Goal: Contribute content: Contribute content

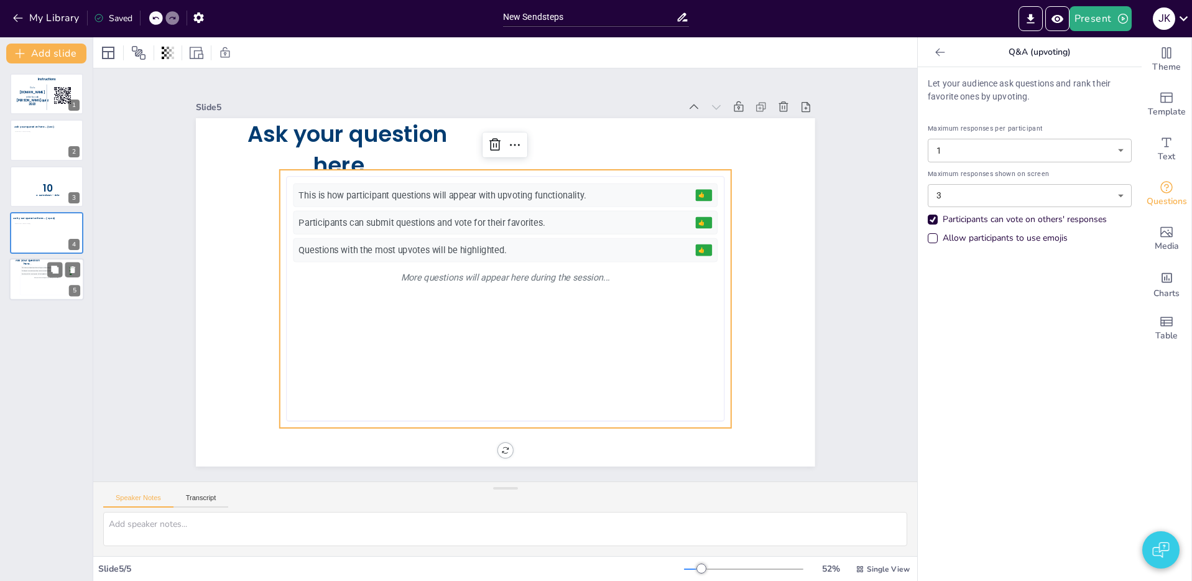
click at [39, 270] on div "Participants can submit questions and vote for their favorites." at bounding box center [45, 270] width 47 height 1
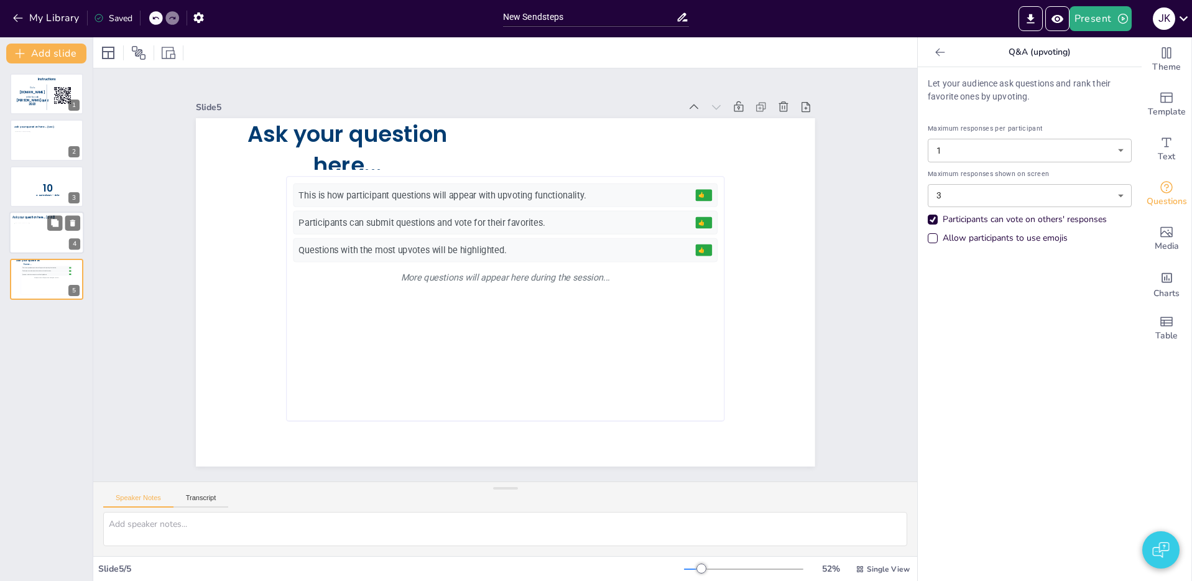
click at [23, 233] on div at bounding box center [46, 235] width 65 height 25
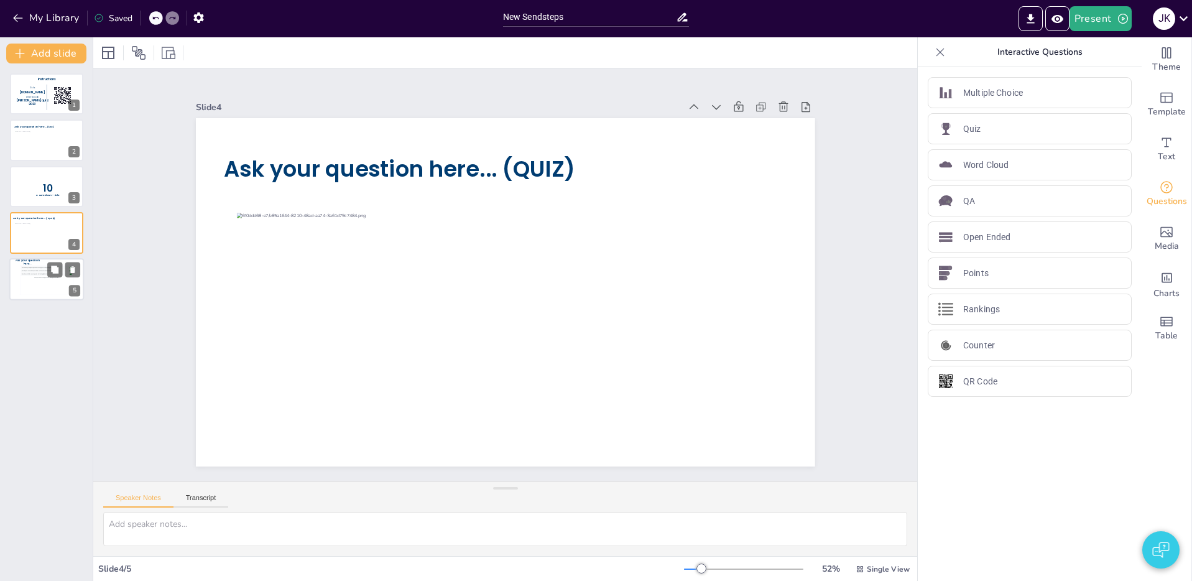
click at [35, 285] on div "This is how participant questions will appear with upvoting functionality. 👍 5 …" at bounding box center [46, 279] width 51 height 28
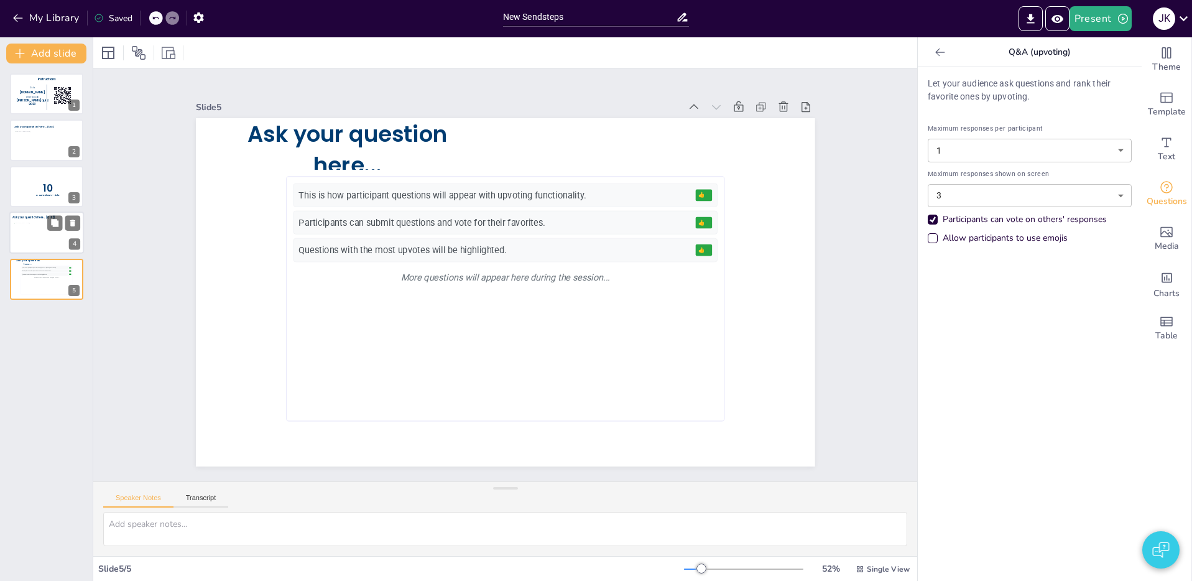
click at [33, 237] on div at bounding box center [46, 235] width 65 height 25
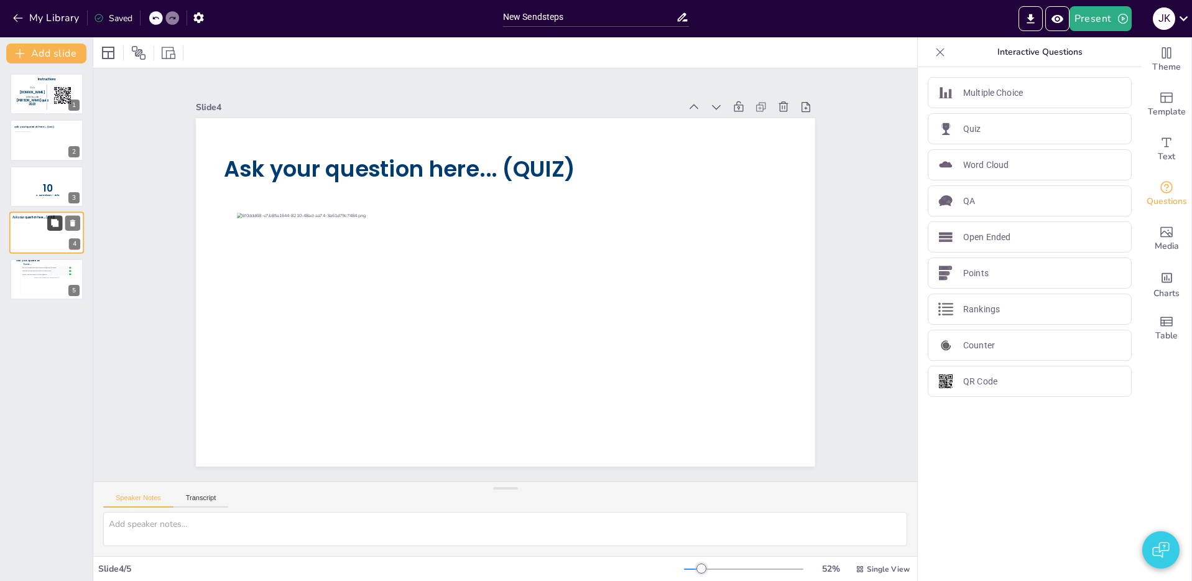
click at [55, 224] on icon at bounding box center [54, 222] width 7 height 7
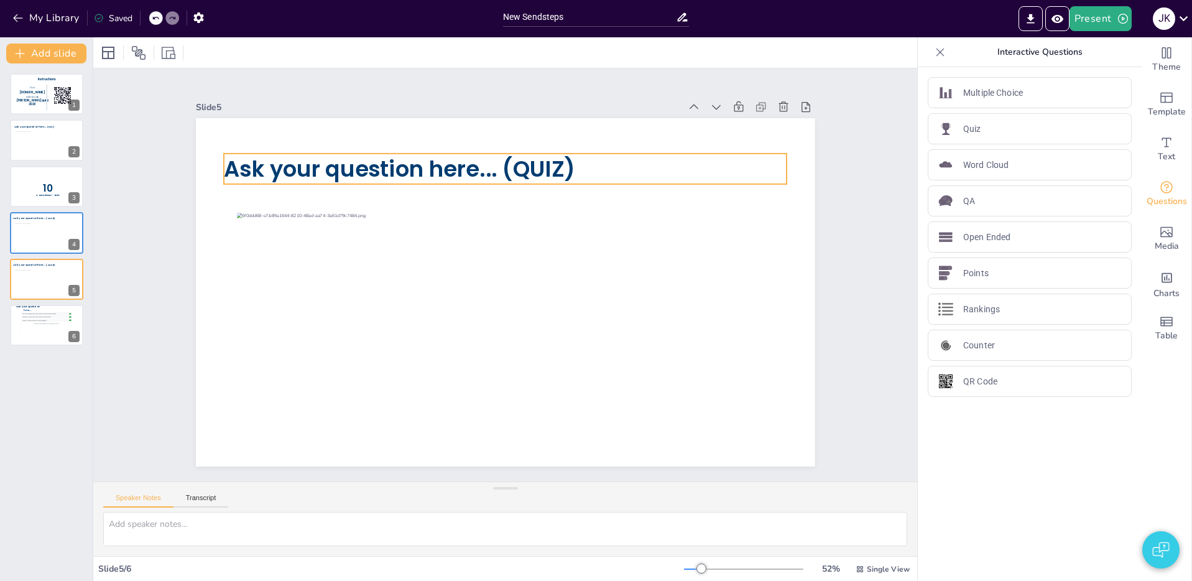
click at [312, 166] on span "Ask your question here... (QUIZ)" at bounding box center [399, 169] width 351 height 30
click at [293, 166] on span "Ask your question here... (QUIZ)" at bounding box center [399, 169] width 351 height 30
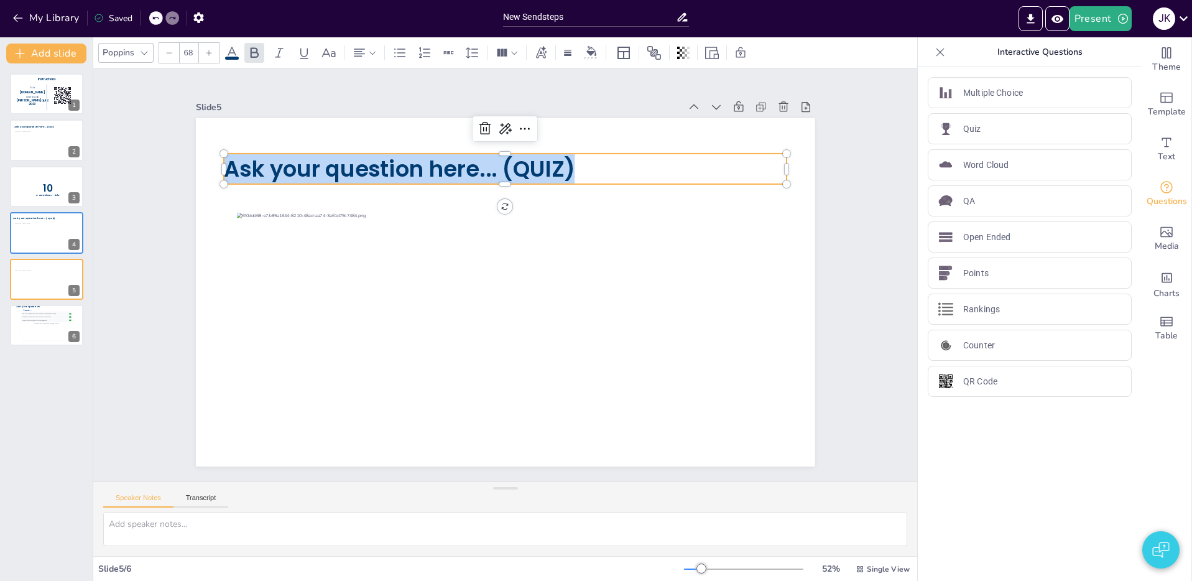
drag, startPoint x: 599, startPoint y: 166, endPoint x: 225, endPoint y: 159, distance: 373.6
click at [225, 159] on p "Ask your question here... (QUIZ)" at bounding box center [505, 169] width 563 height 30
click at [571, 181] on span "Ask your question here... (QUIZ)" at bounding box center [399, 169] width 351 height 30
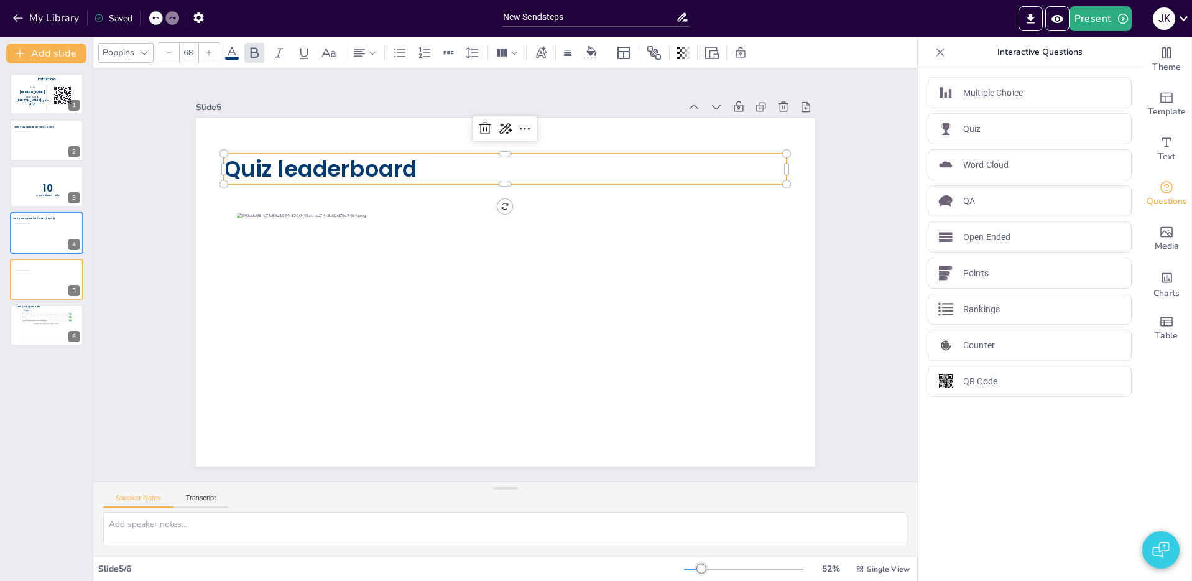
drag, startPoint x: 56, startPoint y: 398, endPoint x: 57, endPoint y: 376, distance: 21.8
click at [54, 397] on div "Instructions Go to Sendsteps.me enter te code kerst quiz 2023 1 Ask your questi…" at bounding box center [46, 321] width 93 height 517
click at [40, 329] on div "This is how participant questions will appear with upvoting functionality. 👍 5 …" at bounding box center [46, 326] width 51 height 28
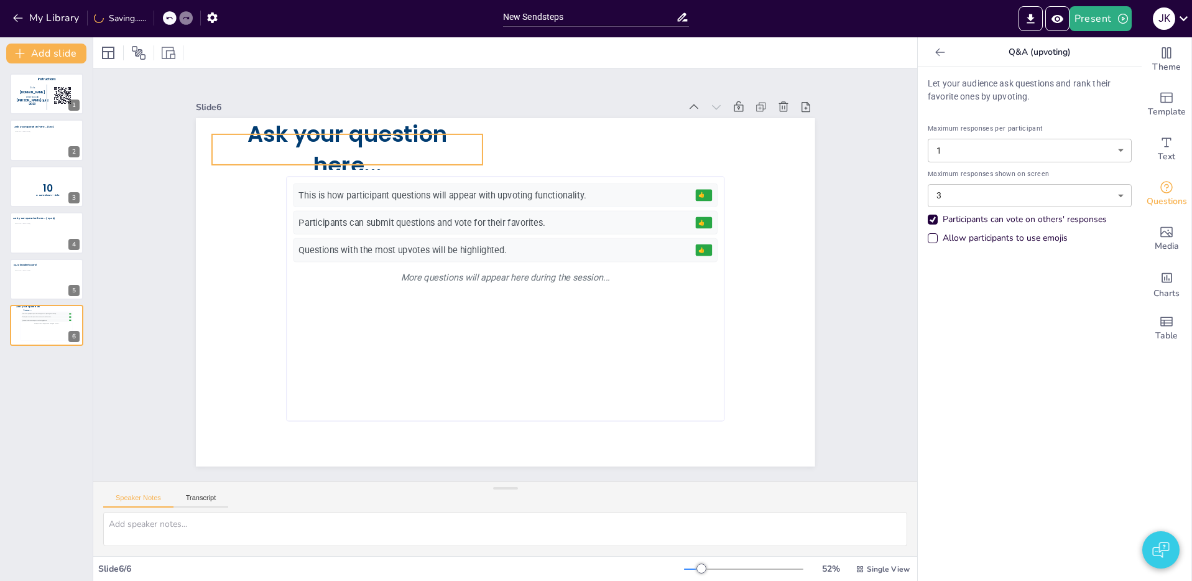
click at [349, 131] on div "Ask your question here... This is how participant questions will appear with up…" at bounding box center [505, 292] width 619 height 348
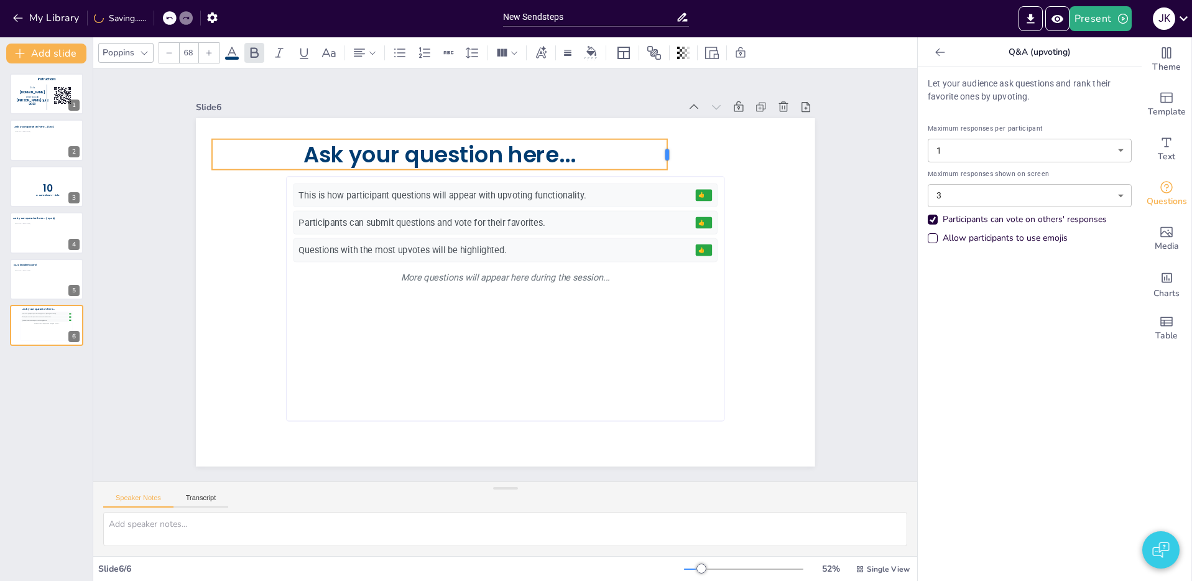
drag, startPoint x: 666, startPoint y: 152, endPoint x: 653, endPoint y: 152, distance: 13.1
click at [670, 152] on div at bounding box center [672, 154] width 10 height 30
click at [494, 152] on span "Ask your question here..." at bounding box center [439, 154] width 273 height 30
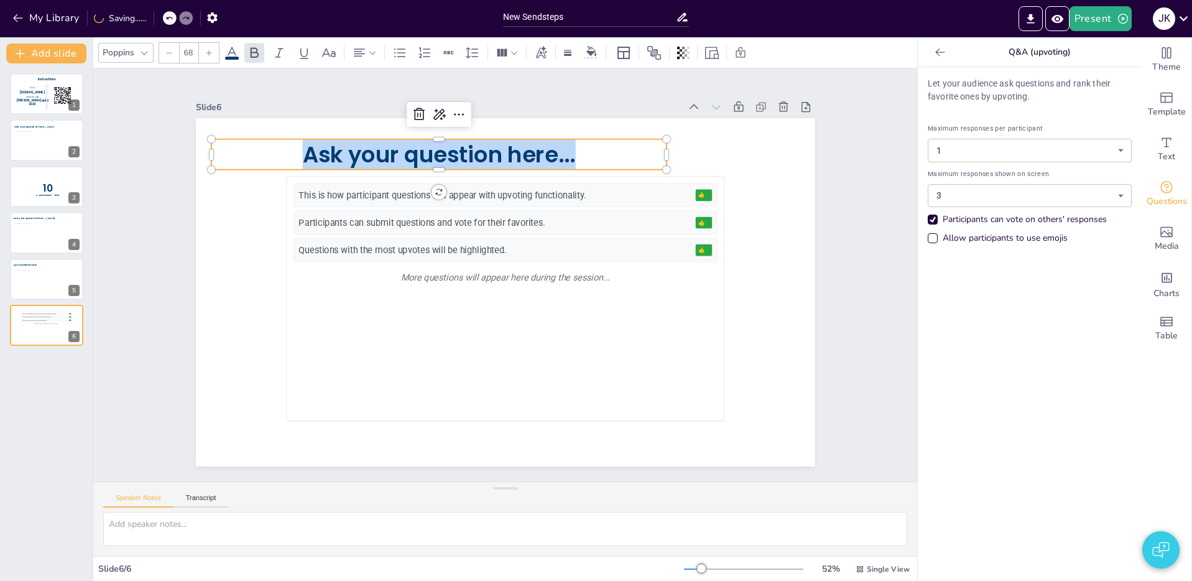
click at [494, 152] on span "Ask your question here..." at bounding box center [438, 154] width 273 height 30
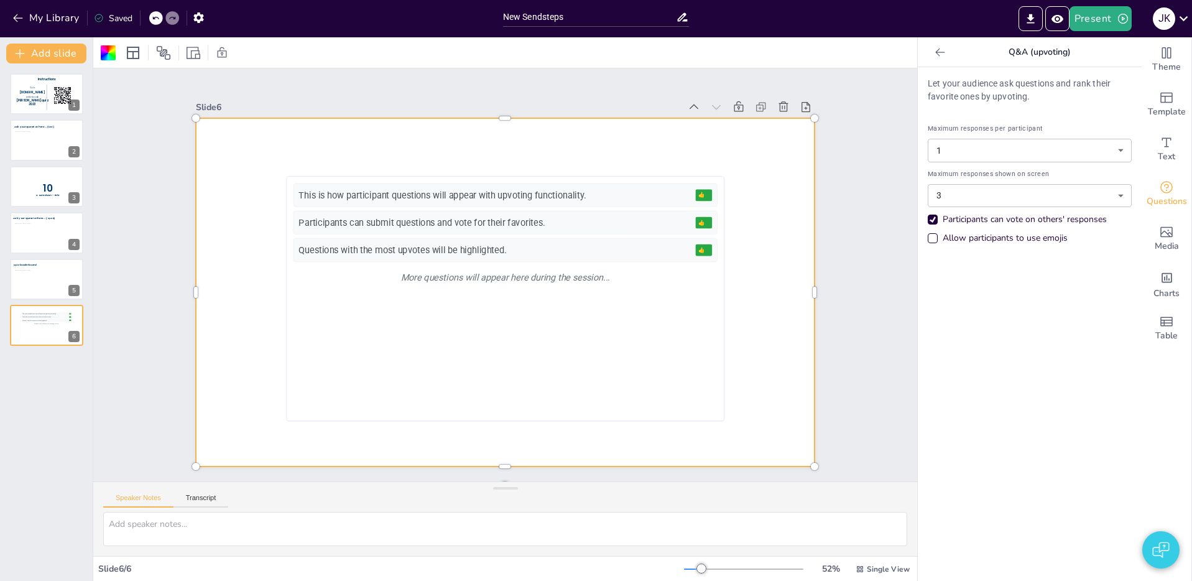
click at [159, 22] on div at bounding box center [156, 18] width 14 height 14
click at [154, 18] on icon at bounding box center [155, 18] width 6 height 3
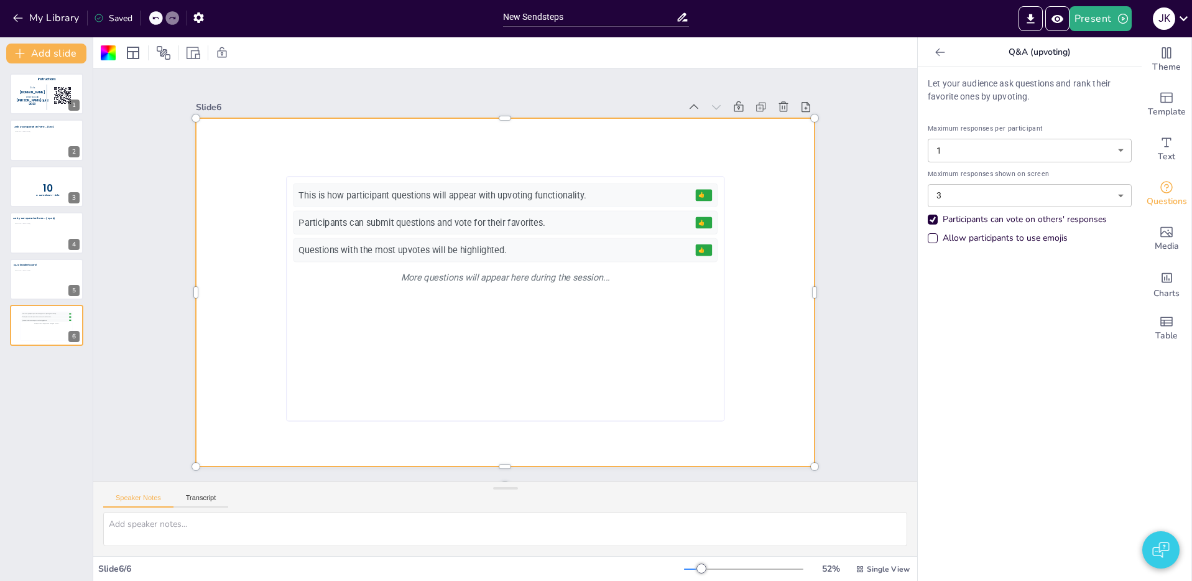
drag, startPoint x: 154, startPoint y: 18, endPoint x: 163, endPoint y: 24, distance: 11.2
click at [154, 18] on icon at bounding box center [155, 18] width 6 height 3
click at [1166, 153] on span "Text" at bounding box center [1165, 157] width 17 height 14
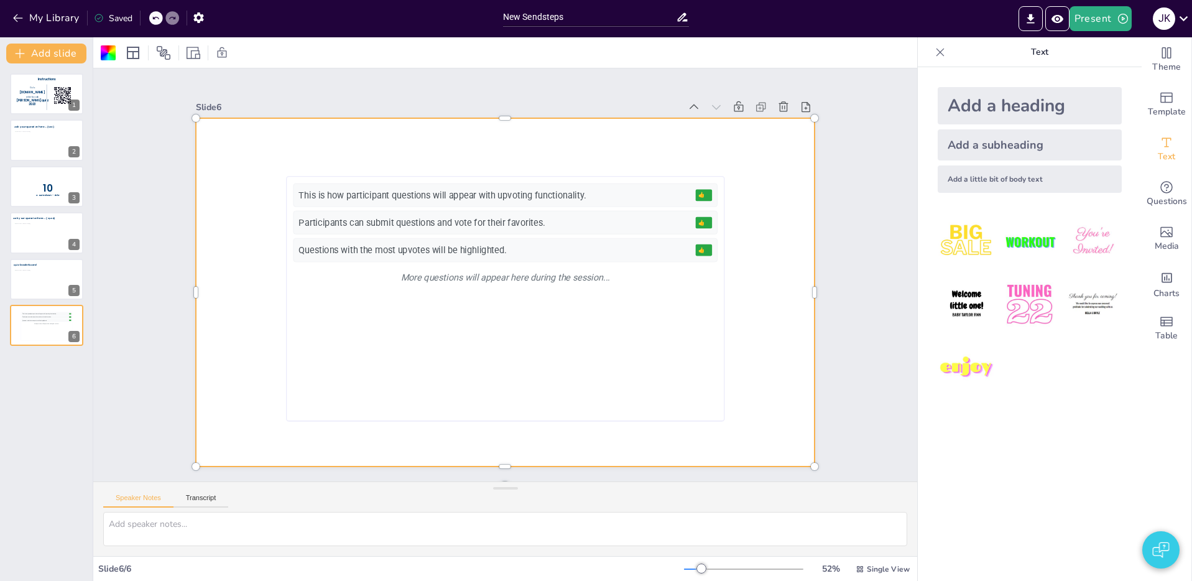
drag, startPoint x: 1032, startPoint y: 108, endPoint x: 1009, endPoint y: 112, distance: 22.8
click at [1031, 108] on div "Add a heading" at bounding box center [1029, 105] width 184 height 37
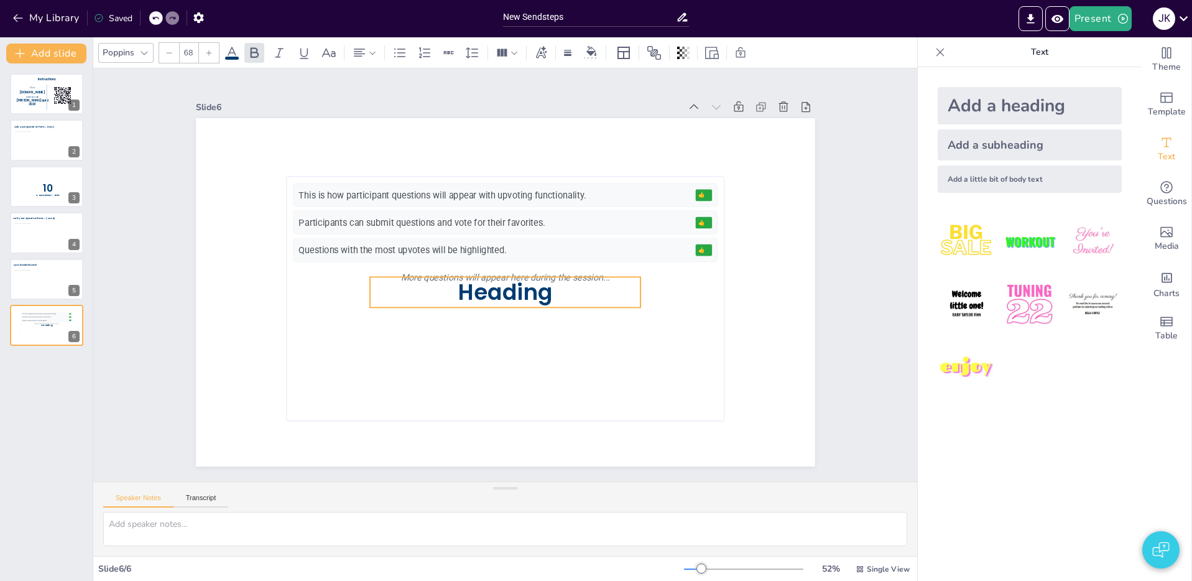
click at [520, 292] on span "Heading" at bounding box center [504, 292] width 94 height 30
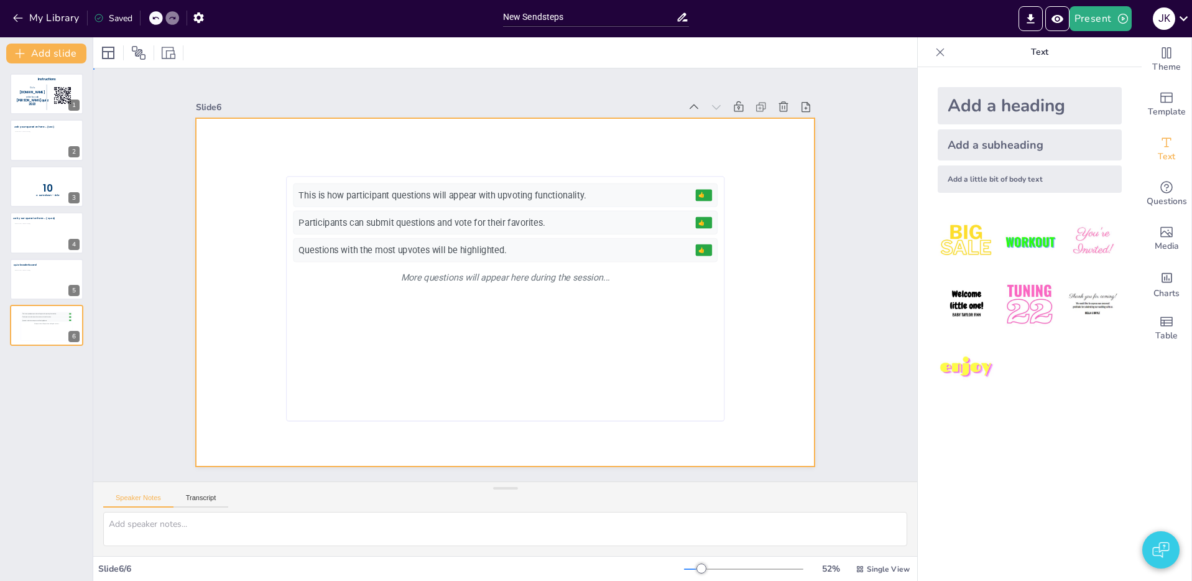
drag, startPoint x: 591, startPoint y: 127, endPoint x: 641, endPoint y: 163, distance: 61.6
click at [592, 129] on div at bounding box center [505, 292] width 619 height 348
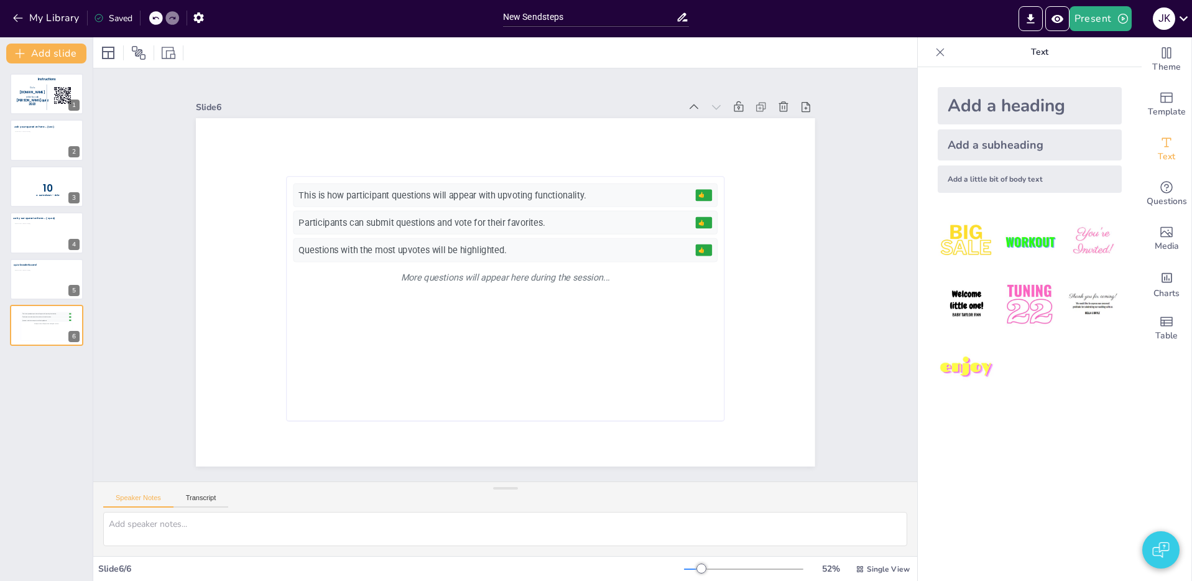
click at [976, 110] on div "Add a heading" at bounding box center [1029, 105] width 184 height 37
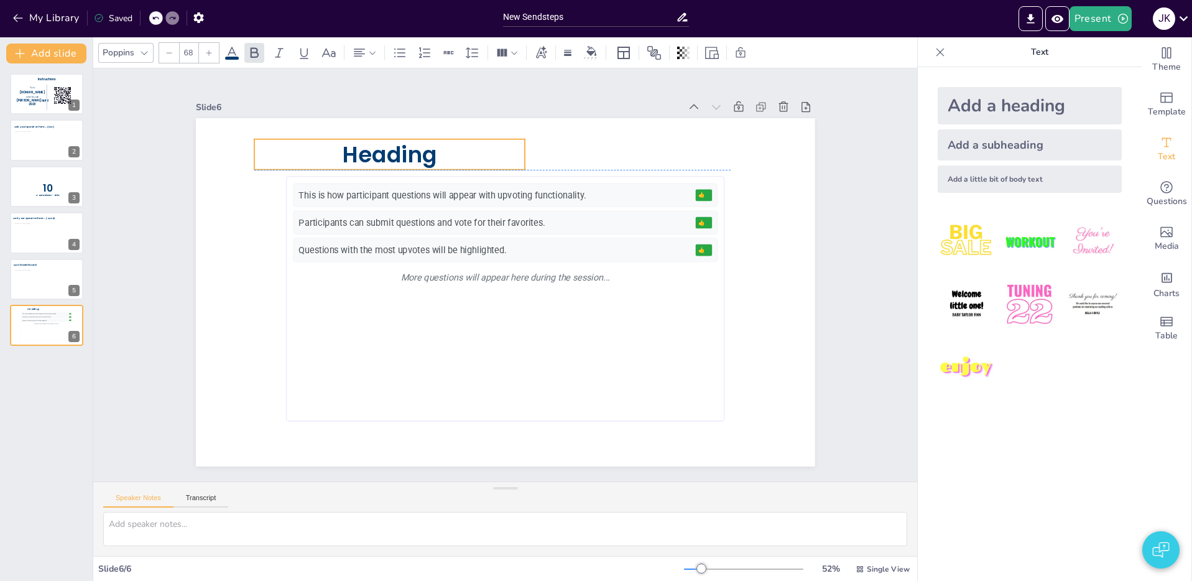
drag, startPoint x: 466, startPoint y: 221, endPoint x: 413, endPoint y: 144, distance: 93.8
click at [421, 151] on span "Heading" at bounding box center [389, 154] width 94 height 30
drag, startPoint x: 411, startPoint y: 145, endPoint x: 430, endPoint y: 151, distance: 19.5
click at [411, 145] on span "Heading" at bounding box center [384, 148] width 94 height 30
click at [436, 152] on p "Heading" at bounding box center [384, 148] width 271 height 30
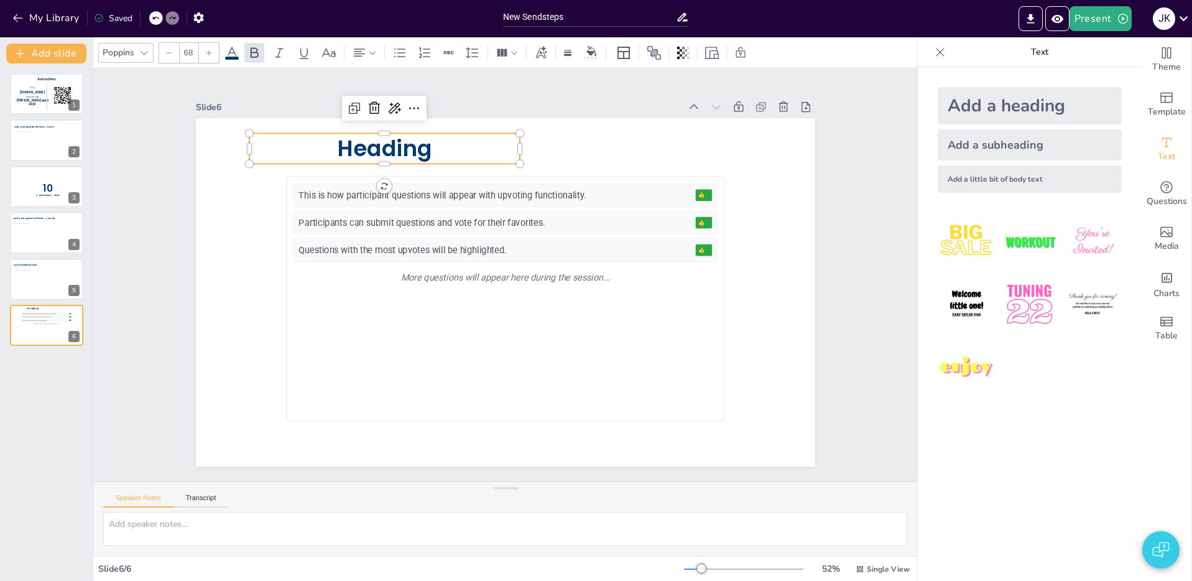
click at [430, 150] on span "Heading" at bounding box center [384, 148] width 94 height 30
click at [427, 154] on span "Heading" at bounding box center [384, 148] width 94 height 30
drag, startPoint x: 436, startPoint y: 151, endPoint x: 256, endPoint y: 144, distance: 179.8
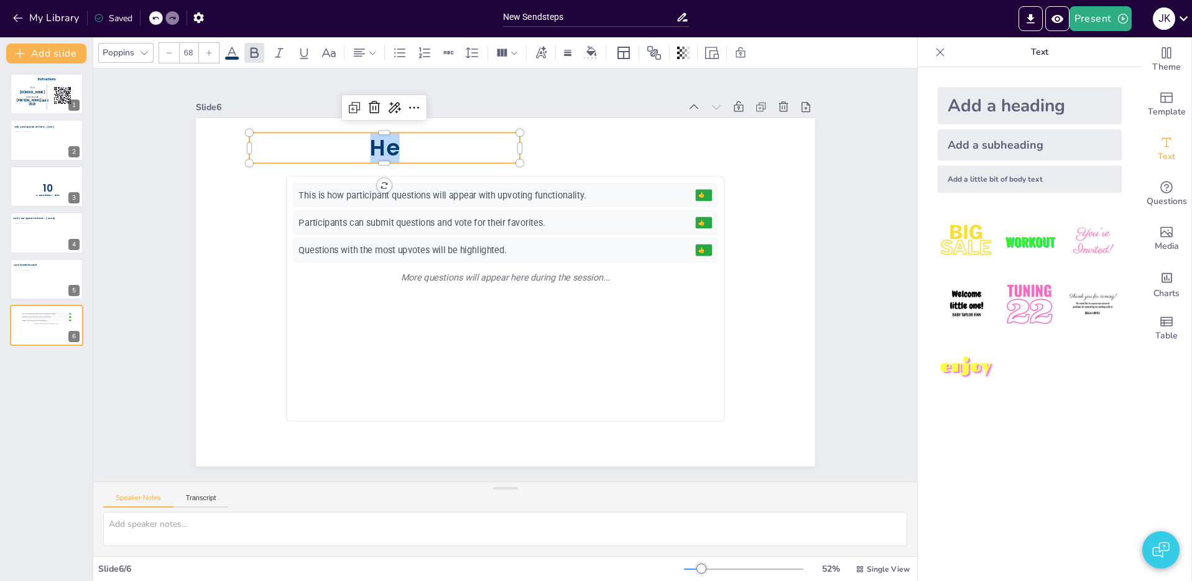
click at [256, 144] on p "He" at bounding box center [384, 147] width 271 height 30
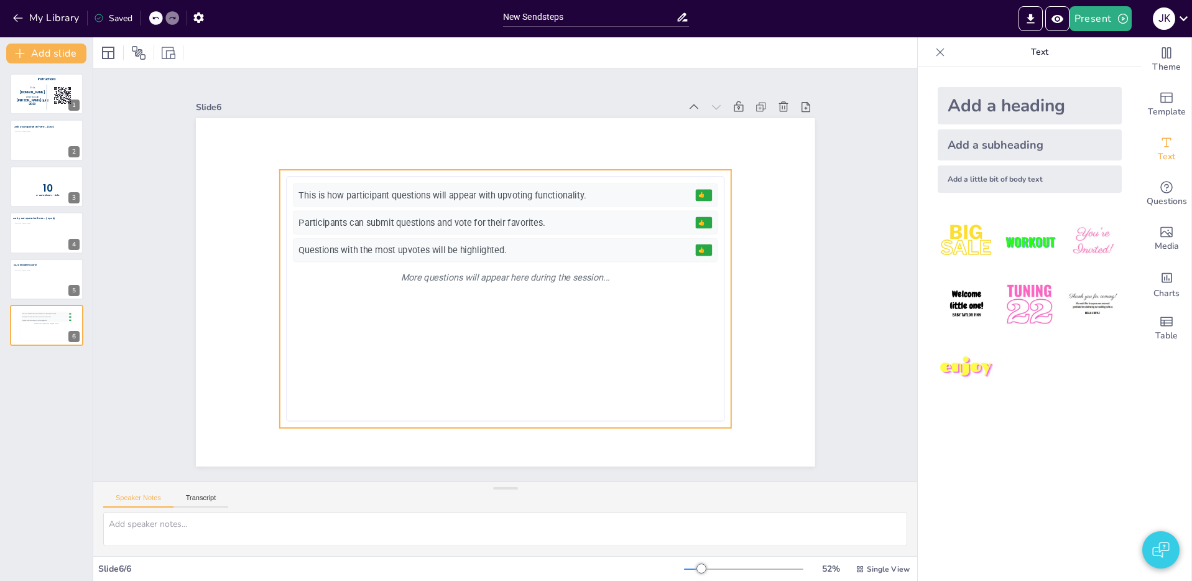
click at [479, 186] on div "This is how participant questions will appear with upvoting functionality. 👍 5" at bounding box center [505, 195] width 424 height 24
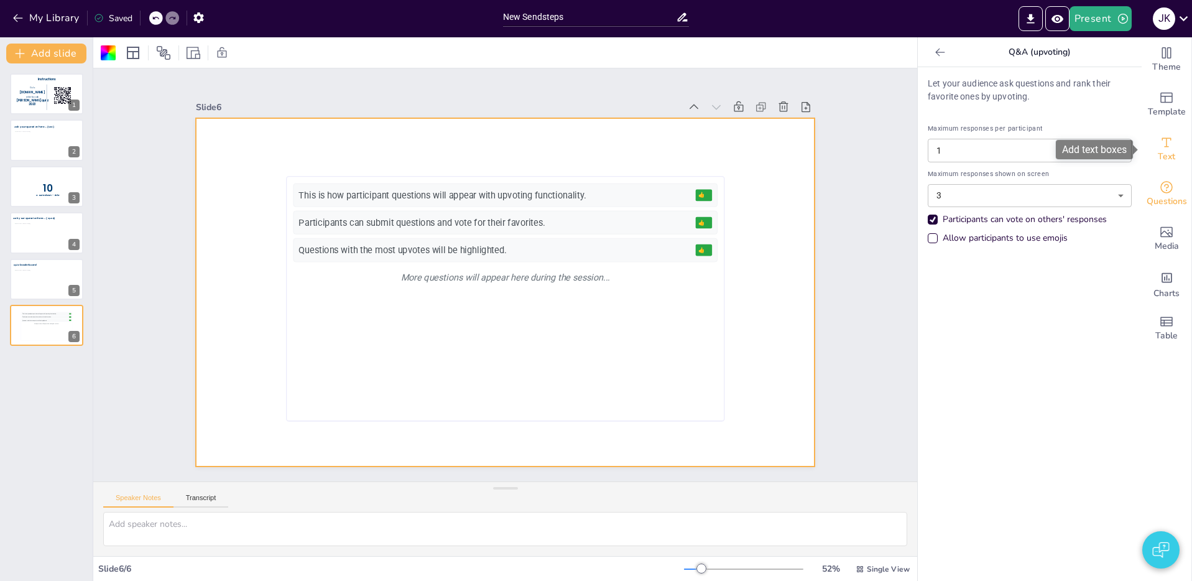
click at [1173, 145] on icon "Add text boxes" at bounding box center [1166, 142] width 15 height 15
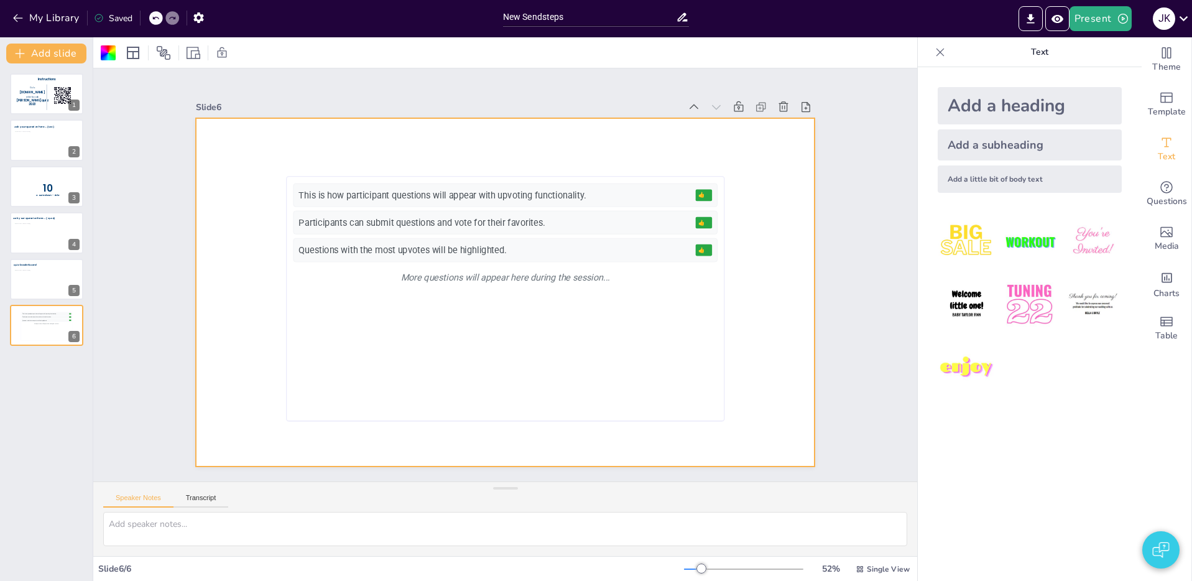
click at [987, 106] on div "Add a heading" at bounding box center [1029, 105] width 184 height 37
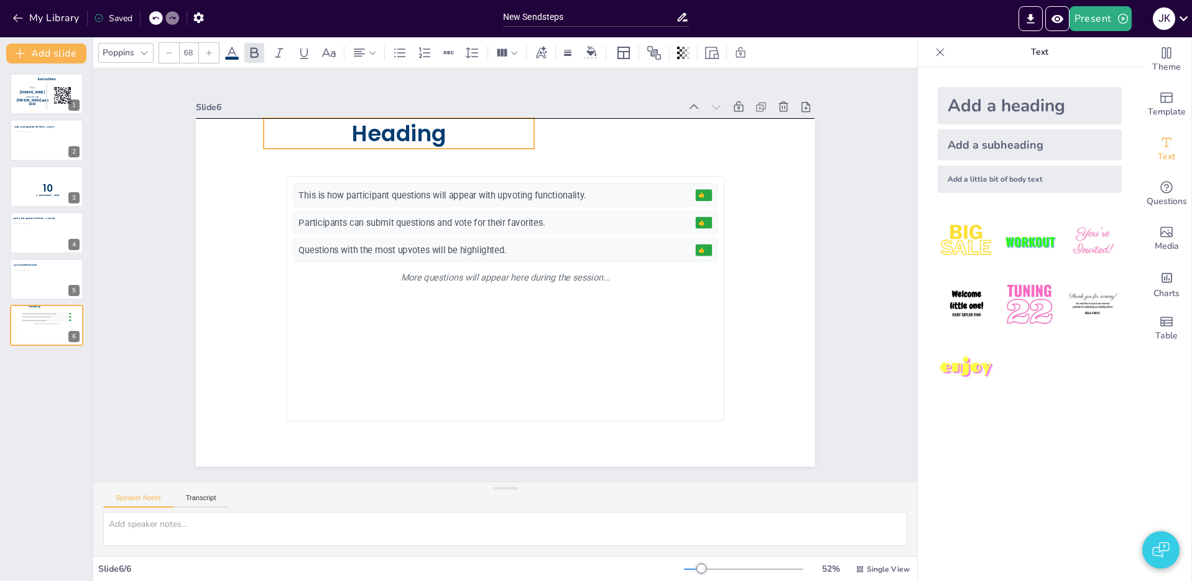
drag, startPoint x: 540, startPoint y: 292, endPoint x: 426, endPoint y: 141, distance: 189.1
click at [439, 140] on span "Heading" at bounding box center [398, 133] width 94 height 30
click at [390, 139] on span "Heading" at bounding box center [398, 133] width 94 height 30
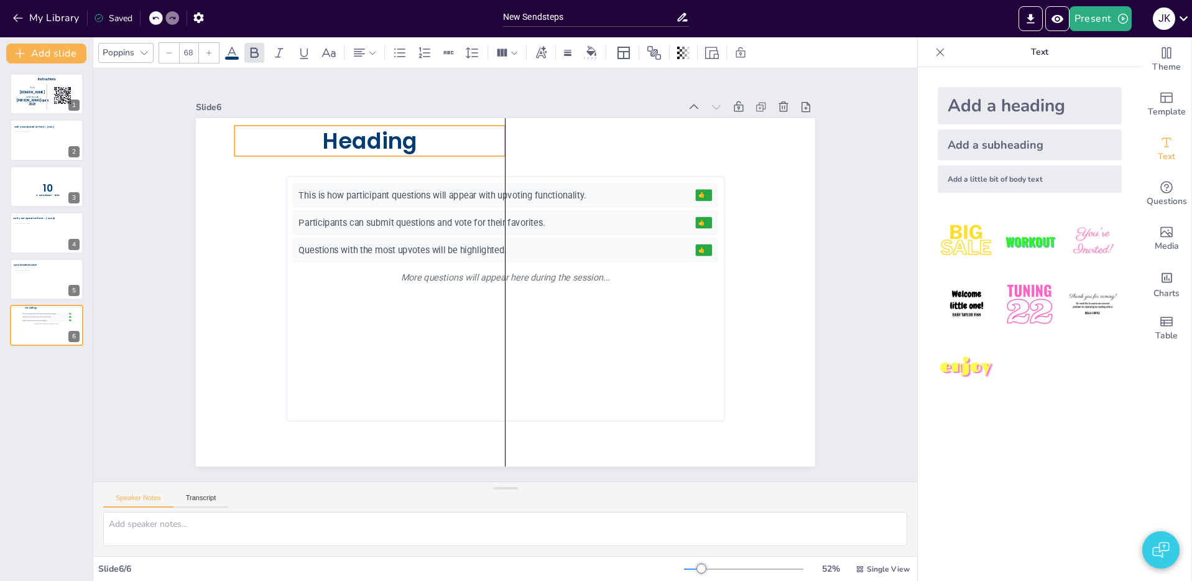
drag, startPoint x: 375, startPoint y: 145, endPoint x: 361, endPoint y: 147, distance: 14.4
click at [362, 147] on span "Heading" at bounding box center [369, 141] width 94 height 30
click at [374, 143] on span "Heading" at bounding box center [369, 141] width 94 height 30
click at [430, 143] on p "Heading" at bounding box center [369, 141] width 271 height 30
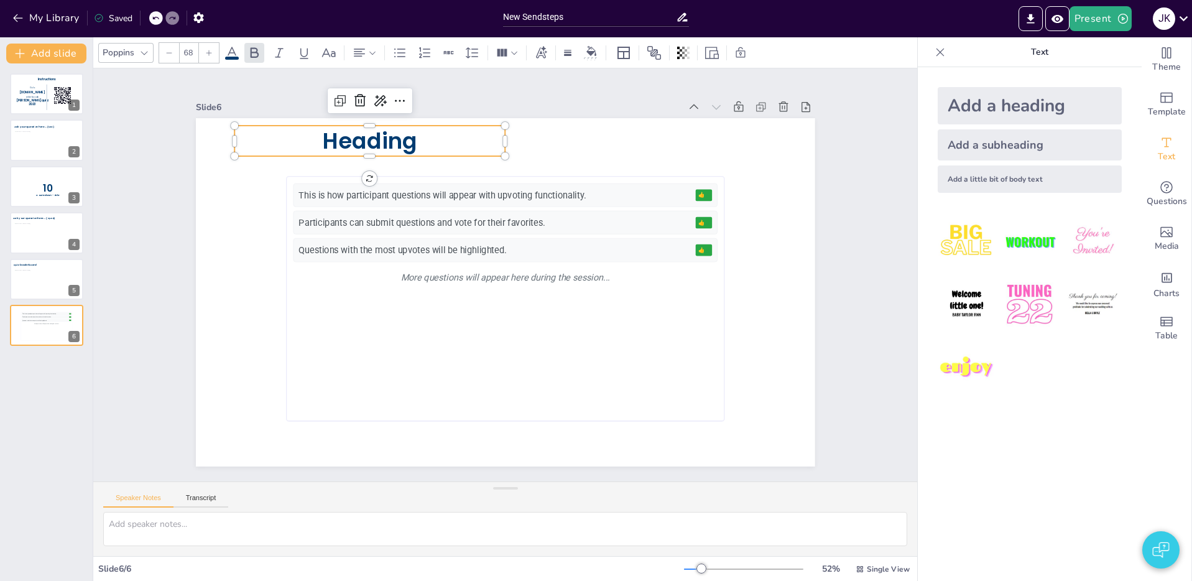
click at [400, 142] on span "Heading" at bounding box center [369, 141] width 94 height 30
drag, startPoint x: 391, startPoint y: 142, endPoint x: 375, endPoint y: 143, distance: 16.2
click at [390, 142] on span "Heading" at bounding box center [369, 141] width 94 height 30
click at [367, 142] on span "Heading" at bounding box center [369, 141] width 94 height 30
click at [368, 144] on span "Heading" at bounding box center [369, 141] width 94 height 30
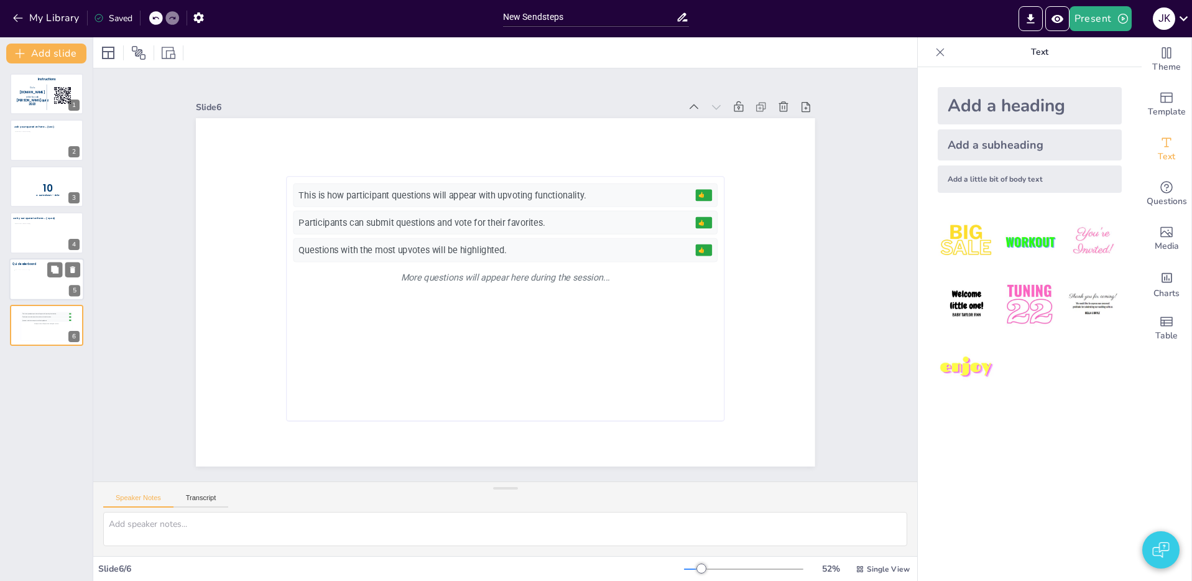
click at [24, 281] on div at bounding box center [46, 281] width 65 height 25
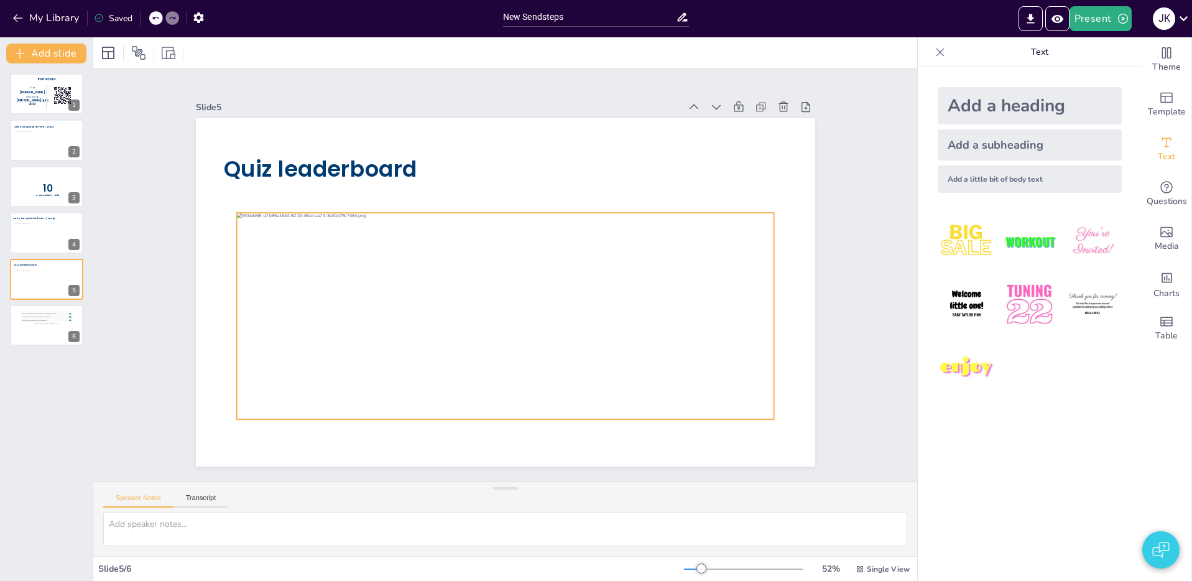
click at [551, 265] on div at bounding box center [504, 316] width 537 height 206
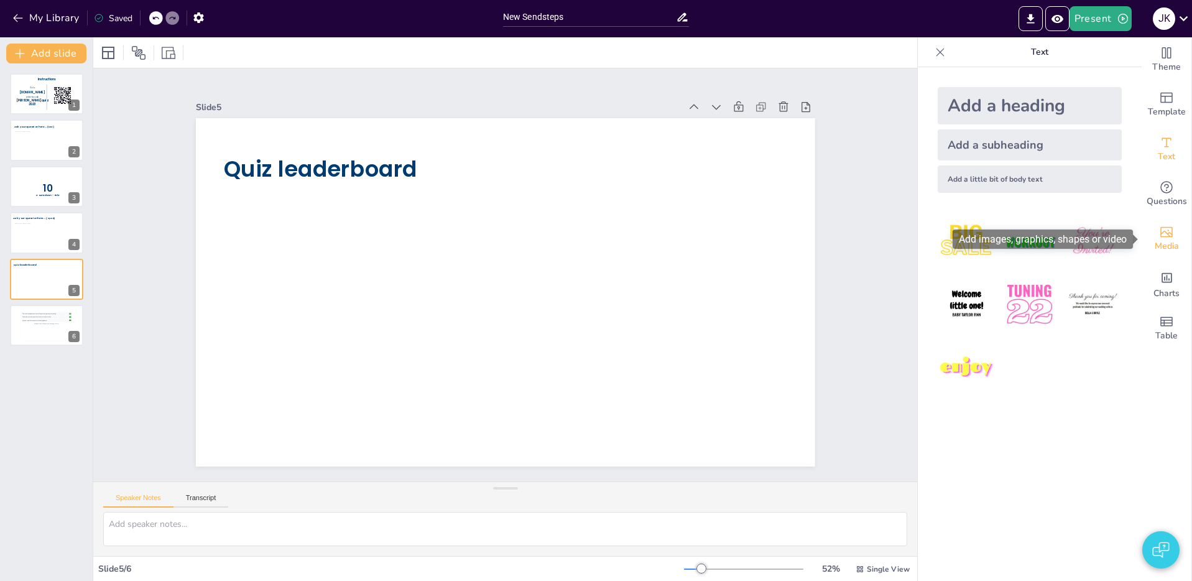
click at [1170, 239] on span "Media" at bounding box center [1166, 246] width 24 height 14
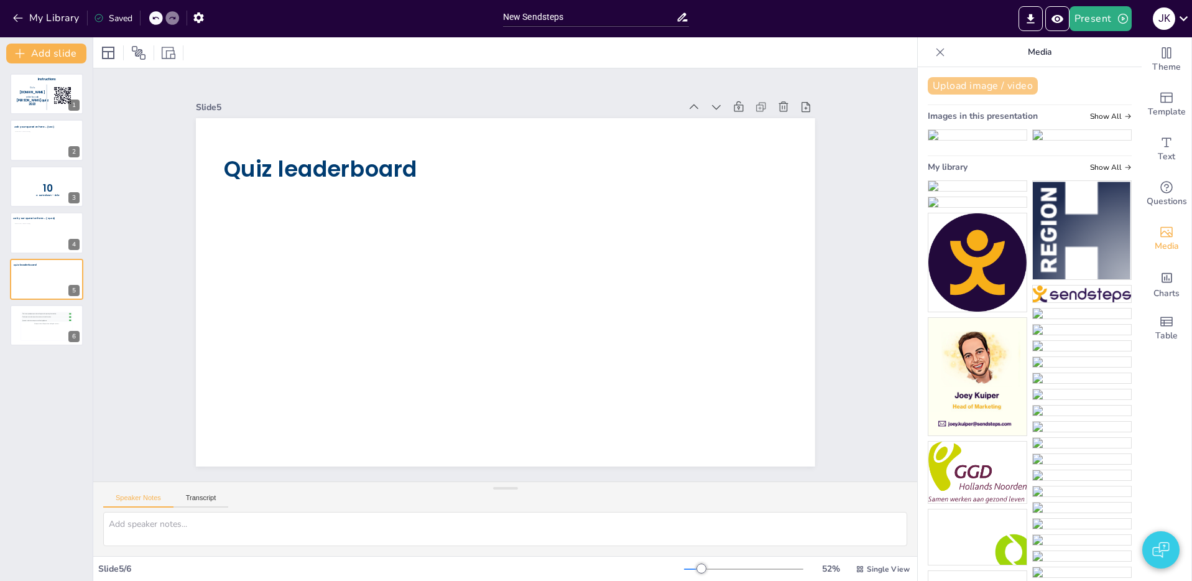
click at [1010, 90] on button "Upload image / video" at bounding box center [982, 85] width 110 height 17
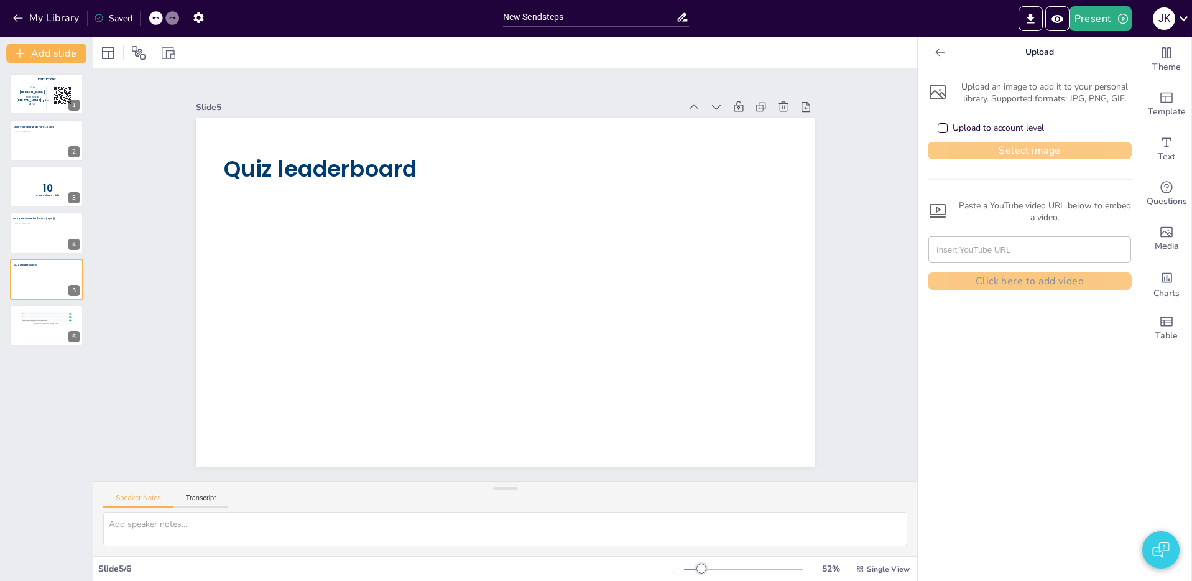
click at [1011, 150] on button "Select image" at bounding box center [1029, 150] width 204 height 17
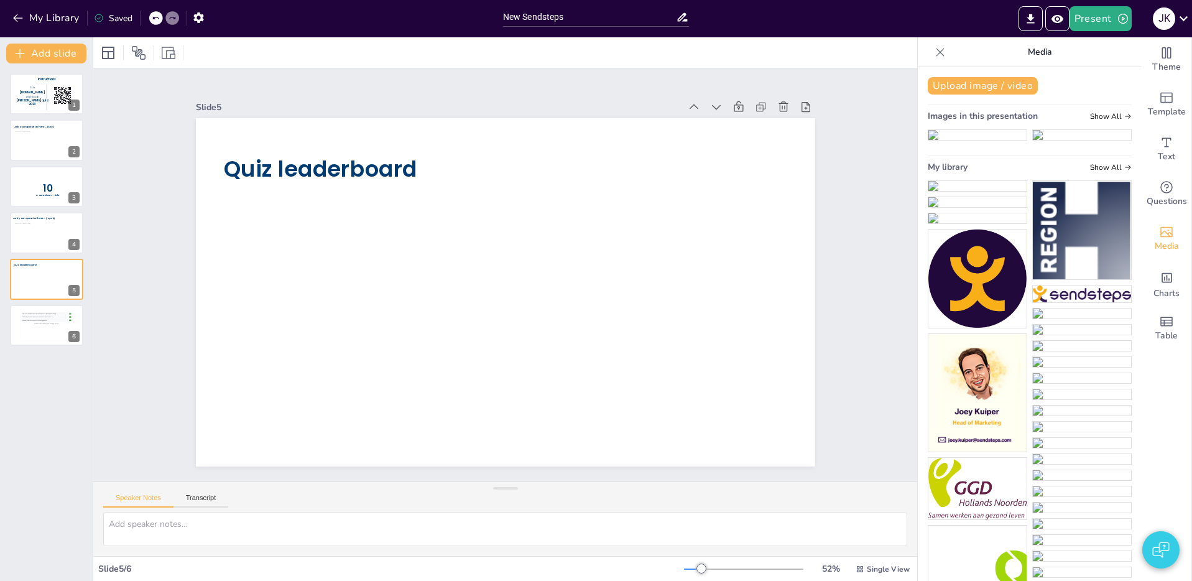
click at [975, 191] on img at bounding box center [977, 186] width 98 height 10
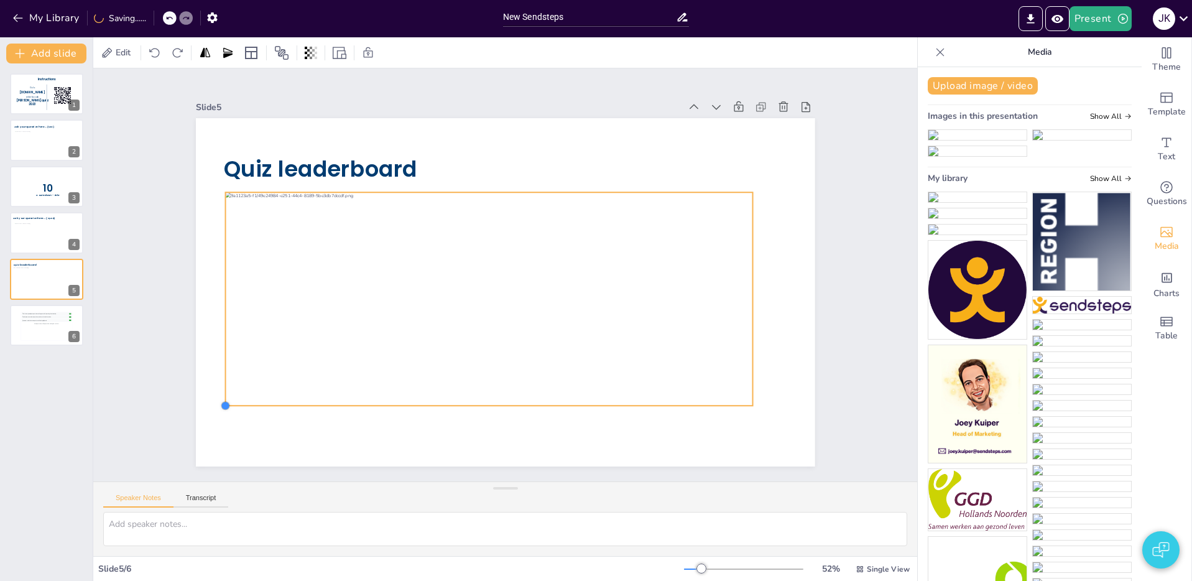
drag, startPoint x: 232, startPoint y: 405, endPoint x: 284, endPoint y: 392, distance: 53.8
click at [231, 407] on div "Quiz leaderboard" at bounding box center [505, 292] width 619 height 348
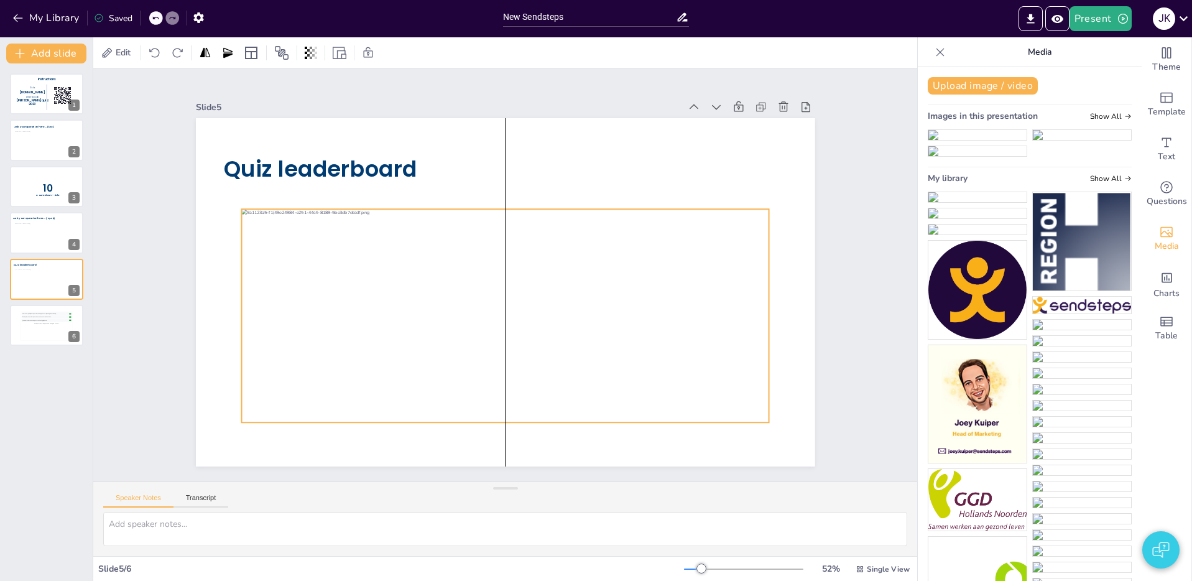
drag, startPoint x: 501, startPoint y: 282, endPoint x: 482, endPoint y: 310, distance: 34.0
click at [514, 297] on div at bounding box center [504, 315] width 527 height 213
click at [67, 370] on div "Instructions Go to Sendsteps.me enter te code kerst quiz 2023 1 Ask your questi…" at bounding box center [46, 321] width 93 height 517
click at [32, 183] on p "10" at bounding box center [48, 189] width 33 height 14
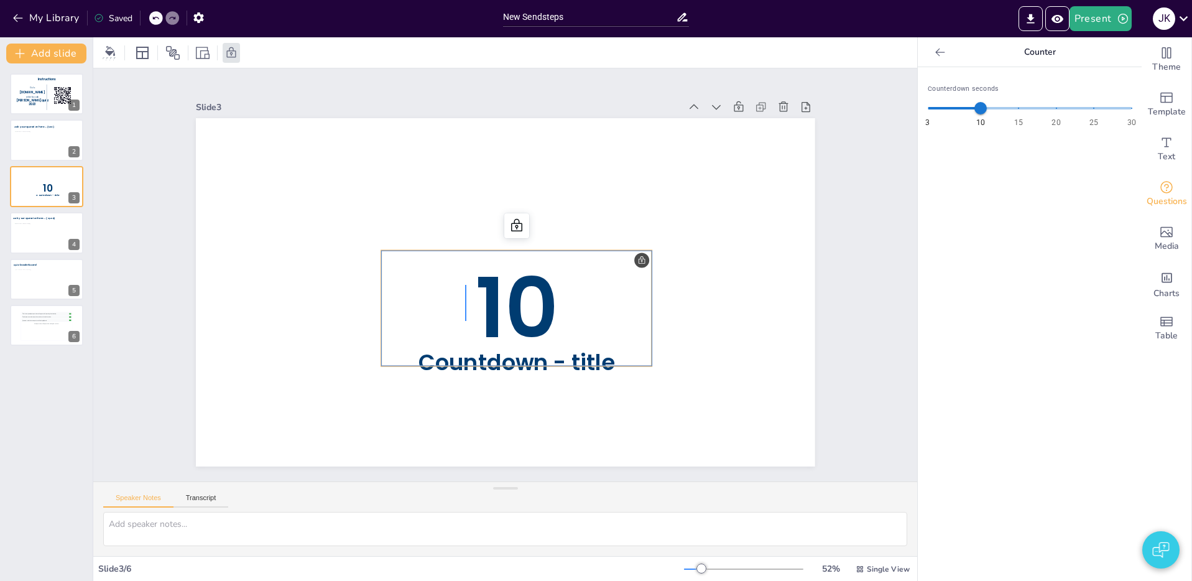
drag, startPoint x: 465, startPoint y: 320, endPoint x: 466, endPoint y: 283, distance: 36.1
click at [22, 233] on div at bounding box center [46, 235] width 65 height 25
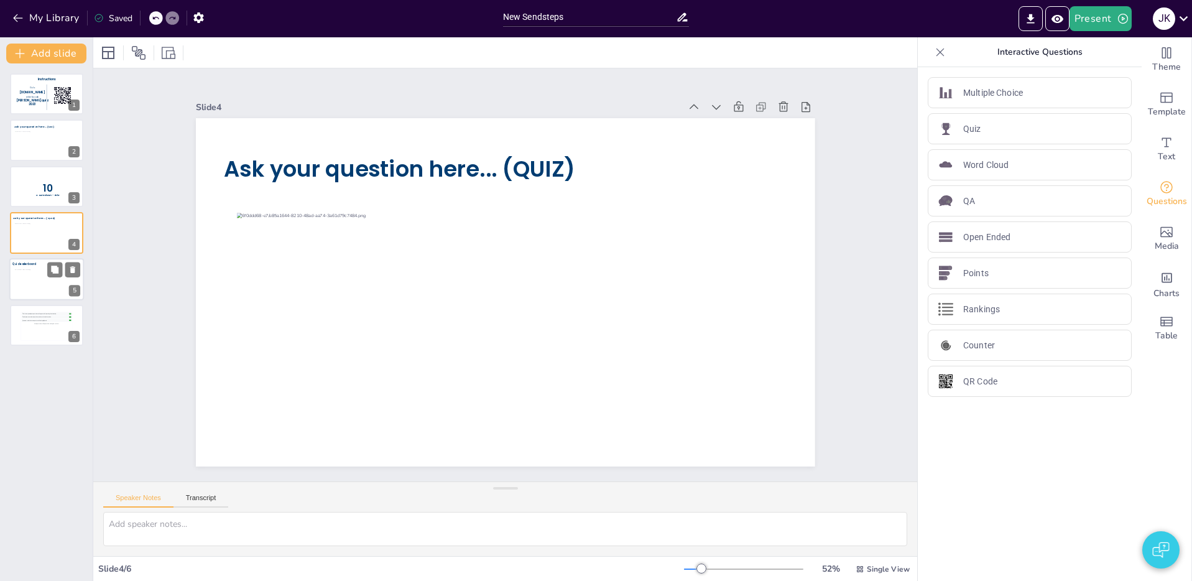
click at [49, 283] on div at bounding box center [47, 281] width 64 height 25
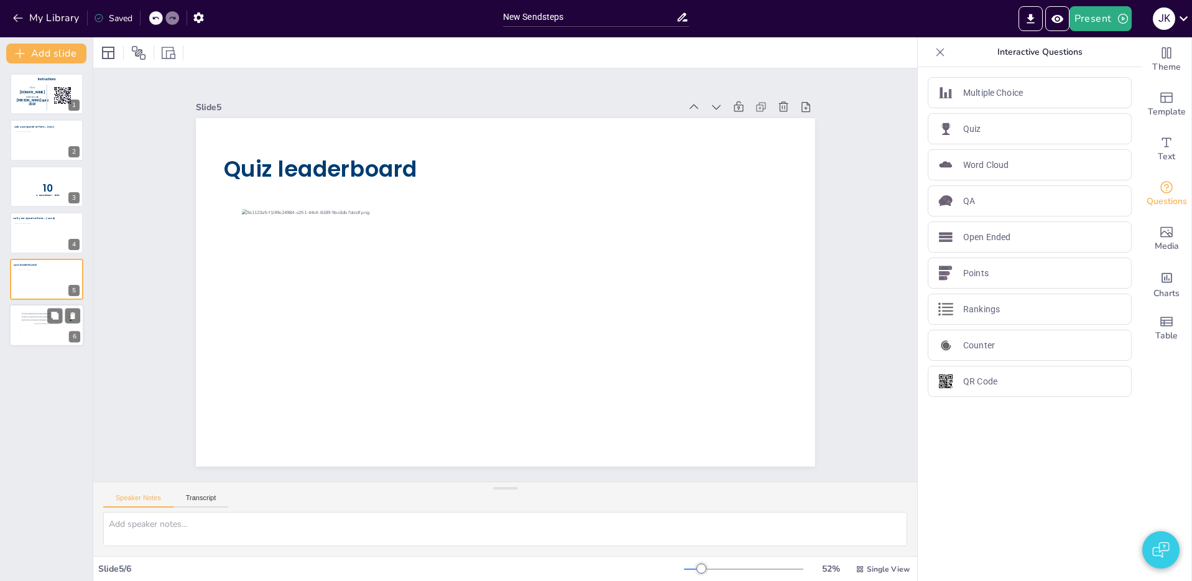
click at [35, 339] on div "This is how participant questions will appear with upvoting functionality. 👍 5 …" at bounding box center [46, 326] width 51 height 28
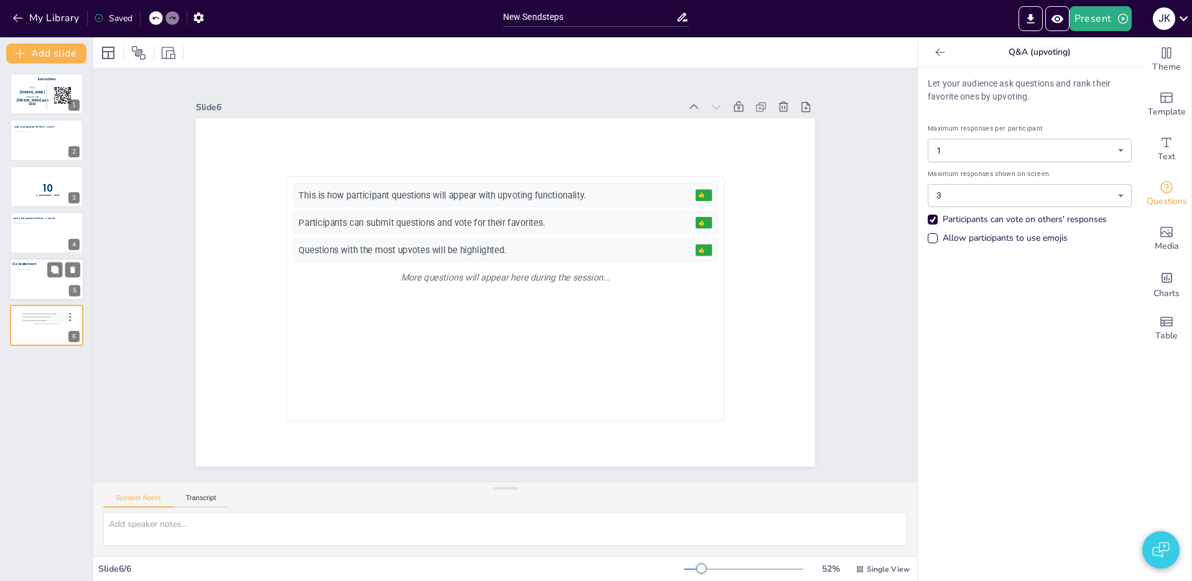
click at [25, 282] on div at bounding box center [47, 281] width 64 height 25
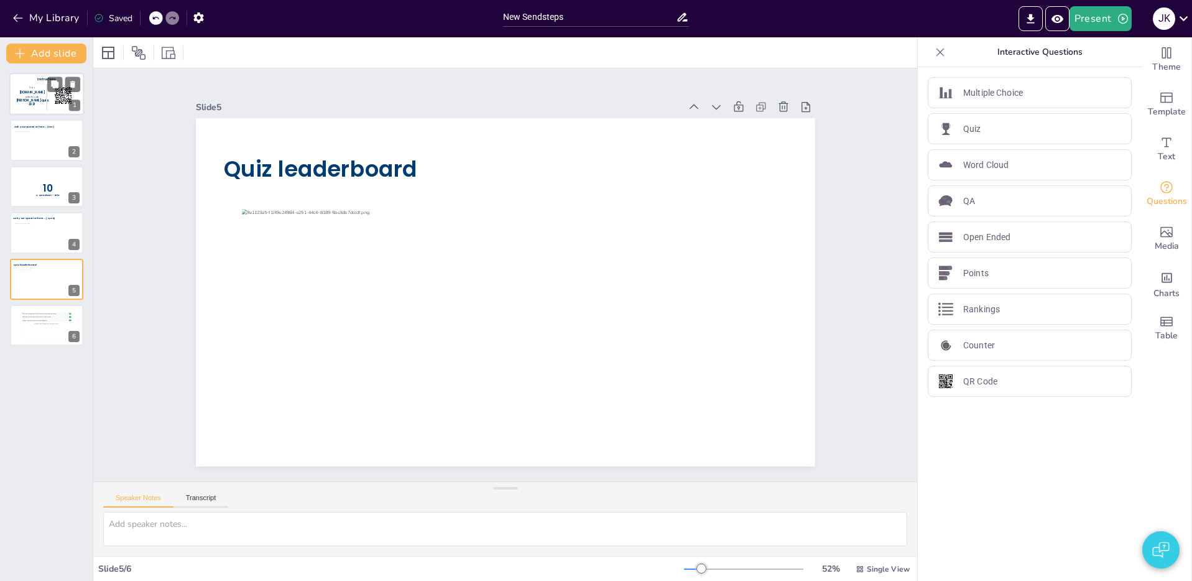
click at [34, 102] on span "[PERSON_NAME] quiz 2023" at bounding box center [32, 102] width 32 height 8
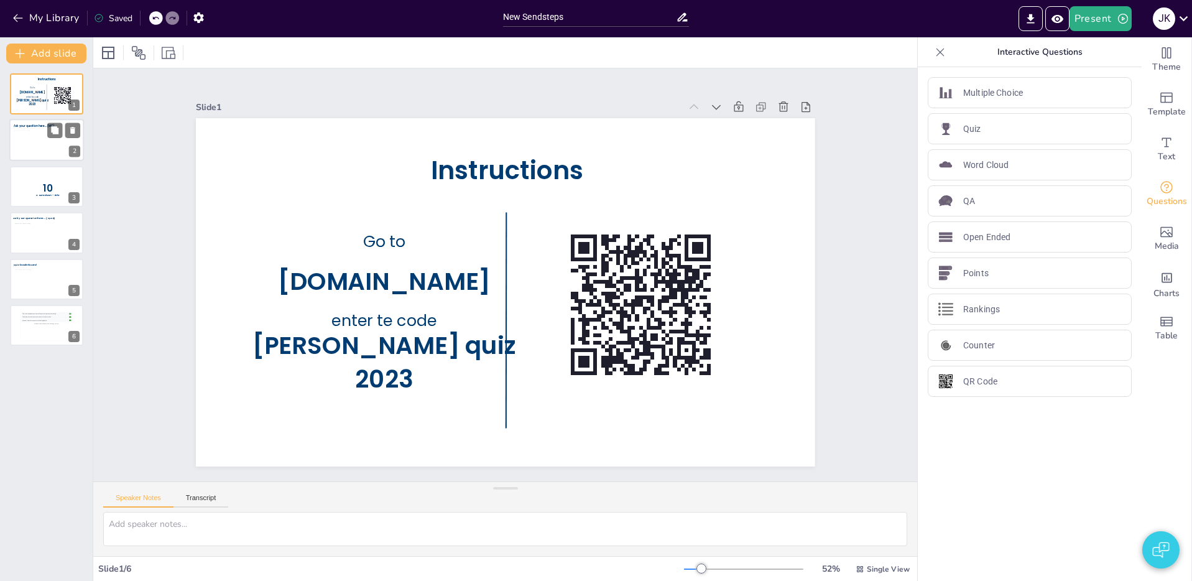
click at [32, 145] on div at bounding box center [46, 144] width 65 height 26
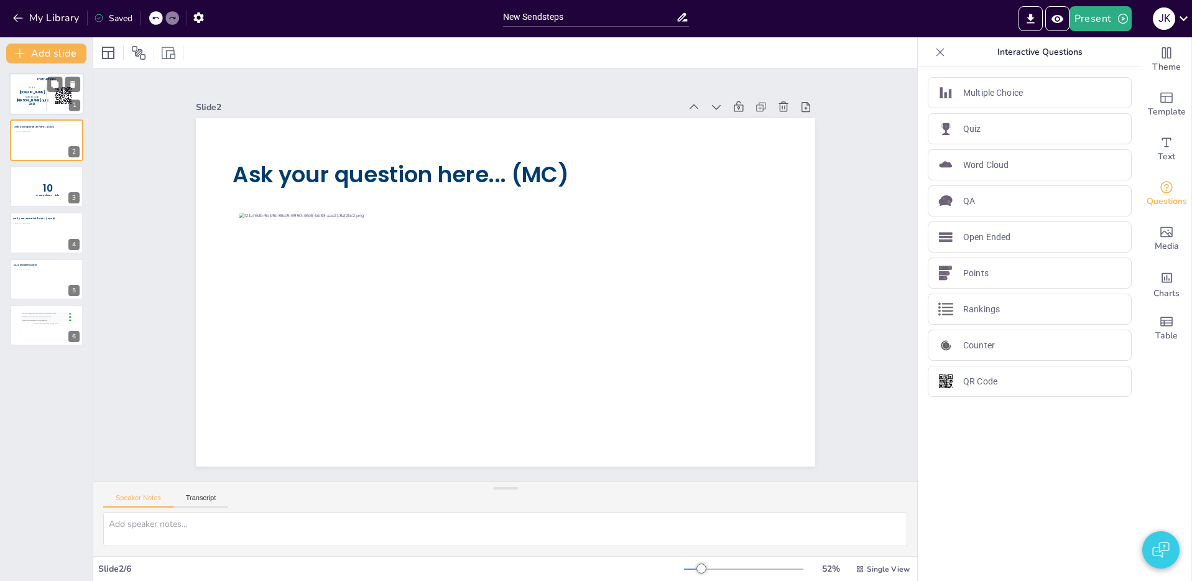
click at [40, 99] on div at bounding box center [46, 94] width 75 height 42
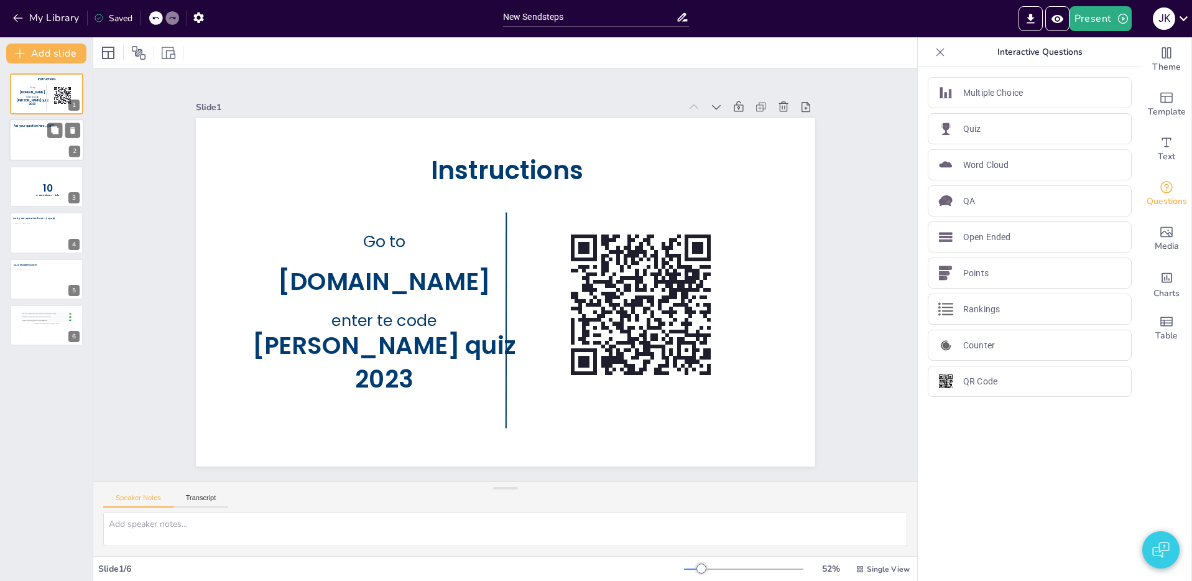
click at [32, 149] on div at bounding box center [46, 144] width 65 height 26
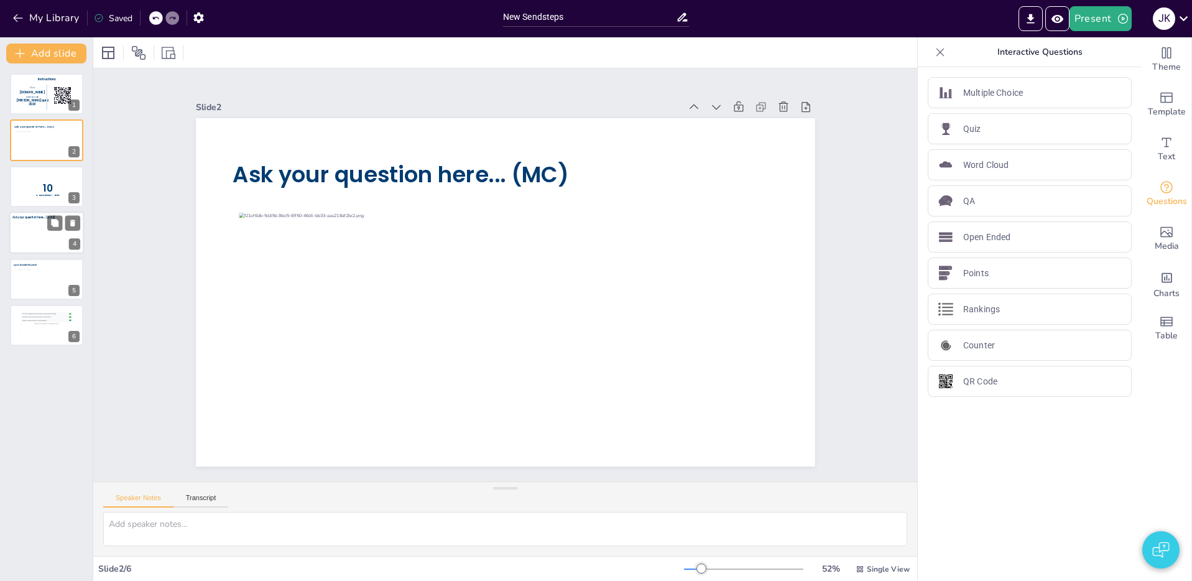
click at [35, 234] on div at bounding box center [46, 235] width 65 height 25
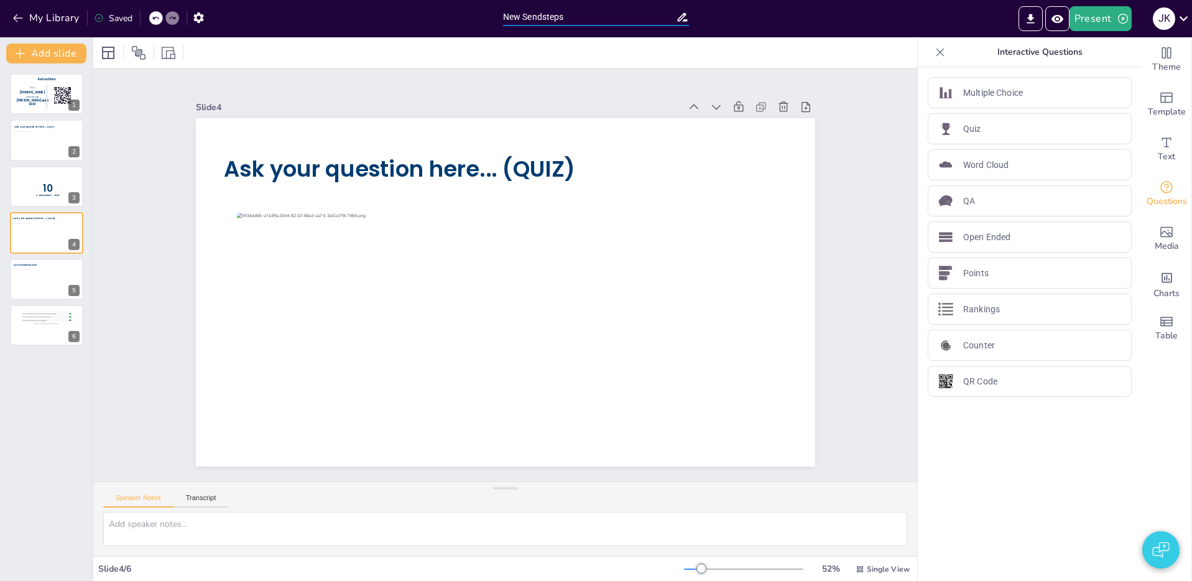
click at [562, 19] on input "New Sendsteps" at bounding box center [589, 17] width 173 height 18
type input "Interactive slides"
click at [21, 20] on icon "button" at bounding box center [18, 18] width 12 height 12
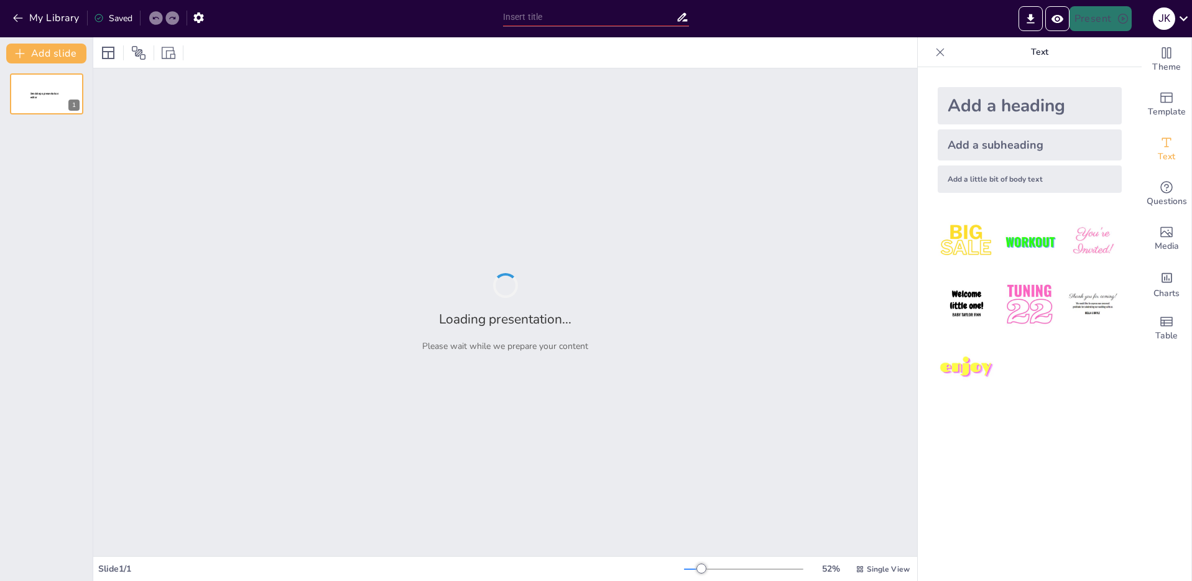
type input "test"
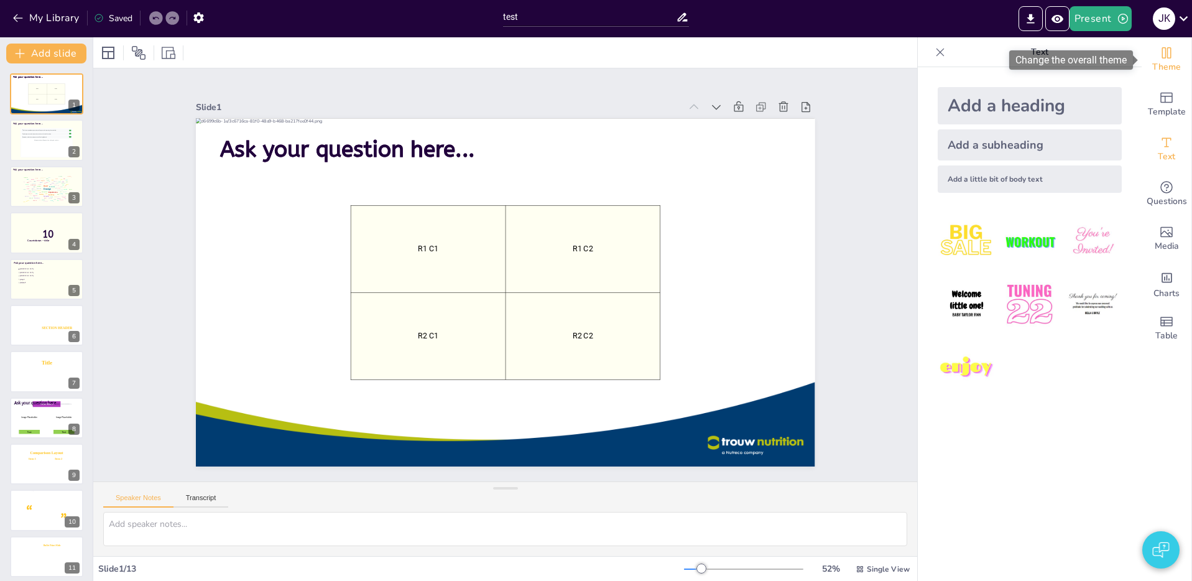
click at [1159, 69] on span "Theme" at bounding box center [1166, 67] width 29 height 14
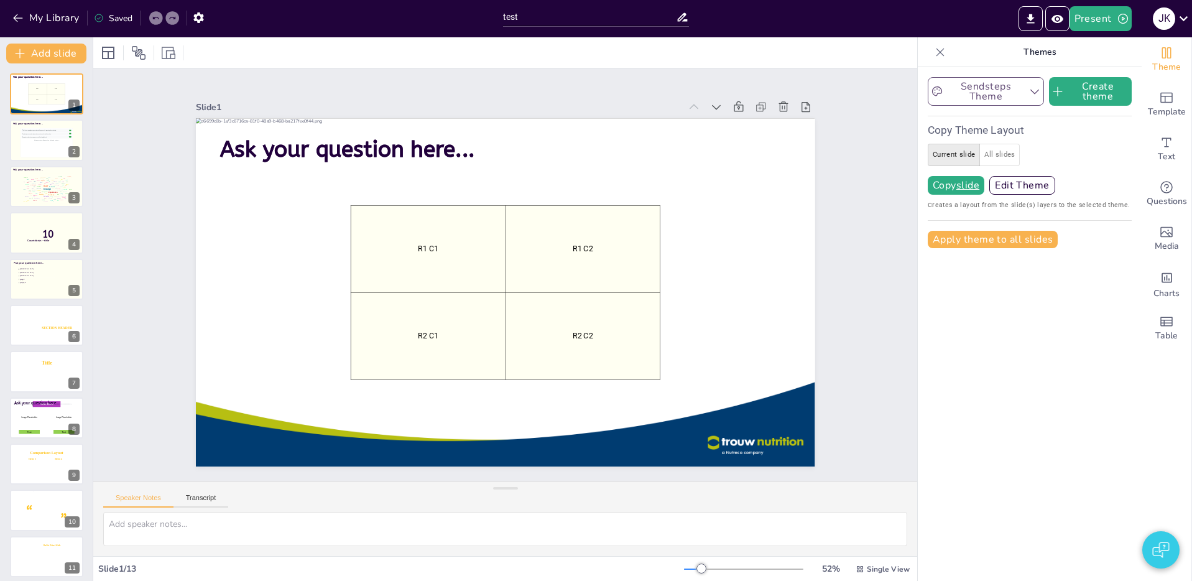
click at [1023, 100] on button "Sendsteps Theme" at bounding box center [985, 91] width 116 height 29
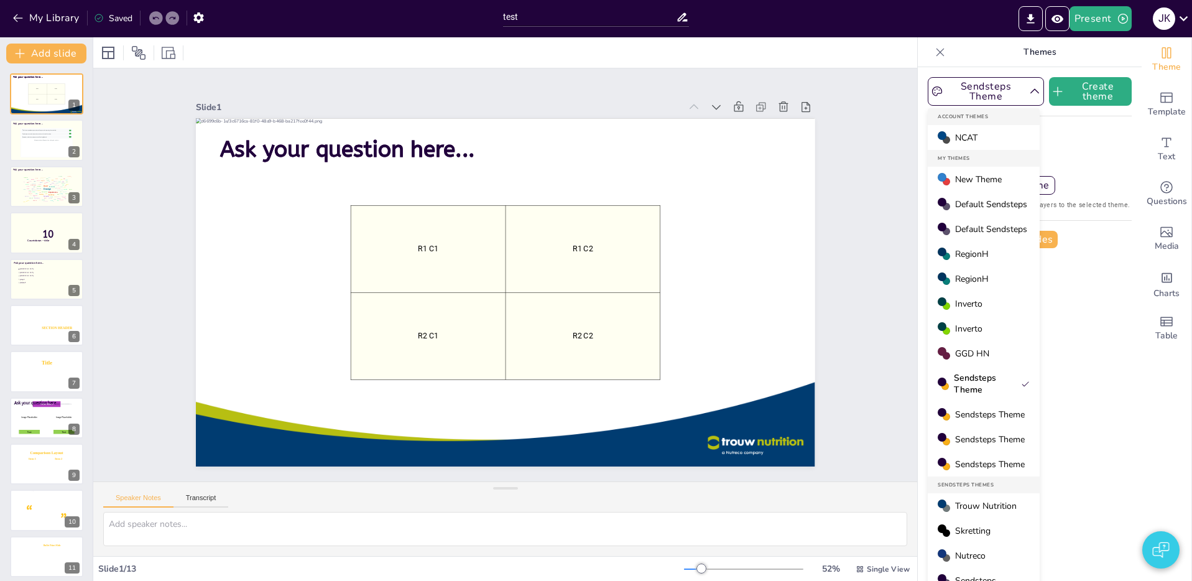
click at [997, 415] on span "Sendsteps Theme" at bounding box center [990, 414] width 70 height 12
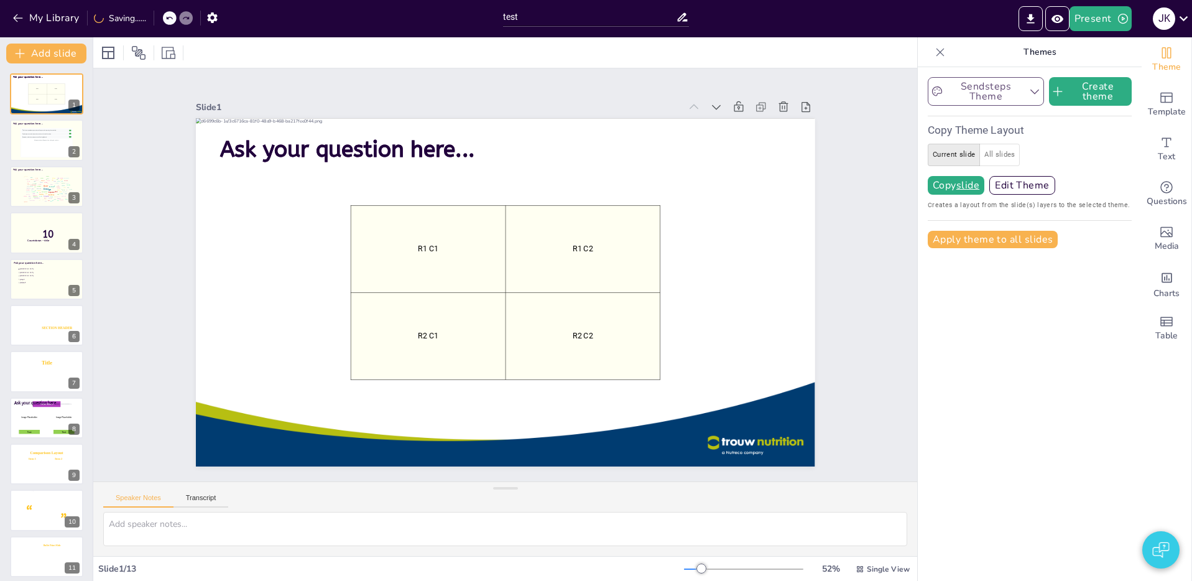
click at [1012, 88] on button "Sendsteps Theme" at bounding box center [985, 91] width 116 height 29
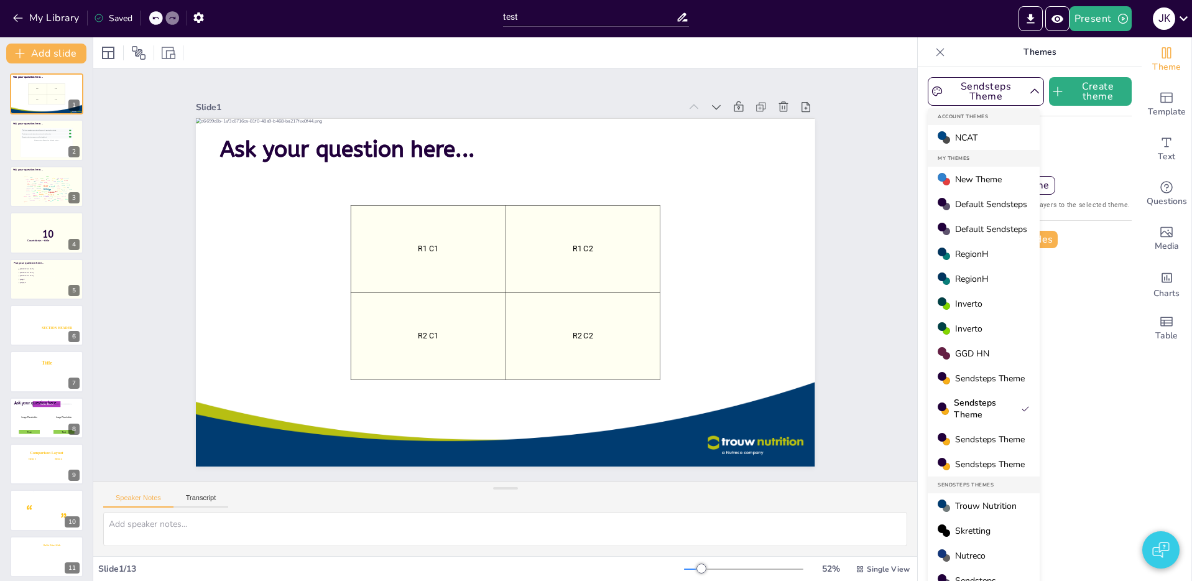
scroll to position [12, 0]
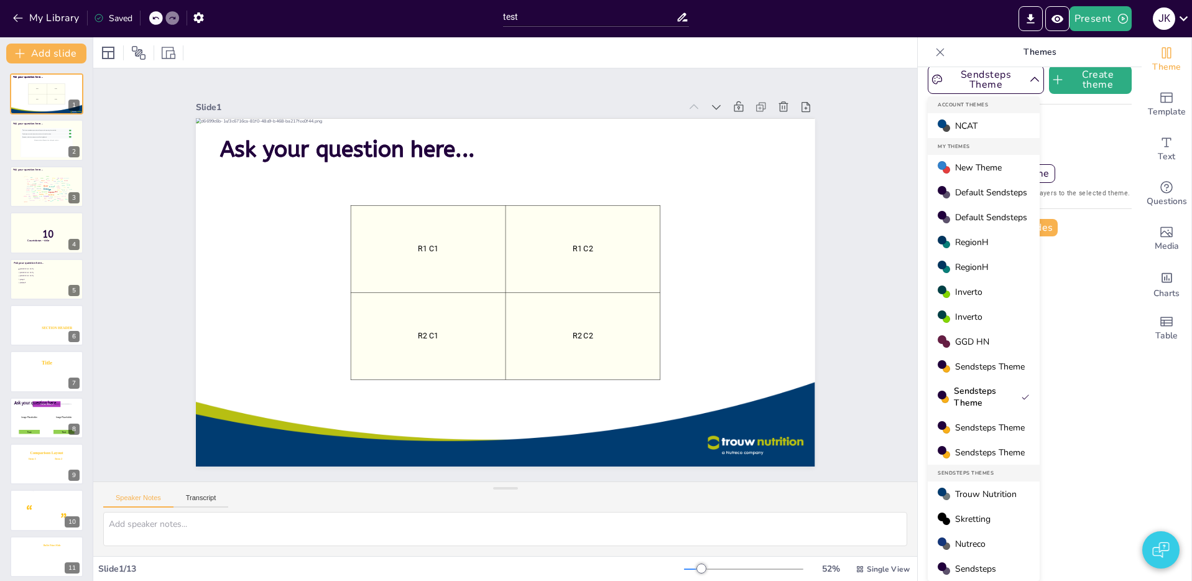
click at [978, 495] on span "Trouw Nutrition" at bounding box center [986, 494] width 62 height 12
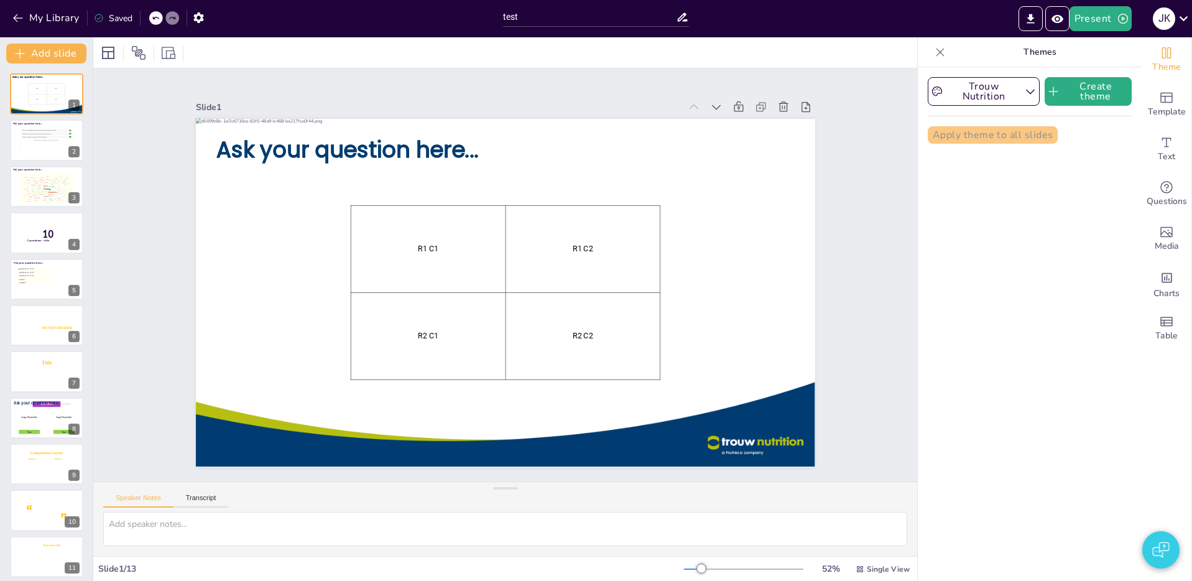
scroll to position [0, 0]
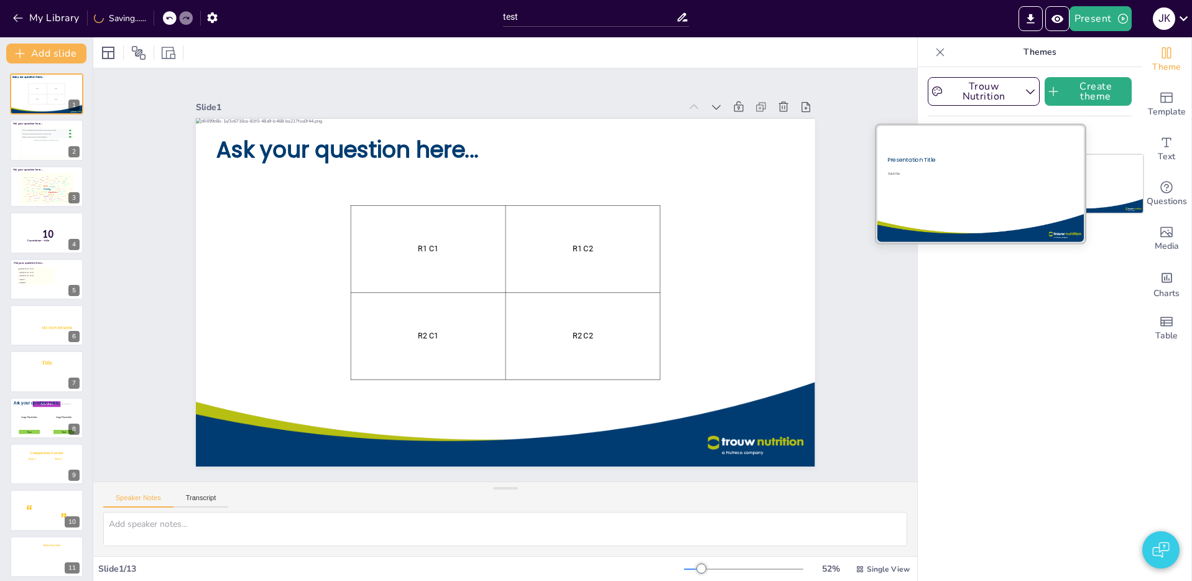
click at [983, 197] on div at bounding box center [979, 183] width 209 height 117
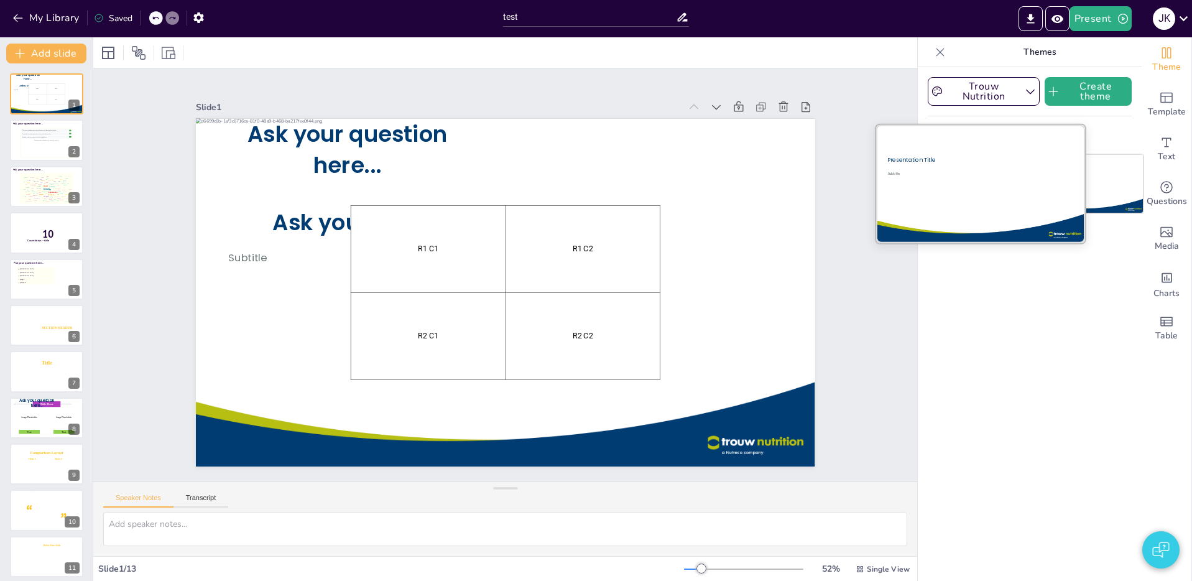
click at [965, 182] on div at bounding box center [979, 183] width 209 height 117
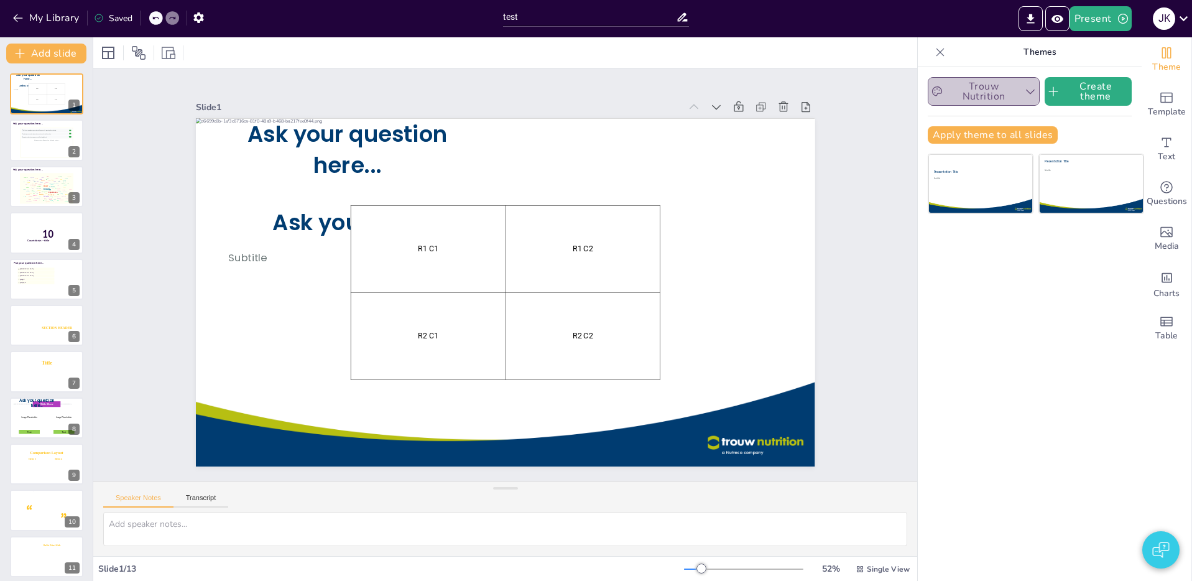
click at [1030, 98] on button "Trouw Nutrition" at bounding box center [983, 91] width 112 height 29
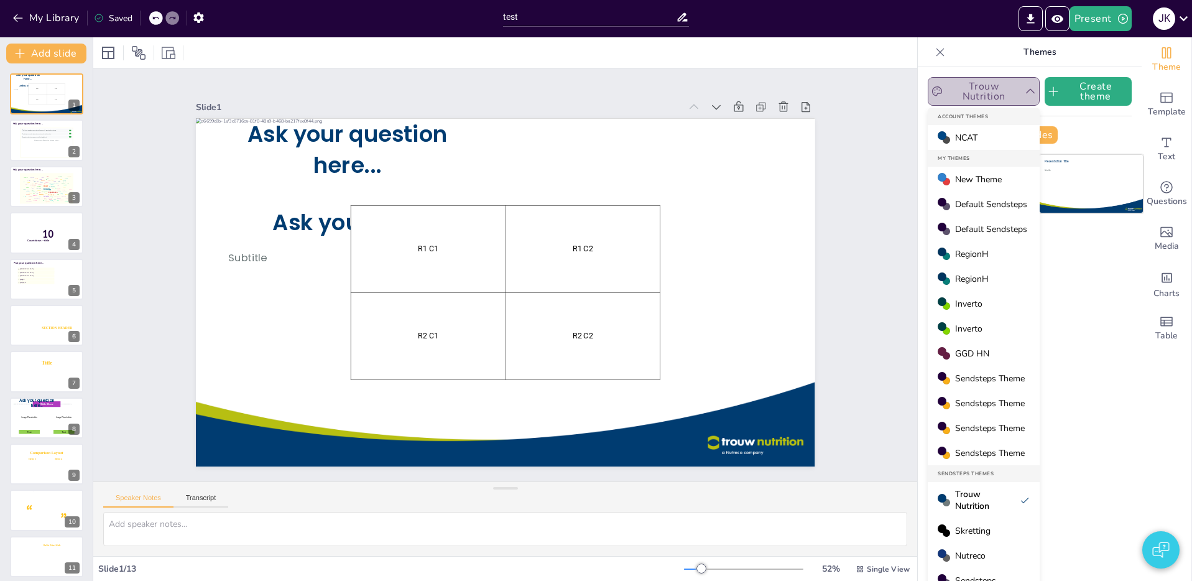
click at [1029, 98] on button "Trouw Nutrition" at bounding box center [983, 91] width 112 height 29
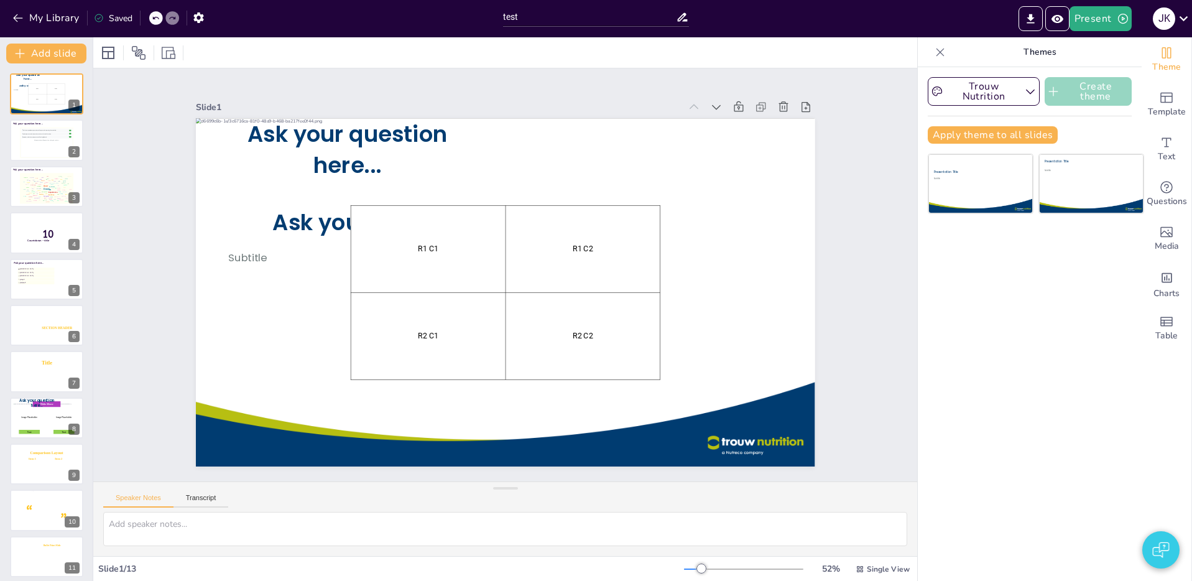
click at [1064, 92] on button "Create theme" at bounding box center [1087, 91] width 87 height 29
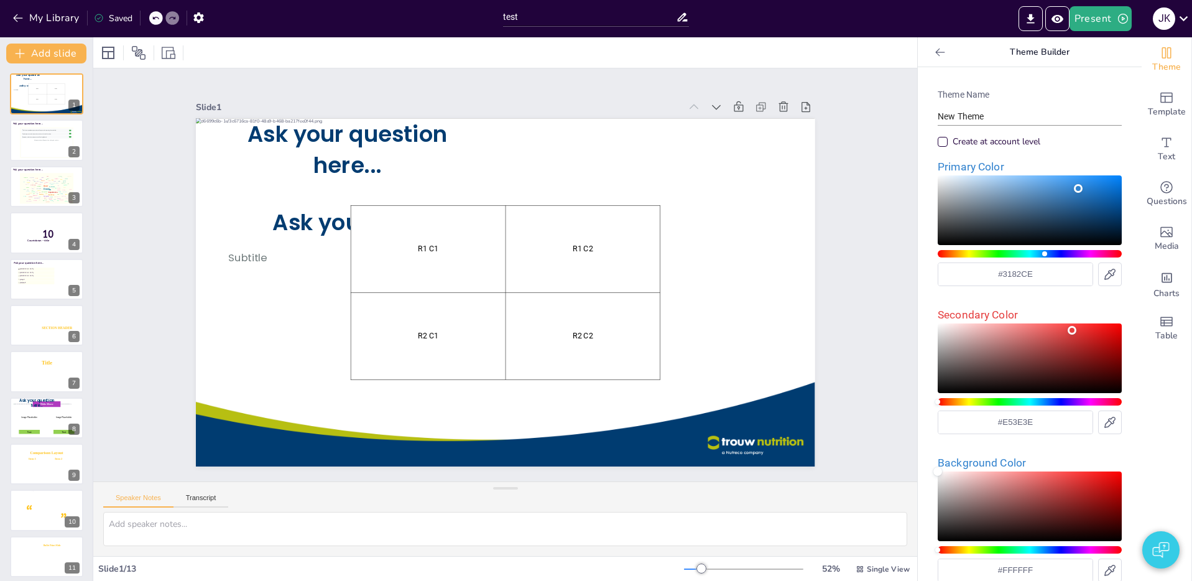
click at [937, 55] on icon at bounding box center [940, 52] width 12 height 12
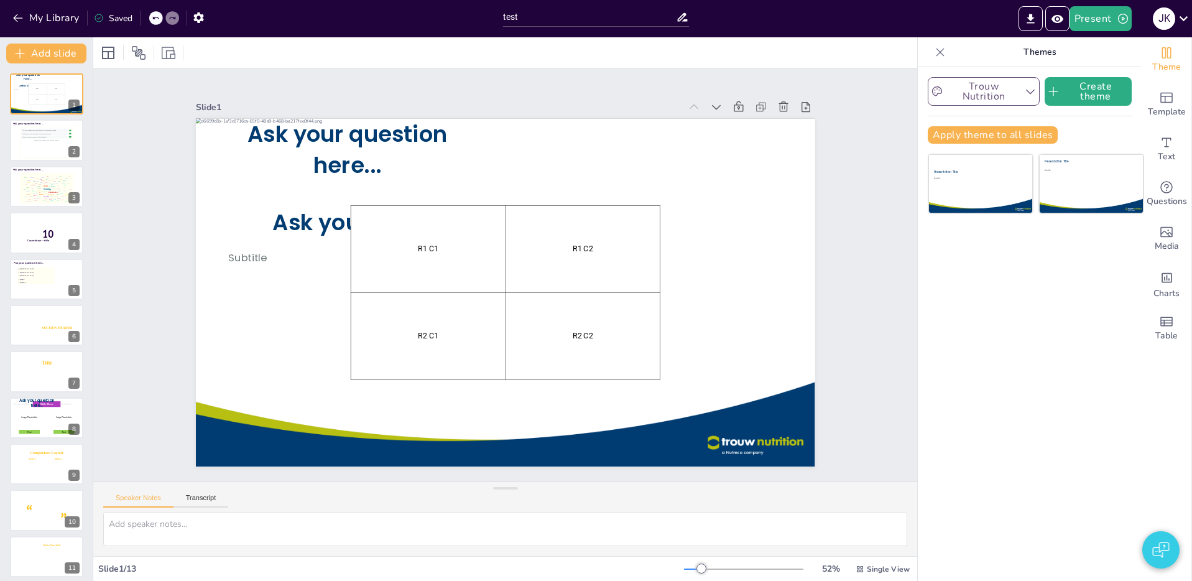
click at [985, 104] on button "Trouw Nutrition" at bounding box center [983, 91] width 112 height 29
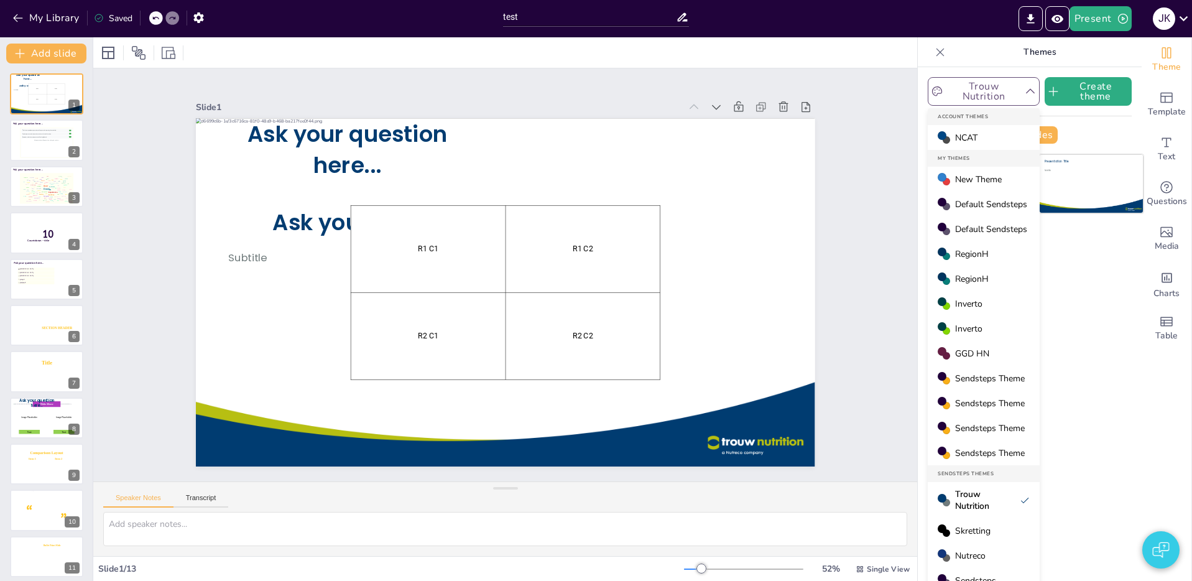
click at [998, 102] on button "Trouw Nutrition" at bounding box center [983, 91] width 112 height 29
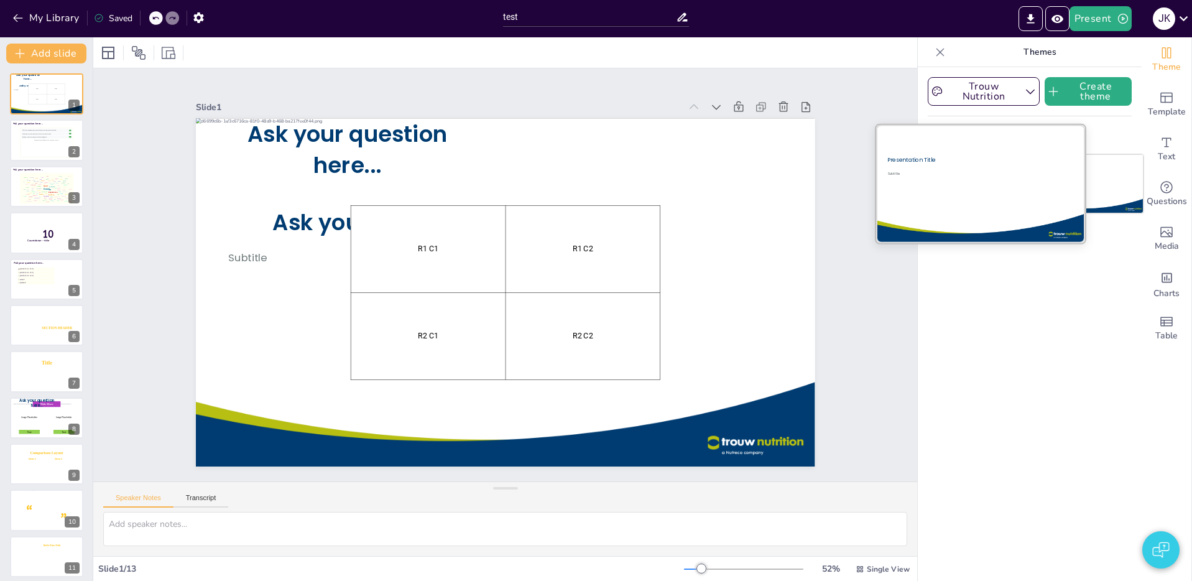
click at [989, 194] on div at bounding box center [979, 183] width 209 height 117
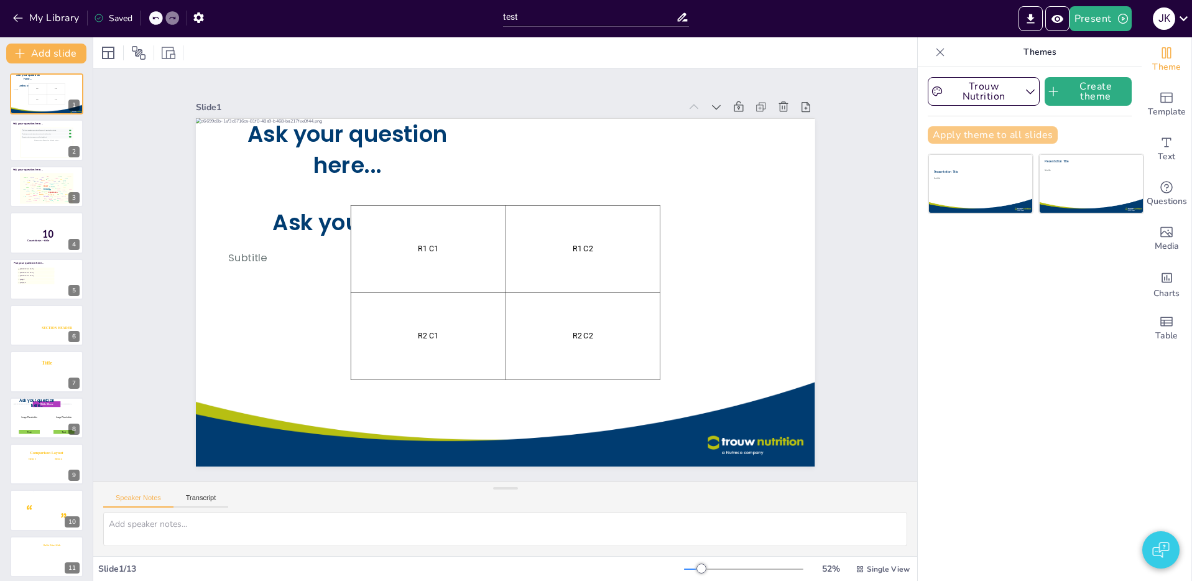
click at [999, 131] on button "Apply theme to all slides" at bounding box center [992, 134] width 130 height 17
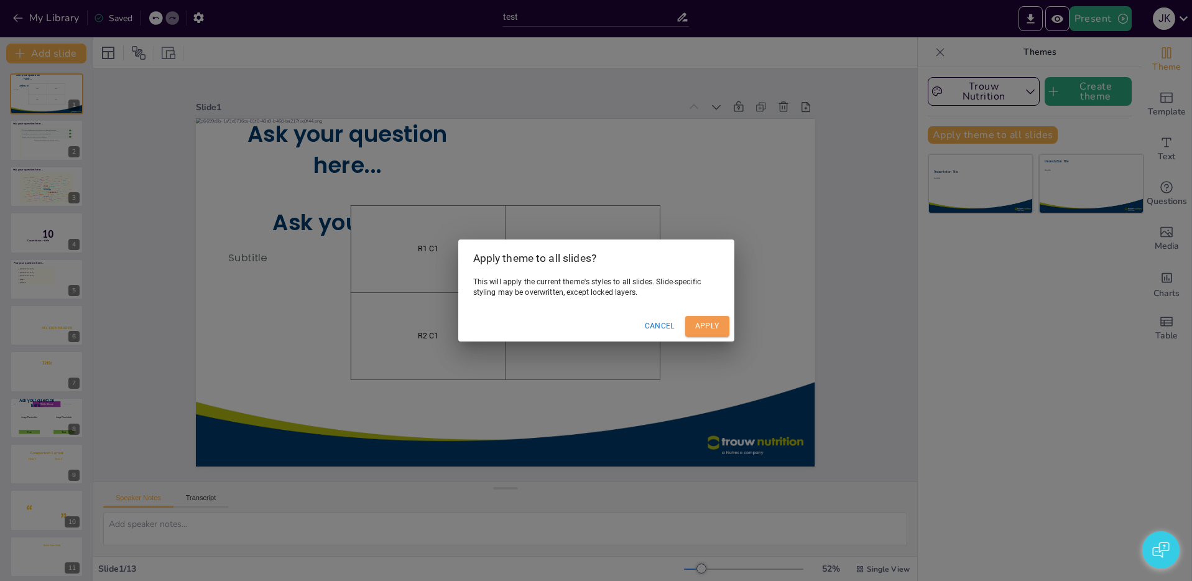
drag, startPoint x: 703, startPoint y: 331, endPoint x: 711, endPoint y: 331, distance: 8.1
click at [703, 331] on button "Apply" at bounding box center [707, 326] width 44 height 21
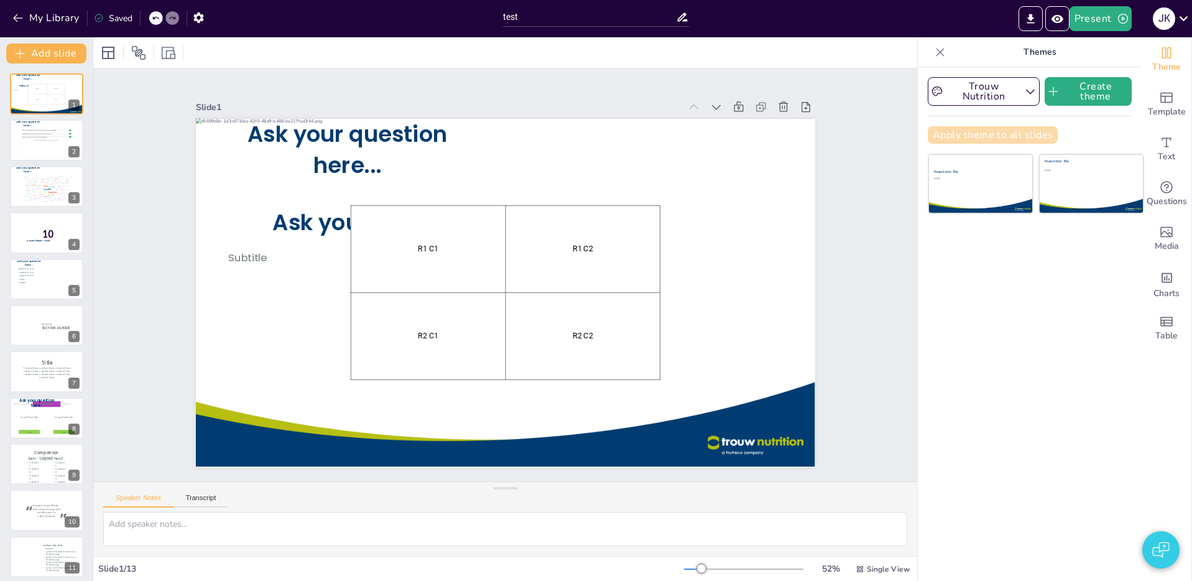
click at [980, 131] on button "Apply theme to all slides" at bounding box center [992, 134] width 130 height 17
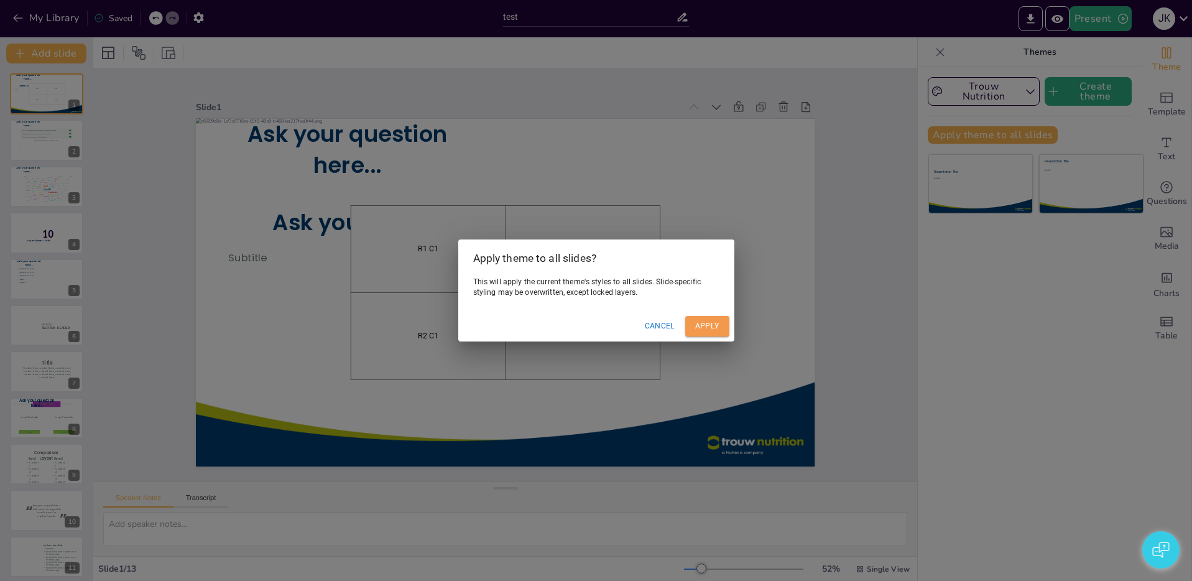
click at [712, 326] on button "Apply" at bounding box center [707, 326] width 44 height 21
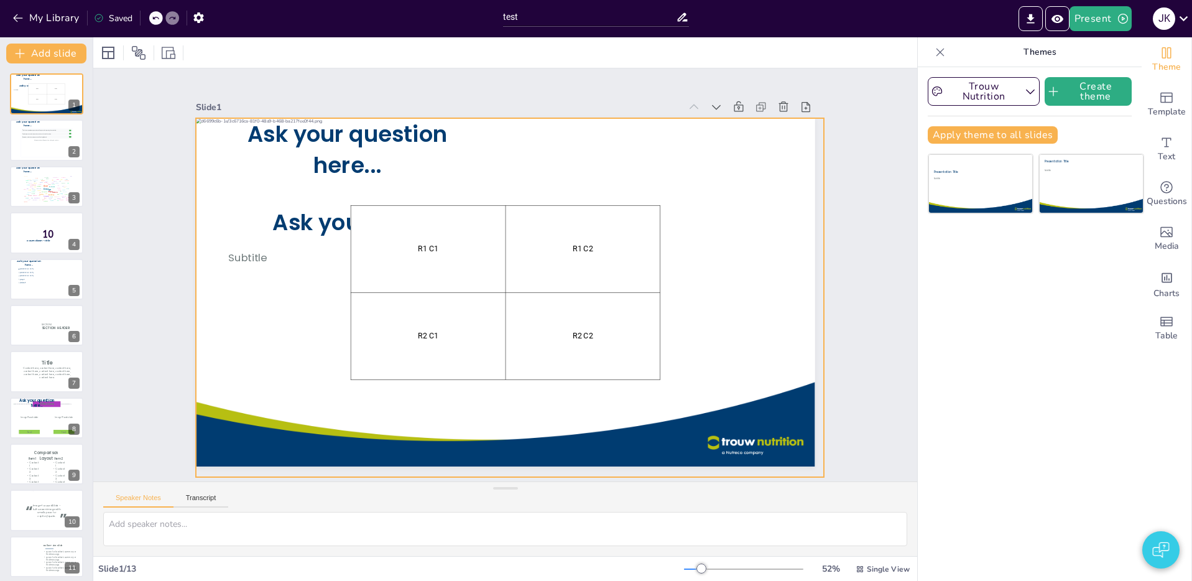
click at [747, 300] on div at bounding box center [500, 297] width 720 height 583
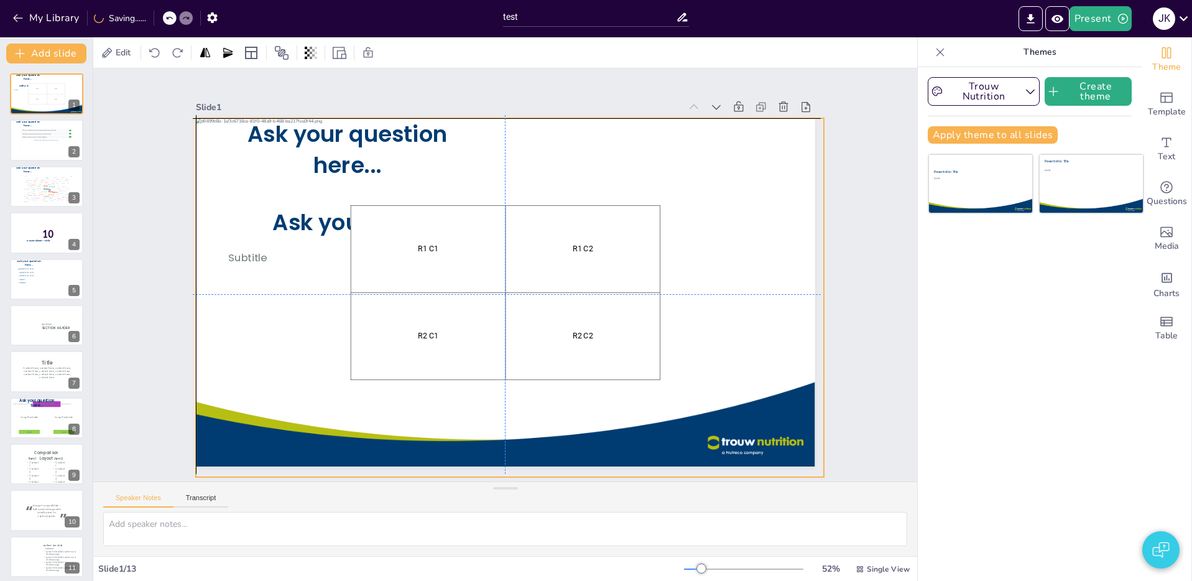
drag, startPoint x: 769, startPoint y: 349, endPoint x: 765, endPoint y: 265, distance: 83.4
click at [765, 265] on div at bounding box center [497, 296] width 723 height 625
click at [773, 157] on div at bounding box center [490, 291] width 660 height 719
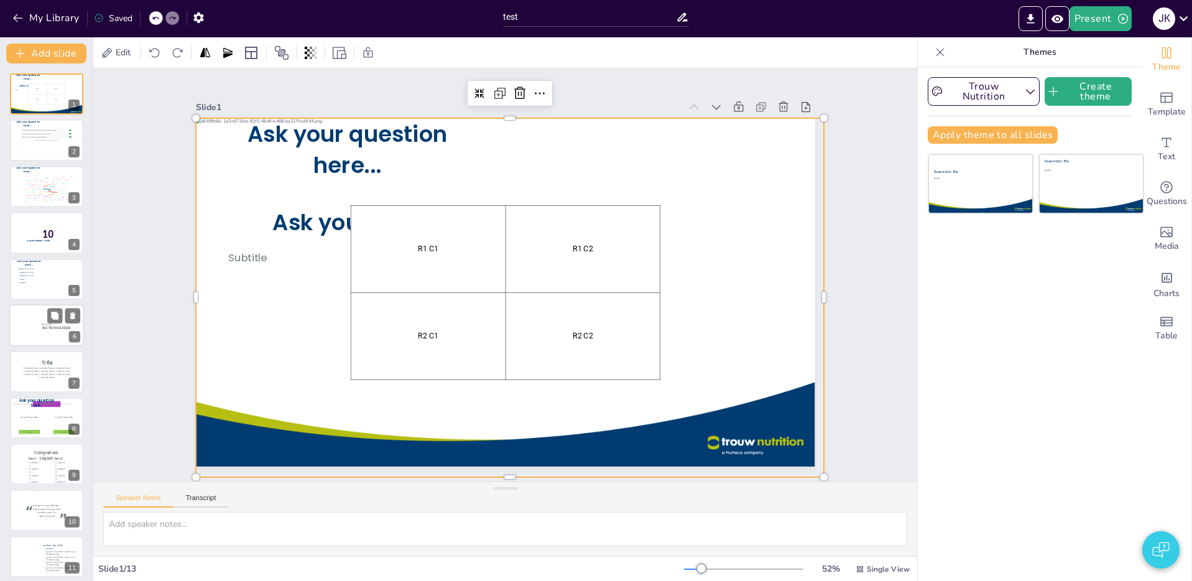
click at [42, 325] on icon at bounding box center [59, 327] width 34 height 5
type textarea "2"
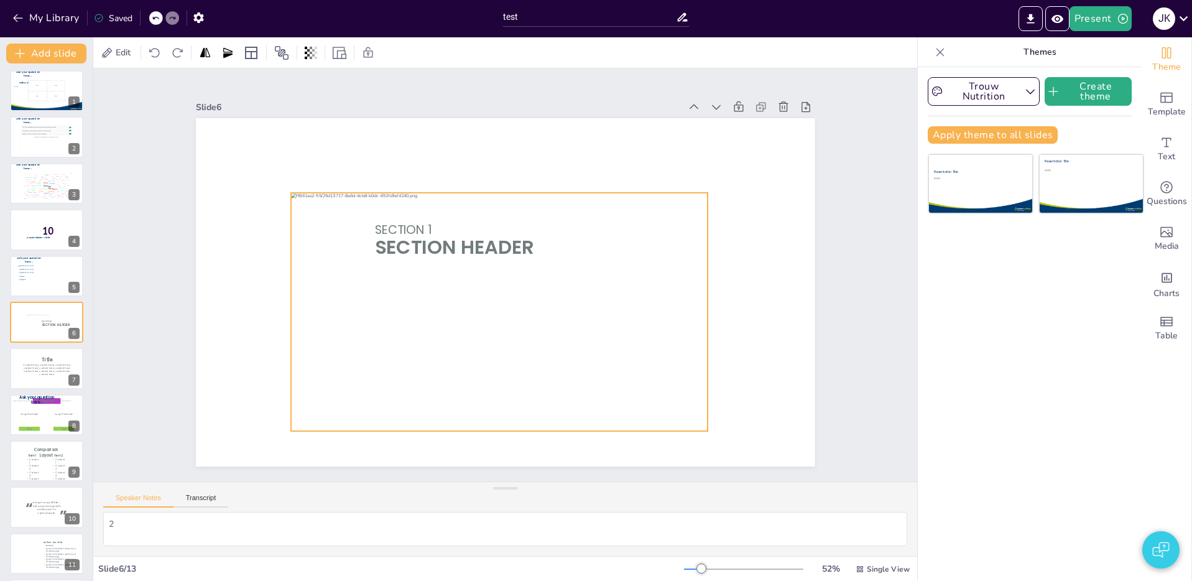
drag, startPoint x: 249, startPoint y: 188, endPoint x: 342, endPoint y: 257, distance: 115.9
click at [339, 258] on div at bounding box center [488, 308] width 470 height 355
click at [349, 267] on div at bounding box center [482, 302] width 477 height 387
click at [349, 267] on div at bounding box center [481, 303] width 470 height 355
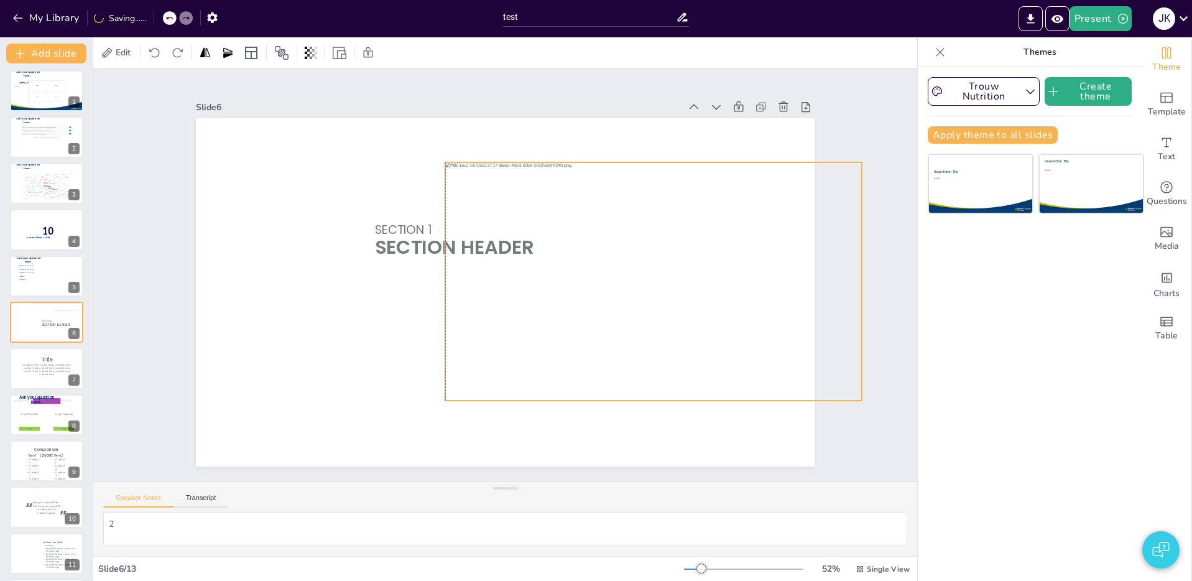
drag, startPoint x: 366, startPoint y: 276, endPoint x: 668, endPoint y: 311, distance: 303.6
click at [666, 314] on div at bounding box center [630, 354] width 480 height 415
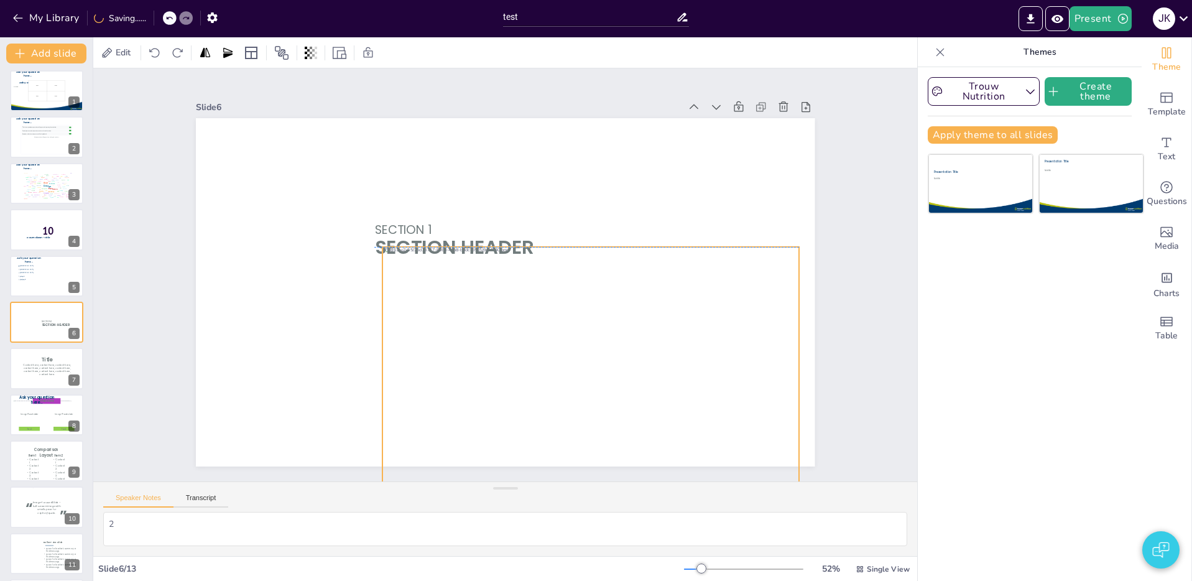
drag, startPoint x: 680, startPoint y: 269, endPoint x: 641, endPoint y: 287, distance: 42.3
click at [644, 306] on div at bounding box center [569, 382] width 457 height 320
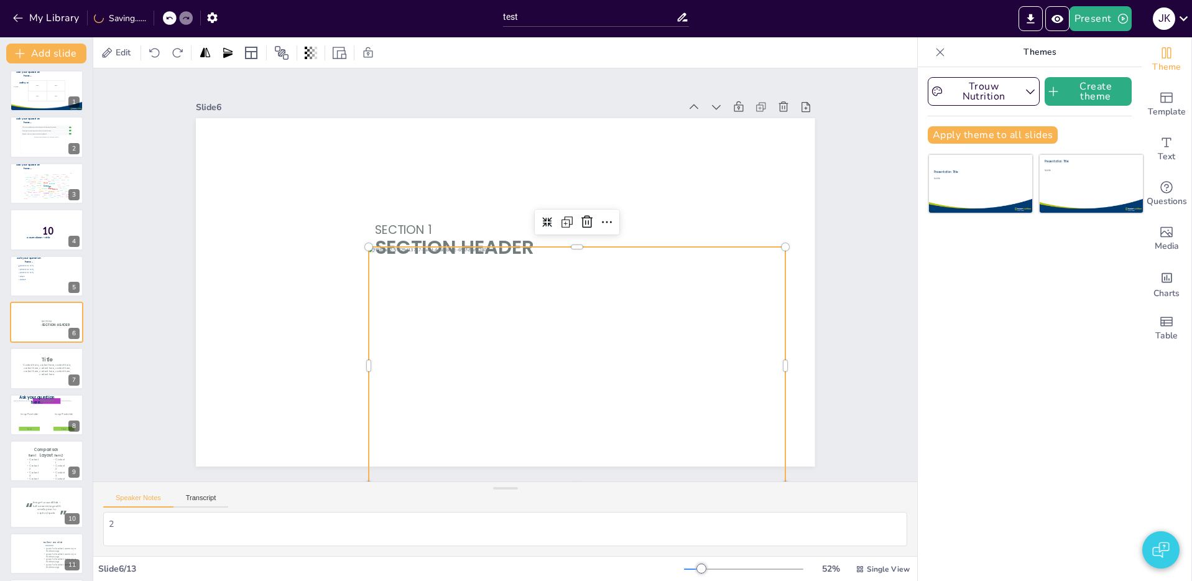
click at [660, 265] on div at bounding box center [577, 366] width 416 height 238
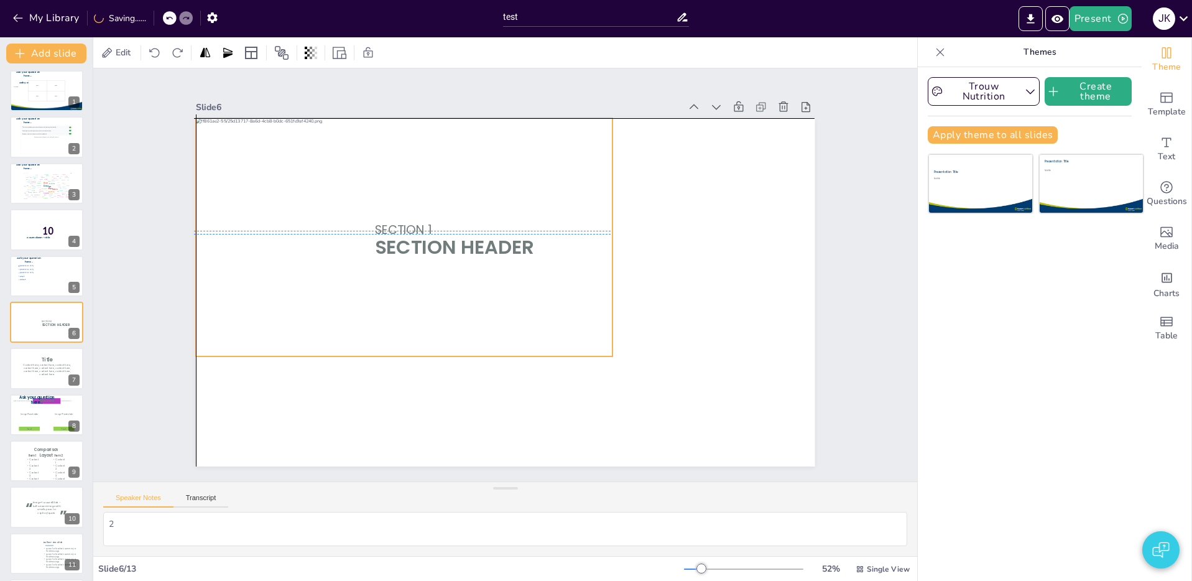
drag, startPoint x: 654, startPoint y: 231, endPoint x: 490, endPoint y: 186, distance: 169.5
click at [491, 182] on div at bounding box center [404, 237] width 416 height 238
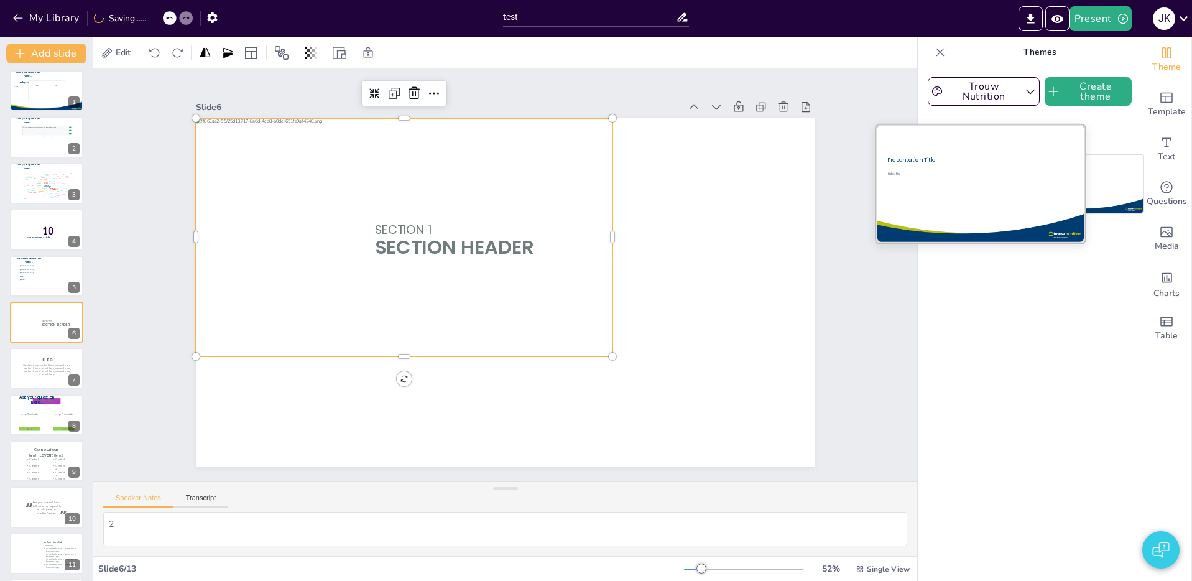
click at [985, 185] on div at bounding box center [979, 183] width 209 height 117
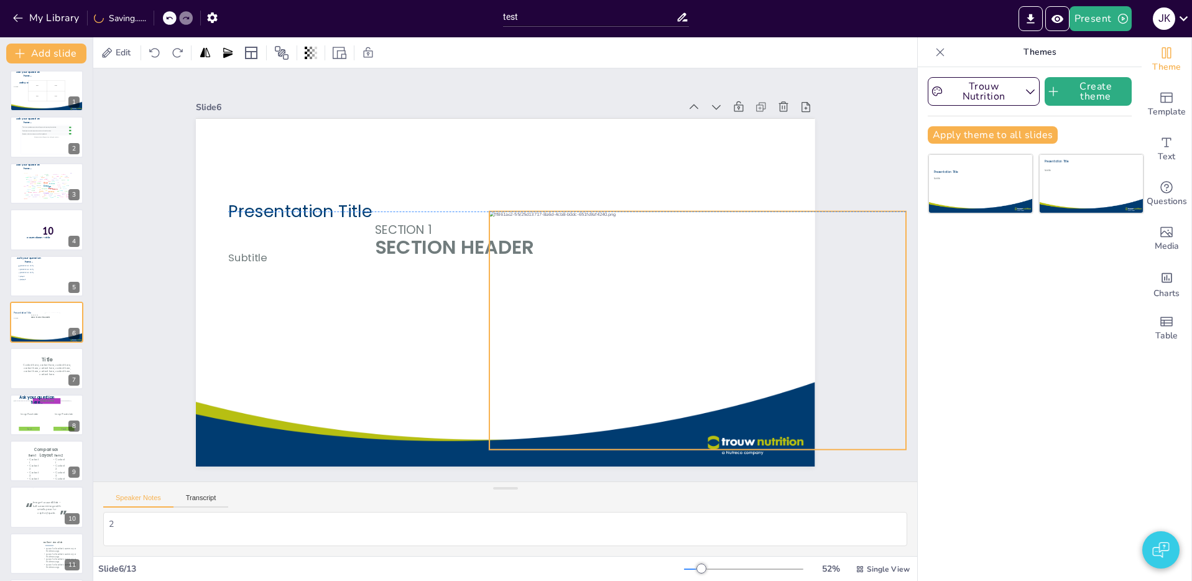
drag, startPoint x: 537, startPoint y: 347, endPoint x: 691, endPoint y: 408, distance: 165.2
click at [691, 408] on div at bounding box center [628, 433] width 477 height 438
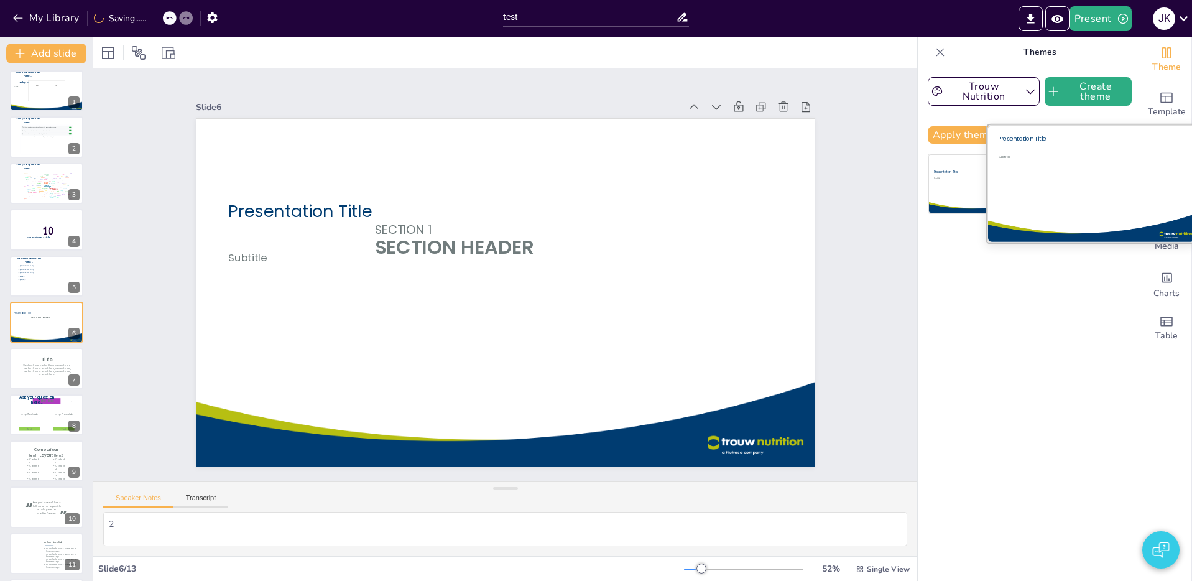
click at [1100, 181] on div "Subtitle" at bounding box center [1083, 181] width 170 height 55
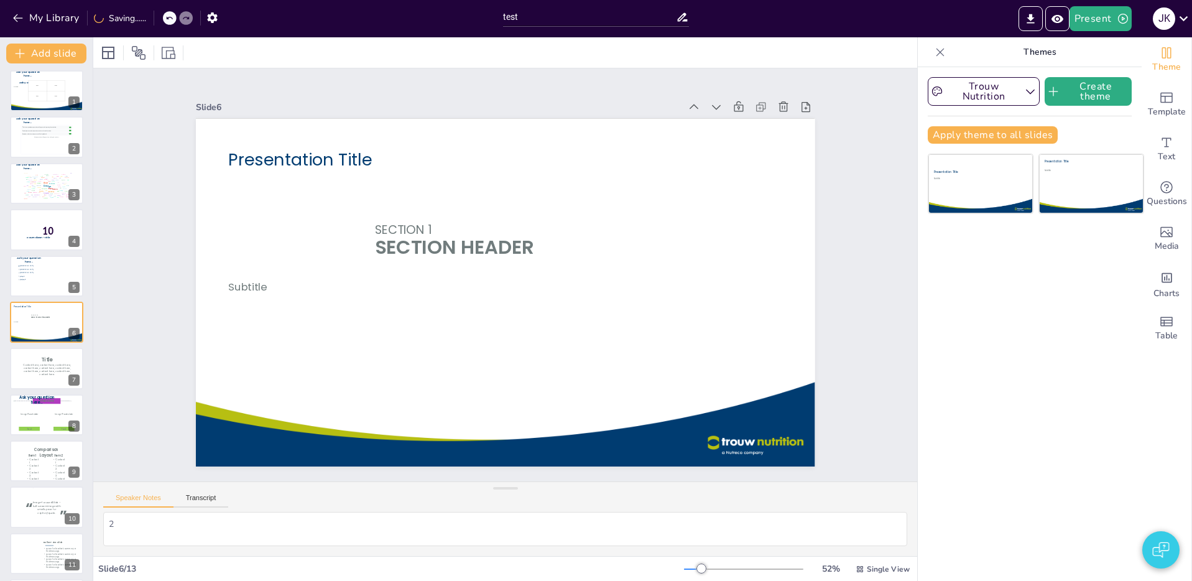
click at [156, 18] on div "My Library Saving......" at bounding box center [112, 17] width 224 height 22
click at [161, 19] on div at bounding box center [156, 18] width 14 height 14
click at [155, 19] on icon at bounding box center [155, 17] width 7 height 7
click at [155, 19] on div "My Library Saving......" at bounding box center [112, 17] width 224 height 22
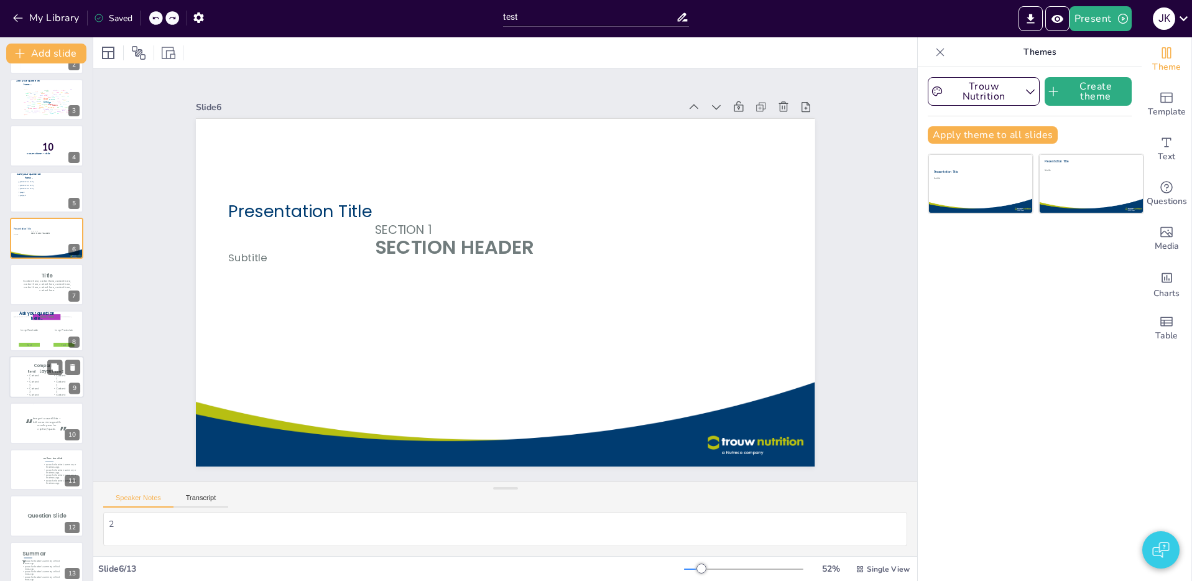
scroll to position [0, 0]
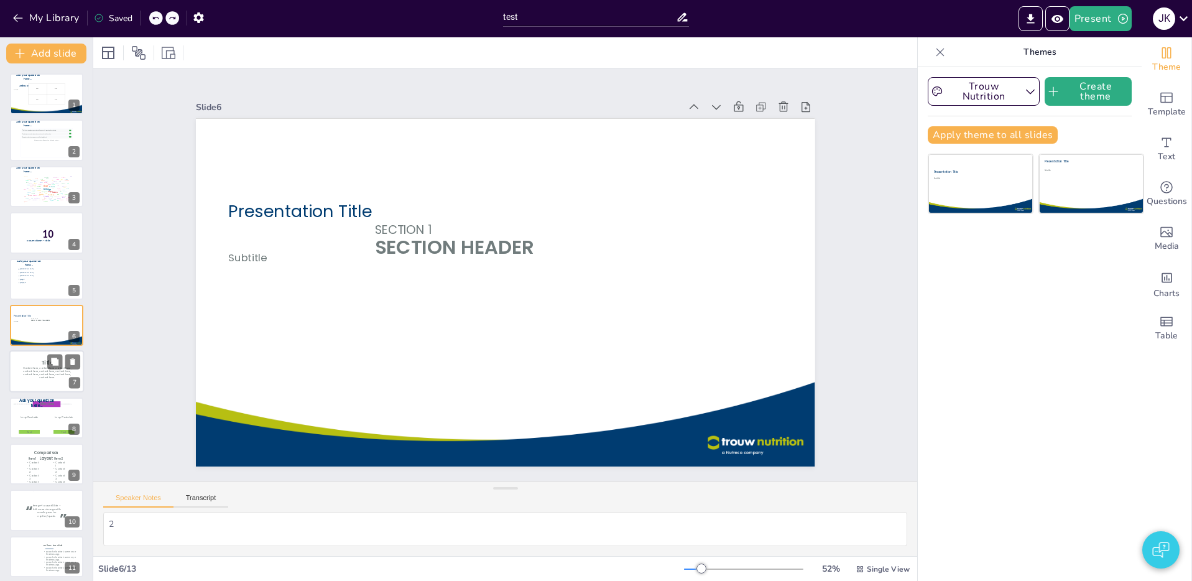
click at [35, 374] on icon at bounding box center [46, 370] width 48 height 9
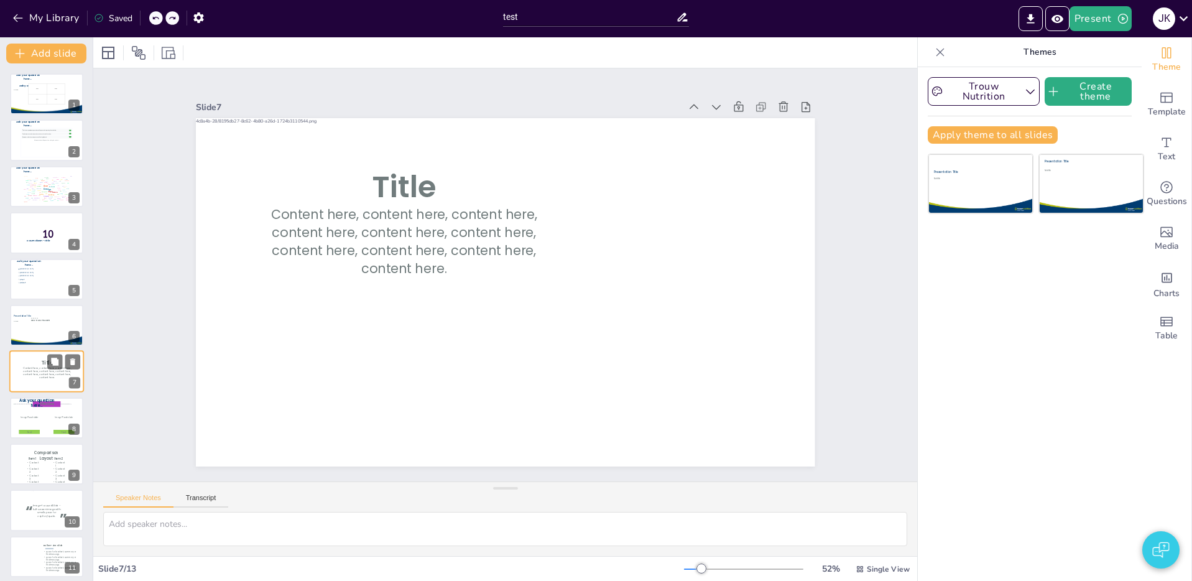
scroll to position [49, 0]
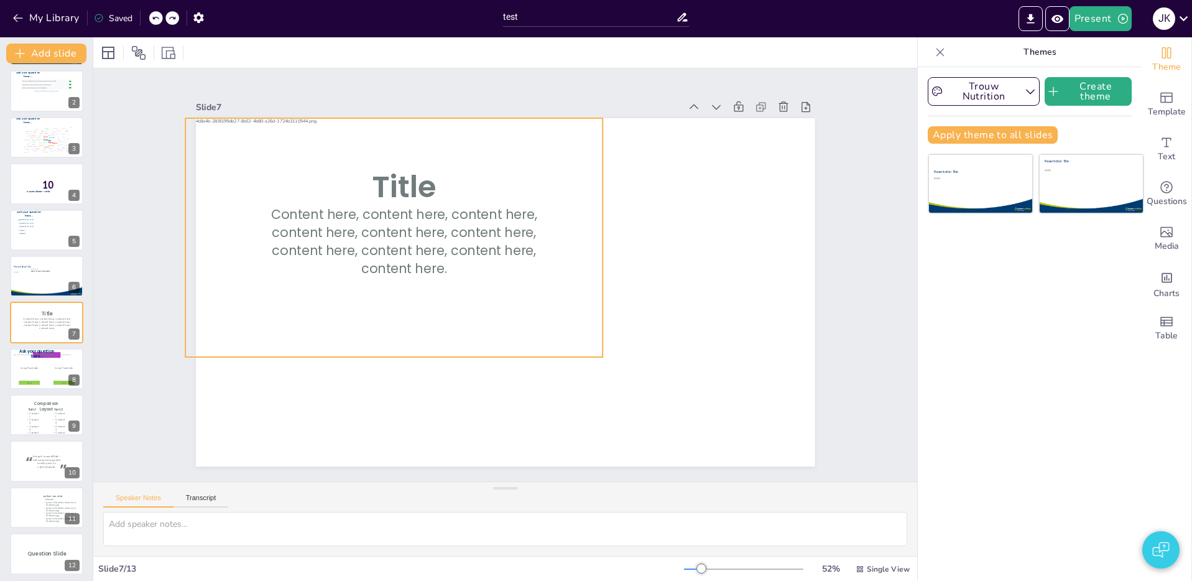
click at [559, 335] on div at bounding box center [419, 195] width 479 height 388
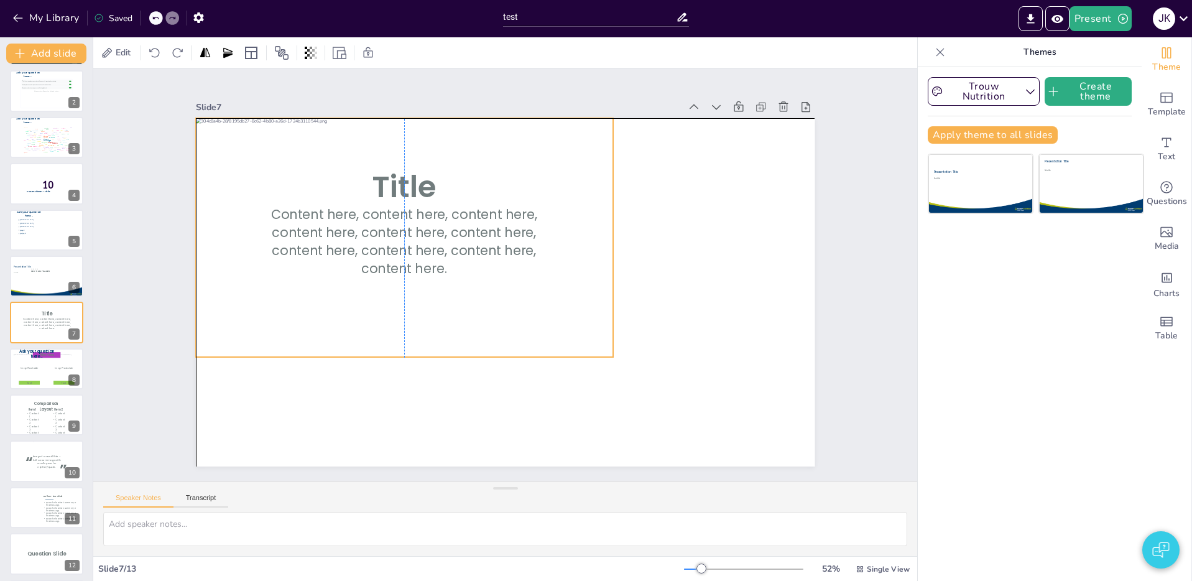
drag, startPoint x: 586, startPoint y: 341, endPoint x: 556, endPoint y: 333, distance: 30.9
click at [556, 333] on div at bounding box center [414, 217] width 458 height 320
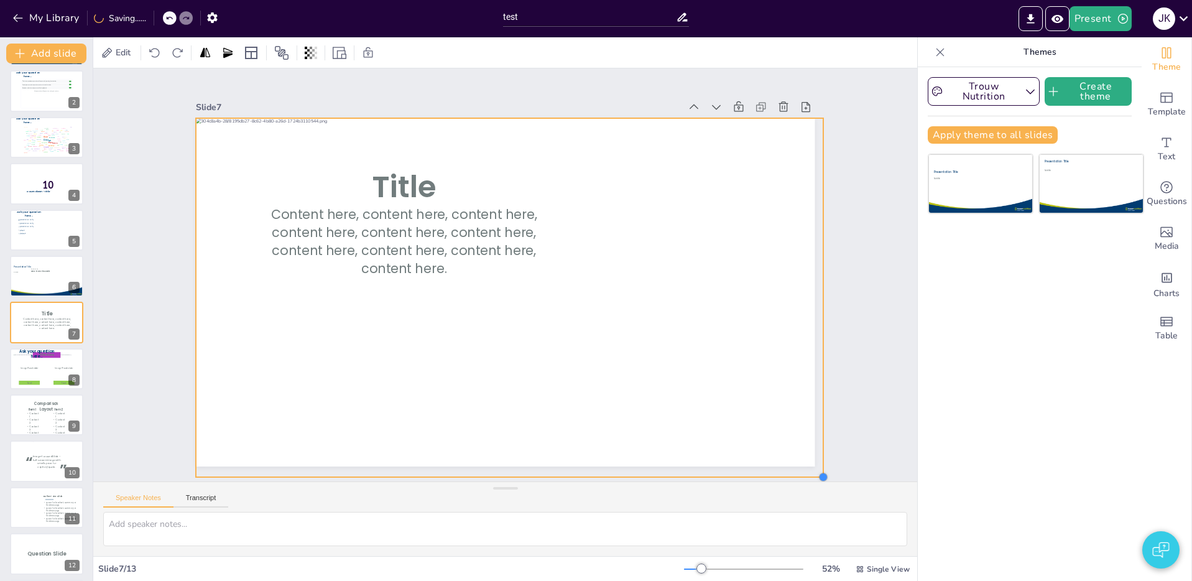
drag, startPoint x: 628, startPoint y: 361, endPoint x: 822, endPoint y: 432, distance: 206.7
click at [822, 432] on div "Slide 1 TITLE, TITLE, TITLE SUBTITLE Ask your question here... Ask your questio…" at bounding box center [505, 274] width 725 height 453
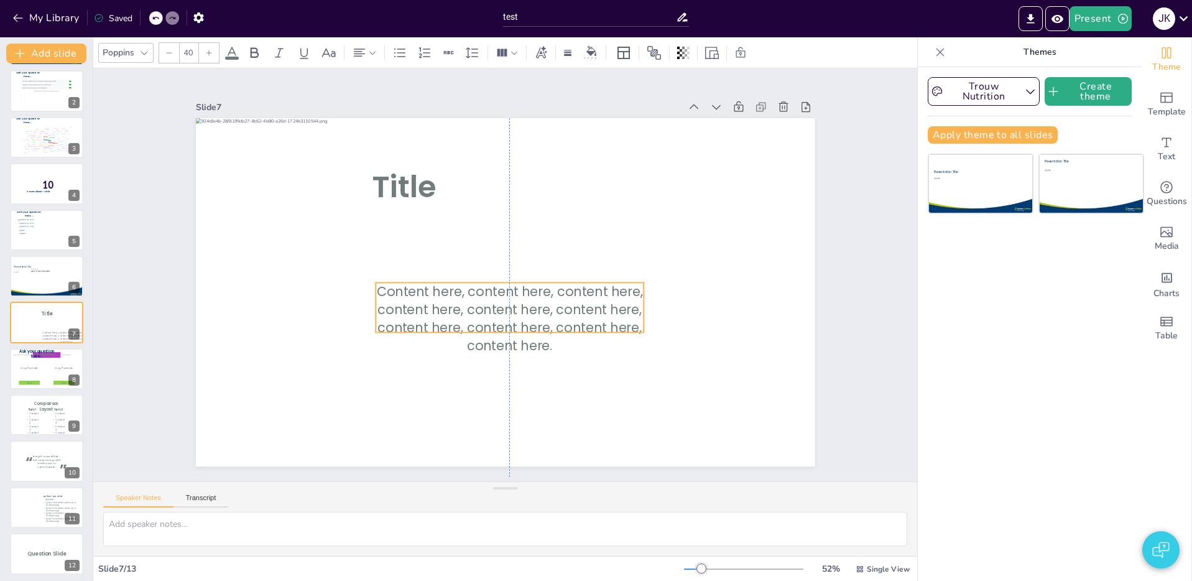
drag, startPoint x: 471, startPoint y: 236, endPoint x: 591, endPoint y: 320, distance: 145.9
click at [595, 319] on icon at bounding box center [486, 302] width 232 height 216
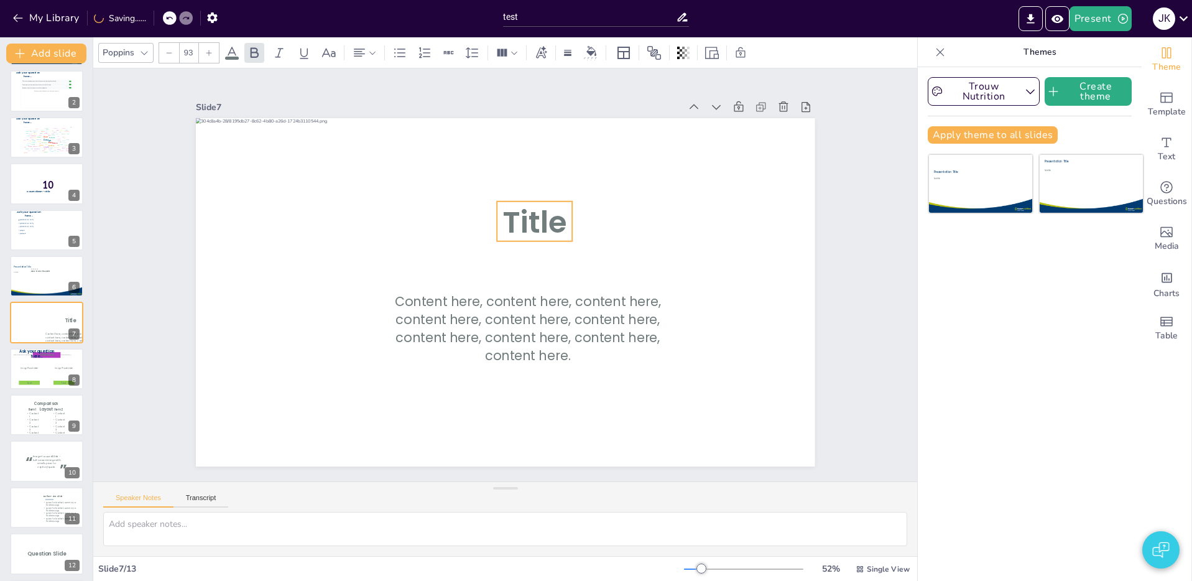
drag, startPoint x: 451, startPoint y: 202, endPoint x: 553, endPoint y: 229, distance: 105.5
click at [553, 229] on icon at bounding box center [534, 221] width 75 height 40
drag, startPoint x: 545, startPoint y: 311, endPoint x: 533, endPoint y: 316, distance: 12.6
click at [533, 316] on icon at bounding box center [500, 324] width 265 height 155
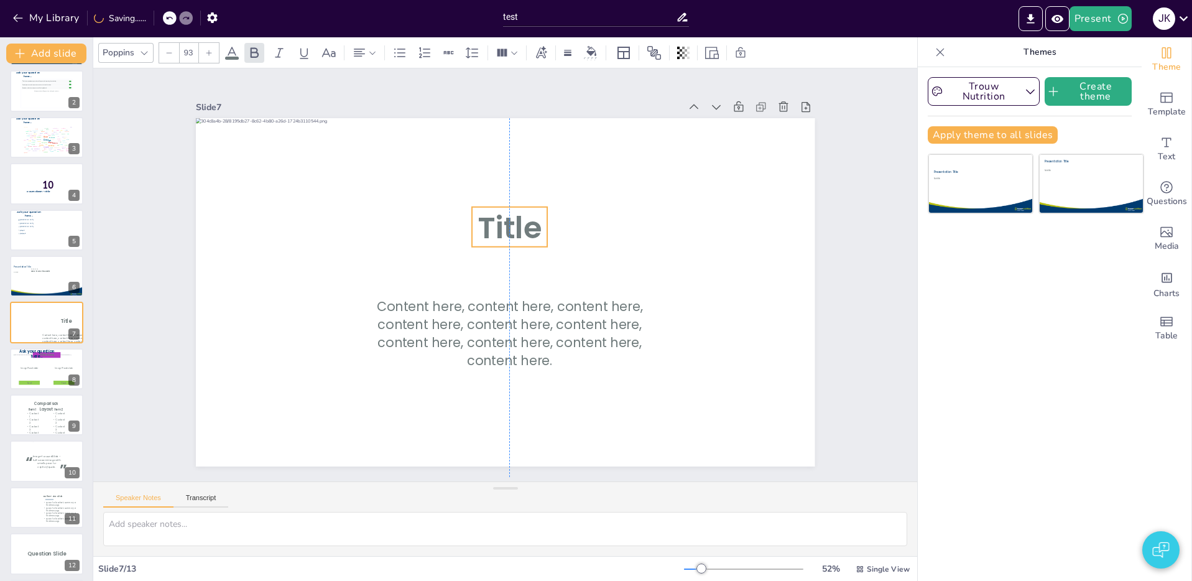
drag, startPoint x: 525, startPoint y: 224, endPoint x: 499, endPoint y: 228, distance: 27.0
click at [500, 227] on icon at bounding box center [514, 227] width 79 height 47
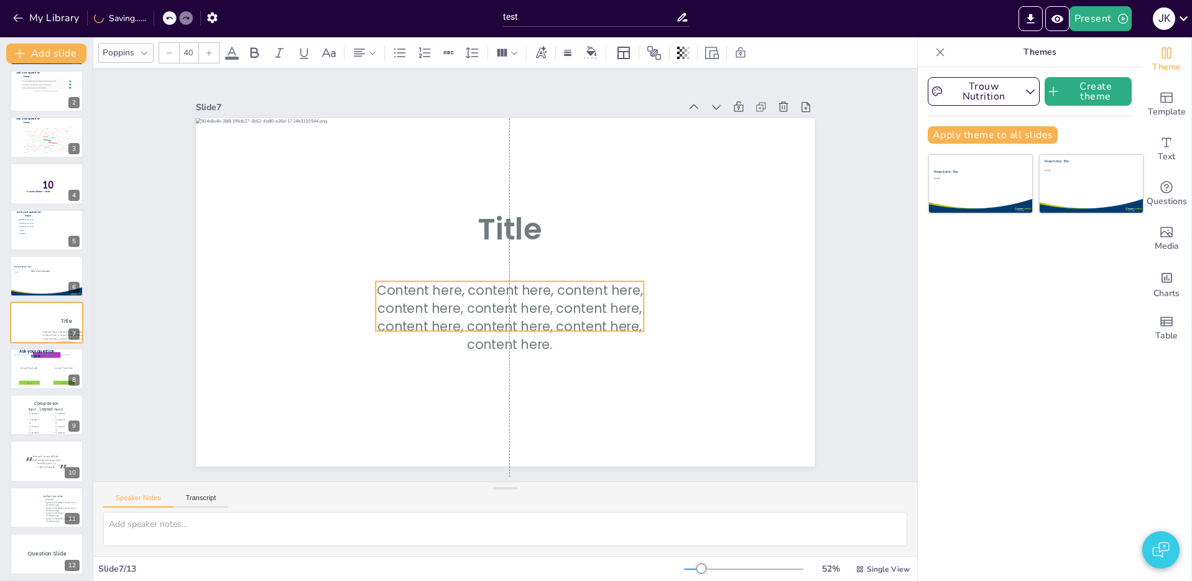
drag, startPoint x: 563, startPoint y: 321, endPoint x: 549, endPoint y: 340, distance: 22.8
click at [549, 340] on icon at bounding box center [499, 306] width 270 height 131
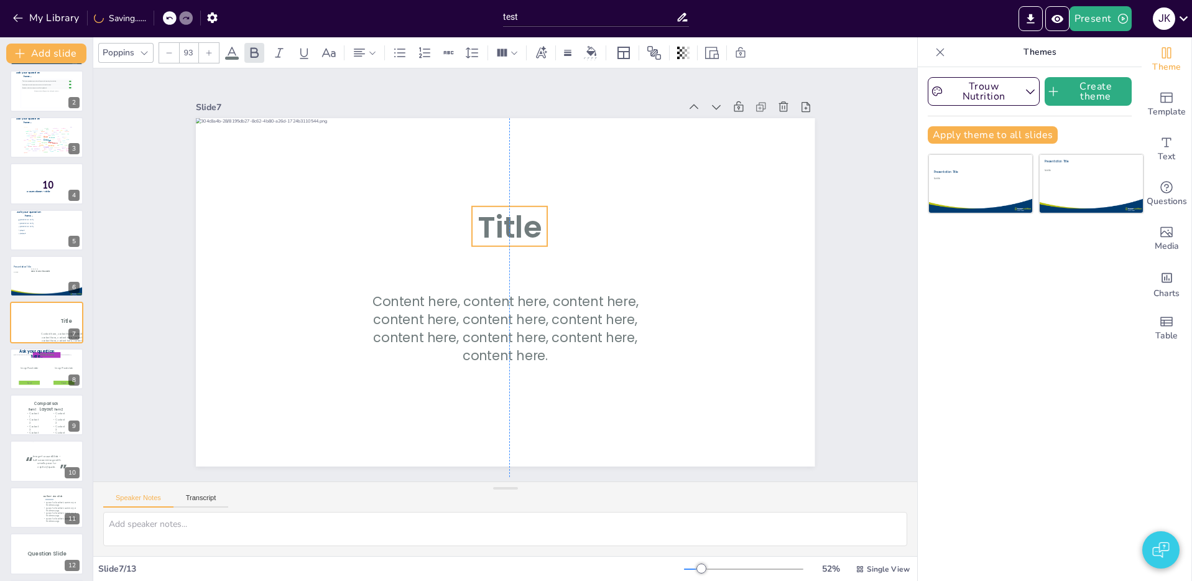
click at [522, 234] on icon at bounding box center [528, 231] width 85 height 67
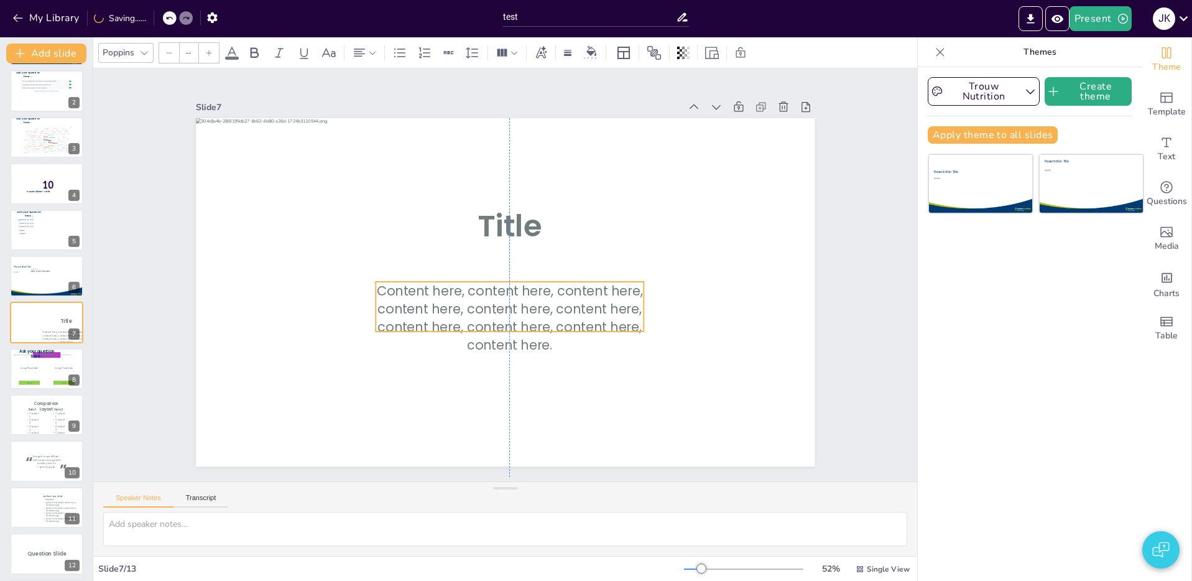
type input "40"
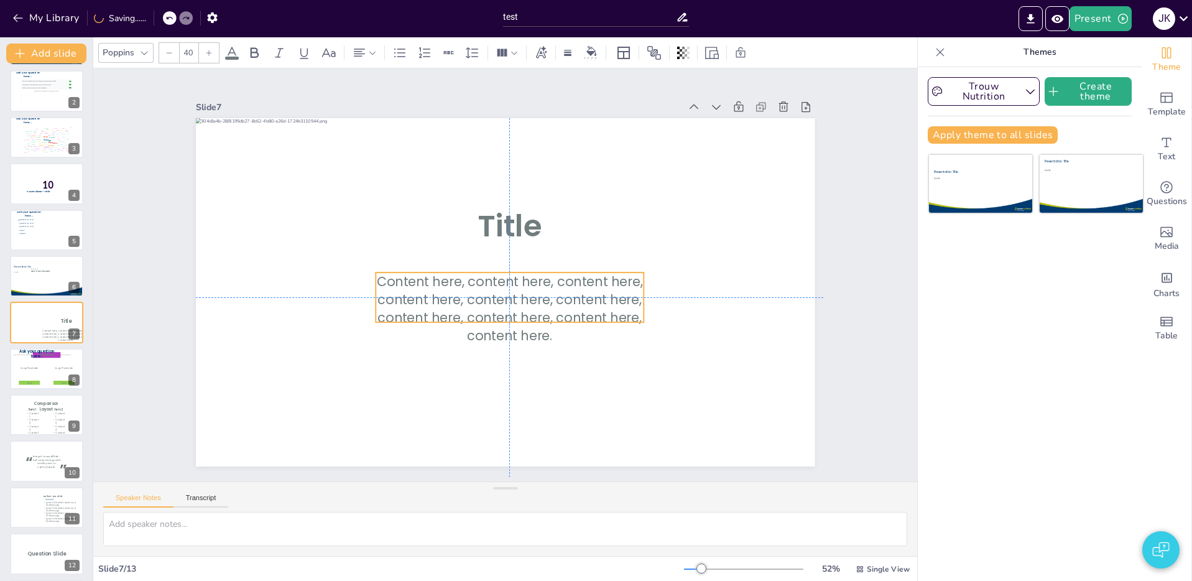
drag, startPoint x: 551, startPoint y: 305, endPoint x: 547, endPoint y: 315, distance: 10.3
click at [547, 315] on icon at bounding box center [499, 297] width 265 height 155
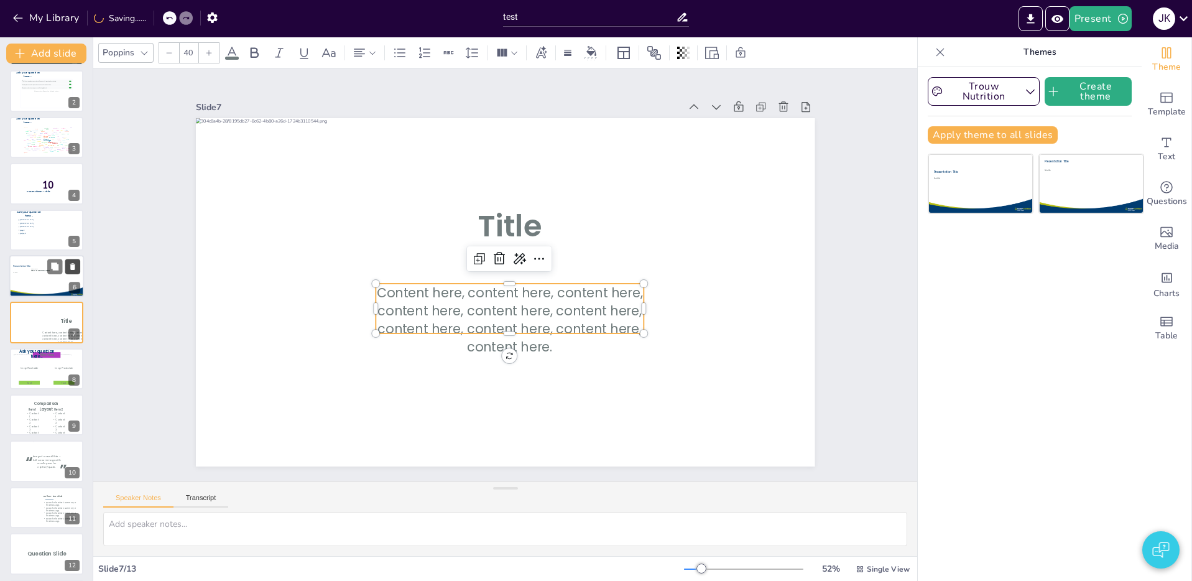
scroll to position [0, 0]
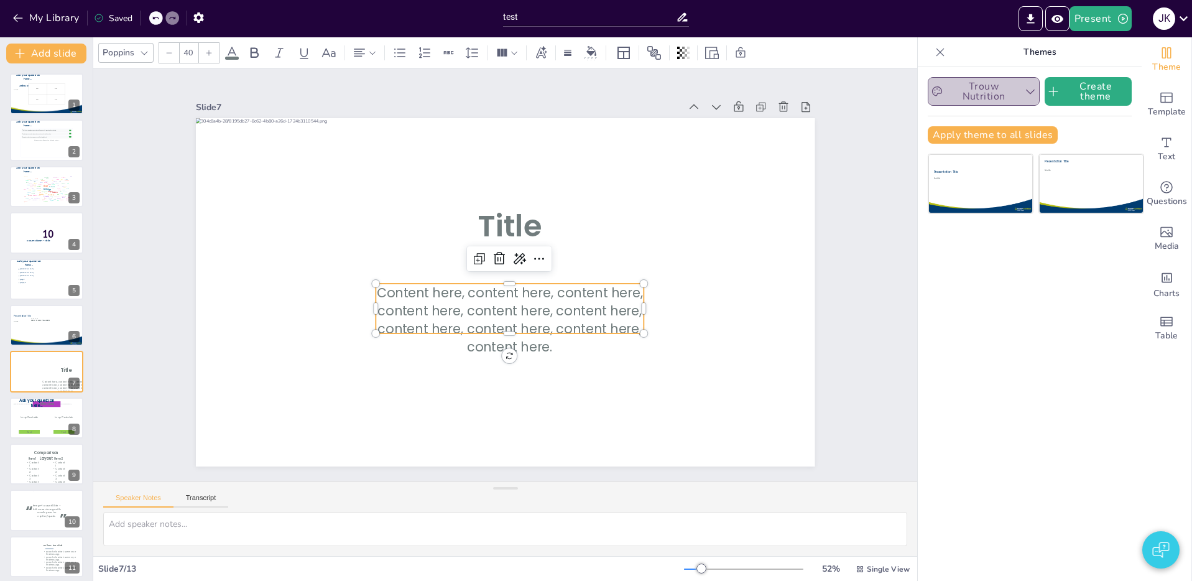
click at [1014, 96] on button "Trouw Nutrition" at bounding box center [983, 91] width 112 height 29
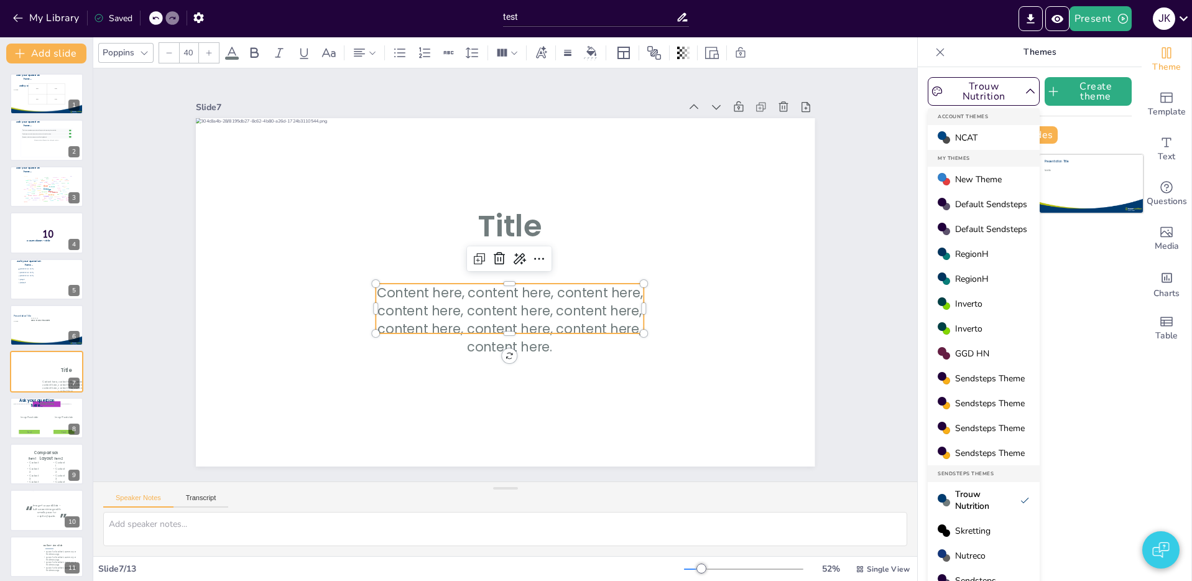
click at [996, 370] on div "Sendsteps Theme" at bounding box center [983, 378] width 112 height 25
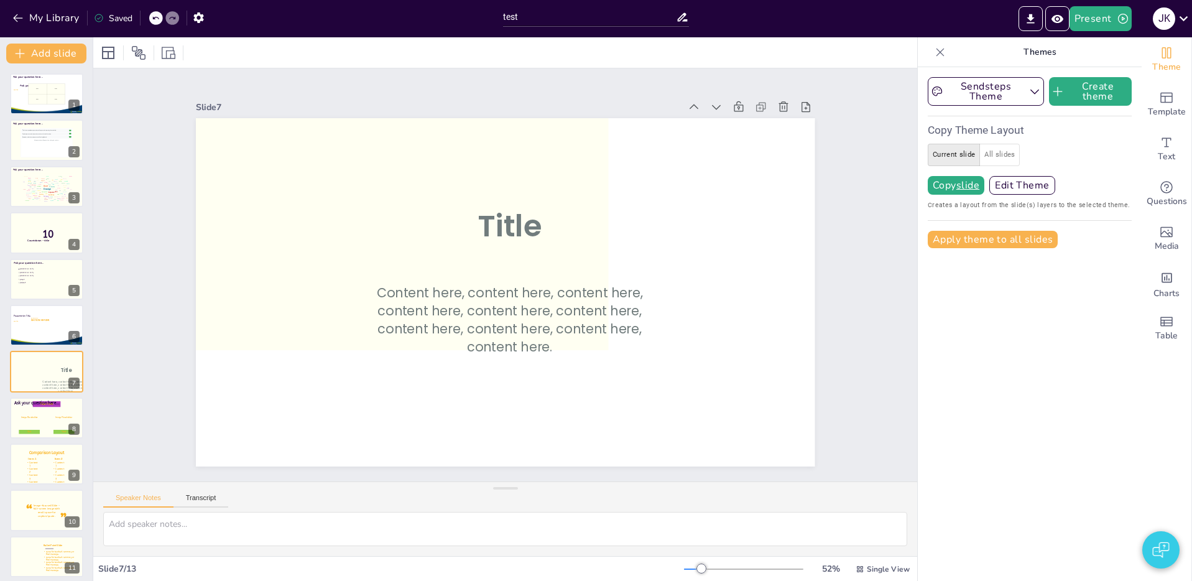
drag, startPoint x: 1032, startPoint y: 205, endPoint x: 1046, endPoint y: 206, distance: 13.1
click at [1044, 206] on span "Creates a layout from the slide(s) layers to the selected theme." at bounding box center [1029, 205] width 204 height 11
drag, startPoint x: 1059, startPoint y: 357, endPoint x: 1008, endPoint y: 85, distance: 277.5
click at [954, 200] on div "Sendsteps Theme Create theme Copy Theme Layout Current slide All slides Copy sl…" at bounding box center [1029, 323] width 224 height 513
drag, startPoint x: 917, startPoint y: 68, endPoint x: 889, endPoint y: 84, distance: 32.0
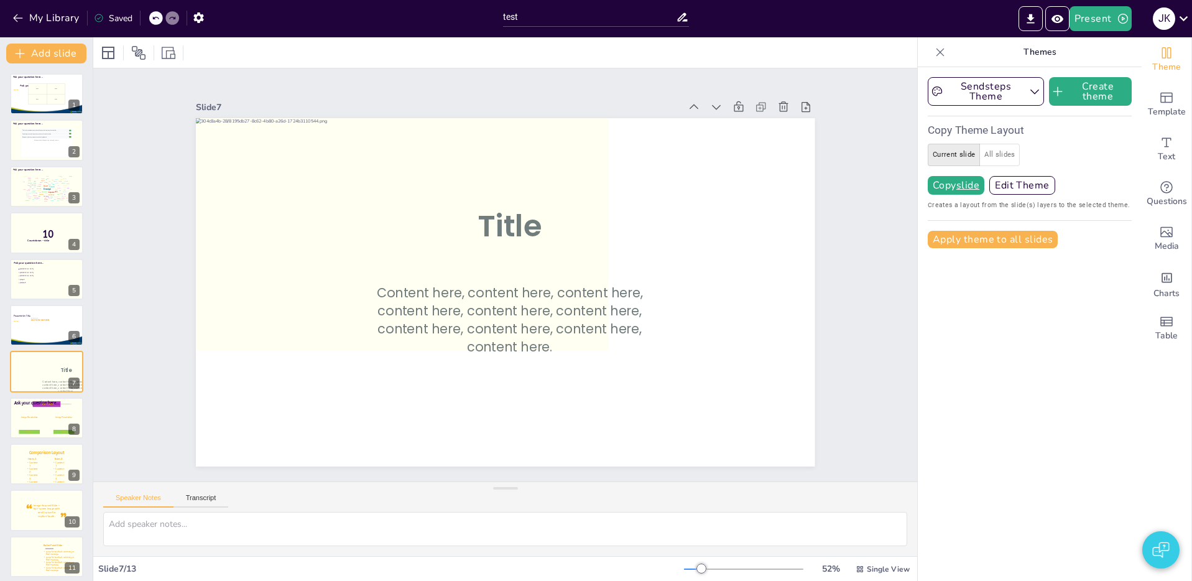
click at [914, 70] on div "Document fonts ABeeZee Poppins Recently used Poppins Arimo Comic Neue Inter Aka…" at bounding box center [596, 308] width 1192 height 543
click at [832, 195] on div "Slide 1 TITLE, TITLE, TITLE SUBTITLE Ask your question here... Ask your questio…" at bounding box center [505, 274] width 753 height 517
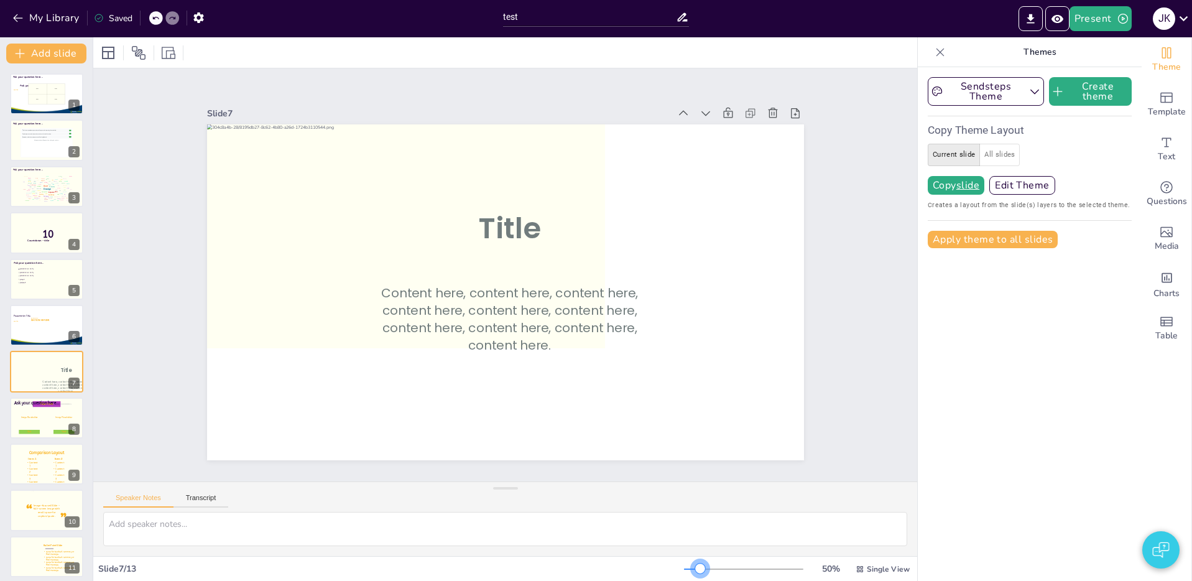
click at [701, 568] on div at bounding box center [700, 568] width 10 height 10
click at [845, 366] on div "Slide 1 TITLE, TITLE, TITLE SUBTITLE Ask your question here... Ask your questio…" at bounding box center [505, 275] width 921 height 712
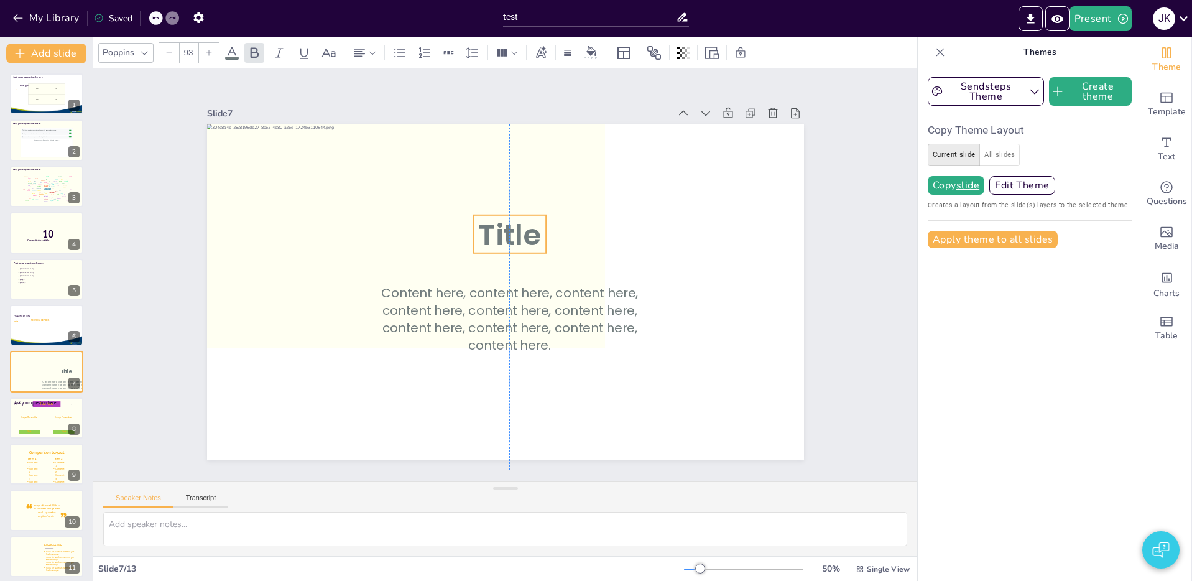
drag, startPoint x: 521, startPoint y: 232, endPoint x: 522, endPoint y: 240, distance: 7.5
click at [522, 240] on icon at bounding box center [521, 237] width 81 height 59
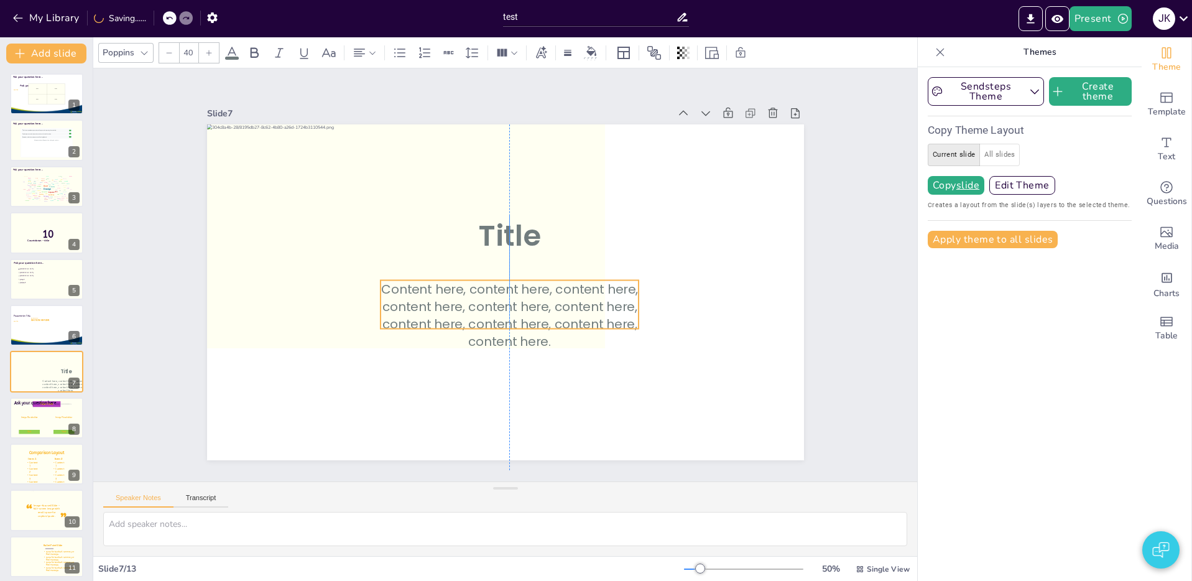
click at [529, 322] on icon at bounding box center [494, 302] width 248 height 171
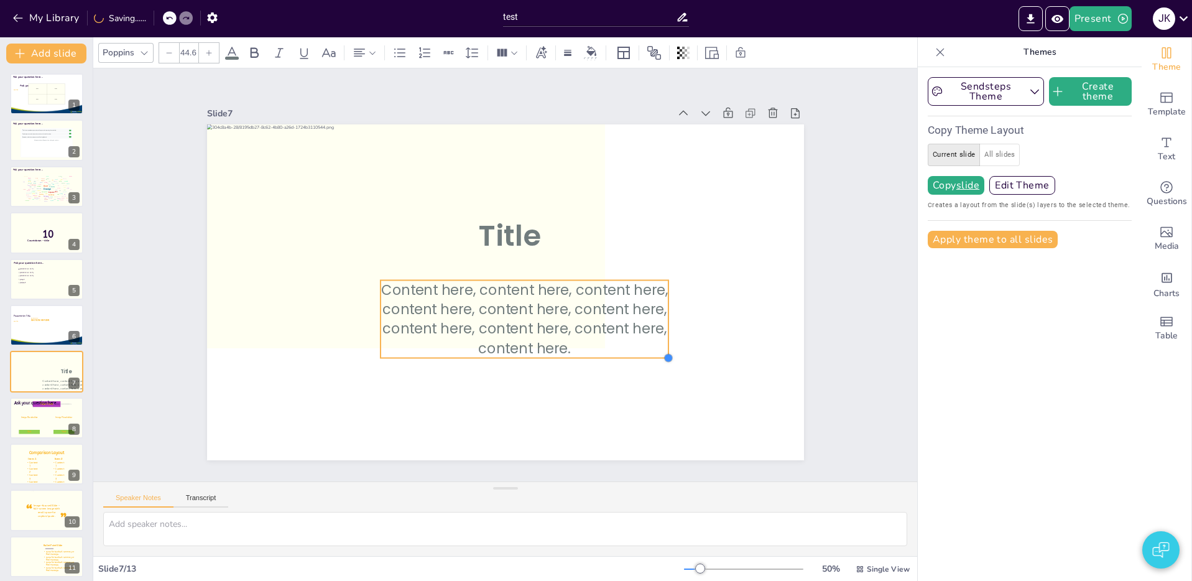
drag, startPoint x: 646, startPoint y: 340, endPoint x: 632, endPoint y: 336, distance: 14.4
click at [633, 337] on div "Title Content here, content here, content here, content here, content here, con…" at bounding box center [501, 292] width 653 height 453
type input "45.2"
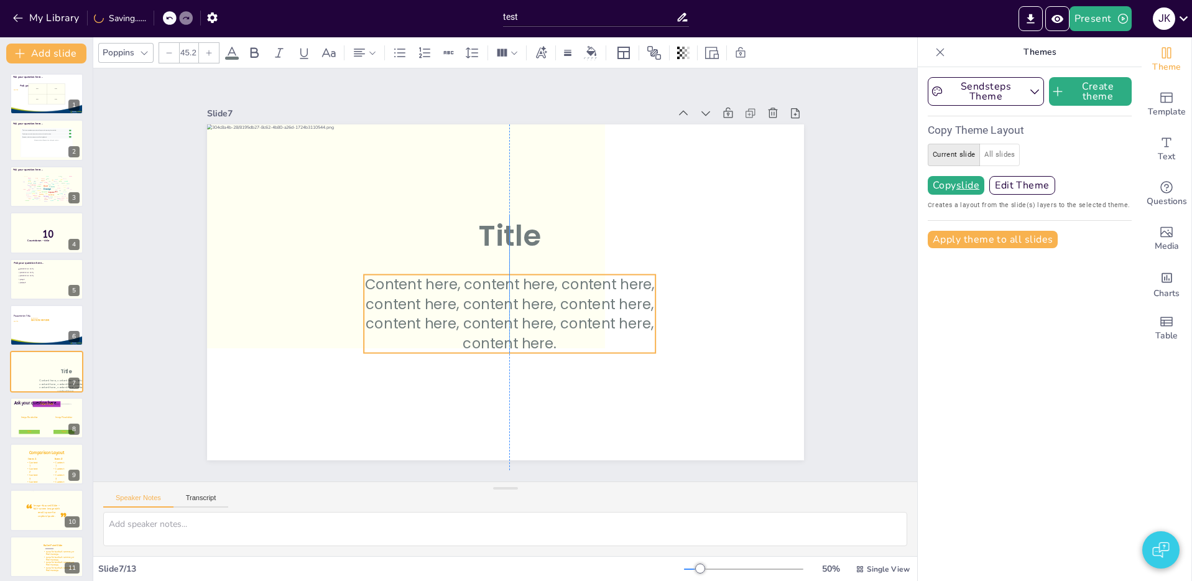
drag, startPoint x: 611, startPoint y: 313, endPoint x: 594, endPoint y: 308, distance: 17.7
click at [594, 308] on icon at bounding box center [510, 314] width 292 height 78
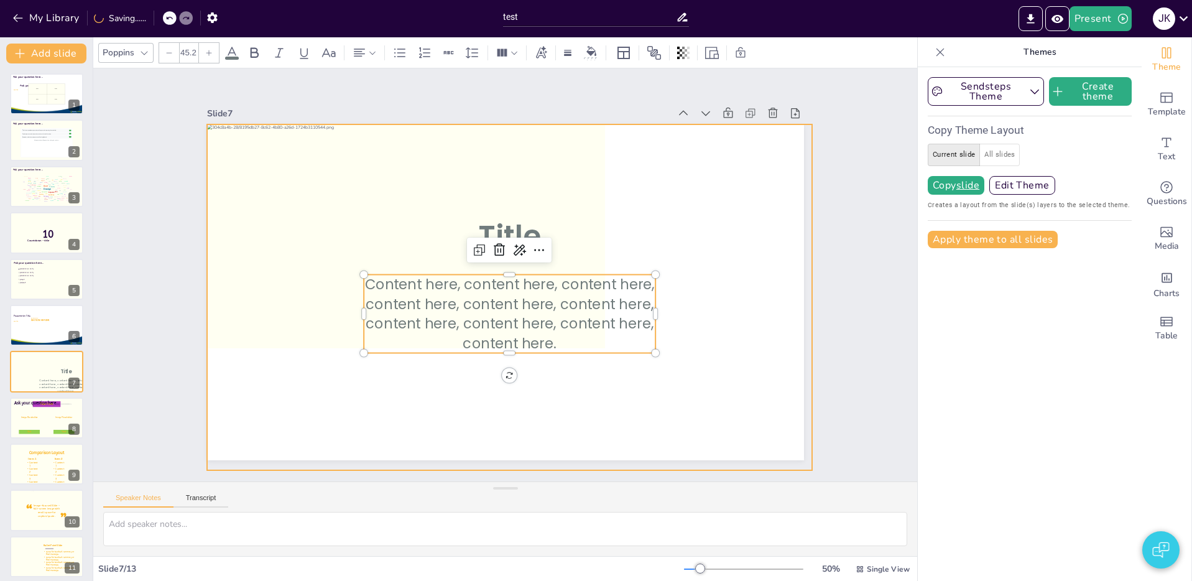
click at [644, 229] on div at bounding box center [502, 297] width 683 height 515
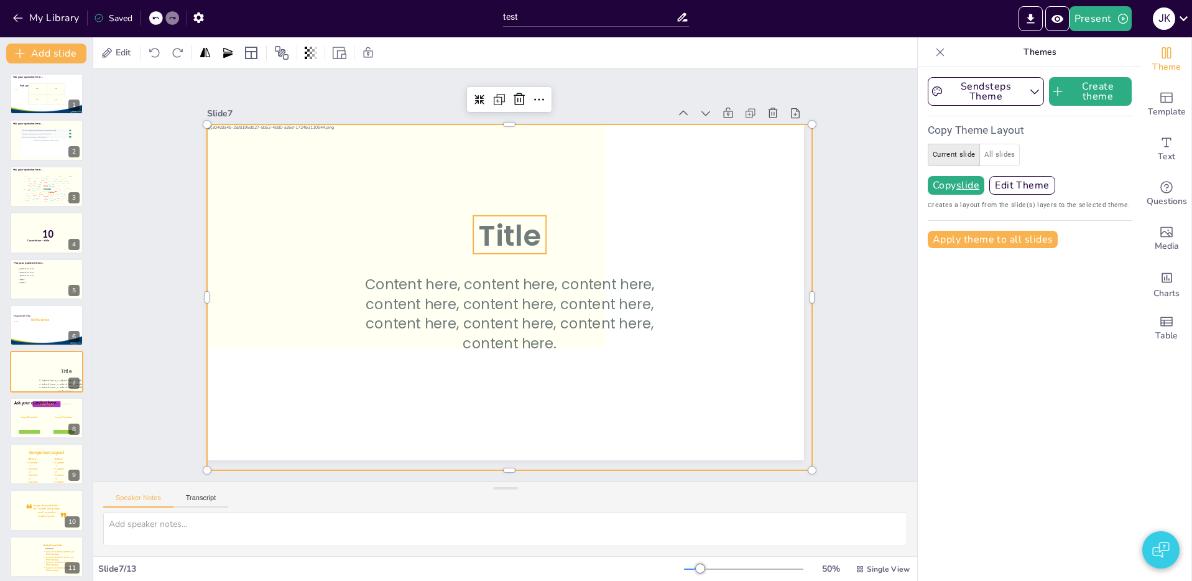
click at [526, 245] on icon at bounding box center [517, 236] width 79 height 52
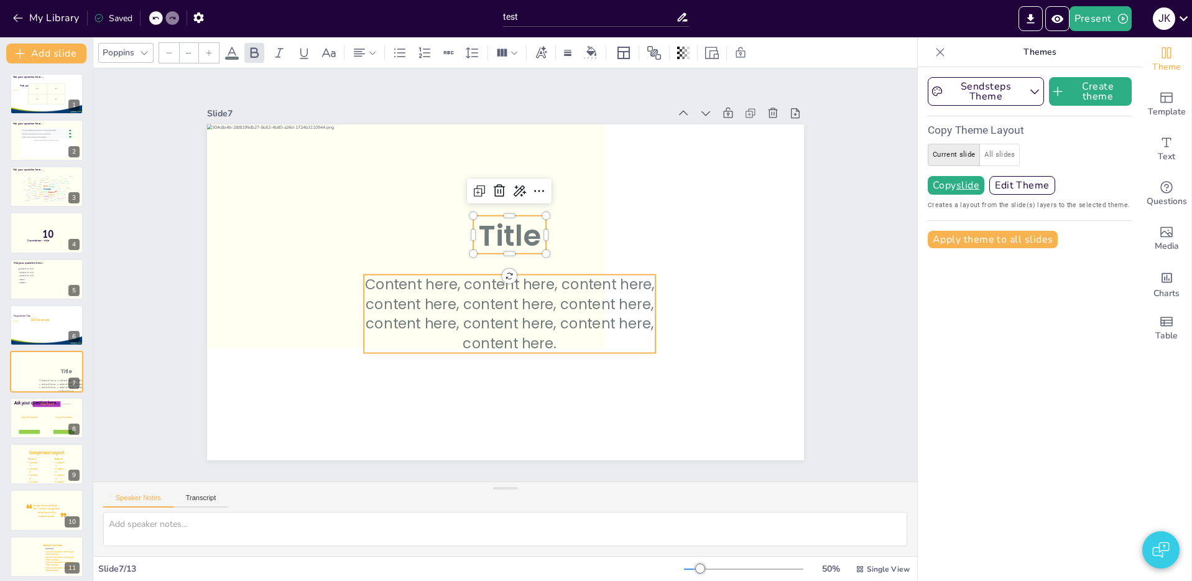
type input "45.2"
click at [519, 303] on icon at bounding box center [496, 313] width 301 height 165
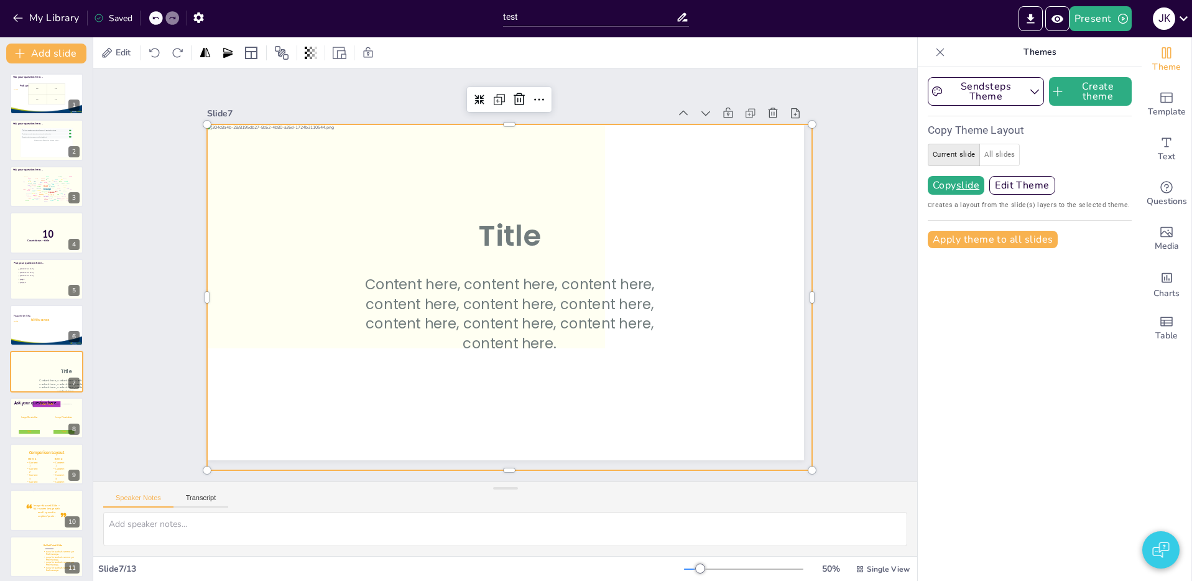
click at [577, 236] on div at bounding box center [497, 297] width 697 height 602
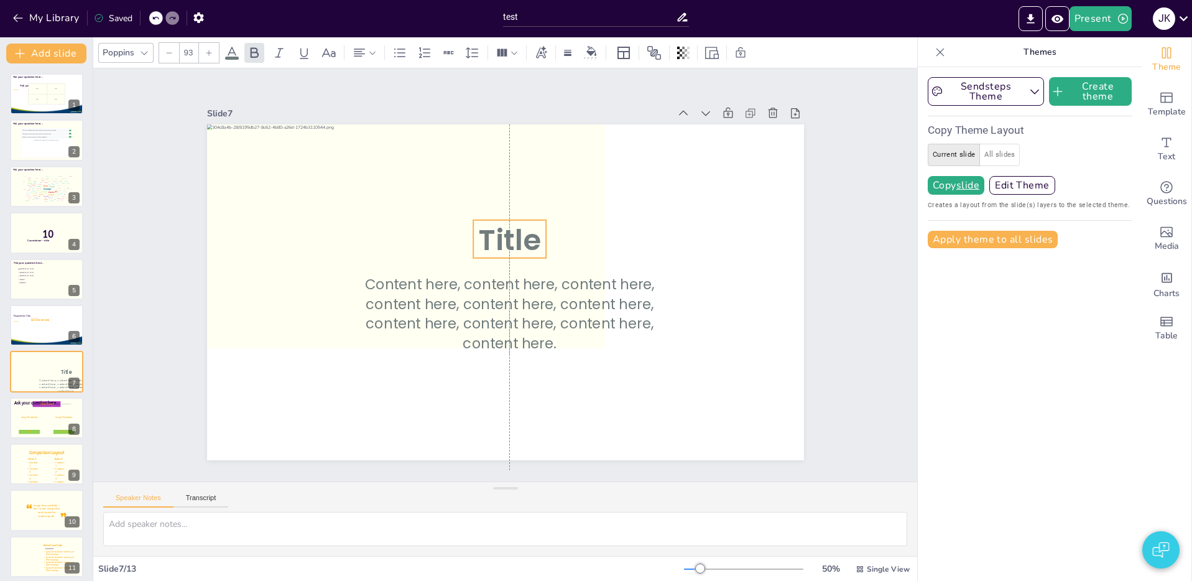
click at [519, 238] on icon at bounding box center [516, 240] width 79 height 52
drag, startPoint x: 519, startPoint y: 240, endPoint x: 522, endPoint y: 219, distance: 21.3
click at [522, 219] on icon at bounding box center [520, 221] width 79 height 52
drag, startPoint x: 531, startPoint y: 222, endPoint x: 531, endPoint y: 229, distance: 6.8
click at [531, 229] on icon at bounding box center [514, 225] width 76 height 45
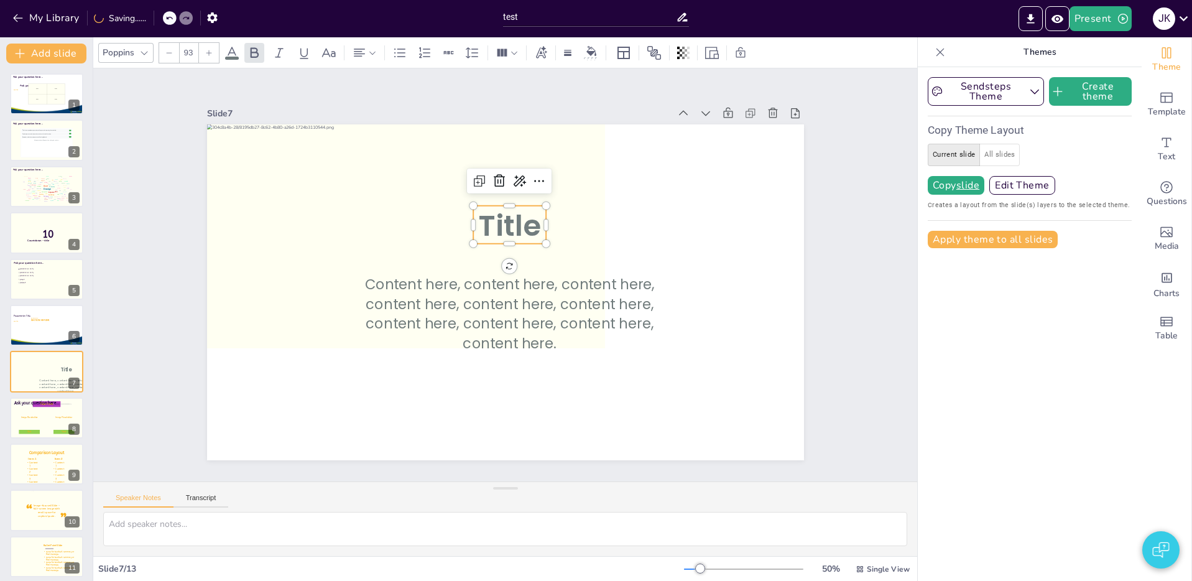
click at [871, 290] on div "Slide 1 TITLE, TITLE, TITLE SUBTITLE Ask your question here... Ask your questio…" at bounding box center [504, 274] width 891 height 575
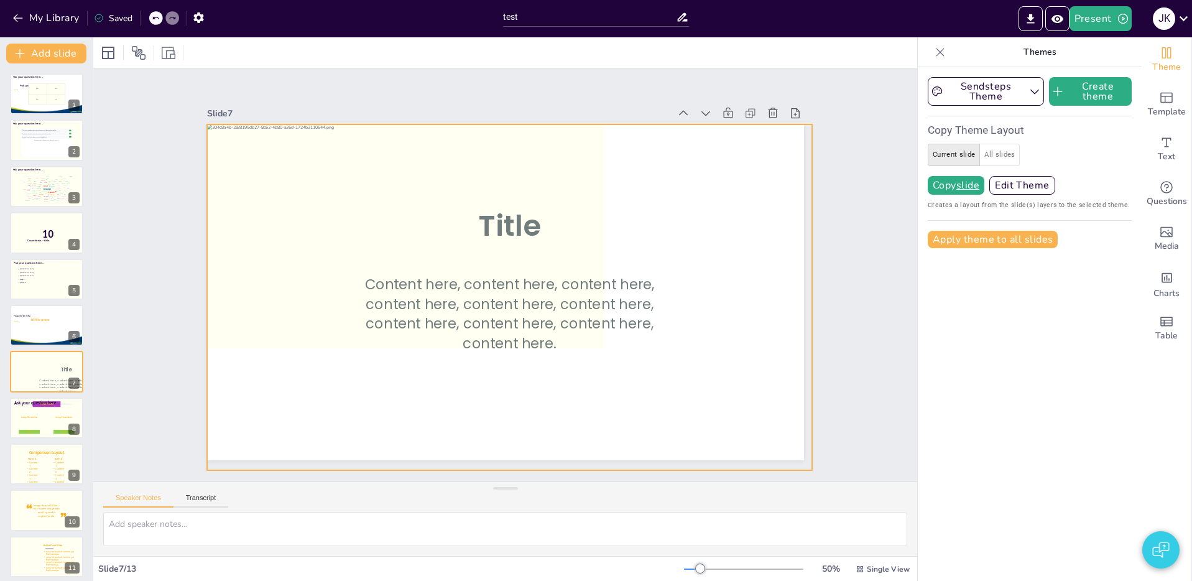
click at [311, 190] on div at bounding box center [505, 297] width 664 height 464
click at [624, 518] on icon at bounding box center [616, 525] width 15 height 15
drag, startPoint x: 519, startPoint y: 228, endPoint x: 556, endPoint y: 237, distance: 37.8
click at [568, 156] on div "Title Content here, content here, content here, content here, content here, con…" at bounding box center [521, 125] width 594 height 62
drag, startPoint x: 531, startPoint y: 228, endPoint x: 521, endPoint y: 237, distance: 13.6
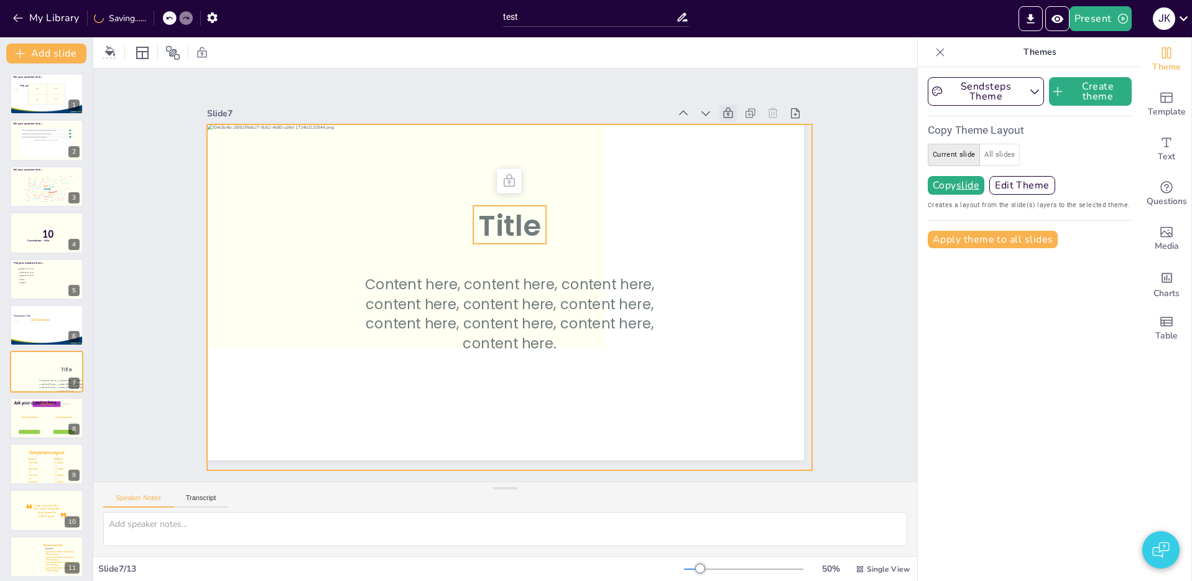
click at [566, 219] on div "Title Content here, content here, content here, content here, content here, con…" at bounding box center [580, 144] width 517 height 298
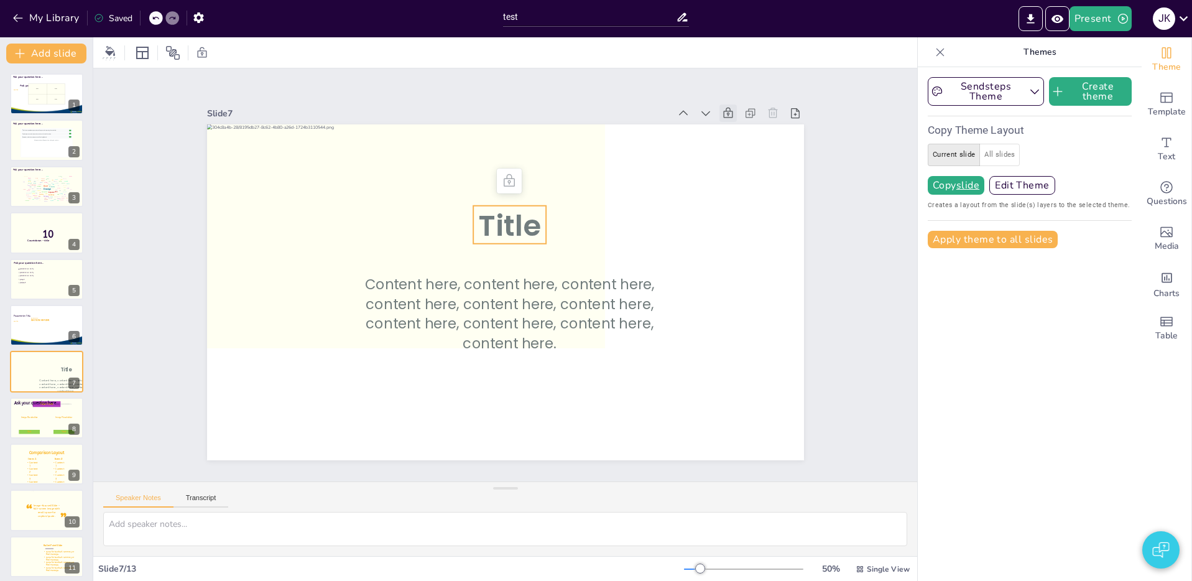
drag, startPoint x: 494, startPoint y: 234, endPoint x: 588, endPoint y: 228, distance: 94.6
click at [564, 231] on div "Title Content here, content here, content here, content here, content here, con…" at bounding box center [626, 363] width 351 height 483
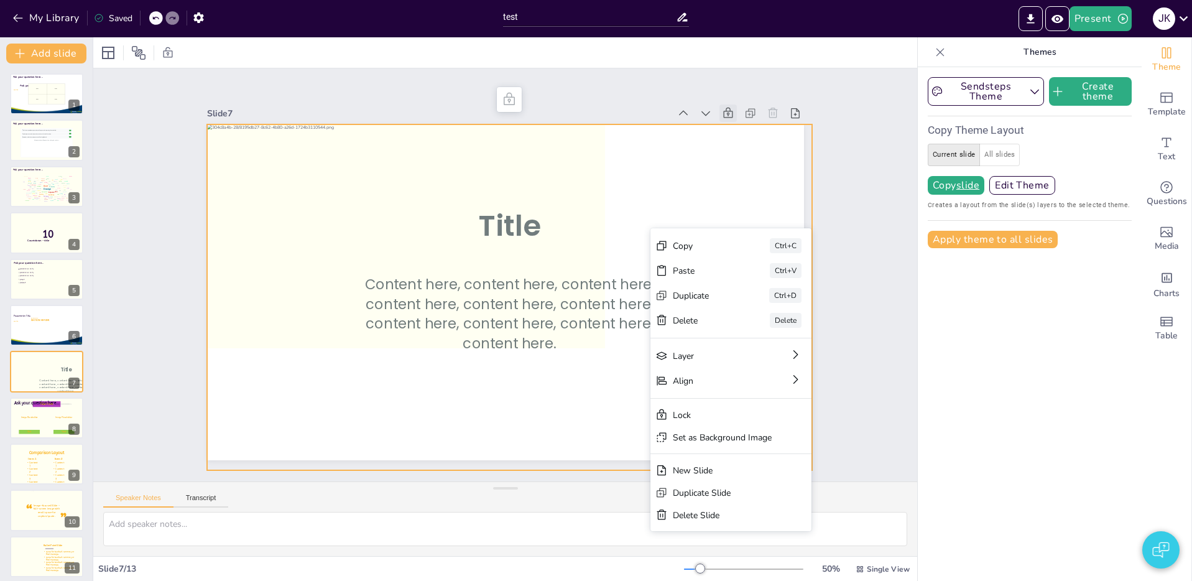
click at [534, 172] on div at bounding box center [502, 297] width 683 height 516
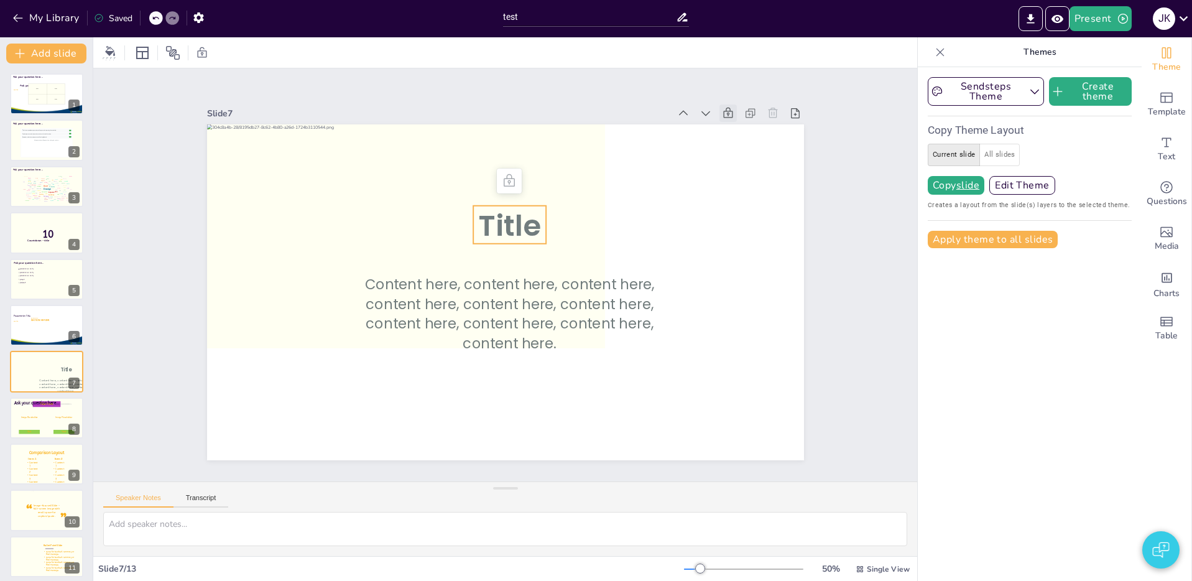
drag, startPoint x: 508, startPoint y: 229, endPoint x: 554, endPoint y: 227, distance: 46.7
click at [559, 156] on div "Title Content here, content here, content here, content here, content here, con…" at bounding box center [521, 125] width 594 height 62
click at [749, 155] on icon at bounding box center [756, 162] width 15 height 15
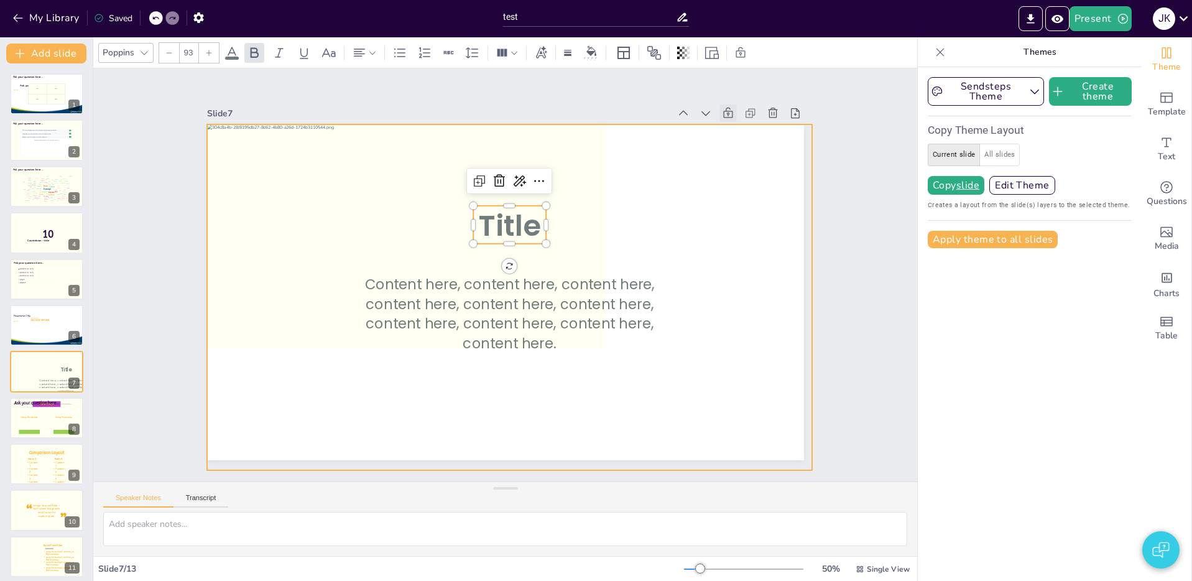
drag, startPoint x: 707, startPoint y: 201, endPoint x: 699, endPoint y: 199, distance: 9.1
click at [707, 201] on div at bounding box center [502, 298] width 683 height 516
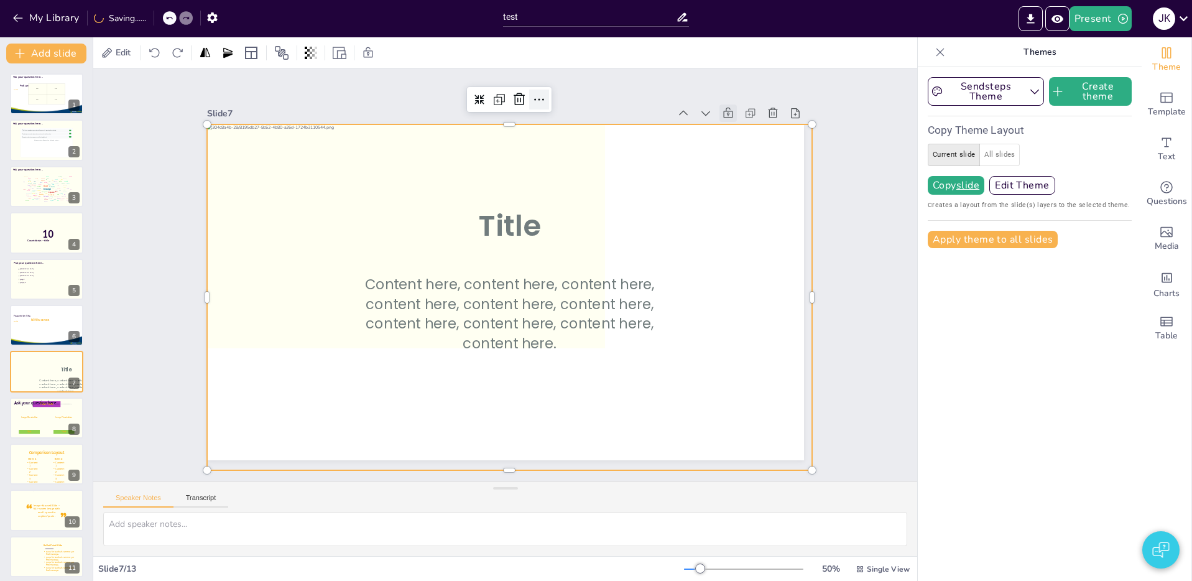
click at [566, 101] on icon at bounding box center [574, 109] width 17 height 17
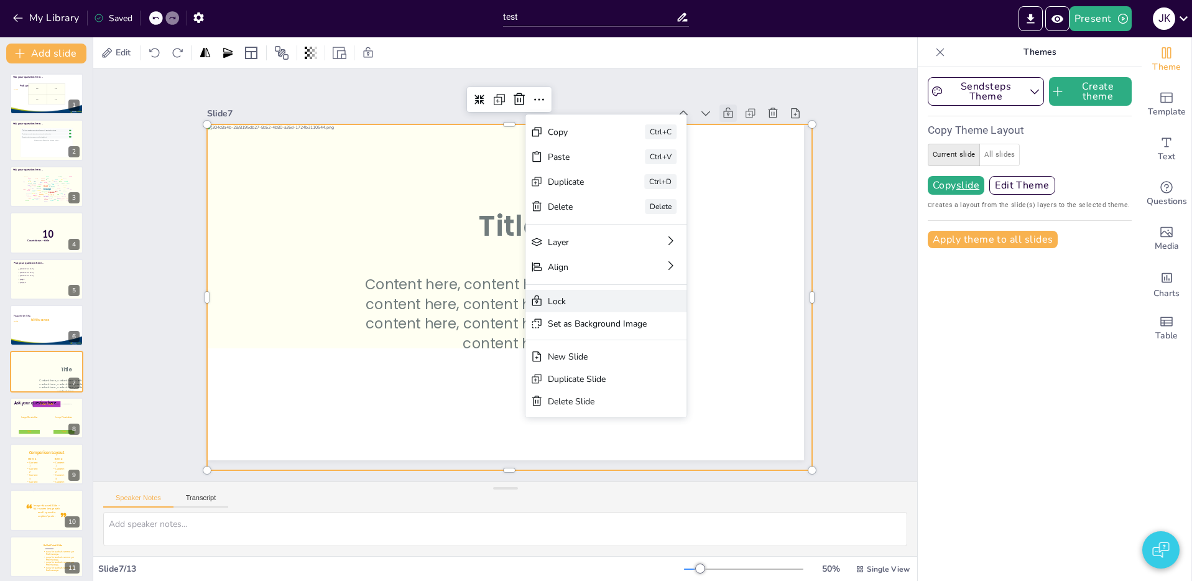
click at [594, 380] on div "Lock" at bounding box center [675, 407] width 162 height 55
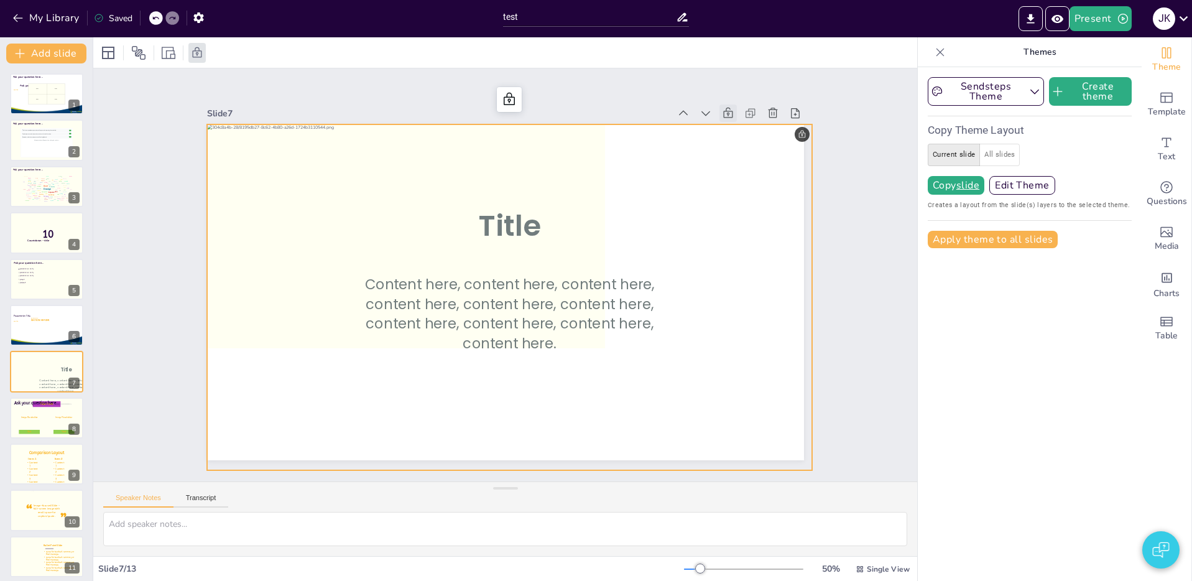
click at [706, 166] on div at bounding box center [493, 294] width 681 height 662
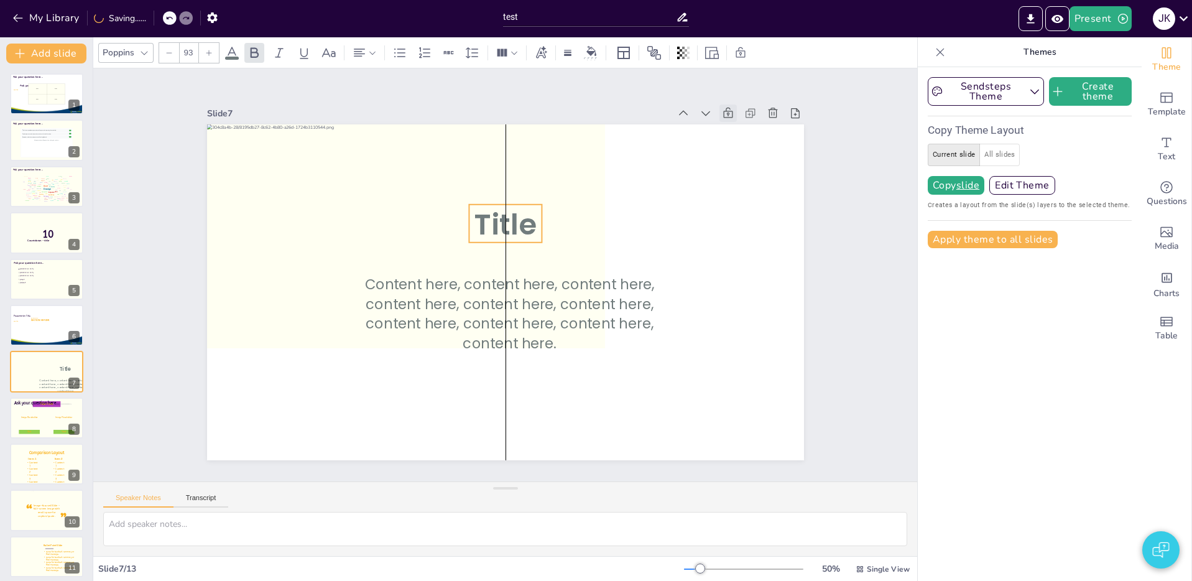
drag, startPoint x: 535, startPoint y: 220, endPoint x: 508, endPoint y: 223, distance: 26.3
click at [508, 223] on icon at bounding box center [505, 224] width 73 height 38
click at [509, 223] on icon at bounding box center [520, 226] width 81 height 59
click at [519, 223] on icon at bounding box center [524, 227] width 81 height 59
click at [519, 223] on icon at bounding box center [519, 226] width 79 height 52
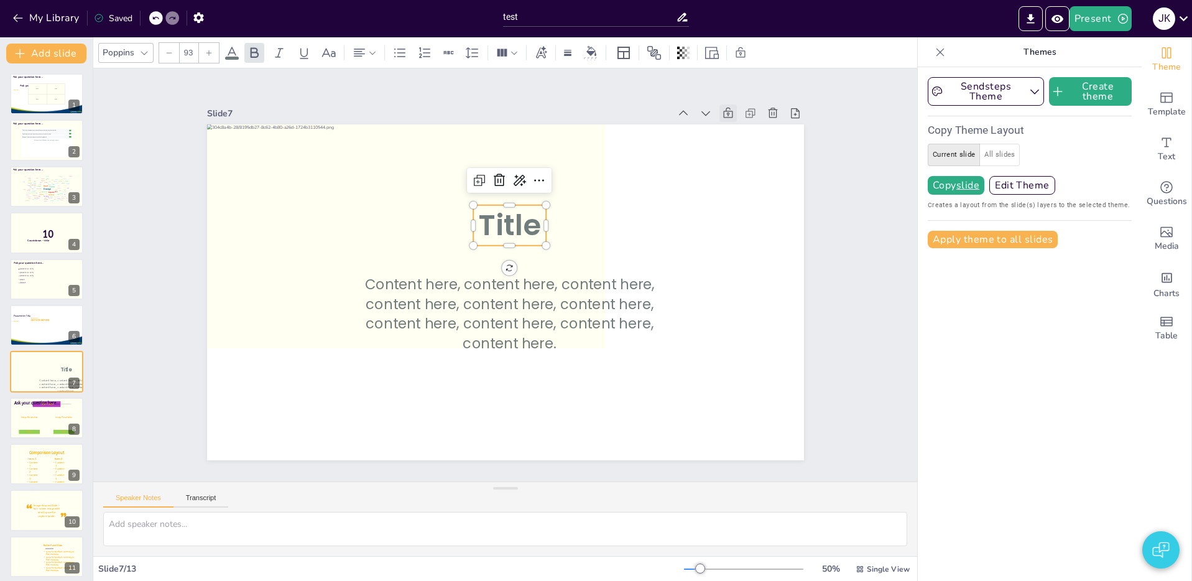
click at [538, 231] on icon at bounding box center [553, 264] width 61 height 82
click at [526, 229] on icon at bounding box center [514, 226] width 76 height 48
click at [525, 228] on span "Title" at bounding box center [554, 263] width 58 height 71
click at [515, 228] on span "Title" at bounding box center [524, 229] width 71 height 58
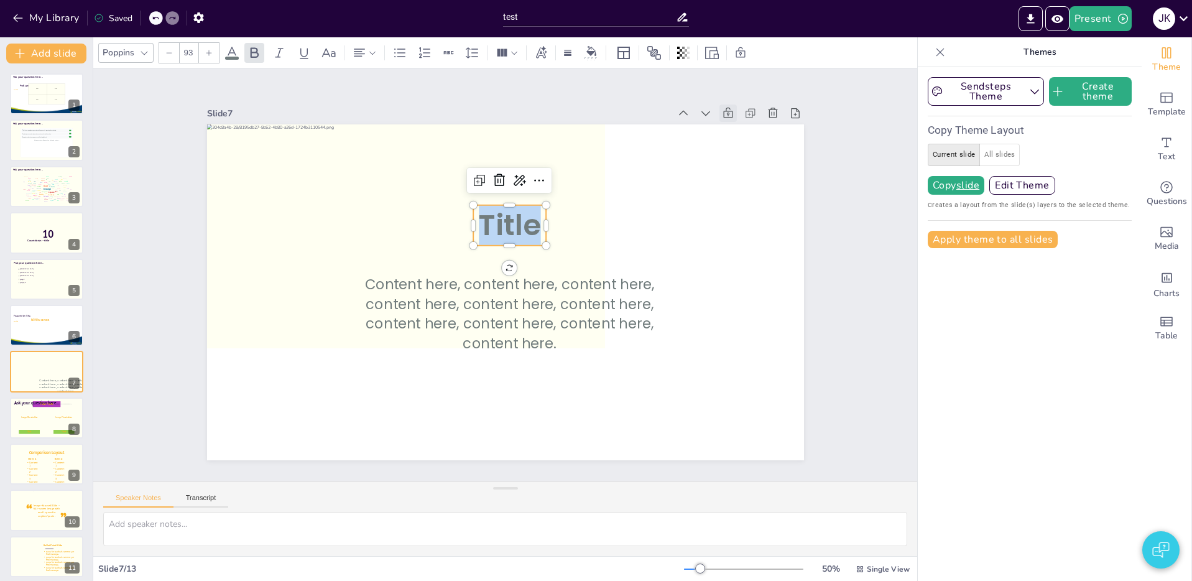
click at [518, 227] on span "Title" at bounding box center [519, 227] width 69 height 53
click at [520, 227] on span "Titleessde" at bounding box center [516, 264] width 87 height 128
click at [520, 227] on span "Titleessde" at bounding box center [522, 263] width 97 height 125
click at [520, 227] on span "Titleessde" at bounding box center [514, 264] width 81 height 127
drag, startPoint x: 527, startPoint y: 220, endPoint x: 515, endPoint y: 217, distance: 12.8
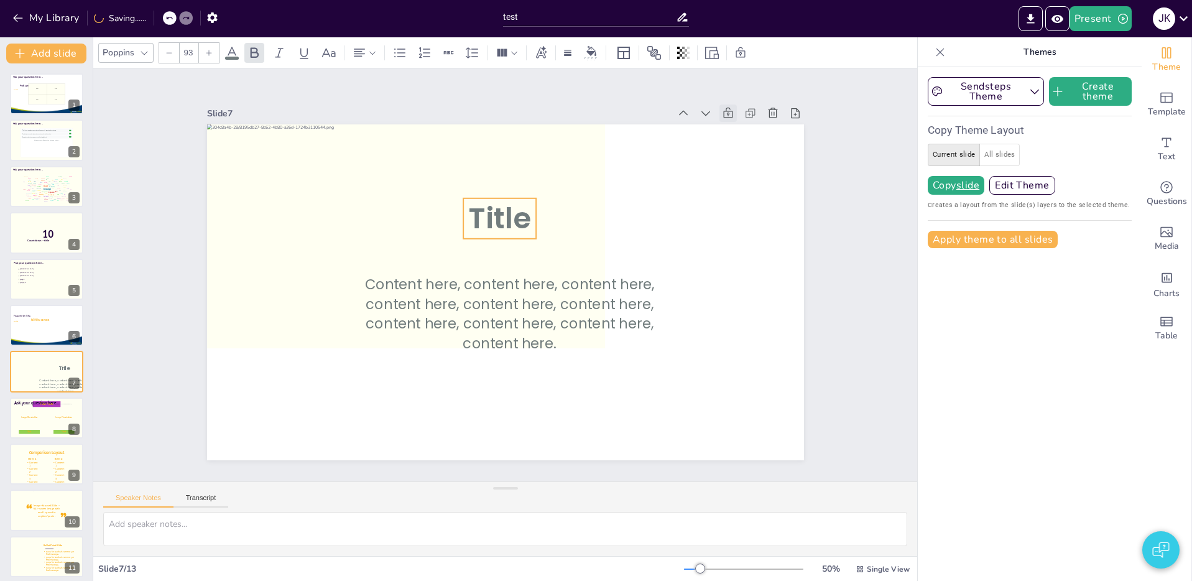
click at [515, 217] on icon at bounding box center [511, 218] width 80 height 55
click at [523, 218] on icon at bounding box center [510, 222] width 76 height 48
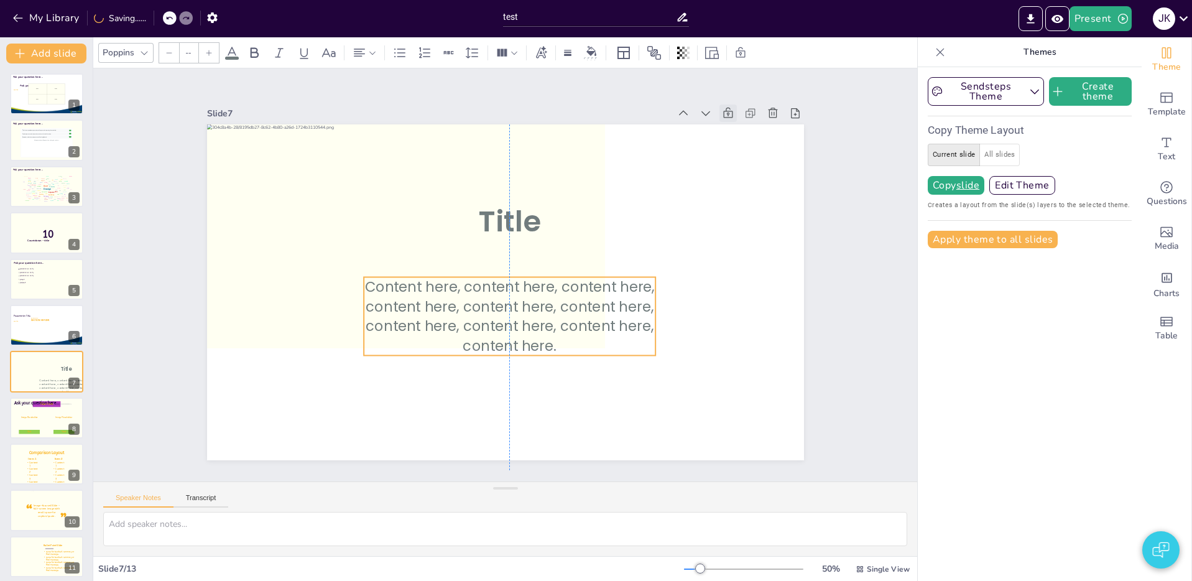
type input "45.2"
drag, startPoint x: 595, startPoint y: 318, endPoint x: 610, endPoint y: 287, distance: 34.5
click at [598, 310] on icon at bounding box center [510, 319] width 292 height 78
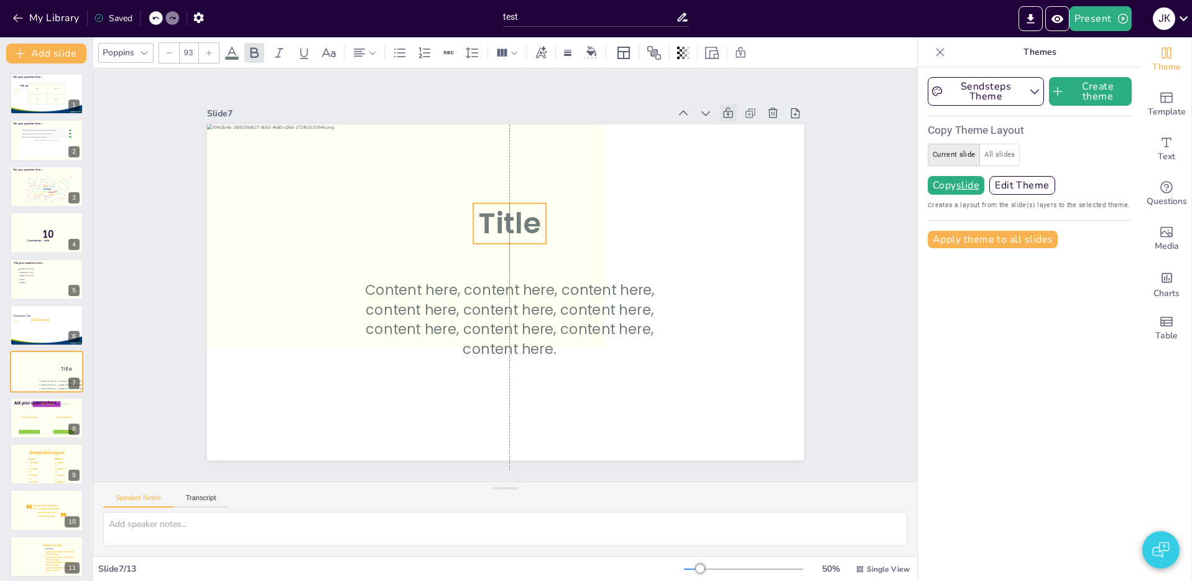
drag, startPoint x: 520, startPoint y: 232, endPoint x: 524, endPoint y: 288, distance: 56.1
click at [520, 234] on icon at bounding box center [534, 231] width 83 height 71
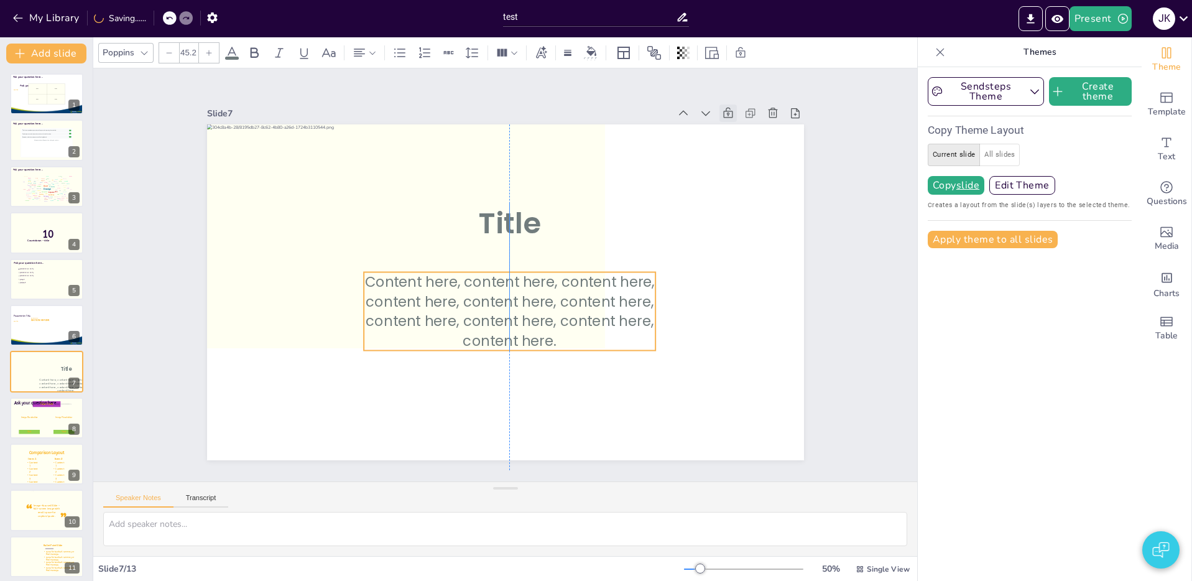
drag, startPoint x: 530, startPoint y: 326, endPoint x: 527, endPoint y: 317, distance: 9.6
click at [531, 326] on icon at bounding box center [501, 310] width 301 height 137
type input "93"
click at [500, 214] on icon at bounding box center [528, 232] width 83 height 67
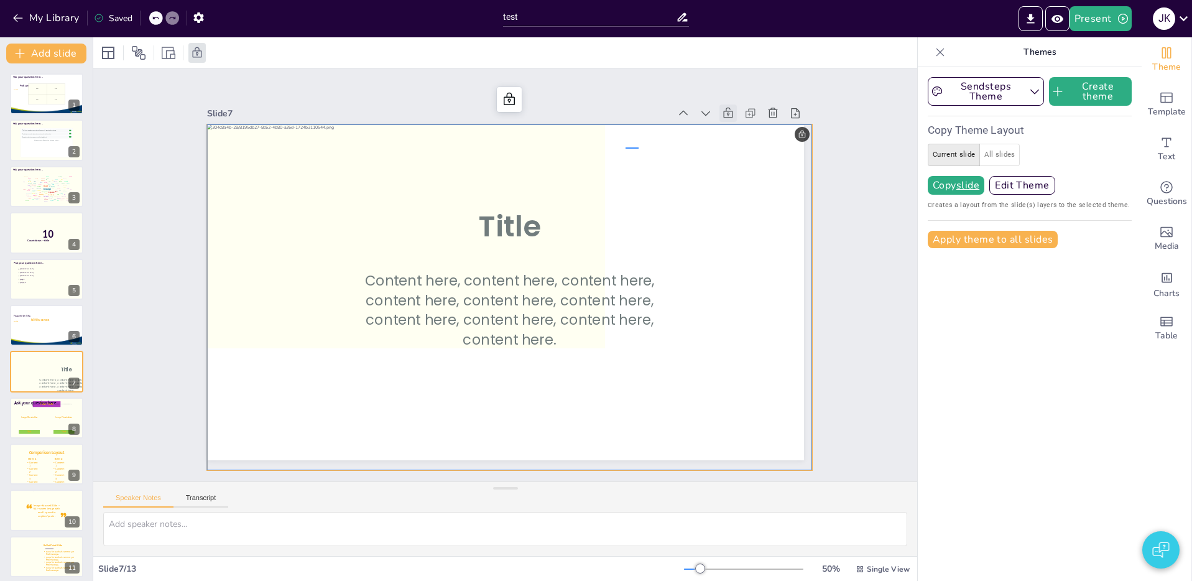
drag, startPoint x: 638, startPoint y: 148, endPoint x: 550, endPoint y: 147, distance: 88.3
click at [30, 520] on p "“" at bounding box center [29, 511] width 8 height 22
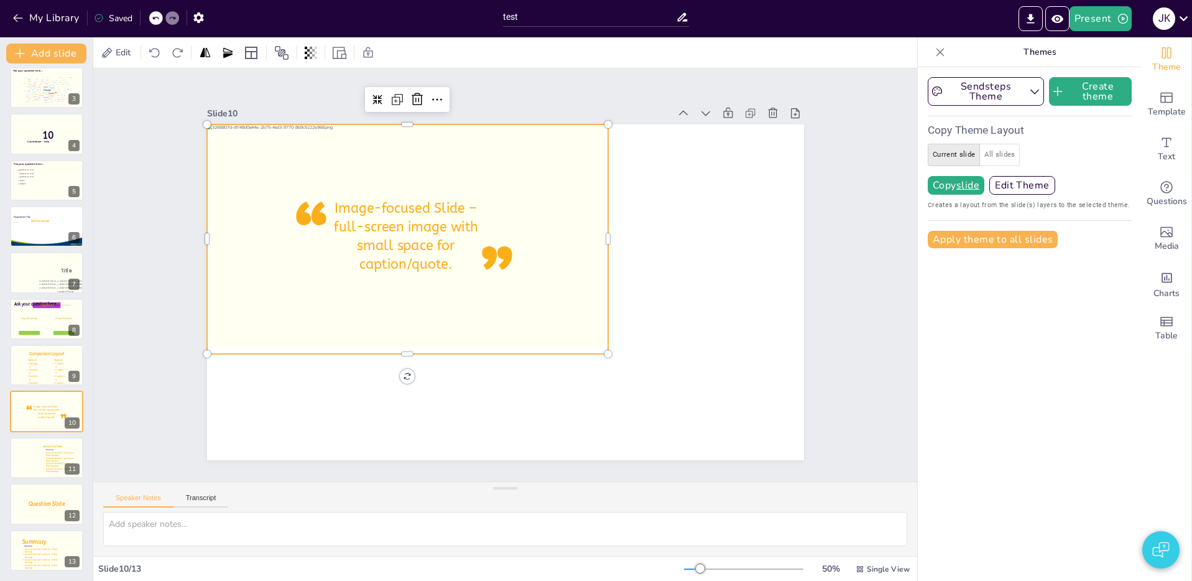
click at [446, 154] on div at bounding box center [417, 219] width 441 height 308
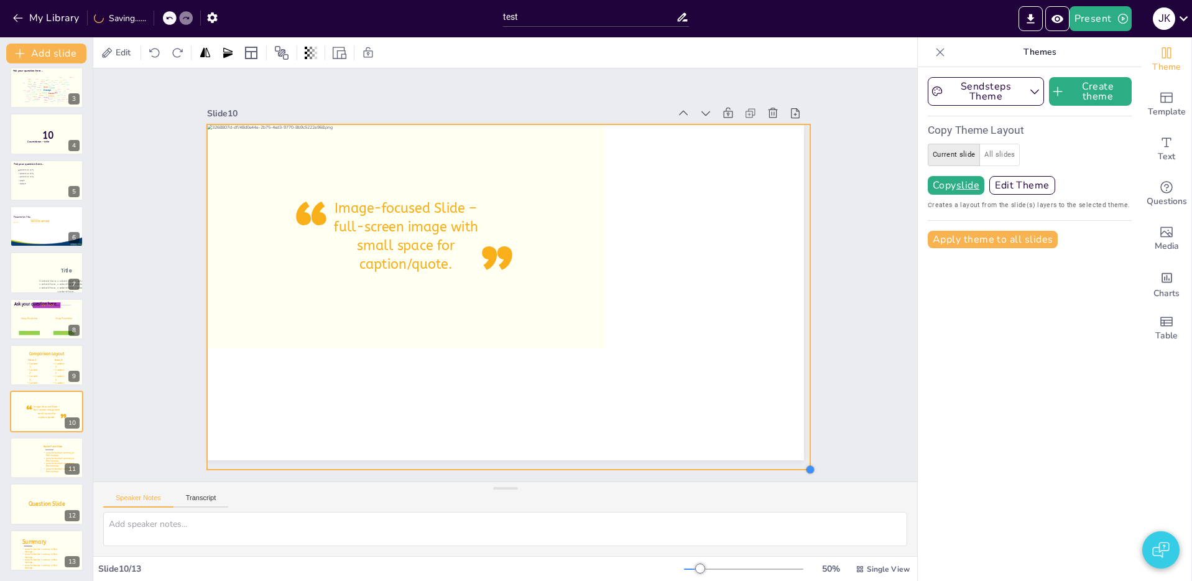
drag, startPoint x: 609, startPoint y: 355, endPoint x: 811, endPoint y: 466, distance: 230.6
click at [811, 466] on div at bounding box center [810, 469] width 10 height 10
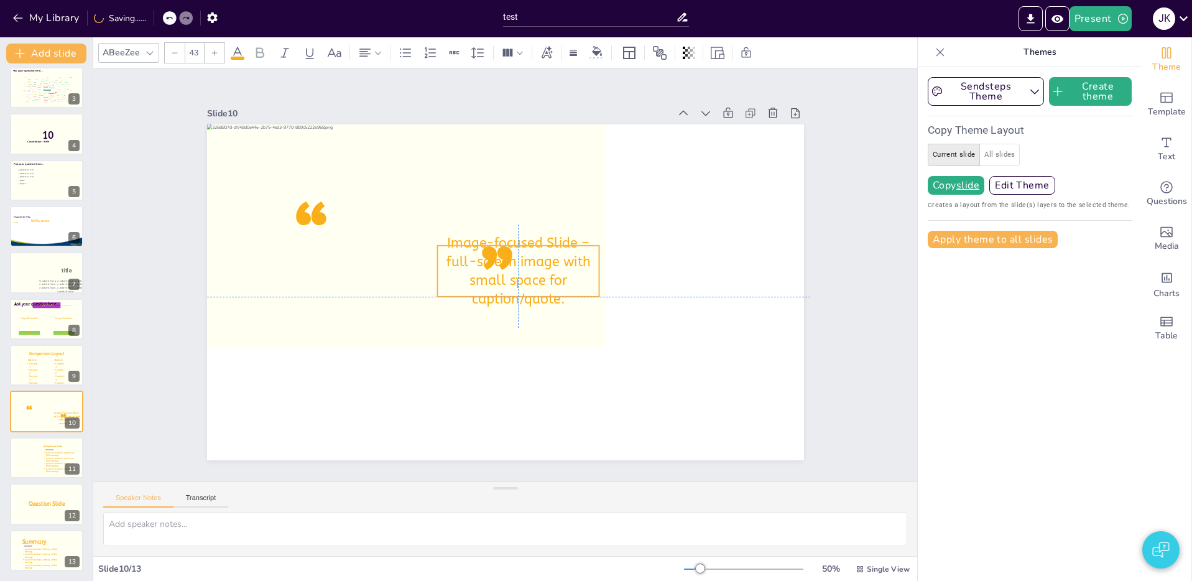
drag, startPoint x: 392, startPoint y: 226, endPoint x: 492, endPoint y: 252, distance: 104.0
click at [493, 251] on icon at bounding box center [518, 276] width 169 height 113
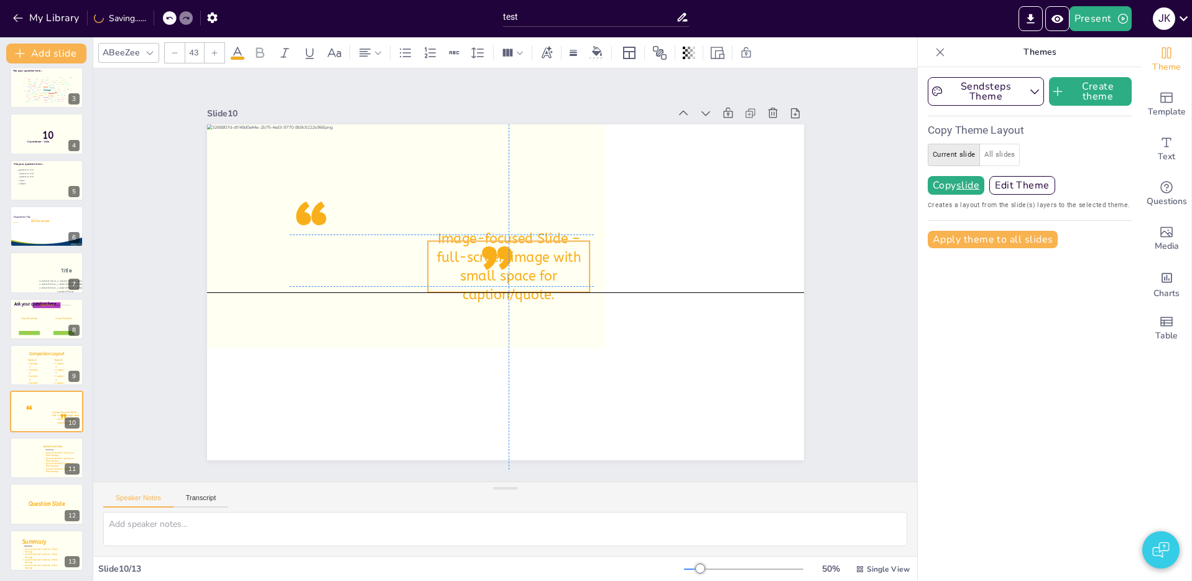
drag, startPoint x: 510, startPoint y: 270, endPoint x: 495, endPoint y: 255, distance: 20.2
click at [497, 253] on icon at bounding box center [509, 267] width 167 height 68
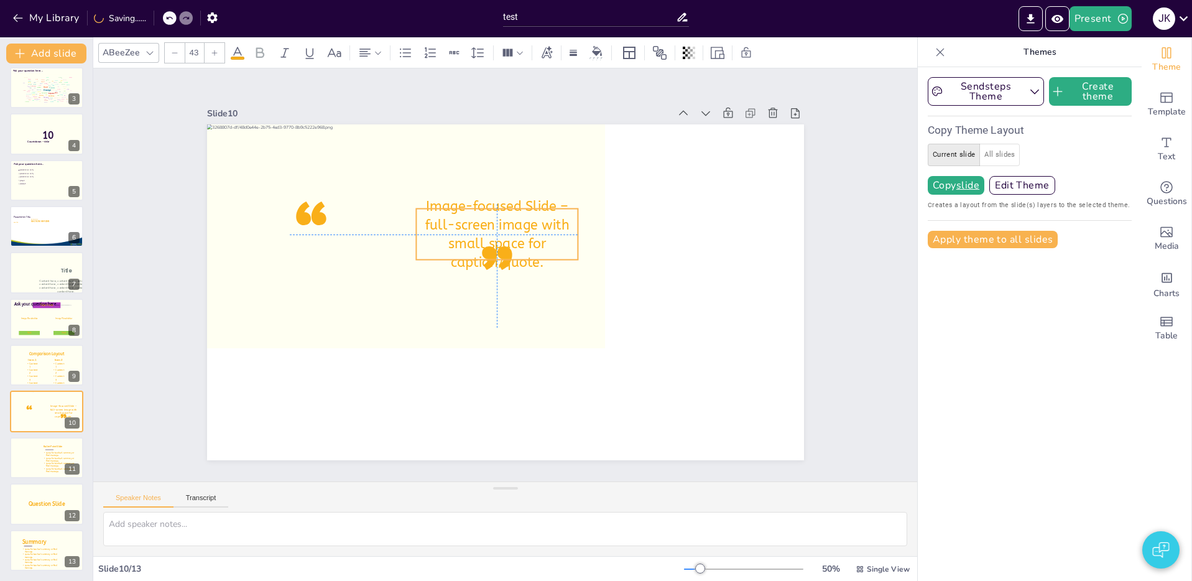
drag, startPoint x: 491, startPoint y: 262, endPoint x: 475, endPoint y: 223, distance: 42.4
click at [476, 223] on icon at bounding box center [501, 234] width 167 height 68
drag, startPoint x: 497, startPoint y: 271, endPoint x: 510, endPoint y: 283, distance: 17.6
click at [510, 283] on div "“ ” Image-focused Slide – full-screen image with small space for caption/quote.…" at bounding box center [492, 263] width 649 height 668
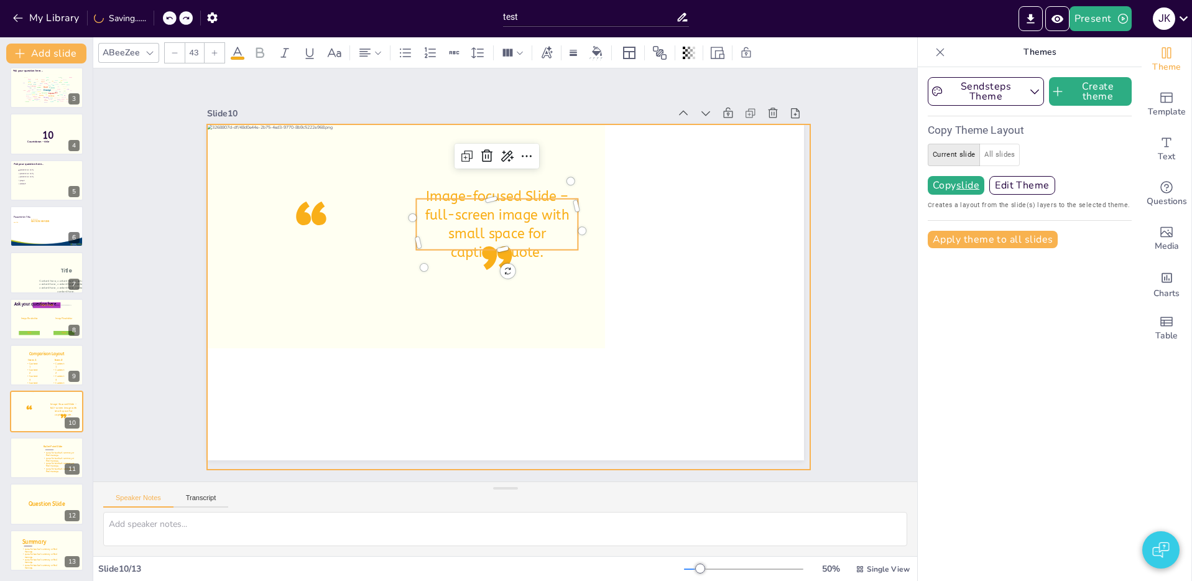
click at [473, 294] on div at bounding box center [504, 296] width 662 height 463
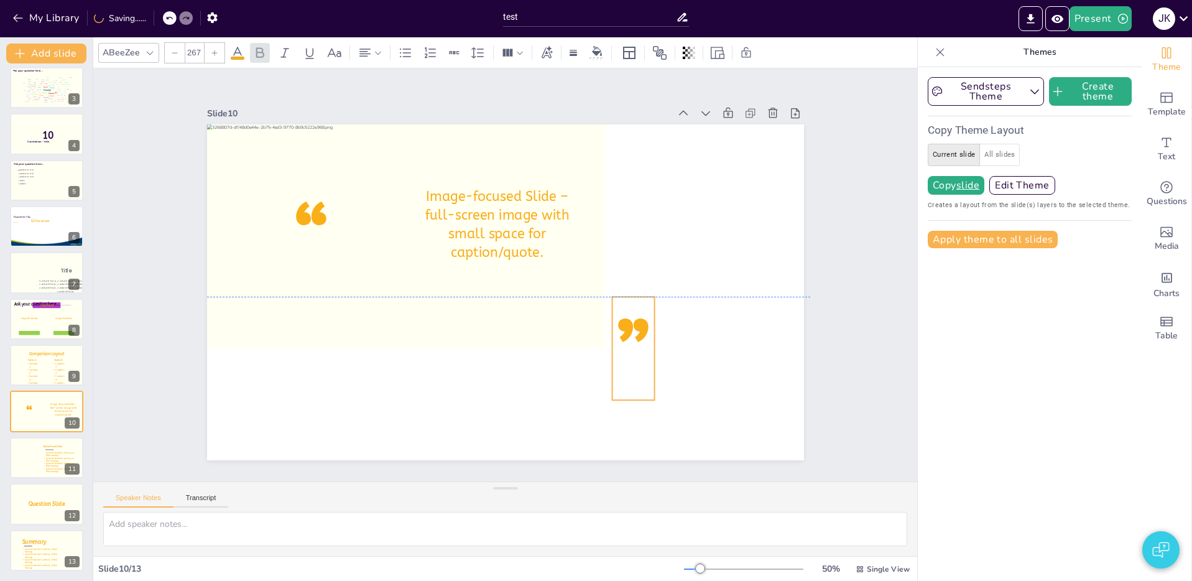
drag, startPoint x: 544, startPoint y: 305, endPoint x: 616, endPoint y: 340, distance: 80.1
click at [624, 344] on icon at bounding box center [604, 384] width 72 height 111
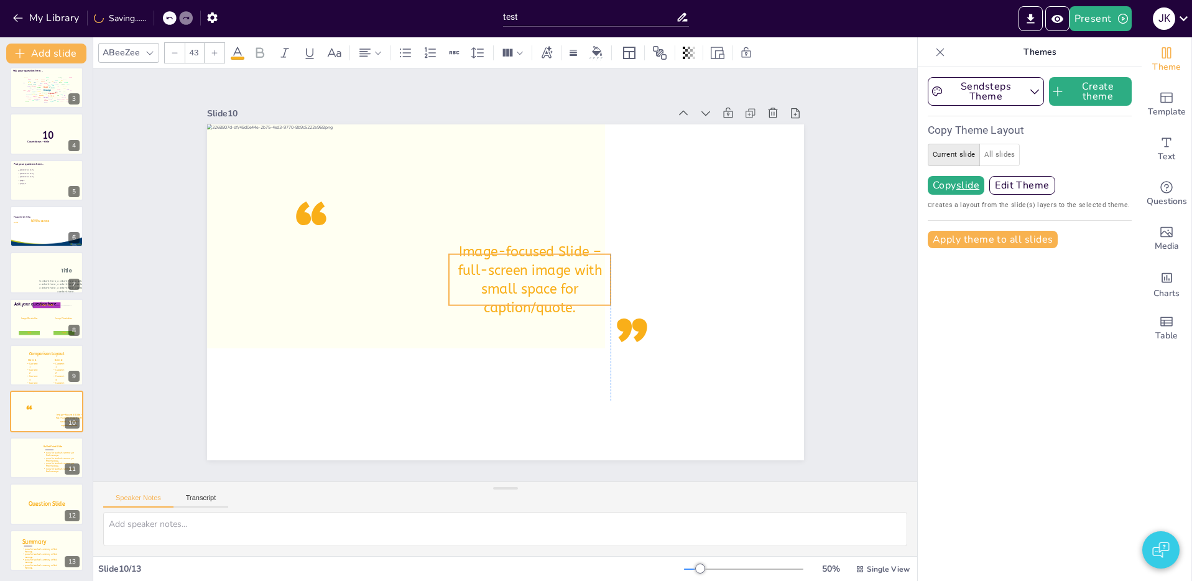
drag, startPoint x: 524, startPoint y: 228, endPoint x: 536, endPoint y: 279, distance: 53.1
click at [552, 283] on icon at bounding box center [529, 282] width 167 height 68
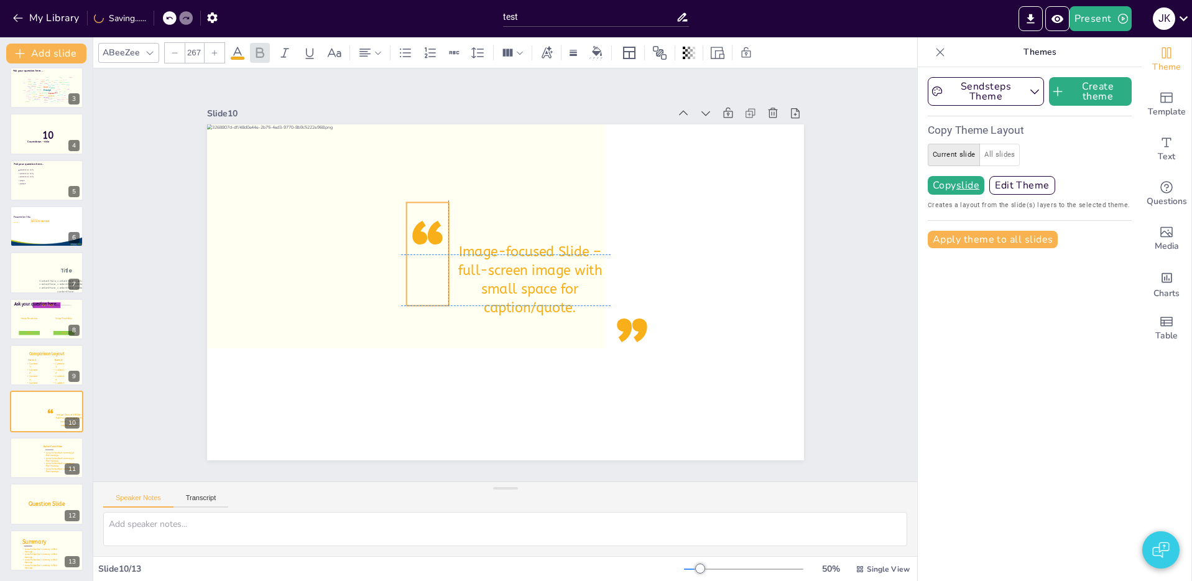
drag, startPoint x: 310, startPoint y: 212, endPoint x: 415, endPoint y: 229, distance: 107.0
click at [415, 229] on icon at bounding box center [429, 246] width 53 height 108
type input "43"
drag, startPoint x: 520, startPoint y: 269, endPoint x: 529, endPoint y: 270, distance: 8.8
click at [529, 270] on icon at bounding box center [535, 293] width 169 height 113
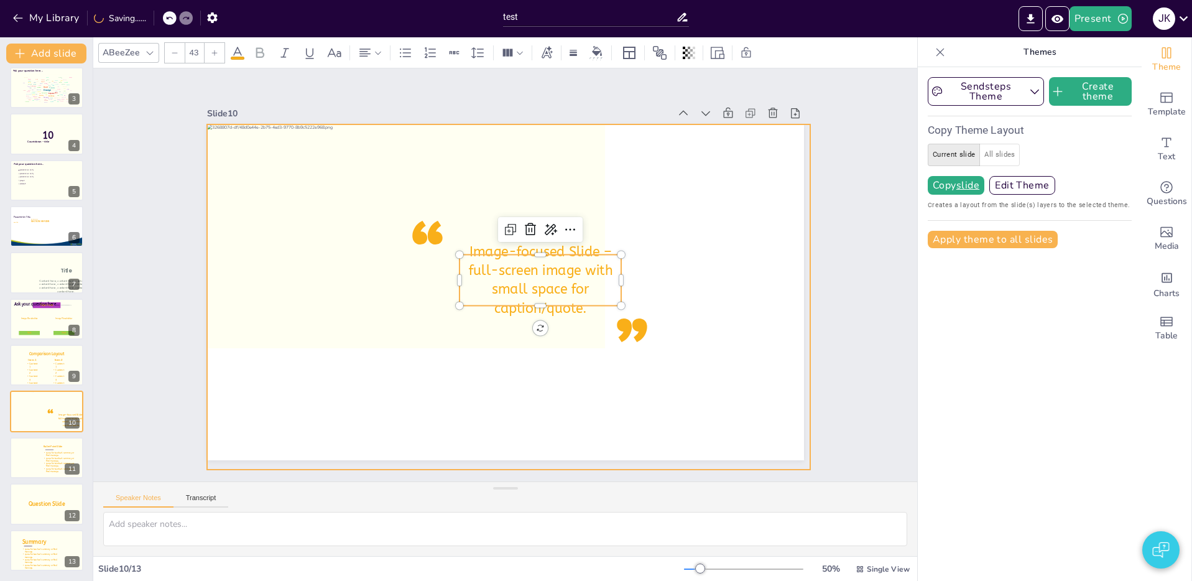
click at [612, 223] on div at bounding box center [506, 297] width 637 height 406
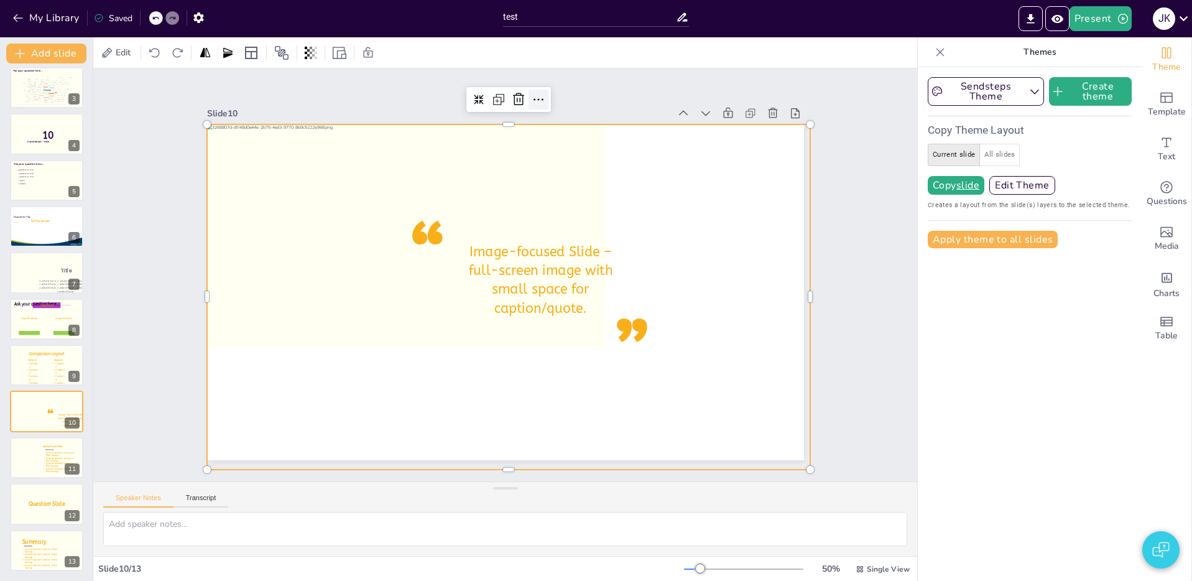
click at [548, 103] on icon at bounding box center [556, 104] width 16 height 16
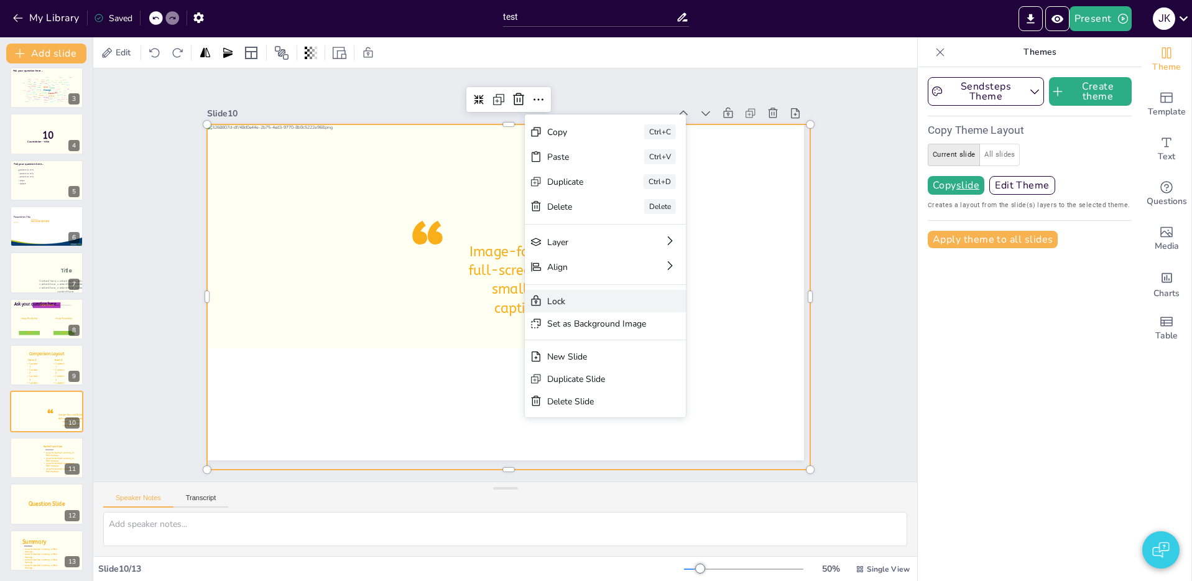
click at [605, 401] on div "Lock" at bounding box center [651, 422] width 98 height 42
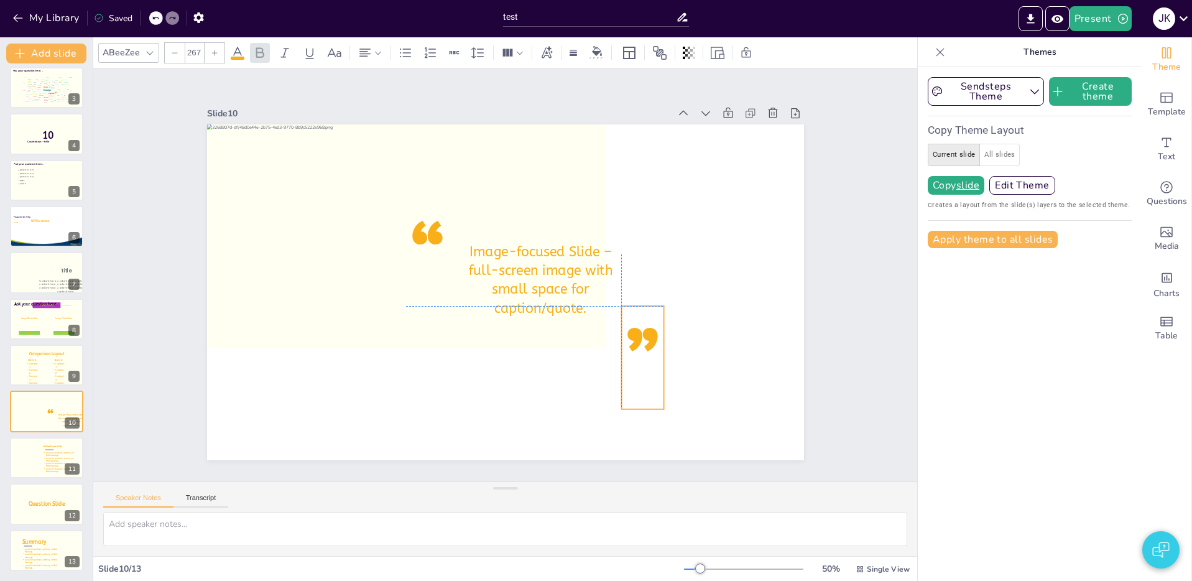
drag, startPoint x: 647, startPoint y: 341, endPoint x: 636, endPoint y: 342, distance: 11.3
click at [643, 343] on icon at bounding box center [632, 372] width 53 height 108
type input "43"
drag, startPoint x: 536, startPoint y: 277, endPoint x: 639, endPoint y: 181, distance: 141.2
click at [540, 278] on icon at bounding box center [534, 283] width 167 height 68
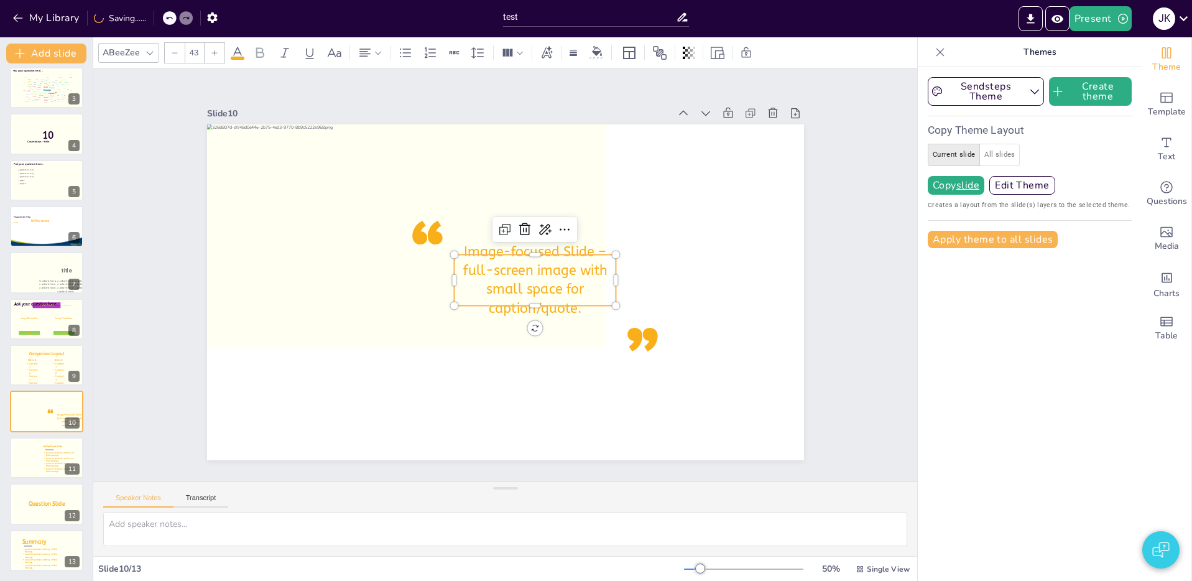
click at [549, 290] on icon at bounding box center [534, 283] width 167 height 68
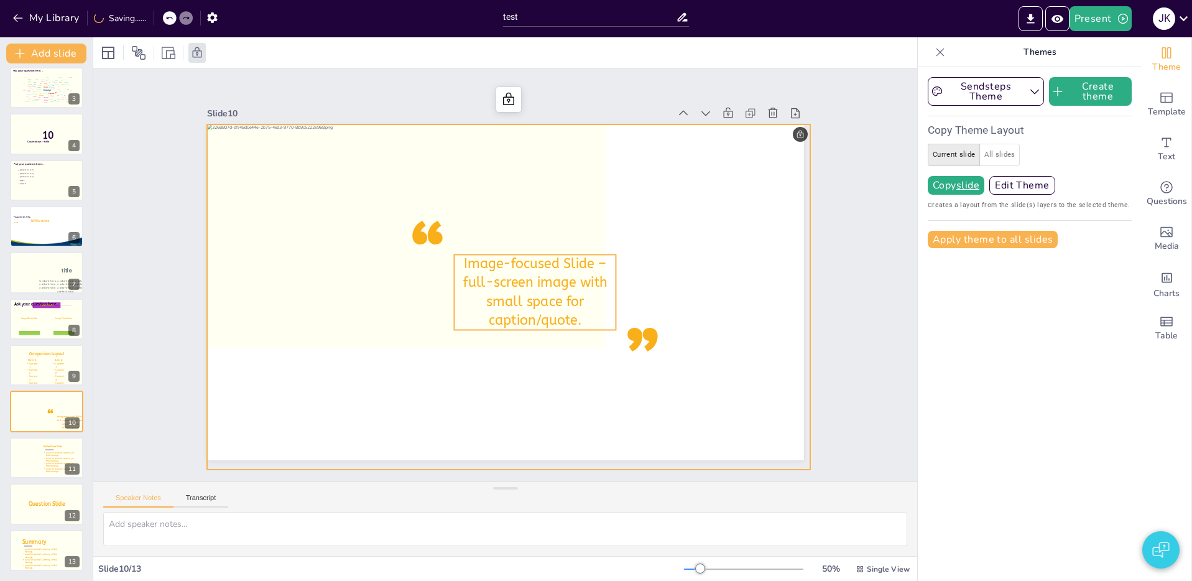
click at [495, 305] on icon at bounding box center [532, 294] width 169 height 91
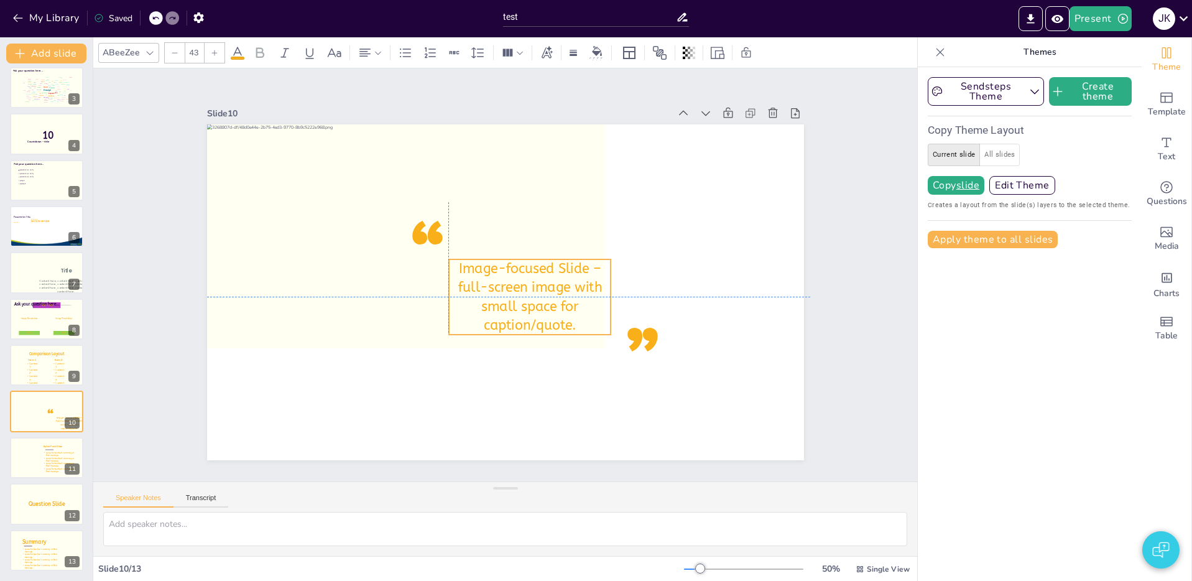
drag, startPoint x: 538, startPoint y: 301, endPoint x: 540, endPoint y: 291, distance: 10.3
click at [532, 299] on icon at bounding box center [521, 302] width 177 height 121
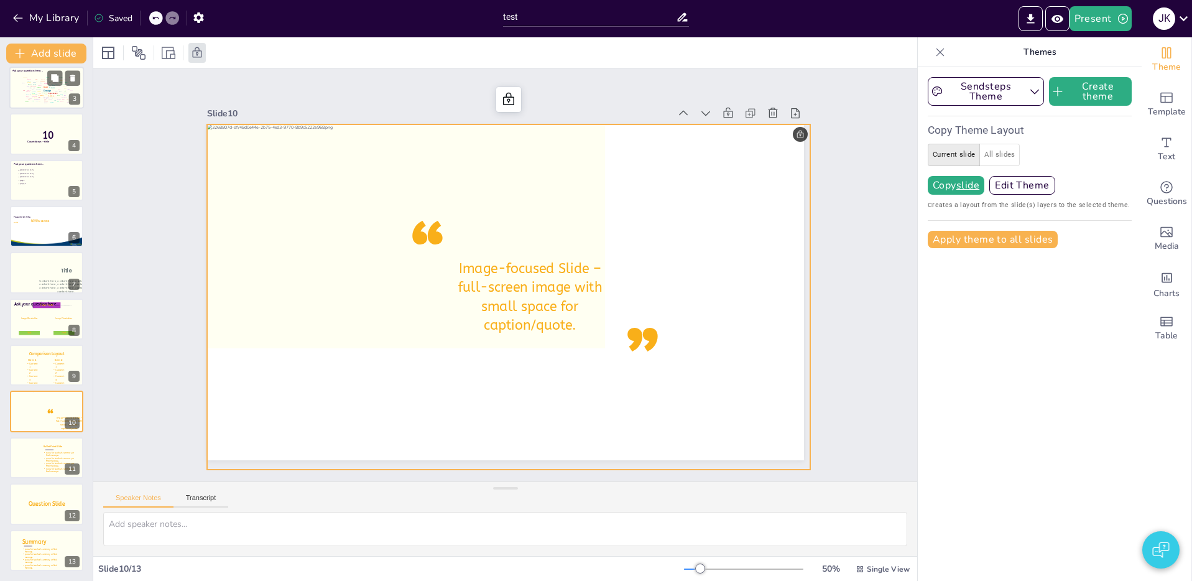
scroll to position [0, 0]
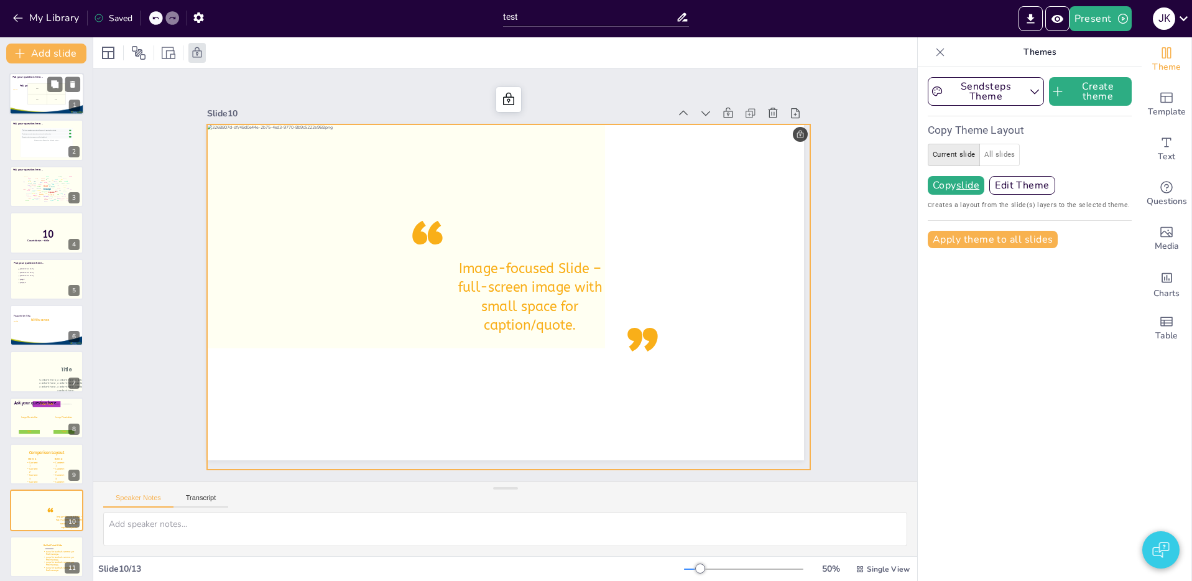
click at [20, 103] on div at bounding box center [47, 95] width 76 height 44
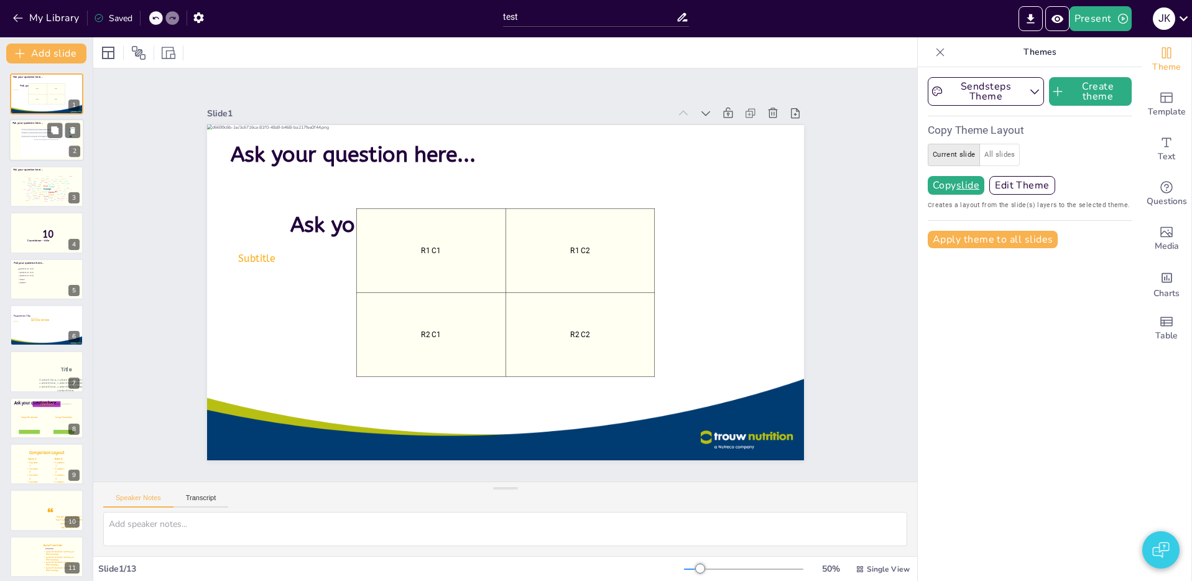
click at [35, 132] on div "Participants can submit questions and vote for their favorites." at bounding box center [45, 132] width 47 height 1
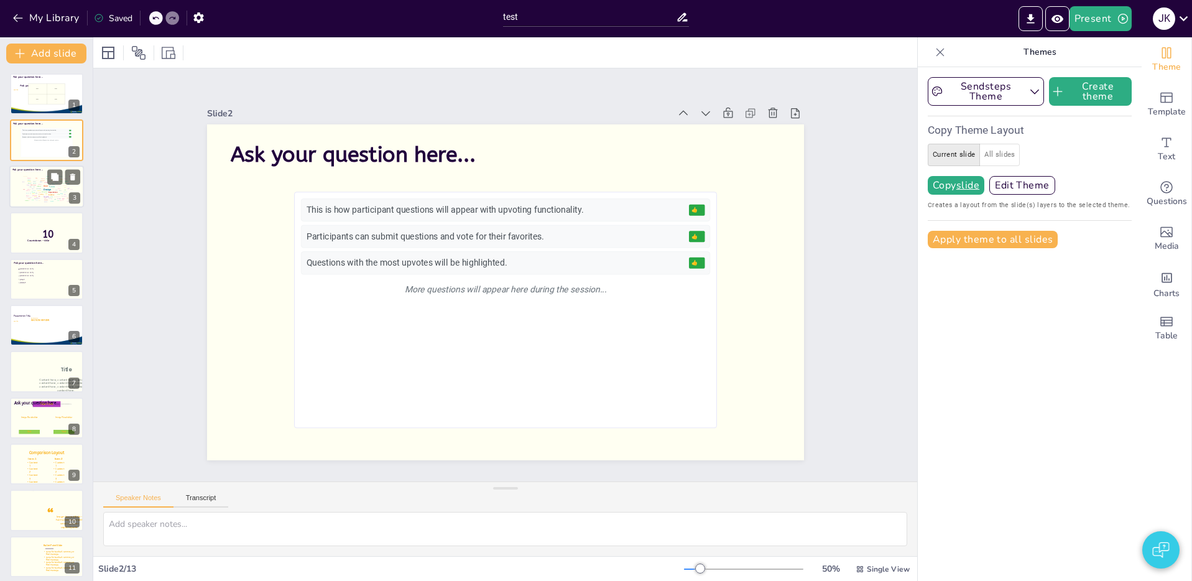
click at [35, 178] on div "View" at bounding box center [36, 177] width 2 height 1
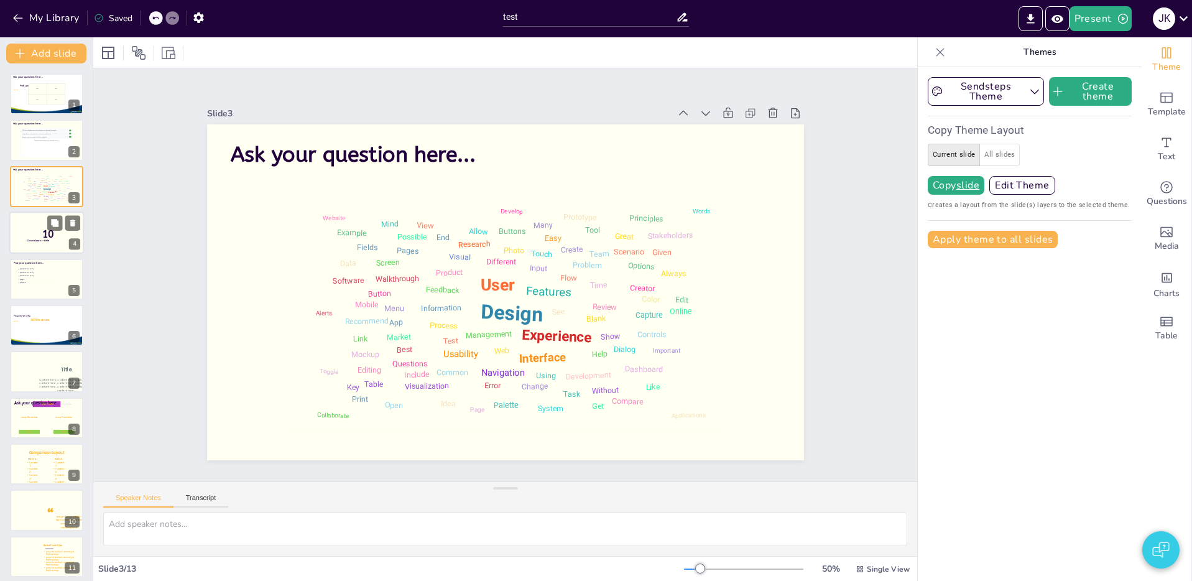
click at [27, 221] on div at bounding box center [46, 232] width 75 height 42
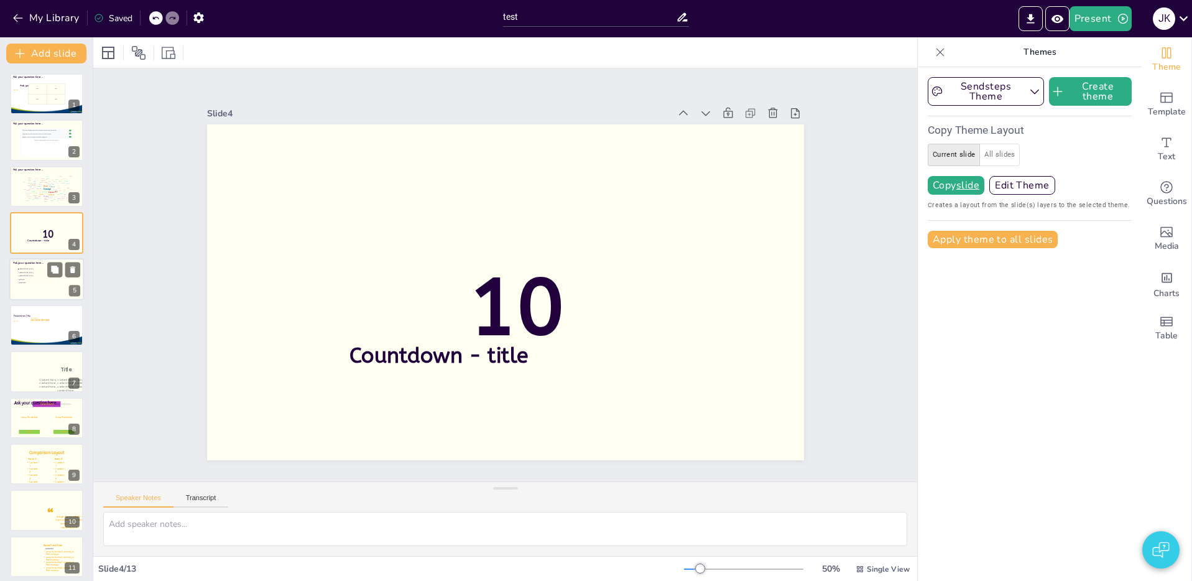
click at [27, 282] on span "gfdgfdgfd" at bounding box center [36, 283] width 35 height 2
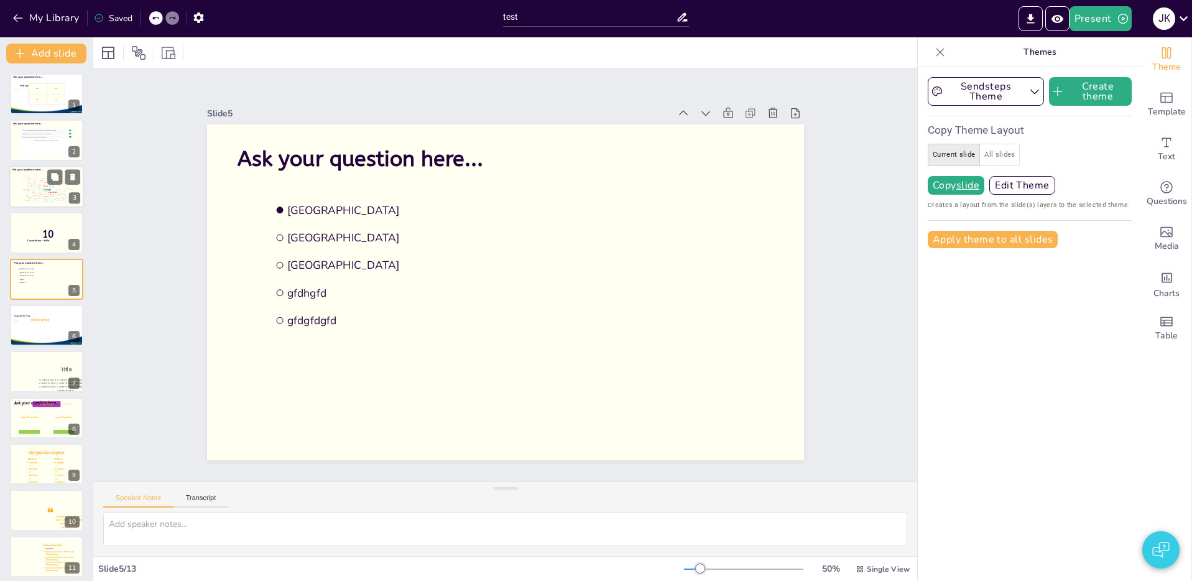
drag, startPoint x: 27, startPoint y: 239, endPoint x: 34, endPoint y: 198, distance: 41.6
click at [29, 212] on div "10 Countdown - title" at bounding box center [46, 212] width 73 height 0
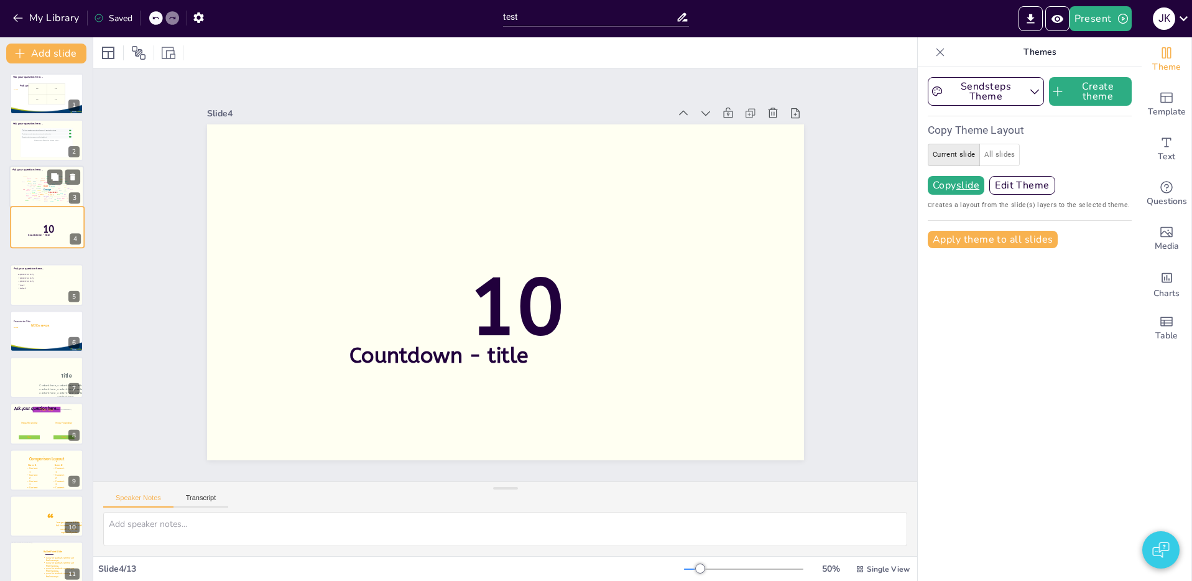
click at [35, 188] on div "Design User Experience Interface Features Navigation Usability Test Process Inf…" at bounding box center [46, 188] width 53 height 30
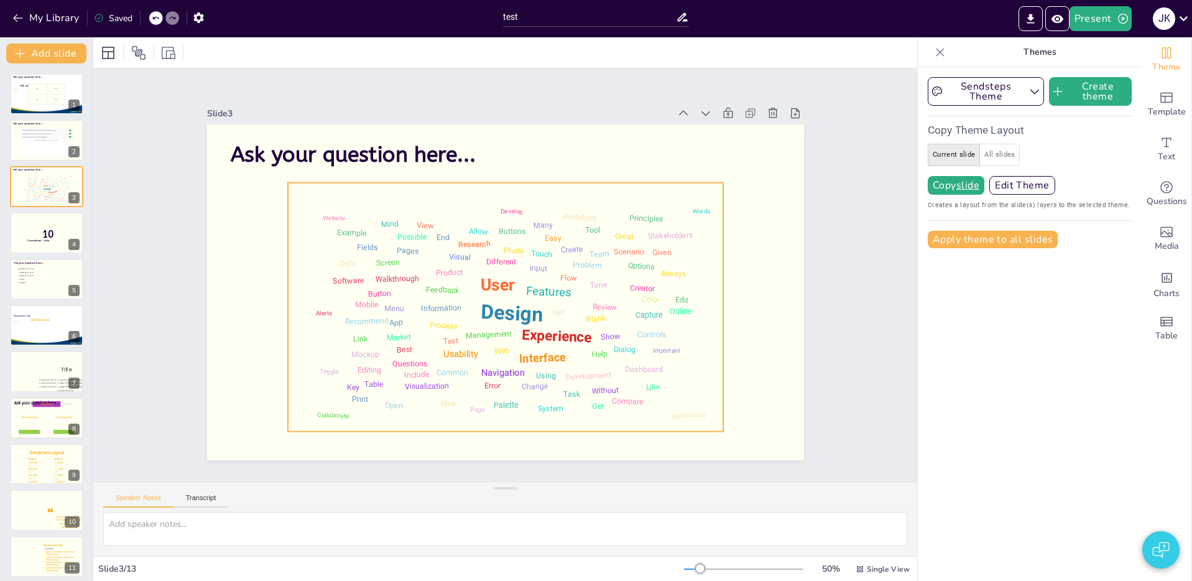
scroll to position [4, 0]
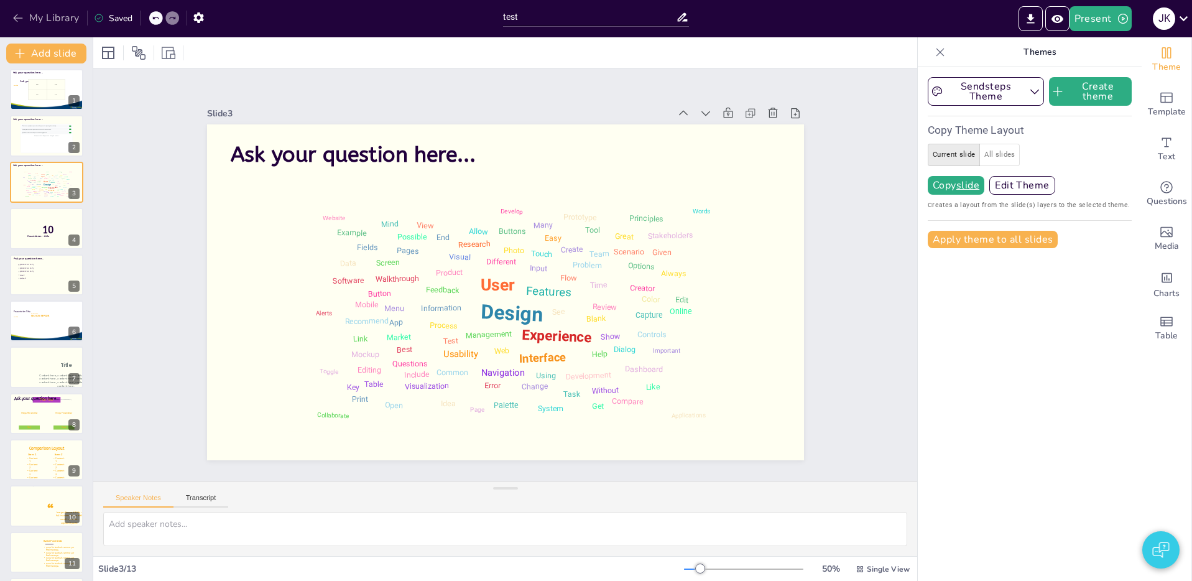
click at [25, 20] on button "My Library" at bounding box center [46, 18] width 75 height 20
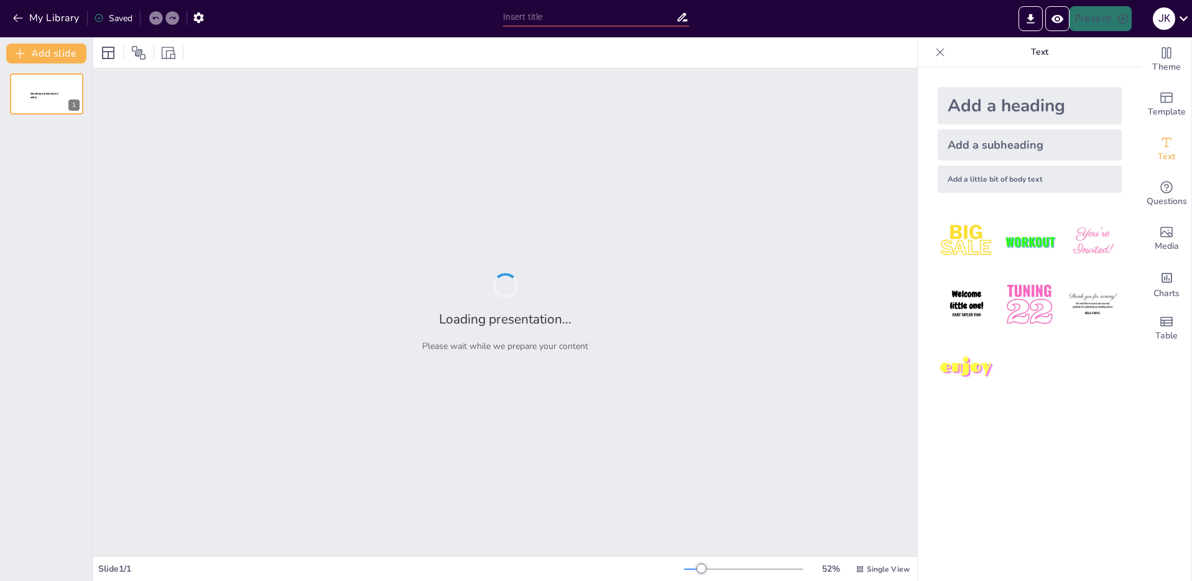
type input "Interactive slides"
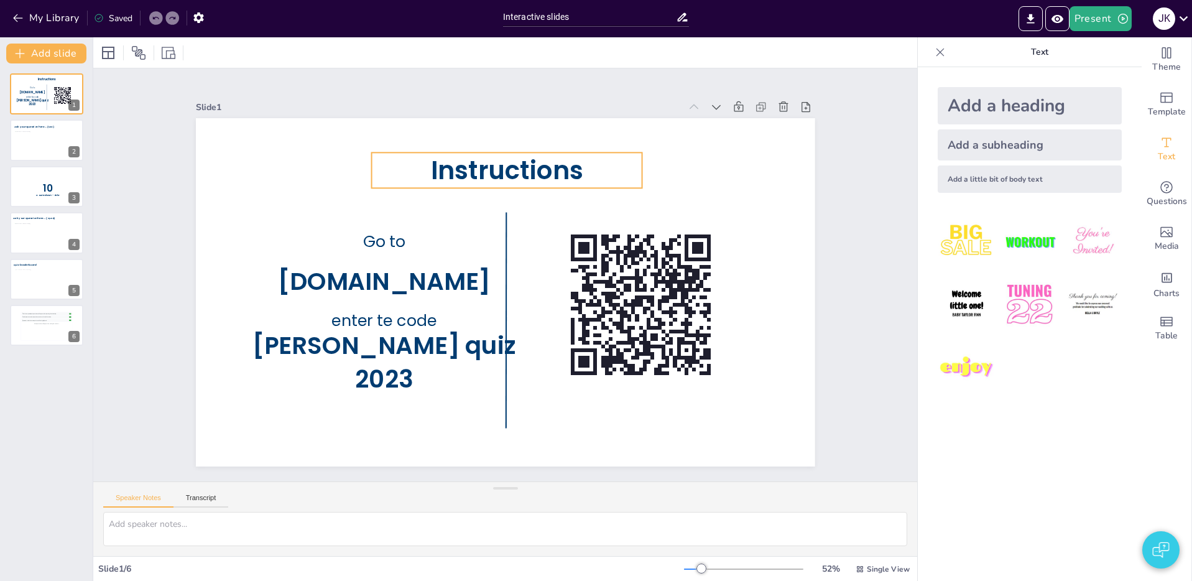
click at [530, 265] on span "Instructions" at bounding box center [589, 337] width 118 height 144
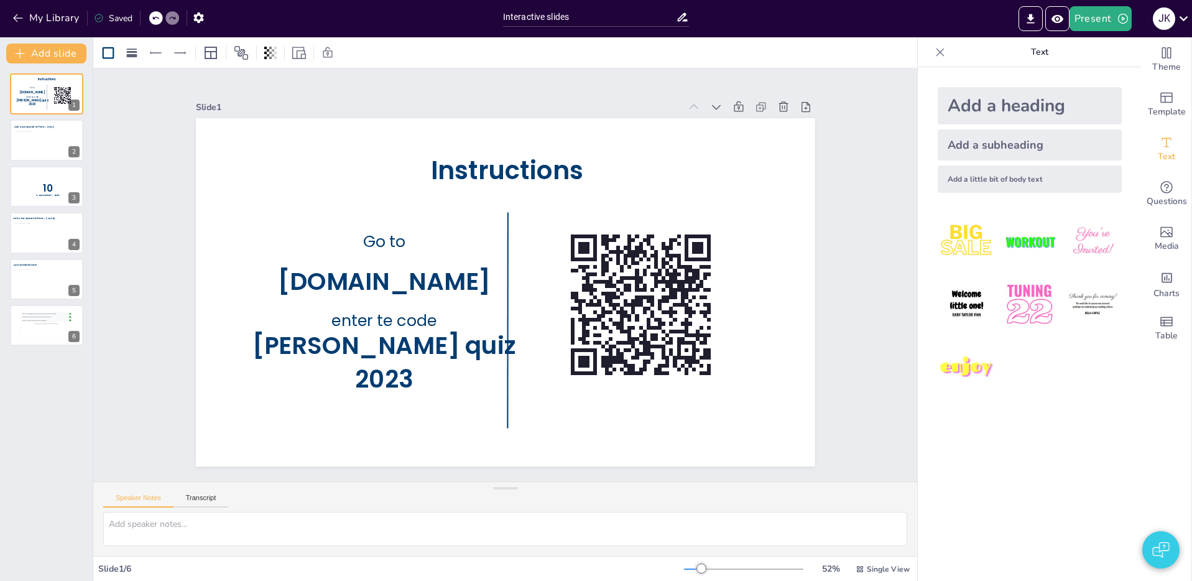
click at [506, 265] on div at bounding box center [525, 234] width 117 height 192
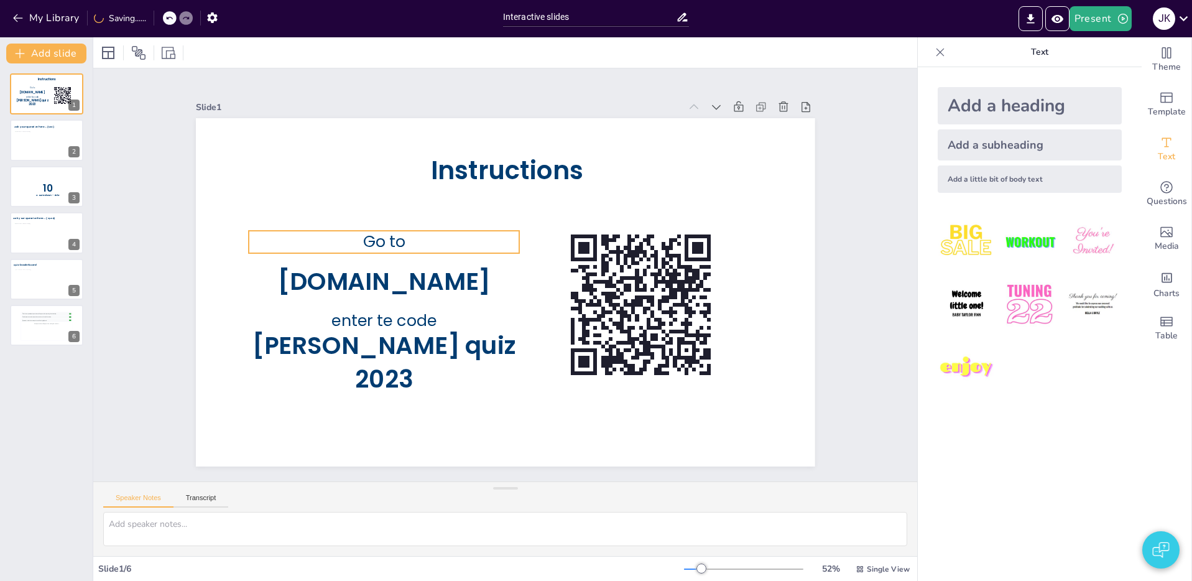
click at [560, 351] on span "Go to" at bounding box center [583, 372] width 47 height 42
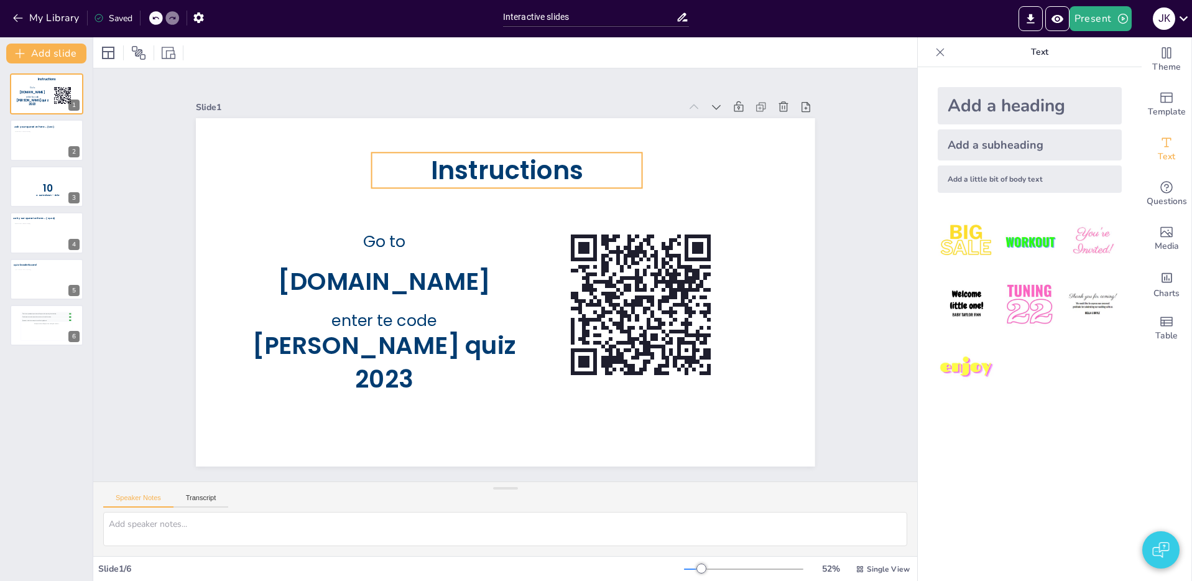
click at [540, 324] on span "Instructions" at bounding box center [546, 371] width 154 height 94
click at [561, 344] on span "Instructions" at bounding box center [483, 377] width 157 height 66
click at [564, 175] on span "Instructions" at bounding box center [575, 197] width 137 height 128
click at [574, 218] on span "Instructions" at bounding box center [607, 296] width 66 height 157
click at [29, 147] on div at bounding box center [46, 144] width 65 height 26
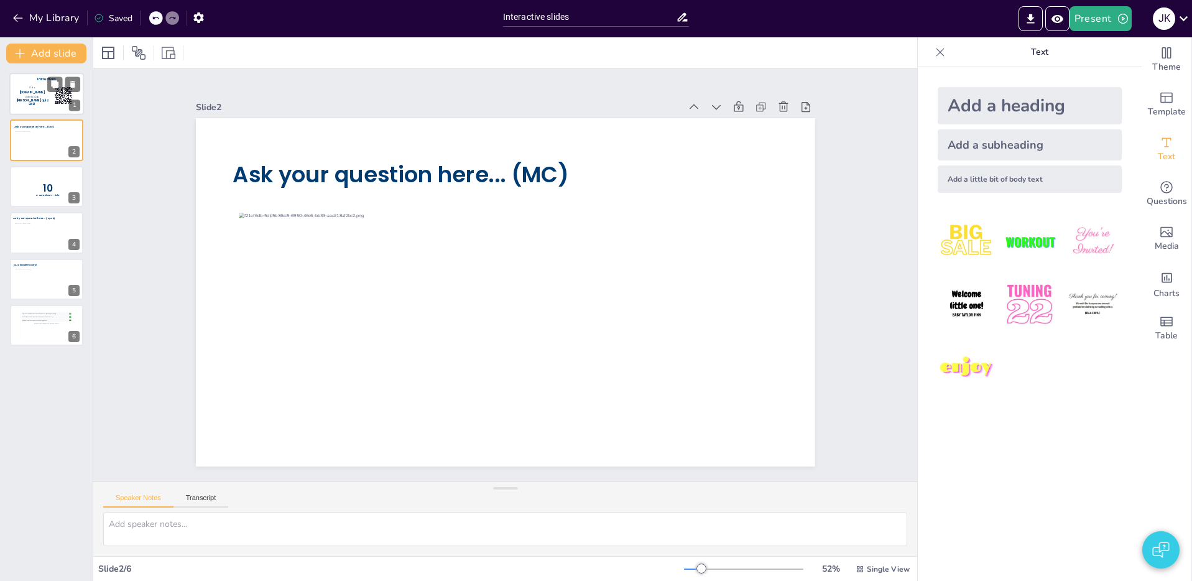
click at [34, 100] on span "[PERSON_NAME] quiz 2023" at bounding box center [32, 102] width 32 height 8
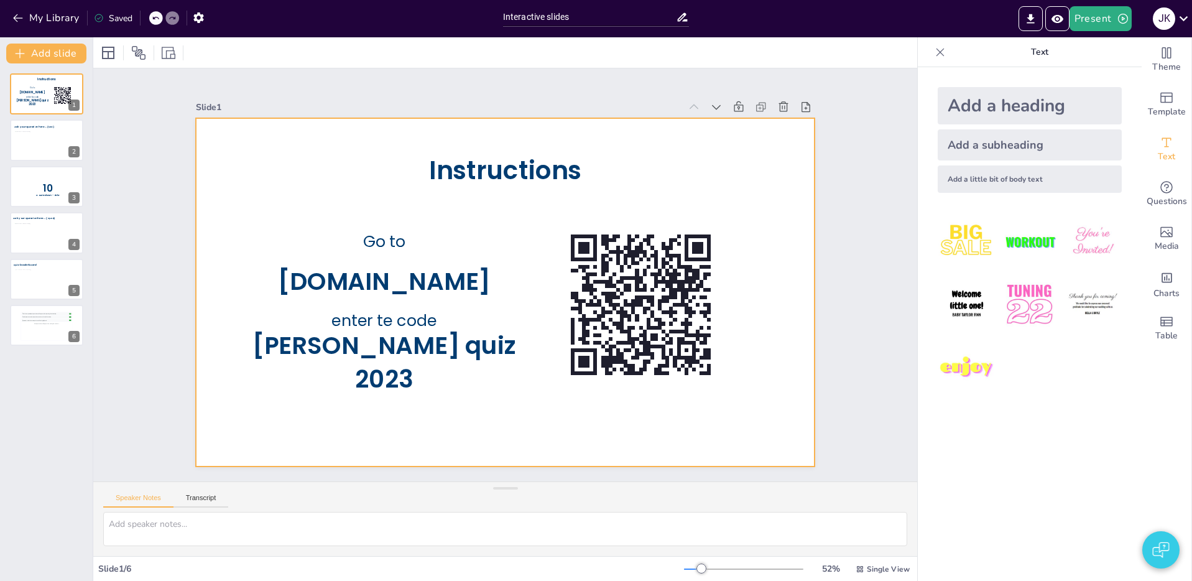
click at [324, 146] on div at bounding box center [489, 269] width 522 height 696
click at [44, 151] on div at bounding box center [46, 144] width 65 height 26
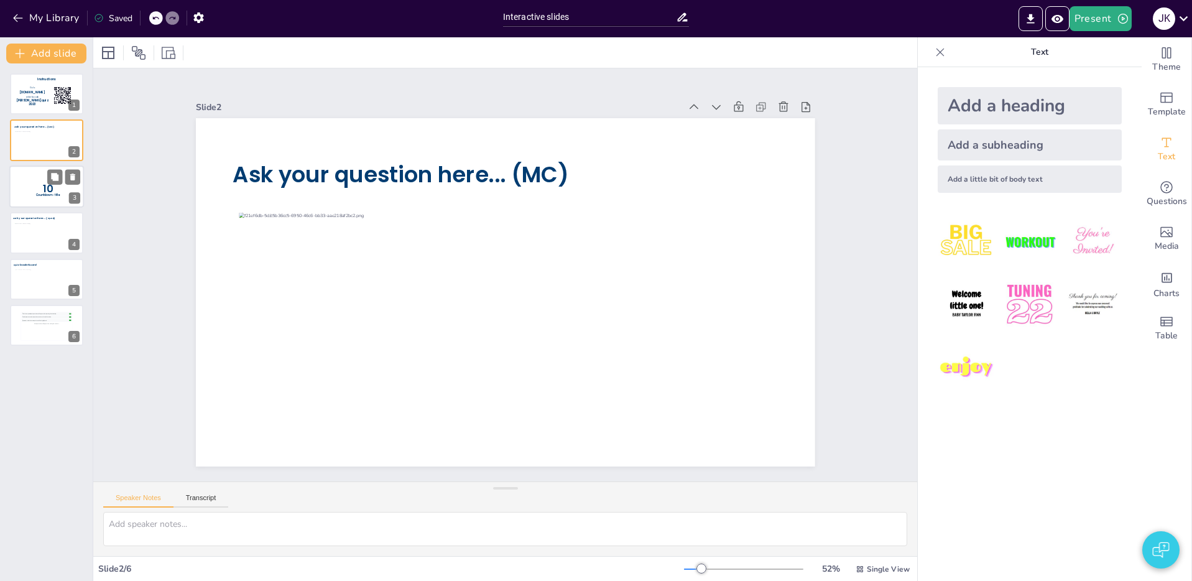
click at [42, 188] on p "10" at bounding box center [48, 189] width 33 height 14
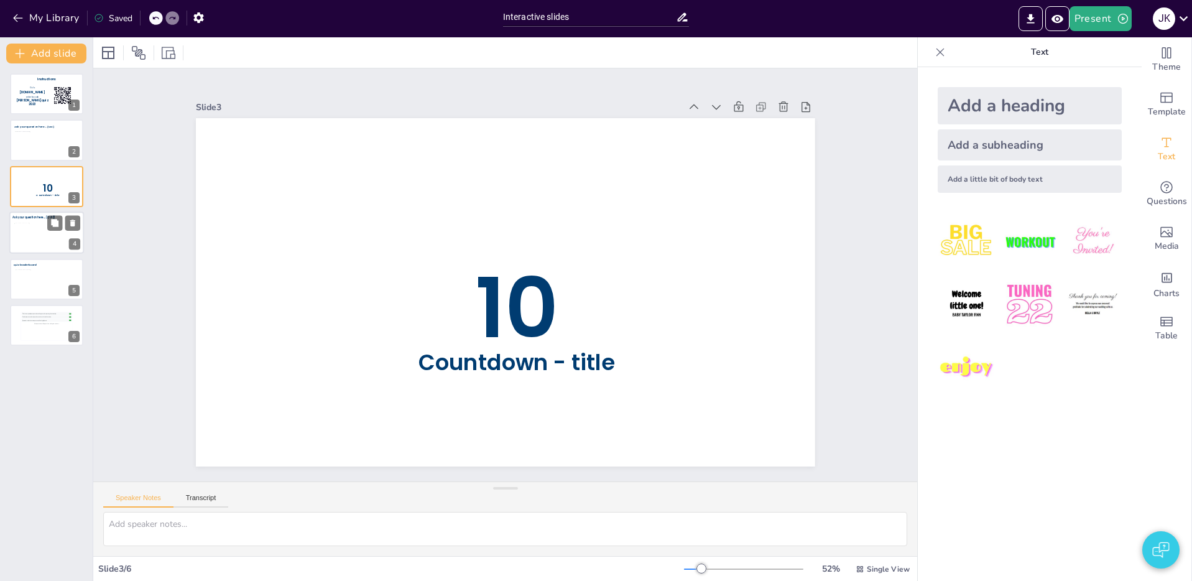
click at [45, 247] on div at bounding box center [46, 235] width 65 height 25
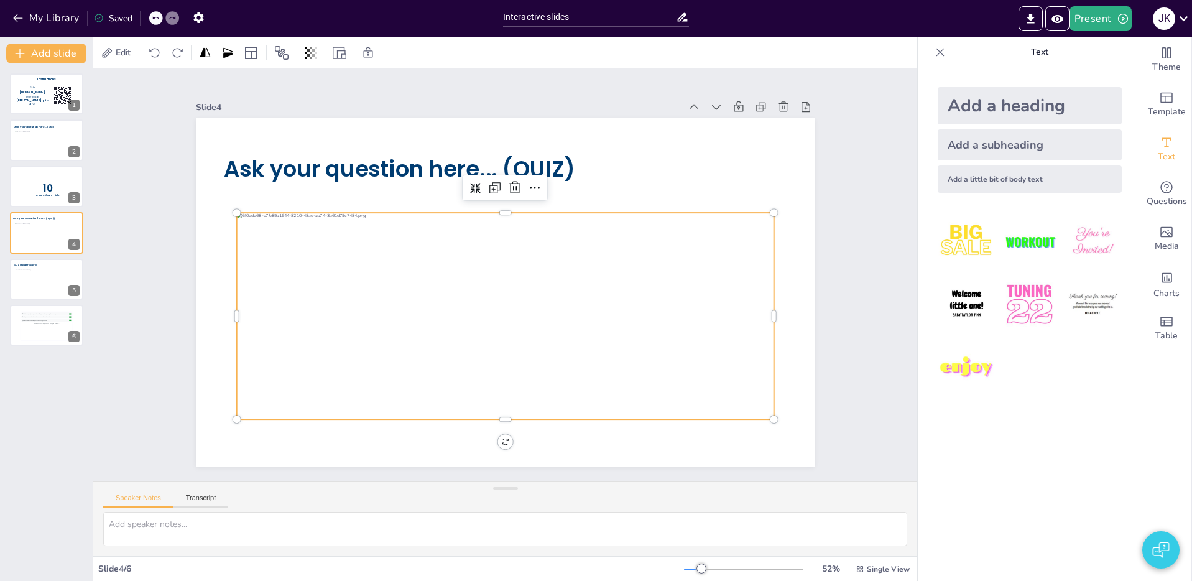
click at [285, 377] on div at bounding box center [477, 305] width 537 height 513
click at [1175, 195] on span "Questions" at bounding box center [1166, 202] width 40 height 14
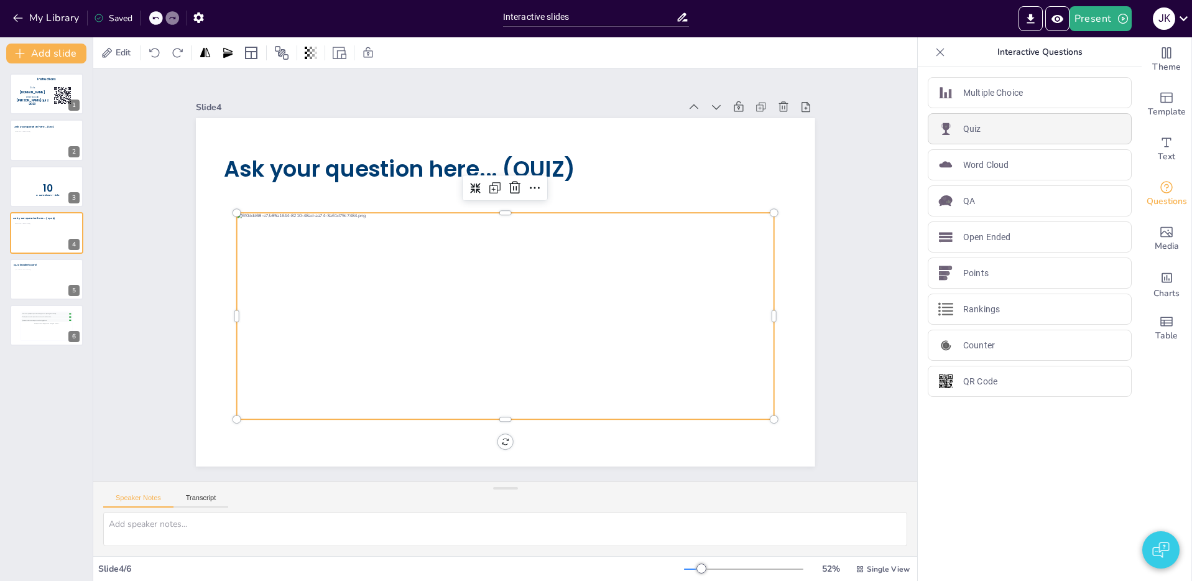
click at [1016, 132] on div "Quiz" at bounding box center [1029, 128] width 204 height 31
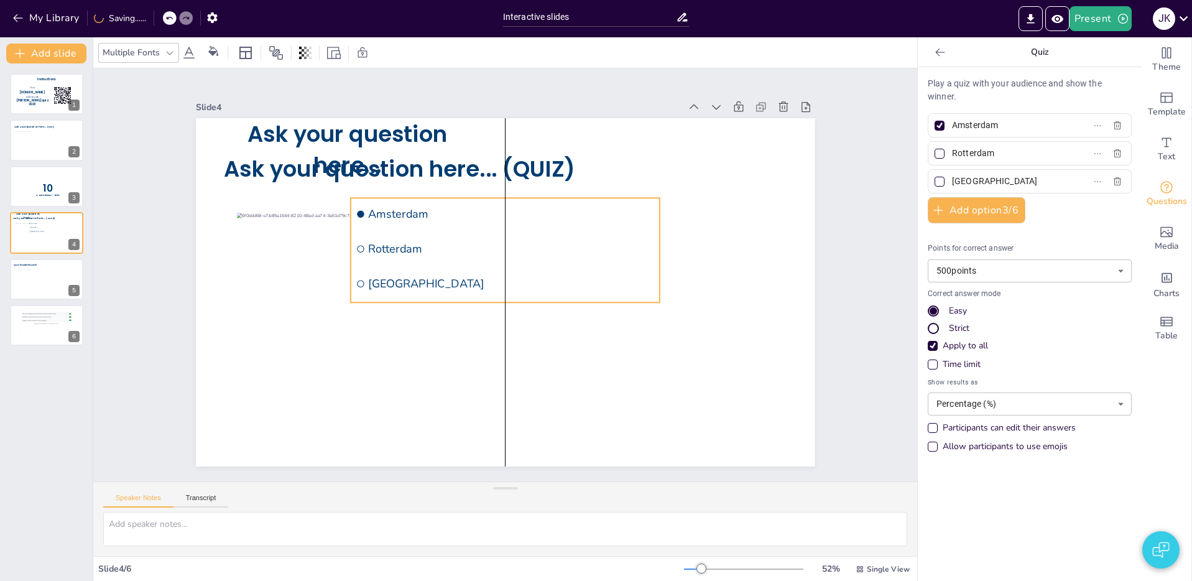
drag, startPoint x: 489, startPoint y: 305, endPoint x: 434, endPoint y: 277, distance: 61.2
click at [434, 277] on ul "[GEOGRAPHIC_DATA] [GEOGRAPHIC_DATA] [GEOGRAPHIC_DATA]" at bounding box center [527, 264] width 221 height 325
click at [1019, 129] on input "Amsterdam" at bounding box center [1010, 125] width 116 height 18
type input "A"
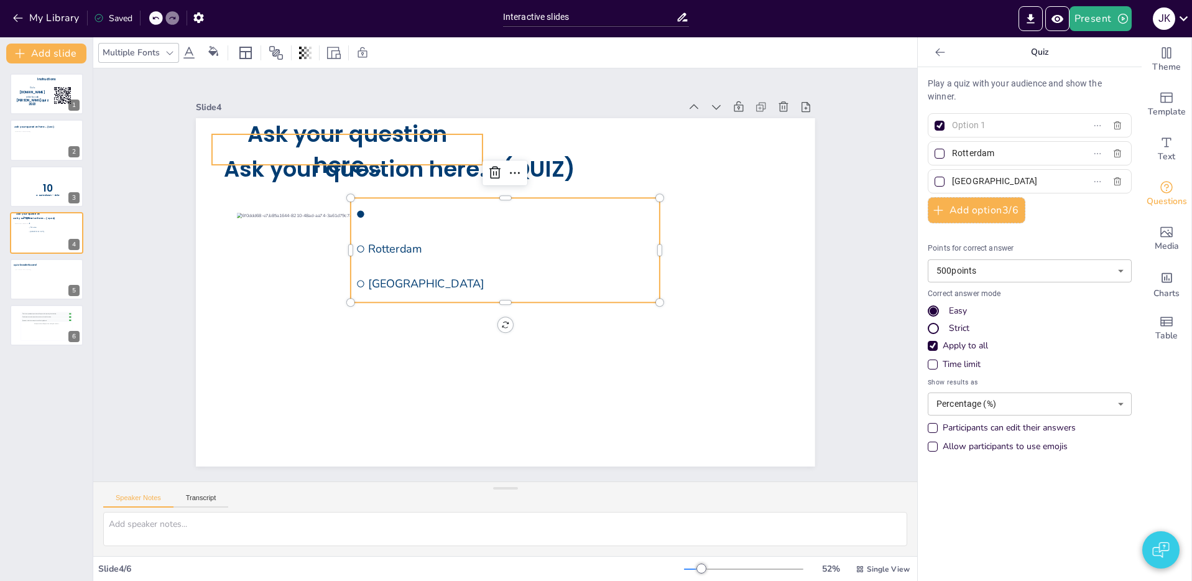
click at [418, 369] on span "Ask your question here..." at bounding box center [424, 469] width 99 height 200
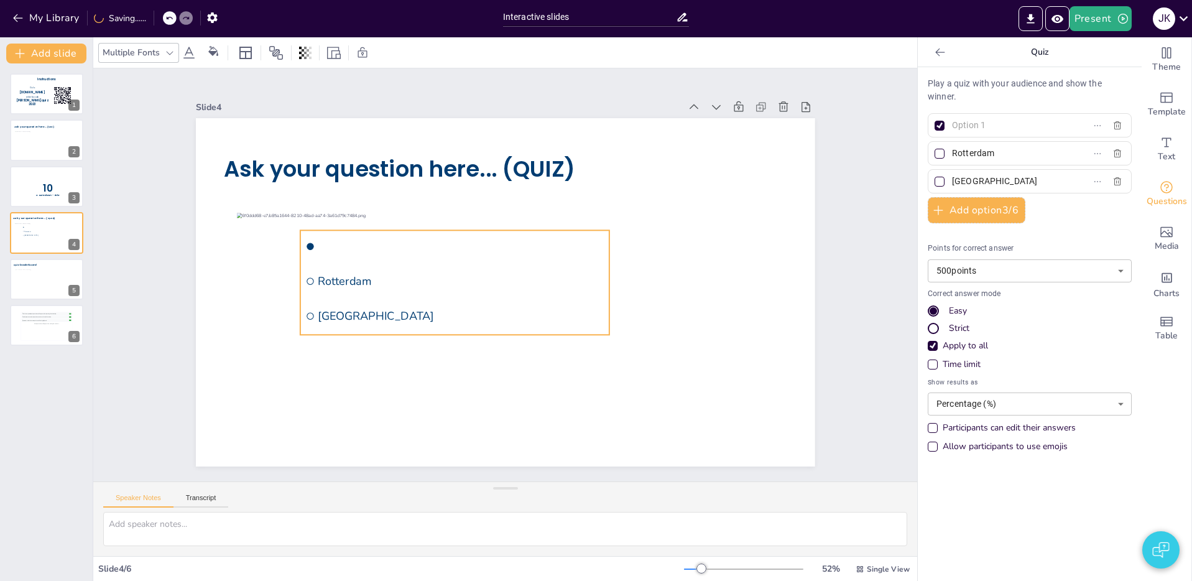
drag, startPoint x: 503, startPoint y: 282, endPoint x: 453, endPoint y: 315, distance: 59.8
click at [453, 315] on span "[GEOGRAPHIC_DATA]" at bounding box center [461, 316] width 287 height 16
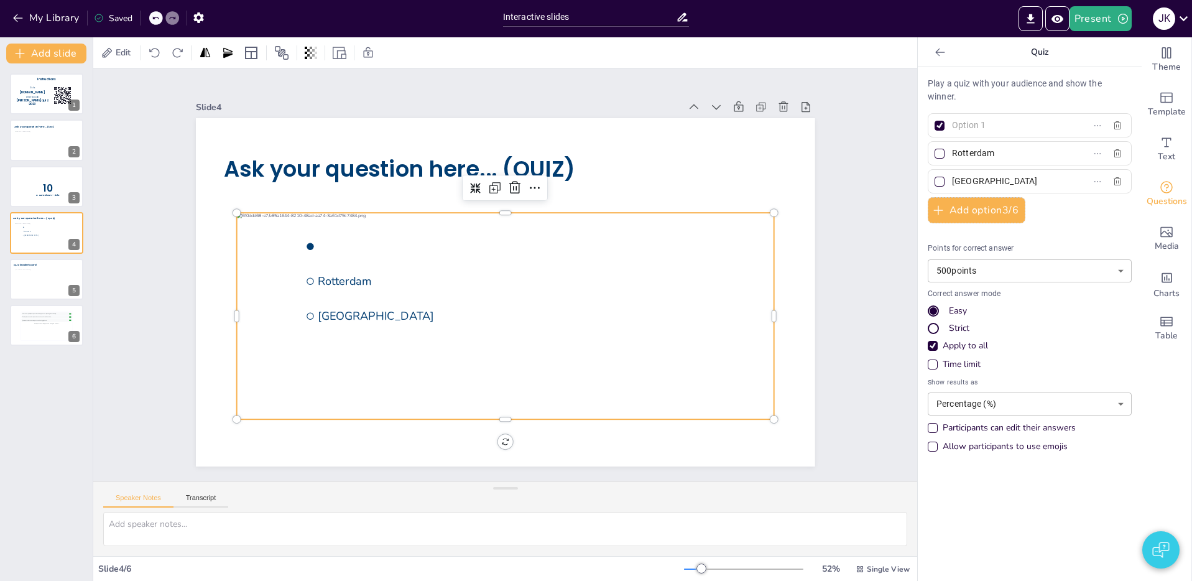
click at [615, 374] on div at bounding box center [464, 266] width 313 height 568
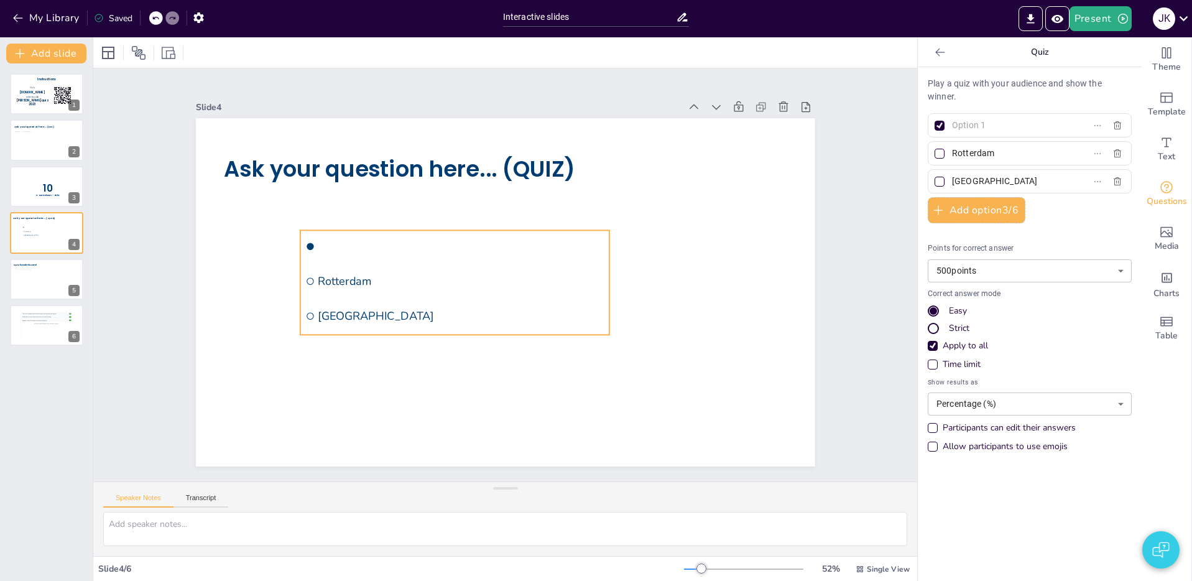
click at [436, 280] on span "Rotterdam" at bounding box center [526, 235] width 181 height 241
click at [991, 127] on input "text" at bounding box center [1010, 125] width 116 height 18
type input "Amsterdam"
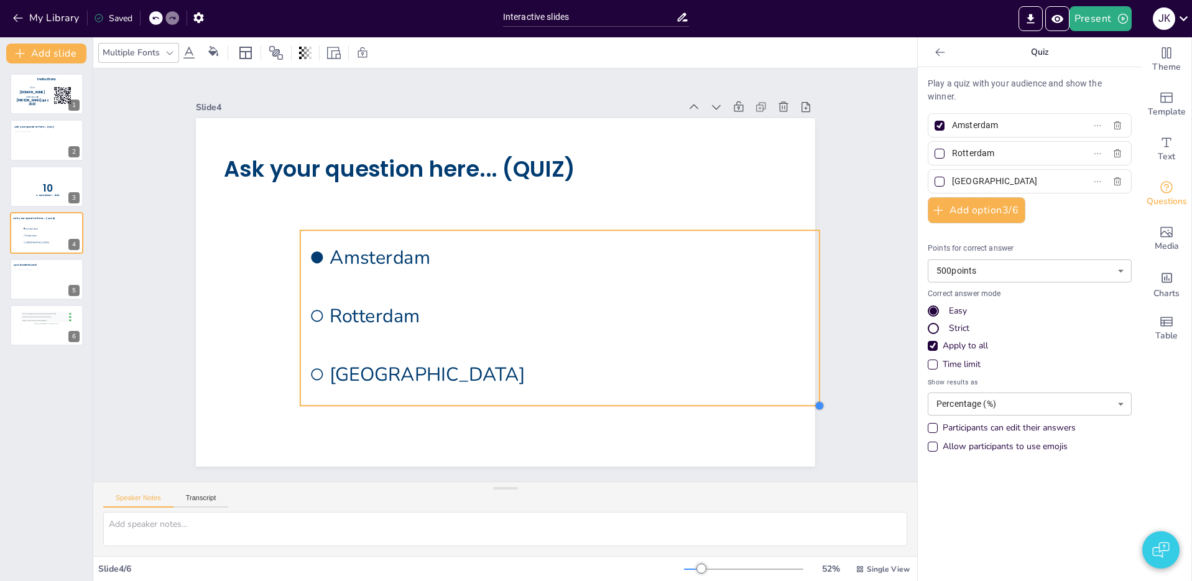
drag, startPoint x: 609, startPoint y: 334, endPoint x: 717, endPoint y: 405, distance: 129.3
click at [724, 407] on div "Ask your question here... (QUIZ) [GEOGRAPHIC_DATA] [GEOGRAPHIC_DATA] [GEOGRAPHI…" at bounding box center [502, 291] width 678 height 469
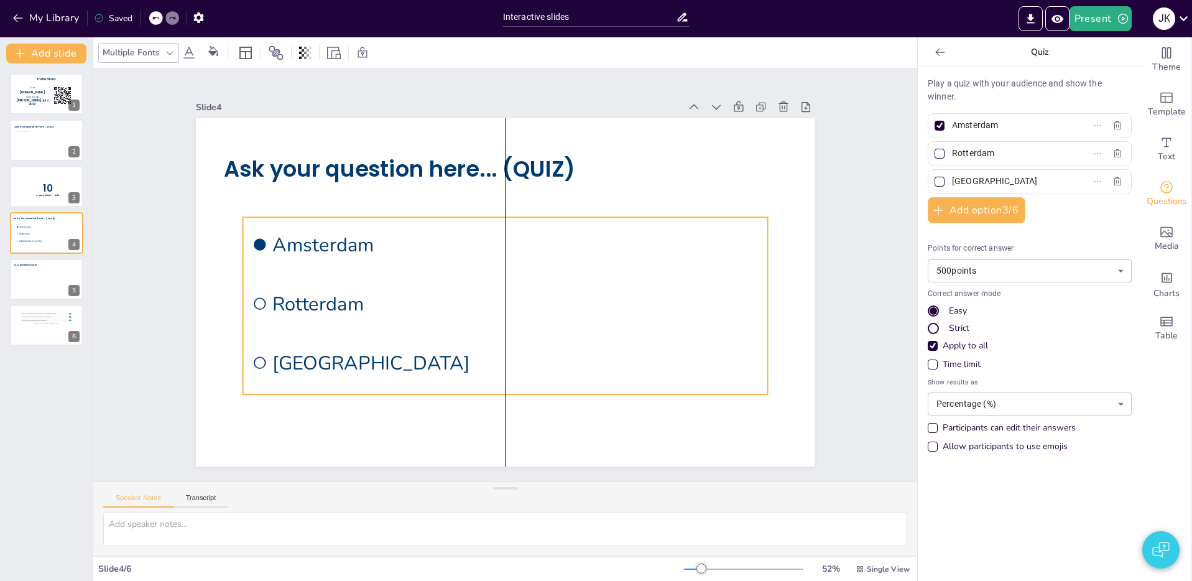
drag, startPoint x: 625, startPoint y: 361, endPoint x: 552, endPoint y: 352, distance: 73.9
click at [500, 348] on li "[GEOGRAPHIC_DATA]" at bounding box center [419, 256] width 162 height 525
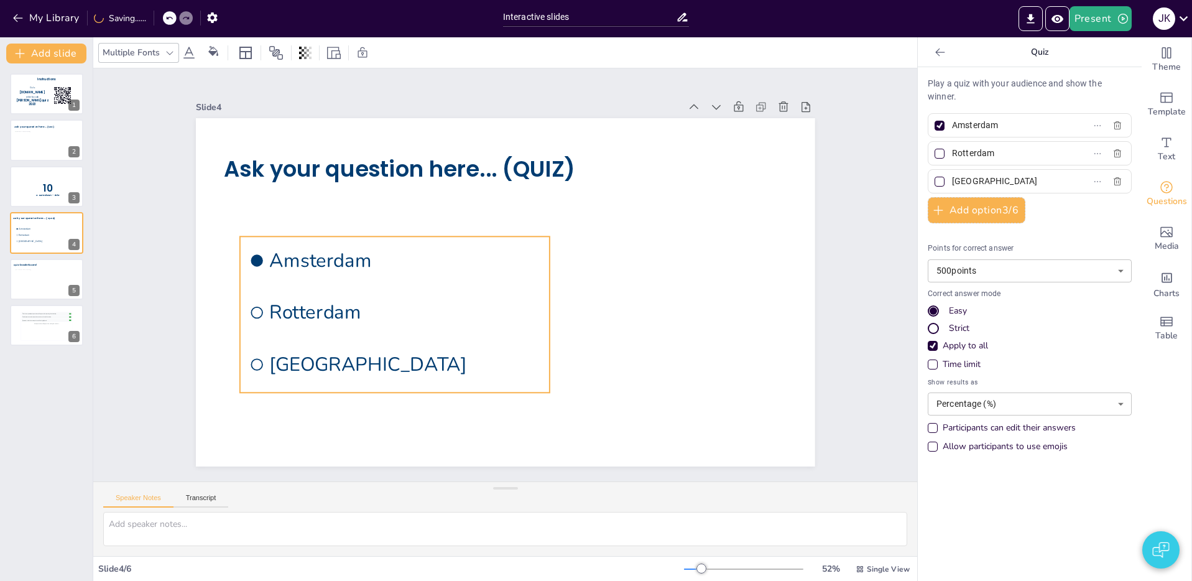
drag, startPoint x: 437, startPoint y: 321, endPoint x: 442, endPoint y: 335, distance: 15.1
click at [442, 335] on li "Rotterdam" at bounding box center [391, 252] width 292 height 196
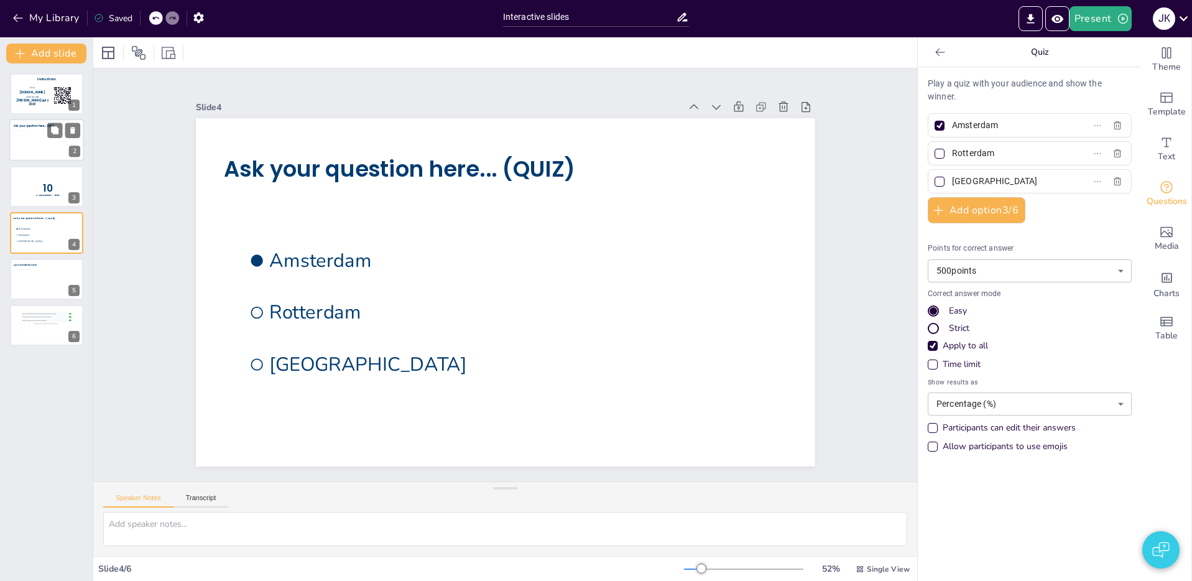
click at [28, 133] on div at bounding box center [46, 144] width 65 height 26
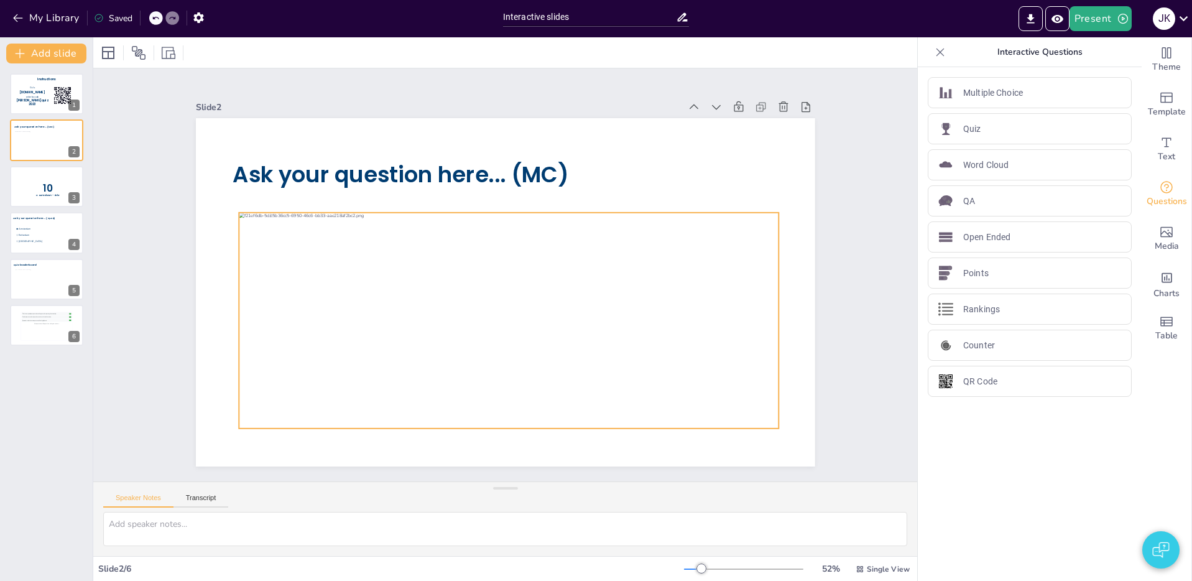
click at [462, 356] on div at bounding box center [469, 247] width 522 height 546
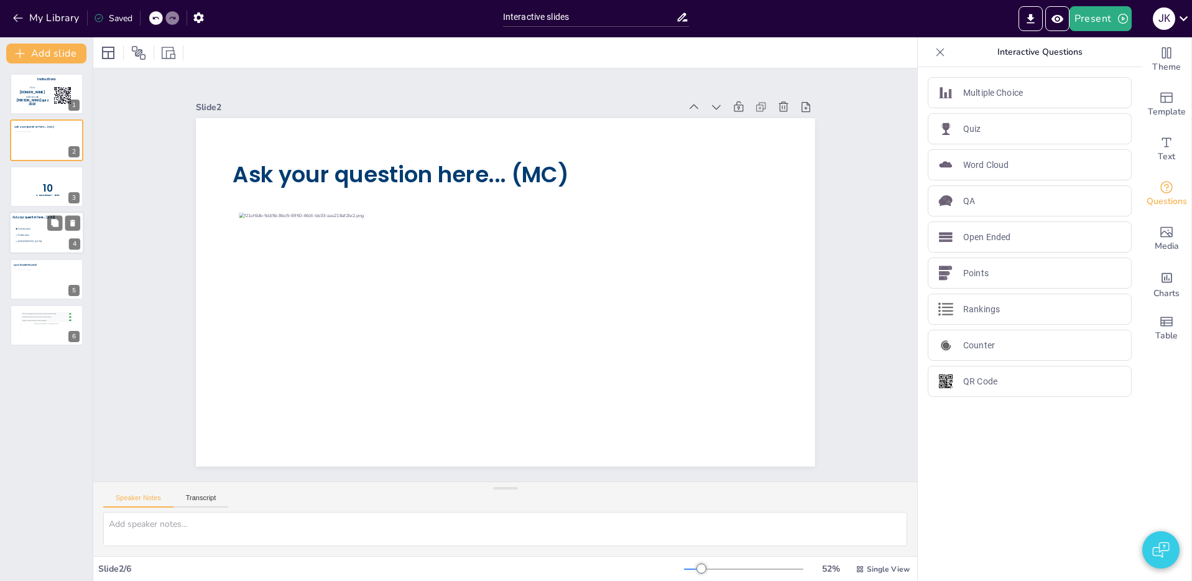
click at [34, 240] on span "[GEOGRAPHIC_DATA]" at bounding box center [34, 241] width 33 height 3
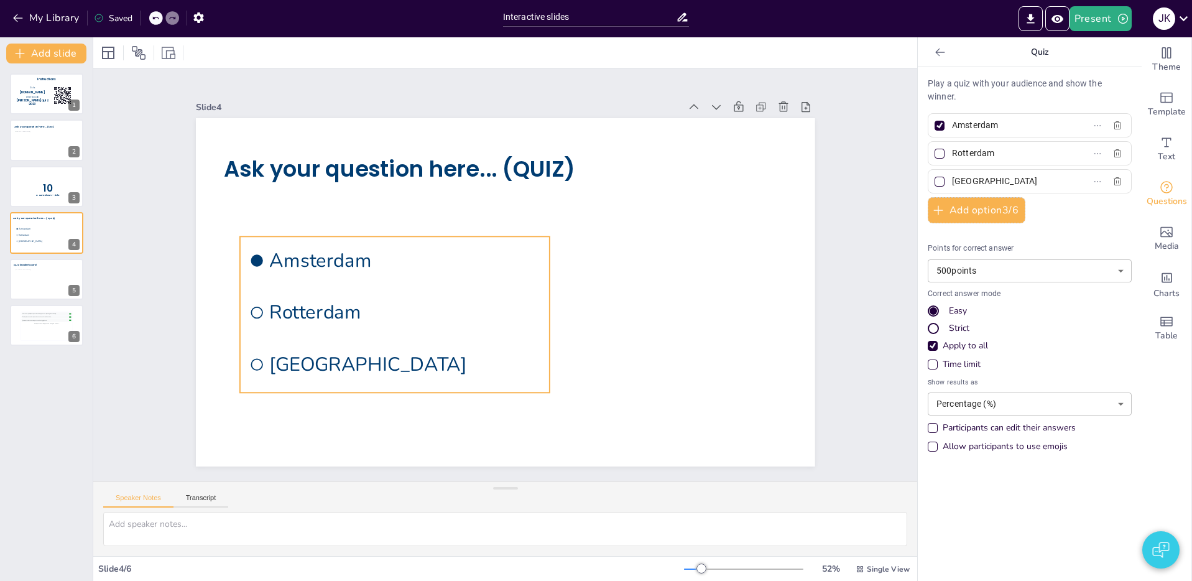
click at [377, 290] on li "Rotterdam" at bounding box center [388, 276] width 309 height 141
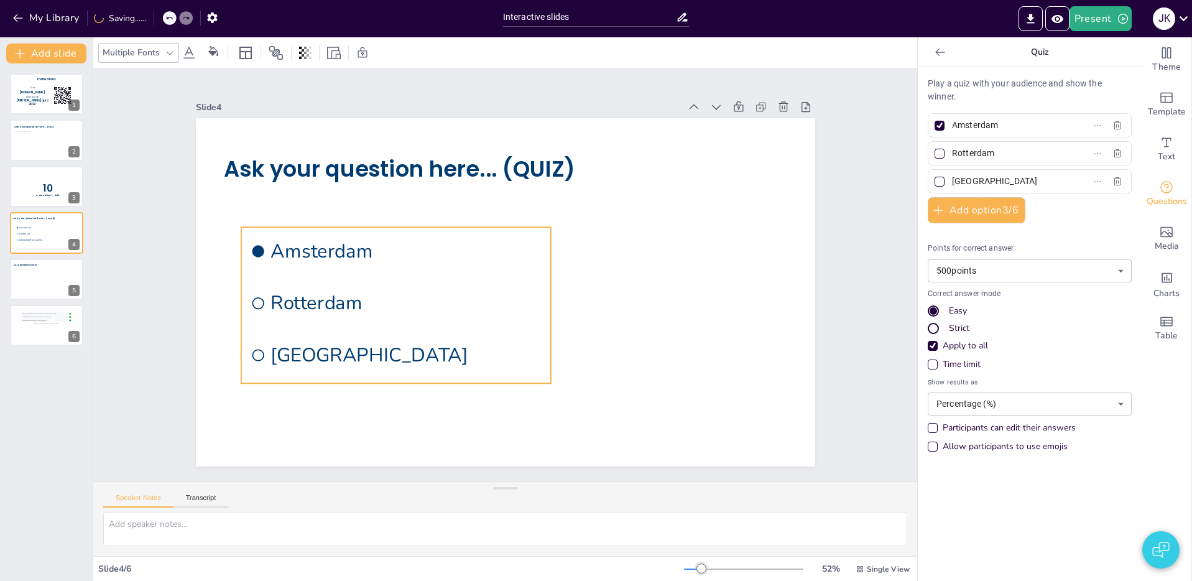
drag, startPoint x: 431, startPoint y: 300, endPoint x: 431, endPoint y: 290, distance: 9.3
click at [461, 290] on span "Rotterdam" at bounding box center [488, 173] width 54 height 272
click at [450, 269] on li "Amsterdam" at bounding box center [505, 162] width 111 height 313
drag, startPoint x: 570, startPoint y: 305, endPoint x: 640, endPoint y: 308, distance: 69.7
click at [385, 307] on div at bounding box center [380, 245] width 10 height 156
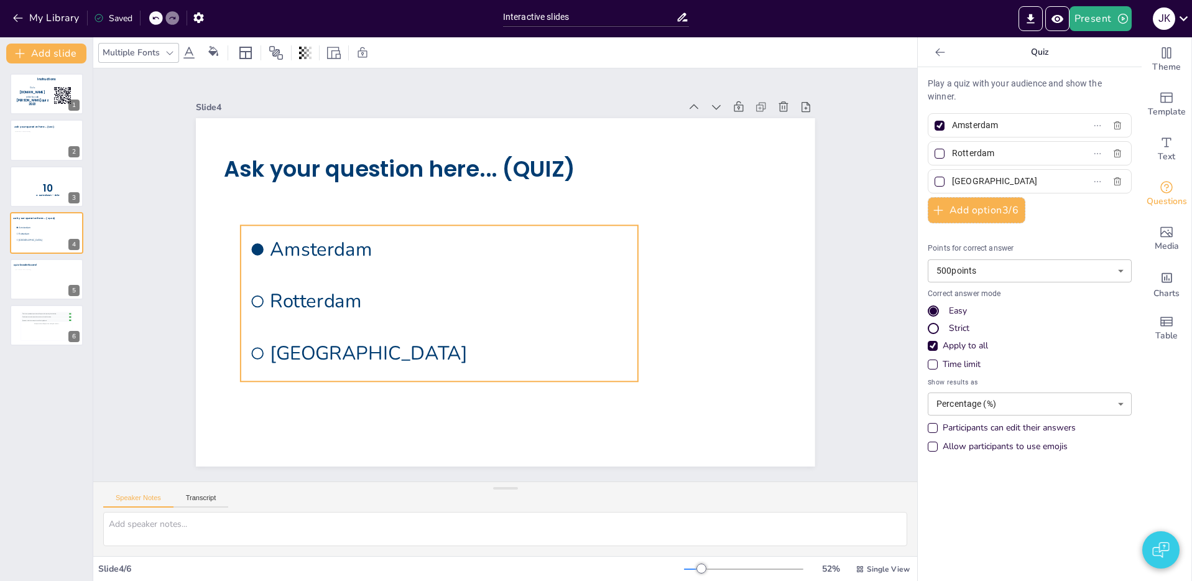
drag, startPoint x: 545, startPoint y: 316, endPoint x: 582, endPoint y: 360, distance: 57.3
click at [543, 313] on li "Rotterdam" at bounding box center [460, 220] width 168 height 392
click at [211, 55] on icon at bounding box center [213, 51] width 10 height 10
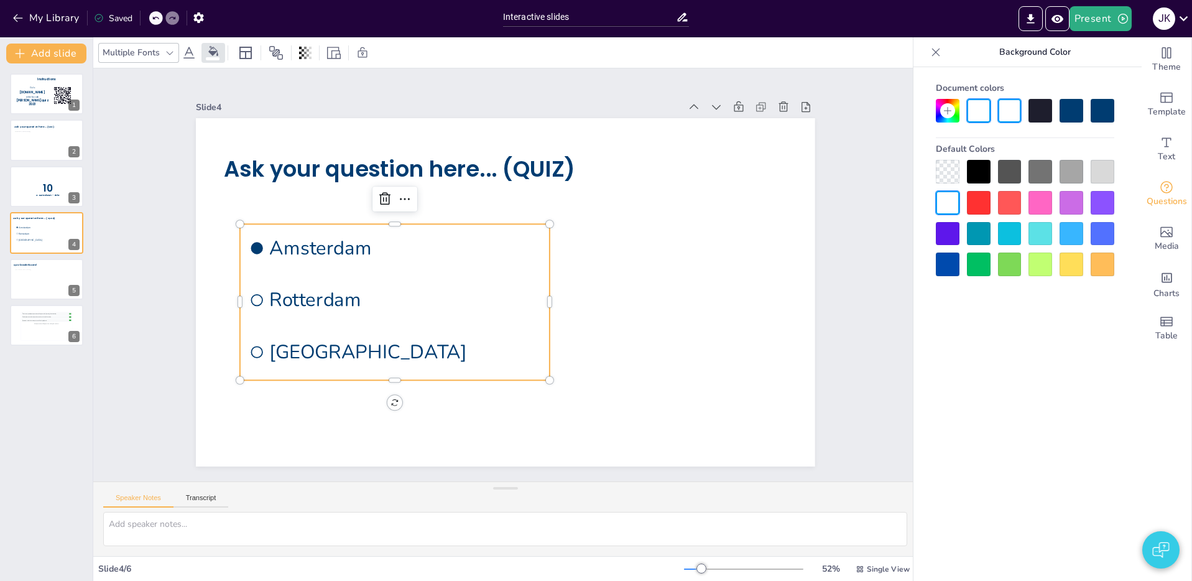
click at [1107, 170] on div at bounding box center [1102, 172] width 24 height 24
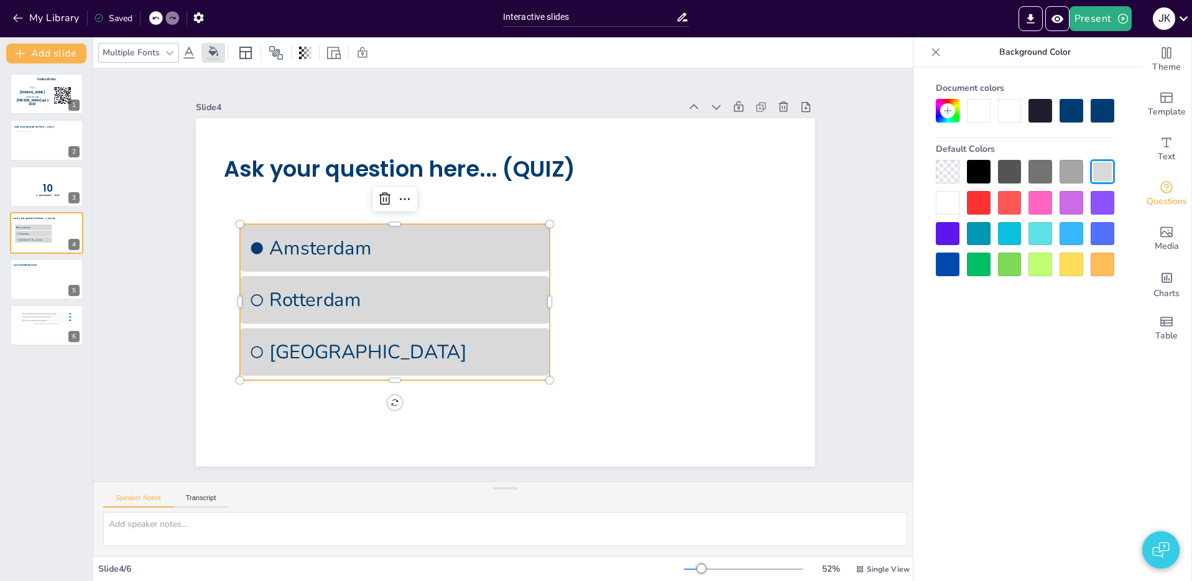
click at [953, 111] on div at bounding box center [947, 110] width 15 height 15
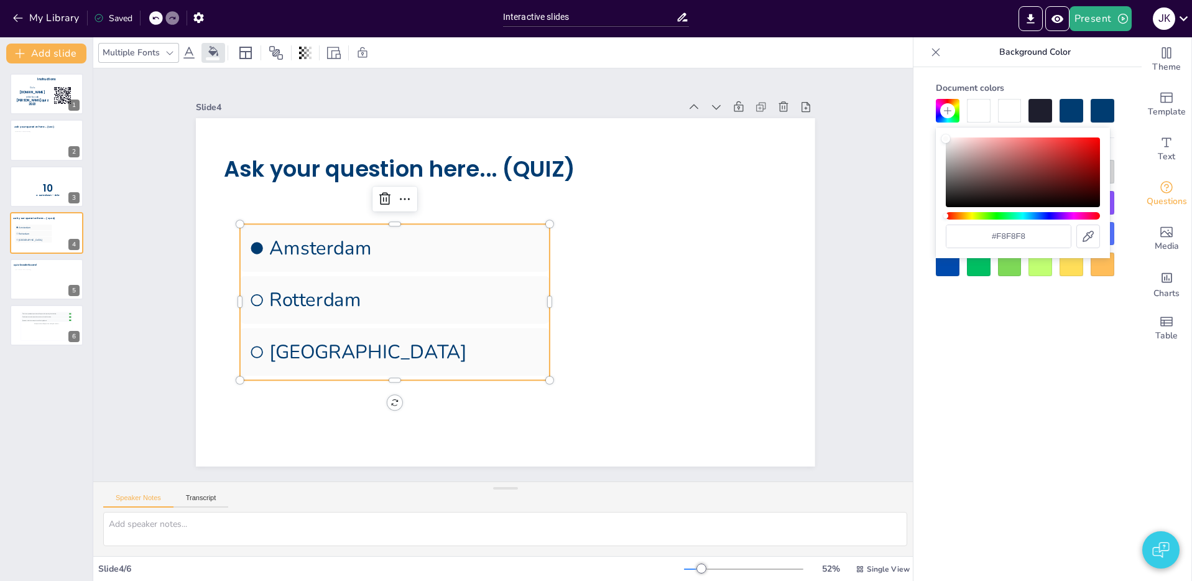
type input "#f6f6f6"
drag, startPoint x: 945, startPoint y: 147, endPoint x: 913, endPoint y: 165, distance: 36.5
click at [944, 140] on div "Color" at bounding box center [945, 140] width 9 height 9
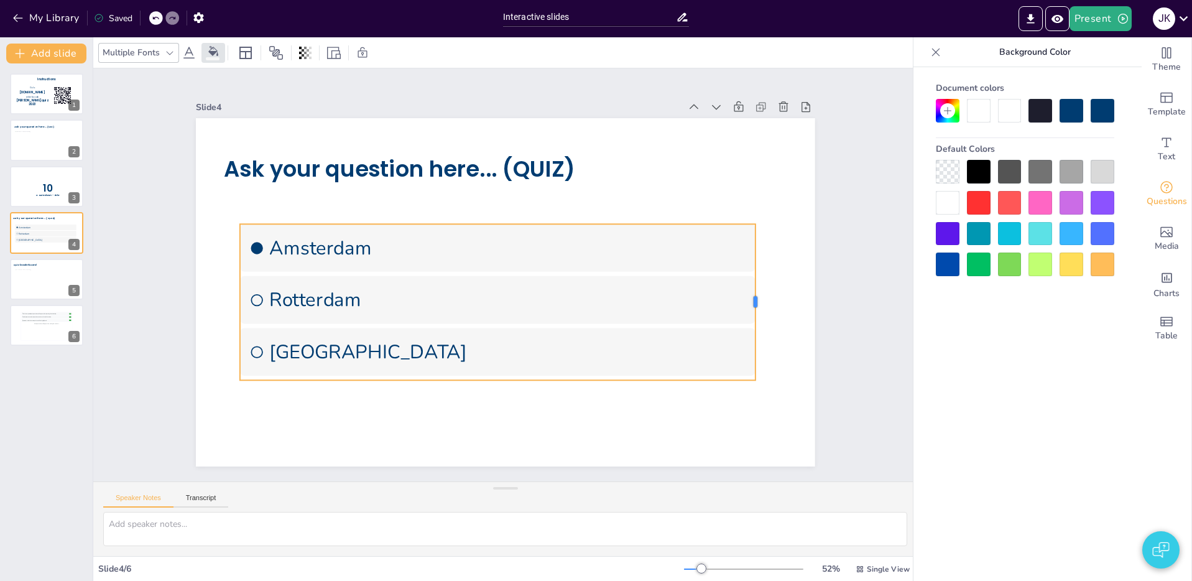
drag, startPoint x: 549, startPoint y: 303, endPoint x: 755, endPoint y: 320, distance: 206.4
click at [755, 330] on div at bounding box center [727, 403] width 73 height 147
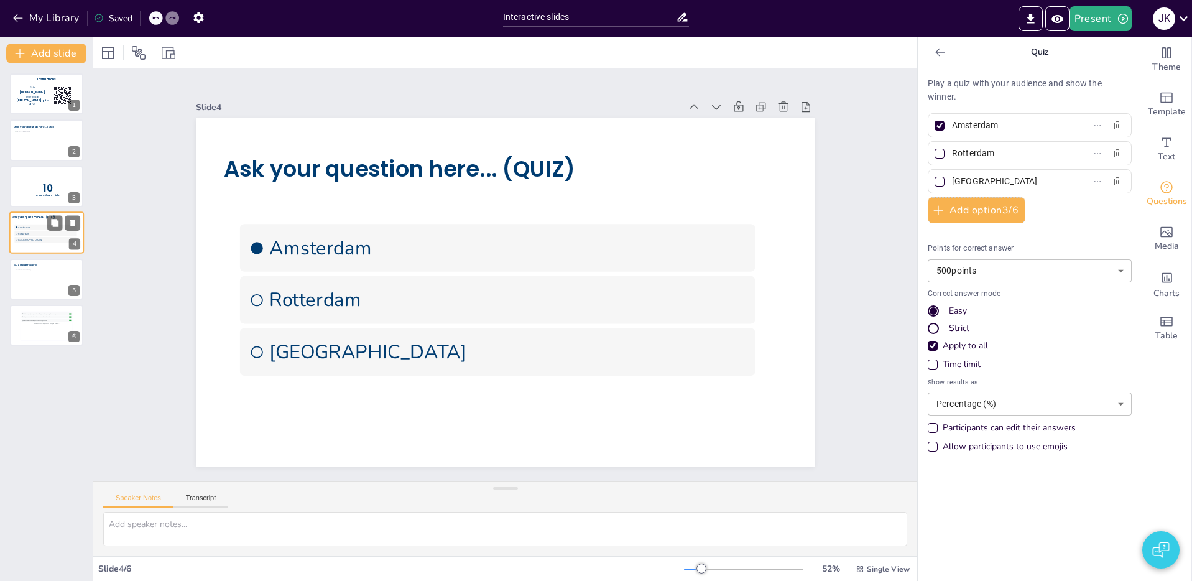
drag, startPoint x: 32, startPoint y: 186, endPoint x: 37, endPoint y: 219, distance: 33.4
click at [32, 186] on p "10" at bounding box center [48, 189] width 32 height 14
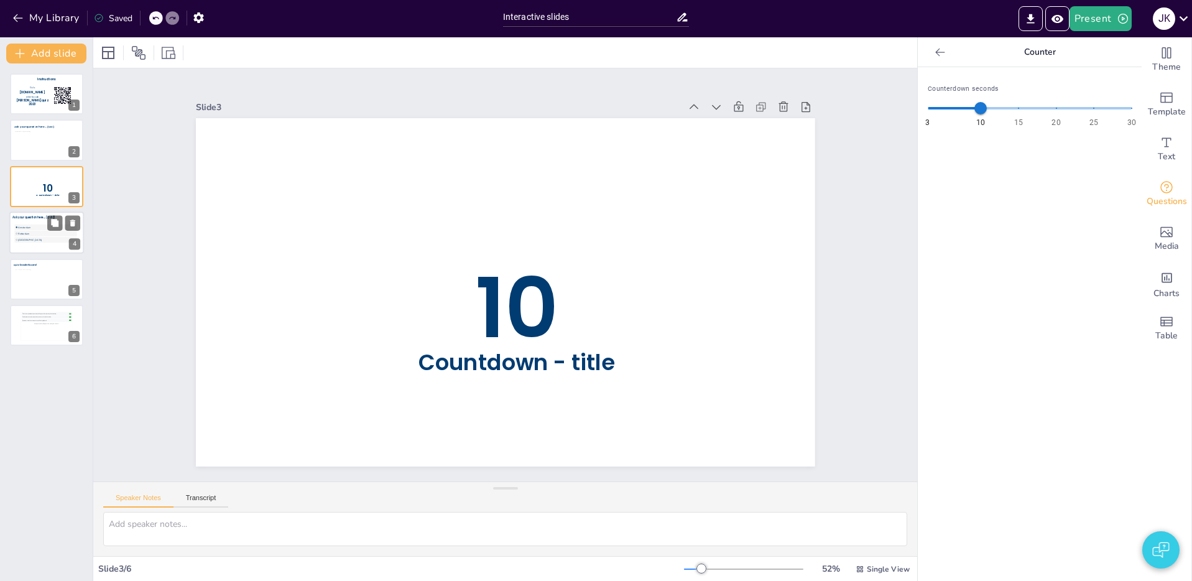
click at [37, 228] on span "Amsterdam" at bounding box center [47, 227] width 58 height 3
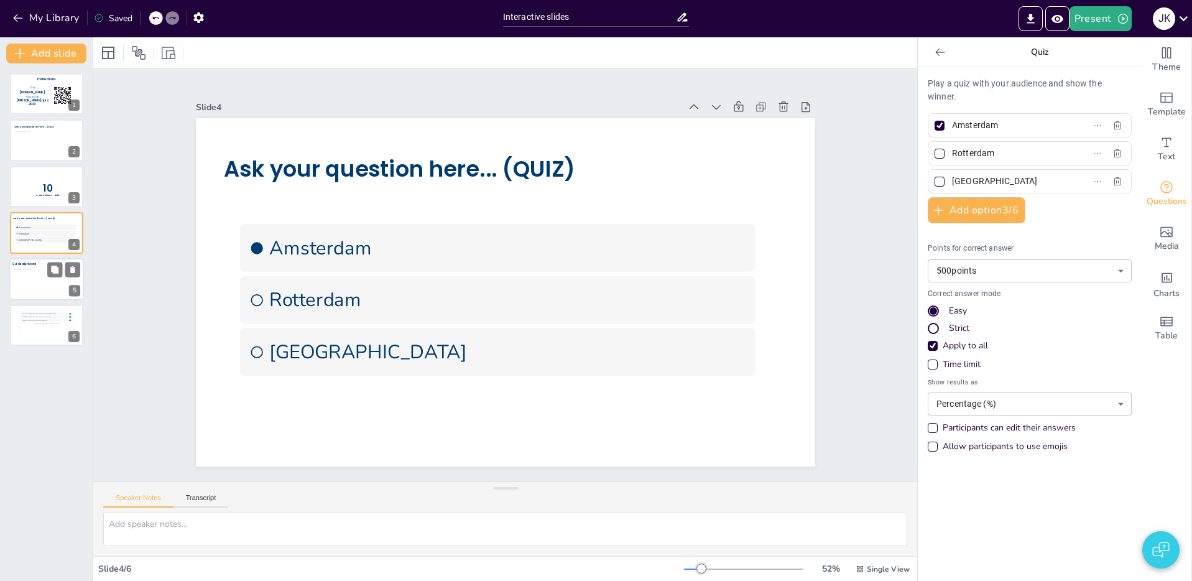
click at [30, 276] on div at bounding box center [47, 281] width 64 height 25
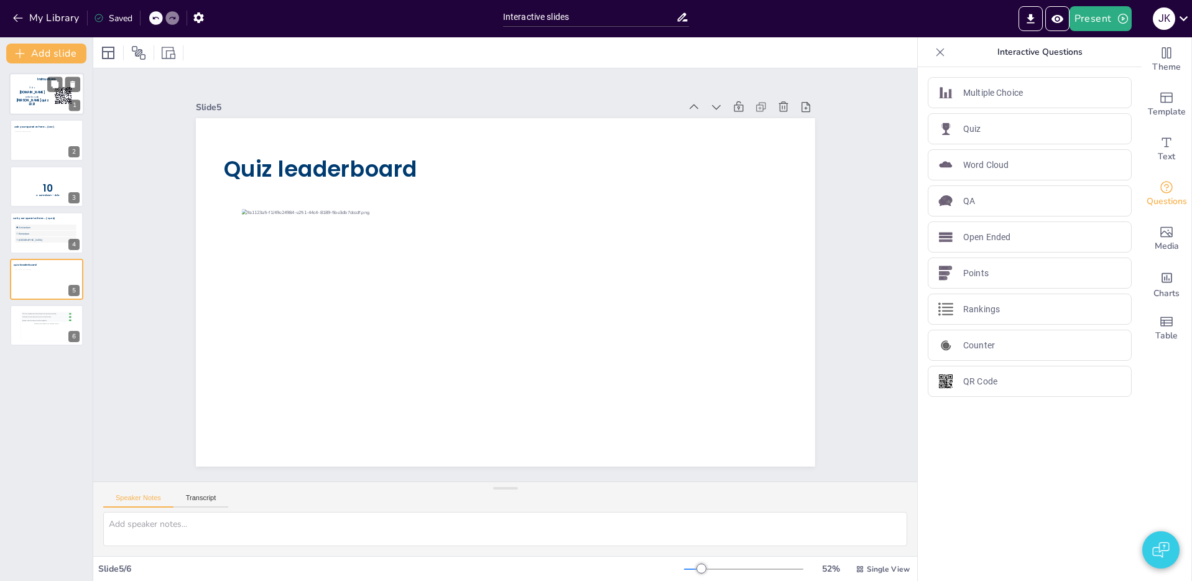
click at [39, 94] on span "[DOMAIN_NAME]" at bounding box center [31, 93] width 25 height 4
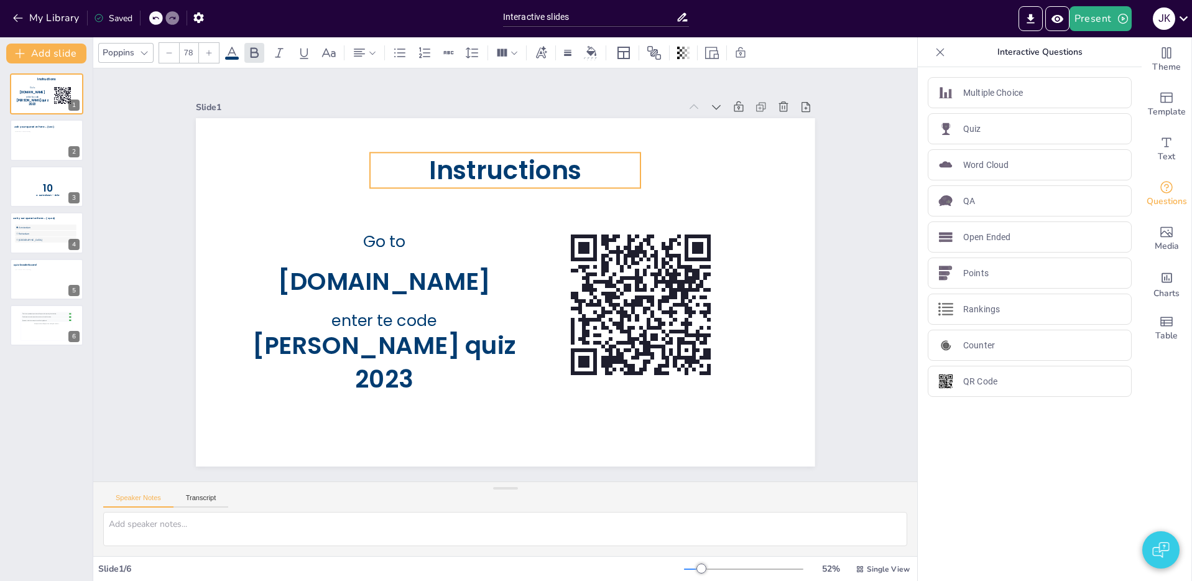
click at [493, 362] on span "Instructions" at bounding box center [505, 379] width 152 height 35
click at [502, 354] on span "Instructions" at bounding box center [493, 379] width 155 height 51
click at [543, 252] on span "Instructions" at bounding box center [596, 327] width 107 height 150
click at [584, 186] on span "Instructions" at bounding box center [609, 263] width 51 height 155
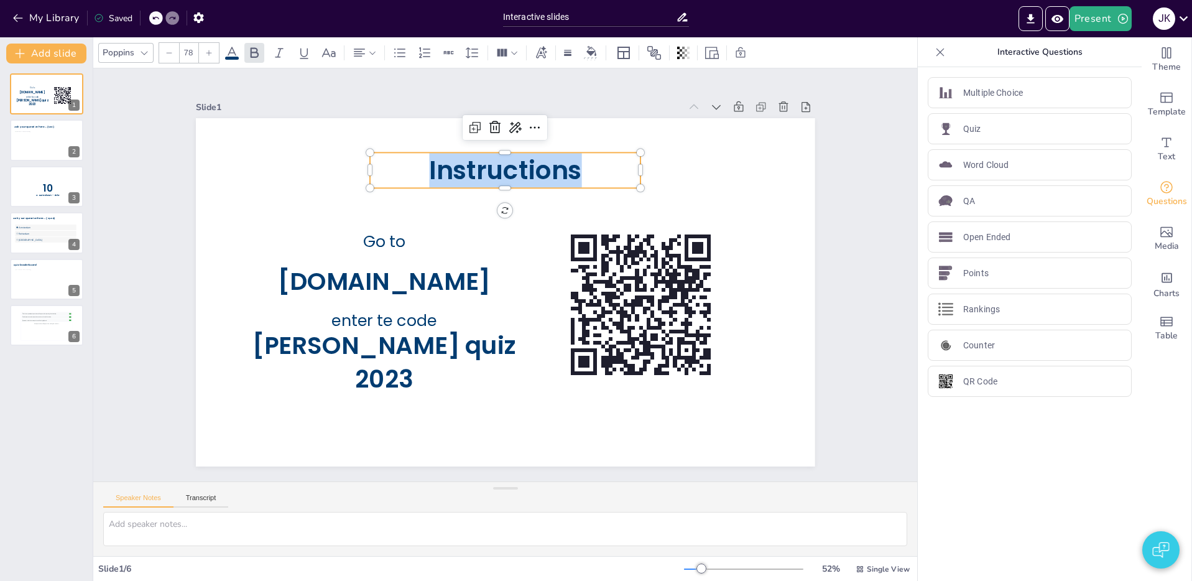
click at [456, 241] on span "Instructions" at bounding box center [409, 318] width 94 height 154
click at [592, 198] on span "Instructions" at bounding box center [609, 274] width 35 height 152
click at [516, 300] on span "Instructions" at bounding box center [444, 359] width 144 height 118
click at [584, 173] on p "Instructions" at bounding box center [590, 213] width 188 height 240
click at [584, 173] on p "Instructions" at bounding box center [607, 296] width 91 height 272
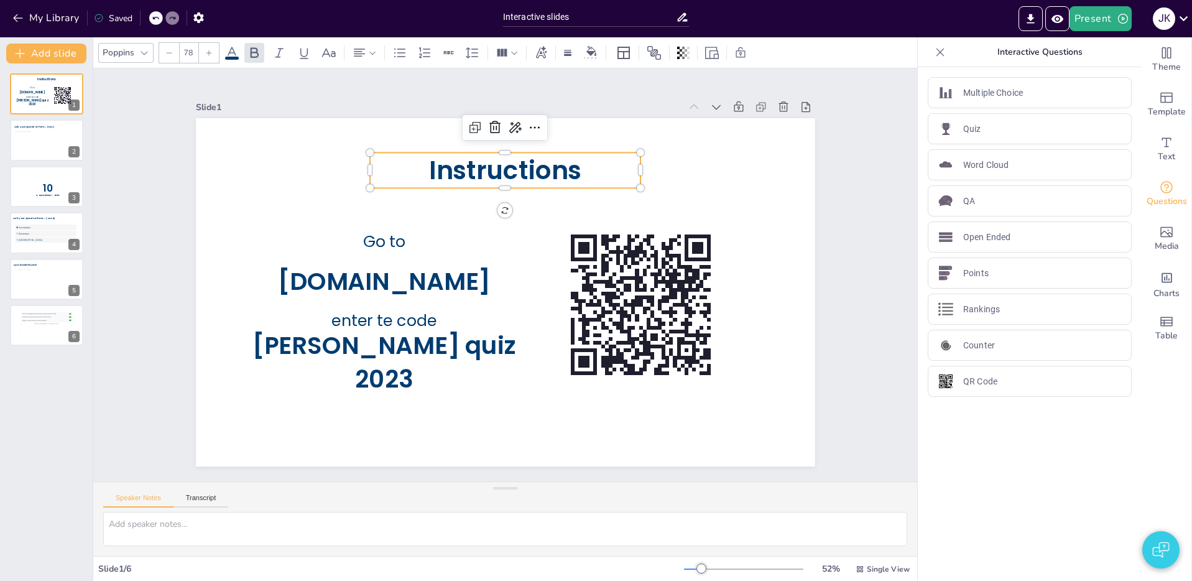
click at [564, 334] on span "Instructions" at bounding box center [537, 374] width 156 height 80
click at [419, 198] on span "Instructions" at bounding box center [401, 274] width 35 height 152
click at [562, 173] on span "Instructions" at bounding box center [483, 173] width 157 height 66
drag, startPoint x: 576, startPoint y: 175, endPoint x: 568, endPoint y: 173, distance: 8.2
click at [427, 208] on span "Instructions" at bounding box center [401, 285] width 51 height 155
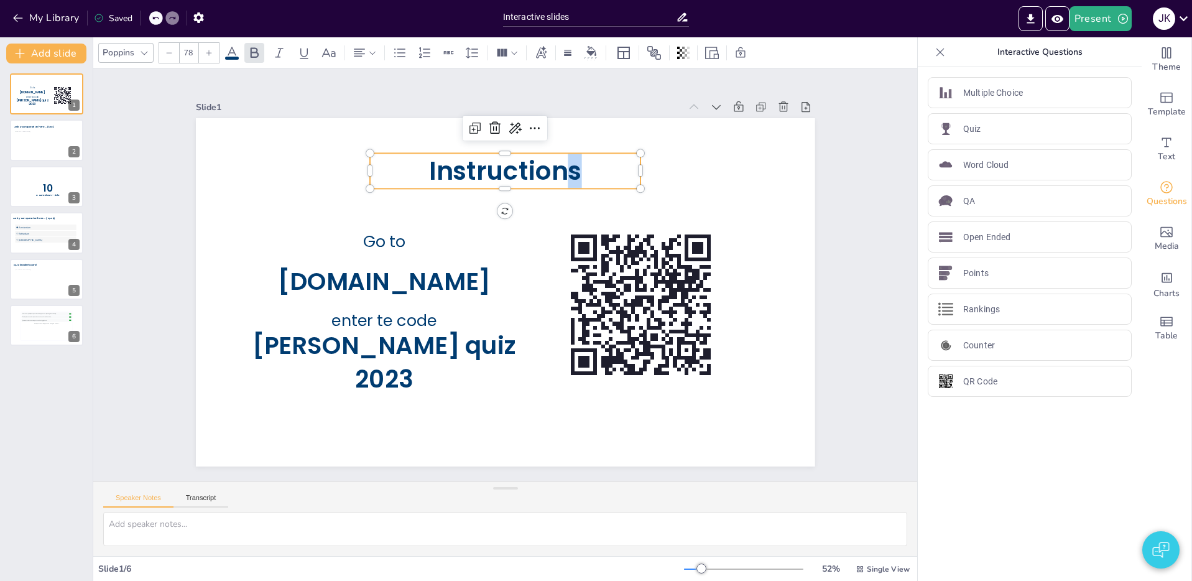
click at [568, 300] on span "Instructions" at bounding box center [566, 359] width 144 height 118
click at [579, 175] on span "Instructions" at bounding box center [607, 253] width 66 height 157
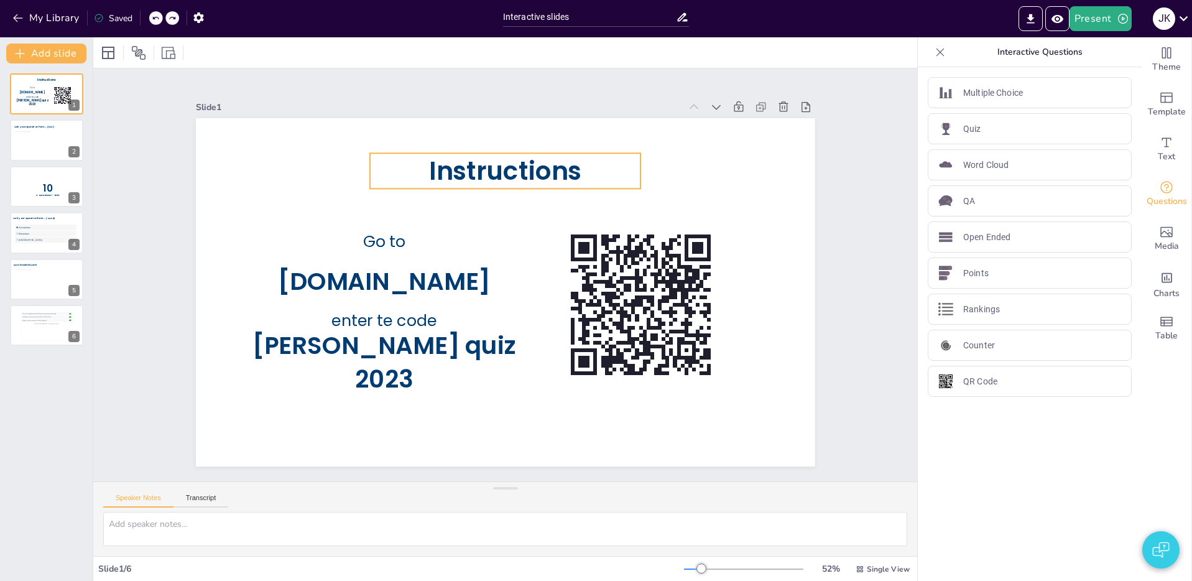
click at [549, 172] on span "Instructions" at bounding box center [515, 171] width 155 height 50
click at [548, 333] on span "Instructions" at bounding box center [473, 373] width 156 height 81
click at [559, 174] on span "Instructions" at bounding box center [595, 223] width 107 height 150
click at [516, 174] on span "Instructions" at bounding box center [444, 191] width 144 height 118
click at [469, 252] on span "Instructions" at bounding box center [415, 327] width 107 height 150
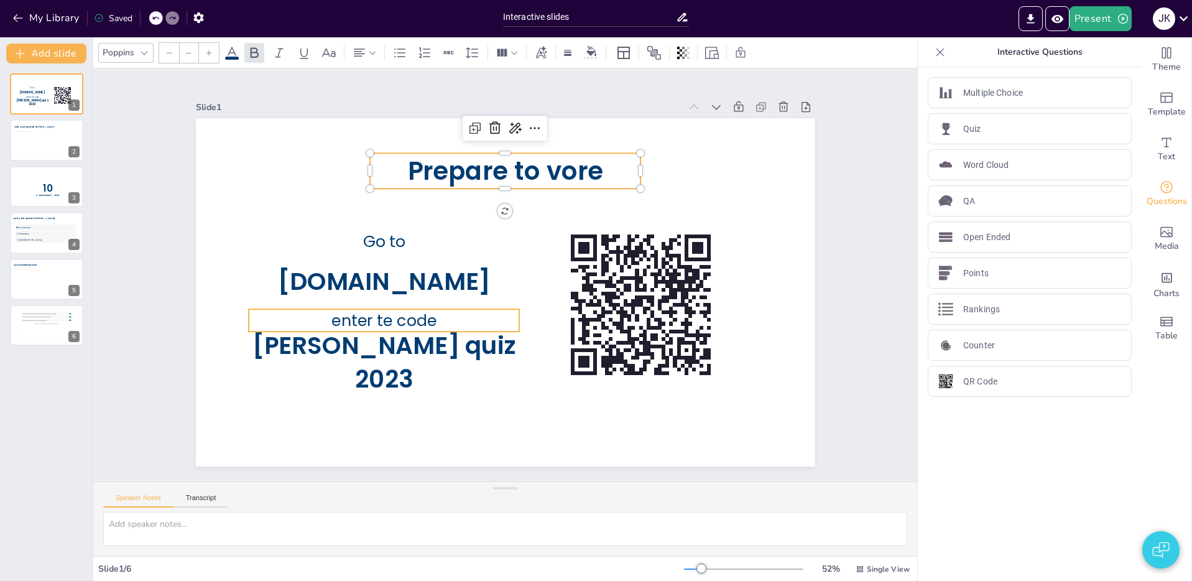
type input "49"
click at [415, 349] on span "enter te code" at bounding box center [458, 395] width 86 height 93
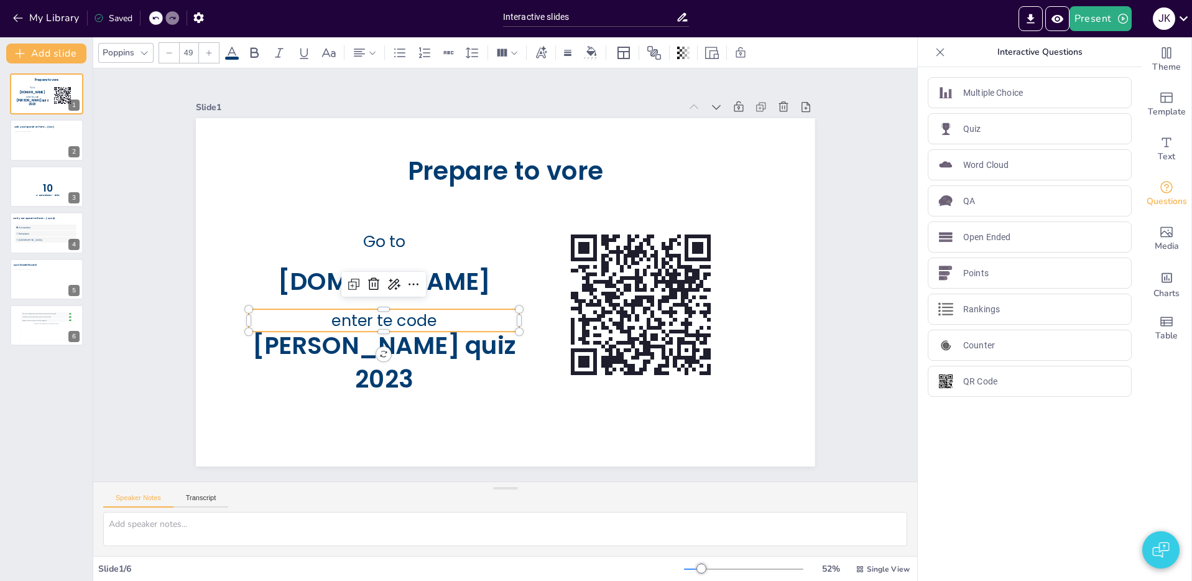
click at [391, 261] on span "enter te code" at bounding box center [390, 214] width 86 height 93
drag, startPoint x: 445, startPoint y: 323, endPoint x: 332, endPoint y: 321, distance: 113.1
click at [332, 321] on p "enter te code" at bounding box center [423, 374] width 246 height 155
click at [568, 234] on span "enter te code" at bounding box center [621, 217] width 107 height 33
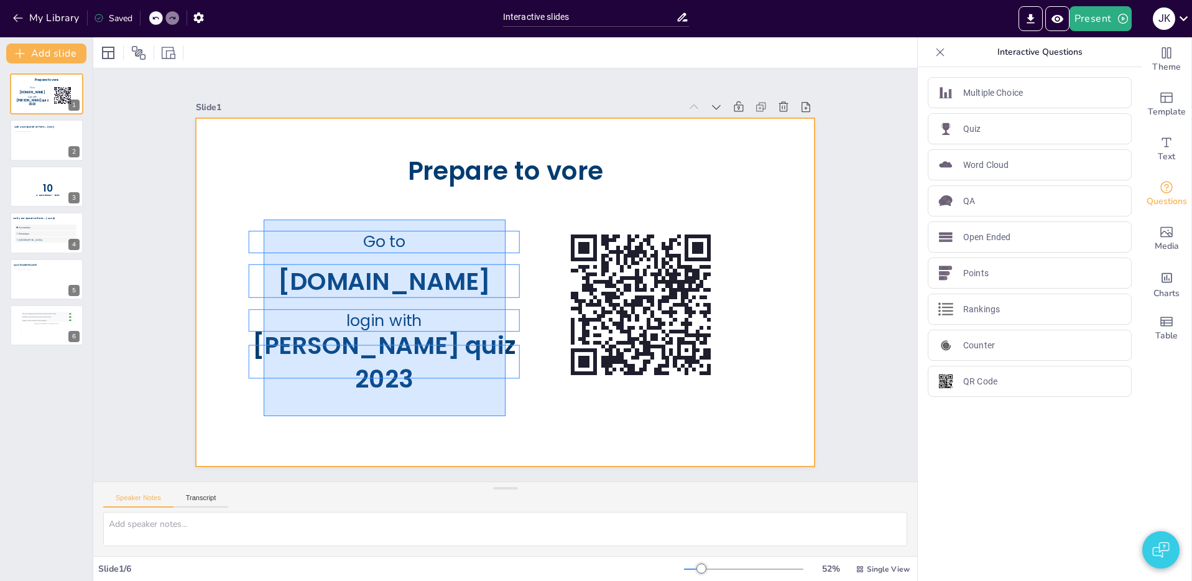
drag, startPoint x: 271, startPoint y: 225, endPoint x: 438, endPoint y: 329, distance: 196.3
click at [499, 405] on div at bounding box center [503, 291] width 652 height 411
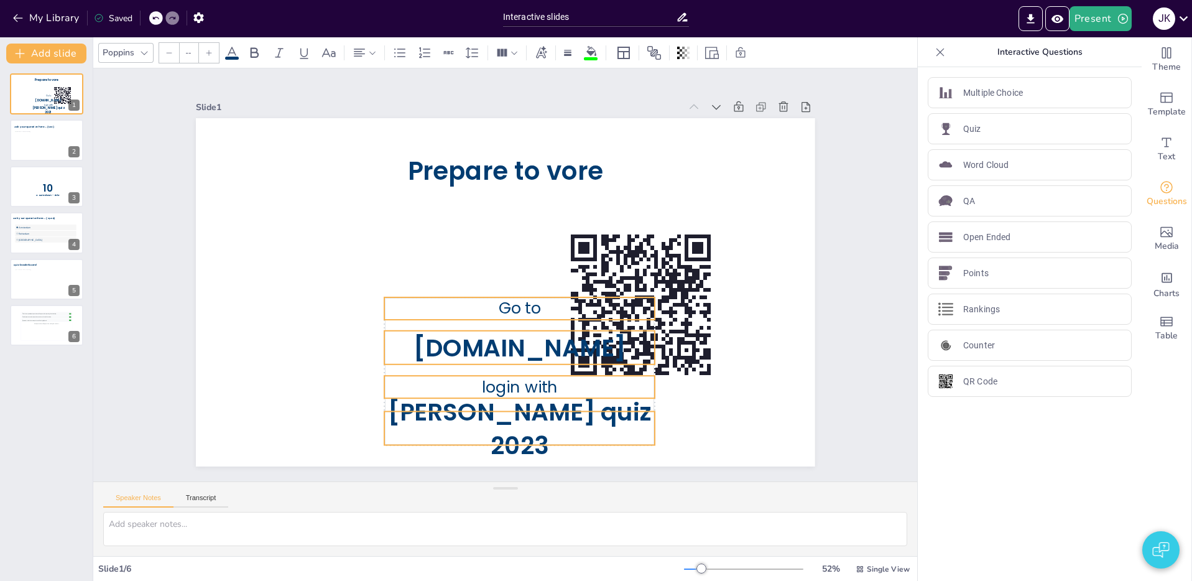
drag, startPoint x: 364, startPoint y: 293, endPoint x: 591, endPoint y: 269, distance: 228.8
click at [499, 326] on span "[DOMAIN_NAME]" at bounding box center [561, 226] width 136 height 201
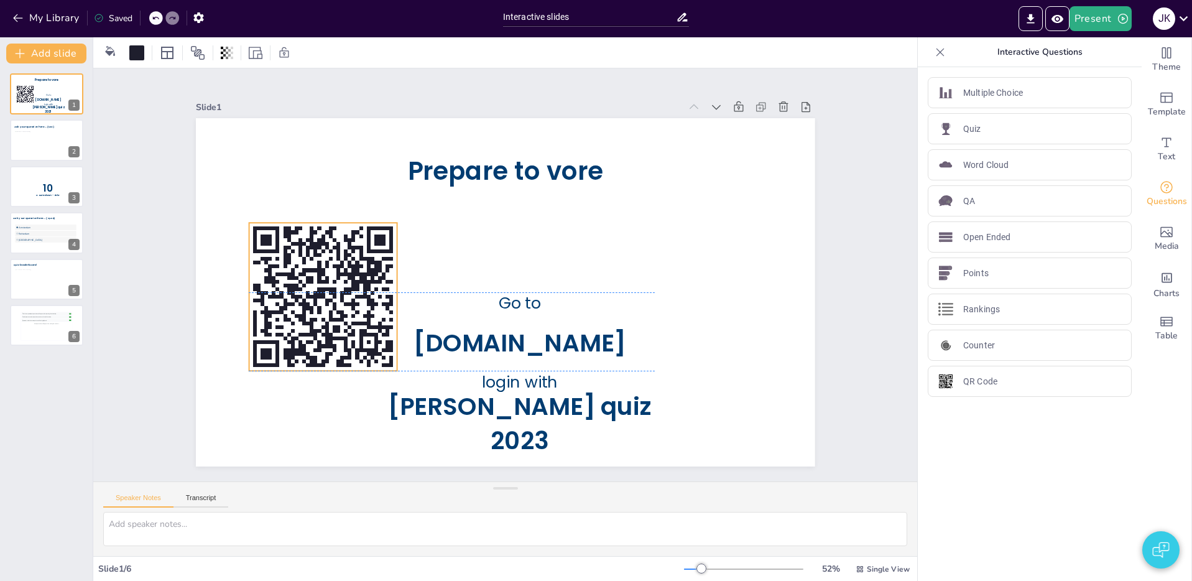
drag, startPoint x: 616, startPoint y: 245, endPoint x: 308, endPoint y: 234, distance: 307.9
click at [333, 238] on rect at bounding box center [335, 240] width 4 height 4
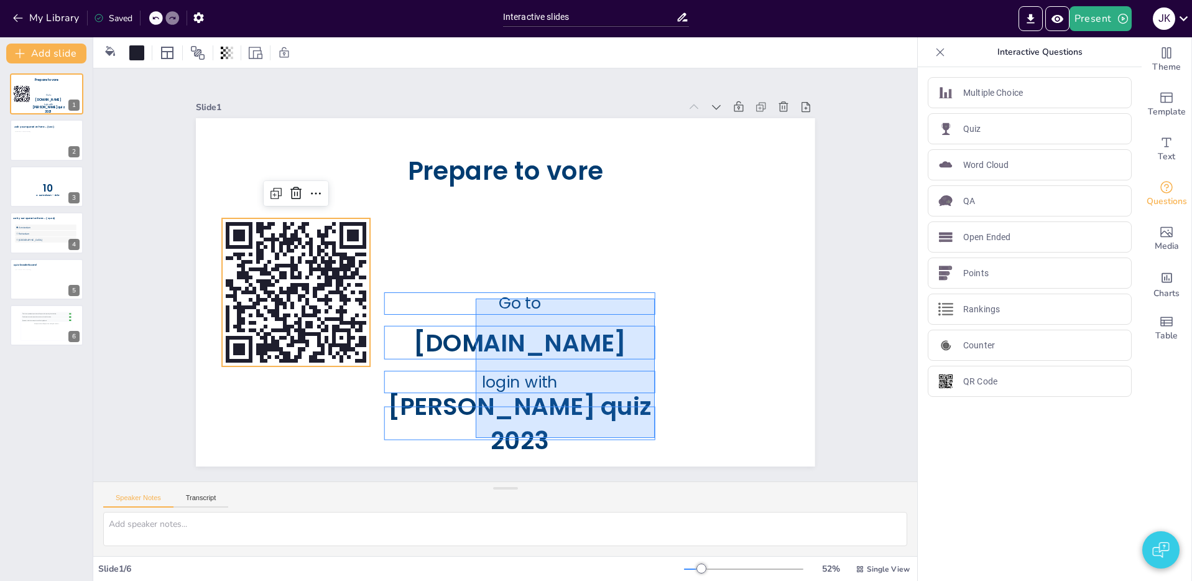
drag, startPoint x: 653, startPoint y: 438, endPoint x: 465, endPoint y: 308, distance: 228.8
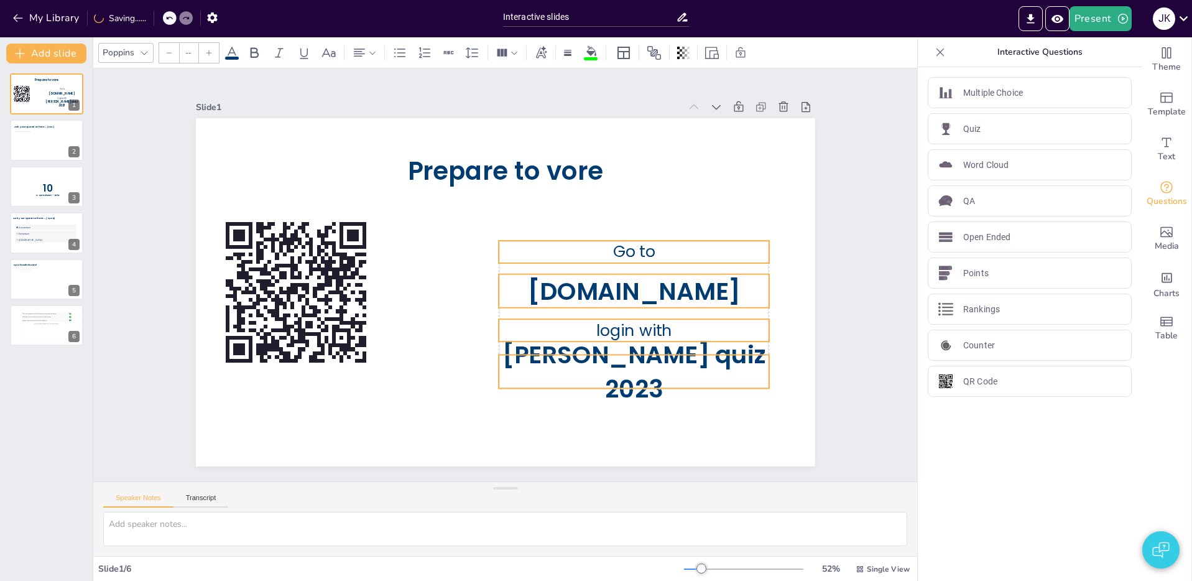
drag, startPoint x: 489, startPoint y: 300, endPoint x: 583, endPoint y: 250, distance: 106.8
click at [583, 252] on p "Go to" at bounding box center [589, 375] width 155 height 246
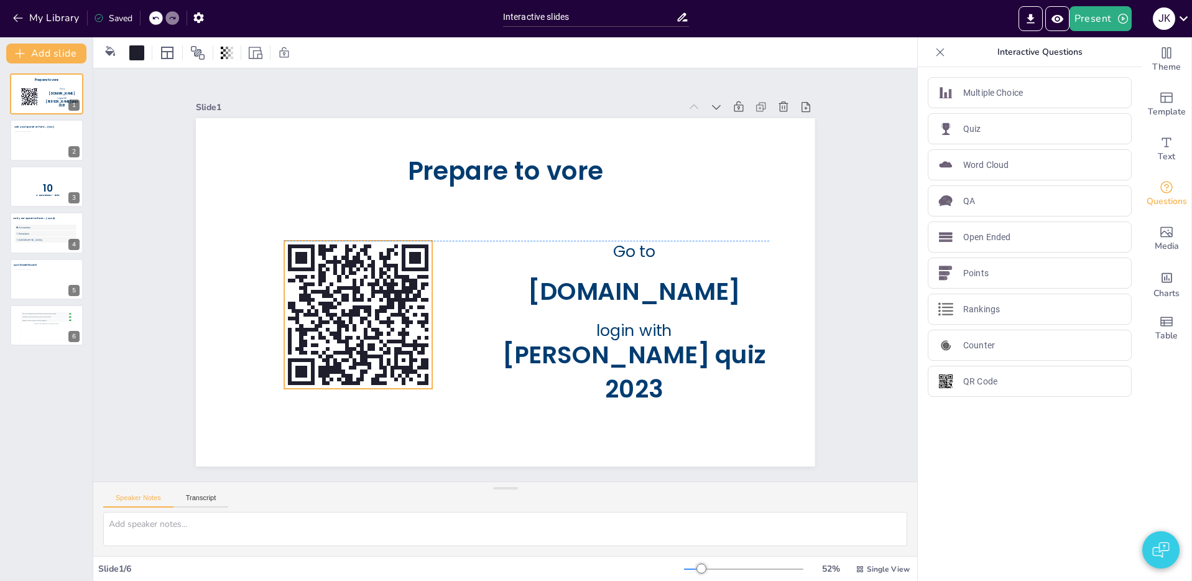
drag, startPoint x: 328, startPoint y: 317, endPoint x: 390, endPoint y: 334, distance: 64.4
click at [403, 197] on rect at bounding box center [407, 190] width 8 height 16
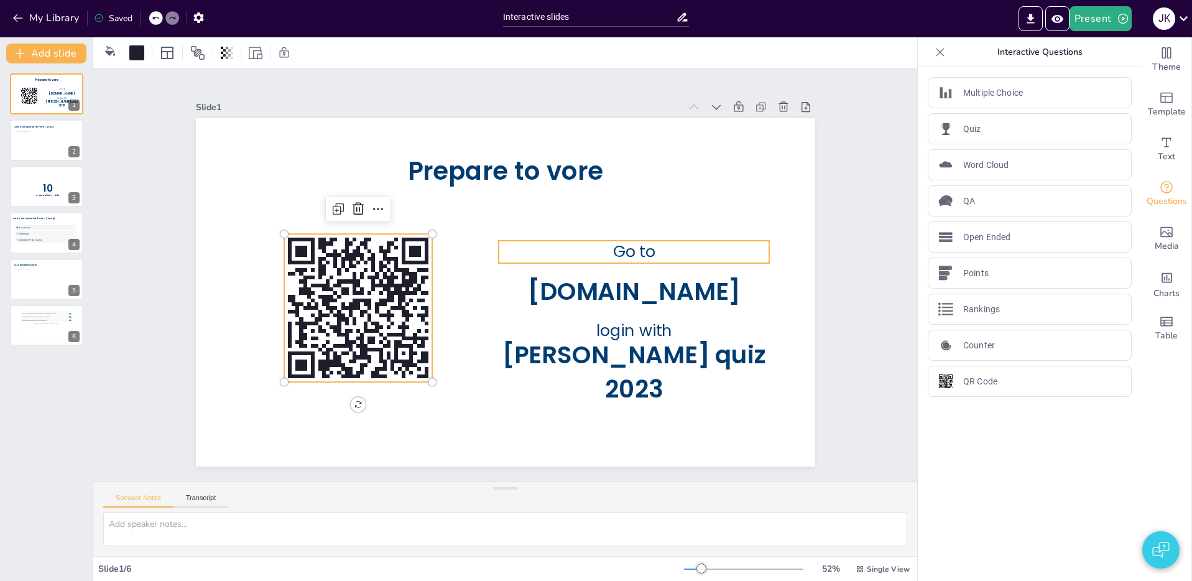
click at [599, 248] on p "Go to" at bounding box center [634, 292] width 264 height 104
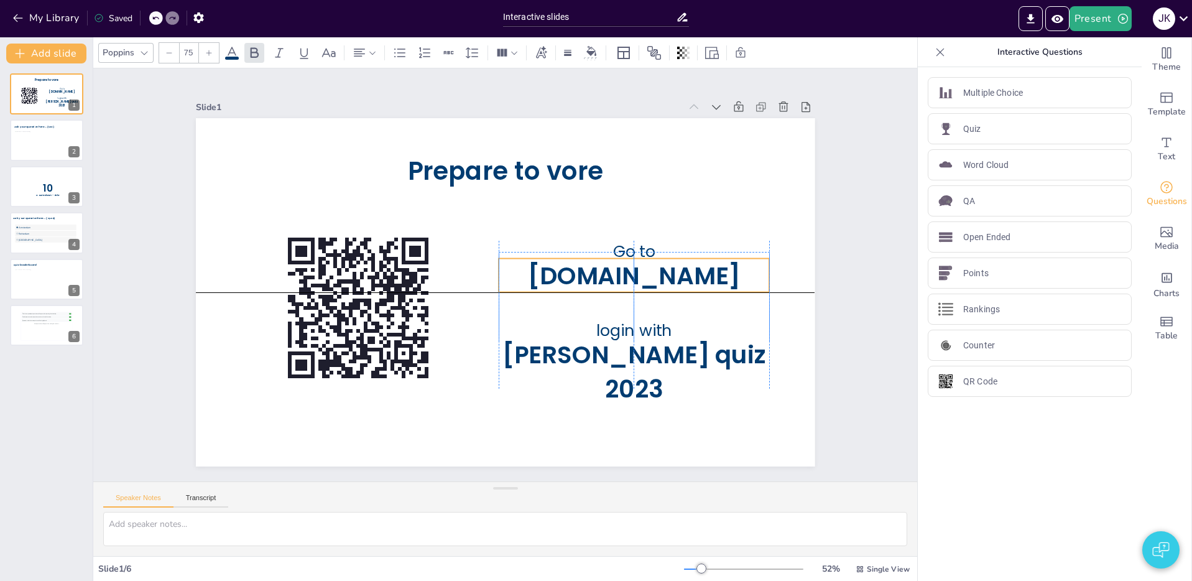
drag, startPoint x: 669, startPoint y: 298, endPoint x: 670, endPoint y: 278, distance: 19.9
click at [593, 291] on span "[DOMAIN_NAME]" at bounding box center [544, 397] width 98 height 213
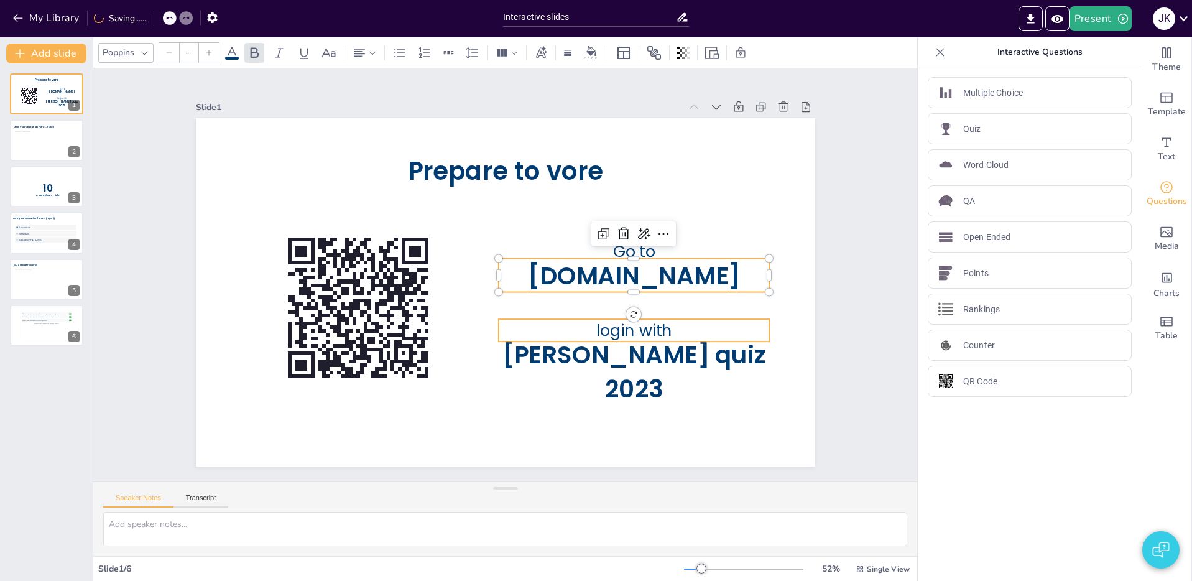
type input "49"
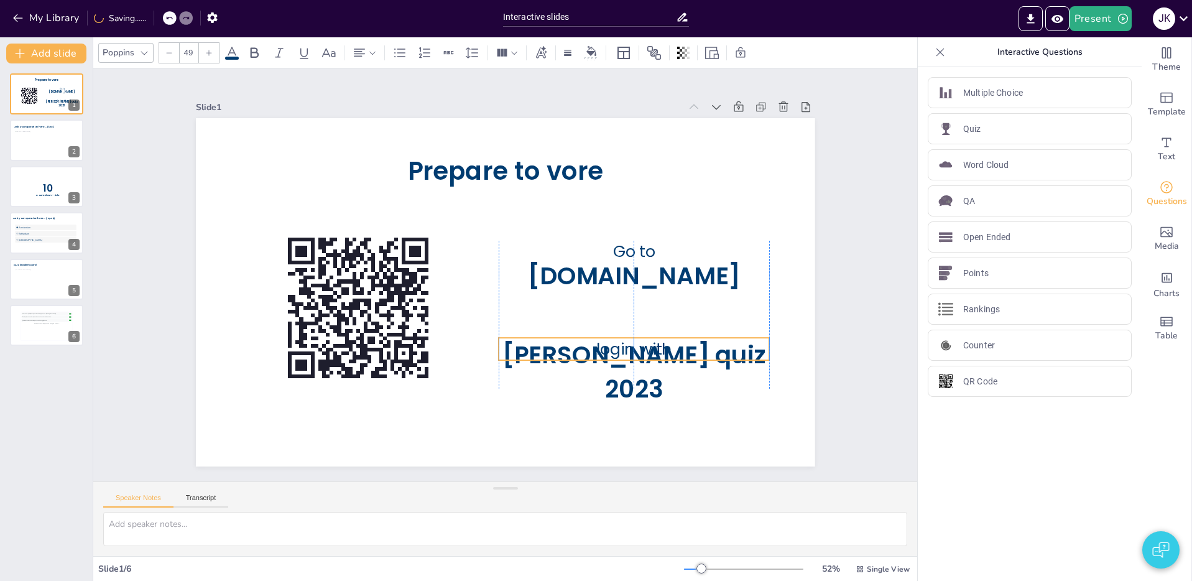
drag, startPoint x: 655, startPoint y: 336, endPoint x: 655, endPoint y: 355, distance: 18.6
click at [655, 355] on div "Prepare to vore Go to [DOMAIN_NAME] login with [PERSON_NAME] quiz 2023" at bounding box center [641, 197] width 310 height 536
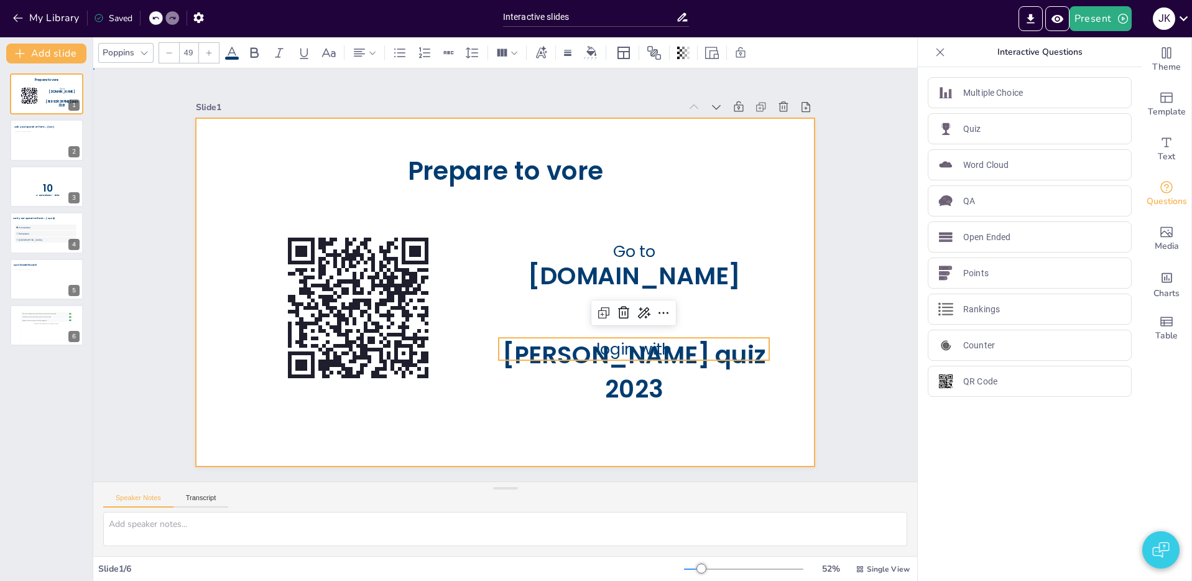
click at [703, 314] on div at bounding box center [492, 286] width 673 height 693
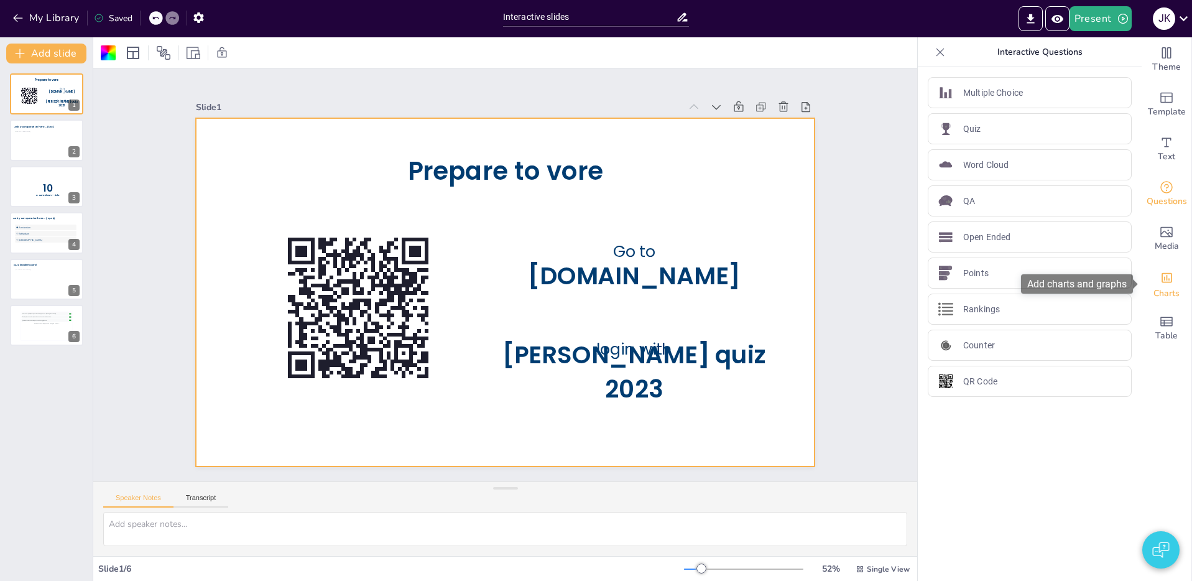
click at [1167, 280] on icon "Add charts and graphs" at bounding box center [1166, 277] width 13 height 13
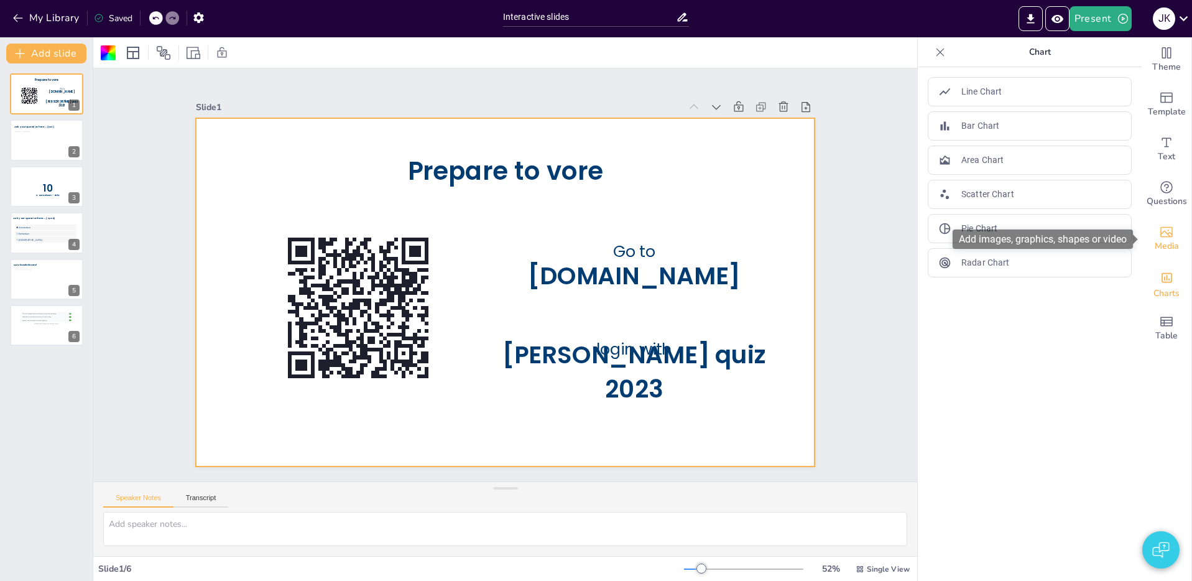
click at [1171, 232] on icon "Add images, graphics, shapes or video" at bounding box center [1166, 232] width 12 height 11
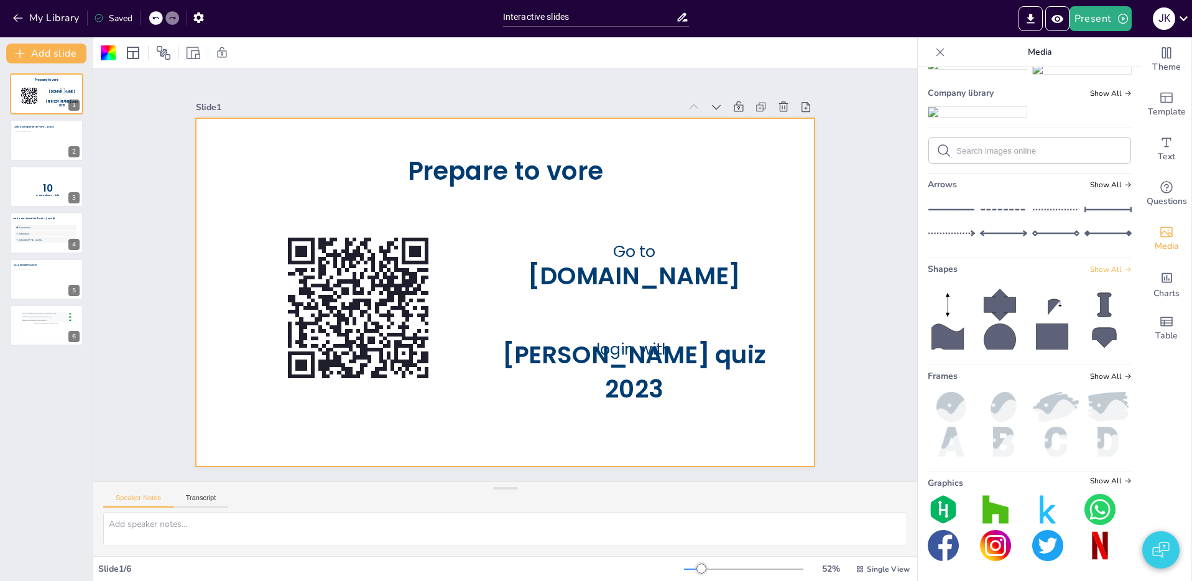
click at [1110, 269] on span "Show All" at bounding box center [1111, 269] width 42 height 9
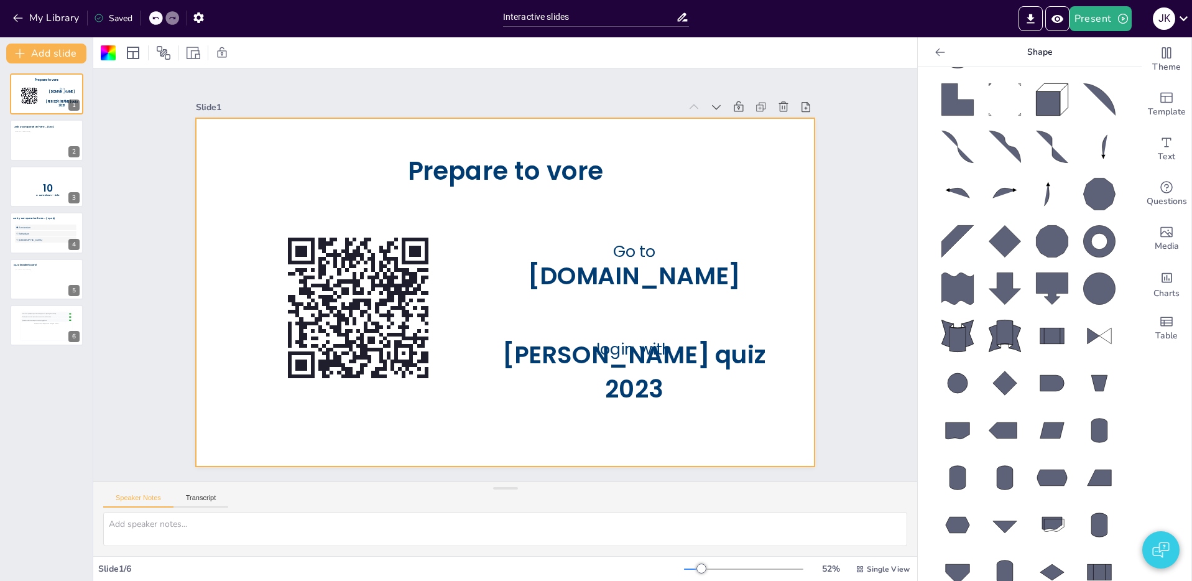
scroll to position [763, 0]
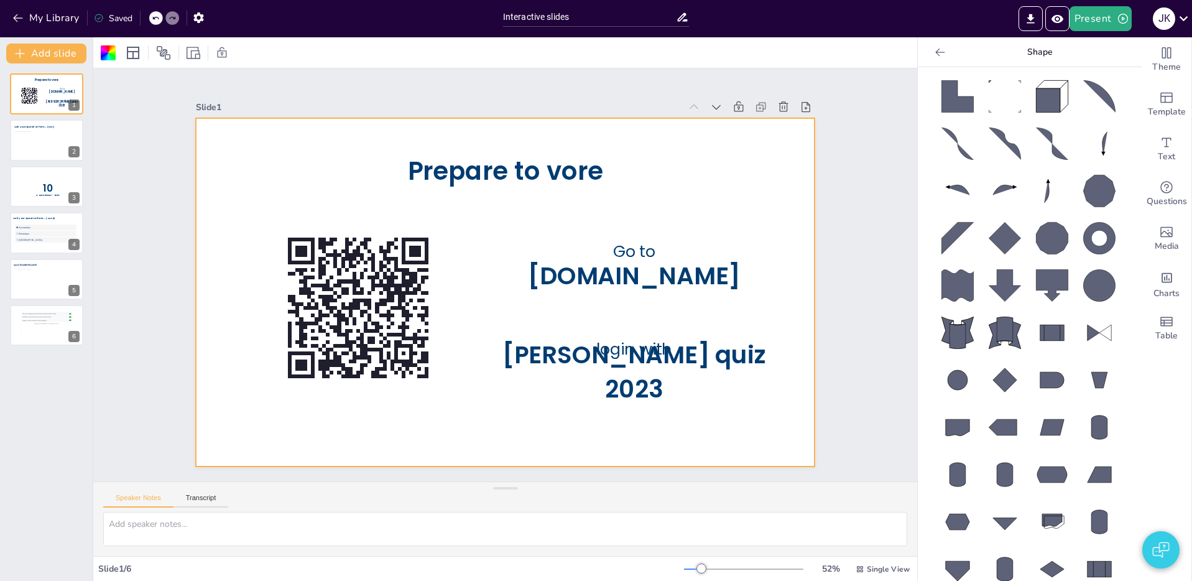
click at [959, 381] on circle at bounding box center [957, 380] width 20 height 20
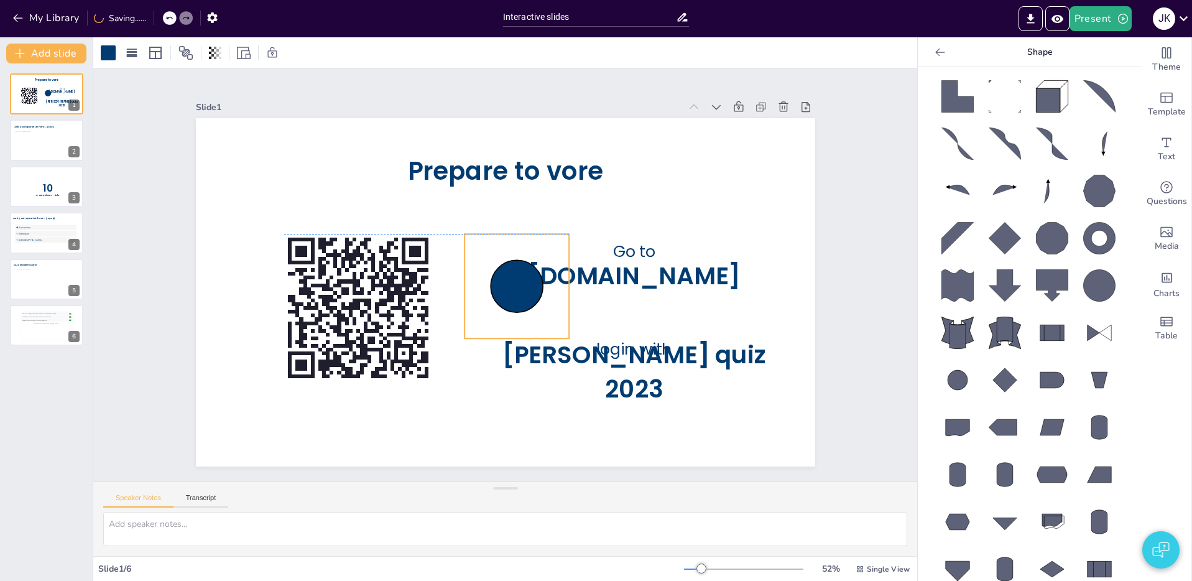
drag, startPoint x: 546, startPoint y: 326, endPoint x: 516, endPoint y: 274, distance: 59.9
click at [516, 274] on circle at bounding box center [506, 259] width 74 height 74
click at [113, 52] on div at bounding box center [108, 52] width 15 height 15
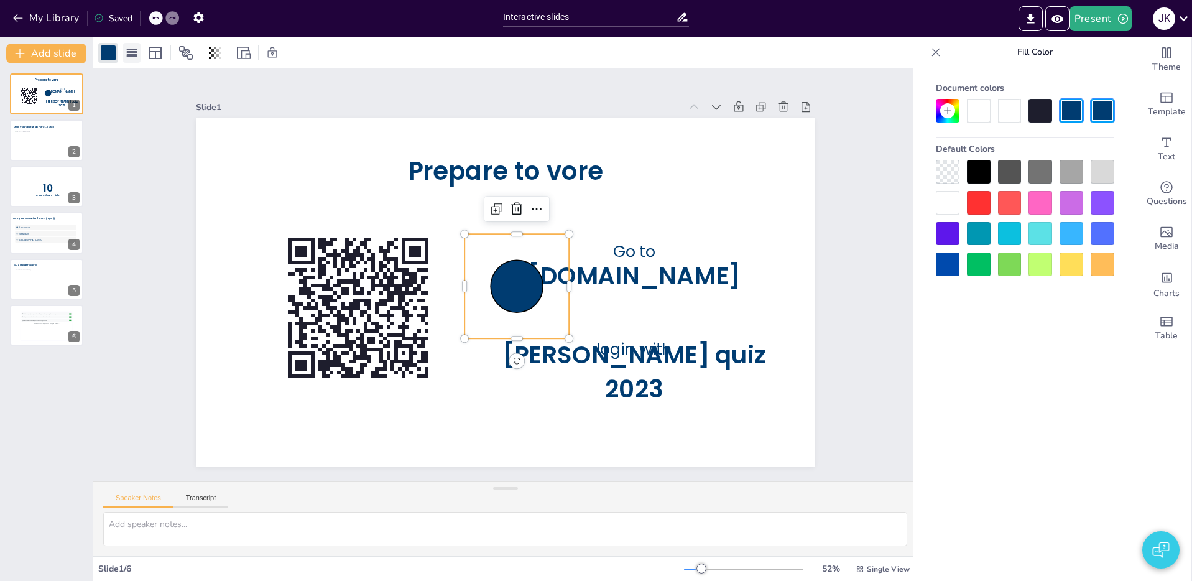
click at [129, 56] on rect at bounding box center [132, 55] width 11 height 3
click at [147, 85] on icon at bounding box center [145, 85] width 15 height 15
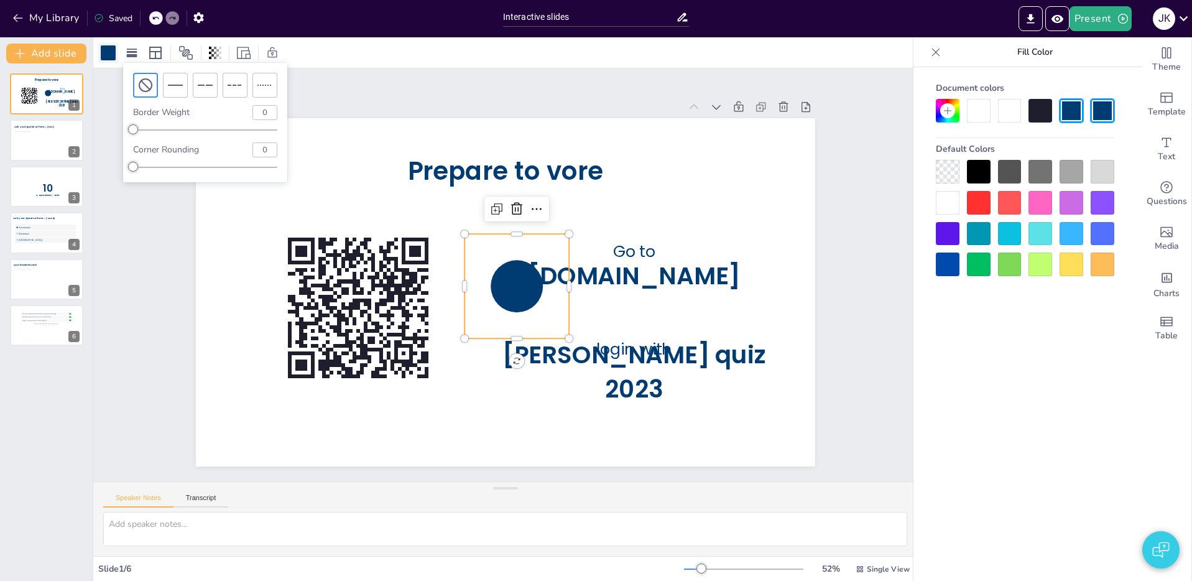
click at [103, 48] on div at bounding box center [108, 52] width 15 height 15
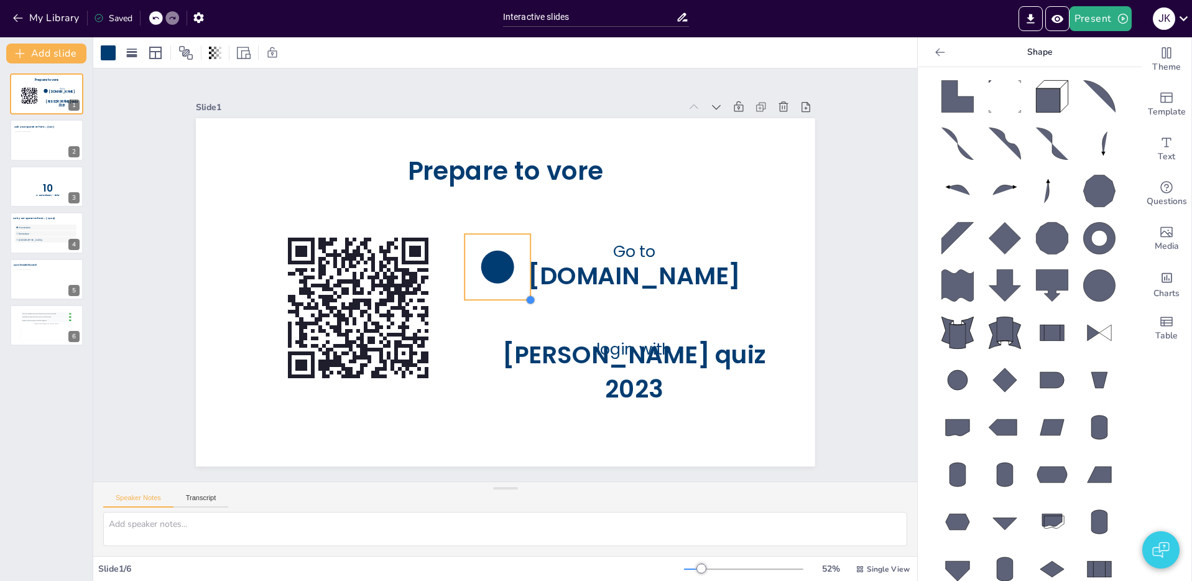
drag, startPoint x: 568, startPoint y: 339, endPoint x: 519, endPoint y: 283, distance: 74.0
click at [526, 288] on div "Prepare to vore Go to [DOMAIN_NAME] login with [PERSON_NAME] quiz 2023" at bounding box center [503, 291] width 652 height 411
drag, startPoint x: 506, startPoint y: 267, endPoint x: 516, endPoint y: 273, distance: 11.4
click at [514, 272] on circle at bounding box center [505, 275] width 42 height 42
click at [942, 55] on icon at bounding box center [940, 52] width 12 height 12
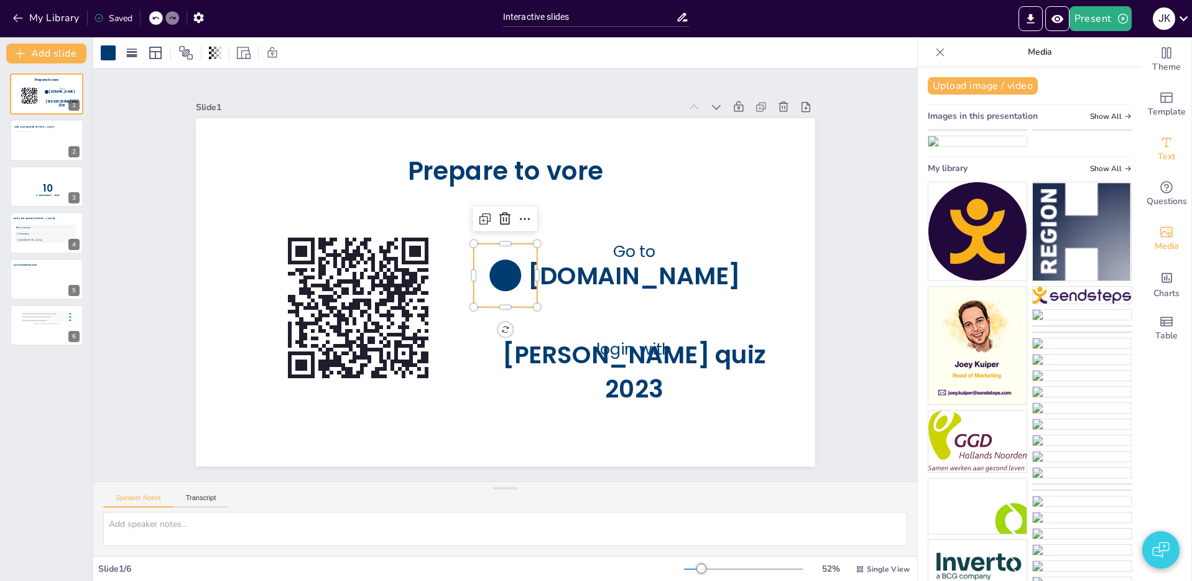
click at [1170, 152] on span "Text" at bounding box center [1165, 157] width 17 height 14
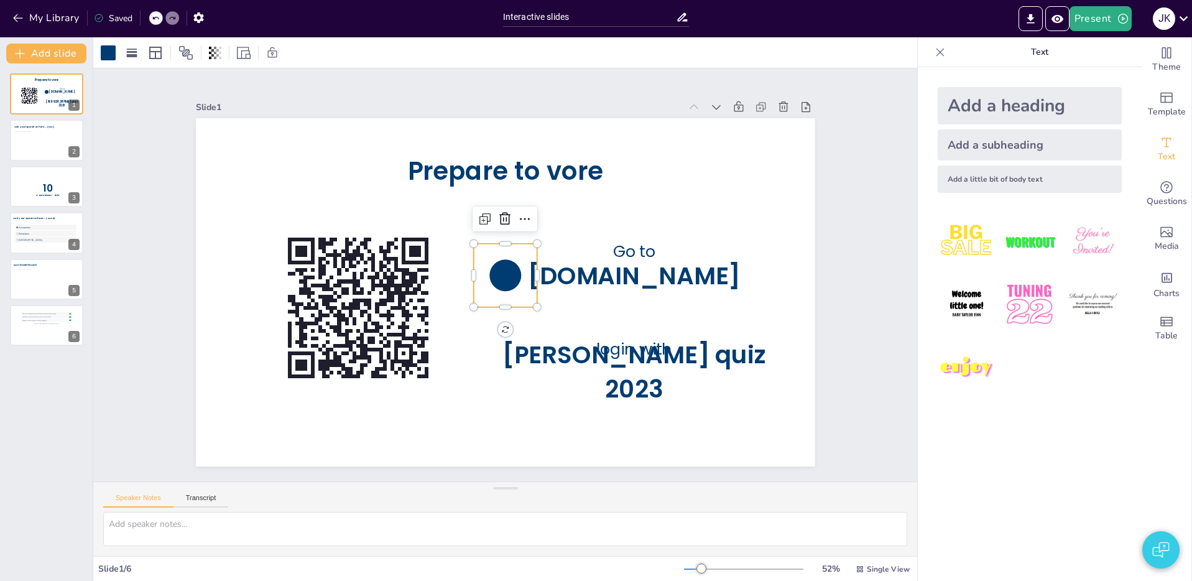
drag, startPoint x: 1013, startPoint y: 178, endPoint x: 959, endPoint y: 186, distance: 55.3
click at [1012, 178] on div "Add a little bit of body text" at bounding box center [1029, 178] width 184 height 27
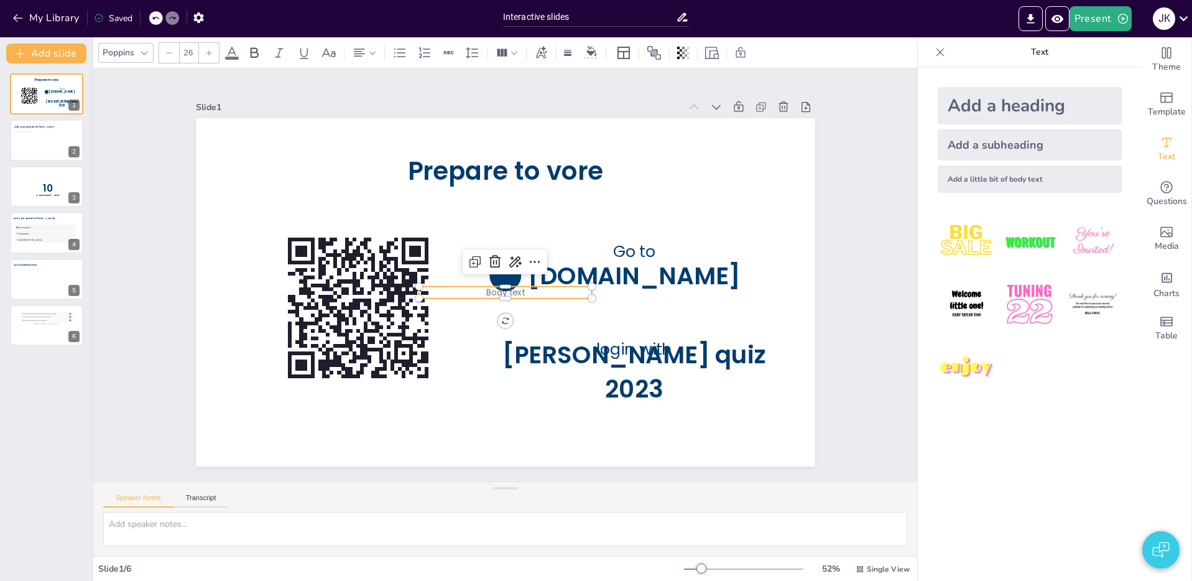
click at [528, 295] on p "Body text" at bounding box center [495, 290] width 155 height 96
click at [512, 291] on span "Body text" at bounding box center [493, 287] width 37 height 35
click at [502, 291] on span "Body text" at bounding box center [489, 282] width 26 height 40
click at [515, 292] on span "Body text" at bounding box center [499, 291] width 40 height 23
click at [516, 292] on span "Body text" at bounding box center [496, 289] width 39 height 29
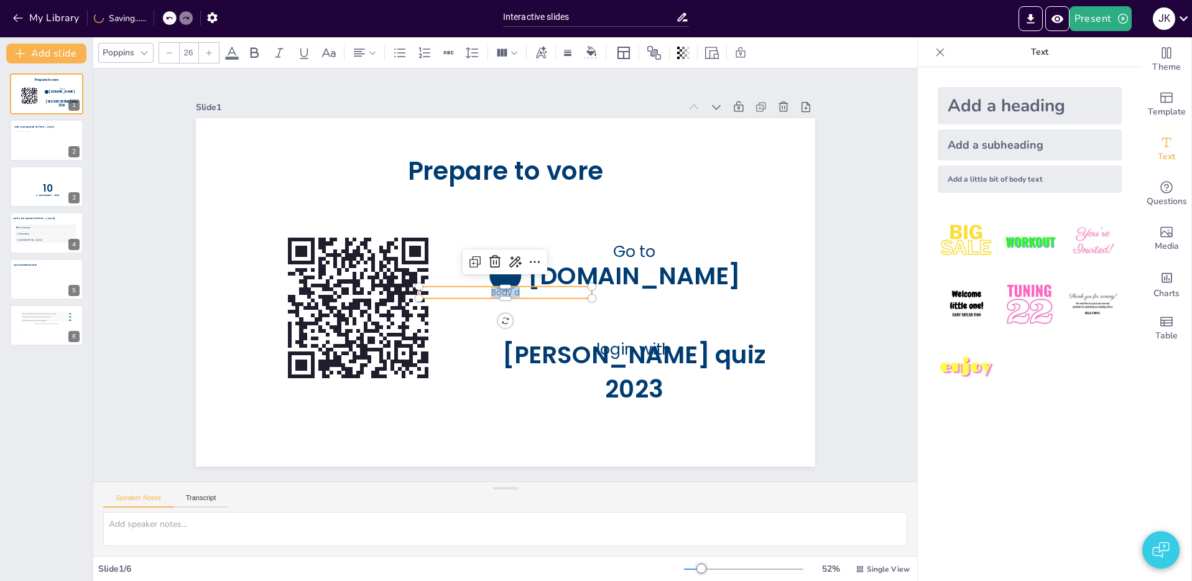
drag, startPoint x: 512, startPoint y: 291, endPoint x: 471, endPoint y: 290, distance: 41.0
click at [471, 290] on p "Body d" at bounding box center [500, 291] width 168 height 65
click at [513, 294] on span "Body d" at bounding box center [497, 291] width 31 height 22
click at [533, 294] on p "Body d" at bounding box center [491, 285] width 124 height 136
drag, startPoint x: 520, startPoint y: 293, endPoint x: 512, endPoint y: 293, distance: 8.1
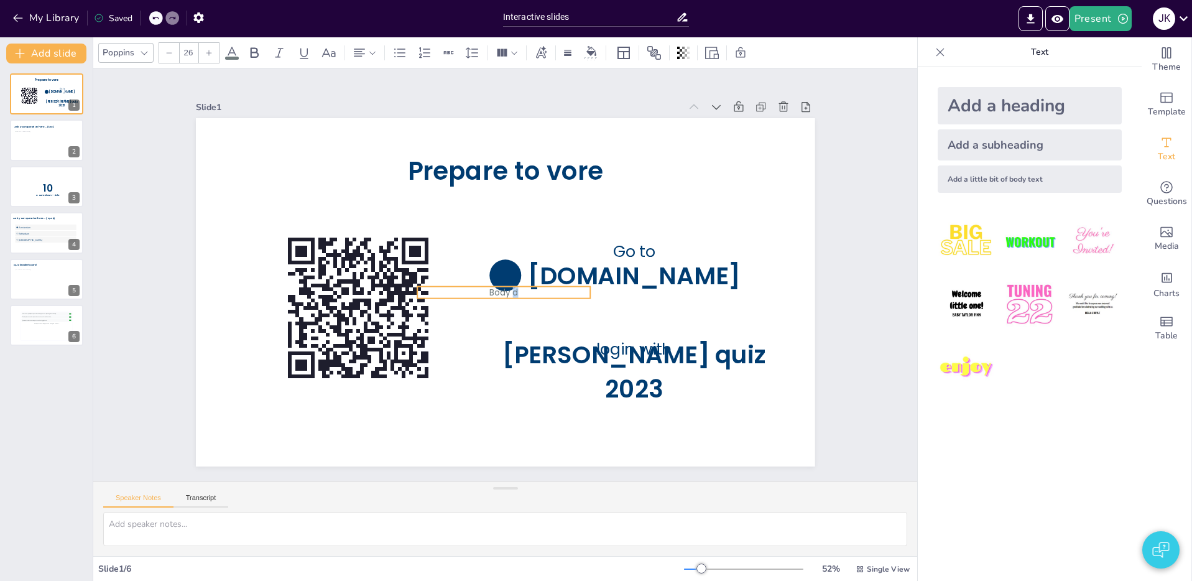
click at [512, 293] on p "Body d" at bounding box center [522, 277] width 30 height 173
click at [514, 293] on span "Body d" at bounding box center [498, 291] width 31 height 20
click at [494, 286] on span "Body d" at bounding box center [488, 271] width 12 height 29
click at [500, 292] on span "Body d" at bounding box center [488, 280] width 24 height 30
click at [504, 292] on span "Body d" at bounding box center [490, 283] width 28 height 29
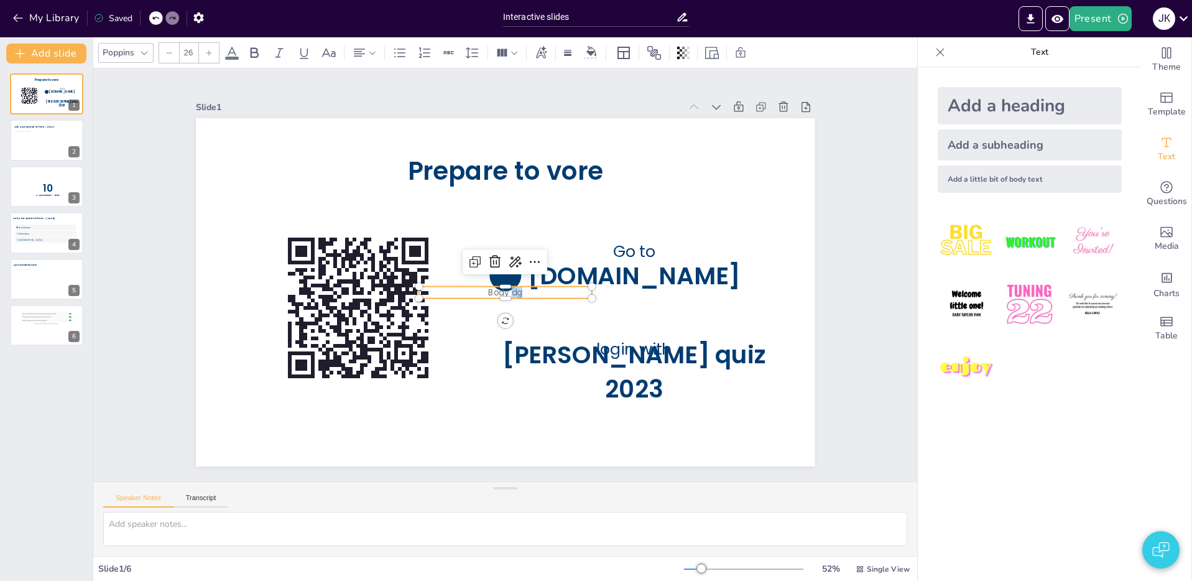
click at [501, 292] on span "Body dg" at bounding box center [489, 282] width 24 height 36
click at [494, 292] on span "Body dg" at bounding box center [488, 275] width 12 height 34
drag, startPoint x: 506, startPoint y: 293, endPoint x: 515, endPoint y: 293, distance: 9.3
click at [517, 265] on span "Bodh dg" at bounding box center [503, 257] width 36 height 15
click at [510, 278] on span "Bodh dg" at bounding box center [494, 262] width 34 height 32
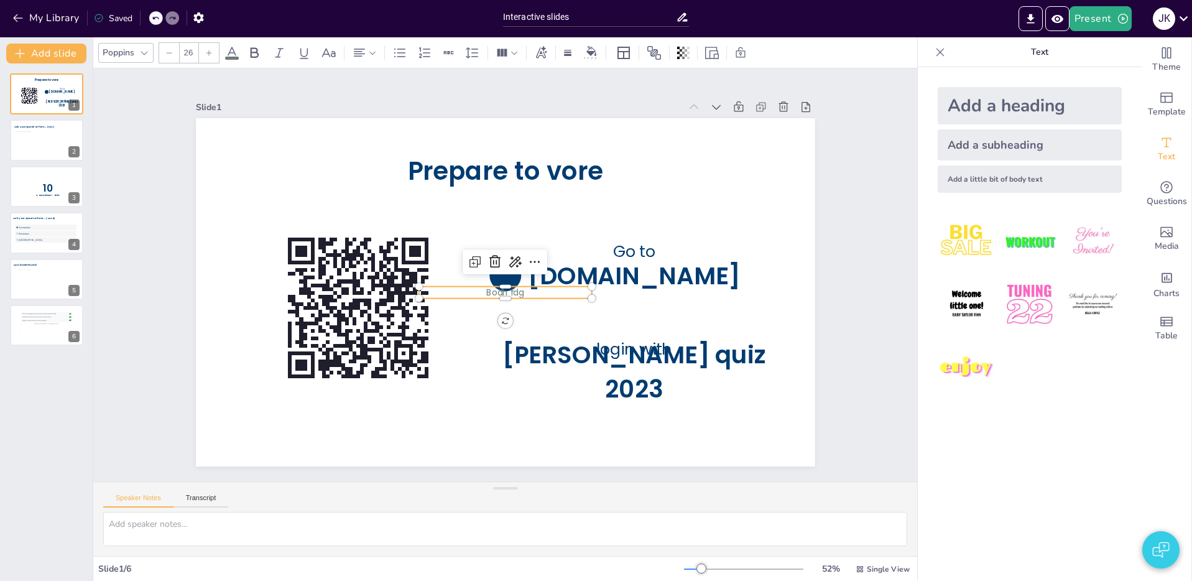
click at [512, 267] on span "Bodh fdg" at bounding box center [501, 257] width 39 height 19
click at [512, 293] on span "Bodh fdg" at bounding box center [498, 291] width 39 height 26
click at [512, 293] on span "Bodh fdg" at bounding box center [494, 288] width 36 height 34
click at [515, 293] on span "Bodh fdg" at bounding box center [501, 291] width 39 height 19
click at [498, 293] on span "Bodh fdg" at bounding box center [488, 278] width 19 height 39
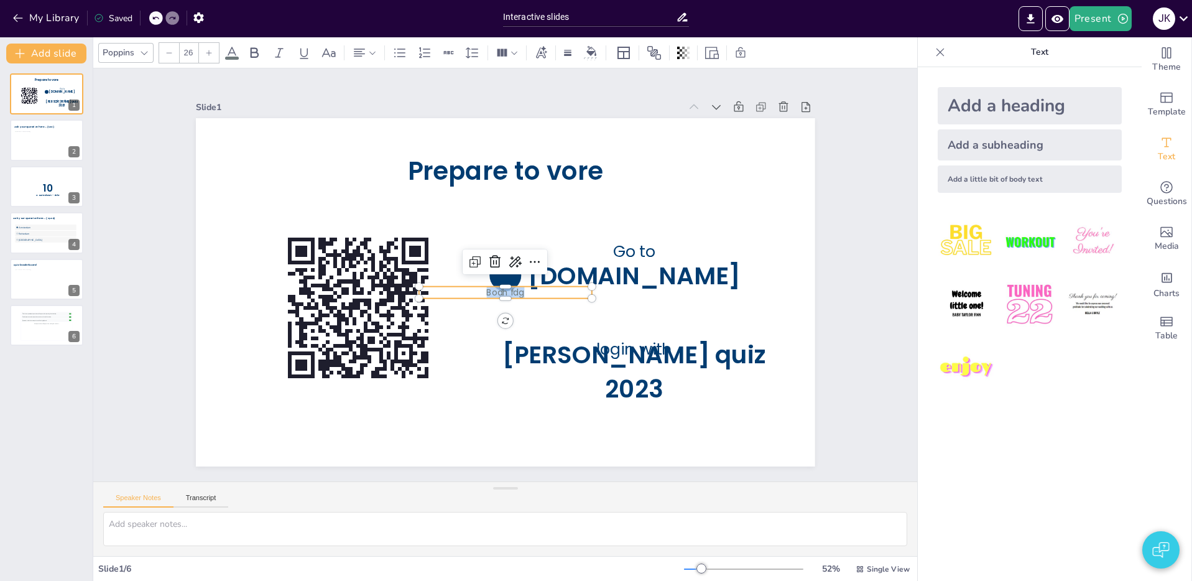
click at [512, 293] on span "Bodh fdg" at bounding box center [494, 288] width 36 height 34
click at [515, 293] on span "Bodh fdg" at bounding box center [499, 291] width 39 height 22
click at [515, 267] on span "Bodh fdg" at bounding box center [508, 257] width 39 height 19
click at [516, 293] on span "Bodh fdg" at bounding box center [505, 293] width 38 height 12
click at [521, 293] on span "Bodh fdg" at bounding box center [501, 291] width 39 height 19
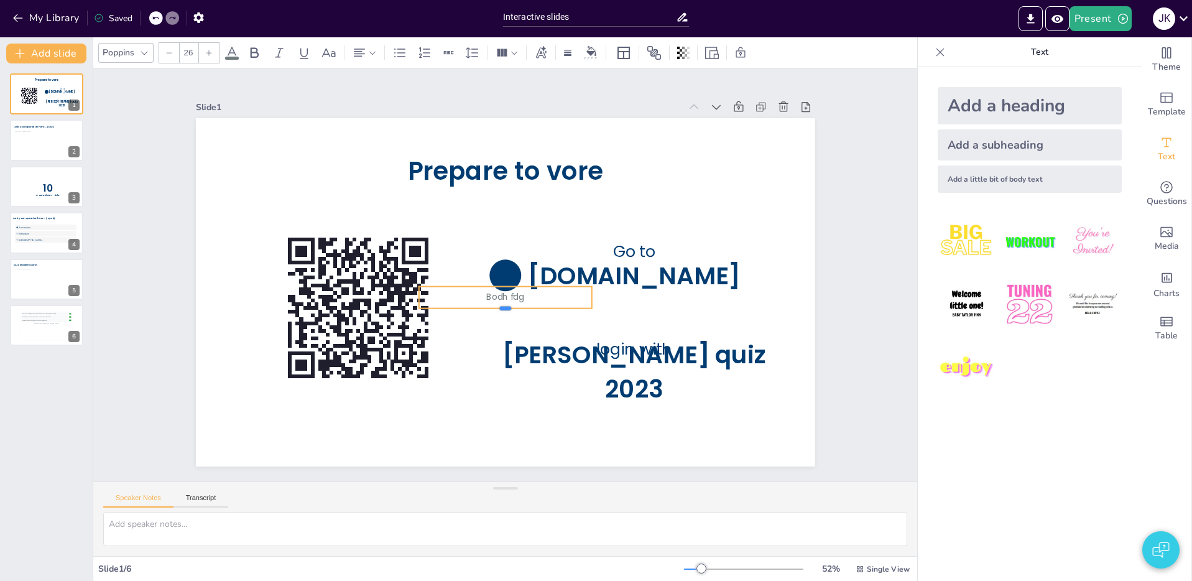
click at [529, 270] on div at bounding box center [493, 238] width 167 height 63
drag, startPoint x: 517, startPoint y: 291, endPoint x: 524, endPoint y: 295, distance: 8.6
click at [513, 270] on span "Bodh fdg" at bounding box center [494, 255] width 39 height 29
click at [515, 295] on span "Bodh fdg" at bounding box center [495, 295] width 39 height 26
click at [510, 297] on span "Bodh fdg" at bounding box center [498, 296] width 39 height 22
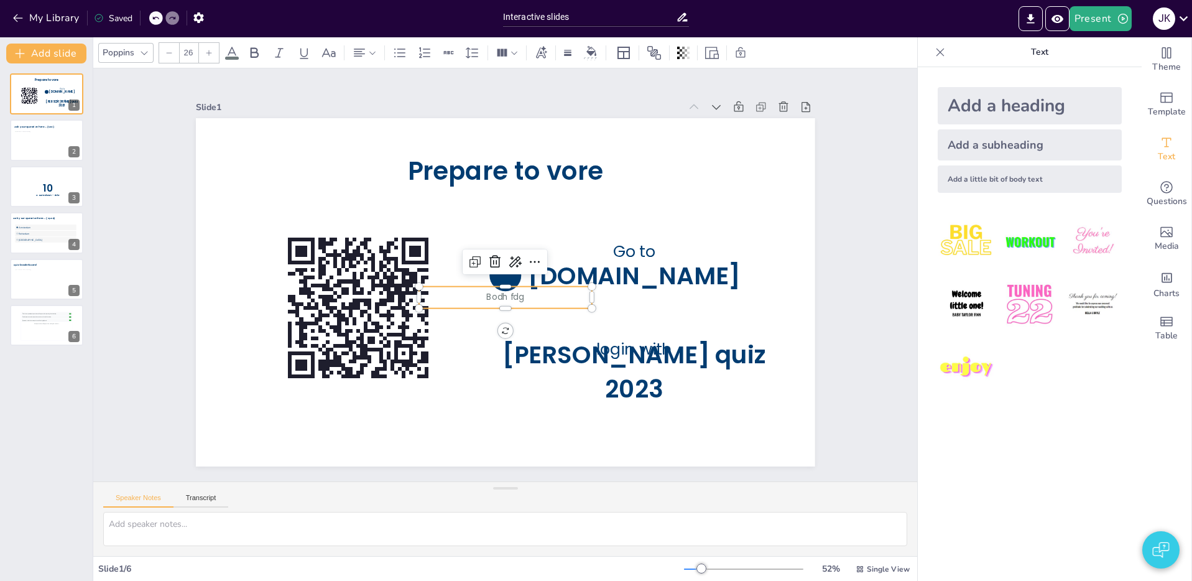
click at [517, 298] on span "Bodh fdg" at bounding box center [498, 296] width 39 height 23
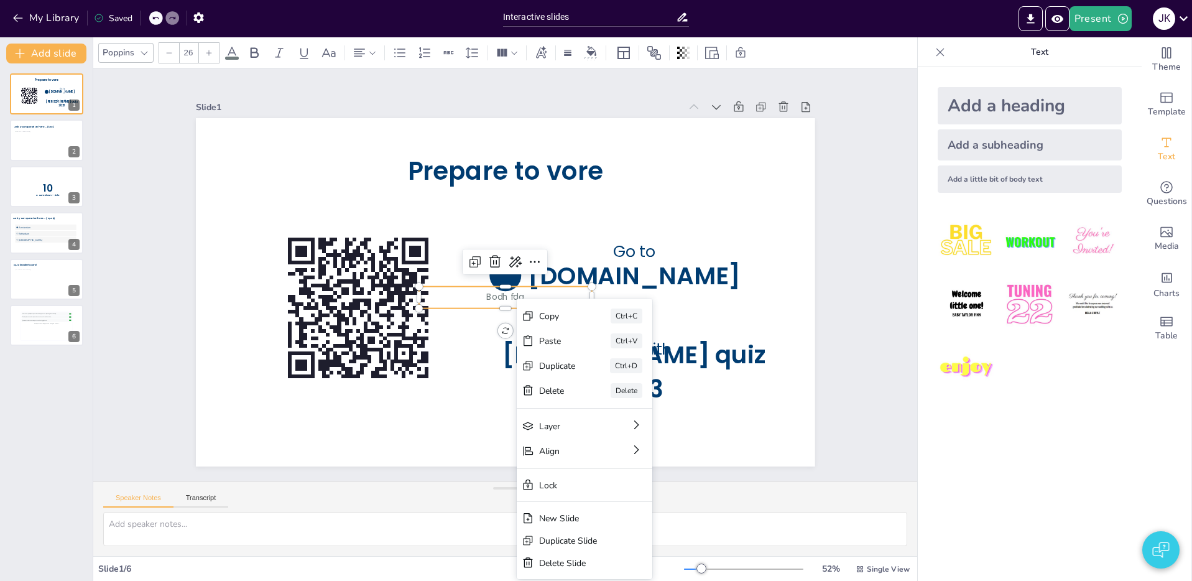
drag, startPoint x: 509, startPoint y: 297, endPoint x: 502, endPoint y: 298, distance: 6.9
click at [489, 294] on span "Bodh fdg" at bounding box center [483, 275] width 12 height 38
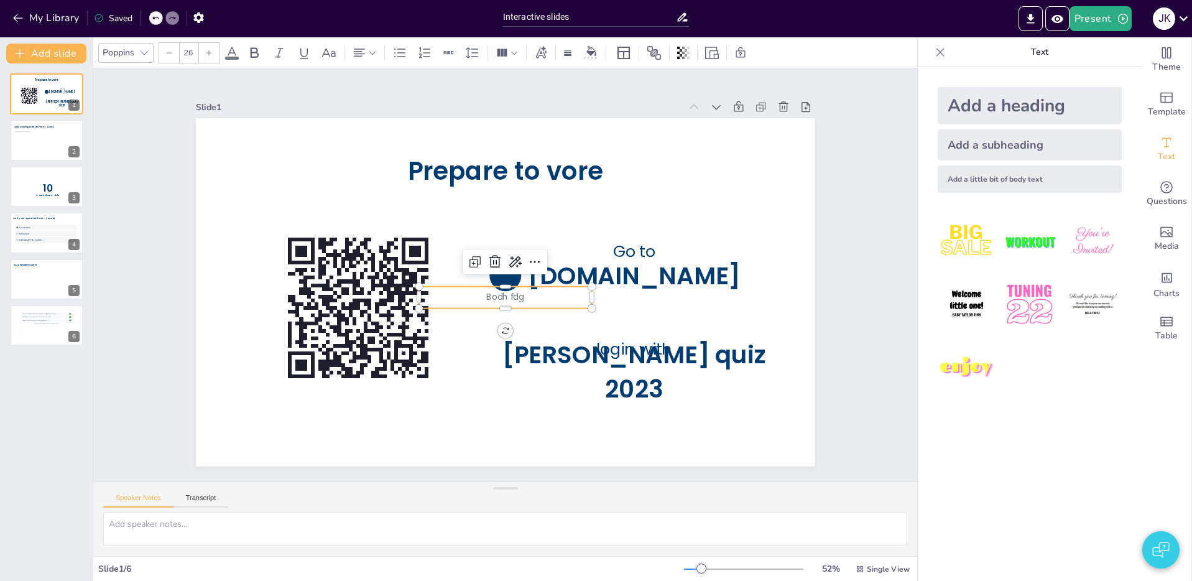
click at [508, 297] on span "Bodh fdg" at bounding box center [490, 291] width 36 height 34
drag, startPoint x: 526, startPoint y: 287, endPoint x: 556, endPoint y: 309, distance: 36.9
click at [558, 309] on div "Prepare to vore Go to [DOMAIN_NAME] login with [PERSON_NAME] quiz 2023 Bodh fdg" at bounding box center [507, 291] width 652 height 411
drag, startPoint x: 542, startPoint y: 303, endPoint x: 530, endPoint y: 301, distance: 12.6
click at [530, 301] on p "Bodh fdg" at bounding box center [496, 295] width 163 height 81
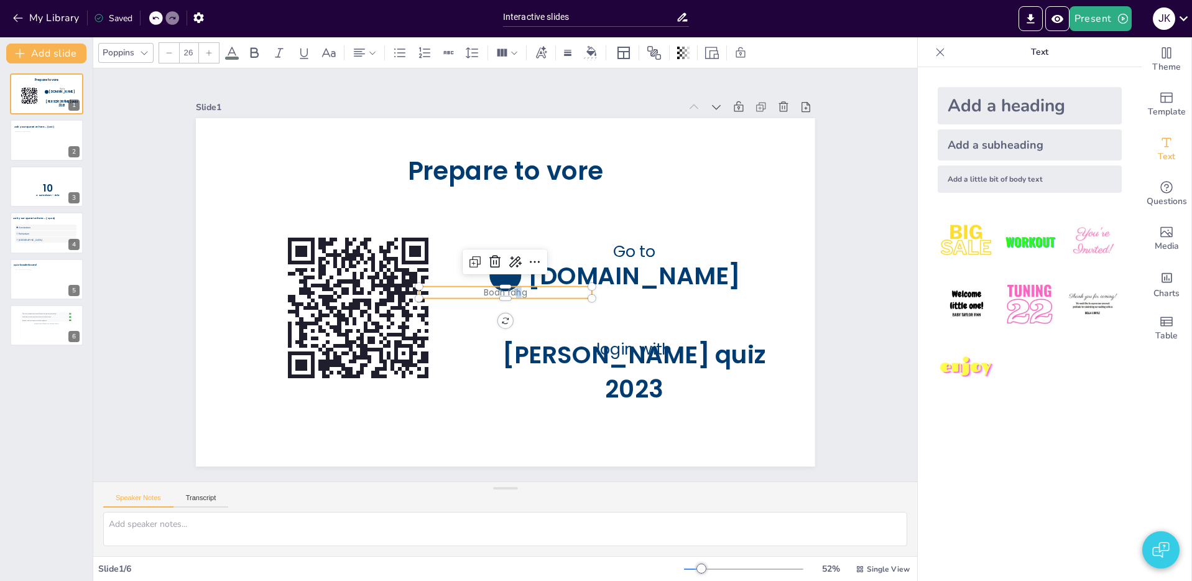
click at [499, 293] on span "Bodh fdhg" at bounding box center [488, 271] width 21 height 45
click at [523, 275] on span "Bodh fdhg" at bounding box center [514, 260] width 44 height 32
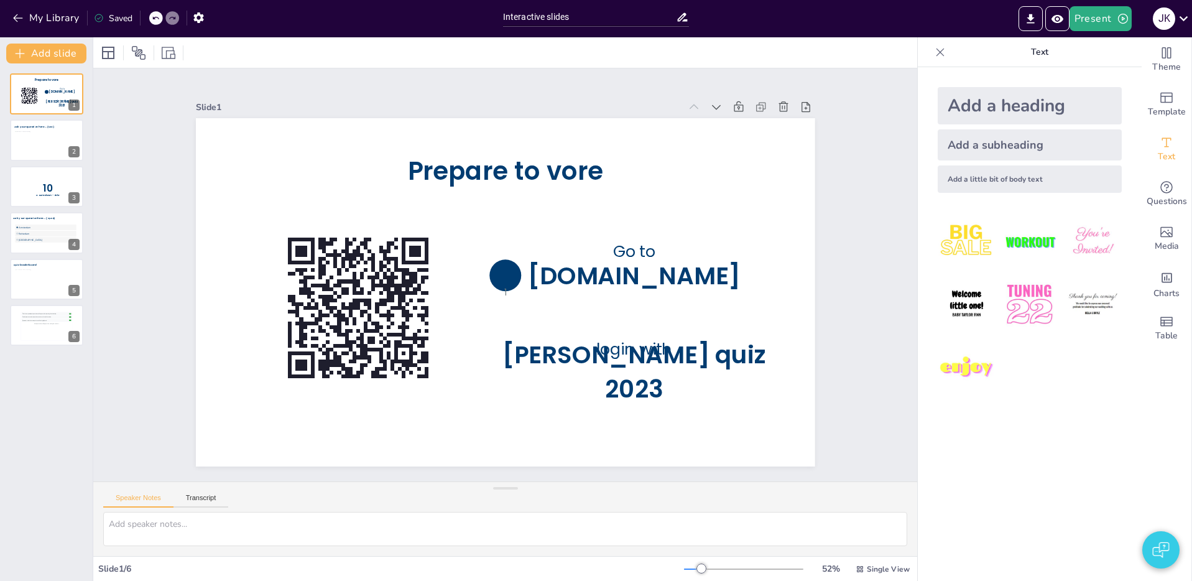
drag, startPoint x: 526, startPoint y: 292, endPoint x: 520, endPoint y: 295, distance: 6.9
click at [526, 292] on p "1" at bounding box center [502, 291] width 172 height 47
drag, startPoint x: 506, startPoint y: 294, endPoint x: 523, endPoint y: 333, distance: 42.9
click at [507, 297] on p "1" at bounding box center [487, 271] width 47 height 172
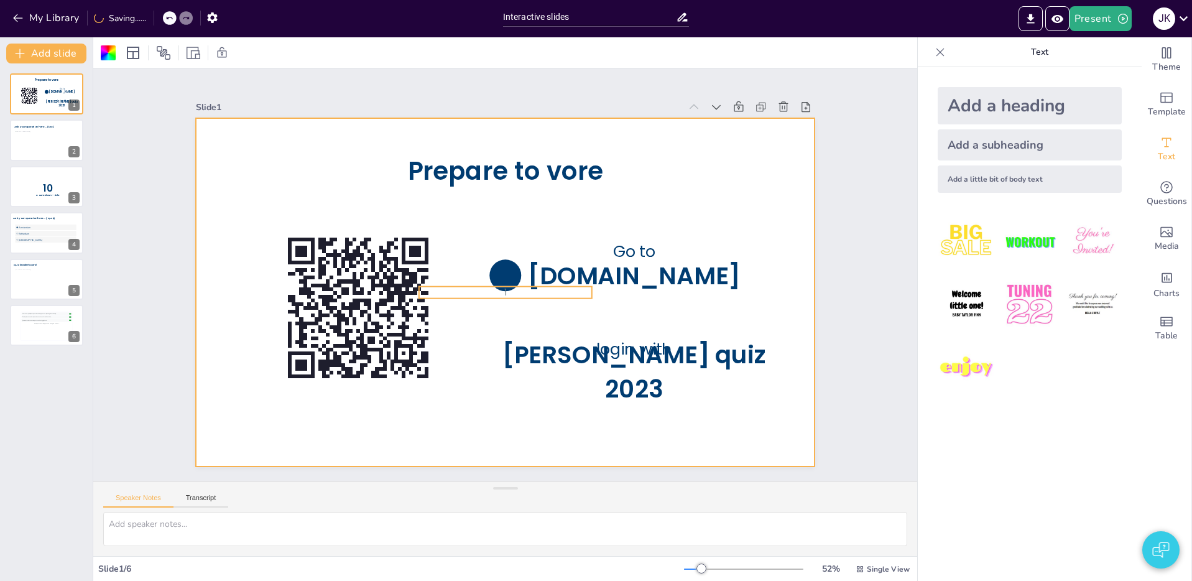
click at [502, 295] on p "1" at bounding box center [493, 288] width 136 height 124
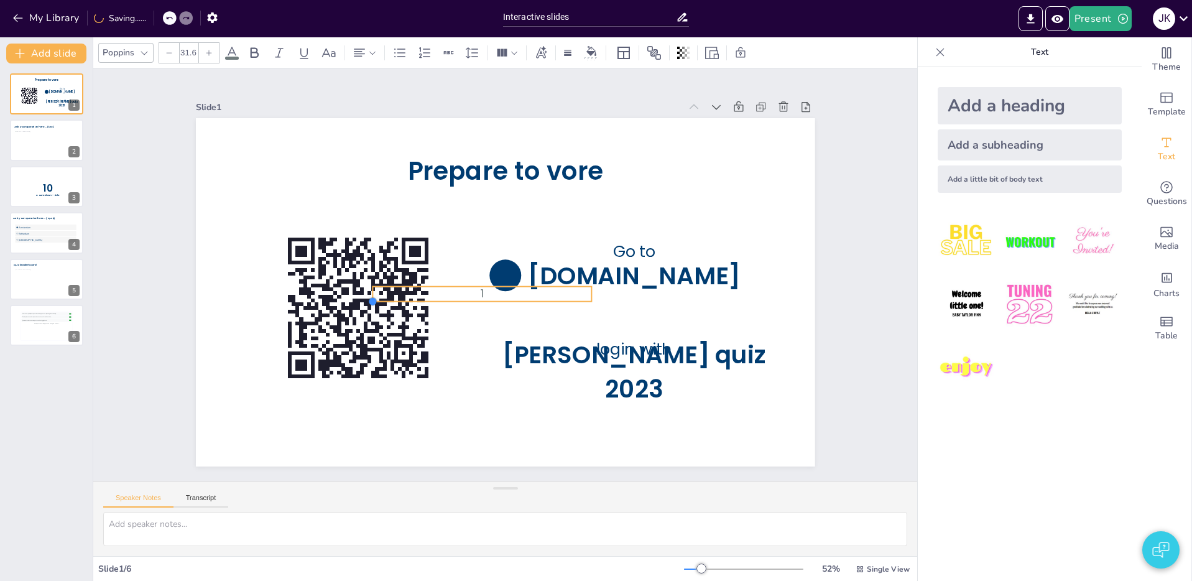
drag, startPoint x: 417, startPoint y: 298, endPoint x: 502, endPoint y: 300, distance: 84.6
click at [502, 300] on div "Prepare to vore Go to [DOMAIN_NAME] login with [PERSON_NAME] quiz 2023 1" at bounding box center [500, 291] width 696 height 522
drag, startPoint x: 593, startPoint y: 302, endPoint x: 430, endPoint y: 295, distance: 163.6
click at [430, 295] on div "Prepare to vore Go to [DOMAIN_NAME] login with [PERSON_NAME] quiz 2023 1" at bounding box center [491, 286] width 673 height 692
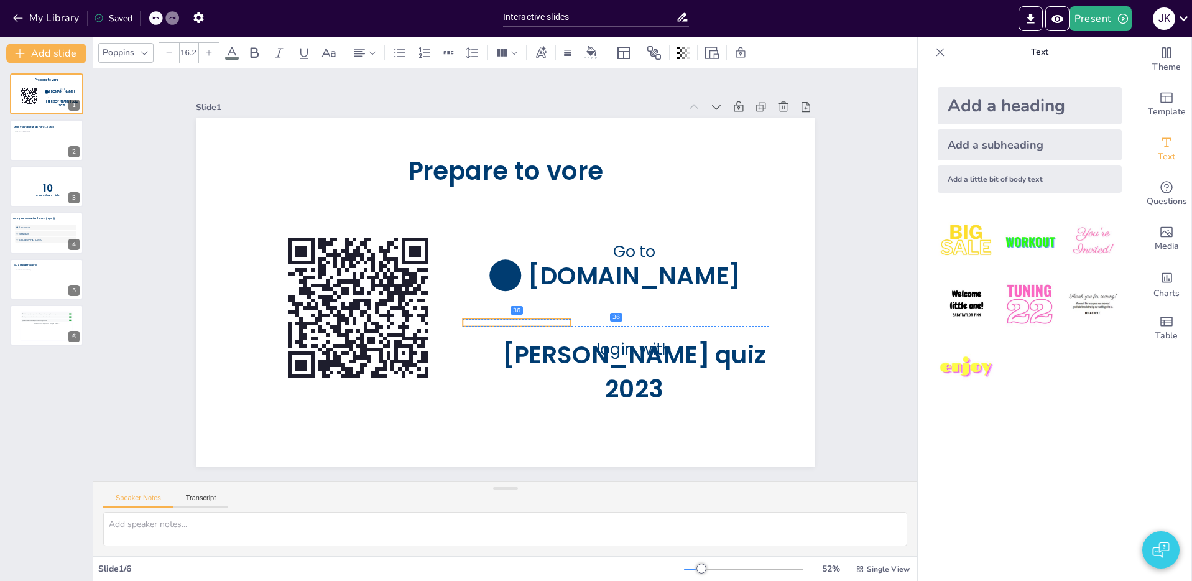
drag, startPoint x: 461, startPoint y: 292, endPoint x: 542, endPoint y: 321, distance: 86.7
click at [542, 321] on p "1" at bounding box center [495, 323] width 101 height 50
drag, startPoint x: 539, startPoint y: 326, endPoint x: 541, endPoint y: 339, distance: 13.8
click at [532, 339] on div at bounding box center [483, 337] width 98 height 63
drag, startPoint x: 572, startPoint y: 329, endPoint x: 482, endPoint y: 328, distance: 90.1
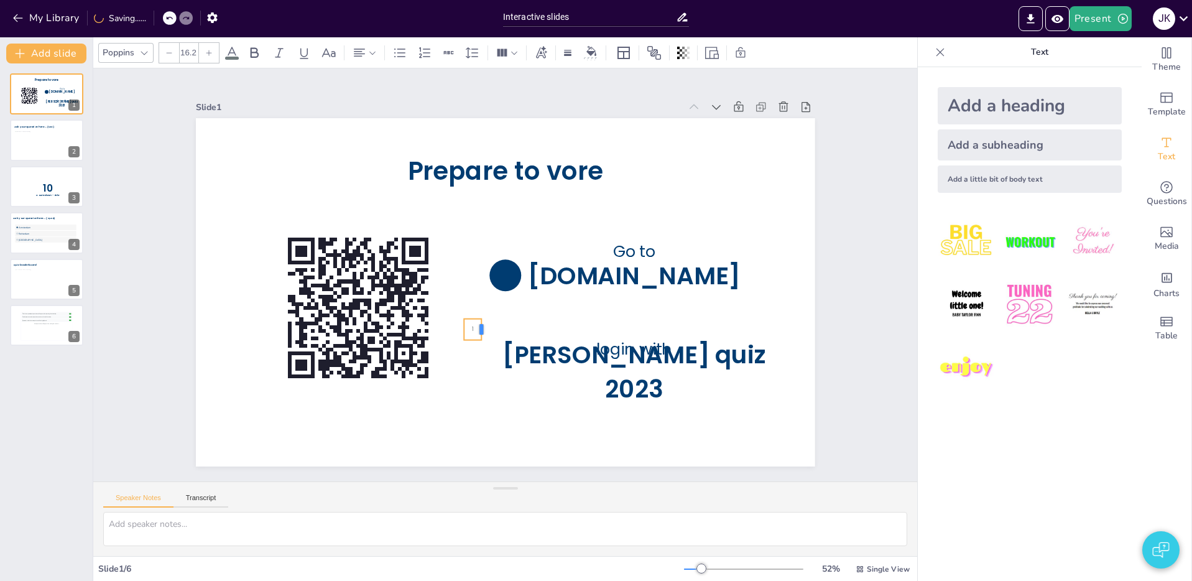
click at [467, 252] on div at bounding box center [455, 245] width 22 height 14
click at [188, 56] on input "16.2" at bounding box center [188, 53] width 17 height 20
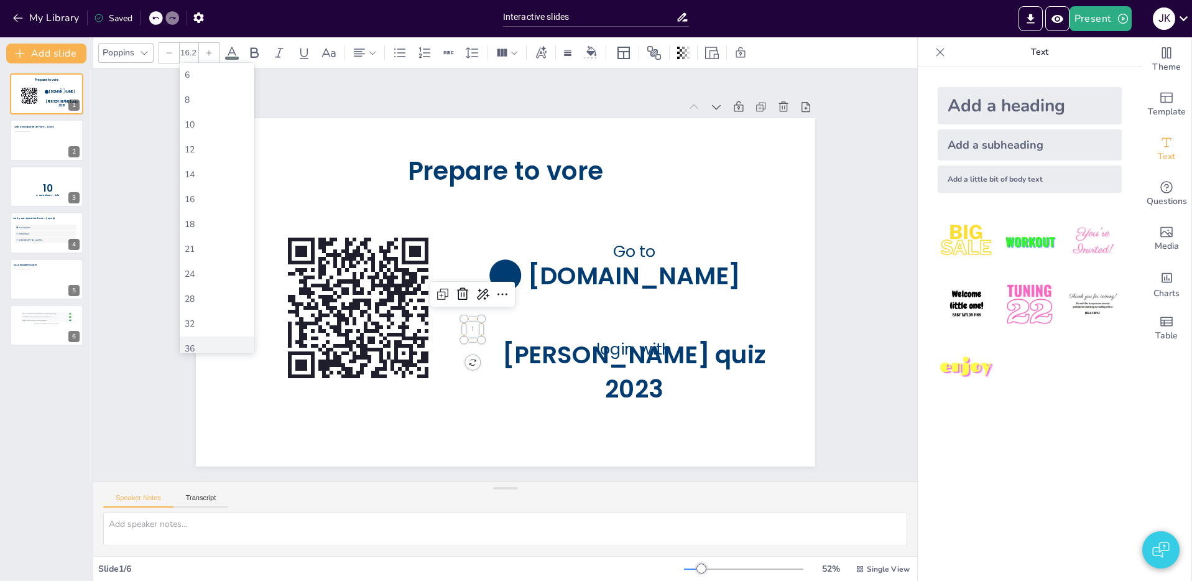
click at [204, 341] on div "36" at bounding box center [217, 348] width 75 height 25
type input "36"
click at [227, 52] on icon at bounding box center [231, 52] width 15 height 15
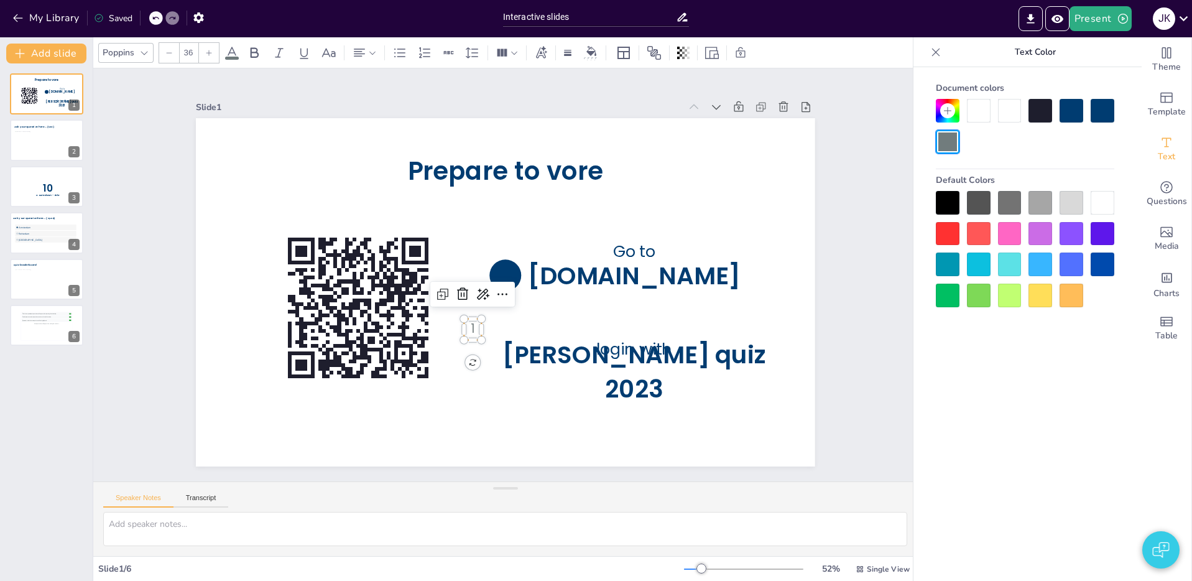
click at [982, 113] on div at bounding box center [979, 111] width 24 height 24
drag, startPoint x: 477, startPoint y: 326, endPoint x: 467, endPoint y: 327, distance: 10.0
click at [466, 320] on p "1" at bounding box center [454, 309] width 23 height 22
drag, startPoint x: 975, startPoint y: 109, endPoint x: 967, endPoint y: 111, distance: 7.9
click at [974, 109] on div at bounding box center [979, 111] width 24 height 24
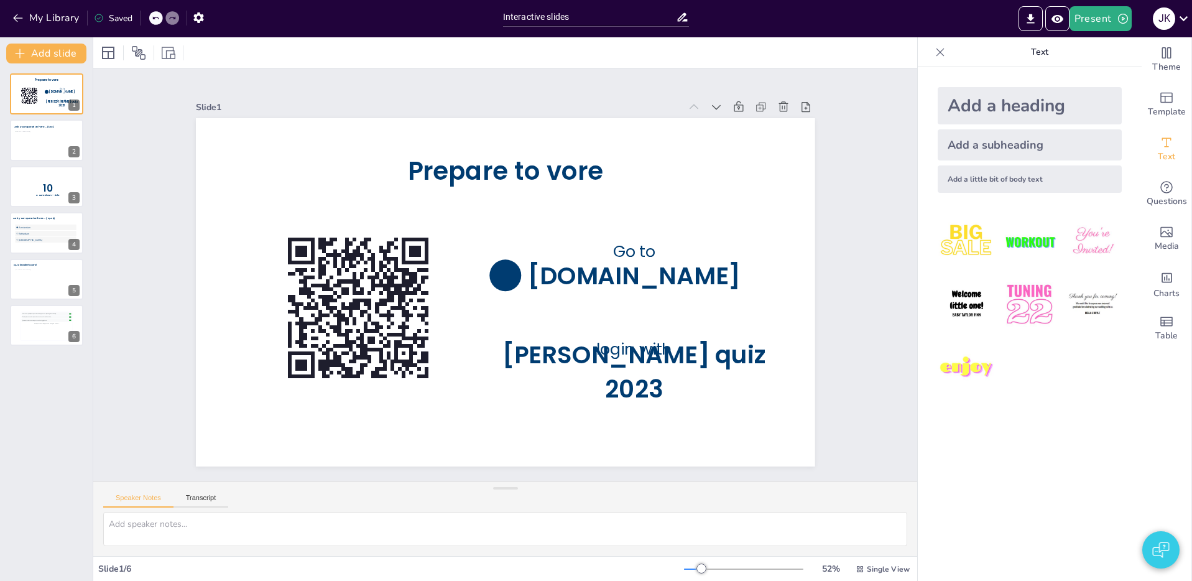
click at [457, 311] on span "1" at bounding box center [451, 303] width 12 height 16
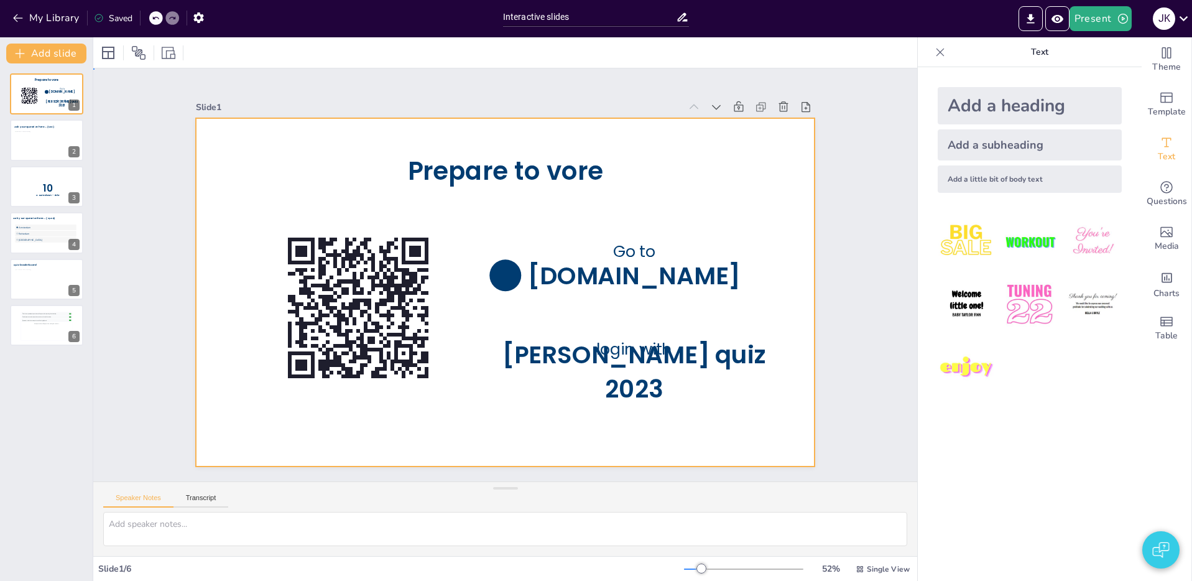
click at [459, 326] on div at bounding box center [492, 286] width 673 height 693
drag, startPoint x: 461, startPoint y: 318, endPoint x: 484, endPoint y: 336, distance: 29.2
click at [485, 337] on div at bounding box center [498, 290] width 707 height 569
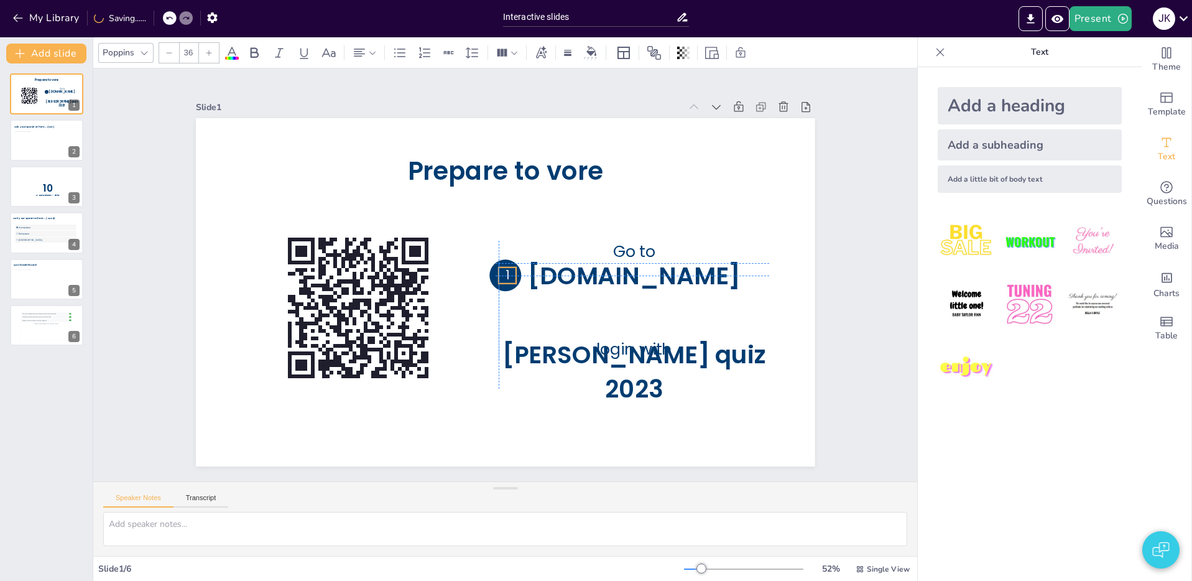
drag, startPoint x: 474, startPoint y: 326, endPoint x: 508, endPoint y: 271, distance: 64.8
click at [505, 271] on span "1" at bounding box center [506, 277] width 16 height 12
click at [505, 274] on span "1" at bounding box center [505, 275] width 4 height 16
type input "48.5"
drag, startPoint x: 499, startPoint y: 269, endPoint x: 492, endPoint y: 264, distance: 8.0
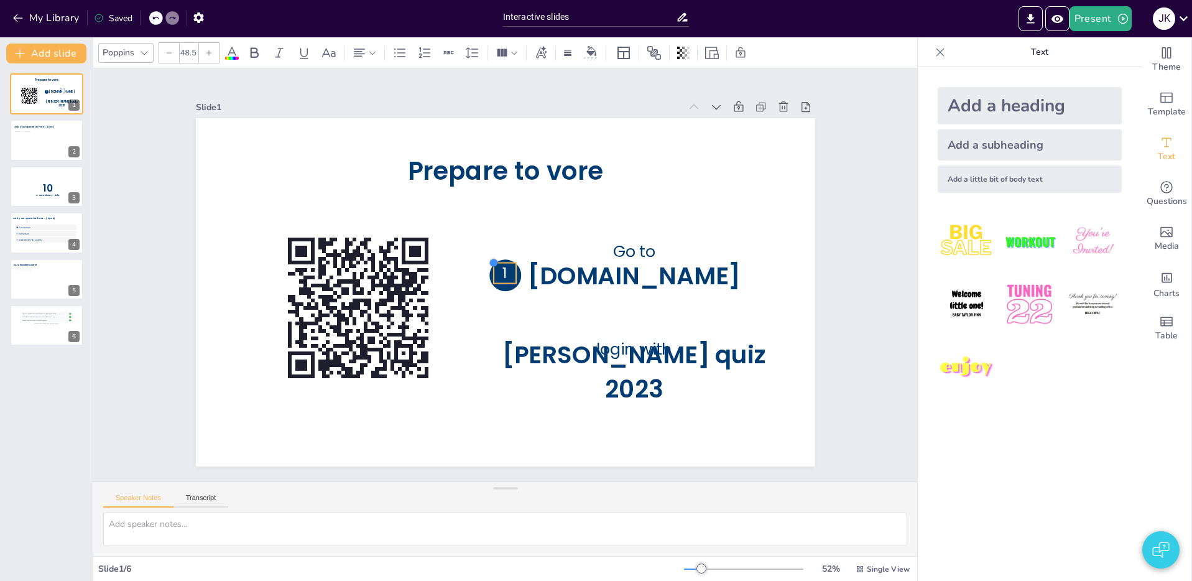
click at [496, 264] on div at bounding box center [503, 258] width 14 height 14
click at [505, 273] on span "1" at bounding box center [504, 275] width 19 height 20
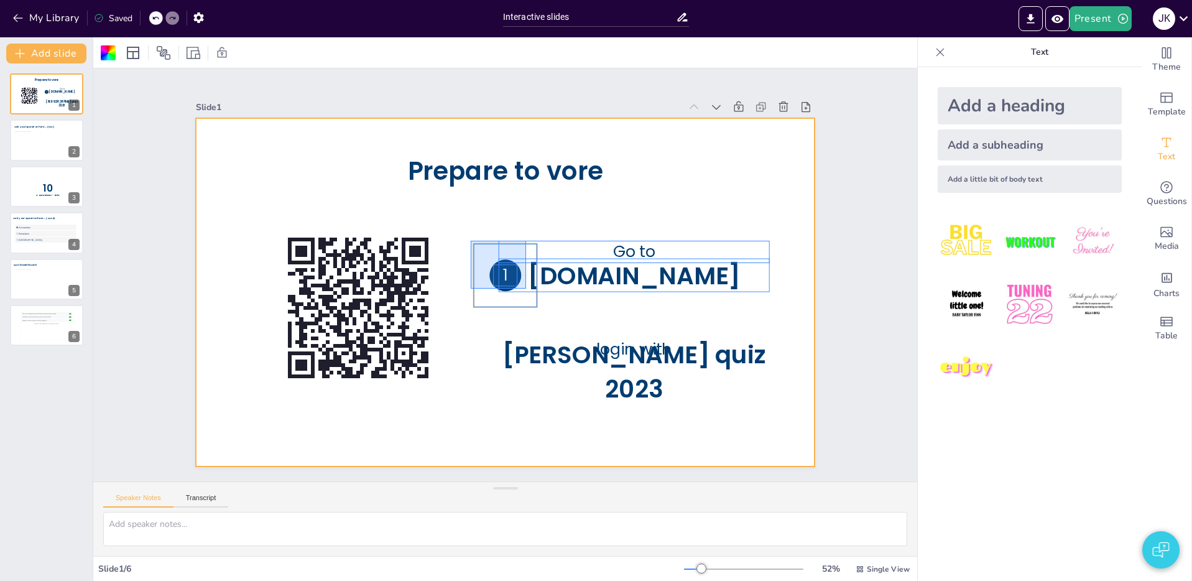
drag, startPoint x: 471, startPoint y: 241, endPoint x: 525, endPoint y: 292, distance: 74.3
click at [525, 257] on div "Prepare to vore Go to [DOMAIN_NAME] login with [PERSON_NAME] quiz 2023 1" at bounding box center [569, 132] width 566 height 252
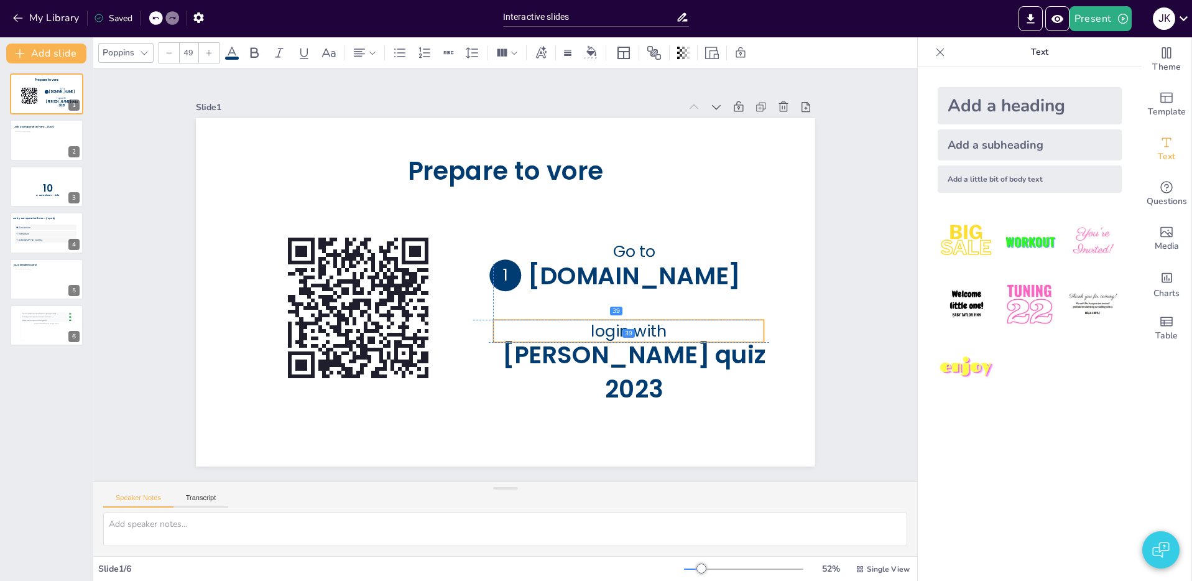
drag, startPoint x: 535, startPoint y: 338, endPoint x: 526, endPoint y: 321, distance: 18.9
click at [526, 321] on p "login with" at bounding box center [572, 392] width 232 height 177
click at [163, 18] on div at bounding box center [156, 18] width 14 height 14
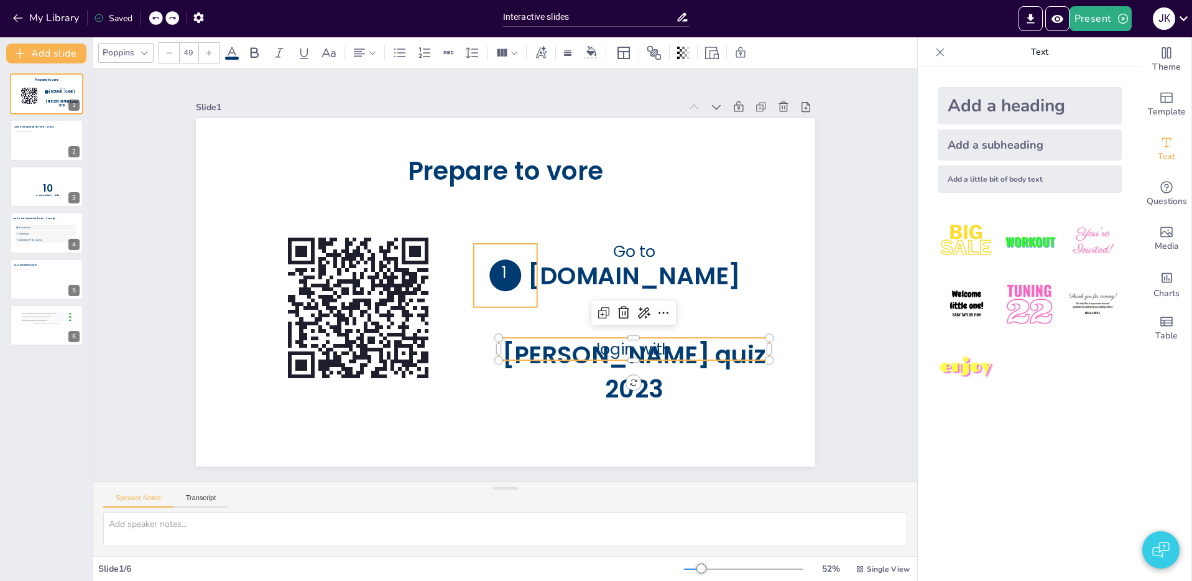
click at [526, 299] on icon at bounding box center [504, 275] width 86 height 86
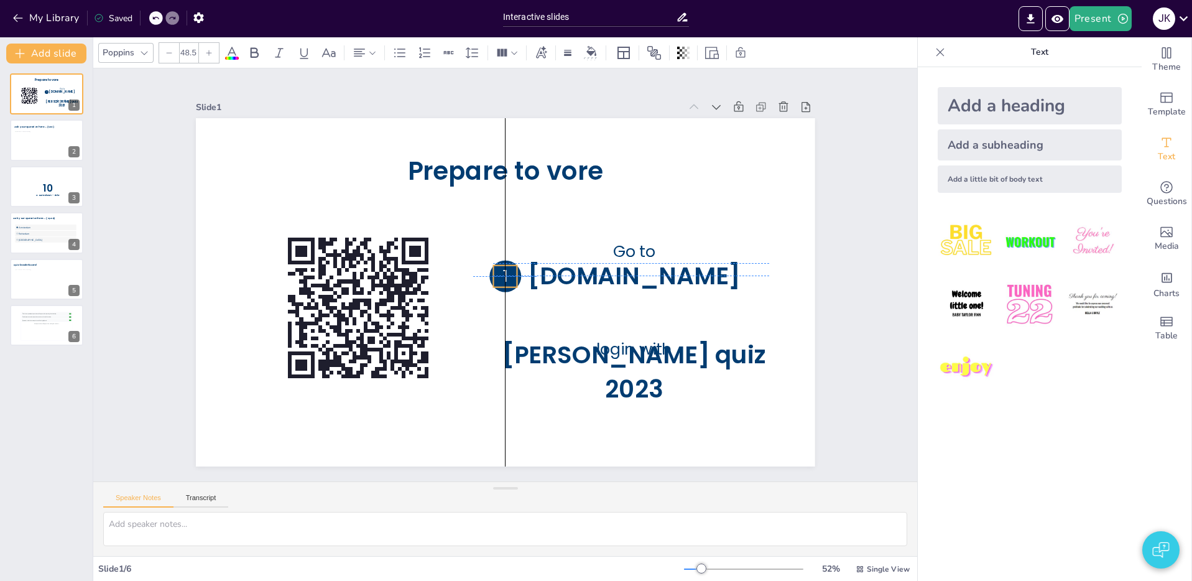
drag, startPoint x: 503, startPoint y: 274, endPoint x: 508, endPoint y: 280, distance: 7.6
click at [504, 277] on span "1" at bounding box center [504, 276] width 7 height 22
click at [523, 305] on icon at bounding box center [504, 273] width 86 height 86
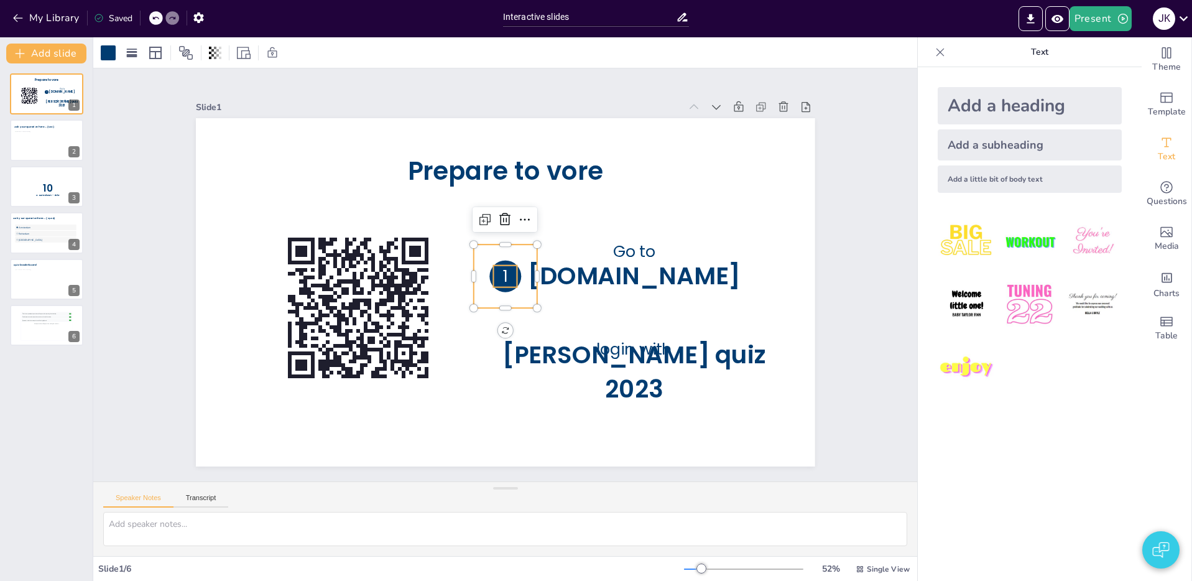
click at [513, 287] on p "1" at bounding box center [504, 276] width 28 height 27
click at [485, 219] on div "Group" at bounding box center [504, 206] width 39 height 36
click at [472, 219] on div "Ungroup" at bounding box center [487, 214] width 47 height 29
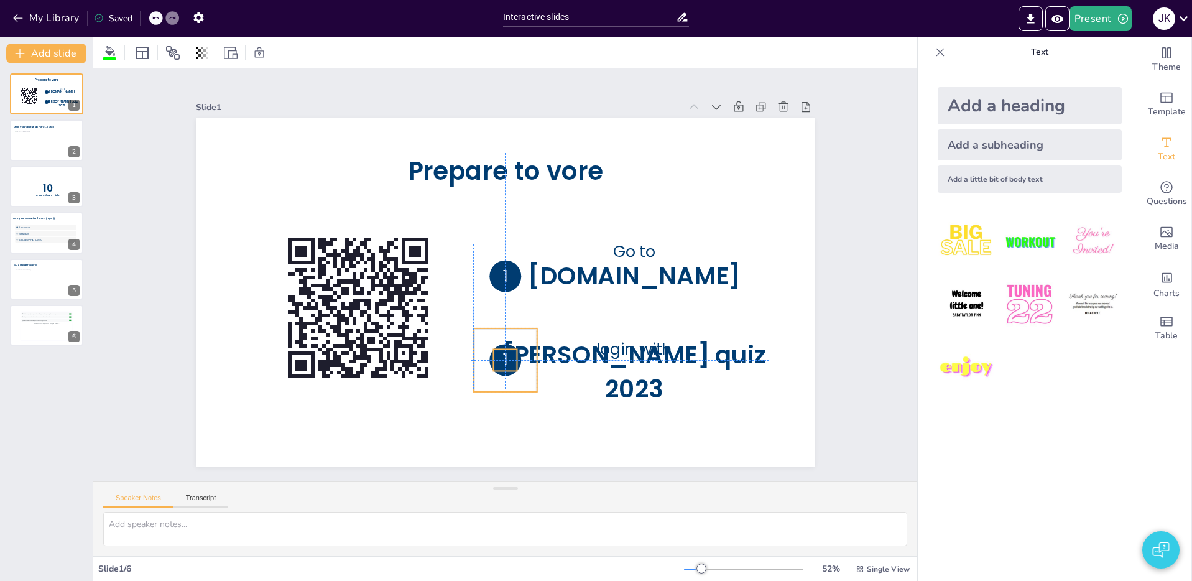
drag, startPoint x: 527, startPoint y: 293, endPoint x: 525, endPoint y: 374, distance: 80.8
click at [474, 361] on icon at bounding box center [431, 317] width 86 height 86
click at [517, 208] on p "1" at bounding box center [532, 194] width 30 height 28
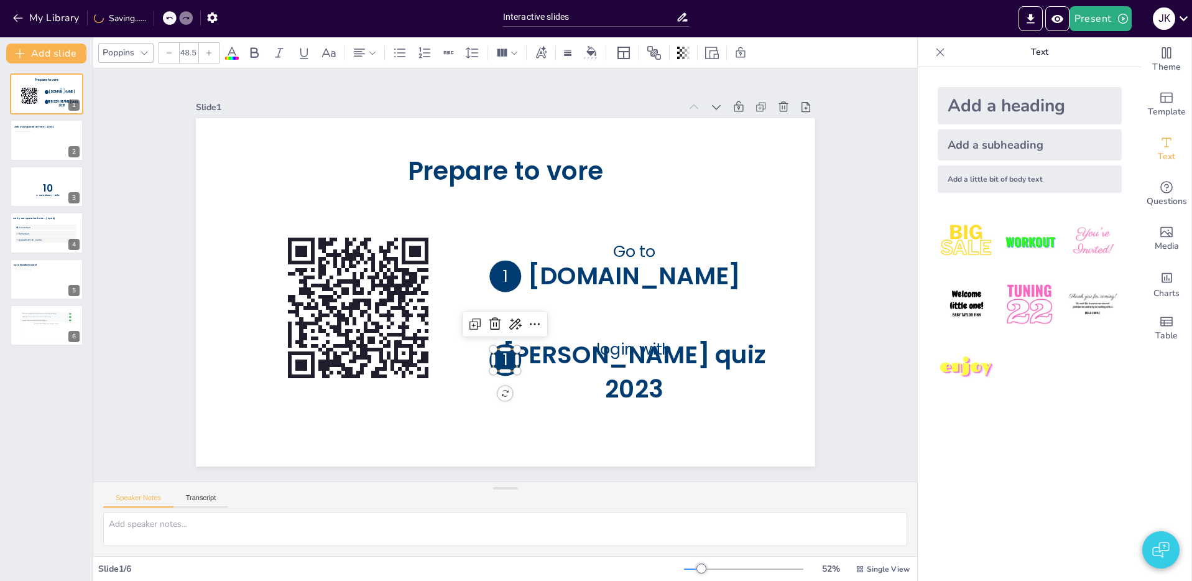
click at [500, 360] on span "1" at bounding box center [495, 359] width 7 height 22
click at [477, 208] on span "1" at bounding box center [470, 196] width 14 height 22
click at [451, 227] on span "1" at bounding box center [441, 217] width 20 height 19
click at [468, 361] on p "1" at bounding box center [452, 348] width 32 height 32
click at [492, 364] on p "1" at bounding box center [477, 361] width 30 height 28
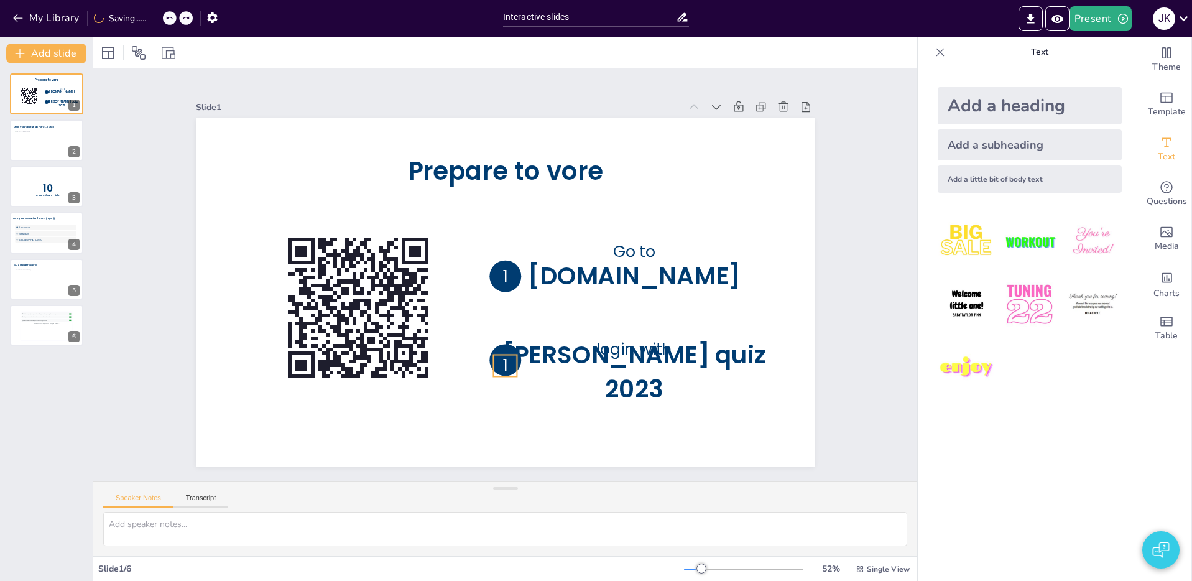
click at [468, 364] on p "1" at bounding box center [452, 348] width 32 height 32
drag, startPoint x: 510, startPoint y: 364, endPoint x: 510, endPoint y: 357, distance: 6.8
click at [509, 357] on p "1" at bounding box center [496, 360] width 26 height 24
click at [461, 359] on span "1" at bounding box center [451, 348] width 17 height 21
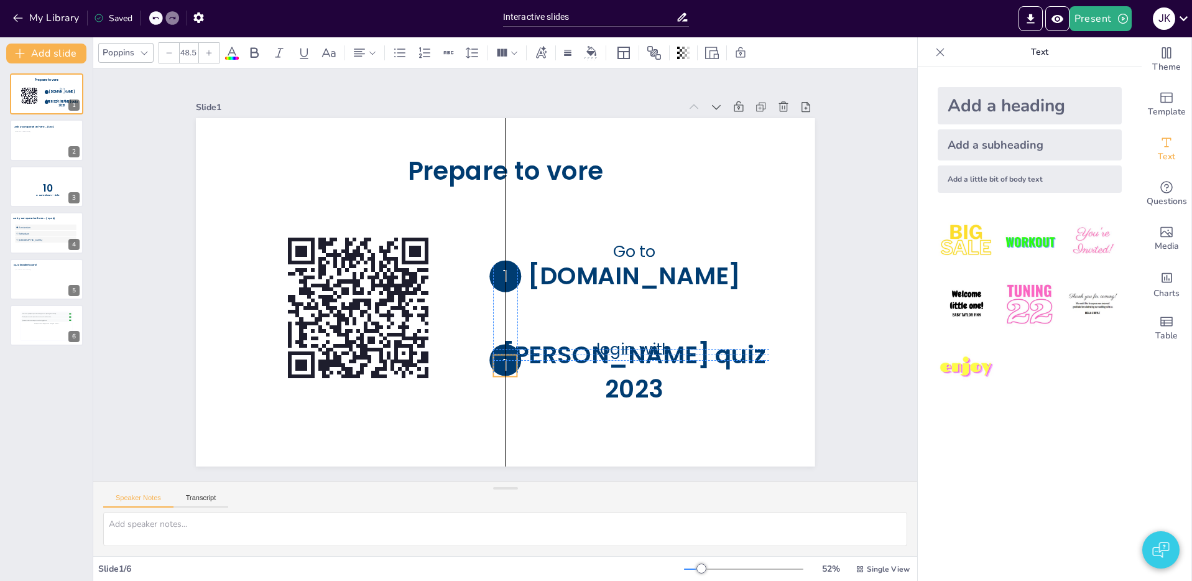
click at [484, 364] on p "1" at bounding box center [468, 358] width 31 height 30
click at [501, 358] on p "1" at bounding box center [487, 359] width 28 height 26
click at [484, 359] on span "1" at bounding box center [478, 356] width 12 height 23
click at [504, 196] on span "1" at bounding box center [504, 184] width 5 height 22
click at [499, 367] on span "1" at bounding box center [495, 364] width 7 height 22
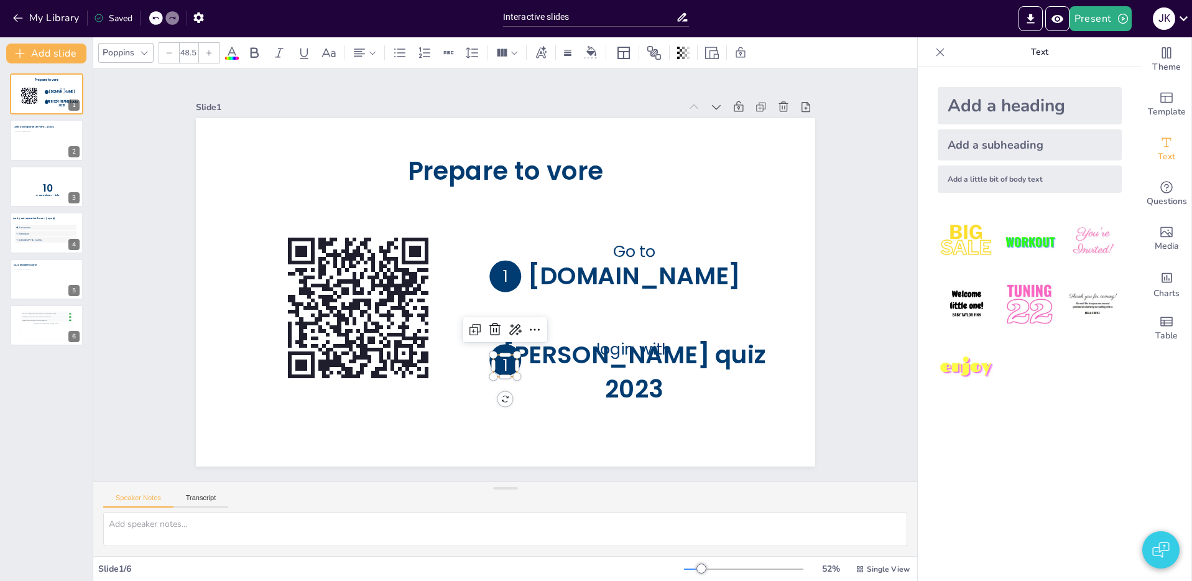
click at [467, 364] on span "1" at bounding box center [460, 353] width 16 height 22
click at [491, 367] on span "1" at bounding box center [486, 363] width 10 height 23
click at [509, 366] on p "1" at bounding box center [505, 365] width 24 height 22
click at [563, 336] on span "2" at bounding box center [574, 325] width 23 height 21
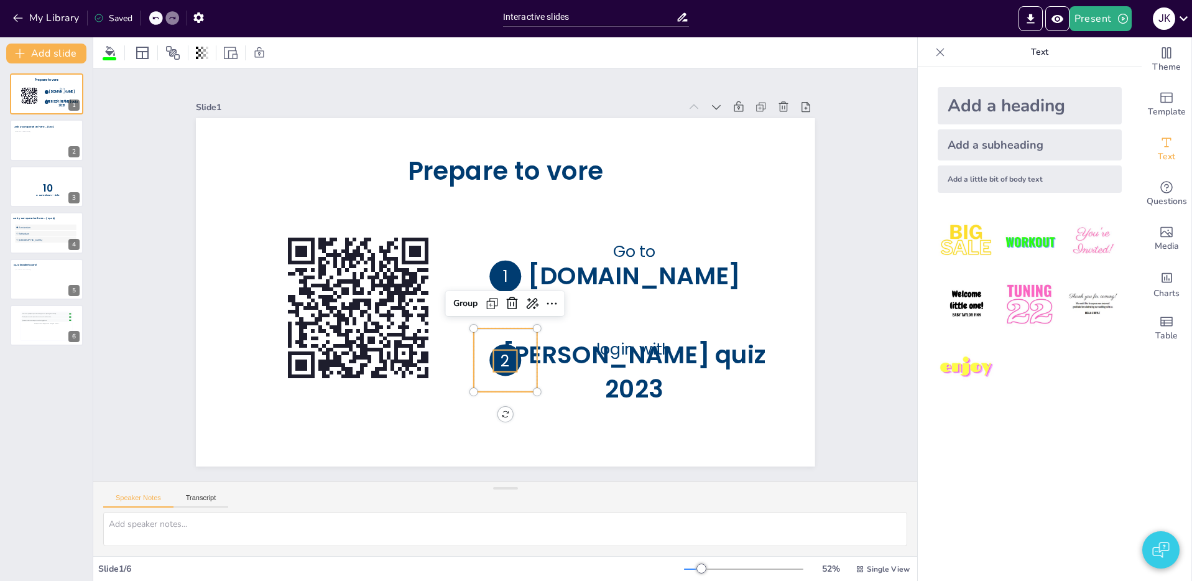
click at [494, 357] on p "2" at bounding box center [479, 357] width 30 height 28
click at [464, 298] on div "Group" at bounding box center [457, 285] width 39 height 32
click at [502, 274] on p "1" at bounding box center [504, 274] width 31 height 32
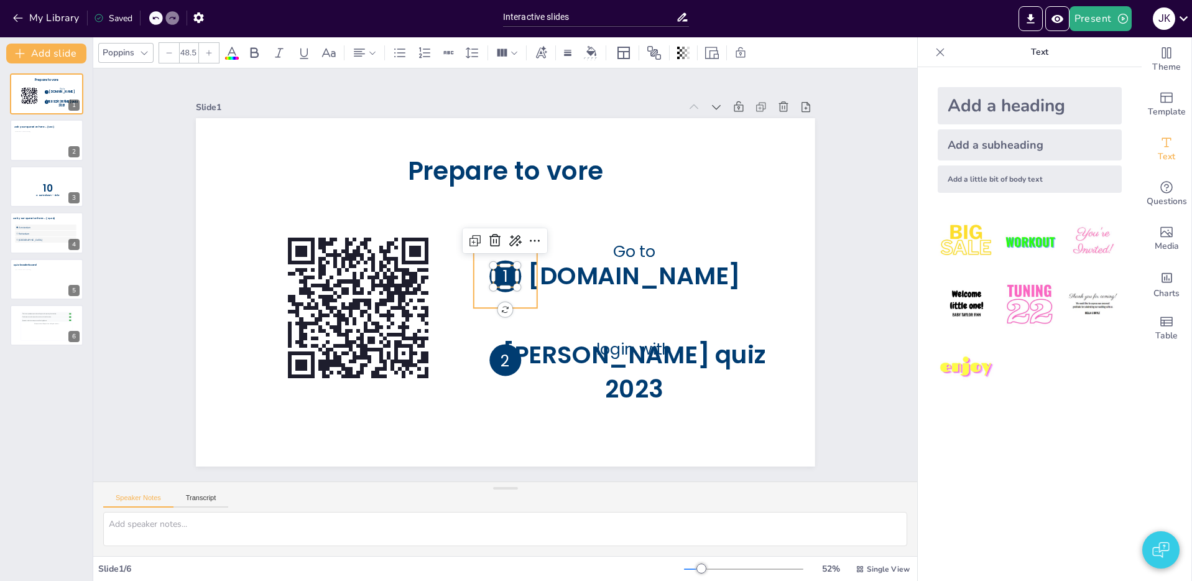
click at [482, 272] on icon at bounding box center [504, 276] width 75 height 75
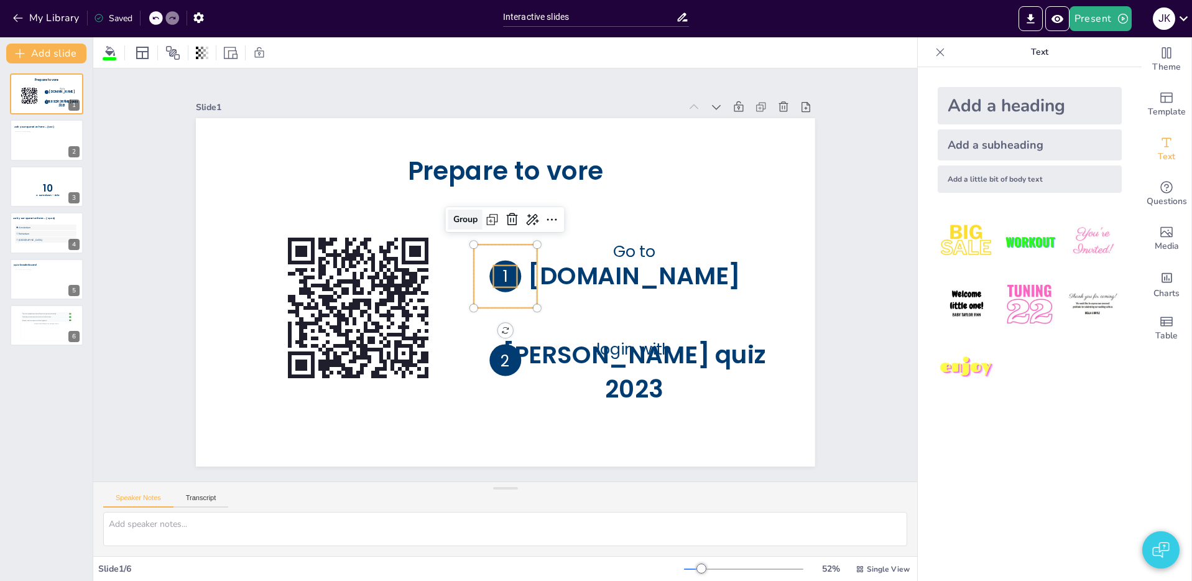
click at [465, 221] on div "Group" at bounding box center [484, 209] width 39 height 29
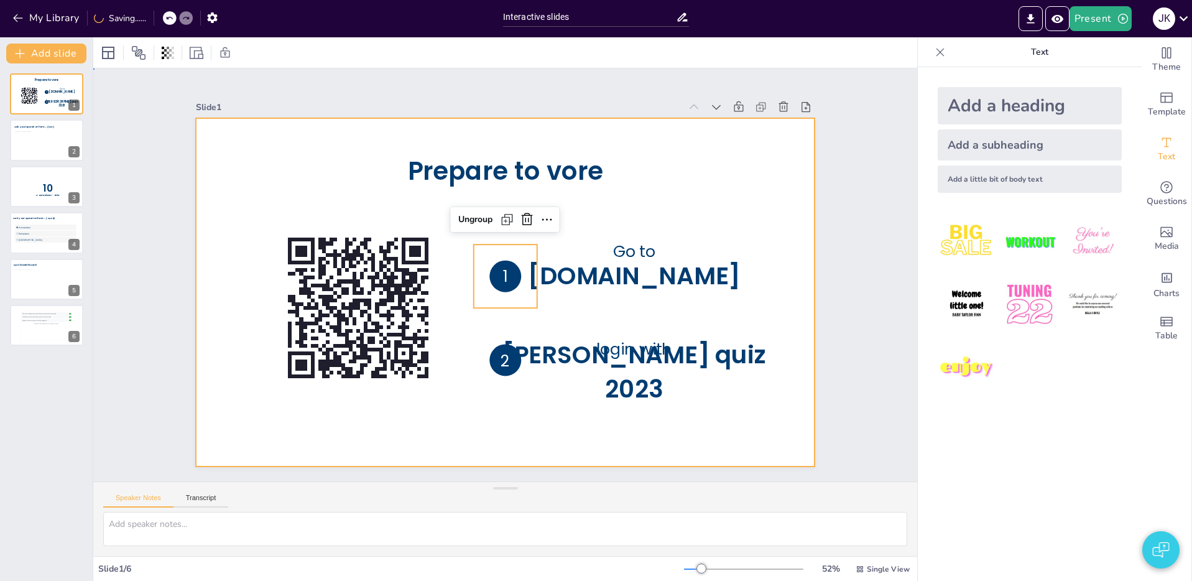
drag, startPoint x: 606, startPoint y: 451, endPoint x: 599, endPoint y: 443, distance: 10.6
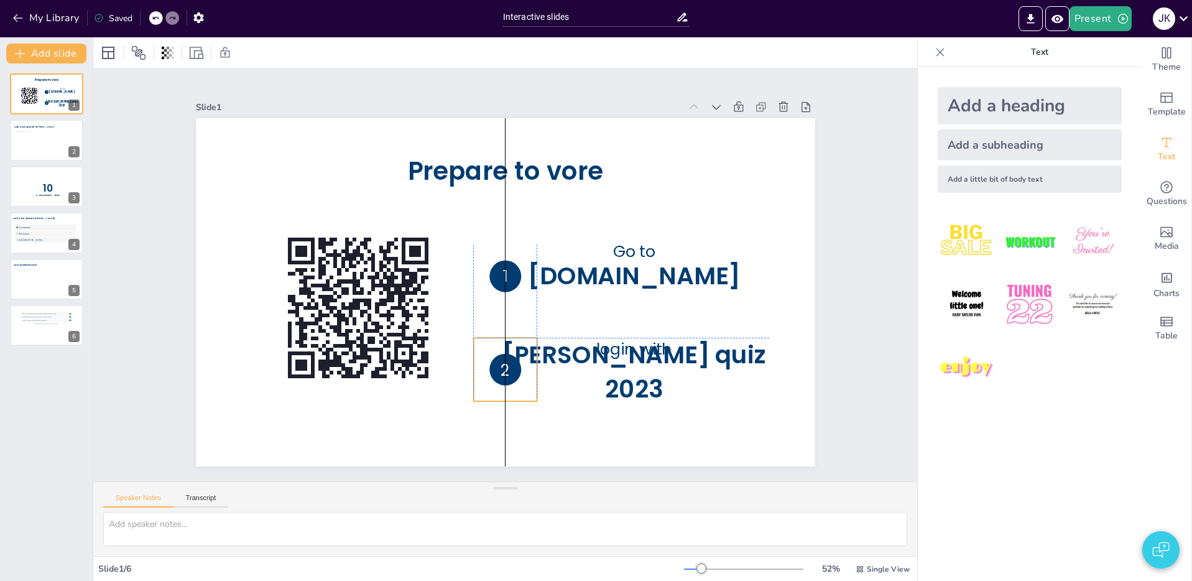
drag, startPoint x: 512, startPoint y: 362, endPoint x: 516, endPoint y: 368, distance: 7.6
click at [508, 368] on p "2" at bounding box center [495, 369] width 26 height 24
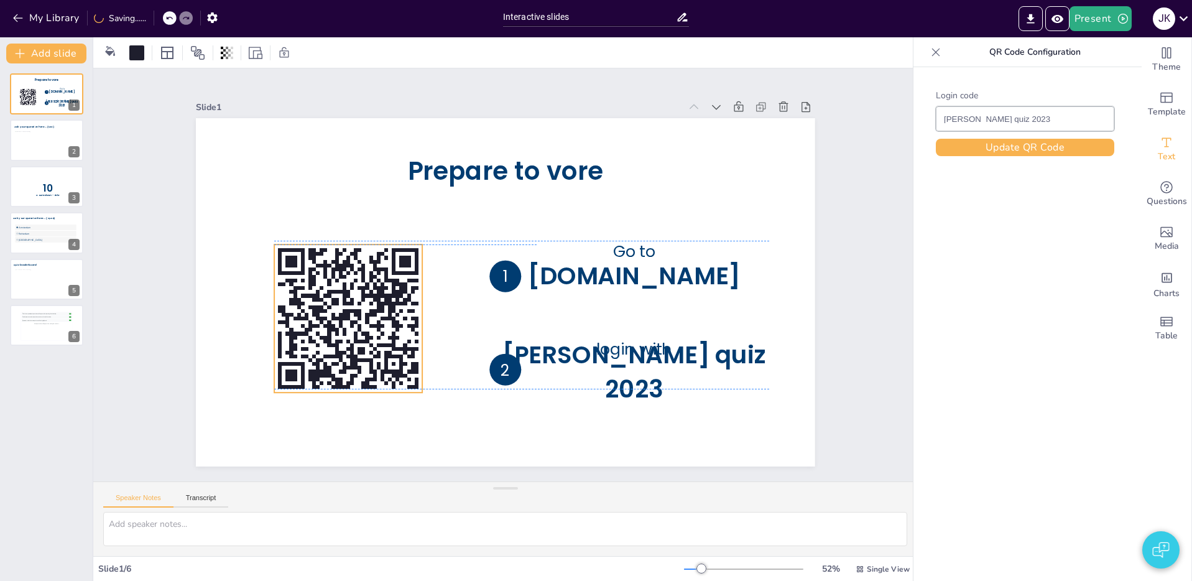
drag, startPoint x: 326, startPoint y: 332, endPoint x: 316, endPoint y: 334, distance: 10.3
click at [316, 334] on icon at bounding box center [342, 268] width 186 height 186
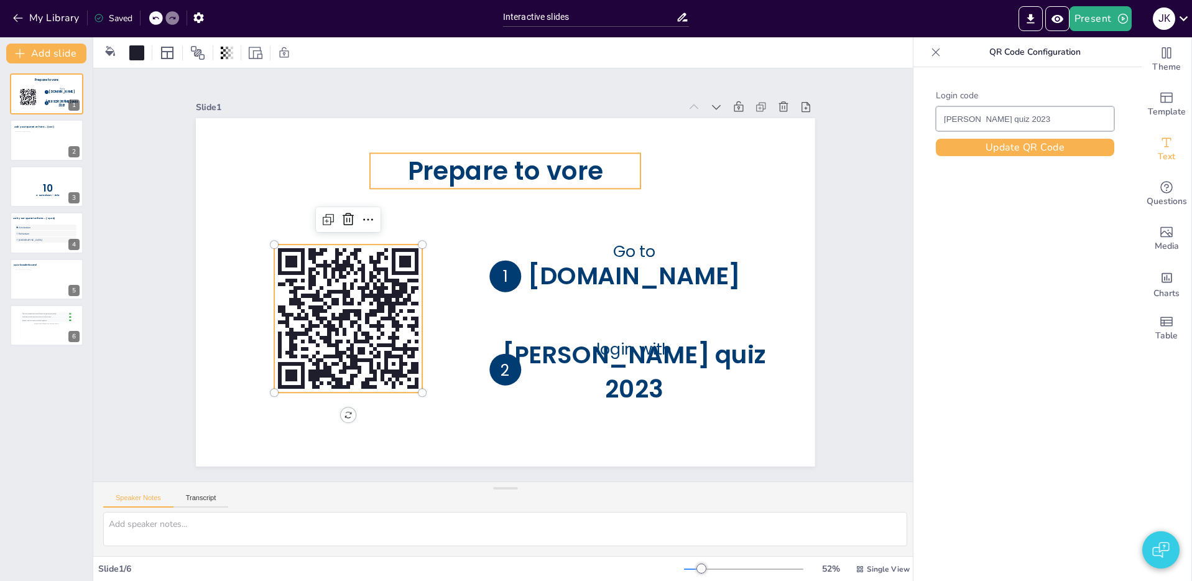
click at [572, 174] on span "Prepare to vore" at bounding box center [547, 180] width 193 height 112
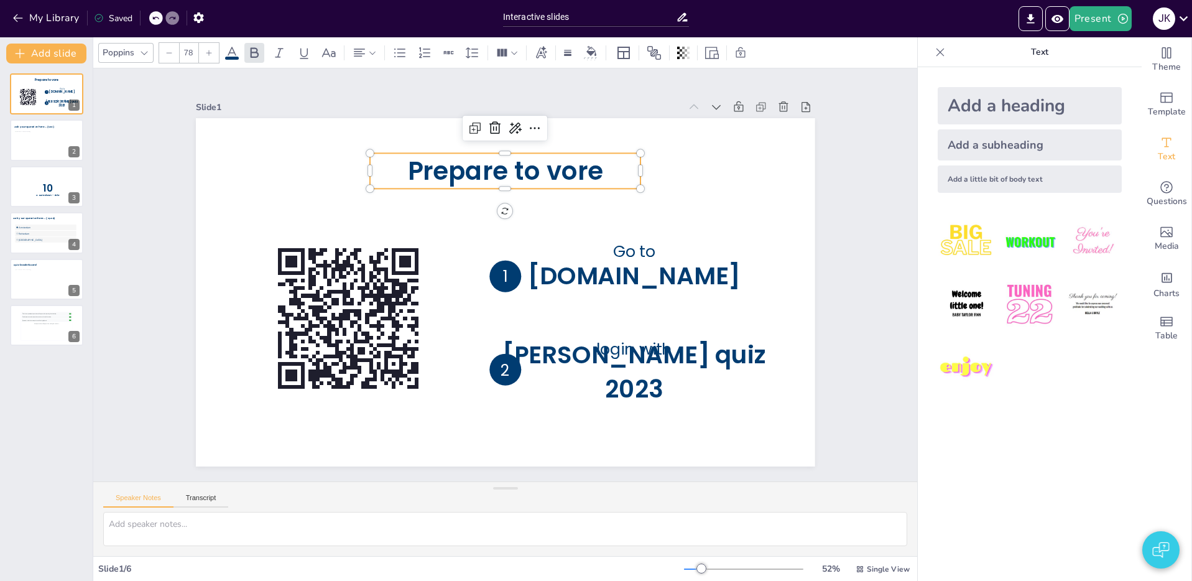
click at [589, 174] on span "Prepare to vore" at bounding box center [574, 197] width 168 height 157
click at [584, 173] on span "Prepare to vore" at bounding box center [527, 173] width 198 height 75
click at [584, 172] on span "Prepare to vore" at bounding box center [527, 173] width 198 height 75
click at [582, 168] on span "Prepare to vore" at bounding box center [537, 176] width 196 height 94
click at [591, 177] on span "Prepare to vore" at bounding box center [608, 274] width 35 height 195
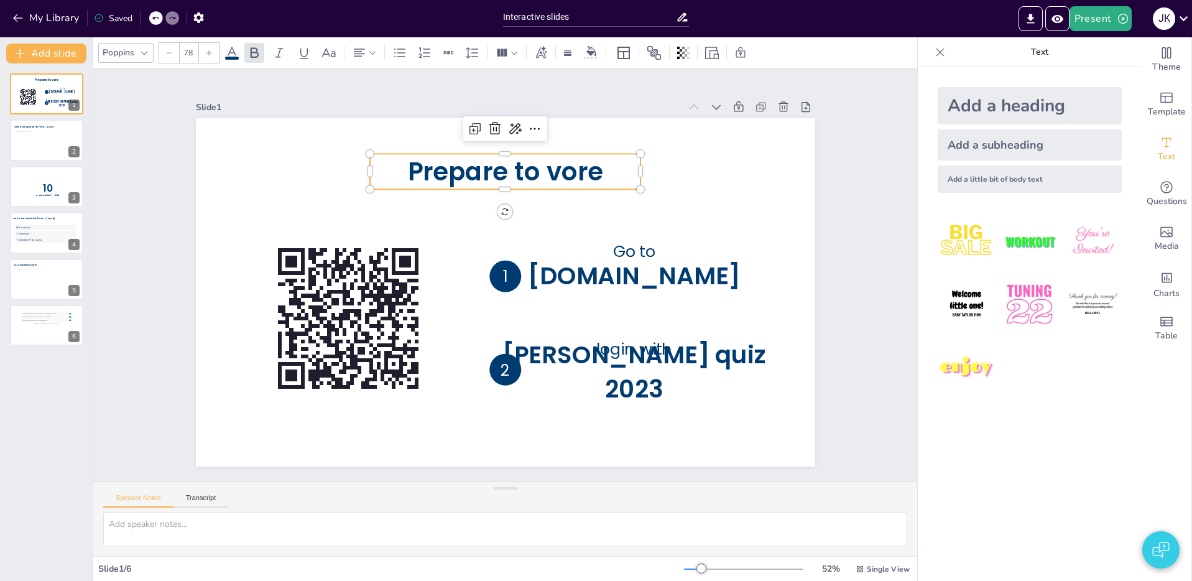
click at [574, 169] on span "Prepare to vore" at bounding box center [574, 197] width 168 height 157
click at [586, 170] on span "Prepare to vore" at bounding box center [581, 205] width 157 height 168
click at [583, 172] on span "Prepare to vore" at bounding box center [547, 179] width 193 height 111
drag, startPoint x: 577, startPoint y: 172, endPoint x: 584, endPoint y: 172, distance: 7.5
click at [584, 172] on span "Prepare to vore" at bounding box center [516, 171] width 198 height 55
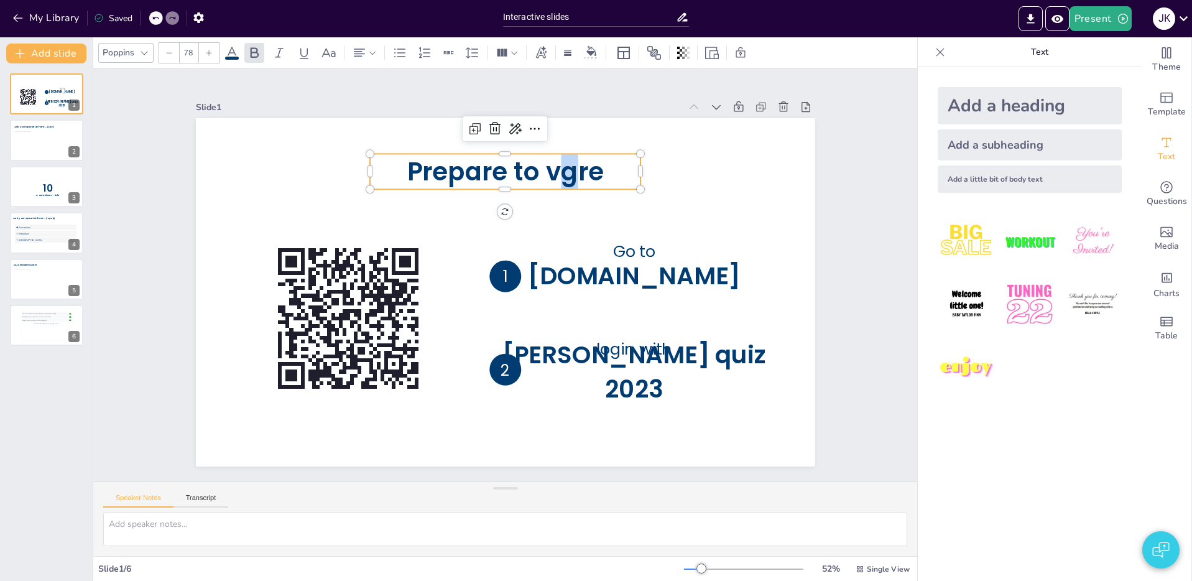
drag, startPoint x: 577, startPoint y: 172, endPoint x: 564, endPoint y: 170, distance: 13.7
click at [564, 170] on span "Prepare to vgre" at bounding box center [546, 180] width 193 height 112
click at [580, 171] on span "Prepare to vgre" at bounding box center [557, 185] width 188 height 129
drag, startPoint x: 584, startPoint y: 172, endPoint x: 570, endPoint y: 171, distance: 13.7
click at [568, 170] on span "Prepare to vgfe" at bounding box center [574, 197] width 168 height 157
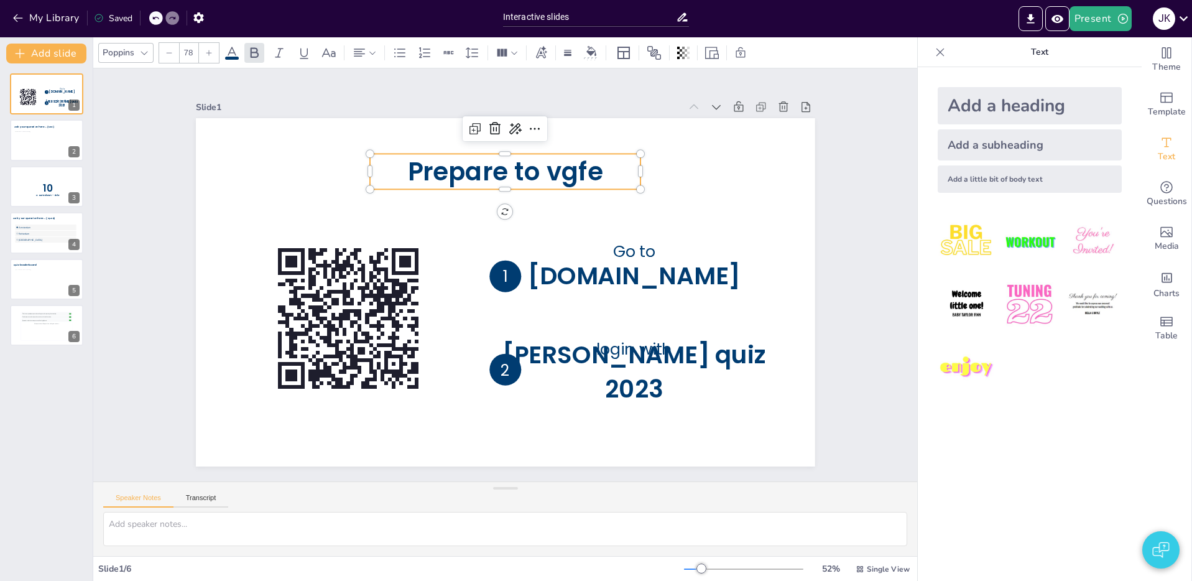
drag, startPoint x: 581, startPoint y: 170, endPoint x: 570, endPoint y: 170, distance: 10.6
click at [571, 170] on span "Prepare to vgfe" at bounding box center [566, 190] width 178 height 143
drag, startPoint x: 569, startPoint y: 170, endPoint x: 577, endPoint y: 171, distance: 8.7
click at [577, 171] on span "Prepare to vgfe" at bounding box center [547, 179] width 193 height 111
drag, startPoint x: 580, startPoint y: 171, endPoint x: 570, endPoint y: 171, distance: 9.9
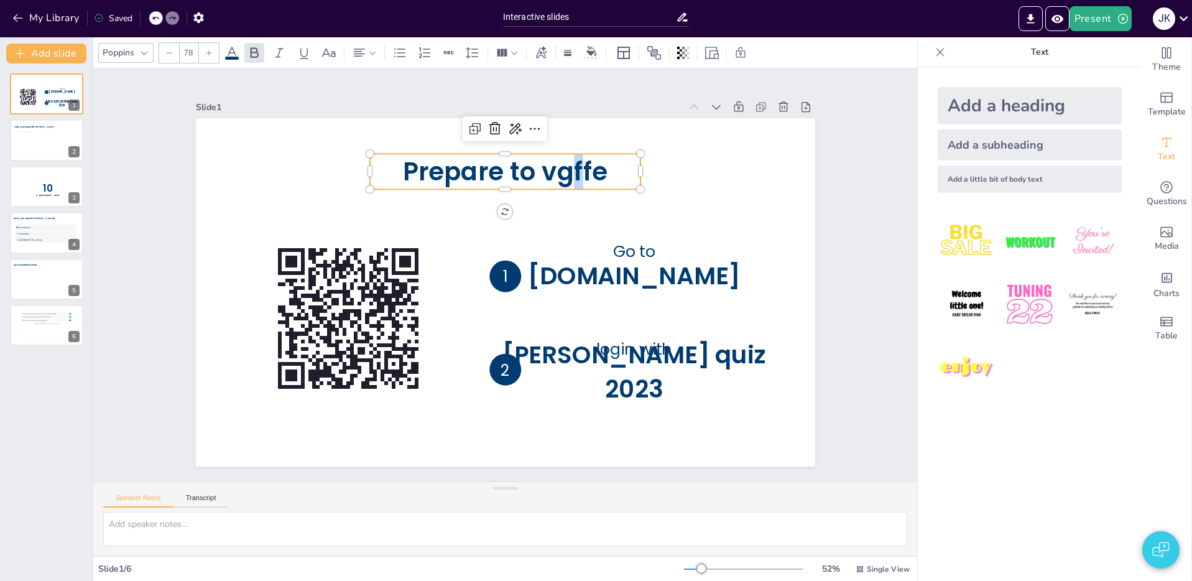
click at [571, 193] on span "Prepare to vgffe" at bounding box center [606, 296] width 76 height 207
click at [587, 172] on span "Prepare to vgffe" at bounding box center [514, 172] width 207 height 57
click at [587, 172] on span "Prepare to vgffe" at bounding box center [535, 175] width 205 height 96
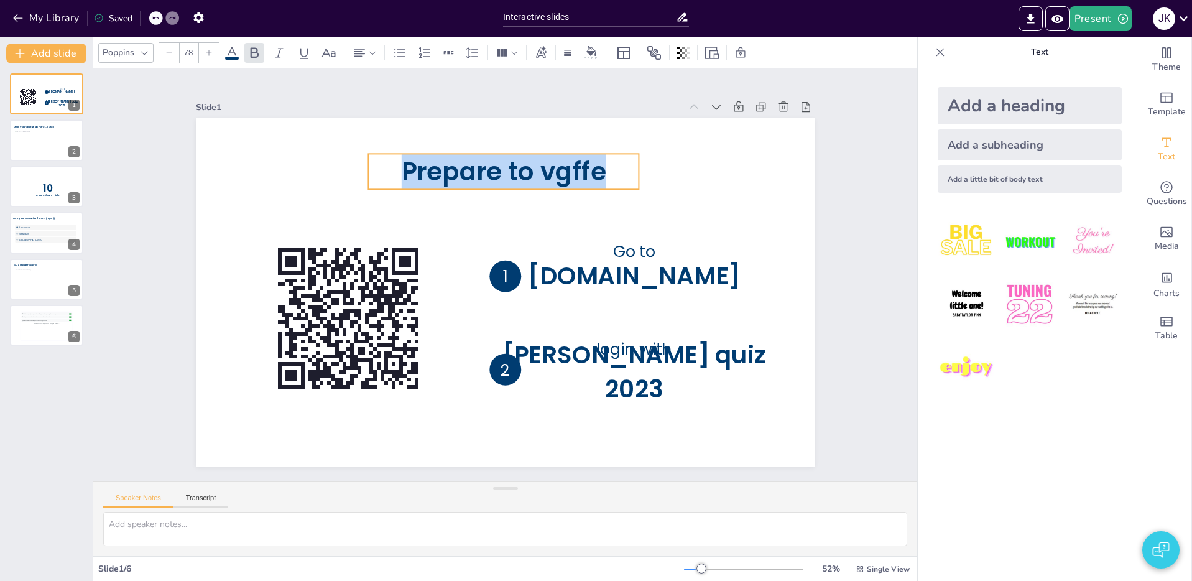
click at [579, 173] on span "Prepare to vgffe" at bounding box center [535, 175] width 205 height 96
drag, startPoint x: 575, startPoint y: 173, endPoint x: 559, endPoint y: 174, distance: 15.6
click at [576, 173] on span "Prepare to vgffe" at bounding box center [535, 175] width 205 height 96
drag, startPoint x: 534, startPoint y: 173, endPoint x: 561, endPoint y: 175, distance: 26.8
click at [560, 175] on span "Prepare to vgffe" at bounding box center [545, 179] width 201 height 115
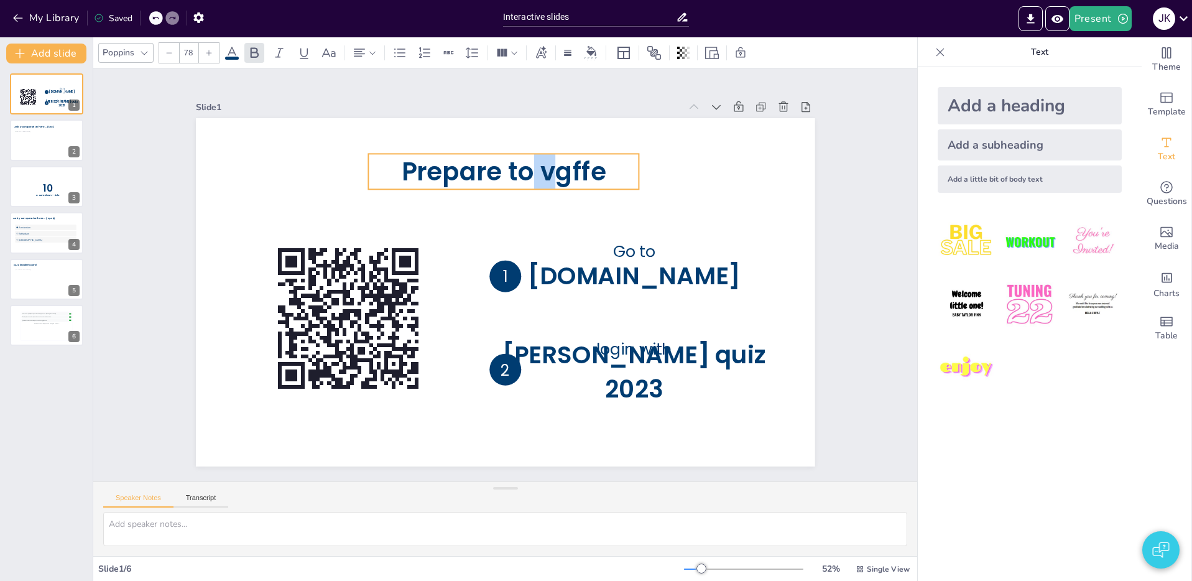
click at [561, 175] on span "Prepare to vgffe" at bounding box center [555, 184] width 195 height 132
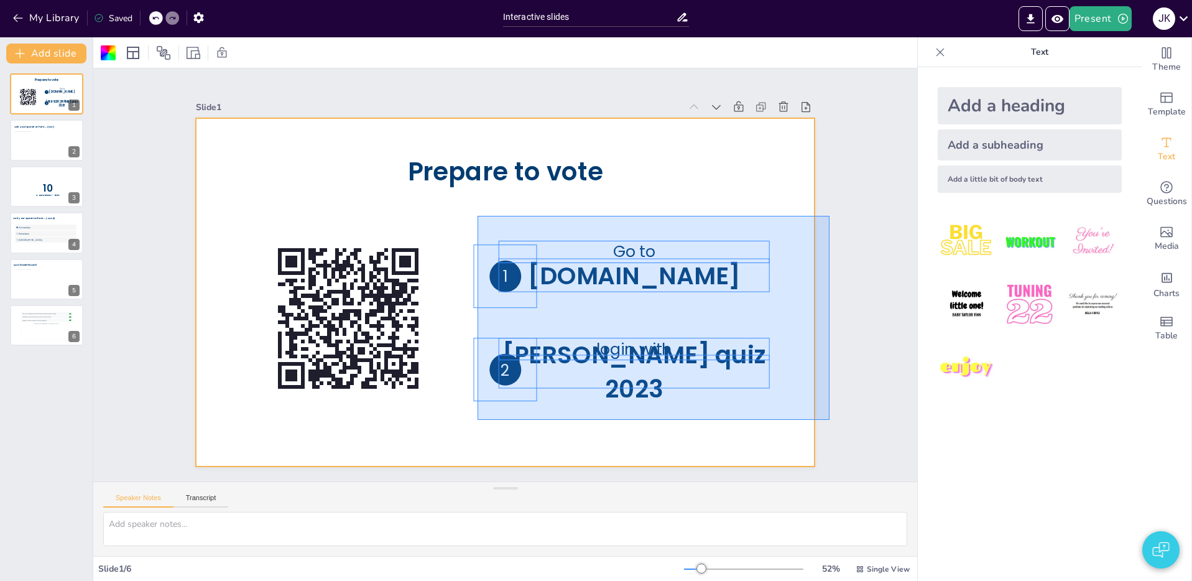
drag, startPoint x: 481, startPoint y: 221, endPoint x: 798, endPoint y: 418, distance: 372.7
click at [826, 420] on div "Slide 1 Prepare to vote Go to [DOMAIN_NAME] login with [PERSON_NAME] quiz 2023 …" at bounding box center [505, 274] width 773 height 577
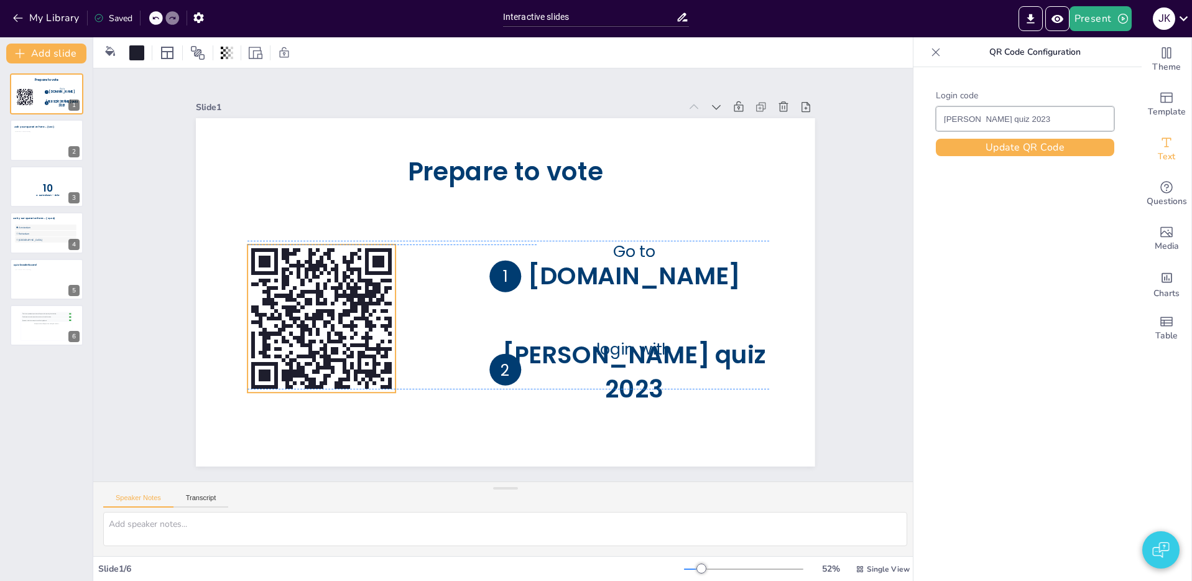
drag, startPoint x: 379, startPoint y: 324, endPoint x: 352, endPoint y: 322, distance: 26.8
click at [349, 316] on rect at bounding box center [346, 310] width 5 height 12
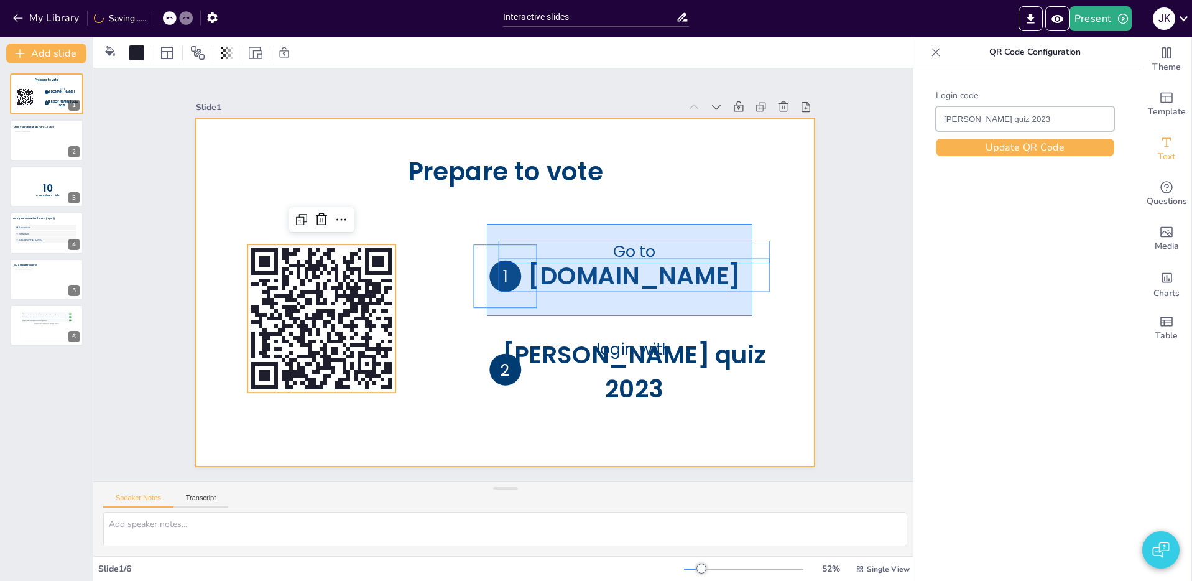
drag, startPoint x: 487, startPoint y: 224, endPoint x: 772, endPoint y: 326, distance: 302.8
click at [778, 326] on div at bounding box center [502, 292] width 651 height 411
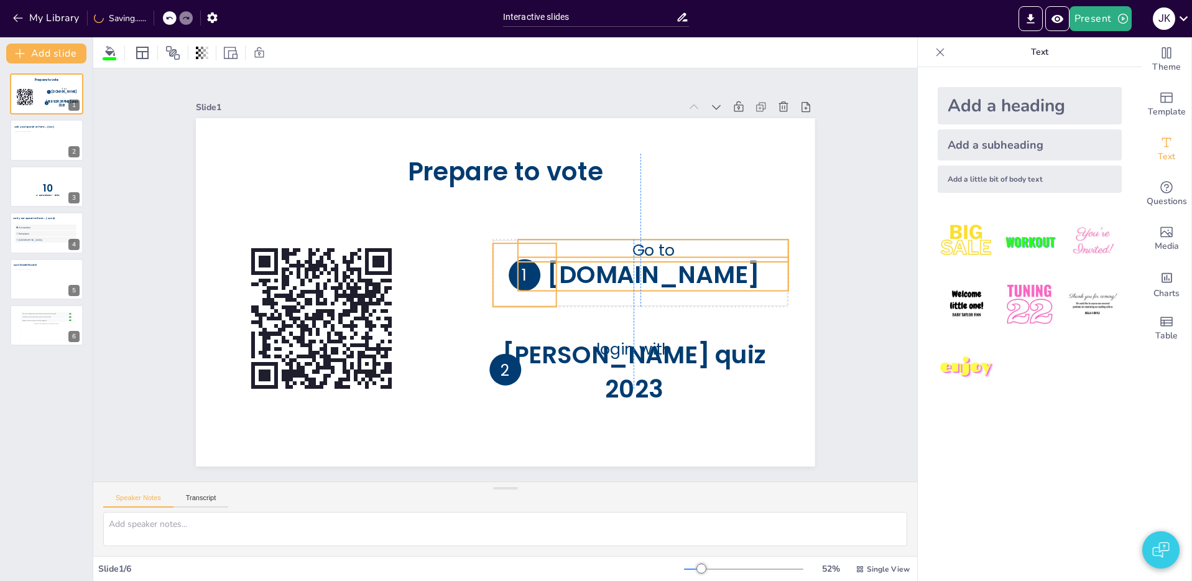
drag, startPoint x: 635, startPoint y: 275, endPoint x: 633, endPoint y: 301, distance: 26.2
click at [650, 275] on span "[DOMAIN_NAME]" at bounding box center [640, 333] width 208 height 117
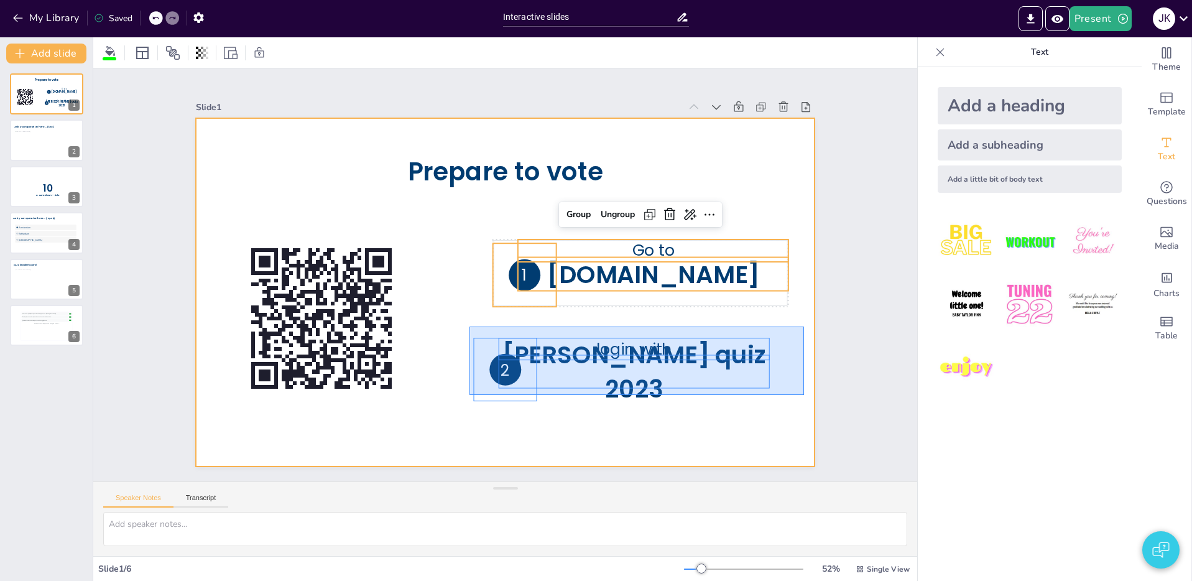
drag, startPoint x: 471, startPoint y: 327, endPoint x: 785, endPoint y: 407, distance: 324.0
click at [796, 405] on div at bounding box center [503, 291] width 652 height 411
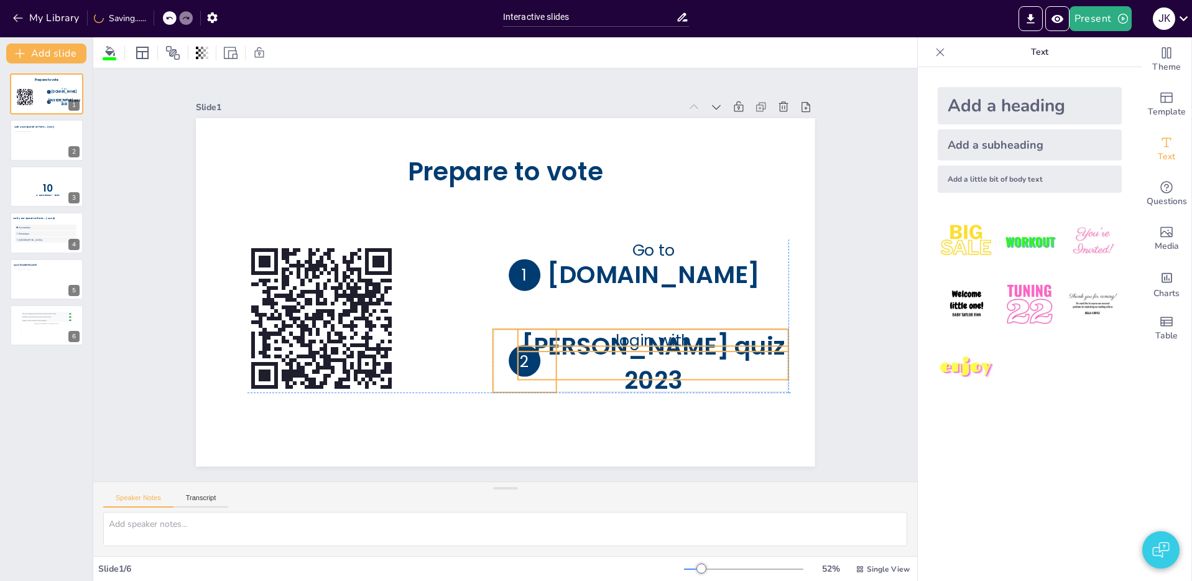
drag, startPoint x: 693, startPoint y: 362, endPoint x: 715, endPoint y: 355, distance: 23.0
click at [715, 355] on span "[PERSON_NAME] quiz 2023" at bounding box center [597, 410] width 245 height 161
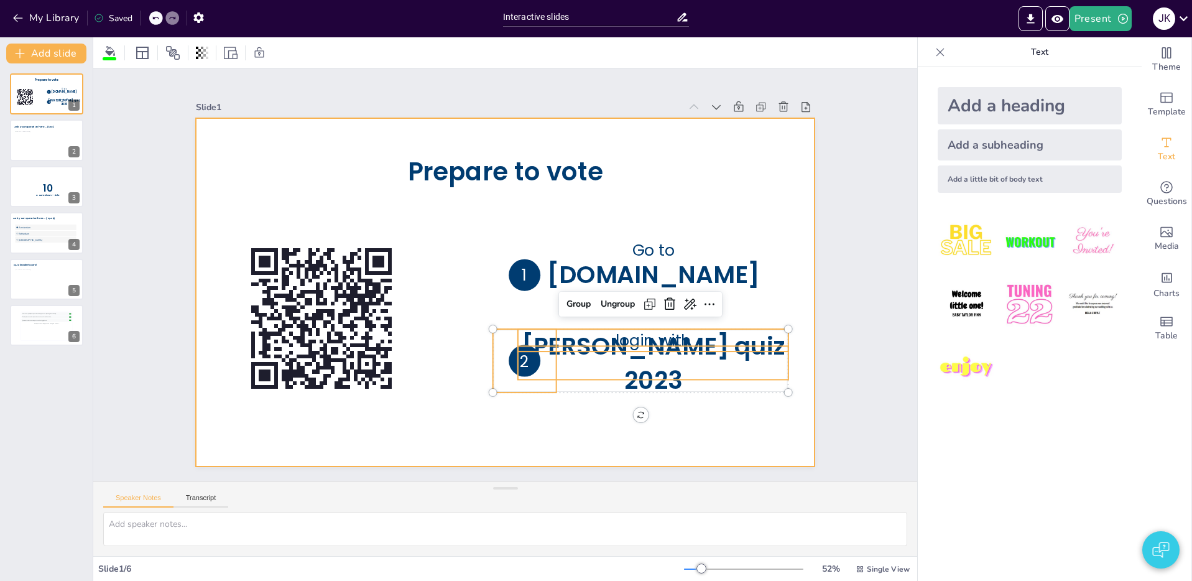
click at [439, 293] on div at bounding box center [502, 291] width 678 height 469
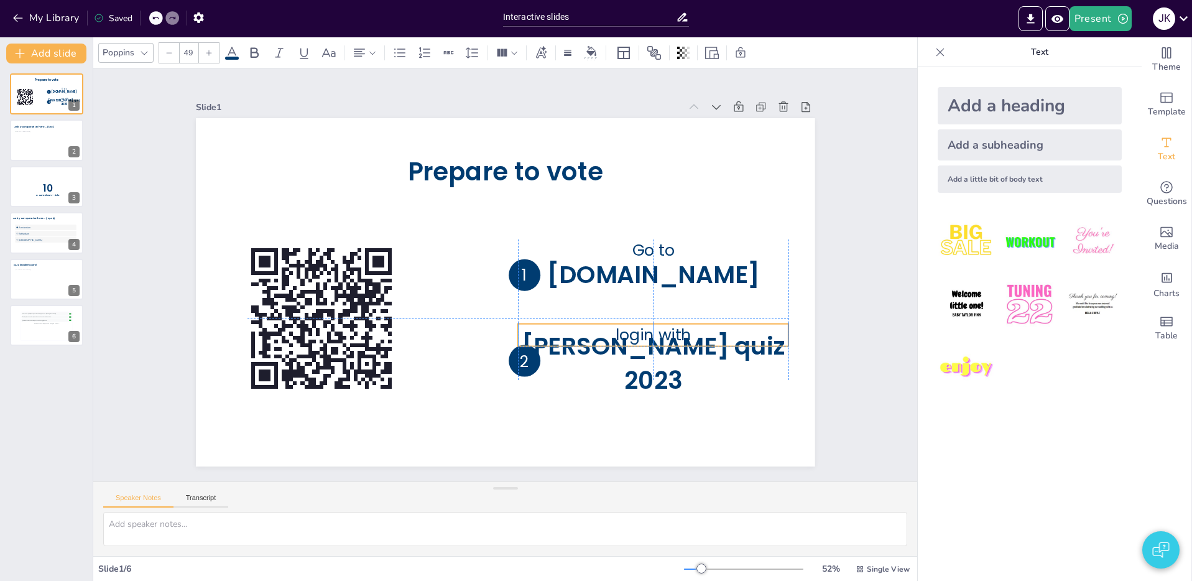
click at [666, 346] on span "login with" at bounding box center [637, 364] width 79 height 37
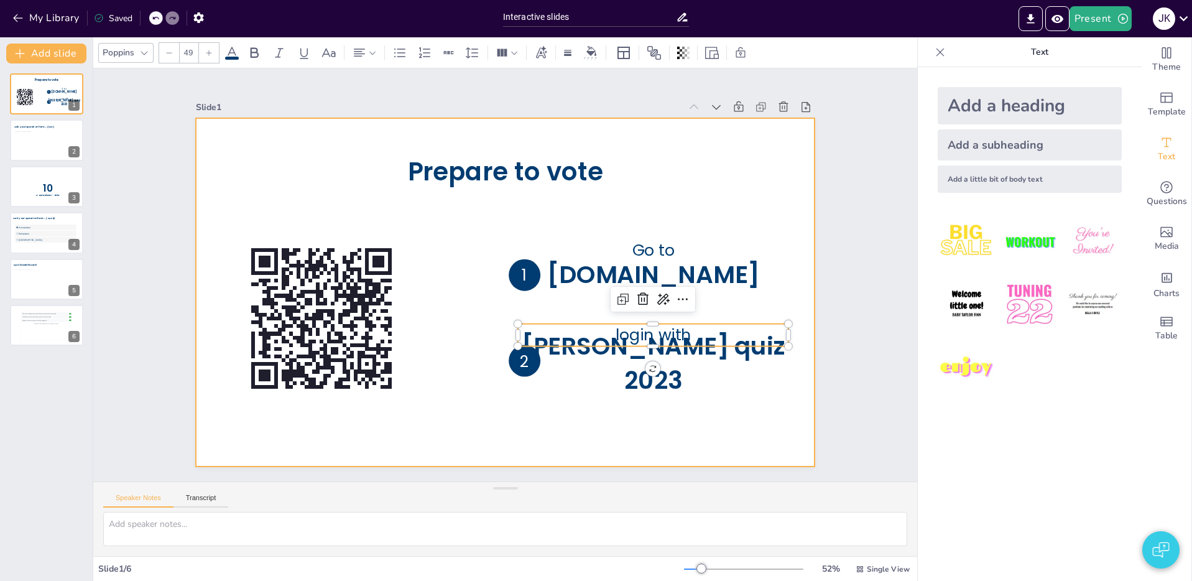
click at [674, 404] on div at bounding box center [503, 291] width 652 height 411
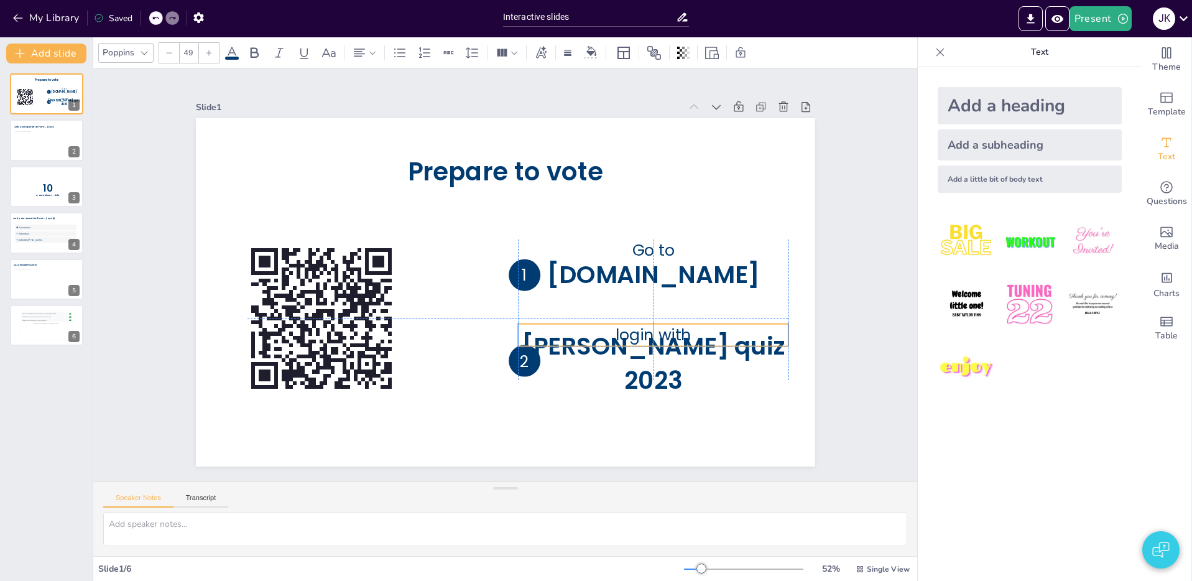
click at [445, 377] on span "login with" at bounding box center [430, 416] width 30 height 78
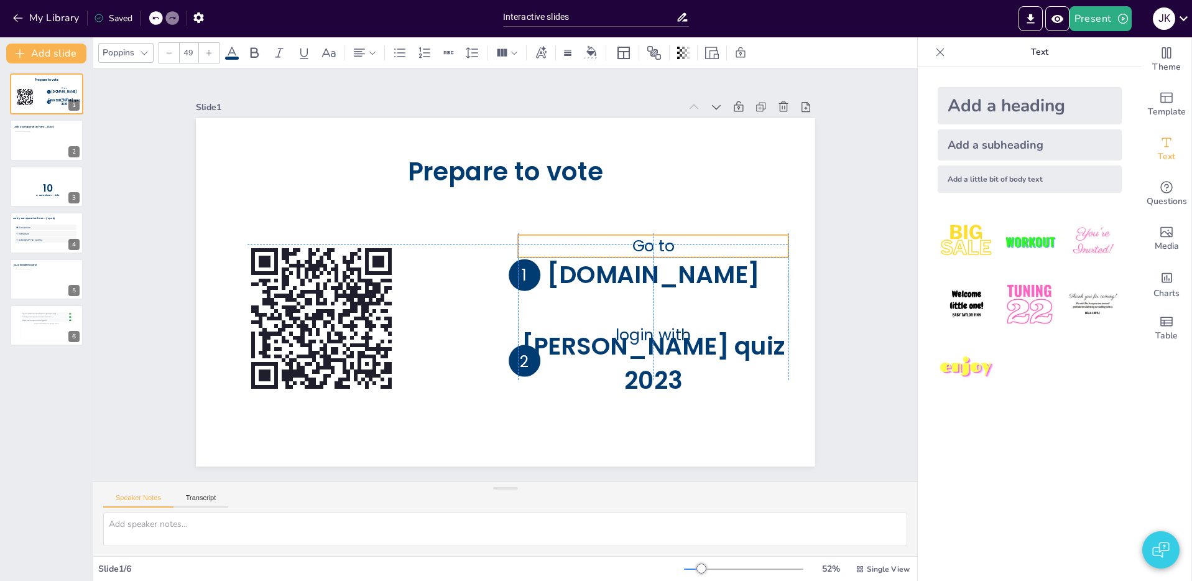
drag, startPoint x: 671, startPoint y: 255, endPoint x: 671, endPoint y: 249, distance: 6.2
click at [671, 276] on span "Go to" at bounding box center [654, 293] width 47 height 34
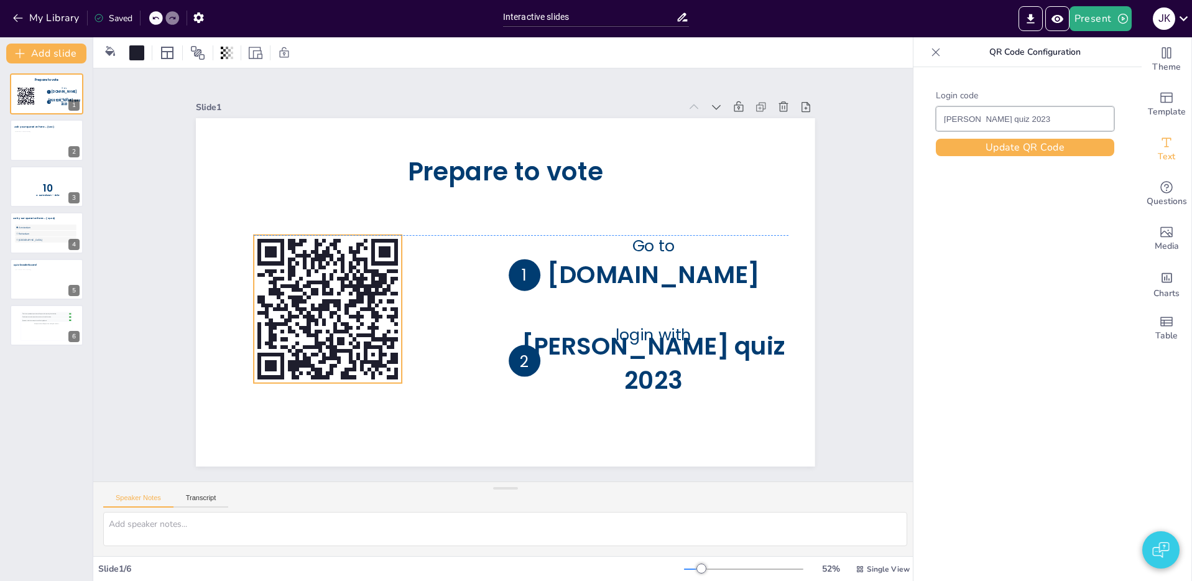
drag, startPoint x: 315, startPoint y: 339, endPoint x: 320, endPoint y: 333, distance: 8.8
click at [313, 274] on rect at bounding box center [309, 271] width 8 height 6
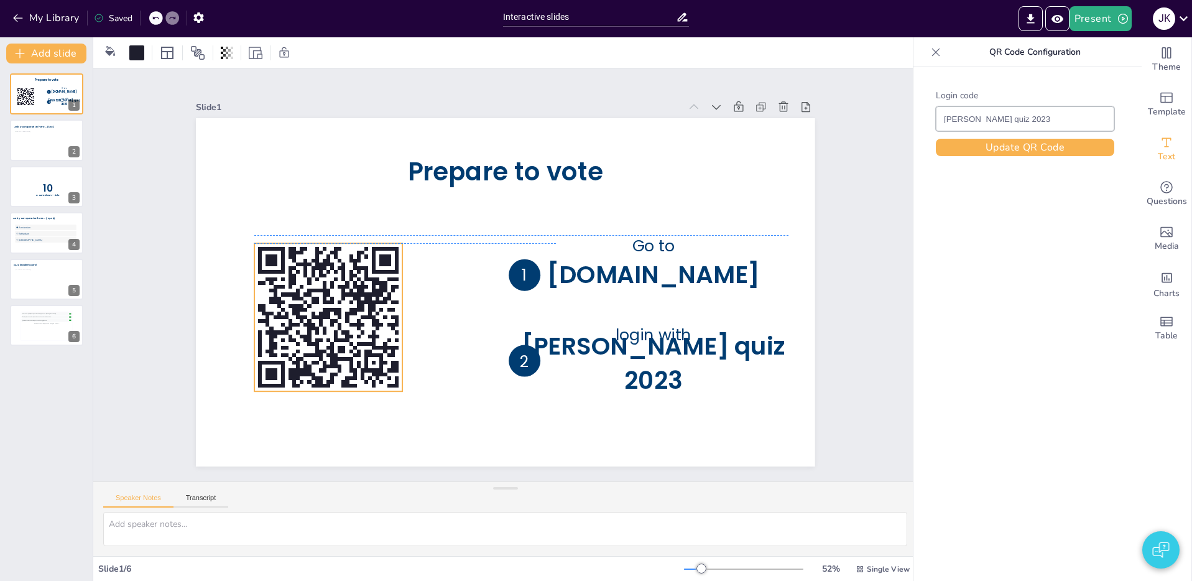
click at [353, 328] on rect at bounding box center [328, 317] width 148 height 148
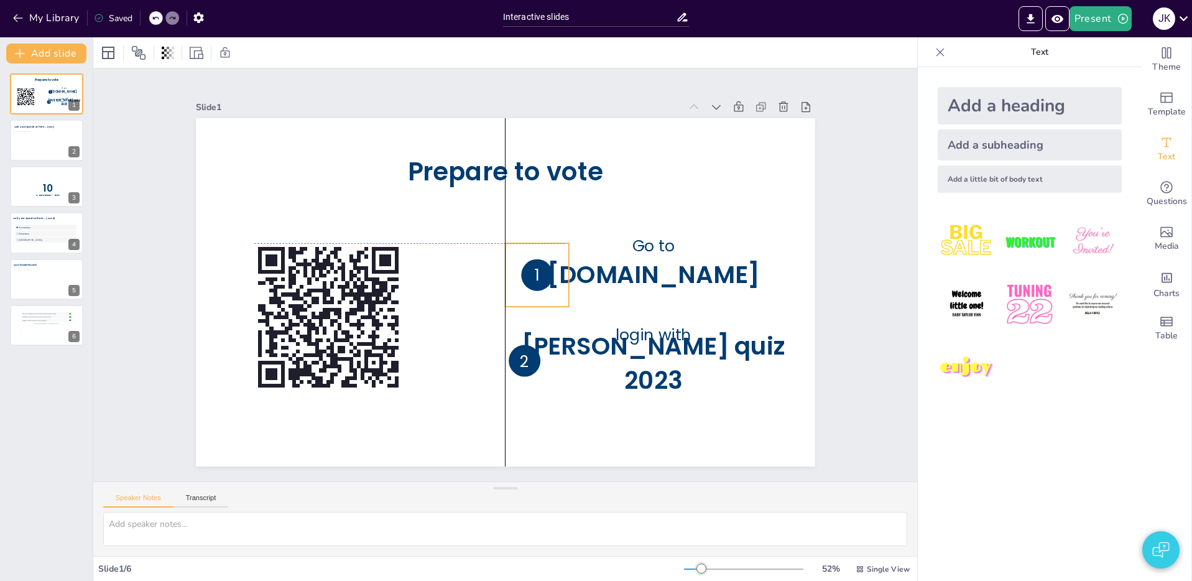
drag, startPoint x: 540, startPoint y: 287, endPoint x: 545, endPoint y: 291, distance: 6.6
click at [515, 283] on icon at bounding box center [475, 284] width 80 height 80
drag, startPoint x: 525, startPoint y: 362, endPoint x: 535, endPoint y: 360, distance: 10.1
click at [515, 360] on span "2" at bounding box center [508, 369] width 16 height 24
click at [503, 297] on span "1" at bounding box center [492, 304] width 22 height 14
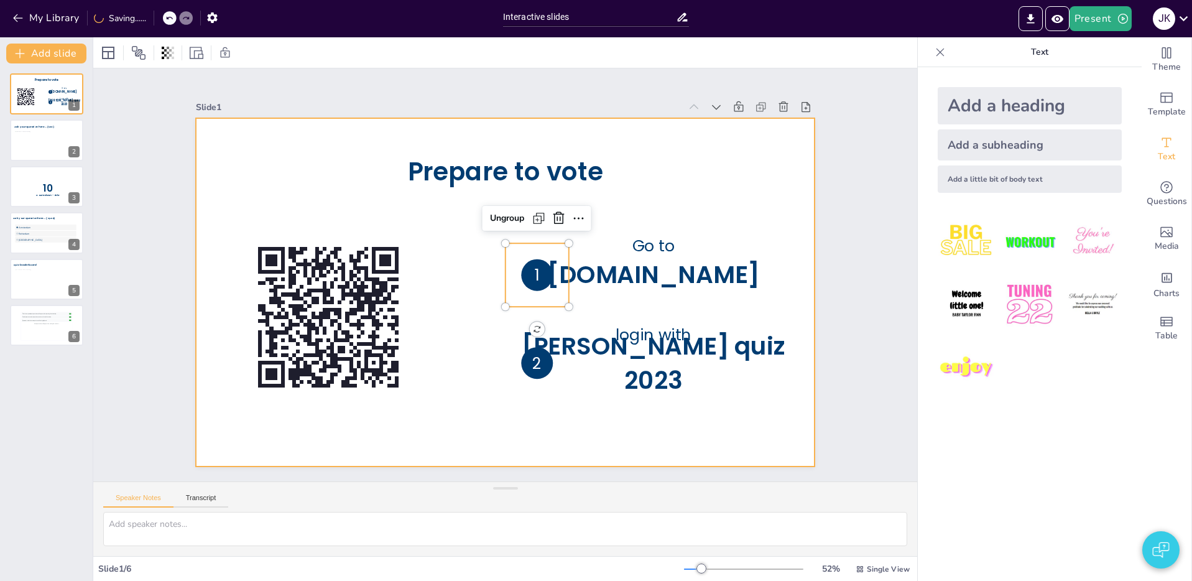
click at [459, 281] on div at bounding box center [493, 288] width 693 height 673
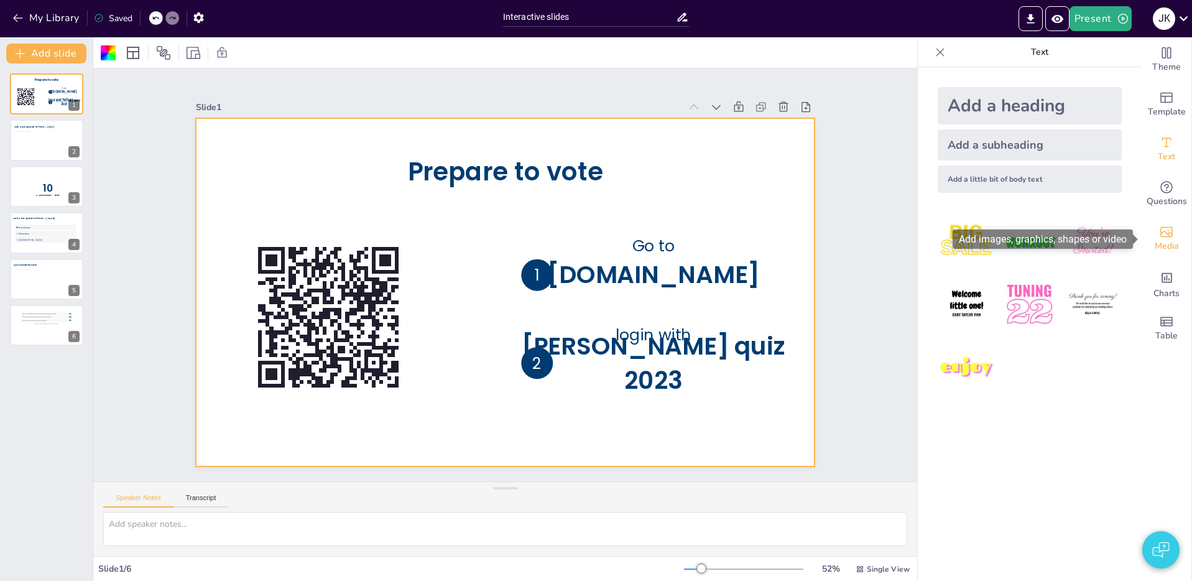
click at [1164, 245] on span "Media" at bounding box center [1166, 246] width 24 height 14
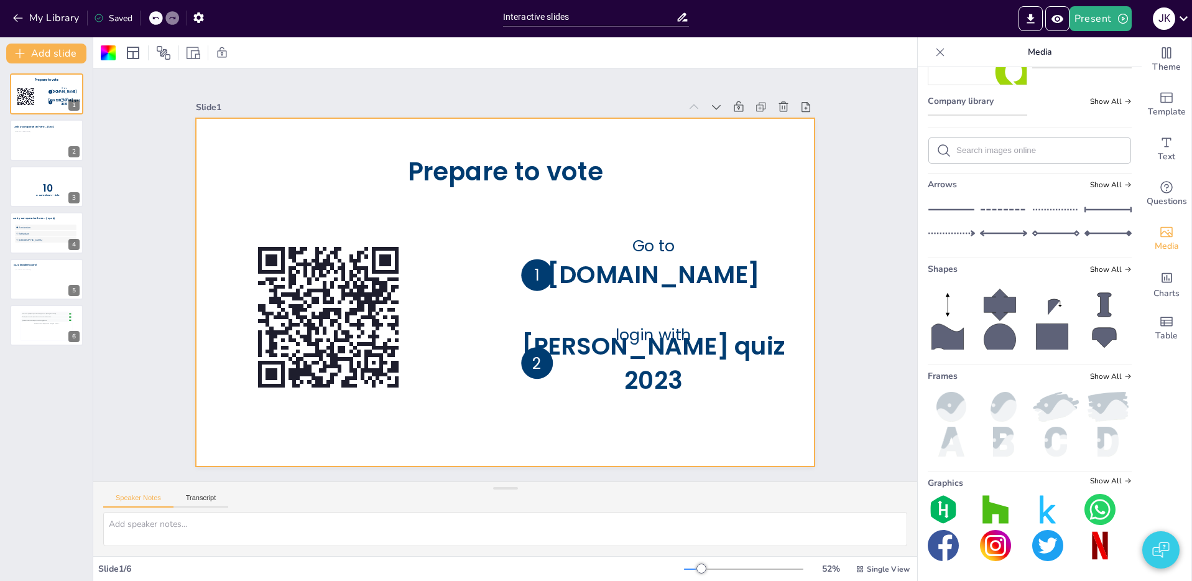
scroll to position [1493, 0]
click at [950, 209] on line at bounding box center [951, 209] width 46 height 0
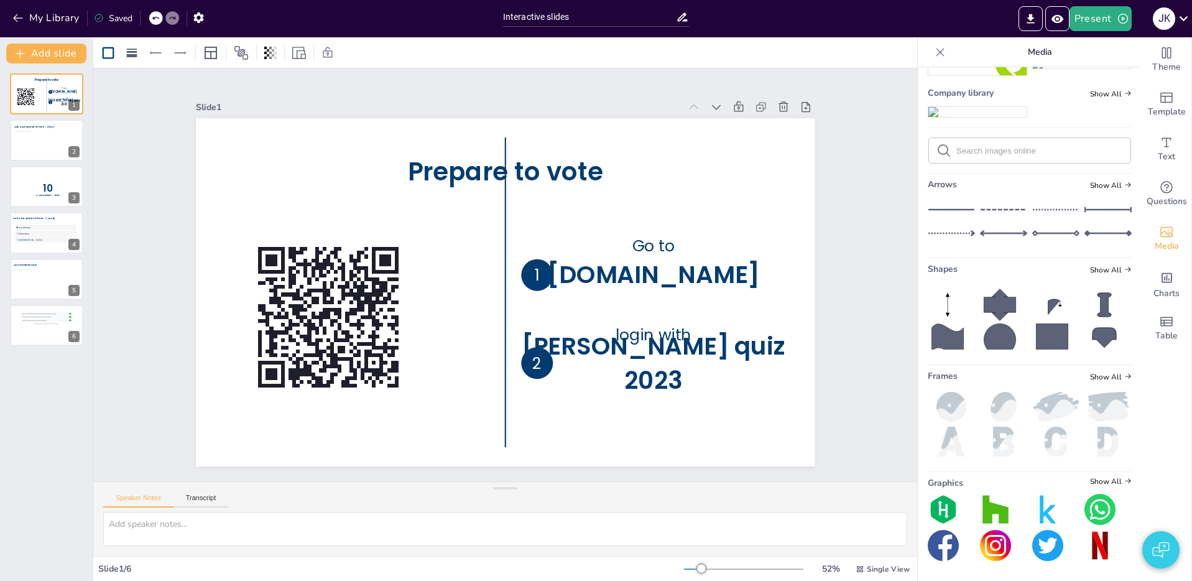
drag, startPoint x: 503, startPoint y: 311, endPoint x: 485, endPoint y: 292, distance: 26.4
drag, startPoint x: 486, startPoint y: 297, endPoint x: 465, endPoint y: 293, distance: 21.5
drag, startPoint x: 479, startPoint y: 288, endPoint x: 502, endPoint y: 292, distance: 23.4
drag, startPoint x: 506, startPoint y: 140, endPoint x: 506, endPoint y: 234, distance: 93.9
click at [531, 240] on div at bounding box center [538, 247] width 14 height 14
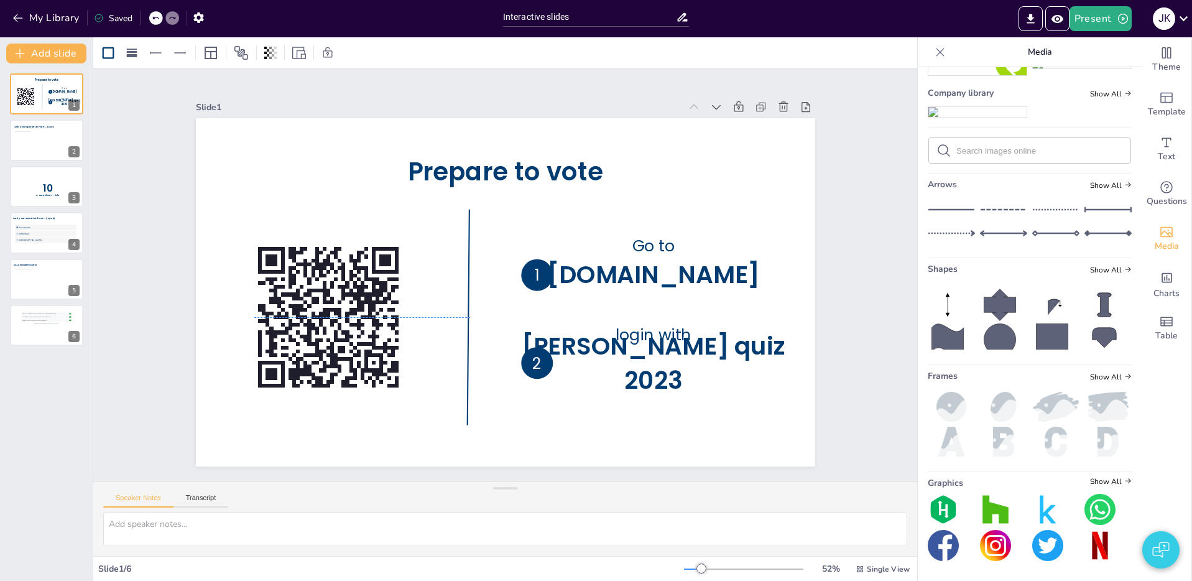
drag, startPoint x: 503, startPoint y: 297, endPoint x: 467, endPoint y: 274, distance: 41.9
click at [467, 274] on div at bounding box center [449, 275] width 168 height 150
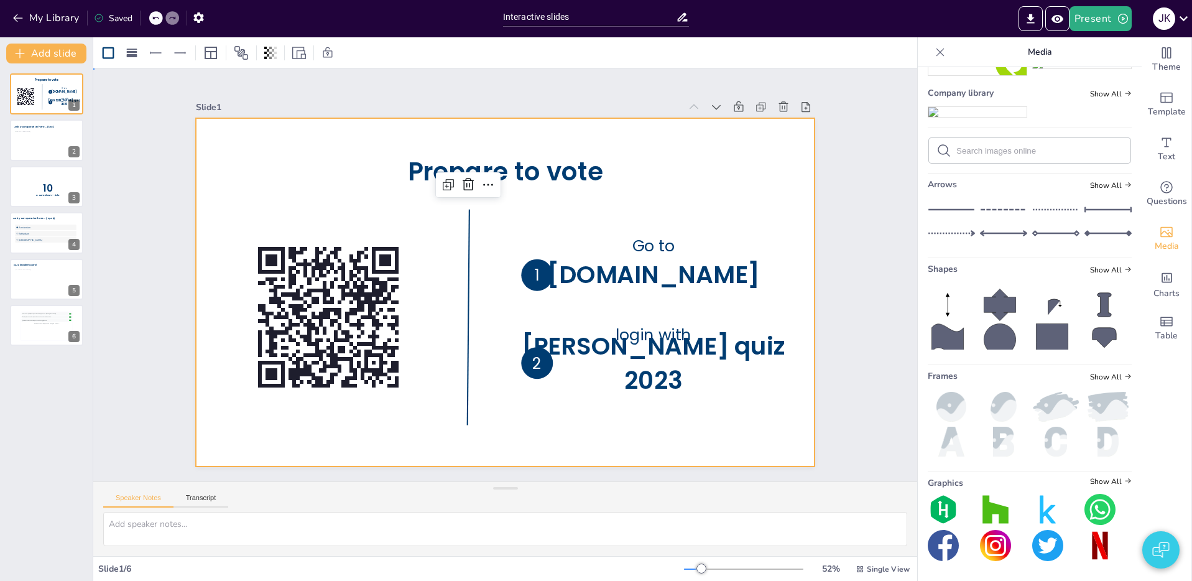
click at [705, 175] on div at bounding box center [493, 288] width 693 height 673
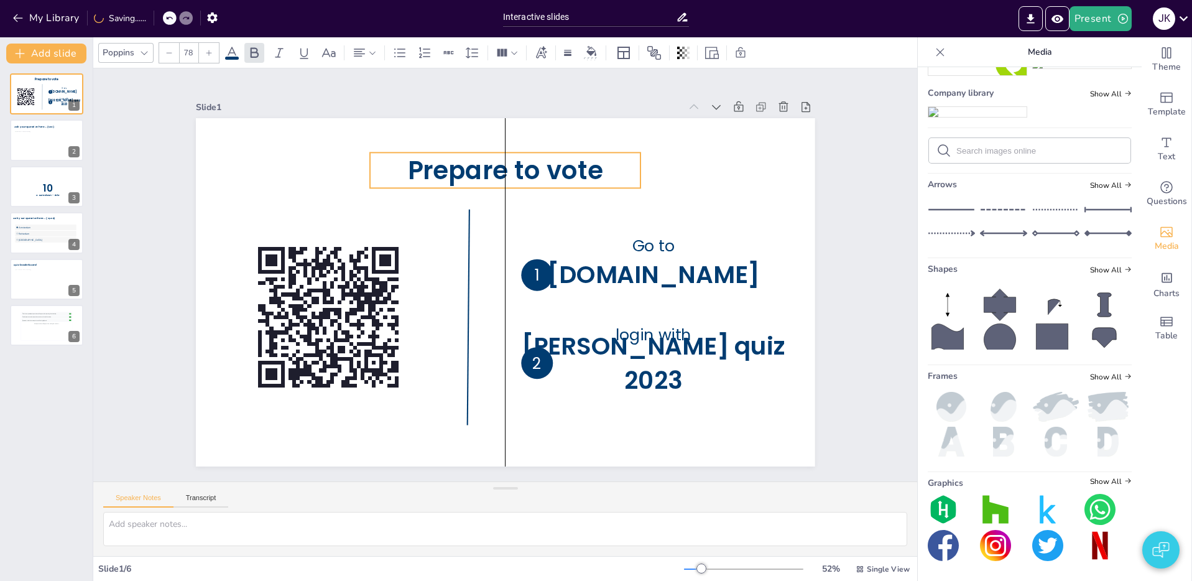
drag, startPoint x: 507, startPoint y: 165, endPoint x: 515, endPoint y: 164, distance: 7.5
click at [512, 163] on span "Prepare to vote" at bounding box center [527, 172] width 198 height 75
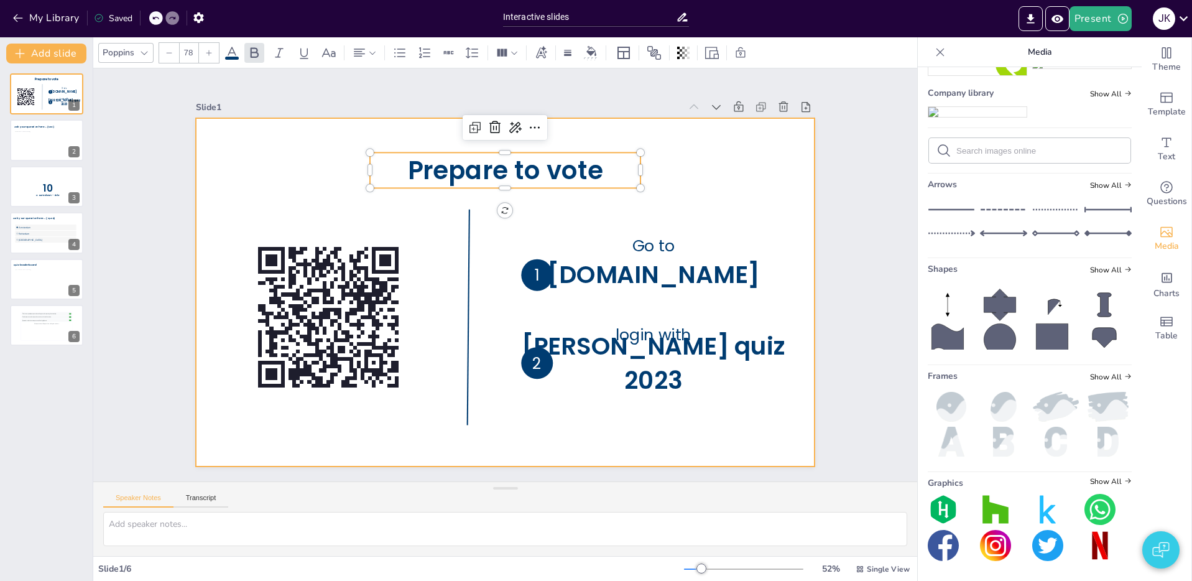
click at [758, 169] on div at bounding box center [503, 291] width 652 height 411
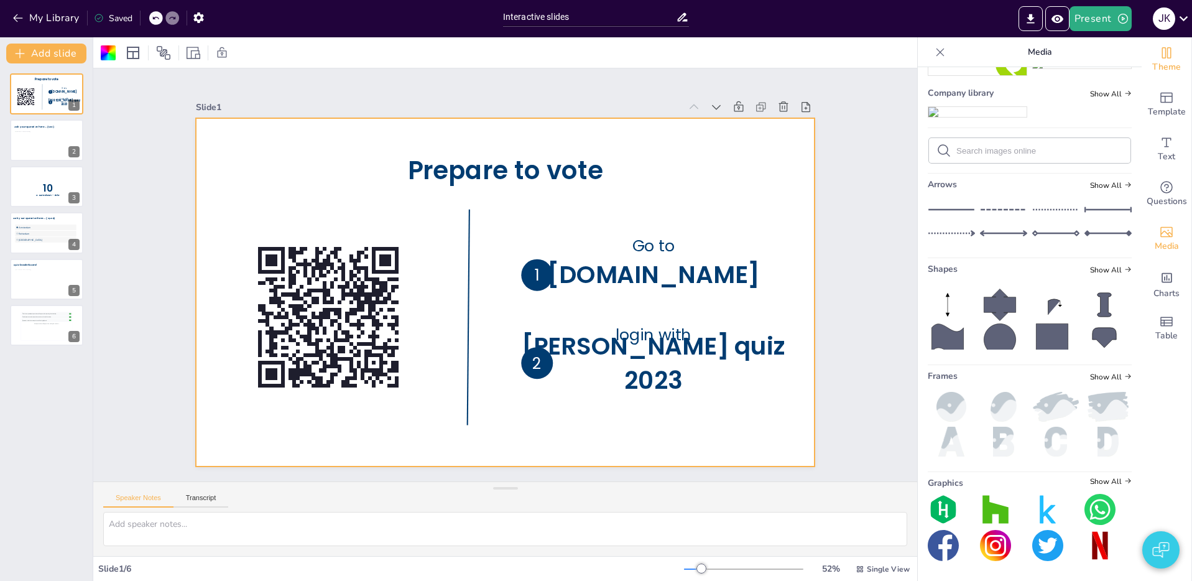
click at [1150, 57] on div "Theme" at bounding box center [1166, 59] width 50 height 45
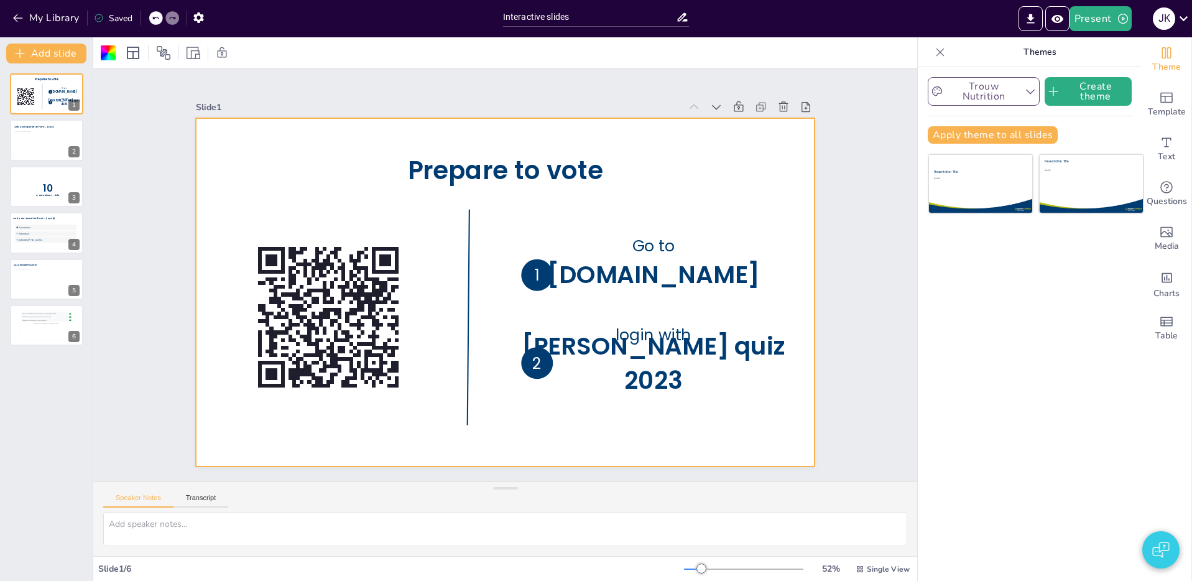
click at [1013, 86] on button "Trouw Nutrition" at bounding box center [983, 91] width 112 height 29
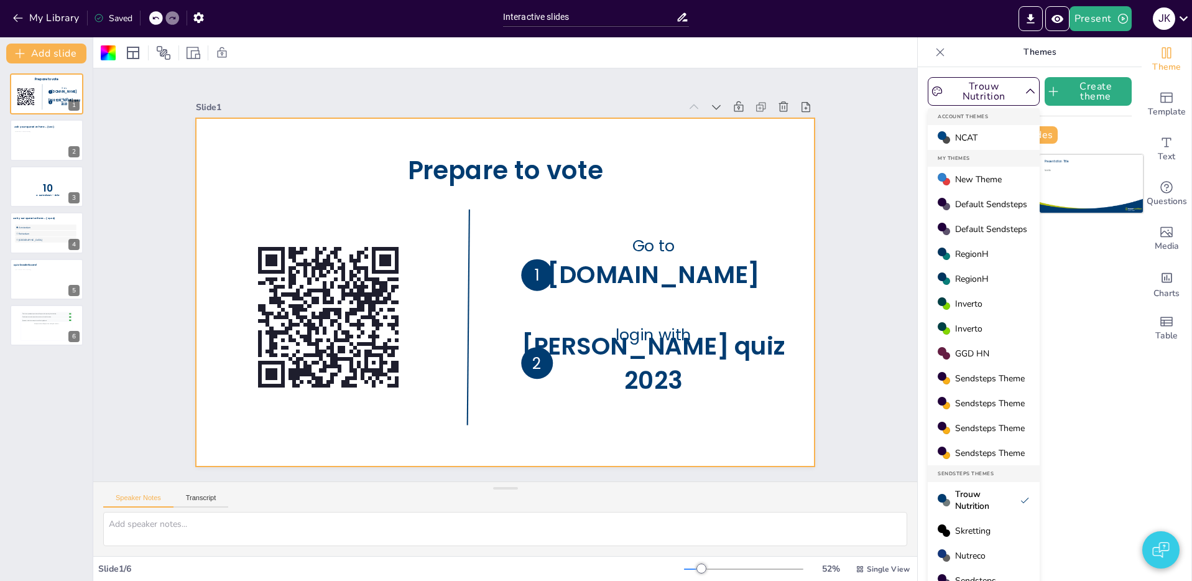
scroll to position [12, 0]
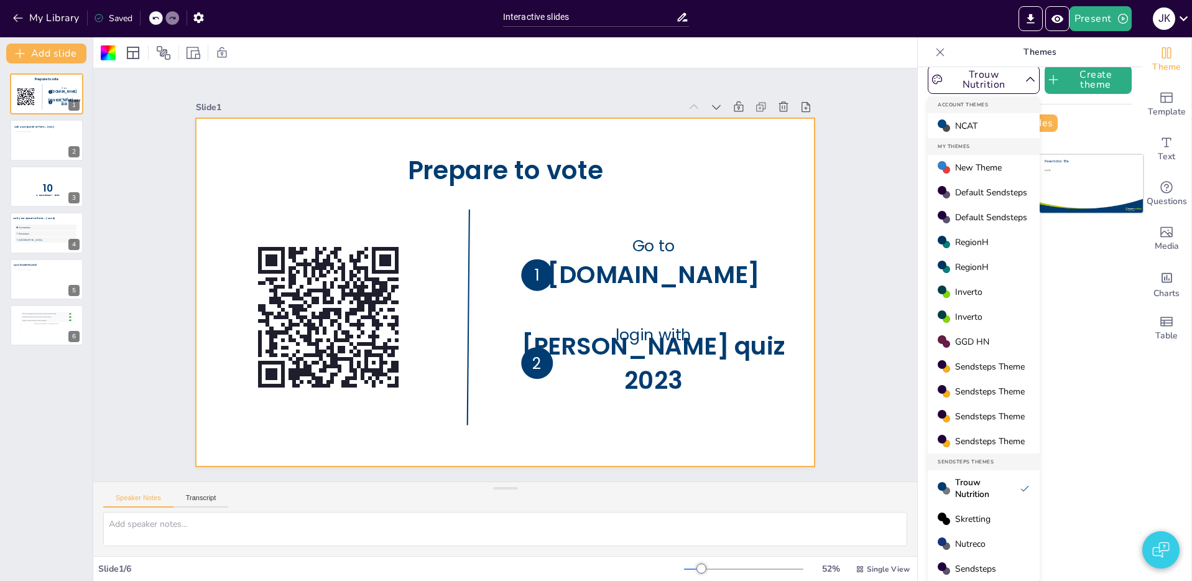
click at [1002, 364] on span "Sendsteps Theme" at bounding box center [990, 367] width 70 height 12
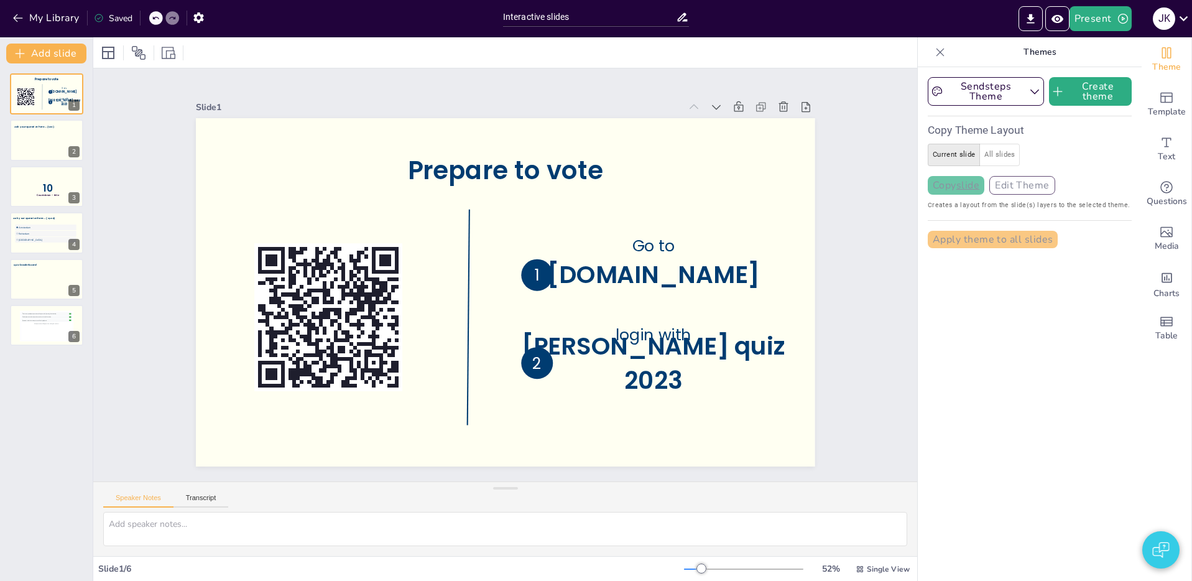
scroll to position [0, 0]
click at [995, 93] on button "Sendsteps Theme" at bounding box center [985, 91] width 116 height 29
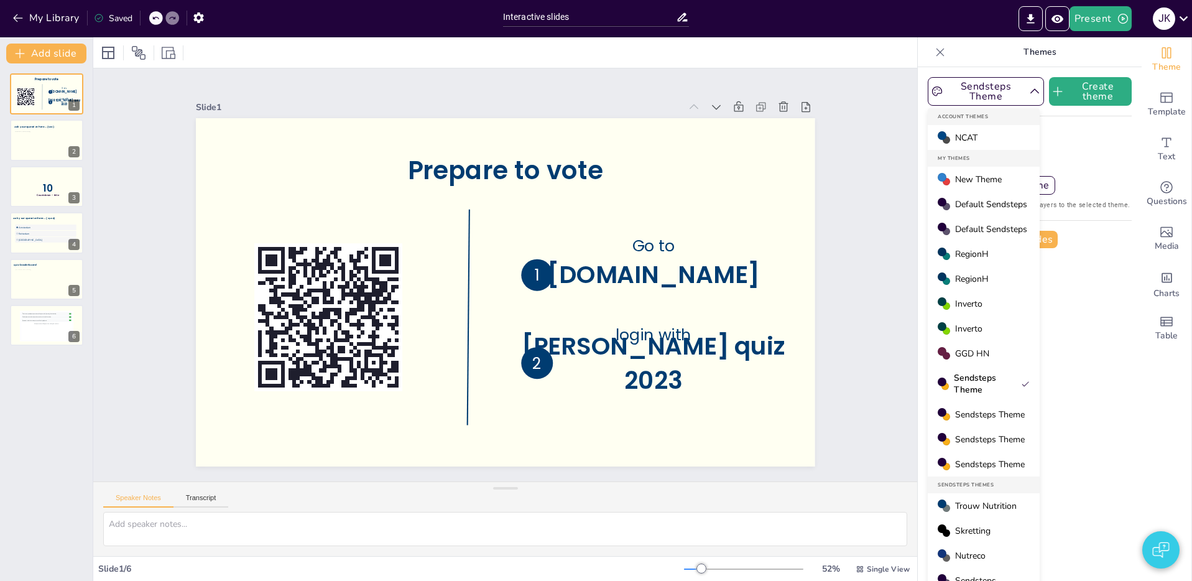
click at [1001, 448] on div "Sendsteps Theme" at bounding box center [983, 438] width 112 height 25
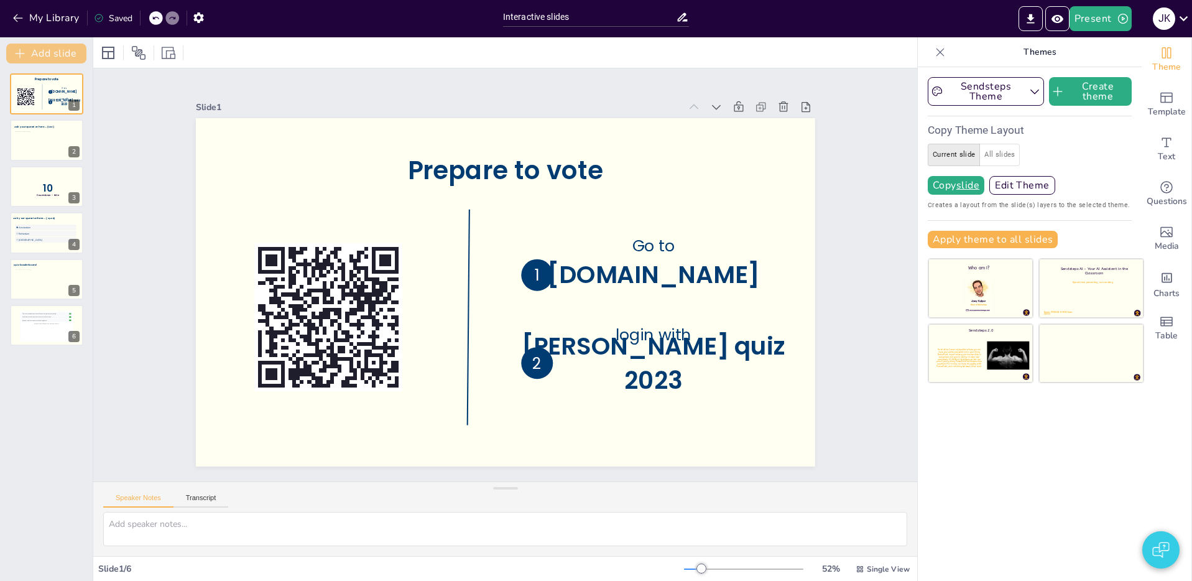
click at [44, 58] on button "Add slide" at bounding box center [46, 54] width 80 height 20
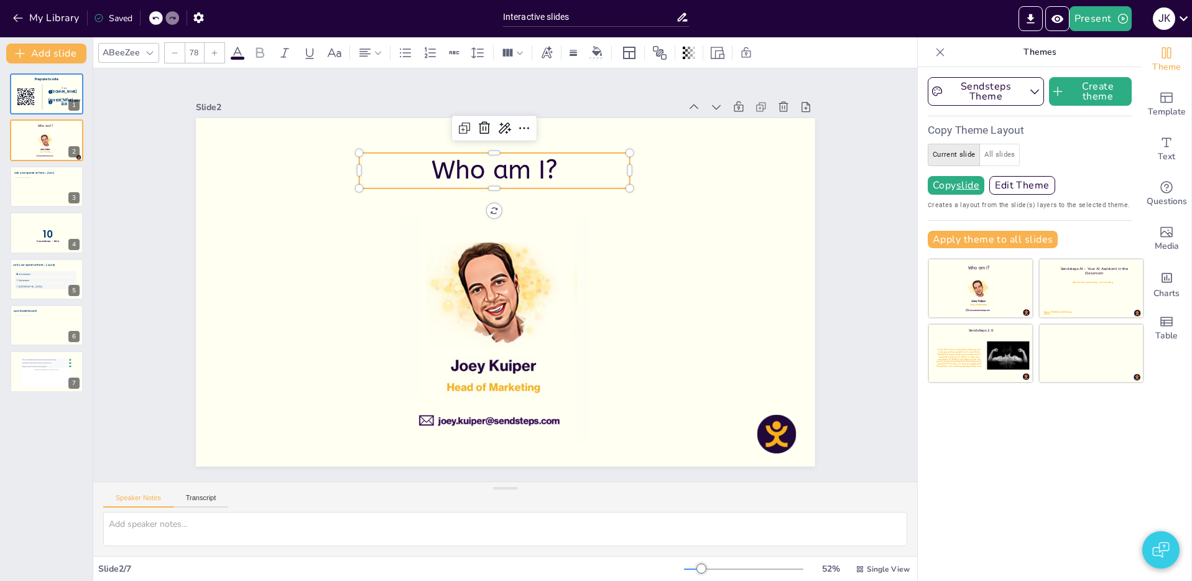
click at [546, 169] on span "Who am I?" at bounding box center [590, 213] width 89 height 124
click at [242, 52] on icon at bounding box center [237, 52] width 15 height 15
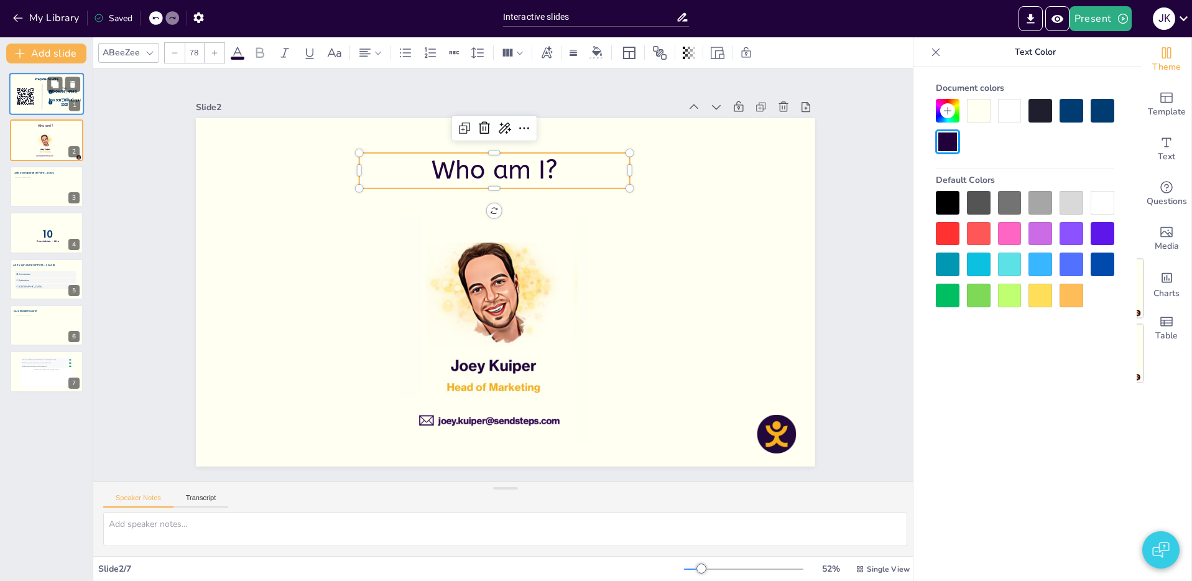
click at [62, 93] on span "[DOMAIN_NAME]" at bounding box center [64, 92] width 25 height 4
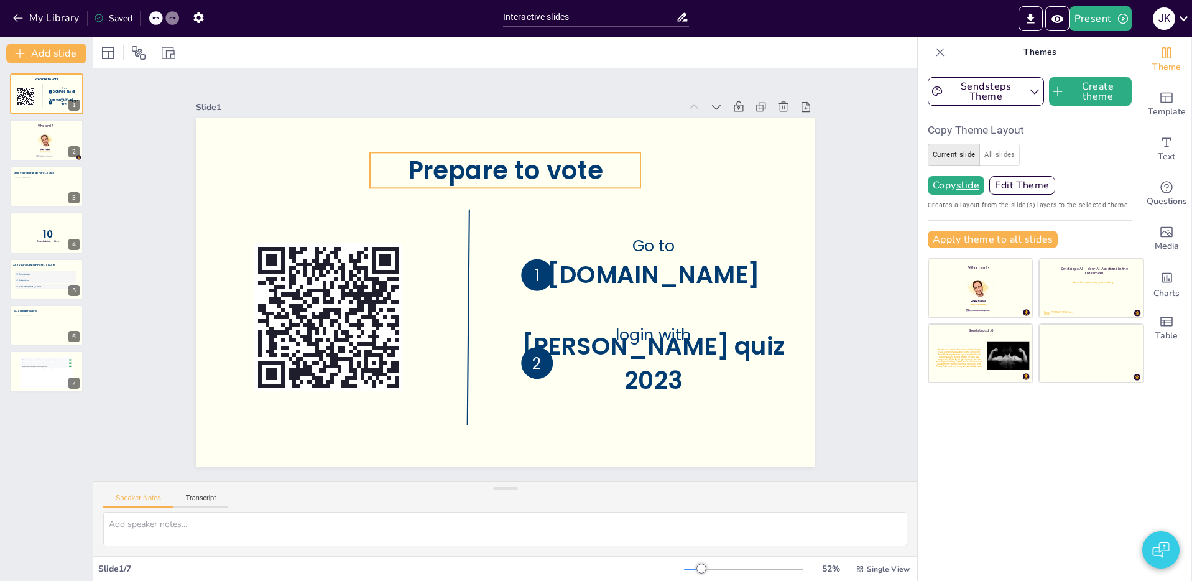
click at [550, 165] on span "Prepare to vote" at bounding box center [527, 172] width 198 height 75
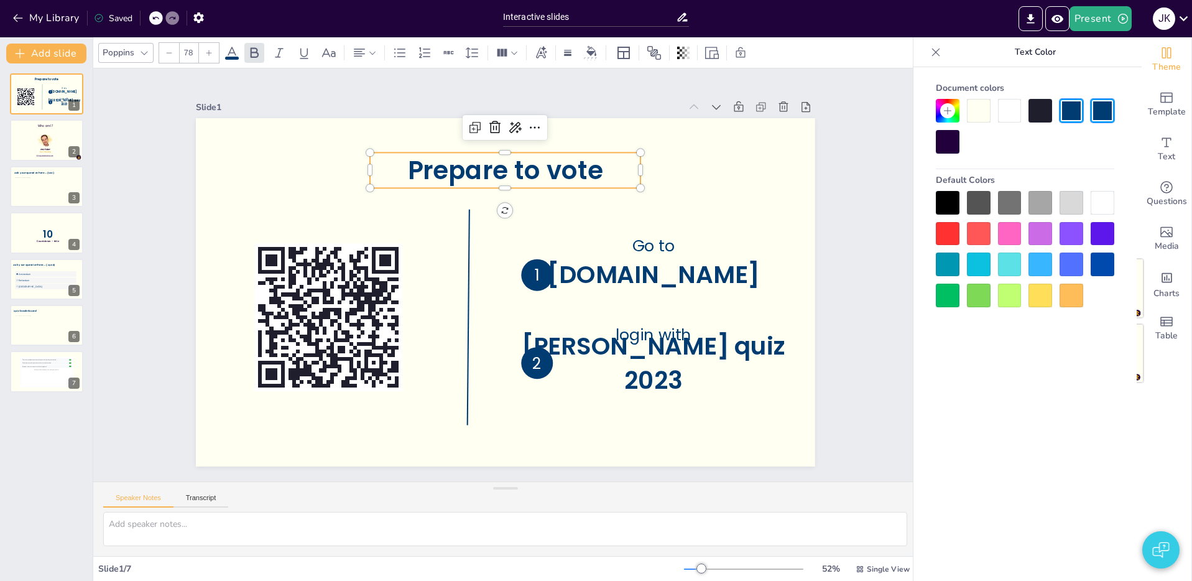
click at [945, 138] on div at bounding box center [948, 142] width 24 height 24
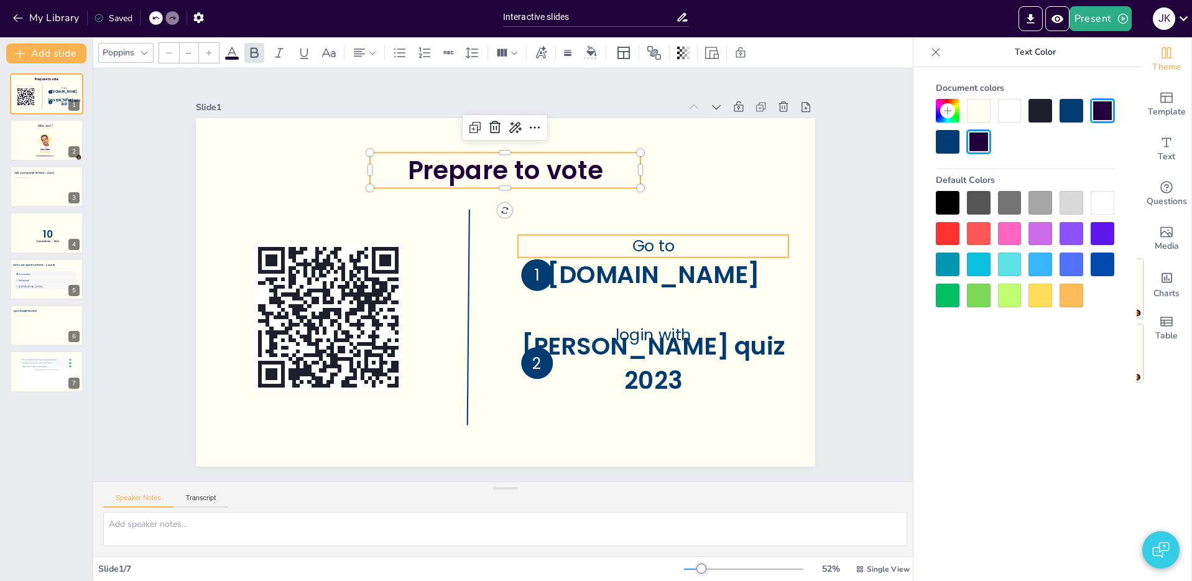
type input "49"
click at [673, 290] on span "Go to" at bounding box center [651, 308] width 47 height 37
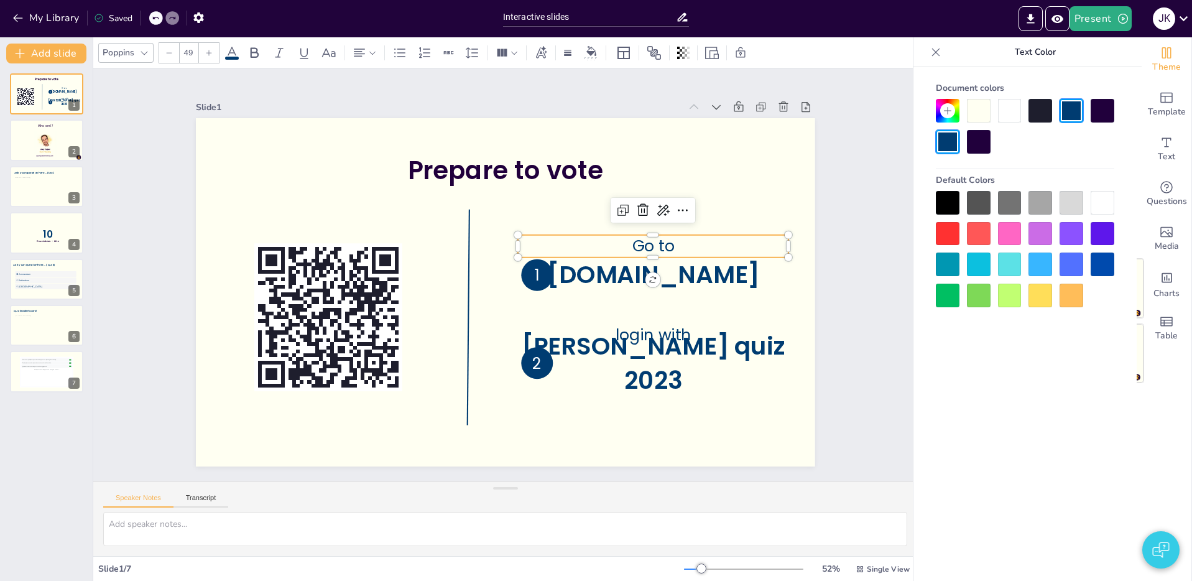
drag, startPoint x: 984, startPoint y: 143, endPoint x: 959, endPoint y: 177, distance: 41.8
click at [985, 143] on div at bounding box center [979, 142] width 24 height 24
click at [840, 418] on div "Slide 1 Prepare to vote Go to [DOMAIN_NAME] login with [PERSON_NAME] quiz 2023 …" at bounding box center [505, 274] width 725 height 453
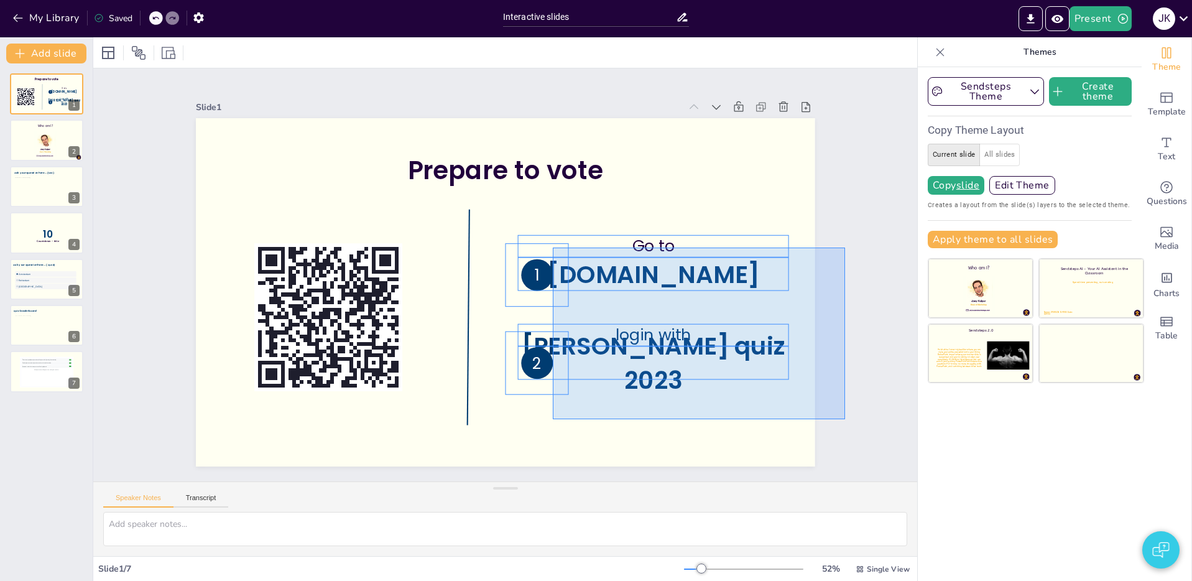
drag, startPoint x: 831, startPoint y: 413, endPoint x: 548, endPoint y: 241, distance: 331.4
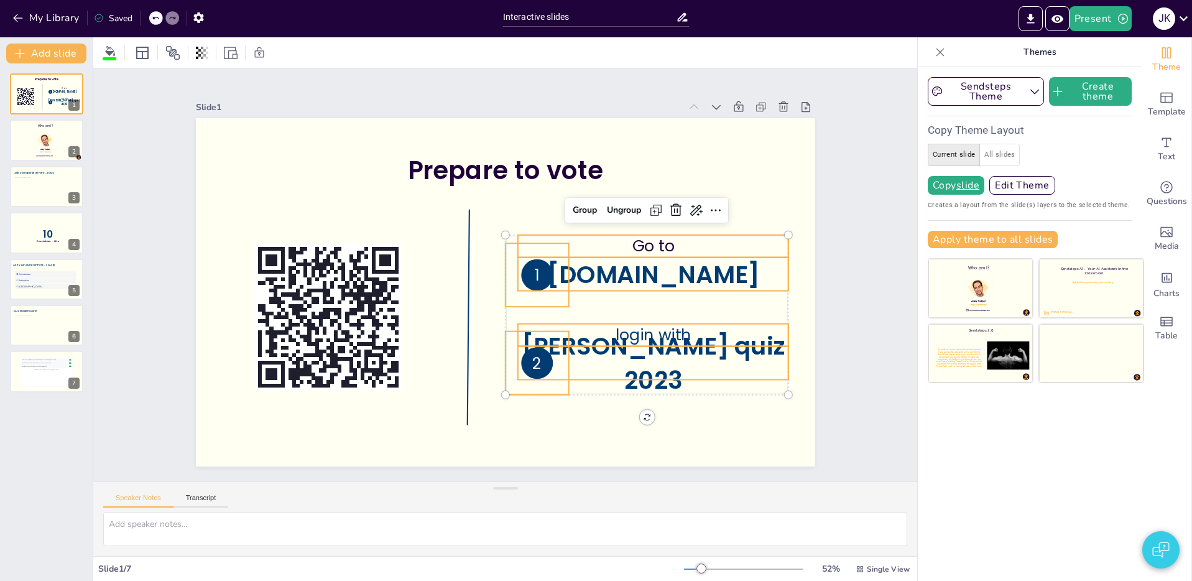
click at [500, 282] on p "1" at bounding box center [483, 298] width 32 height 32
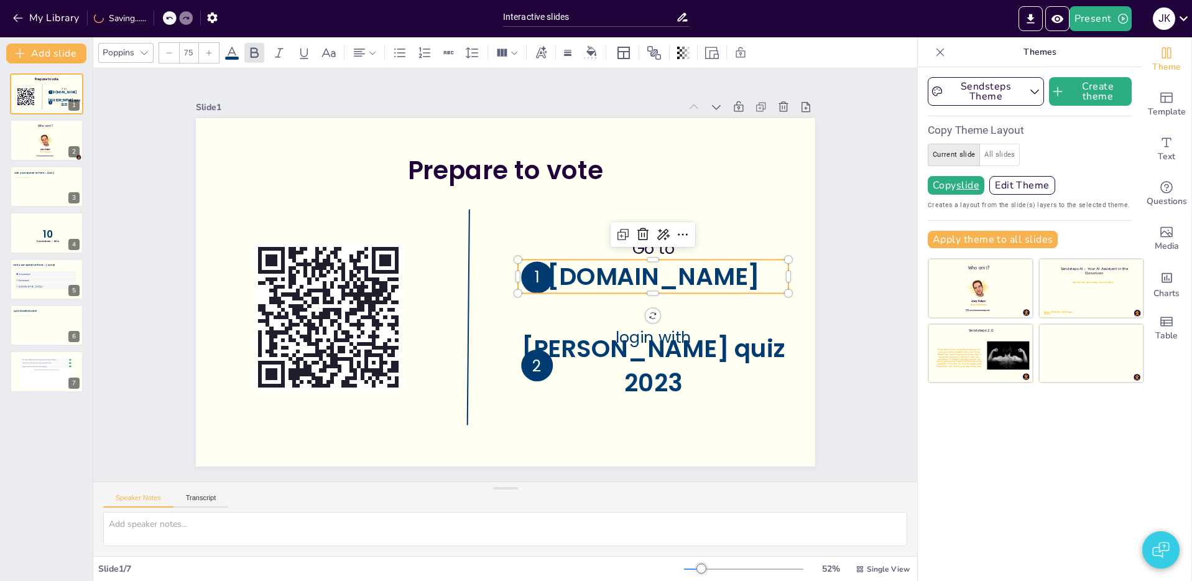
click at [510, 240] on span "[DOMAIN_NAME]" at bounding box center [461, 133] width 98 height 213
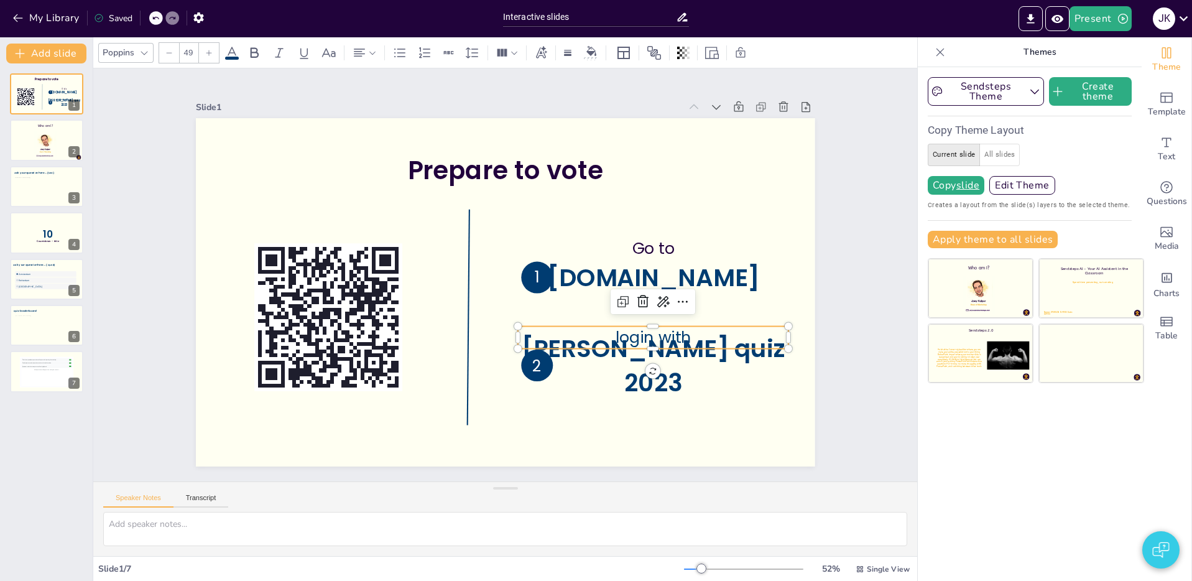
click at [697, 344] on p "login with" at bounding box center [646, 352] width 272 height 50
click at [537, 366] on span "[PERSON_NAME] quiz 2023" at bounding box center [480, 438] width 114 height 261
drag, startPoint x: 699, startPoint y: 344, endPoint x: 712, endPoint y: 332, distance: 17.6
click at [493, 211] on div at bounding box center [357, 206] width 271 height 10
type input "--"
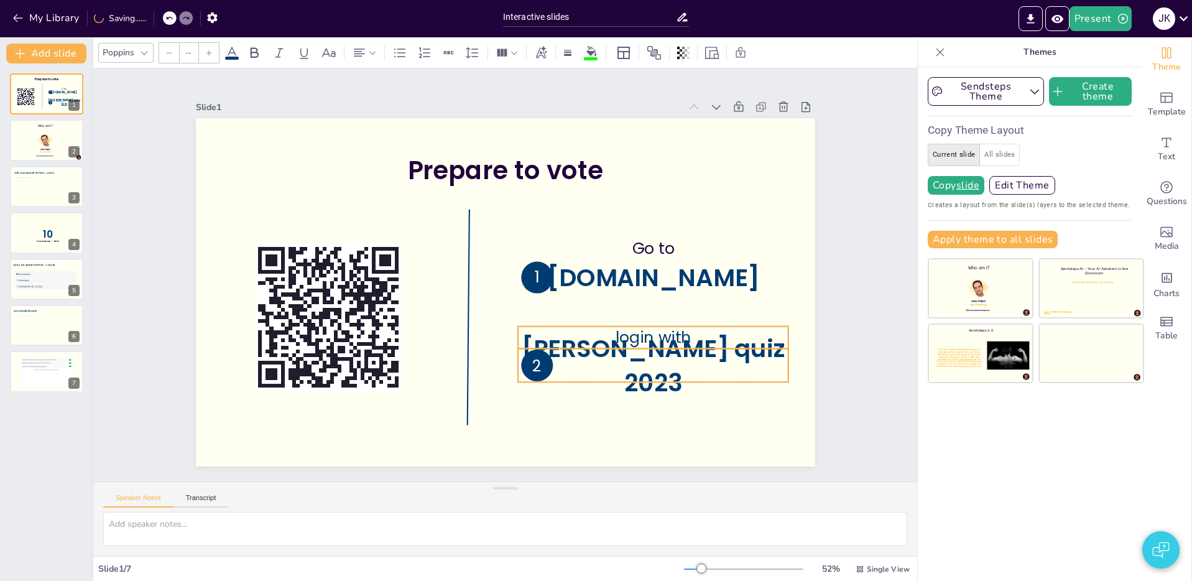
click at [500, 223] on p "login with" at bounding box center [365, 197] width 272 height 50
click at [506, 308] on span "[DOMAIN_NAME]" at bounding box center [457, 414] width 98 height 213
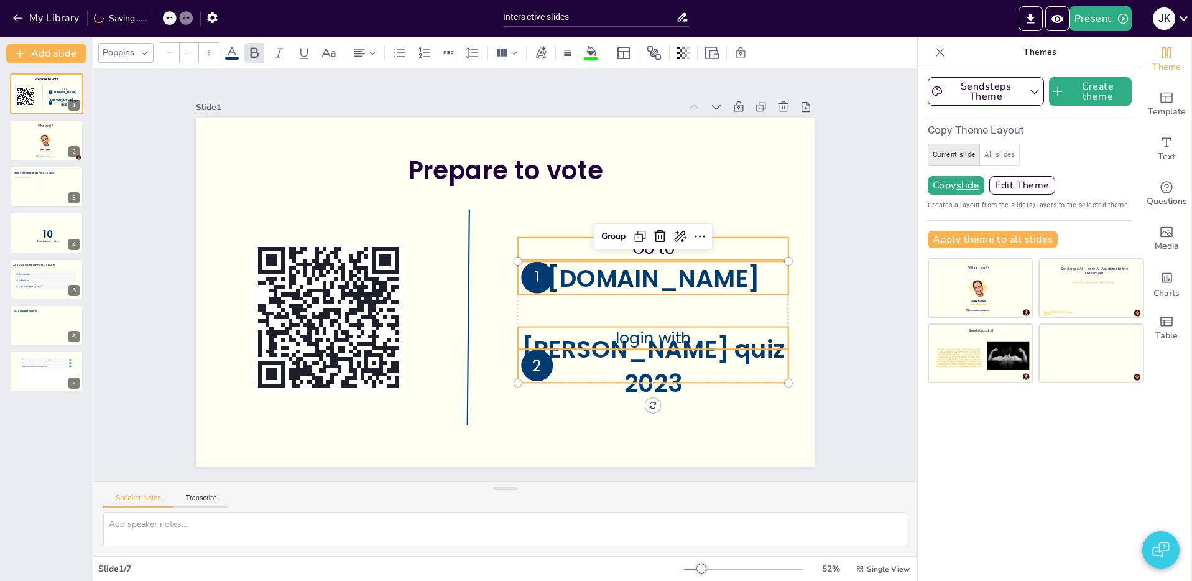
click at [706, 250] on p "Go to" at bounding box center [654, 295] width 264 height 104
drag, startPoint x: 232, startPoint y: 55, endPoint x: 382, endPoint y: 78, distance: 151.6
click at [232, 55] on div at bounding box center [231, 52] width 15 height 15
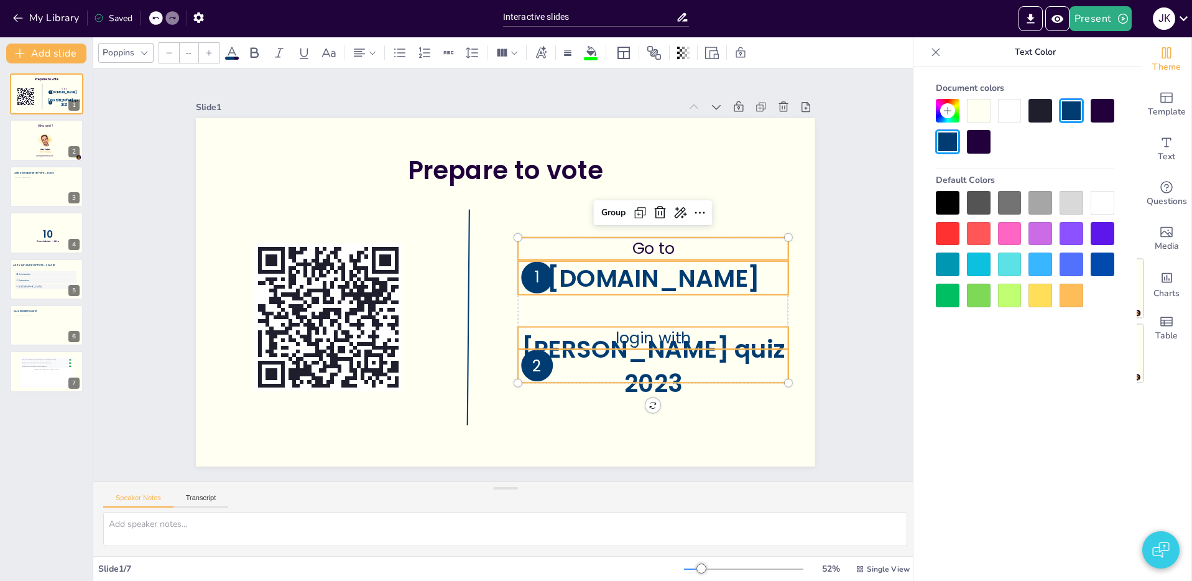
click at [981, 140] on div at bounding box center [979, 142] width 24 height 24
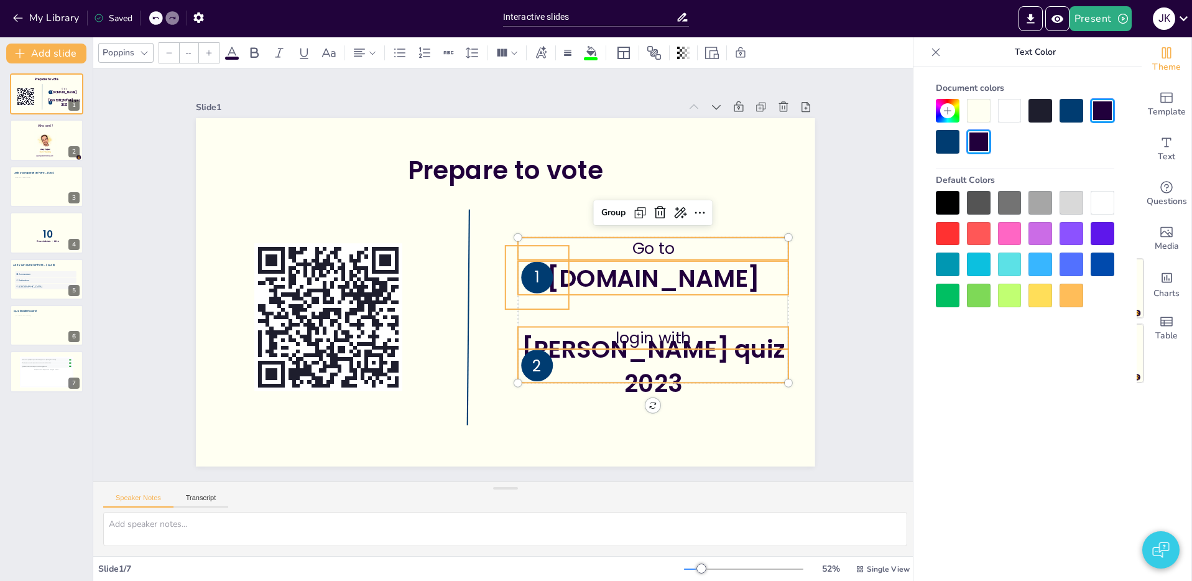
click at [541, 283] on p "1" at bounding box center [524, 299] width 32 height 32
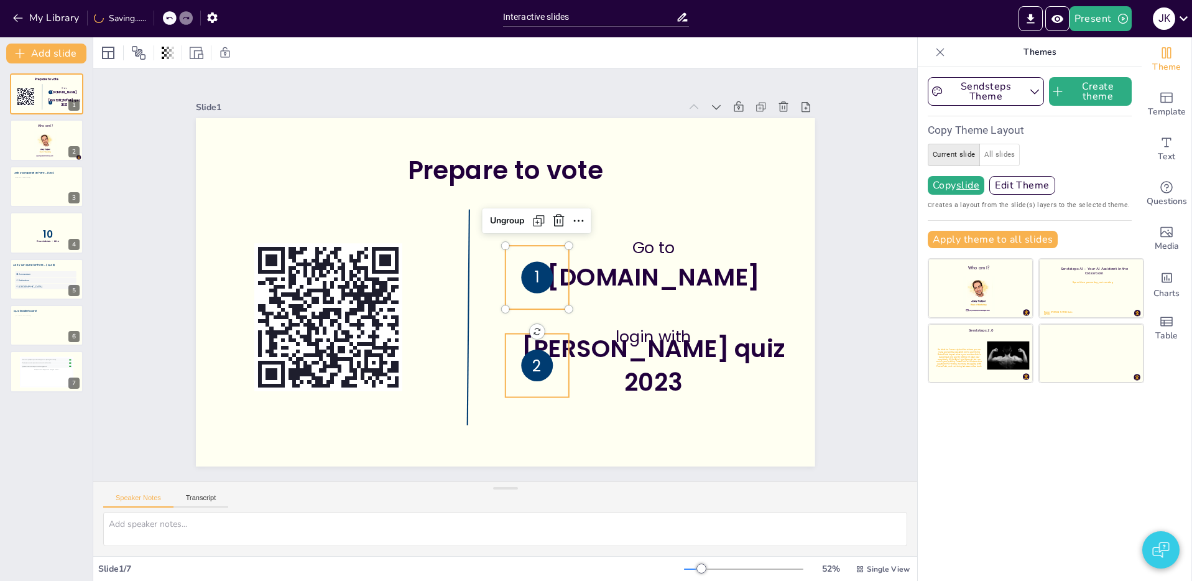
click at [479, 359] on span "2" at bounding box center [468, 363] width 22 height 22
click at [548, 277] on p "1" at bounding box center [535, 287] width 30 height 28
click at [164, 54] on icon at bounding box center [165, 52] width 2 height 7
drag, startPoint x: 167, startPoint y: 53, endPoint x: 137, endPoint y: 53, distance: 29.8
click at [167, 53] on icon at bounding box center [168, 53] width 2 height 12
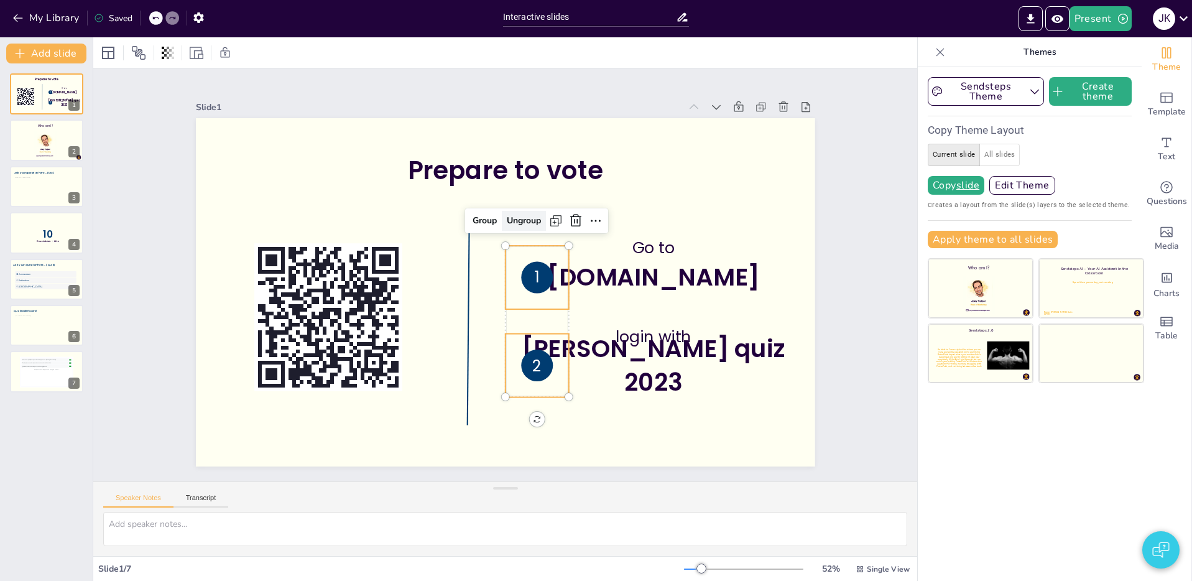
click at [538, 225] on div "Ungroup" at bounding box center [555, 247] width 46 height 44
click at [555, 287] on icon at bounding box center [537, 281] width 70 height 70
click at [508, 228] on div "Ungroup" at bounding box center [532, 230] width 48 height 39
click at [543, 357] on div "2" at bounding box center [507, 371] width 80 height 80
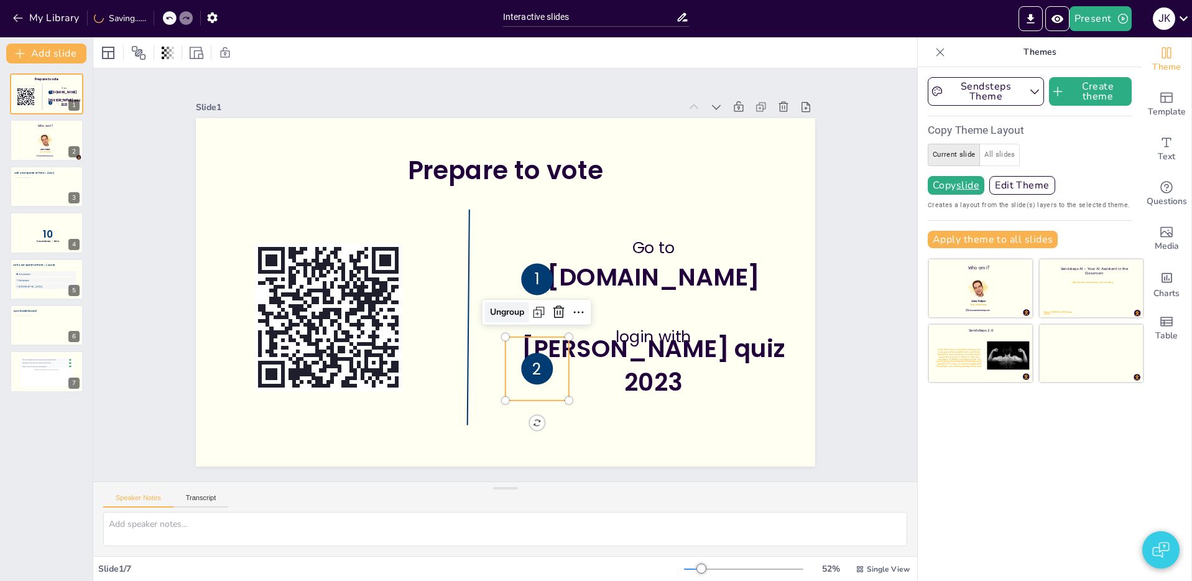
click at [484, 308] on div "Ungroup" at bounding box center [469, 283] width 29 height 47
click at [538, 372] on icon at bounding box center [496, 373] width 84 height 84
click at [105, 47] on div at bounding box center [108, 52] width 15 height 15
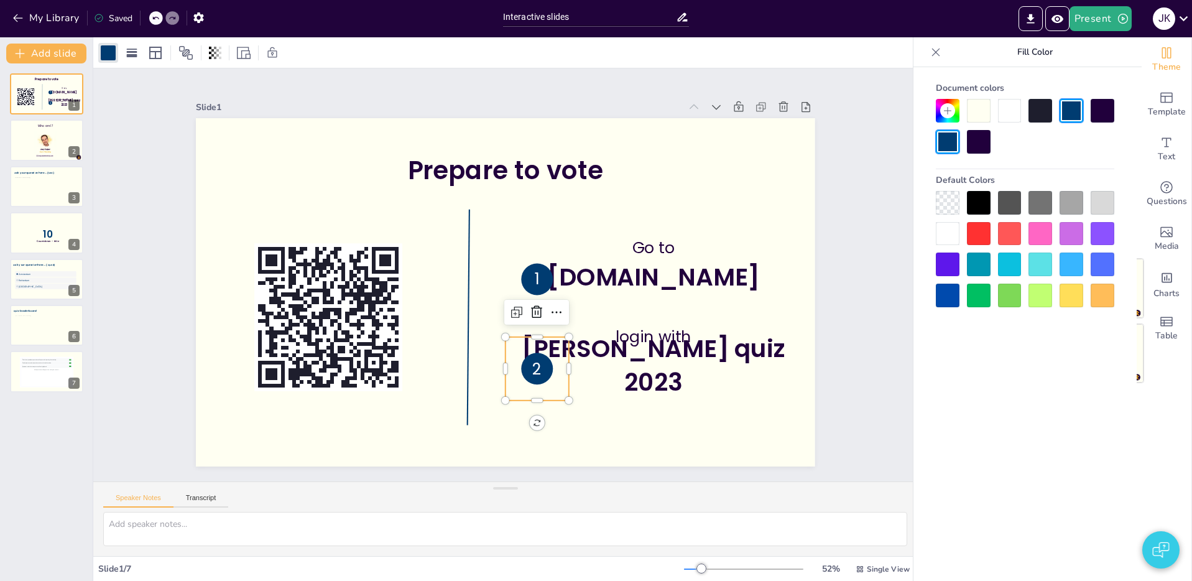
click at [978, 144] on div at bounding box center [979, 142] width 24 height 24
click at [550, 285] on circle at bounding box center [535, 282] width 35 height 35
click at [979, 142] on div at bounding box center [979, 142] width 24 height 24
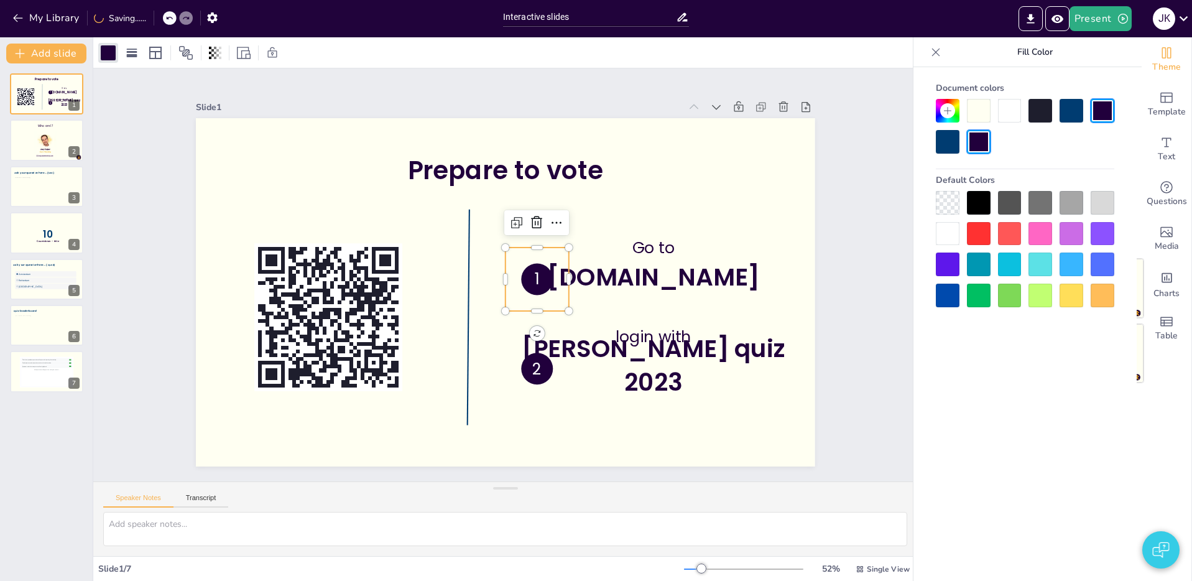
click at [875, 226] on div "Slide 1 Prepare to vote Go to [DOMAIN_NAME] login with [PERSON_NAME] quiz 2023 …" at bounding box center [504, 275] width 891 height 575
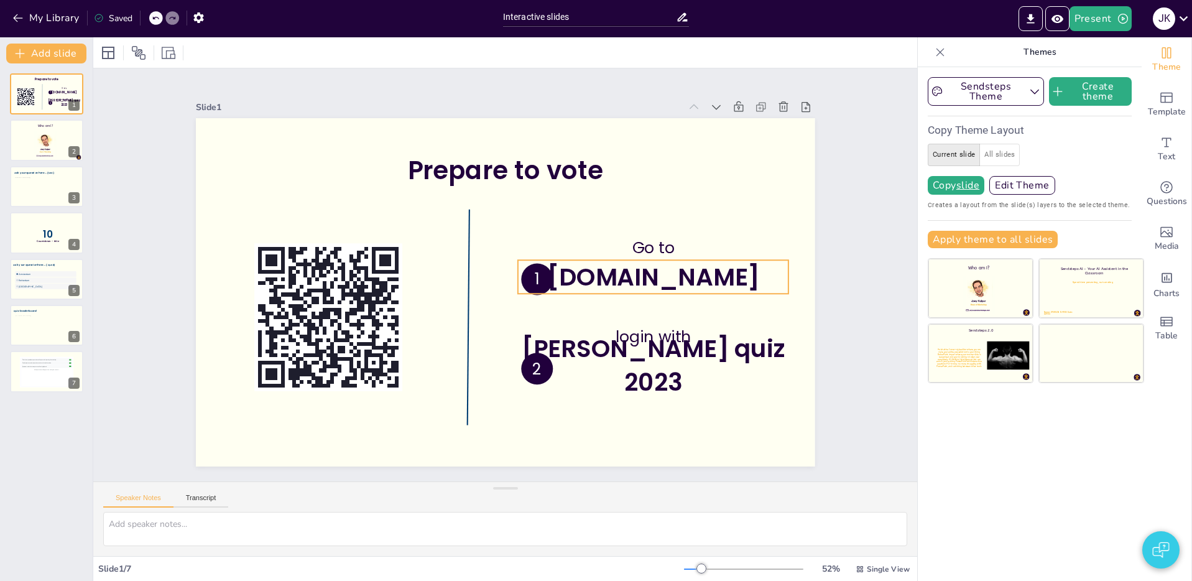
click at [715, 287] on span "[DOMAIN_NAME]" at bounding box center [623, 363] width 191 height 152
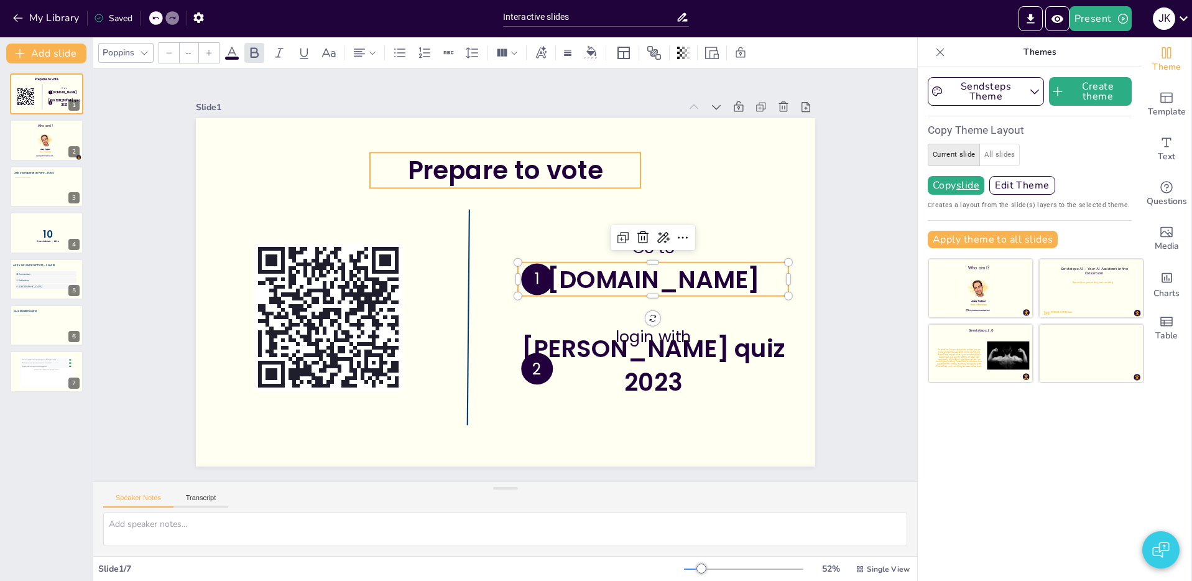
type input "78"
click at [544, 171] on span "Prepare to vote" at bounding box center [547, 179] width 193 height 112
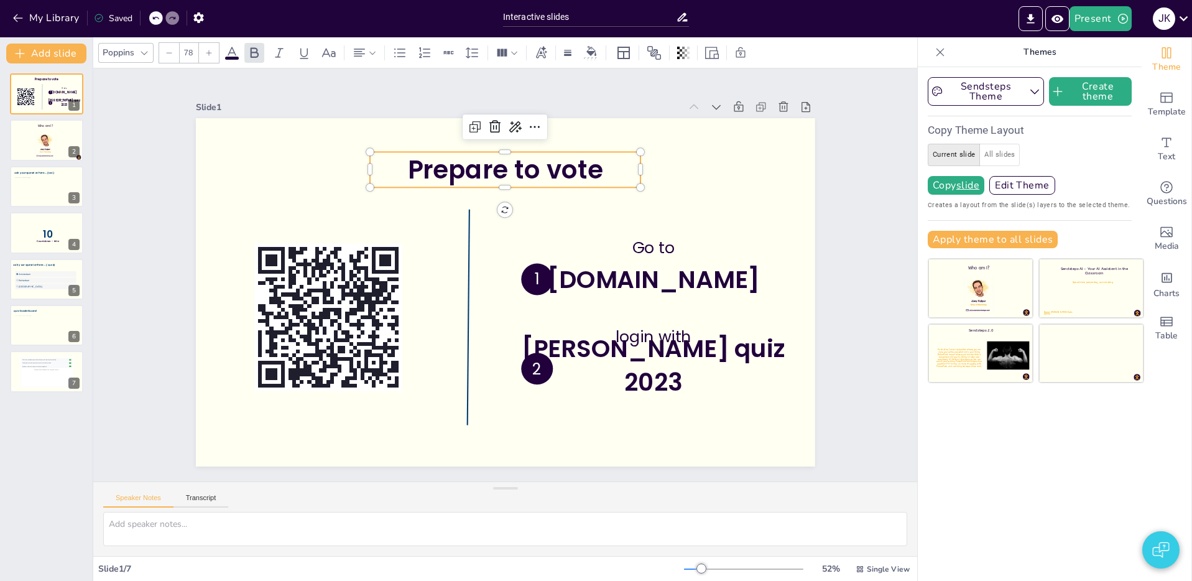
click at [231, 51] on icon at bounding box center [231, 52] width 15 height 15
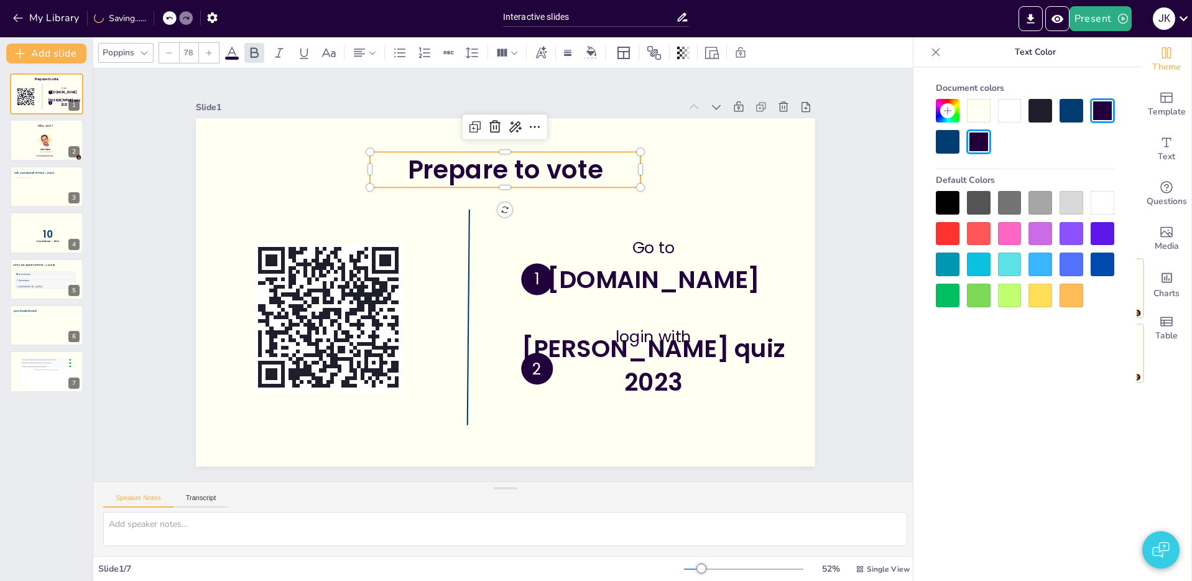
click at [950, 111] on icon at bounding box center [947, 110] width 7 height 7
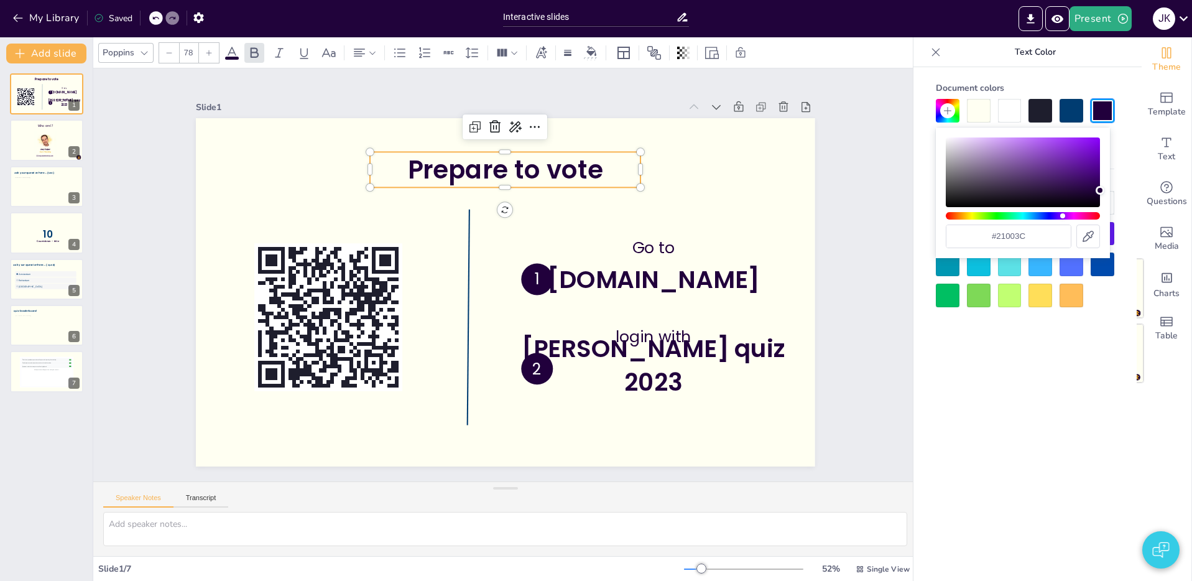
click at [1034, 231] on input "#21003c" at bounding box center [1008, 236] width 124 height 22
paste input "340B56"
type input "#340B56"
click at [1039, 234] on input "#340B56" at bounding box center [1008, 236] width 124 height 22
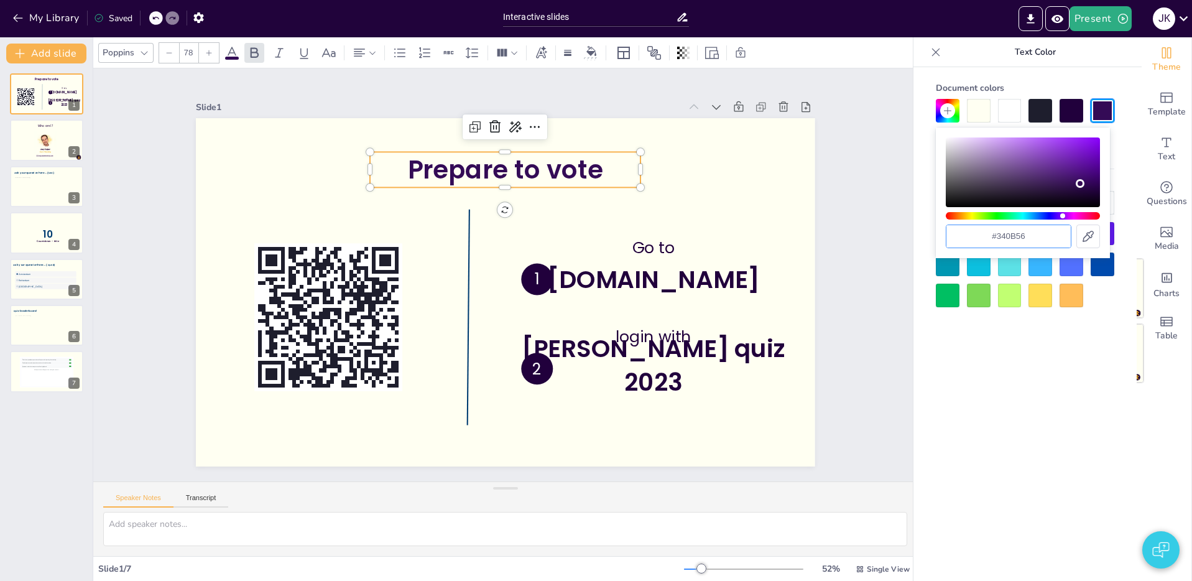
click at [1039, 234] on input "#340B56" at bounding box center [1008, 236] width 124 height 22
click at [981, 447] on div "Document colors Default Colors" at bounding box center [1024, 342] width 223 height 551
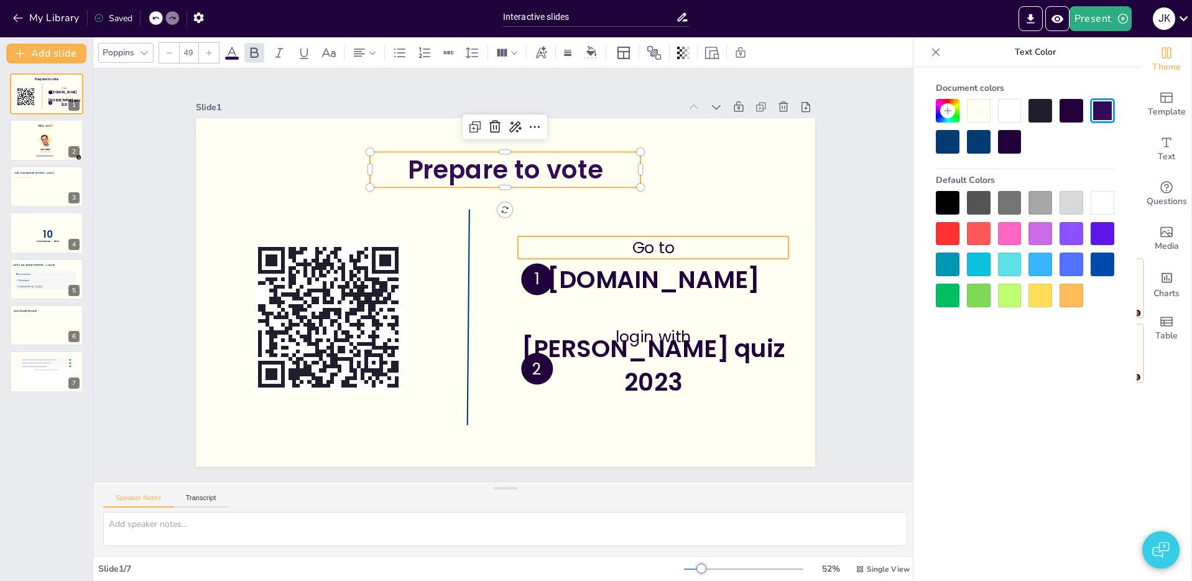
click at [665, 244] on span "Go to" at bounding box center [653, 247] width 42 height 22
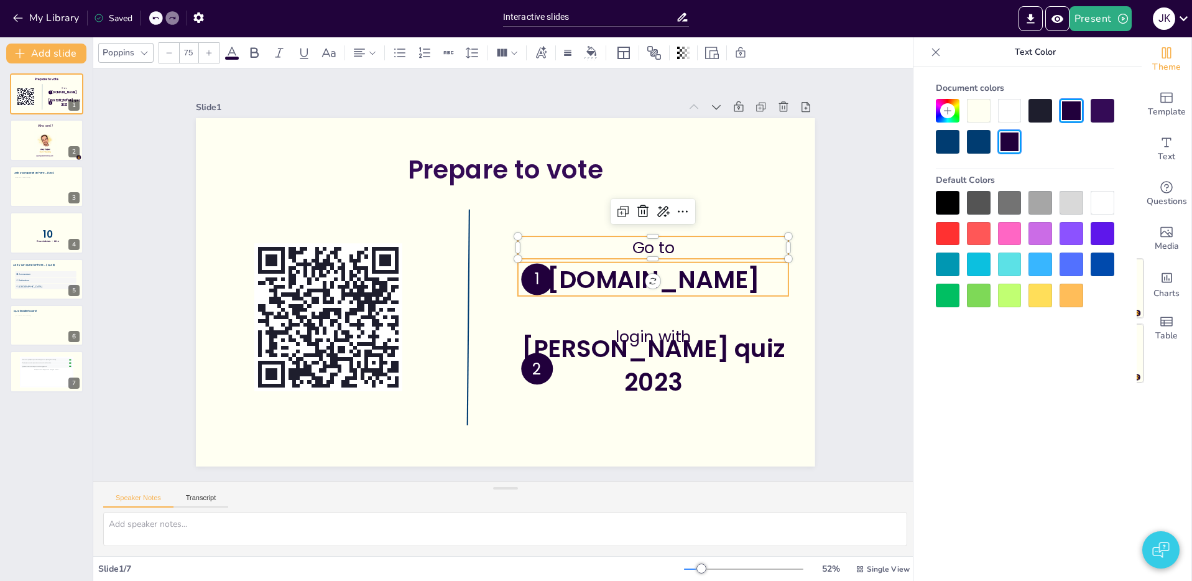
click at [643, 305] on span "[DOMAIN_NAME]" at bounding box center [575, 405] width 136 height 201
click at [715, 252] on p "Go to" at bounding box center [647, 325] width 246 height 155
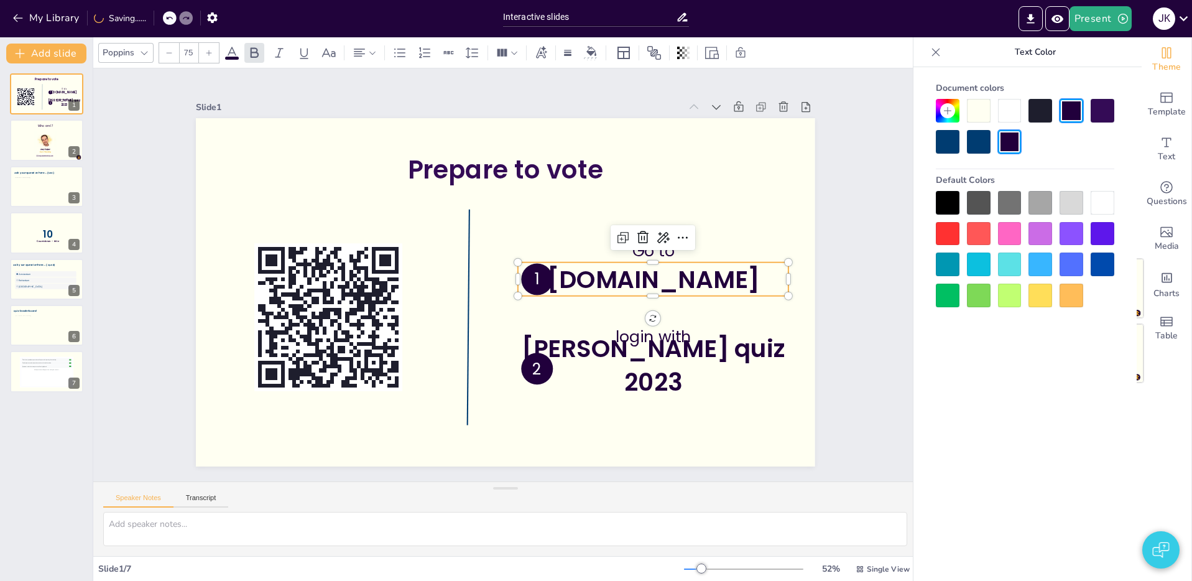
click at [711, 269] on span "[DOMAIN_NAME]" at bounding box center [653, 279] width 213 height 34
click at [683, 368] on span "[PERSON_NAME] quiz 2023" at bounding box center [623, 390] width 261 height 114
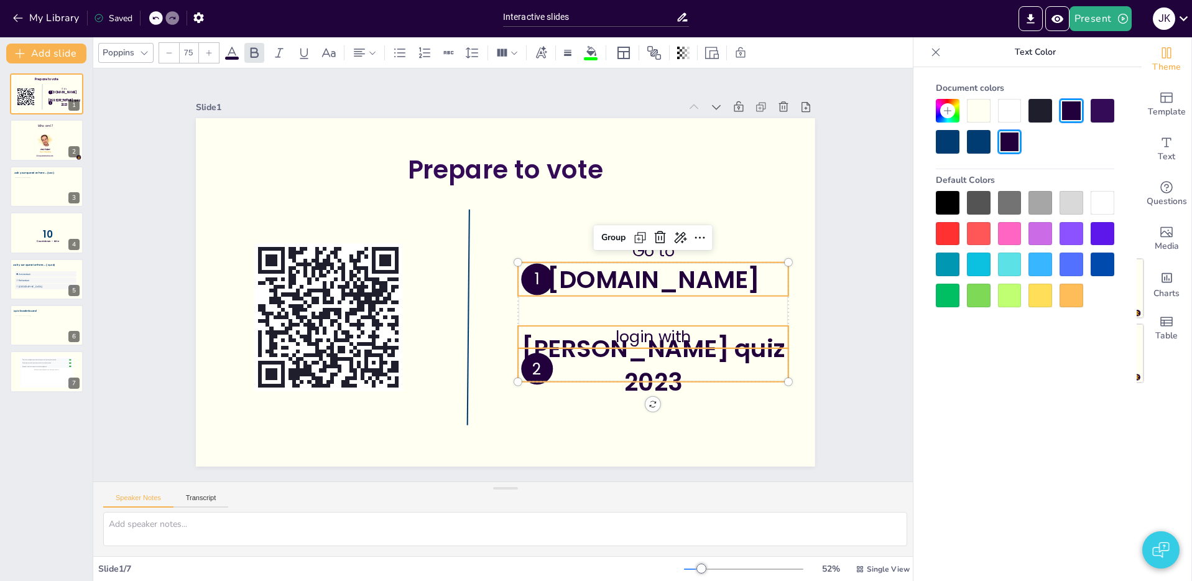
type input "--"
click at [666, 357] on span "login with" at bounding box center [626, 379] width 79 height 44
click at [724, 244] on p "Go to" at bounding box center [655, 266] width 272 height 50
click at [1101, 115] on div at bounding box center [1102, 111] width 24 height 24
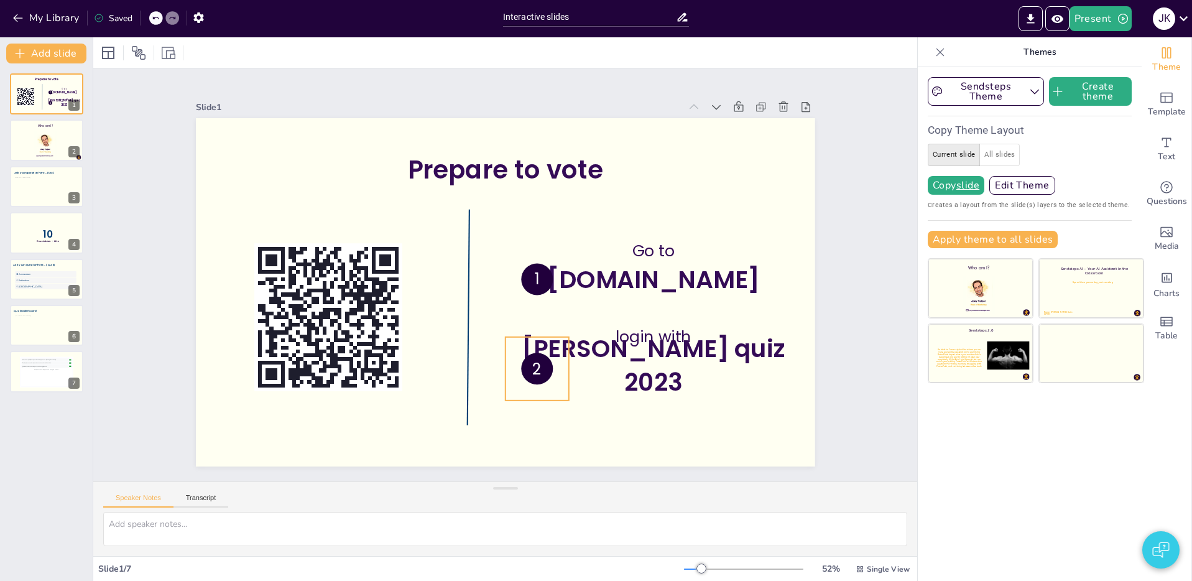
click at [543, 382] on circle at bounding box center [526, 371] width 35 height 35
click at [551, 291] on icon at bounding box center [534, 289] width 80 height 80
drag, startPoint x: 109, startPoint y: 55, endPoint x: 123, endPoint y: 57, distance: 13.8
click at [109, 55] on div at bounding box center [108, 52] width 15 height 15
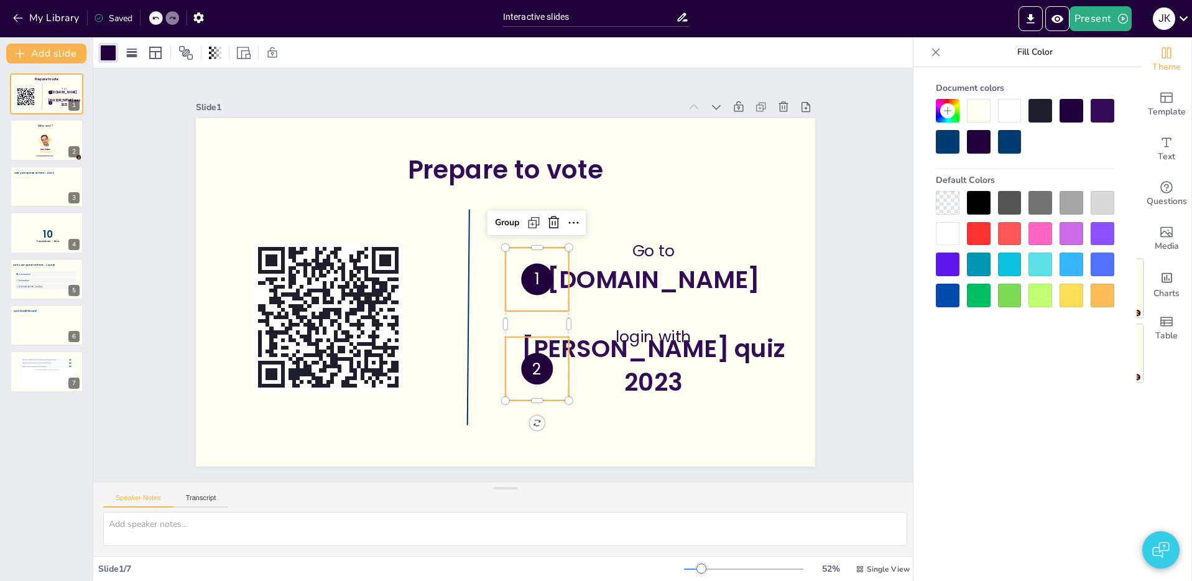
click at [1103, 113] on div at bounding box center [1102, 111] width 24 height 24
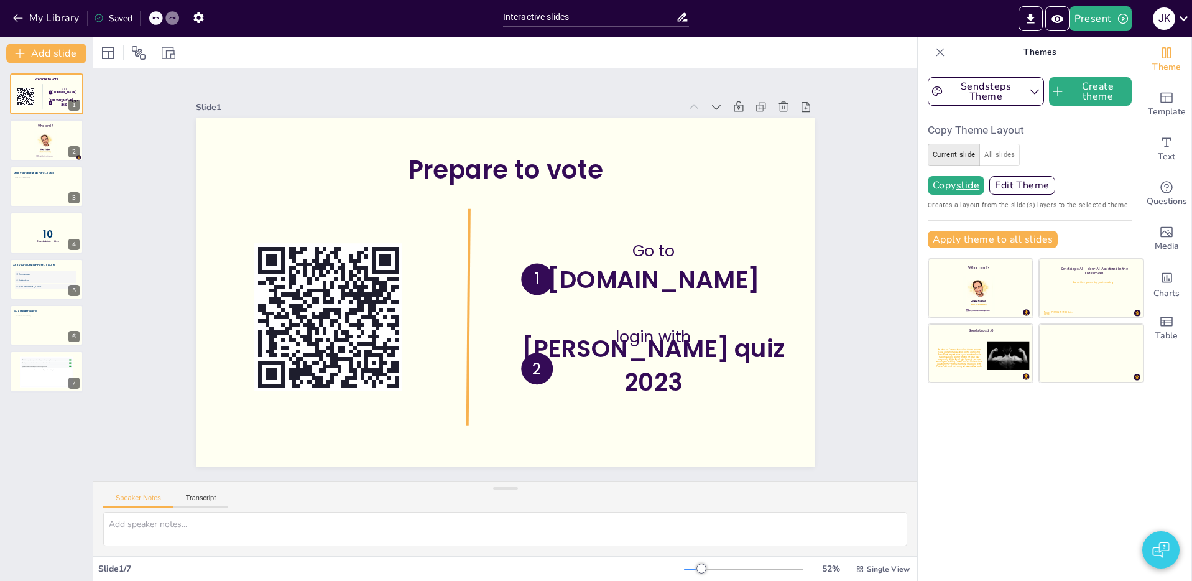
click at [471, 274] on div at bounding box center [452, 293] width 118 height 191
click at [108, 51] on icon at bounding box center [108, 52] width 15 height 15
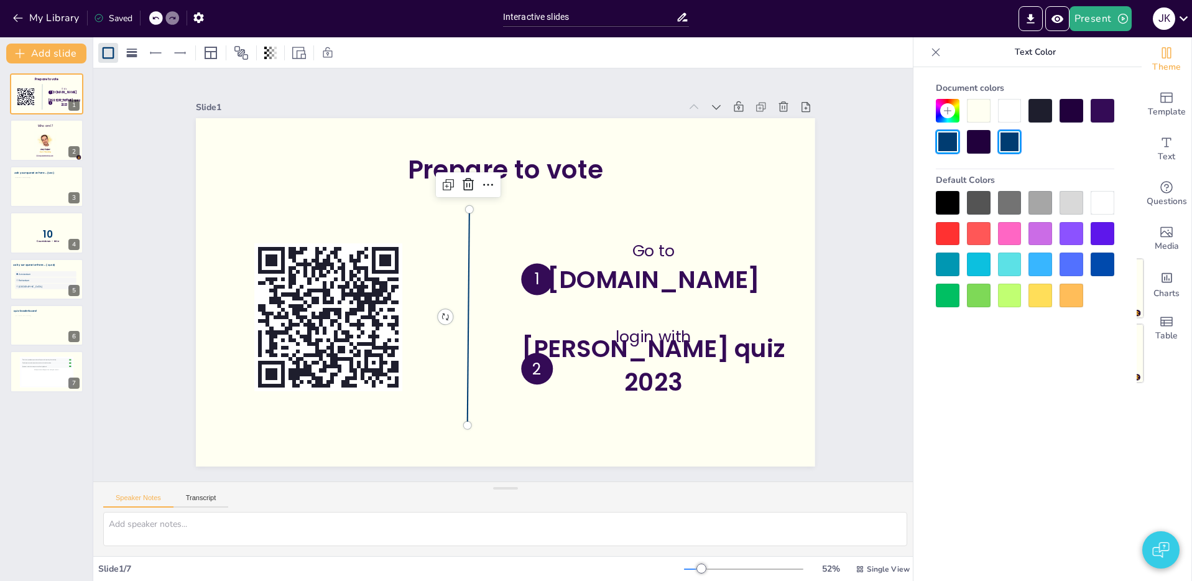
click at [1103, 116] on div at bounding box center [1102, 111] width 24 height 24
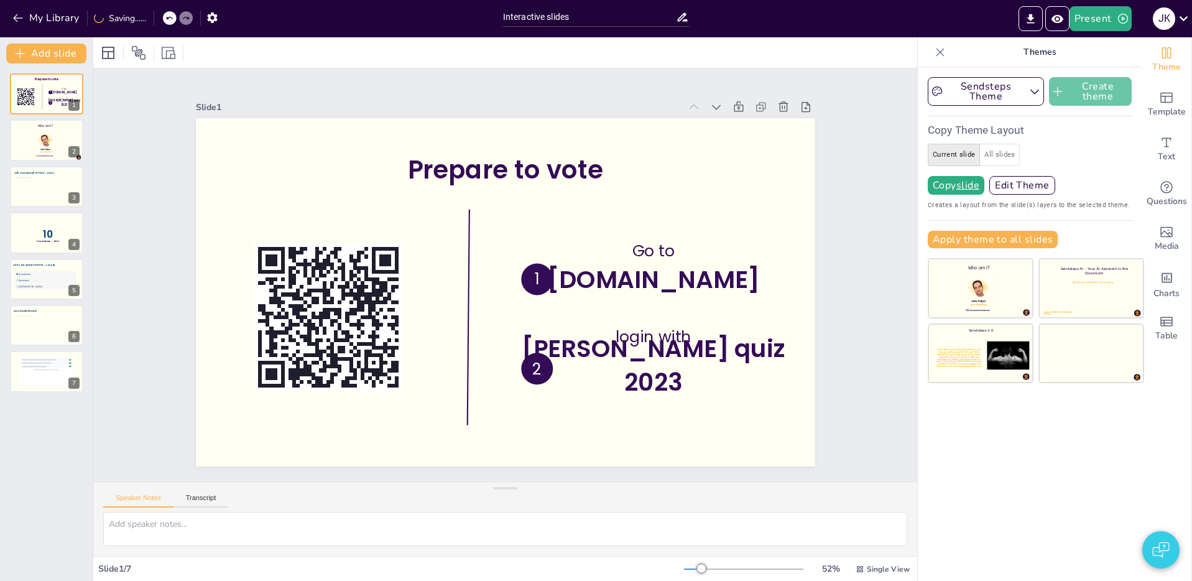
click at [1077, 101] on button "Create theme" at bounding box center [1090, 91] width 83 height 29
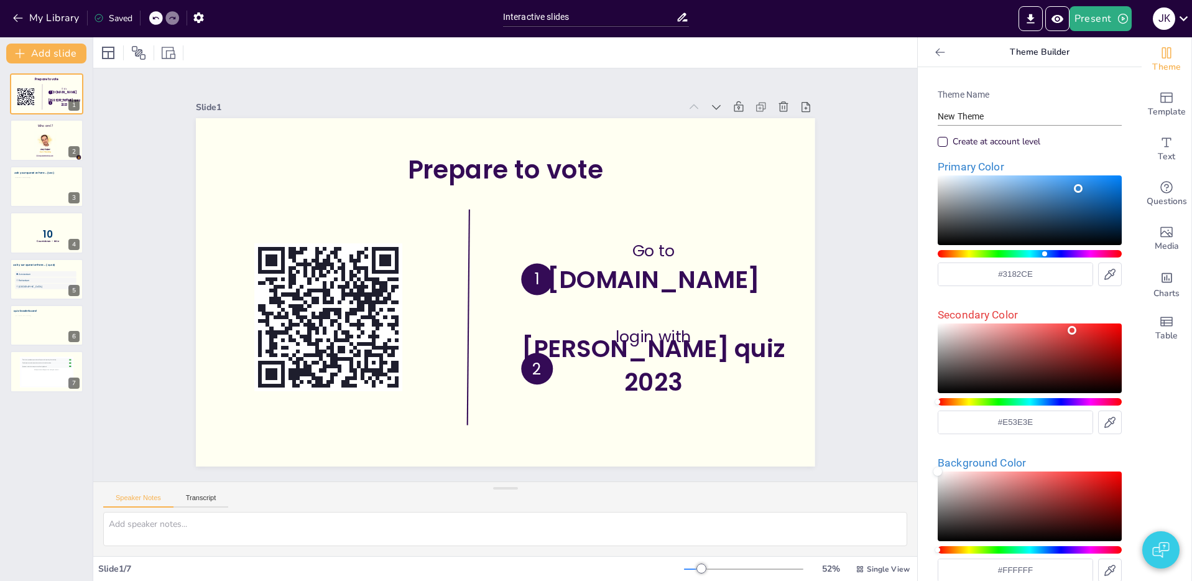
click at [1024, 278] on input "#3182CE" at bounding box center [1015, 274] width 154 height 22
click at [1047, 279] on input "#3182CE" at bounding box center [1015, 274] width 154 height 22
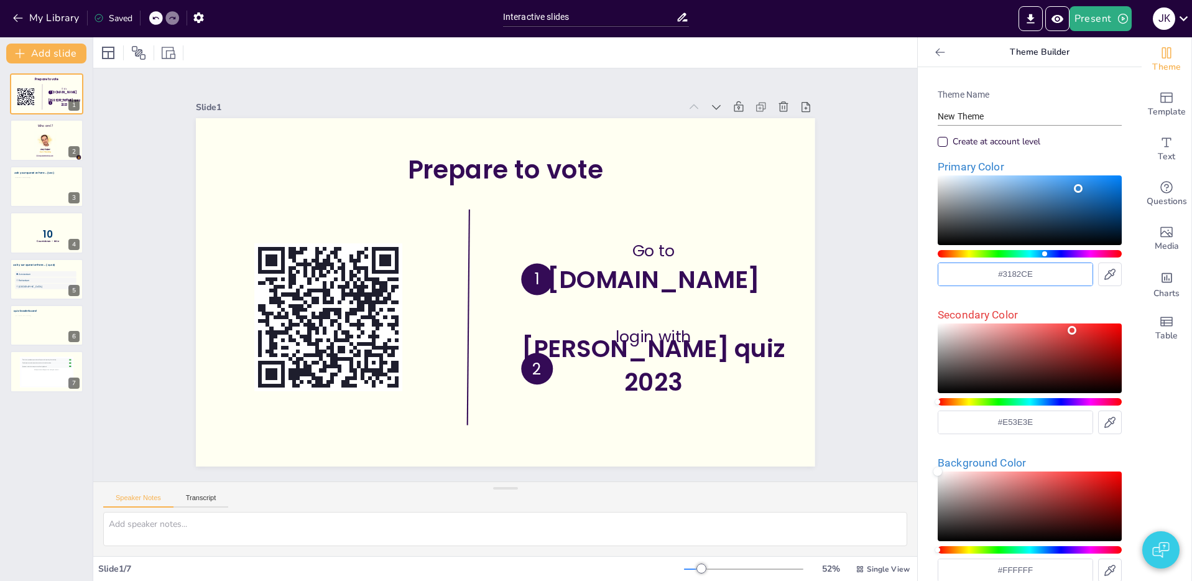
click at [1046, 279] on input "#3182CE" at bounding box center [1015, 274] width 154 height 22
paste input "40B56"
type input "#340B56"
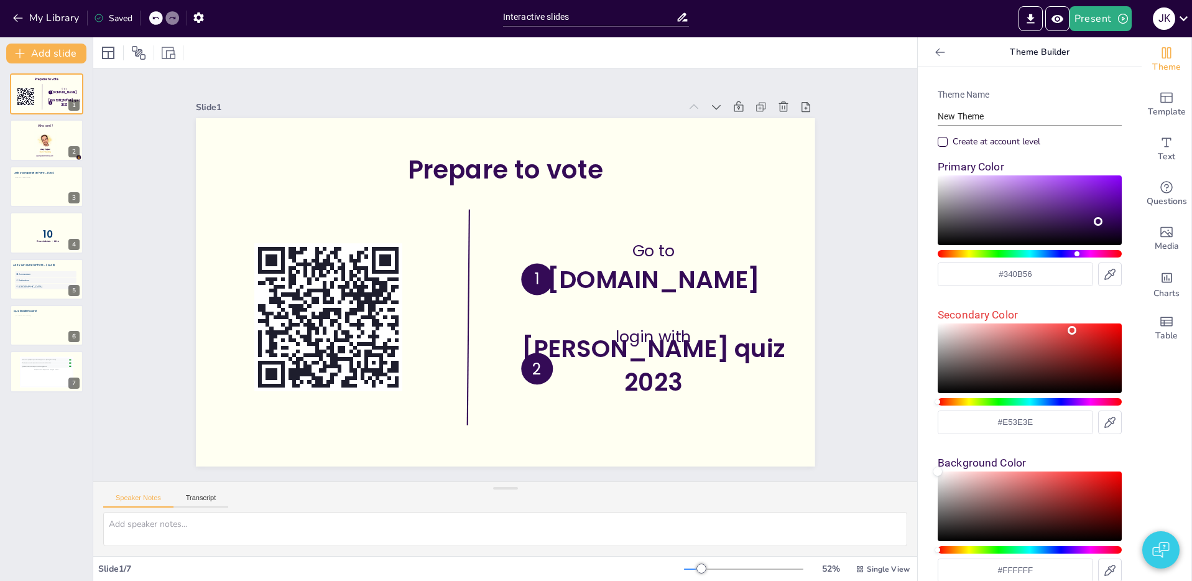
click at [1074, 296] on div "Theme Name New Theme Create at account level Primary Color #340B56 Secondary Co…" at bounding box center [1029, 402] width 204 height 650
click at [937, 58] on icon at bounding box center [940, 52] width 12 height 12
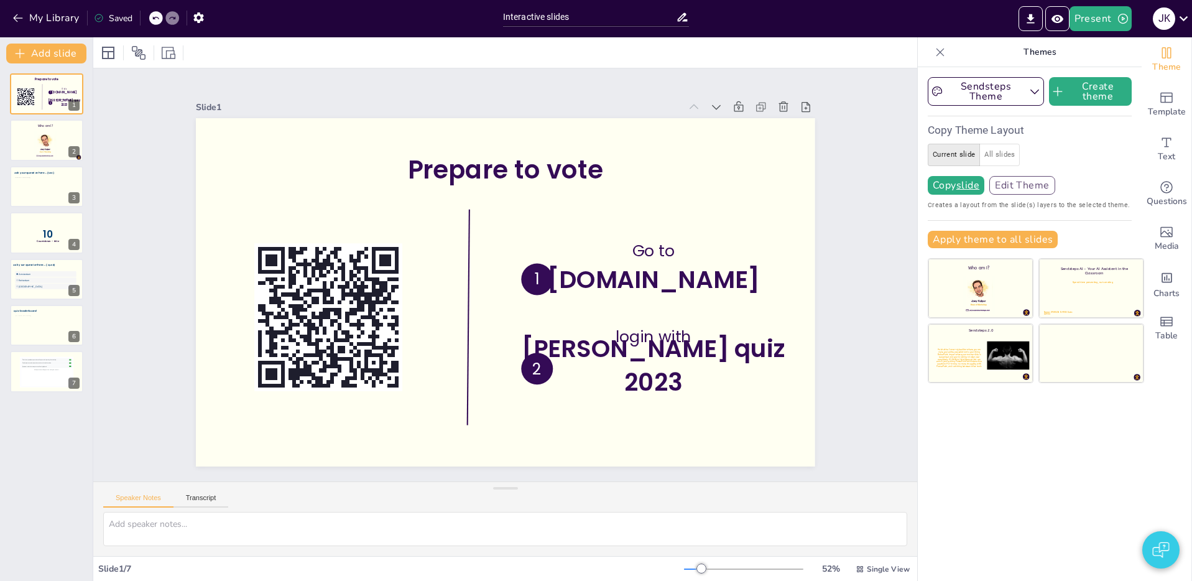
click at [1028, 182] on button "Edit Theme" at bounding box center [1022, 185] width 66 height 19
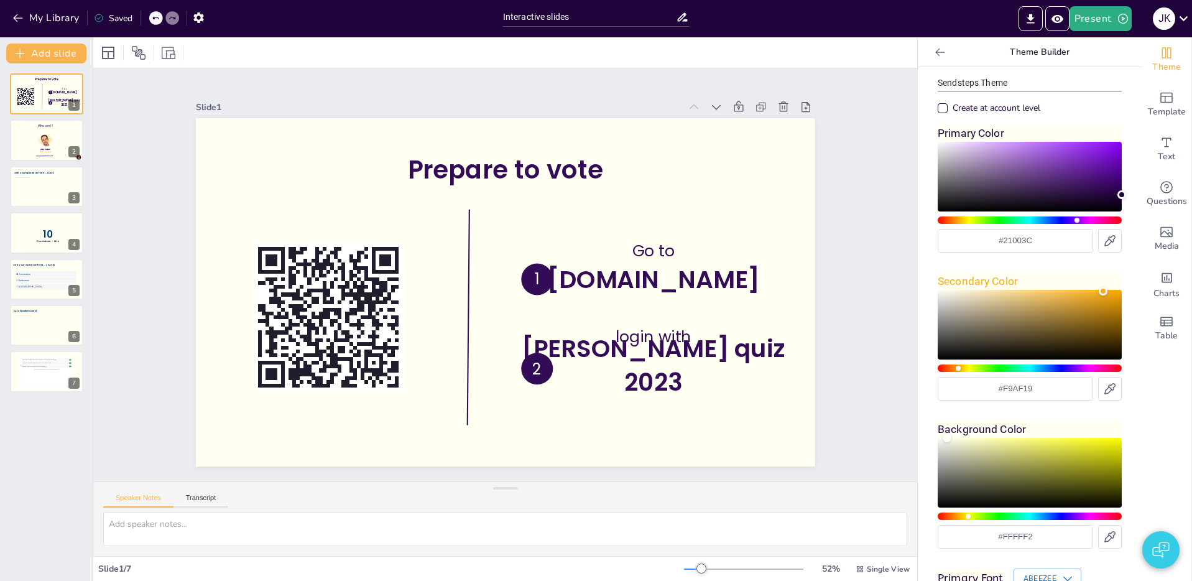
scroll to position [34, 0]
click at [1045, 245] on input "#21003c" at bounding box center [1015, 240] width 154 height 22
paste input "340B56"
type input "#340B56"
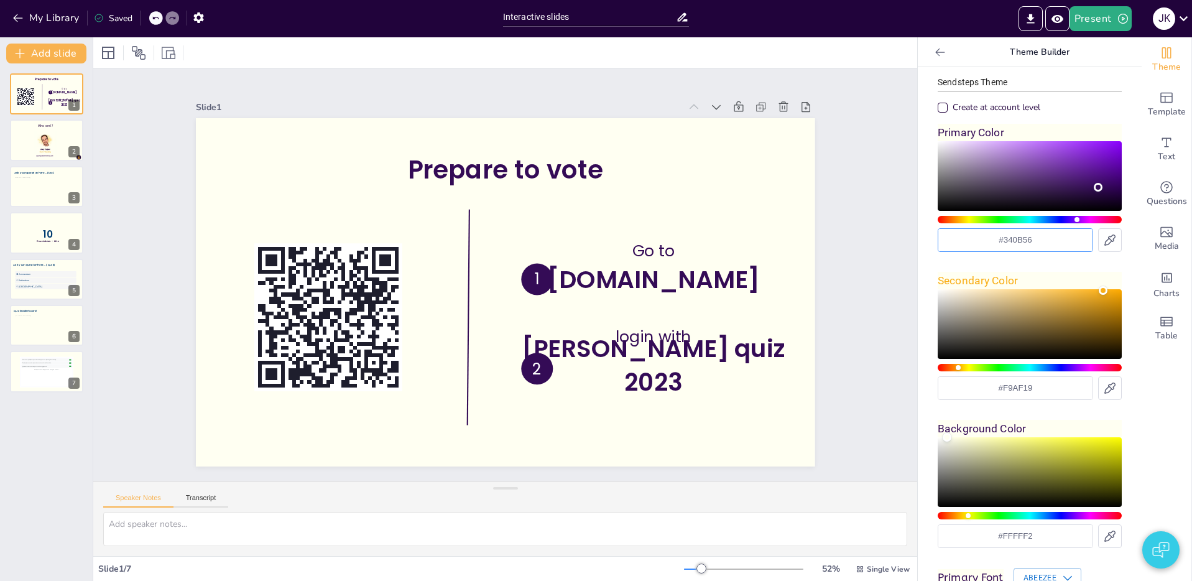
click at [1070, 265] on div "Theme Name Sendsteps Theme Create at account level Primary Color #340B56 Second…" at bounding box center [1029, 368] width 204 height 650
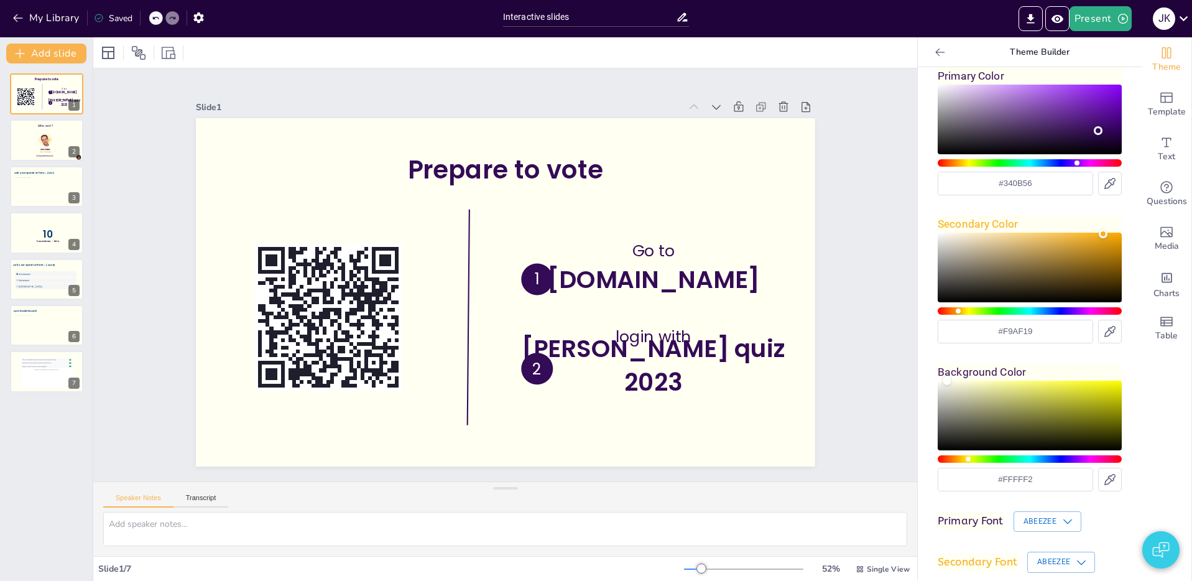
scroll to position [156, 0]
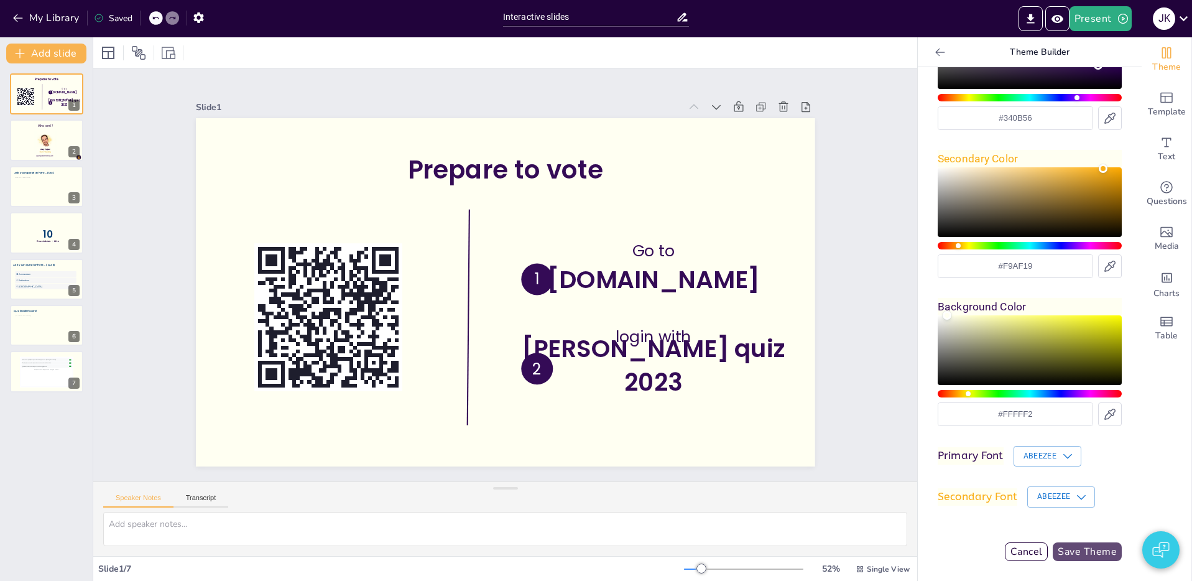
click at [1085, 554] on button "Save Theme" at bounding box center [1086, 551] width 69 height 19
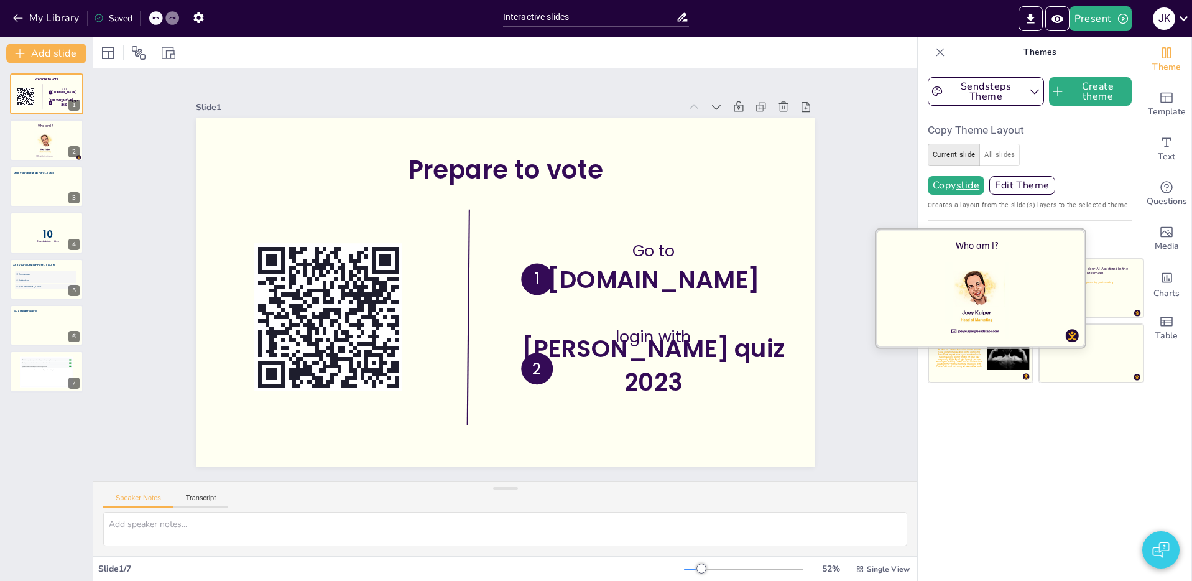
drag, startPoint x: 1090, startPoint y: 361, endPoint x: 981, endPoint y: 269, distance: 142.1
click at [983, 271] on div "Who am I? Sendsteps AI - Your AI Assistant in the Classroom Spend time presenti…" at bounding box center [1035, 320] width 216 height 125
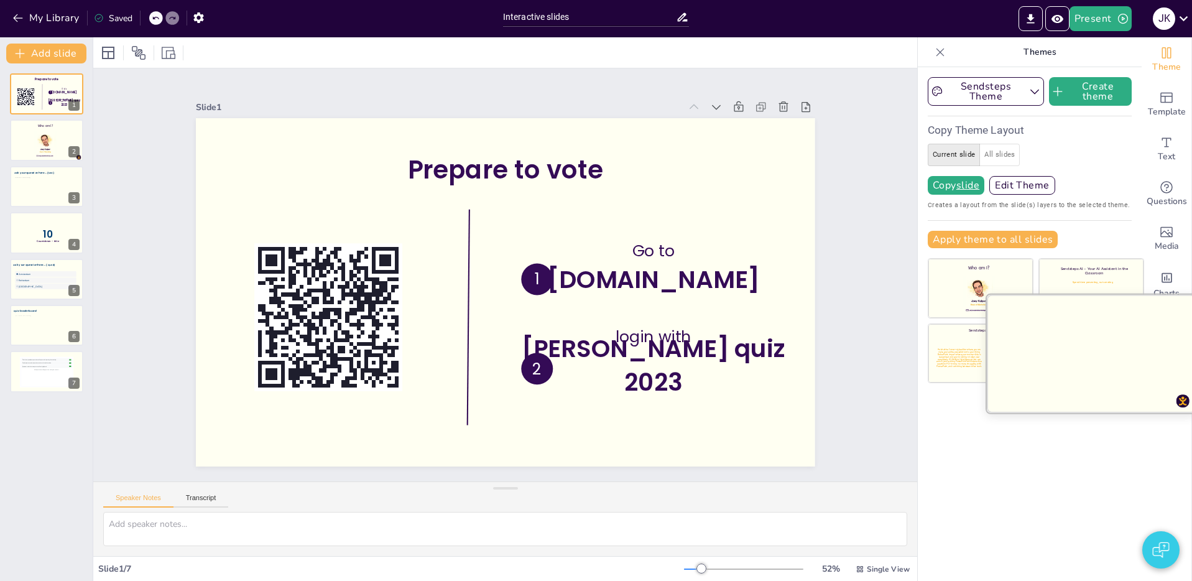
click at [1092, 357] on div at bounding box center [1090, 353] width 209 height 117
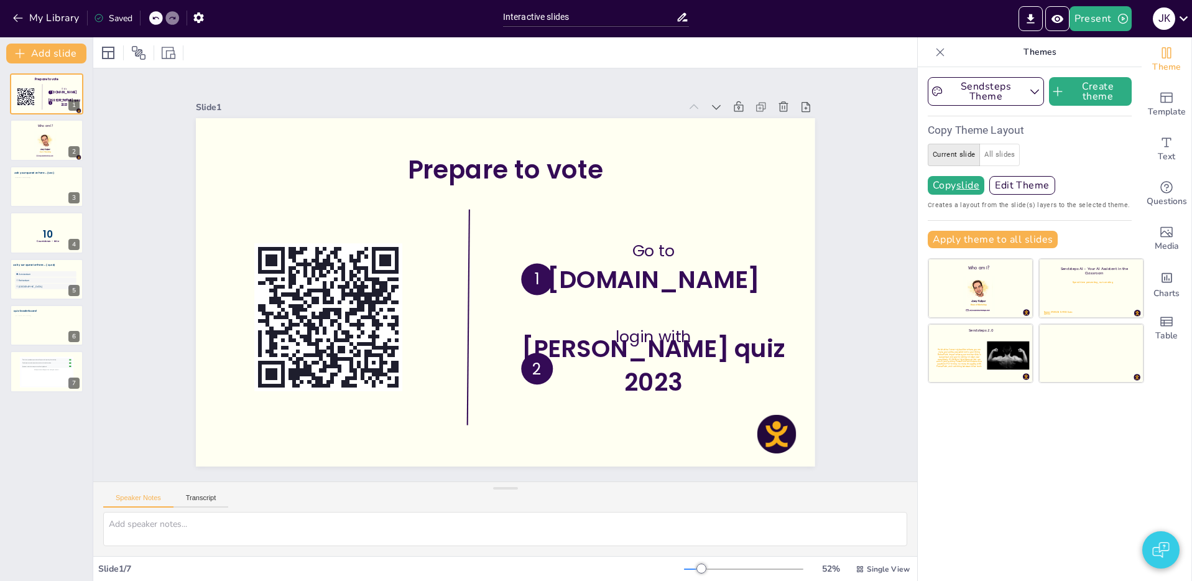
click at [1053, 507] on div "Sendsteps Theme Create theme Copy Theme Layout Current slide All slides Copy sl…" at bounding box center [1029, 323] width 224 height 513
click at [61, 54] on button "Add slide" at bounding box center [46, 54] width 80 height 20
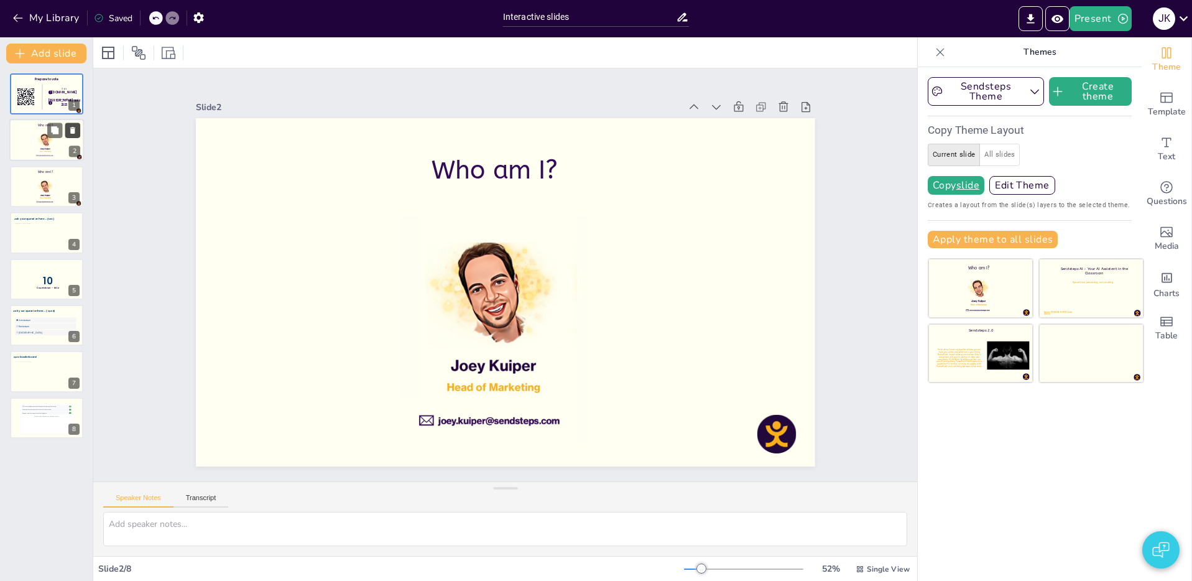
click at [71, 130] on icon at bounding box center [72, 130] width 5 height 7
click at [72, 129] on icon at bounding box center [72, 130] width 5 height 7
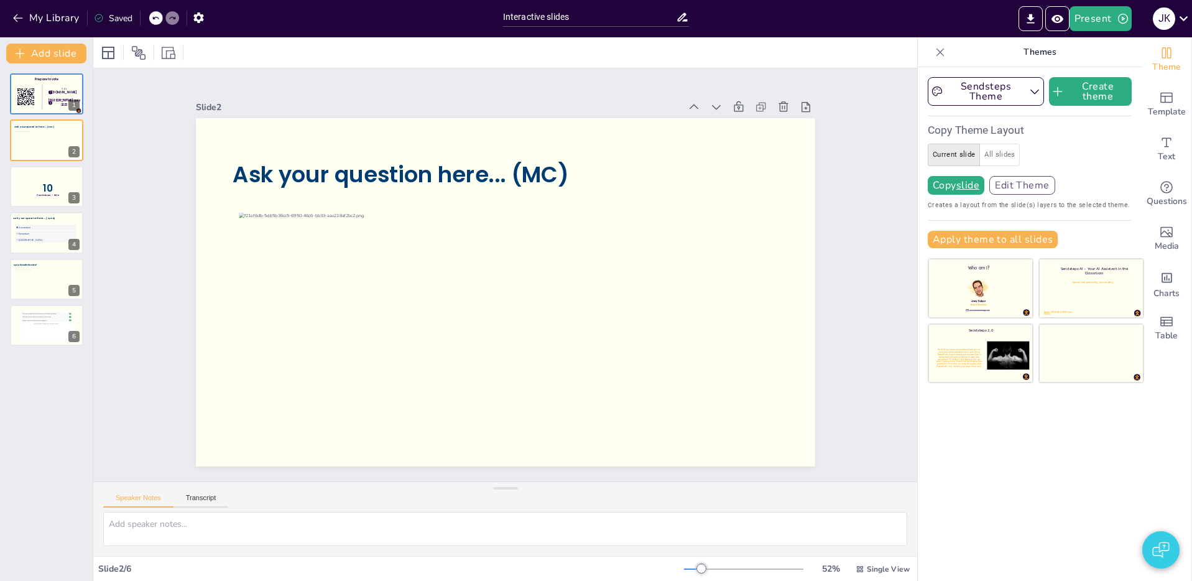
click at [1019, 186] on button "Edit Theme" at bounding box center [1022, 185] width 66 height 19
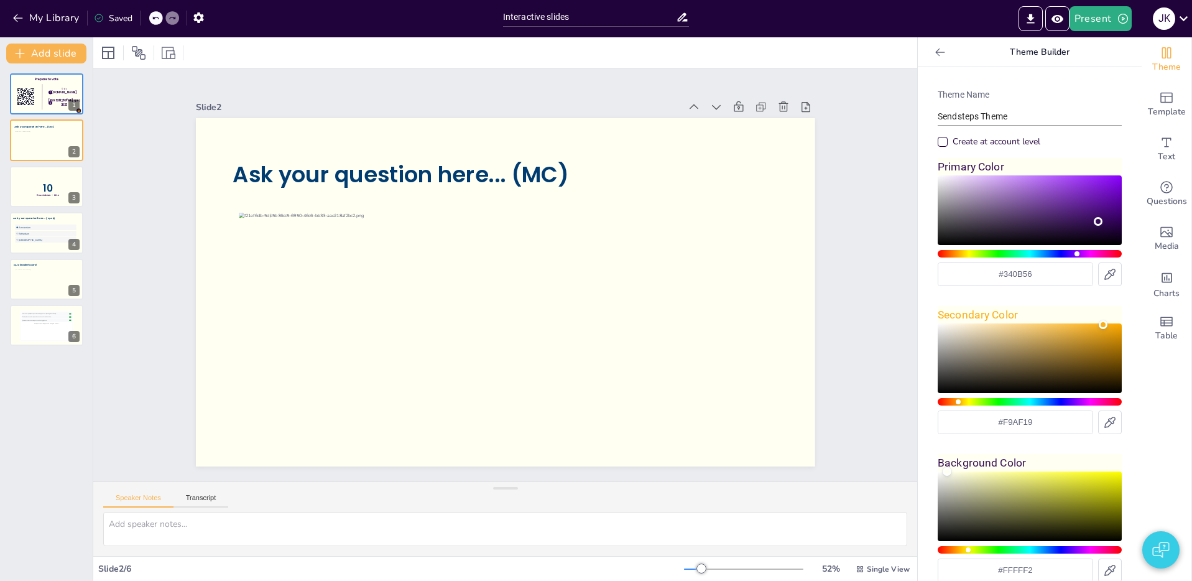
click at [947, 53] on div at bounding box center [940, 52] width 20 height 20
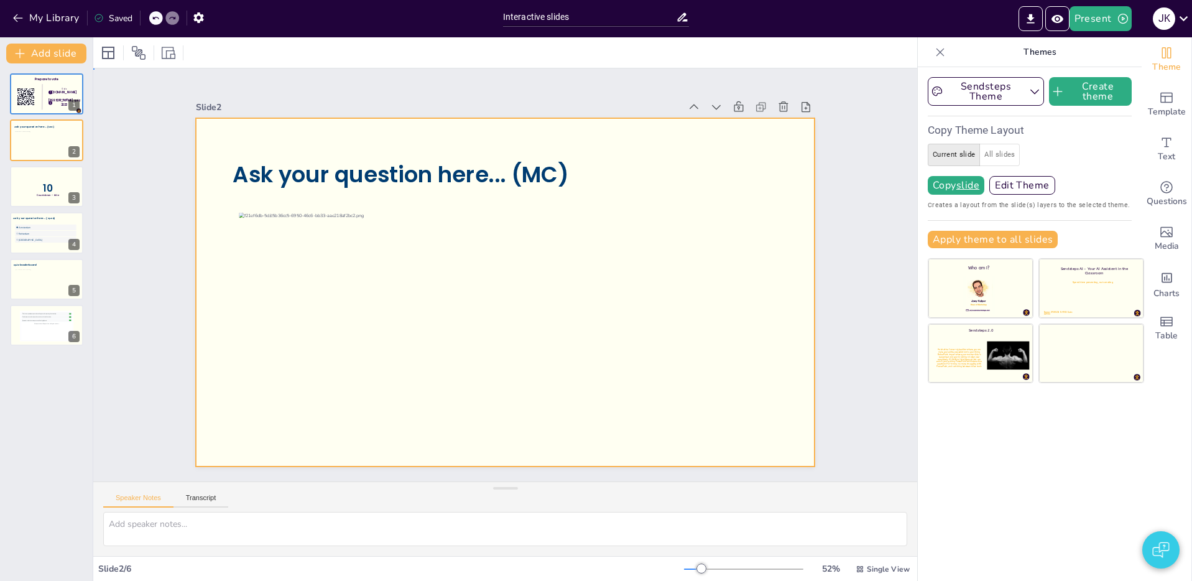
click at [693, 136] on div at bounding box center [487, 272] width 411 height 651
click at [114, 50] on div at bounding box center [108, 52] width 15 height 15
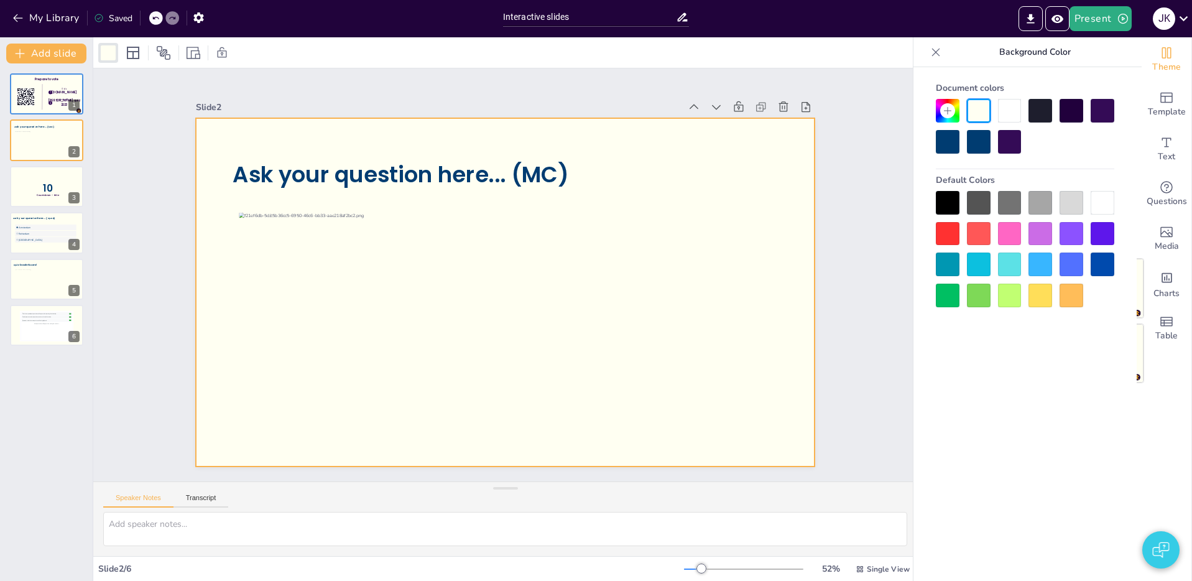
click at [1006, 108] on div at bounding box center [1010, 111] width 24 height 24
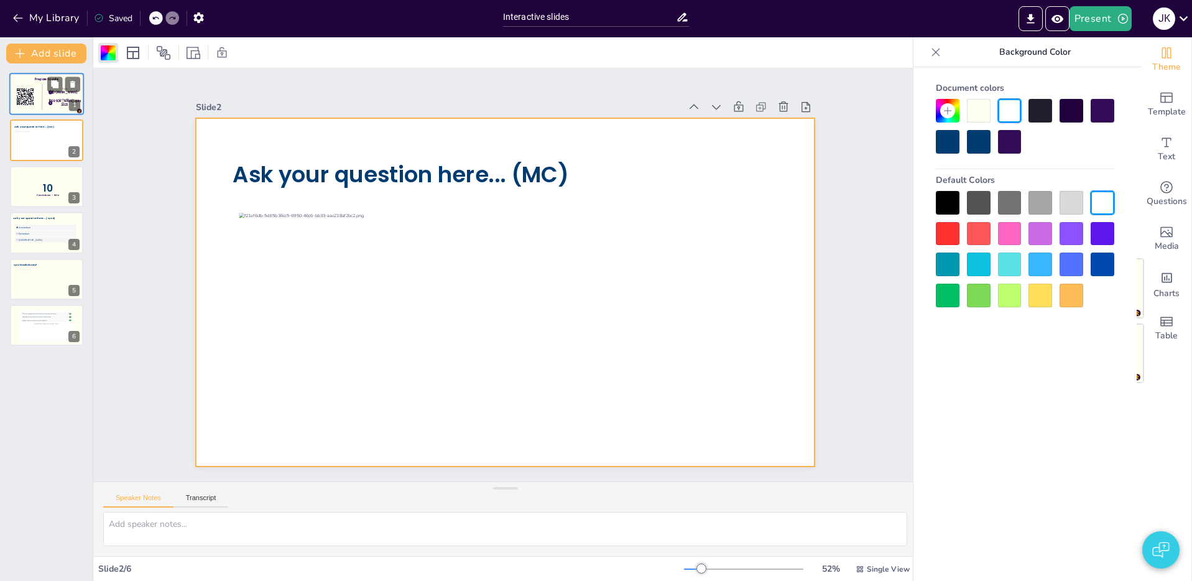
click at [33, 86] on div at bounding box center [46, 94] width 75 height 42
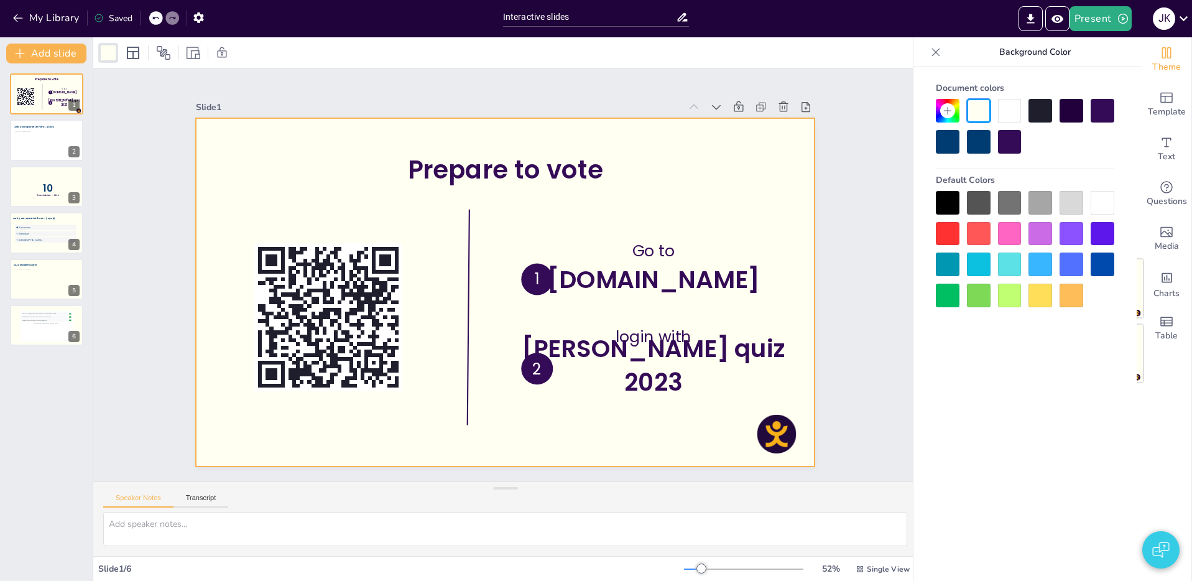
click at [1013, 110] on div at bounding box center [1010, 111] width 24 height 24
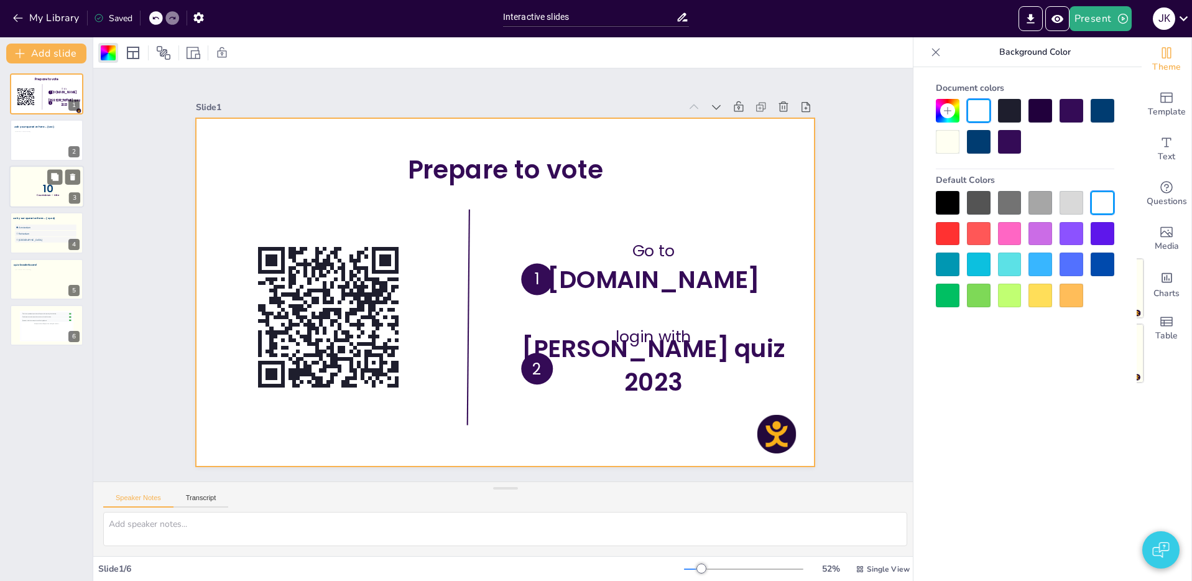
click at [18, 190] on div at bounding box center [46, 186] width 75 height 42
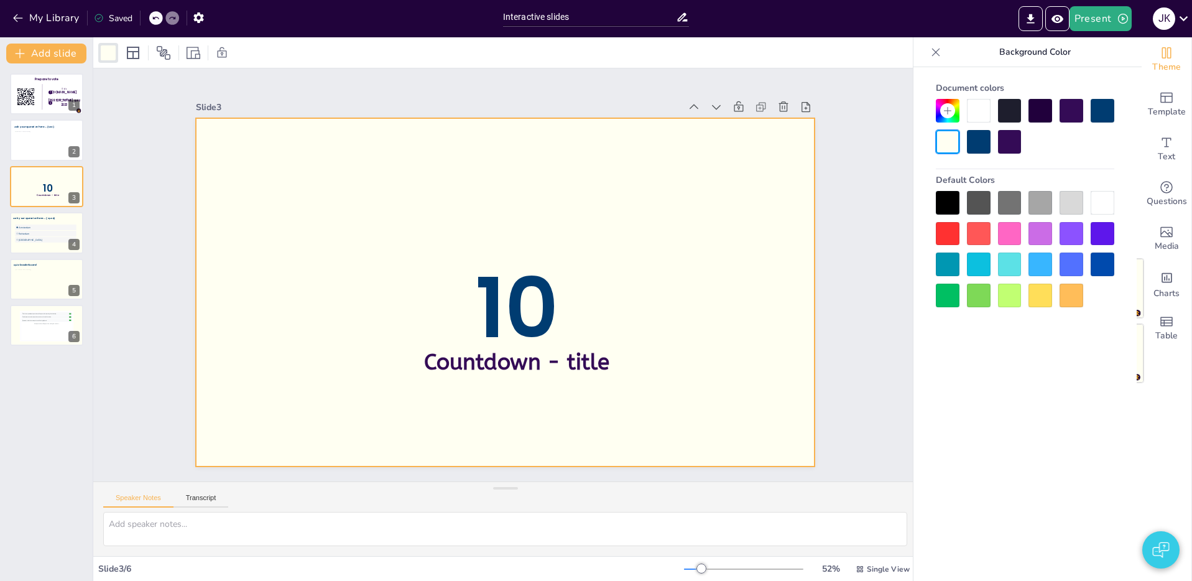
click at [980, 110] on div at bounding box center [979, 111] width 24 height 24
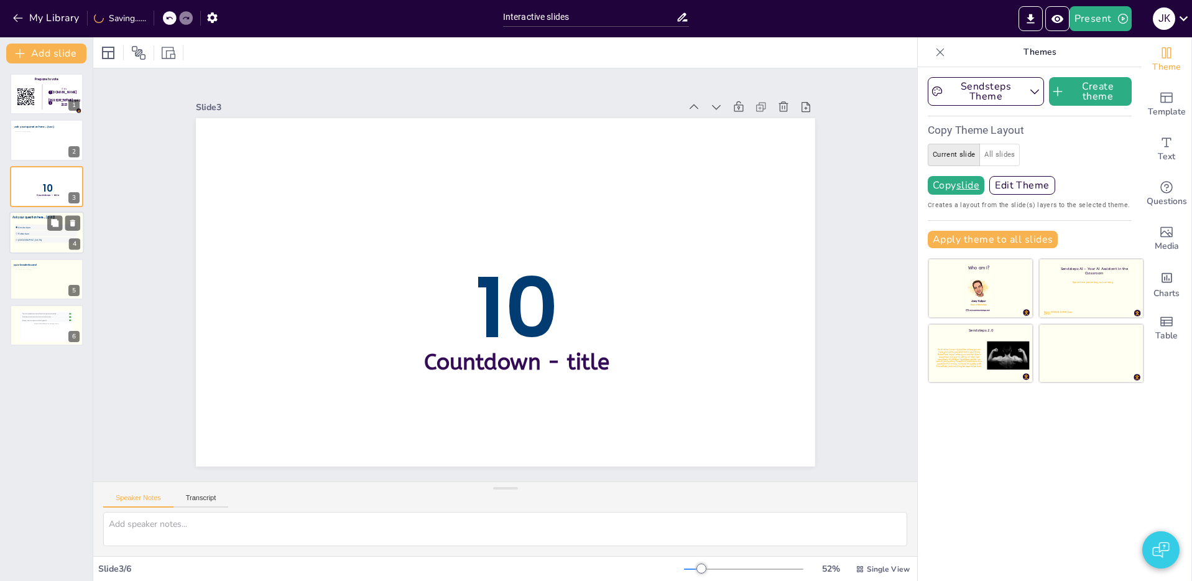
click at [39, 237] on li "[GEOGRAPHIC_DATA]" at bounding box center [45, 240] width 62 height 6
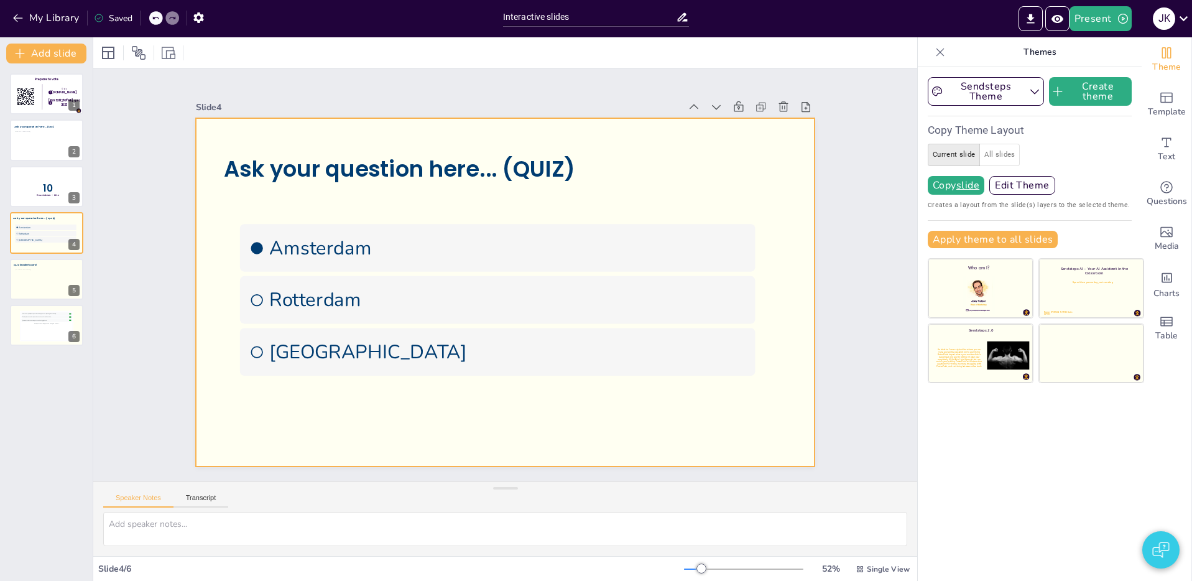
click at [275, 198] on div at bounding box center [500, 291] width 696 height 522
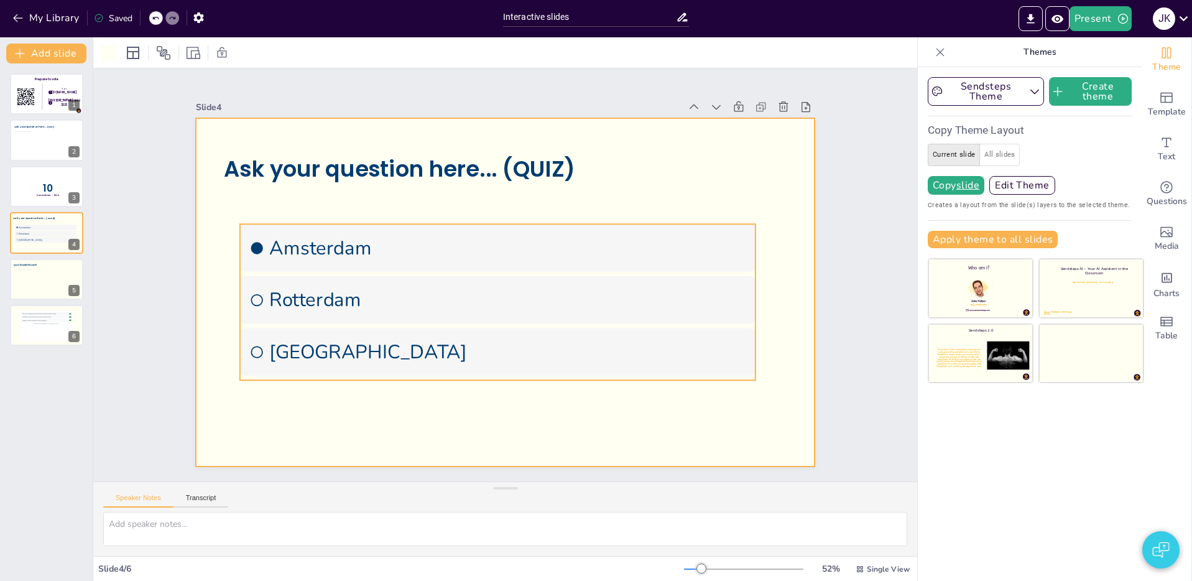
click at [713, 299] on span "Rotterdam" at bounding box center [507, 299] width 477 height 25
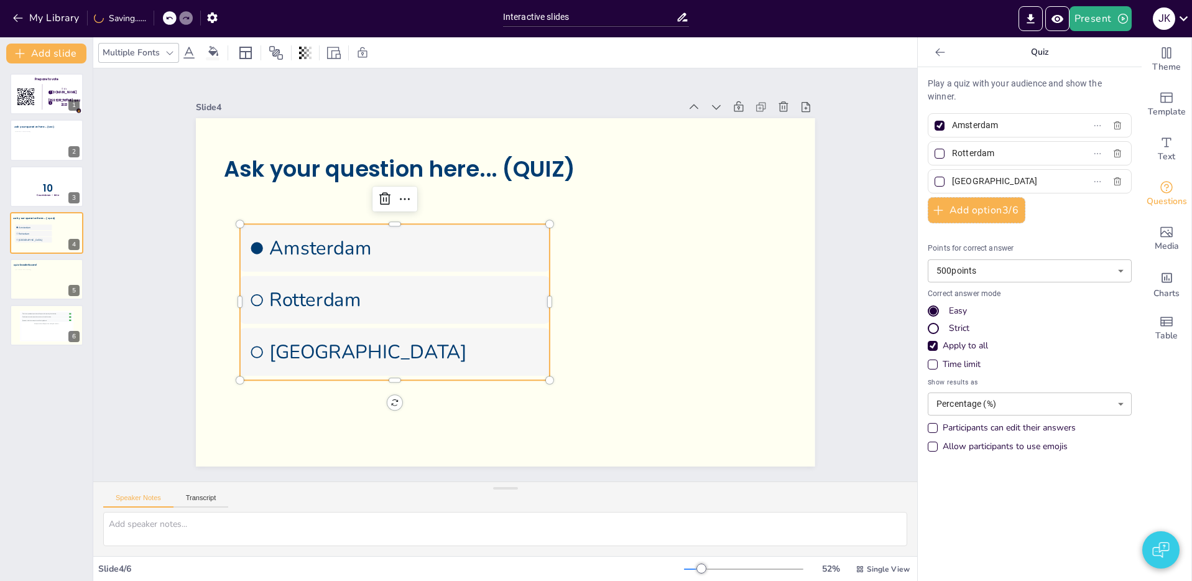
drag, startPoint x: 37, startPoint y: 200, endPoint x: 139, endPoint y: 226, distance: 104.8
click at [37, 200] on div at bounding box center [46, 186] width 73 height 41
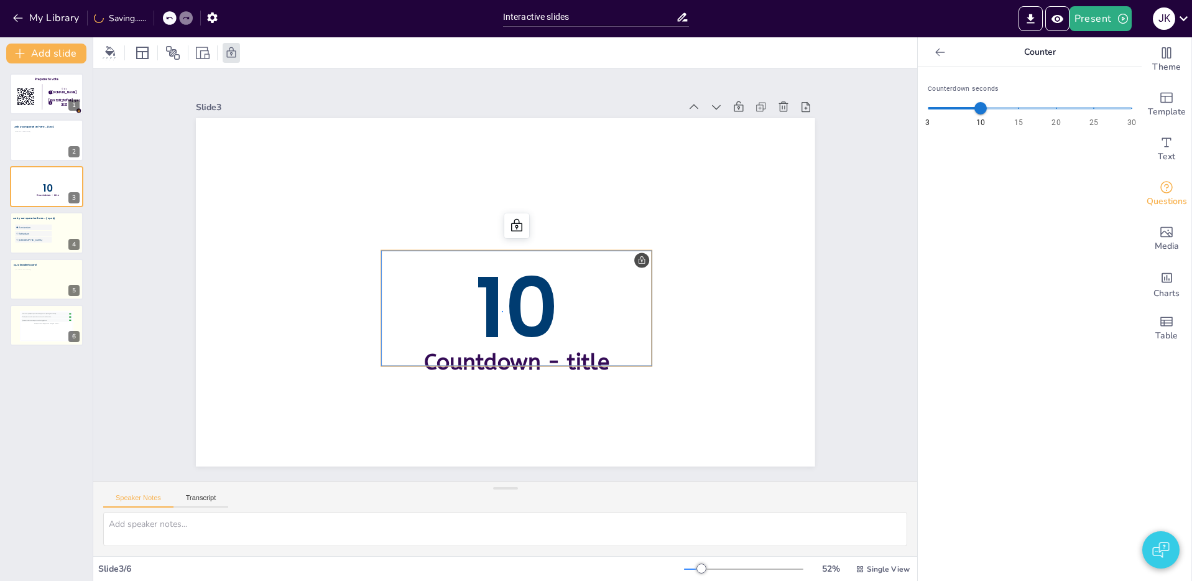
drag, startPoint x: 502, startPoint y: 311, endPoint x: 548, endPoint y: 313, distance: 46.0
click at [605, 313] on p "10" at bounding box center [498, 309] width 292 height 236
click at [638, 260] on p "10" at bounding box center [505, 309] width 293 height 193
click at [515, 227] on icon at bounding box center [521, 226] width 12 height 14
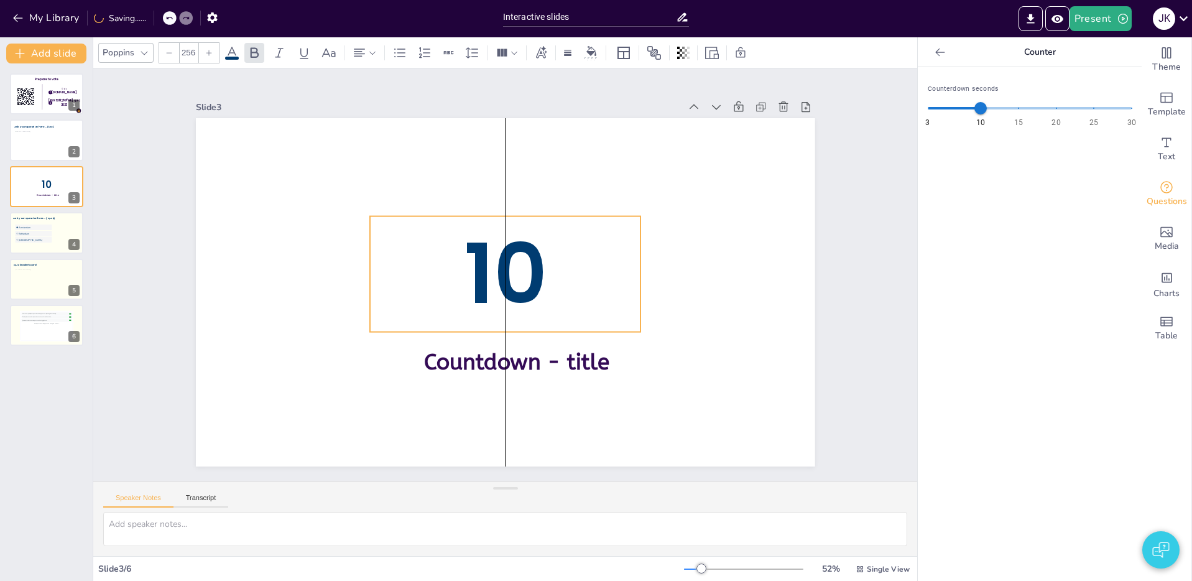
drag, startPoint x: 623, startPoint y: 311, endPoint x: 602, endPoint y: 390, distance: 82.5
click at [609, 280] on p "10" at bounding box center [505, 274] width 271 height 116
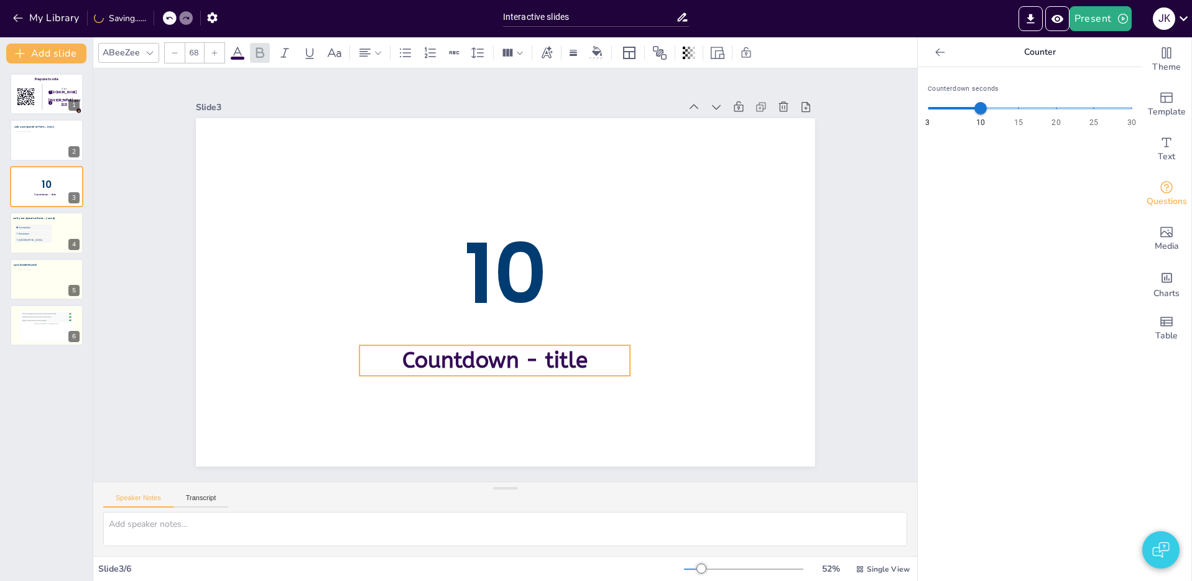
drag, startPoint x: 587, startPoint y: 362, endPoint x: 564, endPoint y: 336, distance: 35.7
click at [566, 361] on span "Countdown - title" at bounding box center [485, 358] width 187 height 45
type input "256"
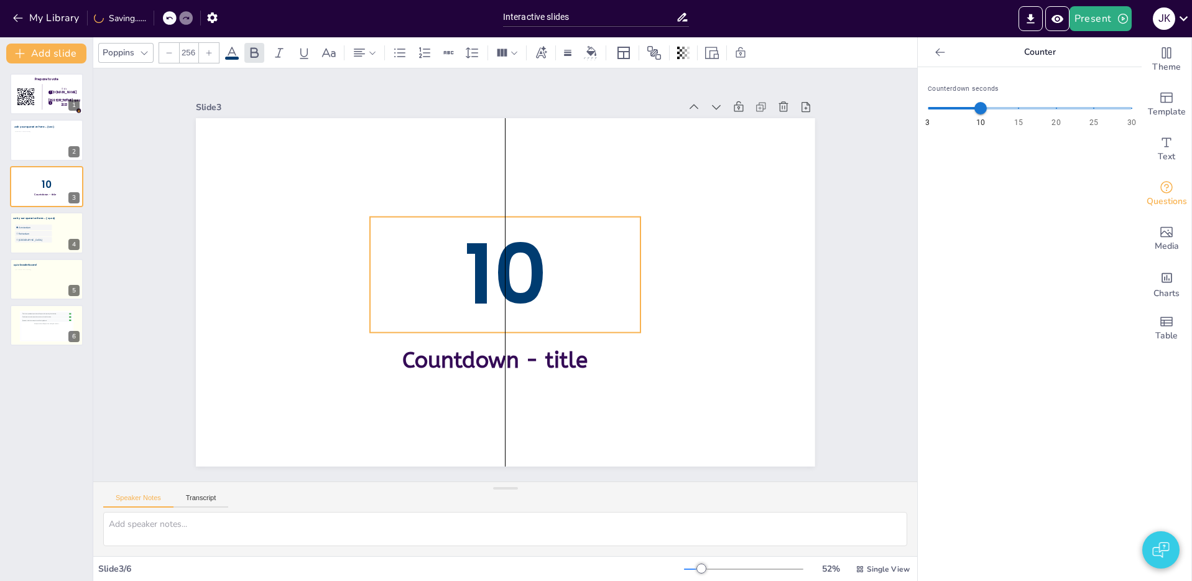
drag, startPoint x: 557, startPoint y: 267, endPoint x: 544, endPoint y: 270, distance: 13.4
click at [544, 269] on p "10" at bounding box center [505, 274] width 293 height 193
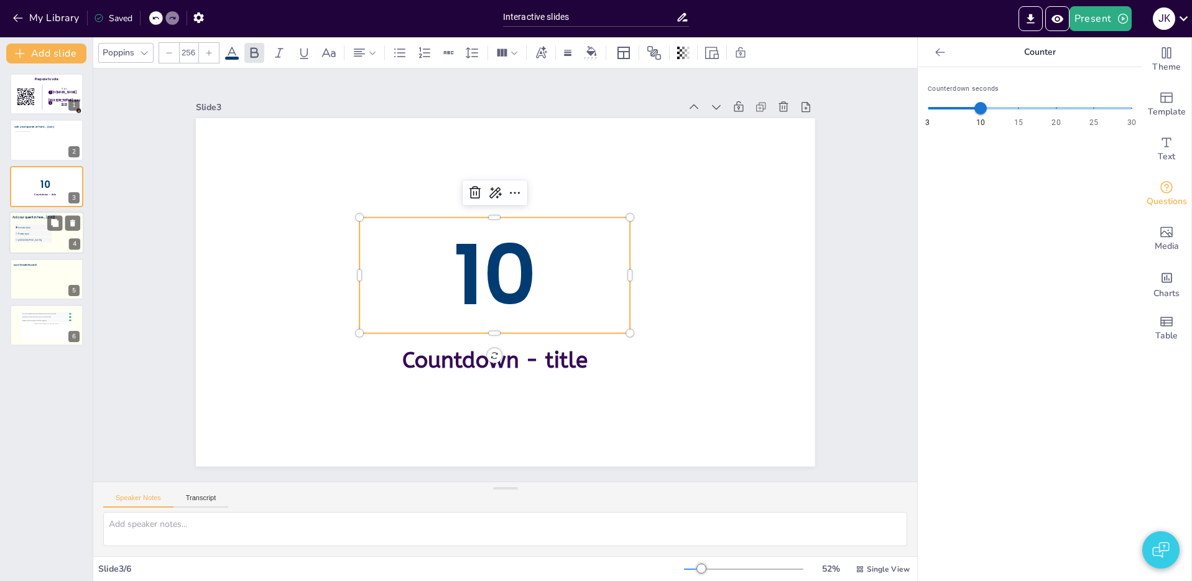
click at [33, 236] on li "Rotterdam" at bounding box center [32, 234] width 37 height 6
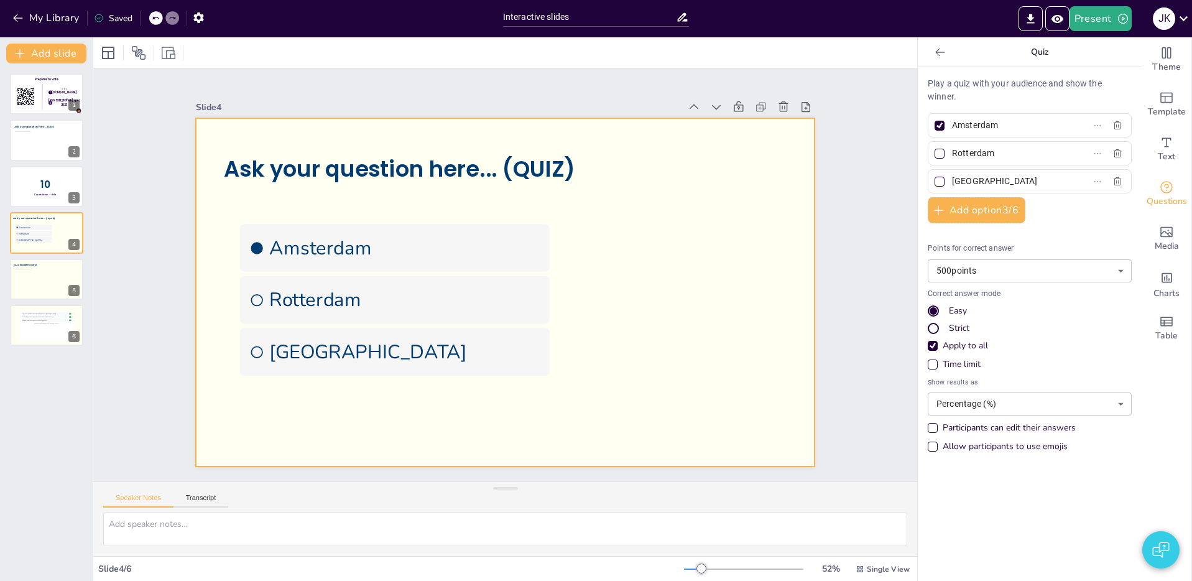
click at [699, 228] on div at bounding box center [502, 291] width 678 height 469
click at [939, 52] on icon at bounding box center [940, 52] width 12 height 12
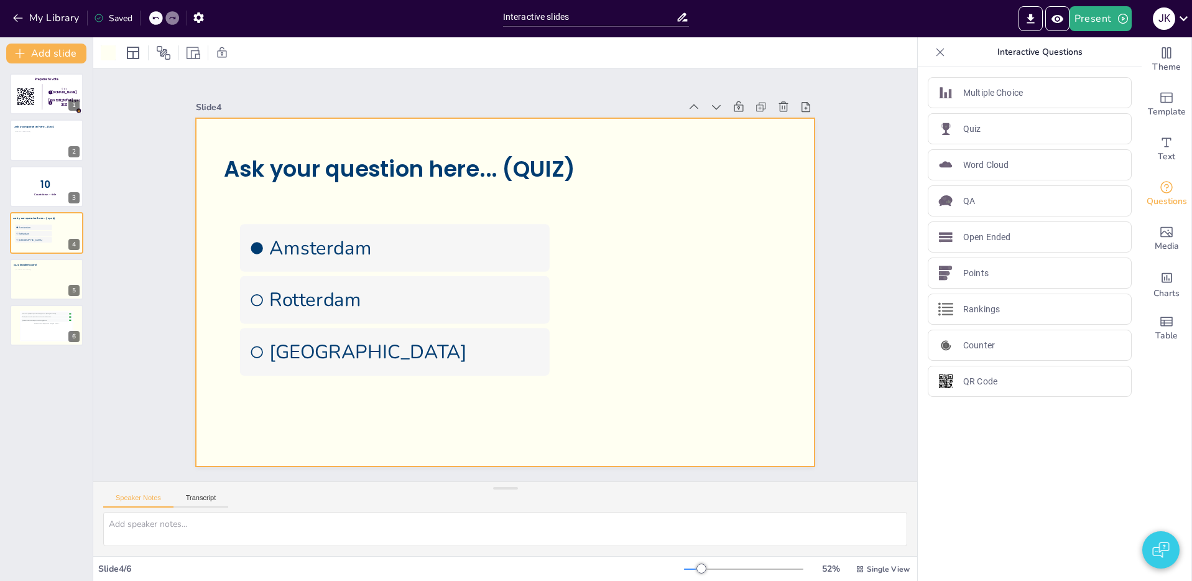
click at [938, 52] on icon at bounding box center [940, 52] width 12 height 12
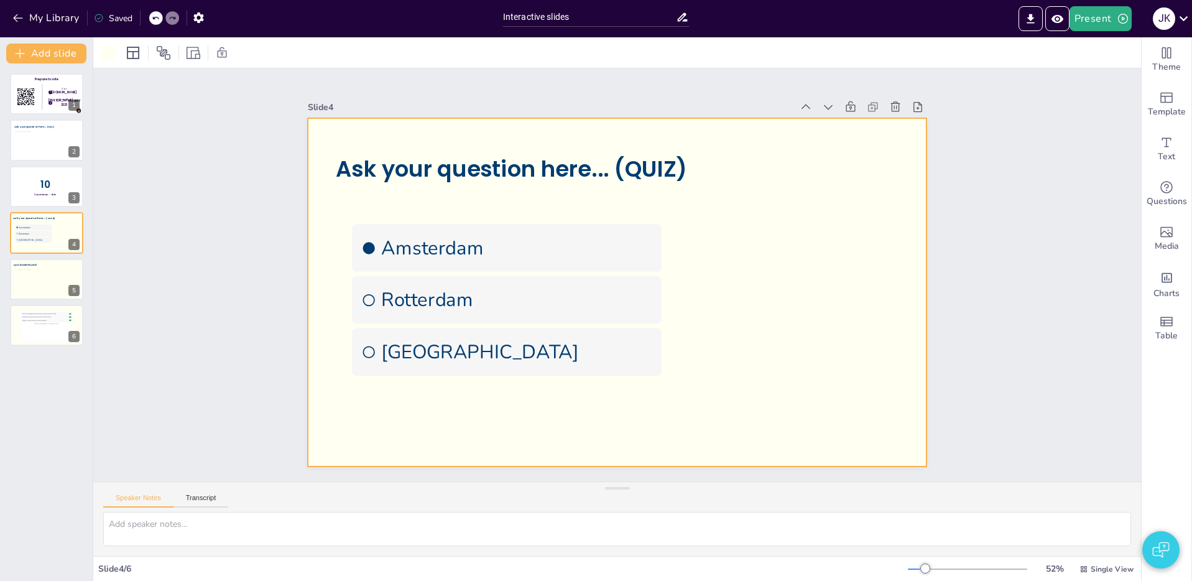
click at [839, 201] on div at bounding box center [612, 291] width 696 height 523
click at [113, 55] on div at bounding box center [108, 52] width 15 height 15
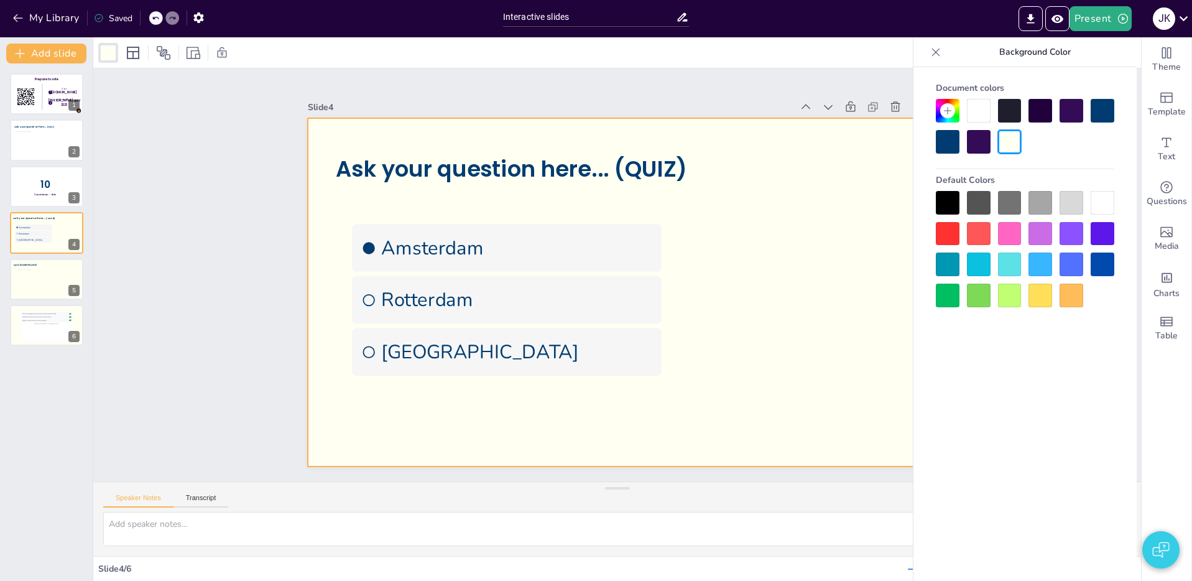
click at [984, 112] on div at bounding box center [979, 111] width 24 height 24
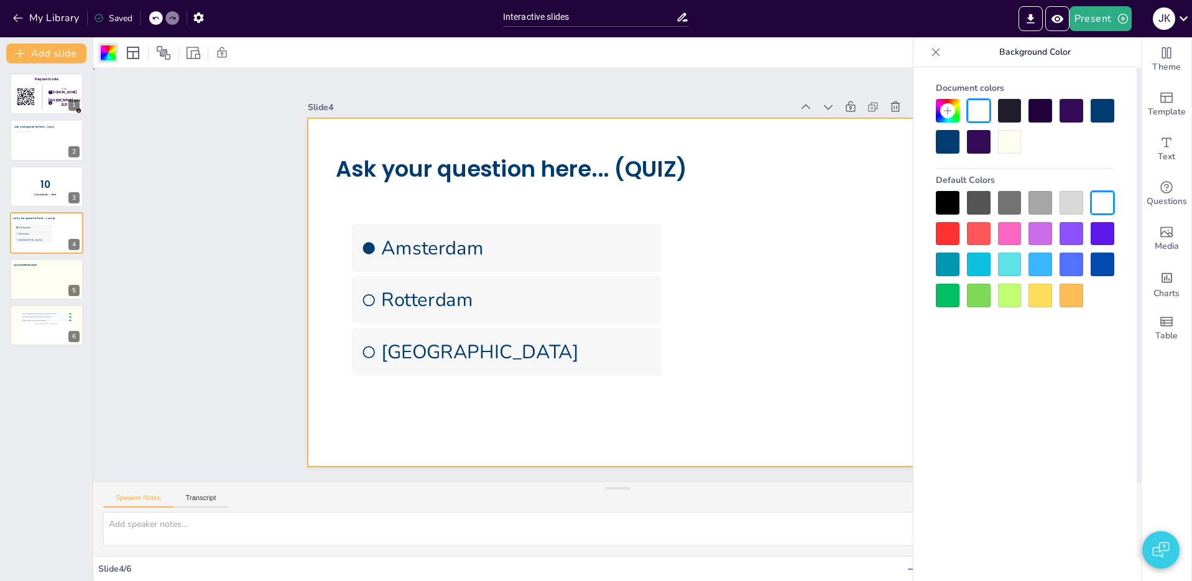
drag, startPoint x: 202, startPoint y: 138, endPoint x: 494, endPoint y: 137, distance: 292.2
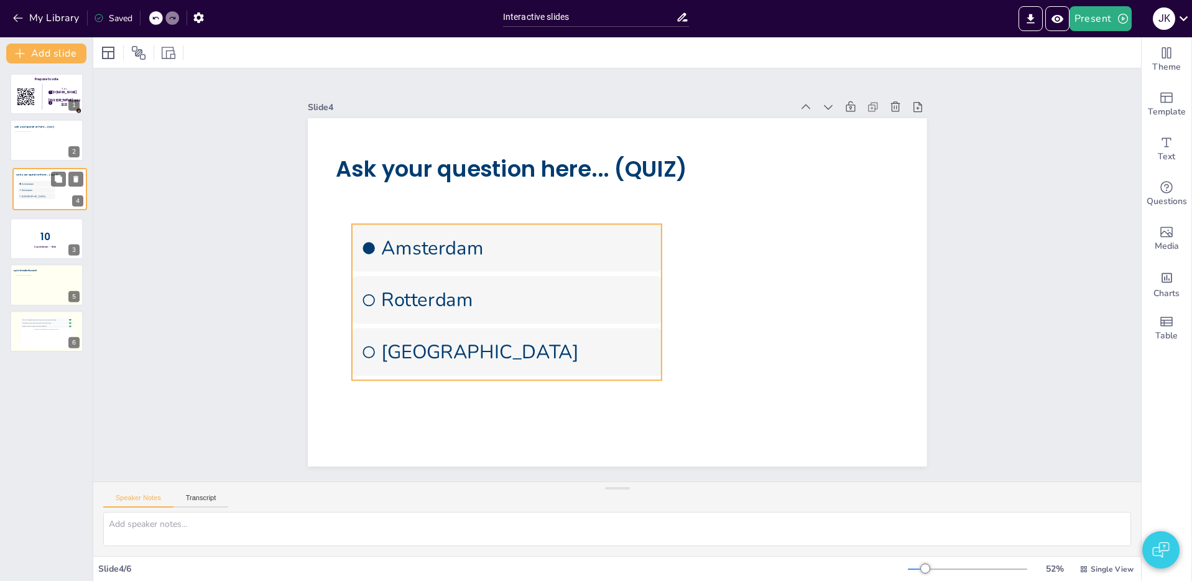
drag, startPoint x: 48, startPoint y: 238, endPoint x: 48, endPoint y: 186, distance: 51.6
click at [48, 186] on ul "[GEOGRAPHIC_DATA] [GEOGRAPHIC_DATA] [GEOGRAPHIC_DATA]" at bounding box center [36, 190] width 37 height 19
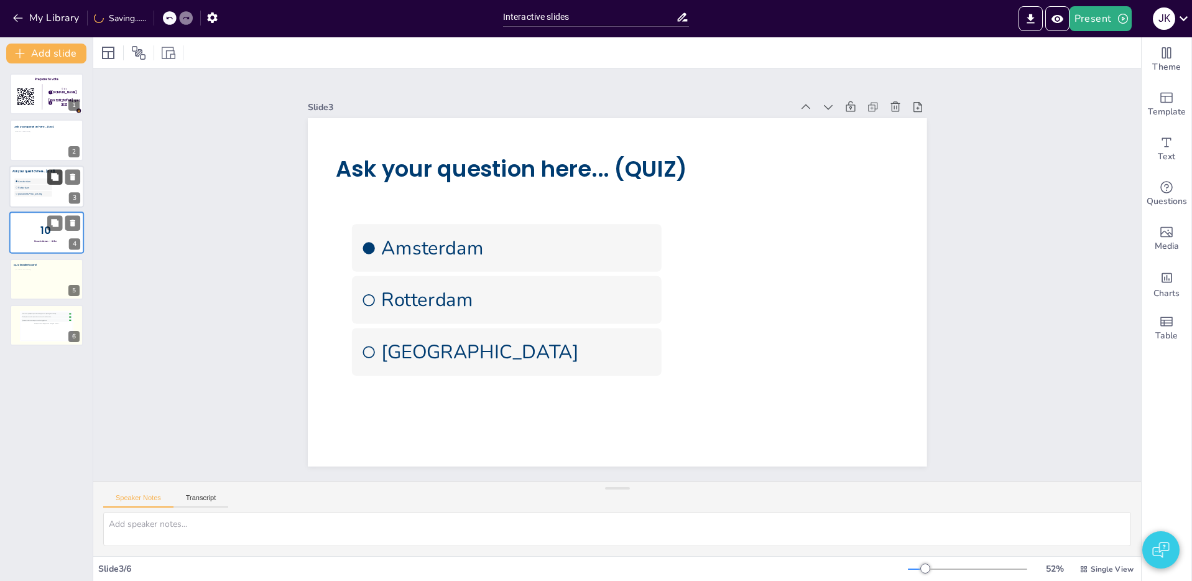
click at [55, 177] on icon at bounding box center [54, 176] width 7 height 7
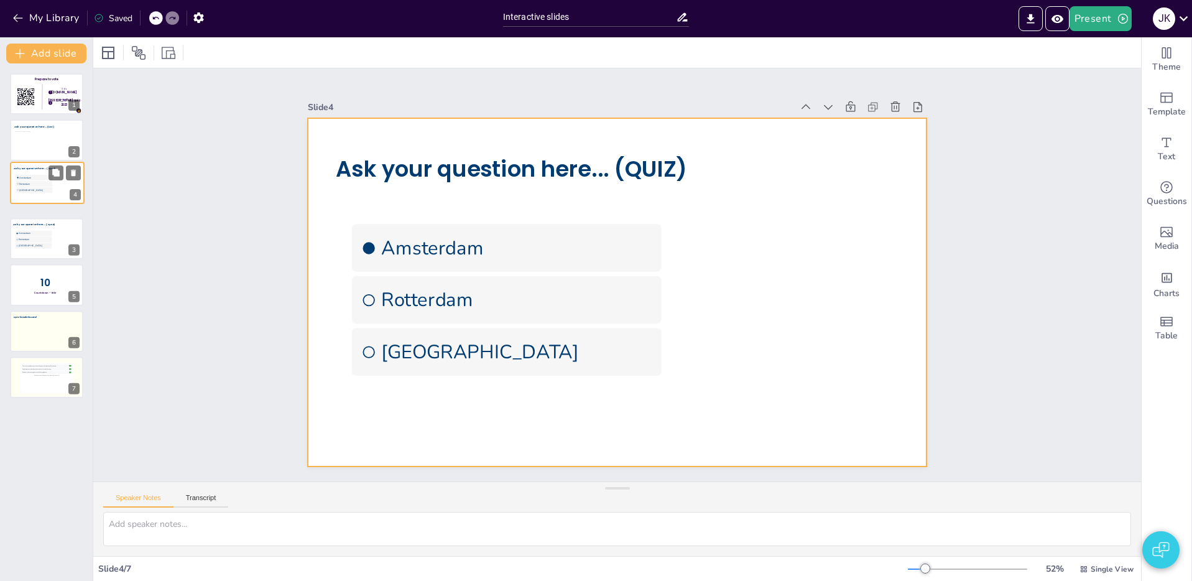
drag, startPoint x: 53, startPoint y: 243, endPoint x: 53, endPoint y: 190, distance: 52.8
click at [53, 190] on div at bounding box center [47, 182] width 73 height 41
click at [635, 287] on div "Ask your question here... (QUIZ) [GEOGRAPHIC_DATA] [GEOGRAPHIC_DATA] [GEOGRAPHI…" at bounding box center [733, 380] width 414 height 460
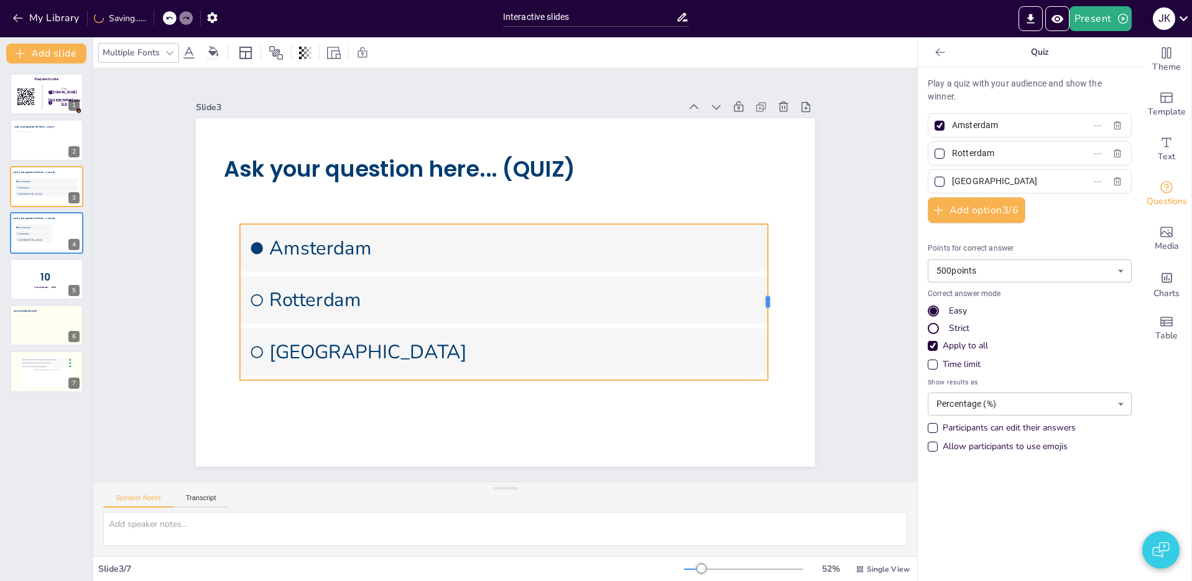
drag, startPoint x: 618, startPoint y: 301, endPoint x: 768, endPoint y: 297, distance: 149.9
click at [768, 297] on div at bounding box center [768, 330] width 26 height 156
click at [35, 223] on div at bounding box center [46, 232] width 75 height 42
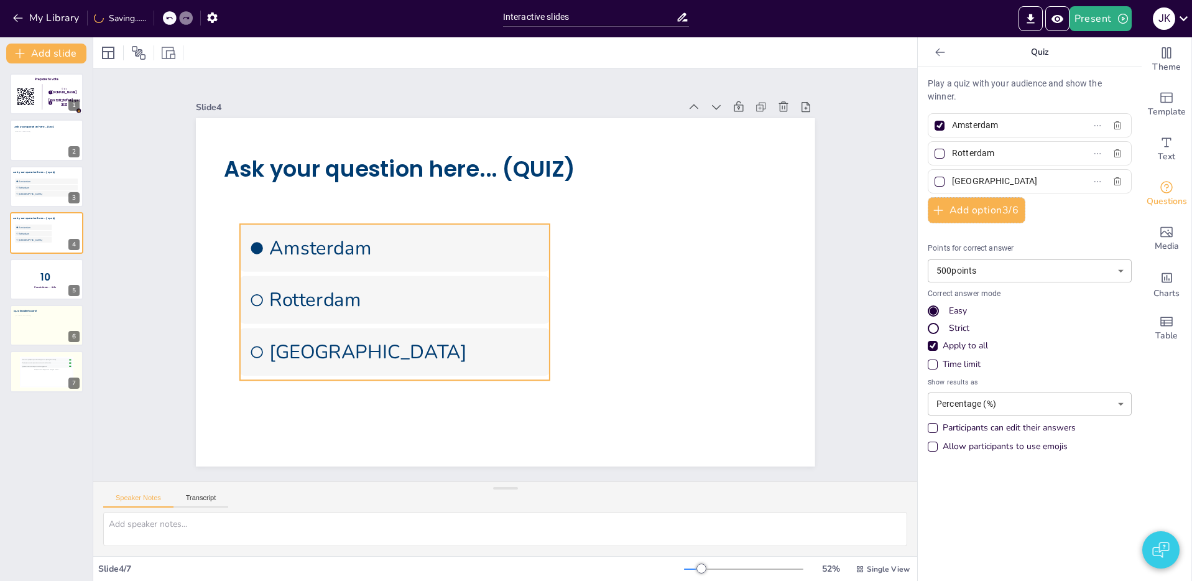
click at [518, 300] on span "Rotterdam" at bounding box center [404, 299] width 271 height 25
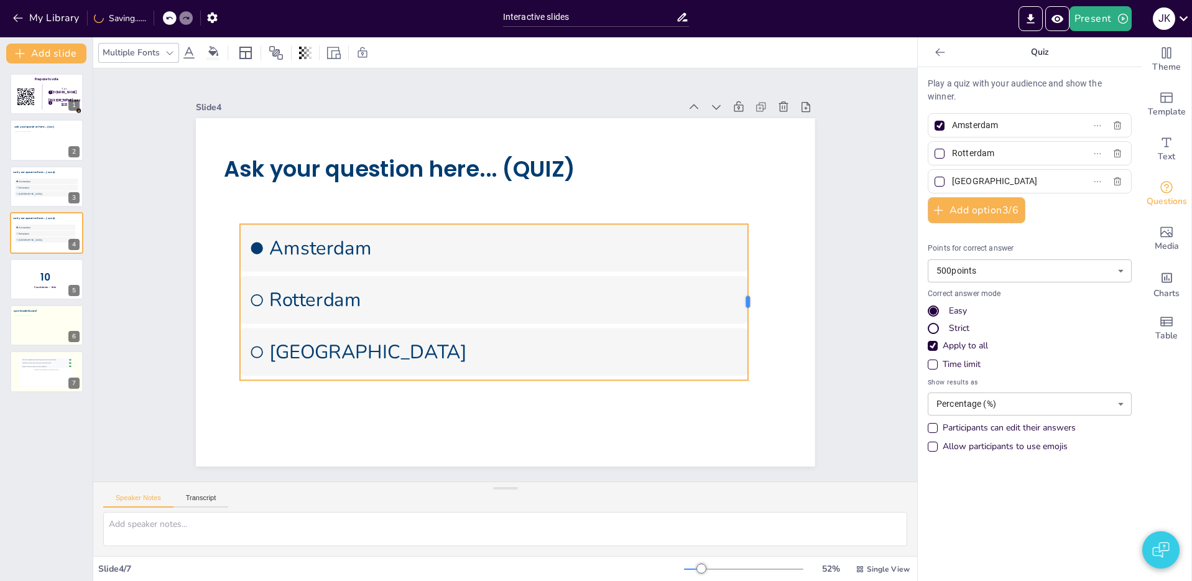
drag, startPoint x: 599, startPoint y: 305, endPoint x: 748, endPoint y: 311, distance: 148.7
click at [748, 311] on div at bounding box center [741, 352] width 42 height 155
click at [30, 185] on li "Rotterdam" at bounding box center [46, 188] width 64 height 6
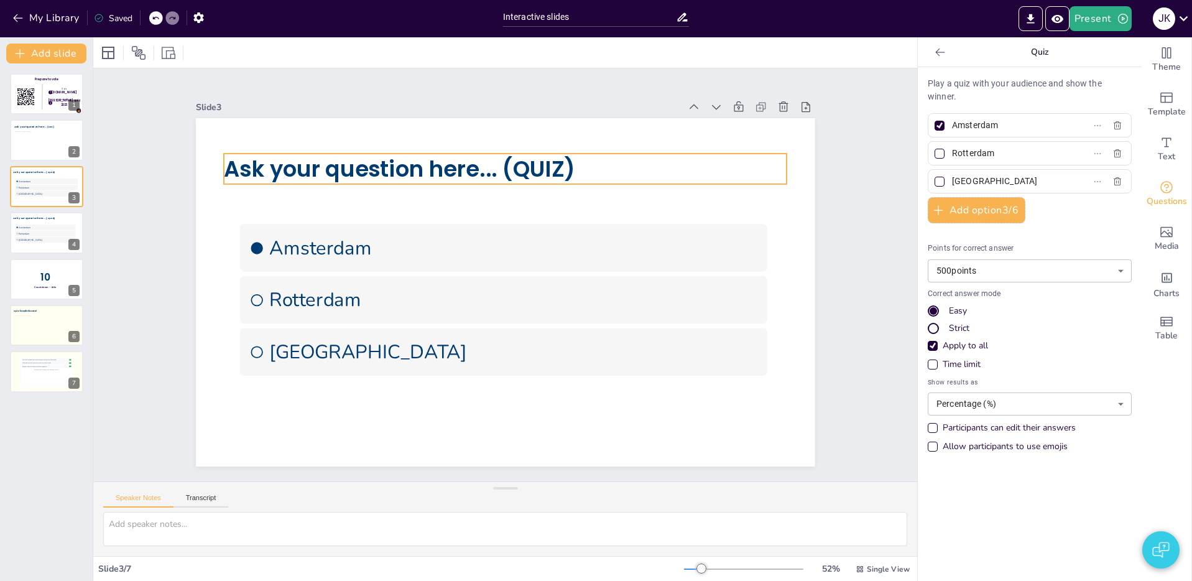
click at [318, 167] on span "Ask your question here... (QUIZ)" at bounding box center [451, 135] width 333 height 170
click at [226, 58] on span at bounding box center [232, 58] width 14 height 3
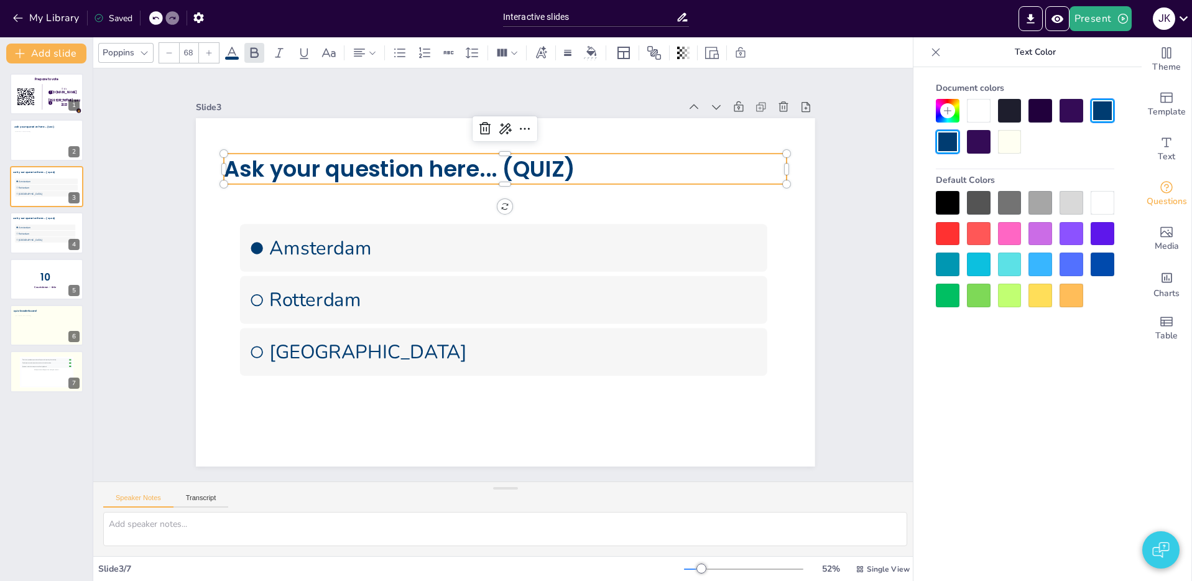
click at [981, 147] on div at bounding box center [979, 142] width 24 height 24
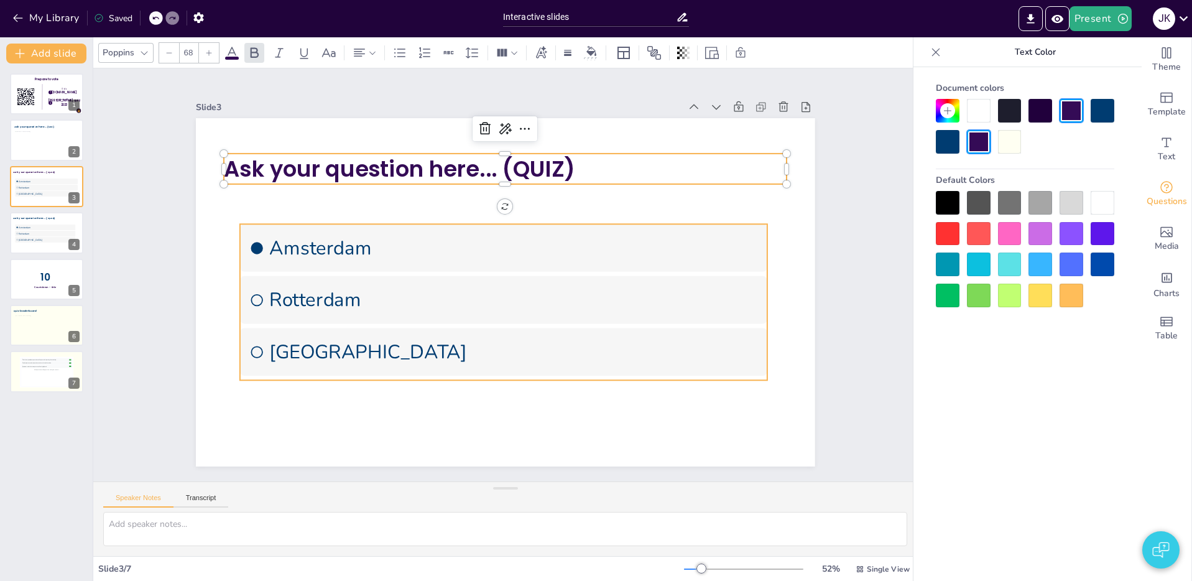
click at [385, 241] on span "Amsterdam" at bounding box center [516, 249] width 489 height 76
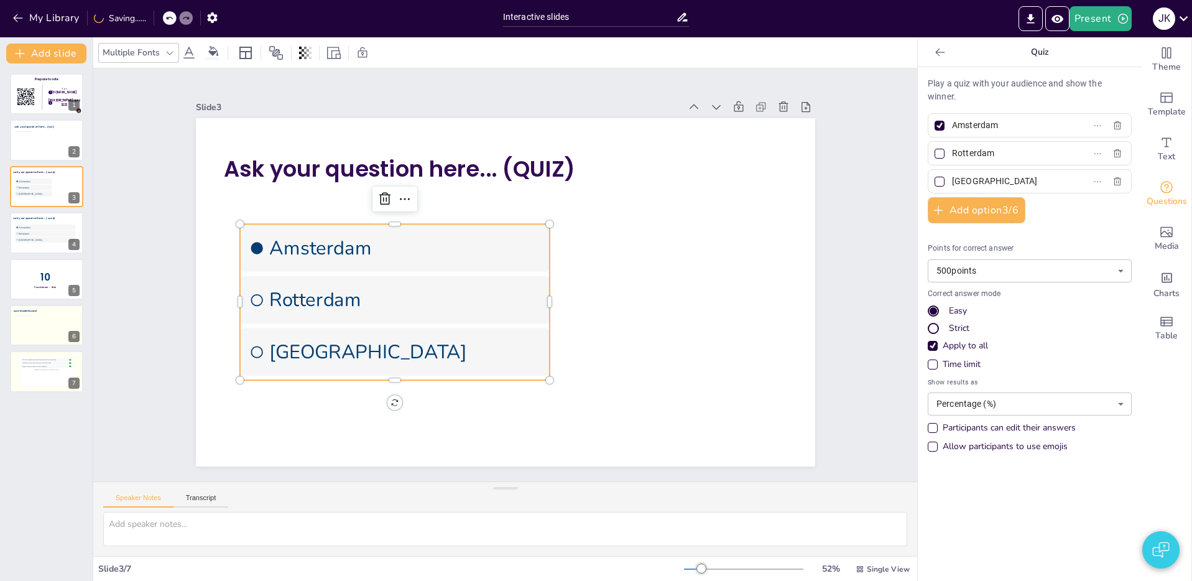
click at [190, 52] on icon at bounding box center [188, 53] width 11 height 12
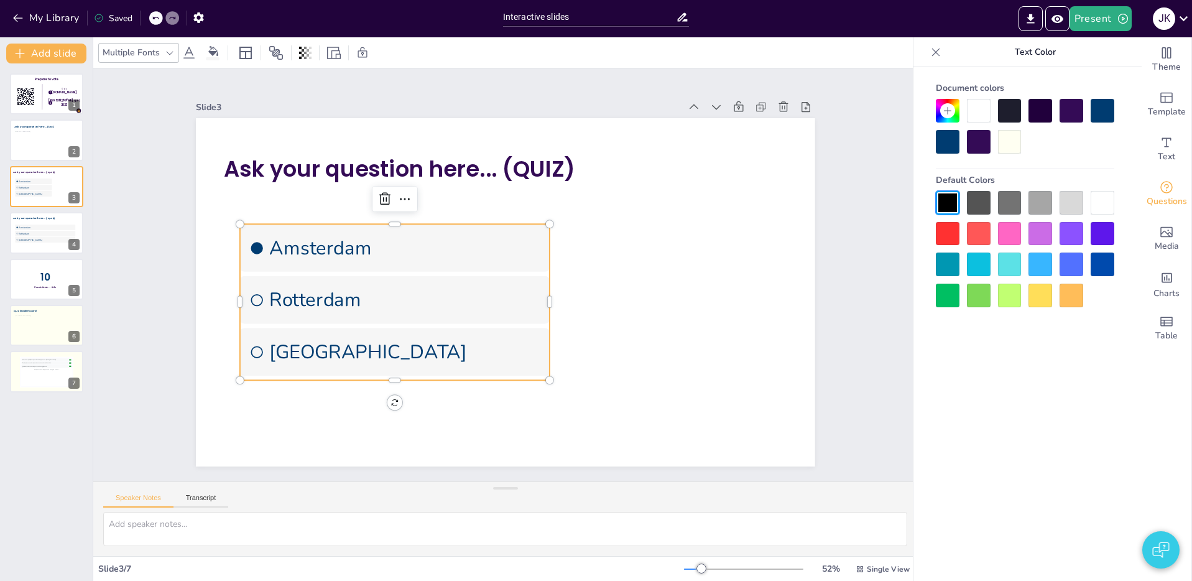
click at [978, 144] on div at bounding box center [979, 142] width 24 height 24
click at [43, 229] on li "Amsterdam" at bounding box center [45, 227] width 62 height 6
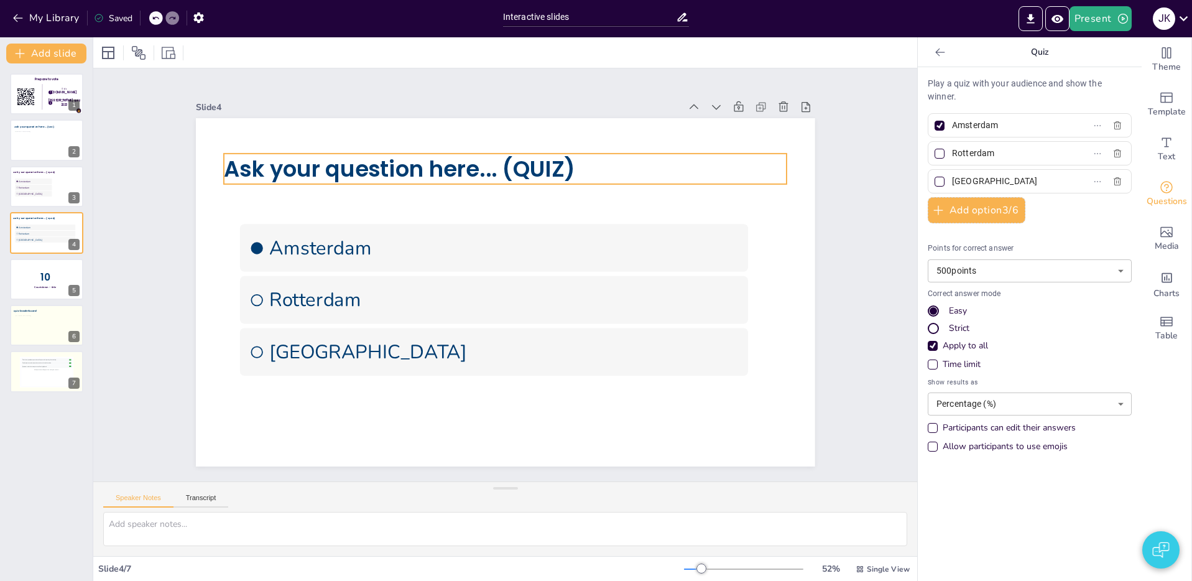
click at [351, 170] on span "Ask your question here... (QUIZ)" at bounding box center [423, 149] width 349 height 103
click at [231, 53] on icon at bounding box center [231, 52] width 15 height 15
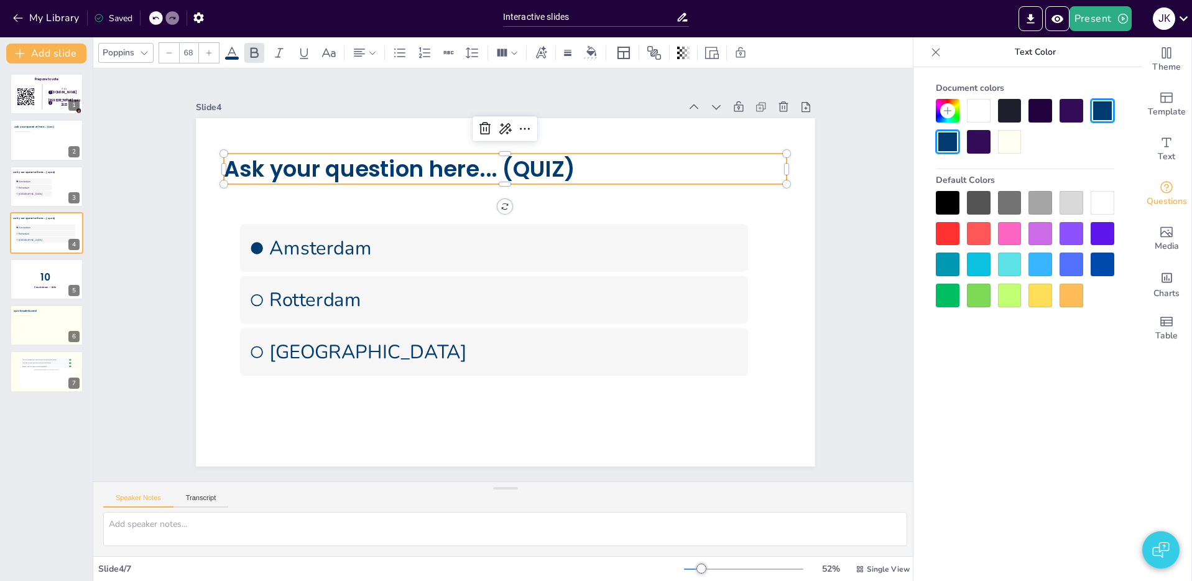
click at [981, 139] on div at bounding box center [979, 142] width 24 height 24
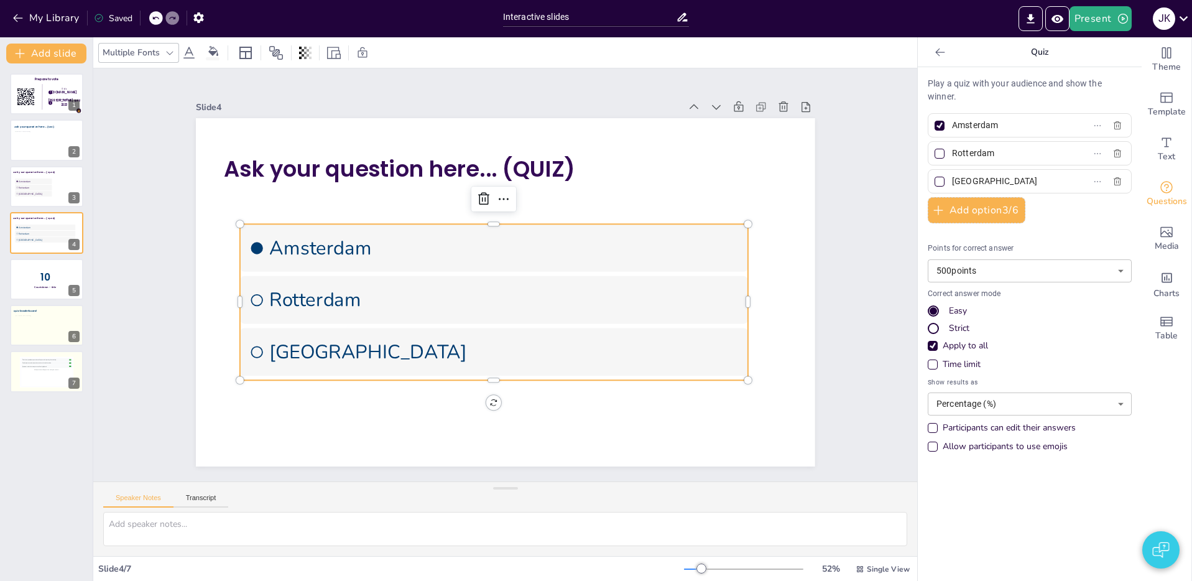
click at [629, 263] on li "Amsterdam" at bounding box center [477, 264] width 375 height 409
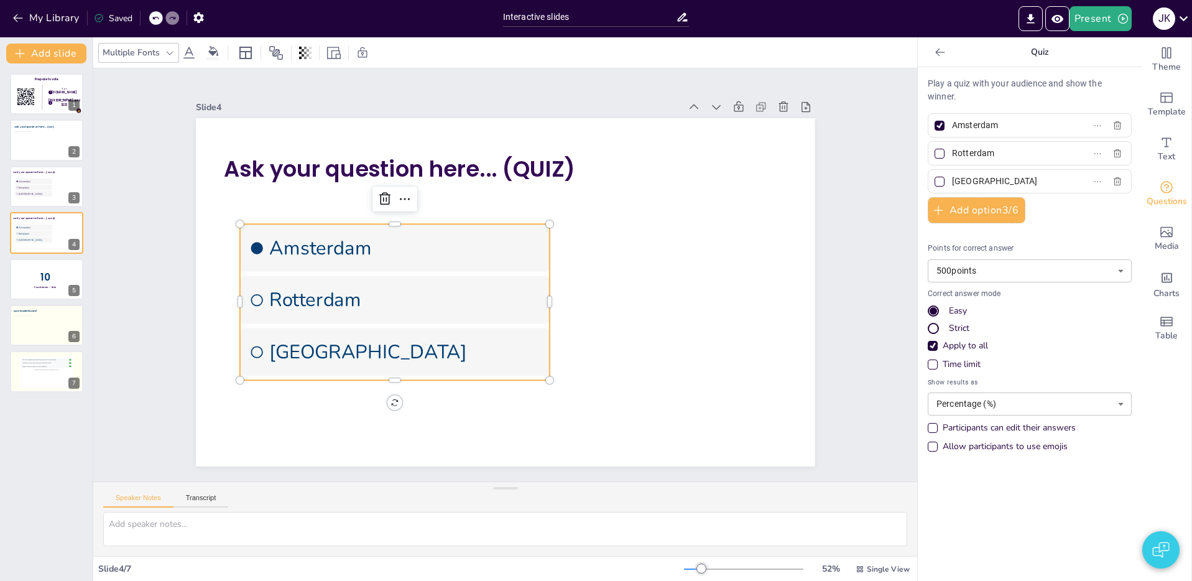
click at [191, 52] on icon at bounding box center [189, 52] width 15 height 15
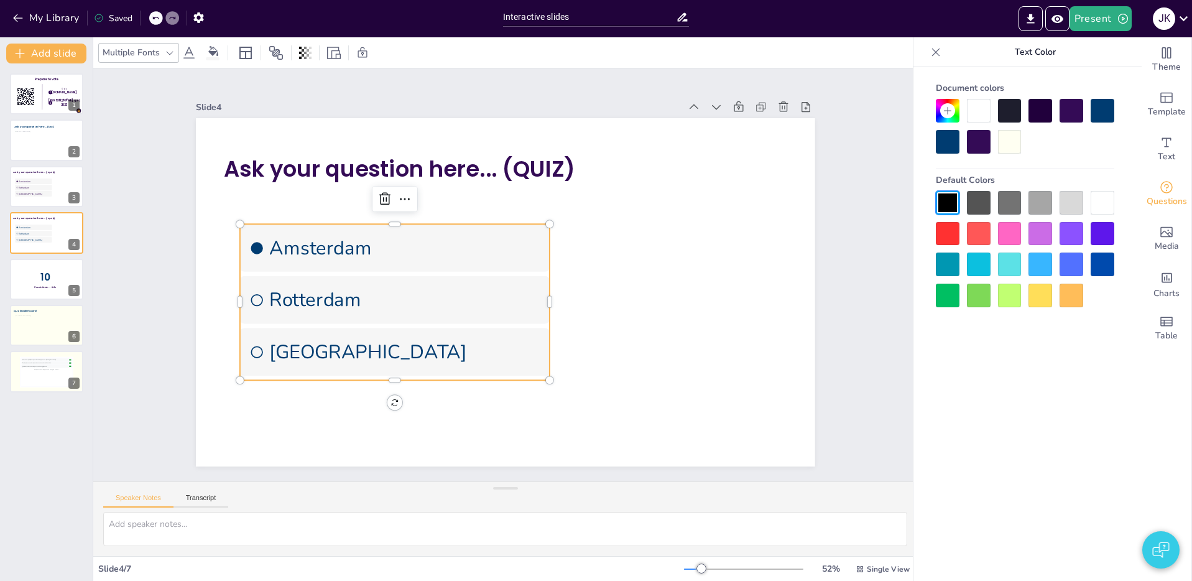
click at [984, 147] on div at bounding box center [979, 142] width 24 height 24
click at [149, 306] on div "Slide 1 Prepare to vote Go to [DOMAIN_NAME] login with [PERSON_NAME] quiz 2023 …" at bounding box center [504, 274] width 891 height 575
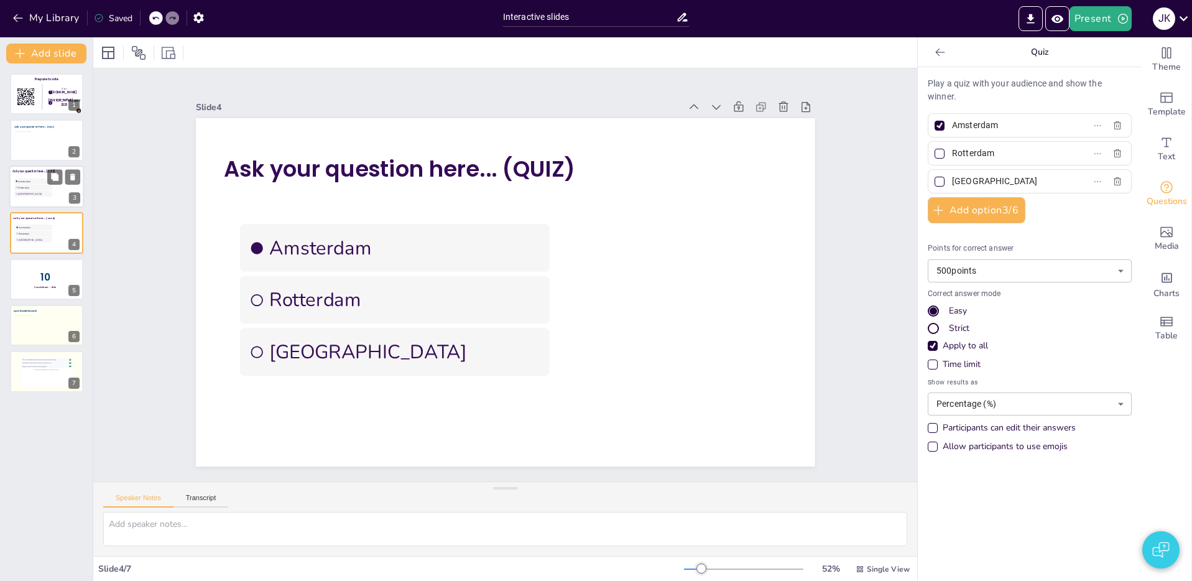
click at [22, 188] on span "Rotterdam" at bounding box center [34, 187] width 33 height 3
click at [32, 289] on div at bounding box center [46, 279] width 75 height 42
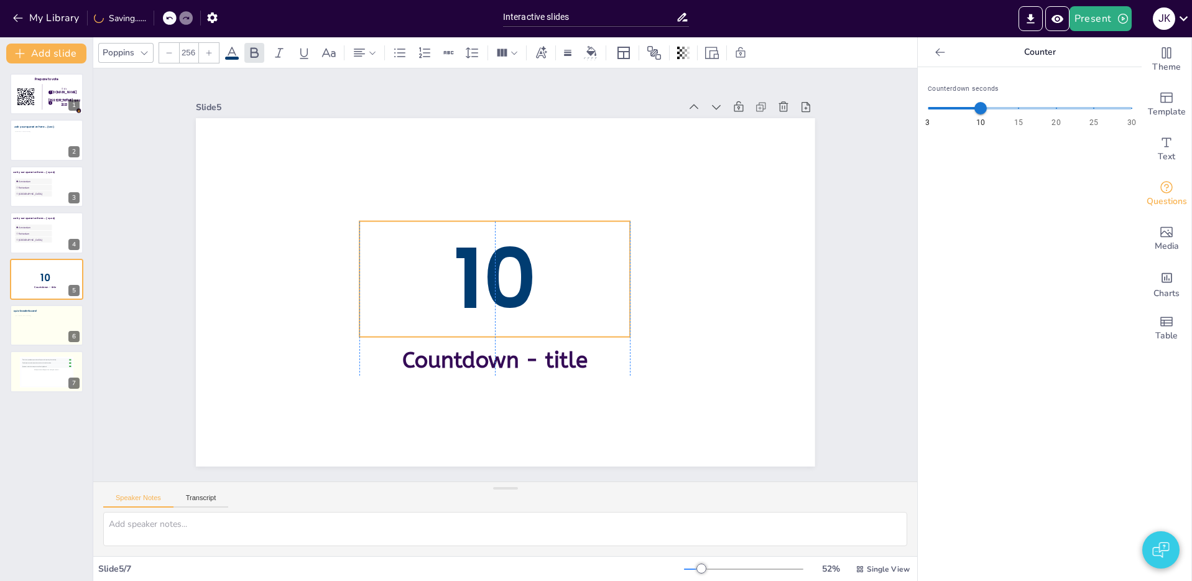
drag, startPoint x: 485, startPoint y: 284, endPoint x: 477, endPoint y: 285, distance: 8.1
click at [488, 288] on span "10" at bounding box center [494, 276] width 106 height 131
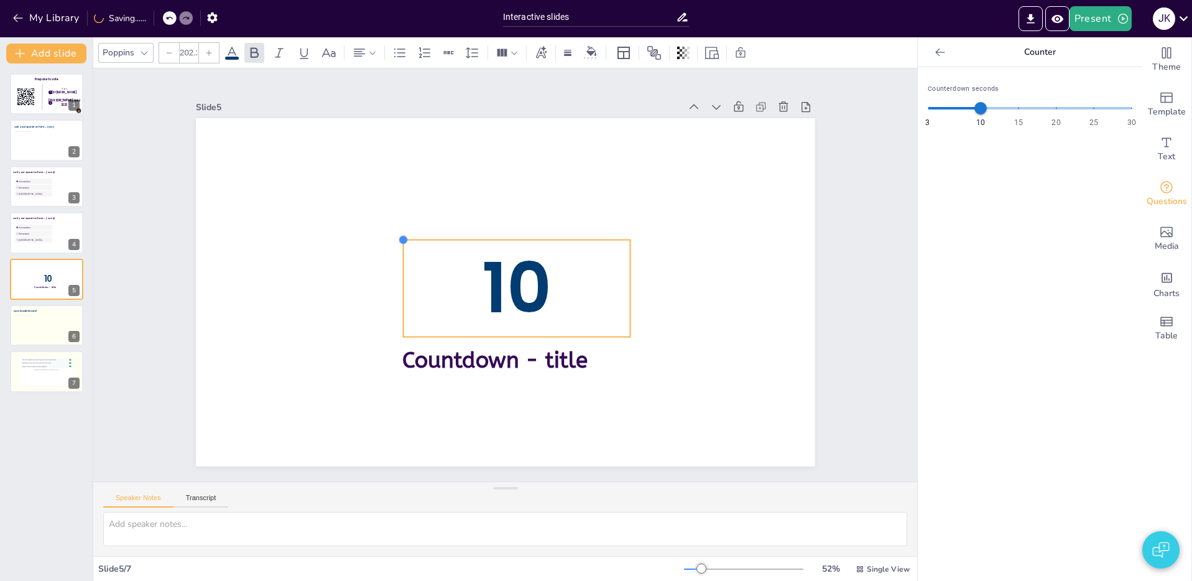
drag, startPoint x: 361, startPoint y: 221, endPoint x: 425, endPoint y: 245, distance: 67.7
click at [425, 245] on div "10 Countdown - title" at bounding box center [491, 286] width 673 height 692
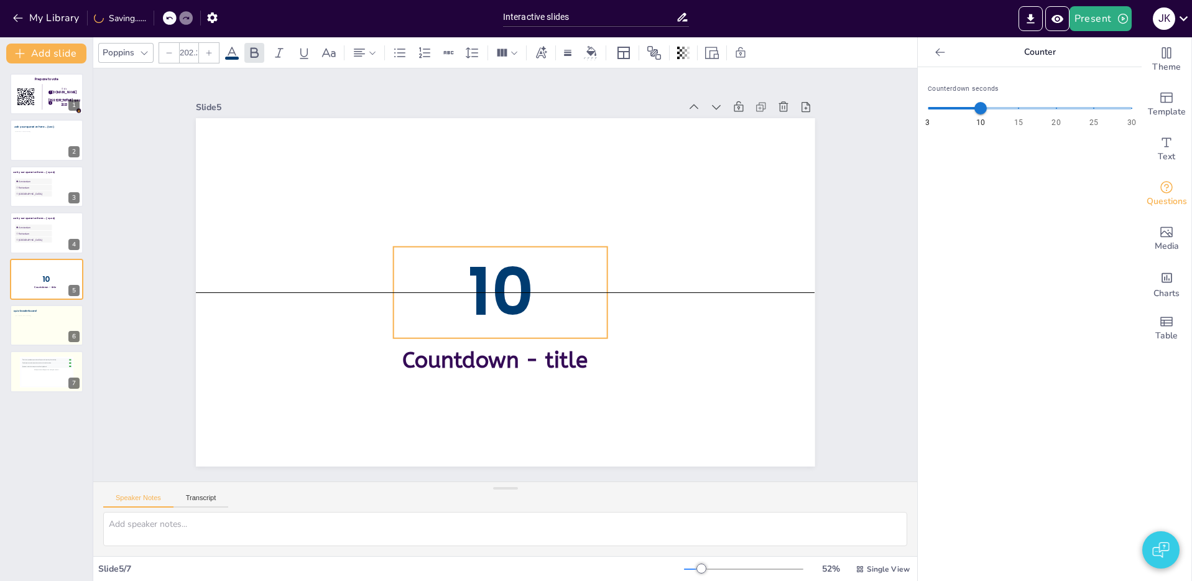
drag, startPoint x: 524, startPoint y: 288, endPoint x: 512, endPoint y: 290, distance: 11.9
click at [512, 290] on span "10" at bounding box center [500, 291] width 66 height 91
click at [232, 48] on icon at bounding box center [231, 53] width 11 height 12
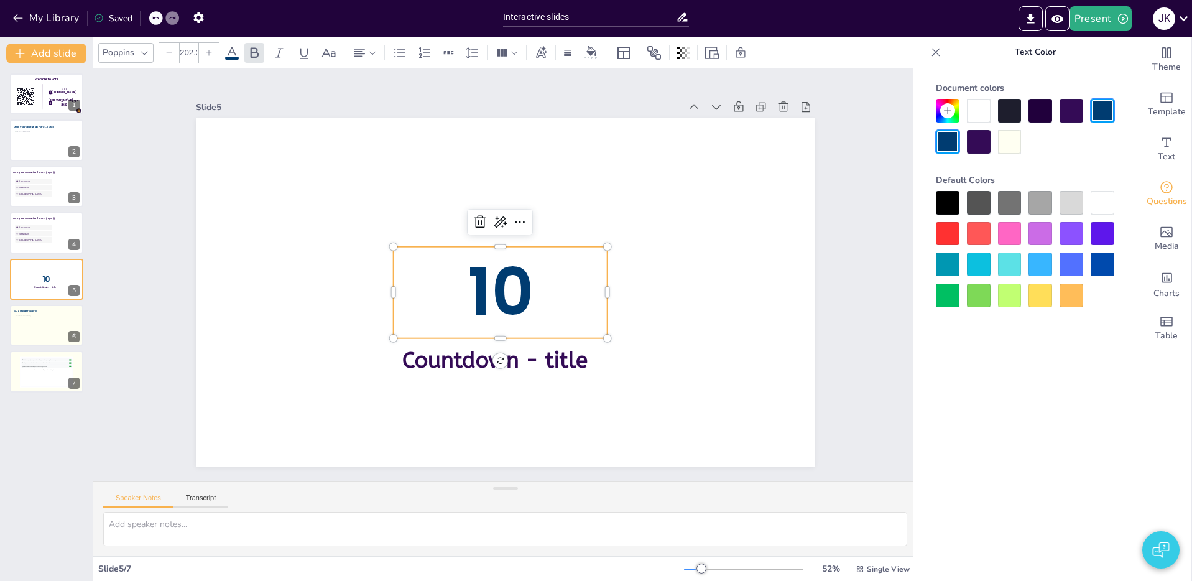
click at [977, 154] on div "Document colors Default Colors" at bounding box center [1024, 192] width 203 height 230
click at [983, 147] on div at bounding box center [979, 142] width 24 height 24
type input "256"
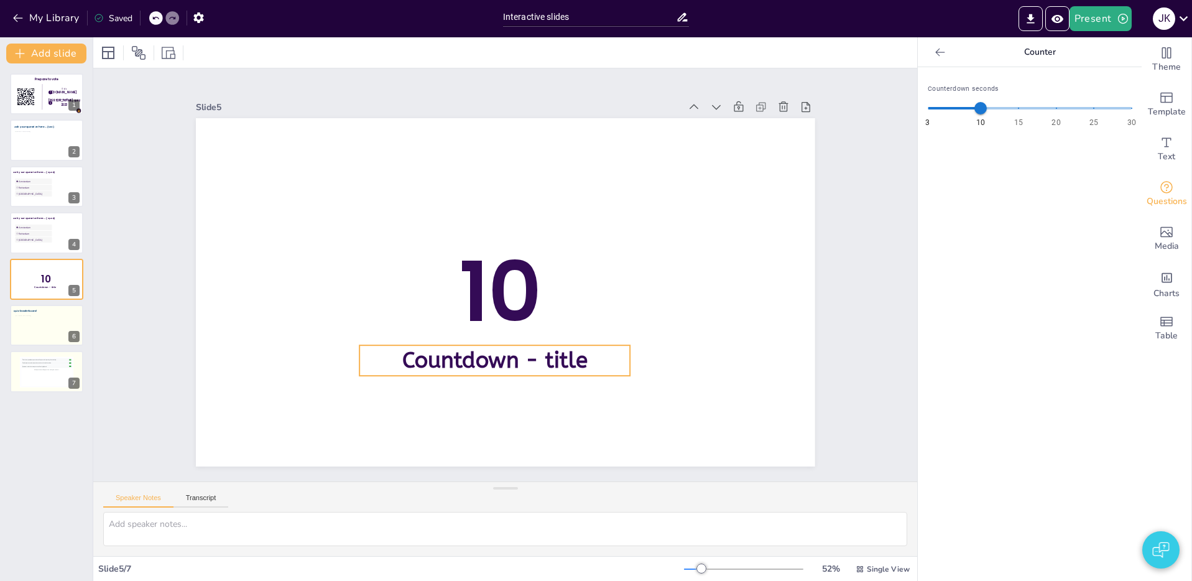
click at [489, 362] on span "Countdown - title" at bounding box center [469, 353] width 185 height 82
click at [489, 362] on span "Countdown - title" at bounding box center [485, 358] width 187 height 45
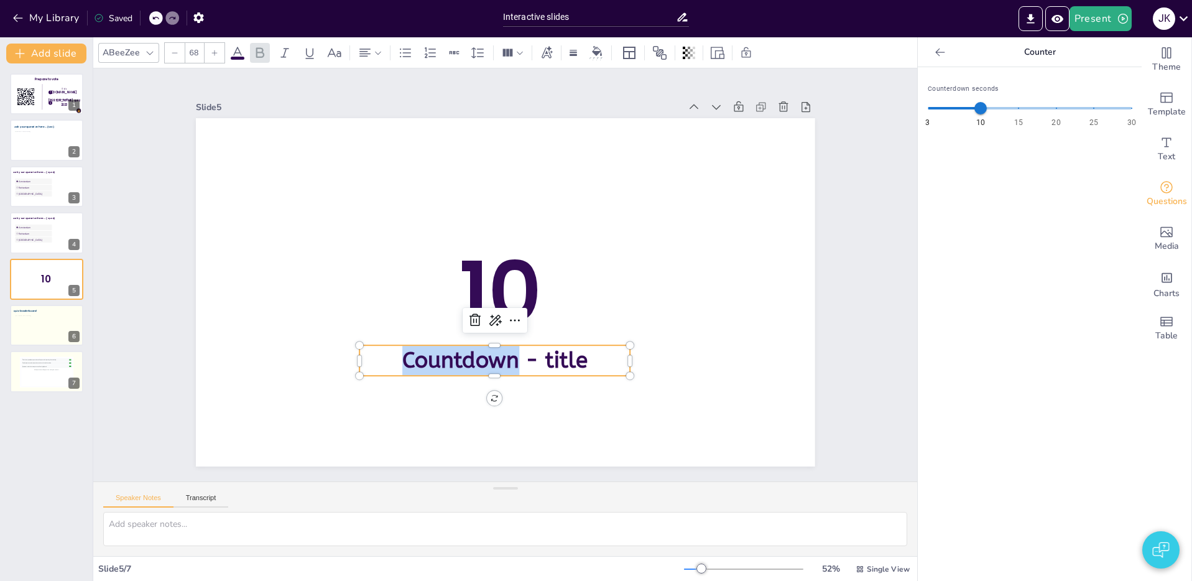
click at [489, 362] on span "Countdown - title" at bounding box center [435, 324] width 144 height 155
click at [489, 362] on span "Countdown - title" at bounding box center [439, 332] width 155 height 144
click at [489, 362] on span "Countdown - title" at bounding box center [469, 353] width 185 height 82
click at [820, 324] on div "Slide 1 Prepare to vote Go to [DOMAIN_NAME] login with [PERSON_NAME] quiz 2023 …" at bounding box center [505, 275] width 630 height 784
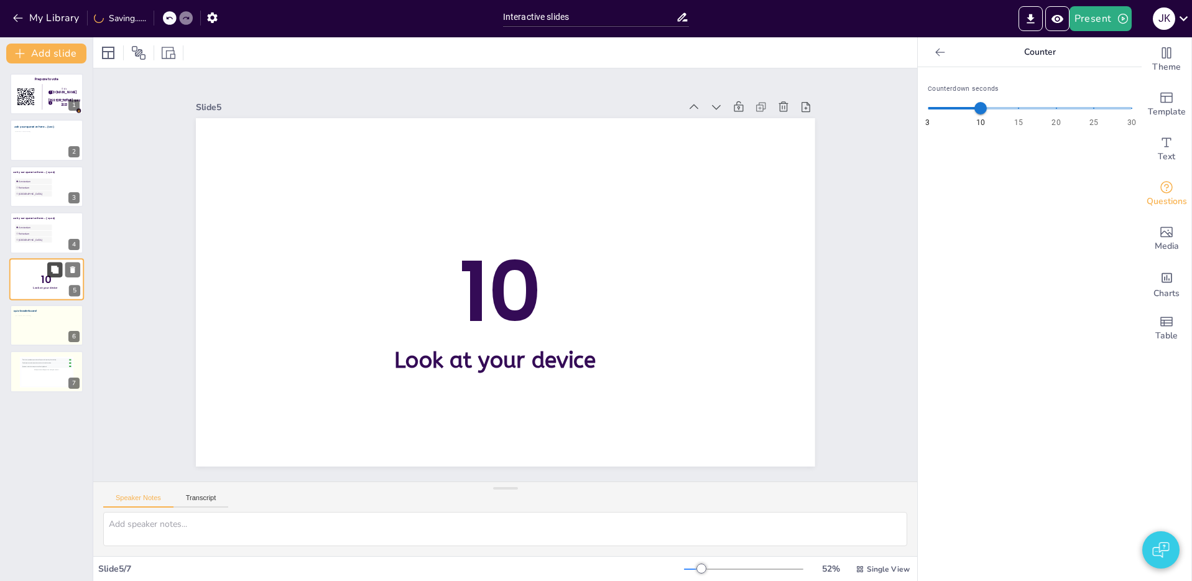
click at [50, 269] on icon at bounding box center [54, 269] width 9 height 9
click at [51, 268] on div "10 Look at your device 5" at bounding box center [46, 279] width 75 height 42
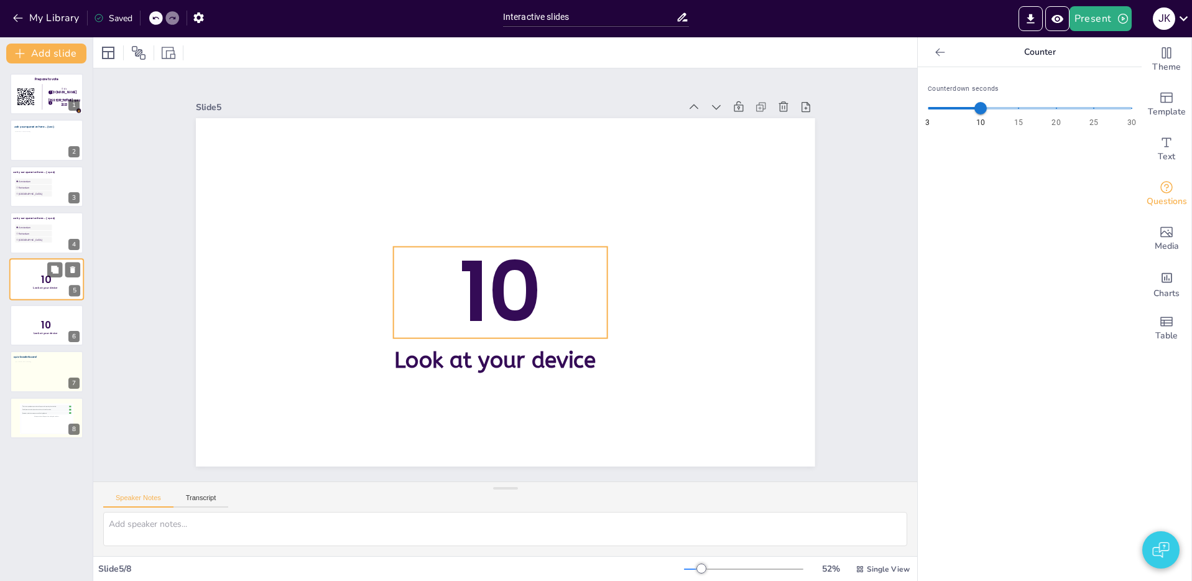
click at [44, 277] on span "10" at bounding box center [46, 279] width 10 height 14
click at [482, 315] on span "10" at bounding box center [488, 271] width 124 height 94
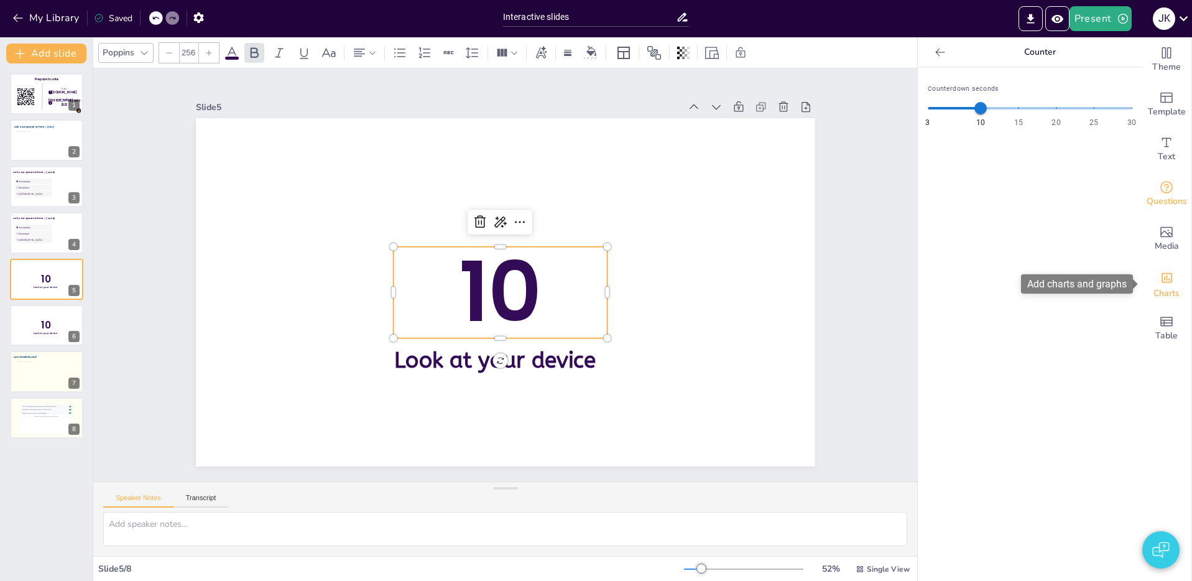
click at [1169, 291] on span "Charts" at bounding box center [1166, 294] width 26 height 14
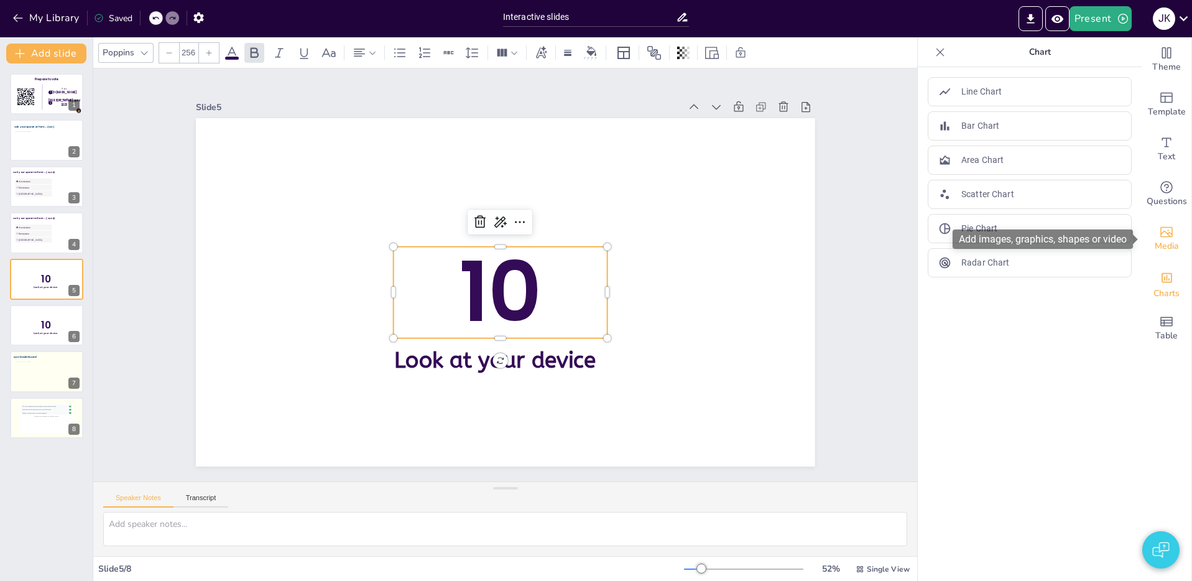
click at [1161, 219] on div "Media" at bounding box center [1166, 238] width 50 height 45
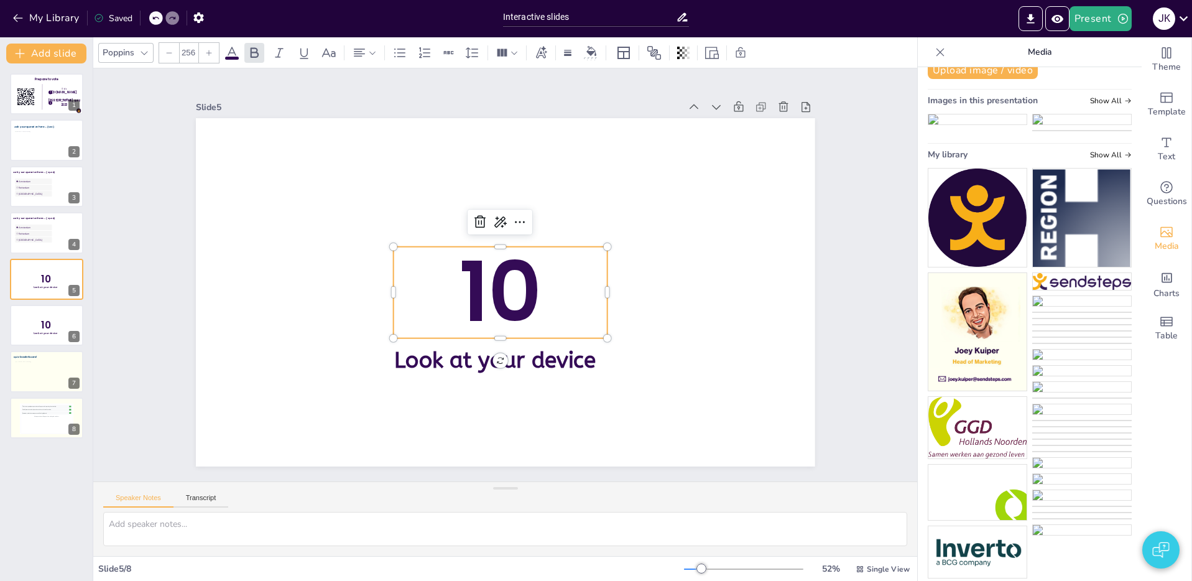
scroll to position [0, 0]
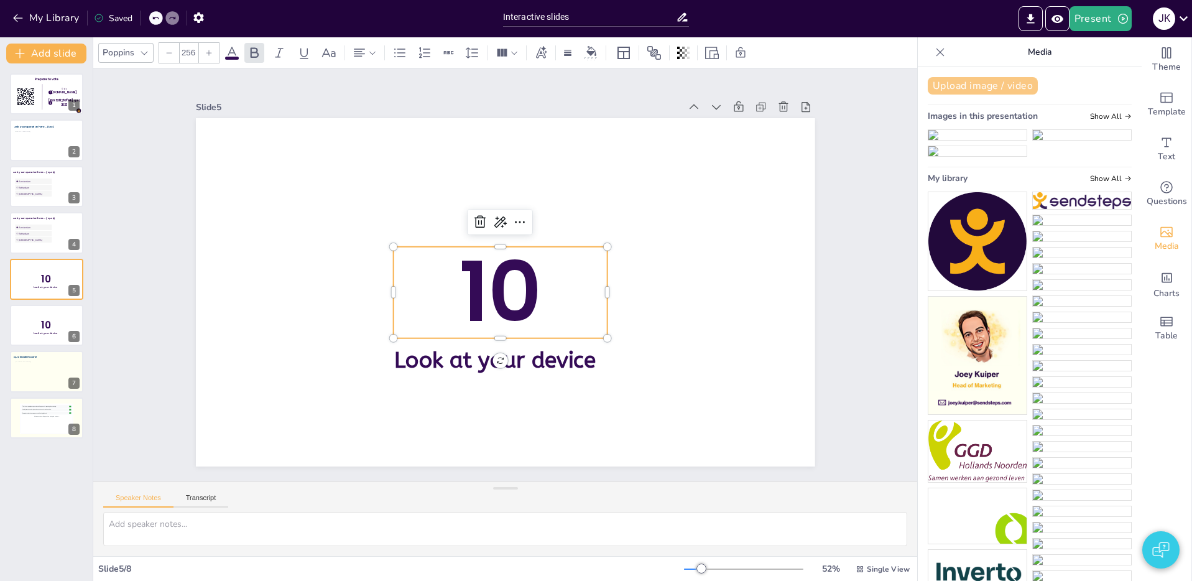
click at [1001, 90] on button "Upload image / video" at bounding box center [982, 85] width 110 height 17
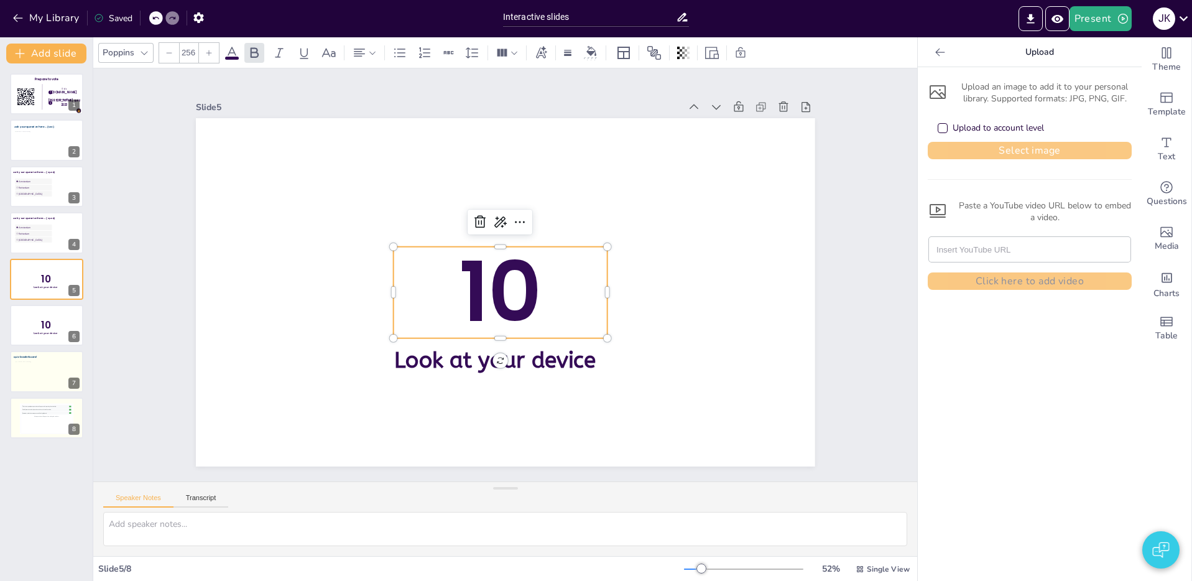
click at [1088, 150] on button "Select image" at bounding box center [1029, 150] width 204 height 17
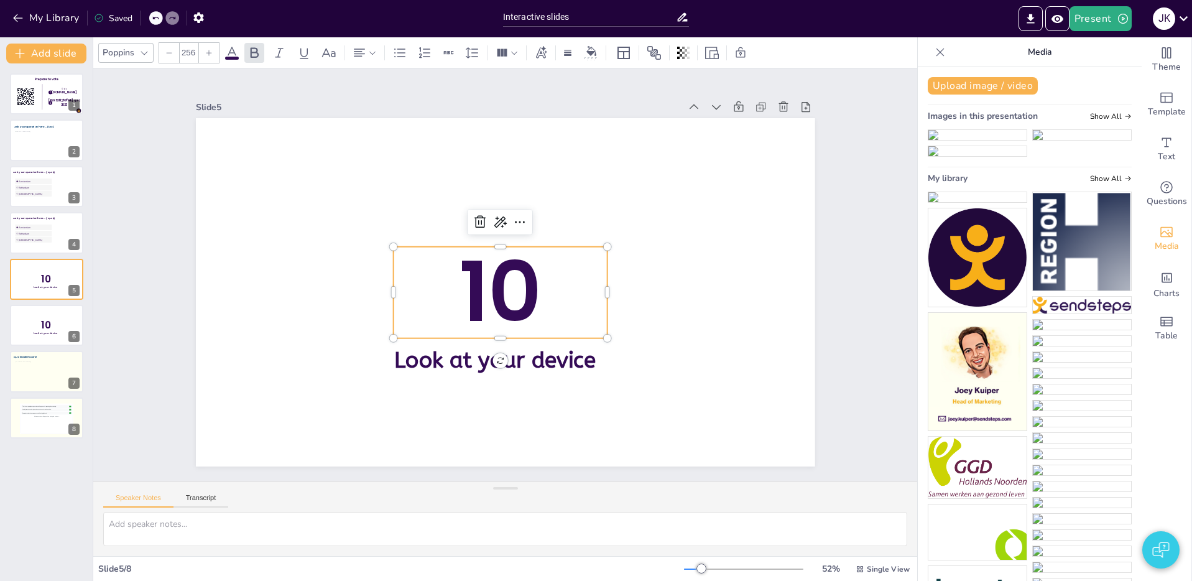
click at [1072, 140] on img at bounding box center [1081, 135] width 98 height 10
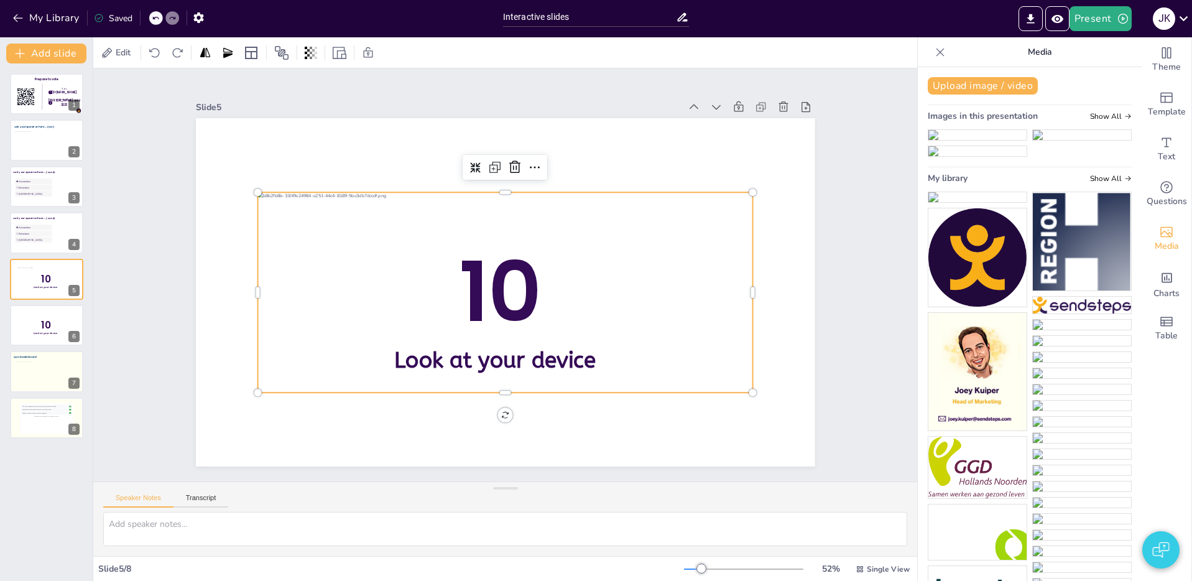
click at [1087, 140] on img at bounding box center [1081, 135] width 98 height 10
click at [988, 202] on img at bounding box center [977, 197] width 98 height 10
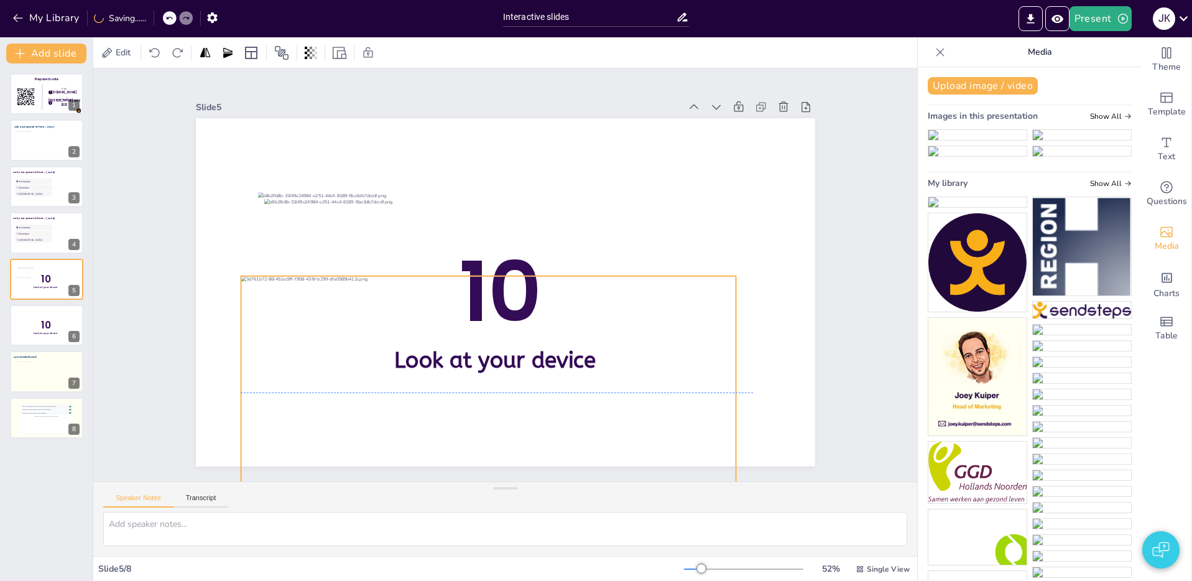
drag, startPoint x: 593, startPoint y: 382, endPoint x: 593, endPoint y: 375, distance: 6.8
click at [594, 385] on div at bounding box center [453, 382] width 543 height 374
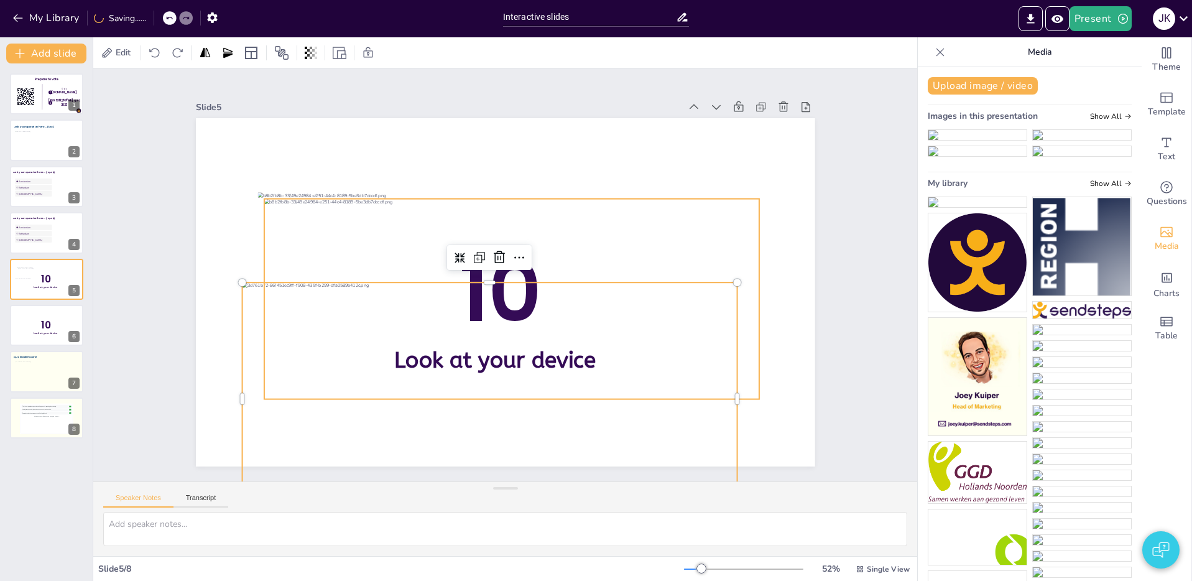
click at [568, 225] on div at bounding box center [511, 299] width 495 height 200
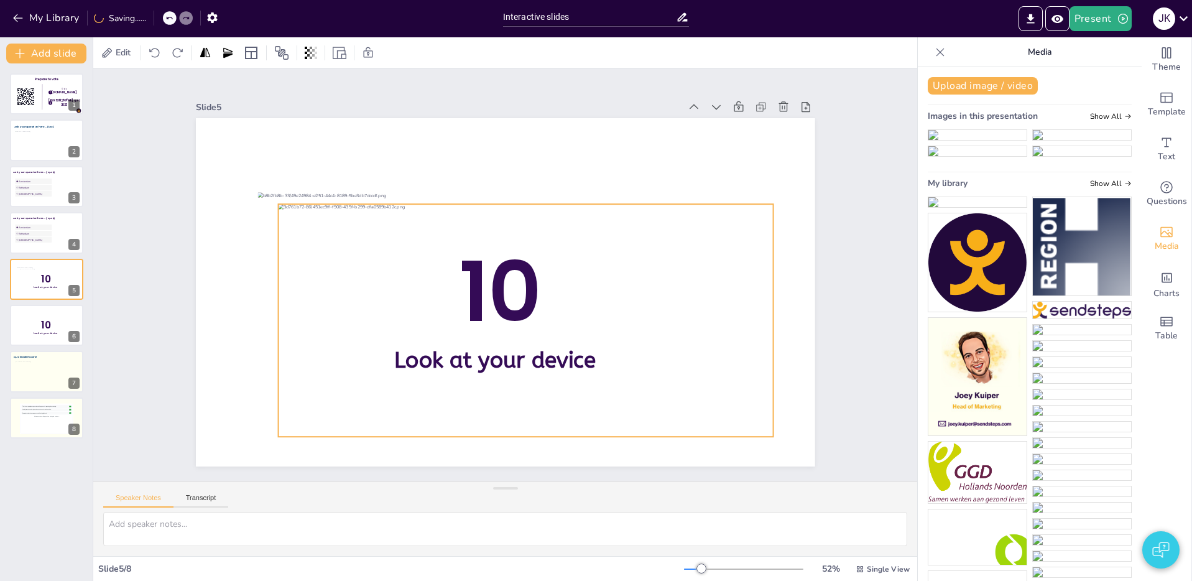
drag, startPoint x: 558, startPoint y: 408, endPoint x: 587, endPoint y: 339, distance: 74.1
click at [591, 338] on div at bounding box center [515, 324] width 533 height 330
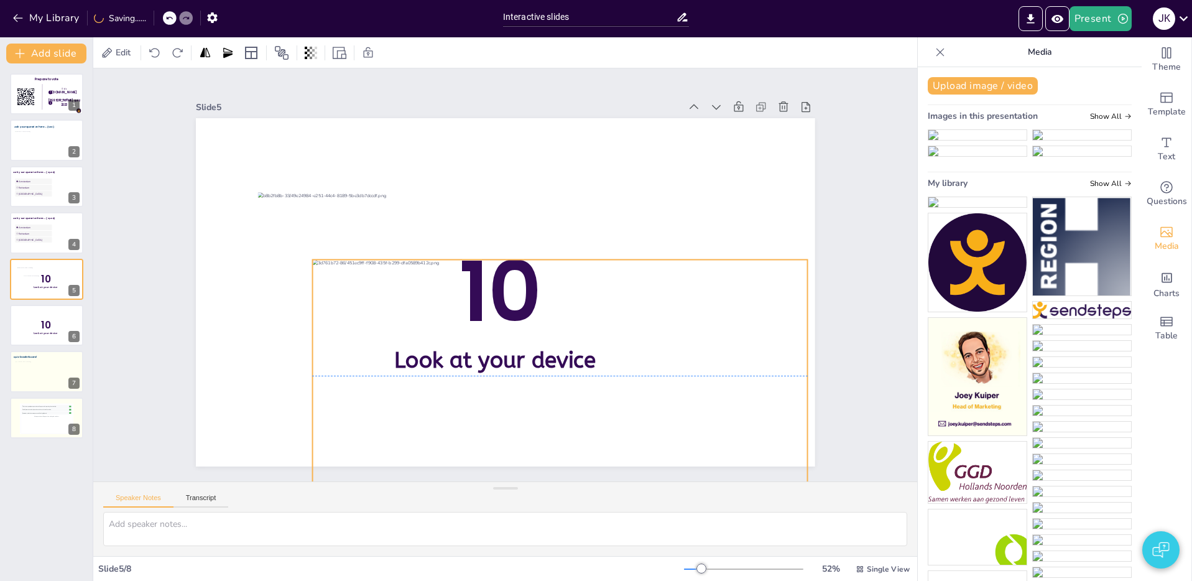
drag, startPoint x: 501, startPoint y: 305, endPoint x: 537, endPoint y: 337, distance: 48.0
click at [544, 342] on div at bounding box center [548, 380] width 517 height 283
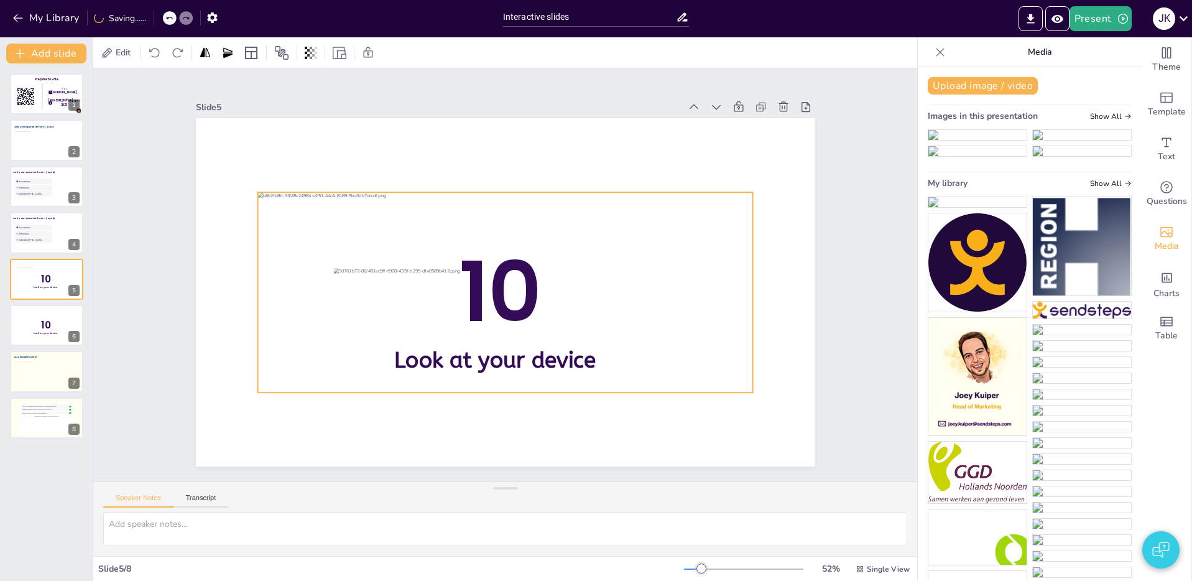
click at [321, 199] on div at bounding box center [502, 291] width 526 height 298
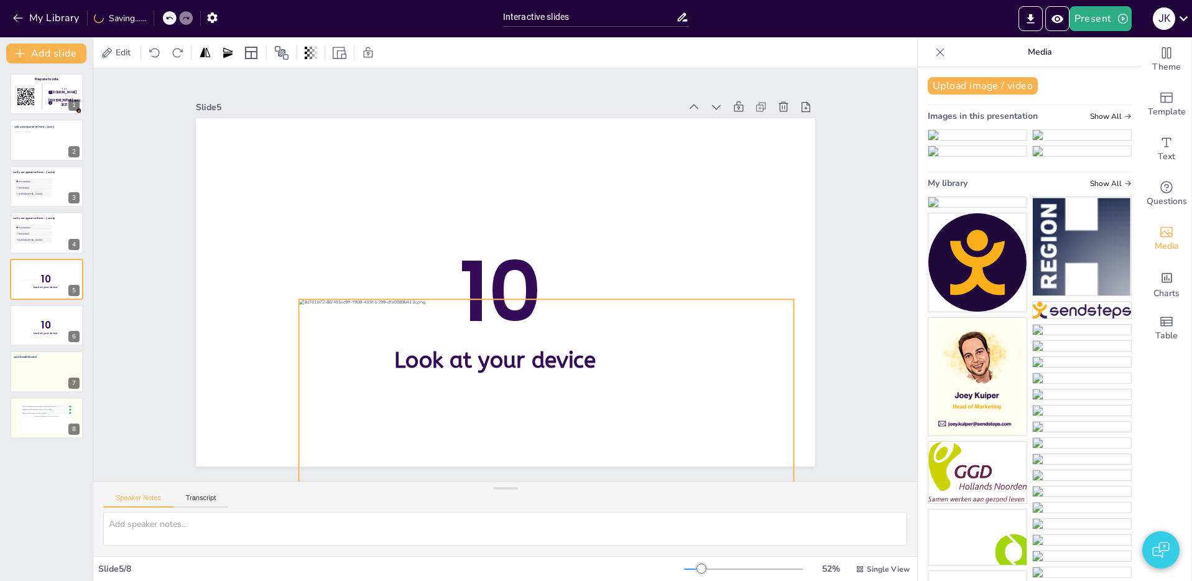
drag, startPoint x: 463, startPoint y: 215, endPoint x: 506, endPoint y: 325, distance: 118.1
click at [511, 376] on div at bounding box center [545, 415] width 495 height 232
click at [496, 264] on span "10" at bounding box center [498, 291] width 94 height 124
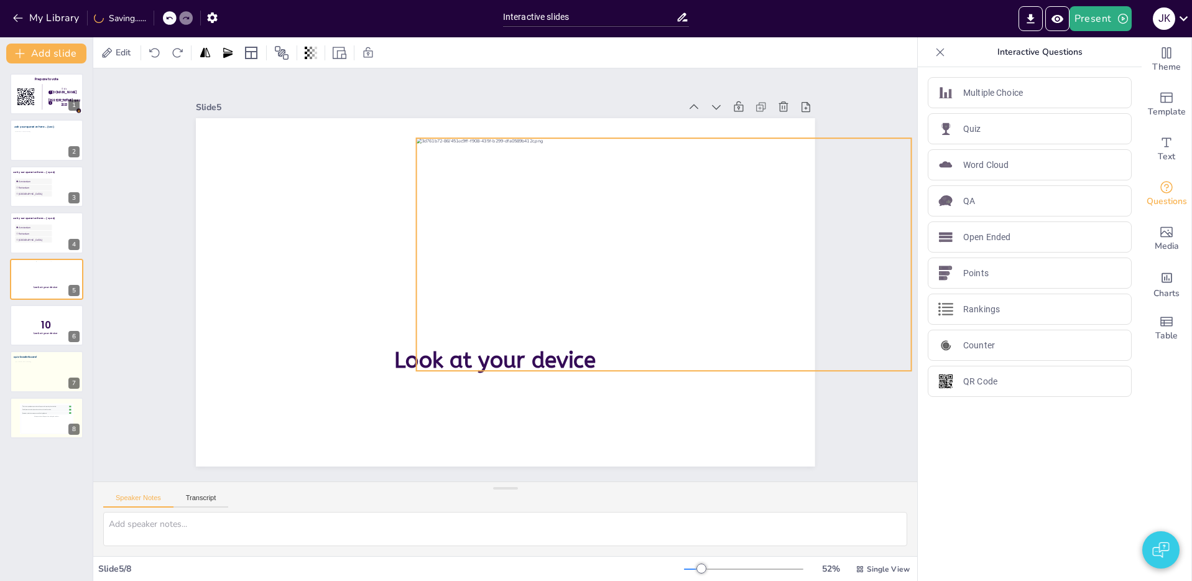
drag, startPoint x: 501, startPoint y: 414, endPoint x: 567, endPoint y: 214, distance: 210.1
click at [576, 212] on div at bounding box center [663, 254] width 495 height 232
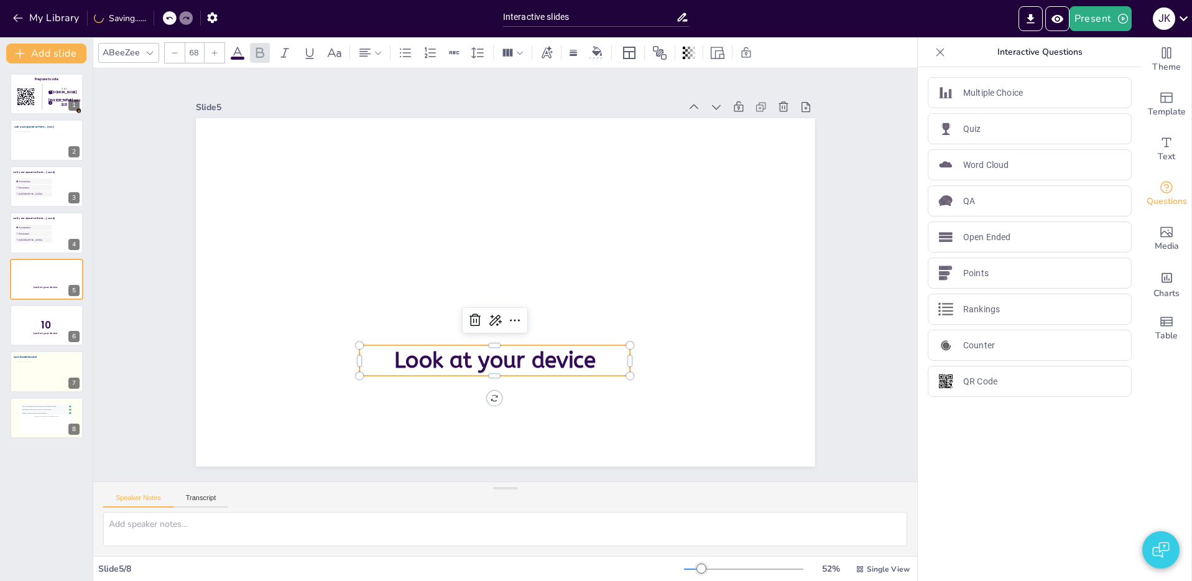
click at [446, 355] on span "Look at your device" at bounding box center [485, 358] width 203 height 47
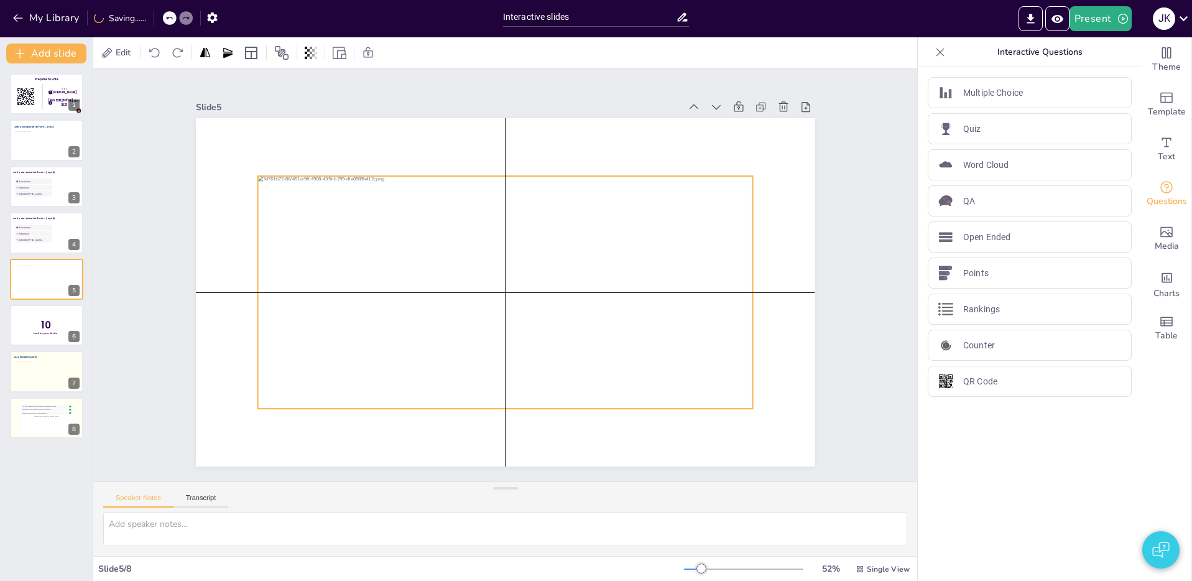
drag, startPoint x: 539, startPoint y: 260, endPoint x: 435, endPoint y: 306, distance: 113.8
click at [434, 306] on div at bounding box center [503, 291] width 517 height 283
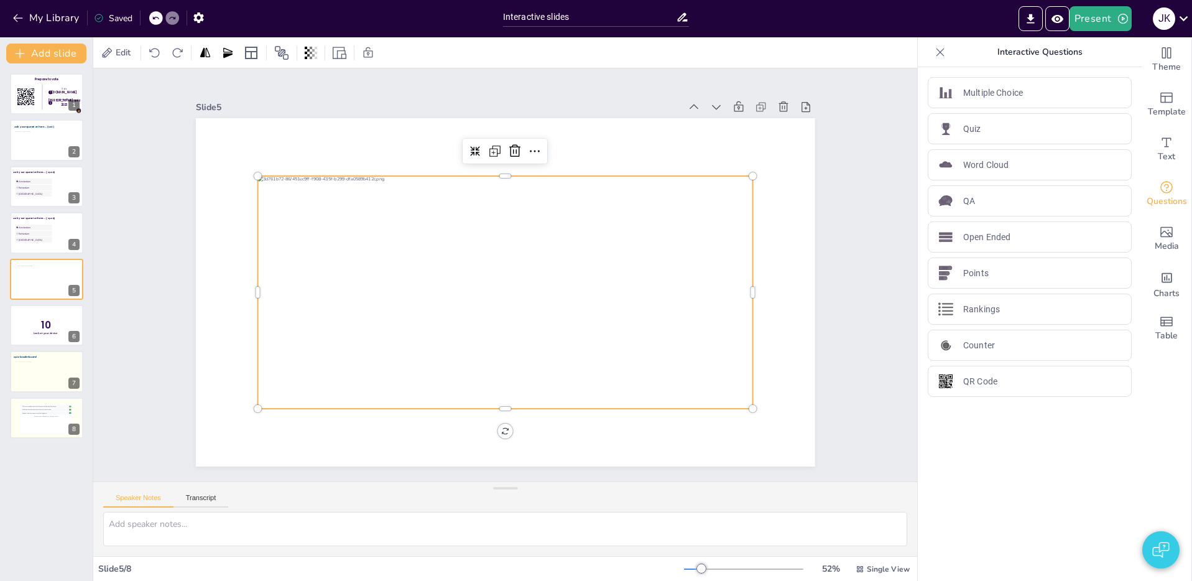
drag, startPoint x: 36, startPoint y: 232, endPoint x: 331, endPoint y: 278, distance: 298.7
click at [36, 232] on span "Rotterdam" at bounding box center [35, 233] width 32 height 3
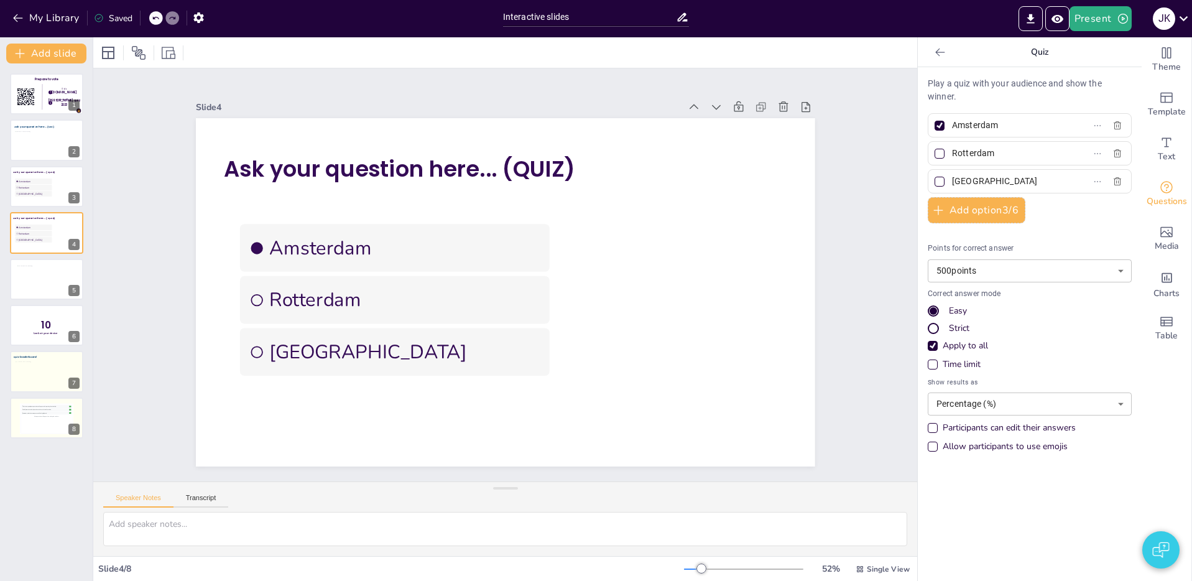
drag, startPoint x: 25, startPoint y: 280, endPoint x: 156, endPoint y: 285, distance: 130.6
click at [25, 280] on div at bounding box center [46, 278] width 58 height 27
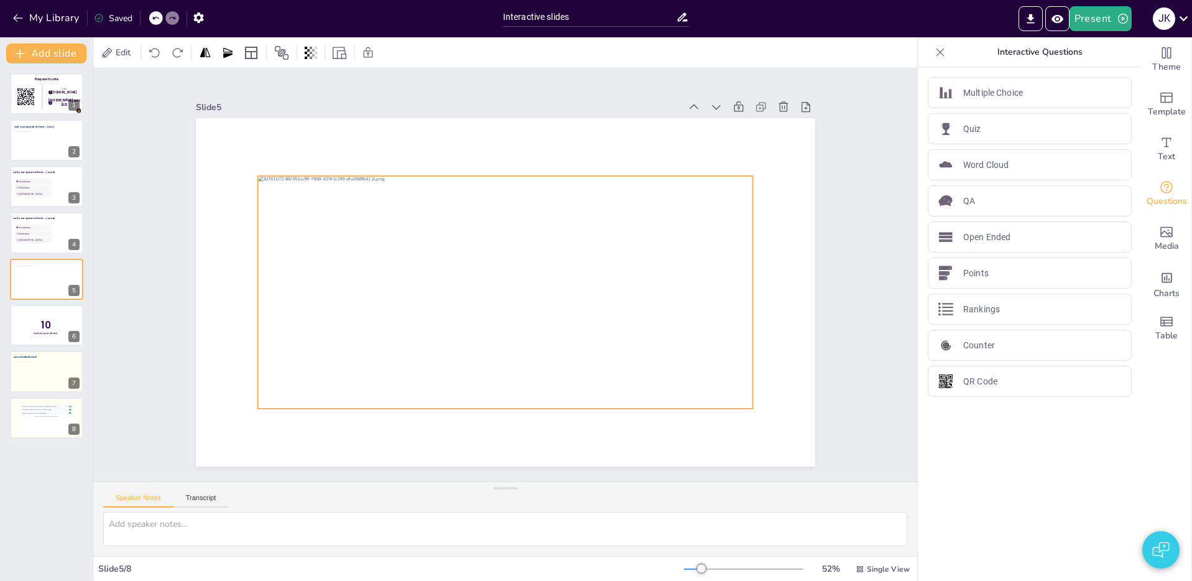
click at [477, 284] on div at bounding box center [501, 292] width 533 height 330
drag, startPoint x: 35, startPoint y: 231, endPoint x: 43, endPoint y: 236, distance: 9.5
click at [35, 231] on li "Rotterdam" at bounding box center [32, 234] width 37 height 6
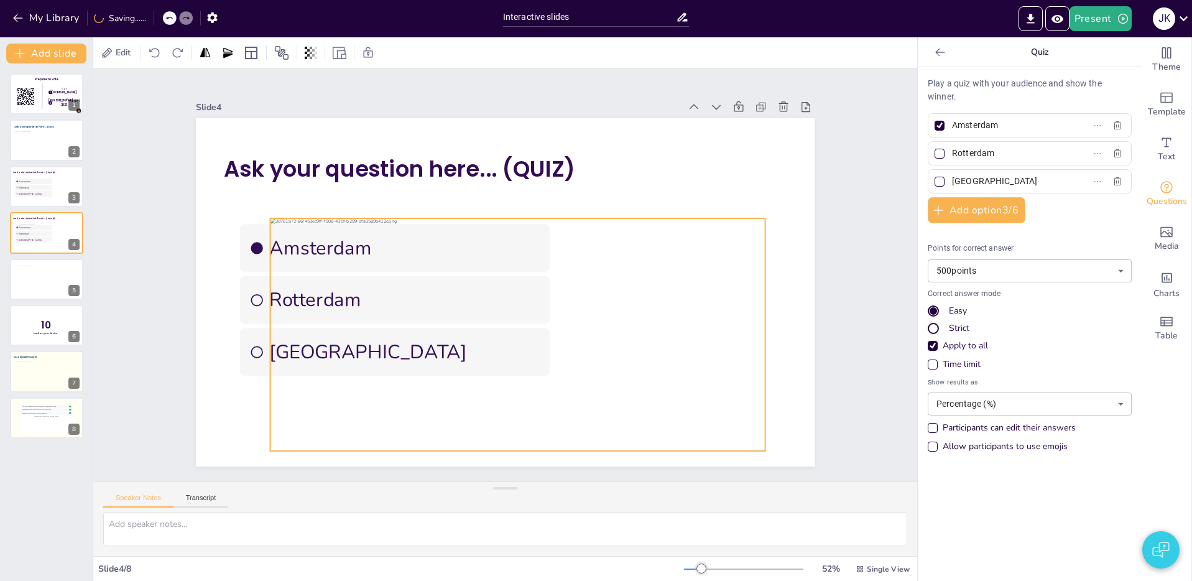
drag, startPoint x: 481, startPoint y: 283, endPoint x: 490, endPoint y: 323, distance: 40.1
click at [490, 323] on div at bounding box center [498, 336] width 543 height 374
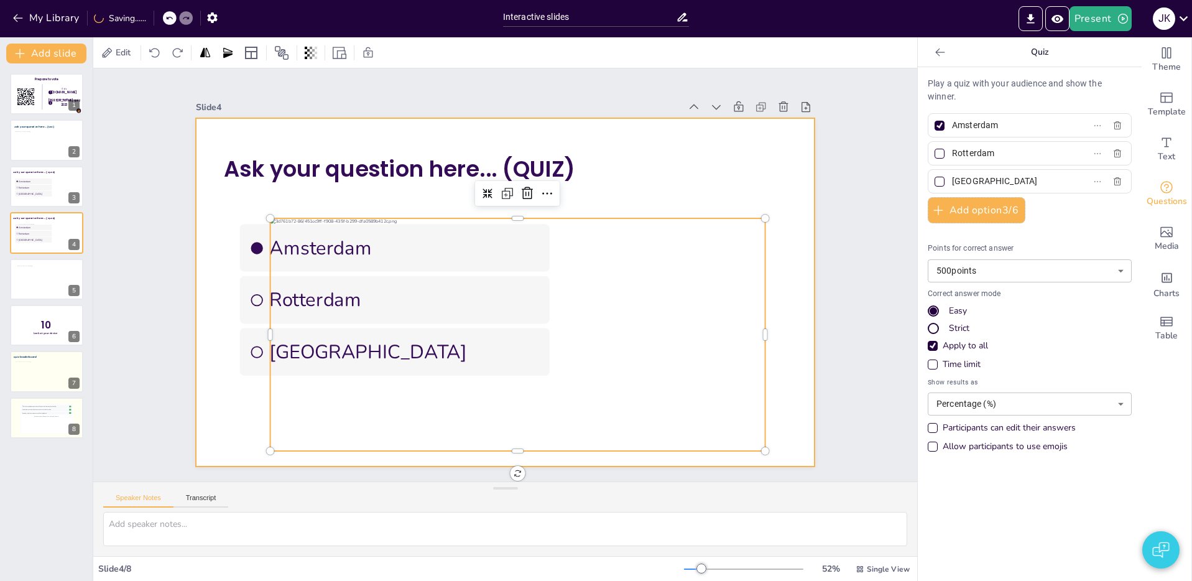
drag, startPoint x: 238, startPoint y: 277, endPoint x: 249, endPoint y: 276, distance: 11.3
click at [239, 186] on div "Ask your question here... (QUIZ) [GEOGRAPHIC_DATA] [GEOGRAPHIC_DATA] [GEOGRAPHI…" at bounding box center [537, 121] width 605 height 129
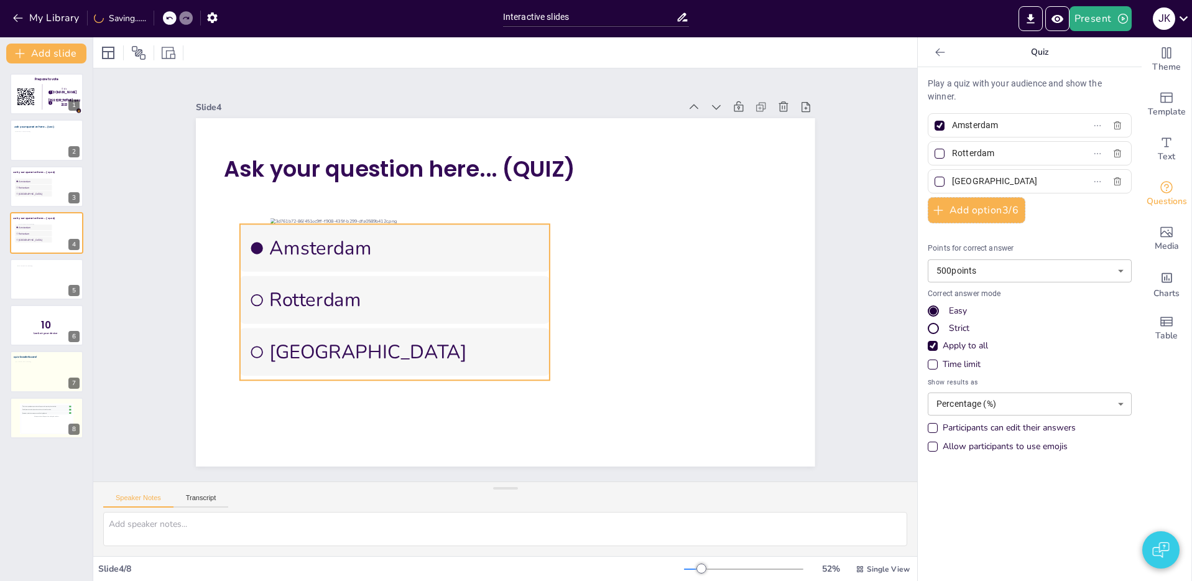
click at [249, 276] on li "Rotterdam" at bounding box center [392, 288] width 313 height 80
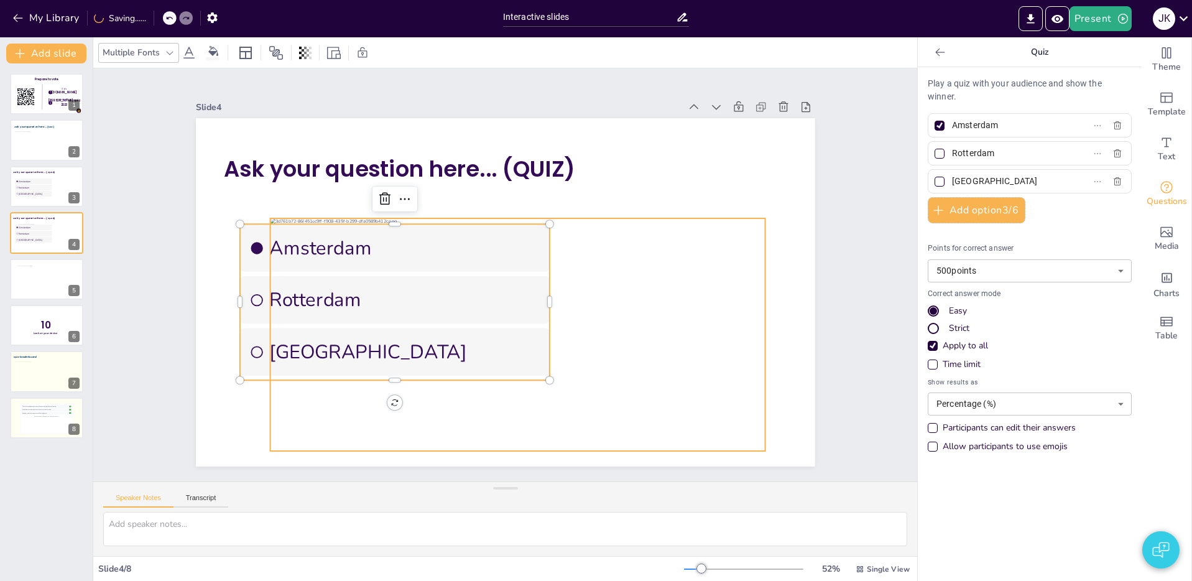
click at [615, 341] on div at bounding box center [517, 334] width 495 height 232
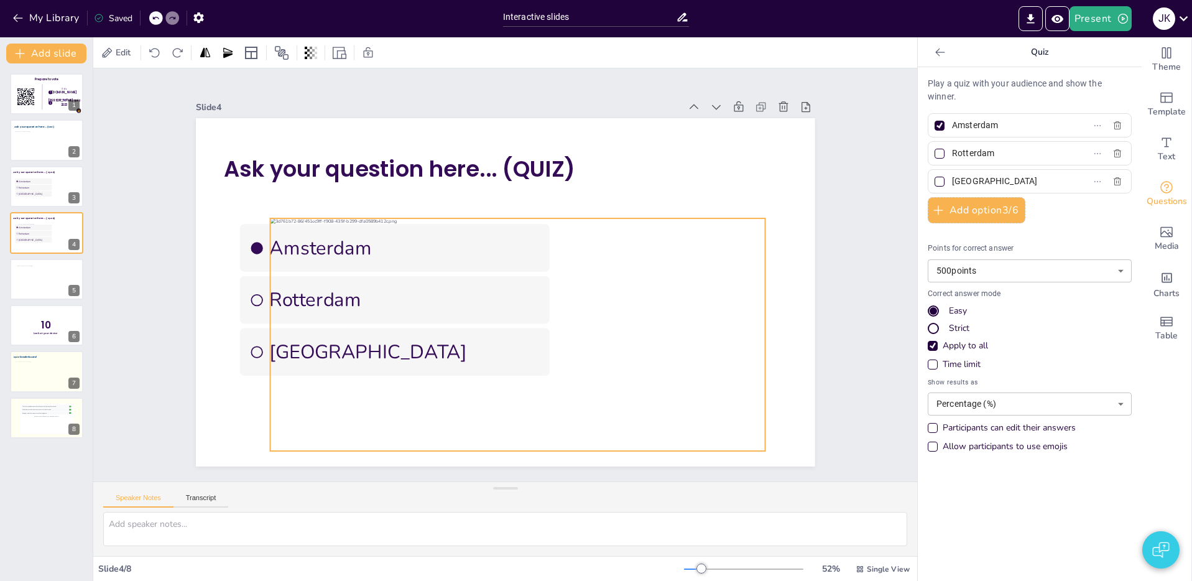
click at [615, 341] on div at bounding box center [498, 336] width 543 height 374
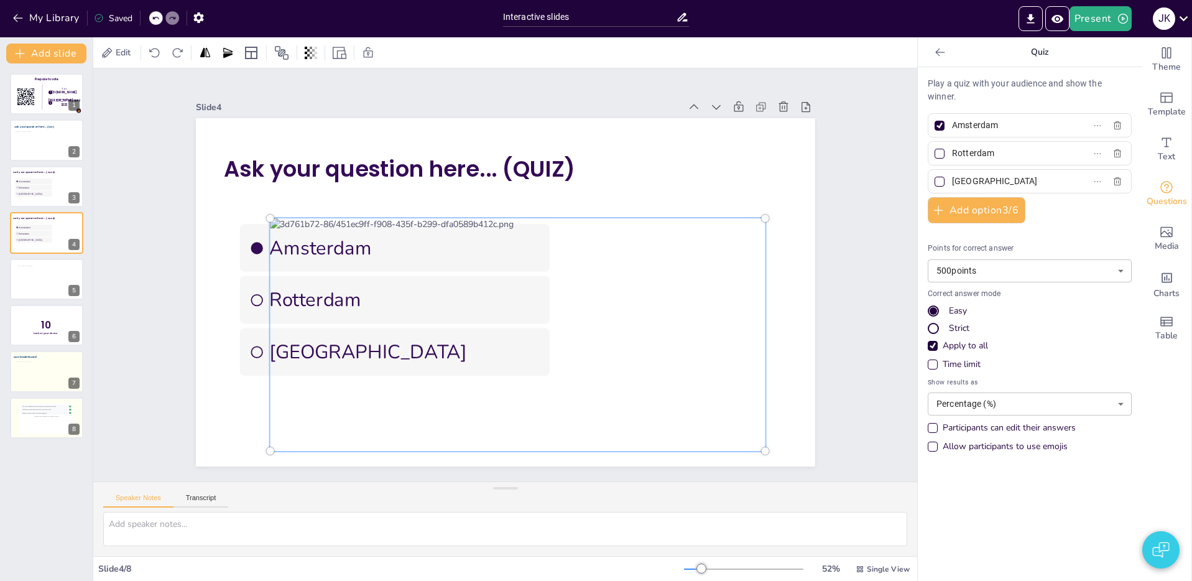
drag, startPoint x: 628, startPoint y: 334, endPoint x: 599, endPoint y: 339, distance: 29.5
click at [599, 341] on div at bounding box center [511, 335] width 533 height 299
drag, startPoint x: 582, startPoint y: 232, endPoint x: 553, endPoint y: 231, distance: 29.9
click at [553, 229] on div at bounding box center [511, 335] width 533 height 299
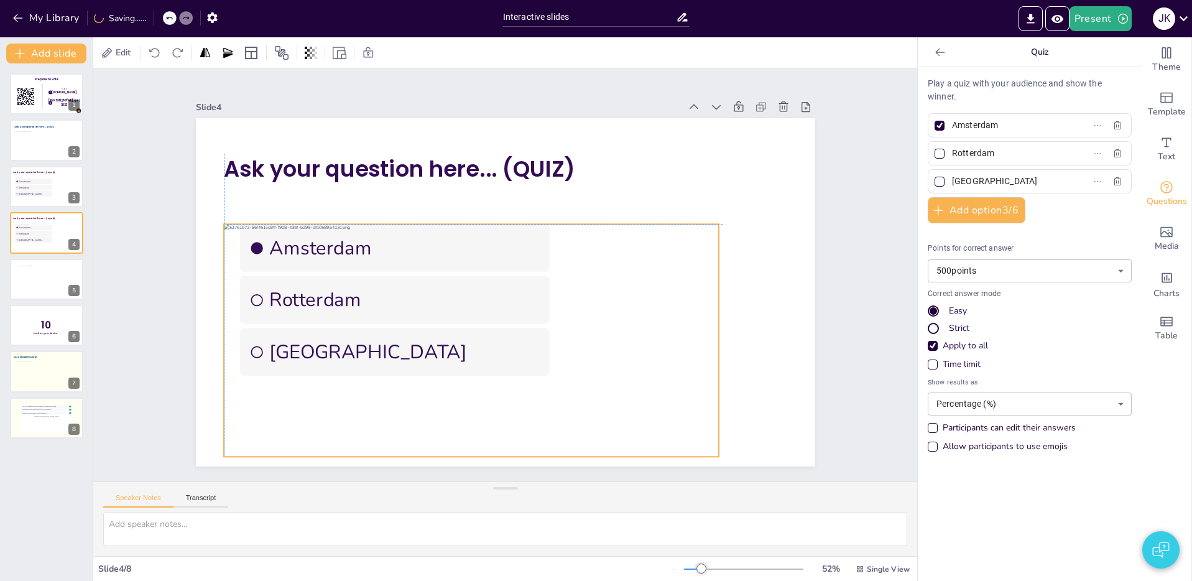
drag, startPoint x: 530, startPoint y: 320, endPoint x: 488, endPoint y: 345, distance: 49.0
click at [489, 342] on div at bounding box center [464, 336] width 517 height 283
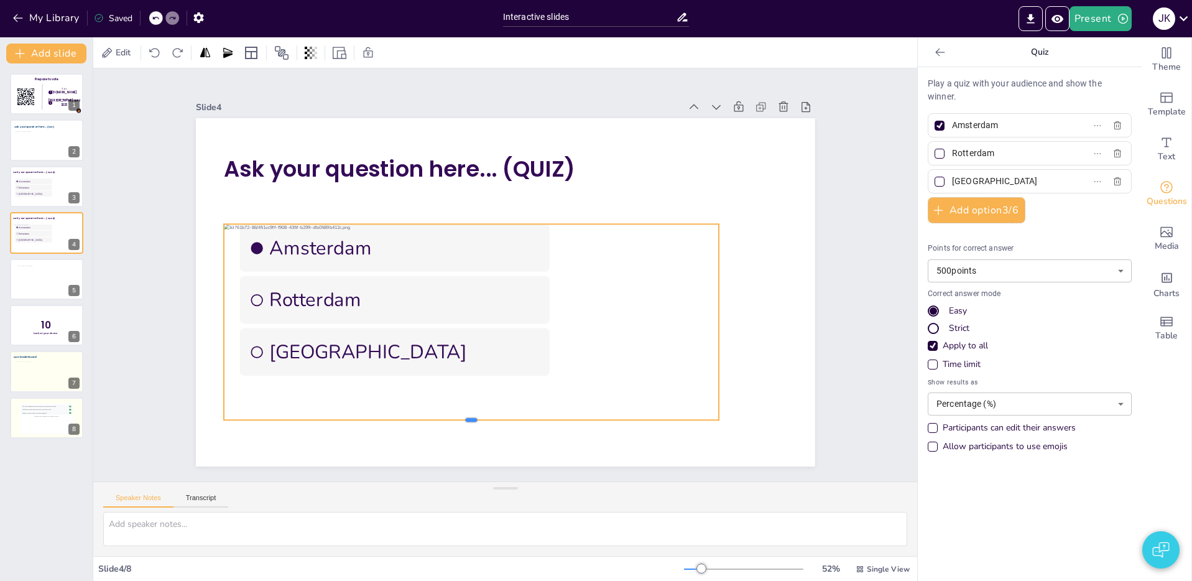
drag, startPoint x: 475, startPoint y: 458, endPoint x: 479, endPoint y: 421, distance: 36.9
click at [479, 421] on div at bounding box center [456, 421] width 494 height 62
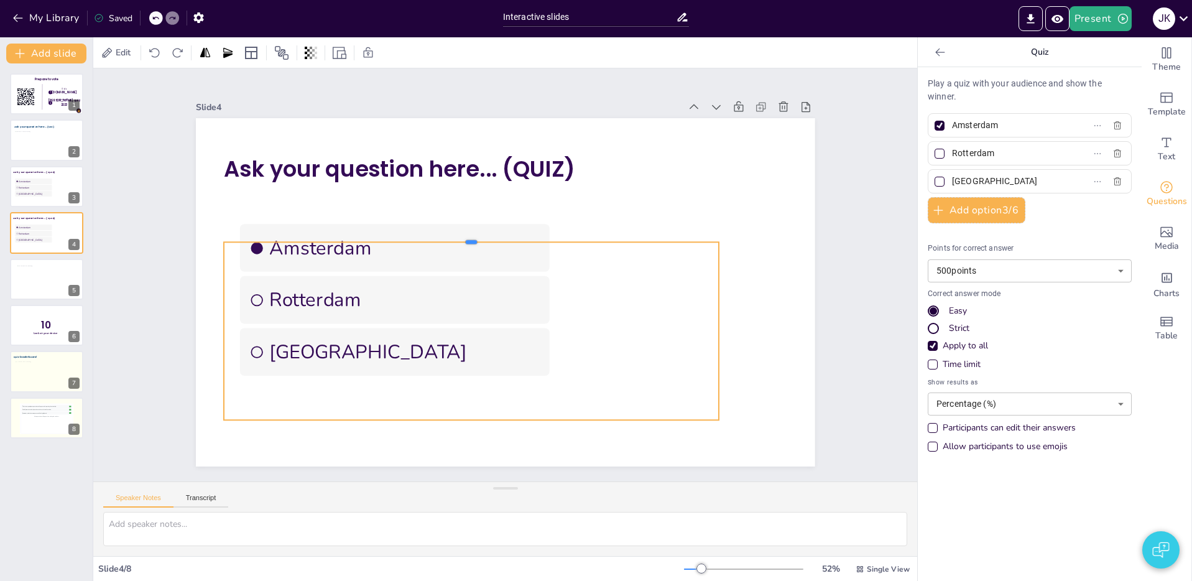
drag, startPoint x: 474, startPoint y: 223, endPoint x: 476, endPoint y: 242, distance: 19.3
click at [475, 242] on div at bounding box center [480, 230] width 486 height 113
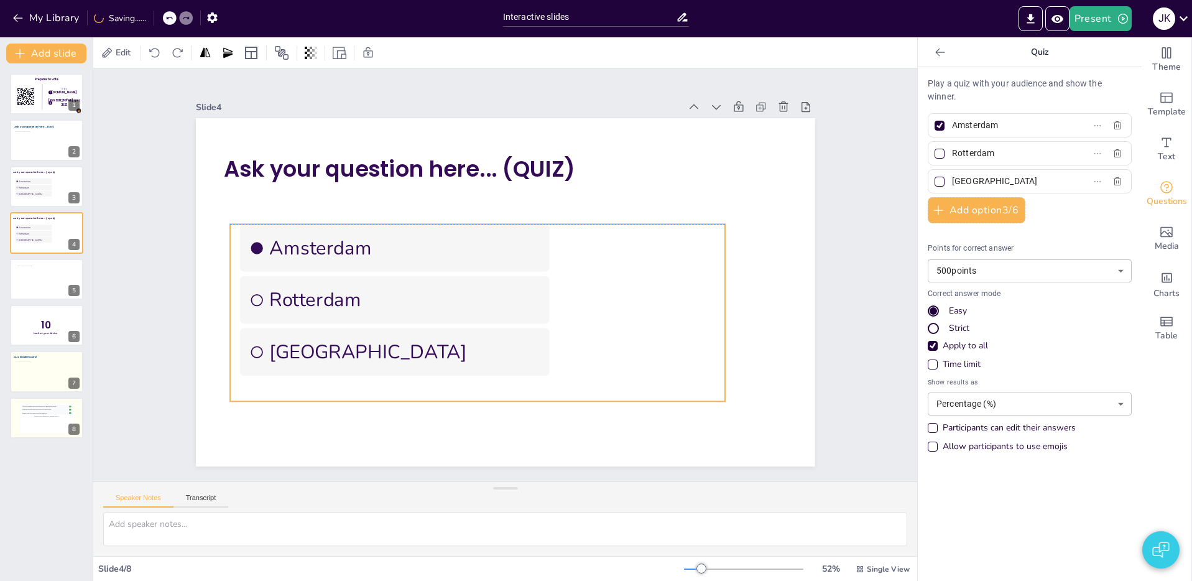
drag, startPoint x: 485, startPoint y: 275, endPoint x: 488, endPoint y: 268, distance: 7.3
click at [488, 268] on div at bounding box center [464, 311] width 543 height 374
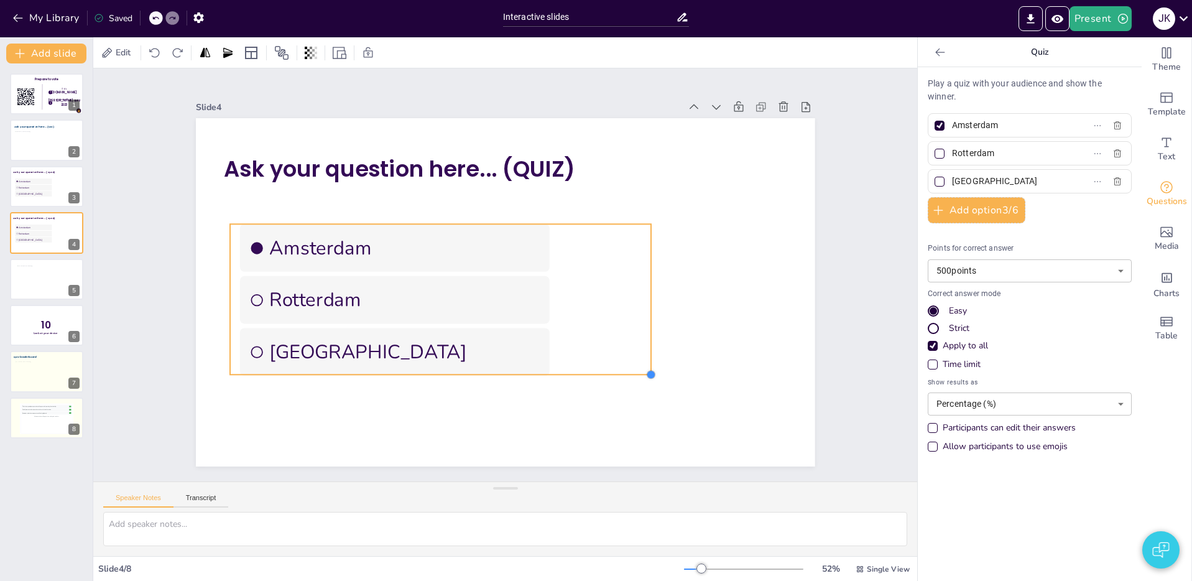
drag, startPoint x: 720, startPoint y: 402, endPoint x: 649, endPoint y: 370, distance: 78.5
click at [649, 370] on div at bounding box center [651, 375] width 10 height 10
drag, startPoint x: 563, startPoint y: 298, endPoint x: 633, endPoint y: 292, distance: 71.1
click at [633, 292] on div at bounding box center [516, 308] width 438 height 240
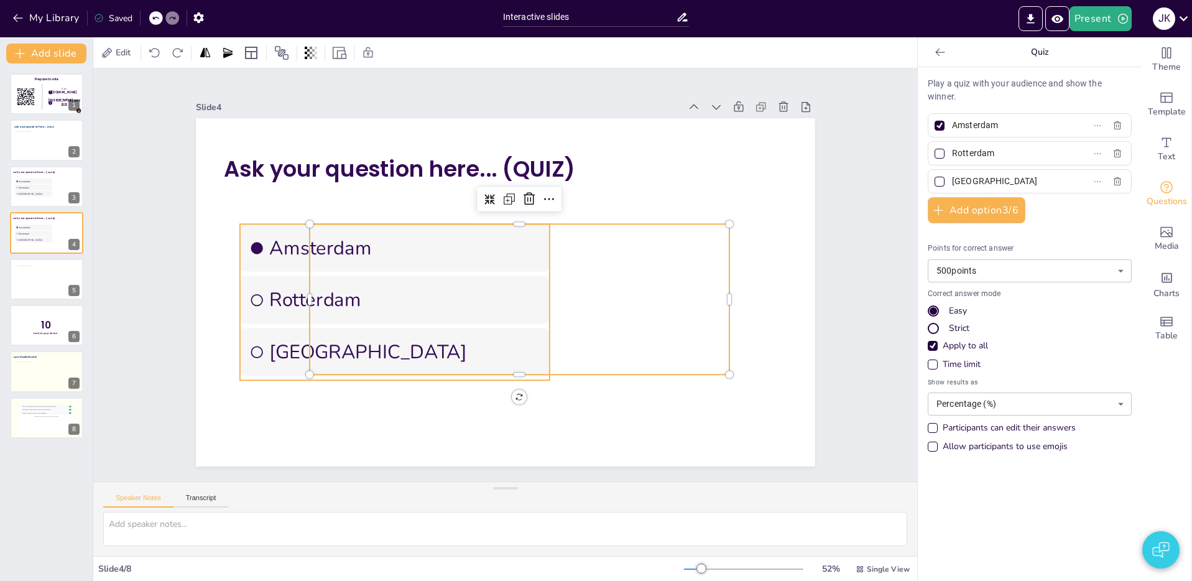
click at [290, 313] on li "Rotterdam" at bounding box center [392, 276] width 313 height 111
drag, startPoint x: 678, startPoint y: 335, endPoint x: 650, endPoint y: 324, distance: 29.3
click at [676, 331] on div at bounding box center [507, 308] width 460 height 317
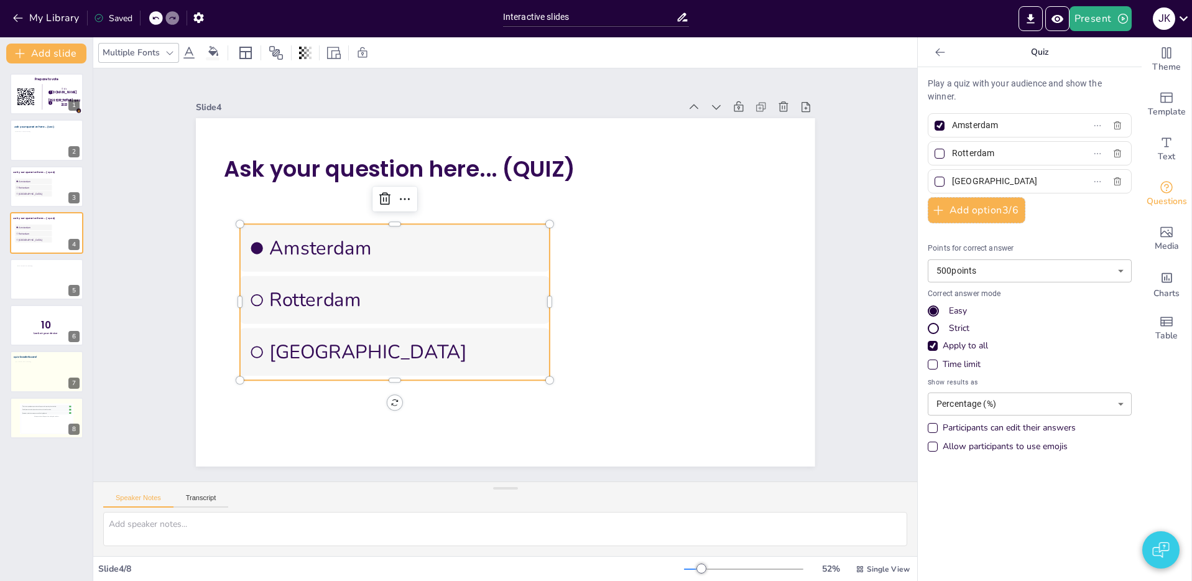
click at [354, 304] on span "Rotterdam" at bounding box center [433, 199] width 158 height 247
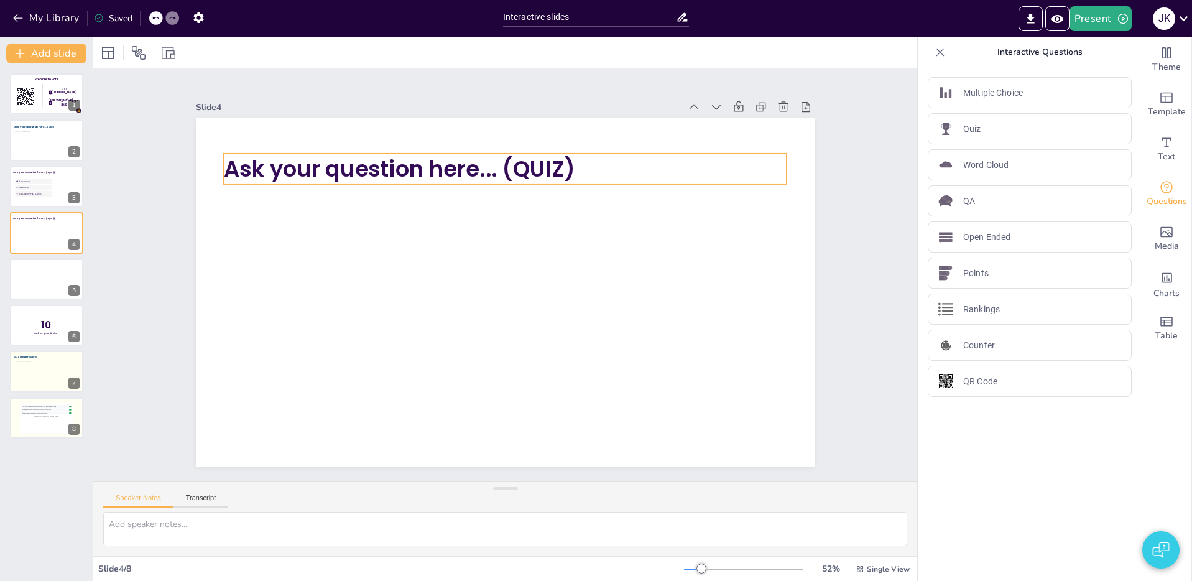
click at [364, 175] on span "Ask your question here... (QUIZ)" at bounding box center [423, 149] width 349 height 103
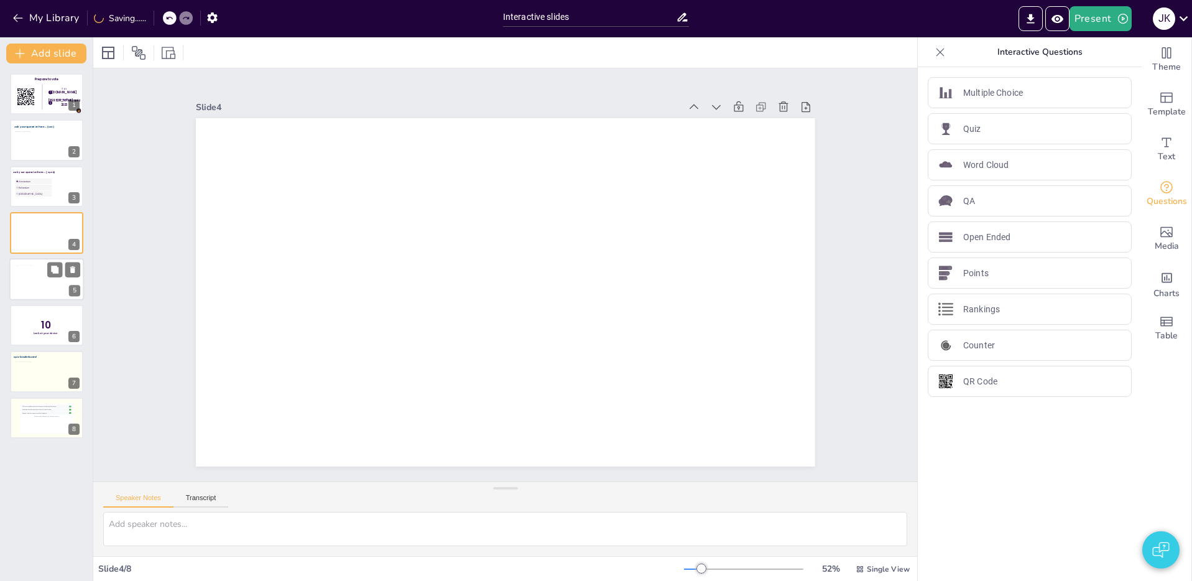
click at [52, 285] on div at bounding box center [47, 279] width 60 height 28
click at [71, 271] on icon at bounding box center [72, 269] width 5 height 7
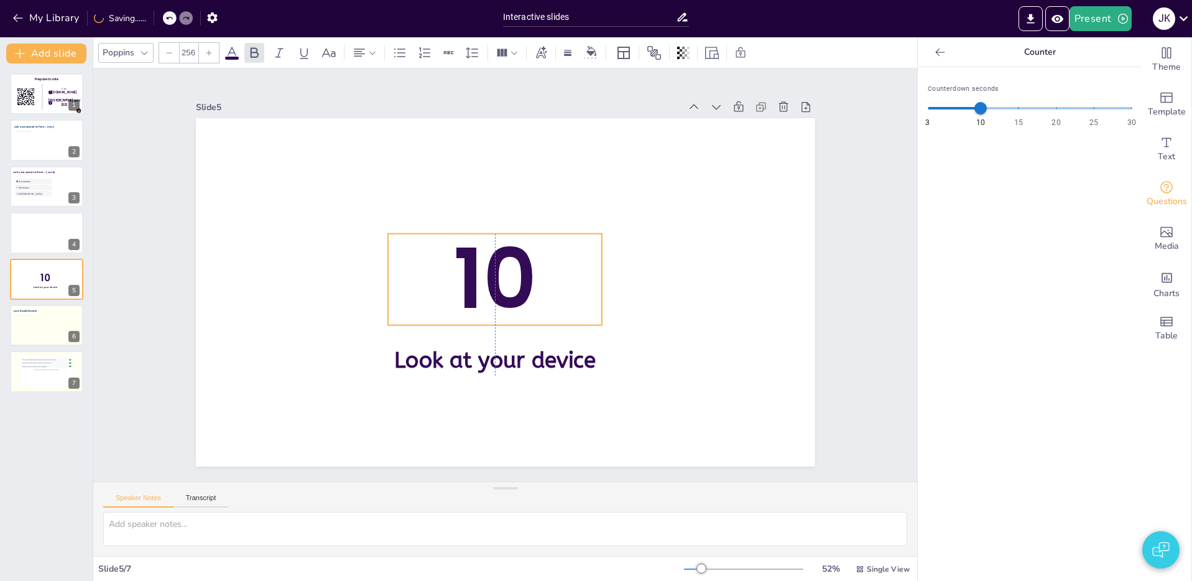
drag, startPoint x: 510, startPoint y: 313, endPoint x: 512, endPoint y: 344, distance: 30.5
click at [505, 300] on span "10" at bounding box center [494, 279] width 83 height 116
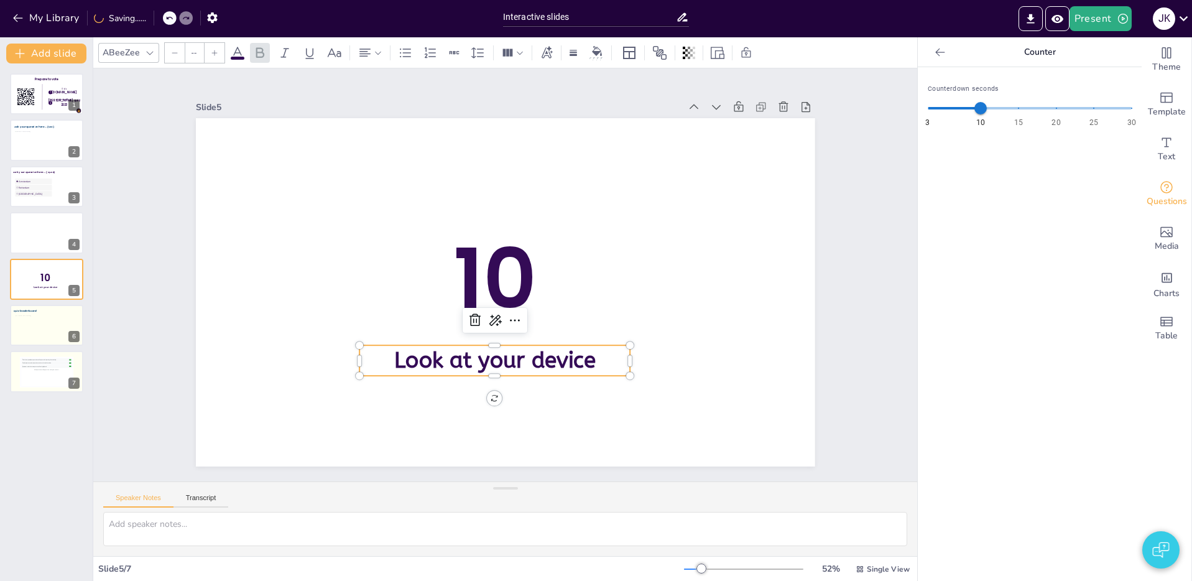
type input "68"
click at [513, 362] on span "Look at your device" at bounding box center [485, 359] width 203 height 47
click at [580, 362] on span "Look at your device" at bounding box center [485, 357] width 203 height 47
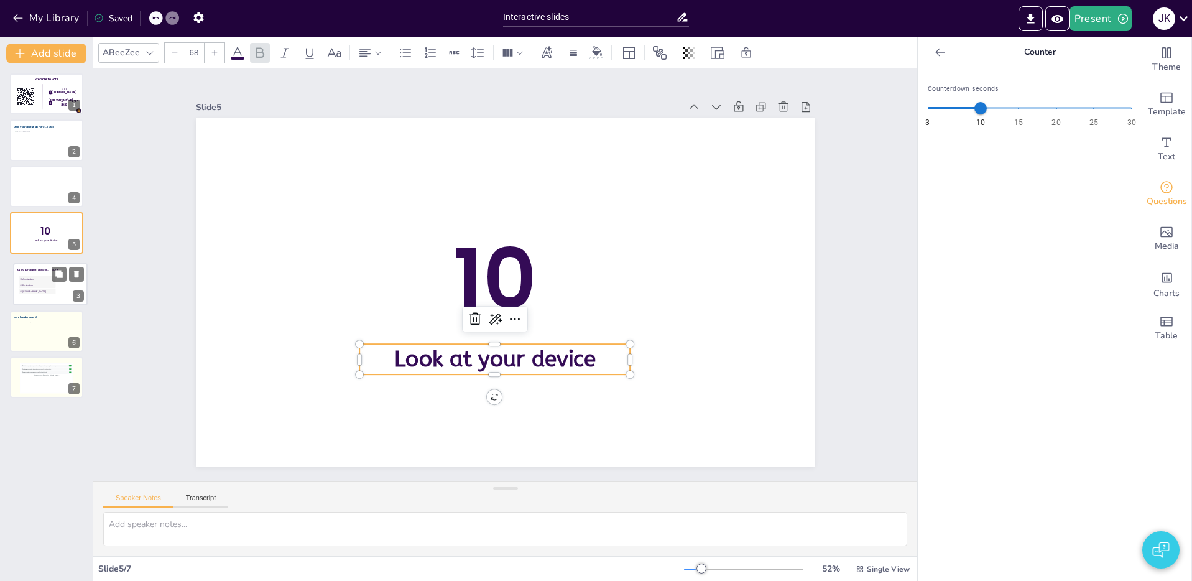
drag, startPoint x: 39, startPoint y: 183, endPoint x: 40, endPoint y: 285, distance: 102.6
click at [42, 286] on ul "[GEOGRAPHIC_DATA] [GEOGRAPHIC_DATA] [GEOGRAPHIC_DATA]" at bounding box center [37, 285] width 37 height 19
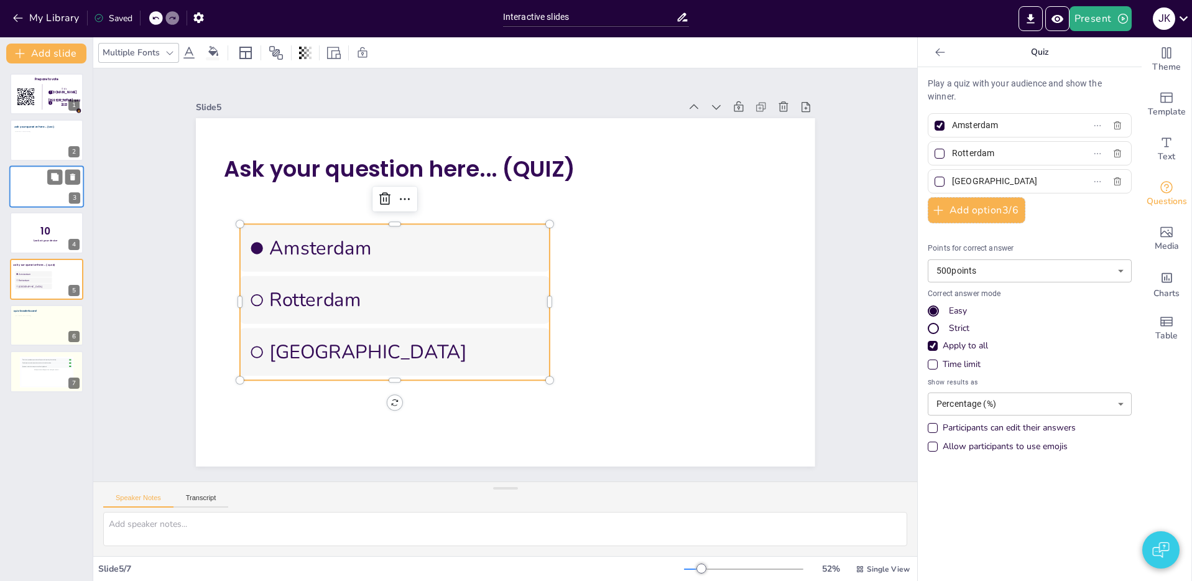
click at [543, 321] on li "Rotterdam" at bounding box center [392, 288] width 313 height 80
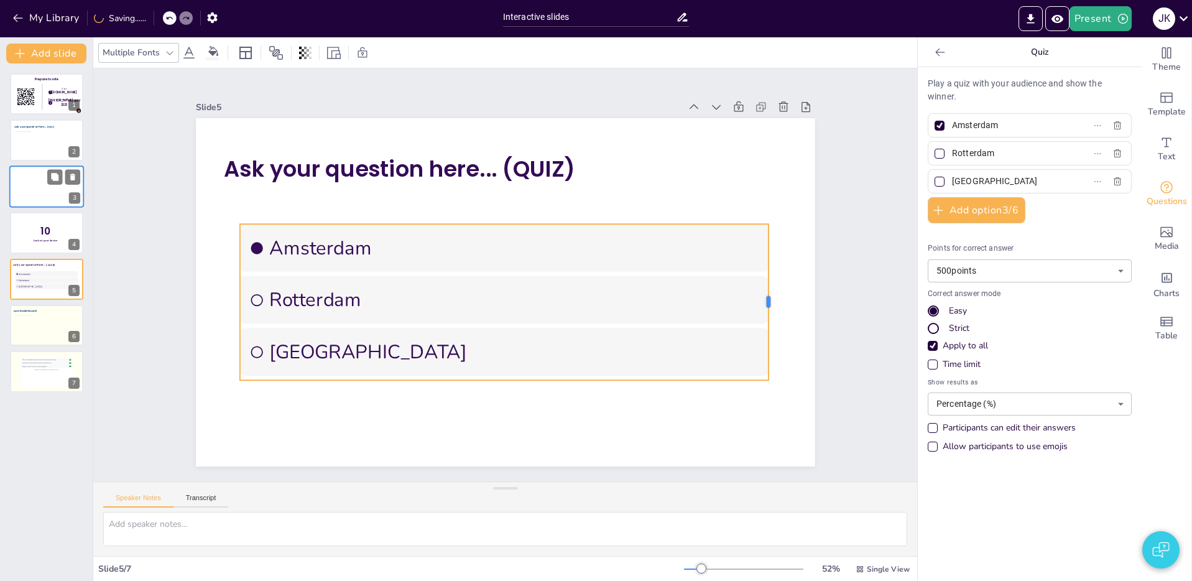
drag, startPoint x: 656, startPoint y: 303, endPoint x: 767, endPoint y: 309, distance: 110.8
click at [770, 304] on div at bounding box center [769, 330] width 26 height 156
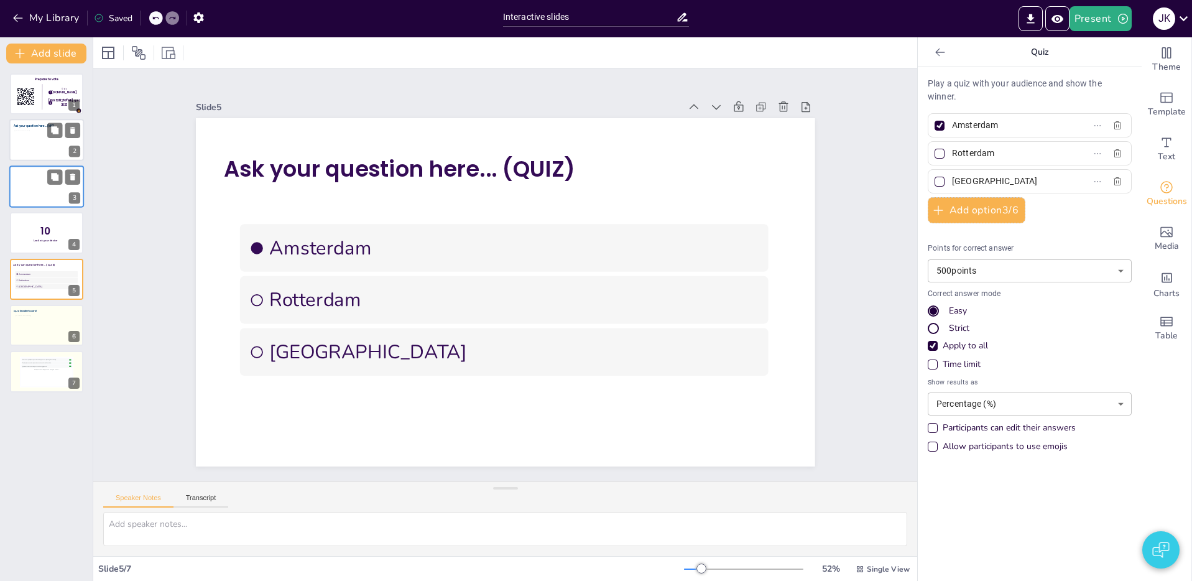
click at [37, 140] on div at bounding box center [46, 144] width 65 height 26
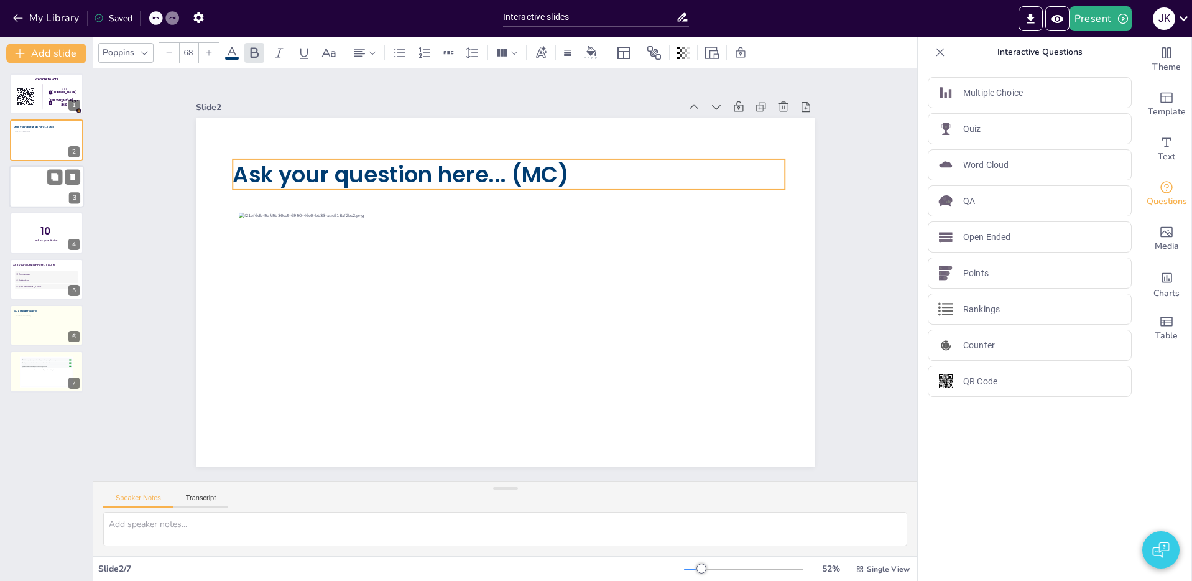
click at [364, 180] on span "Ask your question here... (MC)" at bounding box center [412, 163] width 338 height 65
click at [227, 52] on icon at bounding box center [231, 52] width 15 height 15
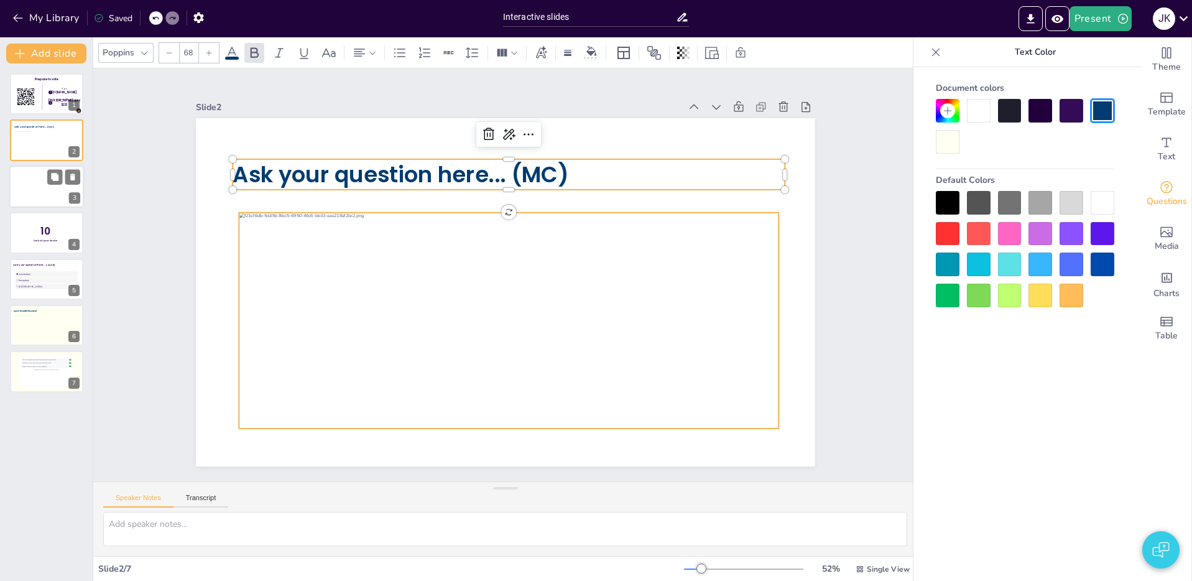
click at [401, 299] on div at bounding box center [459, 269] width 323 height 573
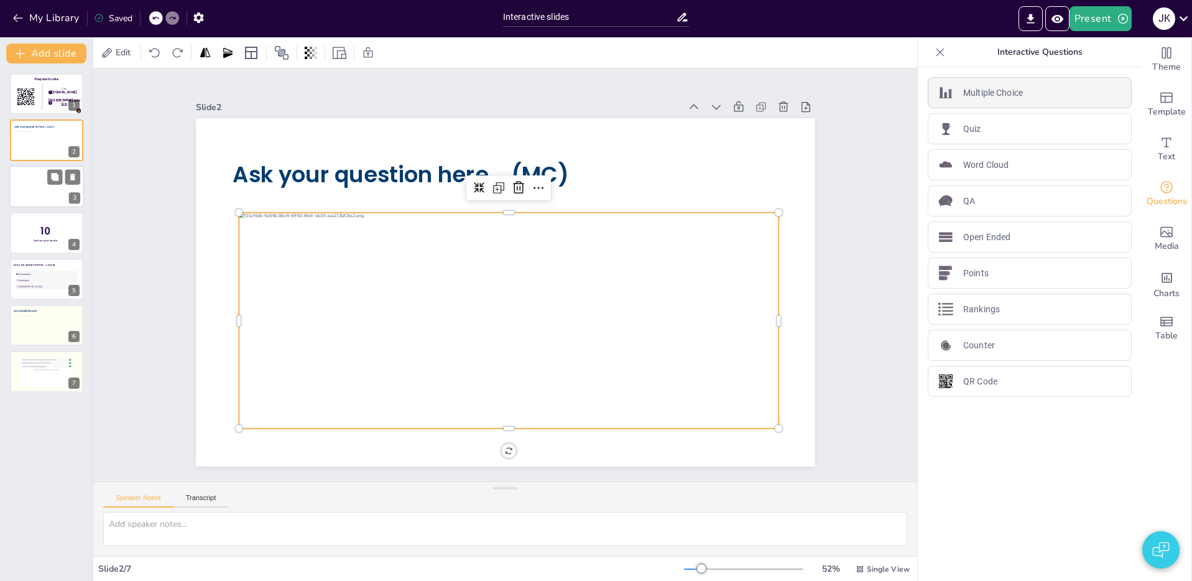
click at [1028, 100] on div "Multiple Choice" at bounding box center [1029, 92] width 204 height 31
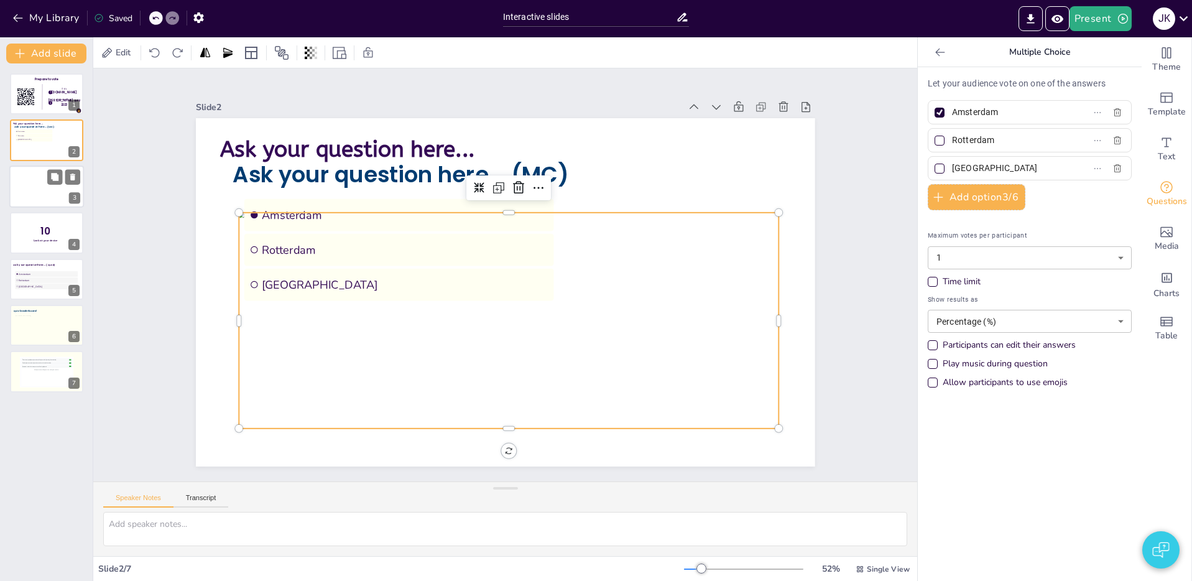
click at [688, 300] on div at bounding box center [503, 320] width 559 height 271
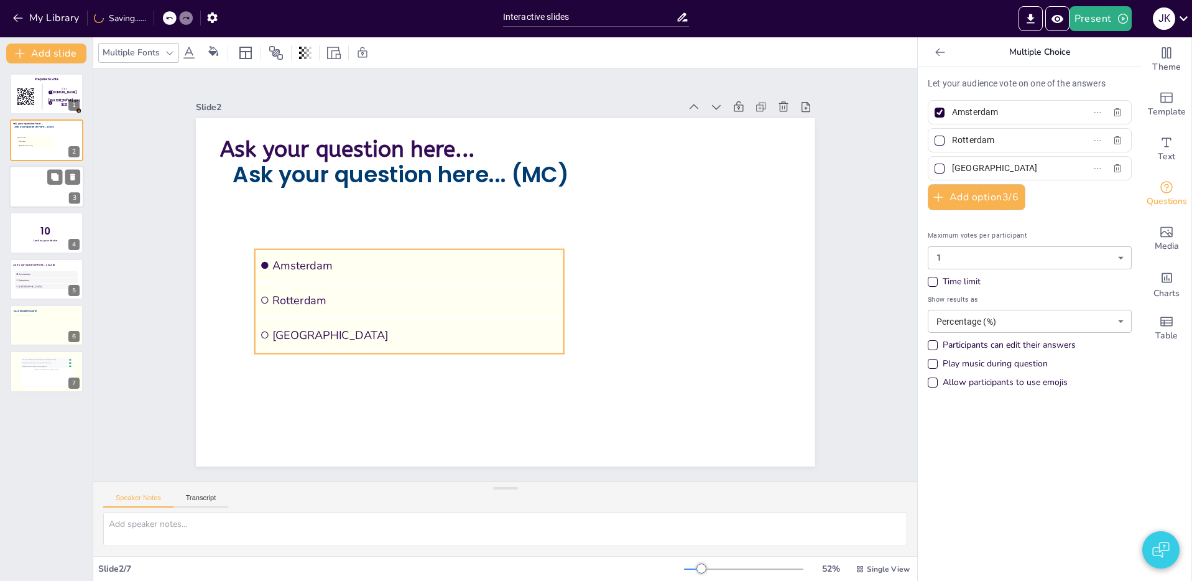
drag, startPoint x: 429, startPoint y: 232, endPoint x: 650, endPoint y: 270, distance: 224.0
click at [439, 282] on ul "[GEOGRAPHIC_DATA] [GEOGRAPHIC_DATA] [GEOGRAPHIC_DATA]" at bounding box center [409, 301] width 310 height 104
click at [215, 58] on div at bounding box center [213, 58] width 14 height 3
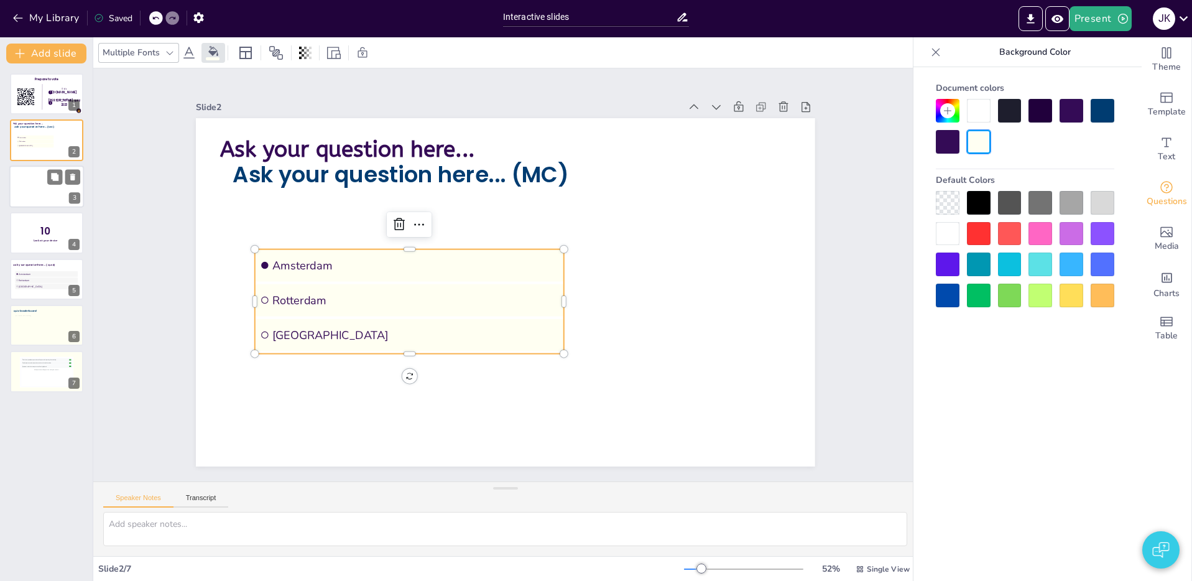
click at [950, 201] on div at bounding box center [948, 203] width 24 height 24
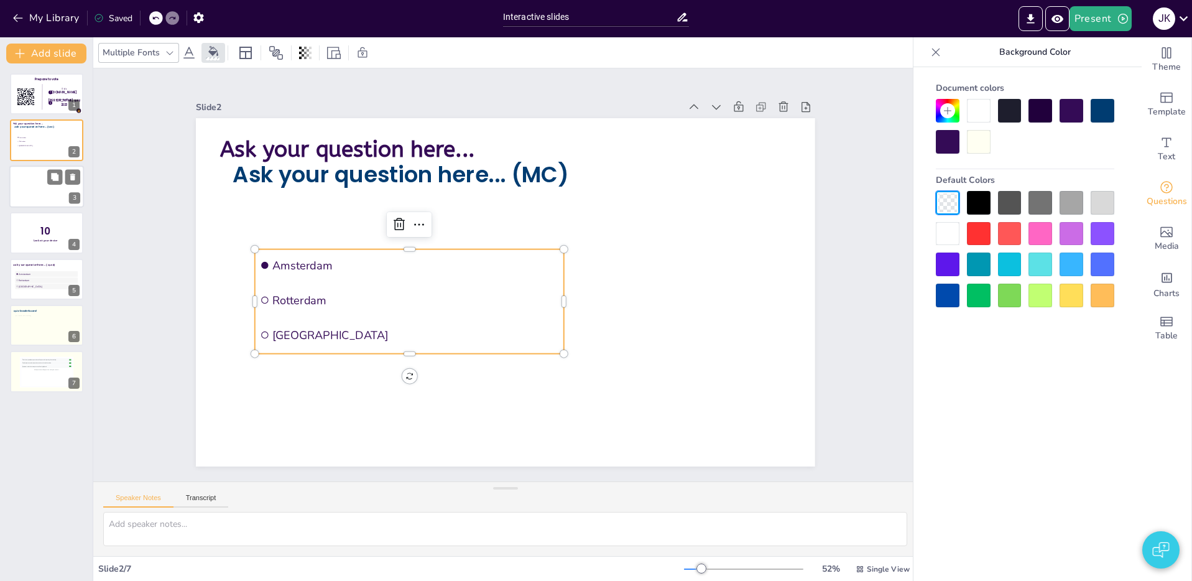
click at [947, 106] on icon at bounding box center [947, 111] width 10 height 10
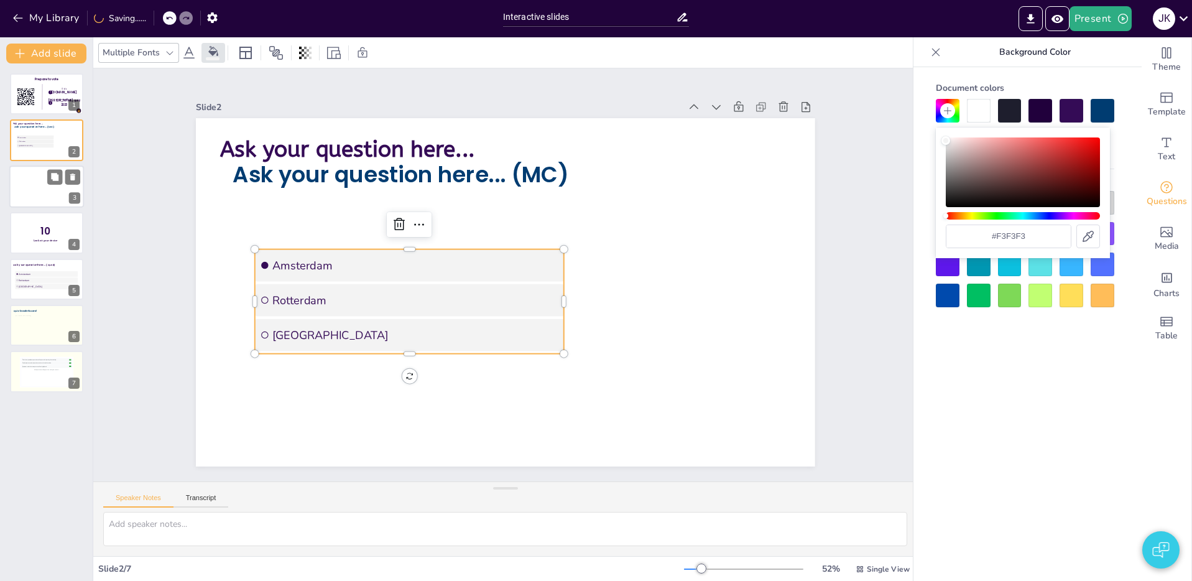
type input "#f6f6f6"
click at [945, 140] on div "Color" at bounding box center [1022, 172] width 154 height 70
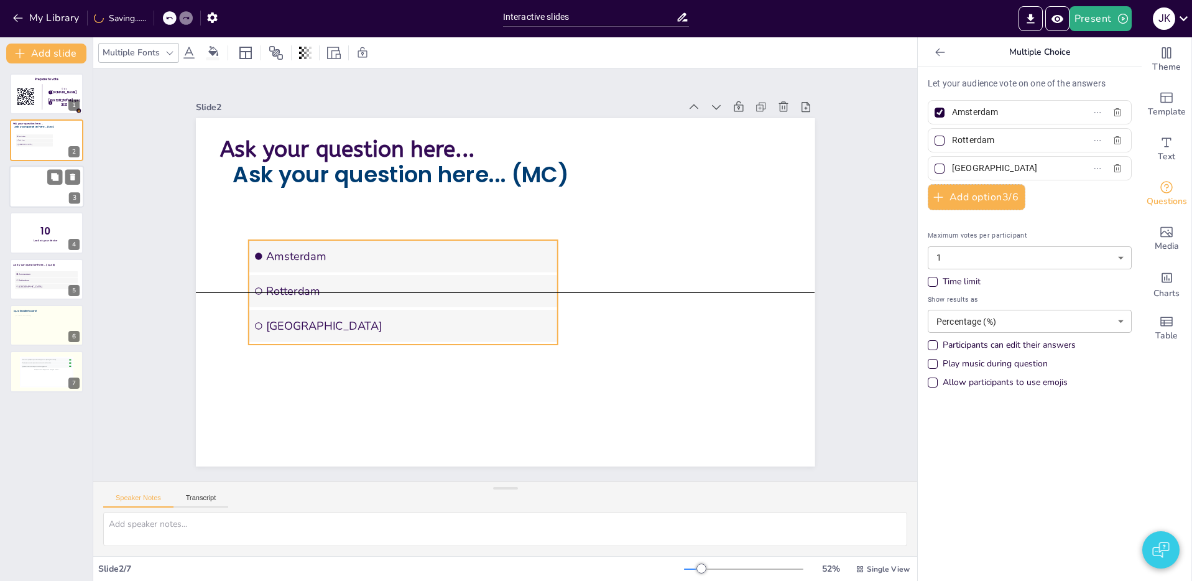
drag, startPoint x: 466, startPoint y: 314, endPoint x: 458, endPoint y: 260, distance: 54.1
click at [459, 305] on li "Rotterdam" at bounding box center [401, 280] width 311 height 65
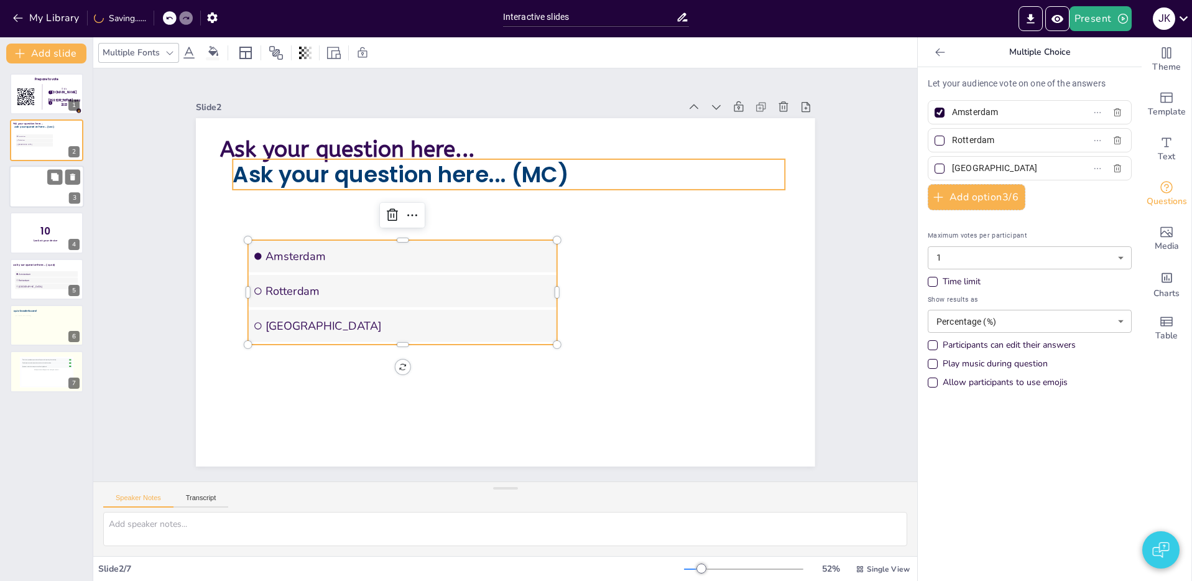
click at [431, 168] on span "Ask your question here... (MC)" at bounding box center [400, 174] width 336 height 30
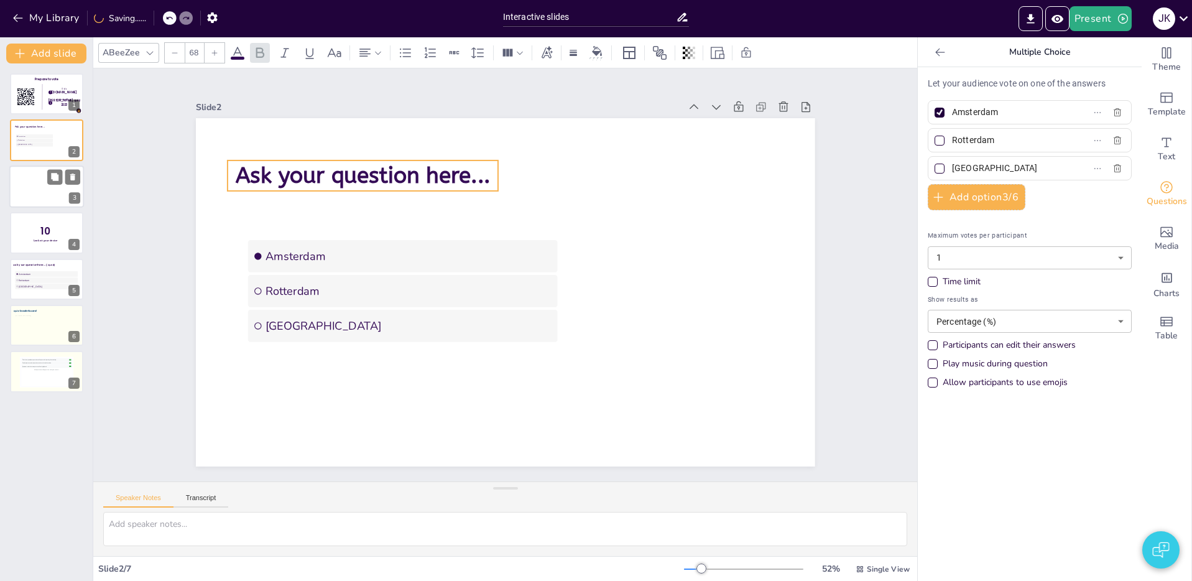
drag, startPoint x: 399, startPoint y: 147, endPoint x: 413, endPoint y: 176, distance: 32.5
click at [508, 362] on span "Ask your question here..." at bounding box center [635, 388] width 255 height 53
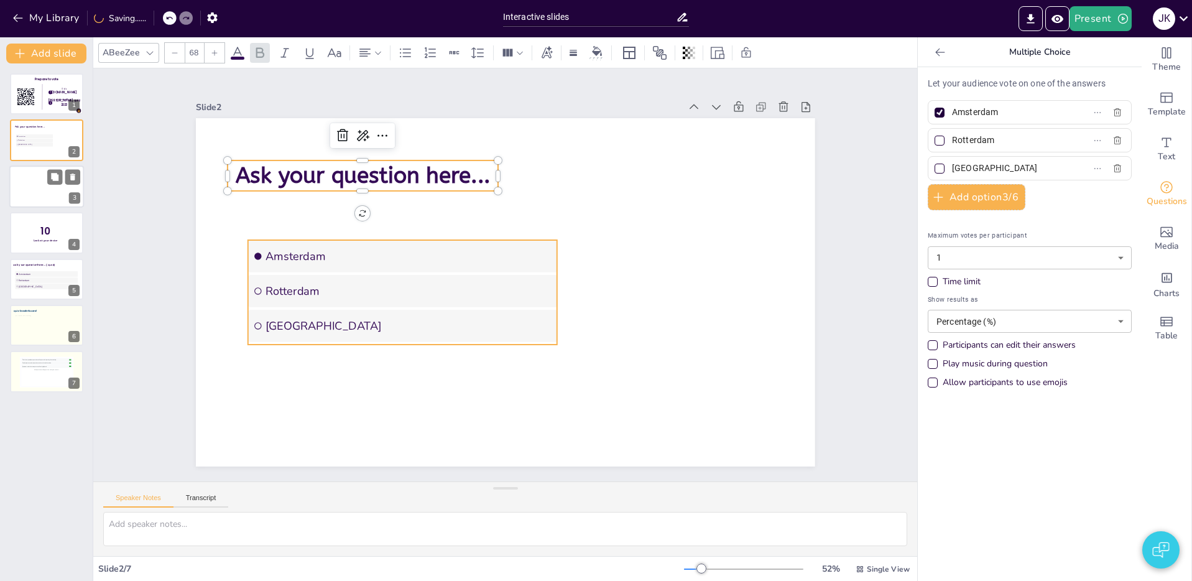
click at [517, 332] on span "[GEOGRAPHIC_DATA]" at bounding box center [403, 315] width 287 height 45
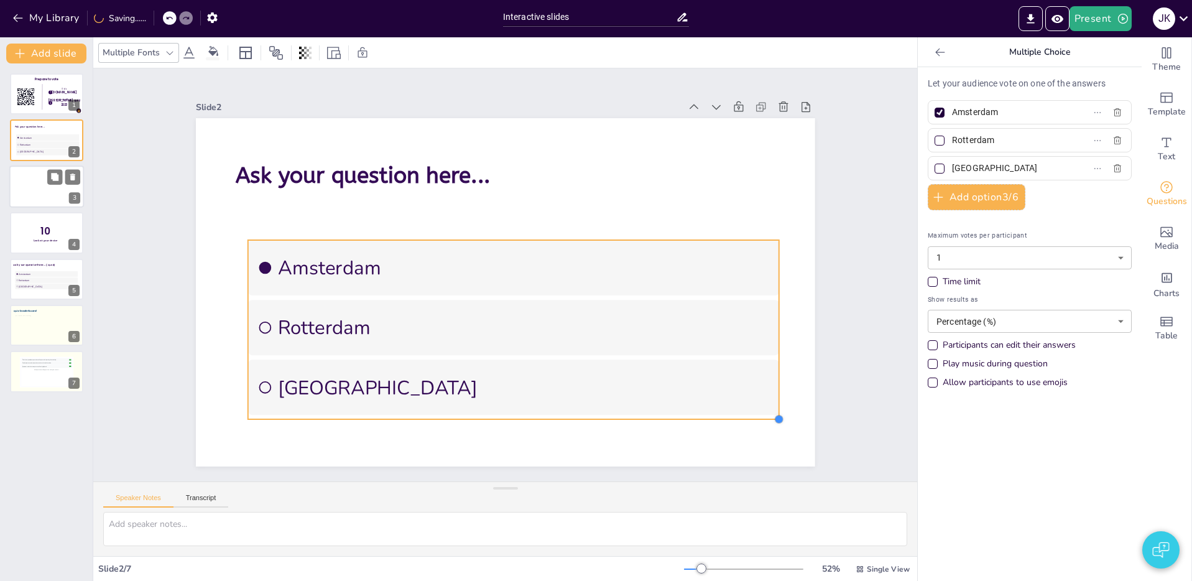
drag, startPoint x: 560, startPoint y: 346, endPoint x: 773, endPoint y: 407, distance: 221.9
click at [779, 407] on div "Ask your question here... [GEOGRAPHIC_DATA] [GEOGRAPHIC_DATA] [GEOGRAPHIC_DATA]" at bounding box center [503, 291] width 652 height 411
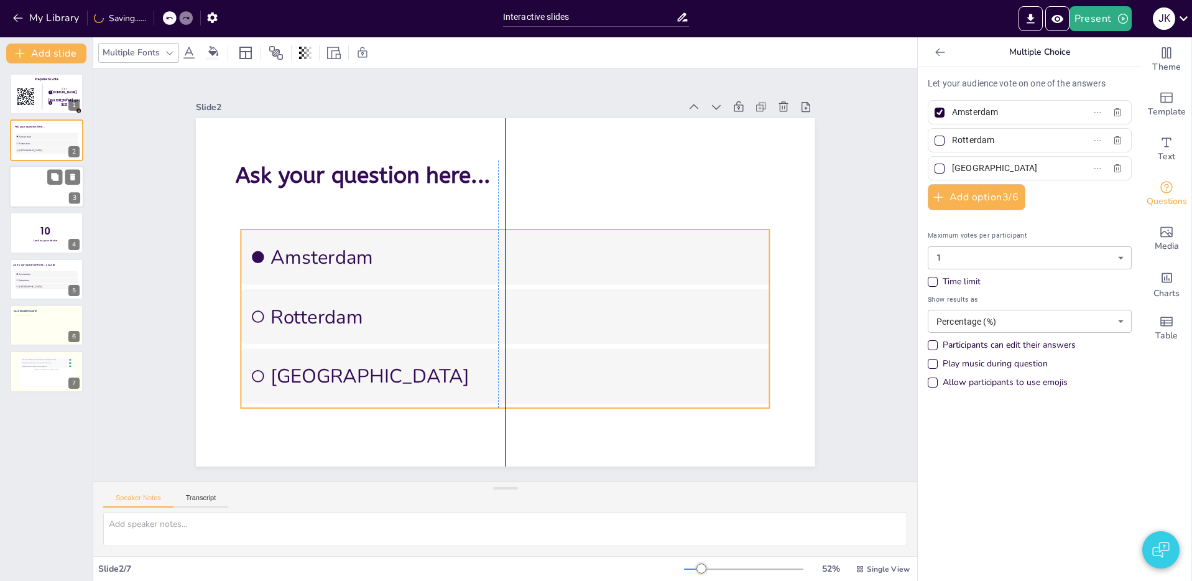
drag, startPoint x: 702, startPoint y: 377, endPoint x: 664, endPoint y: 366, distance: 38.8
click at [702, 367] on span "[GEOGRAPHIC_DATA]" at bounding box center [505, 376] width 490 height 77
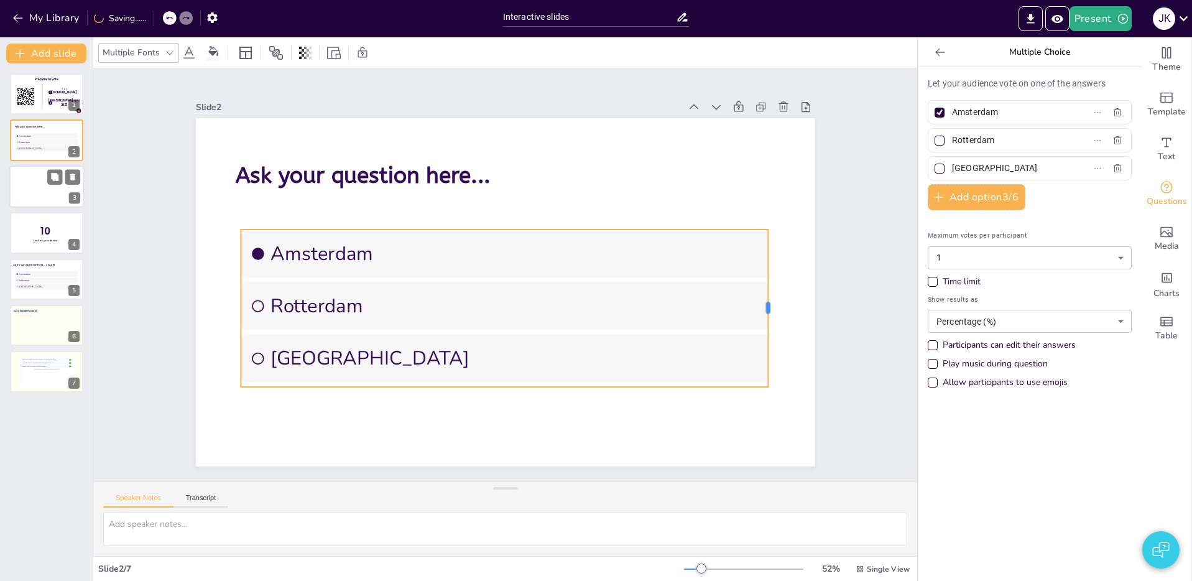
drag, startPoint x: 550, startPoint y: 306, endPoint x: 768, endPoint y: 316, distance: 217.8
click at [768, 316] on div at bounding box center [768, 335] width 26 height 157
click at [150, 244] on div "Slide 1 Prepare to vote Go to [DOMAIN_NAME] login with [PERSON_NAME] quiz 2023 …" at bounding box center [505, 275] width 862 height 497
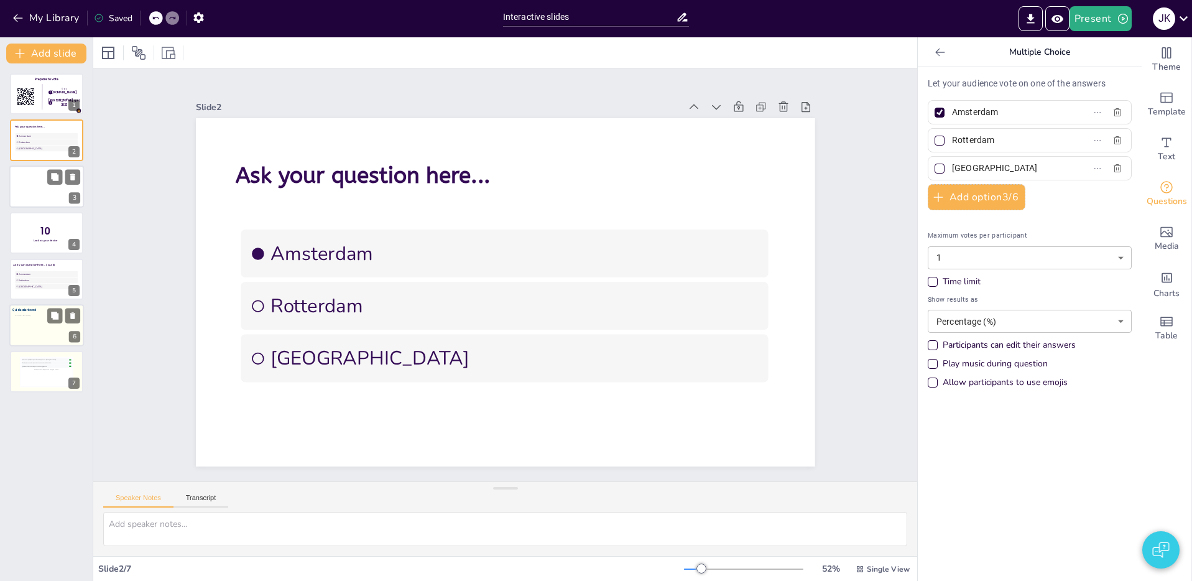
click at [26, 336] on div at bounding box center [47, 327] width 64 height 25
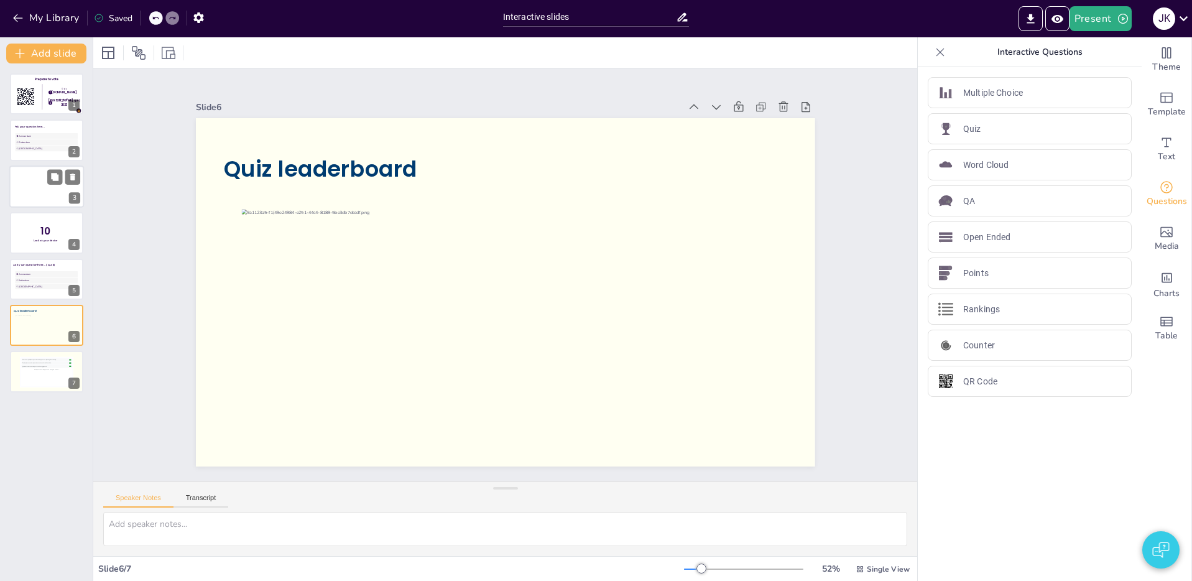
click at [942, 50] on icon at bounding box center [940, 52] width 12 height 12
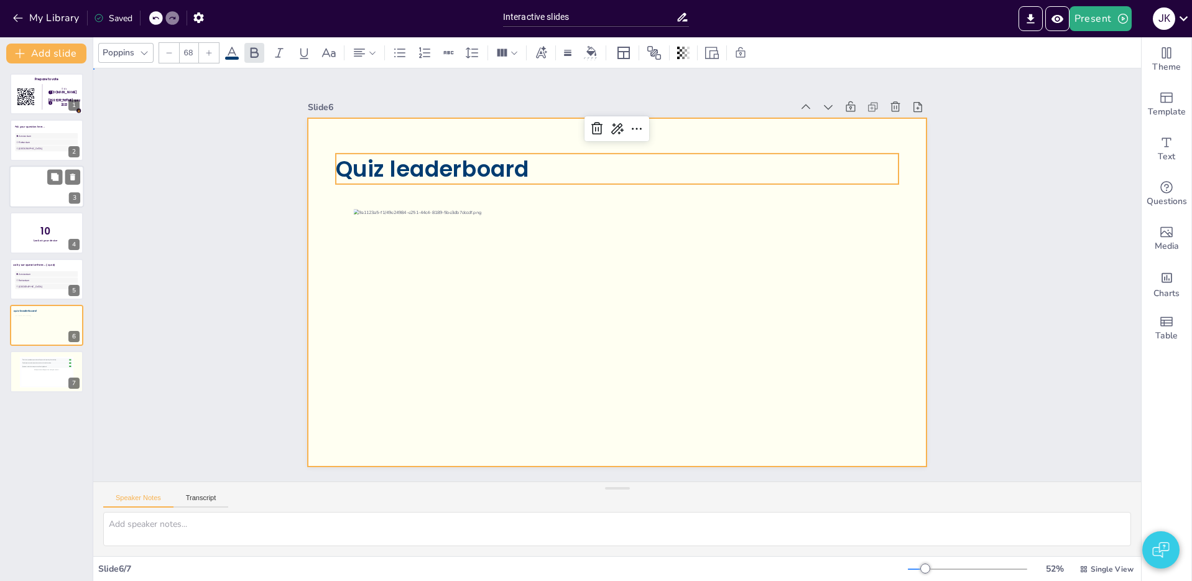
click at [888, 256] on div at bounding box center [615, 291] width 652 height 411
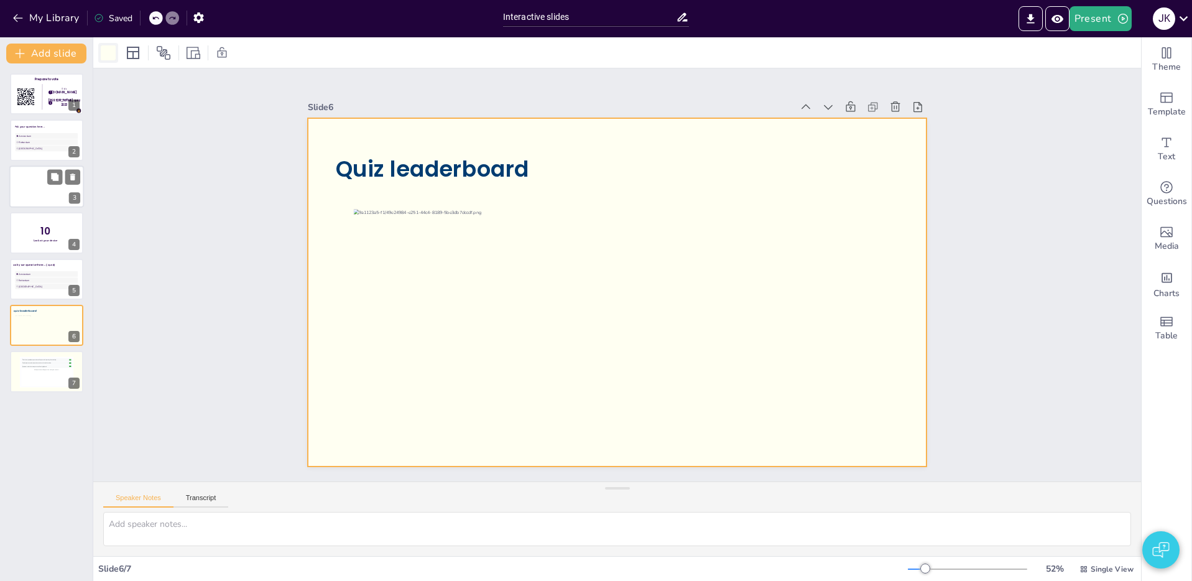
click at [104, 49] on div at bounding box center [108, 52] width 15 height 15
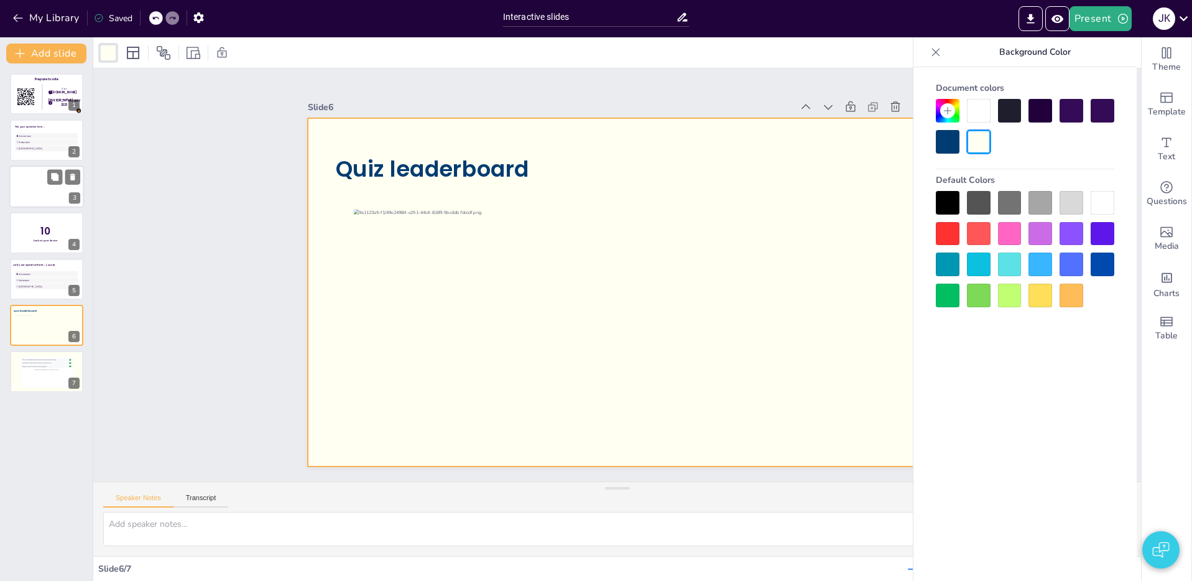
click at [980, 110] on div at bounding box center [979, 111] width 24 height 24
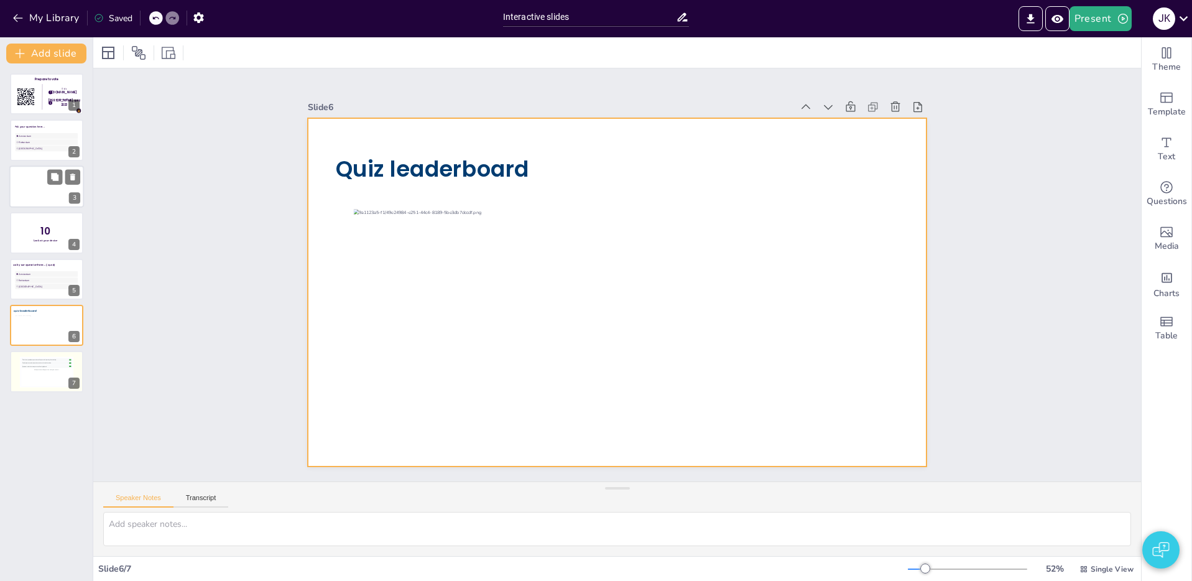
click at [742, 183] on span "Quiz leaderboard" at bounding box center [829, 252] width 175 height 139
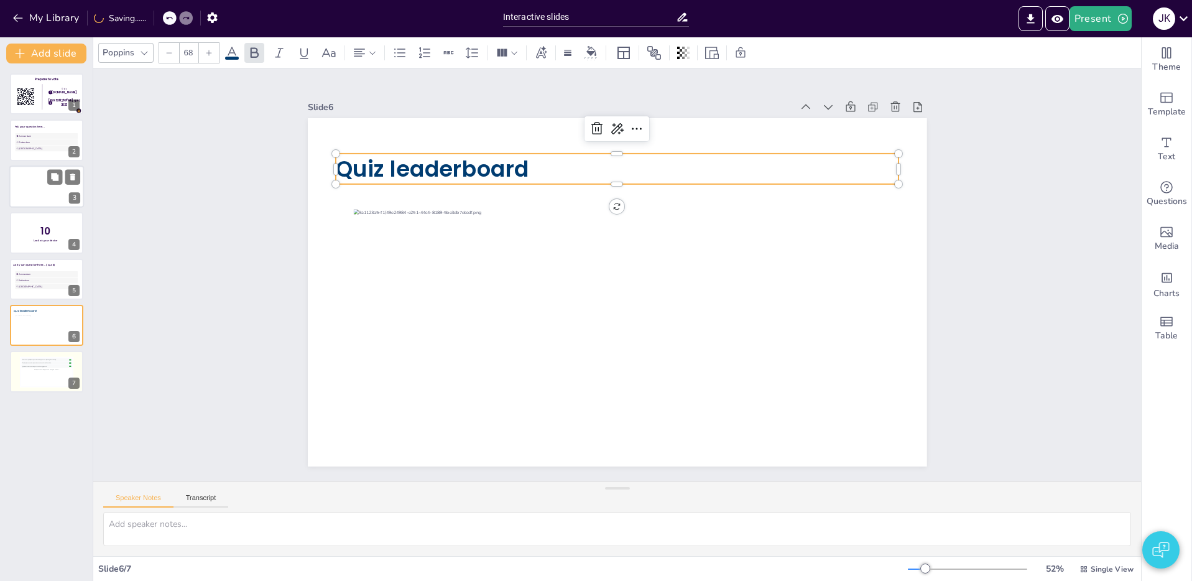
click at [232, 55] on icon at bounding box center [231, 52] width 15 height 15
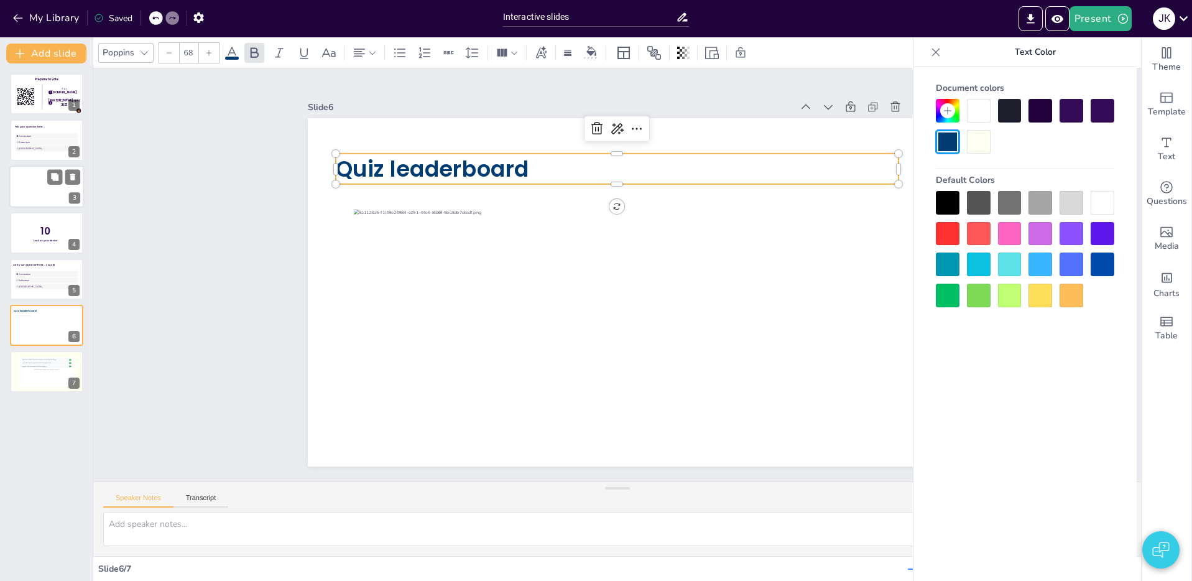
click at [1105, 116] on div at bounding box center [1102, 111] width 24 height 24
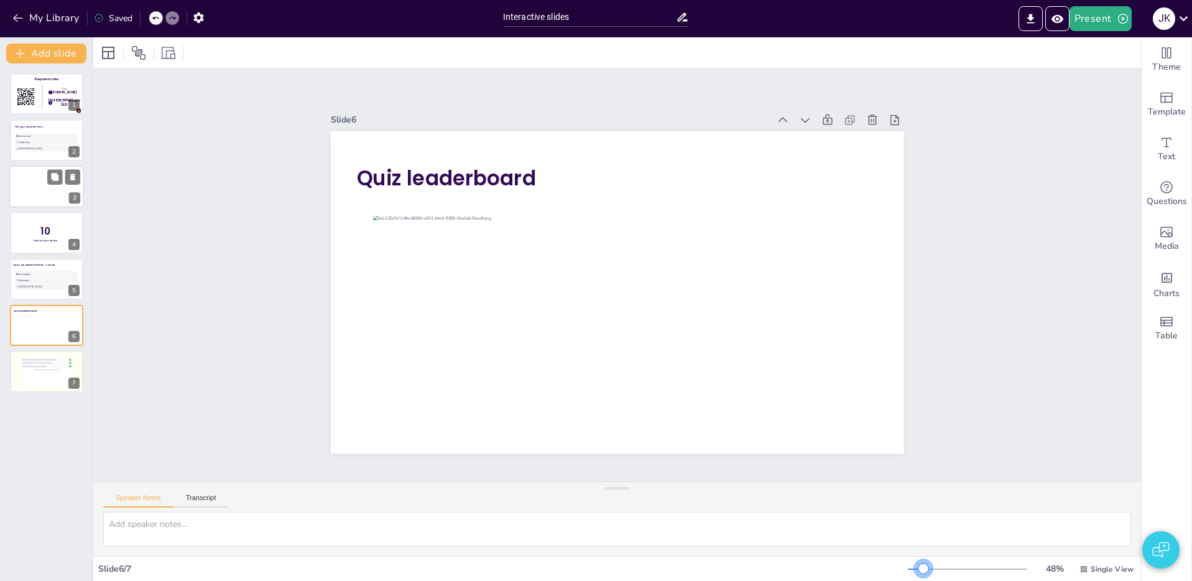
drag, startPoint x: 934, startPoint y: 568, endPoint x: 922, endPoint y: 568, distance: 11.8
click at [924, 567] on div at bounding box center [923, 568] width 10 height 10
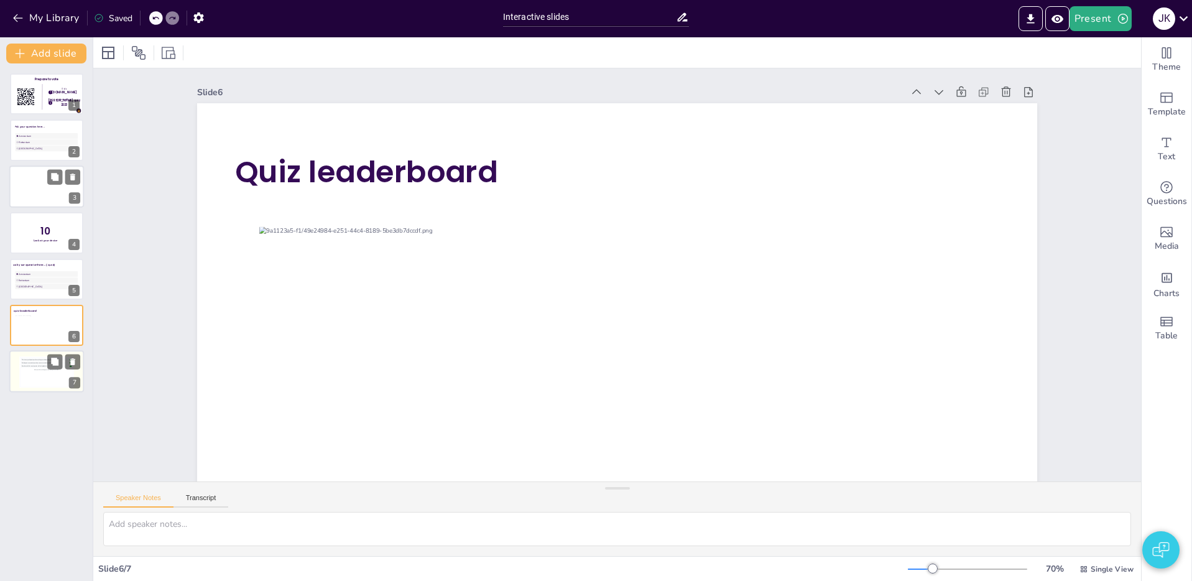
click at [32, 373] on div "This is how participant questions will appear with upvoting functionality. 👍 5 …" at bounding box center [46, 372] width 51 height 28
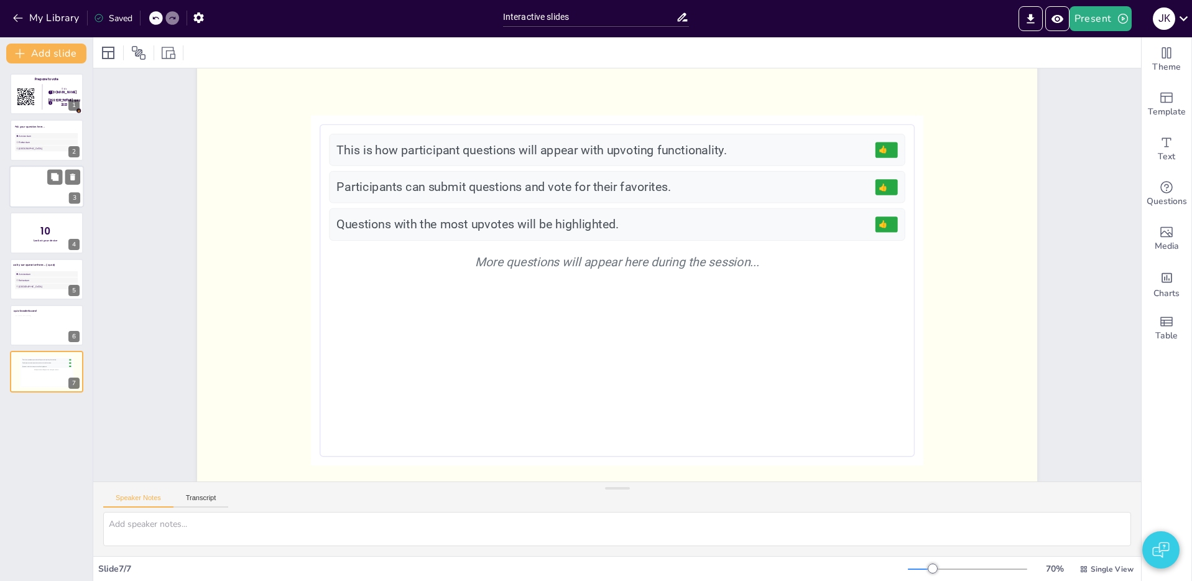
scroll to position [65, 0]
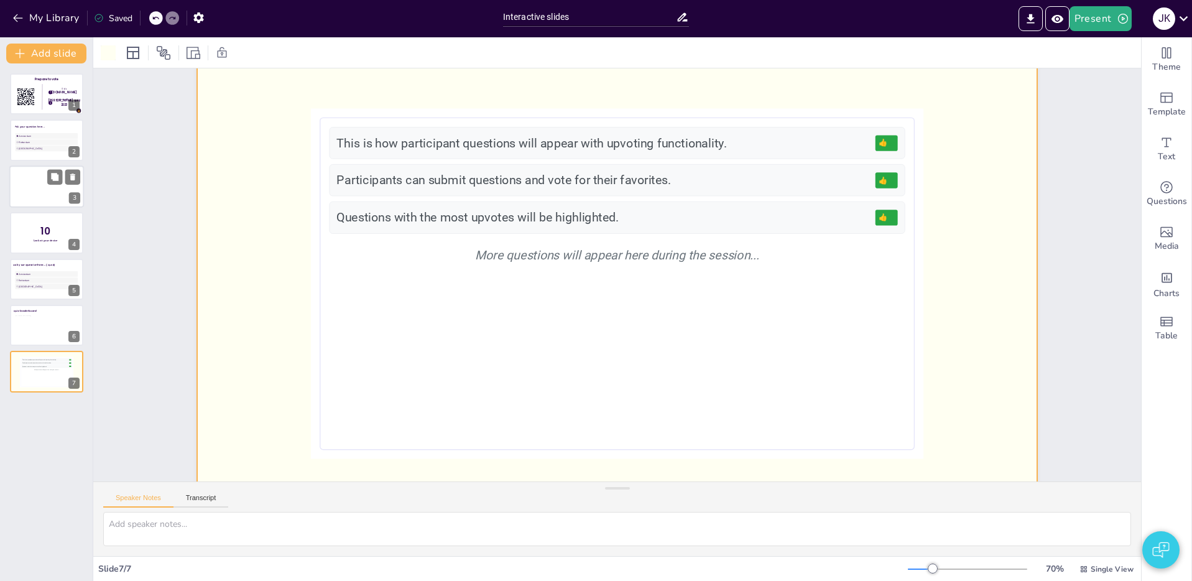
drag, startPoint x: 115, startPoint y: 57, endPoint x: 98, endPoint y: 63, distance: 18.1
click at [115, 57] on div at bounding box center [108, 52] width 15 height 15
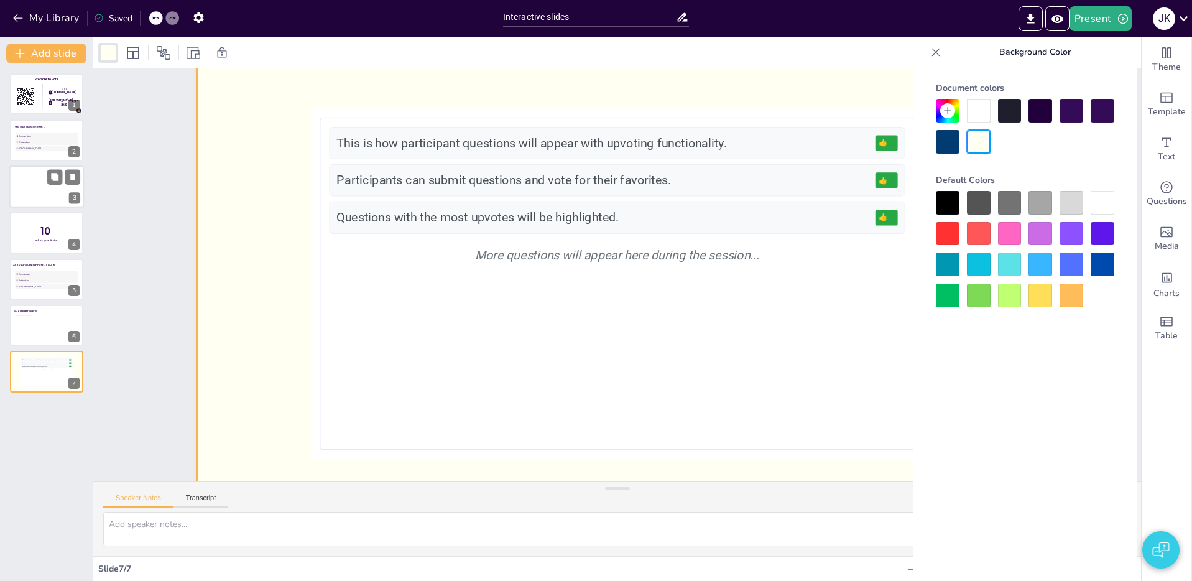
click at [977, 110] on div at bounding box center [979, 111] width 24 height 24
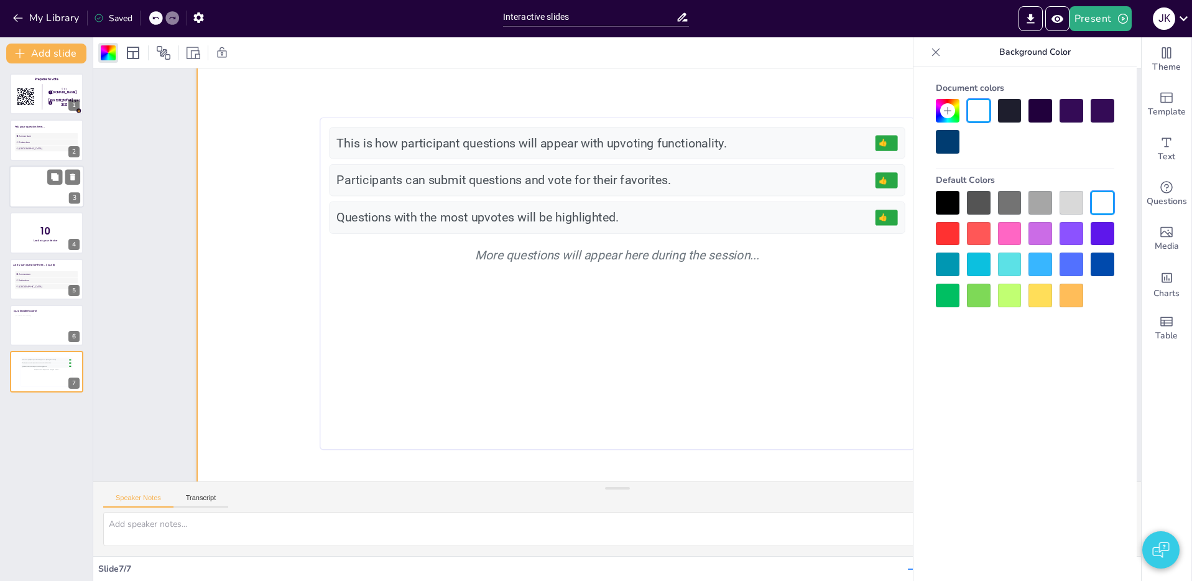
click at [171, 165] on div "Slide 1 Prepare to vote Go to [DOMAIN_NAME] login with [PERSON_NAME] quiz 2023 …" at bounding box center [616, 257] width 909 height 507
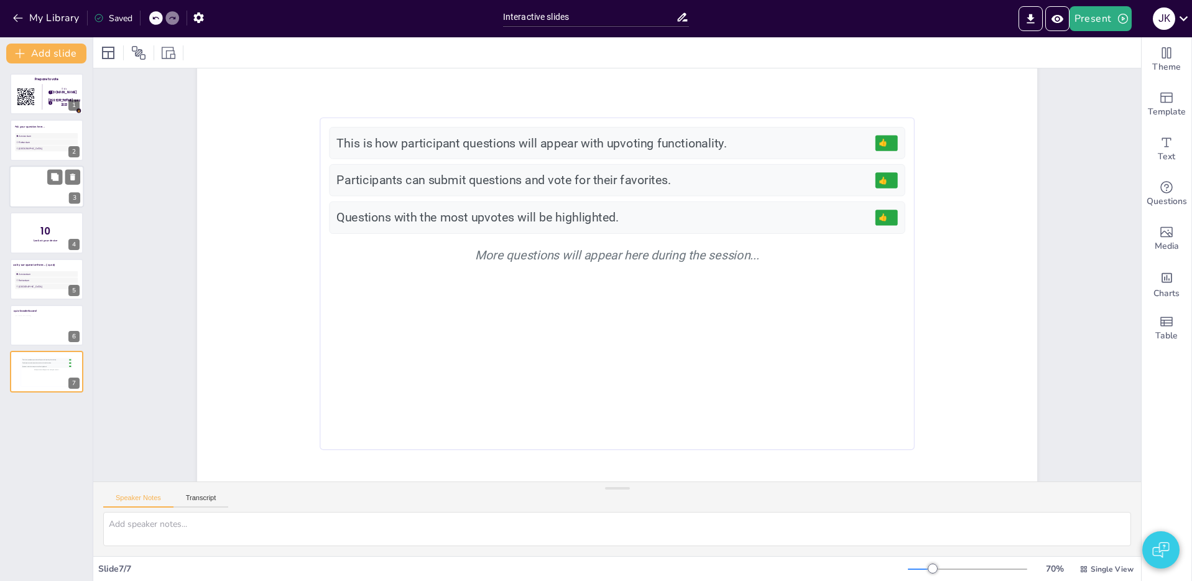
scroll to position [0, 0]
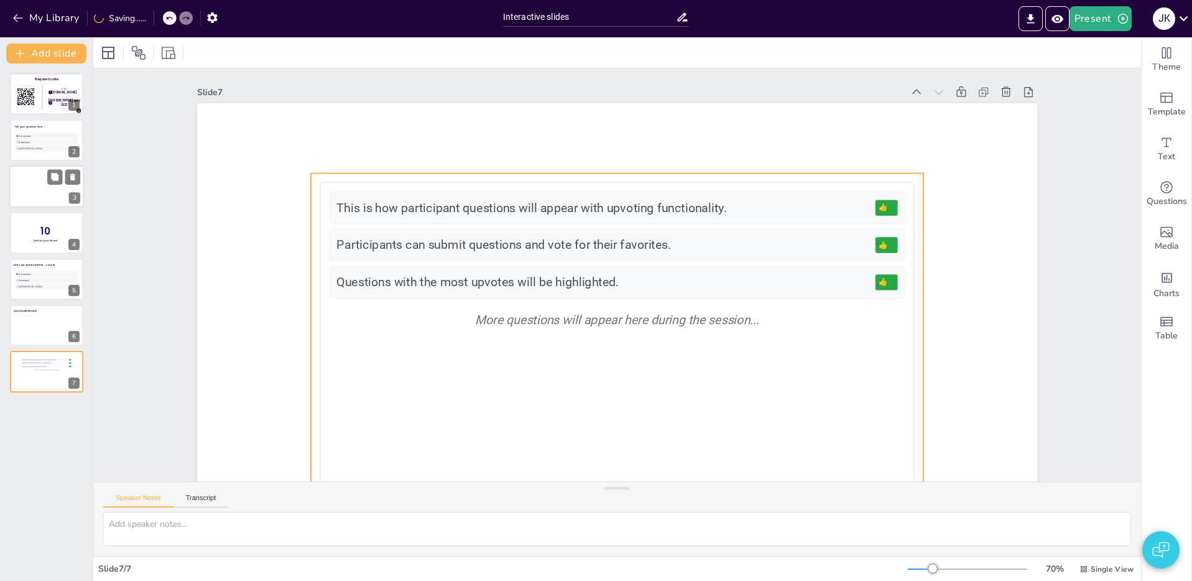
click at [695, 330] on div "More questions will appear here during the session..." at bounding box center [586, 307] width 449 height 409
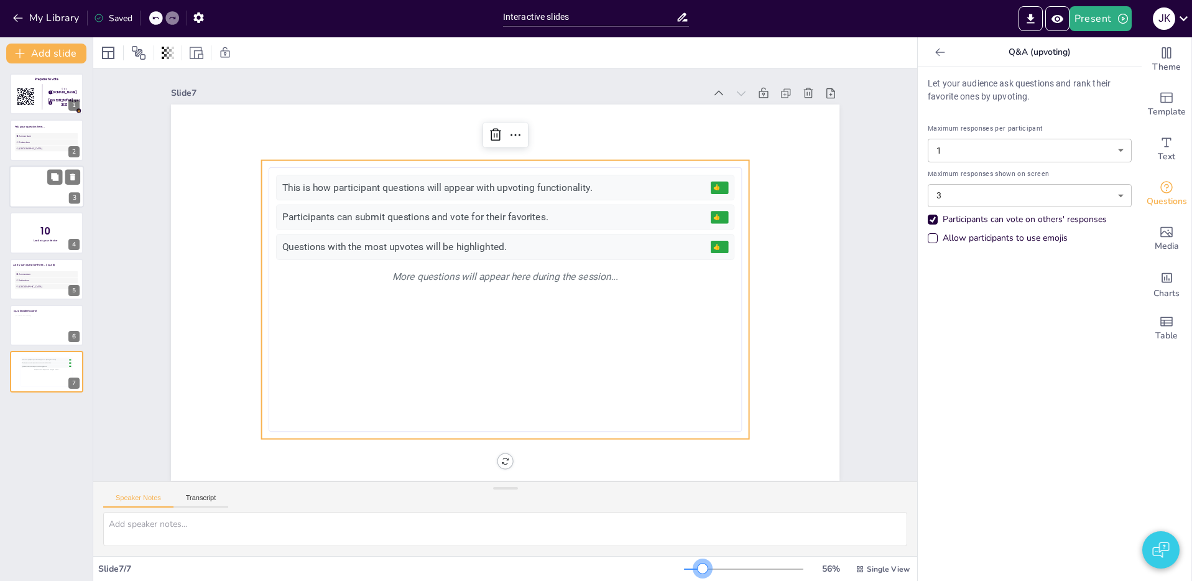
click at [703, 567] on div at bounding box center [702, 568] width 10 height 10
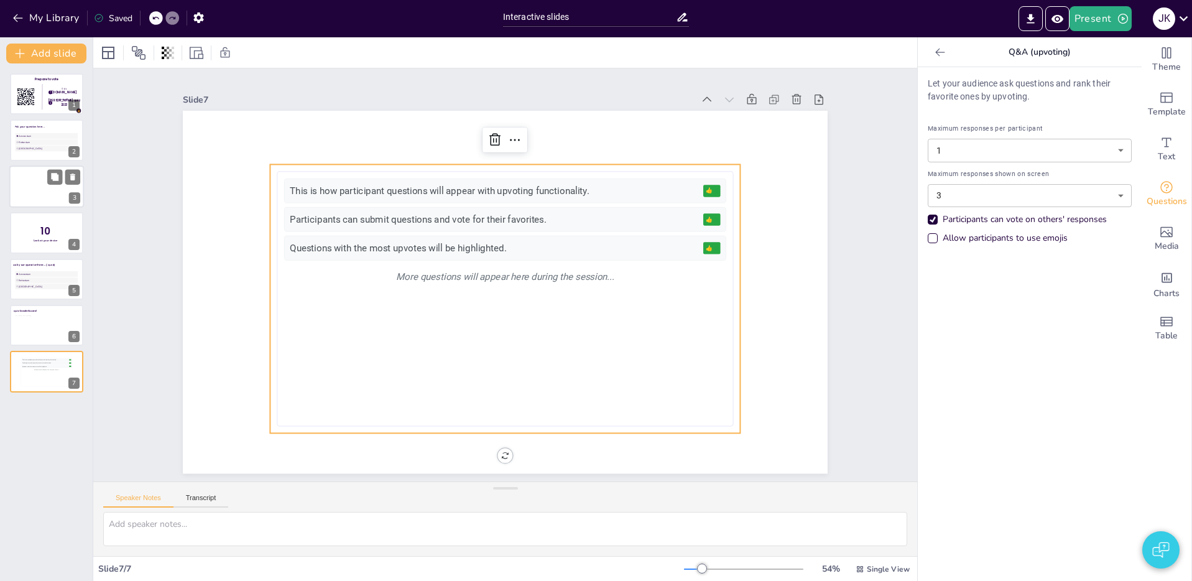
click at [980, 191] on body "My Library Saved Interactive slides Present J K Document fonts Poppins ABeeZee …" at bounding box center [596, 290] width 1192 height 581
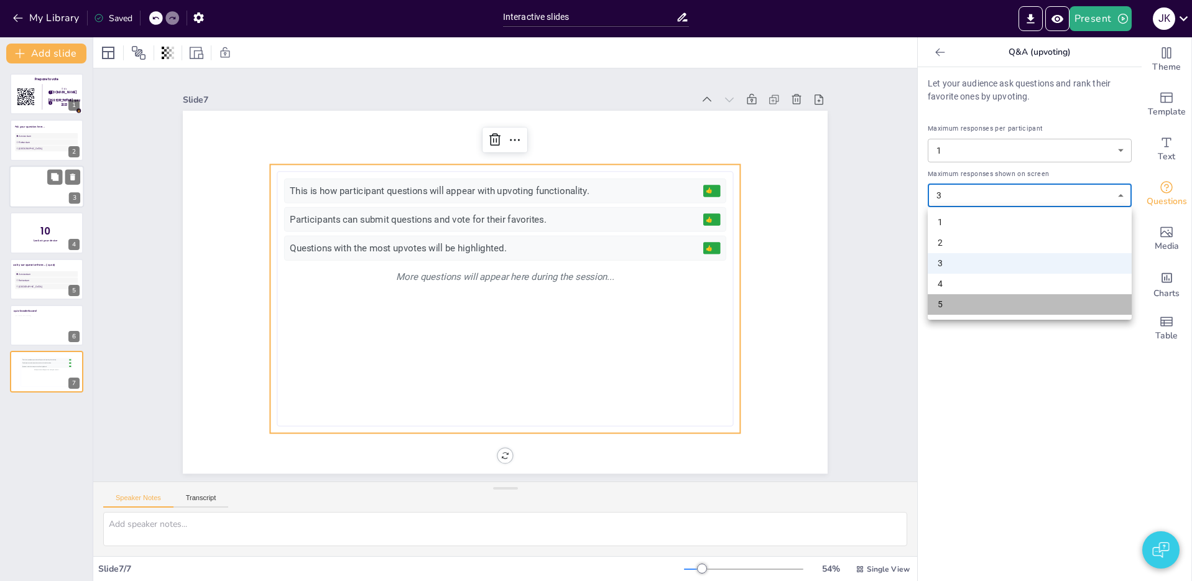
click at [1006, 307] on li "5" at bounding box center [1029, 304] width 204 height 21
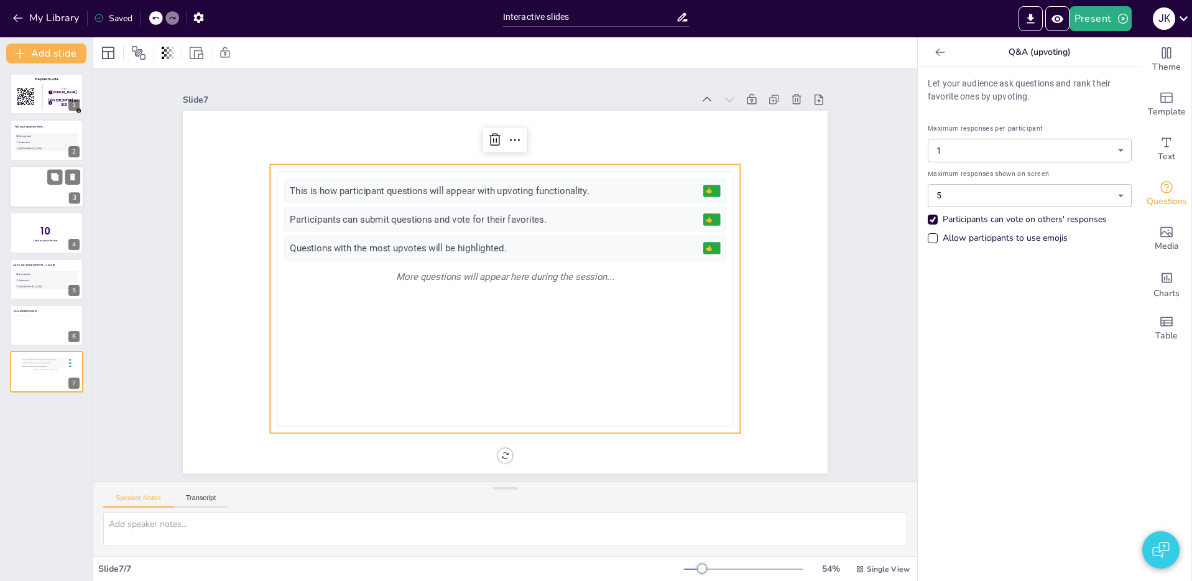
click at [1078, 333] on div "Let your audience ask questions and rank their favorite ones by upvoting. Maxim…" at bounding box center [1029, 323] width 224 height 513
click at [487, 375] on div "This is how participant questions will appear with upvoting functionality. 👍 5 …" at bounding box center [502, 298] width 464 height 285
click at [1058, 20] on icon "Preview Presentation" at bounding box center [1057, 18] width 13 height 13
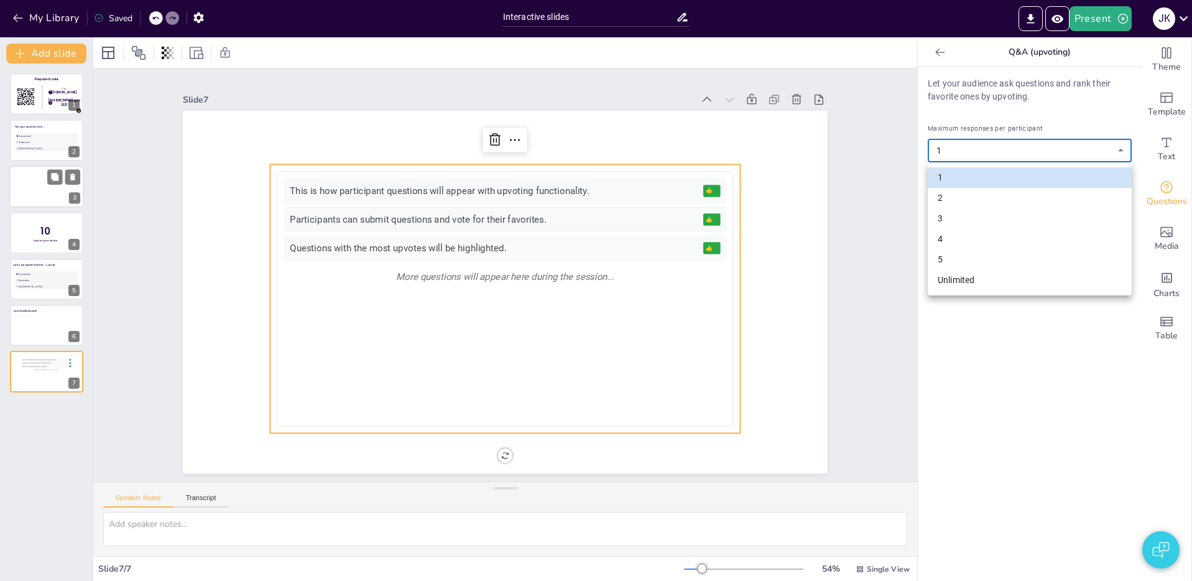
click at [1013, 151] on body "My Library Saved Interactive slides Present J K Document fonts Poppins ABeeZee …" at bounding box center [596, 290] width 1192 height 581
click at [1062, 145] on div at bounding box center [596, 290] width 1192 height 581
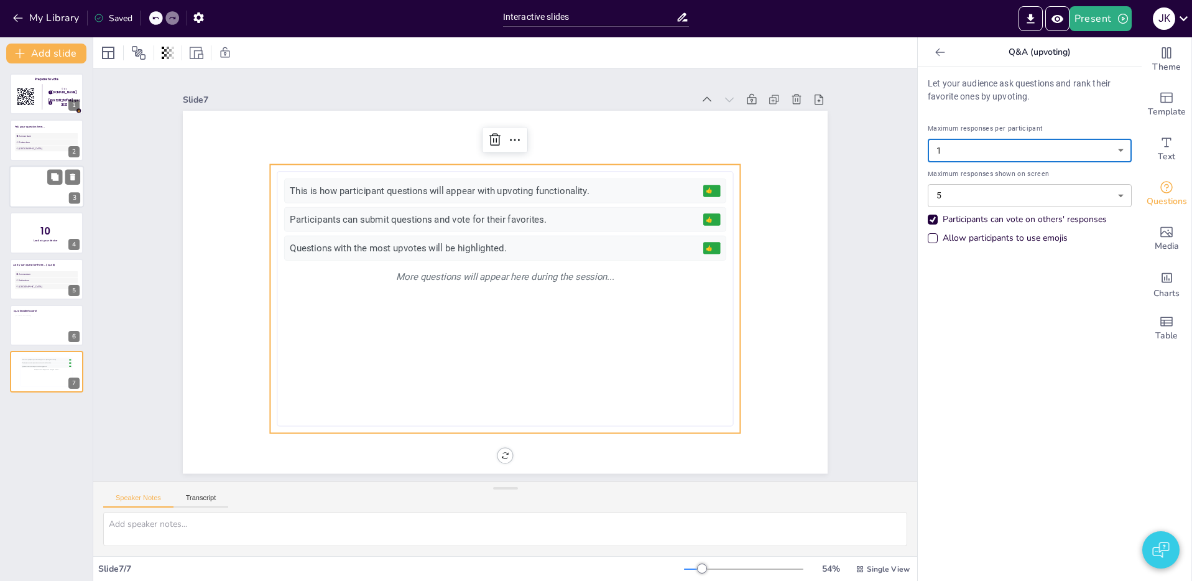
click at [1021, 149] on body "My Library Saved Interactive slides Present J K Document fonts Poppins ABeeZee …" at bounding box center [596, 290] width 1192 height 581
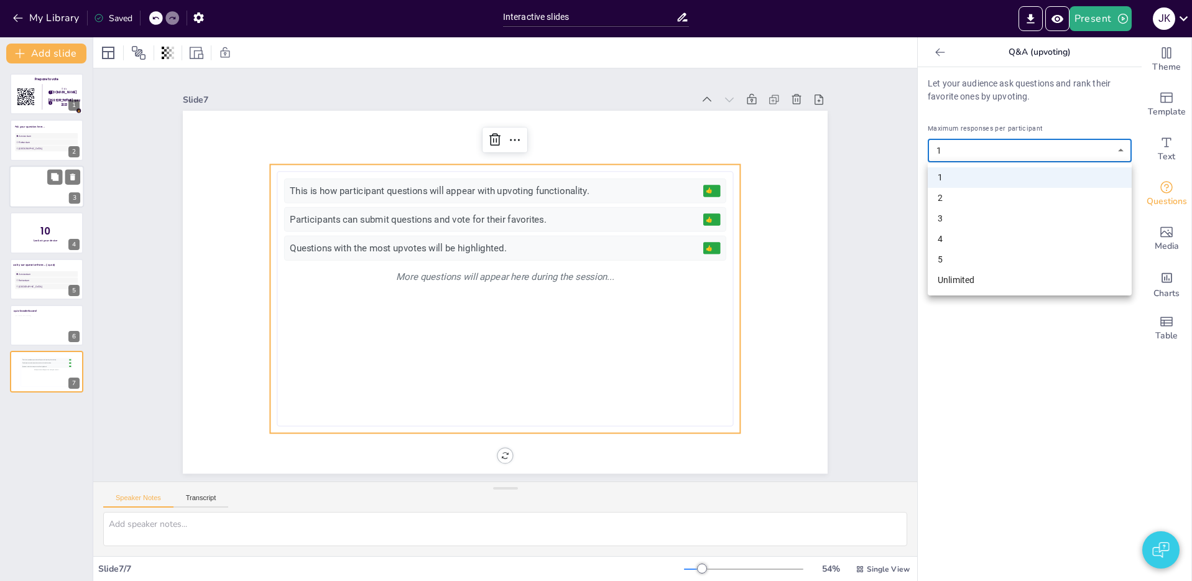
click at [1060, 113] on div at bounding box center [596, 290] width 1192 height 581
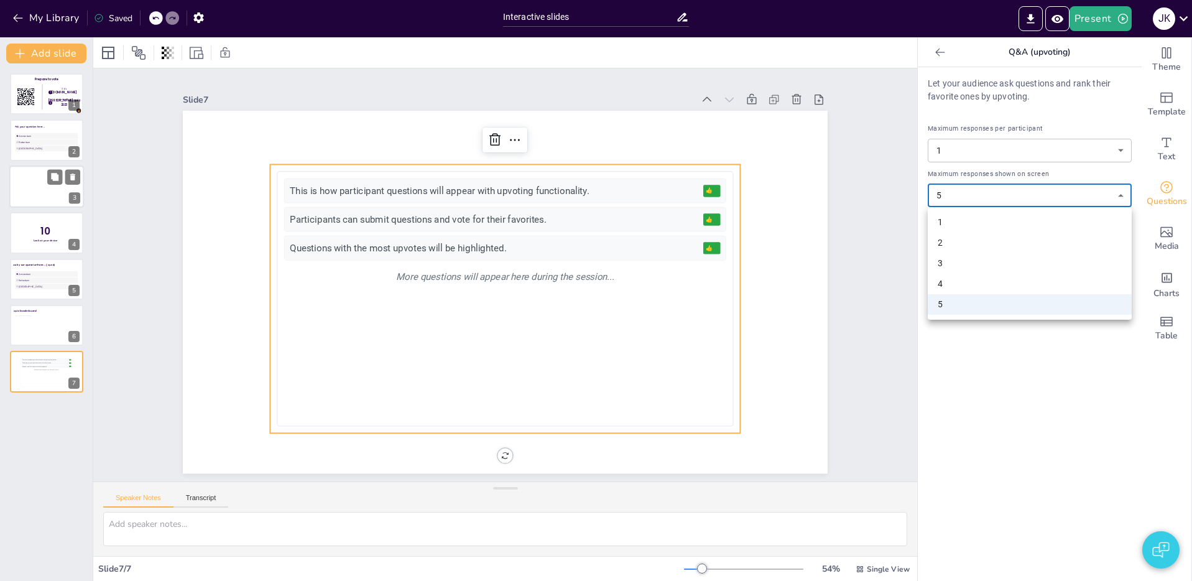
click at [985, 192] on body "My Library Saved Interactive slides Present J K Document fonts Poppins ABeeZee …" at bounding box center [596, 290] width 1192 height 581
drag, startPoint x: 944, startPoint y: 186, endPoint x: 909, endPoint y: 184, distance: 34.9
click at [943, 186] on div at bounding box center [596, 290] width 1192 height 581
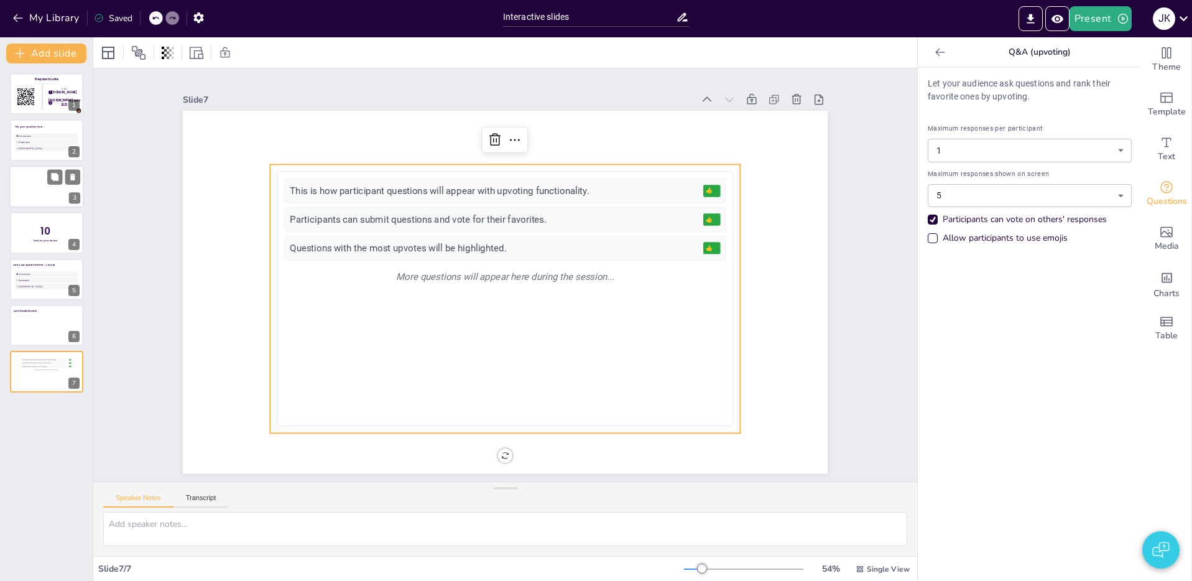
drag, startPoint x: 1001, startPoint y: 178, endPoint x: 1008, endPoint y: 178, distance: 6.9
click at [1008, 178] on span "Maximum responses shown on screen" at bounding box center [1029, 173] width 204 height 11
click at [978, 195] on body "My Library Saved Interactive slides Present J K Document fonts Poppins ABeeZee …" at bounding box center [596, 290] width 1192 height 581
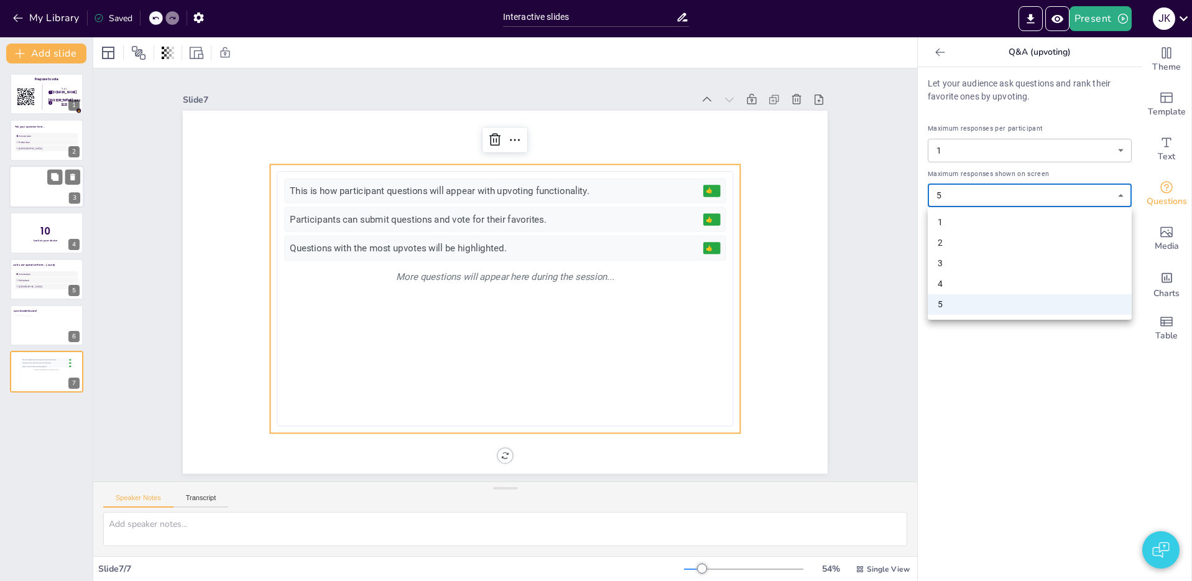
click at [963, 216] on li "1" at bounding box center [1029, 222] width 204 height 21
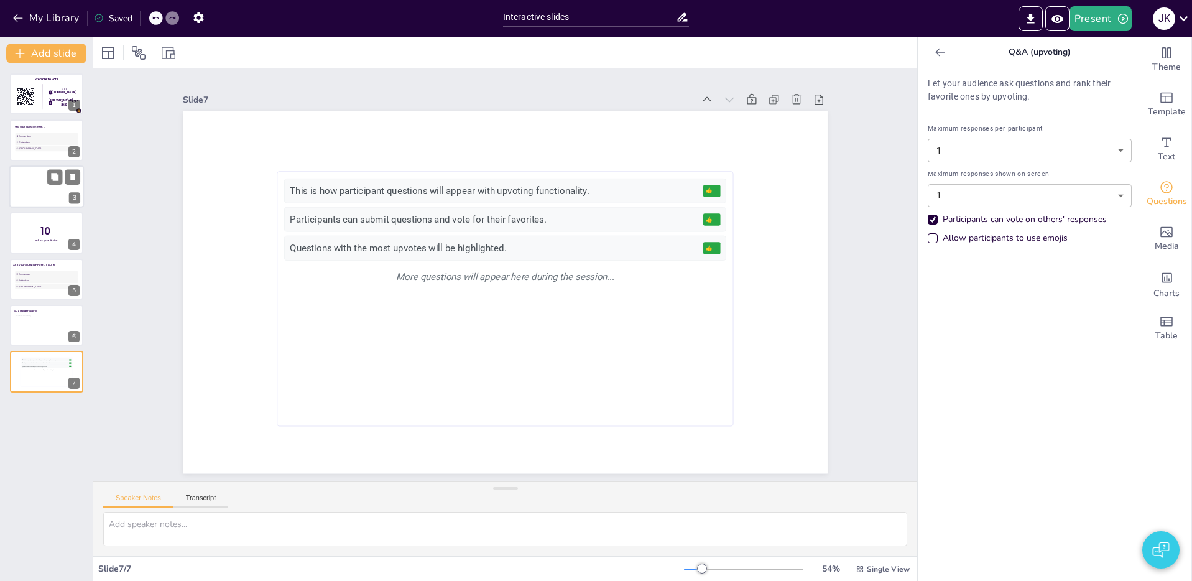
click at [1031, 203] on body "My Library Saved Interactive slides Present J K Document fonts Poppins ABeeZee …" at bounding box center [596, 290] width 1192 height 581
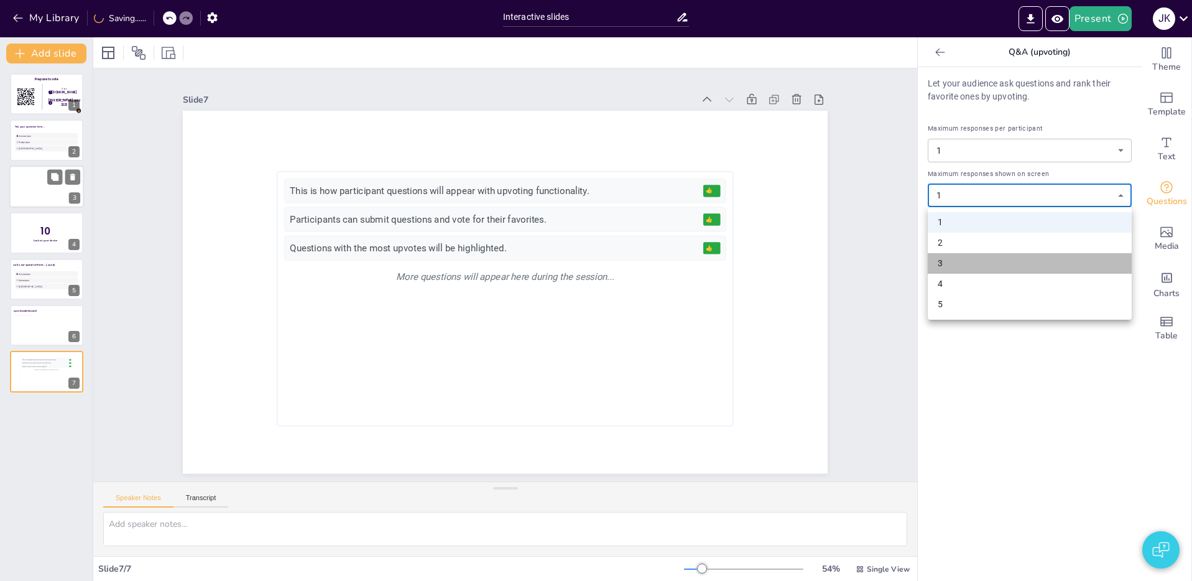
drag, startPoint x: 978, startPoint y: 260, endPoint x: 989, endPoint y: 241, distance: 22.5
click at [978, 260] on li "3" at bounding box center [1029, 263] width 204 height 21
type input "3"
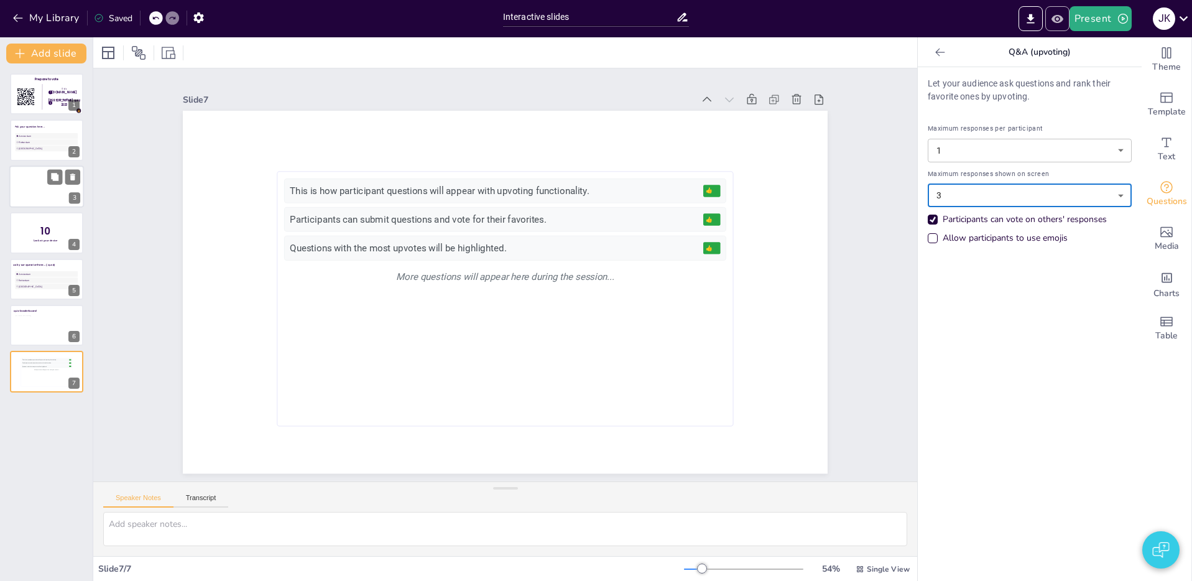
click at [1059, 22] on icon "Preview Presentation" at bounding box center [1057, 18] width 12 height 8
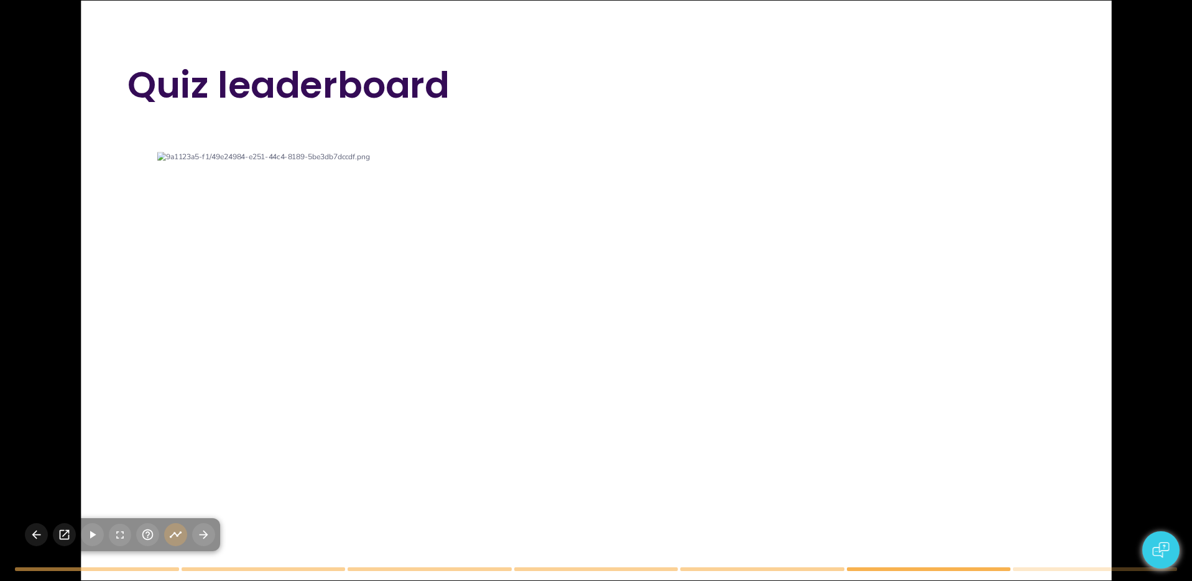
drag, startPoint x: 476, startPoint y: 377, endPoint x: 451, endPoint y: 381, distance: 25.1
click at [475, 377] on div at bounding box center [596, 329] width 878 height 354
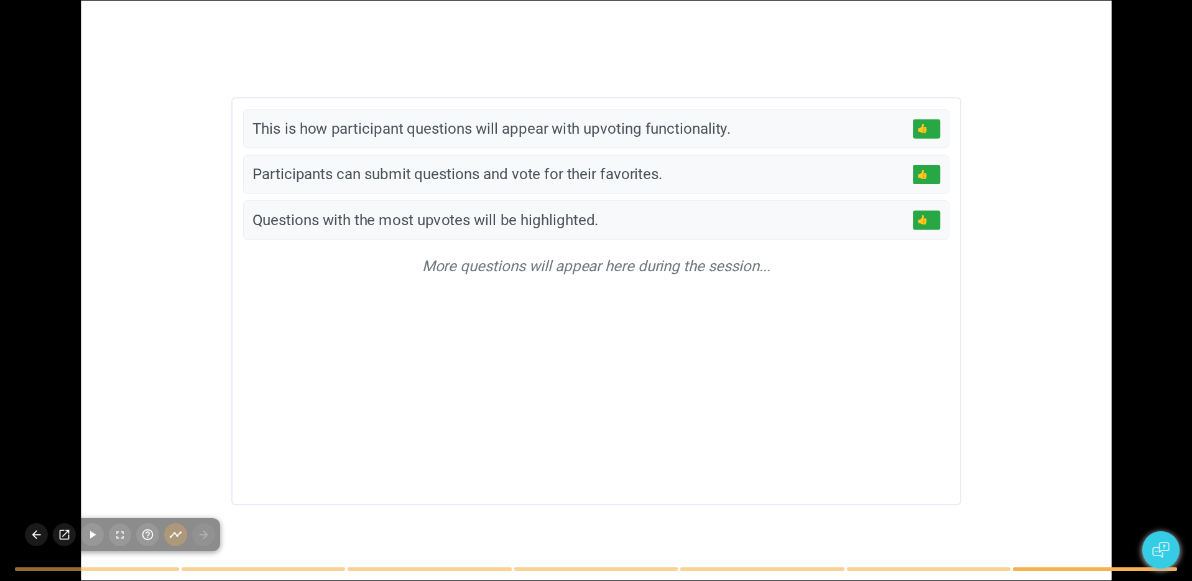
drag, startPoint x: 399, startPoint y: 160, endPoint x: 405, endPoint y: 252, distance: 92.8
click at [399, 162] on div "Participants can submit questions and vote for their favorites. 👍 3" at bounding box center [596, 174] width 706 height 39
drag, startPoint x: 407, startPoint y: 265, endPoint x: 503, endPoint y: 277, distance: 97.0
click at [409, 264] on div "More questions will appear here during the session..." at bounding box center [596, 265] width 706 height 39
drag, startPoint x: 543, startPoint y: 280, endPoint x: 545, endPoint y: 405, distance: 125.6
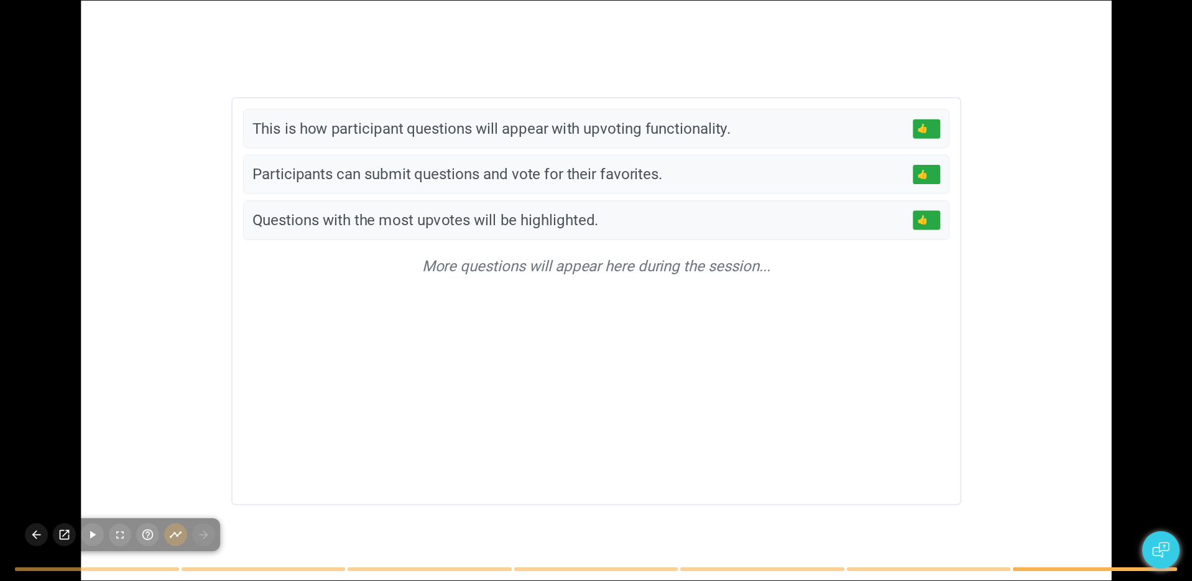
click at [546, 339] on div "This is how participant questions will appear with upvoting functionality. 👍 5 …" at bounding box center [596, 301] width 706 height 384
drag, startPoint x: 545, startPoint y: 405, endPoint x: 572, endPoint y: 260, distance: 147.9
click at [546, 381] on div "This is how participant questions will appear with upvoting functionality. 👍 5 …" at bounding box center [596, 301] width 706 height 384
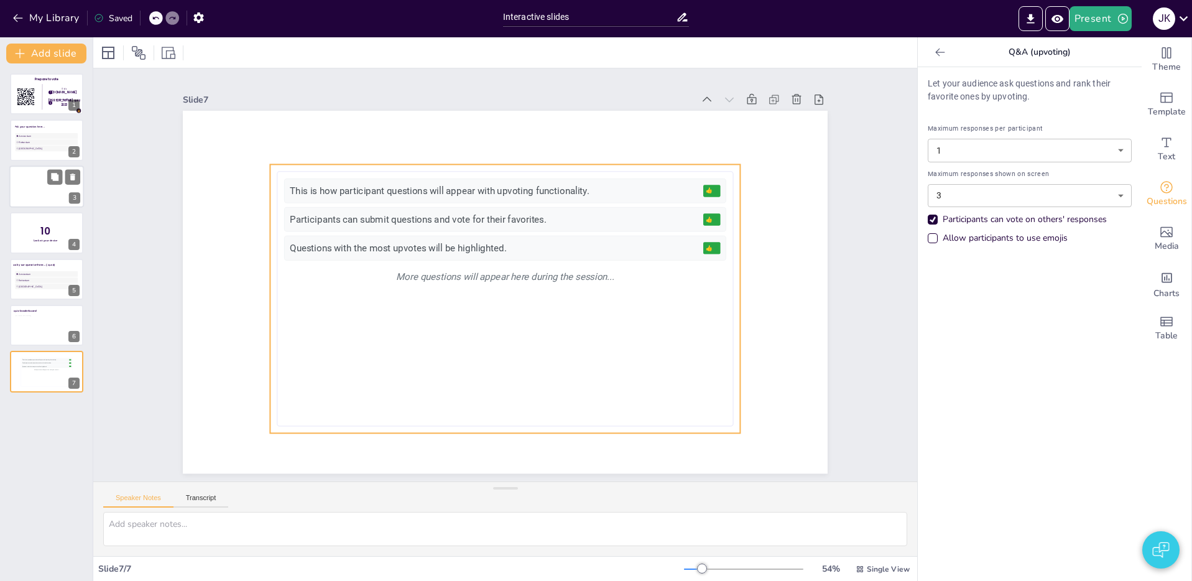
click at [531, 336] on div "This is how participant questions will appear with upvoting functionality. 👍 5 …" at bounding box center [502, 298] width 464 height 285
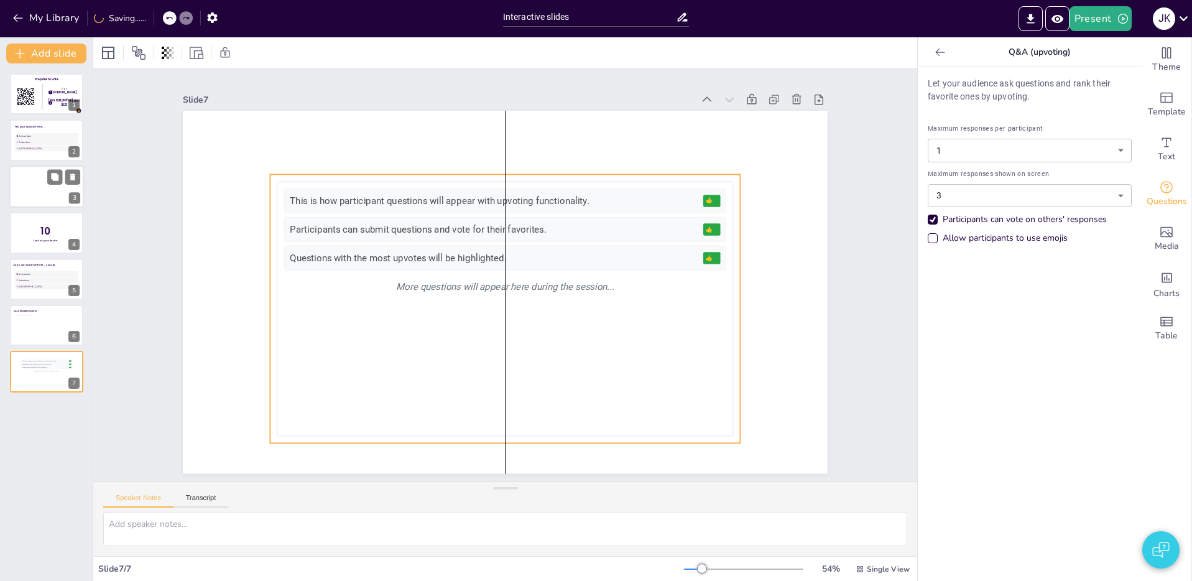
click at [553, 380] on div "This is how participant questions will appear with upvoting functionality. 👍 5 …" at bounding box center [501, 308] width 464 height 285
drag, startPoint x: 554, startPoint y: 379, endPoint x: 553, endPoint y: 368, distance: 10.6
click at [553, 376] on div "This is how participant questions will appear with upvoting functionality. 👍 5 …" at bounding box center [505, 305] width 442 height 241
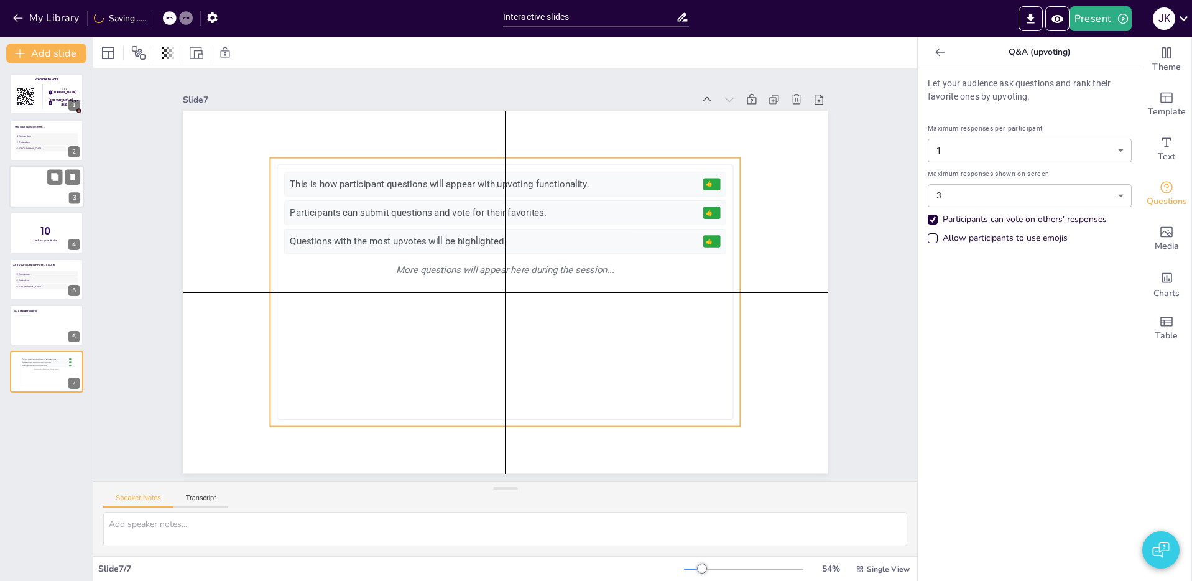
drag, startPoint x: 668, startPoint y: 364, endPoint x: 686, endPoint y: 356, distance: 19.8
click at [668, 359] on div "This is how participant questions will appear with upvoting functionality. 👍 5 …" at bounding box center [505, 292] width 442 height 241
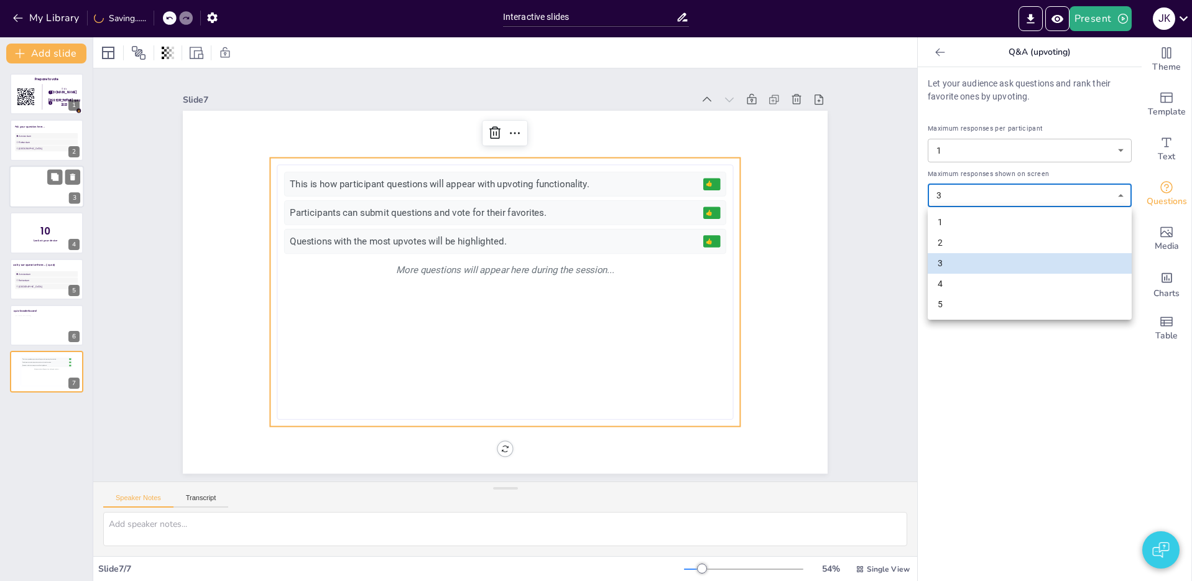
click at [1001, 195] on body "My Library Saving...... Interactive slides Present J K Document fonts Poppins A…" at bounding box center [596, 290] width 1192 height 581
drag, startPoint x: 320, startPoint y: 502, endPoint x: 297, endPoint y: 508, distance: 23.2
click at [308, 505] on div at bounding box center [596, 290] width 1192 height 581
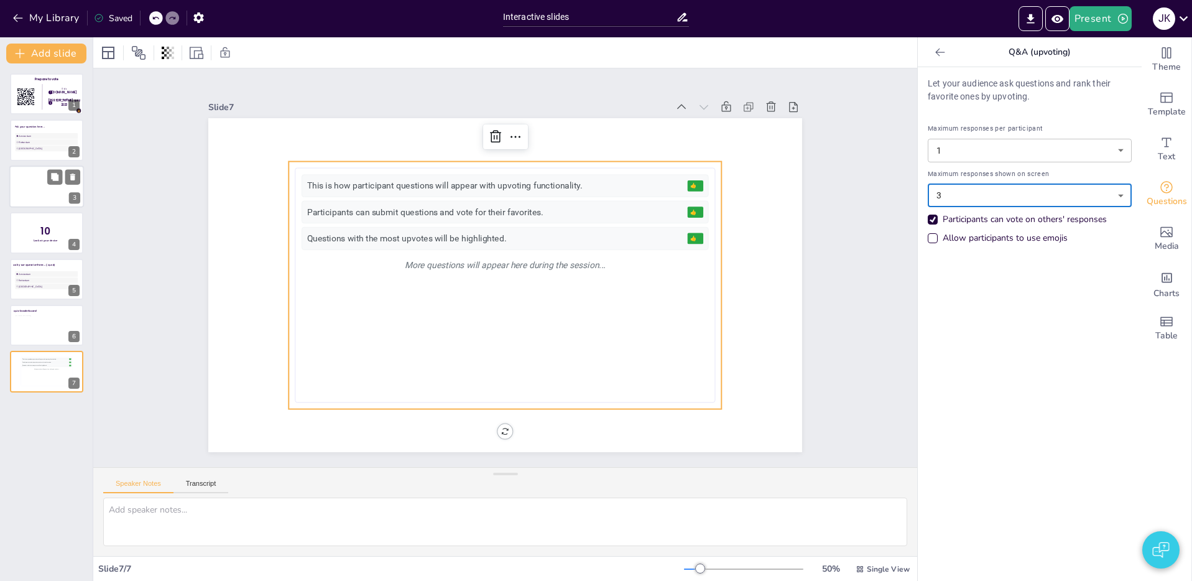
drag, startPoint x: 509, startPoint y: 489, endPoint x: 362, endPoint y: 515, distance: 149.0
click at [499, 475] on div at bounding box center [505, 473] width 25 height 12
click at [287, 523] on textarea at bounding box center [505, 521] width 804 height 49
drag, startPoint x: 531, startPoint y: 331, endPoint x: 490, endPoint y: 331, distance: 41.0
click at [531, 331] on div "This is how participant questions will appear with upvoting functionality. 👍 5 …" at bounding box center [501, 284] width 443 height 301
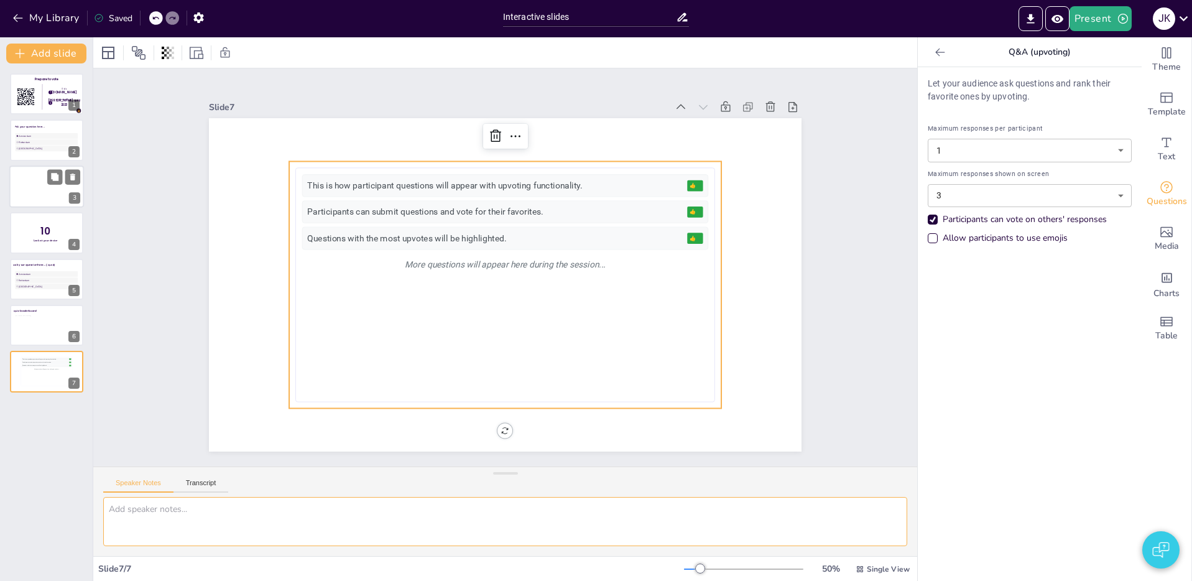
drag, startPoint x: 201, startPoint y: 520, endPoint x: 252, endPoint y: 525, distance: 50.6
click at [201, 520] on textarea at bounding box center [505, 521] width 804 height 49
type textarea "M"
drag, startPoint x: 160, startPoint y: 521, endPoint x: 99, endPoint y: 518, distance: 61.0
click at [99, 518] on div "Choose between 1-3 responses on screen Show bigger element" at bounding box center [505, 526] width 824 height 59
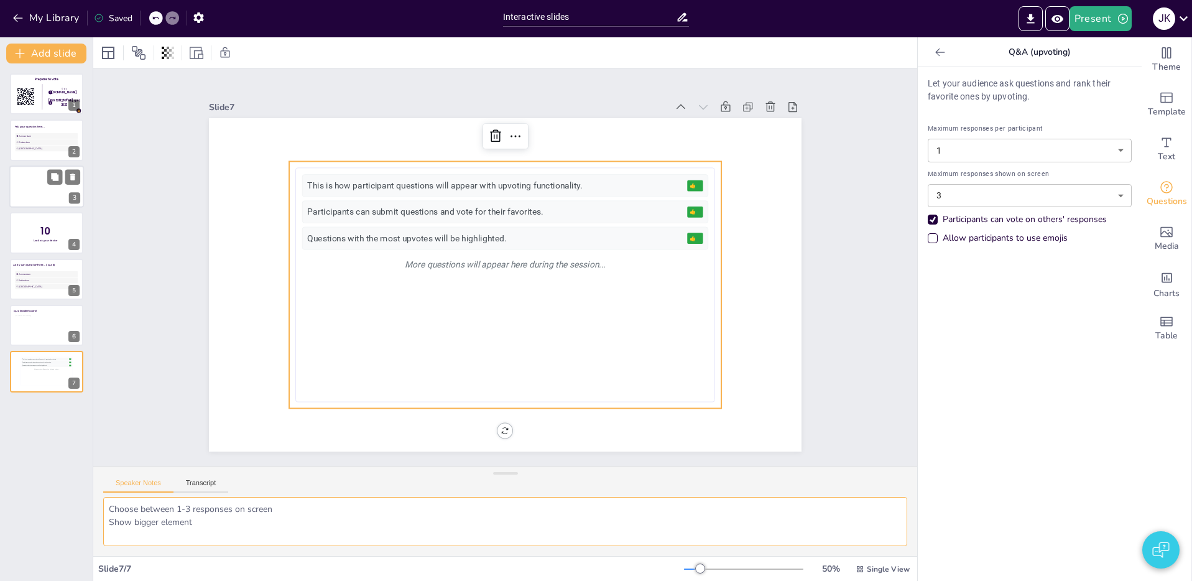
click at [201, 527] on textarea "Choose between 1-3 responses on screen Show bigger element" at bounding box center [505, 521] width 804 height 49
drag, startPoint x: 208, startPoint y: 526, endPoint x: 100, endPoint y: 525, distance: 107.6
click at [100, 525] on div "Choose between 1-3 responses on screen Show bigger element" at bounding box center [505, 526] width 824 height 59
type textarea "Choose between 1-3 responses on screen Fill the Q&A element"
click at [32, 288] on li "[GEOGRAPHIC_DATA]" at bounding box center [46, 286] width 64 height 6
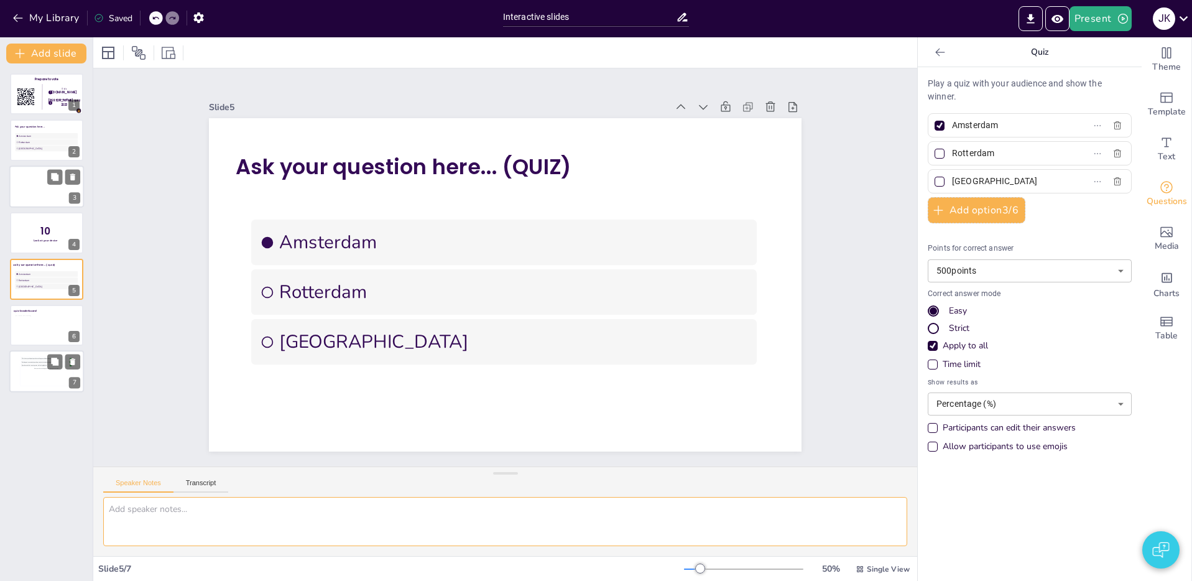
click at [31, 378] on div "This is how participant questions will appear with upvoting functionality. 👍 5 …" at bounding box center [46, 371] width 51 height 28
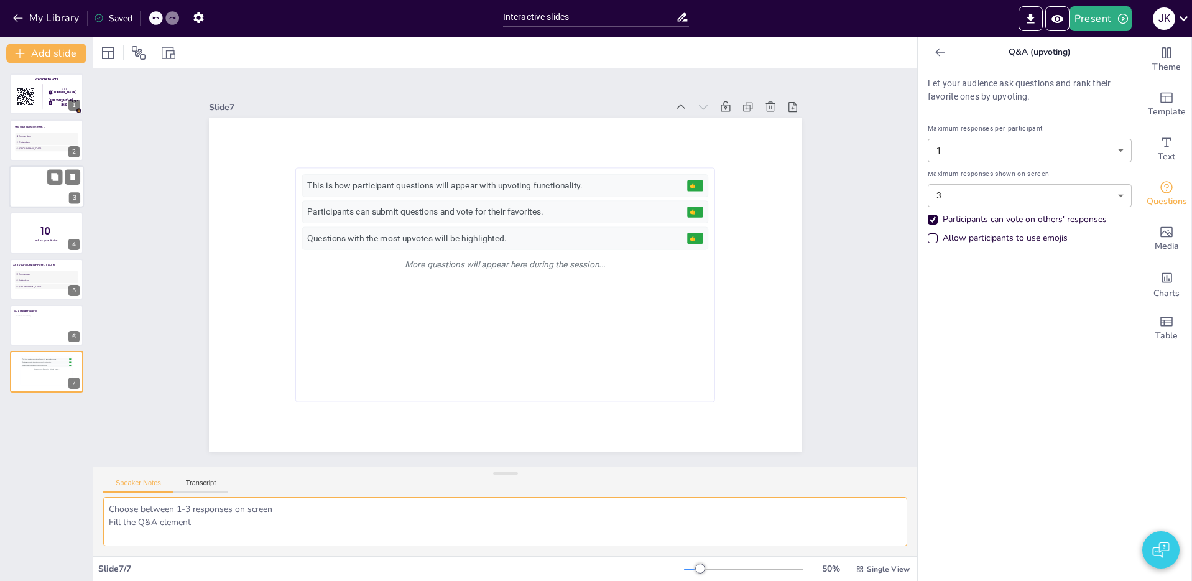
click at [254, 515] on textarea "Choose between 1-3 responses on screen Fill the Q&A element" at bounding box center [505, 521] width 804 height 49
click at [209, 539] on textarea "Choose between 1-3 responses on screen Fill the Q&A element related to the avai…" at bounding box center [505, 521] width 804 height 49
click at [297, 541] on textarea "Choose between 1-3 responses on screen Fill the Q&A element related to the avai…" at bounding box center [505, 521] width 804 height 49
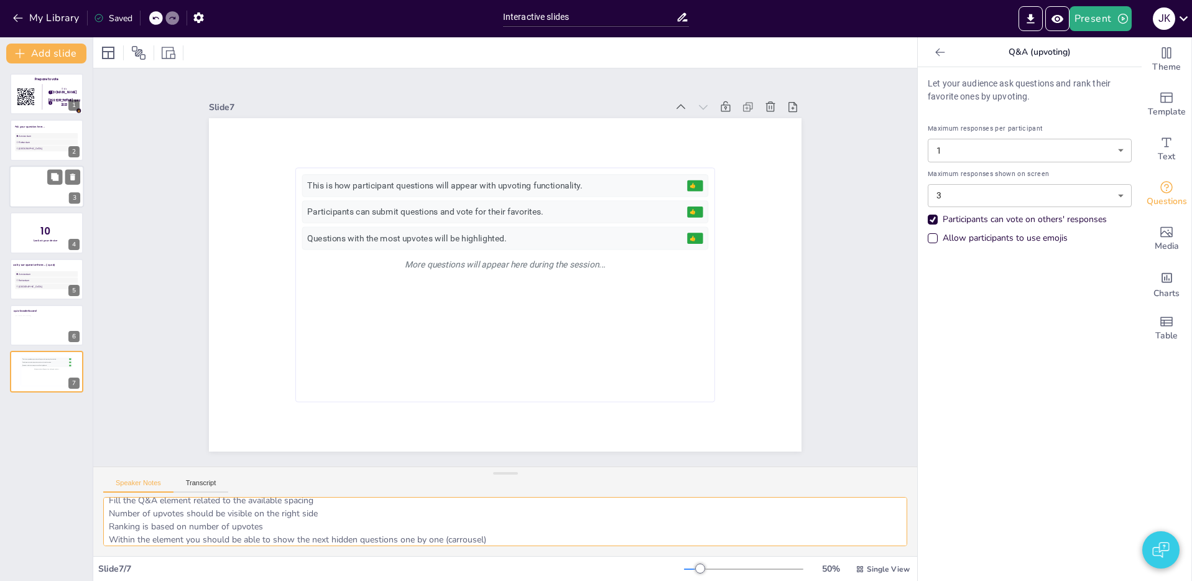
drag, startPoint x: 290, startPoint y: 536, endPoint x: 334, endPoint y: 540, distance: 44.9
click at [328, 540] on textarea "Choose between 1-3 responses on screen Fill the Q&A element related to the avai…" at bounding box center [505, 521] width 804 height 49
click at [342, 540] on textarea "Choose between 1-3 responses on screen Fill the Q&A element related to the avai…" at bounding box center [505, 521] width 804 height 49
click at [313, 537] on textarea "Choose between 1-3 responses on screen Fill the Q&A element related to the avai…" at bounding box center [505, 521] width 804 height 49
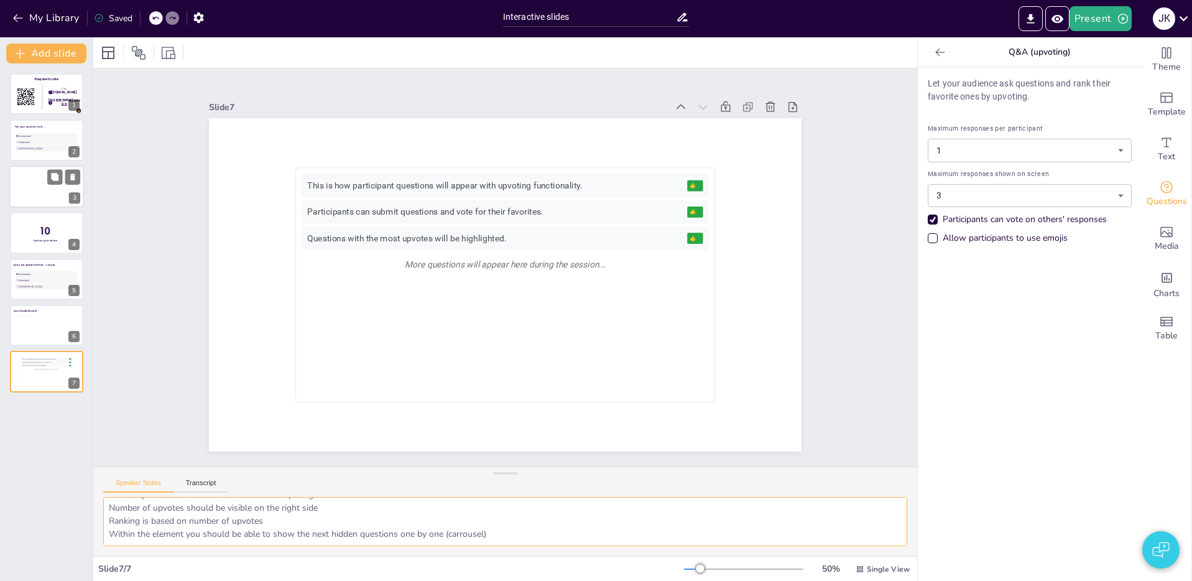
drag, startPoint x: 317, startPoint y: 536, endPoint x: 389, endPoint y: 536, distance: 71.5
click at [389, 536] on textarea "Choose between 1-3 responses on screen Fill the Q&A element related to the avai…" at bounding box center [505, 521] width 804 height 49
click at [301, 534] on textarea "Choose between 1-3 responses on screen Fill the Q&A element related to the avai…" at bounding box center [505, 521] width 804 height 49
click at [394, 536] on textarea "Choose between 1-3 responses on screen Fill the Q&A element related to the avai…" at bounding box center [505, 521] width 804 height 49
click at [522, 533] on textarea "Choose between 1-3 responses on screen Fill the Q&A element related to the avai…" at bounding box center [505, 521] width 804 height 49
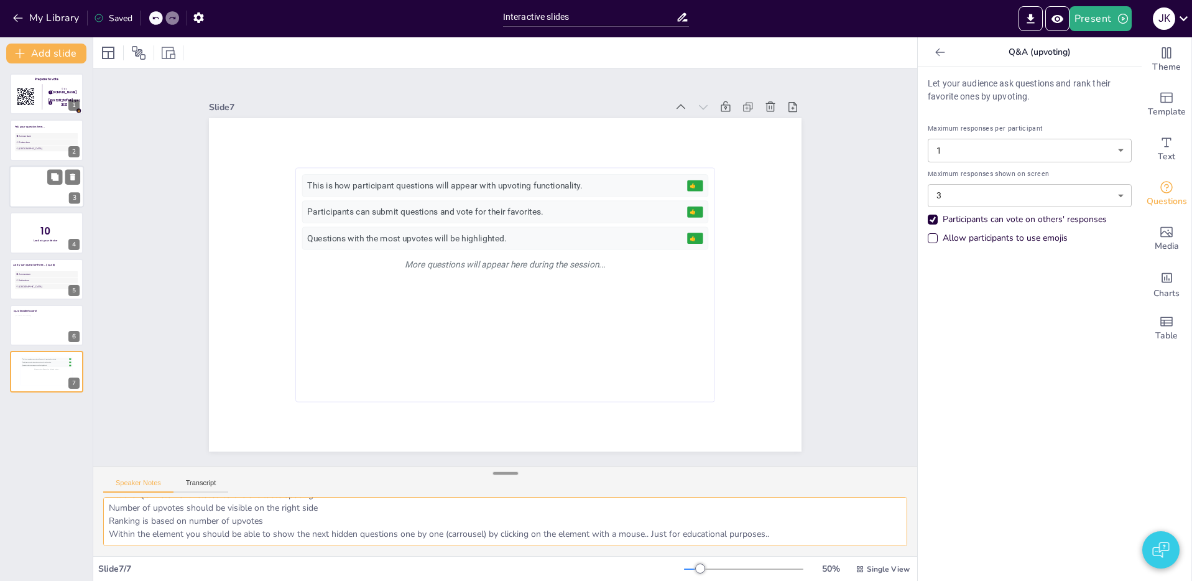
scroll to position [0, 0]
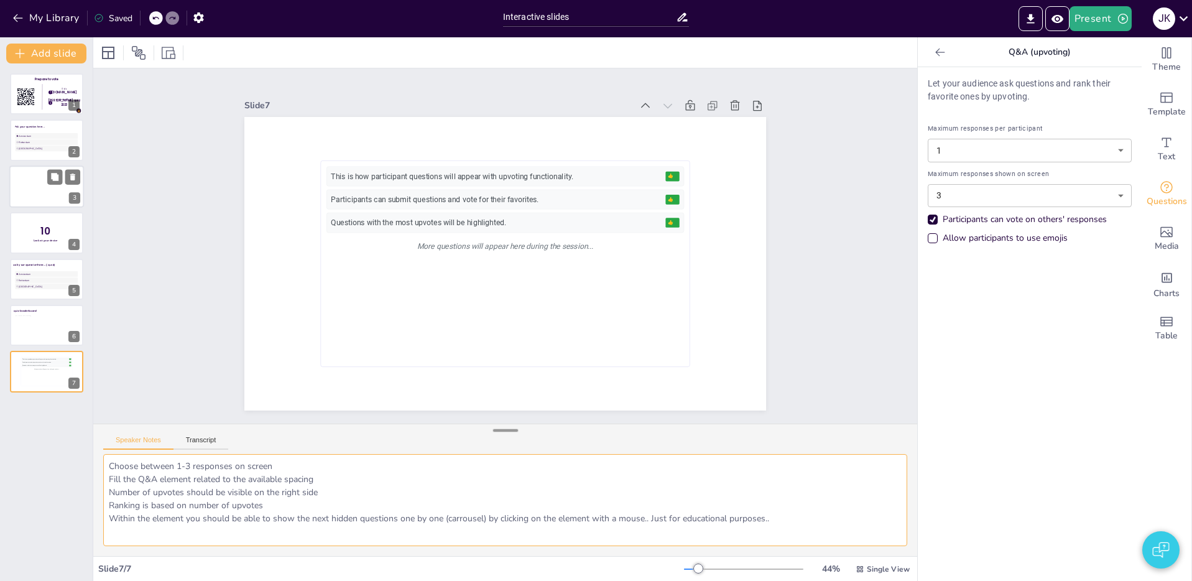
drag, startPoint x: 500, startPoint y: 474, endPoint x: 492, endPoint y: 443, distance: 32.1
click at [500, 430] on div at bounding box center [505, 430] width 25 height 12
click at [825, 529] on textarea "Choose between 1-3 responses on screen Fill the Q&A element related to the avai…" at bounding box center [505, 499] width 804 height 93
click at [1064, 21] on icon "Preview Presentation" at bounding box center [1057, 18] width 13 height 13
click at [811, 530] on textarea "Choose between 1-3 responses on screen Fill the Q&A element related to the avai…" at bounding box center [505, 499] width 804 height 93
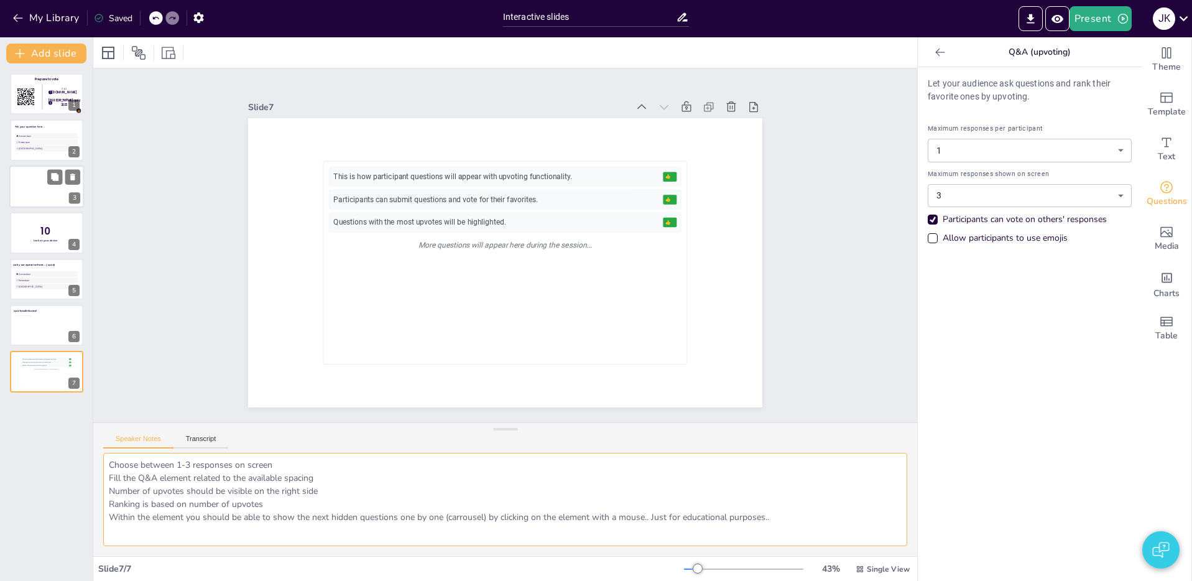
click at [413, 505] on textarea "Choose between 1-3 responses on screen Fill the Q&A element related to the avai…" at bounding box center [505, 499] width 804 height 93
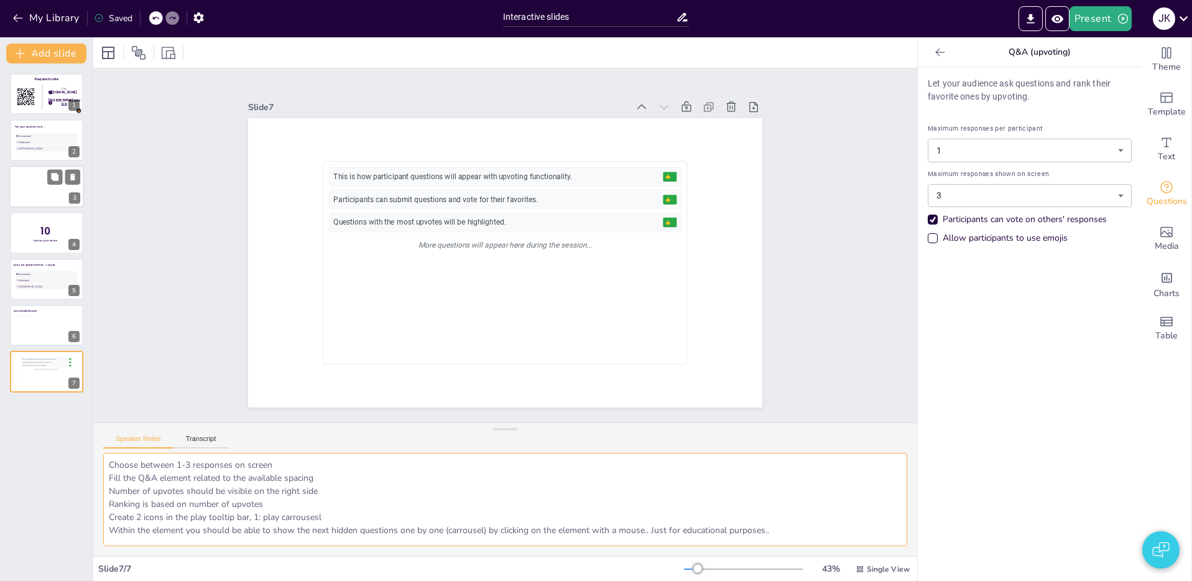
click at [280, 518] on textarea "Choose between 1-3 responses on screen Fill the Q&A element related to the avai…" at bounding box center [505, 499] width 804 height 93
click at [356, 515] on textarea "Choose between 1-3 responses on screen Fill the Q&A element related to the avai…" at bounding box center [505, 499] width 804 height 93
drag, startPoint x: 338, startPoint y: 522, endPoint x: 323, endPoint y: 505, distance: 22.5
click at [337, 522] on textarea "Choose between 1-3 responses on screen Fill the Q&A element related to the avai…" at bounding box center [505, 499] width 804 height 93
drag, startPoint x: 333, startPoint y: 515, endPoint x: 321, endPoint y: 516, distance: 11.9
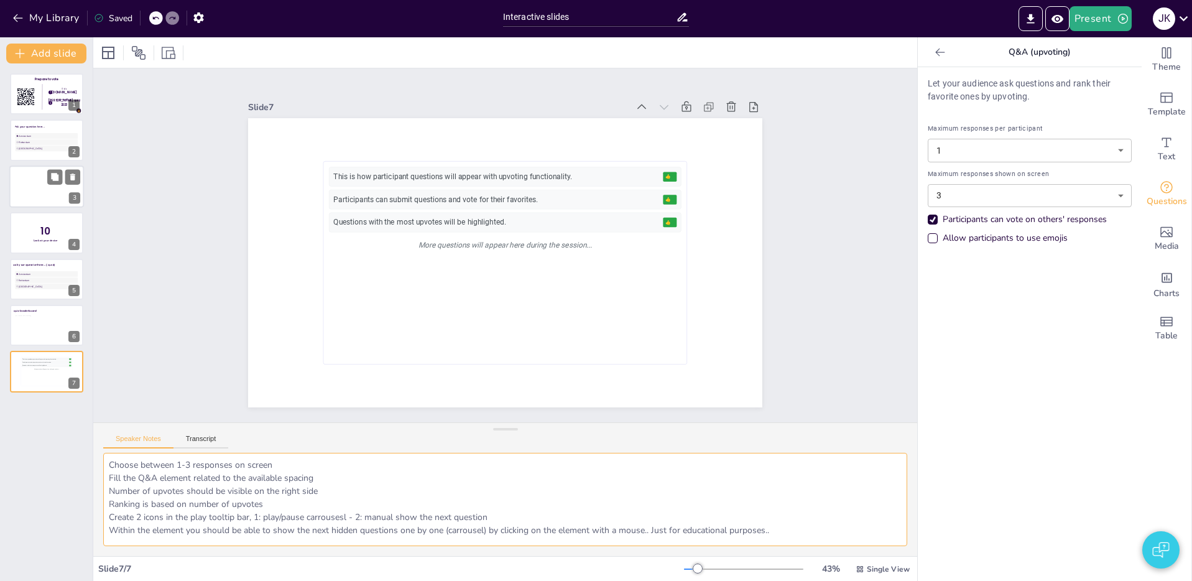
click at [330, 515] on textarea "Choose between 1-3 responses on screen Fill the Q&A element related to the avai…" at bounding box center [505, 499] width 804 height 93
click at [326, 515] on textarea "Choose between 1-3 responses on screen Fill the Q&A element related to the avai…" at bounding box center [505, 499] width 804 height 93
click at [334, 515] on textarea "Choose between 1-3 responses on screen Fill the Q&A element related to the avai…" at bounding box center [505, 499] width 804 height 93
drag, startPoint x: 341, startPoint y: 515, endPoint x: 318, endPoint y: 515, distance: 23.6
click at [318, 515] on textarea "Choose between 1-3 responses on screen Fill the Q&A element related to the avai…" at bounding box center [505, 499] width 804 height 93
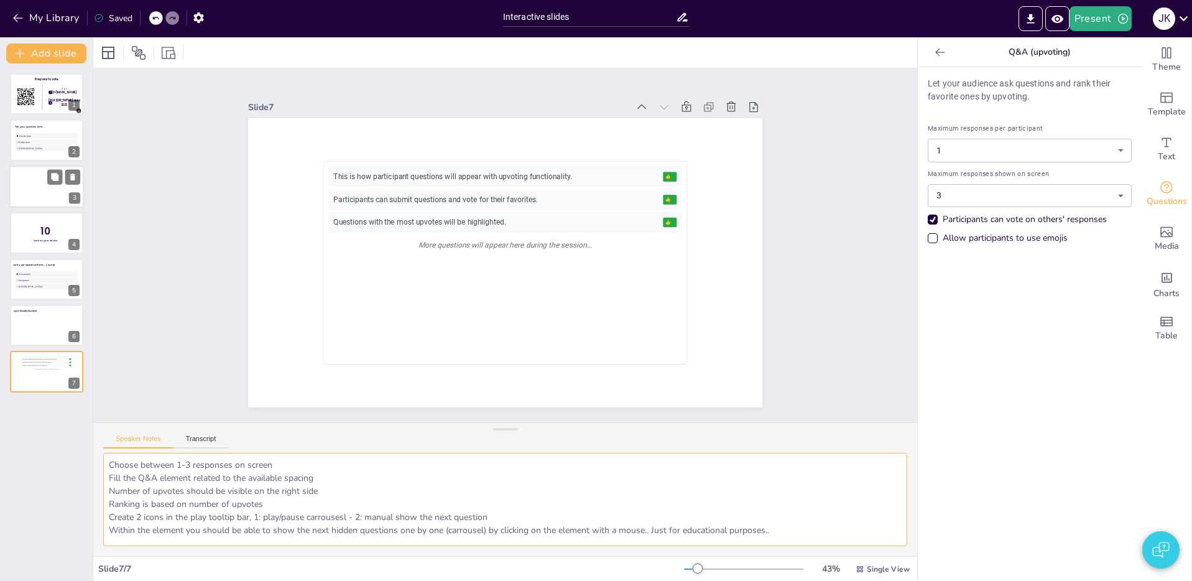
click at [321, 516] on textarea "Choose between 1-3 responses on screen Fill the Q&A element related to the avai…" at bounding box center [505, 499] width 804 height 93
drag, startPoint x: 341, startPoint y: 518, endPoint x: 352, endPoint y: 519, distance: 11.2
click at [342, 518] on textarea "Choose between 1-3 responses on screen Fill the Q&A element related to the avai…" at bounding box center [505, 499] width 804 height 93
drag, startPoint x: 375, startPoint y: 518, endPoint x: 347, endPoint y: 522, distance: 27.5
click at [374, 518] on textarea "Choose between 1-3 responses on screen Fill the Q&A element related to the avai…" at bounding box center [505, 499] width 804 height 93
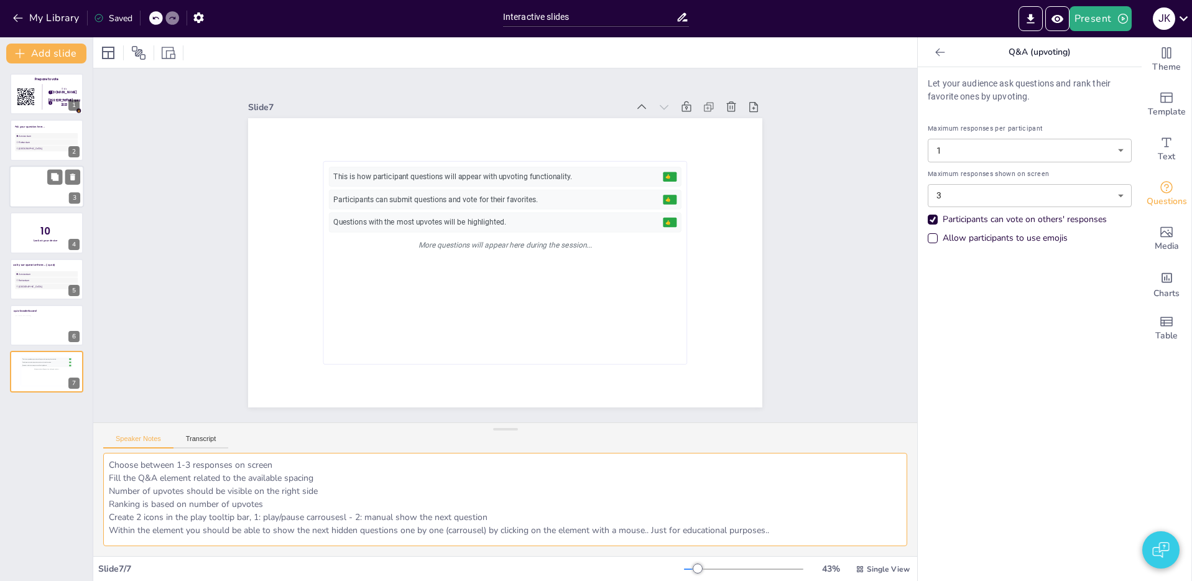
click at [349, 522] on textarea "Choose between 1-3 responses on screen Fill the Q&A element related to the avai…" at bounding box center [505, 499] width 804 height 93
drag, startPoint x: 480, startPoint y: 524, endPoint x: 469, endPoint y: 521, distance: 11.0
click at [475, 522] on textarea "Choose between 1-3 responses on screen Fill the Q&A element related to the avai…" at bounding box center [505, 499] width 804 height 93
drag, startPoint x: 453, startPoint y: 516, endPoint x: 484, endPoint y: 516, distance: 31.1
click at [454, 516] on textarea "Choose between 1-3 responses on screen Fill the Q&A element related to the avai…" at bounding box center [505, 499] width 804 height 93
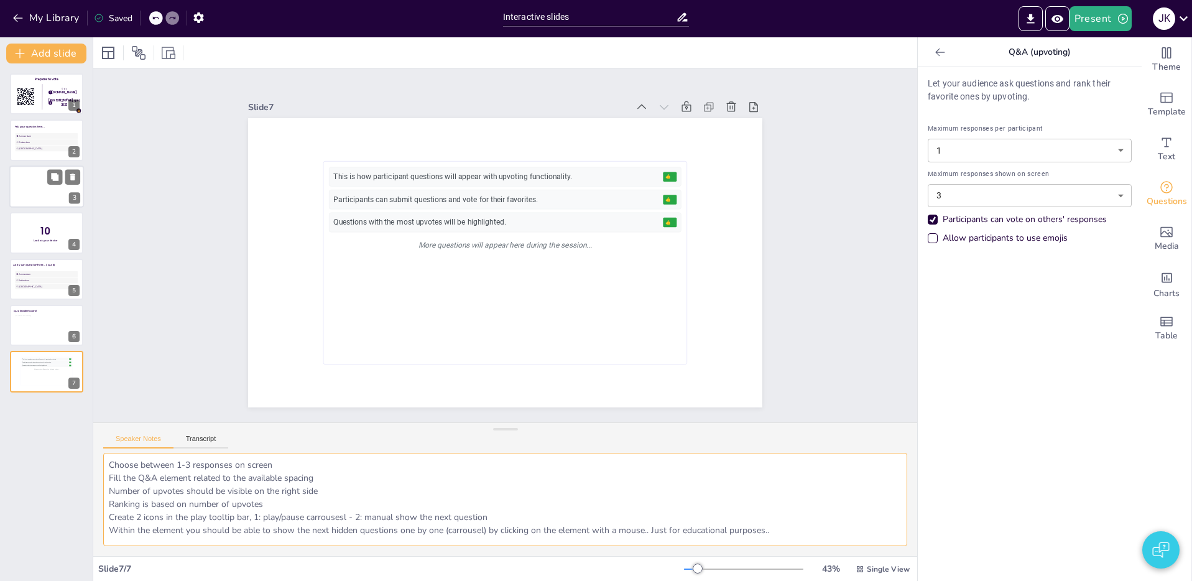
click at [491, 516] on textarea "Choose between 1-3 responses on screen Fill the Q&A element related to the avai…" at bounding box center [505, 499] width 804 height 93
click at [495, 517] on textarea "Choose between 1-3 responses on screen Fill the Q&A element related to the avai…" at bounding box center [505, 499] width 804 height 93
click at [495, 515] on textarea "Choose between 1-3 responses on screen Fill the Q&A element related to the avai…" at bounding box center [505, 499] width 804 height 93
click at [142, 516] on textarea "Choose between 1-3 responses on screen Fill the Q&A element related to the avai…" at bounding box center [505, 499] width 804 height 93
click at [222, 533] on textarea "Choose between 1-3 responses on screen Fill the Q&A element related to the avai…" at bounding box center [505, 499] width 804 height 93
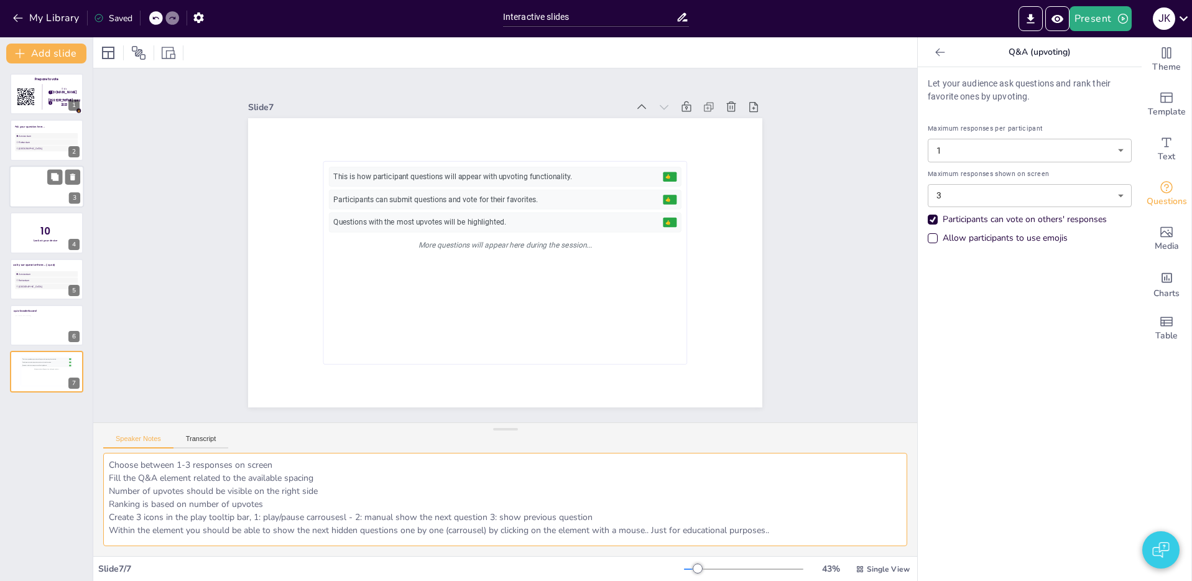
click at [222, 533] on textarea "Choose between 1-3 responses on screen Fill the Q&A element related to the avai…" at bounding box center [505, 499] width 804 height 93
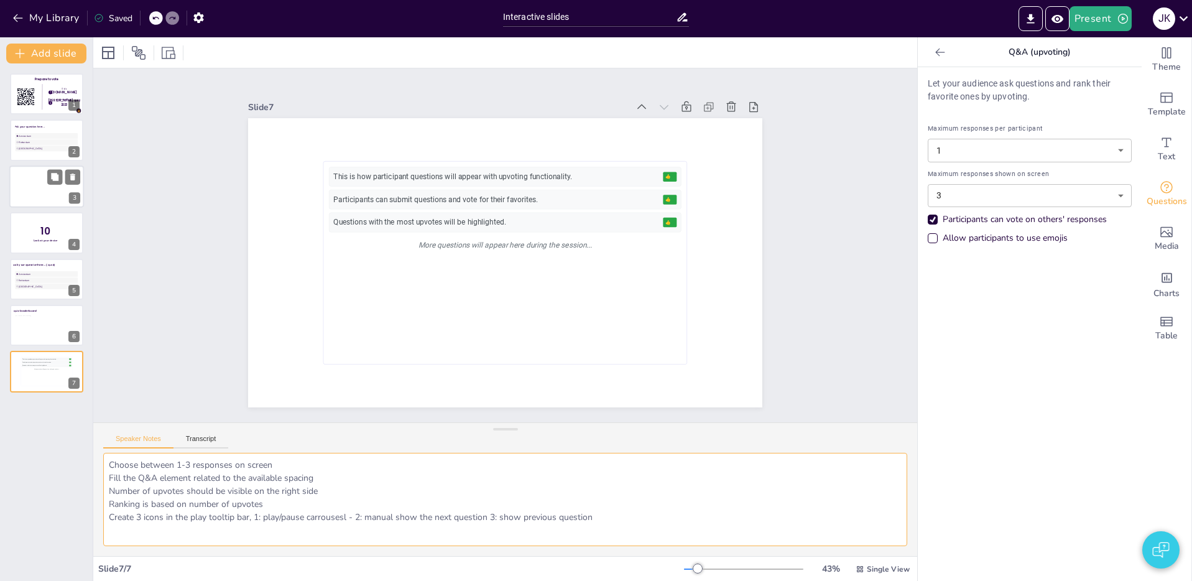
click at [358, 472] on textarea "Choose between 1-3 responses on screen Fill the Q&A element related to the avai…" at bounding box center [505, 499] width 804 height 93
click at [348, 503] on textarea "Choose between 1-3 responses on screen Fill the Q&A element related to the avai…" at bounding box center [505, 499] width 804 height 93
click at [1054, 16] on icon "Preview Presentation" at bounding box center [1057, 18] width 12 height 8
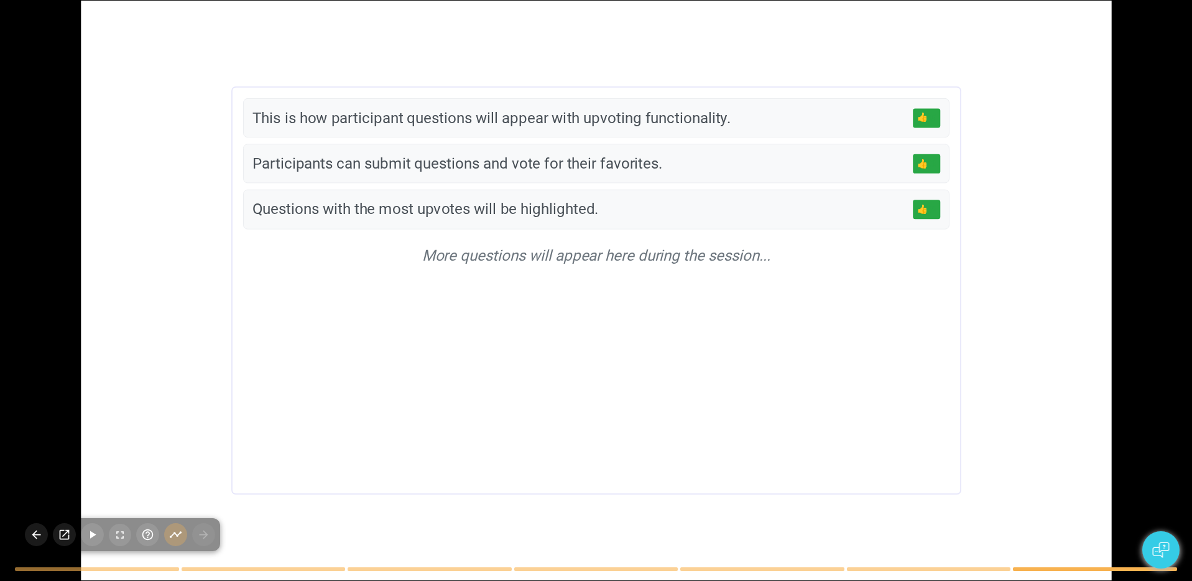
drag, startPoint x: 208, startPoint y: 536, endPoint x: 200, endPoint y: 536, distance: 7.5
click at [207, 536] on div at bounding box center [120, 534] width 200 height 33
click at [177, 536] on icon "button" at bounding box center [175, 534] width 13 height 13
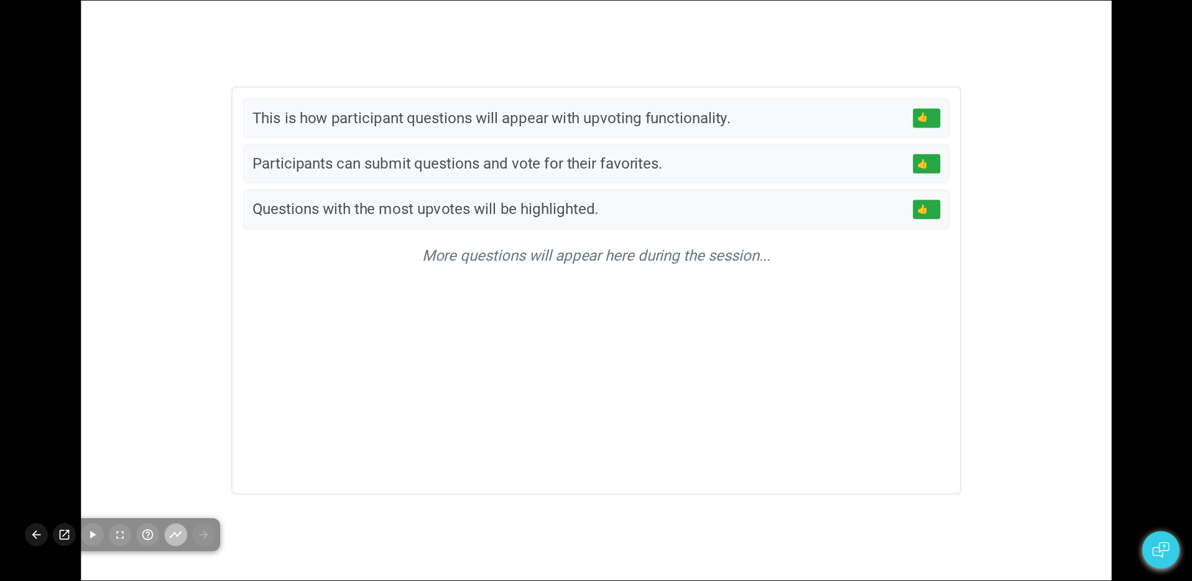
click at [177, 536] on icon "button" at bounding box center [175, 534] width 13 height 13
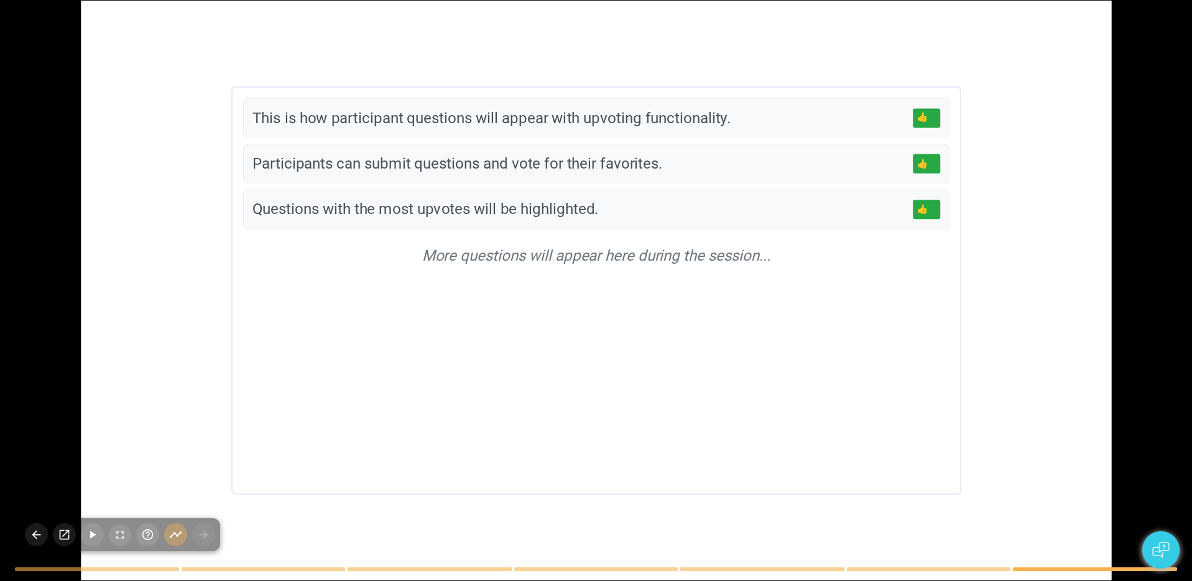
click at [178, 536] on icon "button" at bounding box center [175, 534] width 13 height 13
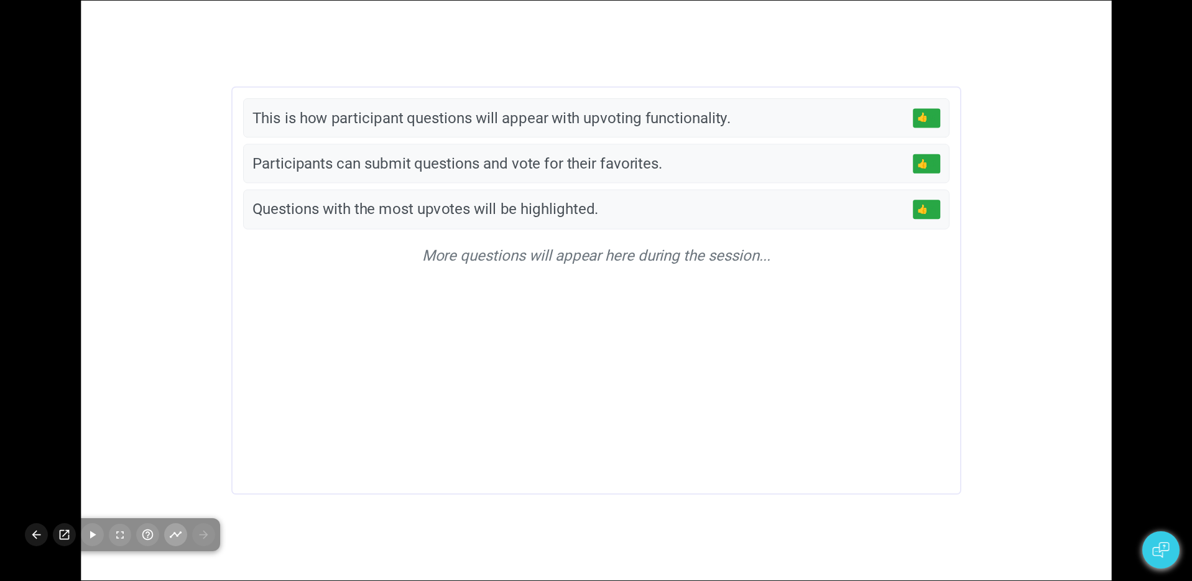
click at [175, 536] on icon "button" at bounding box center [175, 534] width 13 height 13
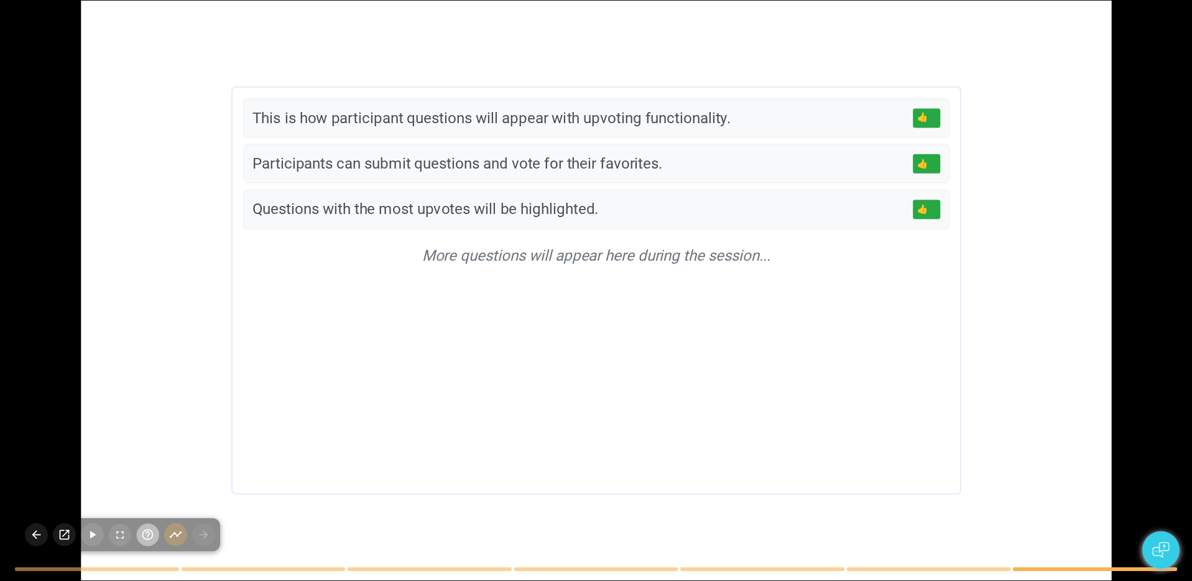
click at [147, 536] on icon "button" at bounding box center [147, 534] width 13 height 13
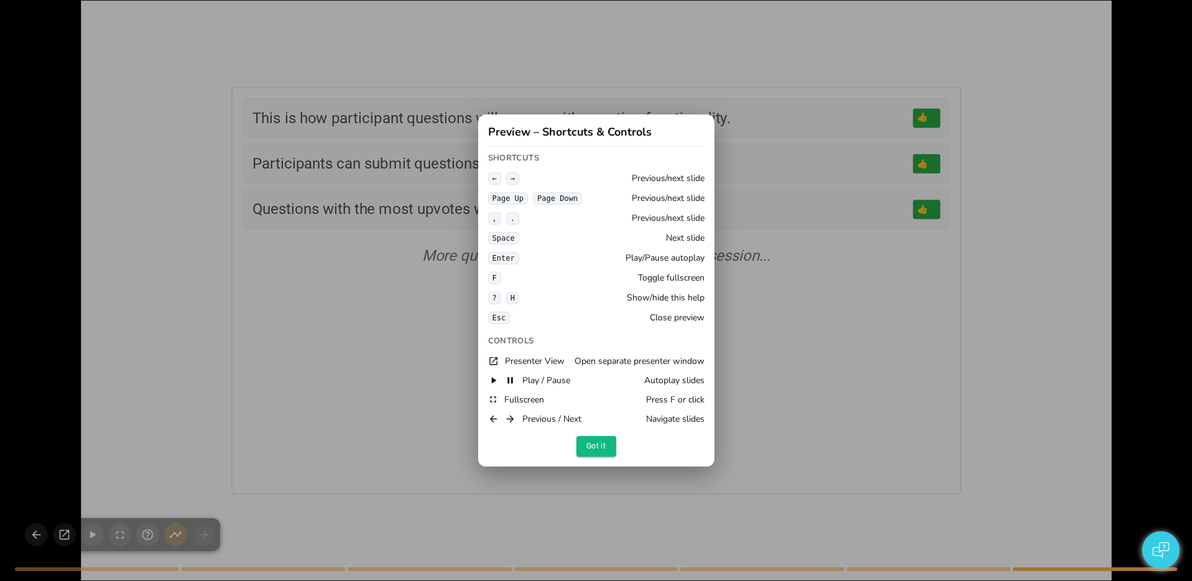
click at [147, 536] on div "Preview – Shortcuts & Controls Shortcuts ← → Previous/next slide Page Up Page D…" at bounding box center [596, 290] width 1192 height 581
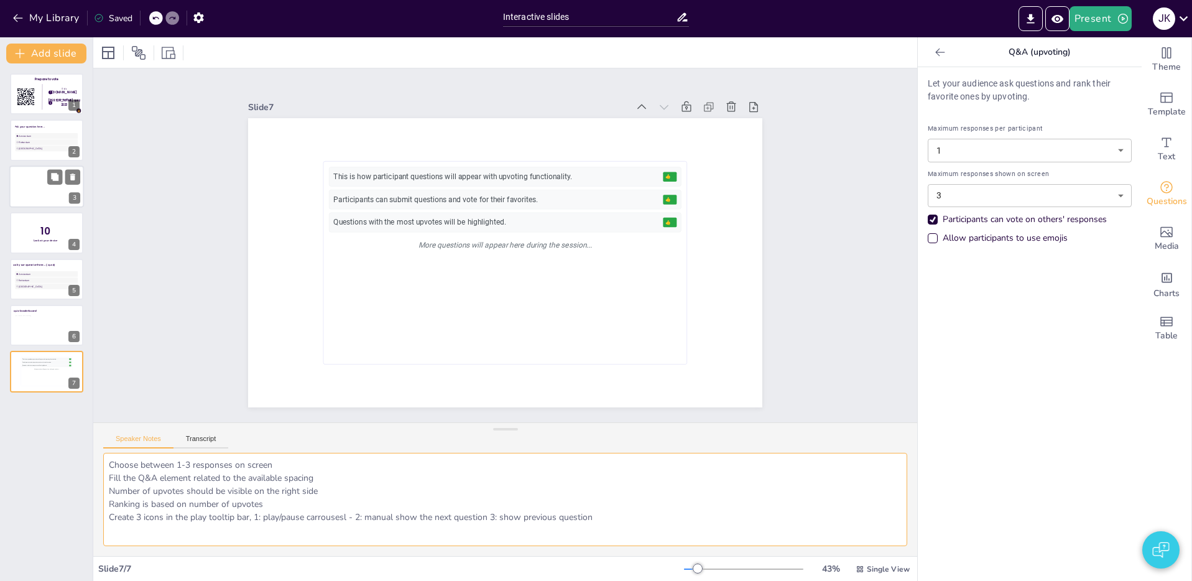
drag, startPoint x: 631, startPoint y: 522, endPoint x: 614, endPoint y: 518, distance: 17.2
click at [625, 522] on textarea "Choose between 1-3 responses on screen Fill the Q&A element related to the avai…" at bounding box center [505, 499] width 804 height 93
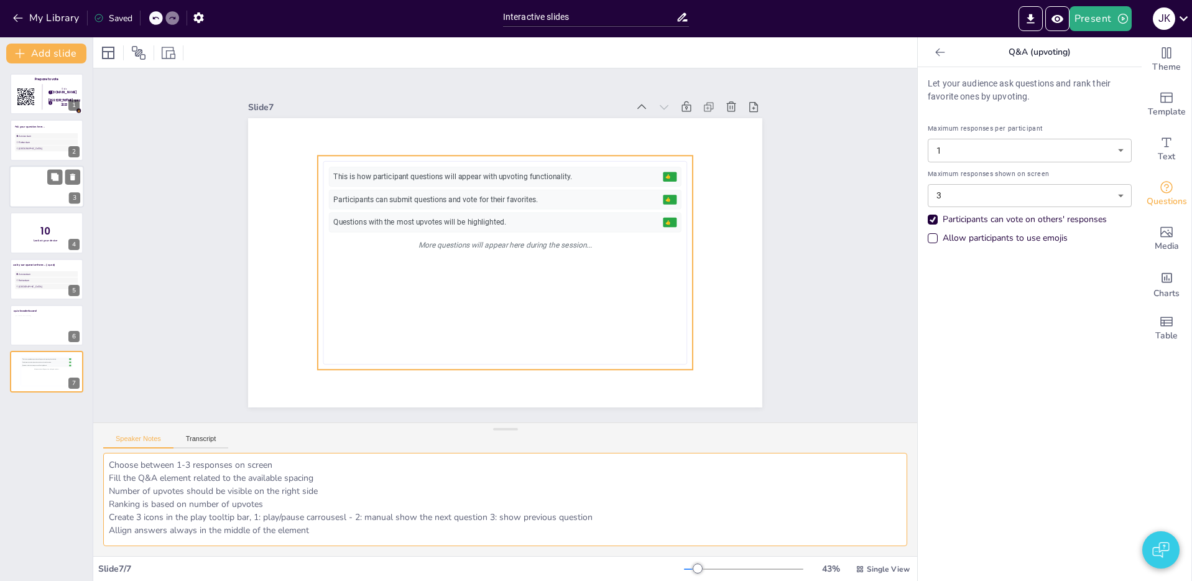
type textarea "Choose between 1-3 responses on screen Fill the Q&A element related to the avai…"
click at [453, 190] on div "Participants can submit questions and vote for their favorites. 👍 3" at bounding box center [505, 200] width 352 height 20
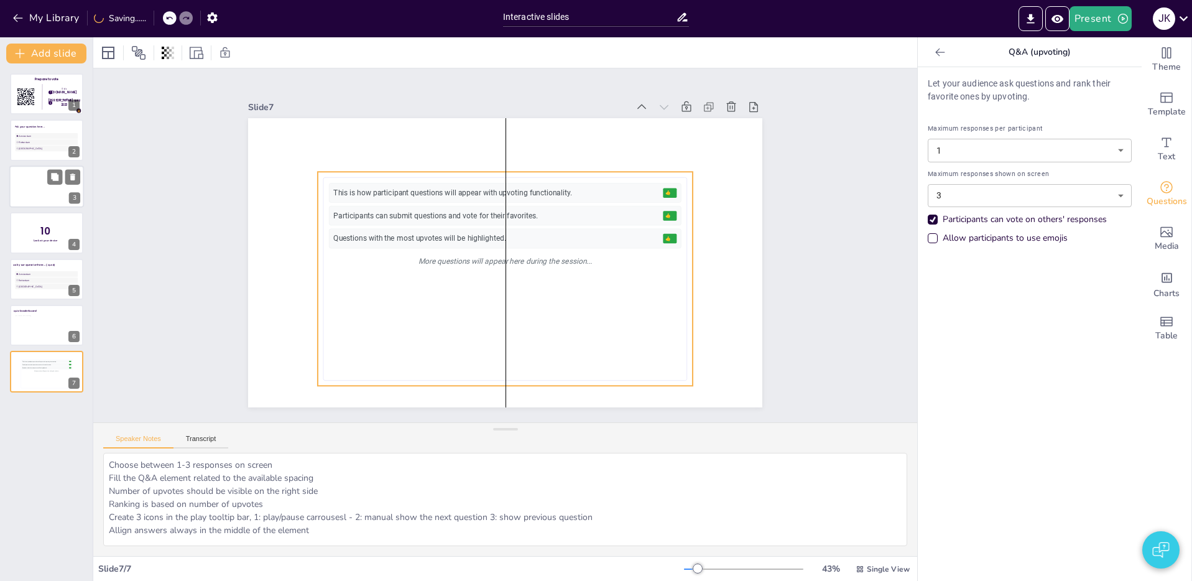
drag, startPoint x: 515, startPoint y: 164, endPoint x: 390, endPoint y: 192, distance: 127.4
click at [515, 179] on div "This is how participant questions will appear with upvoting functionality. 👍 5 …" at bounding box center [505, 278] width 364 height 203
click at [42, 324] on div at bounding box center [47, 327] width 64 height 25
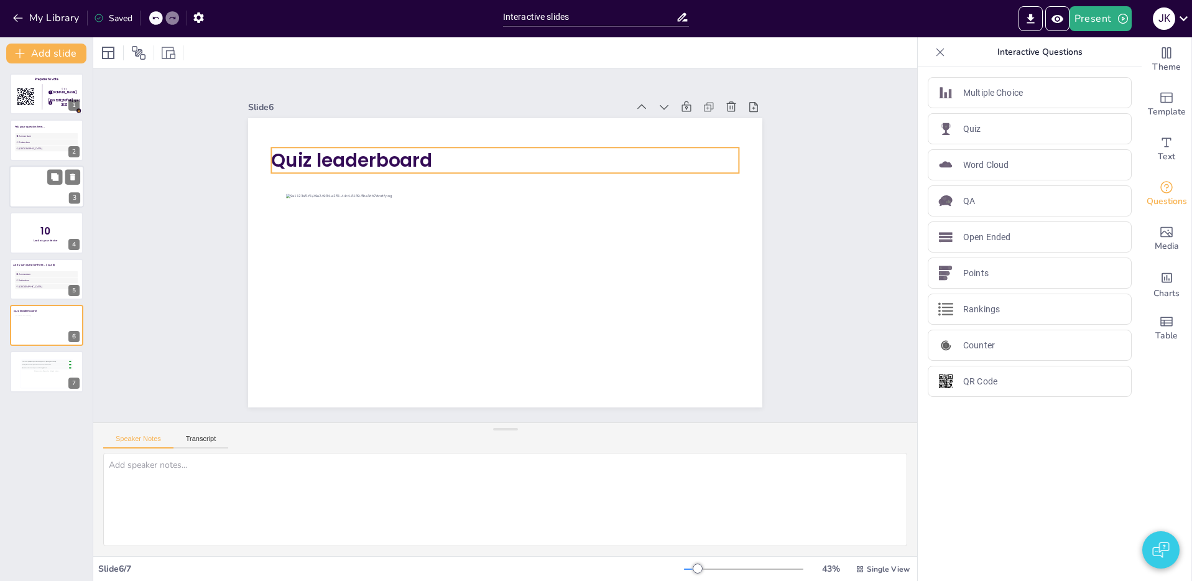
click at [316, 160] on span "Quiz leaderboard" at bounding box center [361, 145] width 162 height 42
click at [366, 162] on span "Quiz leaderboard" at bounding box center [361, 145] width 162 height 42
click at [46, 352] on div at bounding box center [46, 372] width 75 height 42
type textarea "Choose between 1-3 responses on screen Fill the Q&A element related to the avai…"
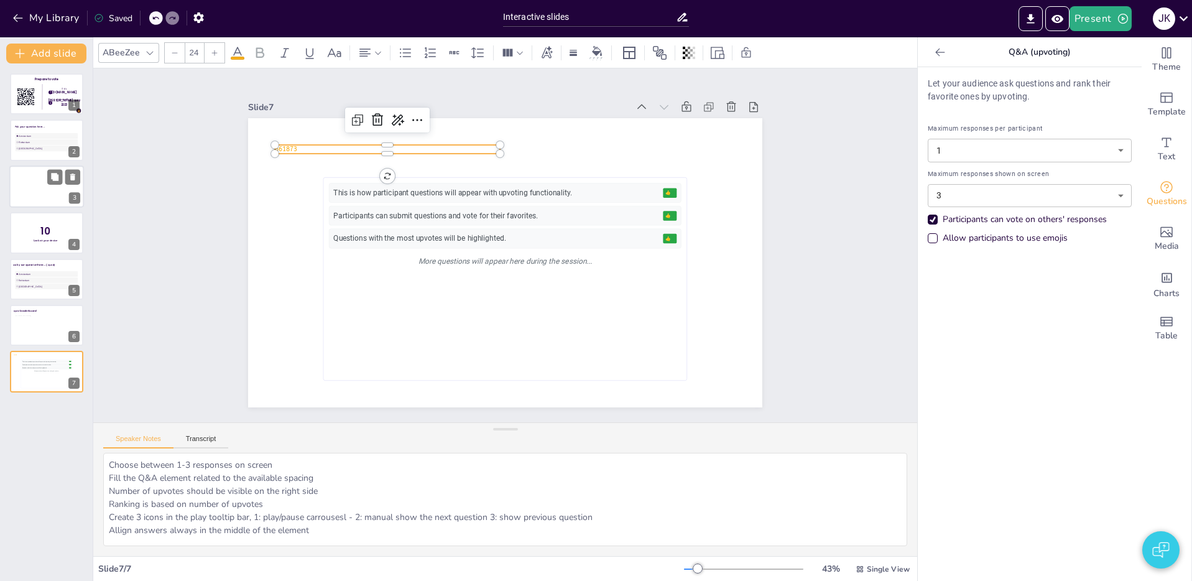
click at [298, 148] on p "661873" at bounding box center [398, 137] width 224 height 32
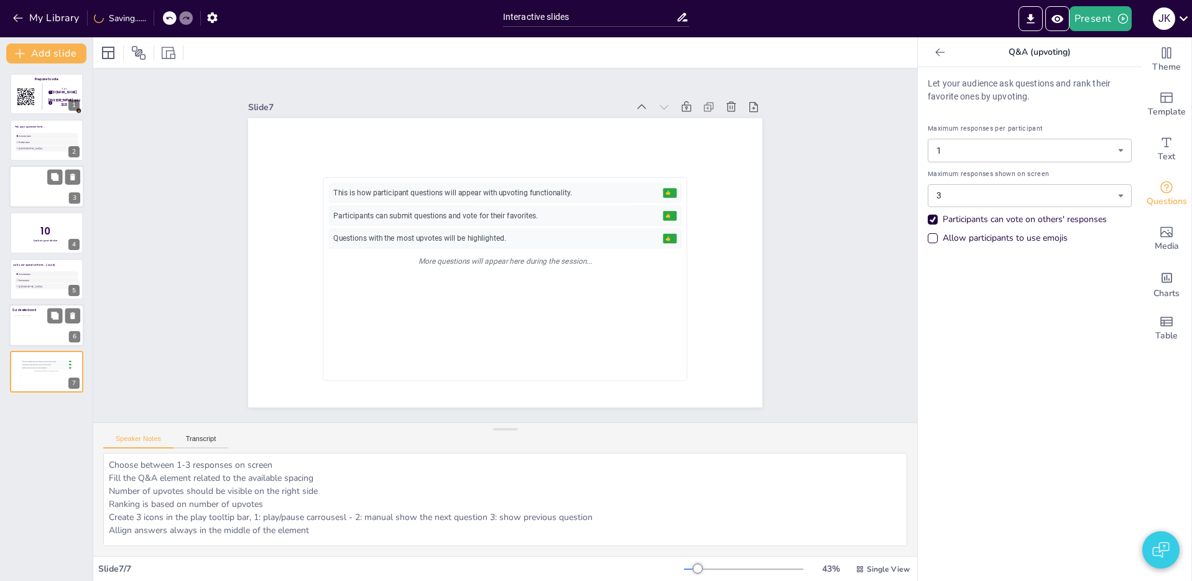
click at [22, 317] on div at bounding box center [47, 327] width 64 height 25
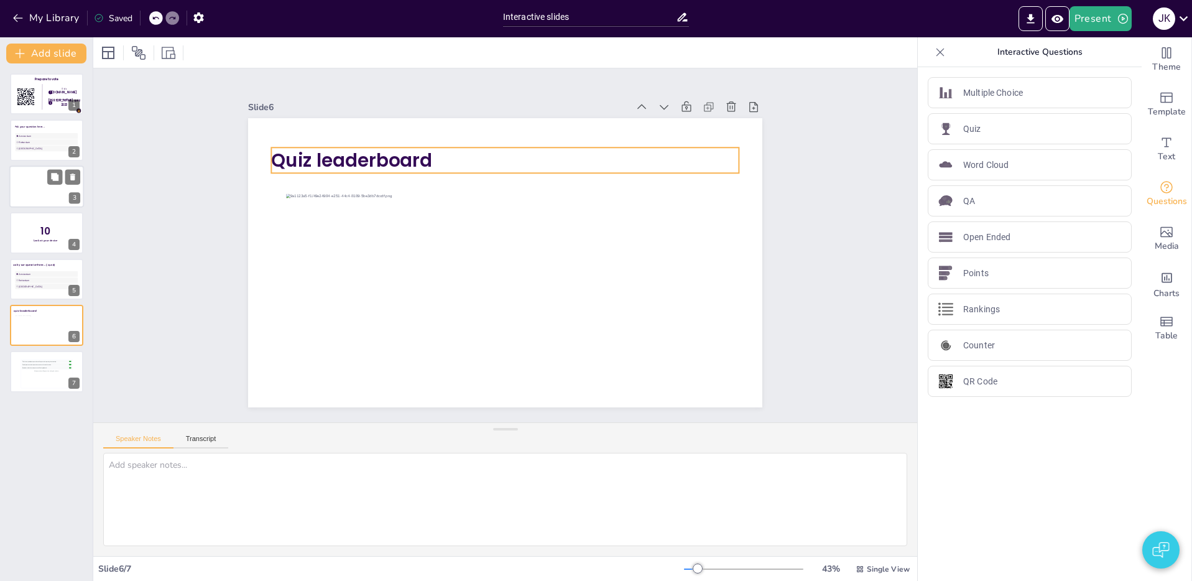
click at [331, 161] on span "Quiz leaderboard" at bounding box center [352, 159] width 160 height 25
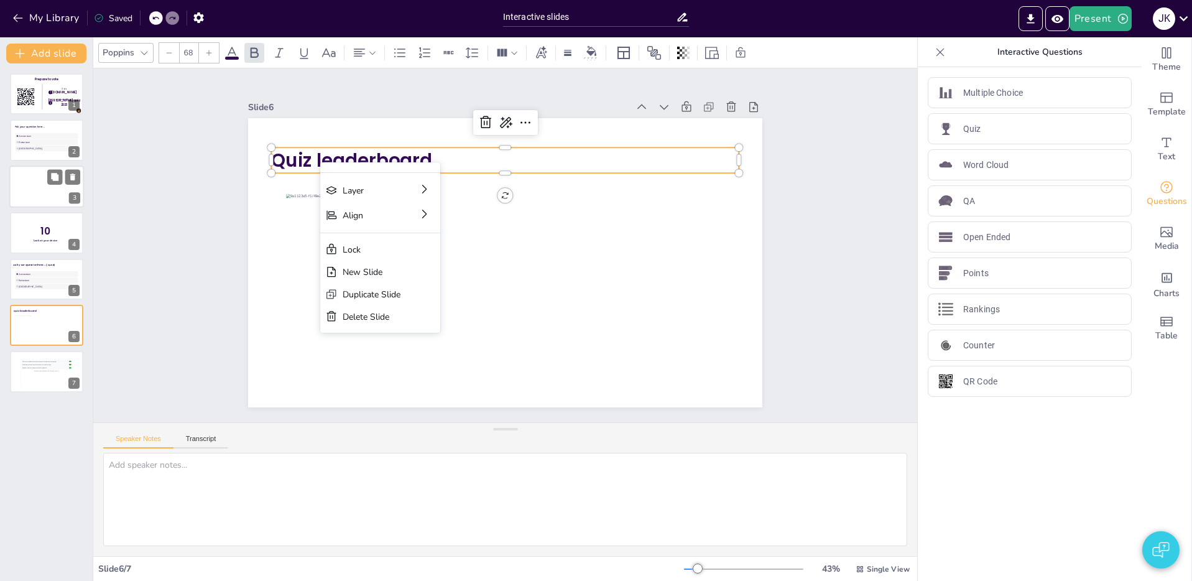
click at [471, 150] on p "Quiz leaderboard" at bounding box center [505, 159] width 467 height 25
drag, startPoint x: 37, startPoint y: 285, endPoint x: 55, endPoint y: 278, distance: 19.1
click at [37, 285] on span "[GEOGRAPHIC_DATA]" at bounding box center [47, 286] width 59 height 3
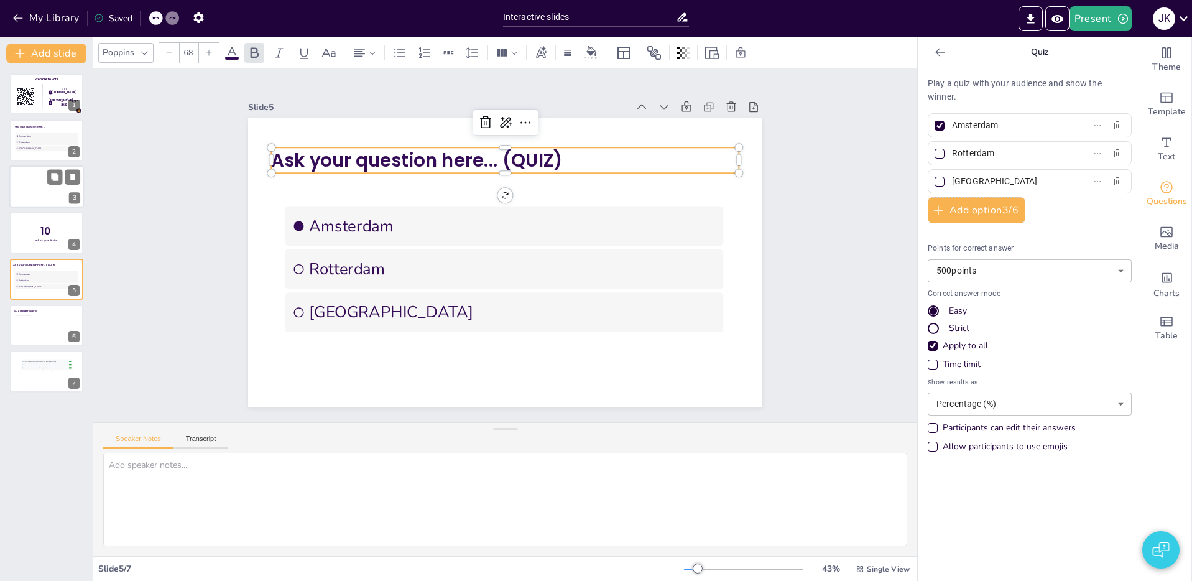
click at [300, 167] on span "Ask your question here... (QUIZ)" at bounding box center [417, 159] width 291 height 25
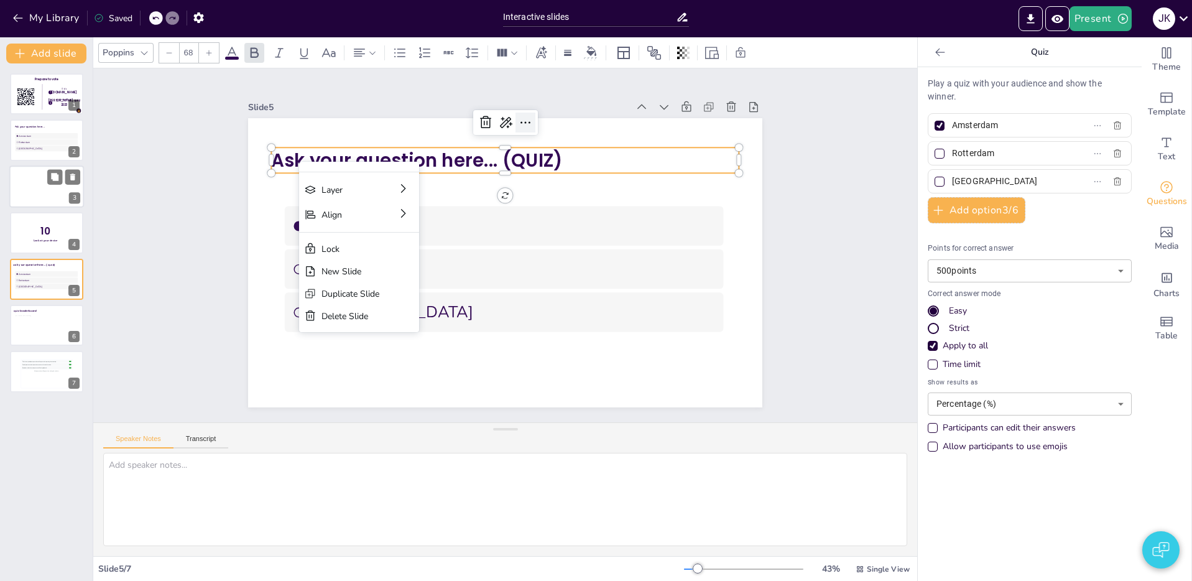
click at [520, 127] on icon at bounding box center [525, 122] width 15 height 15
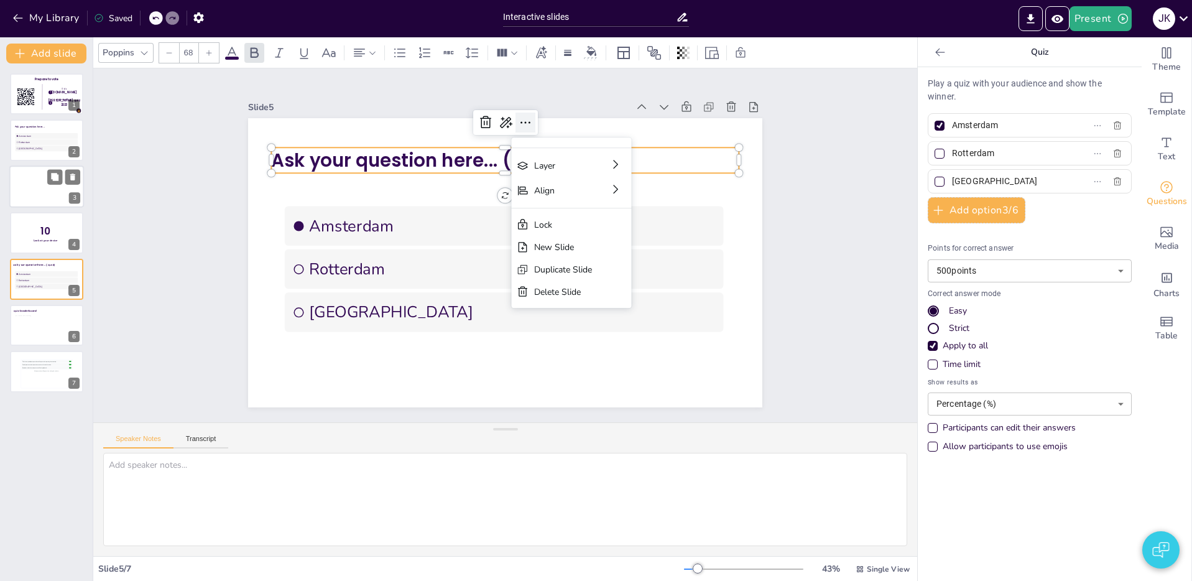
click at [523, 126] on icon at bounding box center [525, 122] width 15 height 15
click at [365, 162] on span "Ask your question here... (QUIZ)" at bounding box center [426, 152] width 292 height 56
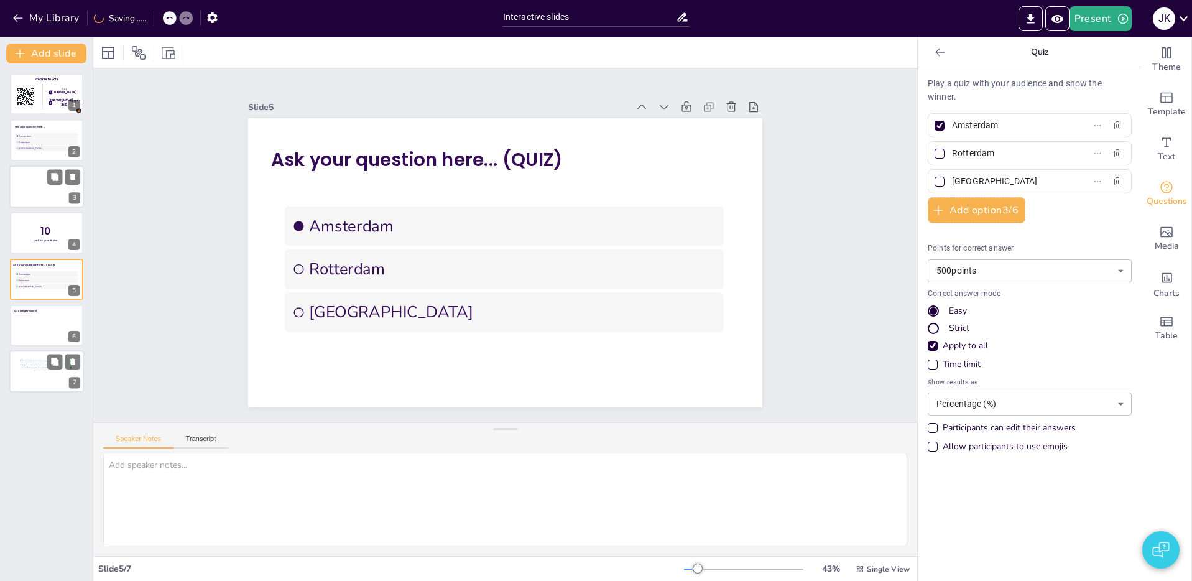
click at [39, 384] on div "This is how participant questions will appear with upvoting functionality. 👍 5 …" at bounding box center [46, 374] width 51 height 28
type textarea "Choose between 1-3 responses on screen Fill the Q&A element related to the avai…"
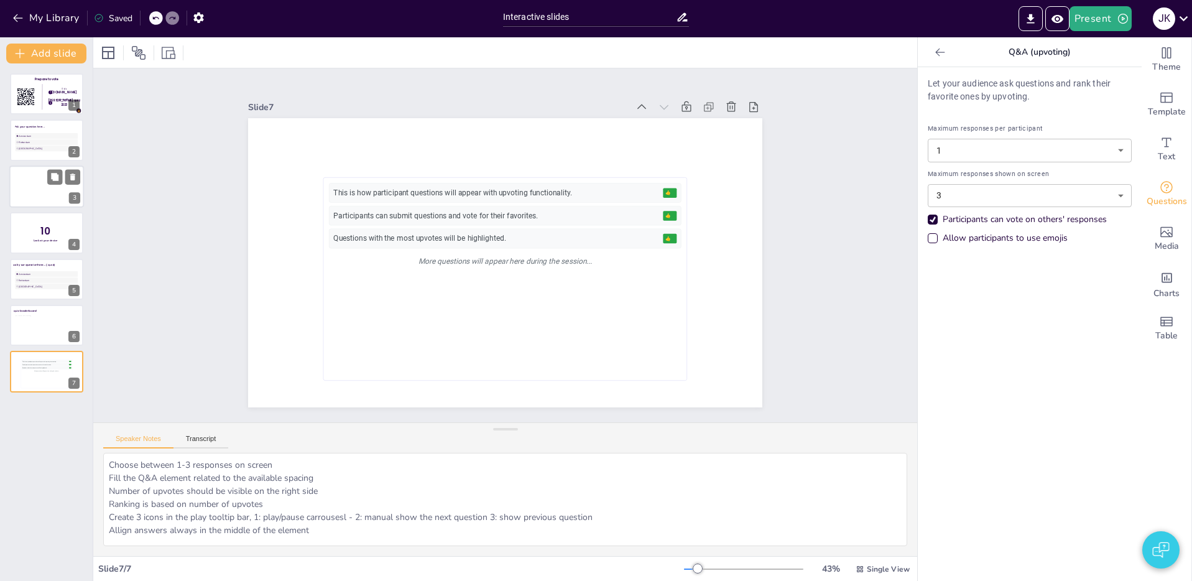
drag, startPoint x: 989, startPoint y: 81, endPoint x: 1053, endPoint y: 99, distance: 66.7
click at [1056, 99] on p "Let your audience ask questions and rank their favorite ones by upvoting." at bounding box center [1029, 90] width 204 height 26
drag, startPoint x: 1019, startPoint y: 86, endPoint x: 1070, endPoint y: 91, distance: 50.6
click at [1070, 91] on p "Let your audience ask questions and rank their favorite ones by upvoting." at bounding box center [1029, 90] width 204 height 26
drag, startPoint x: 1008, startPoint y: 114, endPoint x: 959, endPoint y: 108, distance: 49.5
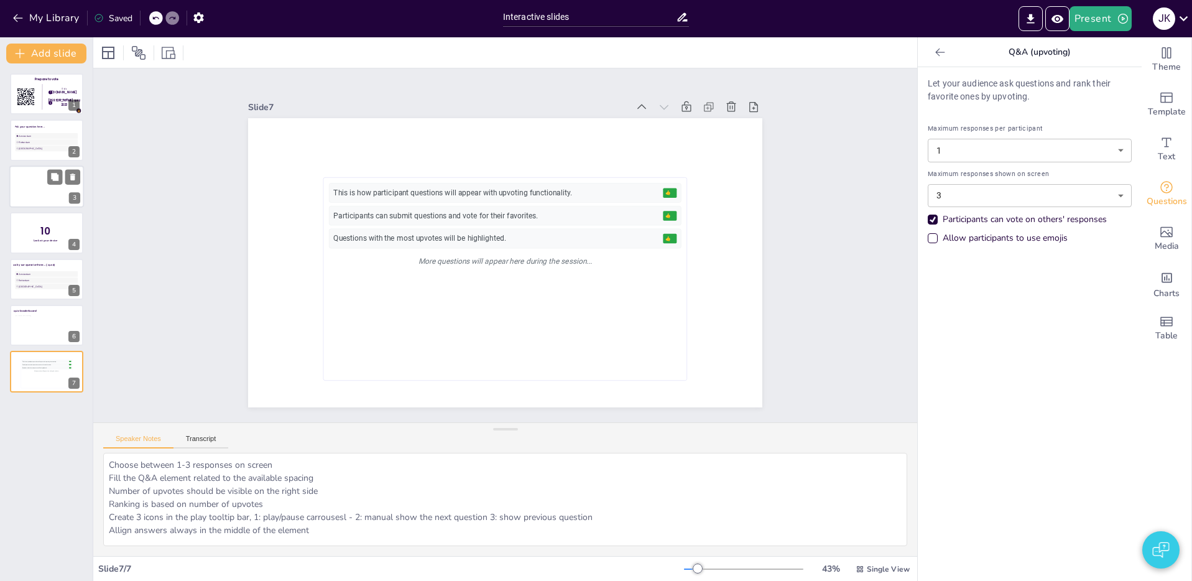
click at [1001, 114] on div "Maximum responses per participant 1 1 ​ Maximum responses shown on screen 3 3 ​…" at bounding box center [1029, 181] width 204 height 137
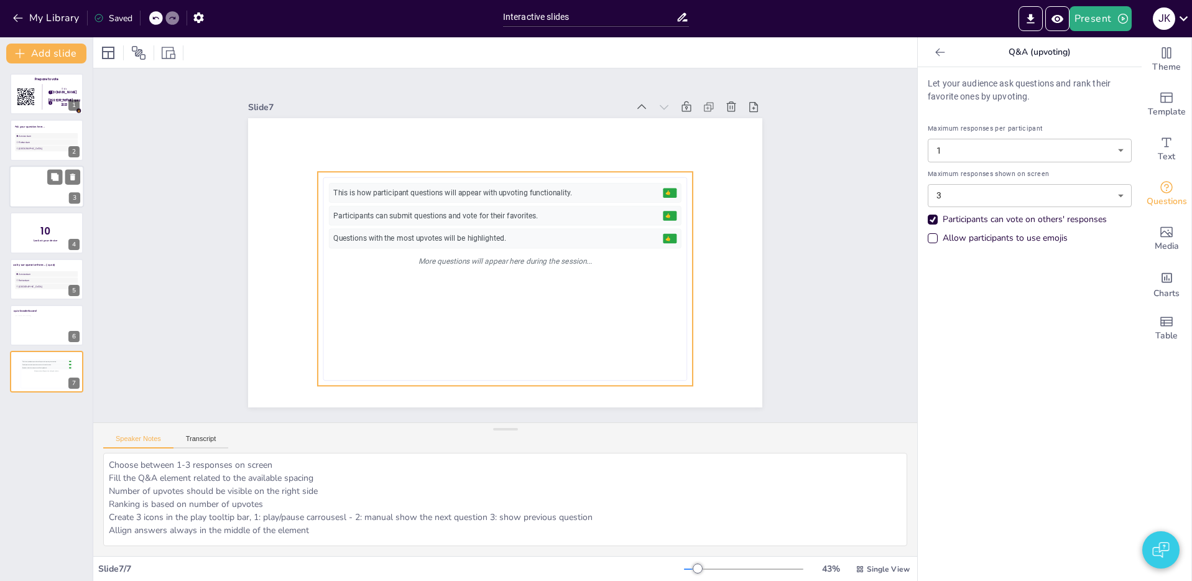
click at [494, 173] on div "This is how participant questions will appear with upvoting functionality. 👍 5 …" at bounding box center [501, 279] width 395 height 252
drag, startPoint x: 1183, startPoint y: 154, endPoint x: 1173, endPoint y: 151, distance: 10.3
click at [1182, 153] on div "Text" at bounding box center [1166, 149] width 50 height 45
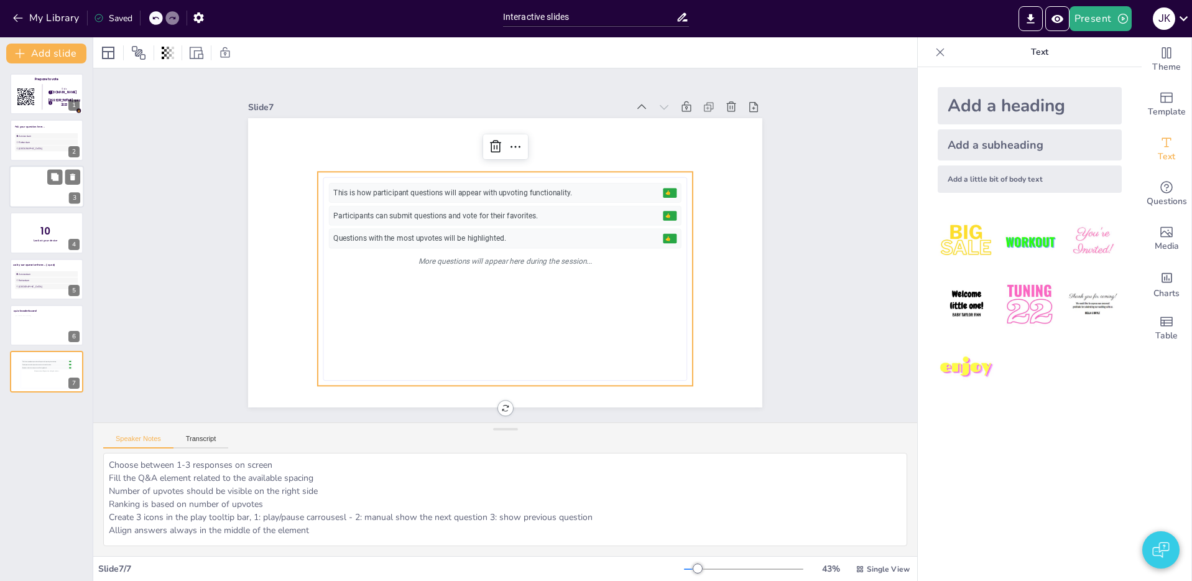
drag, startPoint x: 1029, startPoint y: 105, endPoint x: 772, endPoint y: 132, distance: 258.1
click at [1028, 105] on div "Add a heading" at bounding box center [1029, 105] width 184 height 37
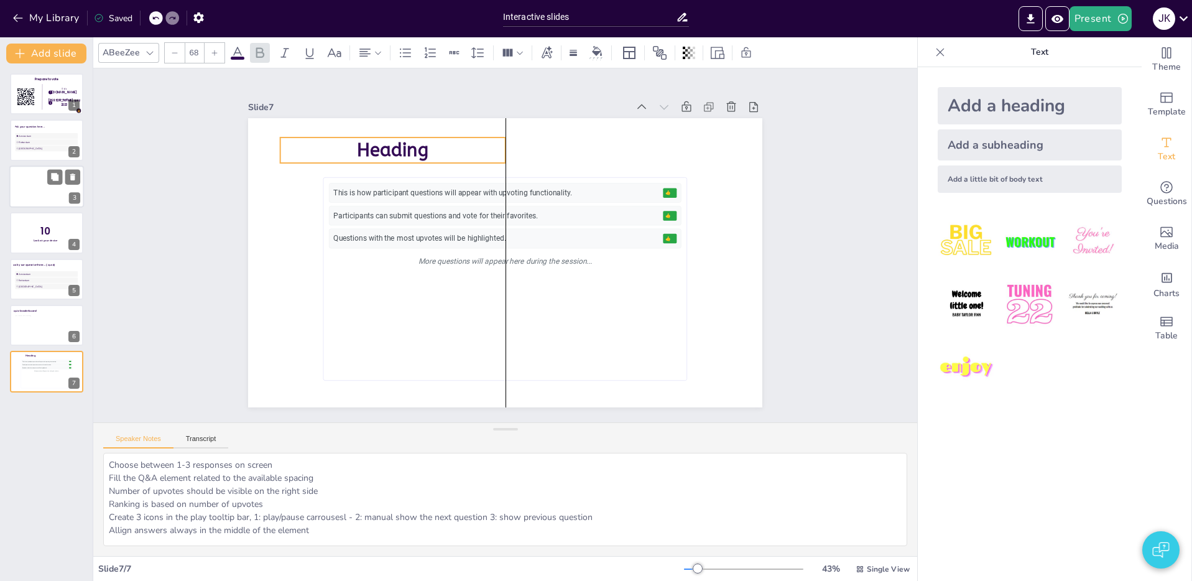
drag, startPoint x: 471, startPoint y: 234, endPoint x: 446, endPoint y: 172, distance: 67.5
click at [423, 154] on p "Heading" at bounding box center [392, 149] width 225 height 25
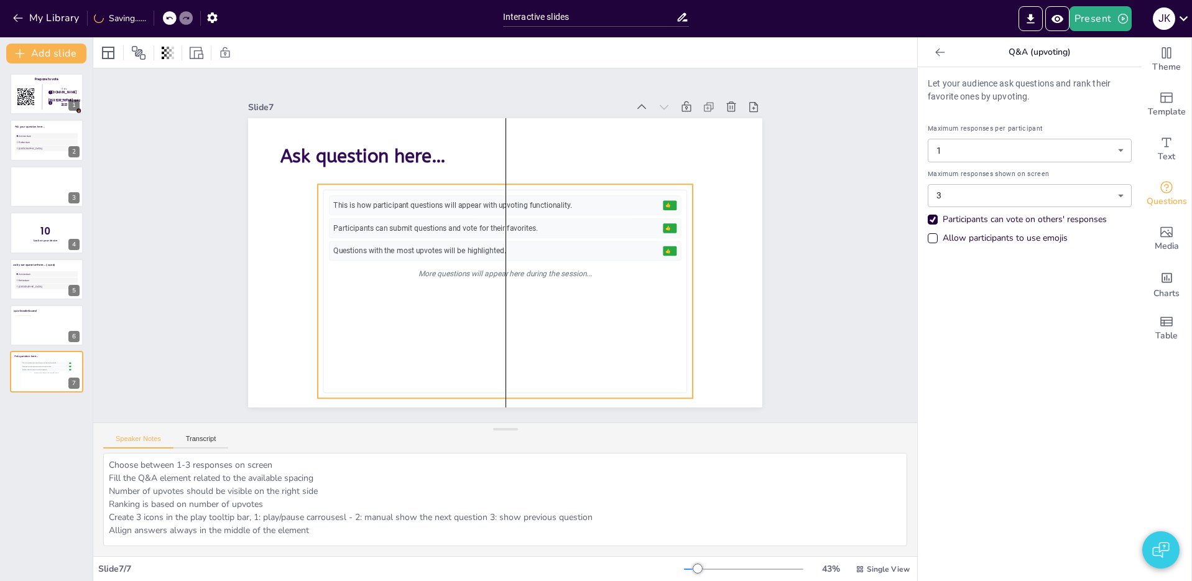
drag, startPoint x: 418, startPoint y: 338, endPoint x: 456, endPoint y: 339, distance: 38.5
click at [456, 339] on div "This is how participant questions will appear with upvoting functionality. 👍 5 …" at bounding box center [505, 290] width 352 height 191
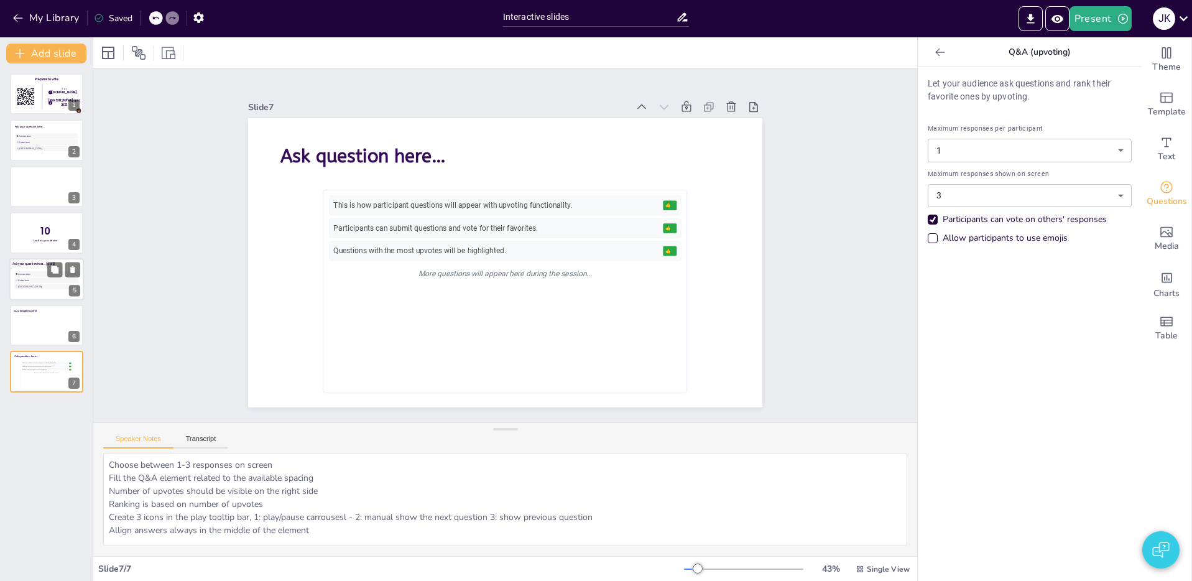
click at [23, 285] on span "[GEOGRAPHIC_DATA]" at bounding box center [47, 286] width 59 height 3
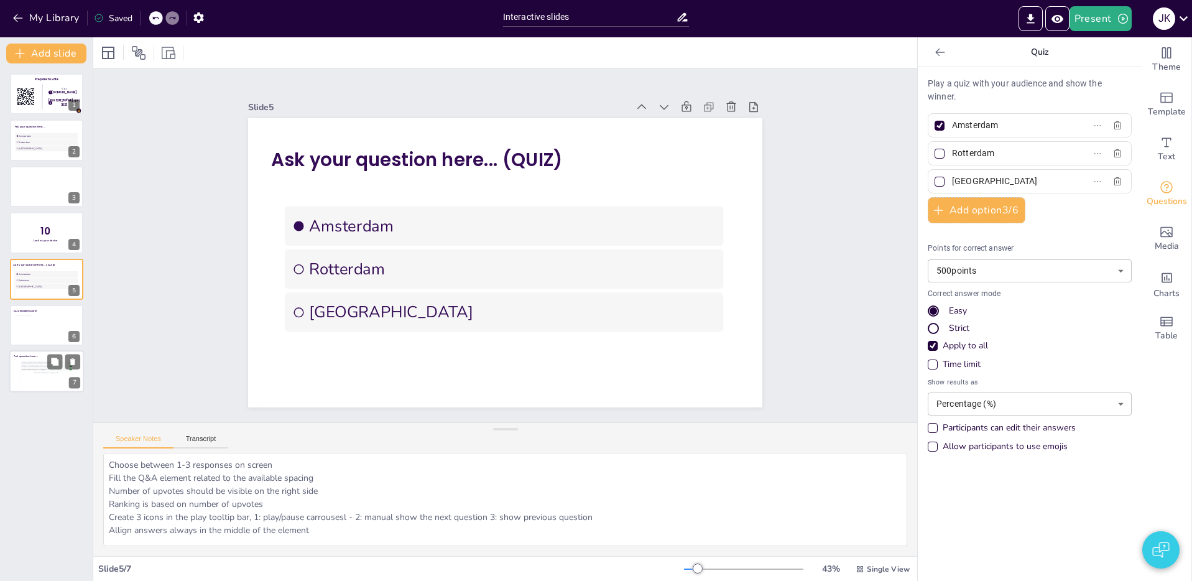
click at [27, 367] on div "Participants can submit questions and vote for their favorites. 👍 3" at bounding box center [46, 366] width 51 height 3
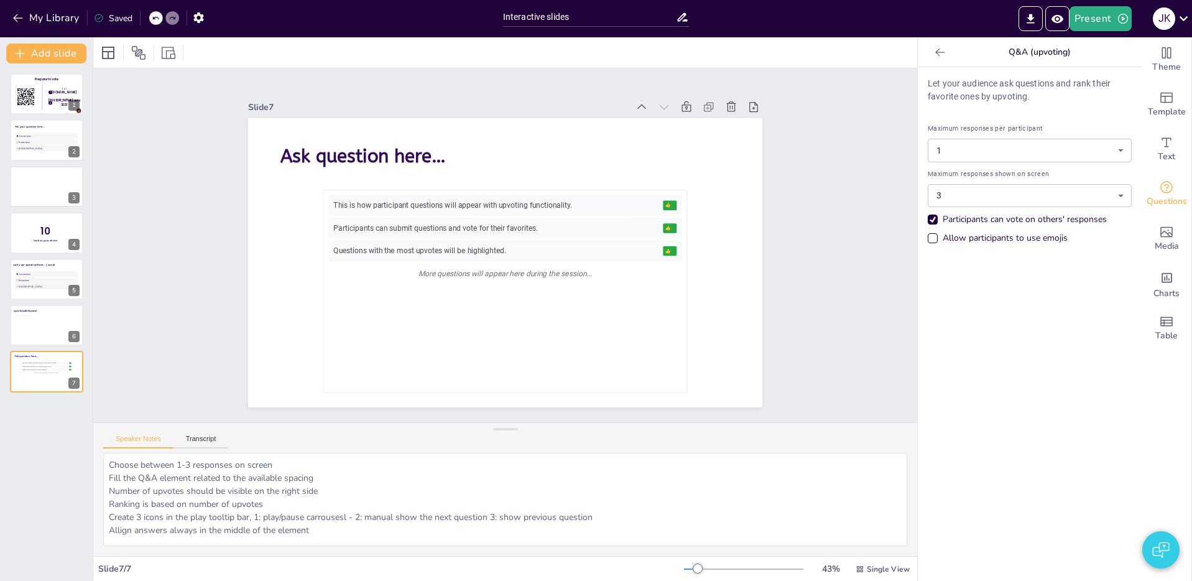
scroll to position [9, 0]
drag, startPoint x: 374, startPoint y: 528, endPoint x: 351, endPoint y: 530, distance: 23.1
click at [374, 528] on textarea "Choose between 1-3 responses on screen Fill the Q&A element related to the avai…" at bounding box center [505, 499] width 804 height 93
drag, startPoint x: 46, startPoint y: 53, endPoint x: 91, endPoint y: 135, distance: 93.8
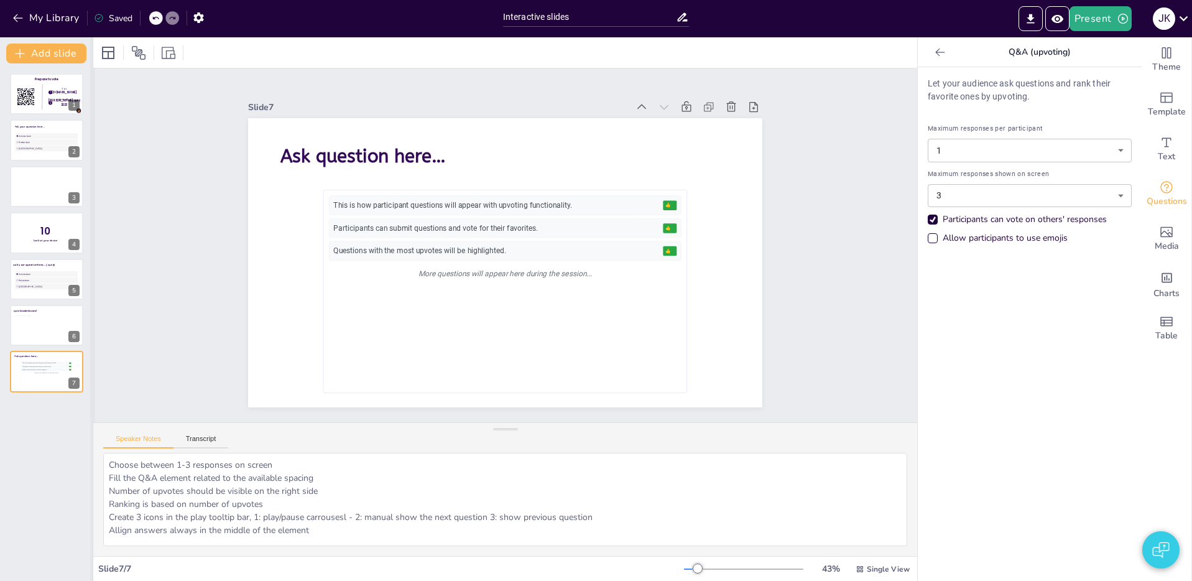
click at [47, 53] on button "Add slide" at bounding box center [46, 54] width 80 height 20
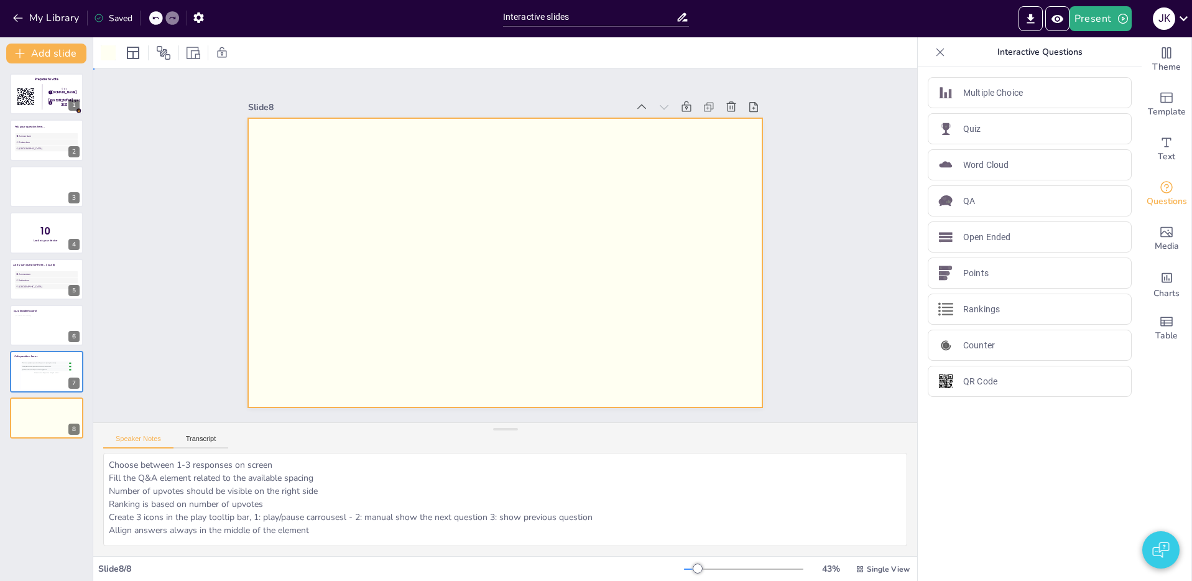
drag, startPoint x: 498, startPoint y: 269, endPoint x: 152, endPoint y: 347, distance: 354.2
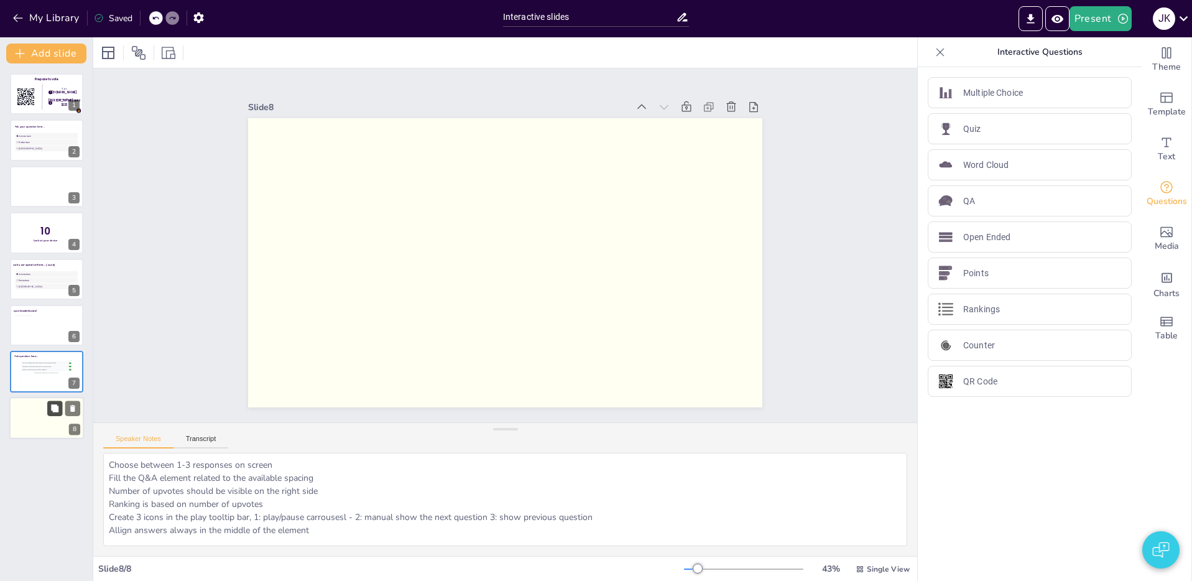
click at [57, 412] on icon at bounding box center [54, 407] width 9 height 9
click at [40, 427] on div at bounding box center [46, 418] width 75 height 42
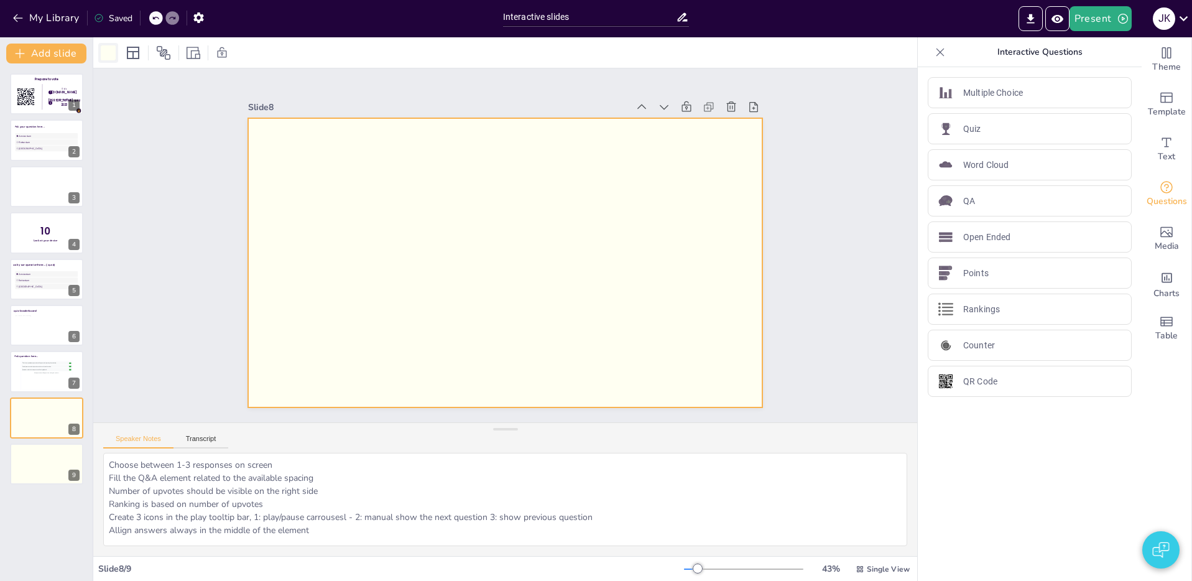
click at [112, 52] on div at bounding box center [108, 52] width 15 height 15
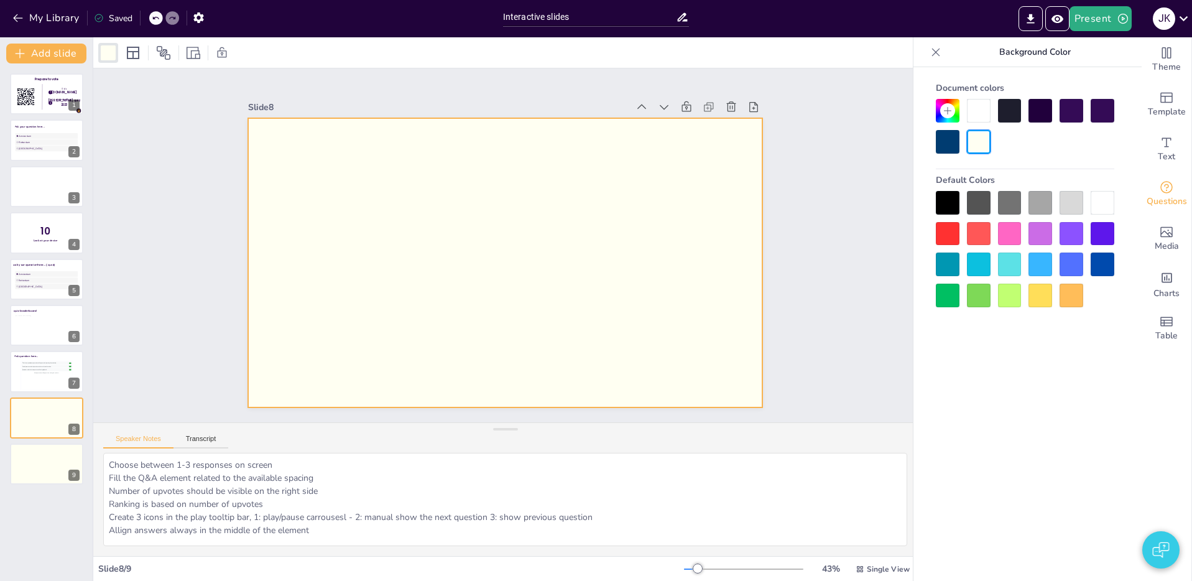
click at [983, 112] on div at bounding box center [979, 111] width 24 height 24
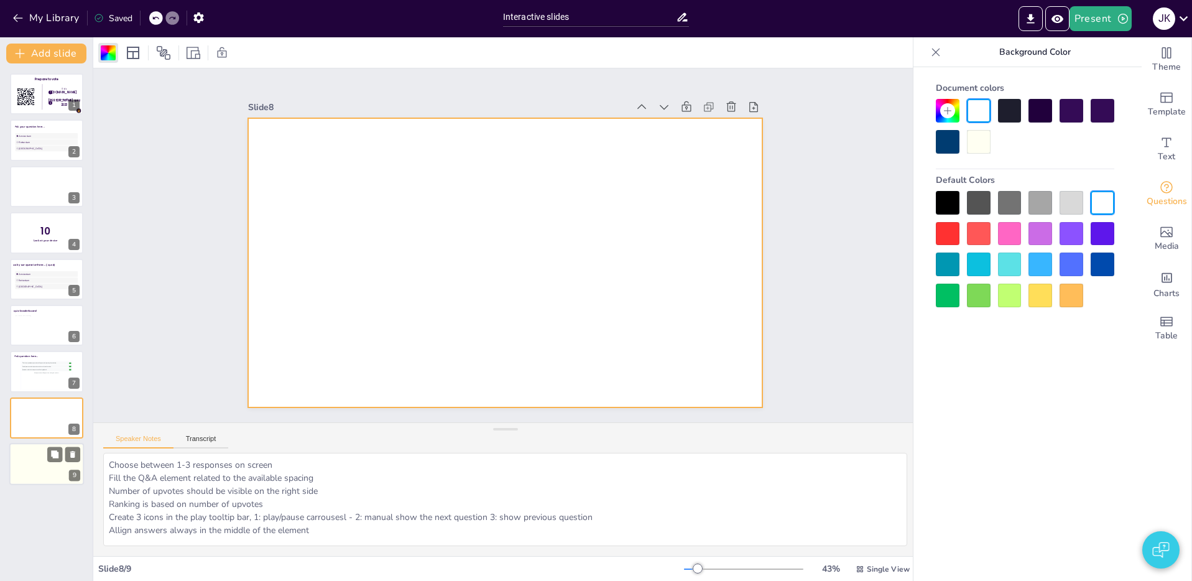
click at [46, 464] on div at bounding box center [46, 464] width 75 height 42
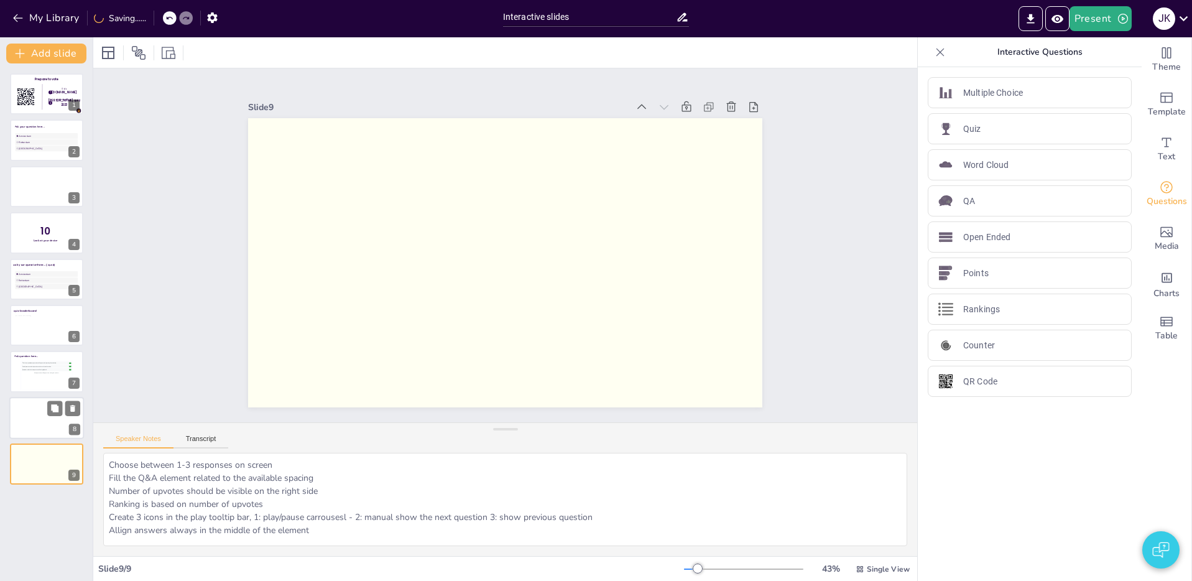
drag, startPoint x: 71, startPoint y: 453, endPoint x: 46, endPoint y: 428, distance: 34.7
click at [71, 453] on icon at bounding box center [72, 454] width 5 height 7
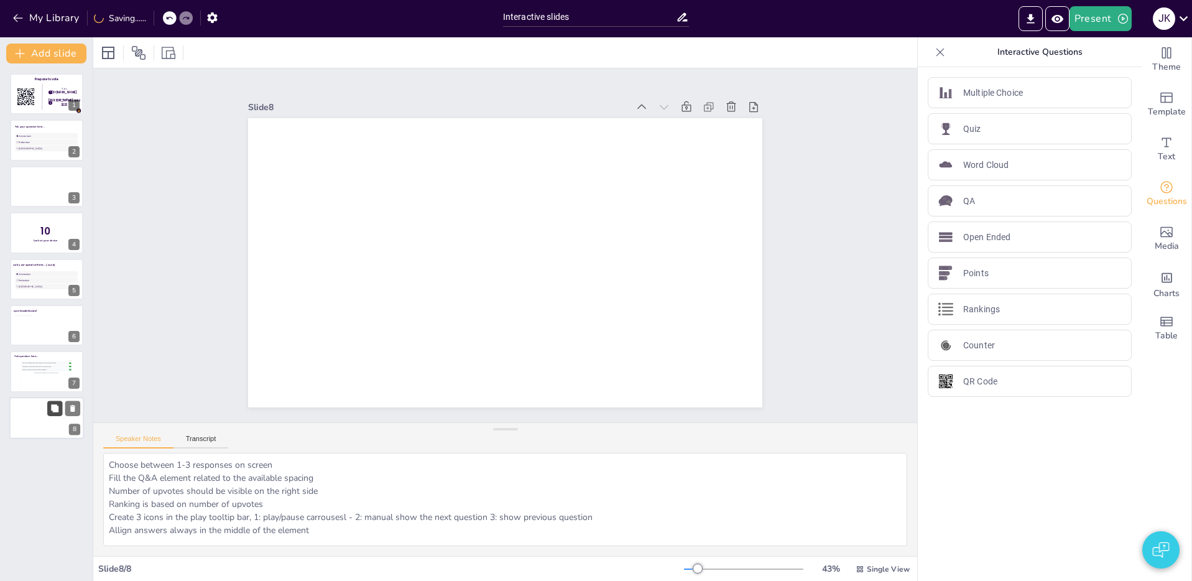
click at [52, 408] on icon at bounding box center [54, 407] width 7 height 7
click at [42, 429] on div at bounding box center [46, 418] width 75 height 42
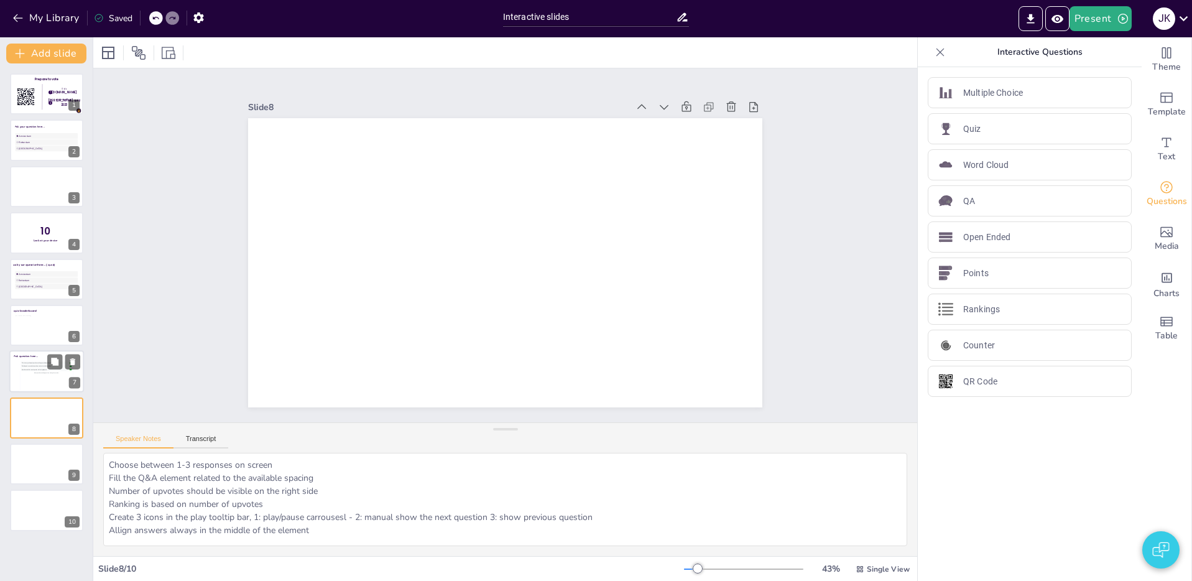
click at [28, 376] on div "This is how participant questions will appear with upvoting functionality. 👍 5 …" at bounding box center [46, 376] width 51 height 28
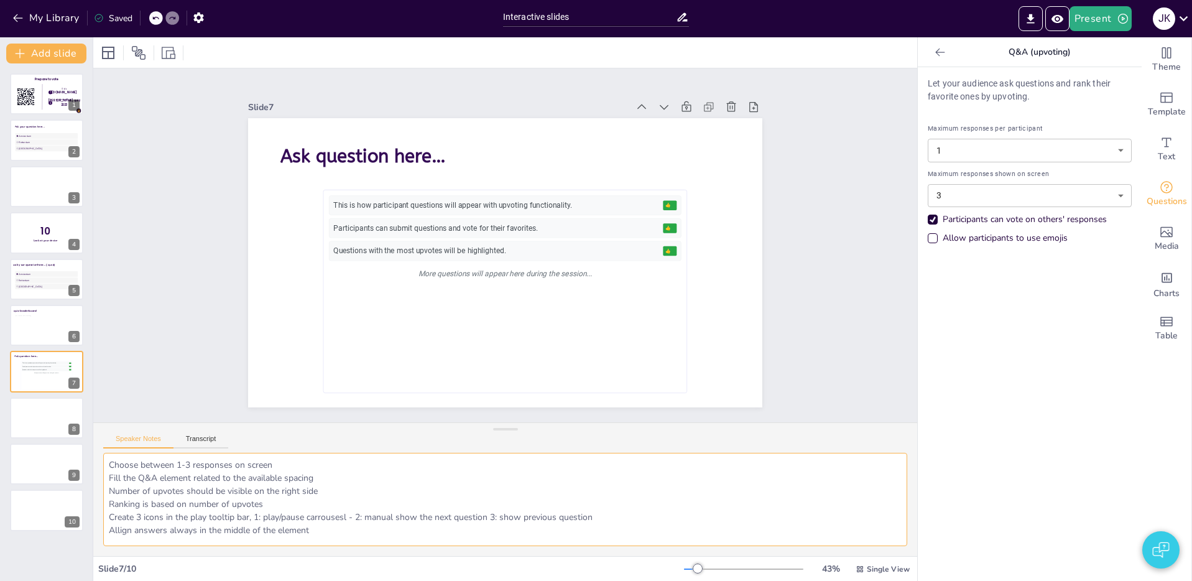
click at [343, 529] on textarea "Choose between 1-3 responses on screen Fill the Q&A element related to the avai…" at bounding box center [505, 499] width 804 height 93
click at [351, 526] on textarea "Choose between 1-3 responses on screen Fill the Q&A element related to the avai…" at bounding box center [505, 499] width 804 height 93
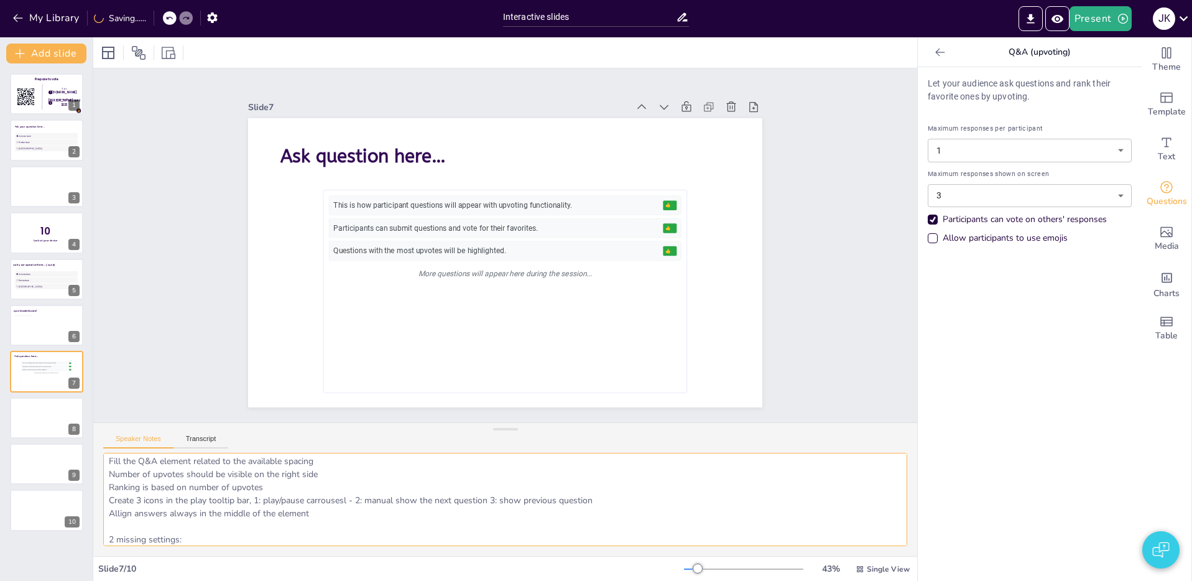
scroll to position [30, 0]
paste textarea "Allow questions beforehand Participants can already ask questions and send resp…"
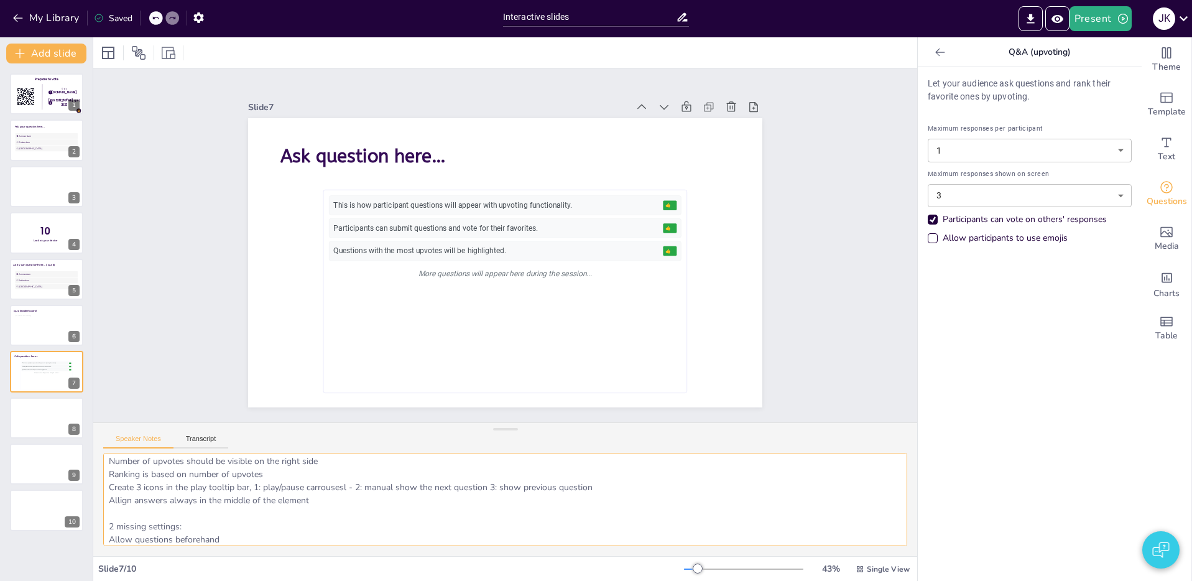
scroll to position [43, 0]
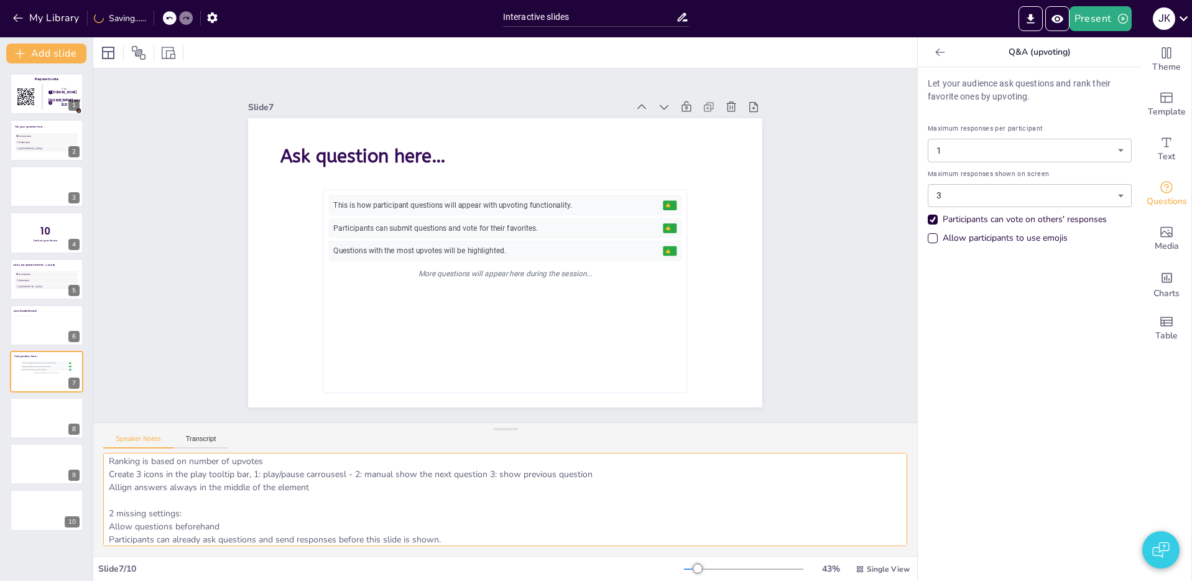
click at [109, 536] on textarea "Choose between 1-3 responses on screen Fill the Q&A element related to the avai…" at bounding box center [505, 499] width 804 height 93
click at [565, 523] on textarea "Choose between 1-3 responses on screen Fill the Q&A element related to the avai…" at bounding box center [505, 499] width 804 height 93
paste textarea "Link to Response filter"
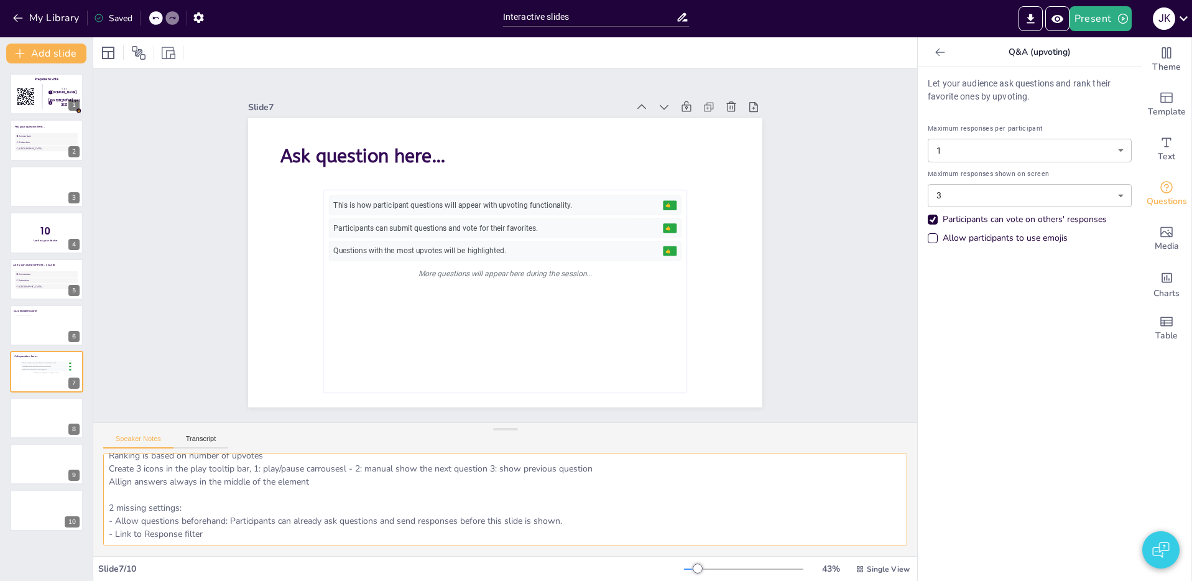
paste textarea "Tip: Make sure you send this link to your colleague or open it on a different s…"
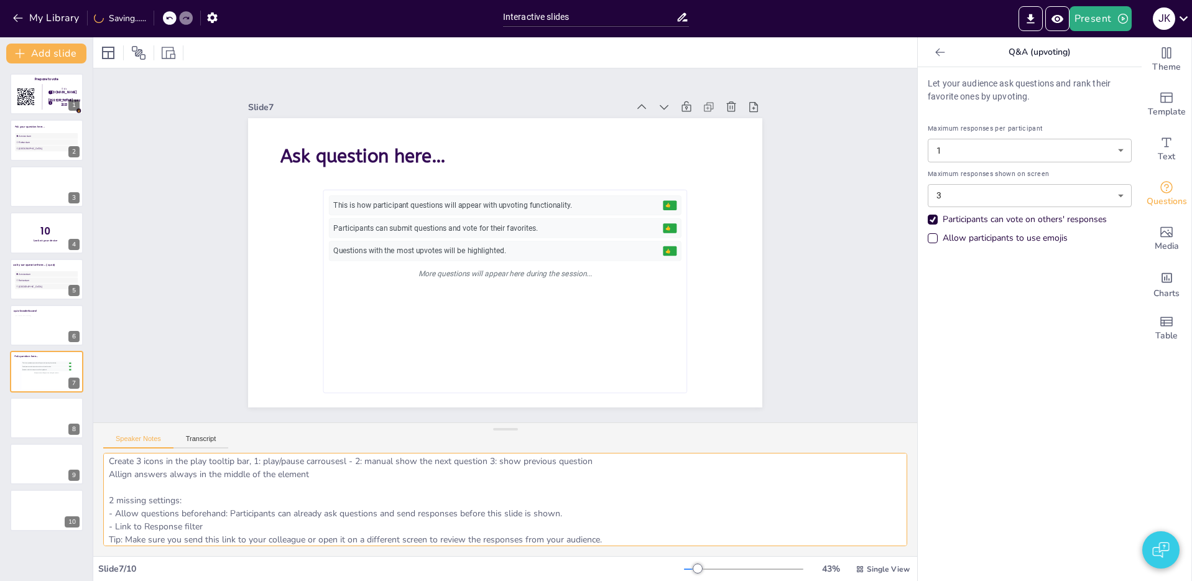
scroll to position [60, 0]
click at [241, 517] on textarea "Choose between 1-3 responses on screen Fill the Q&A element related to the avai…" at bounding box center [505, 499] width 804 height 93
type textarea "Choose between 1-3 responses on screen Fill the Q&A element related to the avai…"
click at [942, 53] on icon at bounding box center [940, 52] width 12 height 12
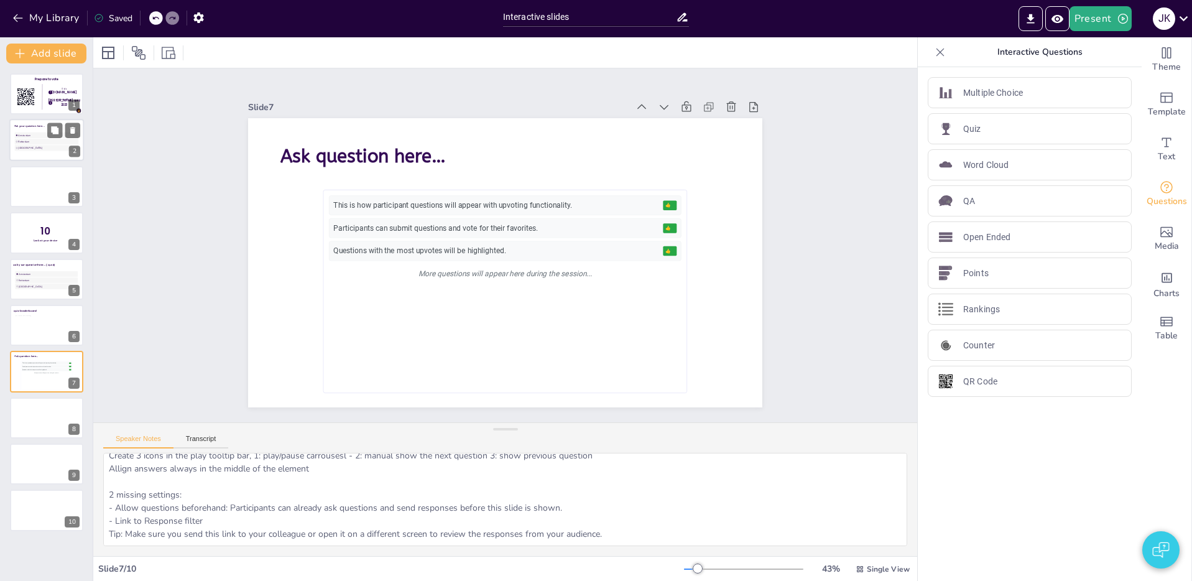
click at [33, 142] on span "Rotterdam" at bounding box center [47, 141] width 59 height 3
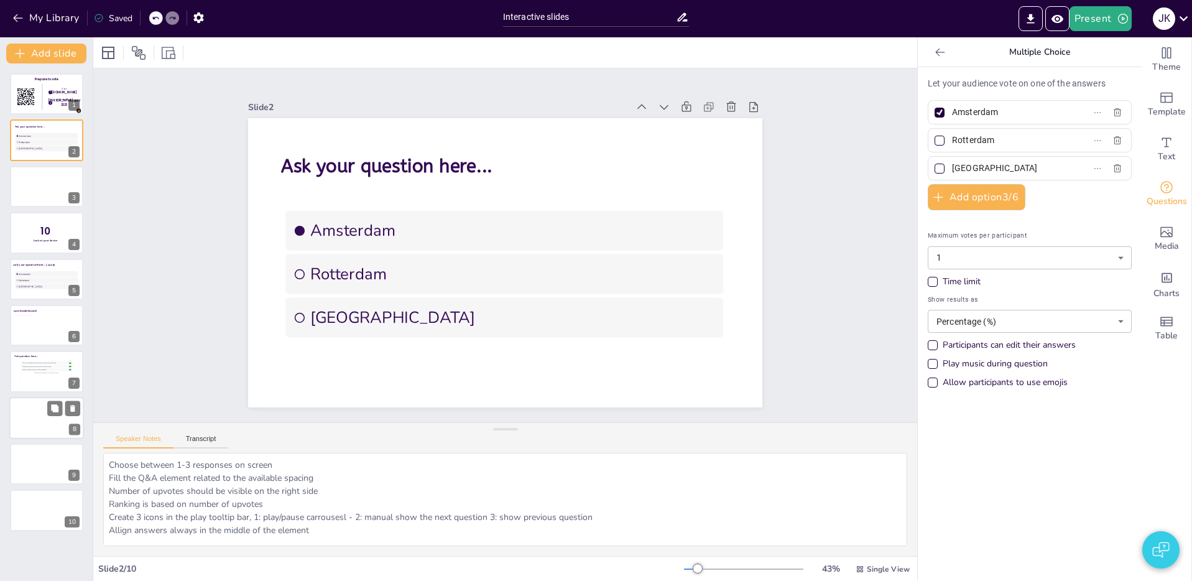
click at [37, 422] on div at bounding box center [46, 418] width 75 height 42
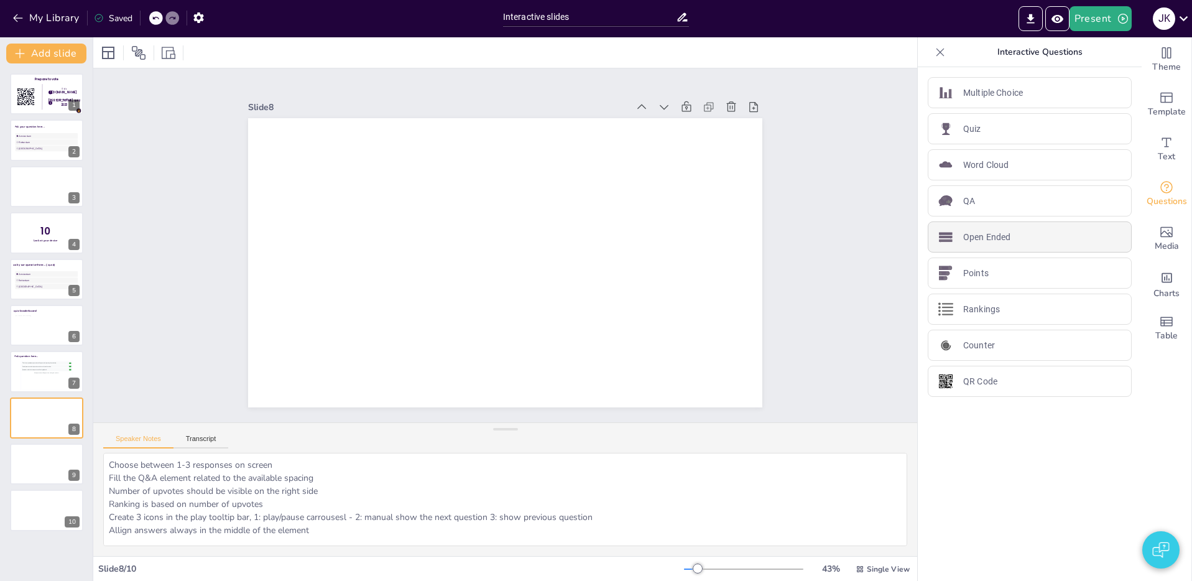
click at [977, 231] on p "Open Ended" at bounding box center [986, 237] width 47 height 13
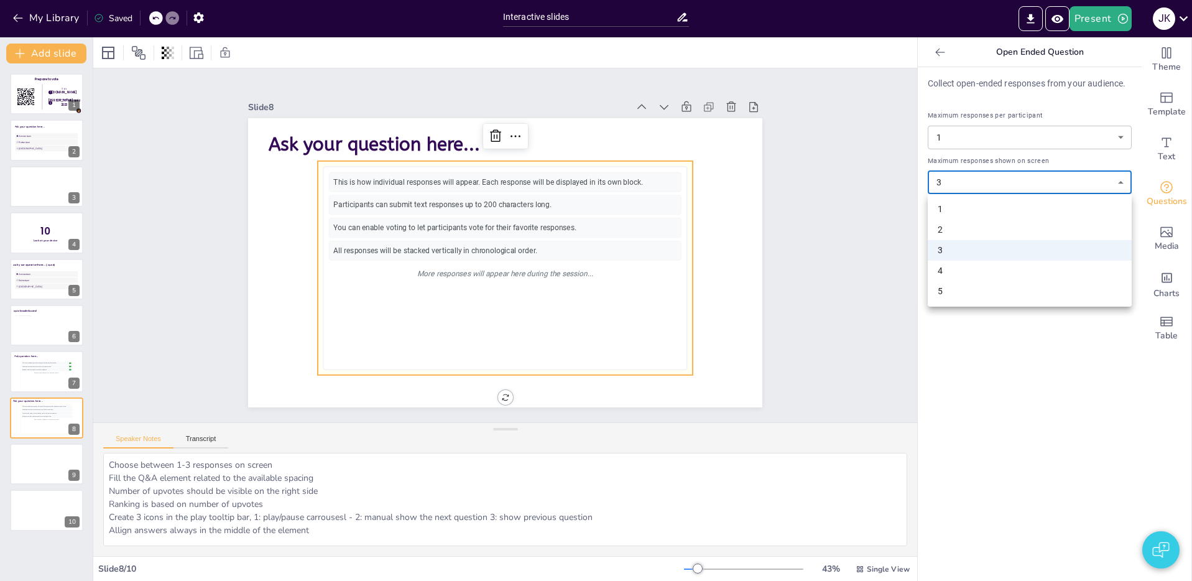
click at [990, 182] on body "My Library Saved Interactive slides Present J K Document fonts Poppins ABeeZee …" at bounding box center [596, 290] width 1192 height 581
click at [990, 182] on div at bounding box center [596, 290] width 1192 height 581
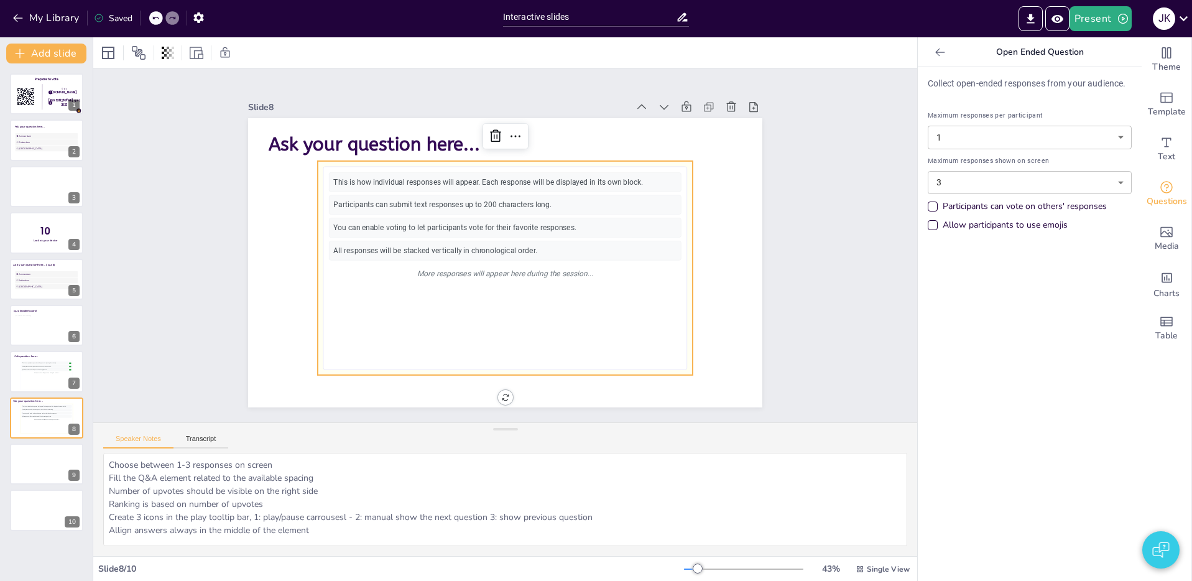
drag, startPoint x: 1000, startPoint y: 403, endPoint x: 719, endPoint y: 381, distance: 281.9
click at [1000, 403] on div "Collect open-ended responses from your audience. Maximum responses per particip…" at bounding box center [1029, 323] width 224 height 513
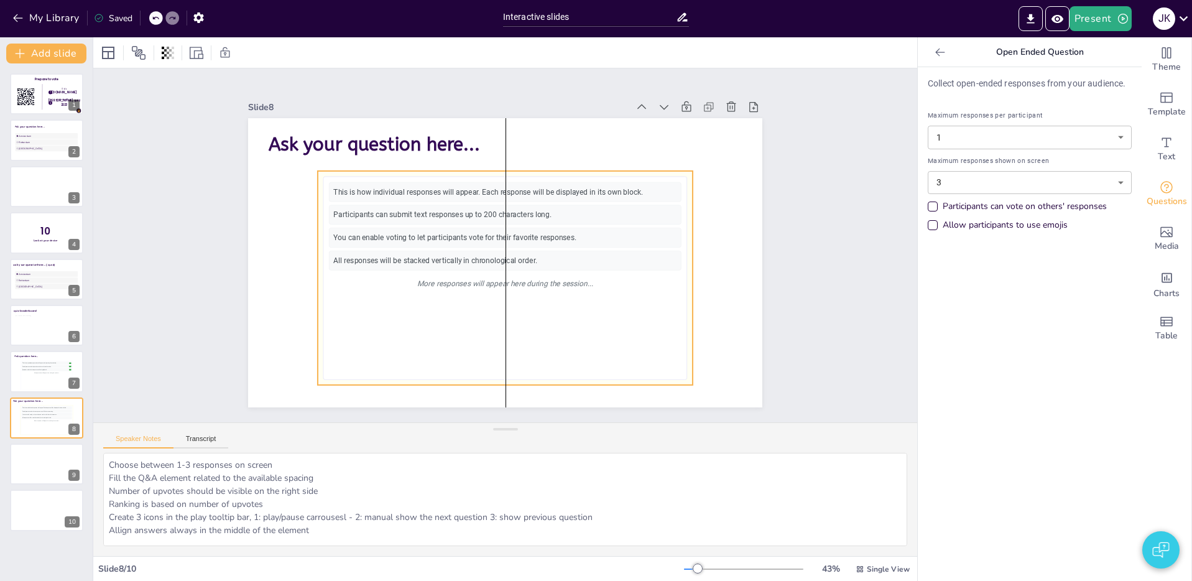
drag, startPoint x: 597, startPoint y: 252, endPoint x: 597, endPoint y: 263, distance: 10.6
click at [597, 263] on div "All responses will be stacked vertically in chronological order." at bounding box center [505, 261] width 352 height 20
click at [1042, 323] on div "Collect open-ended responses from your audience. Maximum responses per particip…" at bounding box center [1029, 323] width 224 height 513
click at [929, 206] on div "Participants can vote on others' responses" at bounding box center [932, 206] width 10 height 10
drag, startPoint x: 932, startPoint y: 207, endPoint x: 978, endPoint y: 255, distance: 66.4
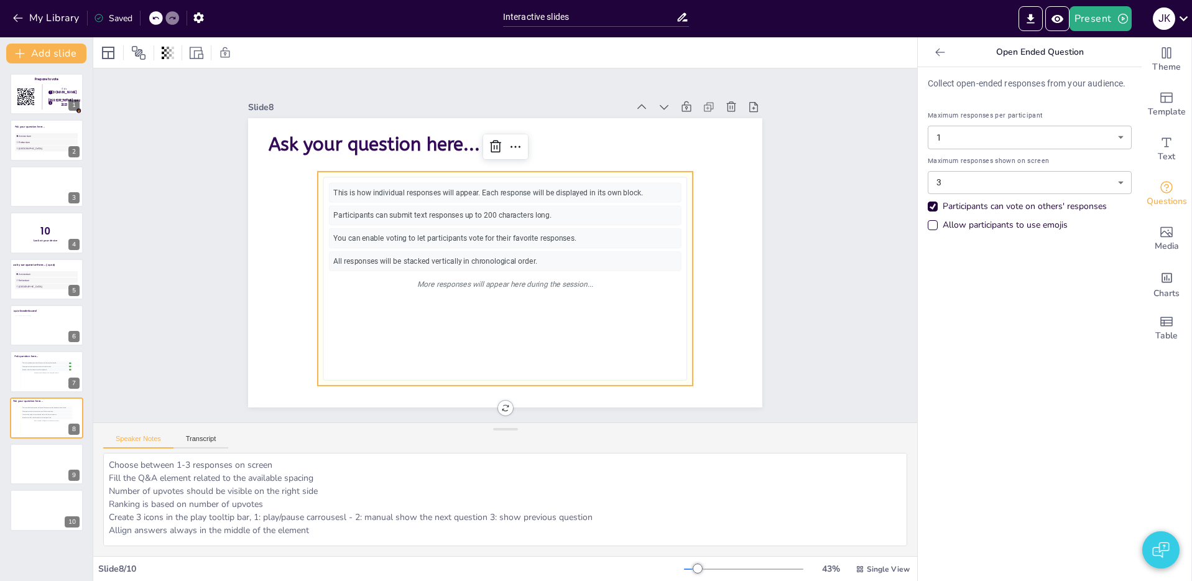
click at [937, 209] on div "Participants can vote on others' responses" at bounding box center [932, 206] width 10 height 10
click at [46, 375] on div "This is how participant questions will appear with upvoting functionality. 👍 5 …" at bounding box center [46, 376] width 51 height 28
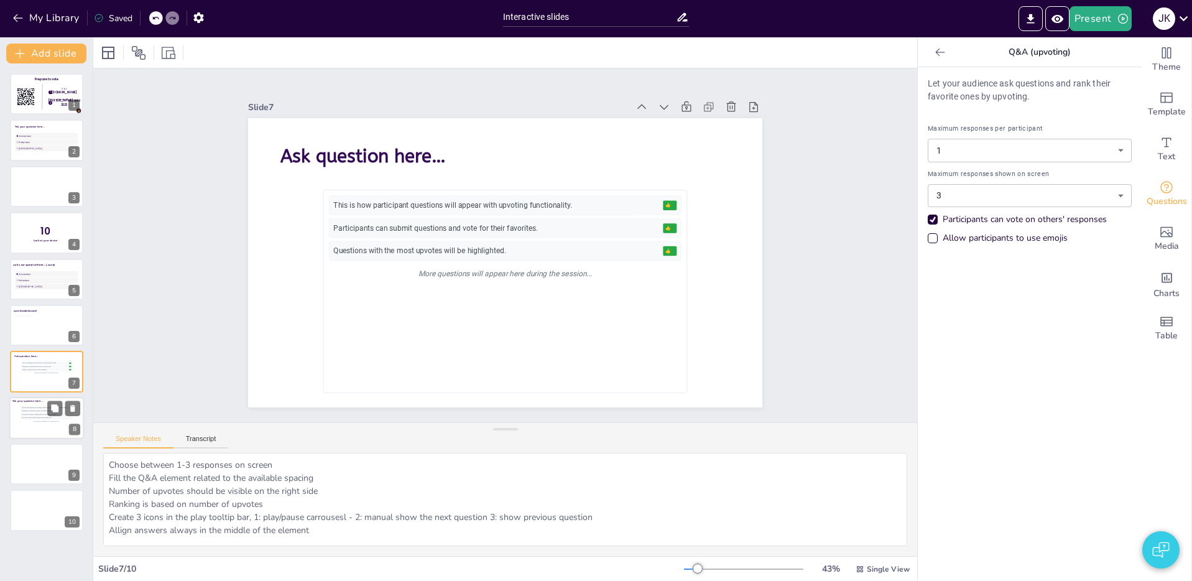
click at [28, 415] on div "You can enable voting to let participants vote for their favorite responses." at bounding box center [46, 414] width 51 height 3
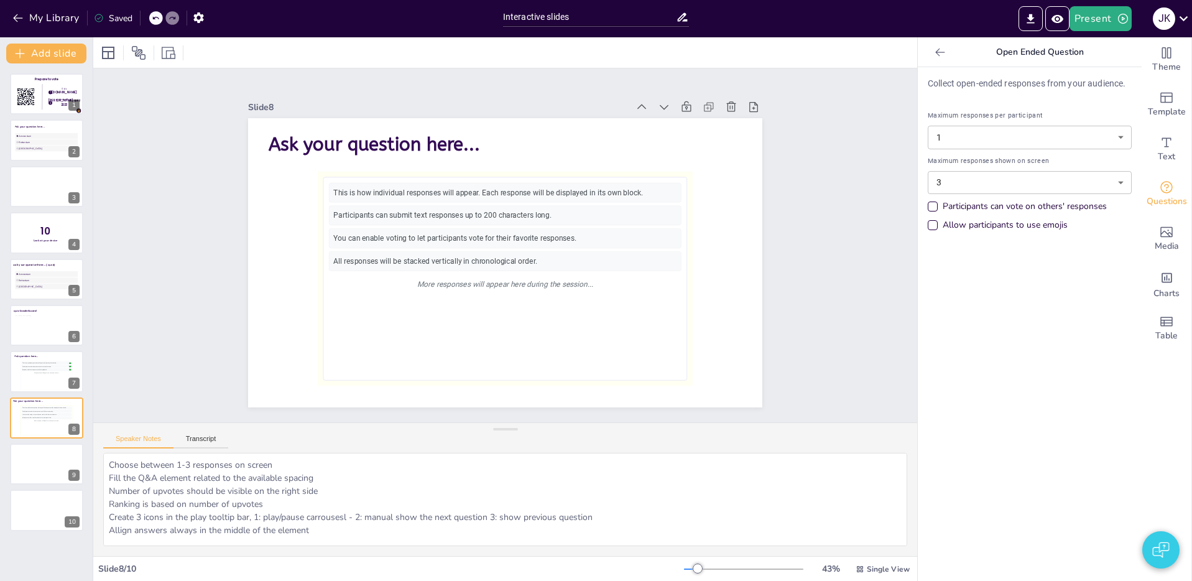
drag, startPoint x: 1100, startPoint y: 208, endPoint x: 942, endPoint y: 205, distance: 157.9
click at [942, 200] on div "Participants can vote on others' responses" at bounding box center [1029, 206] width 204 height 12
click at [37, 380] on div "This is how participant questions will appear with upvoting functionality. 👍 5 …" at bounding box center [46, 376] width 51 height 28
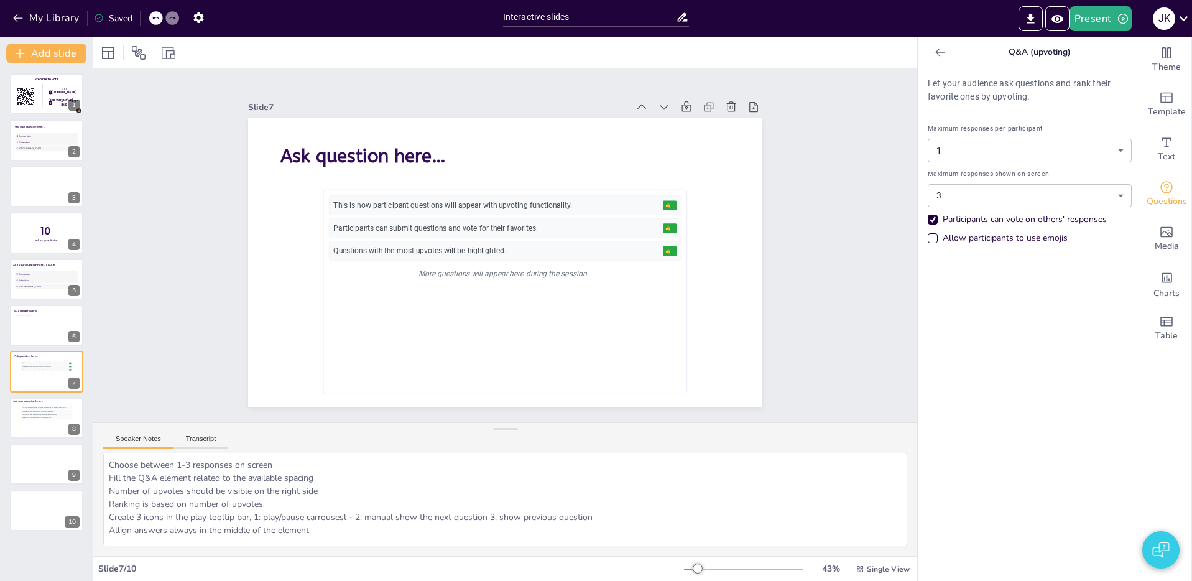
drag, startPoint x: 27, startPoint y: 420, endPoint x: 151, endPoint y: 445, distance: 126.8
click at [27, 420] on div "More responses will appear here during the session..." at bounding box center [47, 420] width 50 height 2
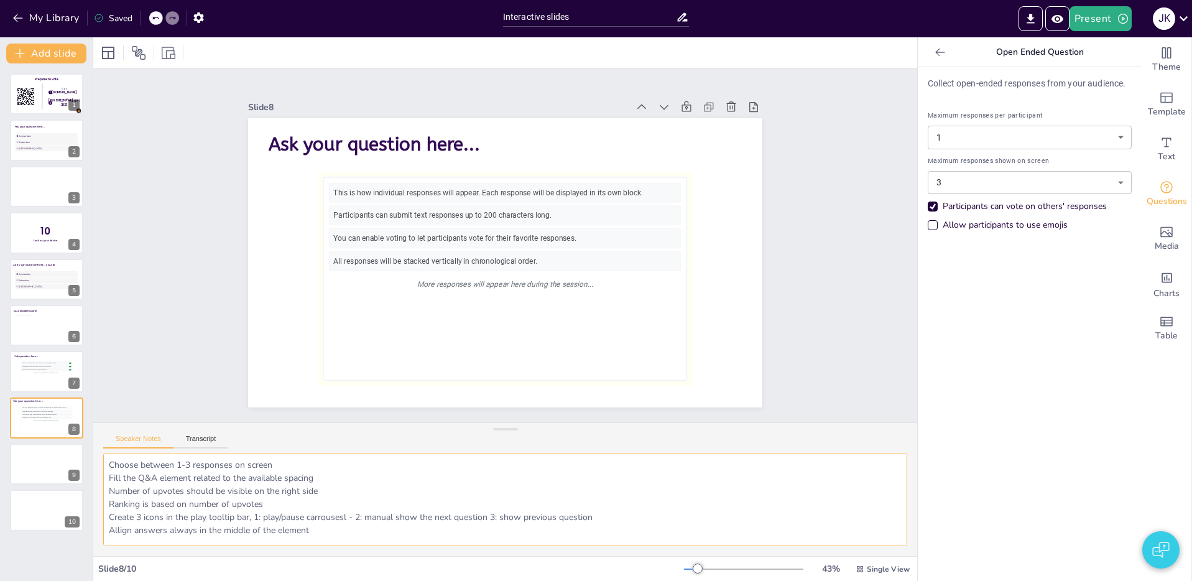
click at [344, 480] on textarea "Choose between 1-3 responses on screen Fill the Q&A element related to the avai…" at bounding box center [505, 499] width 804 height 93
click at [39, 381] on div "This is how participant questions will appear with upvoting functionality. 👍 5 …" at bounding box center [46, 376] width 51 height 28
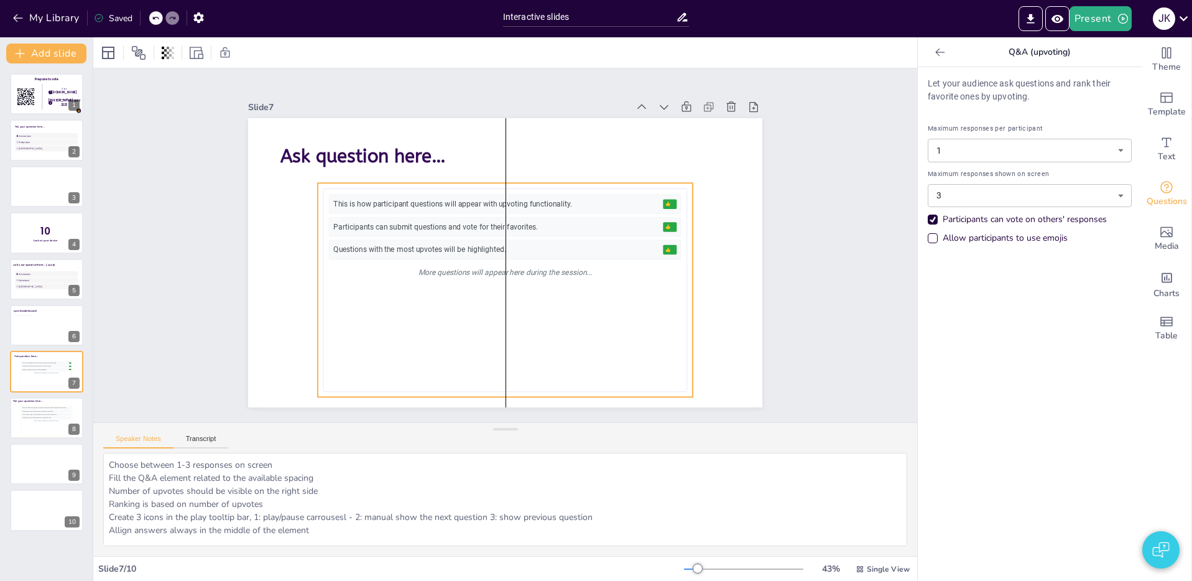
click at [426, 283] on div "This is how participant questions will appear with upvoting functionality. 👍 5 …" at bounding box center [505, 289] width 352 height 191
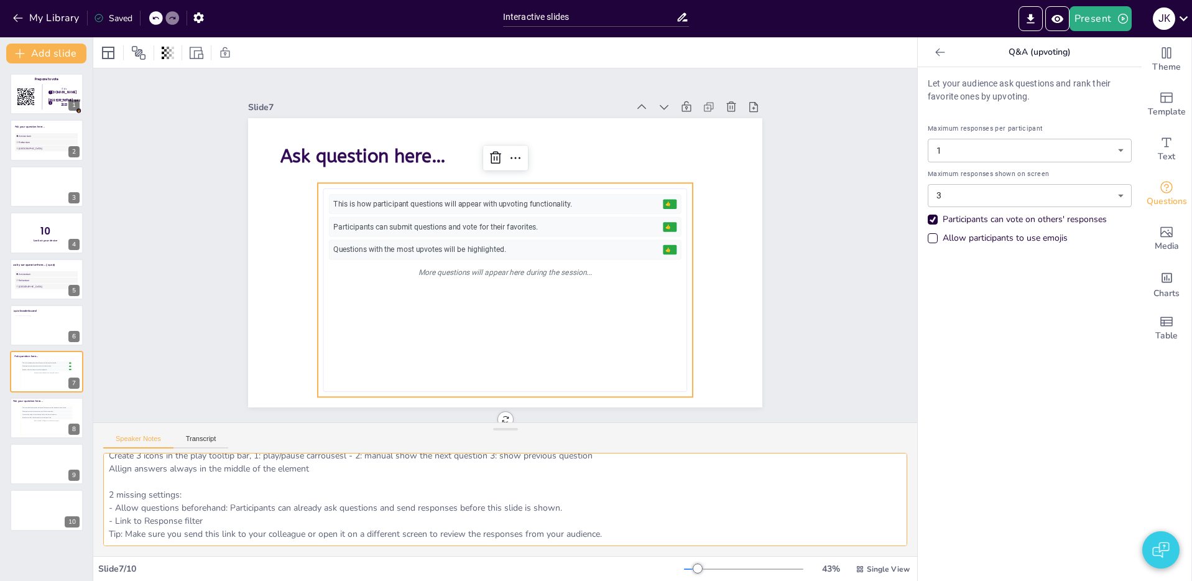
click at [221, 497] on textarea "Choose between 1-3 responses on screen Fill the Q&A element related to the avai…" at bounding box center [505, 499] width 804 height 93
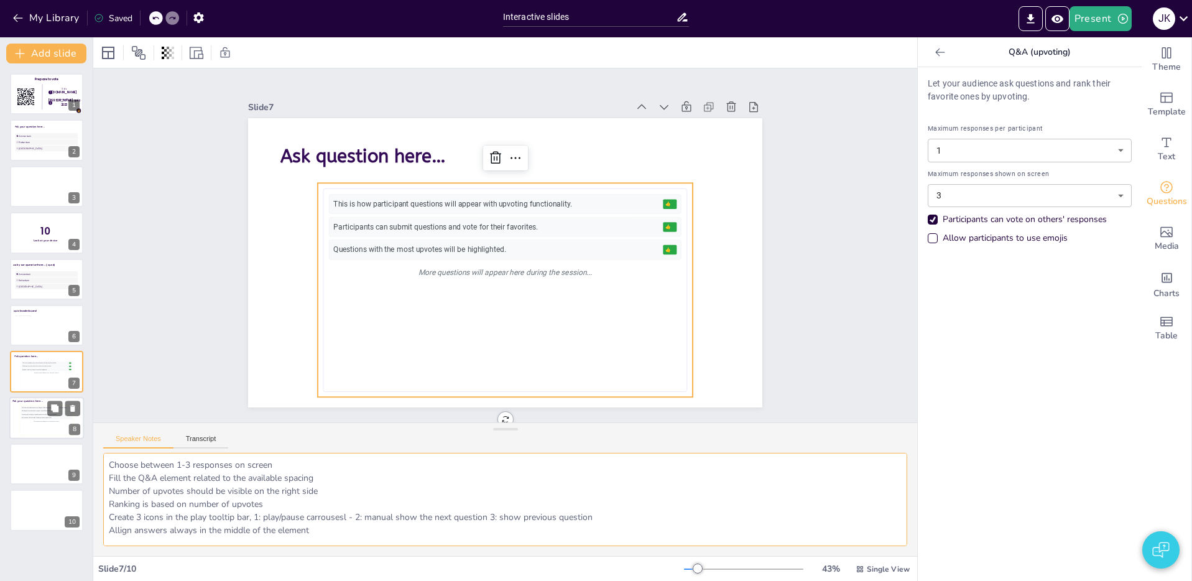
click at [45, 419] on div "More responses will appear here during the session..." at bounding box center [46, 420] width 51 height 3
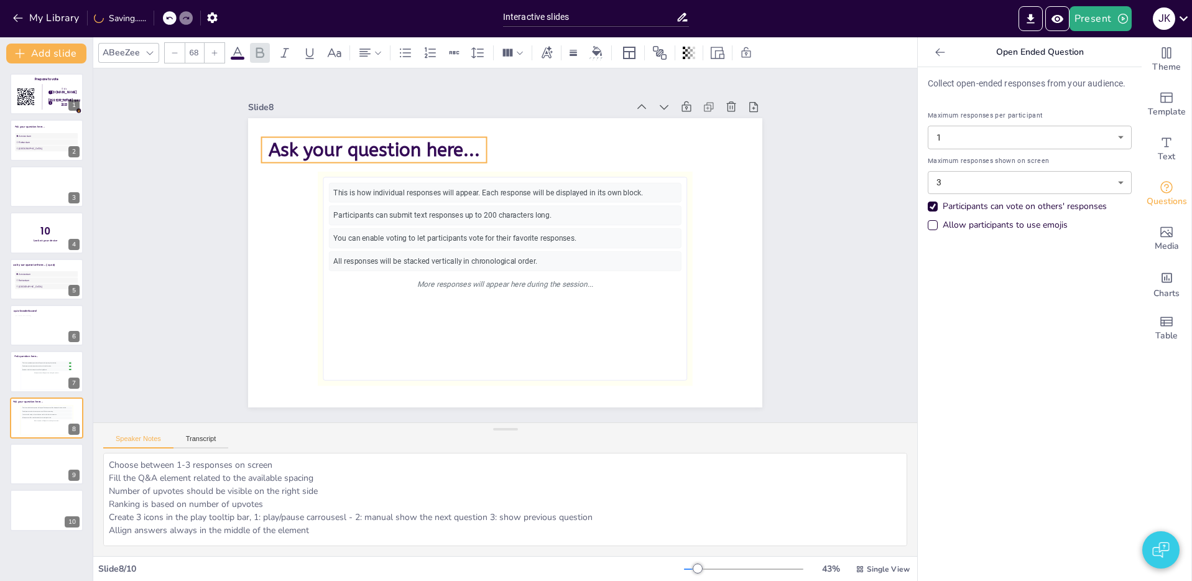
click at [327, 154] on span "Ask your question here..." at bounding box center [374, 150] width 211 height 22
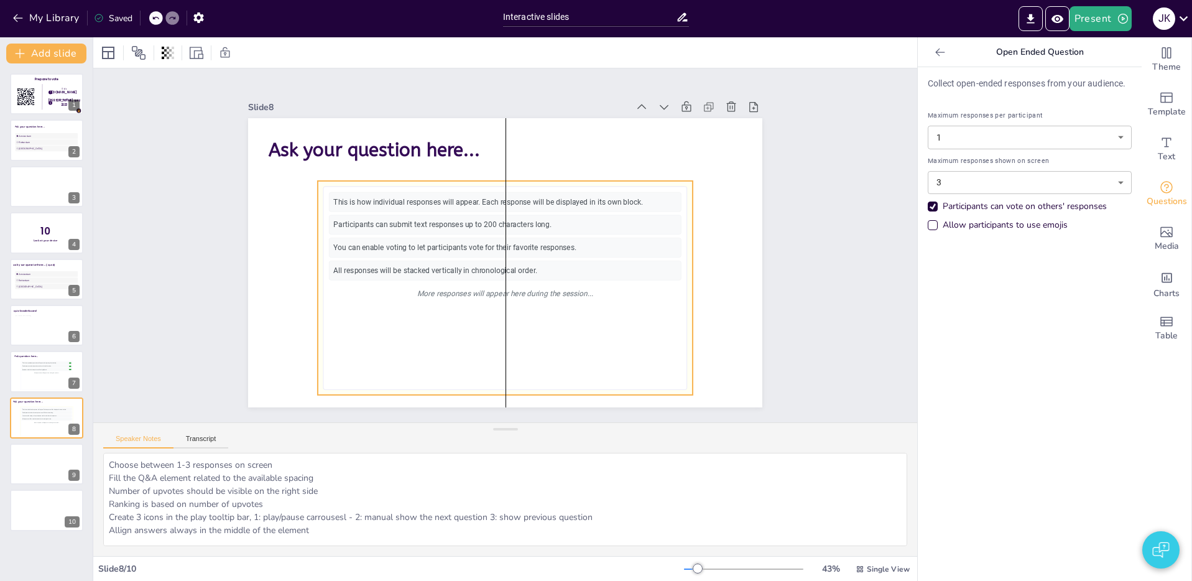
drag, startPoint x: 451, startPoint y: 249, endPoint x: 452, endPoint y: 259, distance: 9.3
click at [452, 259] on div "This is how individual responses will appear. Each response will be displayed i…" at bounding box center [505, 287] width 352 height 191
click at [36, 371] on div "More questions will appear here during the session..." at bounding box center [46, 372] width 51 height 3
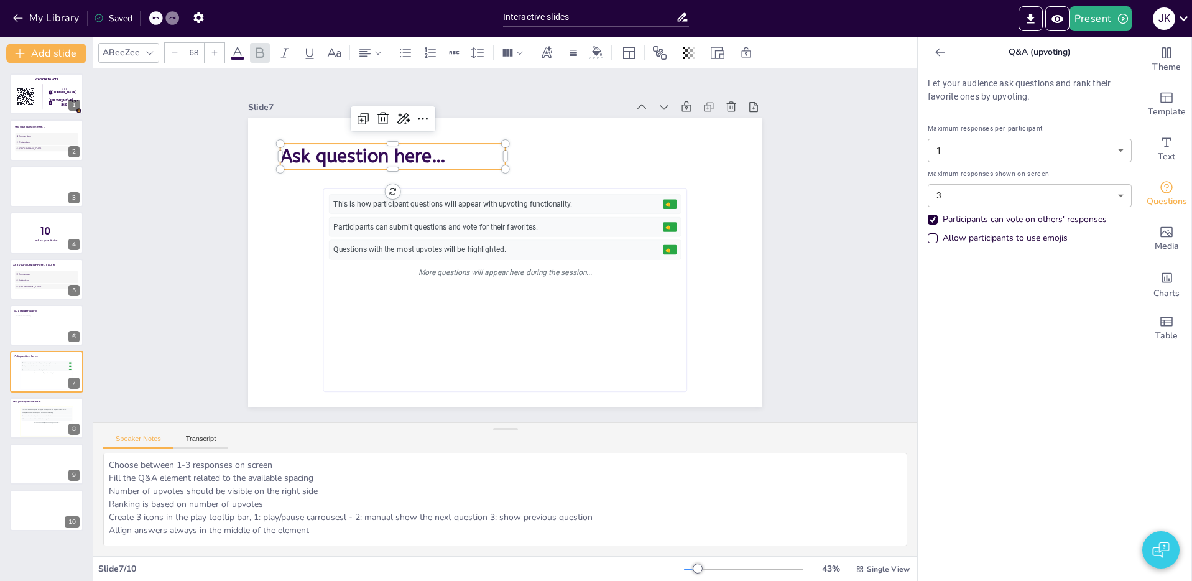
drag, startPoint x: 379, startPoint y: 162, endPoint x: 346, endPoint y: 159, distance: 33.7
click at [379, 162] on span "Ask question here…" at bounding box center [362, 156] width 165 height 22
click at [332, 159] on span "Ask question here…" at bounding box center [362, 156] width 165 height 22
drag, startPoint x: 448, startPoint y: 160, endPoint x: 315, endPoint y: 155, distance: 133.7
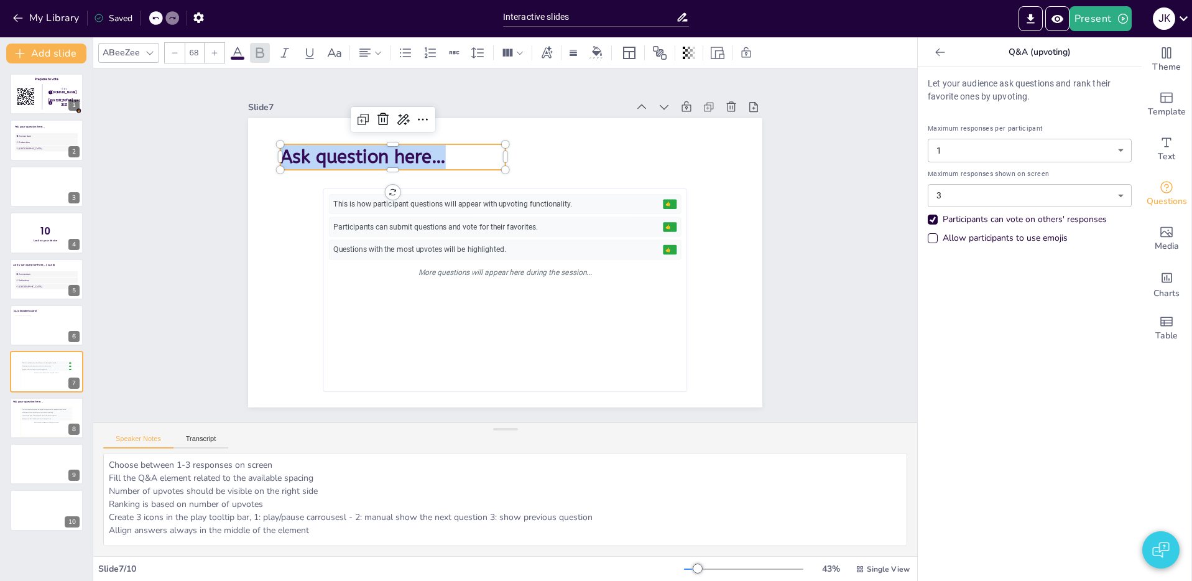
click at [283, 162] on p "Ask question here…" at bounding box center [392, 156] width 225 height 25
click at [400, 150] on span "Ask question here…" at bounding box center [362, 157] width 165 height 22
drag, startPoint x: 443, startPoint y: 156, endPoint x: 304, endPoint y: 156, distance: 138.6
click at [304, 156] on span "Ask question here…" at bounding box center [362, 157] width 165 height 22
click at [330, 159] on span "Ask question here…" at bounding box center [362, 157] width 165 height 22
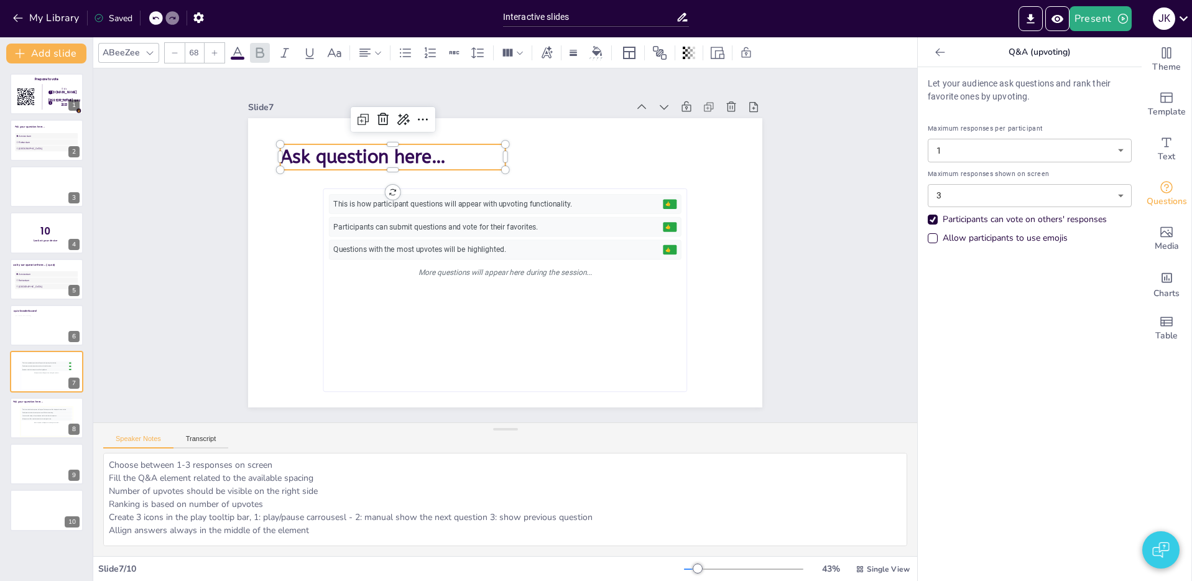
drag, startPoint x: 366, startPoint y: 160, endPoint x: 374, endPoint y: 160, distance: 8.1
click at [366, 160] on span "Ask question here…" at bounding box center [362, 157] width 165 height 22
click at [377, 160] on span "Ask question here…" at bounding box center [362, 157] width 165 height 22
click at [408, 162] on span "Ask question here…" at bounding box center [362, 157] width 165 height 22
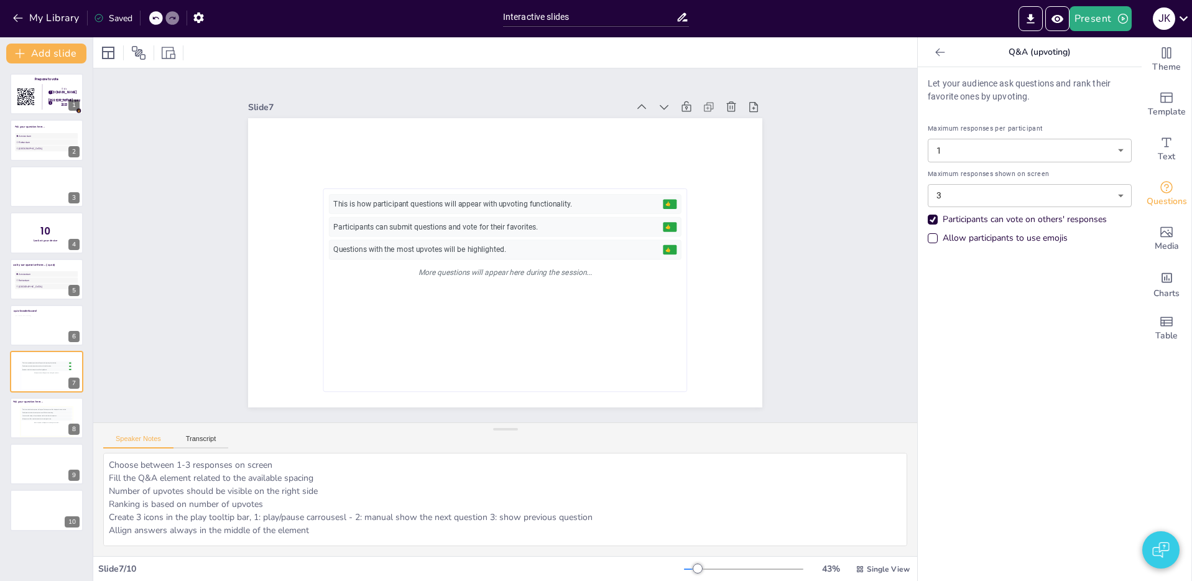
click at [159, 18] on icon at bounding box center [155, 17] width 7 height 7
click at [159, 18] on icon at bounding box center [155, 18] width 6 height 3
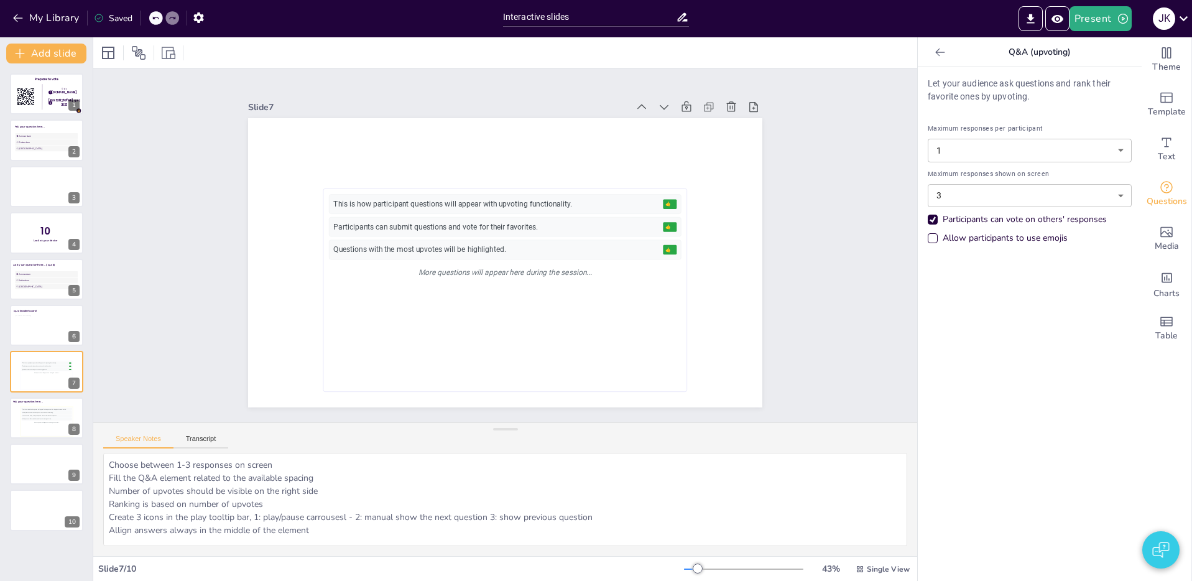
click at [159, 18] on icon at bounding box center [155, 18] width 6 height 3
click at [156, 16] on icon at bounding box center [155, 17] width 7 height 7
drag, startPoint x: 157, startPoint y: 16, endPoint x: 222, endPoint y: 224, distance: 218.2
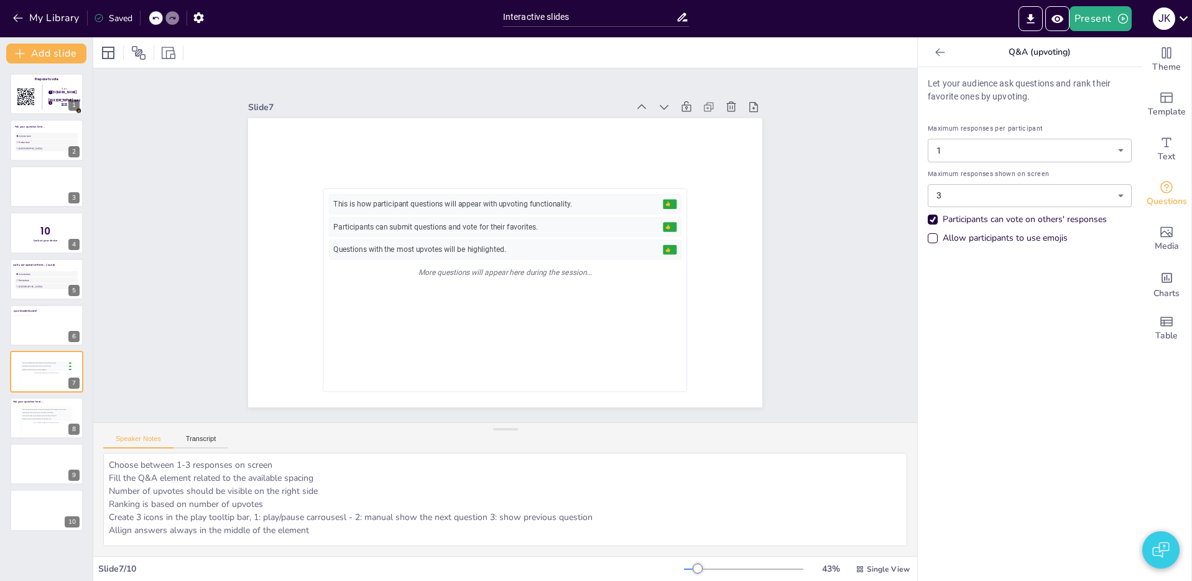
click at [157, 18] on icon at bounding box center [155, 17] width 7 height 7
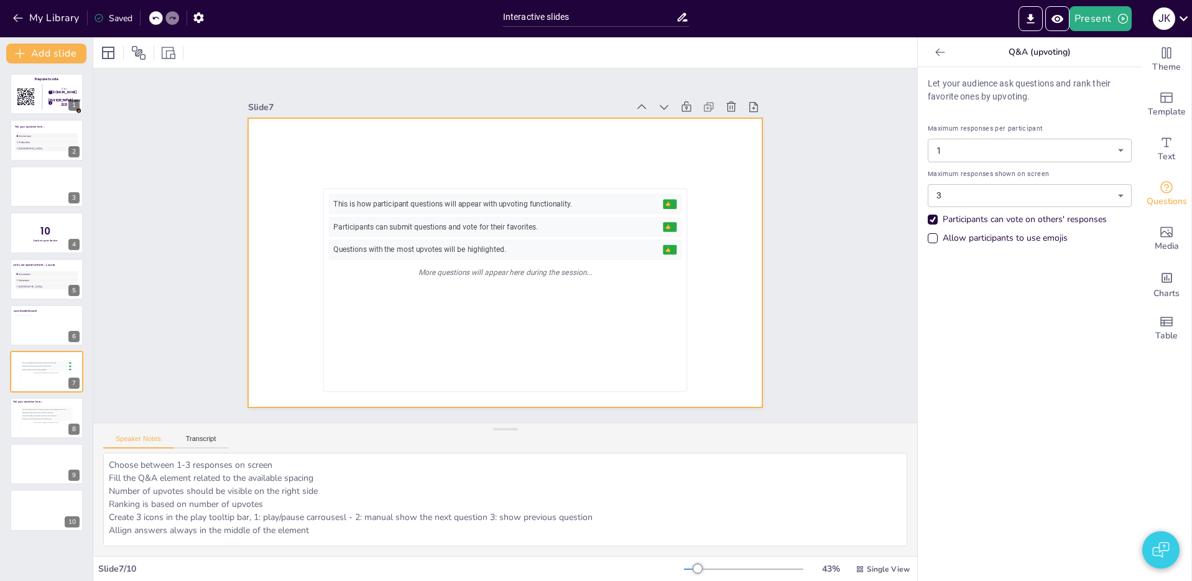
click at [370, 148] on div at bounding box center [505, 262] width 514 height 289
click at [1157, 142] on div "Text" at bounding box center [1166, 149] width 50 height 45
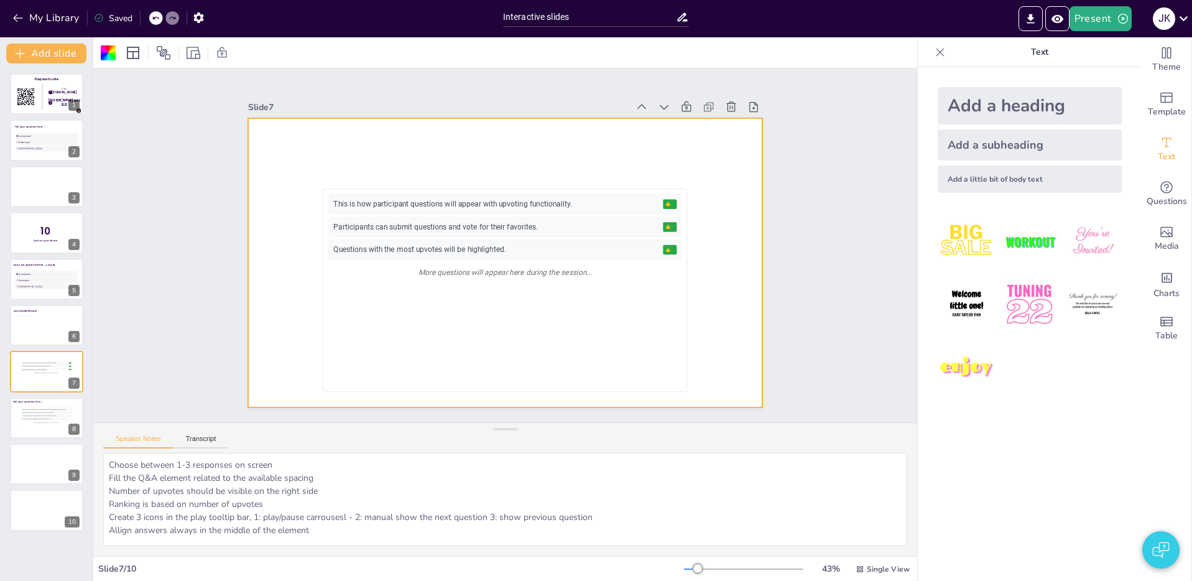
drag, startPoint x: 995, startPoint y: 102, endPoint x: 983, endPoint y: 100, distance: 12.0
click at [995, 102] on div "Add a heading" at bounding box center [1029, 105] width 184 height 37
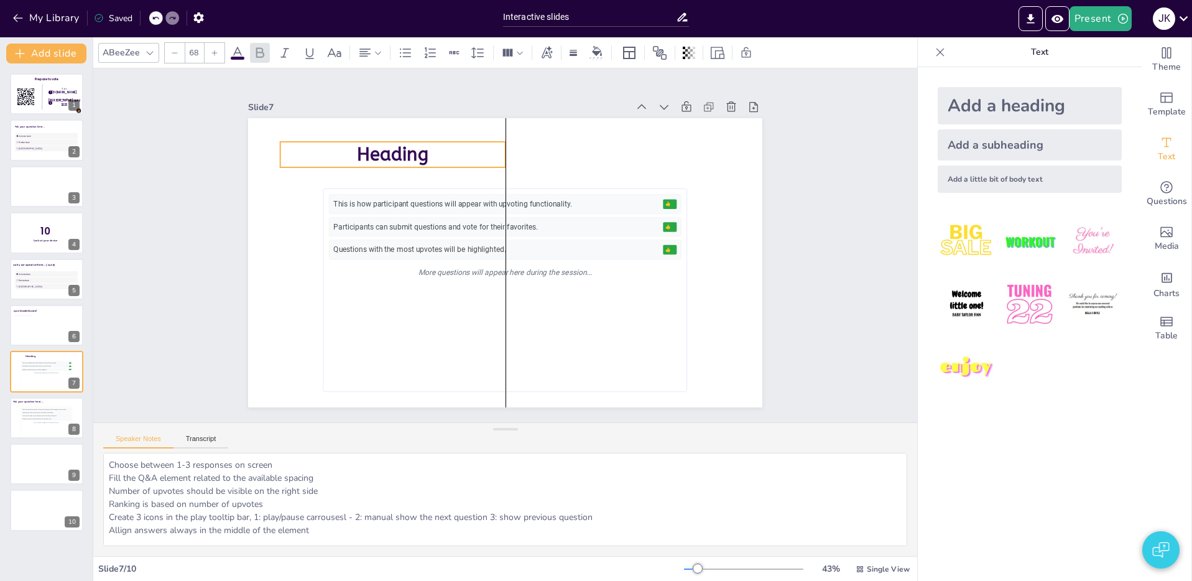
drag, startPoint x: 542, startPoint y: 258, endPoint x: 426, endPoint y: 149, distance: 158.7
click at [429, 149] on p "Heading" at bounding box center [392, 154] width 225 height 25
click at [420, 150] on span "Heading" at bounding box center [392, 155] width 71 height 22
click at [367, 58] on icon at bounding box center [364, 52] width 15 height 15
click at [372, 94] on icon at bounding box center [368, 94] width 15 height 15
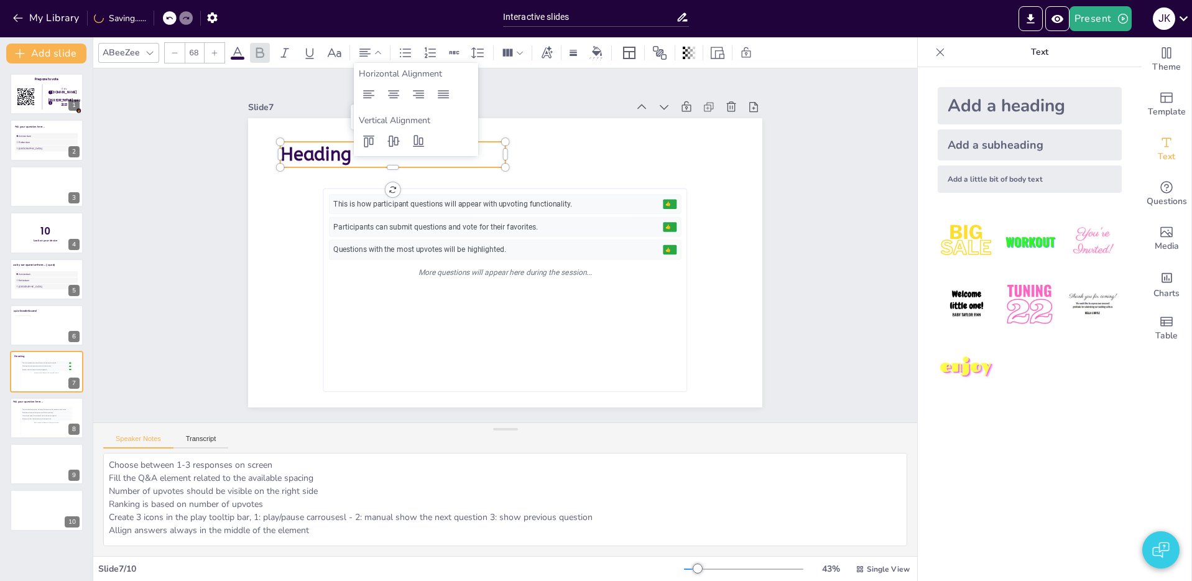
click at [334, 157] on span "Heading" at bounding box center [315, 155] width 71 height 22
click at [330, 153] on span "Heading" at bounding box center [315, 154] width 71 height 22
click at [343, 153] on span "Heading" at bounding box center [315, 154] width 71 height 22
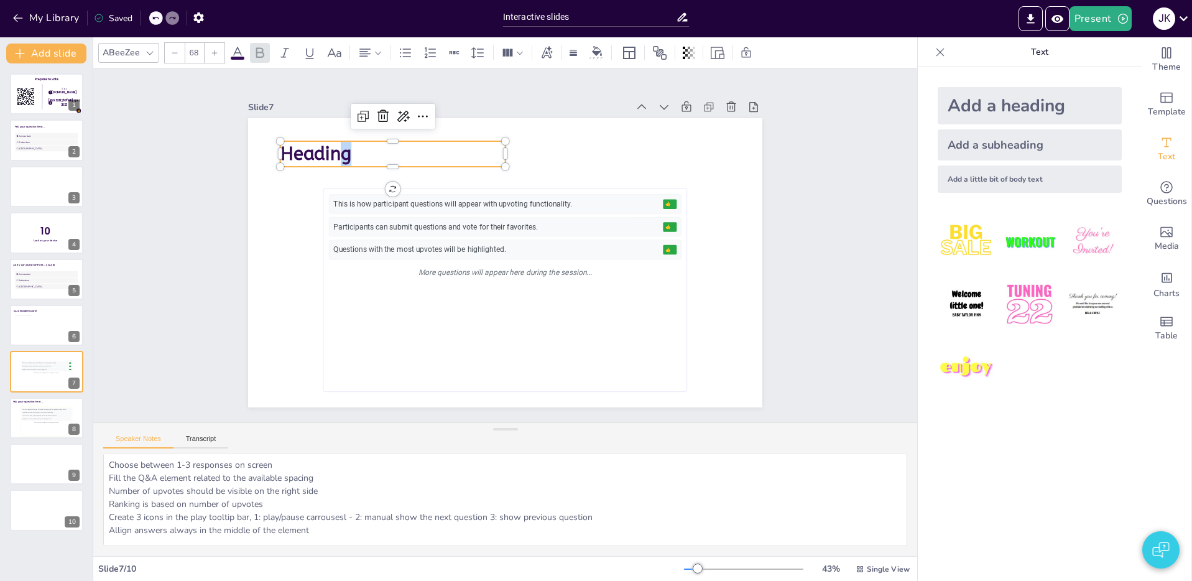
click at [342, 153] on span "Heading" at bounding box center [315, 154] width 71 height 22
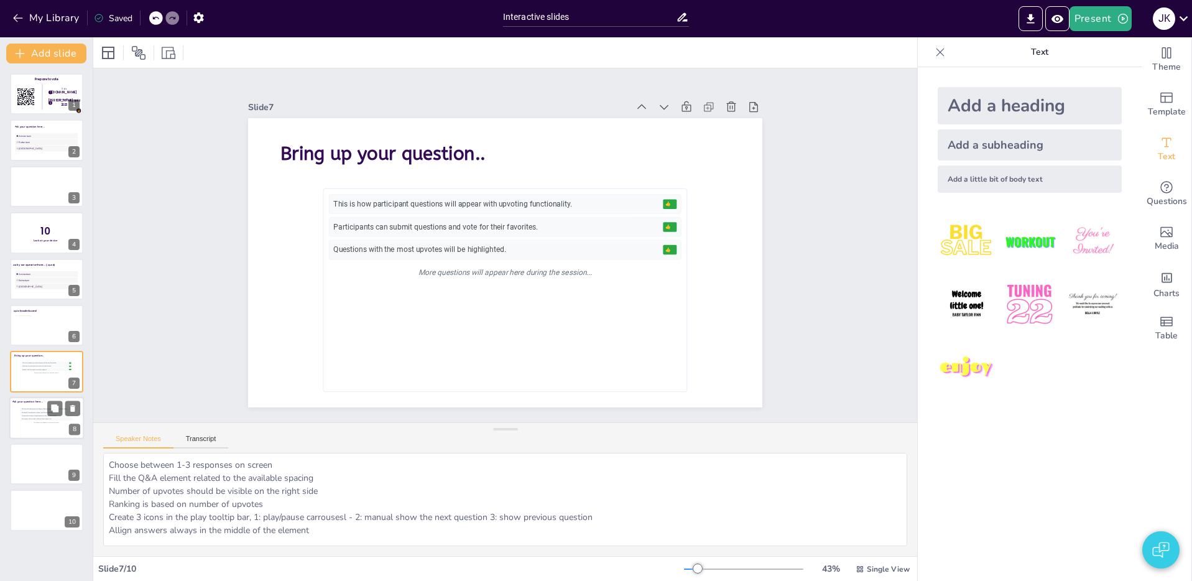
click at [20, 416] on div "This is how individual responses will appear. Each response will be displayed i…" at bounding box center [46, 422] width 53 height 30
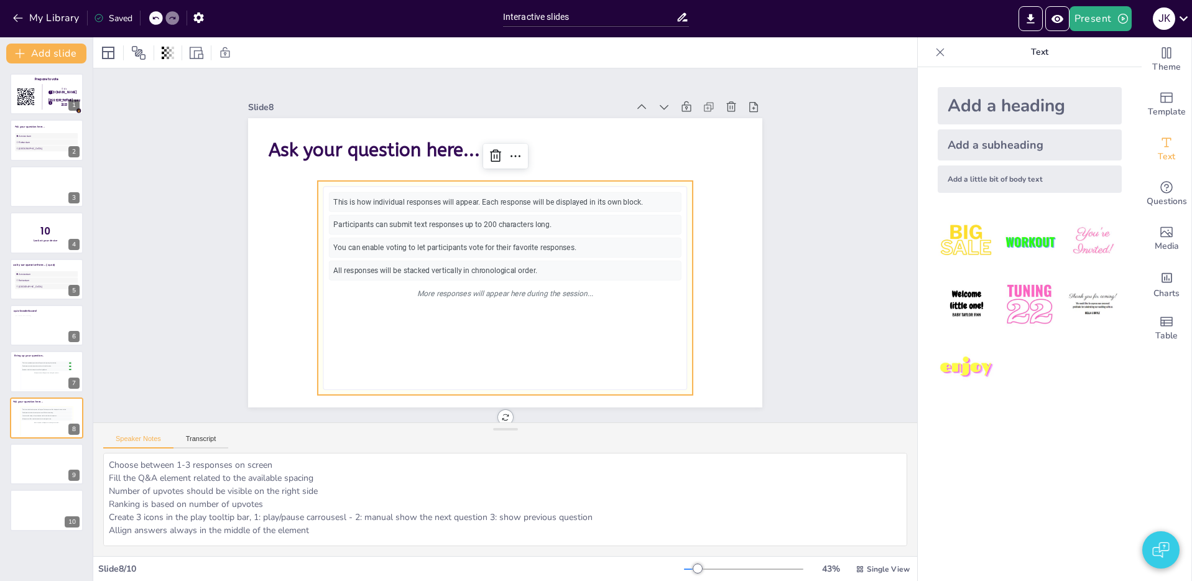
click at [449, 206] on div "This is how individual responses will appear. Each response will be displayed i…" at bounding box center [505, 202] width 352 height 20
click at [1165, 188] on icon "Get real-time input from your audience" at bounding box center [1166, 187] width 15 height 15
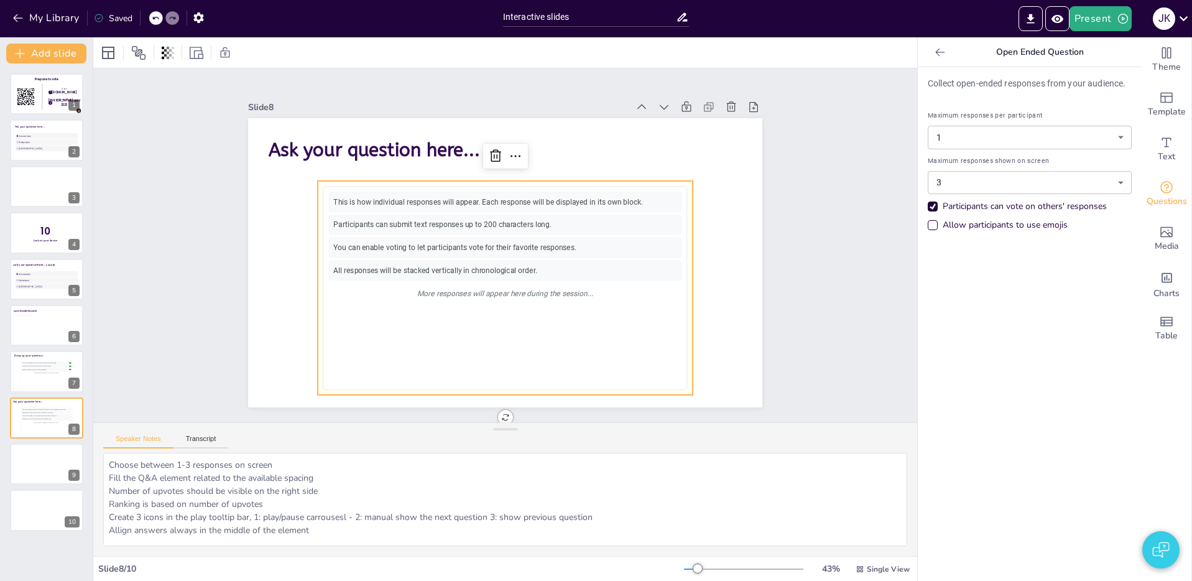
click at [523, 246] on div "You can enable voting to let participants vote for their favorite responses." at bounding box center [505, 247] width 352 height 20
click at [564, 275] on div "All responses will be stacked vertically in chronological order." at bounding box center [505, 270] width 352 height 20
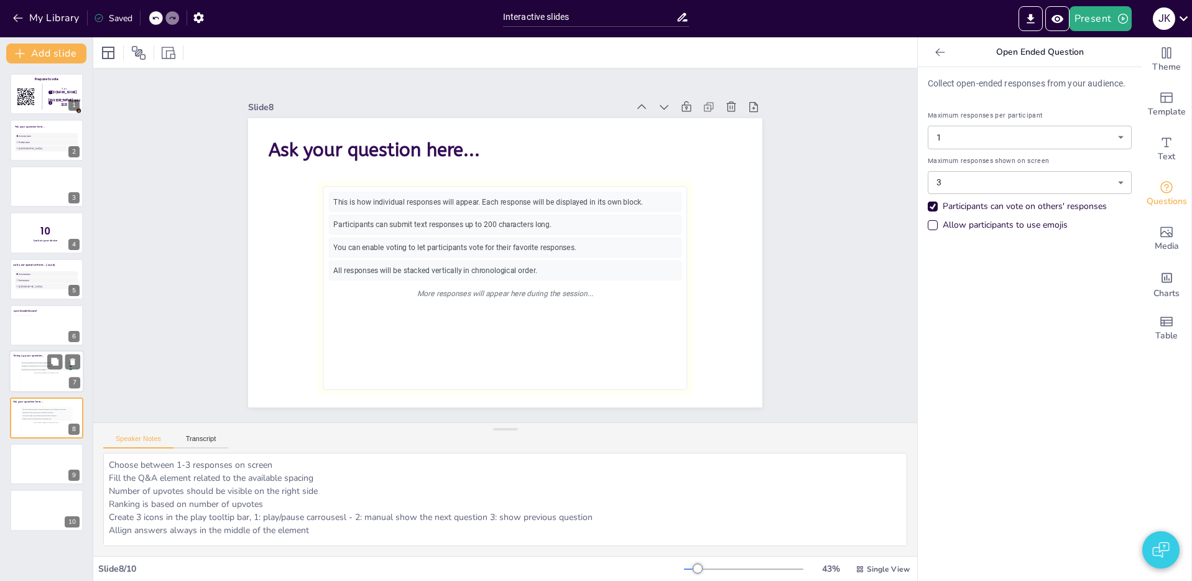
click at [43, 374] on div "This is how participant questions will appear with upvoting functionality. 👍 5 …" at bounding box center [46, 375] width 51 height 28
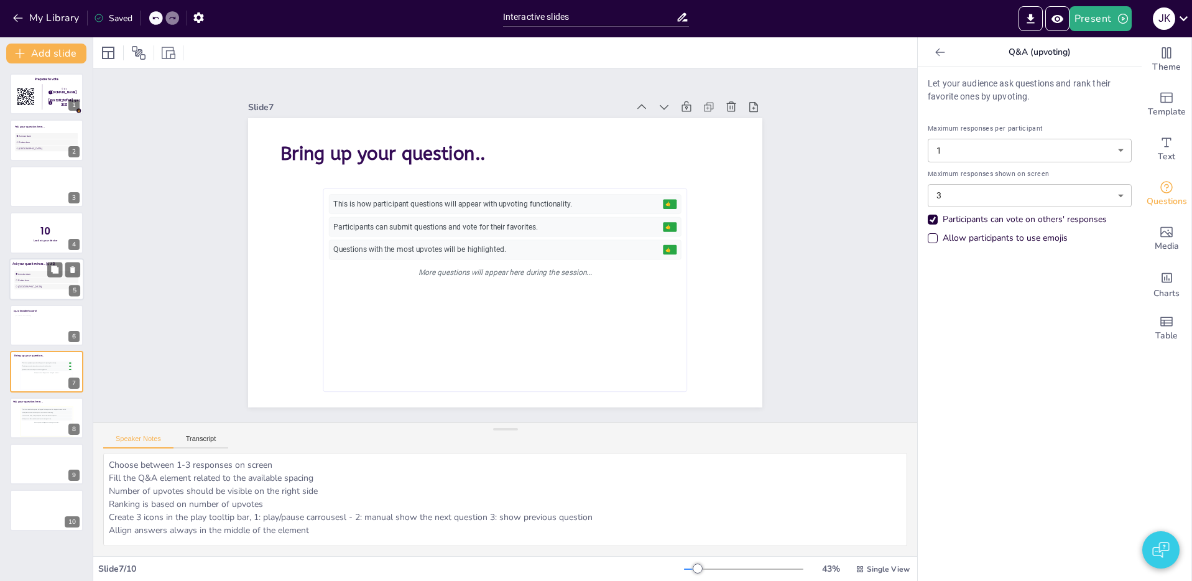
click at [37, 269] on div at bounding box center [46, 279] width 75 height 42
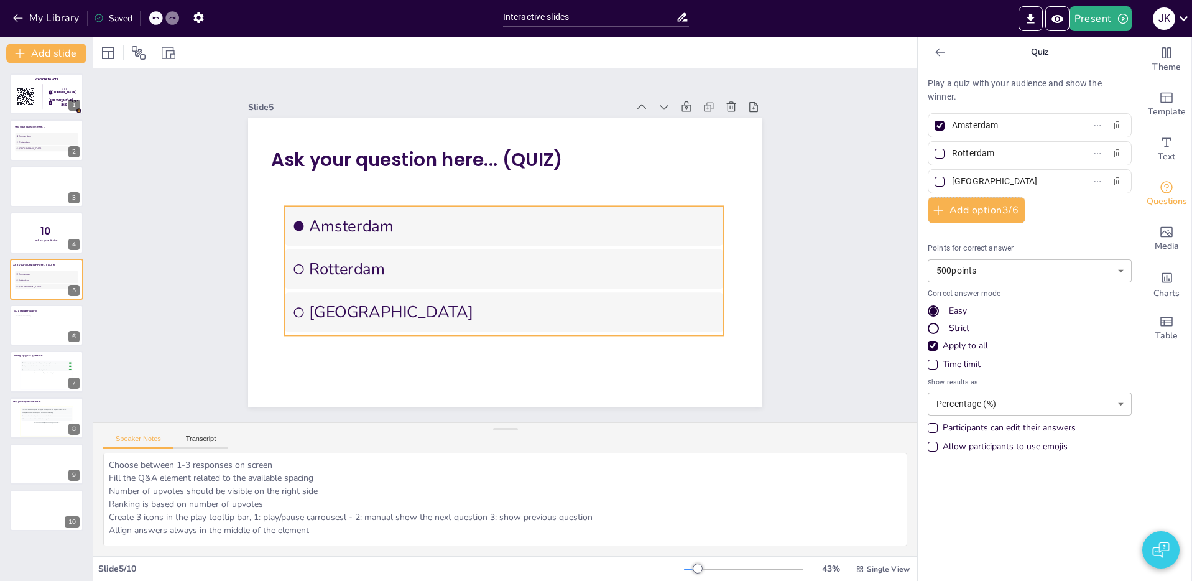
click at [461, 227] on span "Amsterdam" at bounding box center [512, 225] width 407 height 21
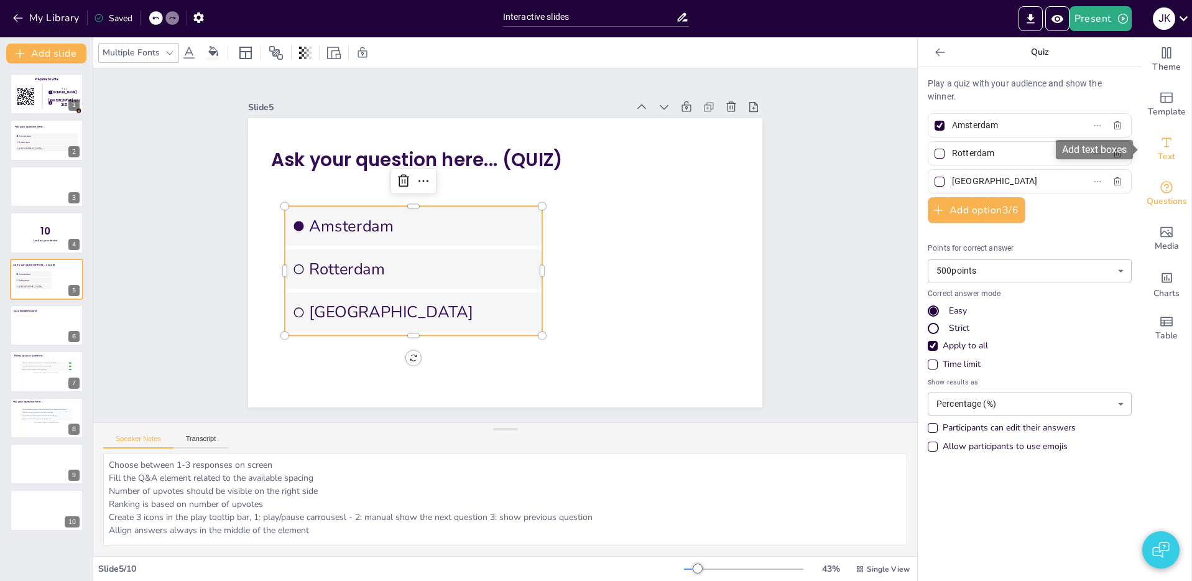
click at [1177, 149] on div "Text" at bounding box center [1166, 149] width 50 height 45
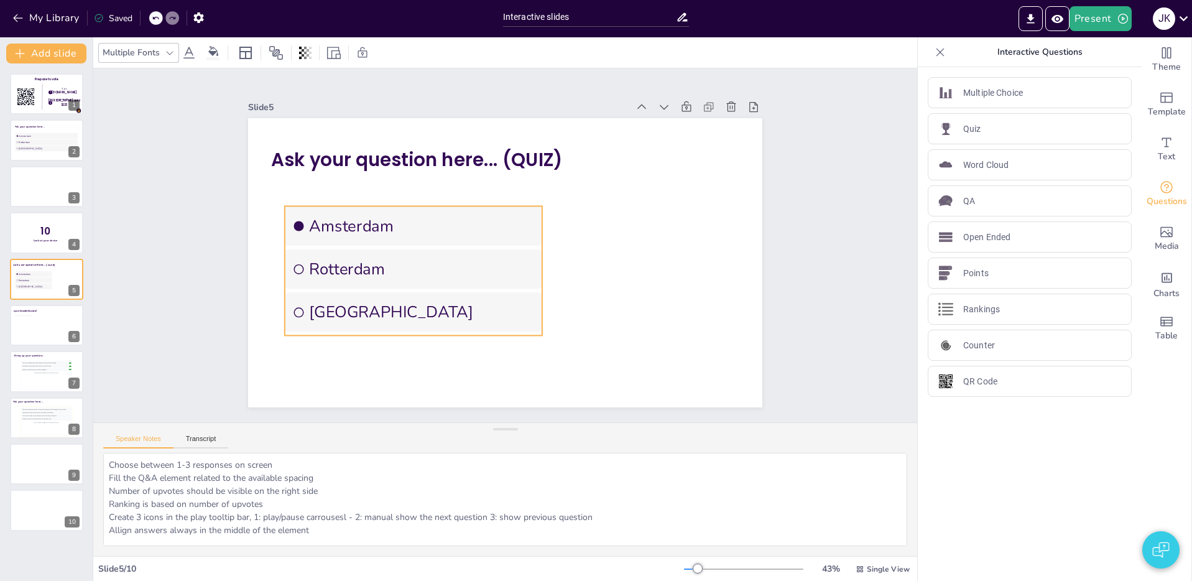
click at [456, 270] on span "Rotterdam" at bounding box center [421, 268] width 225 height 21
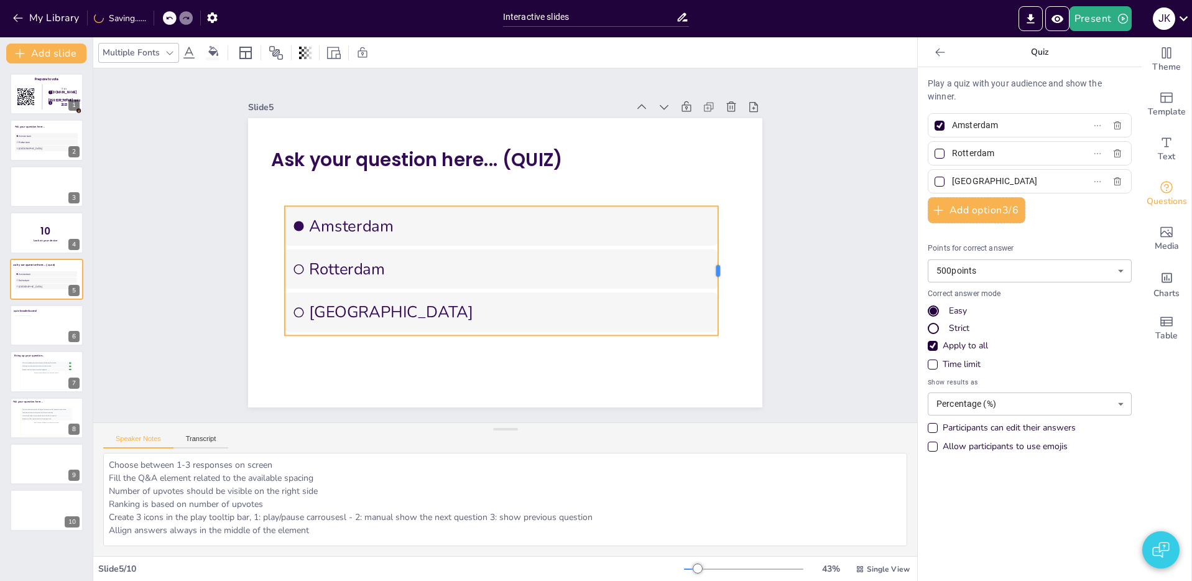
drag, startPoint x: 542, startPoint y: 270, endPoint x: 718, endPoint y: 270, distance: 175.9
click at [718, 270] on div at bounding box center [722, 270] width 10 height 129
click at [42, 373] on div "More questions will appear here during the session..." at bounding box center [46, 372] width 51 height 3
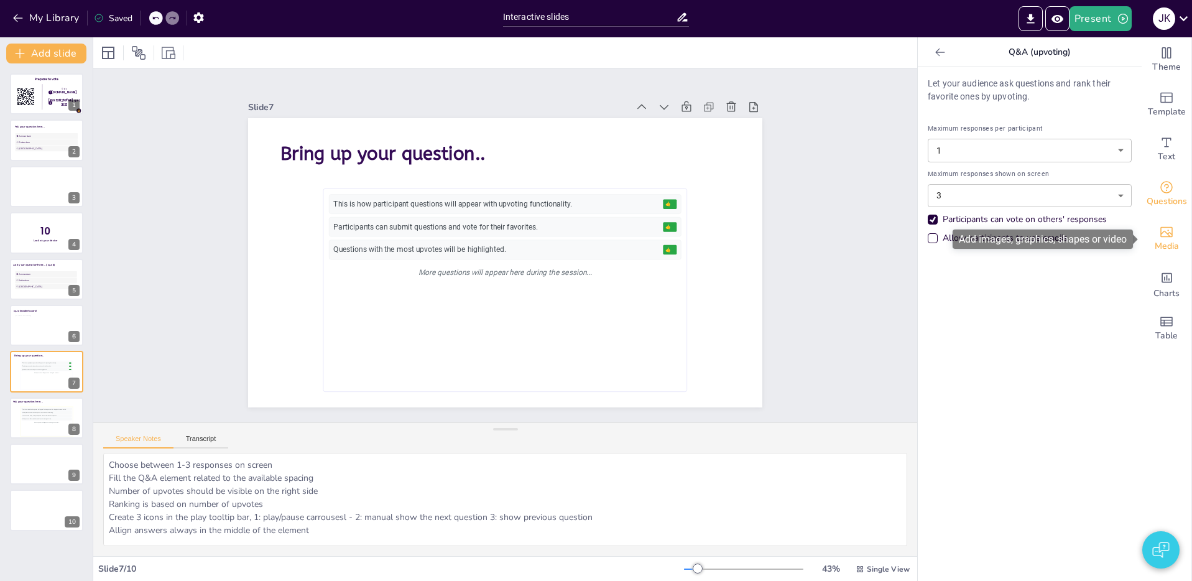
click at [1157, 242] on span "Media" at bounding box center [1166, 246] width 24 height 14
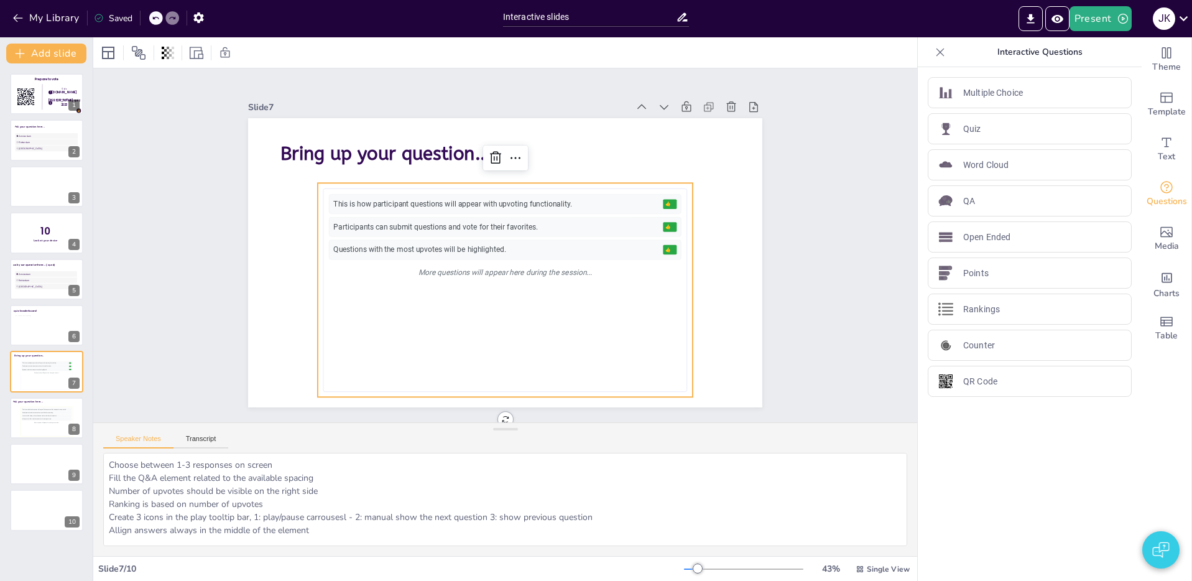
click at [451, 231] on div "Participants can submit questions and vote for their favorites." at bounding box center [496, 226] width 325 height 11
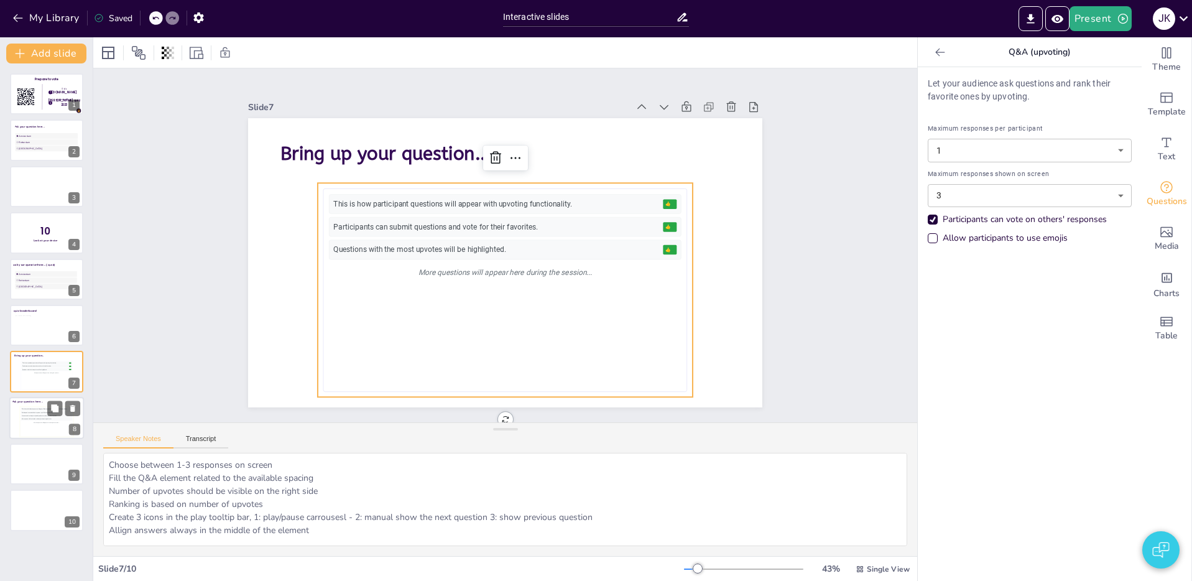
click at [46, 424] on div "This is how individual responses will appear. Each response will be displayed i…" at bounding box center [46, 421] width 51 height 28
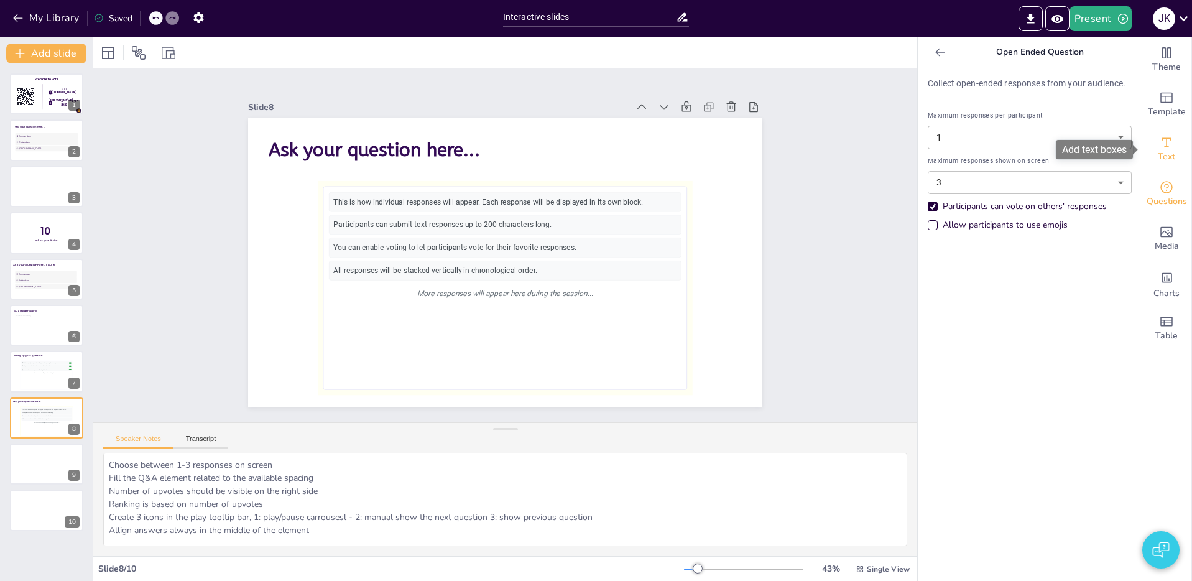
click at [1165, 152] on span "Text" at bounding box center [1165, 157] width 17 height 14
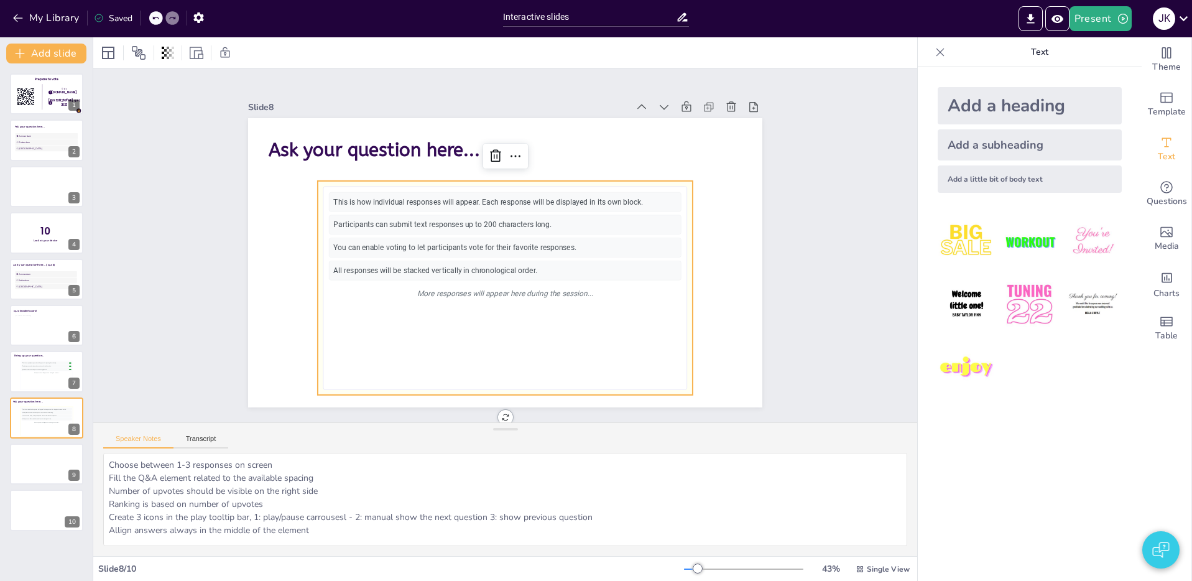
click at [431, 247] on div "You can enable voting to let participants vote for their favorite responses." at bounding box center [505, 247] width 352 height 20
click at [526, 286] on div "More responses will appear here during the session..." at bounding box center [505, 292] width 352 height 19
click at [186, 482] on textarea "Choose between 1-3 responses on screen Fill the Q&A element related to the avai…" at bounding box center [505, 499] width 804 height 93
click at [25, 374] on div "More questions will appear here during the session..." at bounding box center [46, 372] width 51 height 3
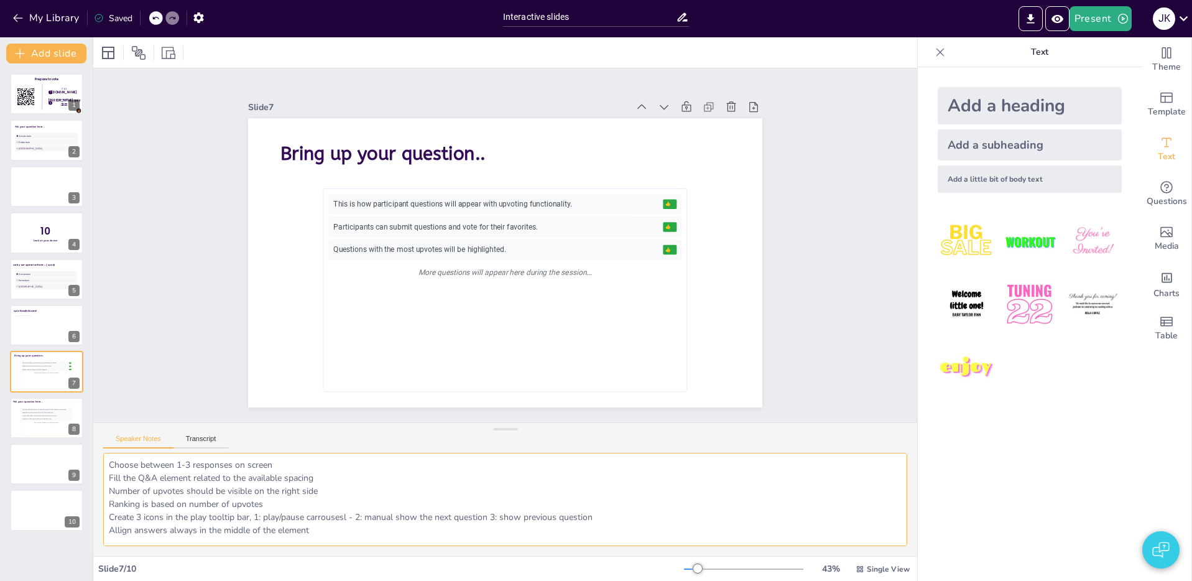
scroll to position [75, 0]
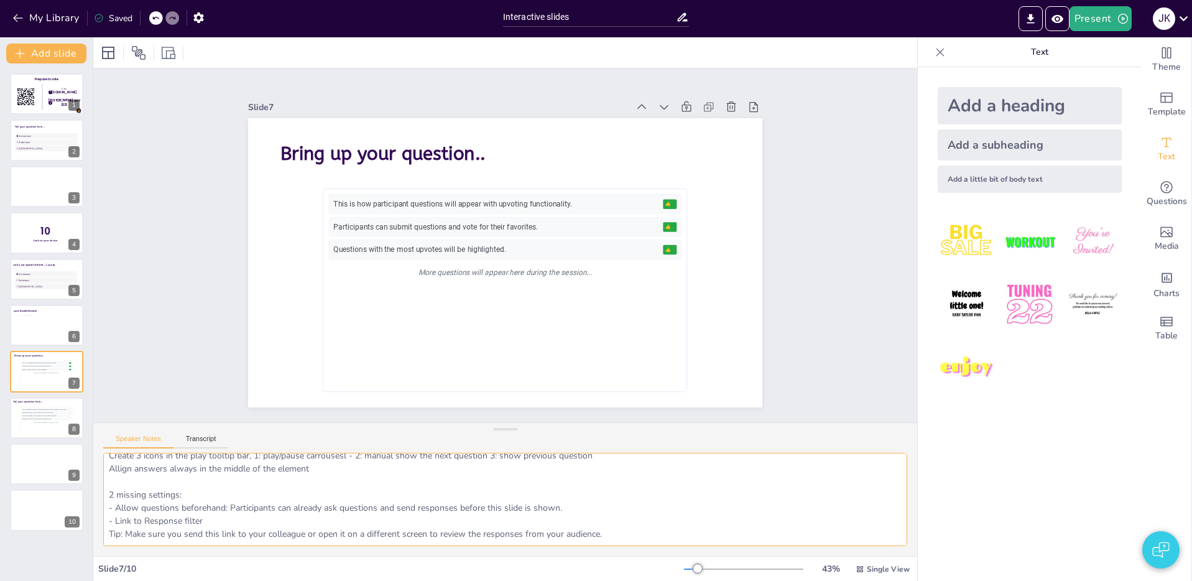
drag, startPoint x: 107, startPoint y: 479, endPoint x: 661, endPoint y: 544, distance: 558.2
click at [661, 544] on textarea "Choose between 1-3 responses on screen Fill the Q&A element related to the avai…" at bounding box center [505, 499] width 804 height 93
drag, startPoint x: 38, startPoint y: 414, endPoint x: 78, endPoint y: 469, distance: 68.1
click at [37, 414] on div "You can enable voting to let participants vote for their favorite responses." at bounding box center [47, 415] width 50 height 2
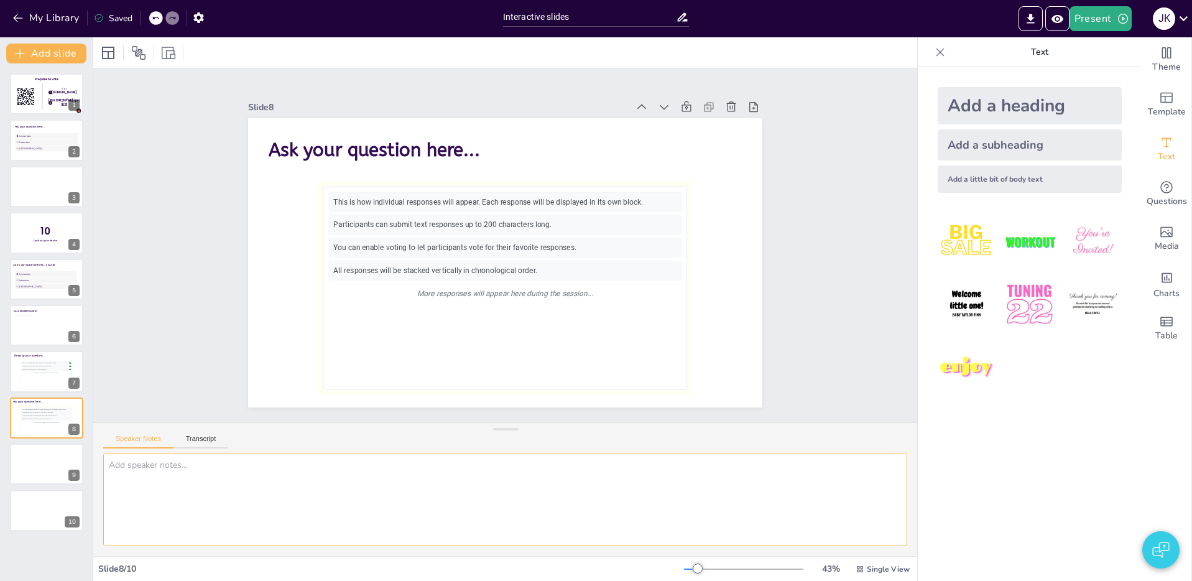
paste textarea "2 missing settings: - Allow questions beforehand: Participants can already ask …"
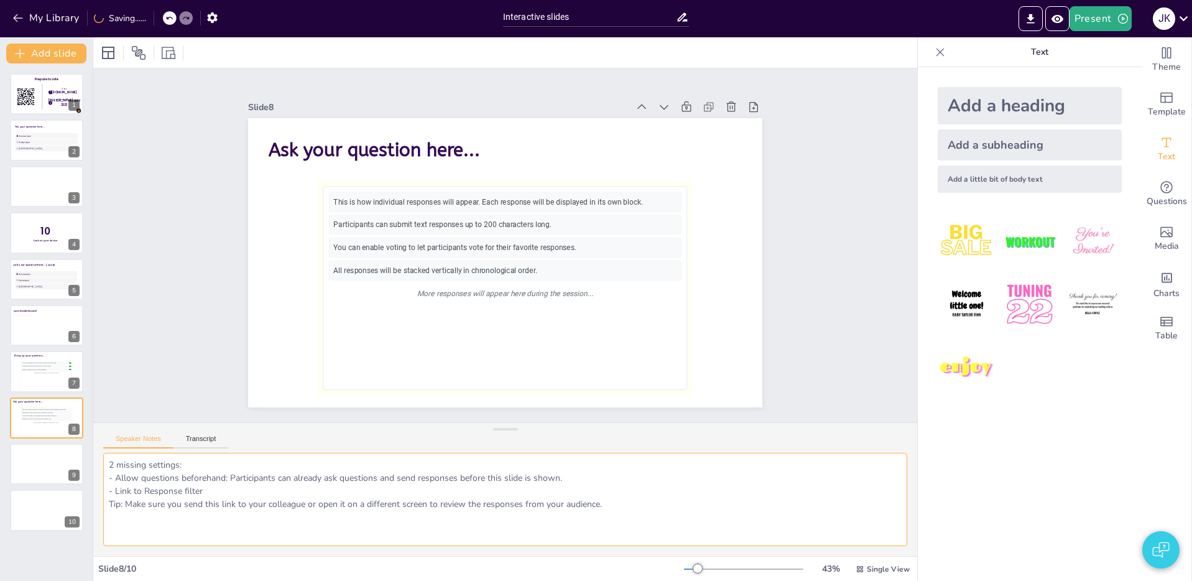
drag, startPoint x: 580, startPoint y: 482, endPoint x: 89, endPoint y: 479, distance: 491.1
click at [89, 479] on div "Document fonts Poppins ABeeZee Recently used ABeeZee Roboto Poppins Popular fon…" at bounding box center [596, 308] width 1192 height 543
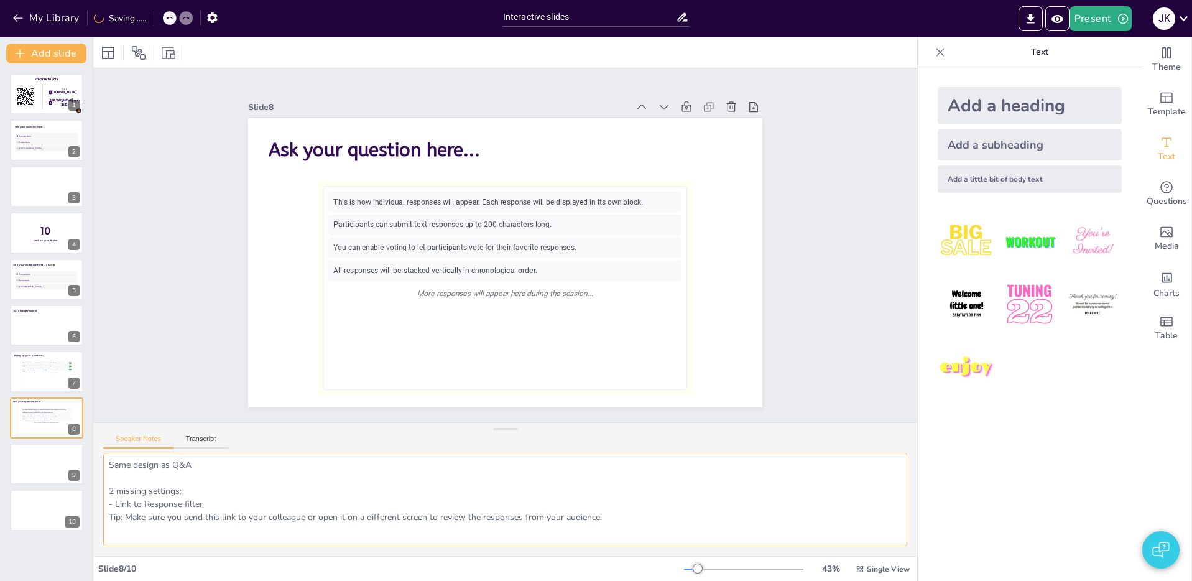
drag, startPoint x: 111, startPoint y: 492, endPoint x: 101, endPoint y: 491, distance: 10.6
click at [101, 491] on div "Same design as Q&A 2 missing settings: - Link to Response filter Tip: Make sure…" at bounding box center [505, 504] width 824 height 103
click at [235, 492] on textarea "Same design as Q&A 1 missing settings: - Link to Response filter Tip: Make sure…" at bounding box center [505, 499] width 804 height 93
click at [196, 462] on textarea "Same design as Q&A 1 missing settings: - Link to Response filter Tip: Make sure…" at bounding box center [505, 499] width 804 height 93
click at [259, 496] on textarea "Same design as Q&A 1 missing settings: - Link to Response filter Tip: Make sure…" at bounding box center [505, 499] width 804 height 93
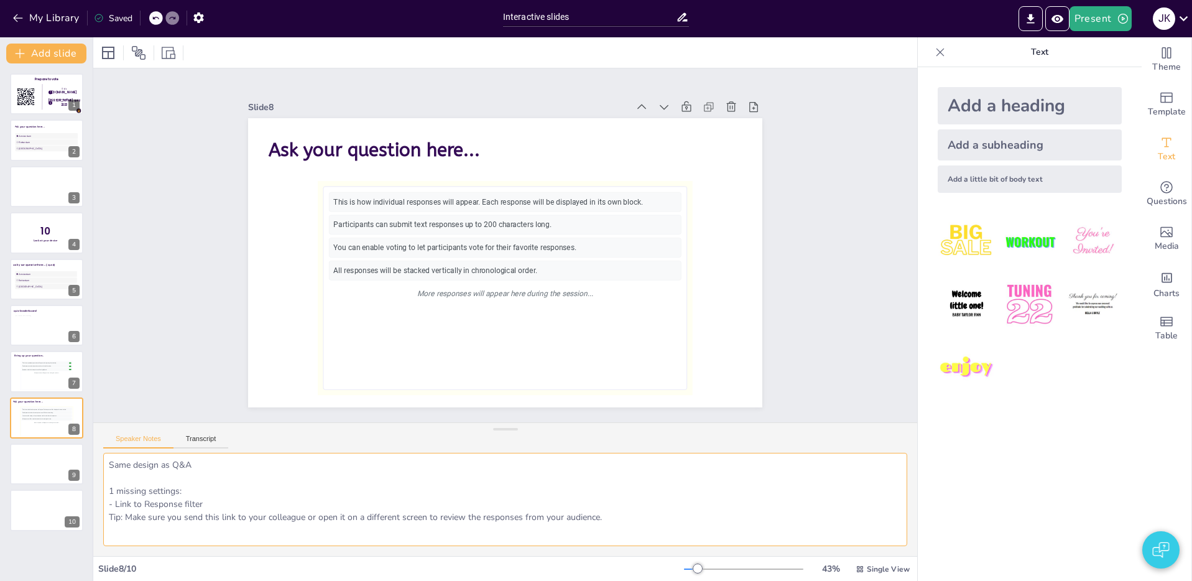
type textarea "Same design as Q&A 1 missing settings: - Link to Response filter Tip: Make sure…"
click at [198, 480] on textarea "Same design as Q&A 1 missing settings: - Link to Response filter Tip: Make sure…" at bounding box center [505, 499] width 804 height 93
click at [25, 369] on div "Questions with the most upvotes will be highlighted." at bounding box center [45, 369] width 47 height 1
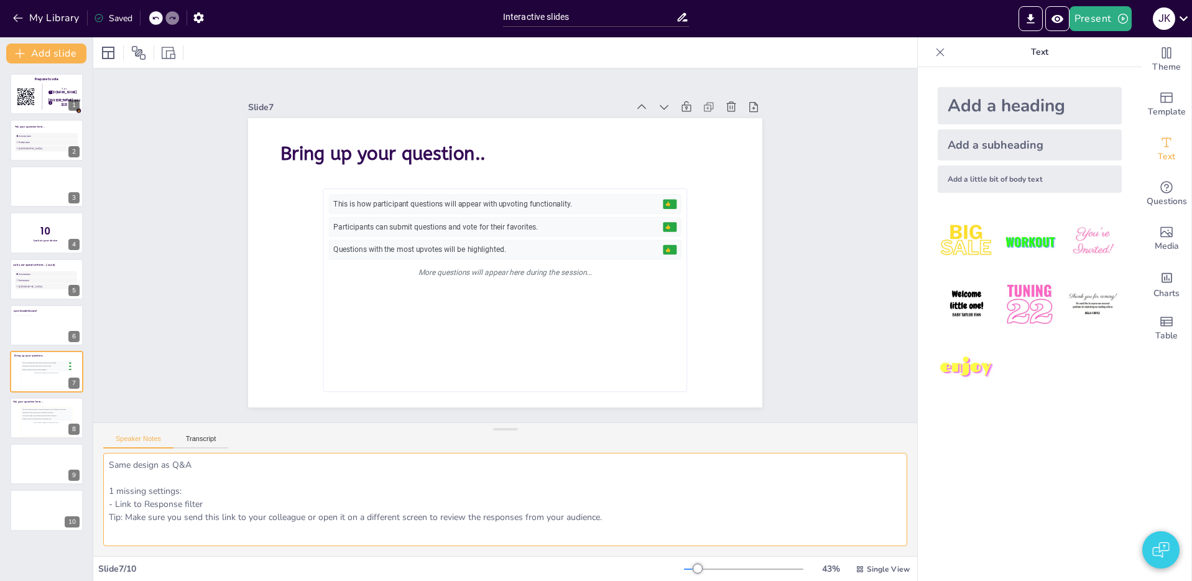
scroll to position [75, 0]
click at [30, 431] on div "This is how individual responses will appear. Each response will be displayed i…" at bounding box center [46, 421] width 51 height 28
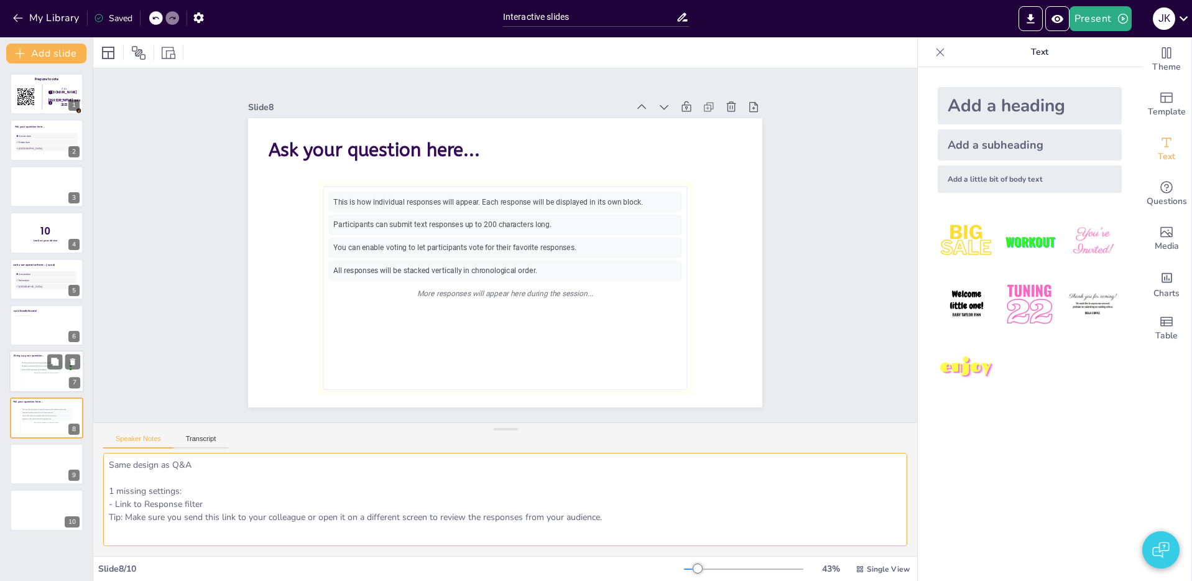
scroll to position [0, 0]
click at [29, 378] on div "This is how participant questions will appear with upvoting functionality. 👍 5 …" at bounding box center [46, 375] width 51 height 28
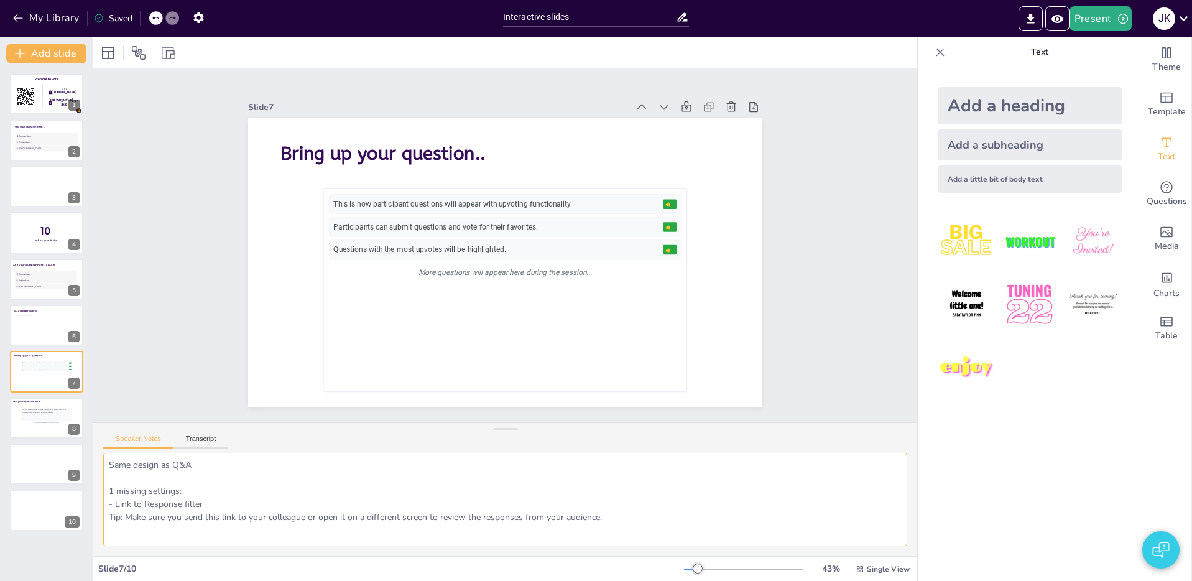
scroll to position [6, 0]
click at [40, 465] on div at bounding box center [46, 464] width 75 height 42
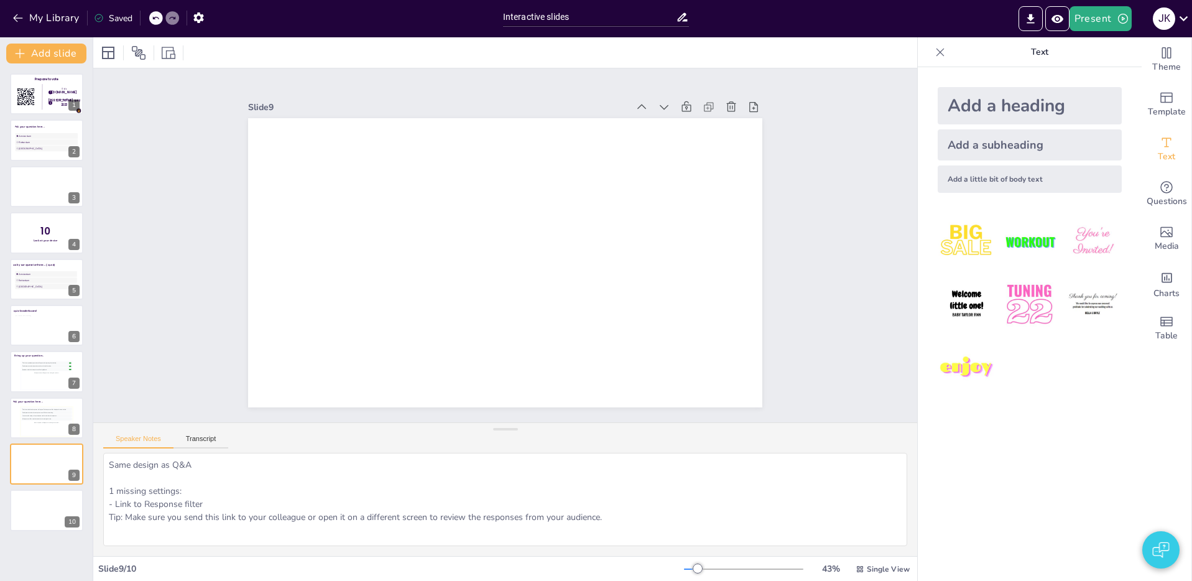
click at [940, 52] on icon at bounding box center [940, 52] width 12 height 12
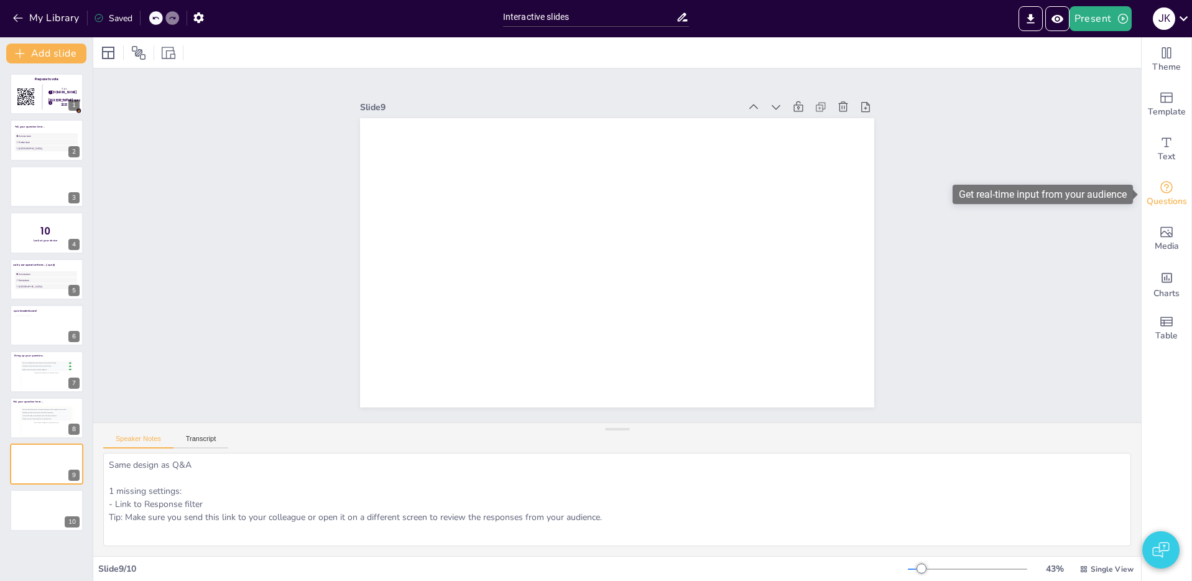
click at [1161, 189] on icon "Get real-time input from your audience" at bounding box center [1166, 187] width 12 height 12
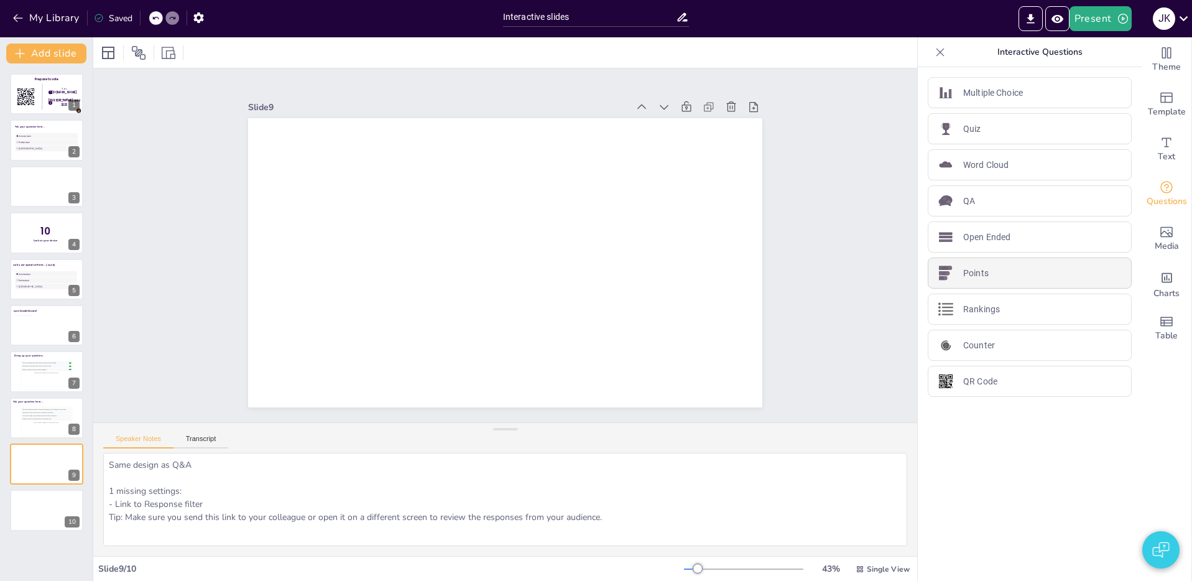
click at [1002, 276] on div "Points" at bounding box center [1029, 272] width 204 height 31
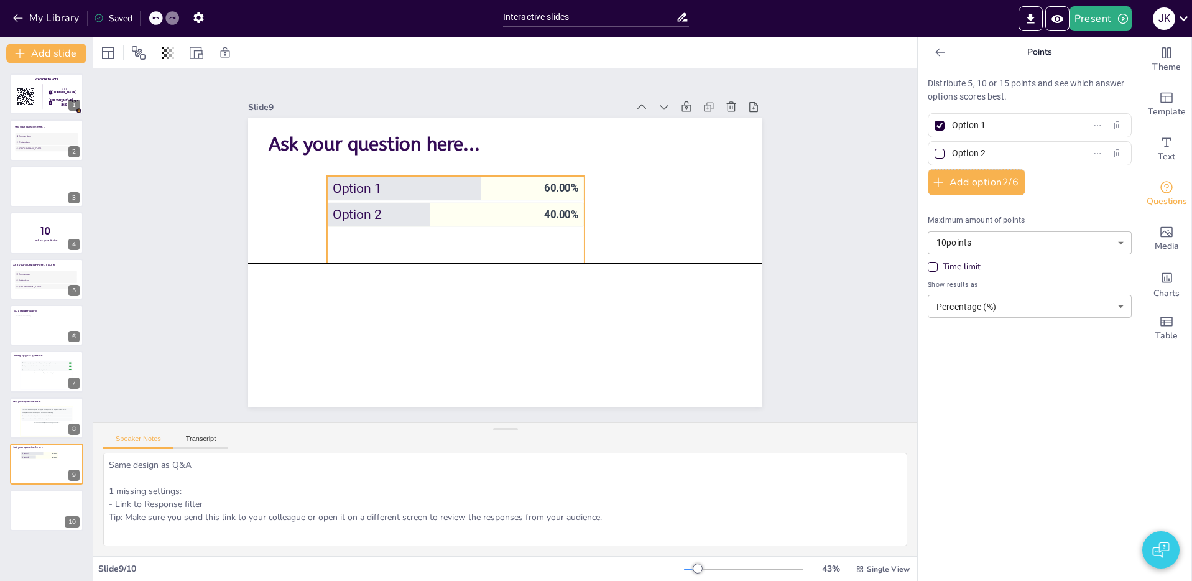
drag, startPoint x: 492, startPoint y: 188, endPoint x: 502, endPoint y: 208, distance: 22.0
click at [501, 208] on li "Option 2 40.00 %" at bounding box center [455, 215] width 257 height 24
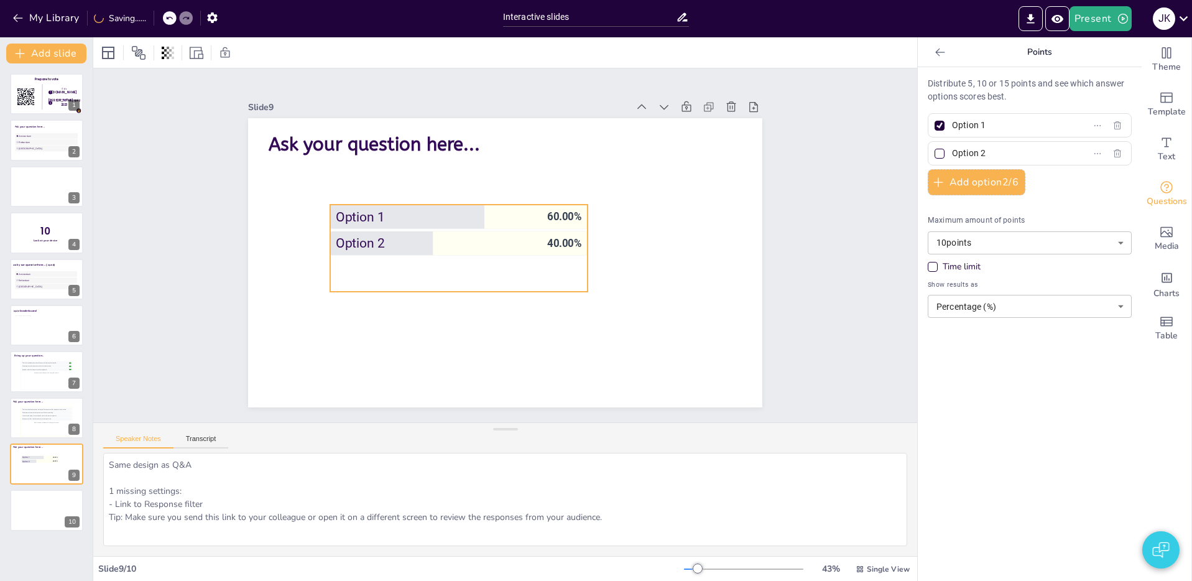
drag, startPoint x: 522, startPoint y: 209, endPoint x: 526, endPoint y: 238, distance: 28.8
click at [526, 238] on span "Option 2" at bounding box center [439, 244] width 206 height 16
click at [527, 234] on span "Option 2" at bounding box center [439, 239] width 206 height 16
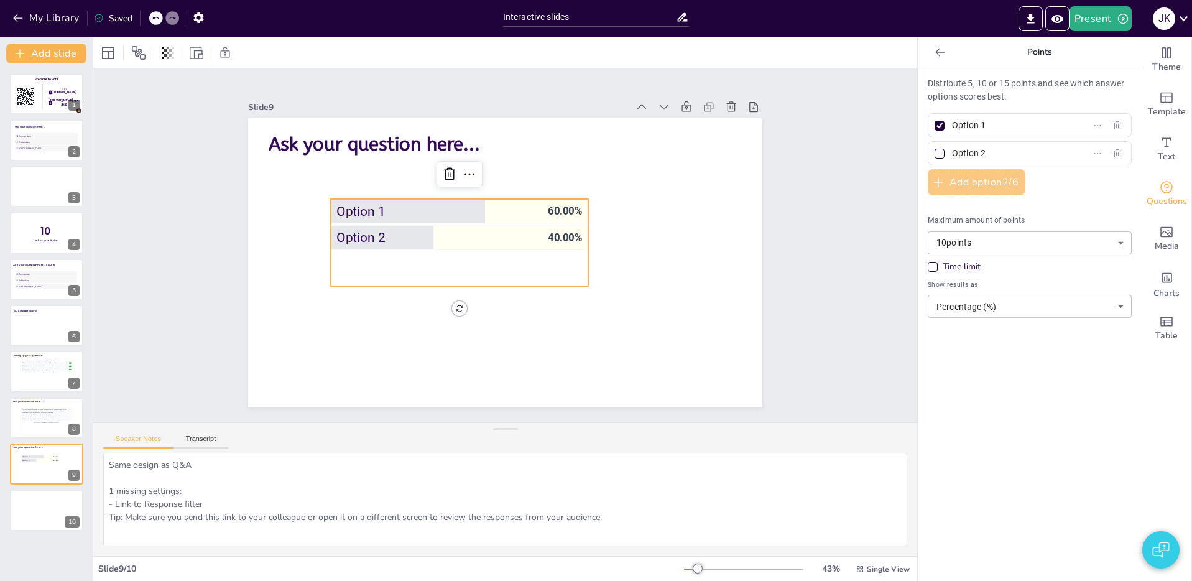
click at [964, 182] on button "Add option 2 / 6" at bounding box center [976, 182] width 98 height 26
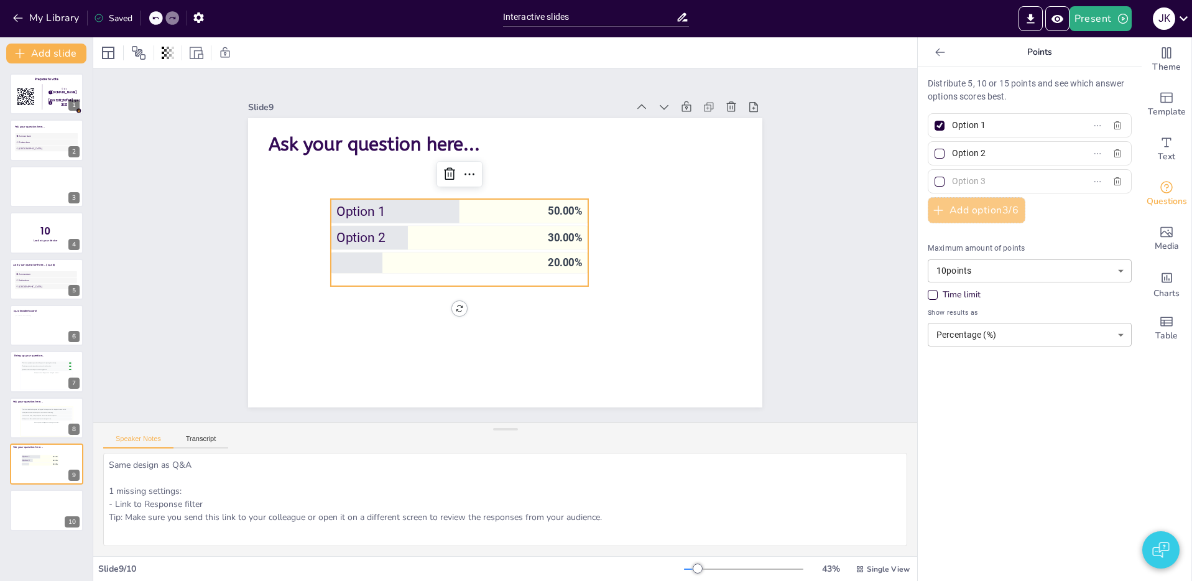
click at [988, 203] on button "Add option 3 / 6" at bounding box center [976, 210] width 98 height 26
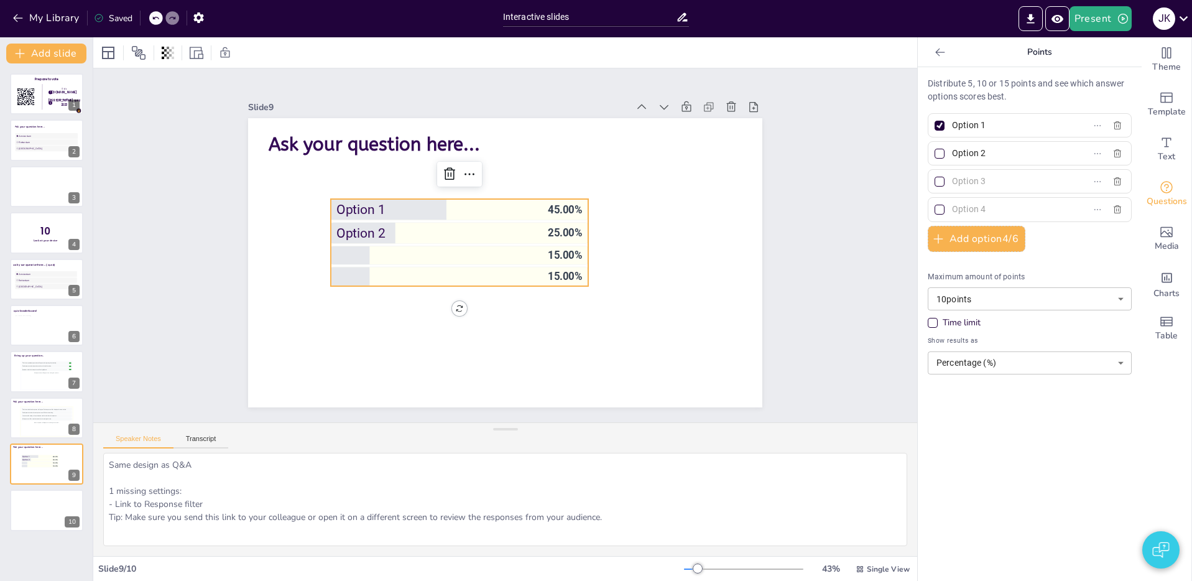
click at [494, 252] on li "15.00 %" at bounding box center [459, 255] width 257 height 19
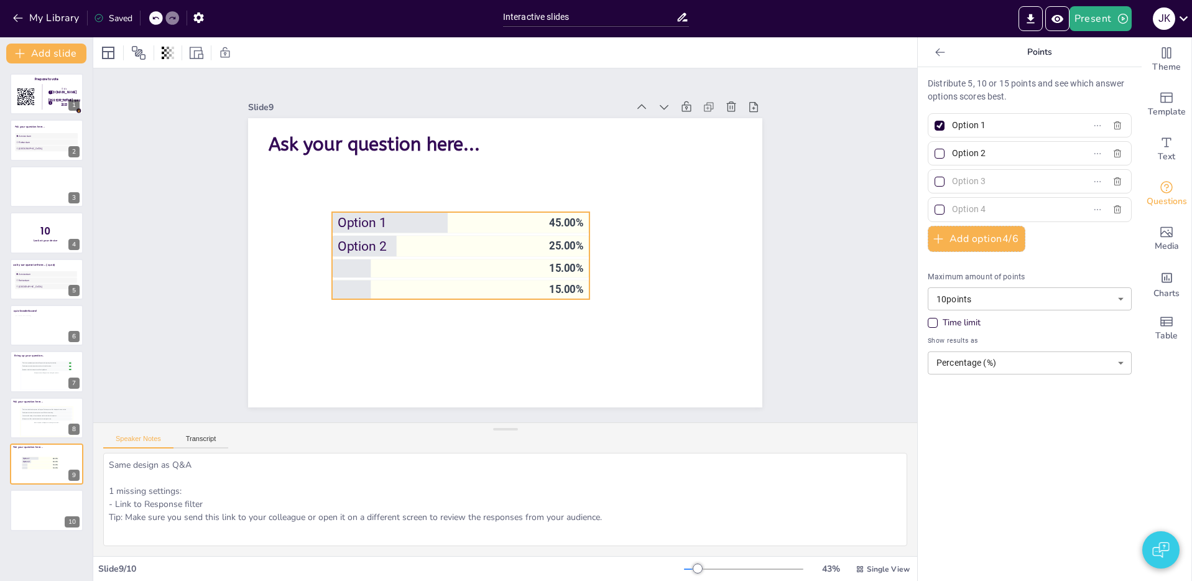
drag, startPoint x: 533, startPoint y: 227, endPoint x: 535, endPoint y: 240, distance: 13.2
click at [535, 240] on span "Option 2" at bounding box center [441, 246] width 206 height 16
click at [520, 224] on span "Option 1" at bounding box center [441, 223] width 206 height 16
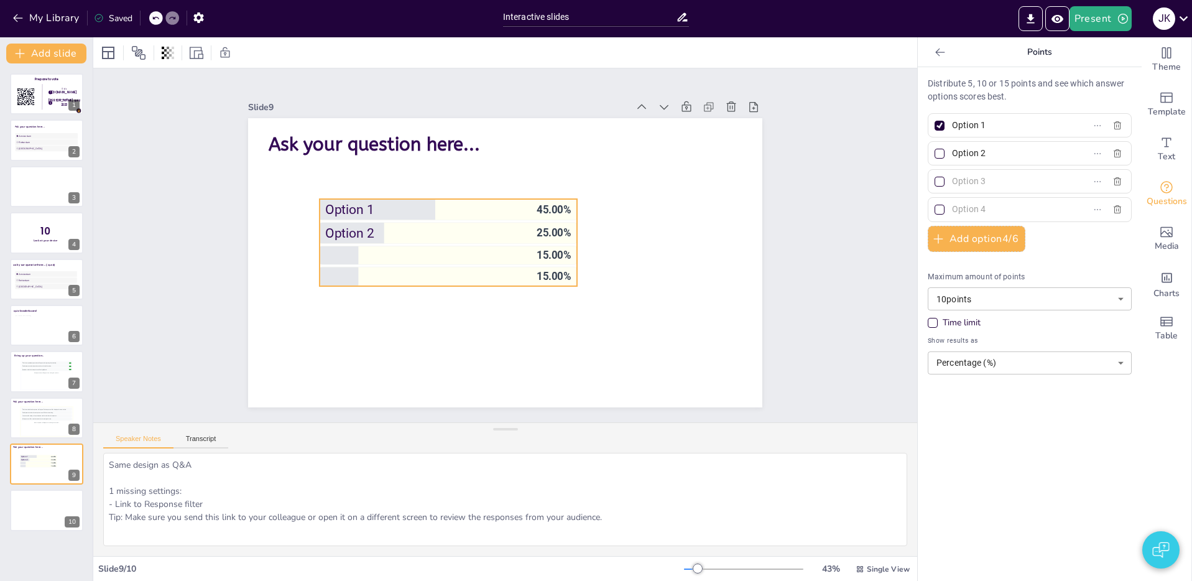
drag, startPoint x: 528, startPoint y: 218, endPoint x: 497, endPoint y: 217, distance: 31.7
click at [515, 212] on span "Option 1" at bounding box center [428, 210] width 206 height 16
click at [553, 221] on li "Option 1 45.00 %" at bounding box center [446, 210] width 257 height 21
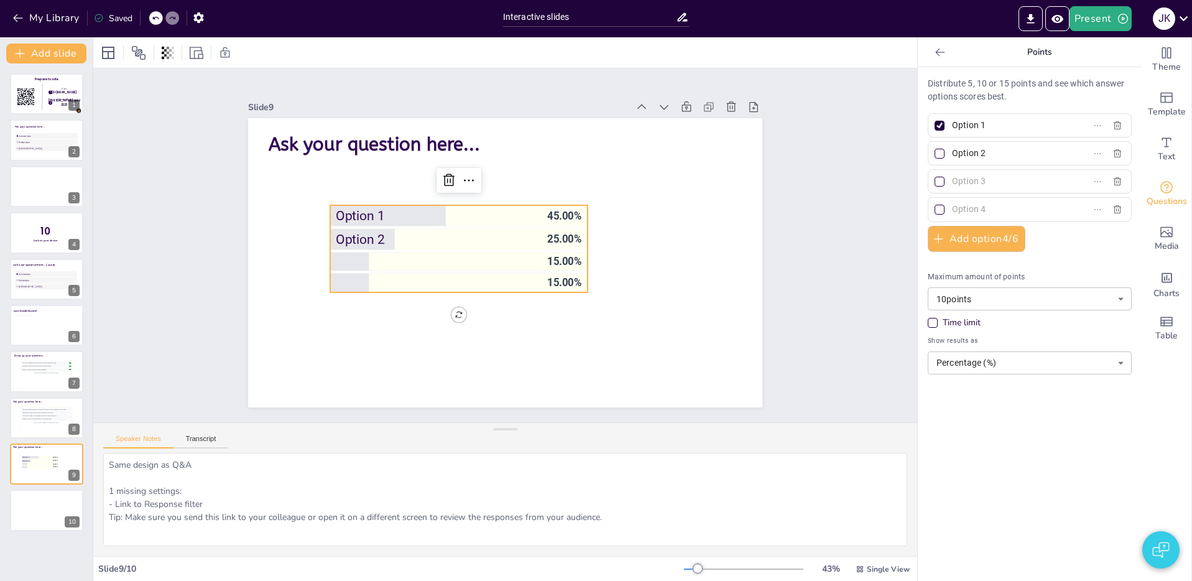
click at [991, 187] on input "text" at bounding box center [1010, 181] width 116 height 18
click at [1011, 127] on input "Option 1" at bounding box center [1010, 125] width 116 height 18
type input "Option 1"
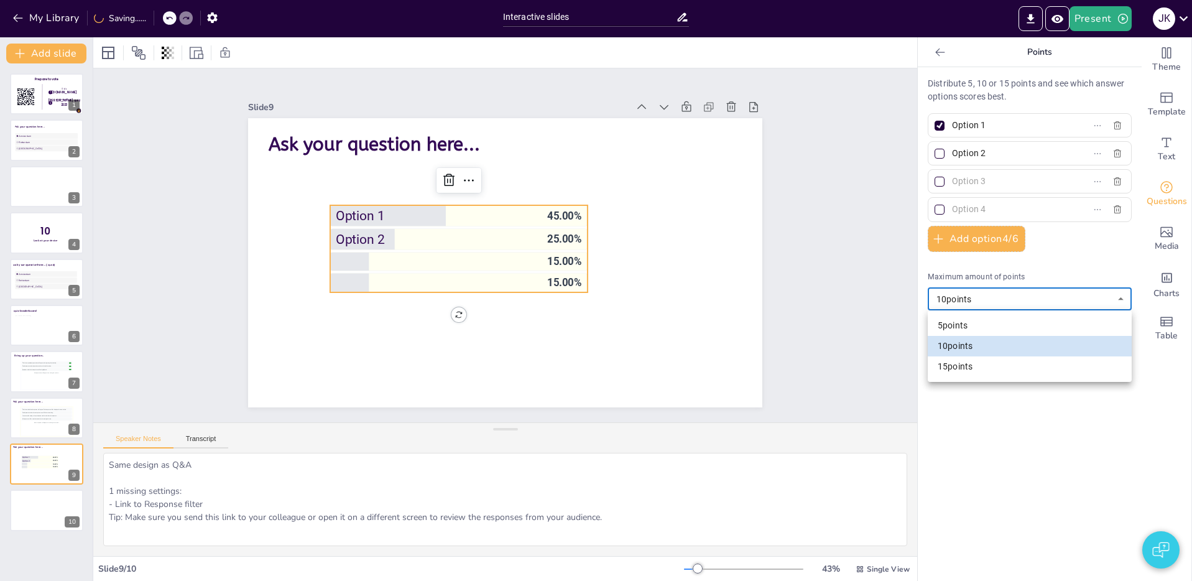
click at [990, 303] on body "My Library Saving...... Interactive slides Present J K Document fonts Poppins A…" at bounding box center [596, 290] width 1192 height 581
click at [1042, 301] on div at bounding box center [596, 290] width 1192 height 581
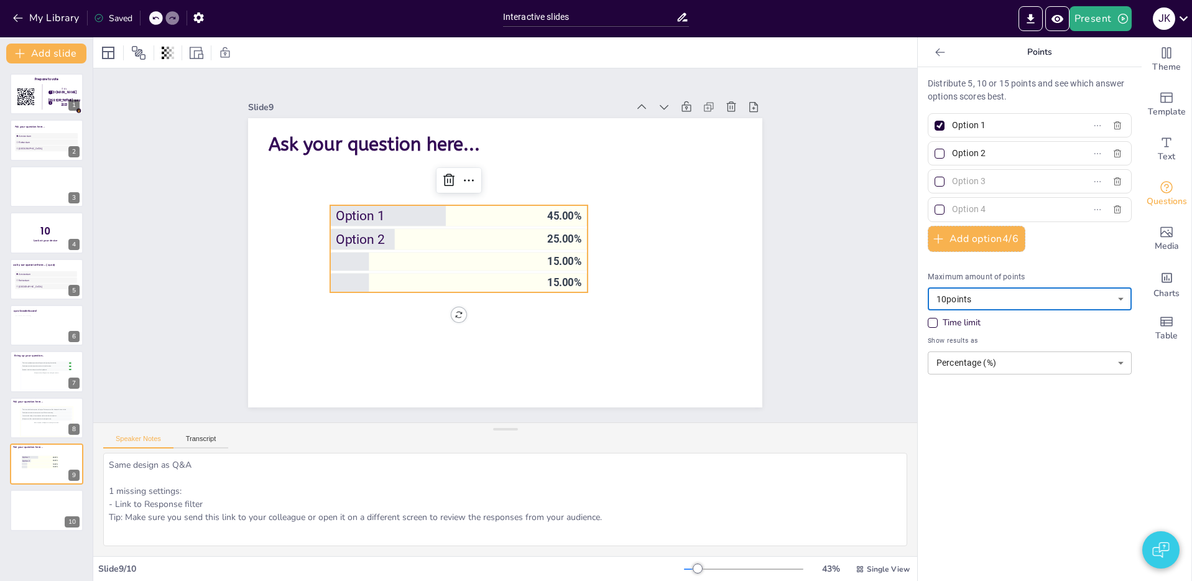
click at [990, 302] on body "My Library Saved Interactive slides Present J K Document fonts Poppins ABeeZee …" at bounding box center [596, 290] width 1192 height 581
click at [1055, 298] on div at bounding box center [596, 290] width 1192 height 581
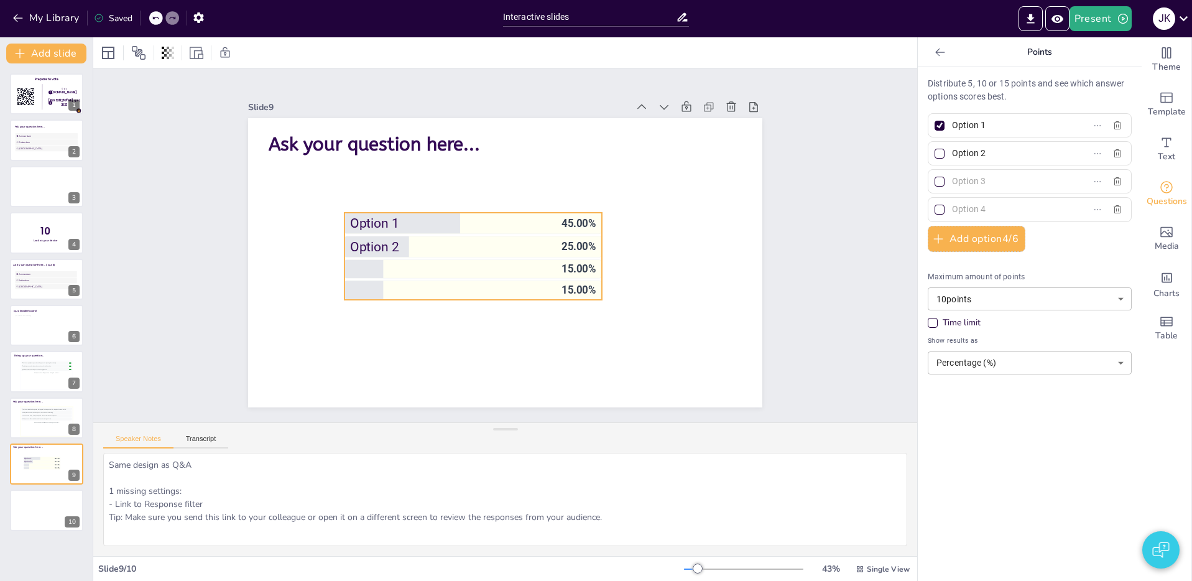
drag, startPoint x: 490, startPoint y: 242, endPoint x: 569, endPoint y: 324, distance: 114.7
click at [504, 249] on span "Option 2" at bounding box center [453, 247] width 206 height 16
click at [595, 298] on li "15.00 %" at bounding box center [472, 289] width 257 height 19
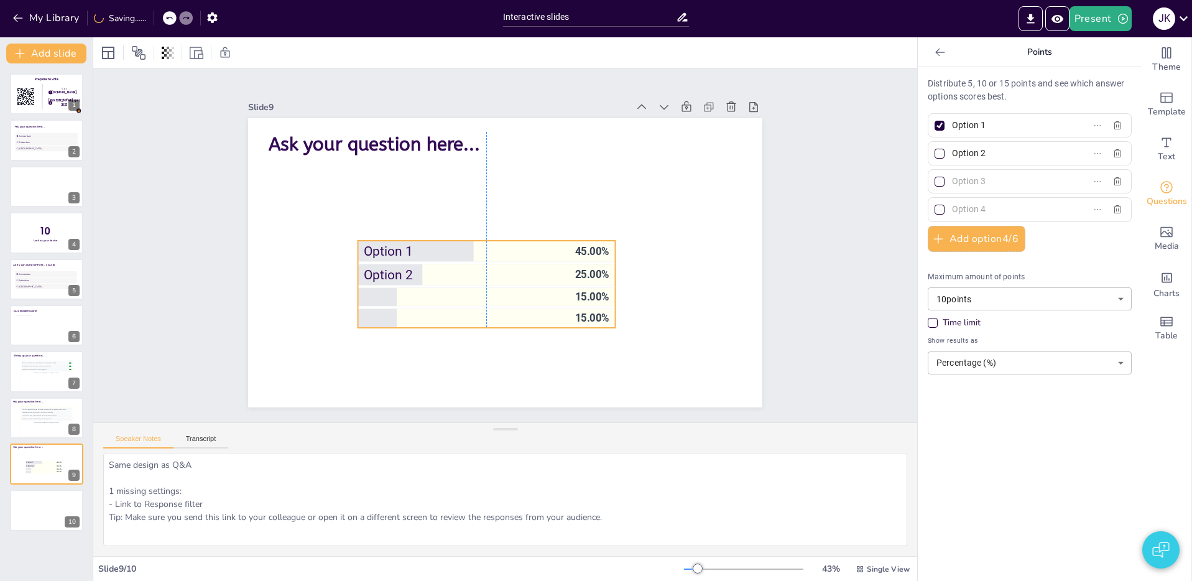
drag, startPoint x: 596, startPoint y: 295, endPoint x: 594, endPoint y: 301, distance: 6.7
click at [608, 323] on li "15.00 %" at bounding box center [486, 317] width 257 height 19
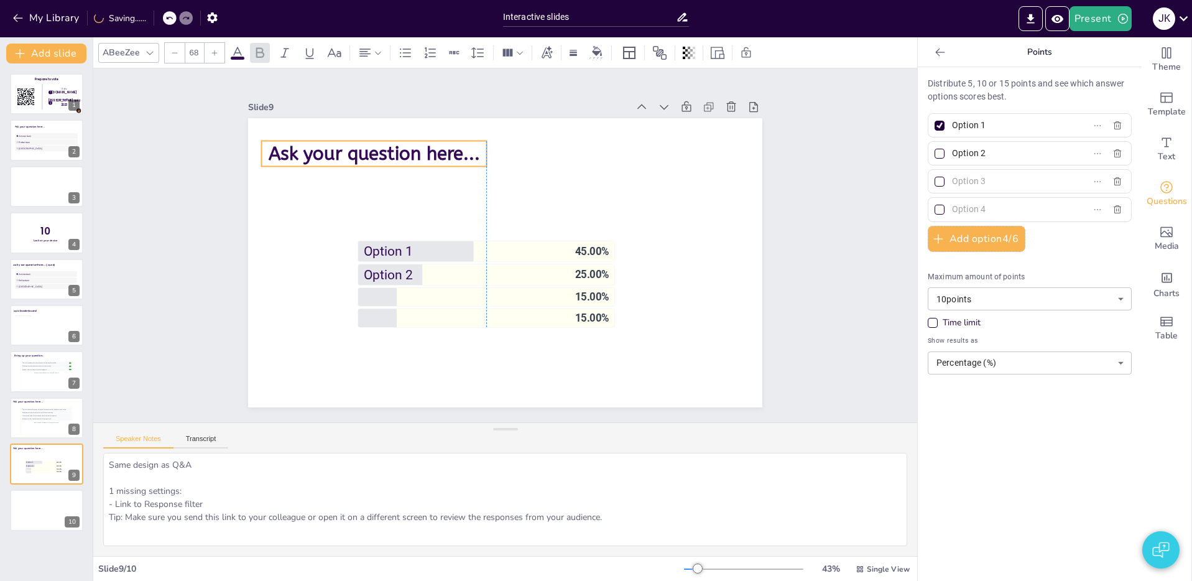
drag, startPoint x: 454, startPoint y: 145, endPoint x: 476, endPoint y: 165, distance: 29.1
click at [451, 155] on span "Ask your question here..." at bounding box center [374, 154] width 211 height 22
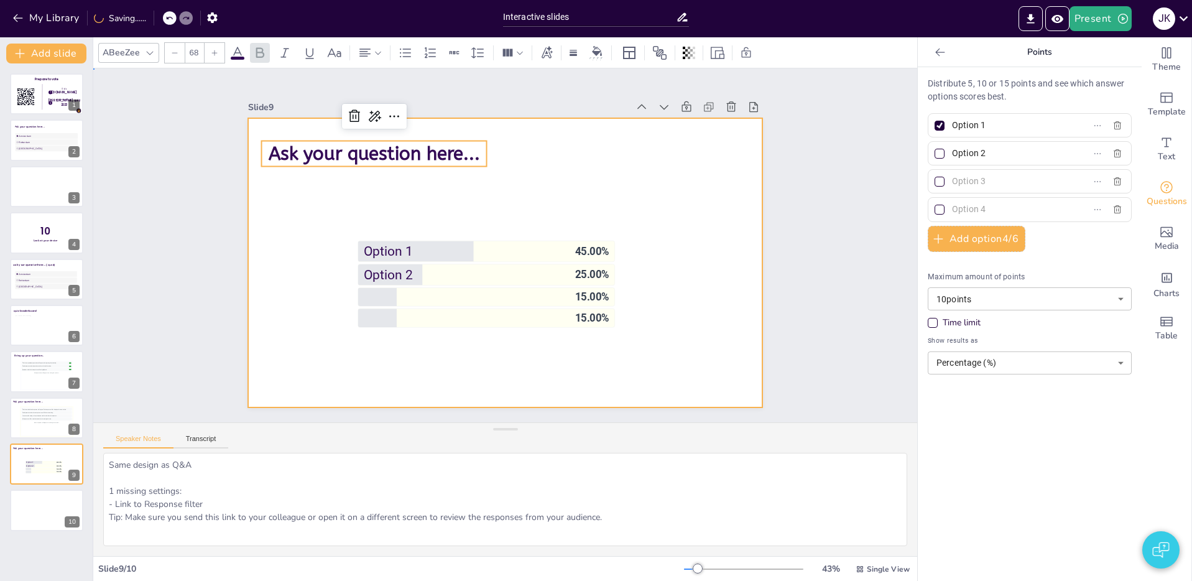
drag, startPoint x: 566, startPoint y: 201, endPoint x: 556, endPoint y: 216, distance: 17.9
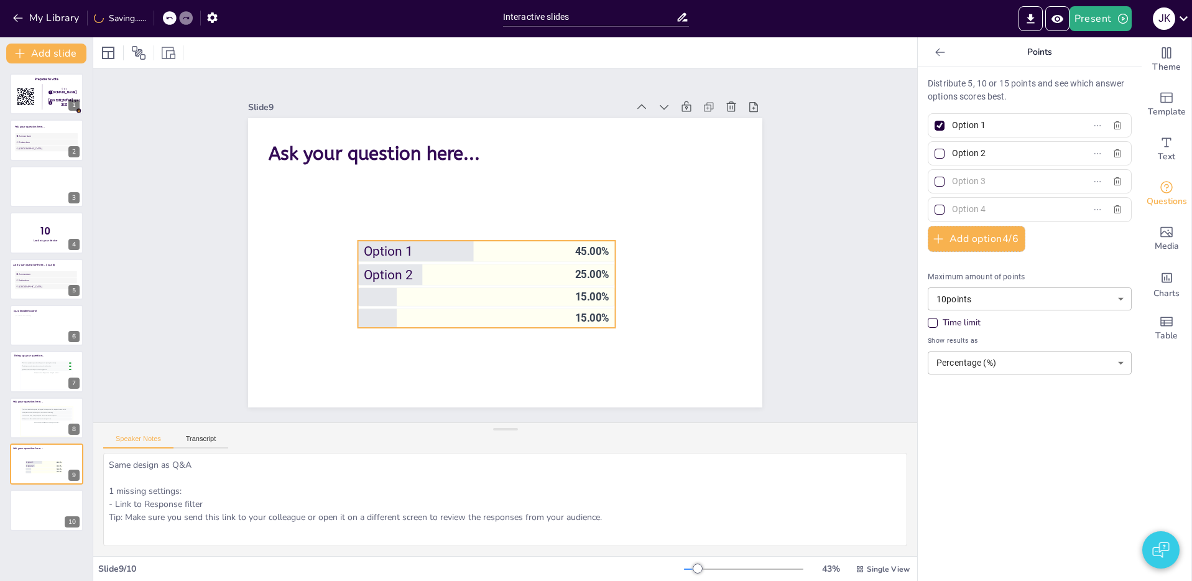
drag, startPoint x: 528, startPoint y: 255, endPoint x: 529, endPoint y: 247, distance: 8.7
click at [529, 247] on span "Option 1" at bounding box center [467, 252] width 206 height 16
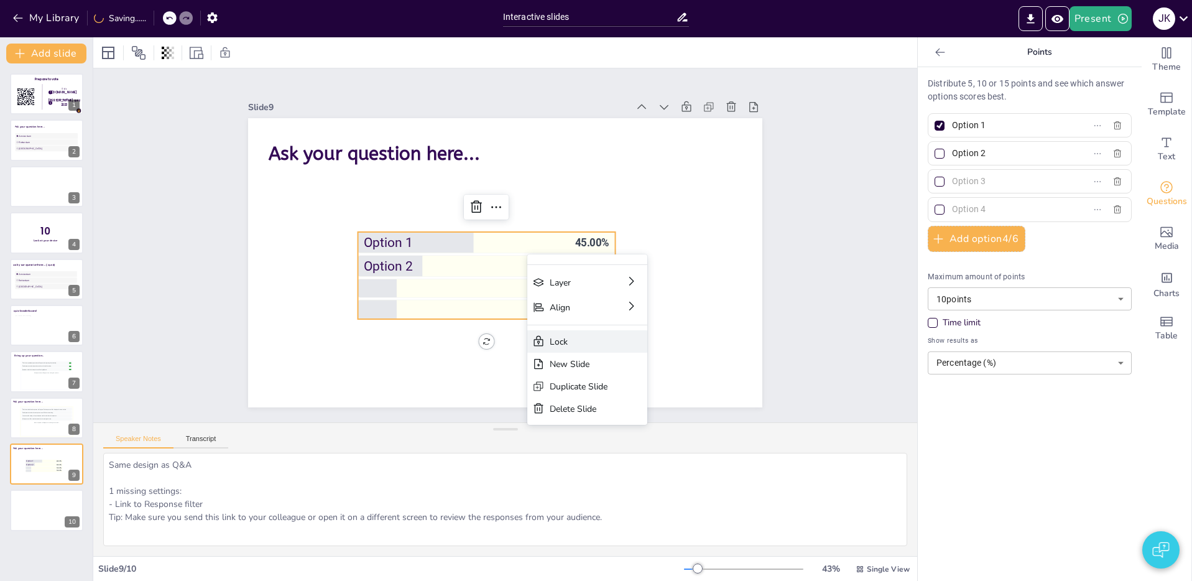
click at [566, 340] on div "Lock" at bounding box center [578, 342] width 58 height 12
click at [578, 338] on div "Lock" at bounding box center [596, 340] width 58 height 12
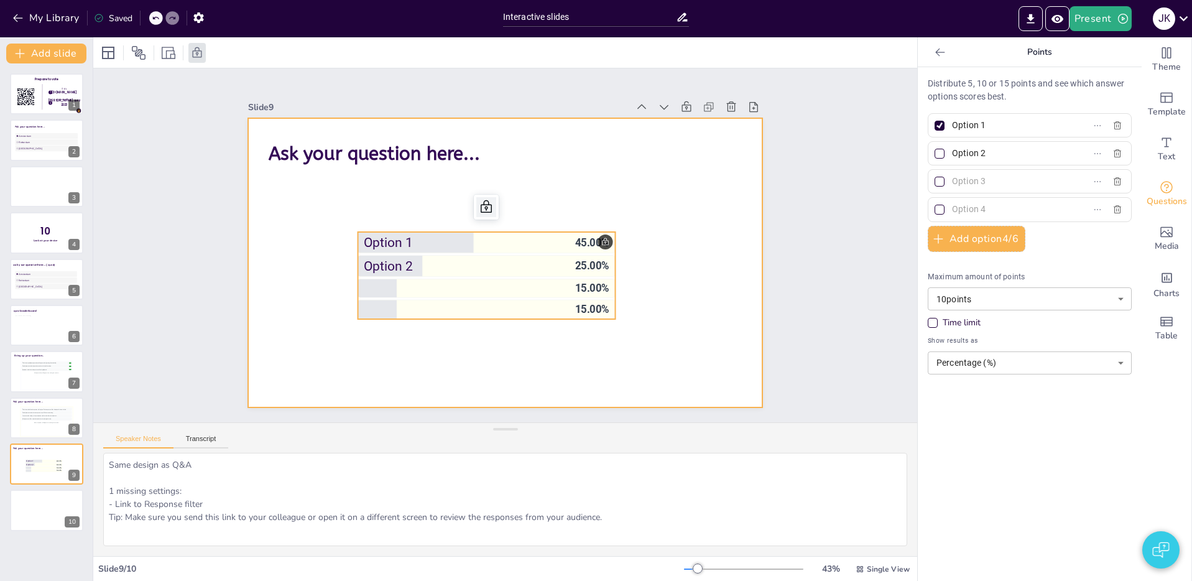
click at [494, 207] on div at bounding box center [486, 207] width 20 height 20
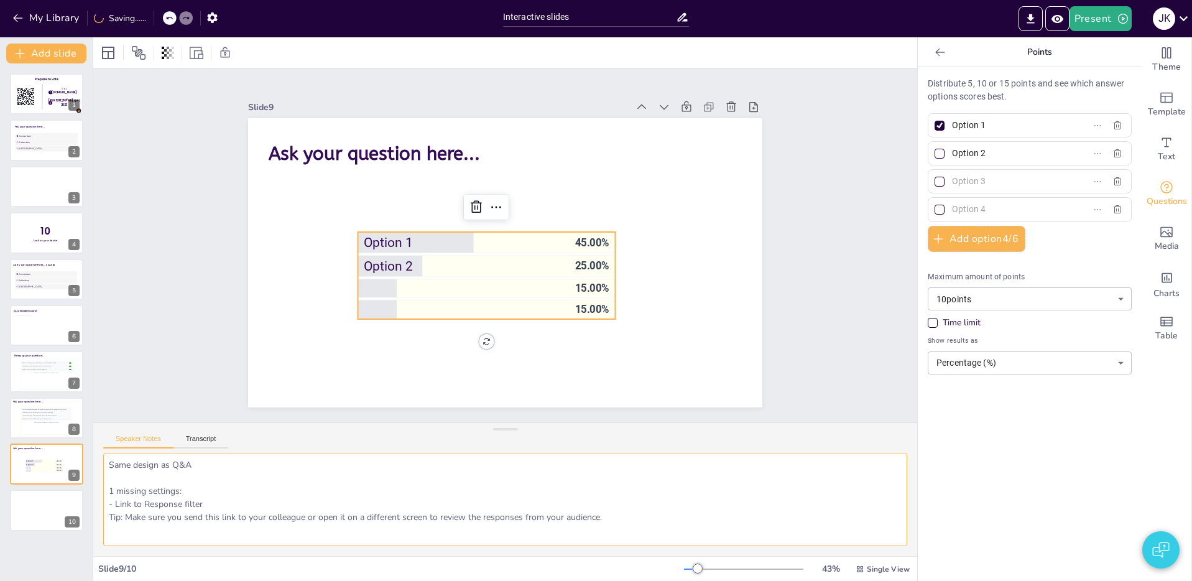
drag, startPoint x: 229, startPoint y: 517, endPoint x: 241, endPoint y: 519, distance: 12.1
click at [241, 519] on textarea "Same design as Q&A 1 missing settings: - Link to Response filter Tip: Make sure…" at bounding box center [505, 499] width 804 height 93
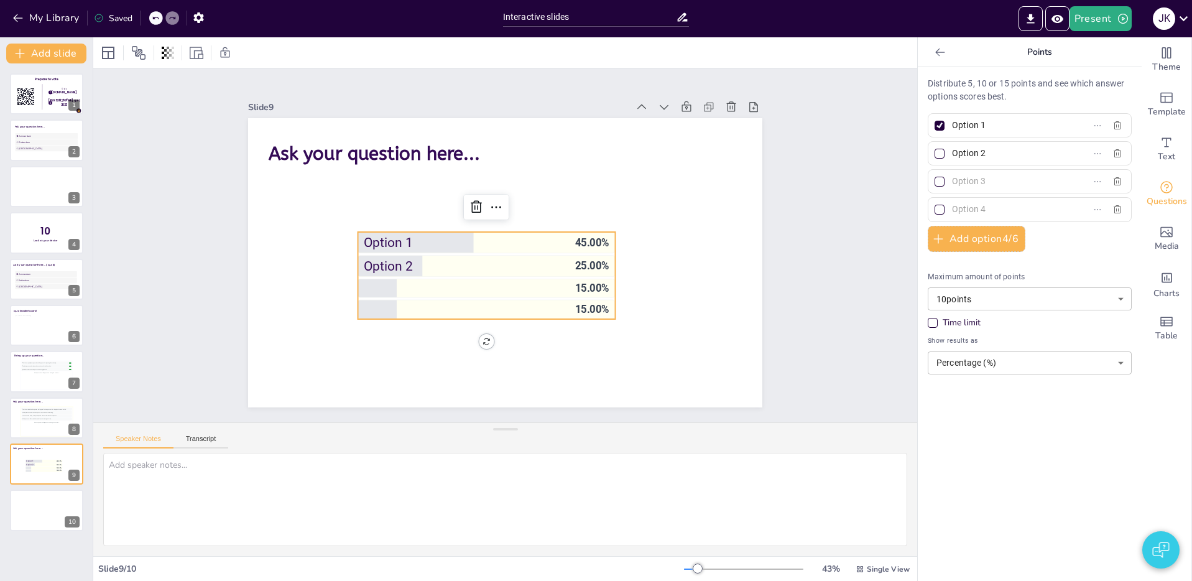
click at [443, 267] on span "Option 2" at bounding box center [467, 266] width 206 height 16
drag, startPoint x: 37, startPoint y: 513, endPoint x: 128, endPoint y: 503, distance: 92.0
click at [36, 513] on div at bounding box center [46, 509] width 73 height 41
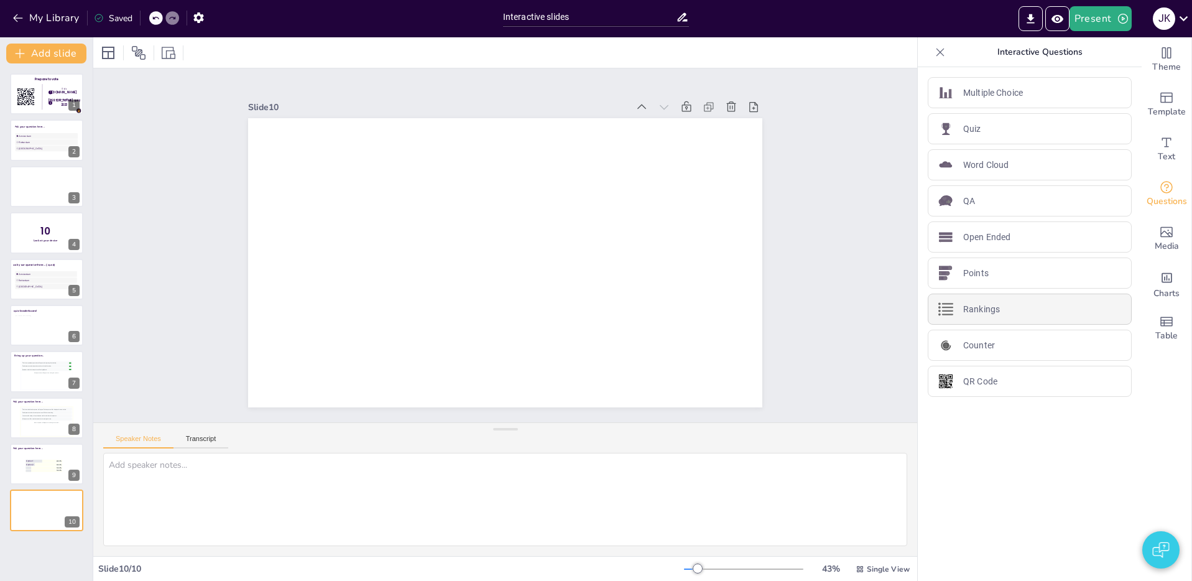
click at [998, 311] on p "Rankings" at bounding box center [981, 309] width 37 height 13
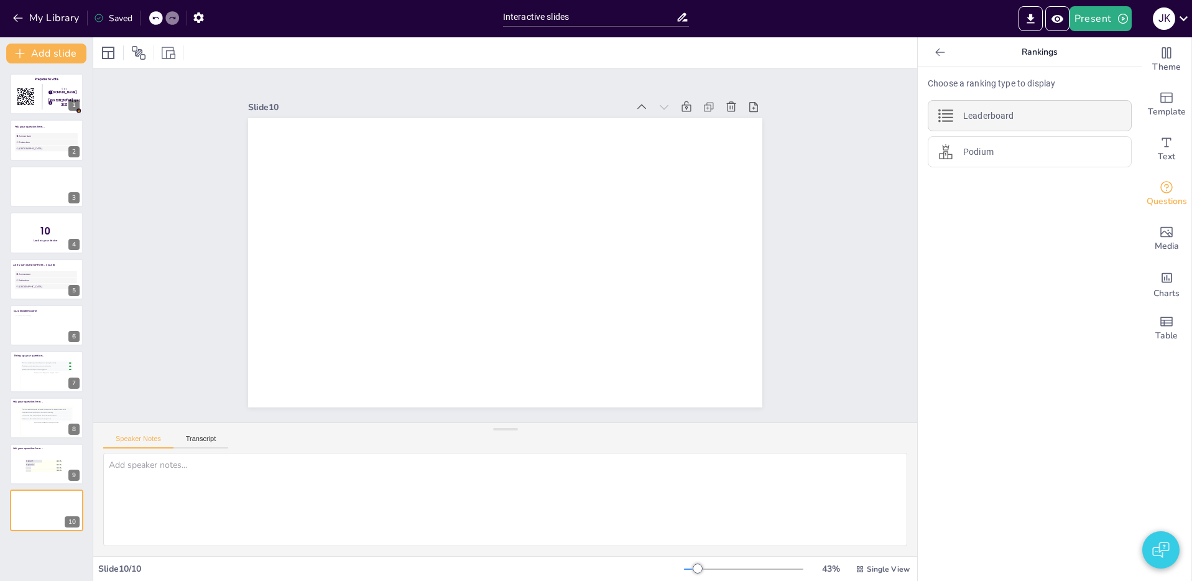
click at [1014, 116] on div "Leaderboard" at bounding box center [1029, 115] width 204 height 31
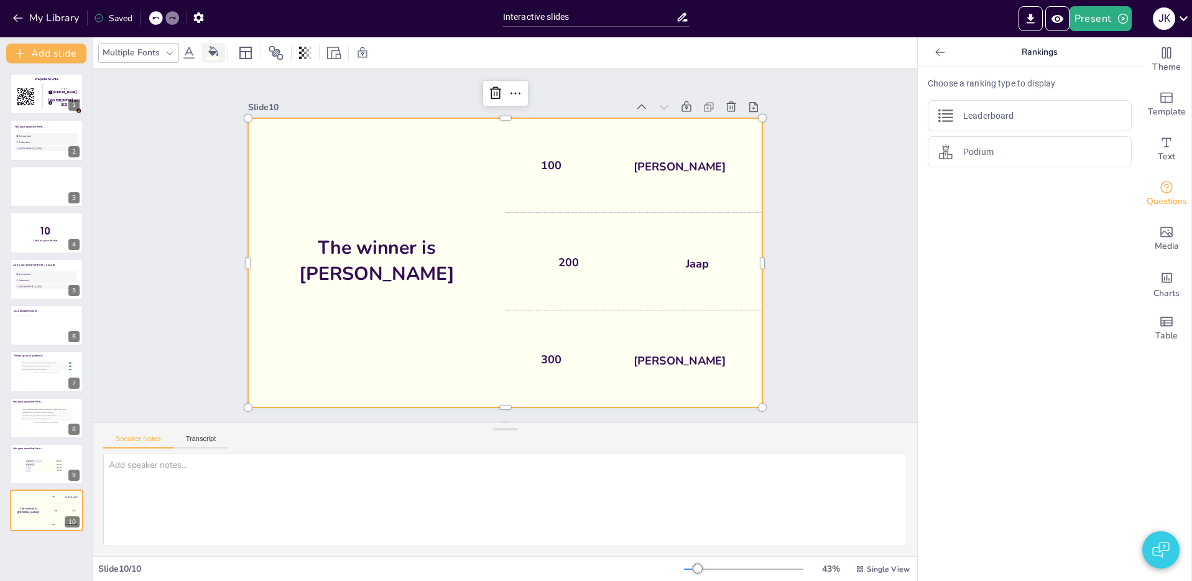
click at [216, 55] on icon at bounding box center [213, 51] width 10 height 10
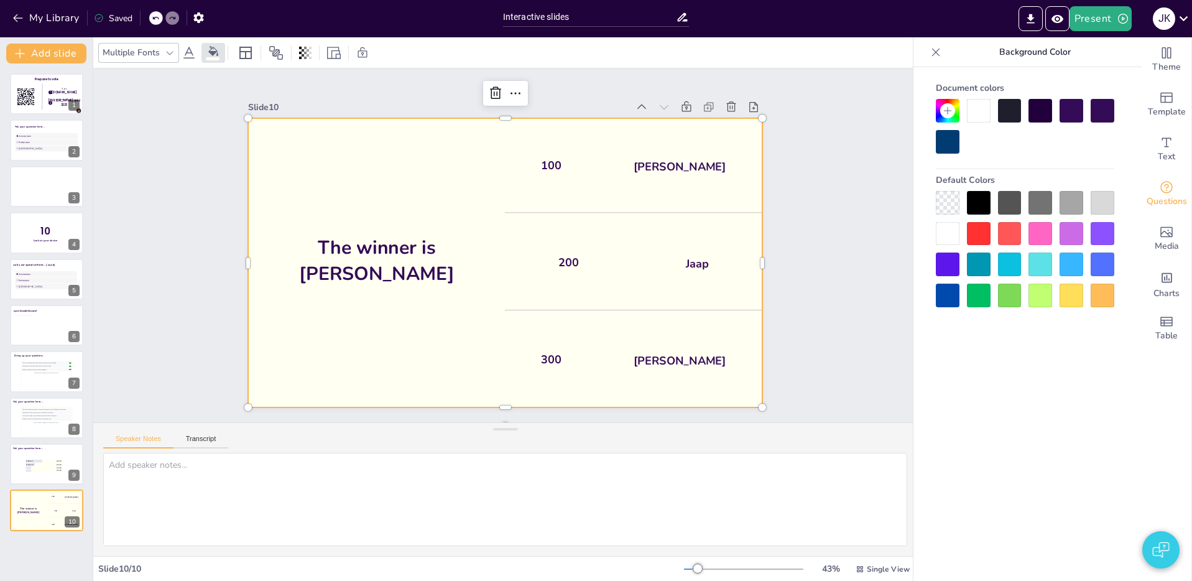
click at [975, 108] on div at bounding box center [979, 111] width 24 height 24
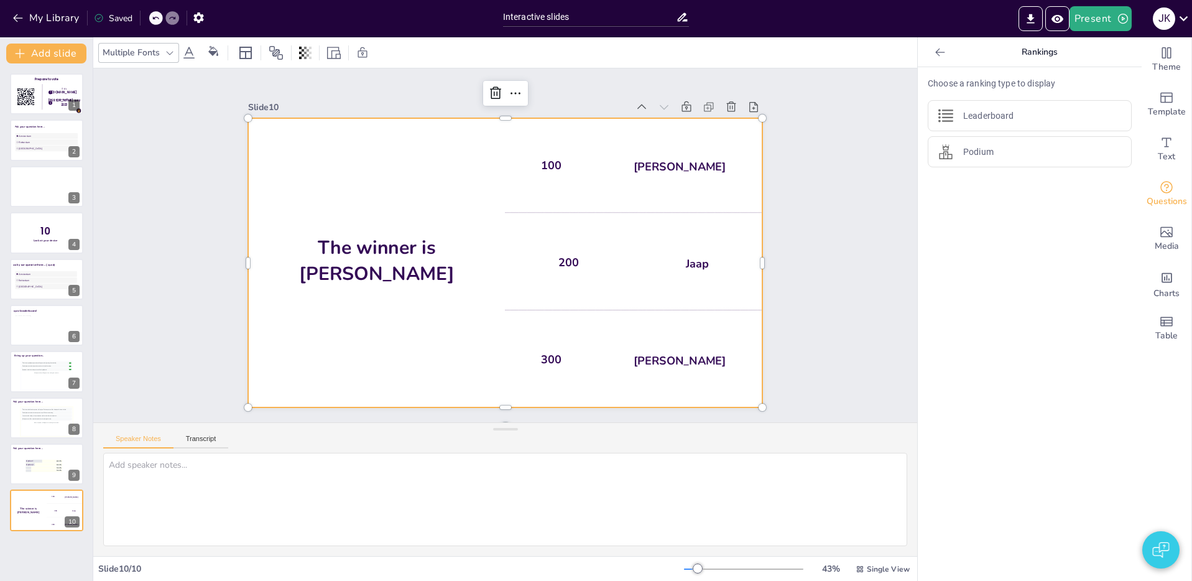
click at [563, 200] on div "100 Hasan" at bounding box center [633, 165] width 257 height 94
drag, startPoint x: 377, startPoint y: 338, endPoint x: 471, endPoint y: 296, distance: 102.9
click at [378, 336] on div "The winner is Niels 🏆" at bounding box center [376, 262] width 257 height 289
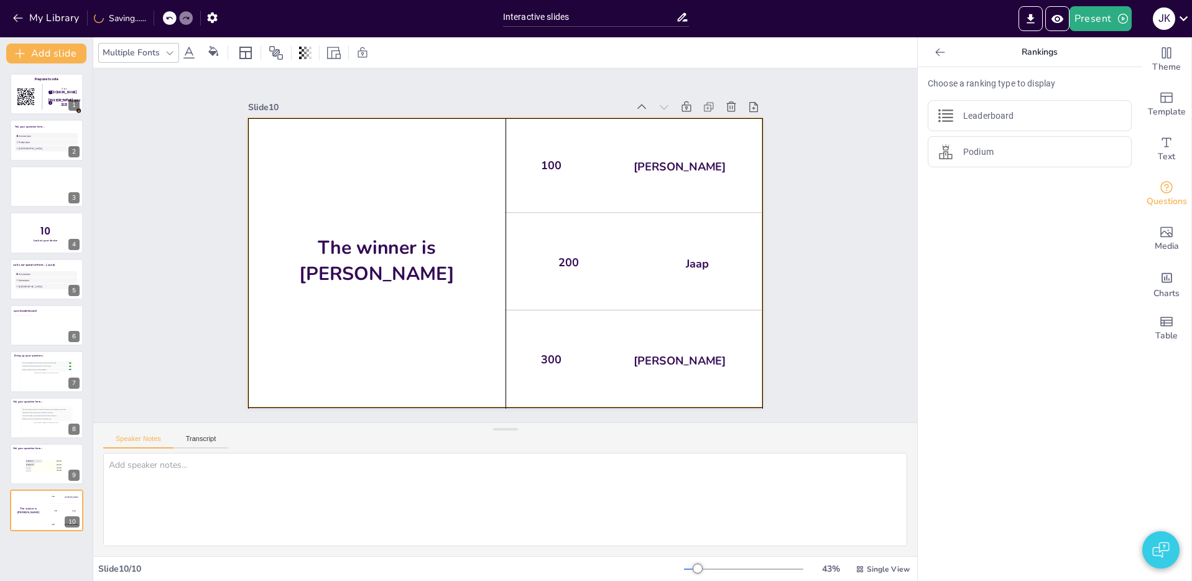
click at [689, 188] on div "100 Hasan" at bounding box center [633, 165] width 257 height 94
drag, startPoint x: 660, startPoint y: 305, endPoint x: 668, endPoint y: 210, distance: 95.5
click at [660, 286] on div "200 Jaap" at bounding box center [633, 262] width 257 height 94
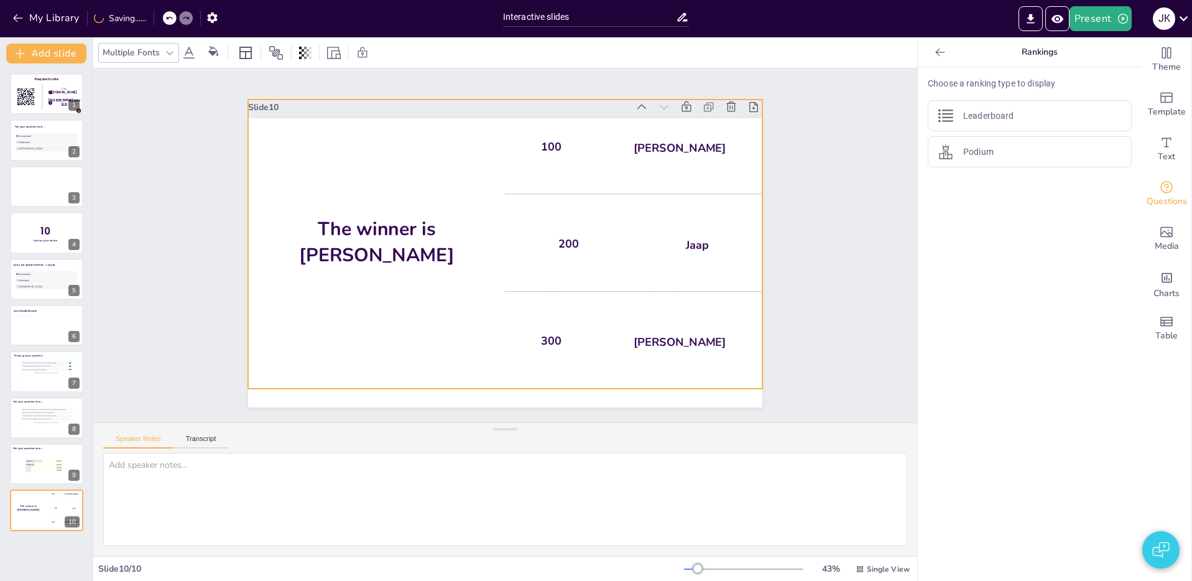
click at [676, 183] on div "100 Hasan" at bounding box center [633, 146] width 257 height 94
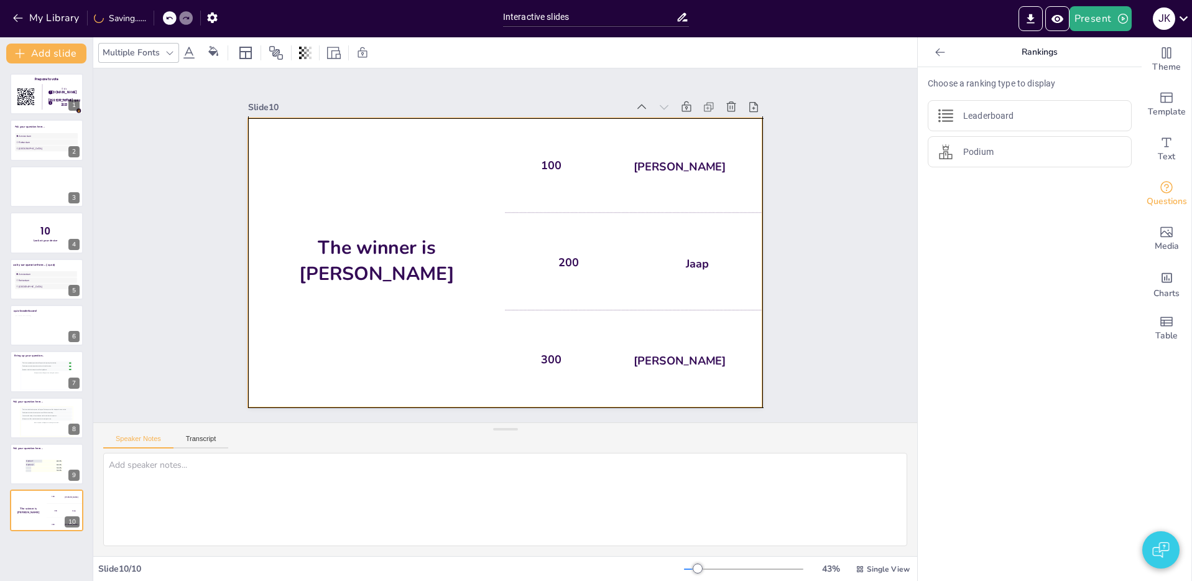
drag, startPoint x: 677, startPoint y: 228, endPoint x: 714, endPoint y: 203, distance: 44.8
click at [677, 200] on div "100 Hasan" at bounding box center [633, 165] width 257 height 94
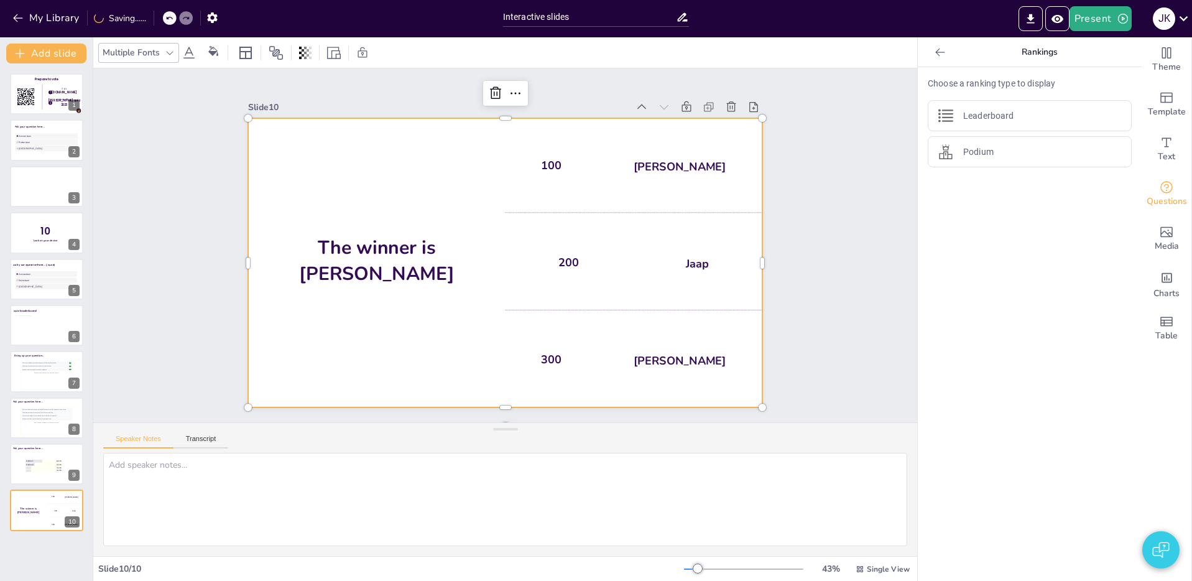
click at [862, 231] on div "Slide 1 Prepare to vote Go to Sendsteps.me login with kerst quiz 2023 1 2 Slide…" at bounding box center [505, 245] width 824 height 354
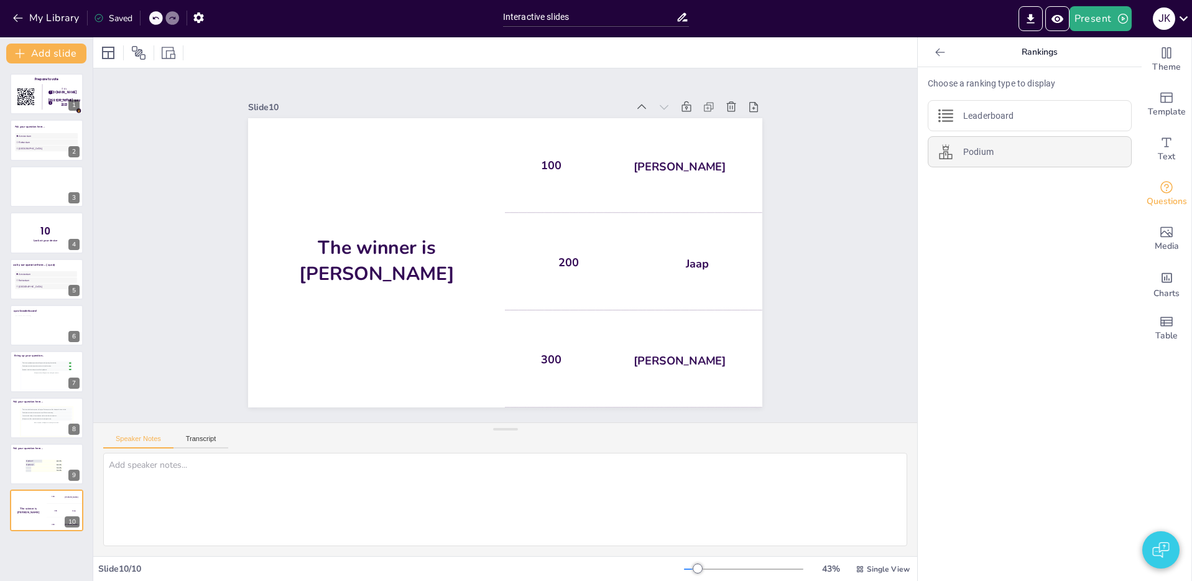
click at [1001, 161] on div "Podium" at bounding box center [1029, 151] width 204 height 31
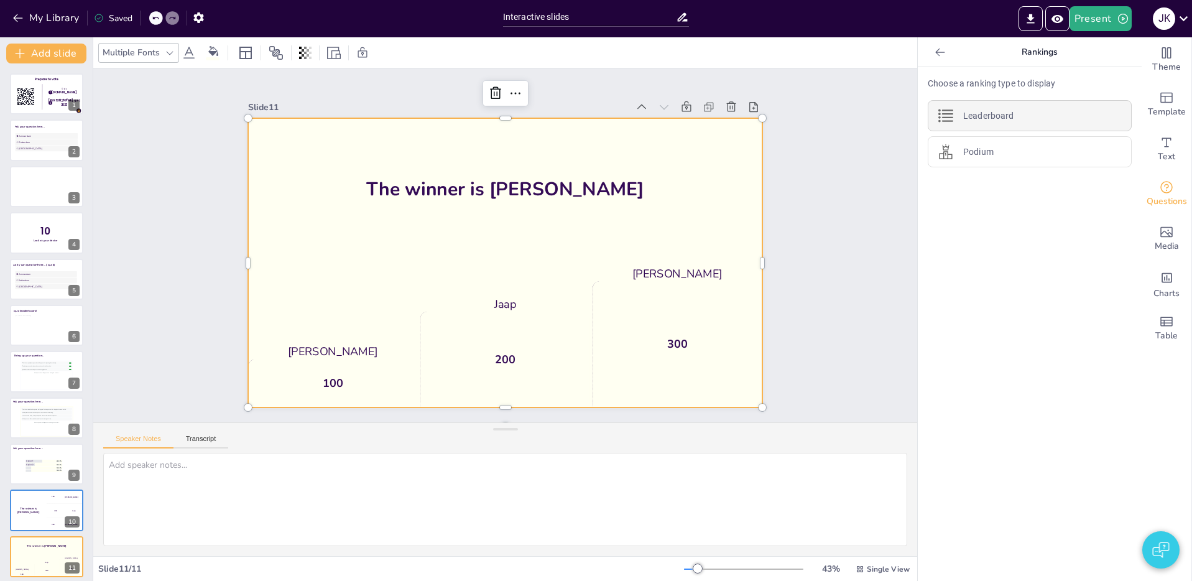
click at [1008, 128] on div "Leaderboard" at bounding box center [1029, 115] width 204 height 31
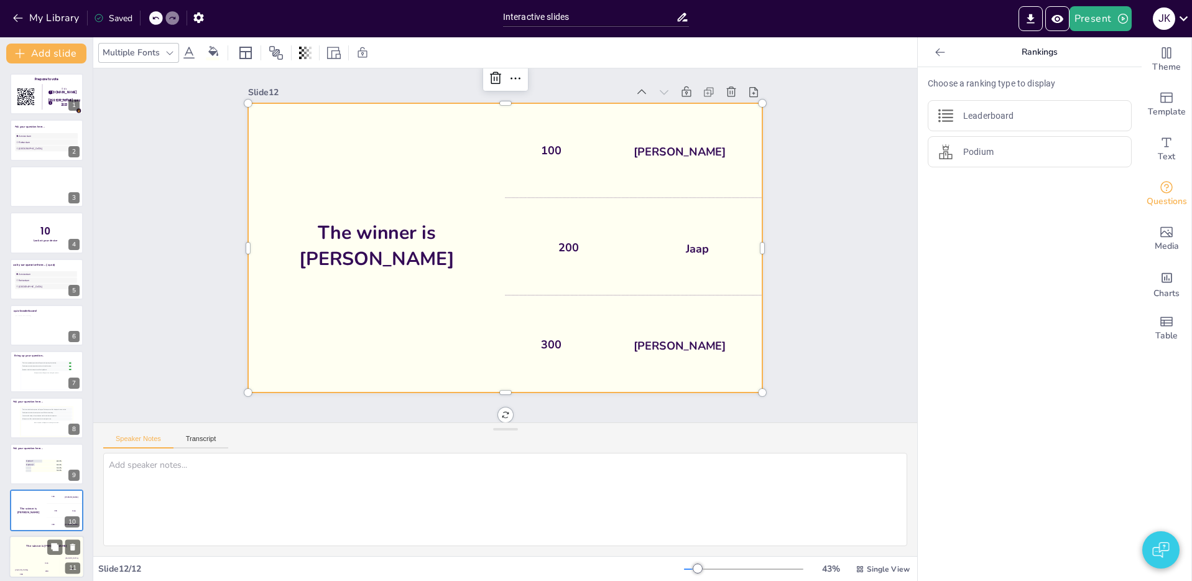
click at [24, 501] on div "The winner is Niels 🏆" at bounding box center [28, 509] width 37 height 41
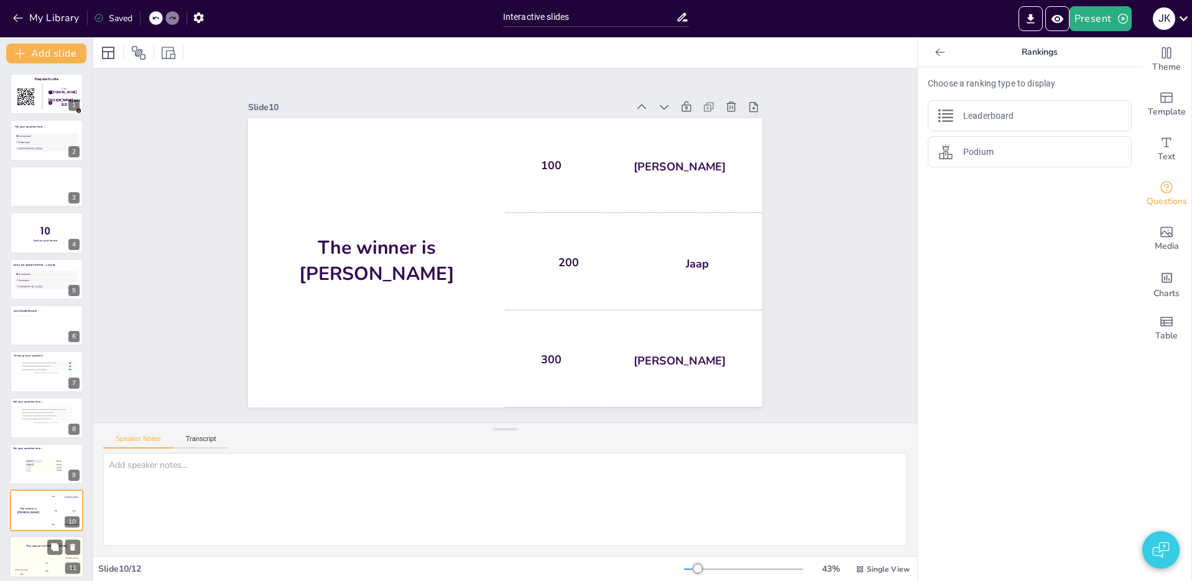
scroll to position [0, 0]
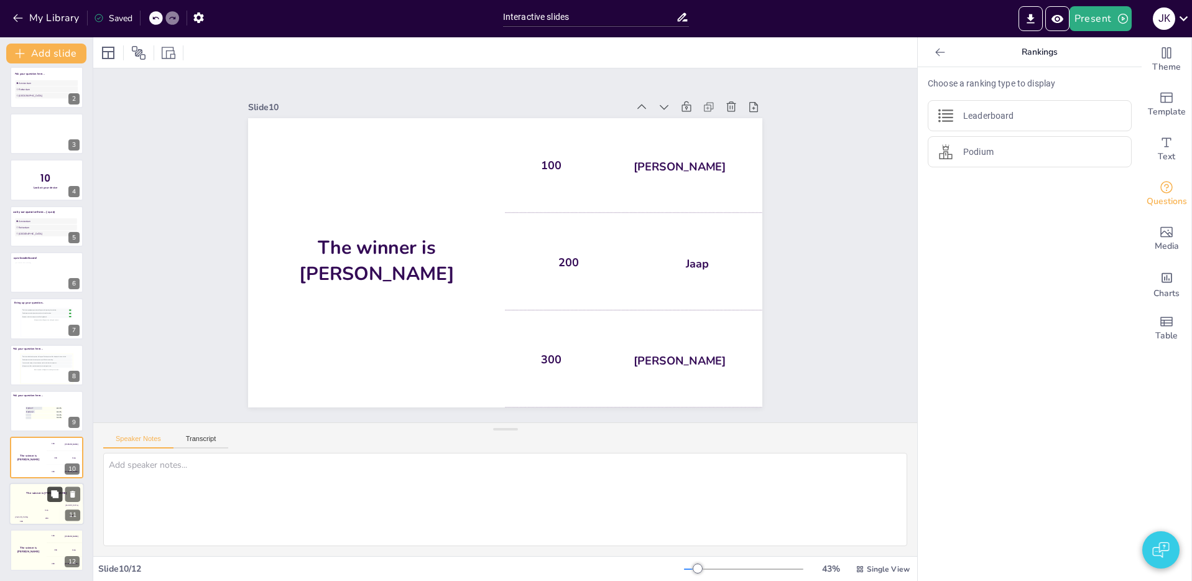
drag, startPoint x: 33, startPoint y: 502, endPoint x: 59, endPoint y: 498, distance: 26.4
click at [34, 502] on div "The winner is Niels 🏆" at bounding box center [46, 492] width 75 height 21
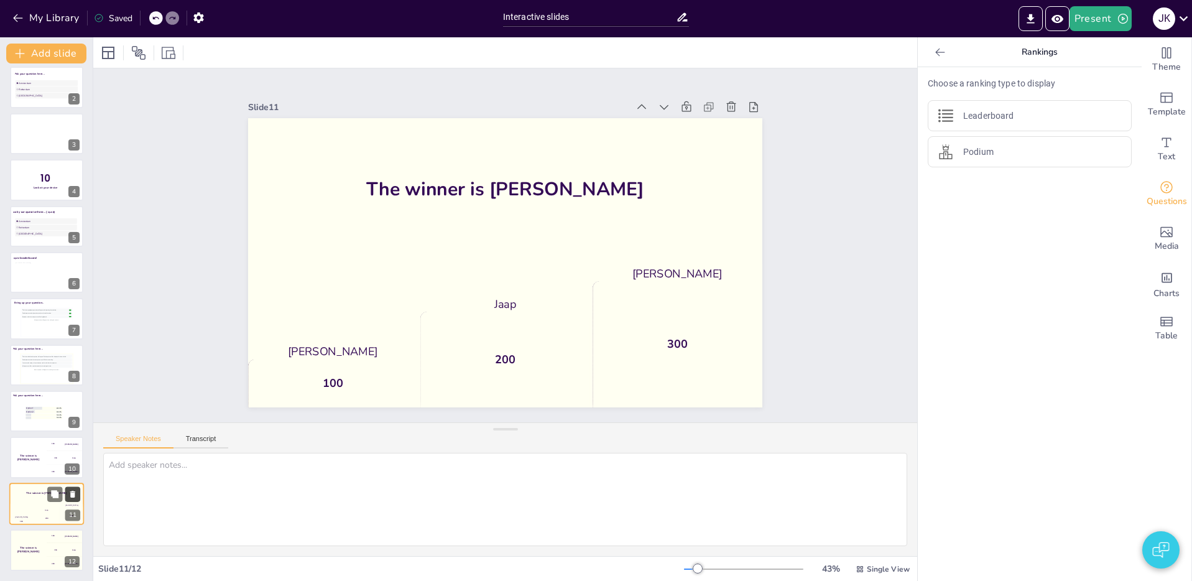
click at [74, 495] on icon at bounding box center [72, 493] width 5 height 7
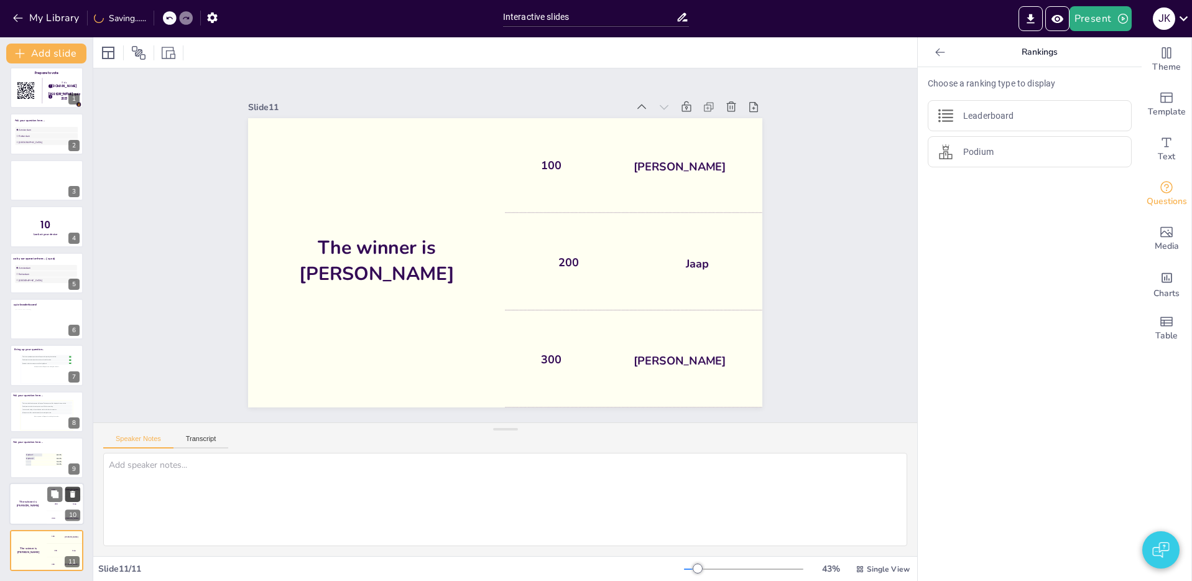
click at [74, 495] on icon at bounding box center [72, 494] width 5 height 7
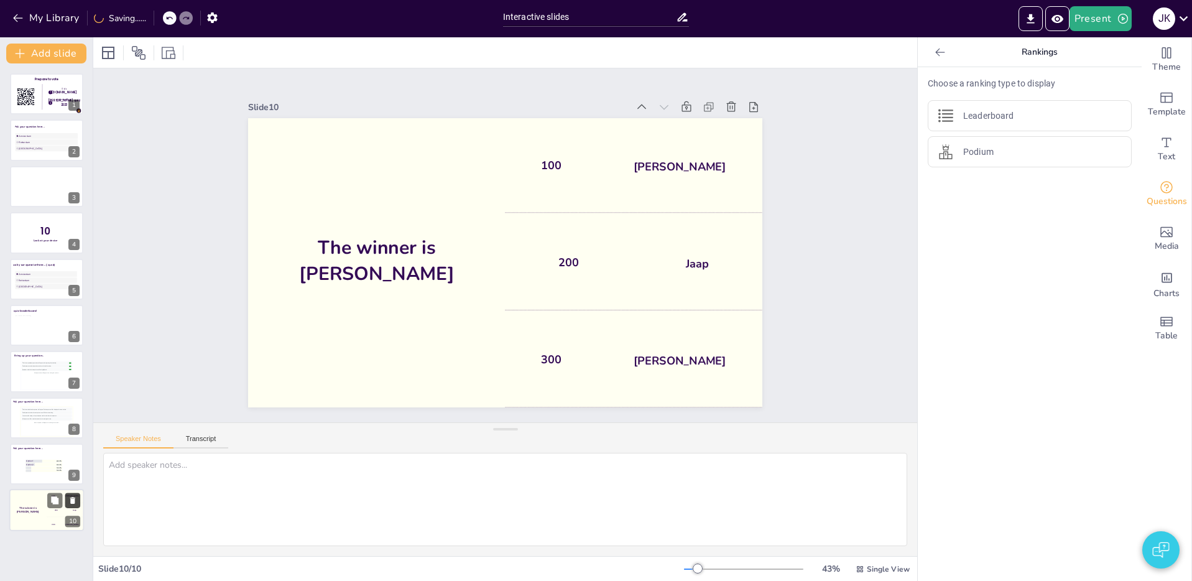
click at [72, 500] on icon at bounding box center [72, 500] width 5 height 7
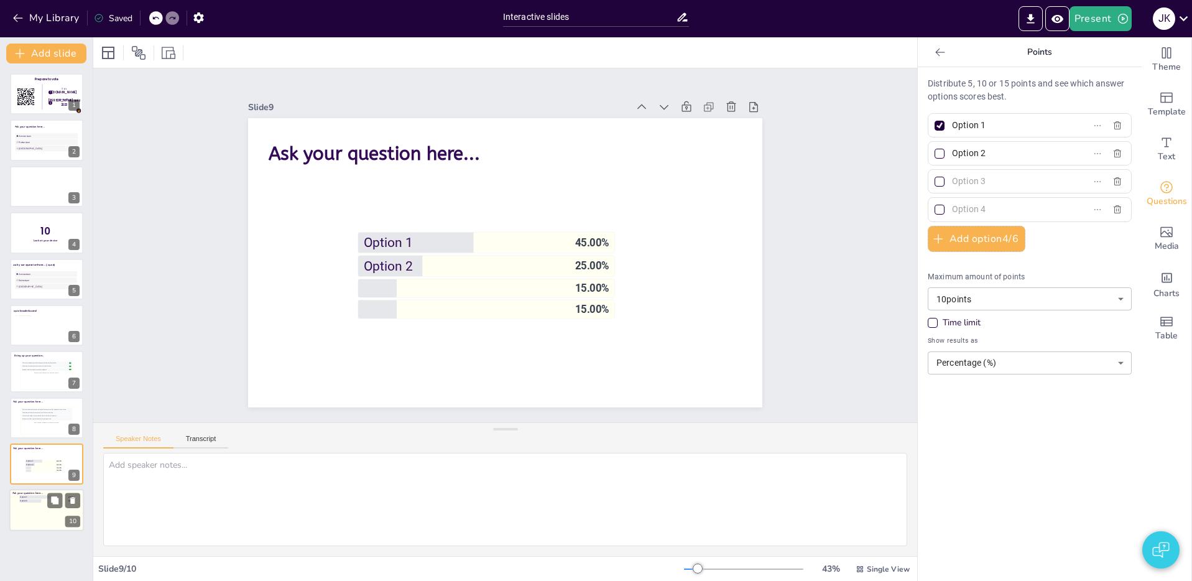
click at [42, 519] on ul "Option 1 60.00 % Option 2 40.00 %" at bounding box center [46, 510] width 55 height 31
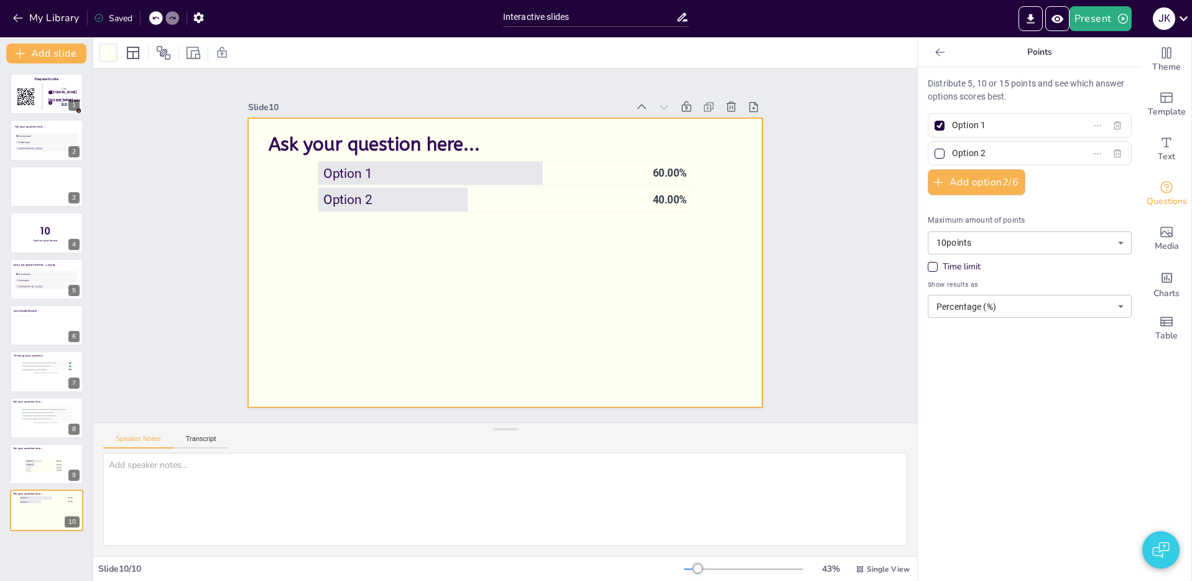
click at [113, 53] on div at bounding box center [108, 52] width 15 height 15
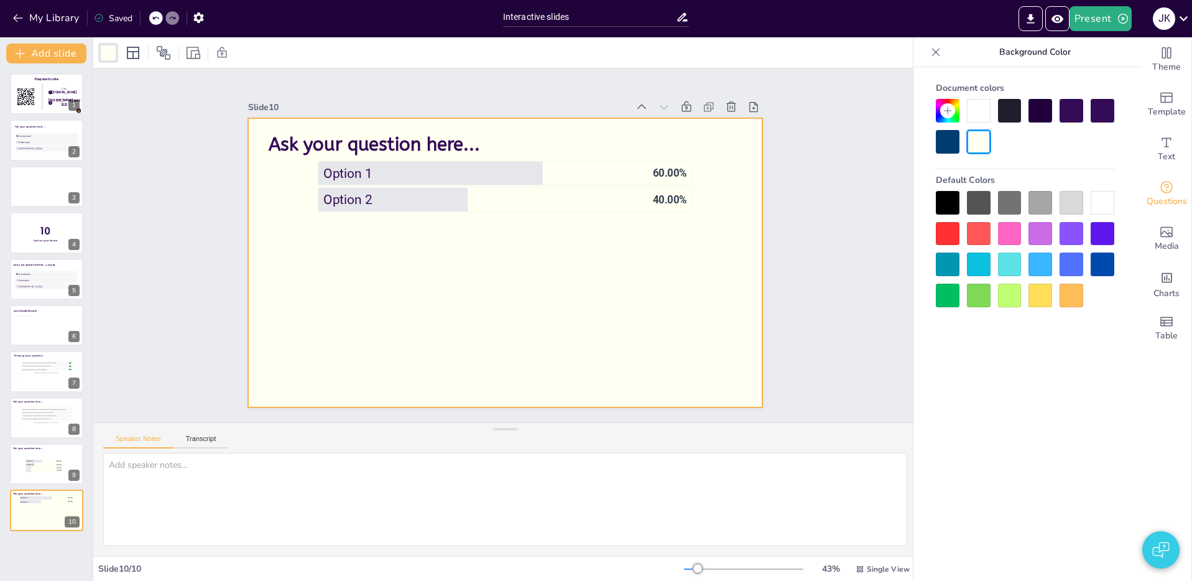
click at [970, 108] on div at bounding box center [979, 111] width 24 height 24
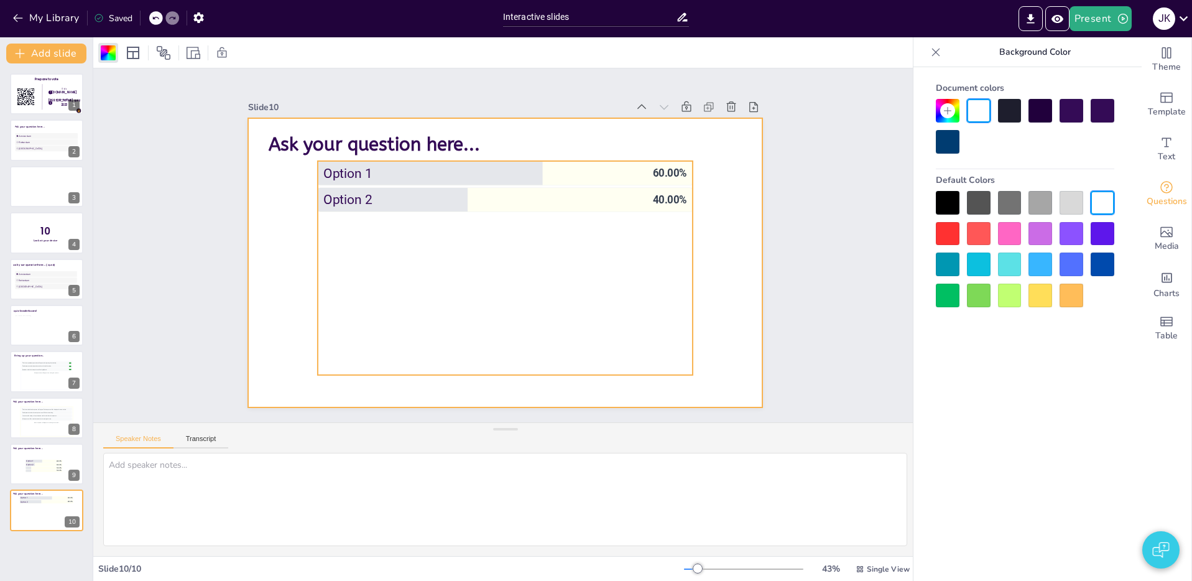
click at [567, 188] on li "Option 2 40.00 %" at bounding box center [505, 200] width 375 height 24
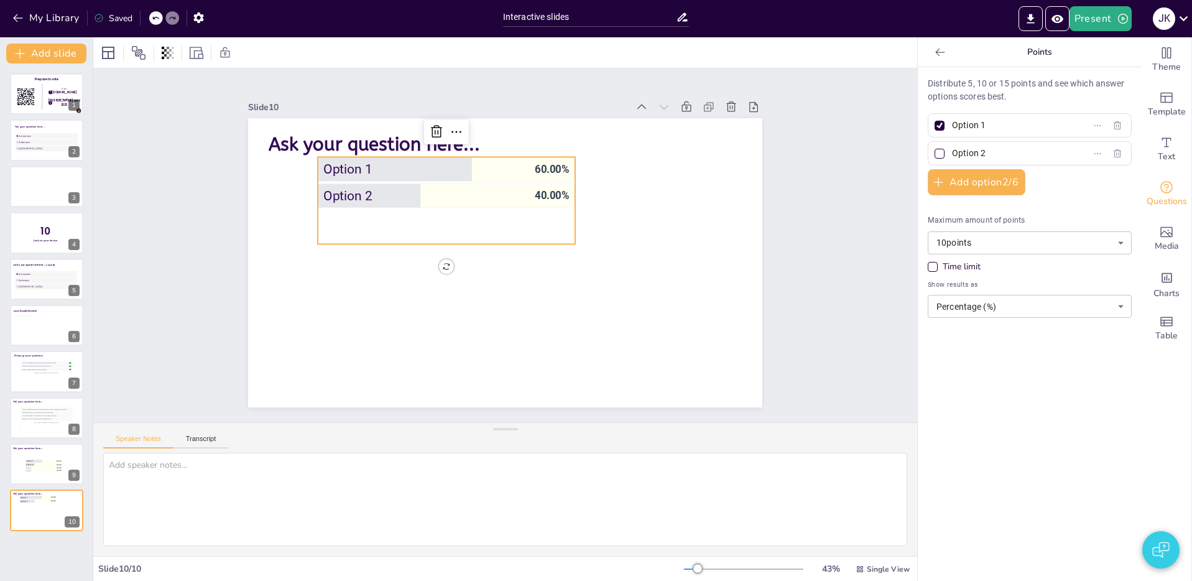
click at [940, 52] on icon at bounding box center [939, 52] width 9 height 8
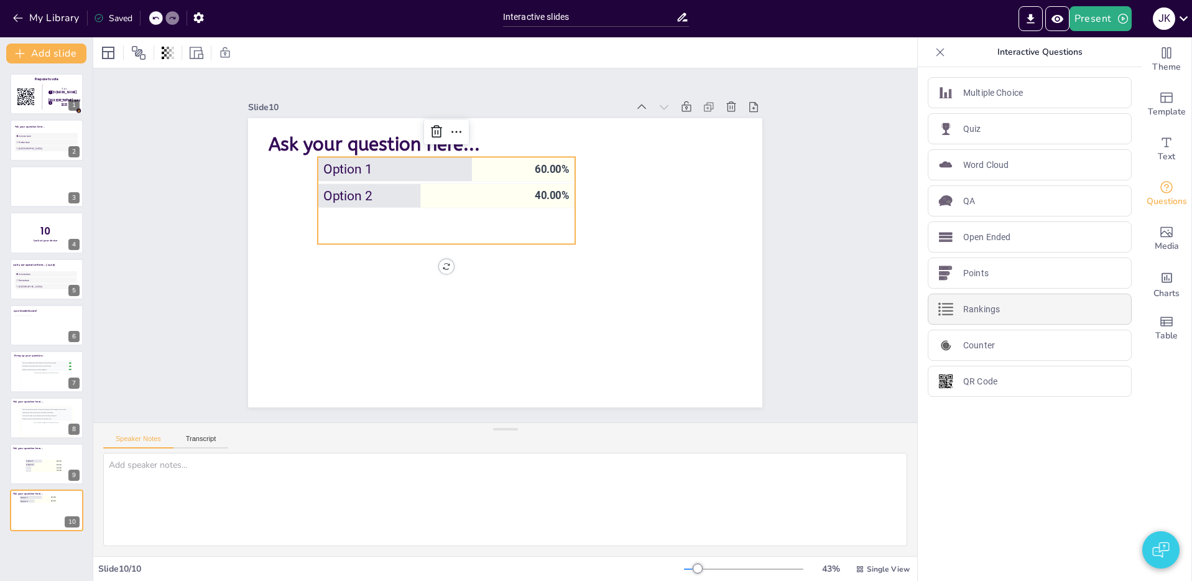
click at [987, 315] on div "Rankings" at bounding box center [1029, 308] width 204 height 31
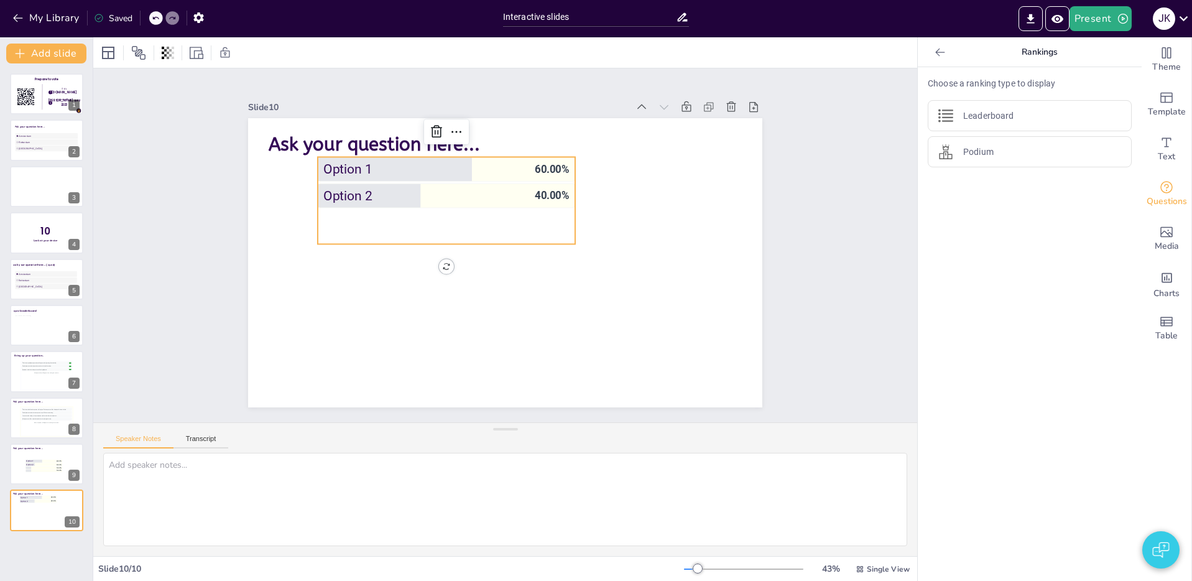
click at [936, 48] on icon at bounding box center [940, 52] width 12 height 12
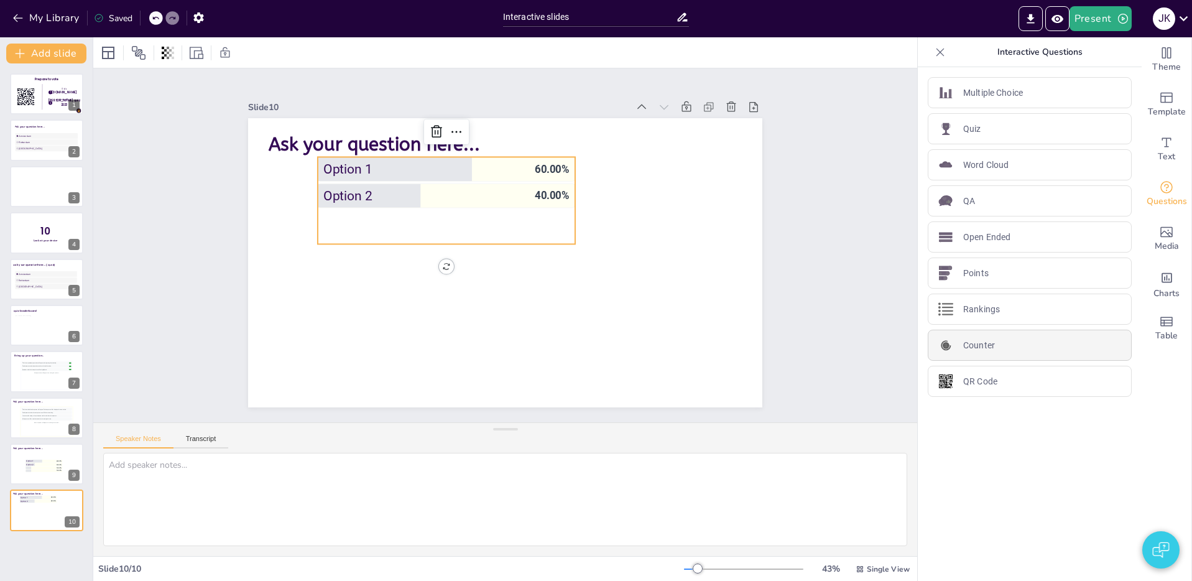
click at [974, 351] on div "Counter" at bounding box center [1029, 344] width 204 height 31
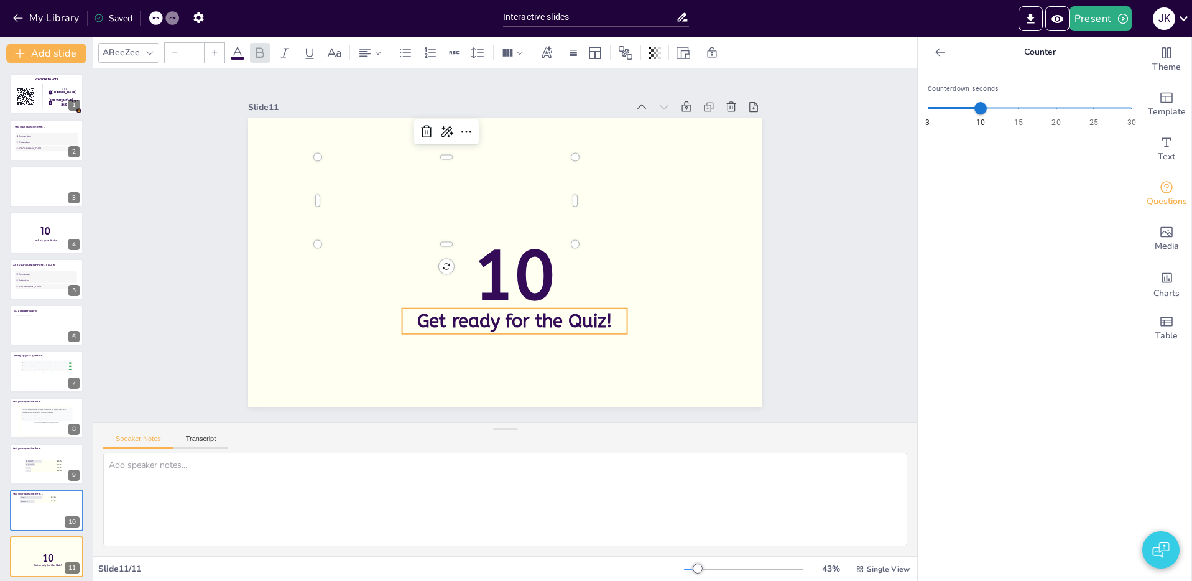
type input "68"
click at [69, 545] on icon at bounding box center [72, 546] width 9 height 9
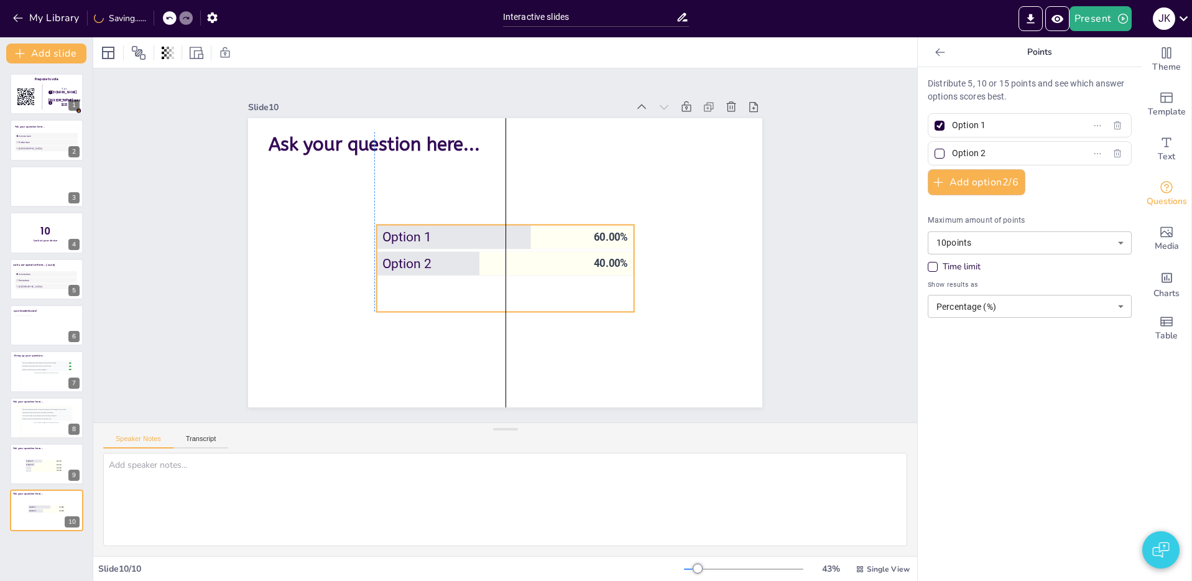
drag, startPoint x: 459, startPoint y: 183, endPoint x: 516, endPoint y: 251, distance: 88.7
click at [520, 251] on li "Option 2 40.00 %" at bounding box center [505, 263] width 257 height 24
drag, startPoint x: 188, startPoint y: 241, endPoint x: 188, endPoint y: 257, distance: 16.2
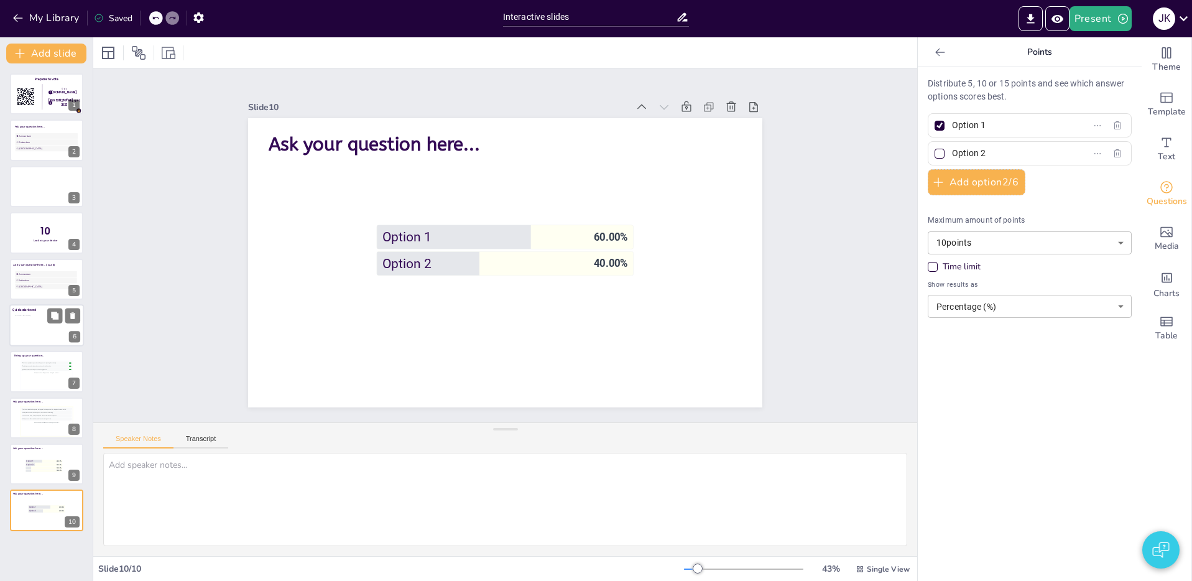
click at [30, 333] on div at bounding box center [47, 327] width 64 height 25
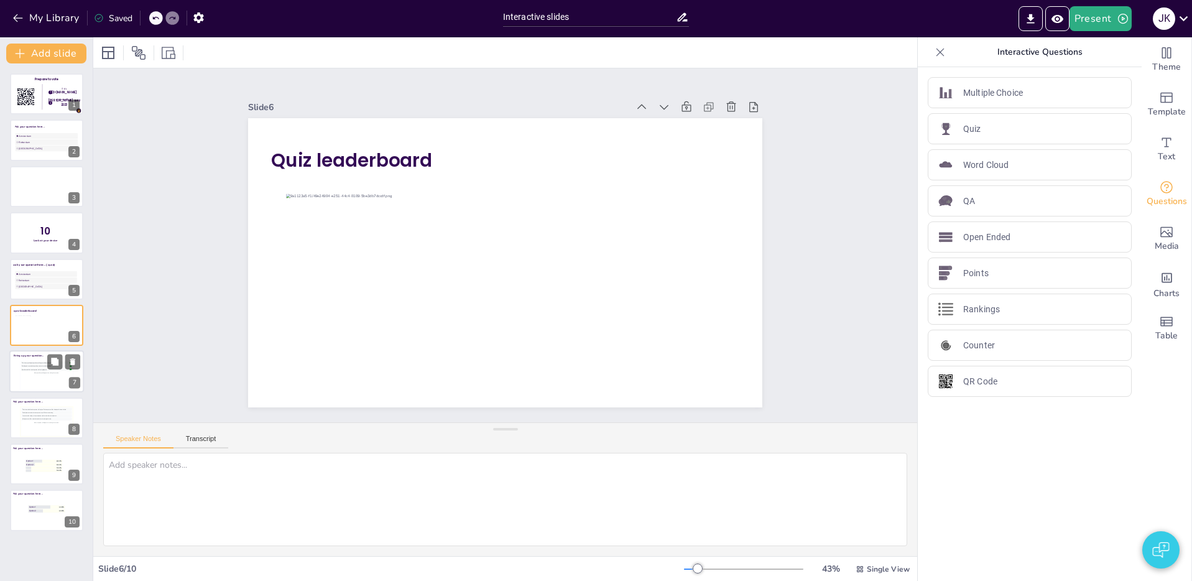
click at [32, 384] on div "This is how participant questions will appear with upvoting functionality. 👍 5 …" at bounding box center [46, 375] width 51 height 28
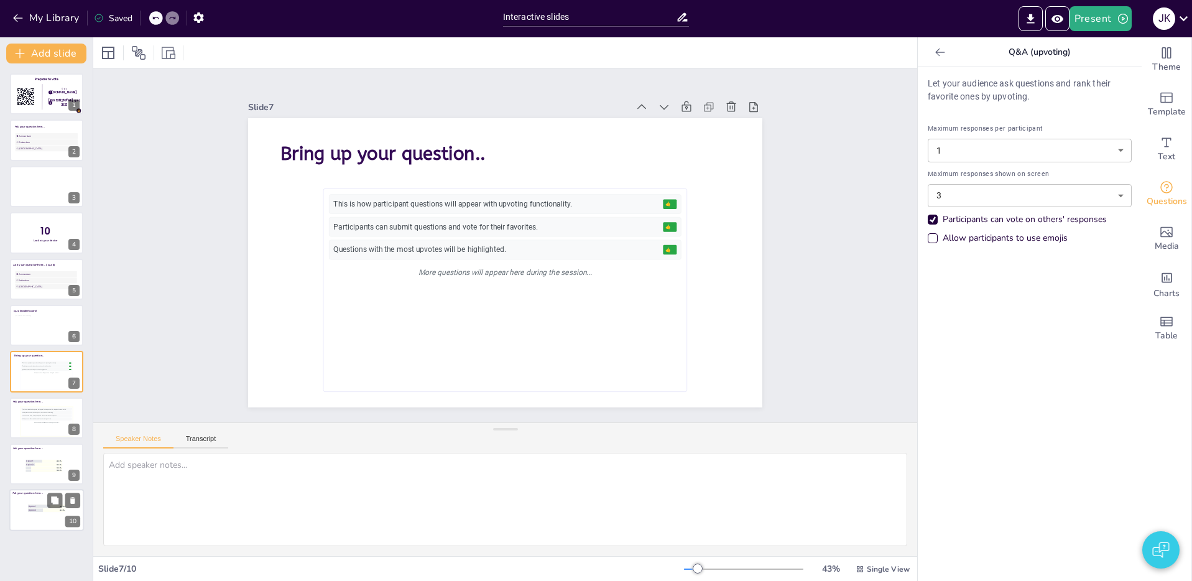
drag, startPoint x: 30, startPoint y: 463, endPoint x: 33, endPoint y: 489, distance: 26.3
click at [30, 463] on span "Option 2" at bounding box center [40, 464] width 29 height 2
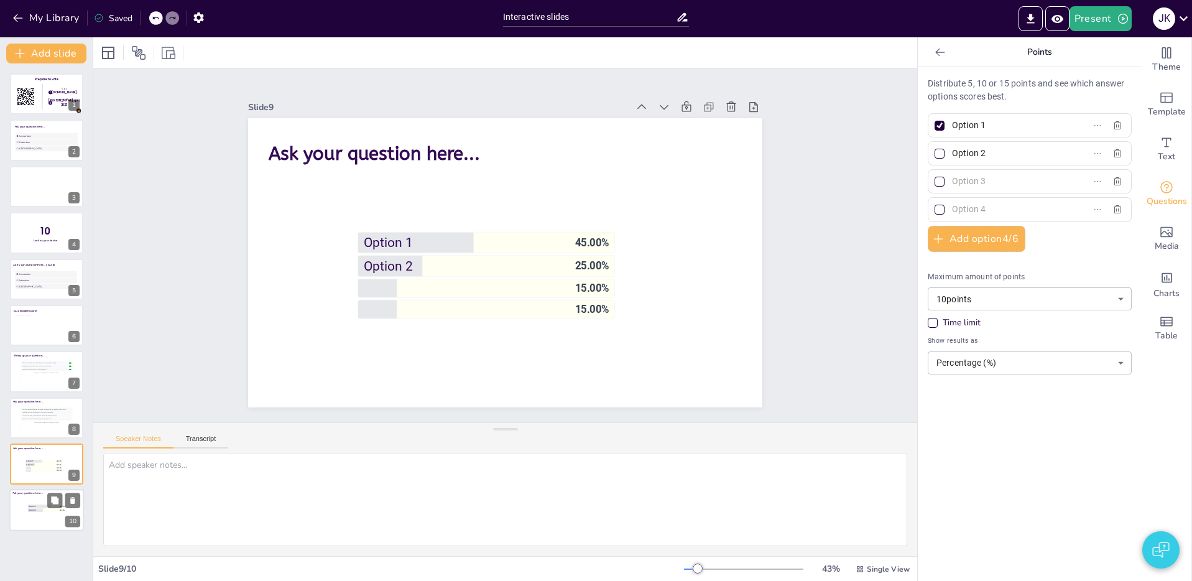
click at [34, 518] on div at bounding box center [46, 510] width 75 height 42
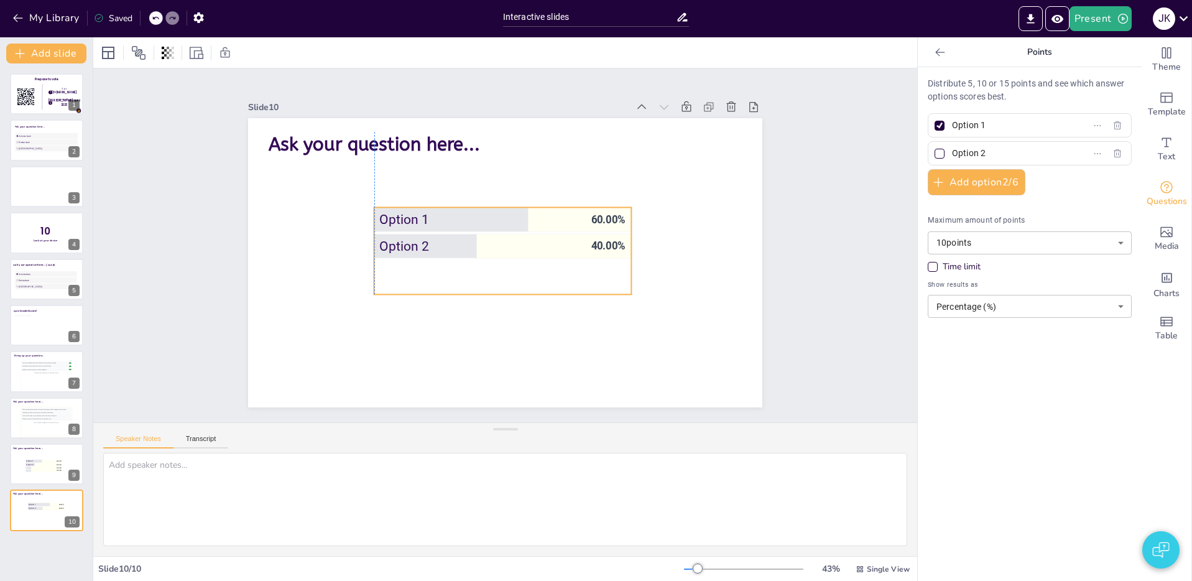
drag, startPoint x: 500, startPoint y: 279, endPoint x: 493, endPoint y: 275, distance: 8.3
click at [494, 267] on ul "Option 1 60.00 % Option 2 40.00 %" at bounding box center [502, 250] width 257 height 87
click at [137, 55] on icon at bounding box center [138, 52] width 15 height 15
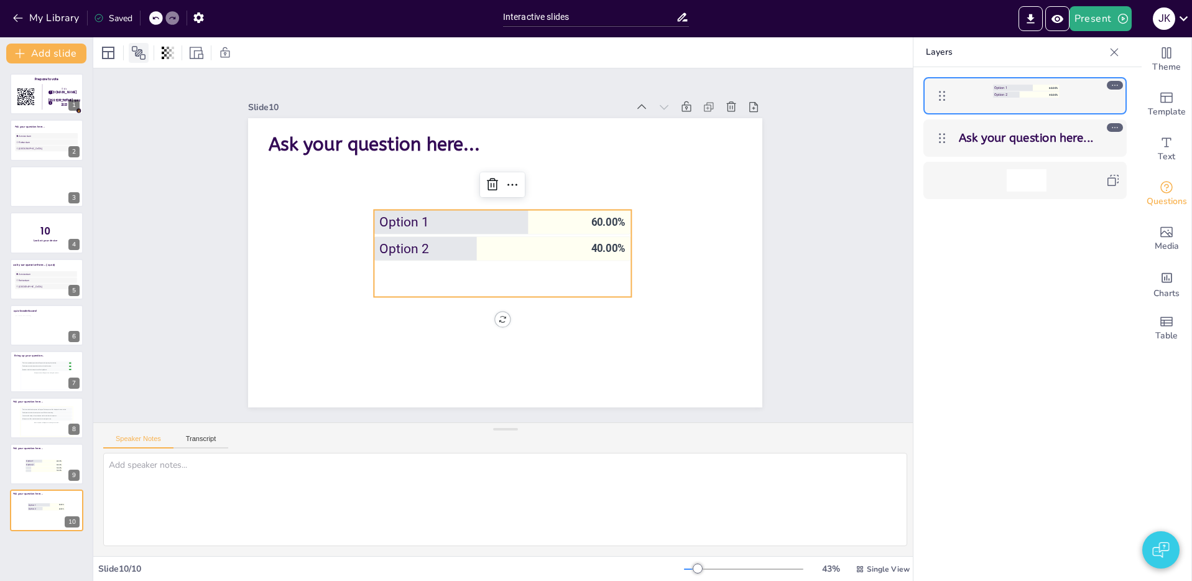
click at [134, 57] on icon at bounding box center [138, 52] width 15 height 15
click at [109, 54] on icon at bounding box center [108, 52] width 15 height 15
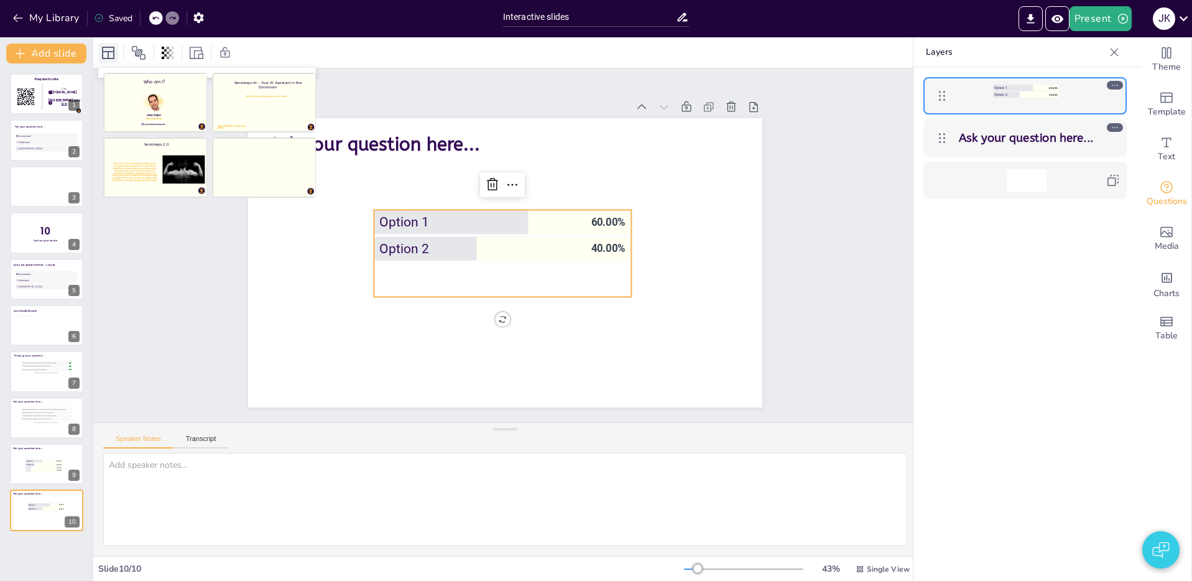
click at [109, 54] on icon at bounding box center [108, 52] width 15 height 15
click at [104, 52] on icon at bounding box center [108, 52] width 15 height 15
click at [451, 51] on div at bounding box center [505, 52] width 824 height 30
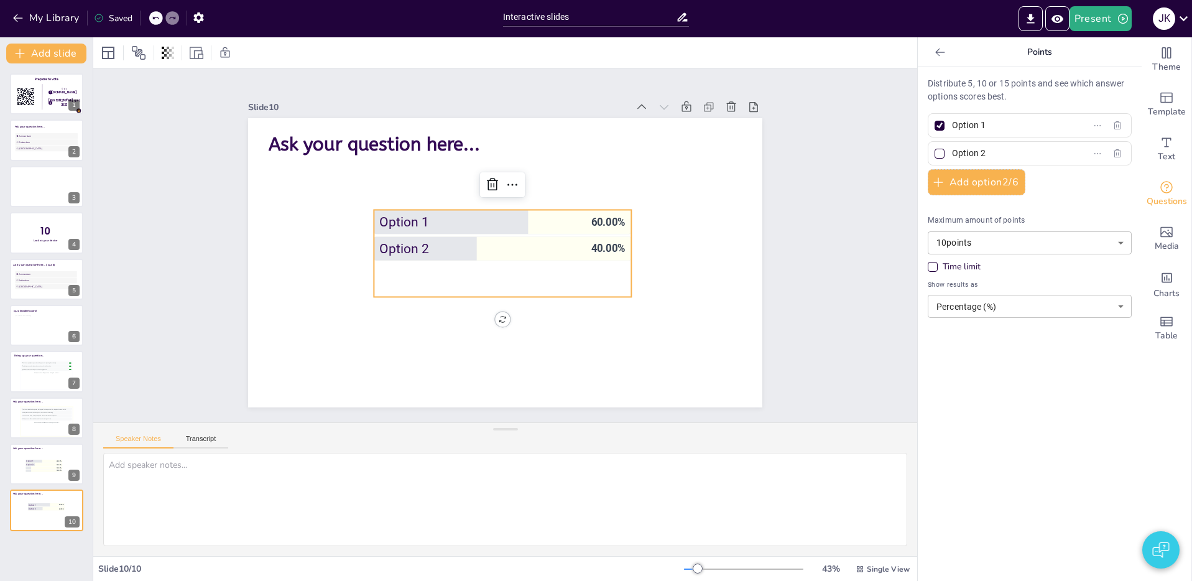
click at [592, 221] on span "60.00 %" at bounding box center [608, 222] width 34 height 12
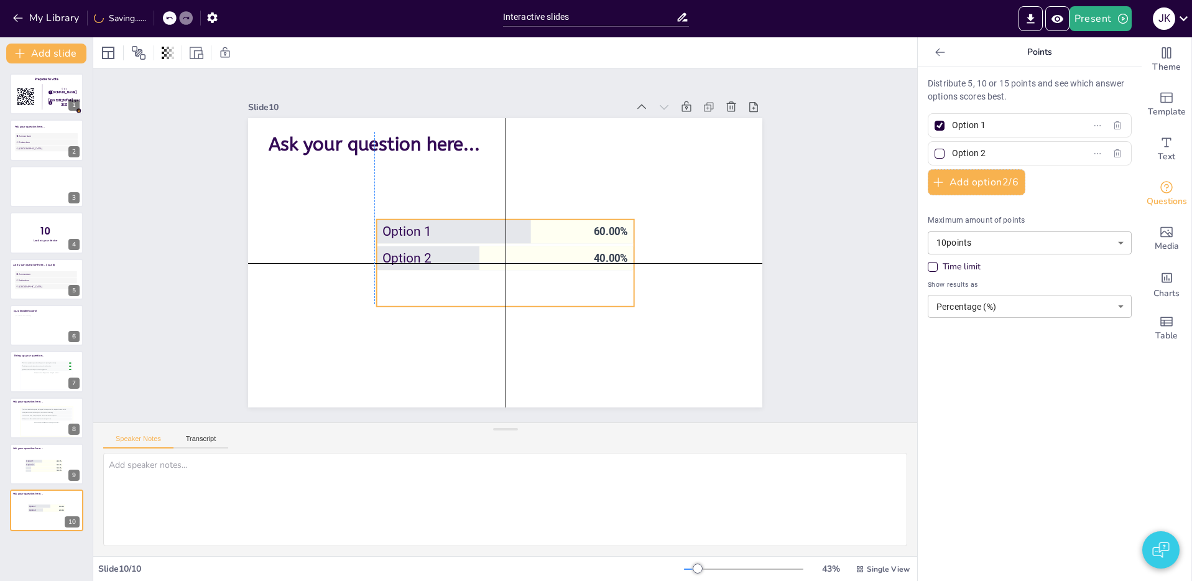
drag, startPoint x: 585, startPoint y: 226, endPoint x: 589, endPoint y: 233, distance: 8.3
click at [589, 233] on li "Option 1 60.00 %" at bounding box center [505, 231] width 257 height 24
click at [895, 236] on div "Slide 1 Prepare to vote Go to Sendsteps.me login with kerst quiz 2023 1 2 Slide…" at bounding box center [505, 245] width 824 height 354
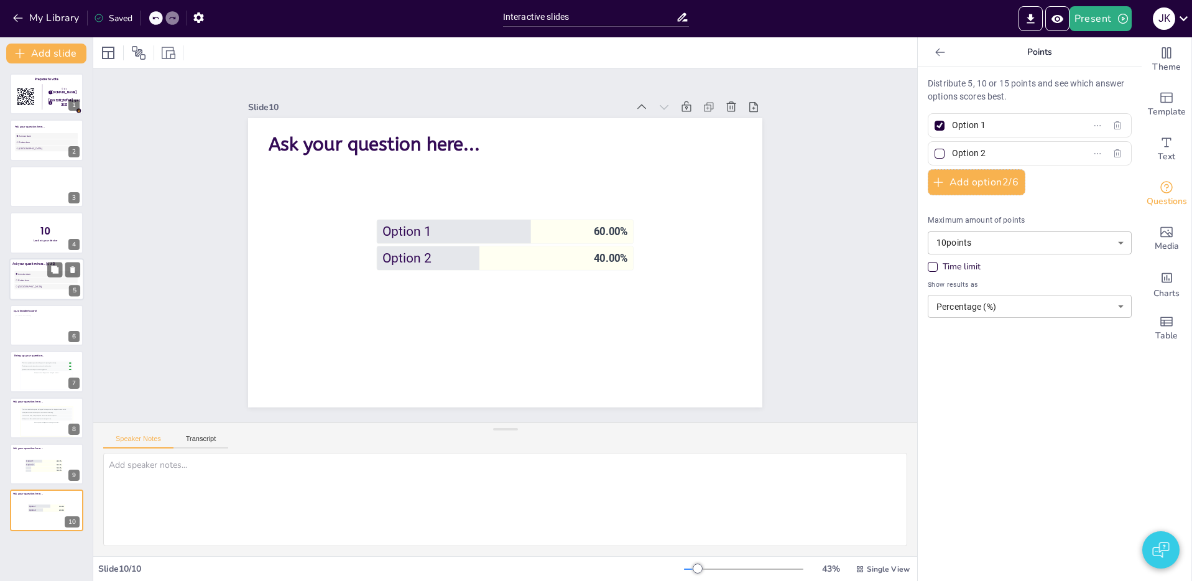
click at [21, 286] on span "[GEOGRAPHIC_DATA]" at bounding box center [47, 286] width 58 height 3
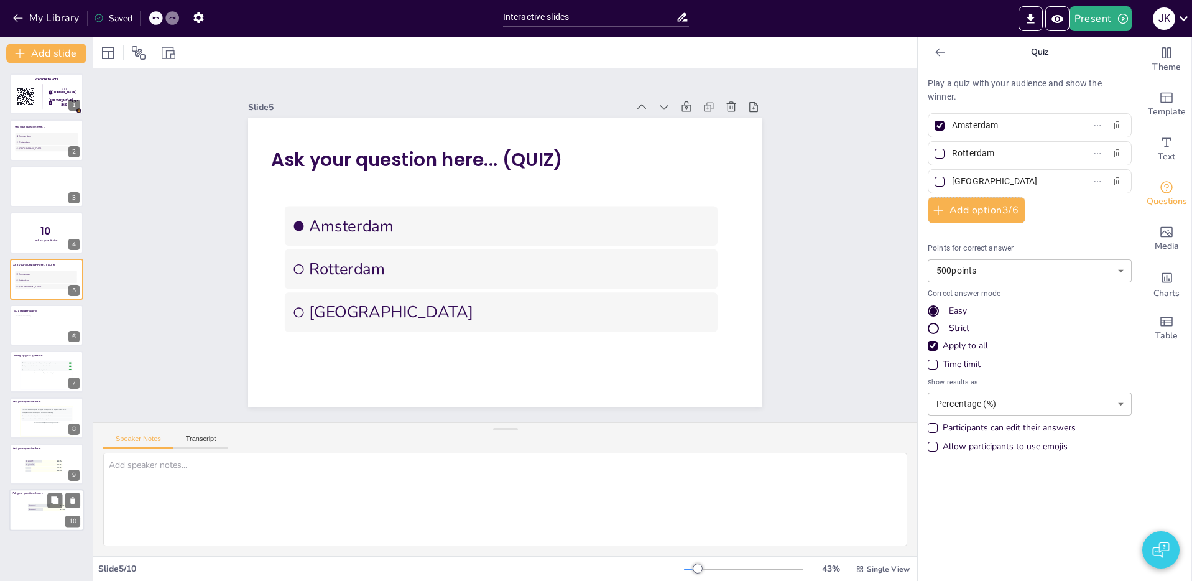
click at [40, 514] on ul "Option 1 60.00 % Option 2 40.00 %" at bounding box center [46, 509] width 37 height 12
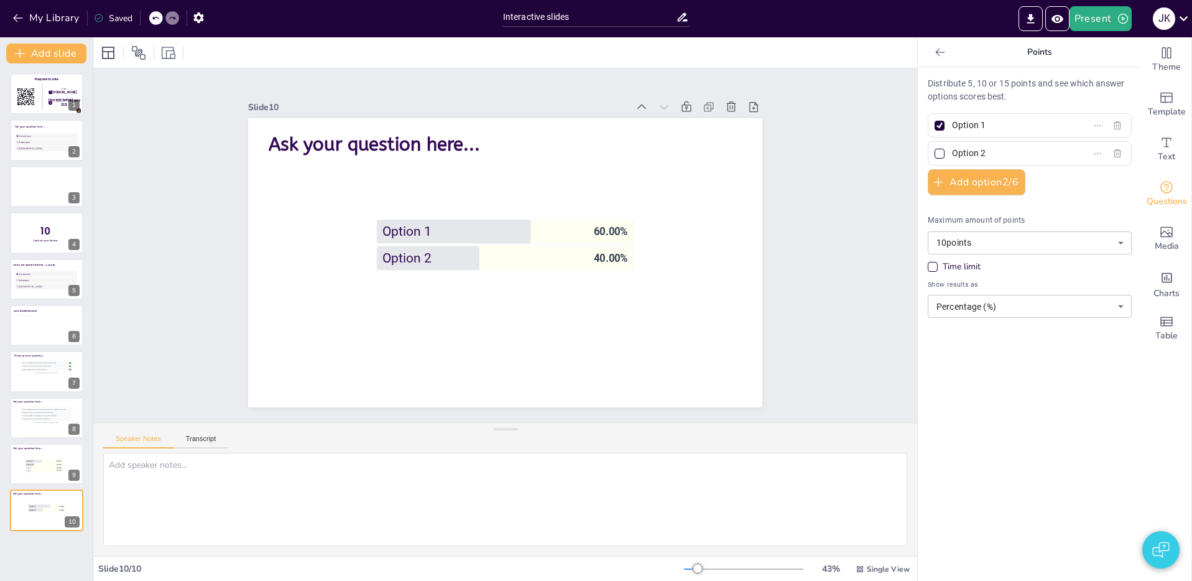
click at [1022, 301] on body "My Library Saved Interactive slides Present J K Document fonts Poppins ABeeZee …" at bounding box center [596, 290] width 1192 height 581
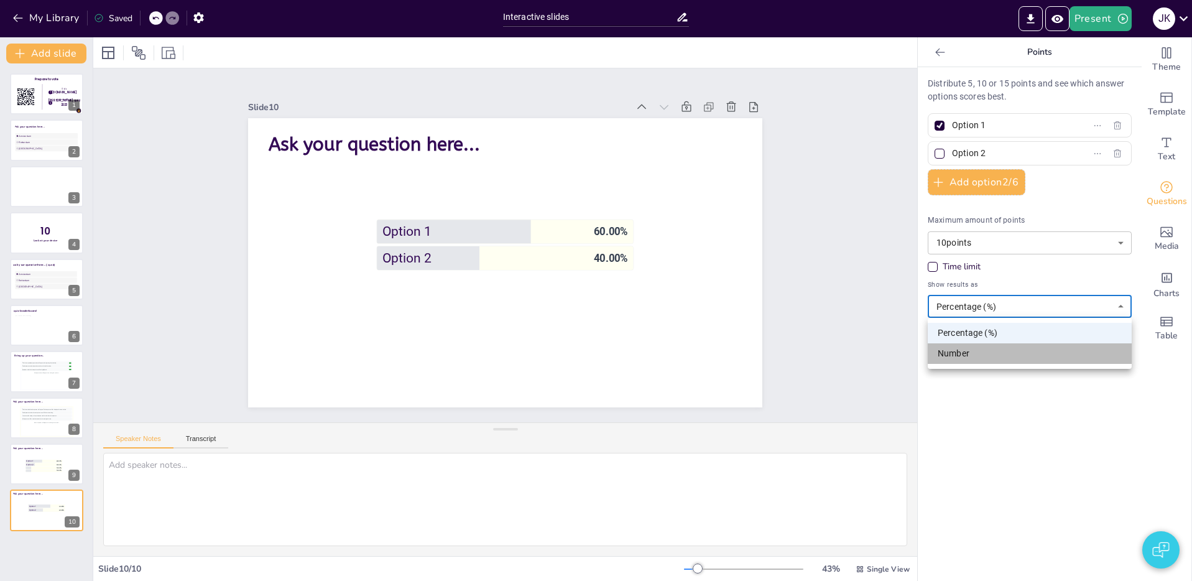
click at [998, 351] on li "Number" at bounding box center [1029, 353] width 204 height 21
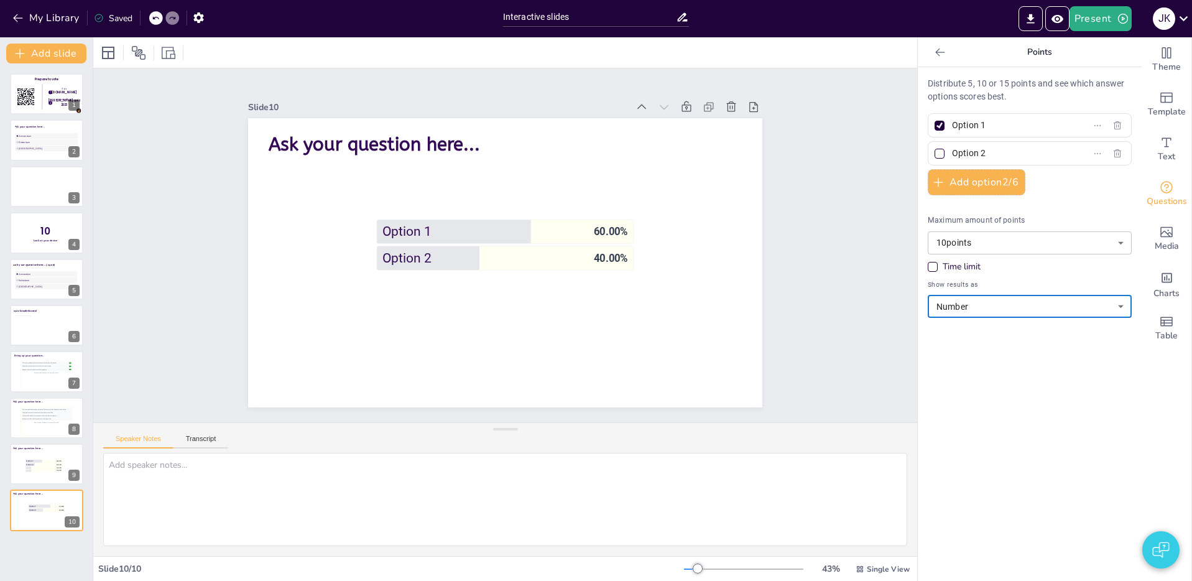
click at [1000, 335] on div "Distribute 5, 10 or 15 points and see which answer options scores best. Option …" at bounding box center [1029, 323] width 224 height 513
click at [986, 300] on body "My Library Saved Interactive slides Present J K Document fonts Poppins ABeeZee …" at bounding box center [596, 290] width 1192 height 581
click at [1023, 328] on li "Percentage (%)" at bounding box center [1029, 333] width 204 height 21
type input "percentage"
drag, startPoint x: 1072, startPoint y: 381, endPoint x: 1005, endPoint y: 286, distance: 116.1
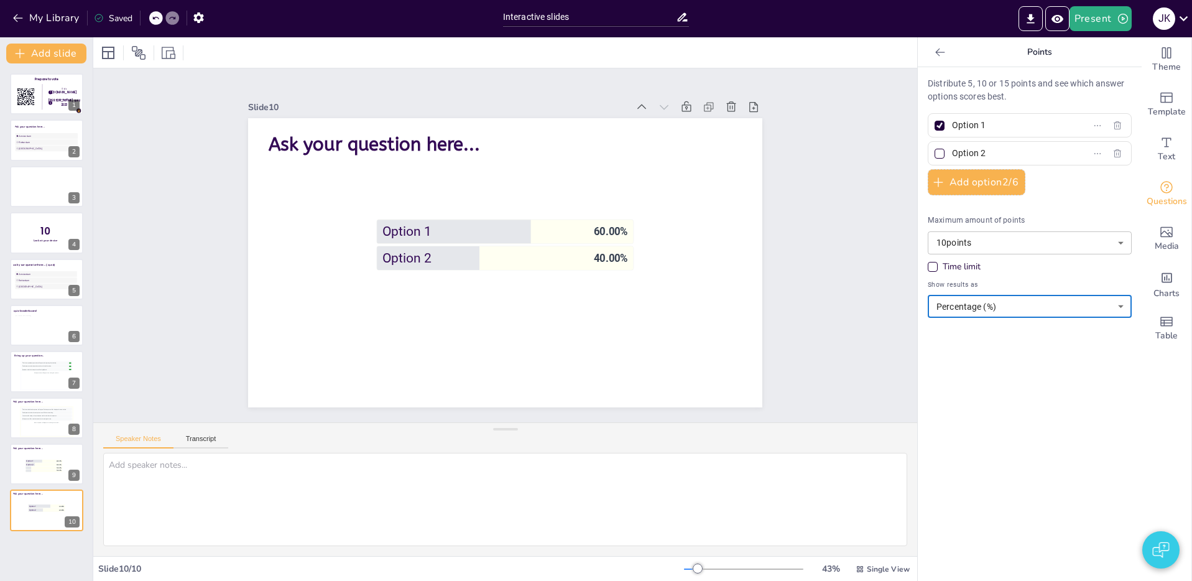
click at [1071, 380] on div "Distribute 5, 10 or 15 points and see which answer options scores best. Option …" at bounding box center [1029, 323] width 224 height 513
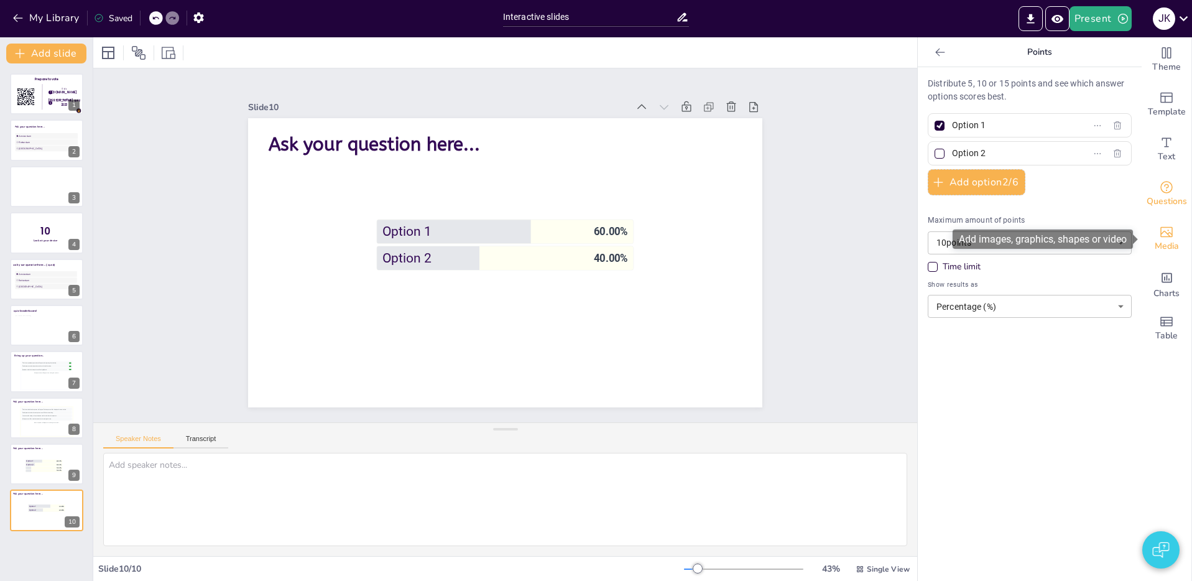
click at [1171, 240] on span "Media" at bounding box center [1166, 246] width 24 height 14
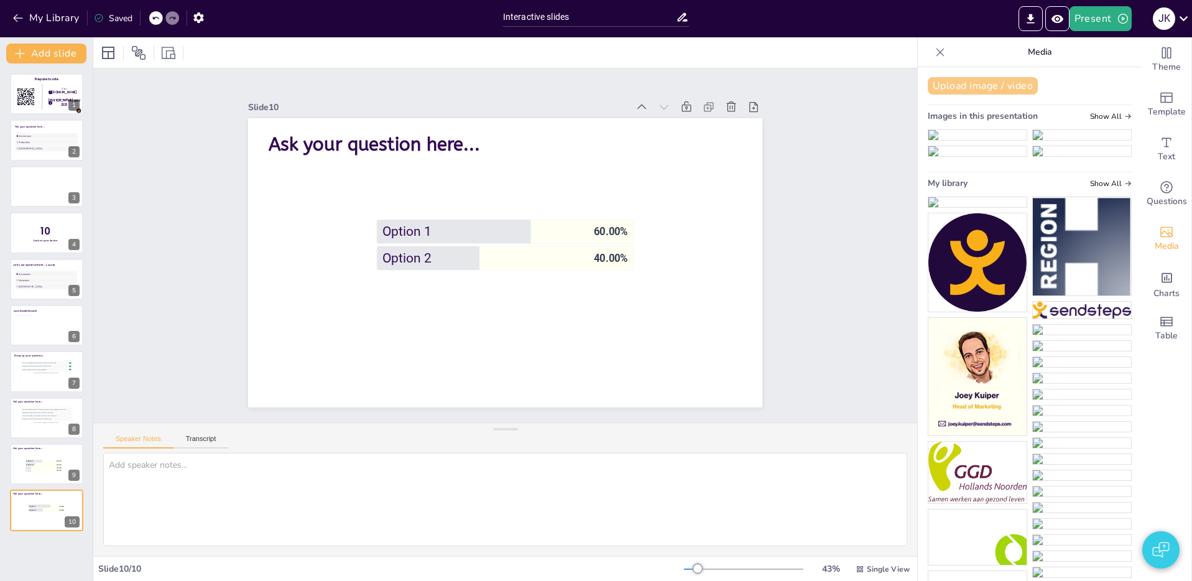
click at [985, 90] on button "Upload image / video" at bounding box center [982, 85] width 110 height 17
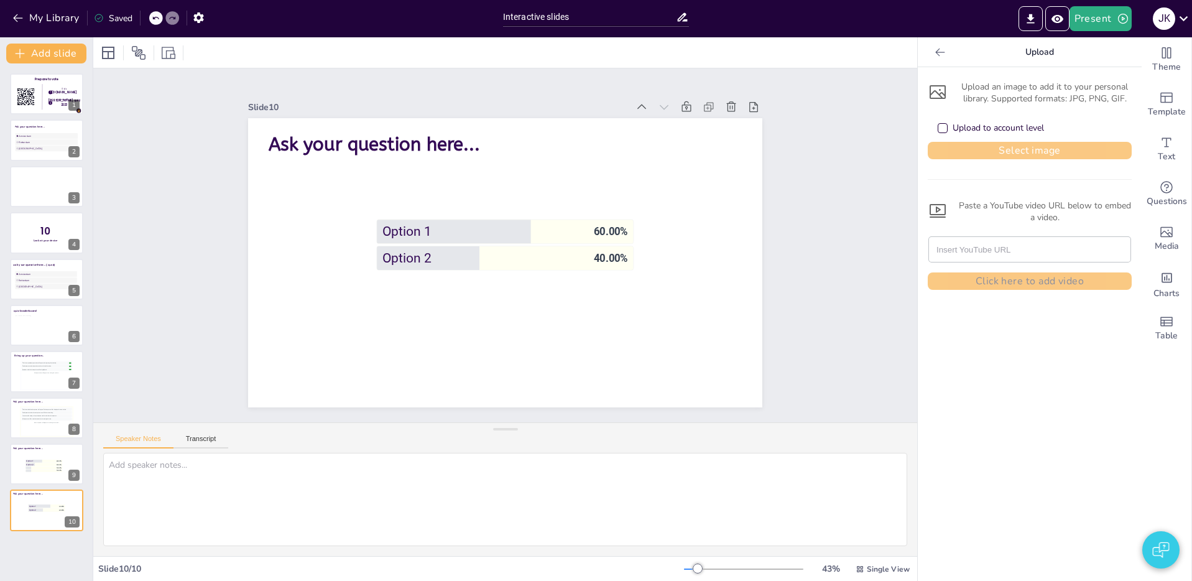
drag, startPoint x: 1013, startPoint y: 138, endPoint x: 1014, endPoint y: 145, distance: 7.7
click at [1013, 140] on div "Upload to account level" at bounding box center [1029, 127] width 204 height 27
click at [1015, 150] on button "Select image" at bounding box center [1029, 150] width 204 height 17
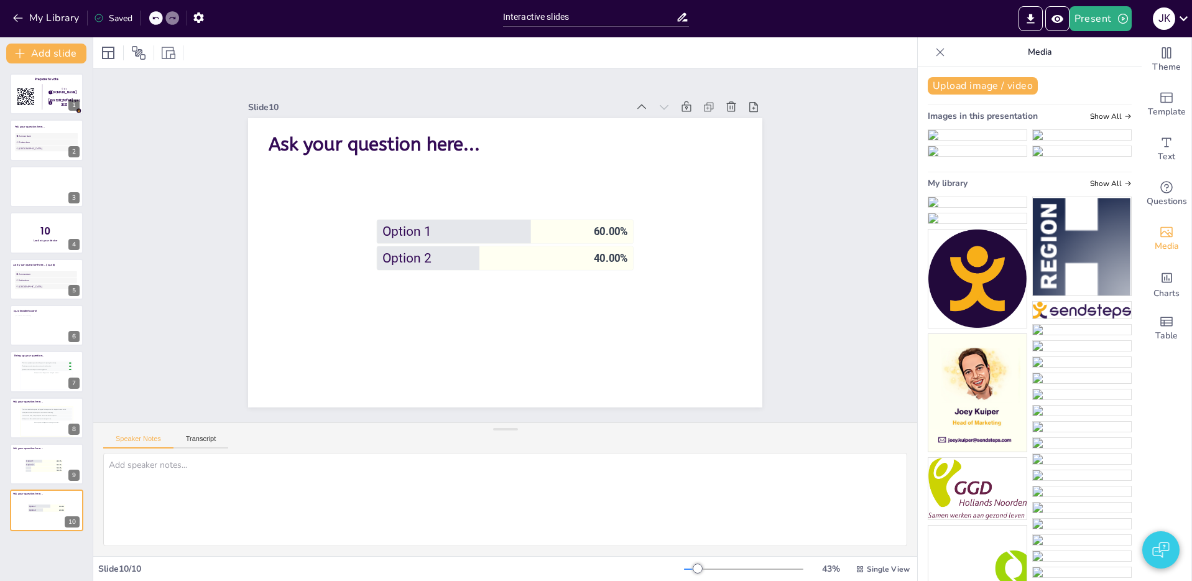
click at [994, 207] on img at bounding box center [977, 202] width 98 height 10
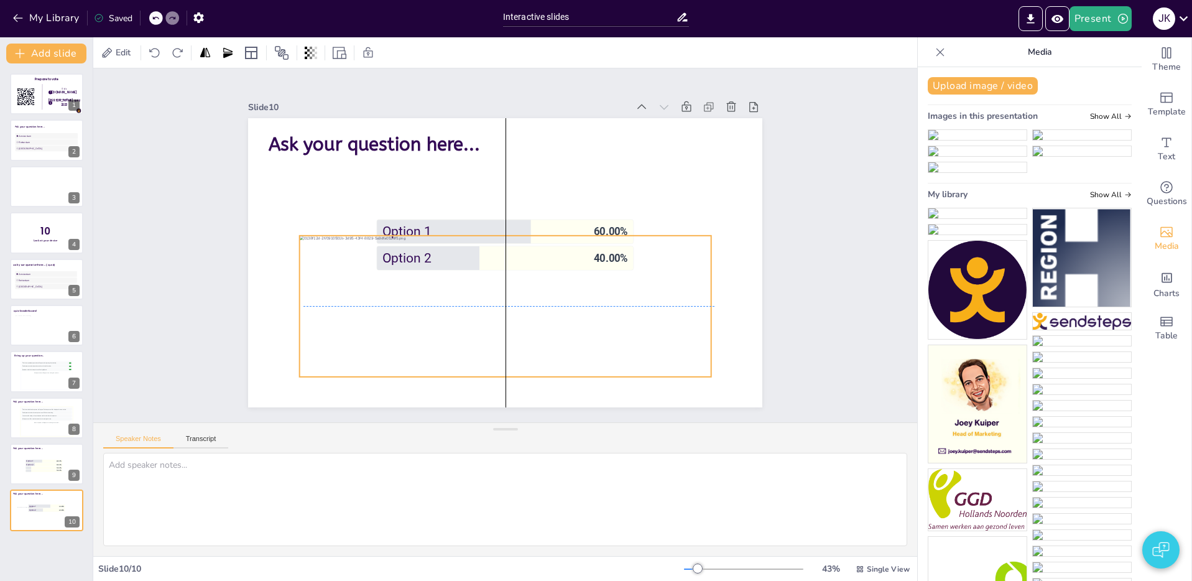
click at [564, 307] on div at bounding box center [505, 306] width 411 height 141
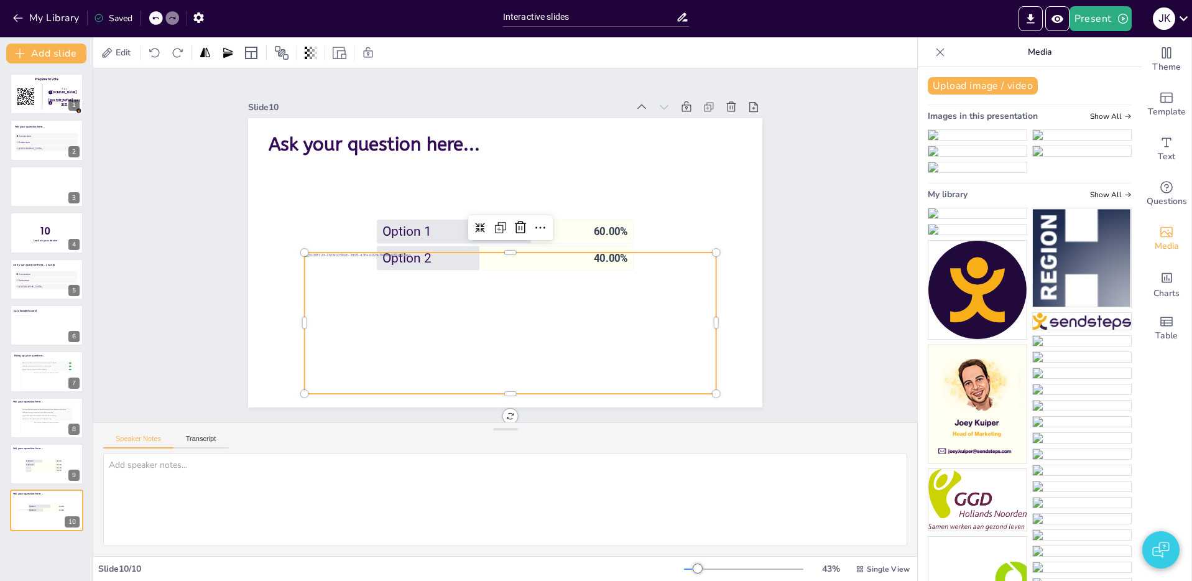
click at [549, 239] on div at bounding box center [510, 227] width 85 height 25
click at [582, 237] on span "Option 1" at bounding box center [485, 232] width 206 height 16
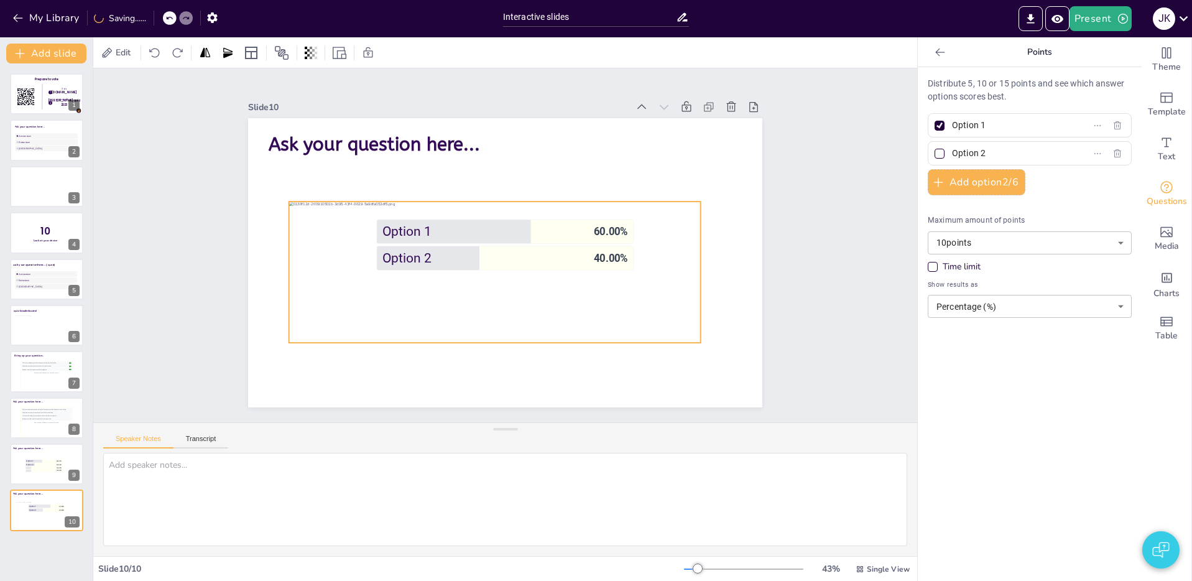
drag, startPoint x: 633, startPoint y: 361, endPoint x: 617, endPoint y: 311, distance: 52.1
click at [617, 311] on div at bounding box center [494, 271] width 411 height 141
drag, startPoint x: 619, startPoint y: 320, endPoint x: 590, endPoint y: 380, distance: 66.4
click at [623, 324] on div at bounding box center [498, 279] width 411 height 141
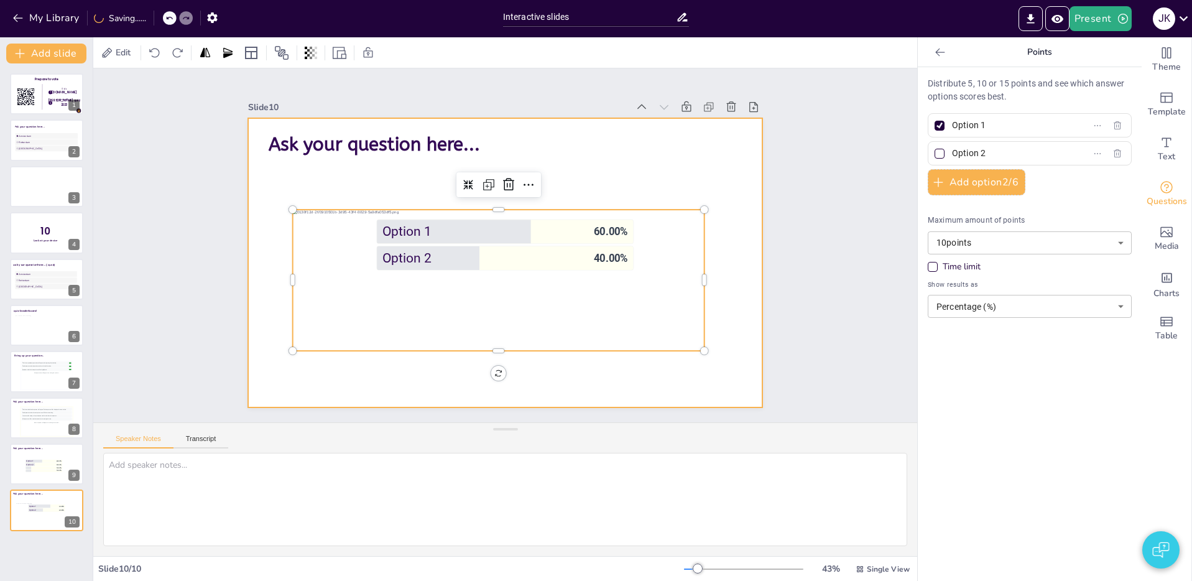
click at [571, 386] on div at bounding box center [505, 262] width 514 height 289
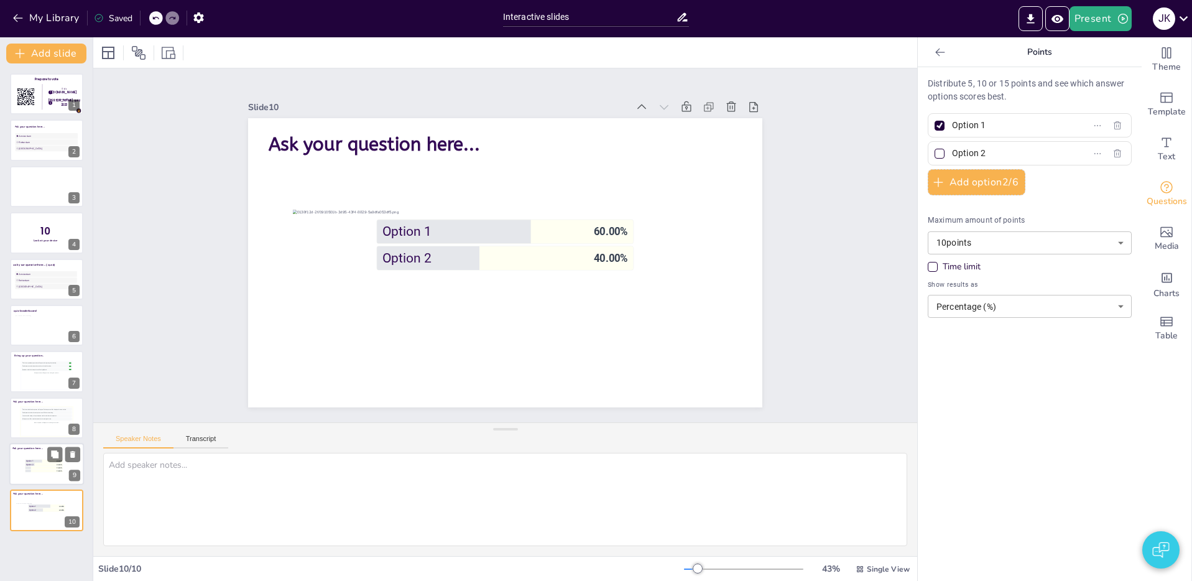
click at [35, 471] on li "15.00 %" at bounding box center [43, 470] width 37 height 2
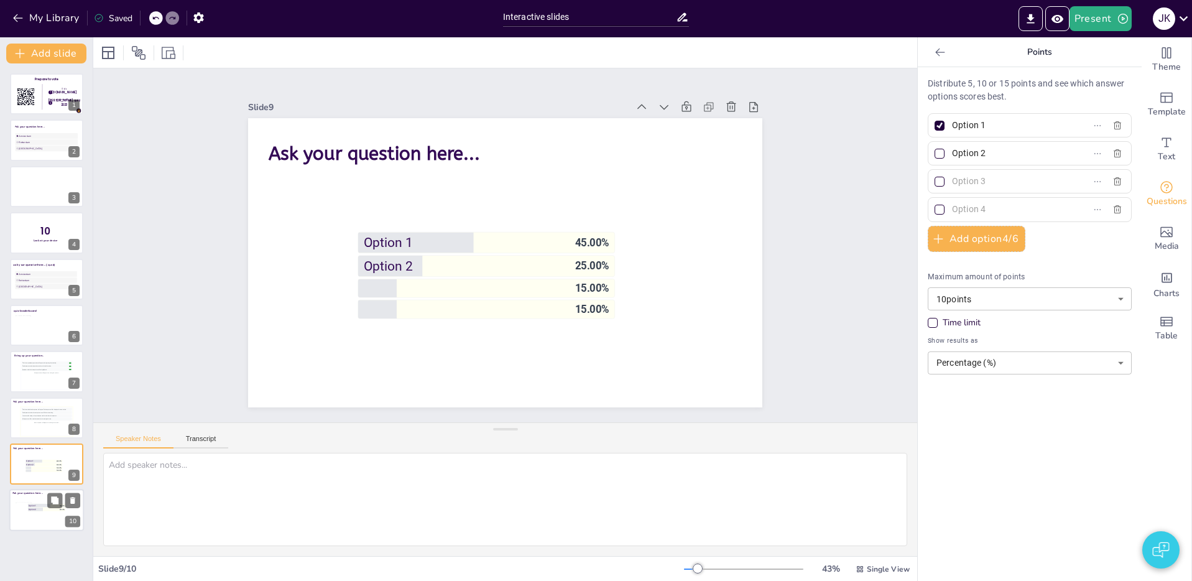
click at [46, 513] on div at bounding box center [46, 512] width 60 height 21
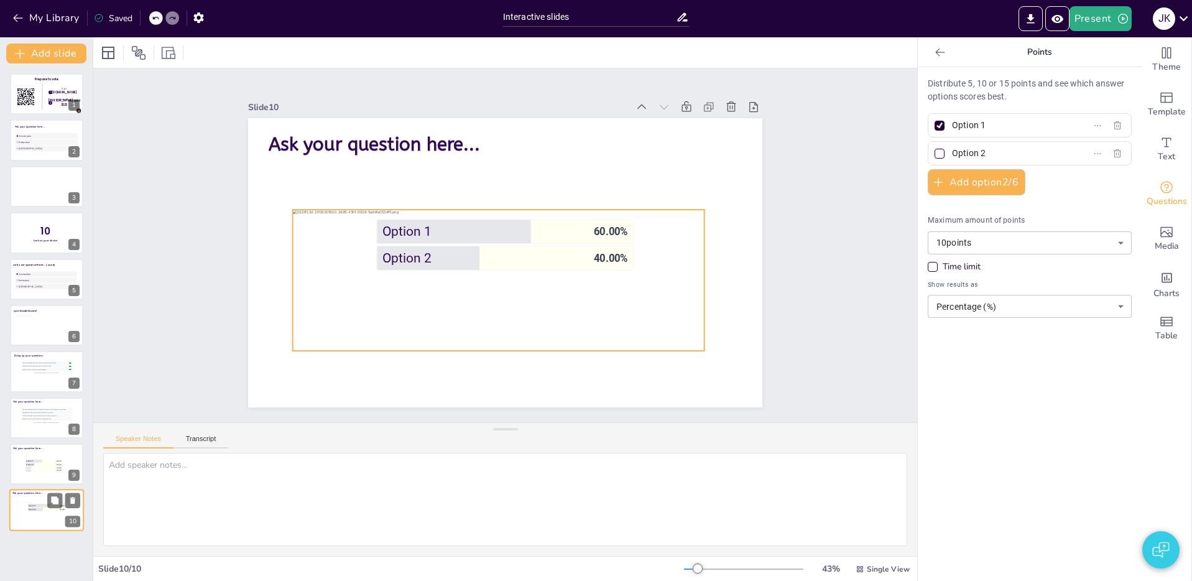
click at [42, 510] on div at bounding box center [46, 512] width 60 height 21
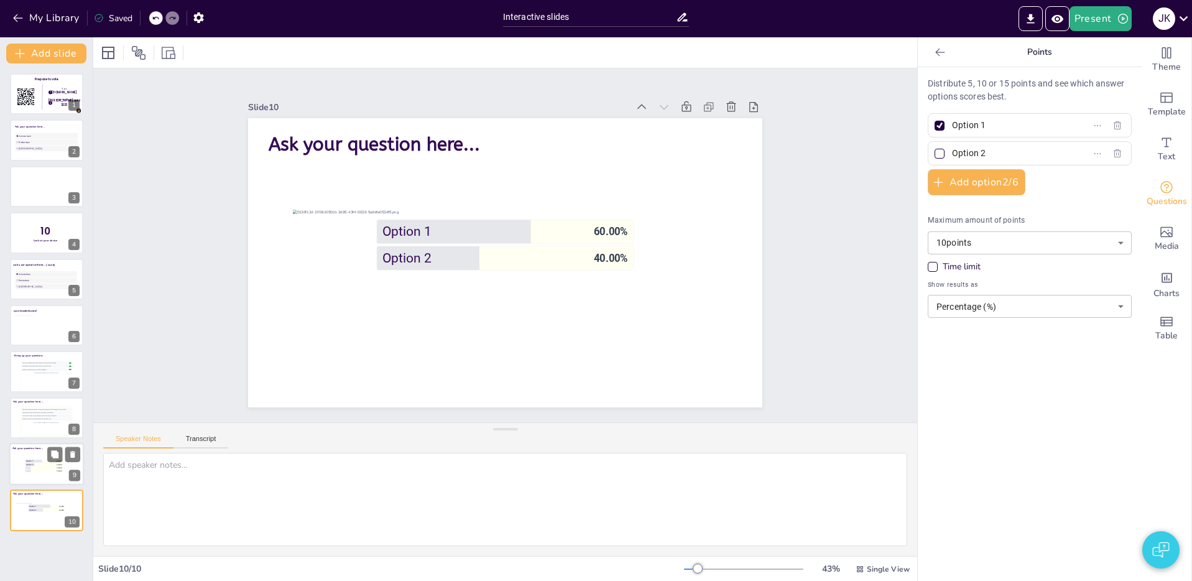
click at [14, 456] on div at bounding box center [46, 464] width 75 height 42
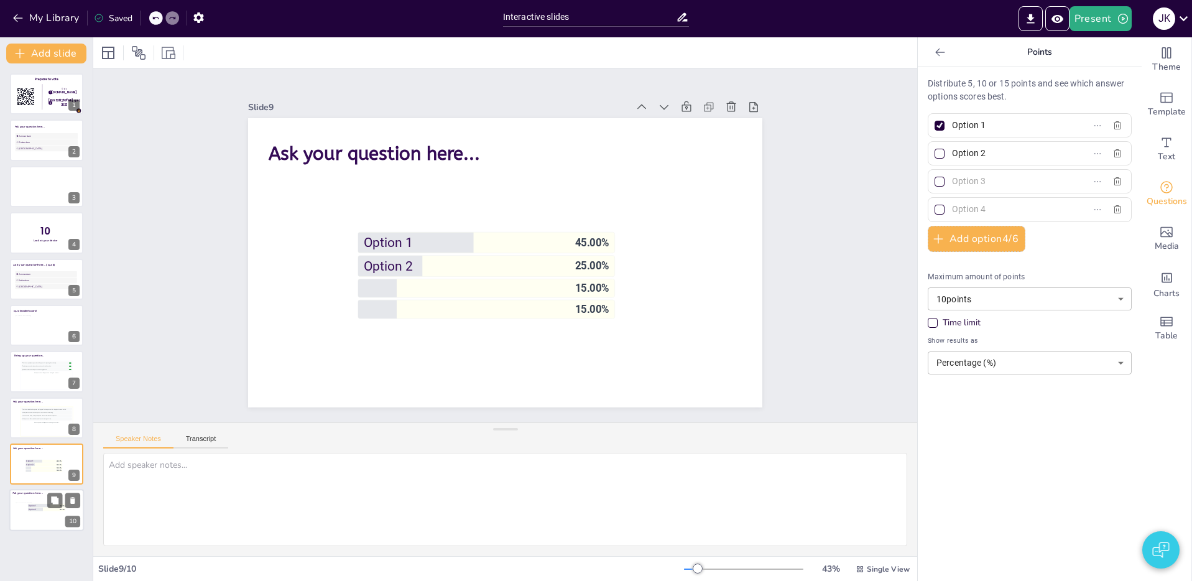
click at [34, 505] on div at bounding box center [46, 512] width 60 height 21
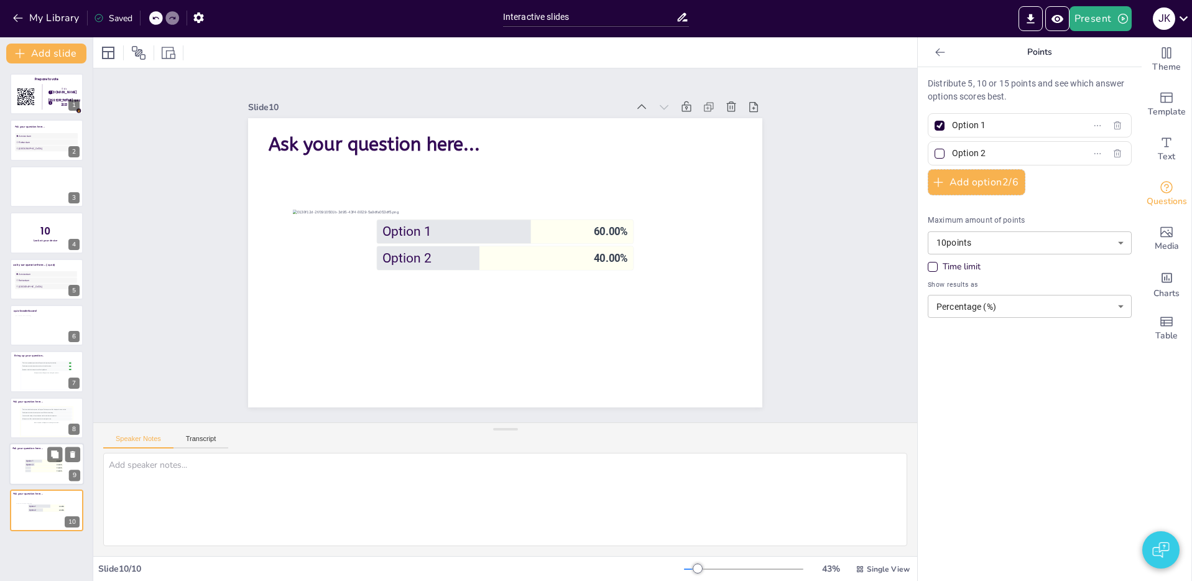
click at [26, 460] on span "Option 1" at bounding box center [41, 461] width 30 height 2
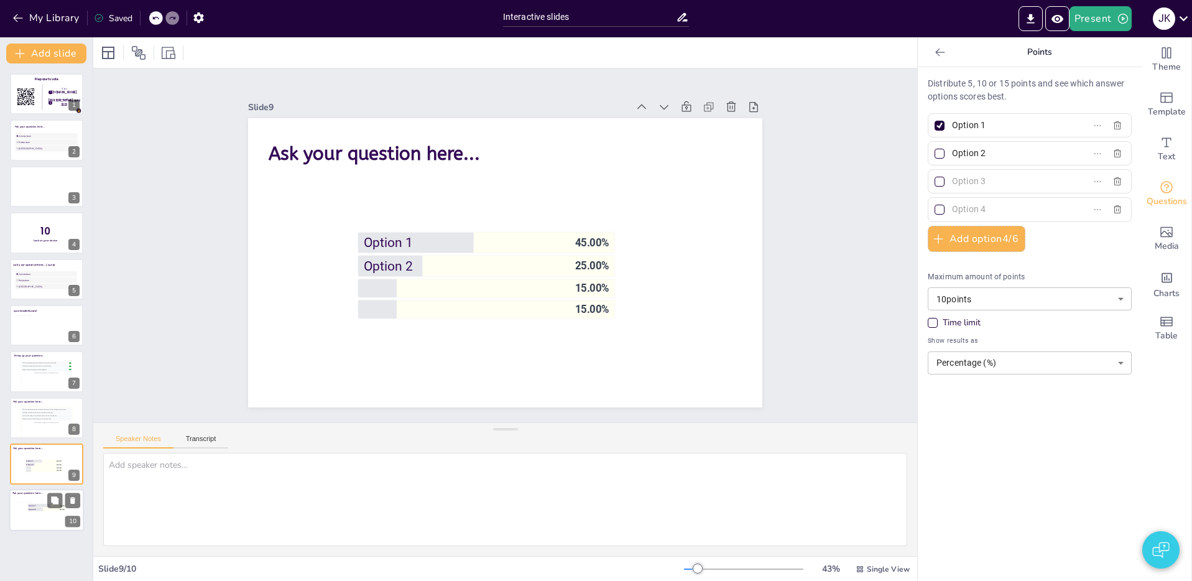
click at [32, 530] on div "Ask your question here... Option 1 60.00 % Option 2 40.00 % 10" at bounding box center [46, 510] width 75 height 42
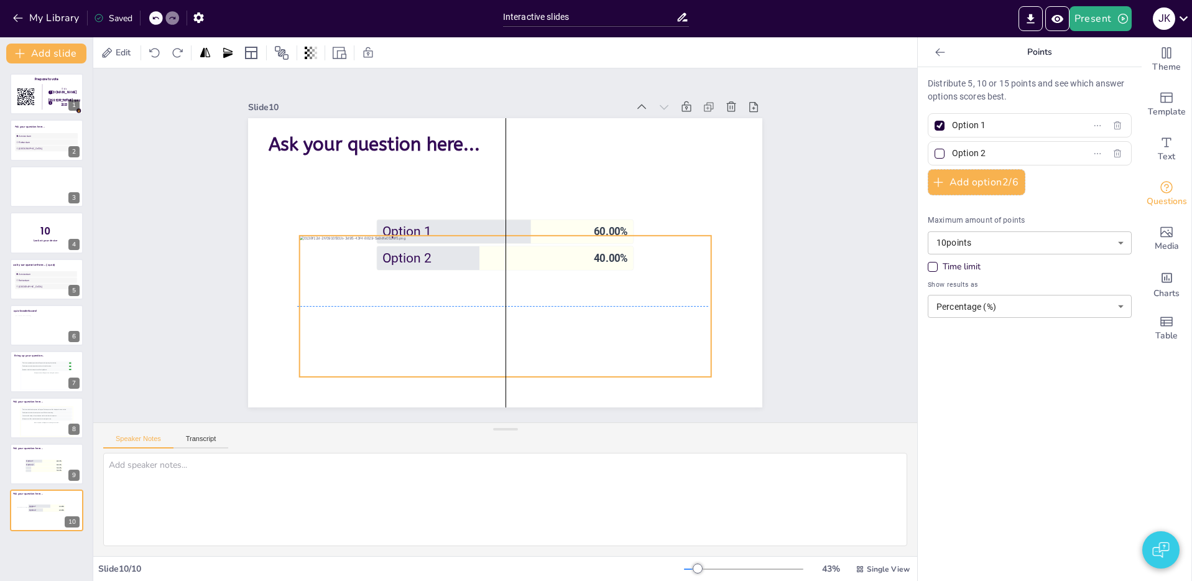
drag, startPoint x: 369, startPoint y: 292, endPoint x: 372, endPoint y: 308, distance: 15.8
click at [371, 311] on div at bounding box center [505, 306] width 411 height 141
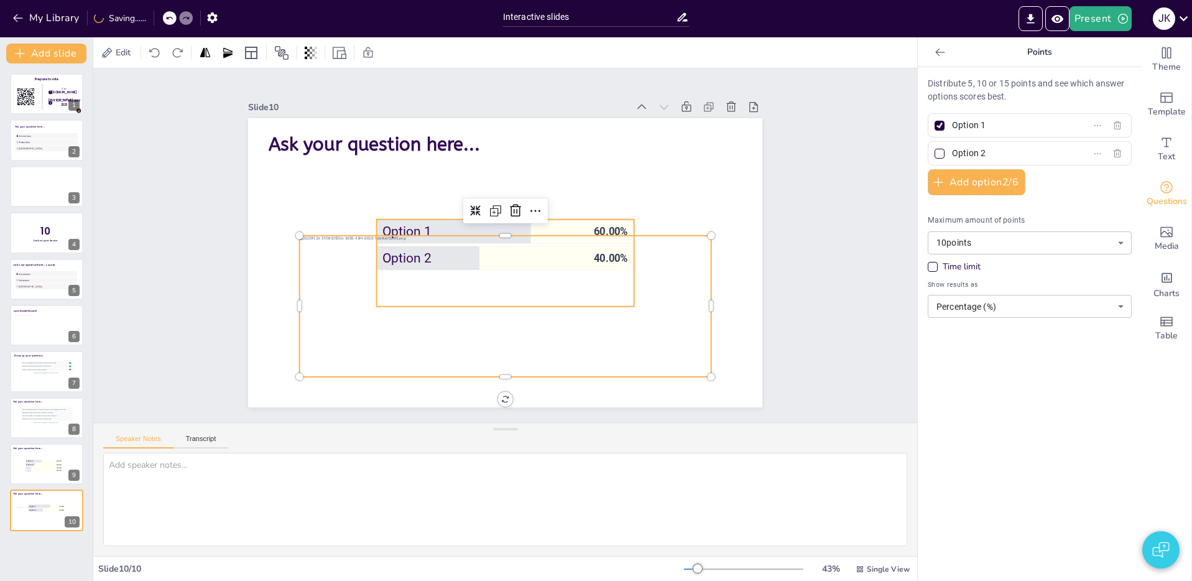
click at [419, 226] on span "Option 1" at bounding box center [485, 232] width 206 height 16
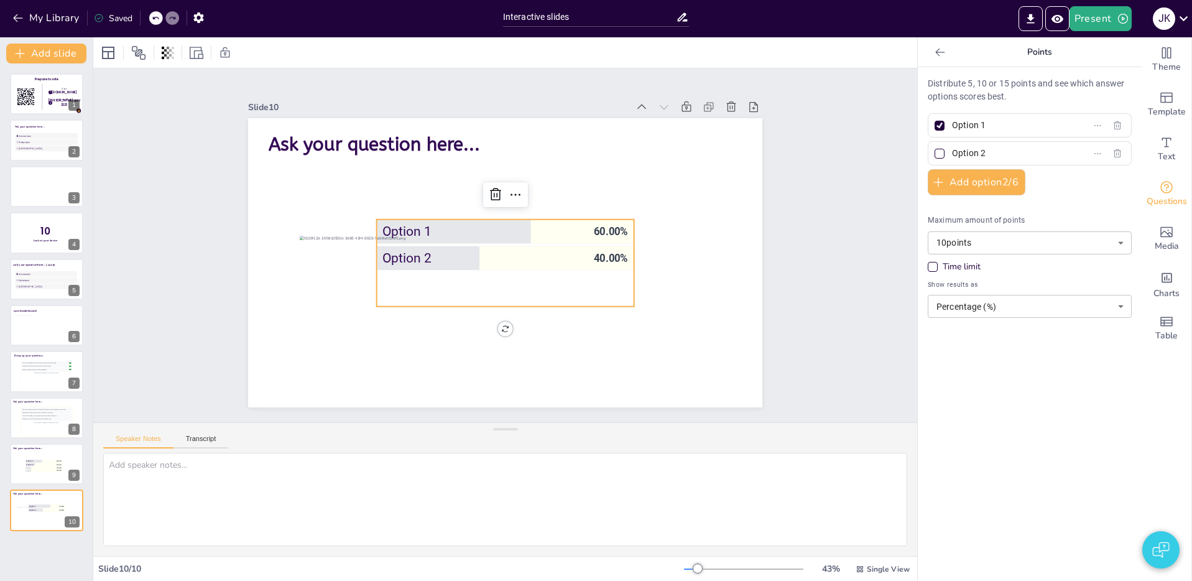
click at [940, 52] on icon at bounding box center [939, 52] width 9 height 8
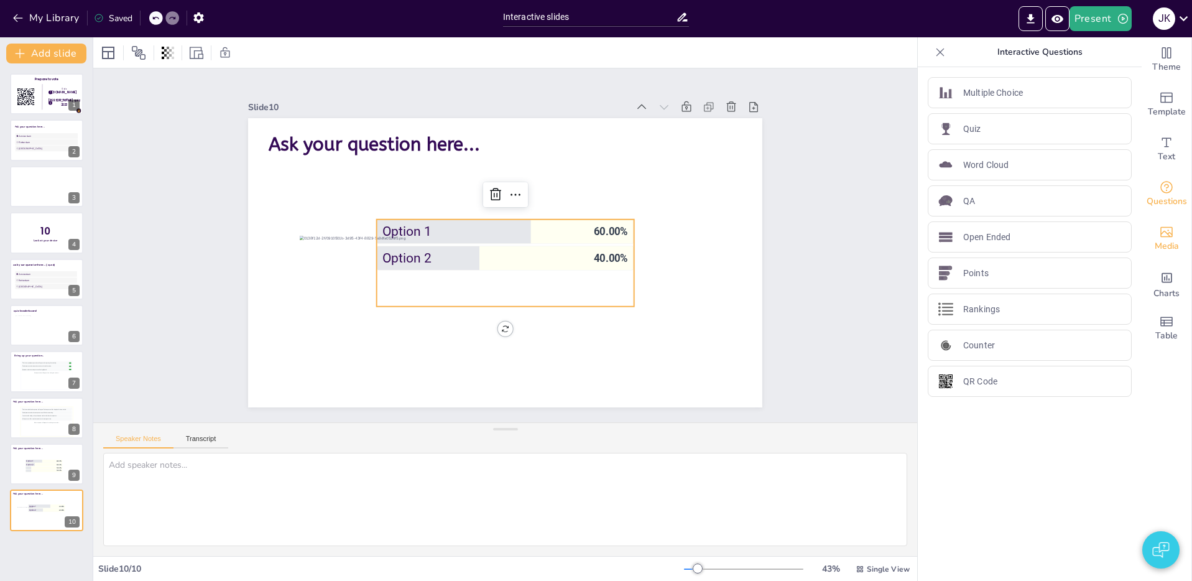
click at [1162, 226] on icon "Add images, graphics, shapes or video" at bounding box center [1166, 231] width 15 height 15
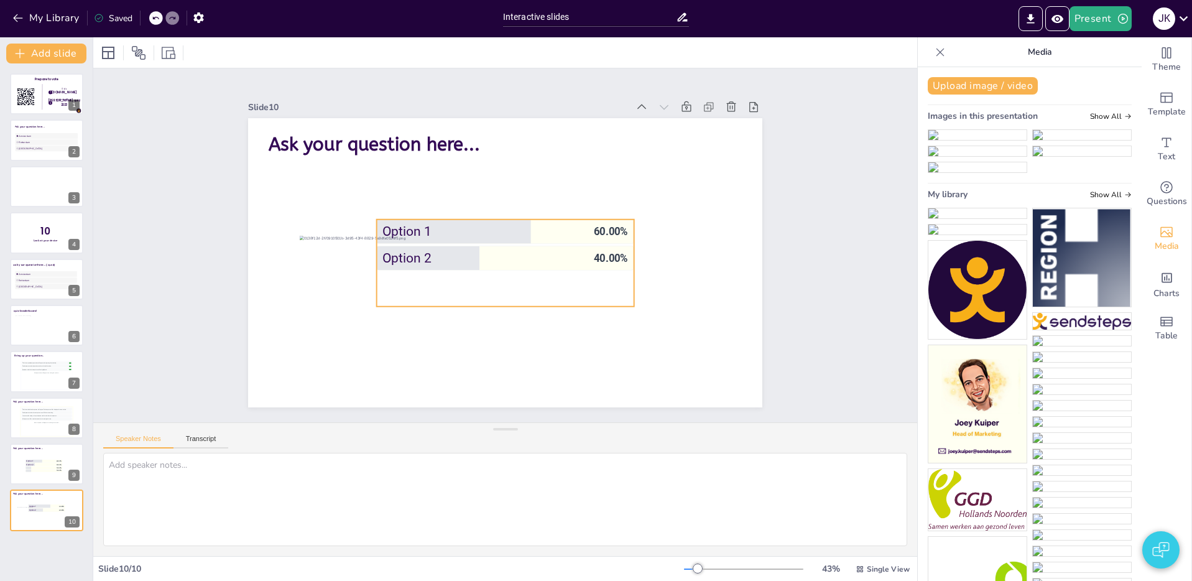
click at [594, 230] on span "60.00 %" at bounding box center [611, 231] width 34 height 12
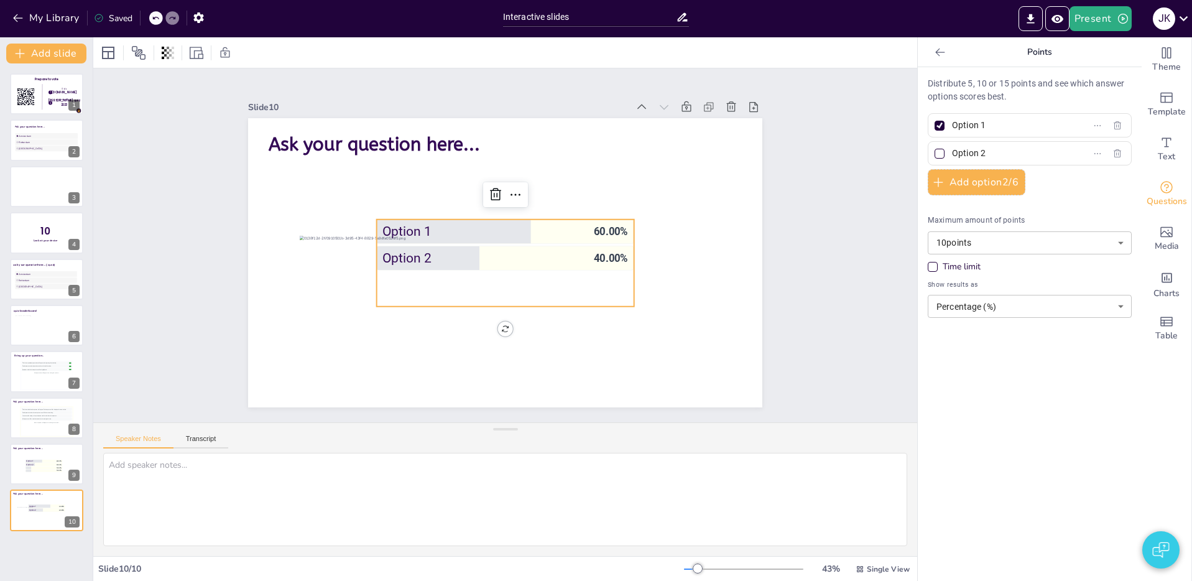
click at [942, 57] on icon at bounding box center [940, 52] width 12 height 12
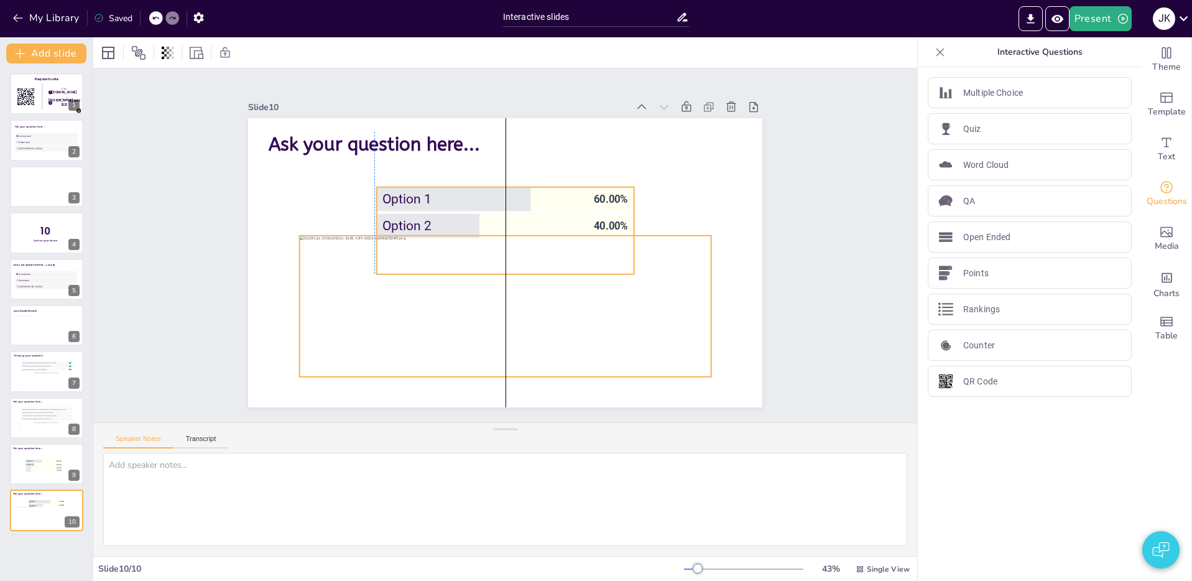
drag, startPoint x: 557, startPoint y: 295, endPoint x: 557, endPoint y: 275, distance: 19.9
click at [557, 275] on div at bounding box center [505, 306] width 411 height 141
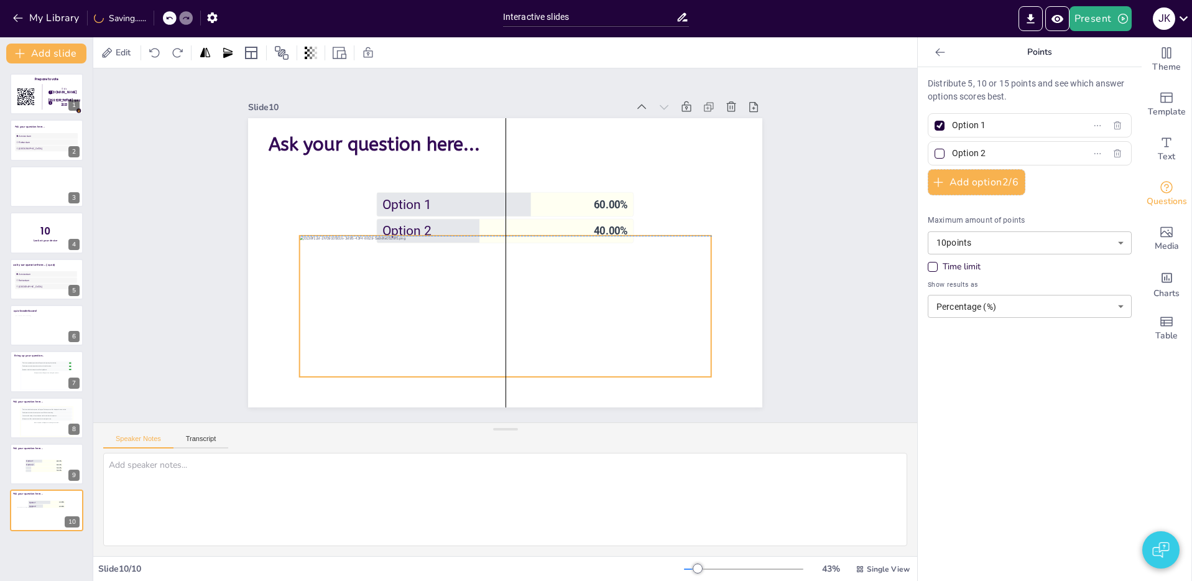
drag, startPoint x: 569, startPoint y: 313, endPoint x: 559, endPoint y: 208, distance: 104.9
click at [570, 310] on div at bounding box center [505, 306] width 411 height 141
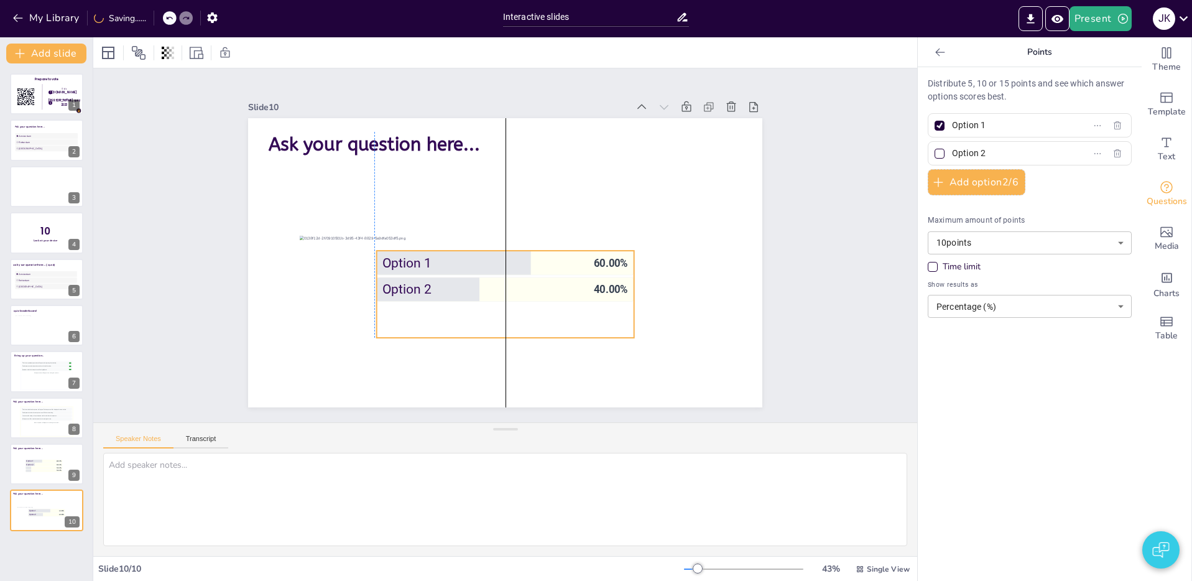
drag, startPoint x: 560, startPoint y: 208, endPoint x: 555, endPoint y: 276, distance: 68.6
click at [561, 118] on div "Ask your question here... Option 1 60.00 % Option 2 40.00 %" at bounding box center [505, 118] width 514 height 0
click at [38, 469] on li "15.00 %" at bounding box center [43, 470] width 37 height 2
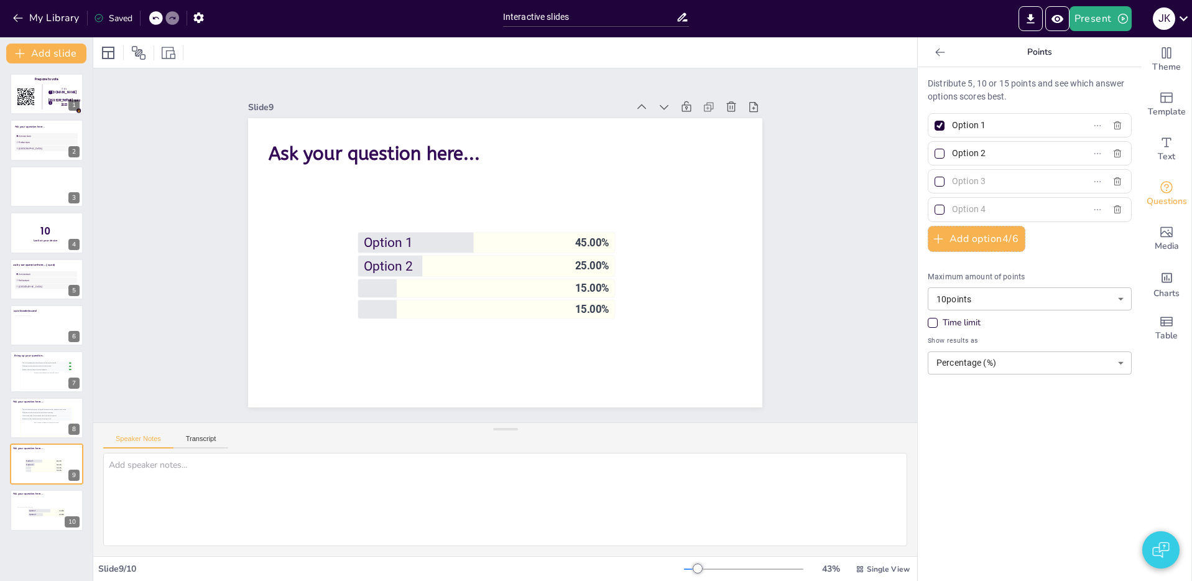
click at [938, 55] on icon at bounding box center [940, 52] width 12 height 12
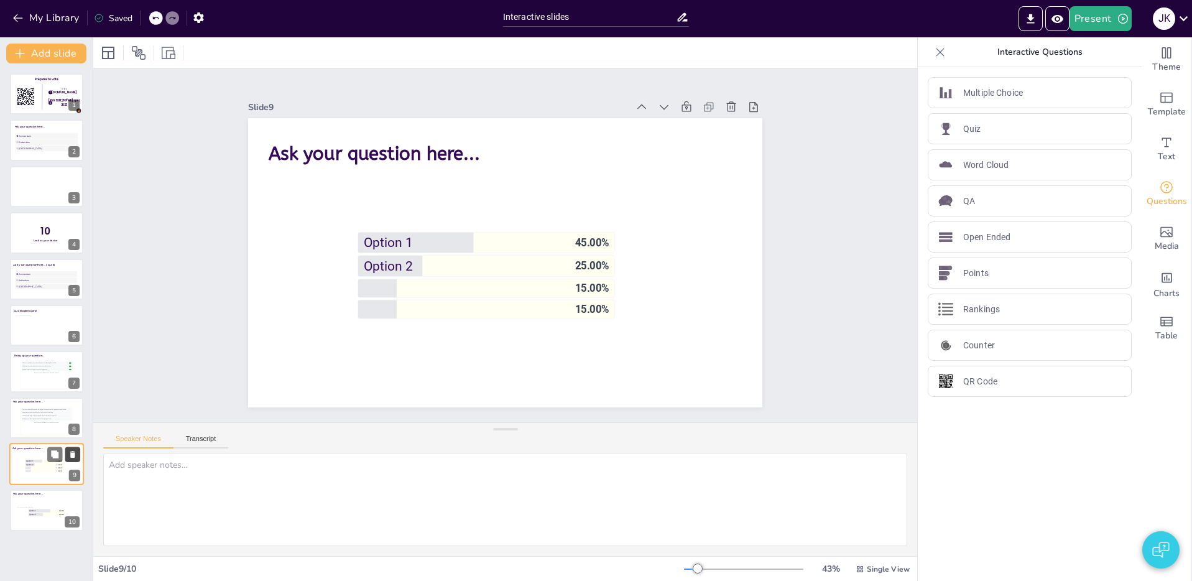
click at [75, 453] on icon at bounding box center [72, 454] width 9 height 9
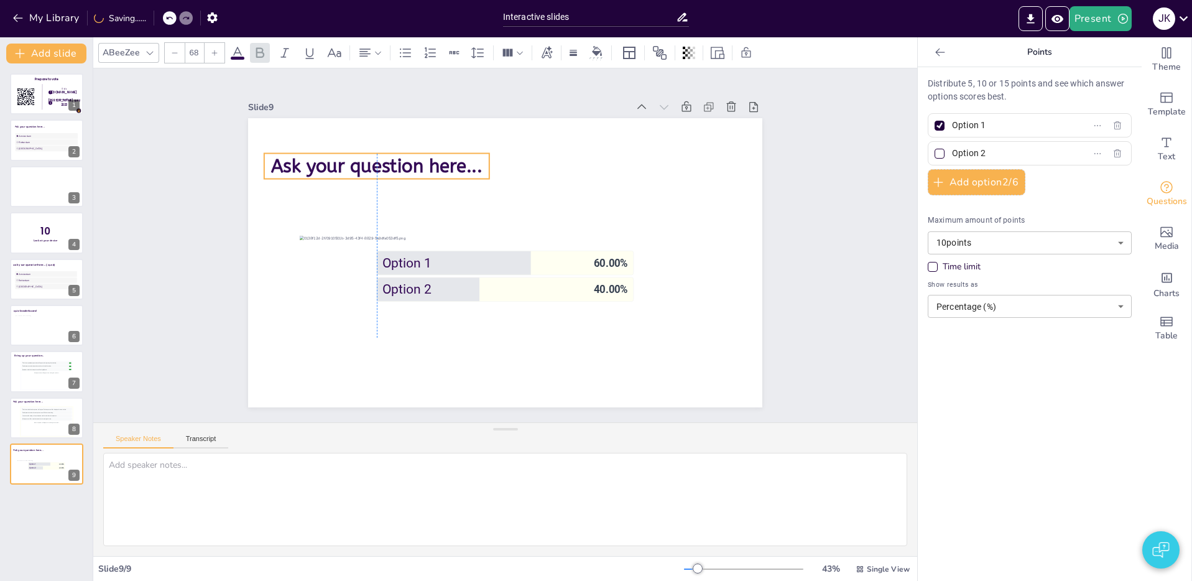
drag, startPoint x: 418, startPoint y: 145, endPoint x: 417, endPoint y: 167, distance: 21.8
click at [417, 167] on span "Ask your question here..." at bounding box center [376, 166] width 211 height 22
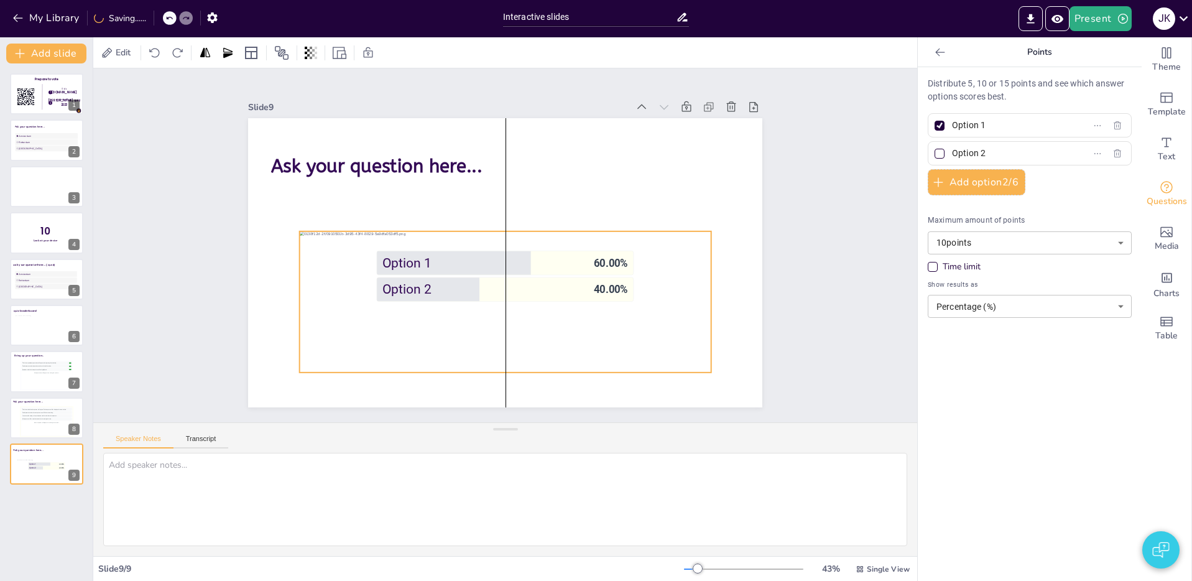
click at [322, 283] on div at bounding box center [505, 301] width 411 height 141
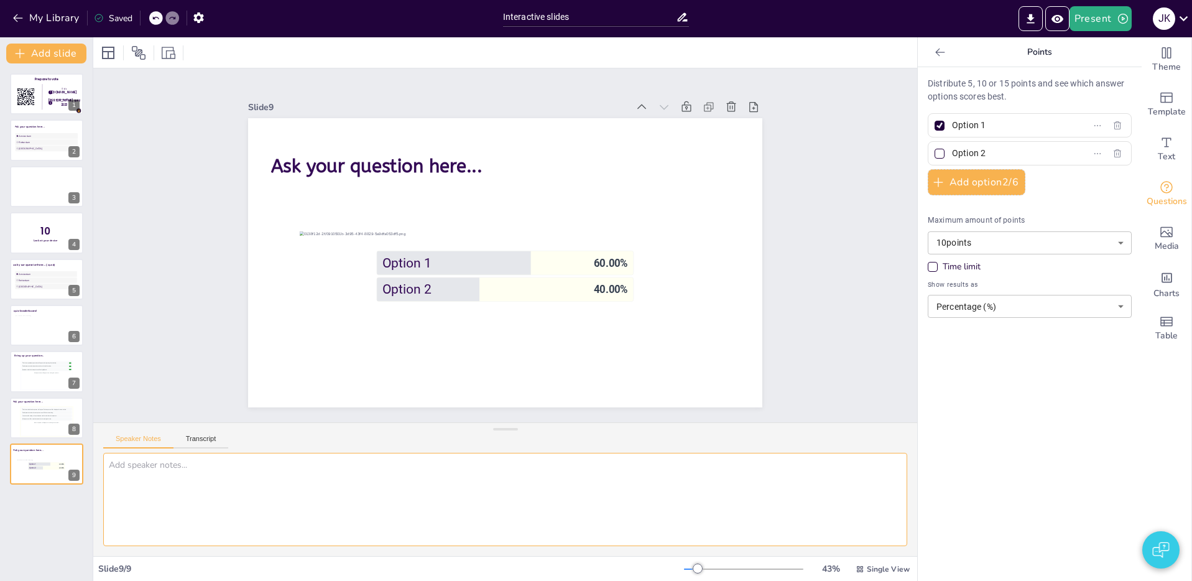
click at [171, 463] on textarea at bounding box center [505, 499] width 804 height 93
type textarea "show number of % depend on the settings"
click at [375, 500] on textarea "show number of % depend on the settings" at bounding box center [505, 499] width 804 height 93
click at [29, 411] on div "Participants can submit text responses up to 200 characters long." at bounding box center [46, 412] width 51 height 3
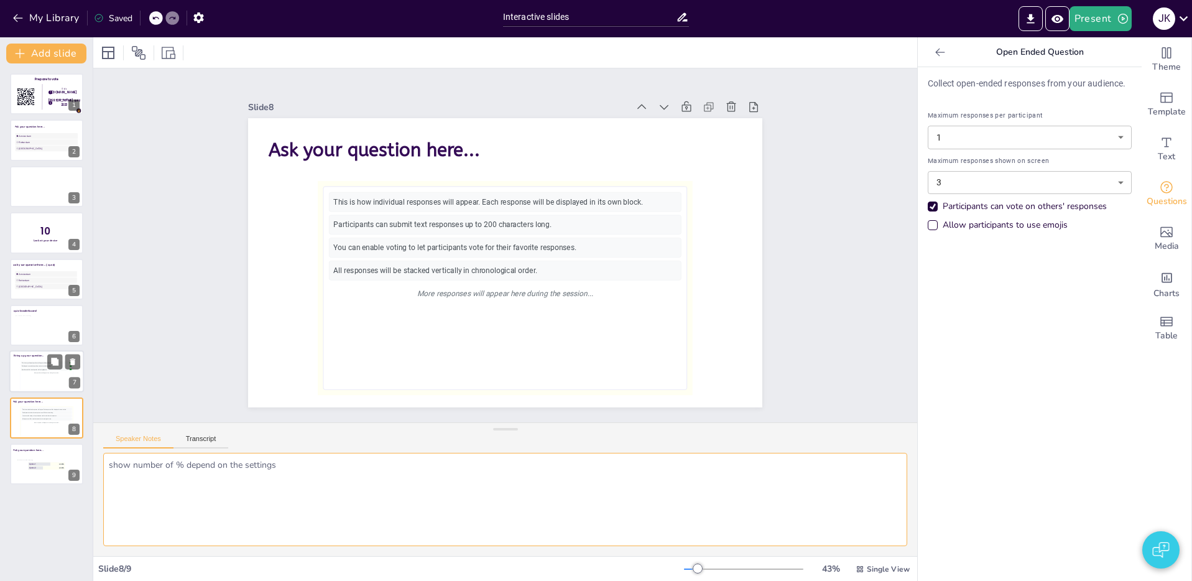
click at [36, 366] on div "Participants can submit questions and vote for their favorites." at bounding box center [45, 366] width 47 height 1
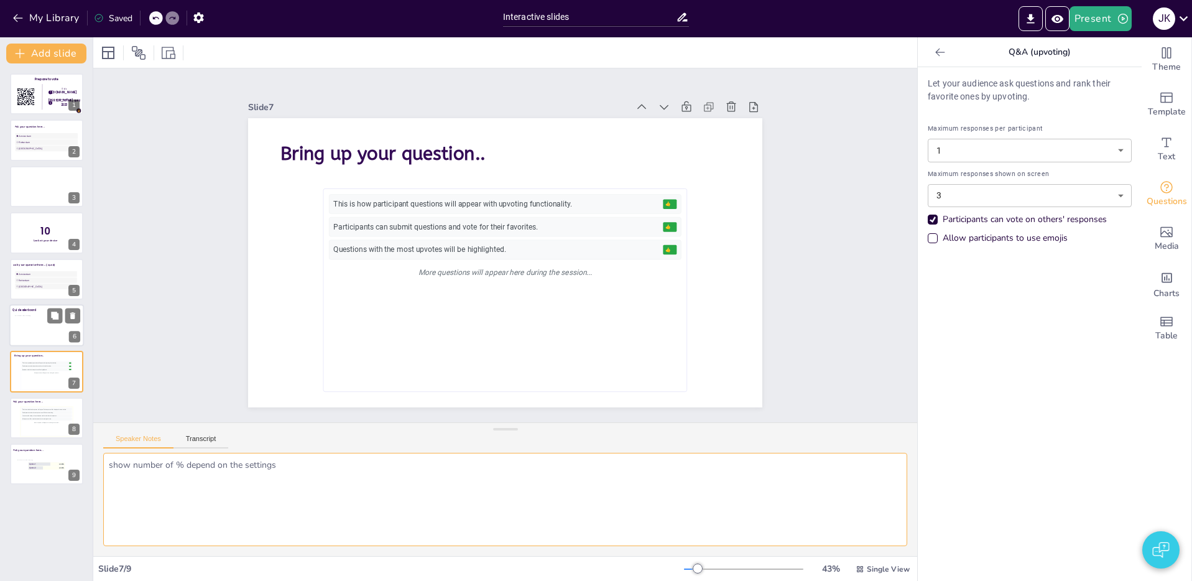
click at [29, 336] on div at bounding box center [47, 327] width 64 height 25
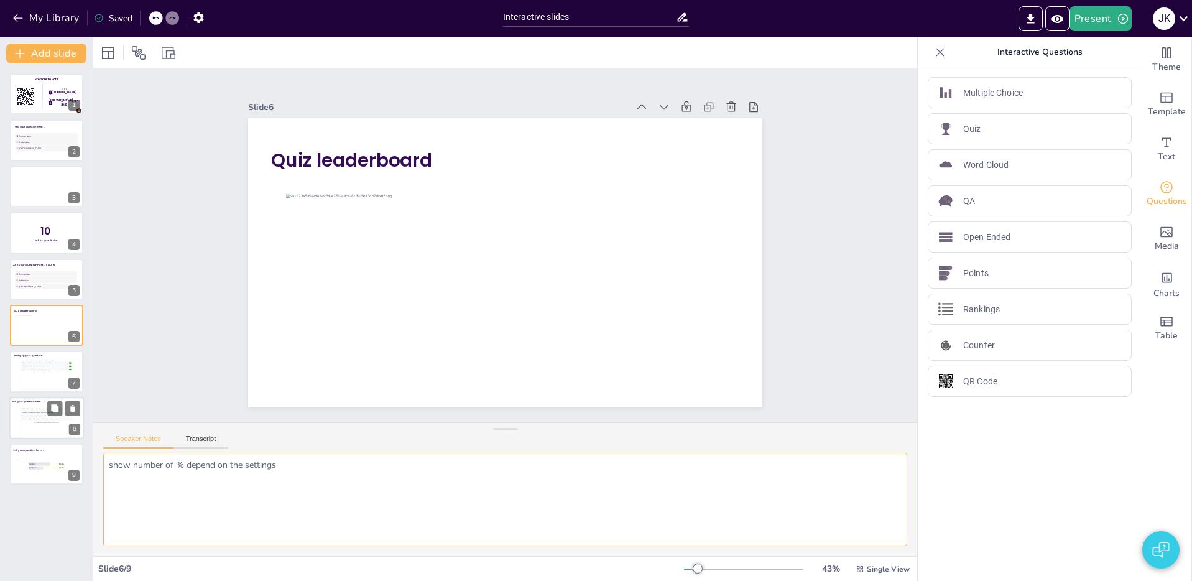
click at [29, 416] on div "You can enable voting to let participants vote for their favorite responses." at bounding box center [46, 415] width 51 height 3
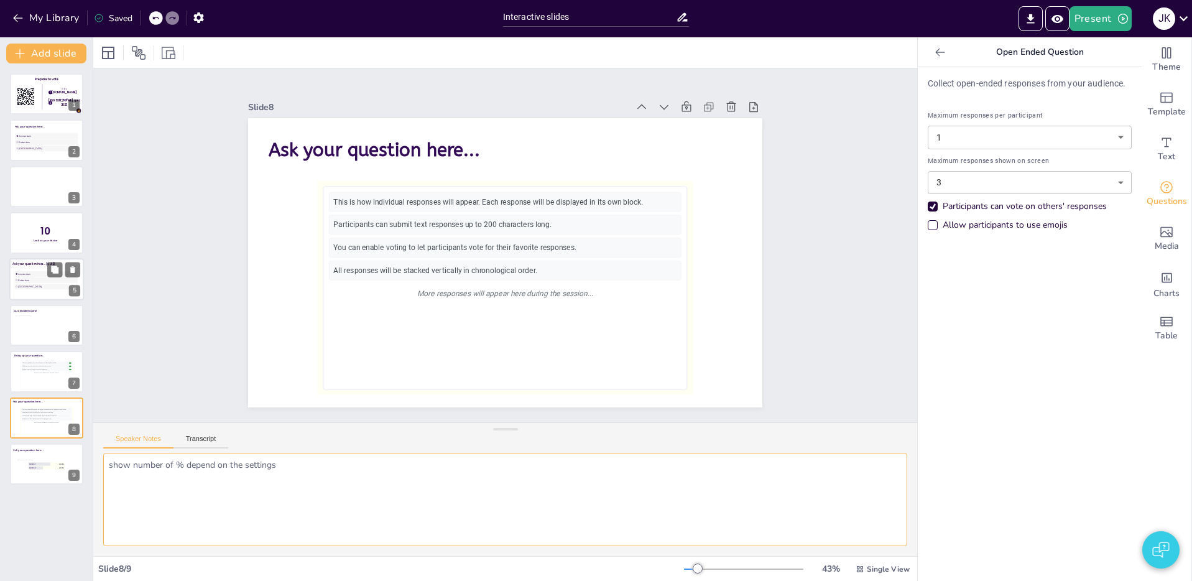
click at [25, 278] on span "Rotterdam" at bounding box center [47, 279] width 58 height 3
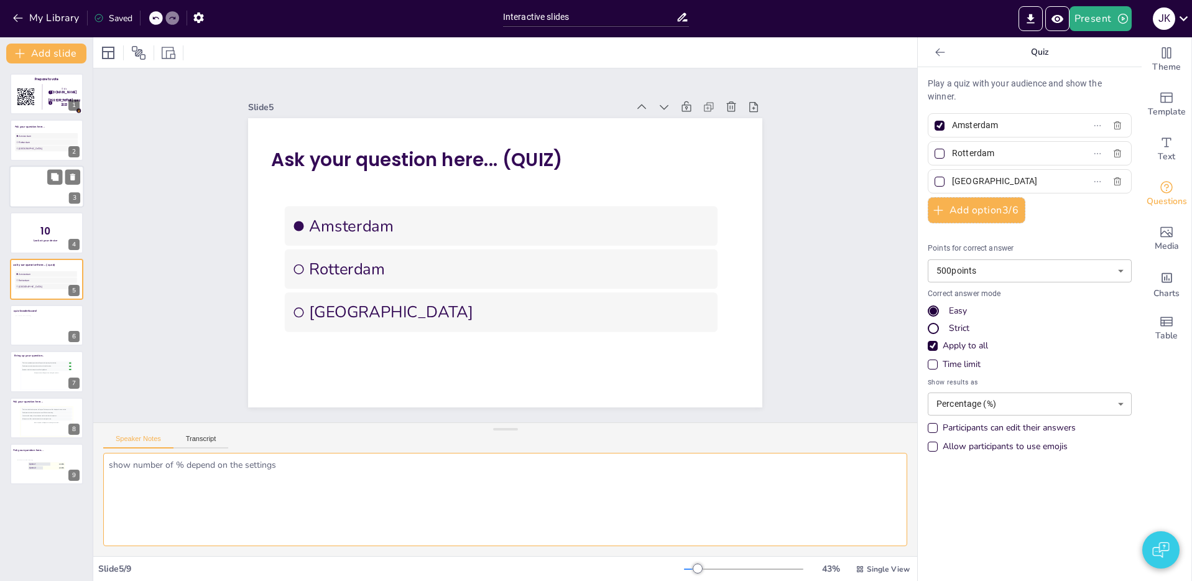
click at [45, 181] on div at bounding box center [48, 189] width 51 height 24
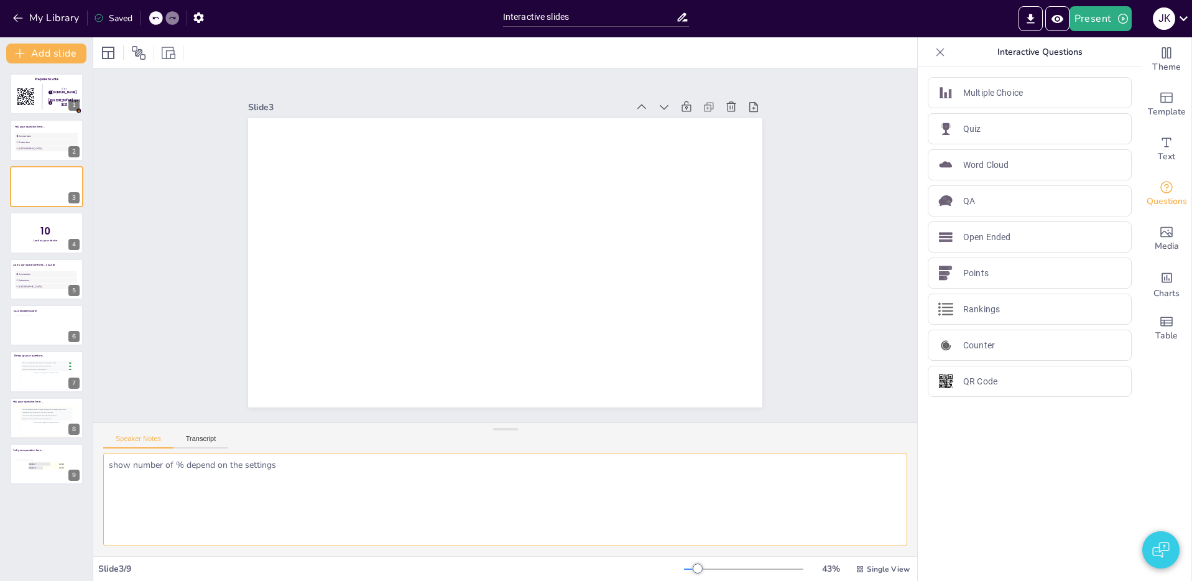
click at [198, 478] on textarea "show number of % depend on the settings" at bounding box center [505, 499] width 804 height 93
type textarea "This one and the next slide should be a fixed animations which start before the…"
click at [35, 279] on span "Rotterdam" at bounding box center [47, 279] width 58 height 3
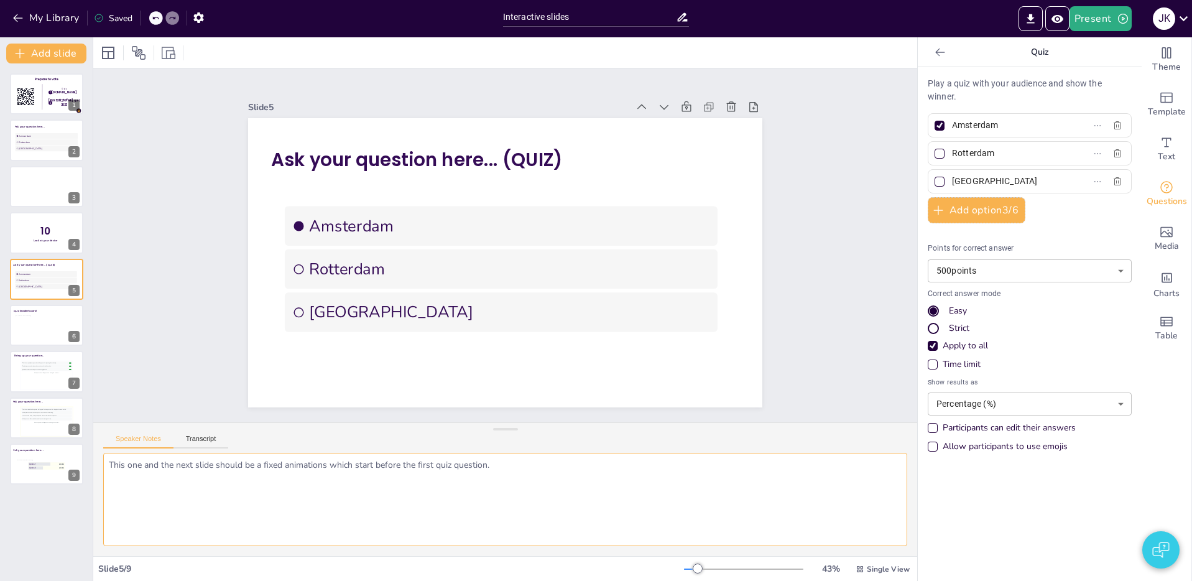
click at [442, 457] on textarea "This one and the next slide should be a fixed animations which start before the…" at bounding box center [505, 499] width 804 height 93
click at [380, 479] on textarea "This one and the next slide should be a fixed animations which start before the…" at bounding box center [505, 499] width 804 height 93
click at [542, 469] on textarea "This one and the next slide should be a fixed animations which start before the…" at bounding box center [505, 499] width 804 height 93
drag, startPoint x: 967, startPoint y: 292, endPoint x: 993, endPoint y: 292, distance: 26.7
click at [994, 292] on p "Correct answer mode" at bounding box center [1029, 293] width 204 height 11
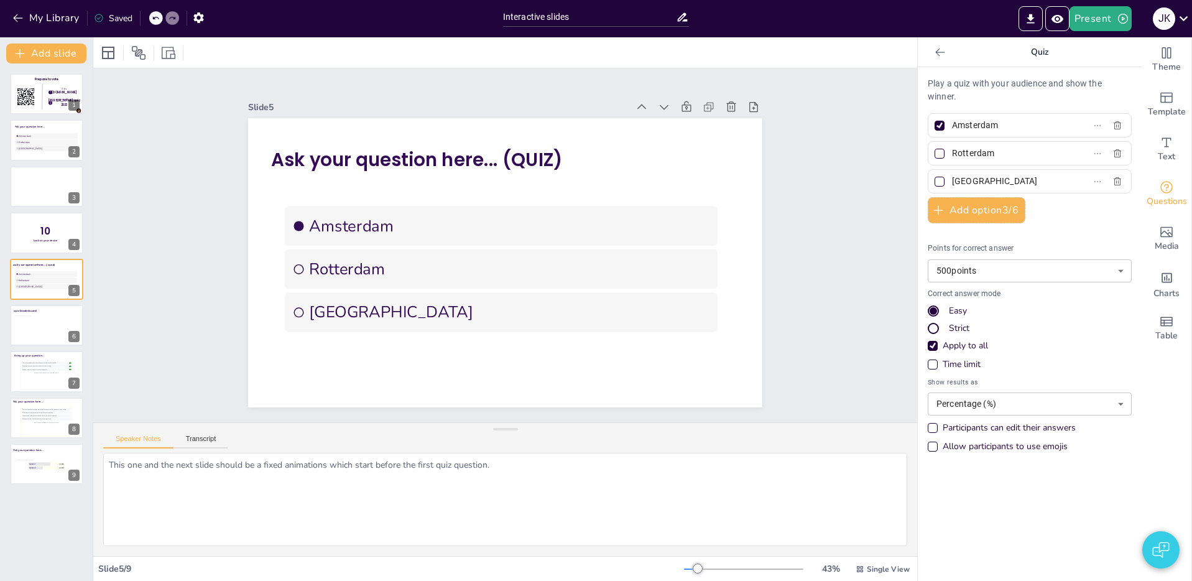
click at [957, 294] on p "Correct answer mode" at bounding box center [1029, 293] width 204 height 11
click at [724, 469] on textarea "This one and the next slide should be a fixed animations which start before the…" at bounding box center [505, 499] width 804 height 93
click at [576, 472] on textarea "This one and the next slide should be a fixed animations which start before the…" at bounding box center [505, 499] width 804 height 93
type textarea "C"
drag, startPoint x: 945, startPoint y: 328, endPoint x: 936, endPoint y: 327, distance: 10.0
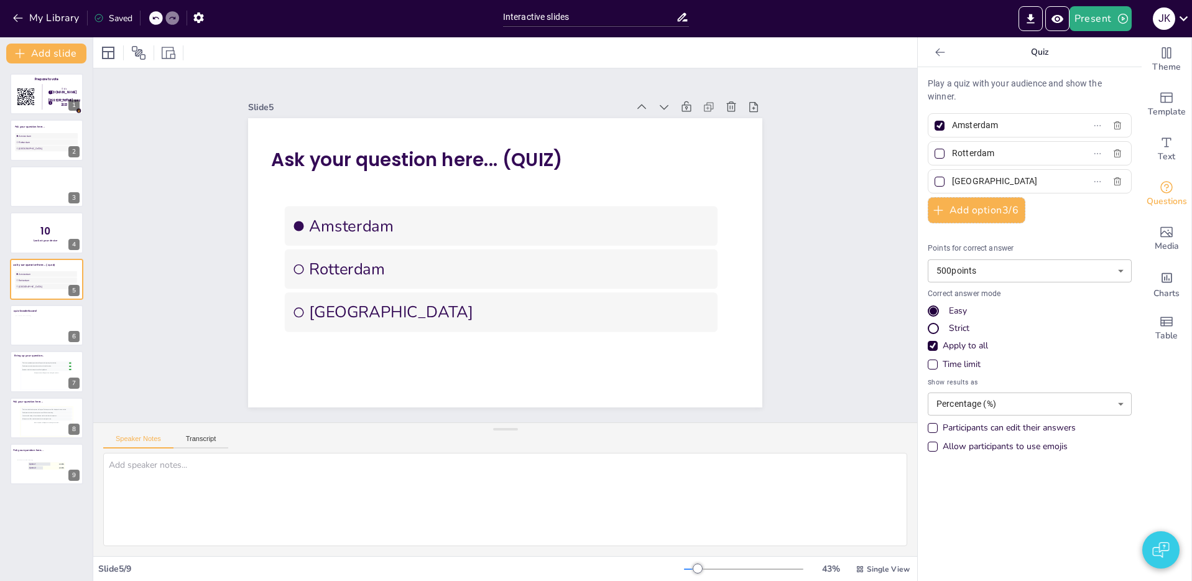
click at [945, 328] on div "Strict" at bounding box center [1029, 328] width 204 height 12
click at [942, 313] on div "Easy" at bounding box center [1029, 311] width 204 height 12
click at [30, 185] on div at bounding box center [48, 189] width 51 height 24
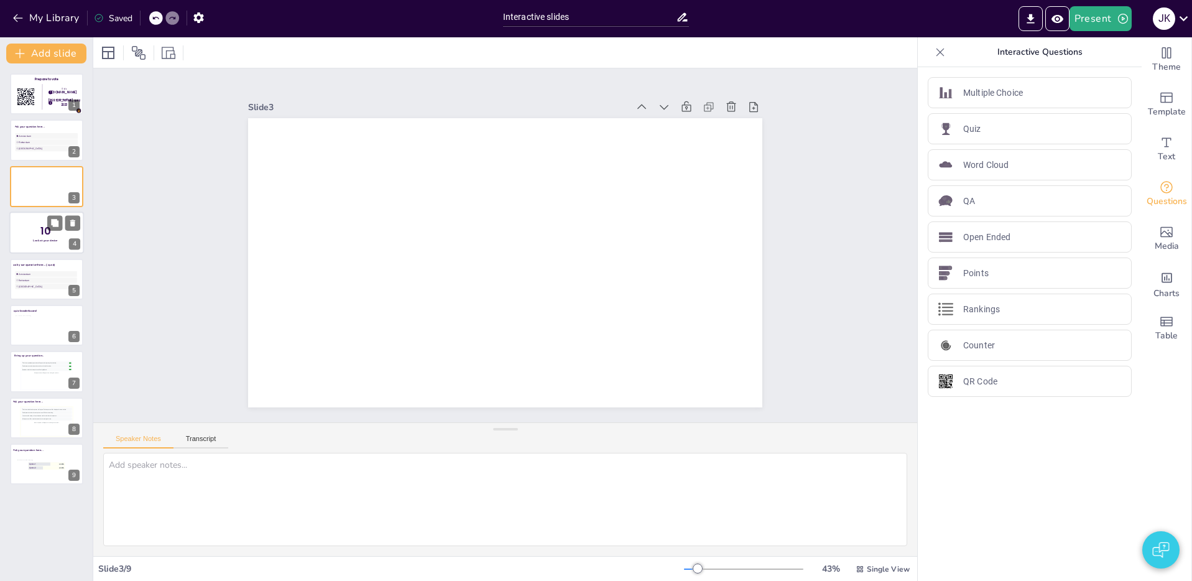
click at [14, 230] on div at bounding box center [46, 232] width 75 height 42
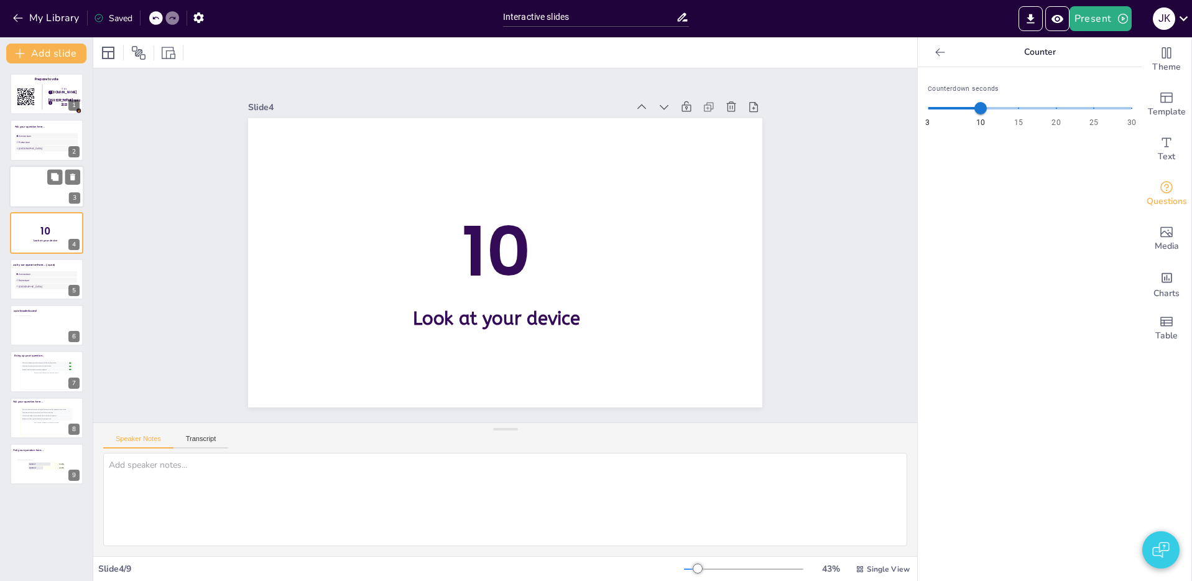
click at [35, 194] on div at bounding box center [48, 189] width 51 height 24
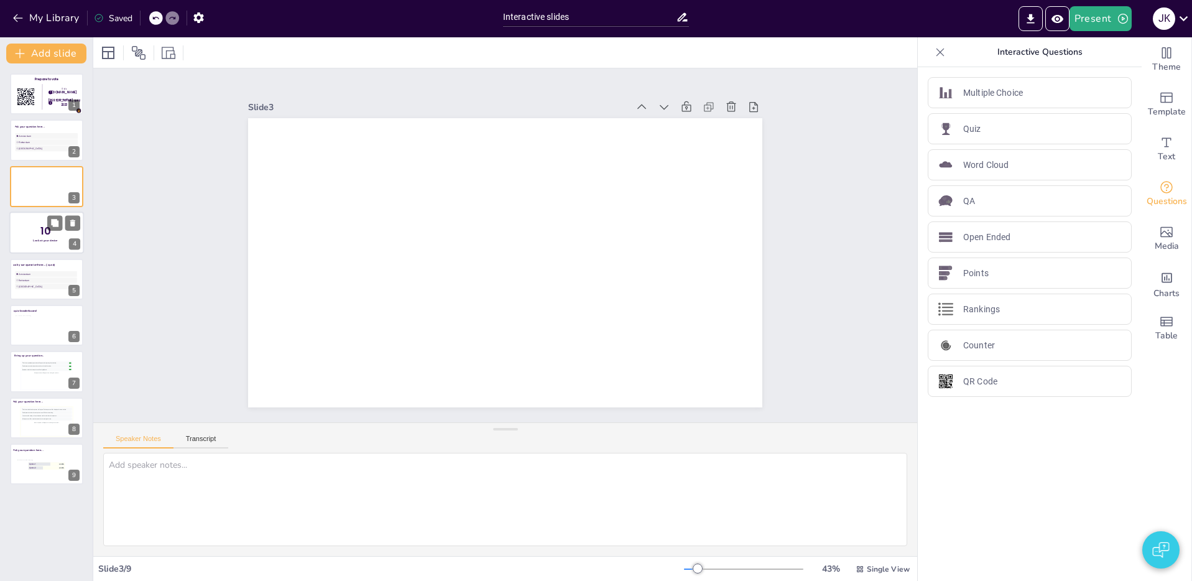
click at [35, 246] on div at bounding box center [46, 232] width 75 height 42
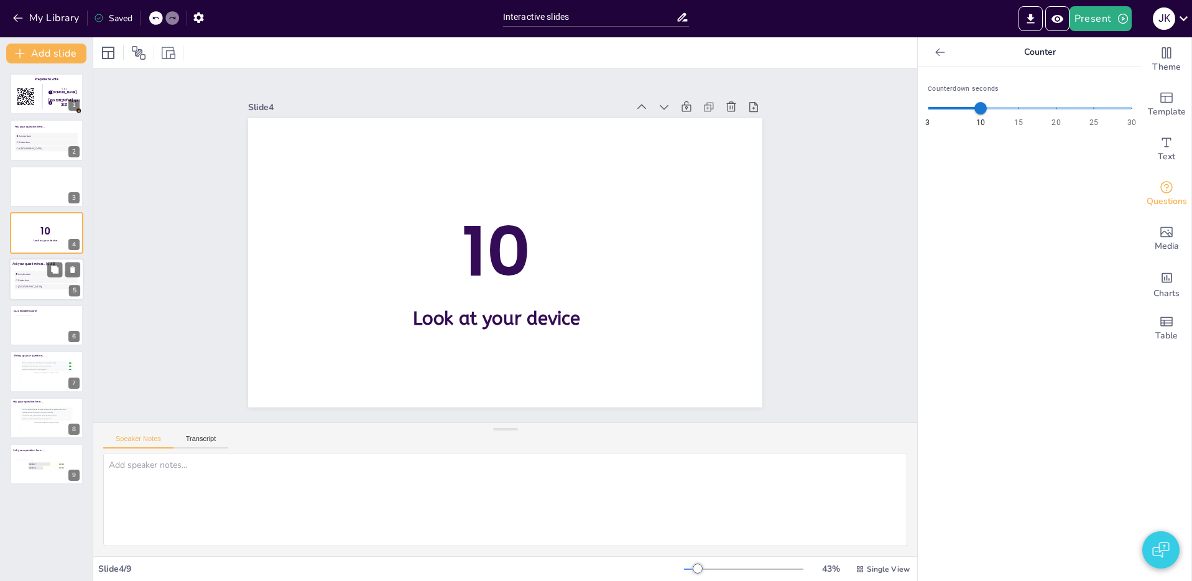
click at [27, 287] on span "[GEOGRAPHIC_DATA]" at bounding box center [47, 286] width 58 height 3
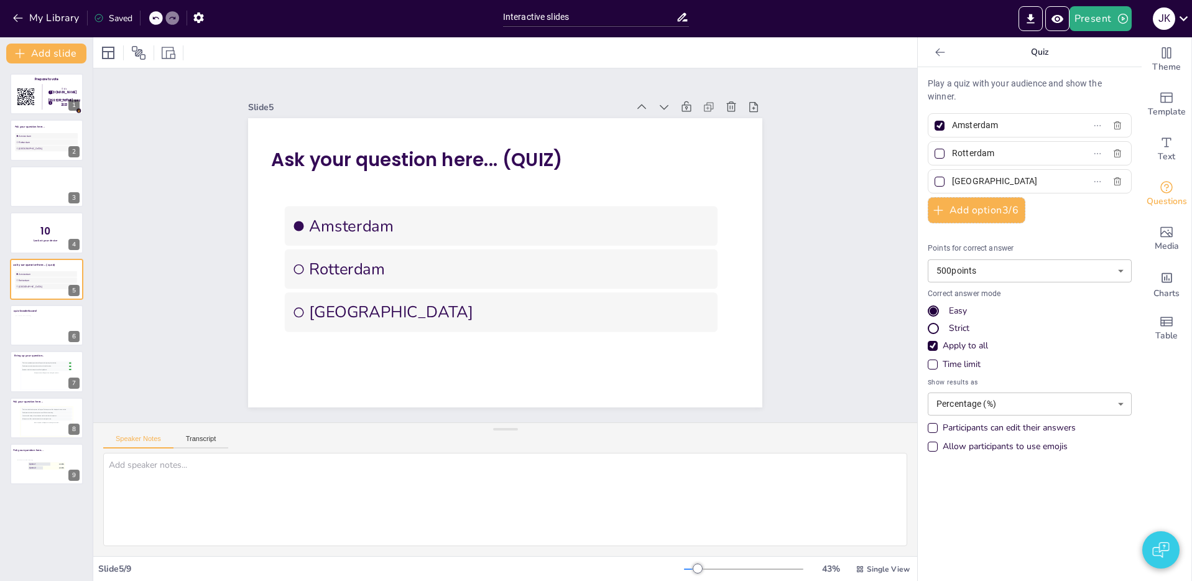
drag, startPoint x: 927, startPoint y: 290, endPoint x: 1024, endPoint y: 333, distance: 105.8
click at [1032, 329] on div "Correct answer mode Easy Strict Apply to all" at bounding box center [1029, 319] width 204 height 63
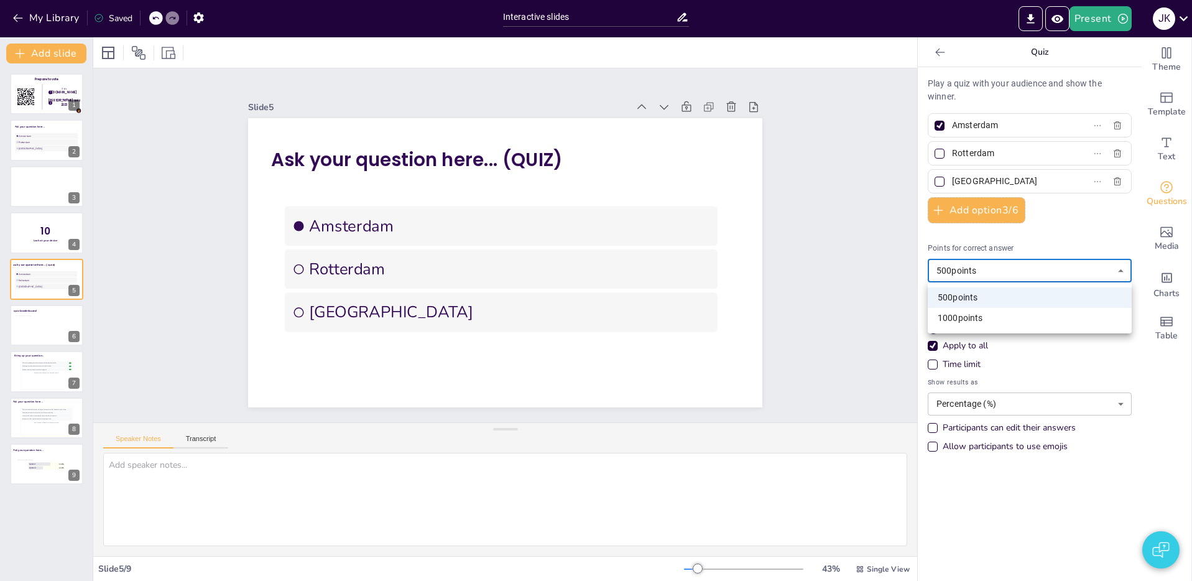
click at [957, 271] on body "My Library Saved Interactive slides Present J K Document fonts Poppins ABeeZee …" at bounding box center [596, 290] width 1192 height 581
click at [1042, 277] on div at bounding box center [596, 290] width 1192 height 581
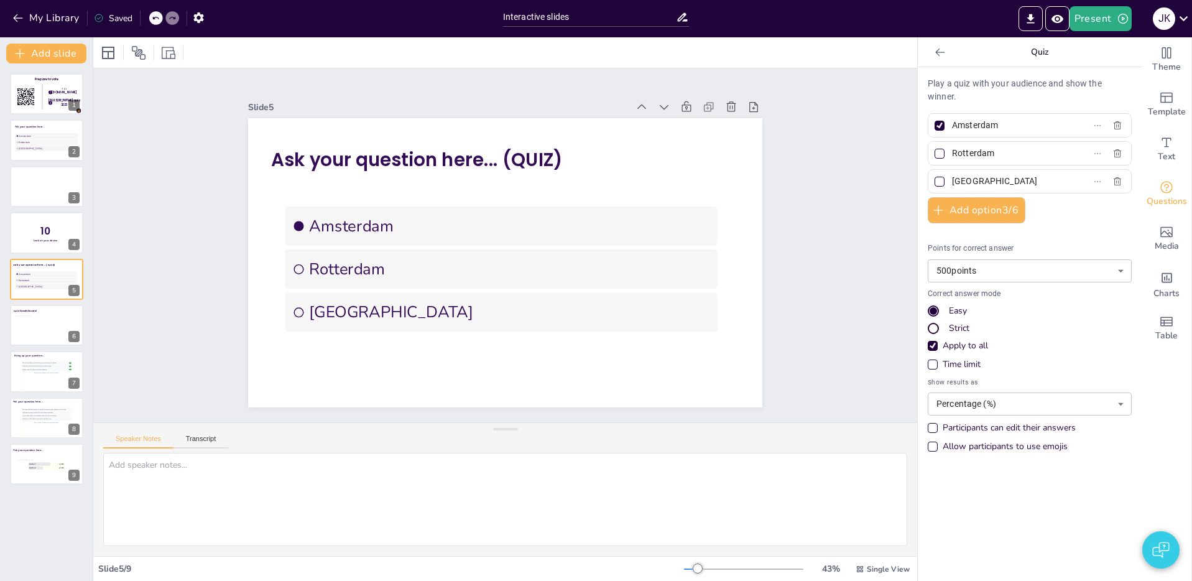
click at [935, 370] on div "Points for correct answer 500 points 500 ​ Correct answer mode Easy Strict Appl…" at bounding box center [1029, 351] width 204 height 216
click at [936, 366] on div "Time limit" at bounding box center [932, 364] width 10 height 10
click at [934, 366] on div "Time limit" at bounding box center [932, 364] width 10 height 10
click at [1004, 406] on body "My Library Saved Interactive slides Present J K Document fonts Poppins ABeeZee …" at bounding box center [596, 290] width 1192 height 581
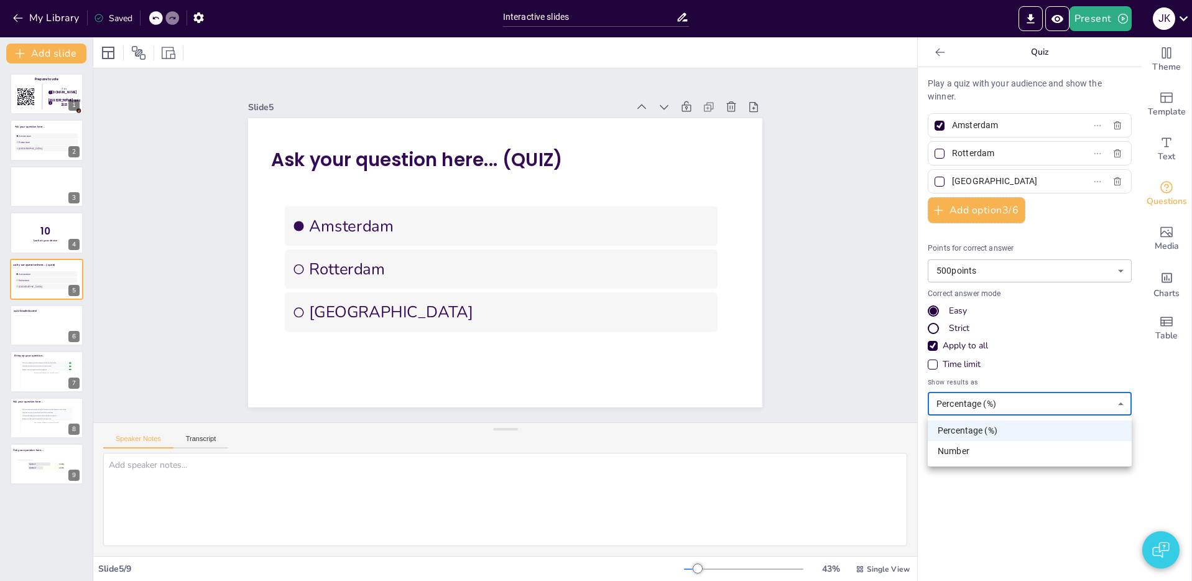
click at [1004, 407] on div at bounding box center [596, 290] width 1192 height 581
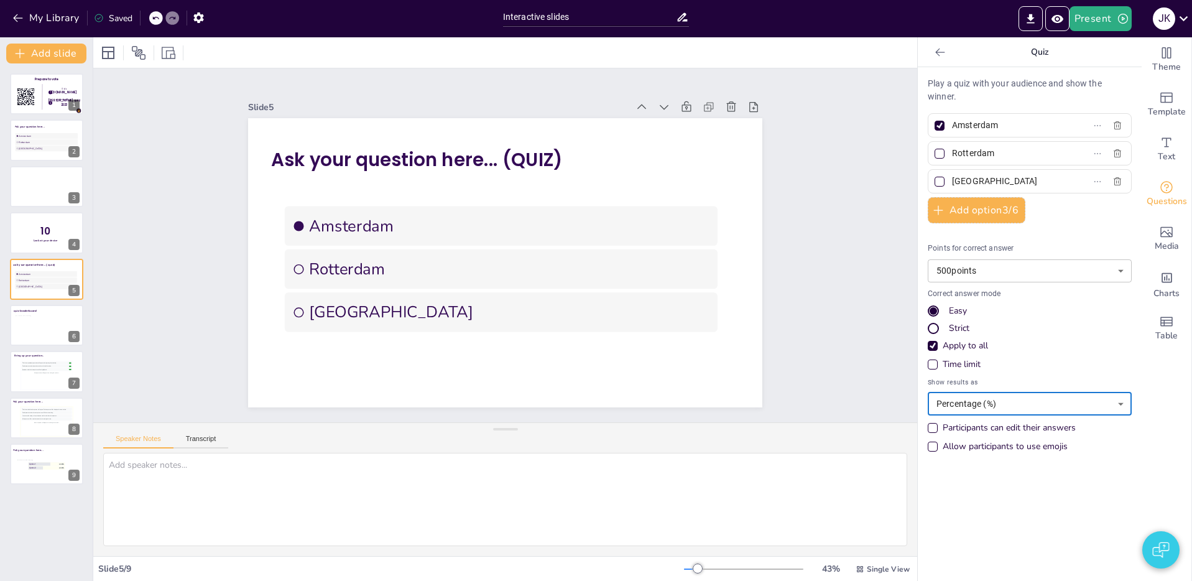
click at [988, 480] on div "Play a quiz with your audience and show the winner. Amsterdam Rotterdam The Hag…" at bounding box center [1029, 323] width 224 height 513
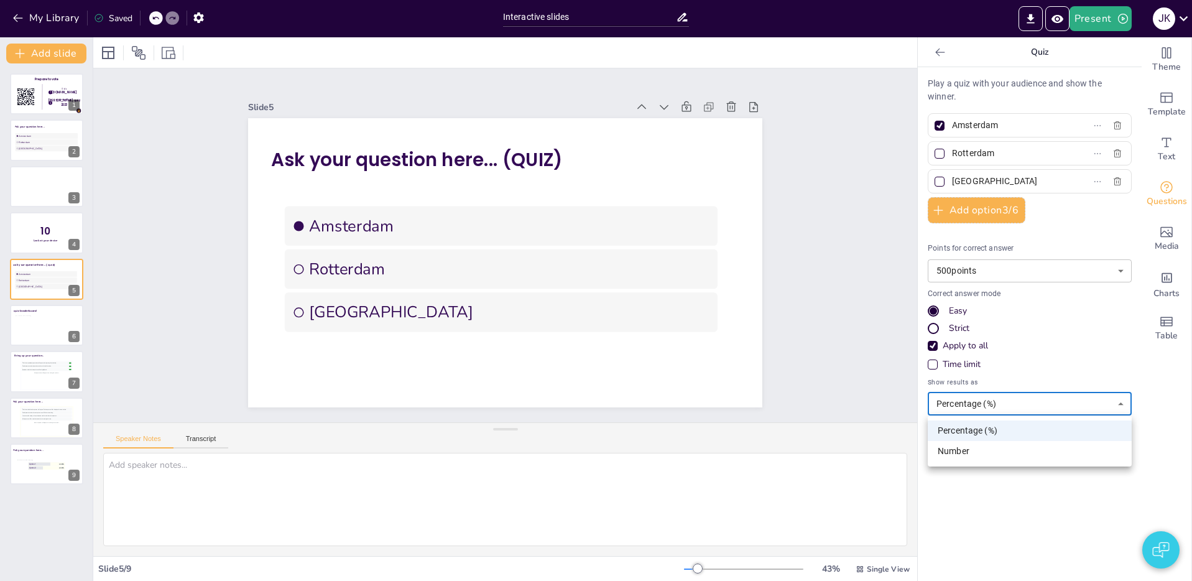
click at [990, 404] on body "My Library Saved Interactive slides Present J K Document fonts Poppins ABeeZee …" at bounding box center [596, 290] width 1192 height 581
drag, startPoint x: 1055, startPoint y: 407, endPoint x: 1046, endPoint y: 408, distance: 8.7
click at [1054, 407] on div at bounding box center [596, 290] width 1192 height 581
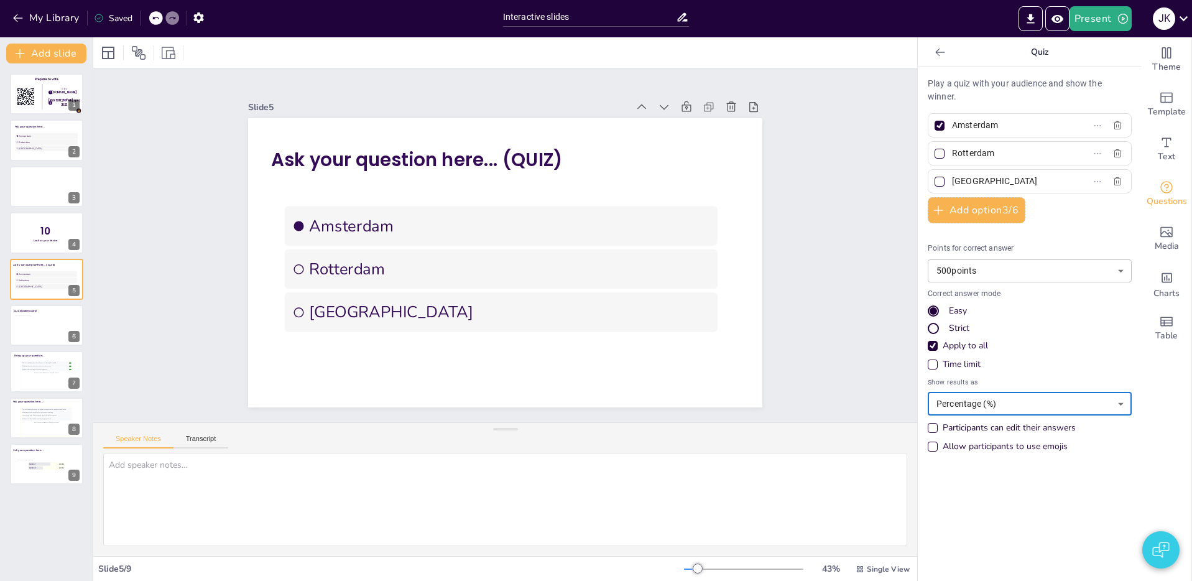
click at [1013, 483] on div "Play a quiz with your audience and show the winner. Amsterdam Rotterdam The Hag…" at bounding box center [1029, 323] width 224 height 513
click at [994, 426] on div "Participants can edit their answers" at bounding box center [1008, 427] width 133 height 12
click at [1034, 429] on div "Participants can edit their answers" at bounding box center [1008, 427] width 133 height 12
click at [944, 446] on div "Allow participants to use emojis" at bounding box center [1004, 446] width 125 height 12
drag, startPoint x: 1009, startPoint y: 447, endPoint x: 1049, endPoint y: 456, distance: 40.7
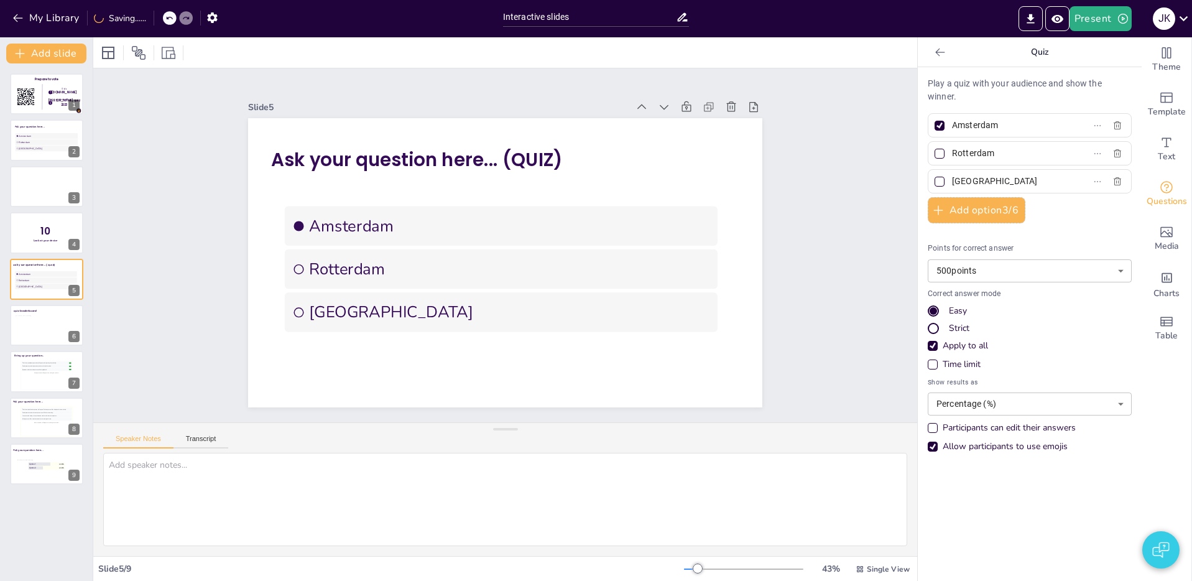
click at [1009, 447] on div "Allow participants to use emojis" at bounding box center [1004, 446] width 125 height 12
click at [952, 459] on div "Play a quiz with your audience and show the winner. Amsterdam Rotterdam The Hag…" at bounding box center [1029, 323] width 224 height 513
click at [939, 462] on div "Play a quiz with your audience and show the winner. Amsterdam Rotterdam The Hag…" at bounding box center [1029, 323] width 224 height 513
click at [49, 502] on div "Prepare to vote Go to Sendsteps.me login with kerst quiz 2023 1 2 1 Ask your qu…" at bounding box center [46, 321] width 93 height 517
drag, startPoint x: 1051, startPoint y: 359, endPoint x: 1024, endPoint y: 359, distance: 26.1
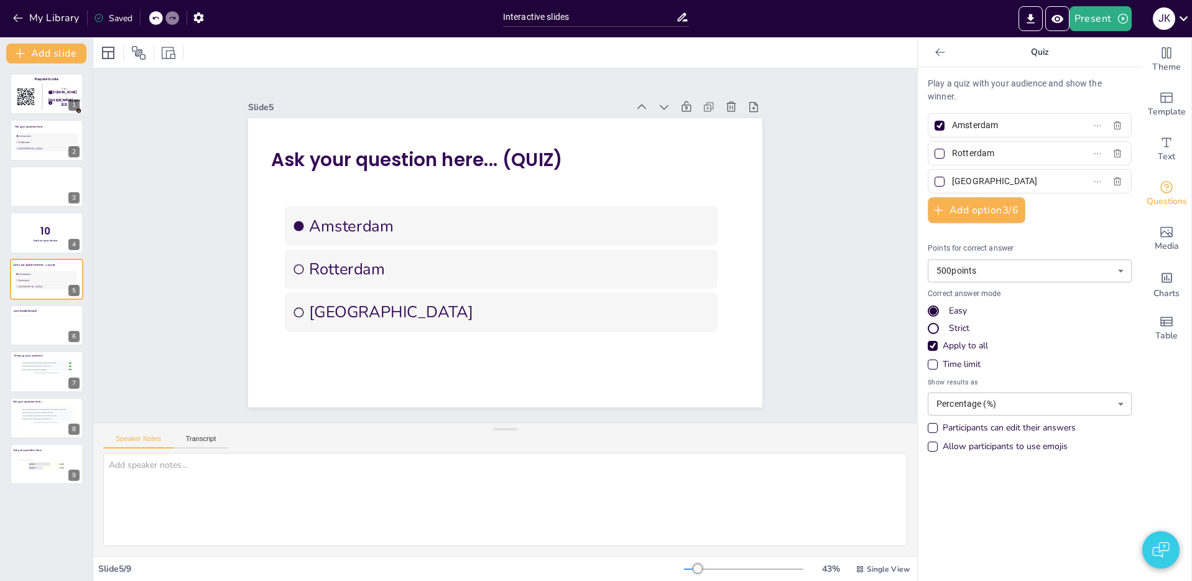
click at [1049, 359] on div "Time limit" at bounding box center [1029, 364] width 204 height 12
click at [947, 360] on div "Time limit" at bounding box center [961, 364] width 38 height 12
click at [957, 366] on div "Time limit" at bounding box center [961, 364] width 38 height 12
drag, startPoint x: 985, startPoint y: 366, endPoint x: 934, endPoint y: 367, distance: 51.0
click at [983, 366] on div "Time limit" at bounding box center [1029, 364] width 204 height 12
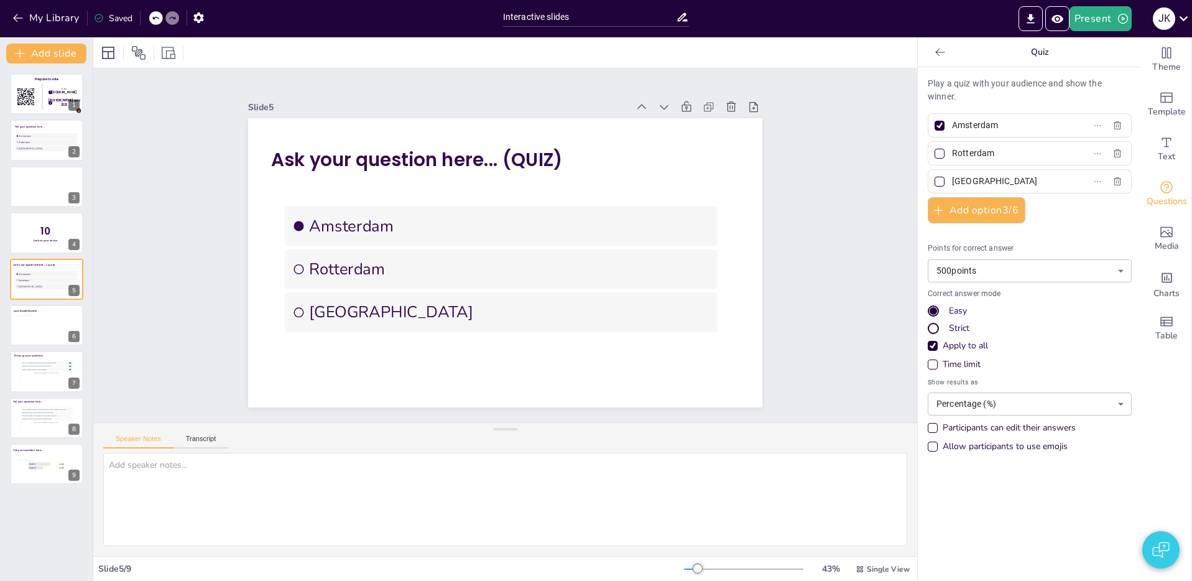
click at [926, 332] on div "Play a quiz with your audience and show the winner. Amsterdam Rotterdam The Hag…" at bounding box center [1029, 323] width 224 height 513
click at [934, 331] on div "Strict" at bounding box center [932, 327] width 7 height 7
drag, startPoint x: 936, startPoint y: 306, endPoint x: 938, endPoint y: 312, distance: 6.5
click at [936, 306] on div "Easy" at bounding box center [1029, 311] width 204 height 12
click at [929, 323] on div "Strict" at bounding box center [932, 328] width 11 height 11
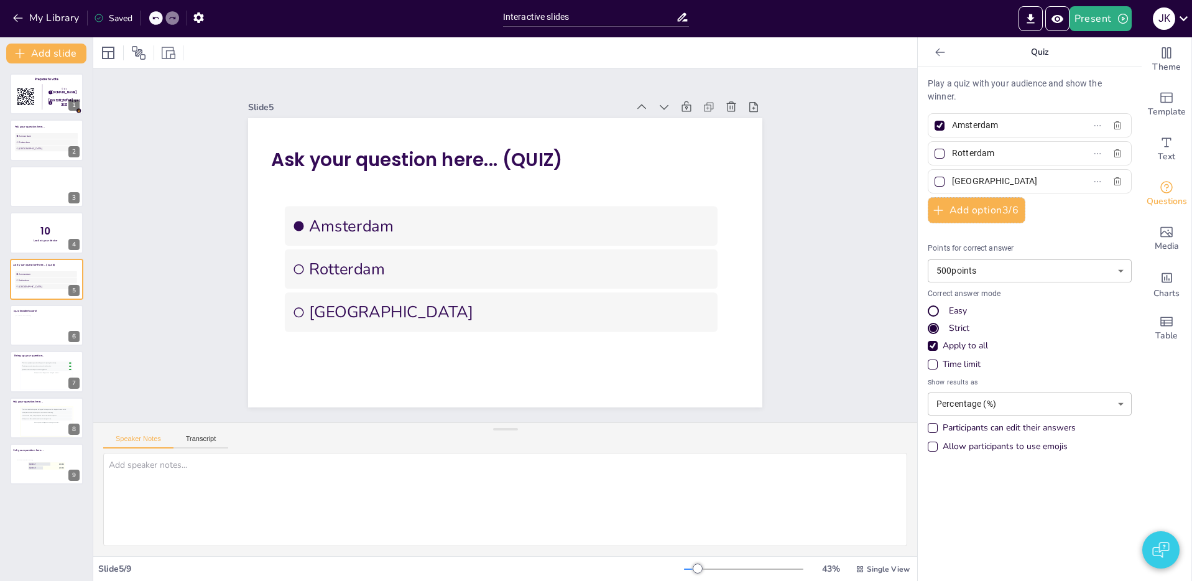
click at [942, 316] on div "Easy" at bounding box center [1029, 311] width 204 height 12
click at [977, 301] on div "Correct answer mode Easy Strict Apply to all" at bounding box center [1029, 319] width 204 height 63
drag, startPoint x: 1003, startPoint y: 298, endPoint x: 940, endPoint y: 297, distance: 62.2
click at [942, 297] on p "Correct answer mode" at bounding box center [1029, 293] width 204 height 11
drag, startPoint x: 965, startPoint y: 292, endPoint x: 1004, endPoint y: 294, distance: 38.6
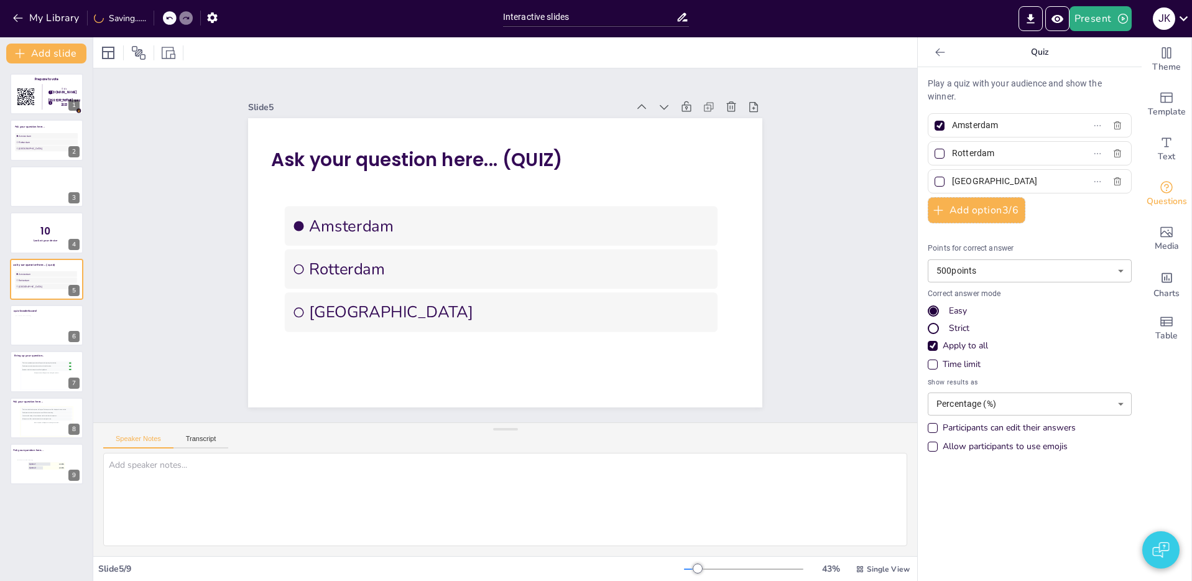
click at [1004, 294] on p "Correct answer mode" at bounding box center [1029, 293] width 204 height 11
drag, startPoint x: 927, startPoint y: 331, endPoint x: 944, endPoint y: 309, distance: 27.1
click at [928, 330] on div "Strict" at bounding box center [932, 328] width 11 height 11
click at [932, 308] on div "Easy" at bounding box center [932, 310] width 7 height 7
click at [935, 313] on div "Easy" at bounding box center [932, 310] width 7 height 7
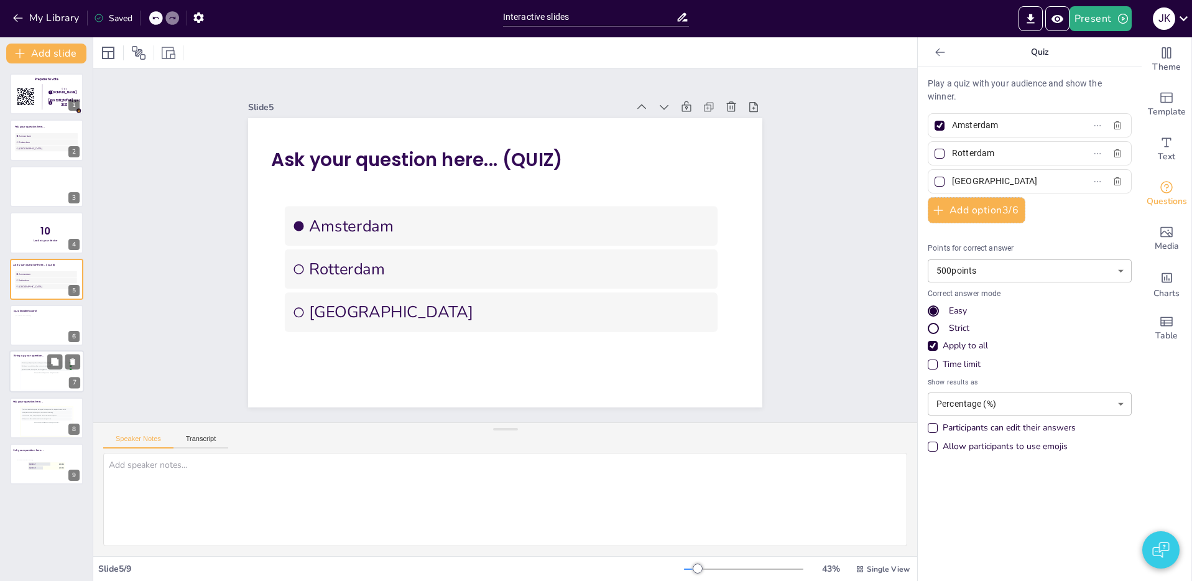
click at [27, 382] on div "This is how participant questions will appear with upvoting functionality. 👍 5 …" at bounding box center [46, 375] width 51 height 28
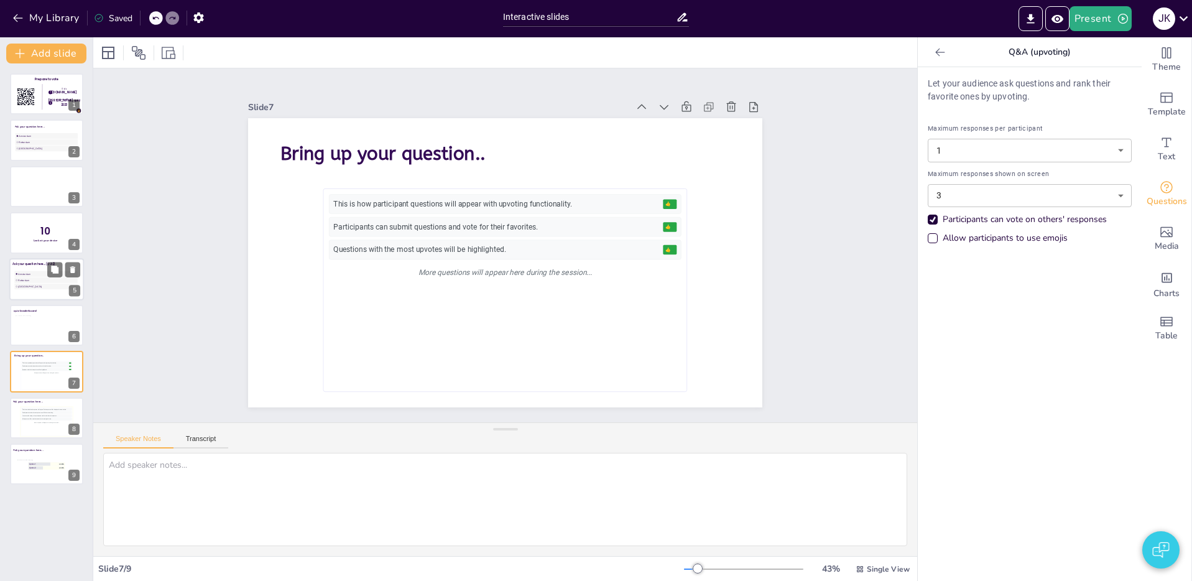
click at [24, 269] on div at bounding box center [46, 279] width 75 height 42
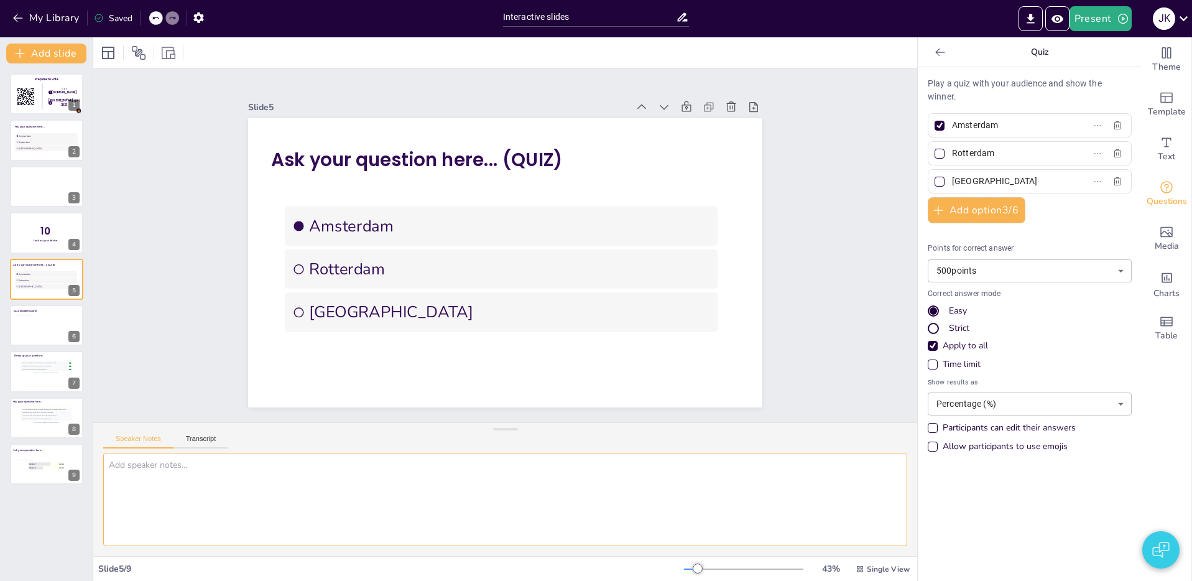
click at [400, 498] on textarea at bounding box center [505, 499] width 804 height 93
drag, startPoint x: 929, startPoint y: 293, endPoint x: 1054, endPoint y: 344, distance: 134.9
click at [1054, 344] on div "Correct answer mode Easy Strict Apply to all" at bounding box center [1029, 319] width 204 height 63
drag, startPoint x: 1038, startPoint y: 361, endPoint x: 900, endPoint y: 281, distance: 159.6
click at [900, 280] on div "Document fonts Poppins ABeeZee Recently used ABeeZee Roboto Poppins Popular fon…" at bounding box center [596, 308] width 1192 height 543
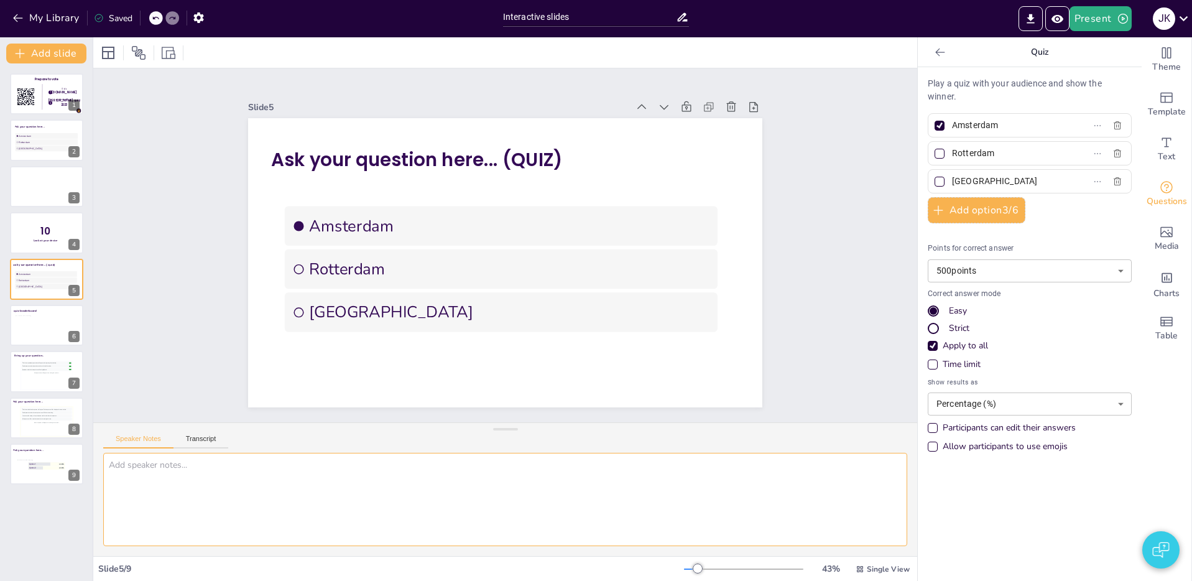
click at [664, 505] on textarea at bounding box center [505, 499] width 804 height 93
click at [344, 482] on textarea "Correct answer mode" at bounding box center [505, 499] width 804 height 93
click at [415, 529] on textarea "Correct answer mode setting is missing information tiptool with explanation" at bounding box center [505, 499] width 804 height 93
click at [33, 185] on div at bounding box center [48, 189] width 51 height 24
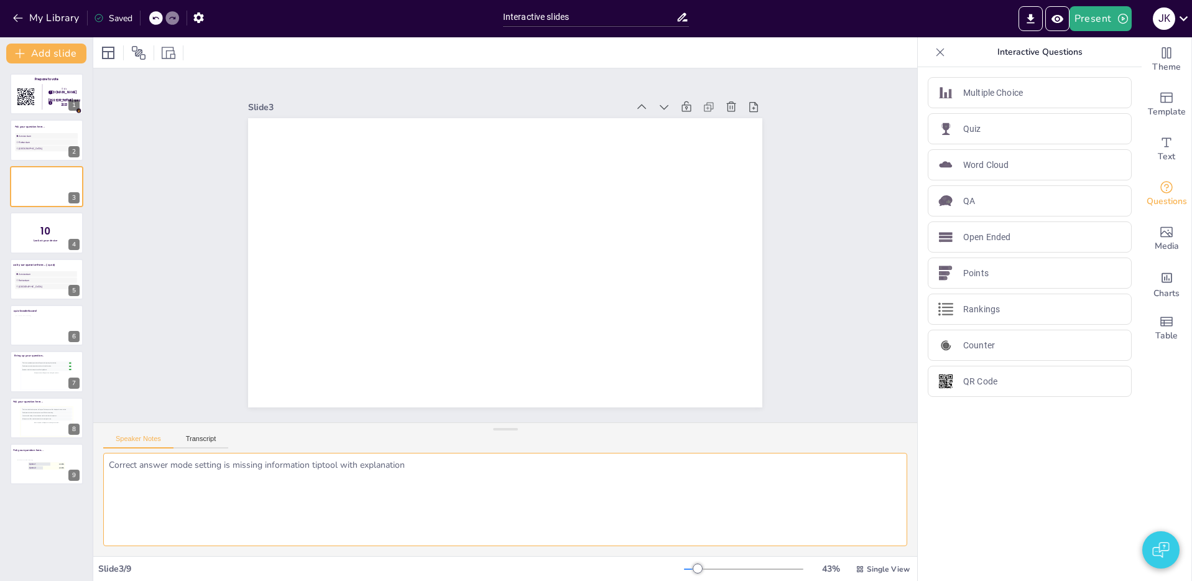
type textarea "This one and the next slide should be a fixed animations which start before the…"
click at [24, 229] on div at bounding box center [46, 232] width 75 height 42
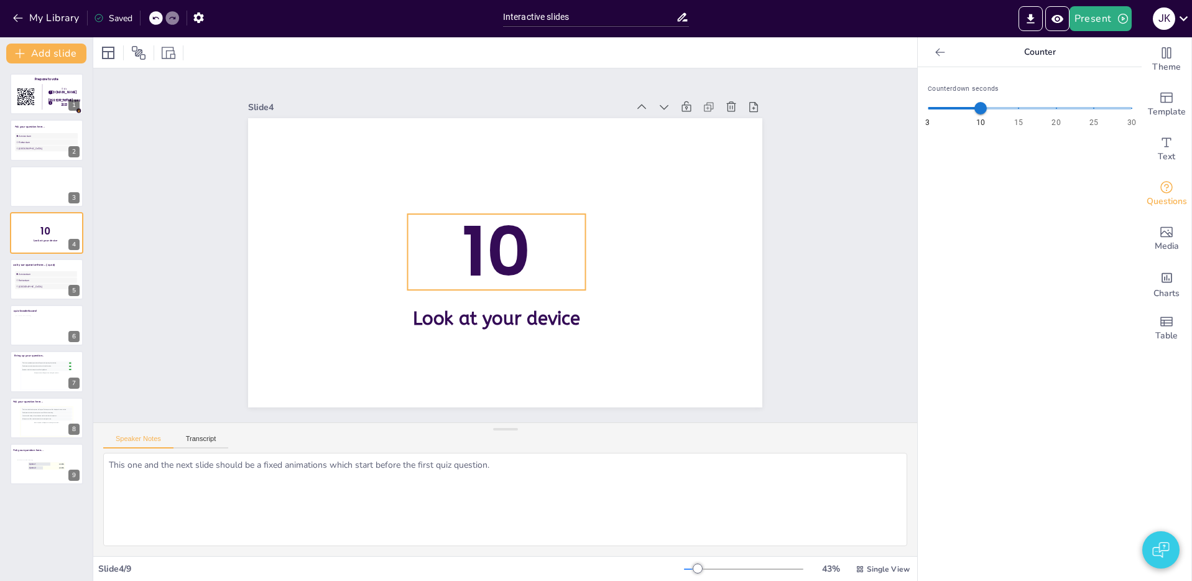
click at [493, 270] on span "10" at bounding box center [496, 251] width 69 height 96
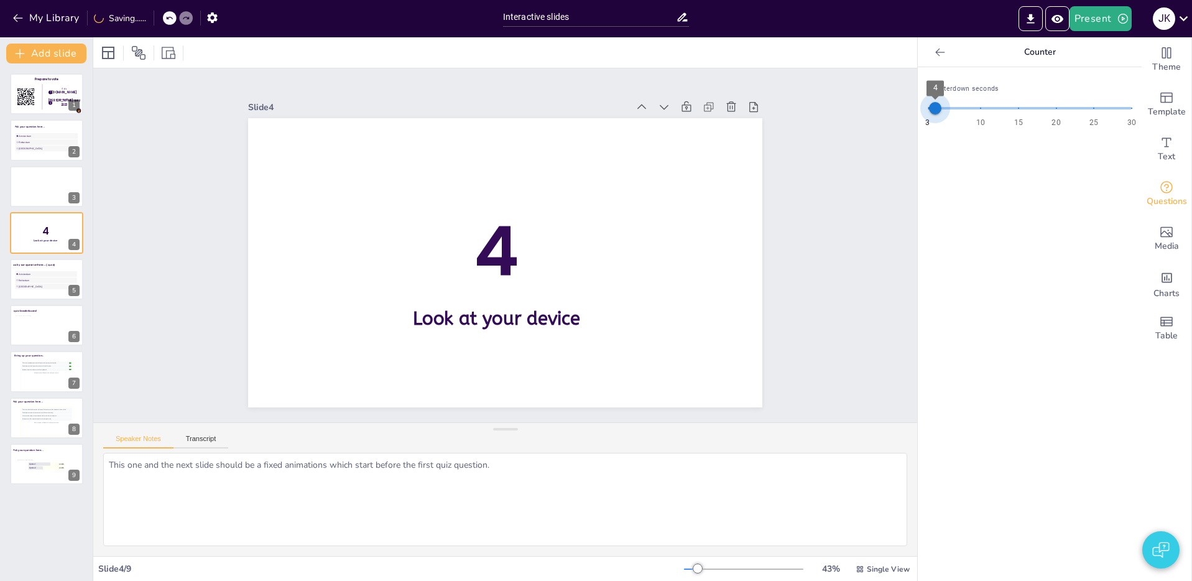
type input "3"
drag, startPoint x: 984, startPoint y: 114, endPoint x: 924, endPoint y: 114, distance: 60.3
click at [924, 114] on span "3" at bounding box center [927, 108] width 12 height 12
click at [33, 195] on div at bounding box center [48, 189] width 51 height 24
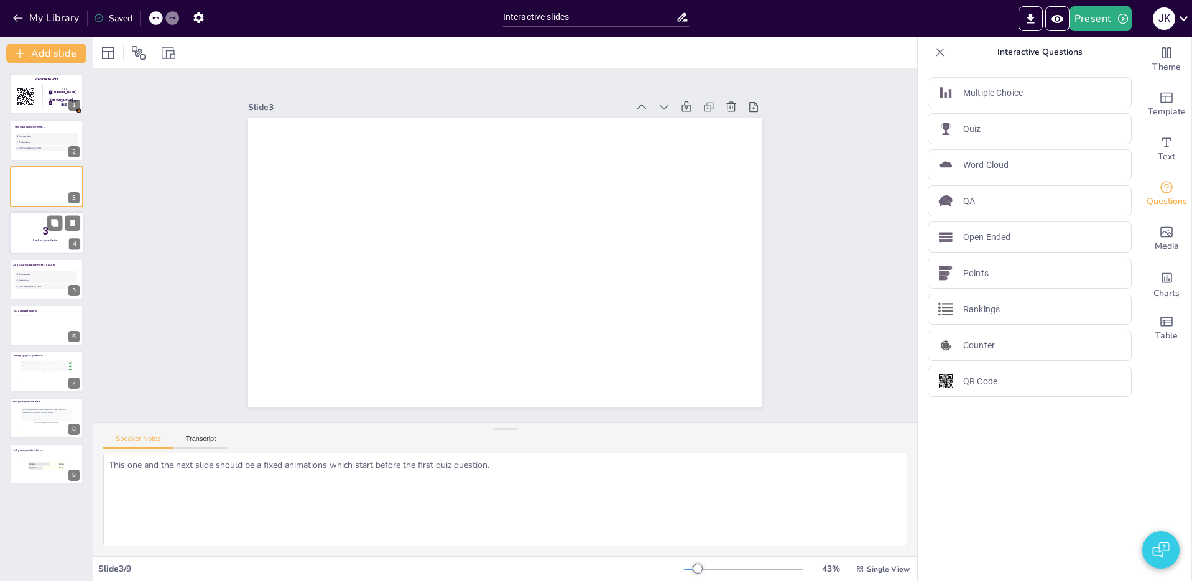
click at [33, 220] on div at bounding box center [46, 232] width 75 height 42
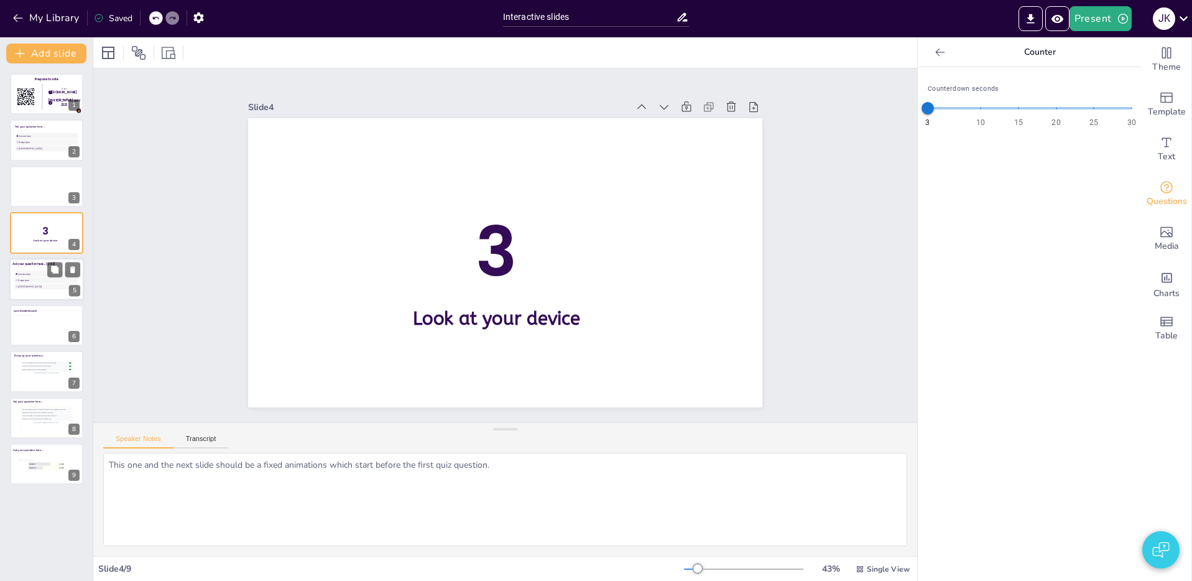
click at [32, 274] on span "Amsterdam" at bounding box center [47, 273] width 58 height 3
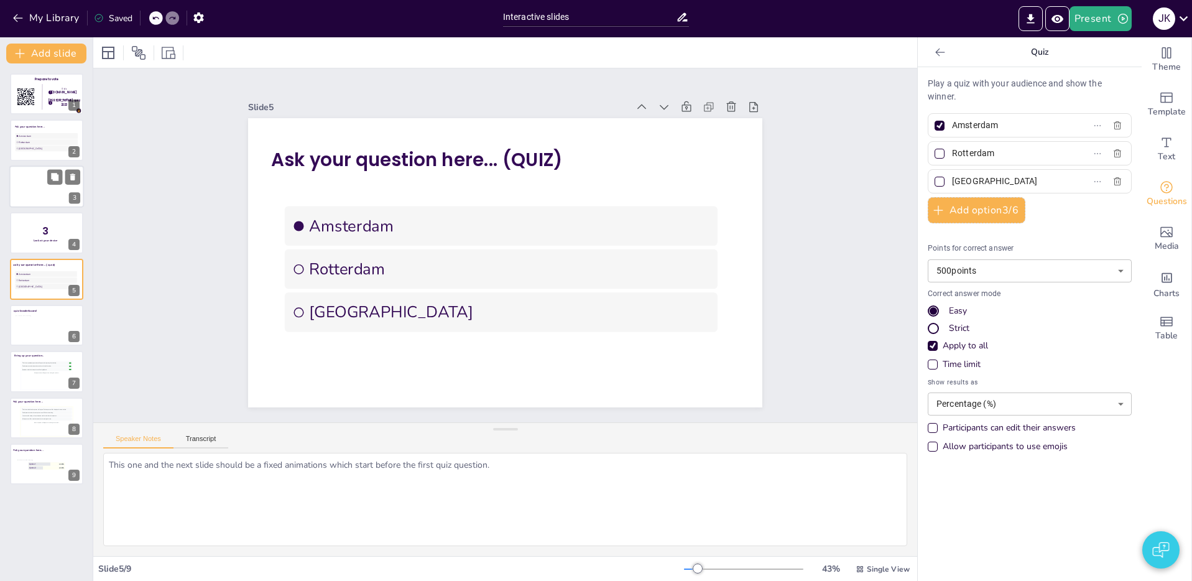
click at [33, 190] on div at bounding box center [48, 189] width 51 height 24
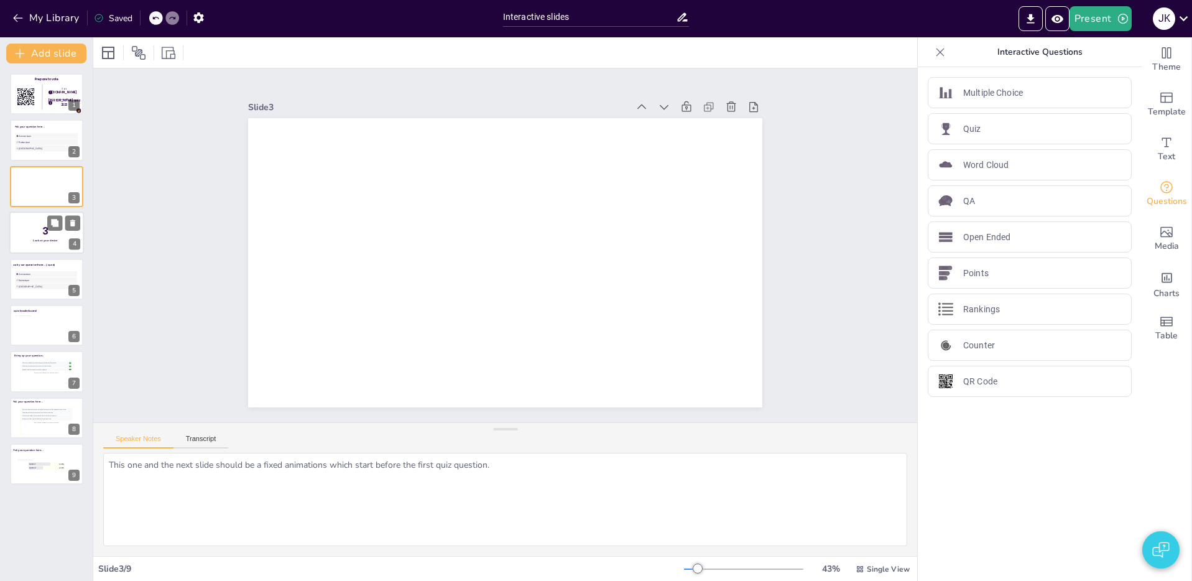
click at [32, 242] on div at bounding box center [46, 232] width 75 height 42
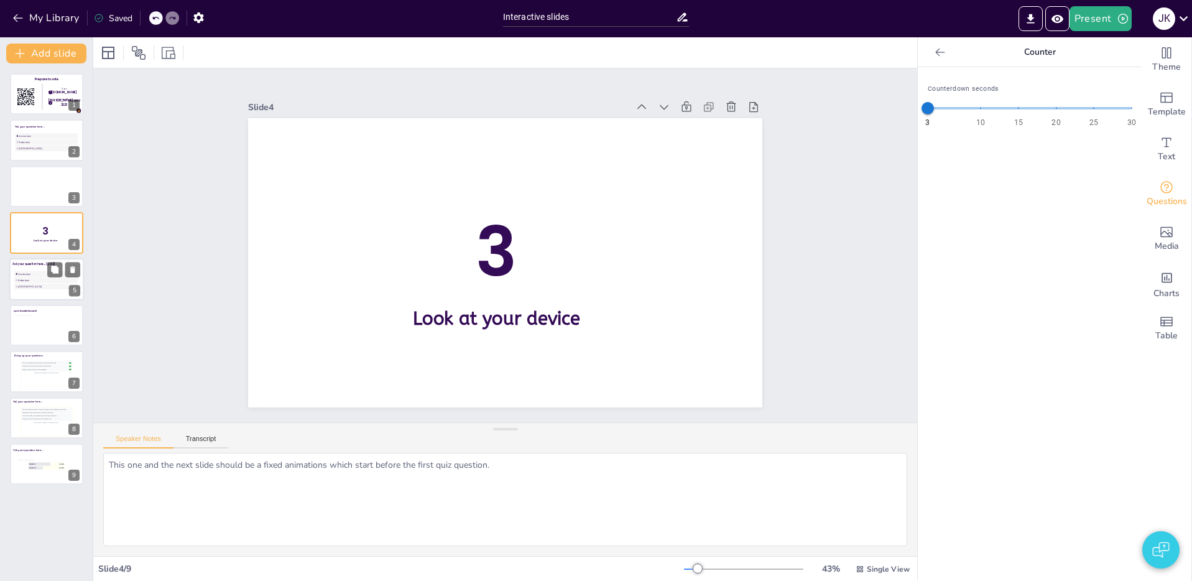
click at [27, 287] on span "[GEOGRAPHIC_DATA]" at bounding box center [47, 286] width 58 height 3
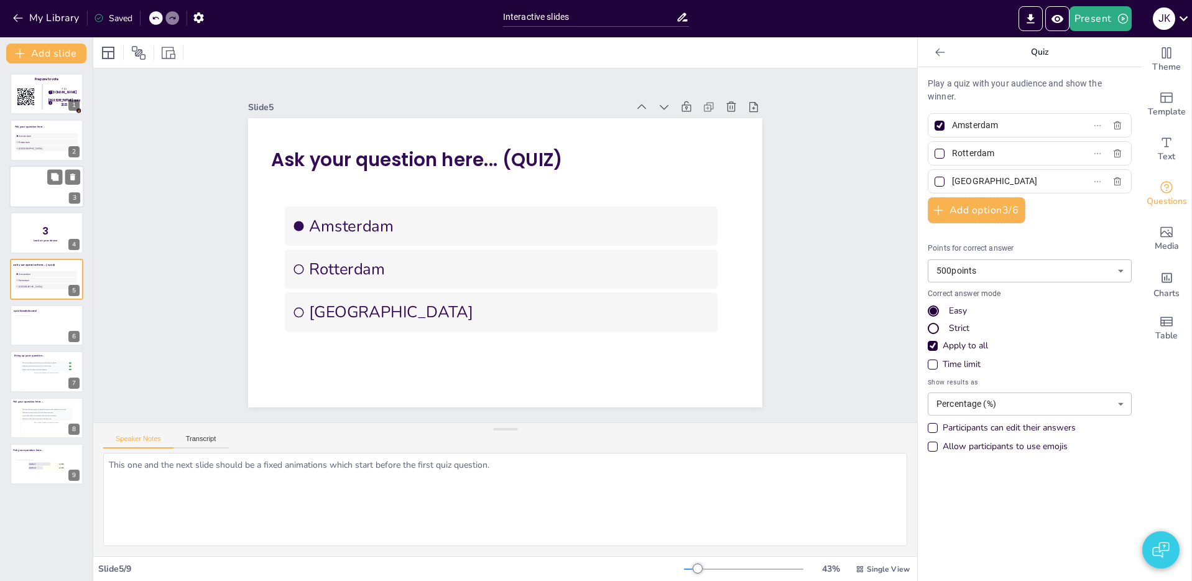
click at [23, 186] on div at bounding box center [48, 189] width 51 height 24
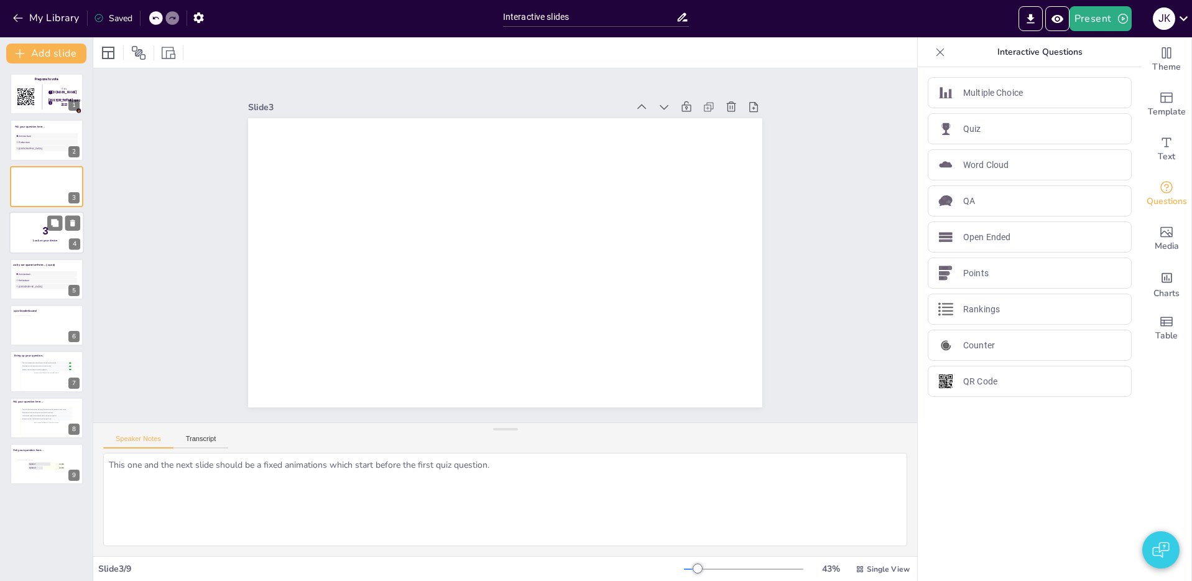
click at [29, 231] on div at bounding box center [46, 232] width 75 height 42
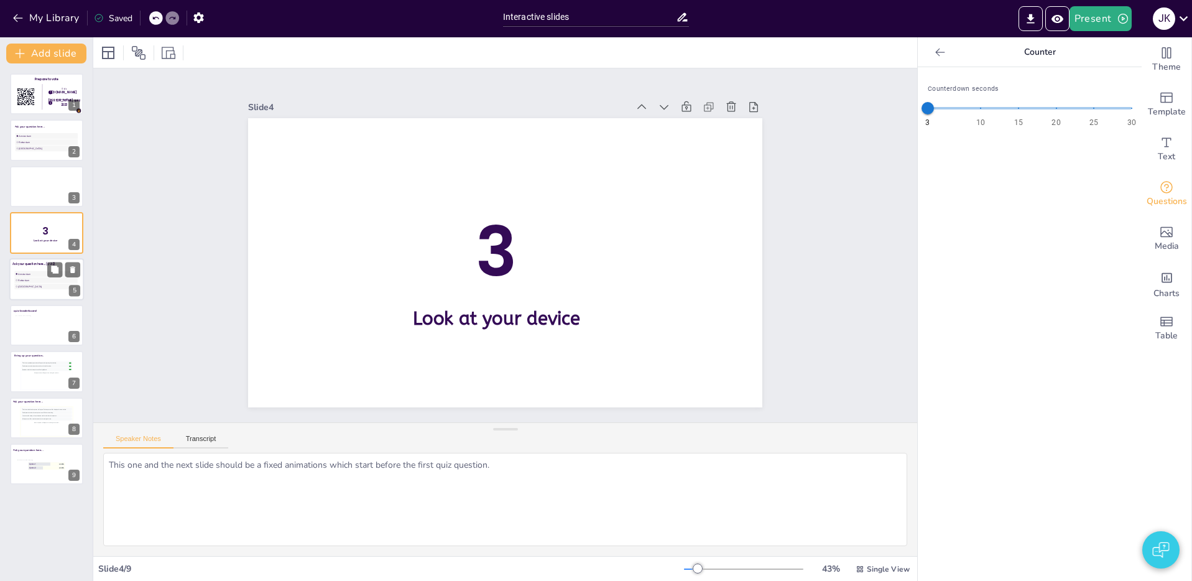
click at [25, 276] on li "Amsterdam" at bounding box center [45, 273] width 63 height 6
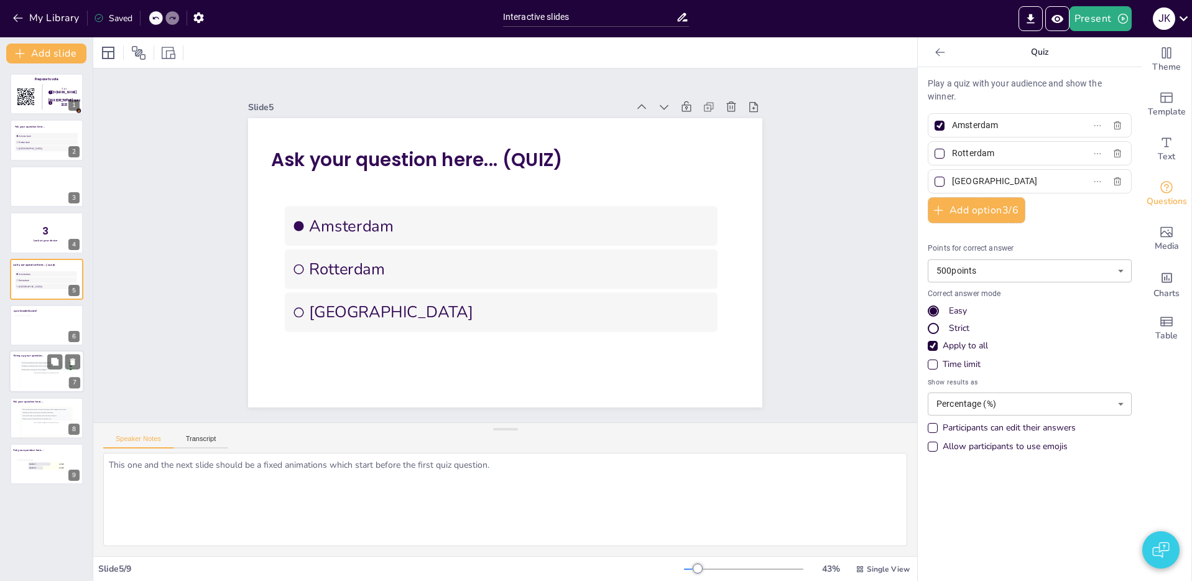
click at [29, 359] on div at bounding box center [46, 372] width 75 height 42
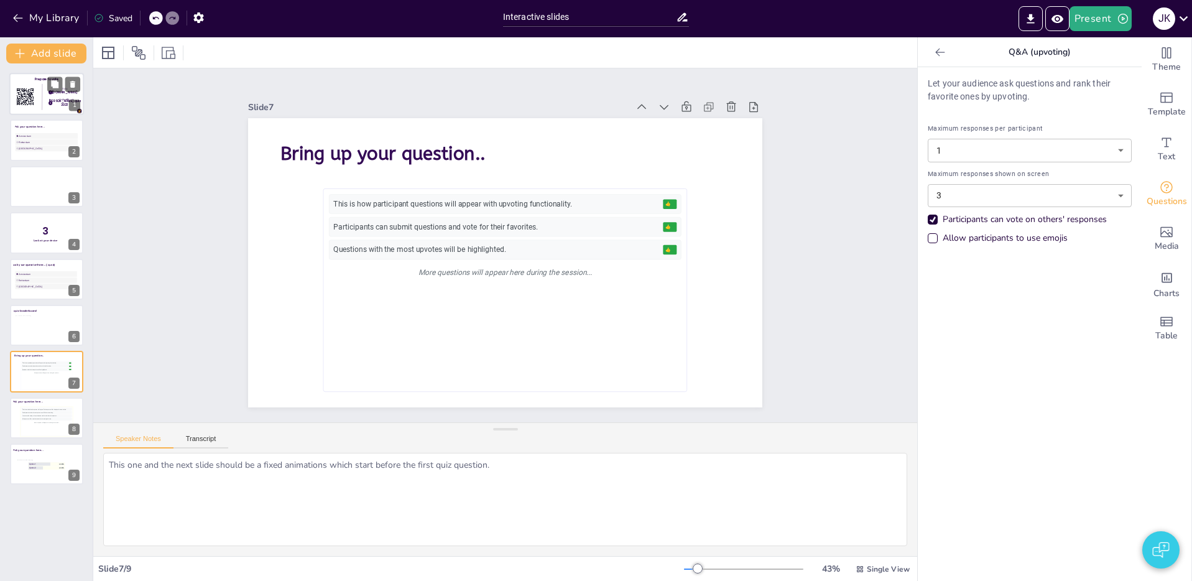
click at [29, 88] on rect at bounding box center [25, 97] width 18 height 18
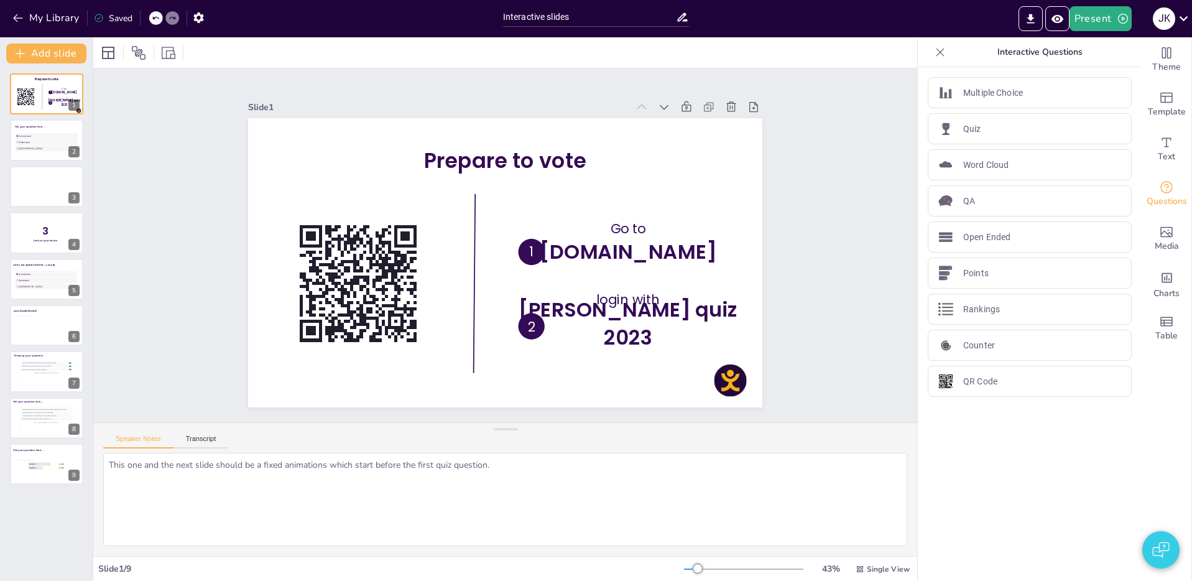
click at [854, 55] on div at bounding box center [505, 52] width 824 height 30
click at [730, 390] on div at bounding box center [730, 380] width 32 height 32
click at [29, 134] on span "Amsterdam" at bounding box center [47, 135] width 59 height 3
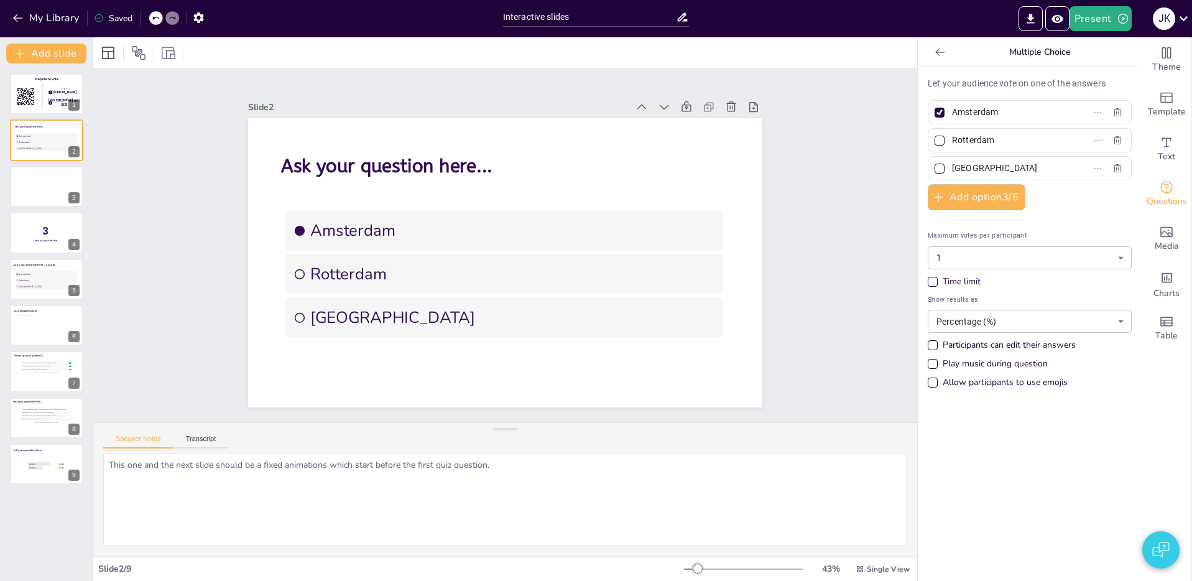
click at [932, 282] on div "Time limit" at bounding box center [932, 282] width 10 height 10
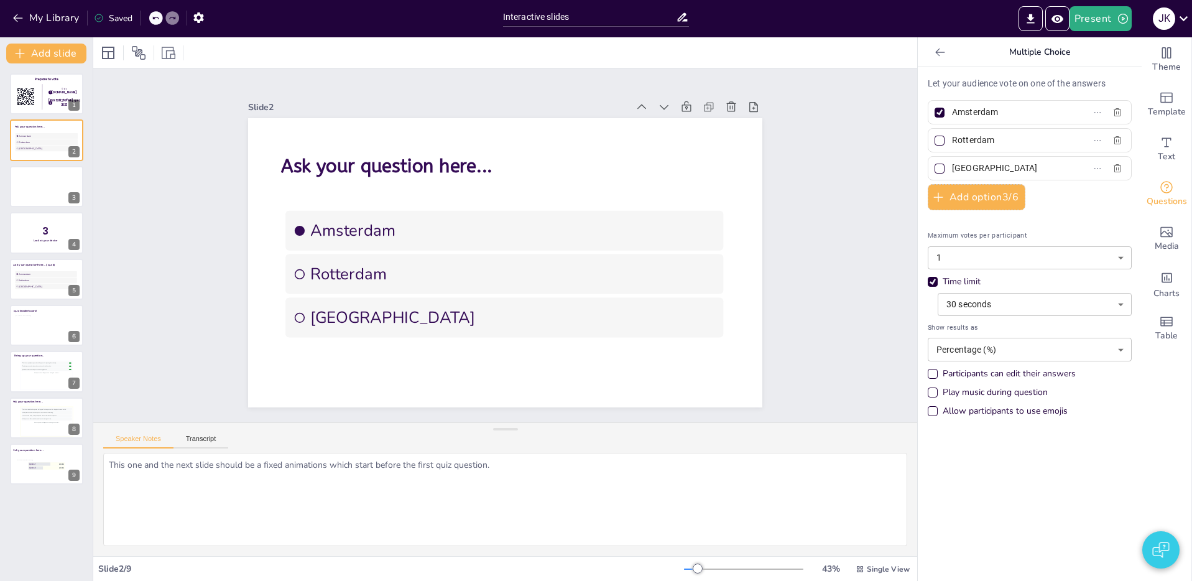
click at [932, 283] on div "Time limit" at bounding box center [932, 281] width 6 height 6
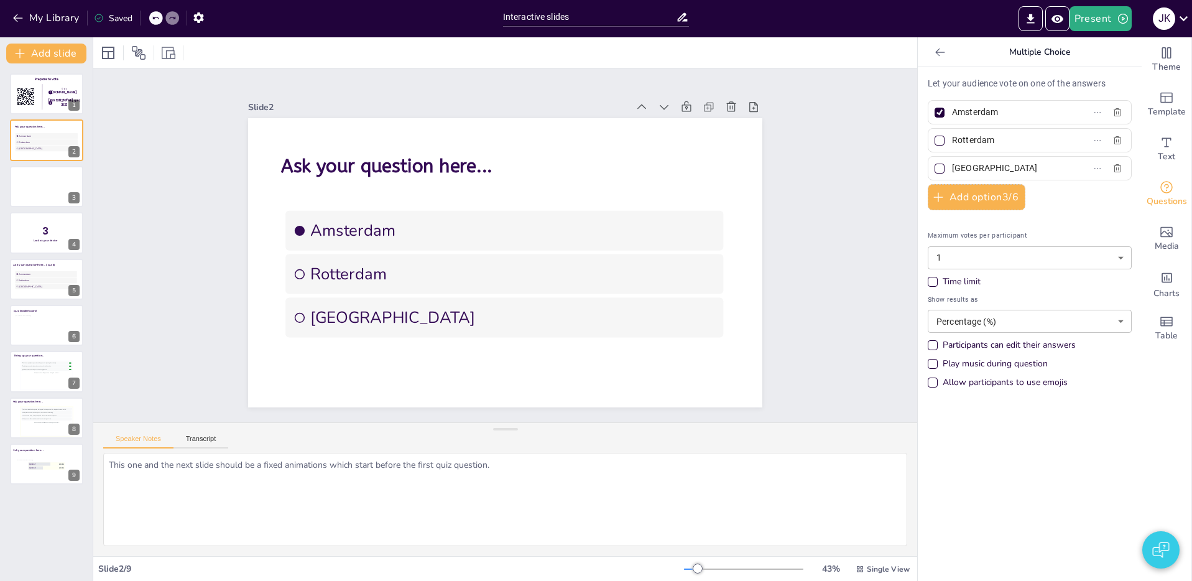
click at [934, 344] on div "Participants can edit their answers" at bounding box center [932, 345] width 6 height 6
click at [934, 343] on div "Participants can edit their answers" at bounding box center [932, 345] width 10 height 10
click at [494, 486] on textarea "This one and the next slide should be a fixed animations which start before the…" at bounding box center [505, 499] width 804 height 93
type textarea "make sure that font size is adjustable"
drag, startPoint x: 988, startPoint y: 216, endPoint x: 982, endPoint y: 198, distance: 18.5
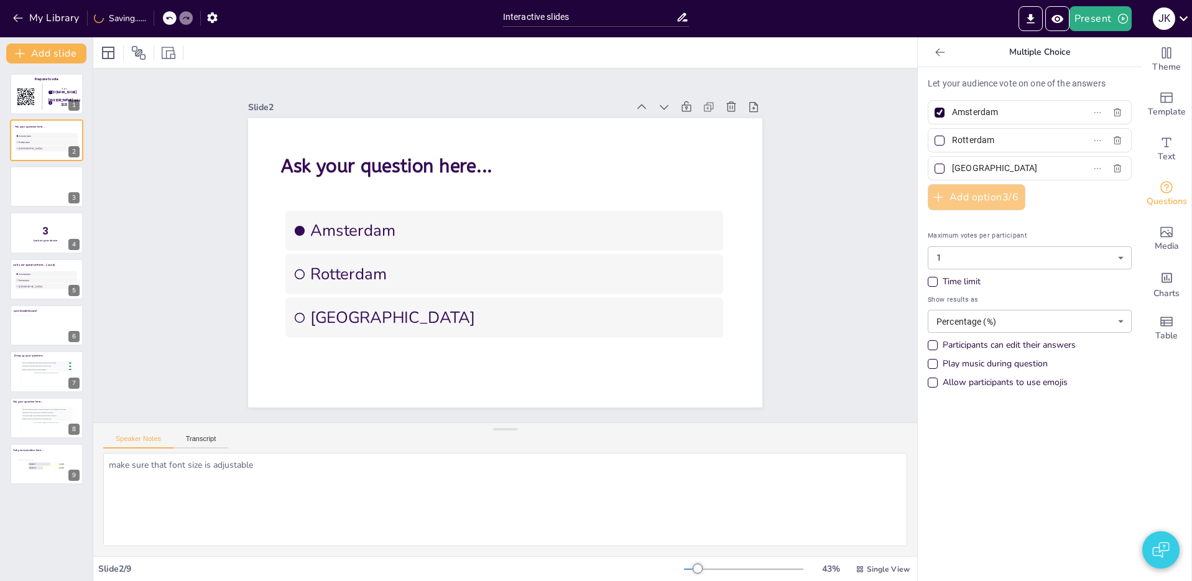
click at [988, 211] on div "Let your audience vote on one of the answers Amsterdam Rotterdam The Hague Add …" at bounding box center [1029, 236] width 204 height 318
click at [983, 198] on button "Add option 3 / 6" at bounding box center [976, 197] width 98 height 26
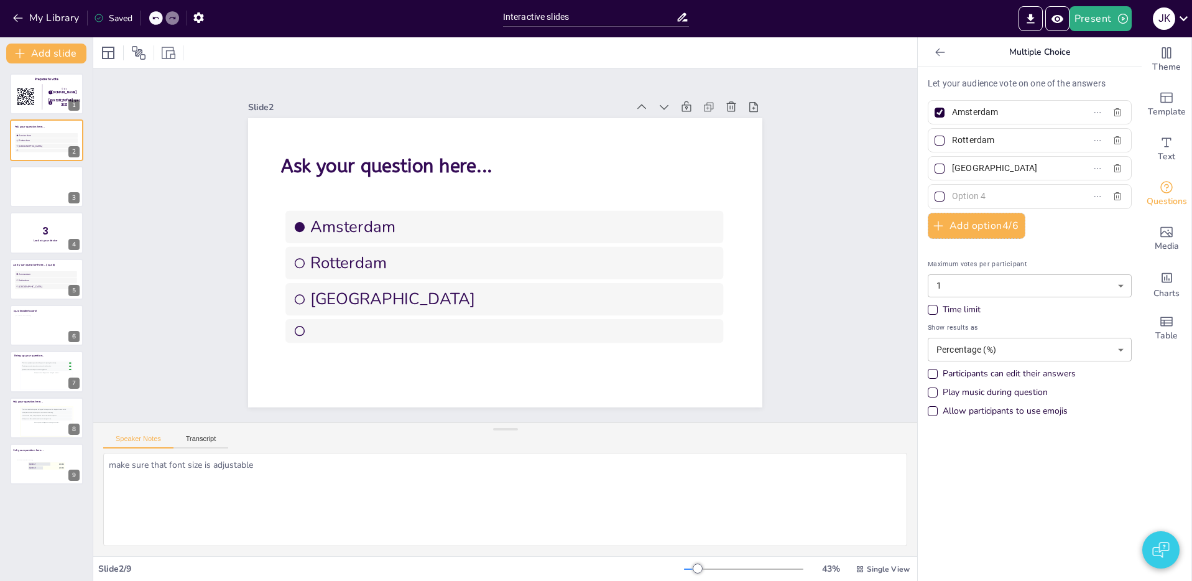
click at [1003, 195] on input "text" at bounding box center [1010, 196] width 116 height 18
type input "fdsgfsdgsfdgd"
click at [1000, 223] on button "Add option 4 / 6" at bounding box center [976, 226] width 98 height 26
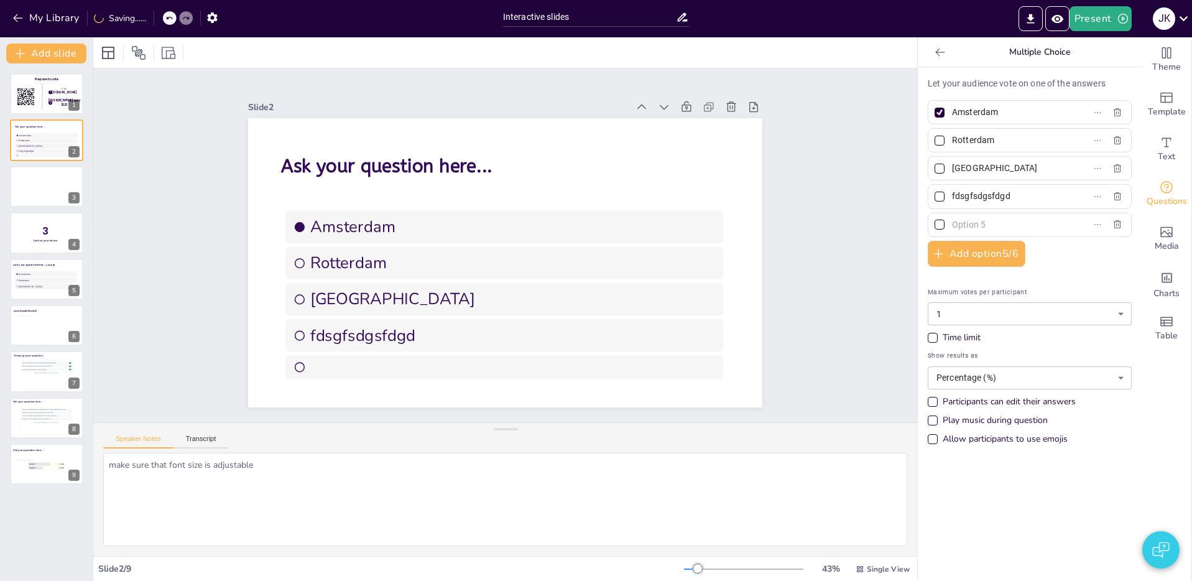
click at [1001, 218] on input "text" at bounding box center [1010, 225] width 116 height 18
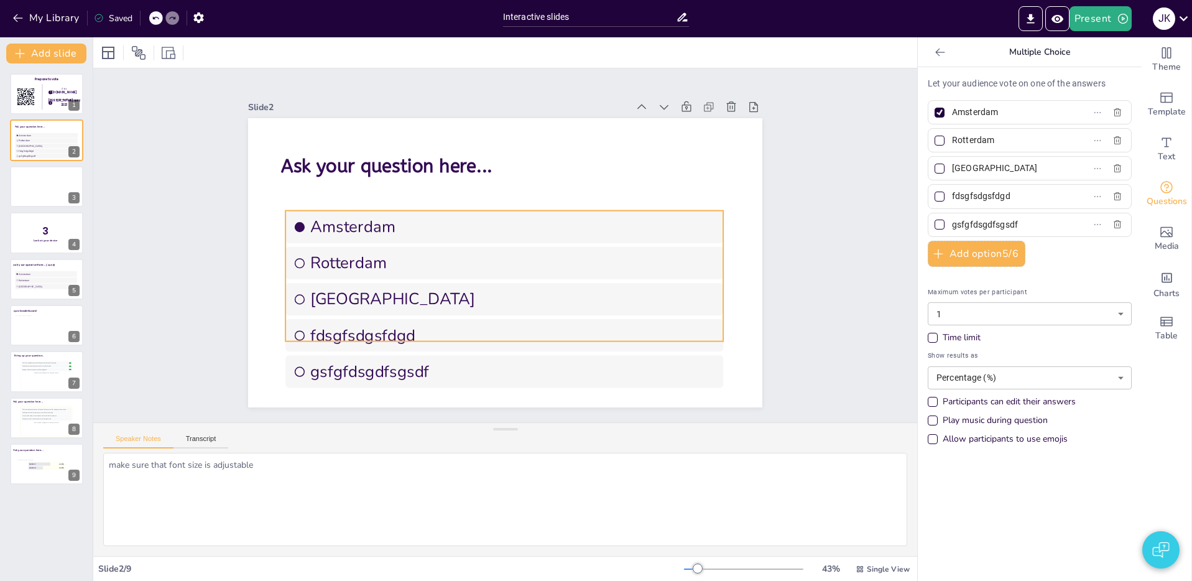
type input "gsfgfdsgdfsgsdf"
click at [612, 118] on div "Ask your question here... Amsterdam Rotterdam The Hague fdsgfsdgsfdgd gsfgfdsgd…" at bounding box center [505, 118] width 514 height 0
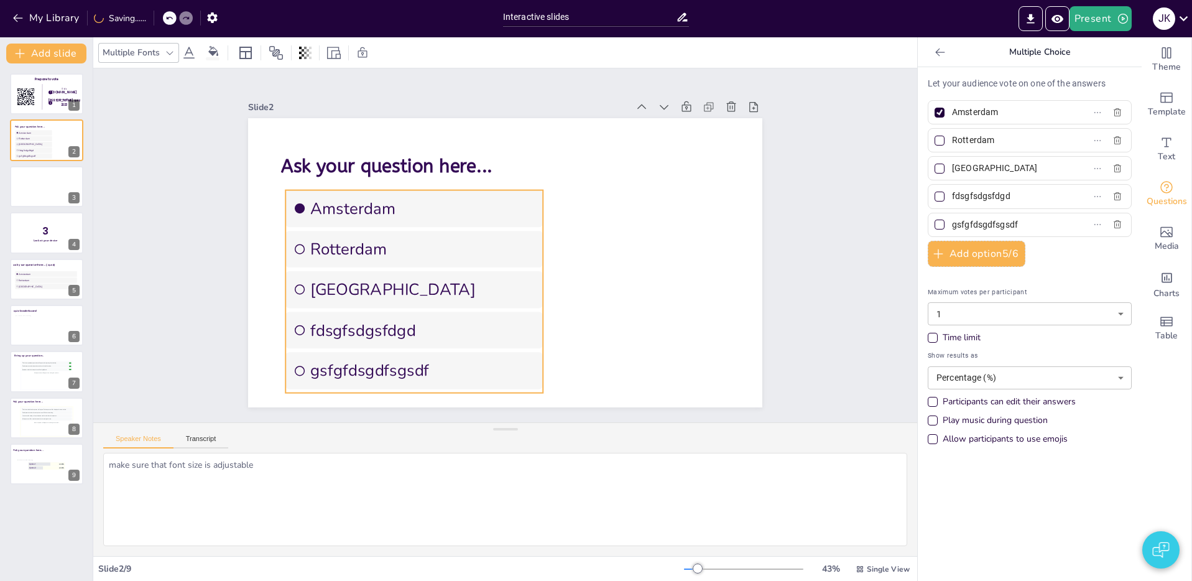
drag, startPoint x: 499, startPoint y: 316, endPoint x: 505, endPoint y: 298, distance: 19.3
click at [497, 297] on span "[GEOGRAPHIC_DATA]" at bounding box center [422, 289] width 225 height 22
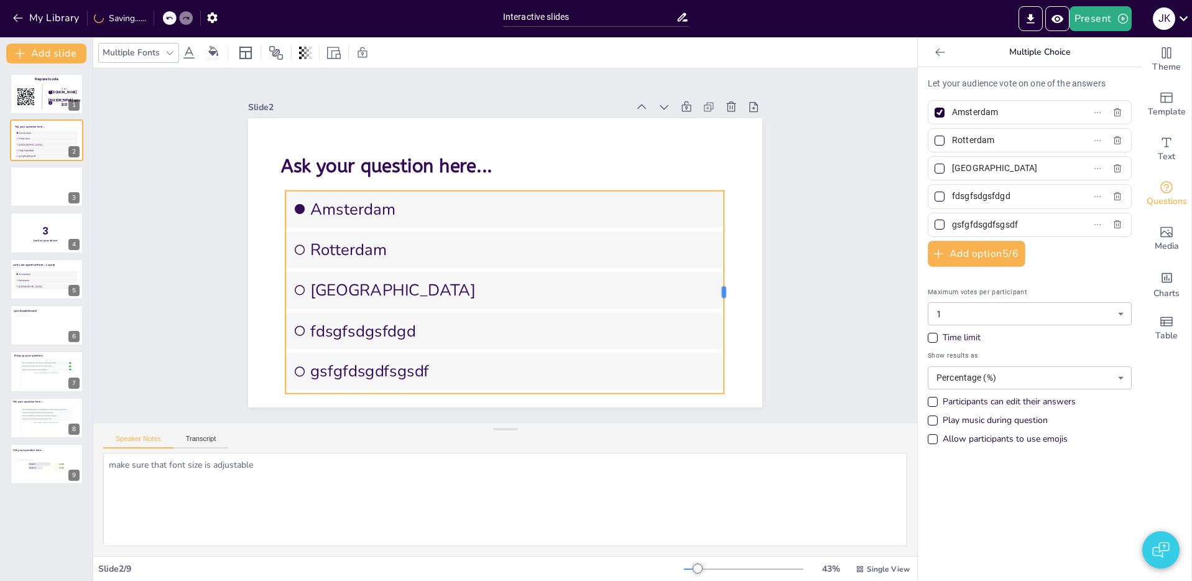
drag, startPoint x: 648, startPoint y: 290, endPoint x: 725, endPoint y: 290, distance: 77.1
click at [725, 290] on div at bounding box center [729, 292] width 10 height 203
click at [825, 312] on div "Slide 1 Prepare to vote Go to Sendsteps.me login with kerst quiz 2023 1 2 Slide…" at bounding box center [505, 245] width 824 height 354
drag, startPoint x: 489, startPoint y: 213, endPoint x: 491, endPoint y: 205, distance: 8.3
click at [489, 213] on span "Amsterdam" at bounding box center [513, 209] width 406 height 22
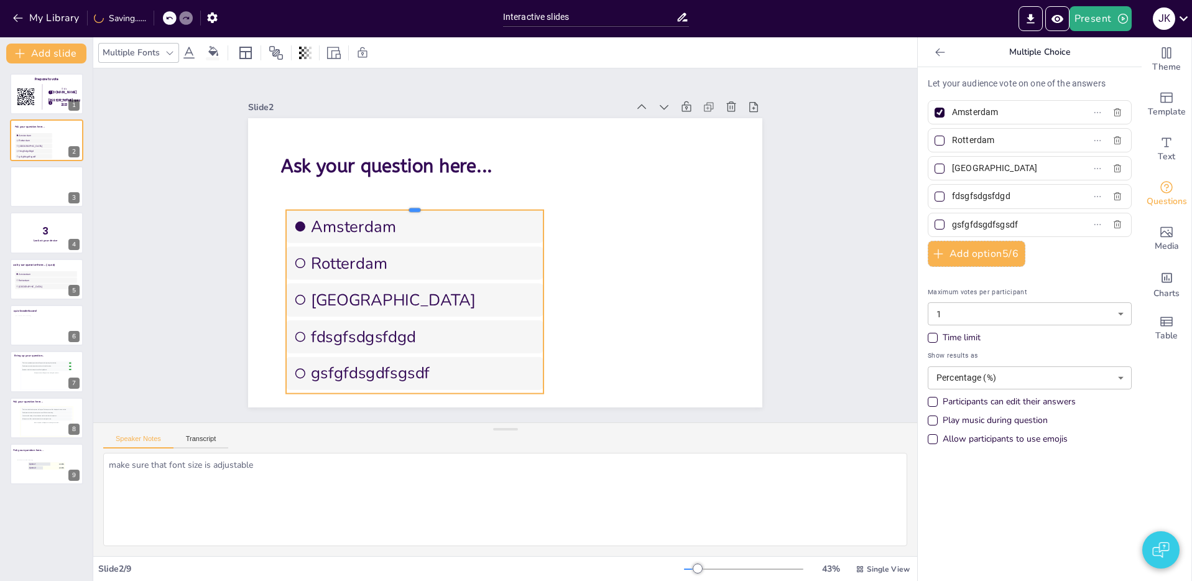
drag, startPoint x: 416, startPoint y: 188, endPoint x: 415, endPoint y: 208, distance: 19.3
click at [416, 208] on div at bounding box center [414, 205] width 257 height 10
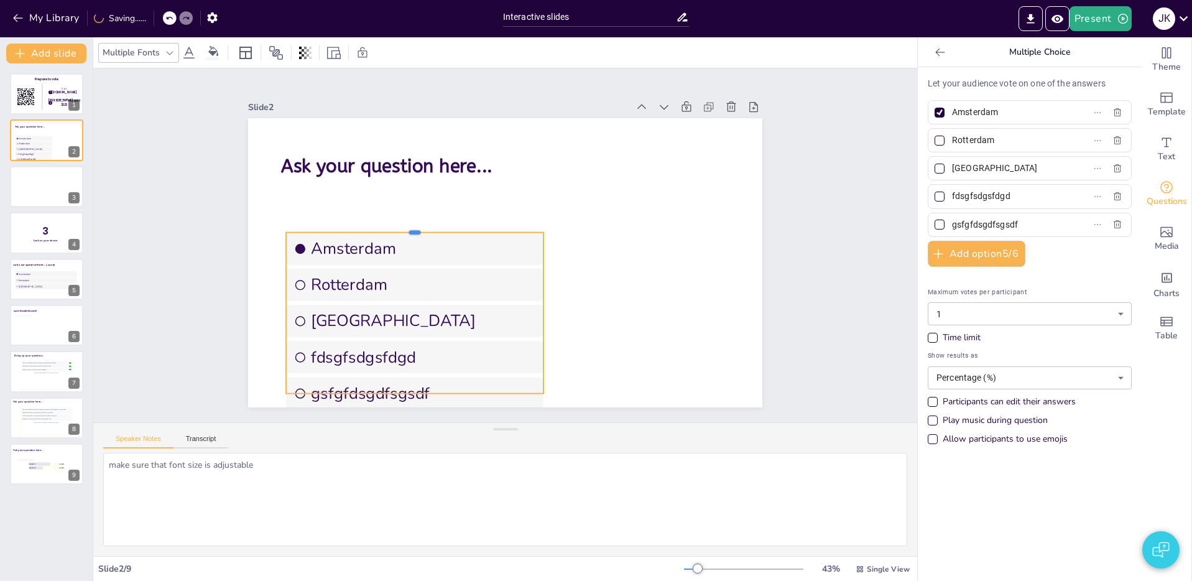
drag, startPoint x: 415, startPoint y: 209, endPoint x: 411, endPoint y: 230, distance: 20.8
click at [412, 230] on div at bounding box center [414, 228] width 257 height 10
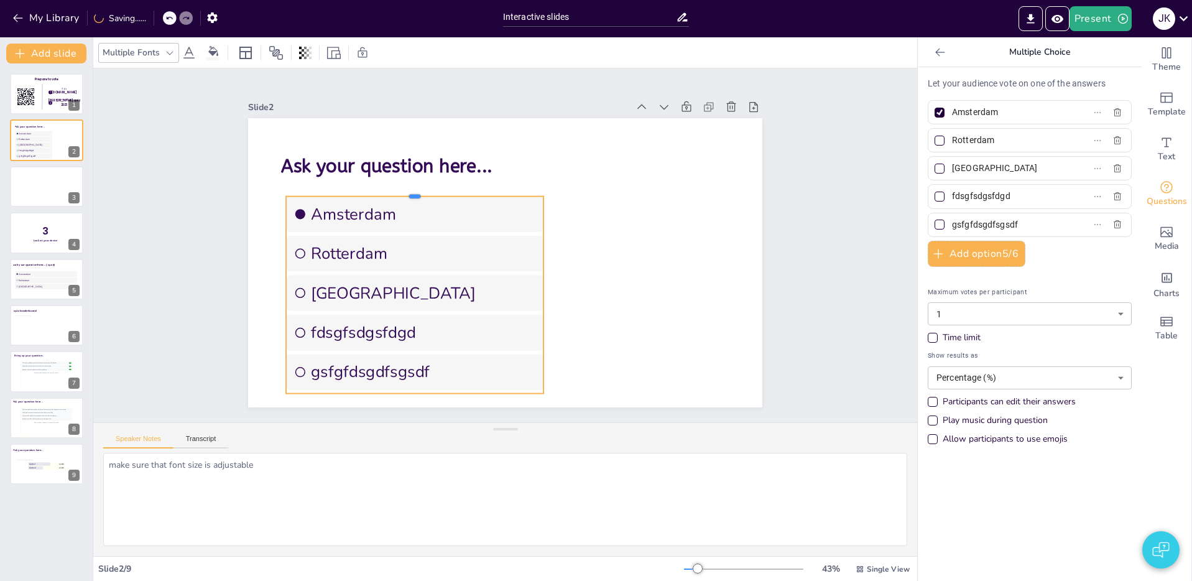
drag, startPoint x: 417, startPoint y: 215, endPoint x: 419, endPoint y: 194, distance: 21.2
click at [419, 194] on div at bounding box center [414, 191] width 257 height 10
drag, startPoint x: 543, startPoint y: 196, endPoint x: 465, endPoint y: 244, distance: 91.3
click at [466, 244] on div "Ask your question here... Amsterdam Rotterdam The Hague fdsgfsdgsfdgd gsfgfdsgd…" at bounding box center [505, 262] width 514 height 289
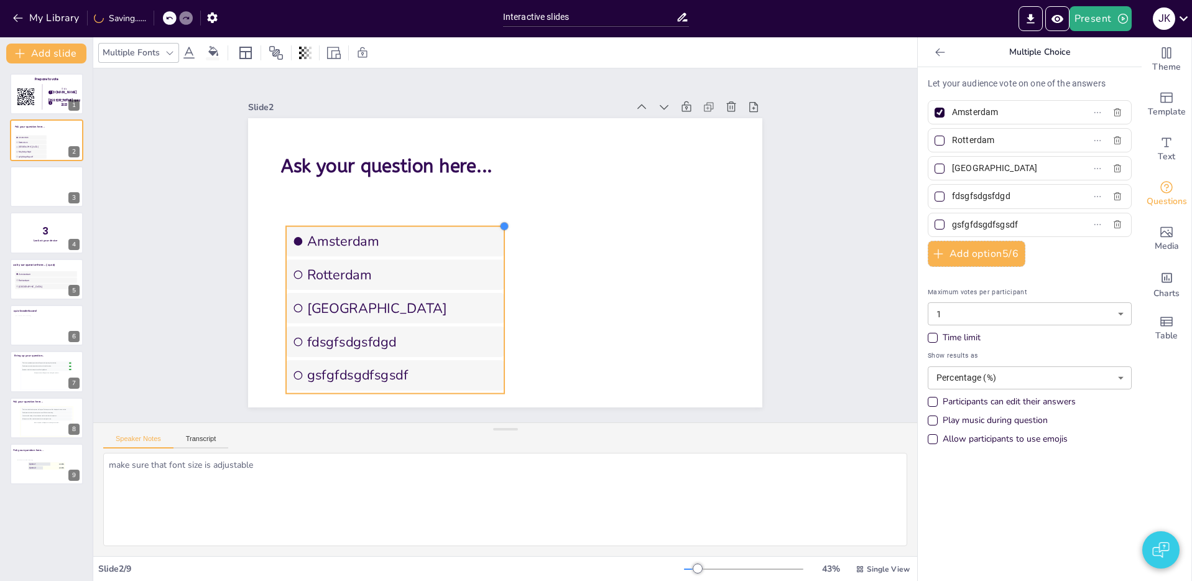
drag, startPoint x: 538, startPoint y: 210, endPoint x: 497, endPoint y: 248, distance: 55.9
click at [494, 224] on div "Ask your question here... Amsterdam Rotterdam The Hague fdsgfsdgsfdgd gsfgfdsgd…" at bounding box center [505, 262] width 514 height 289
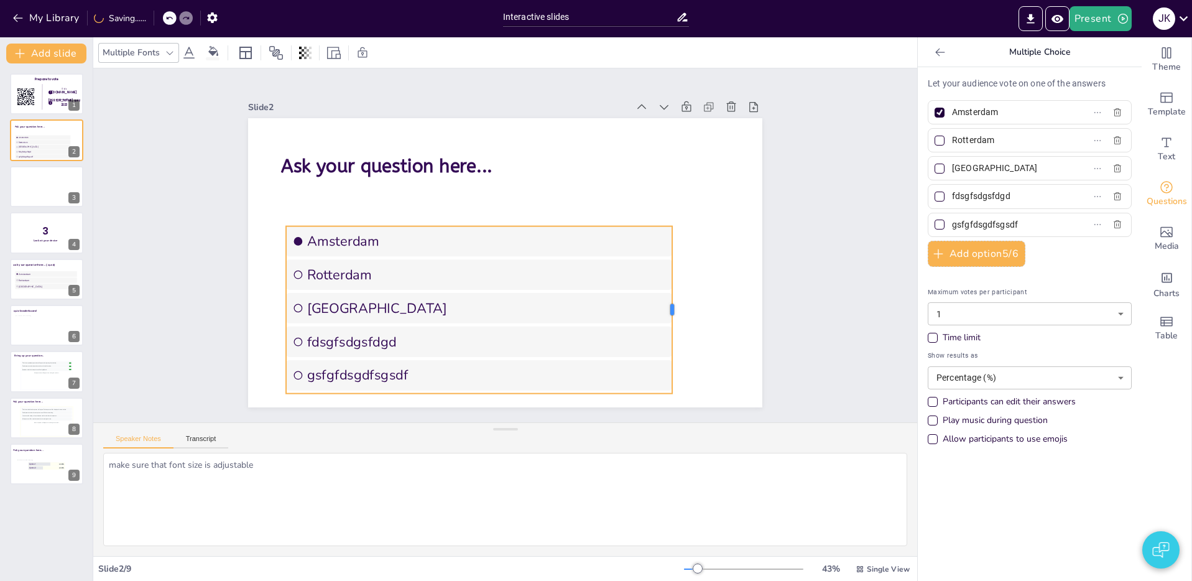
drag, startPoint x: 617, startPoint y: 302, endPoint x: 676, endPoint y: 298, distance: 58.5
click at [678, 299] on div at bounding box center [677, 309] width 10 height 167
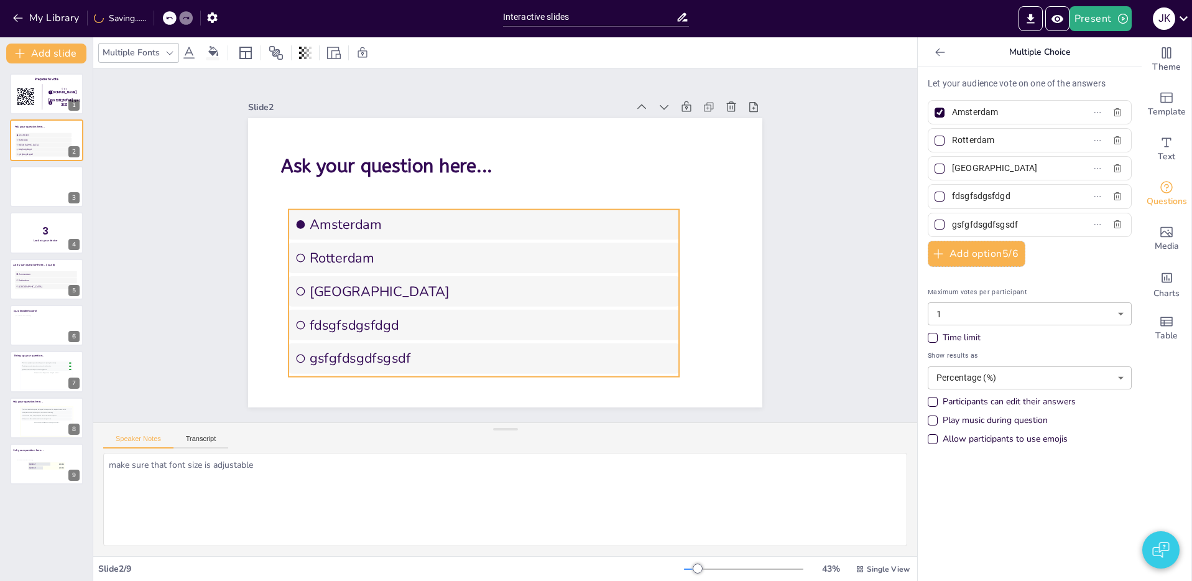
click at [516, 253] on span "Rotterdam" at bounding box center [491, 258] width 363 height 18
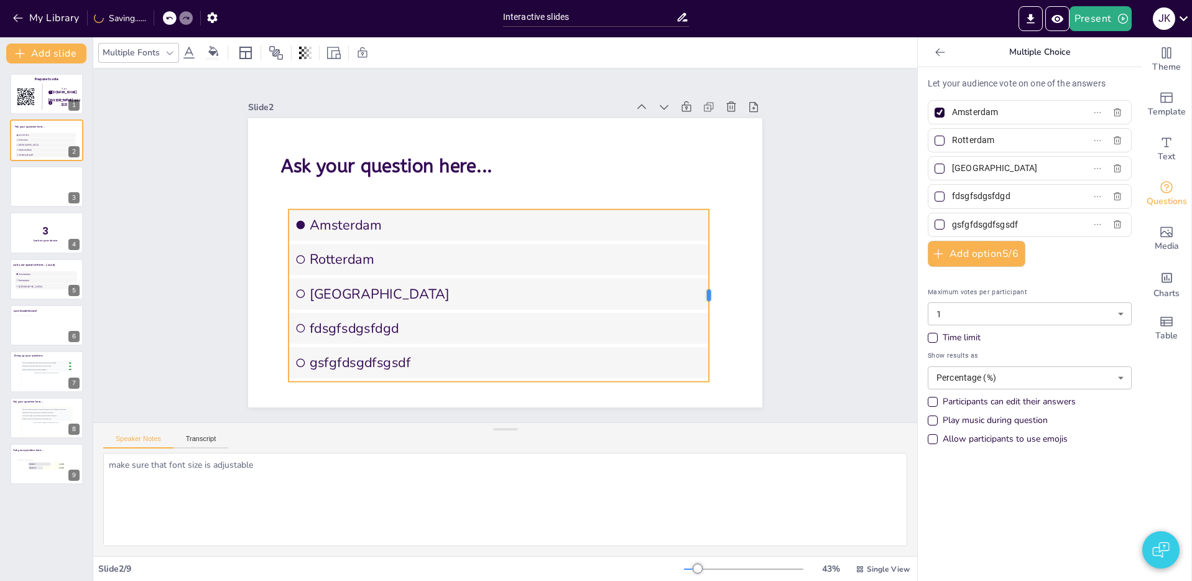
drag, startPoint x: 699, startPoint y: 287, endPoint x: 707, endPoint y: 287, distance: 8.7
click at [709, 287] on div at bounding box center [714, 295] width 10 height 172
click at [497, 496] on textarea "make sure that font size is adjustable" at bounding box center [505, 499] width 804 height 93
click at [656, 439] on div "Speaker Notes Transcript" at bounding box center [505, 438] width 824 height 30
click at [664, 469] on textarea "make sure that font size is adjustable" at bounding box center [505, 499] width 804 height 93
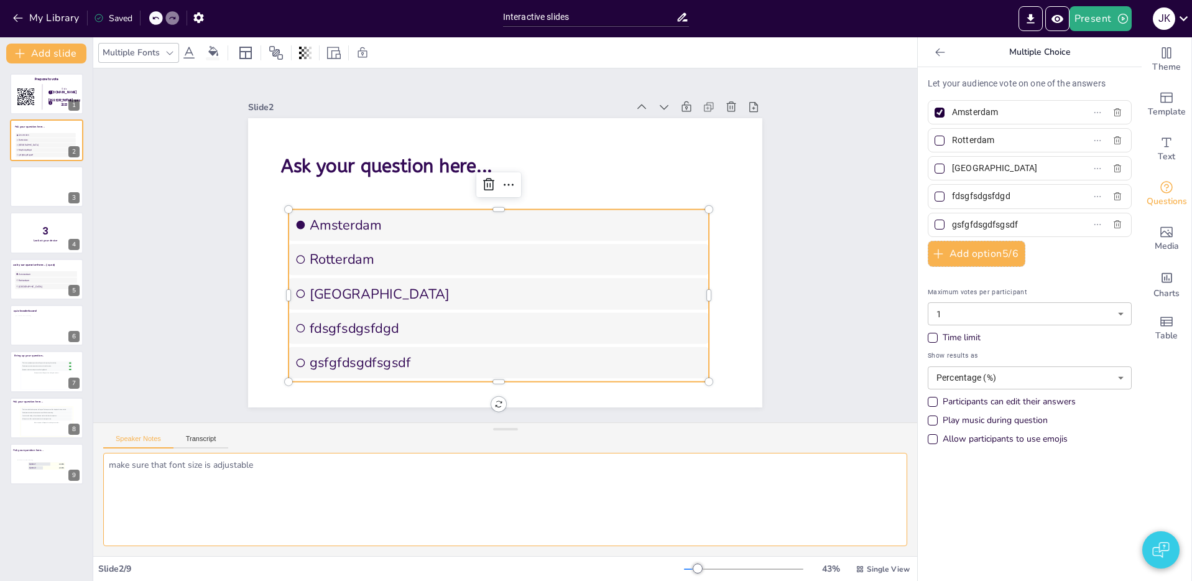
click at [395, 475] on textarea "make sure that font size is adjustable" at bounding box center [505, 499] width 804 height 93
drag, startPoint x: 34, startPoint y: 186, endPoint x: 37, endPoint y: 113, distance: 74.0
click at [34, 186] on div at bounding box center [48, 189] width 50 height 24
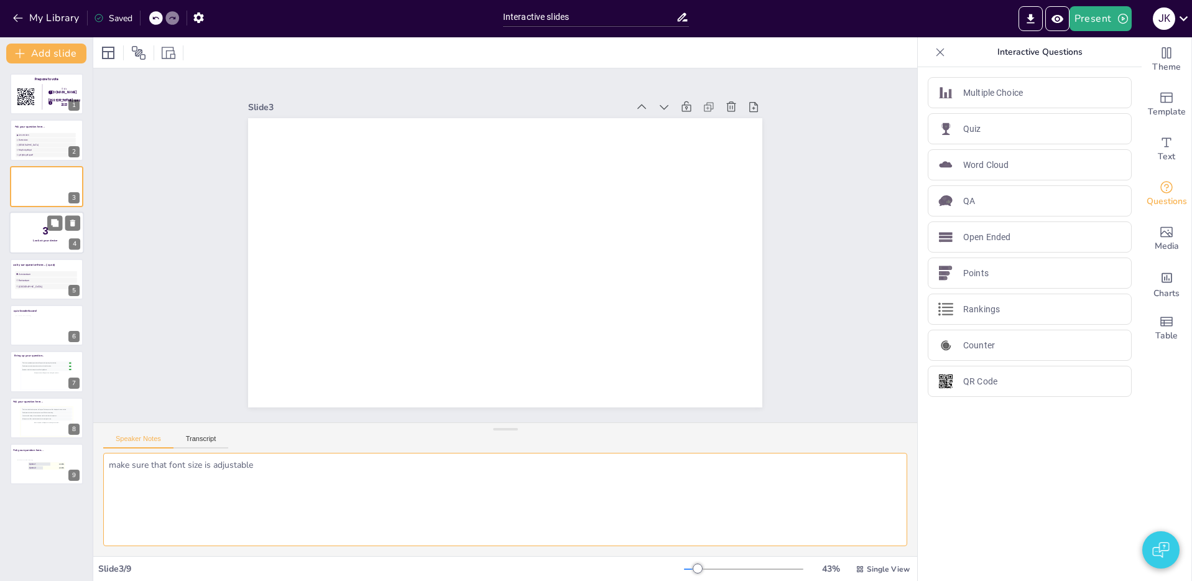
drag, startPoint x: 33, startPoint y: 232, endPoint x: 30, endPoint y: 249, distance: 17.6
click at [33, 232] on p "3" at bounding box center [45, 231] width 26 height 14
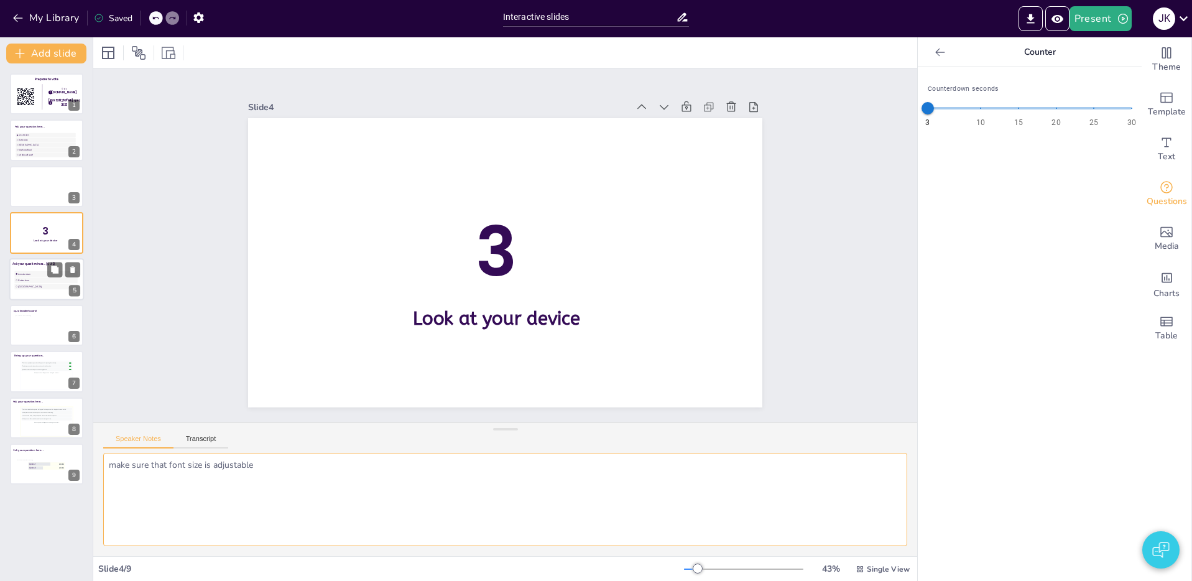
click at [32, 288] on li "[GEOGRAPHIC_DATA]" at bounding box center [45, 286] width 63 height 6
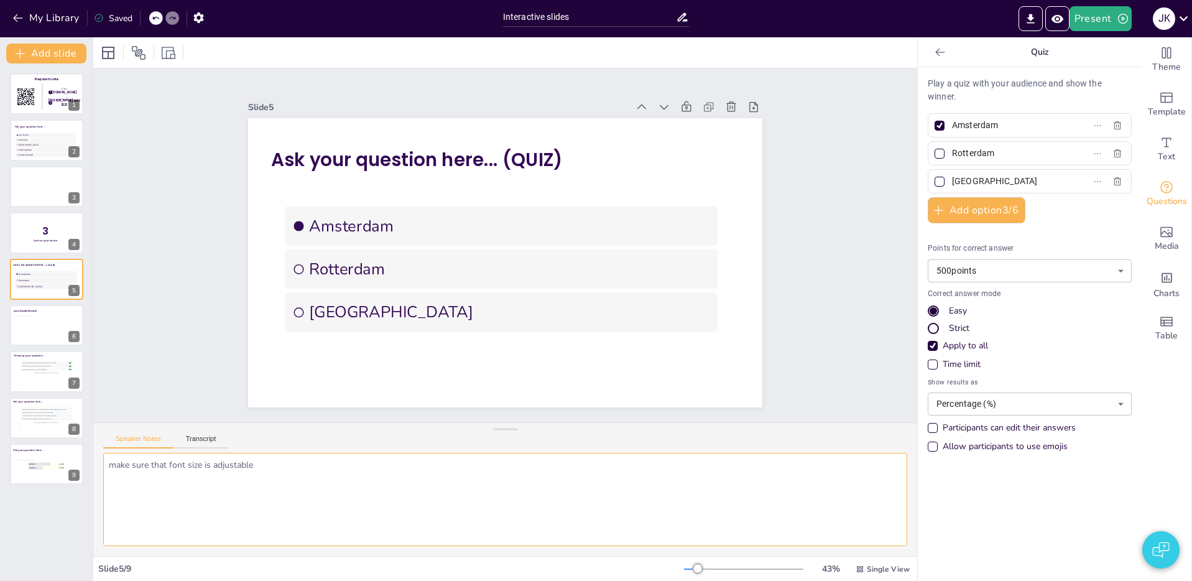
click at [315, 464] on textarea "Correct answer mode setting is missing information tiptool with explanation" at bounding box center [505, 499] width 804 height 93
drag, startPoint x: 25, startPoint y: 313, endPoint x: 37, endPoint y: 332, distance: 22.3
click at [25, 313] on div at bounding box center [46, 325] width 75 height 42
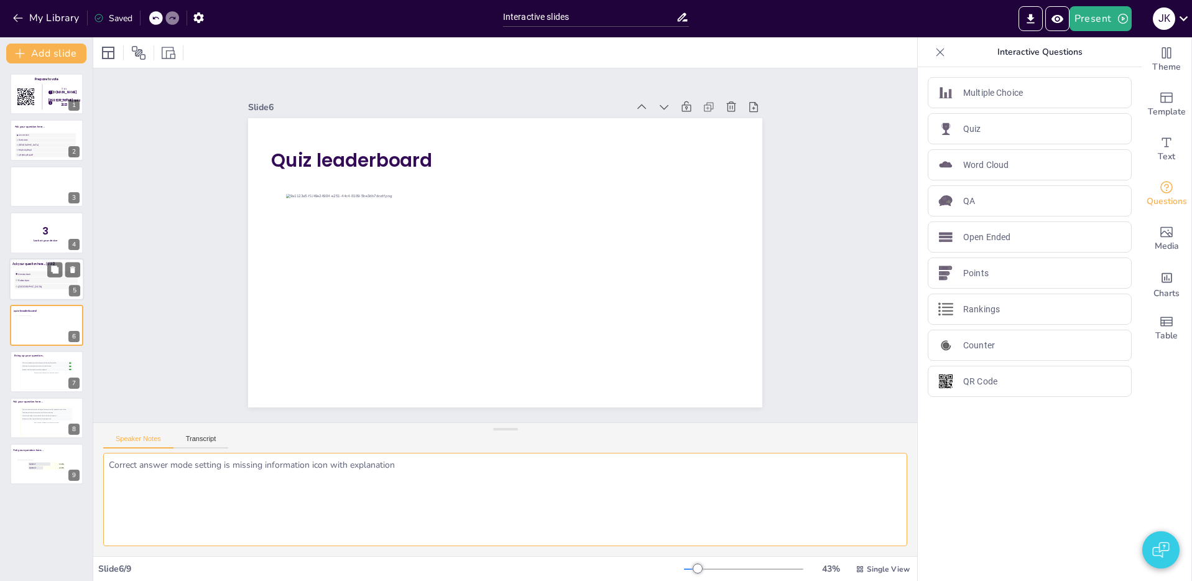
click at [30, 280] on span "Rotterdam" at bounding box center [47, 279] width 58 height 3
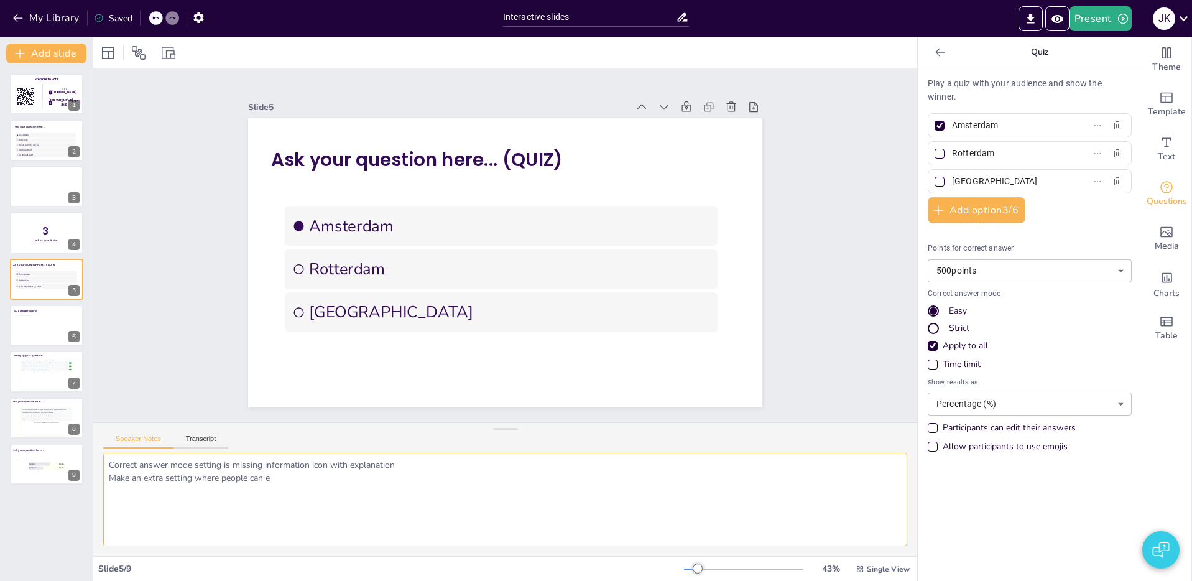
drag, startPoint x: 386, startPoint y: 486, endPoint x: 107, endPoint y: 482, distance: 279.1
click at [108, 482] on textarea "Correct answer mode setting is missing information icon with explanation Make a…" at bounding box center [505, 499] width 804 height 93
click at [431, 488] on textarea "Correct answer mode setting is missing information icon with explanation" at bounding box center [505, 499] width 804 height 93
click at [27, 375] on div "This is how participant questions will appear with upvoting functionality. 👍 5 …" at bounding box center [46, 375] width 51 height 28
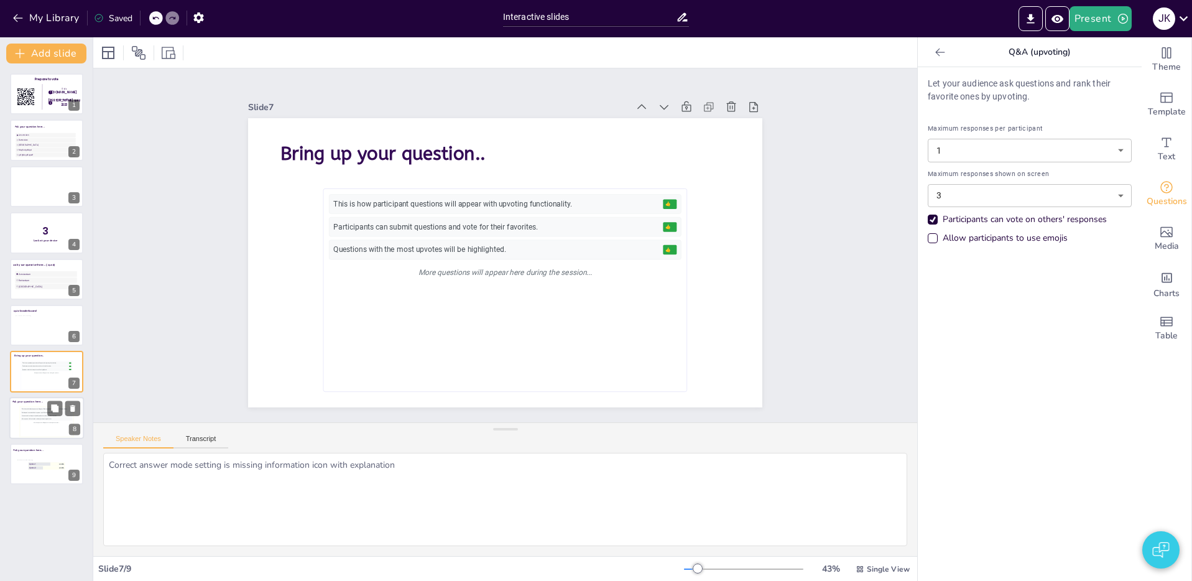
click at [35, 415] on div "You can enable voting to let participants vote for their favorite responses." at bounding box center [46, 415] width 51 height 3
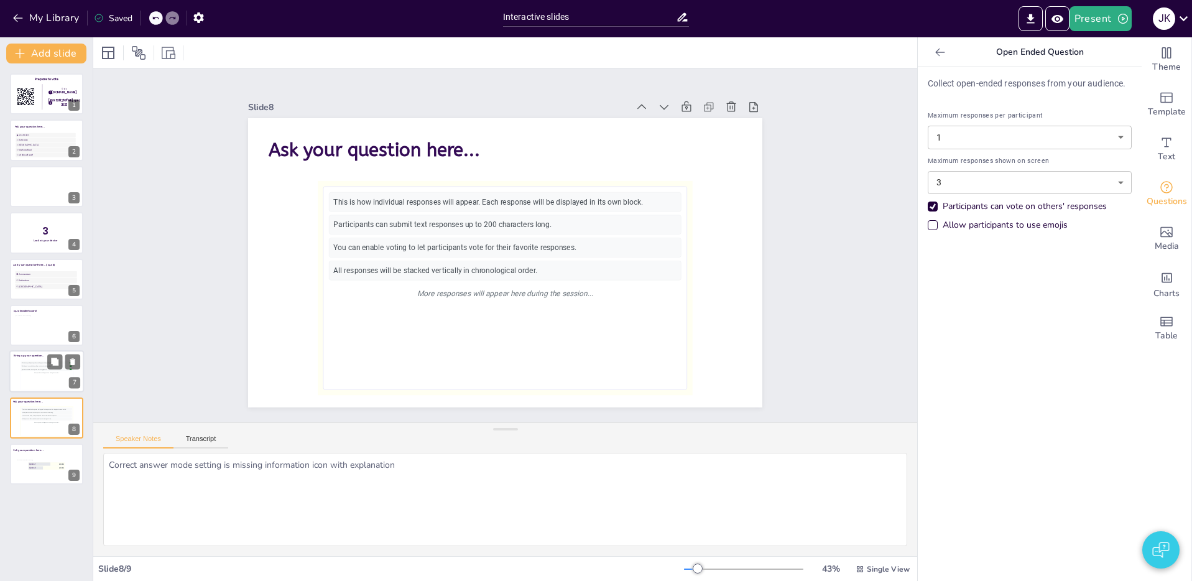
click at [33, 372] on div "More questions will appear here during the session..." at bounding box center [46, 372] width 51 height 3
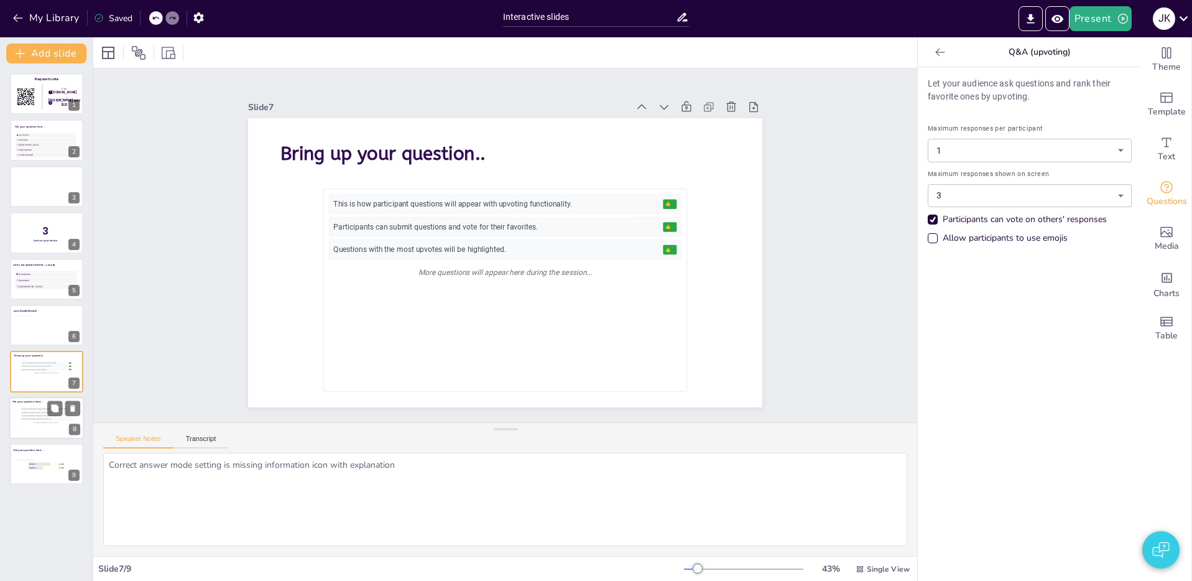
click at [23, 426] on div "This is how individual responses will appear. Each response will be displayed i…" at bounding box center [46, 421] width 51 height 28
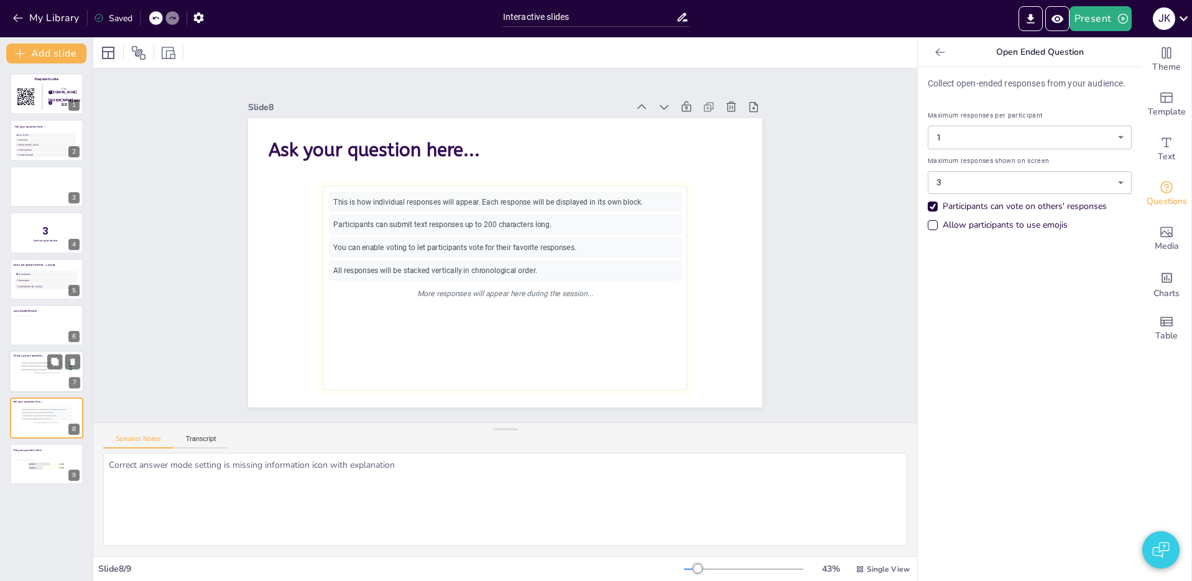
click at [30, 371] on div "More questions will appear here during the session..." at bounding box center [46, 372] width 51 height 3
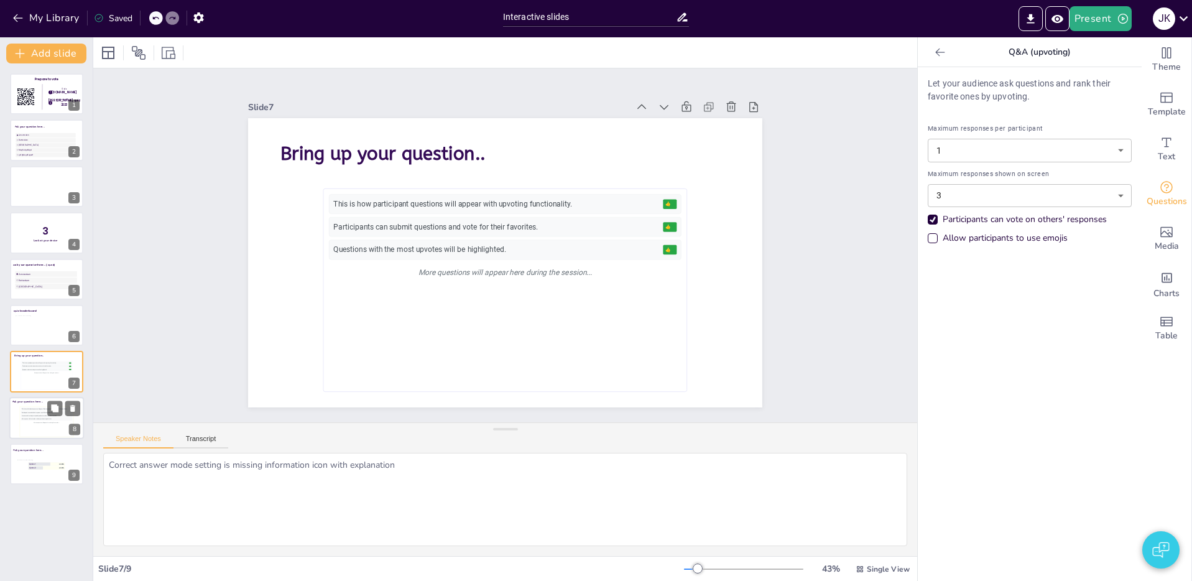
click at [32, 422] on div "More responses will appear here during the session..." at bounding box center [46, 422] width 51 height 3
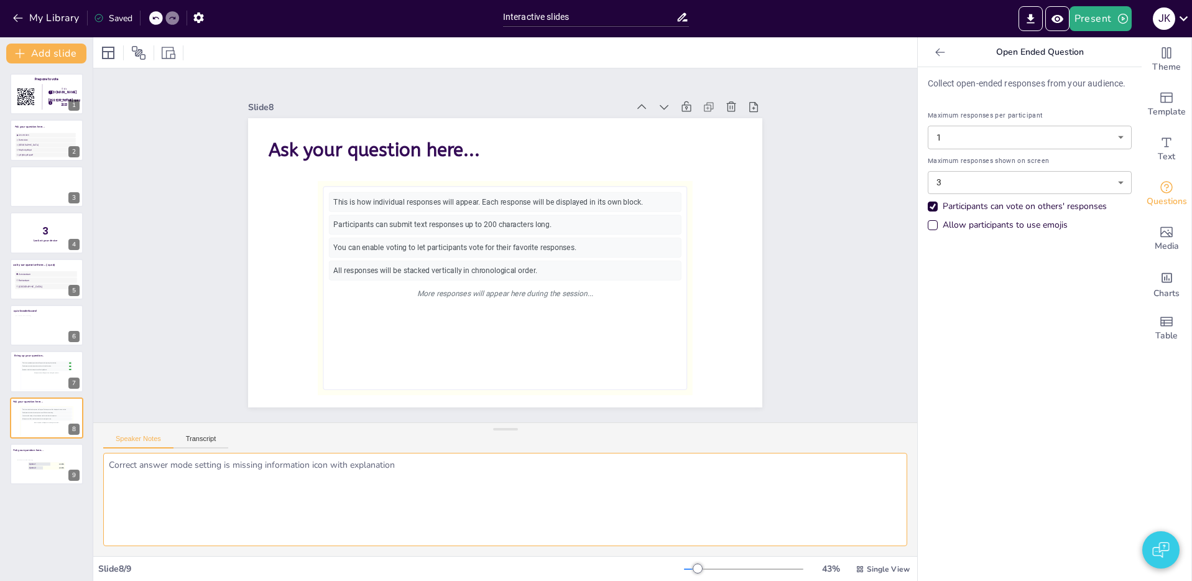
click at [238, 465] on textarea "Same design as Q&A 1 missing settings: - Link to Response filter Tip: Make sure…" at bounding box center [505, 499] width 804 height 93
drag, startPoint x: 239, startPoint y: 466, endPoint x: 111, endPoint y: 465, distance: 128.7
click at [111, 465] on textarea "Same design as Q&A 1 missing settings: - Link to Response filter Tip: Make sure…" at bounding box center [505, 499] width 804 height 93
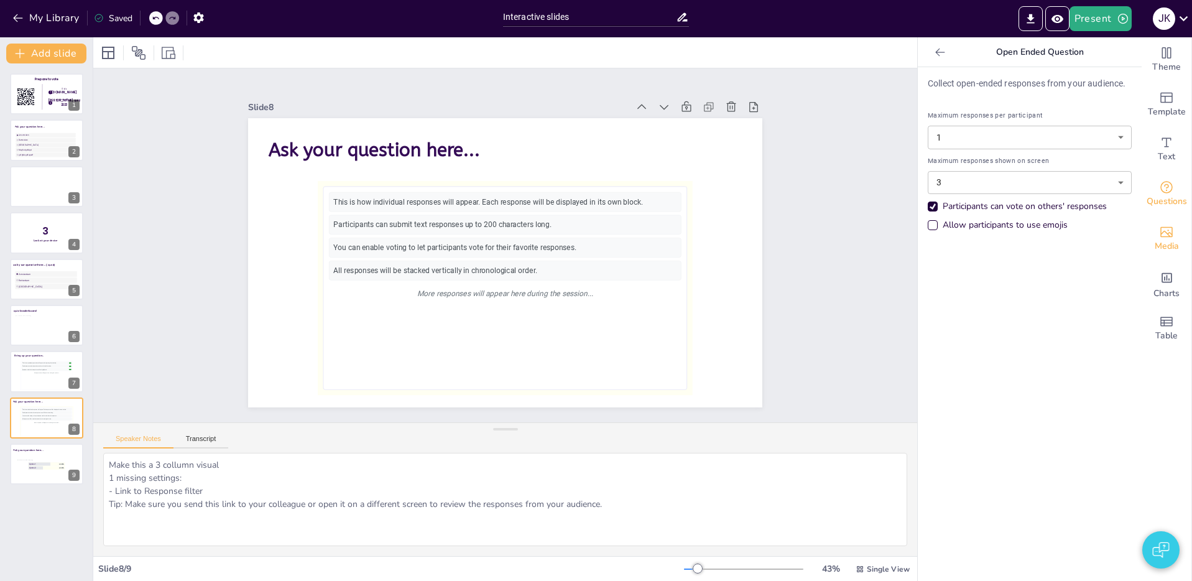
click at [1166, 237] on icon "Add images, graphics, shapes or video" at bounding box center [1166, 231] width 15 height 15
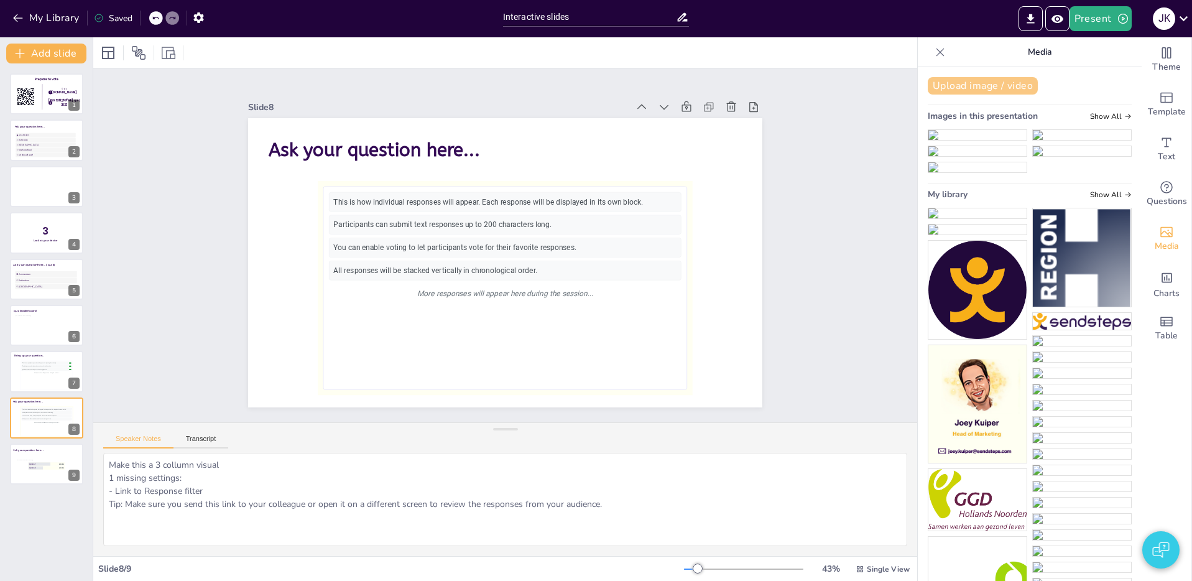
click at [997, 86] on button "Upload image / video" at bounding box center [982, 85] width 110 height 17
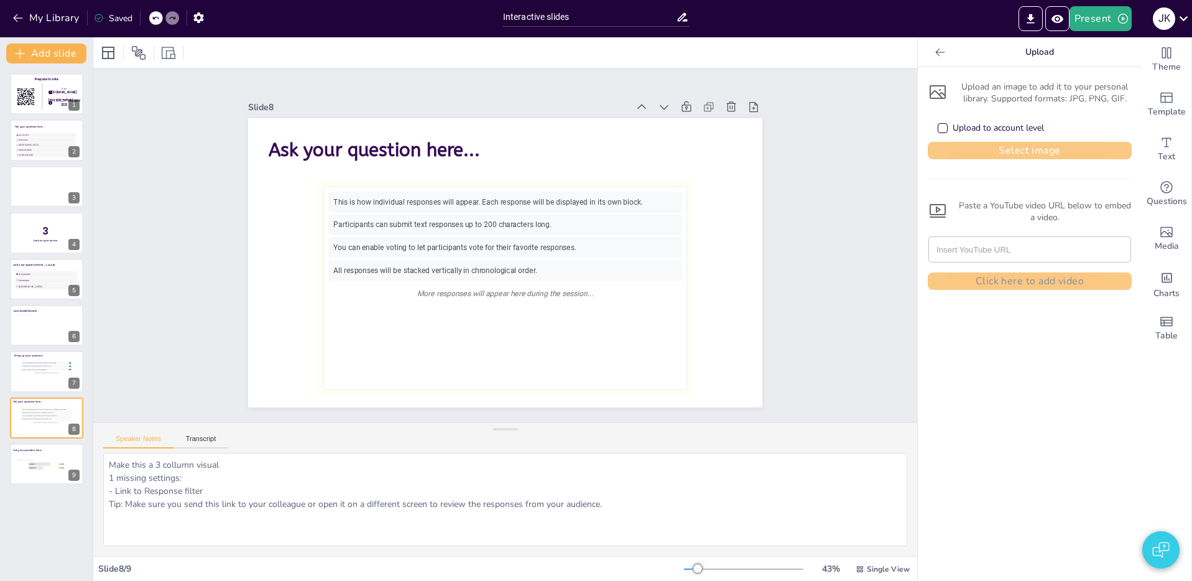
click at [1001, 144] on button "Select image" at bounding box center [1029, 150] width 204 height 17
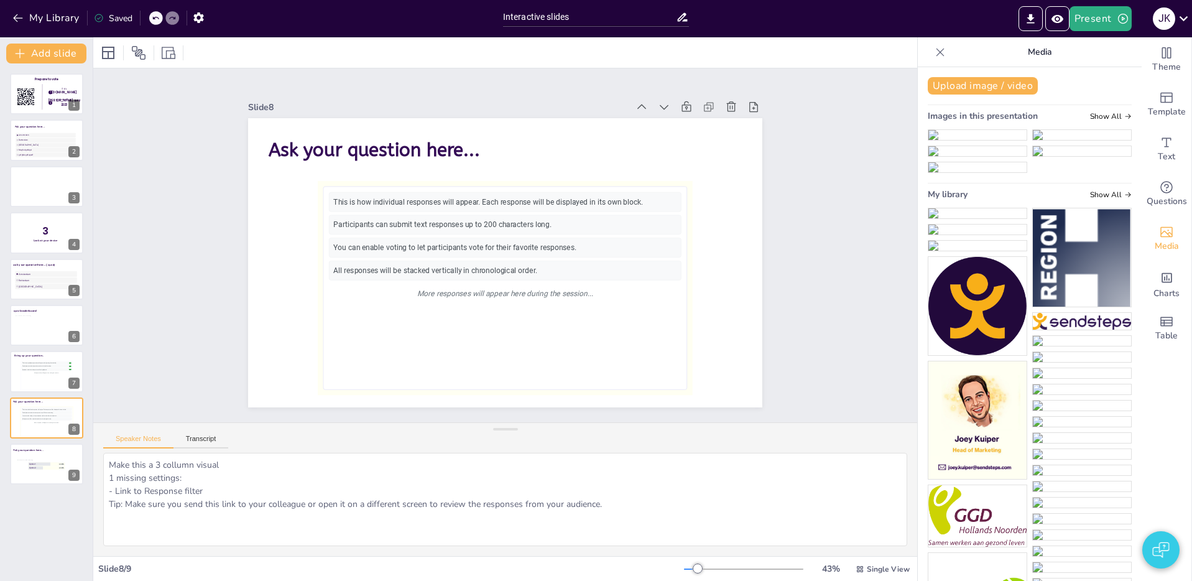
click at [981, 218] on img at bounding box center [977, 213] width 98 height 10
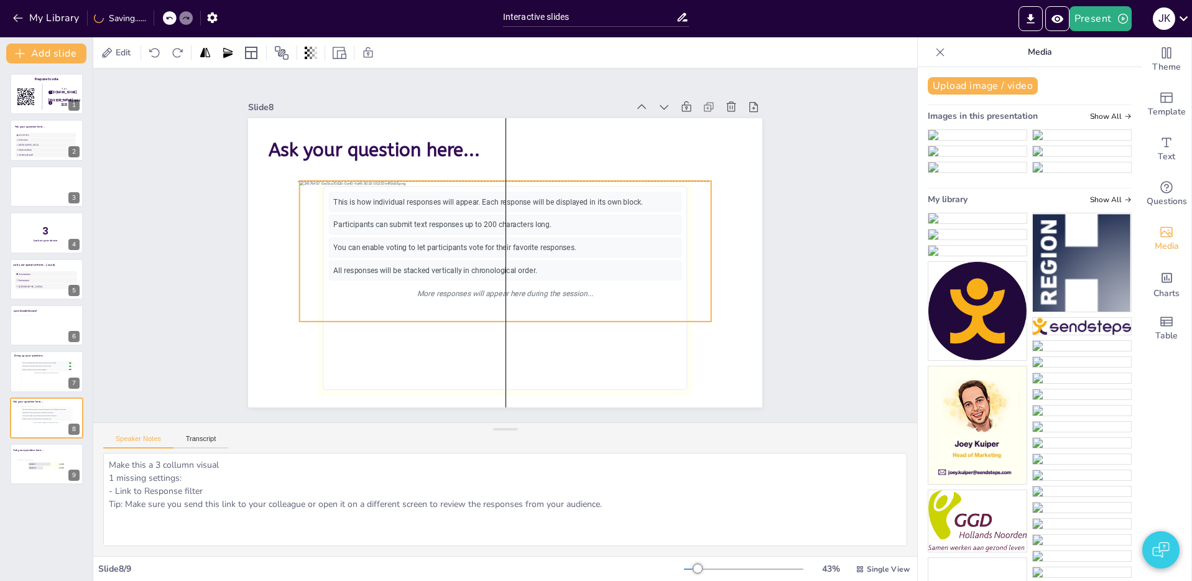
click at [625, 262] on div at bounding box center [505, 251] width 411 height 140
click at [507, 118] on div "Ask your question here... This is how individual responses will appear. Each re…" at bounding box center [505, 118] width 514 height 0
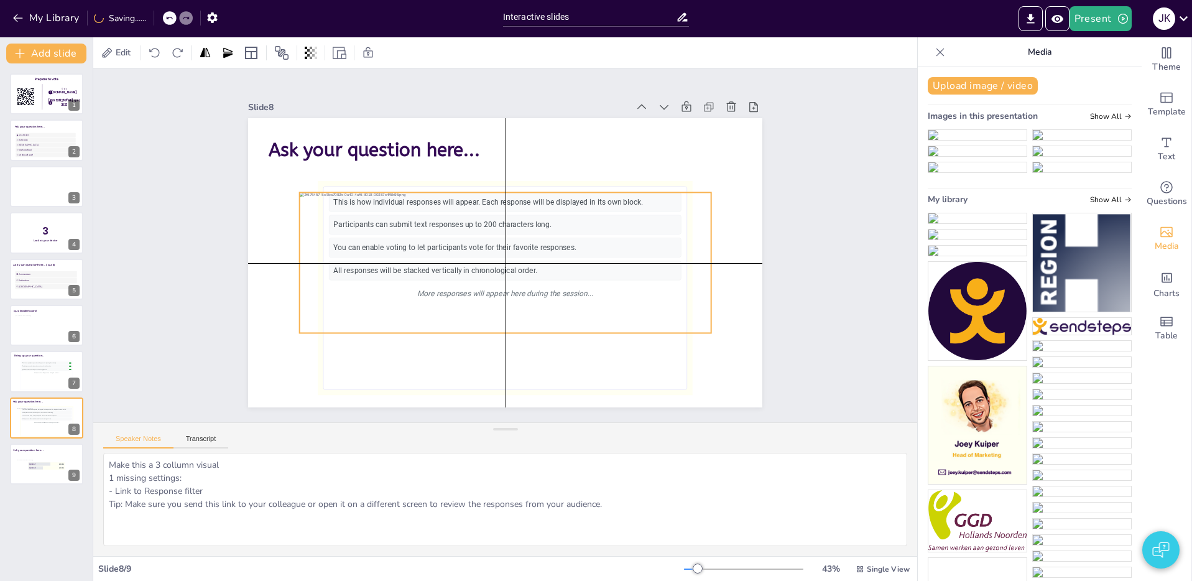
click at [576, 264] on div at bounding box center [505, 262] width 411 height 140
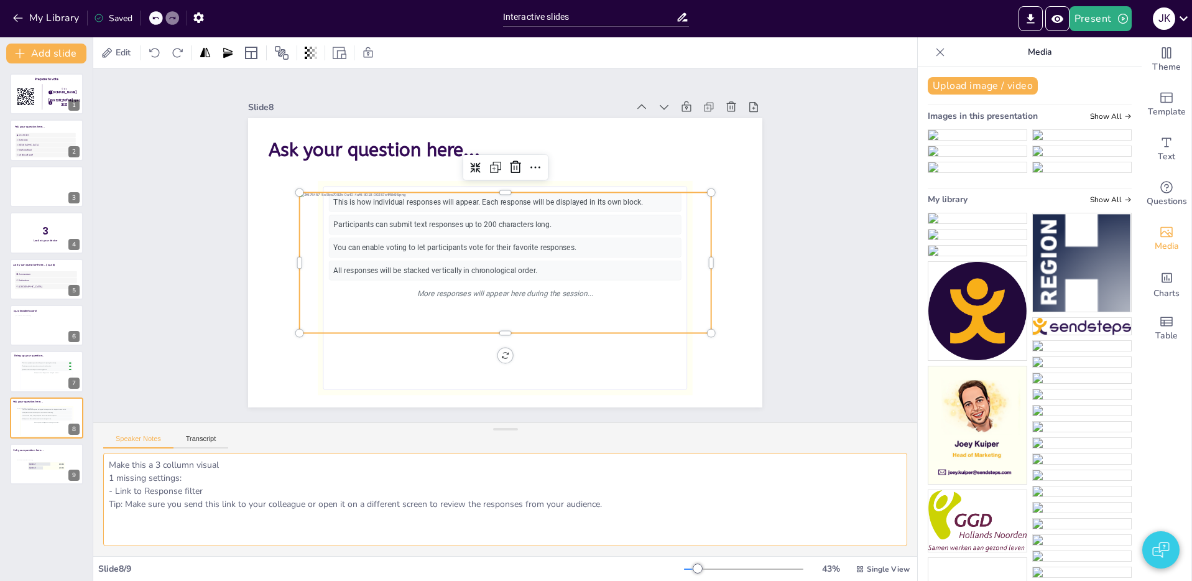
click at [238, 466] on textarea "Make this a 3 collumn visual 1 missing settings: - Link to Response filter Tip:…" at bounding box center [505, 499] width 804 height 93
drag, startPoint x: 582, startPoint y: 467, endPoint x: 2, endPoint y: 436, distance: 580.8
click at [3, 436] on div "Document fonts Poppins ABeeZee Recently used ABeeZee Roboto Poppins Popular fon…" at bounding box center [596, 308] width 1192 height 543
click at [545, 470] on textarea "Make this a 3 column visual like the screenshot. Creates also a difference betw…" at bounding box center [505, 499] width 804 height 93
drag, startPoint x: 552, startPoint y: 454, endPoint x: 295, endPoint y: 467, distance: 257.7
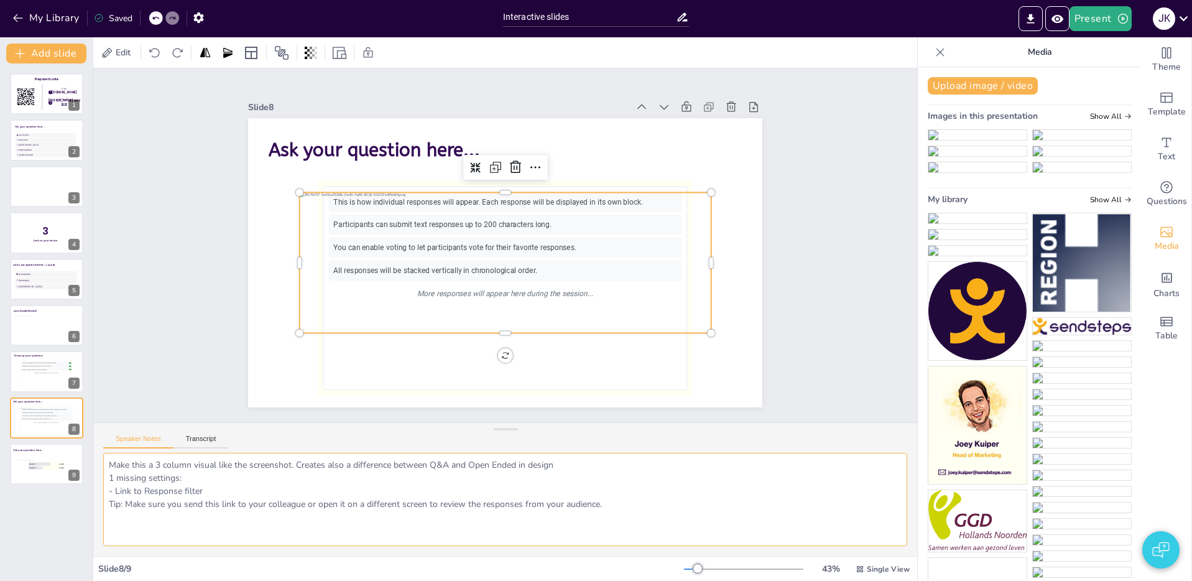
click at [295, 467] on textarea "Make this a 3 column visual like the screenshot. Creates also a difference betw…" at bounding box center [505, 499] width 804 height 93
paste textarea "s shown in the screenshot. Also create a distinction between Q&A and Open Ended…"
drag, startPoint x: 300, startPoint y: 464, endPoint x: 198, endPoint y: 471, distance: 102.1
click at [193, 469] on textarea "Make this a 3 column visual like the screenshot. s shown in the screenshot. Als…" at bounding box center [505, 499] width 804 height 93
click at [673, 479] on textarea "Make this a 3 column as shown in the screenshot. Also create a distinction betw…" at bounding box center [505, 499] width 804 height 93
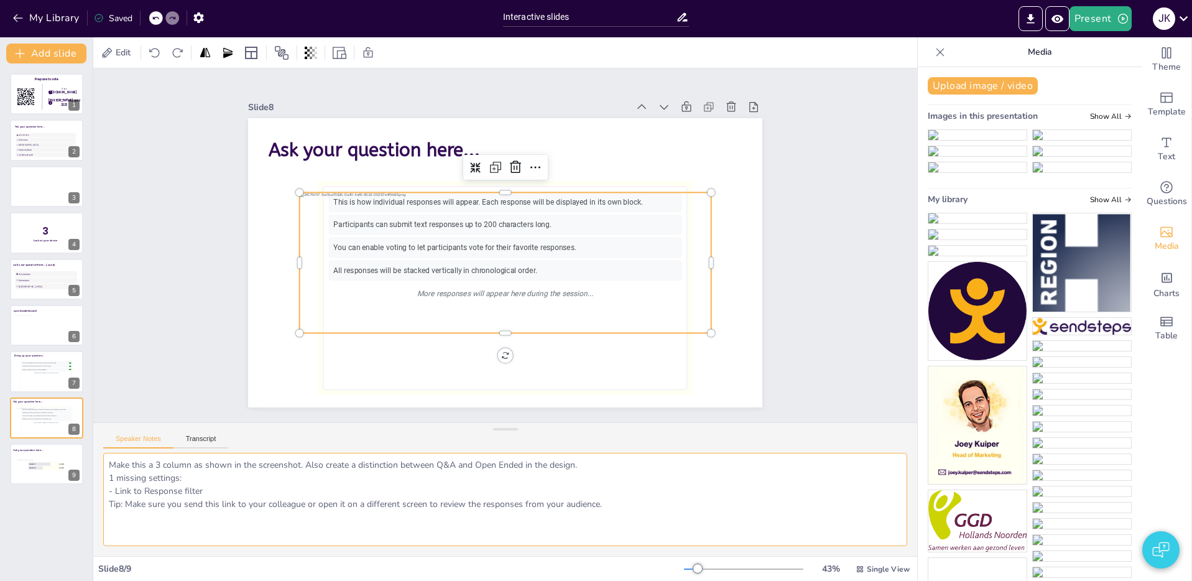
click at [177, 475] on textarea "Make this a 3 column as shown in the screenshot. Also create a distinction betw…" at bounding box center [505, 499] width 804 height 93
click at [345, 480] on textarea "Make this a 3 column as shown in the screenshot. Also create a distinction betw…" at bounding box center [505, 499] width 804 height 93
click at [106, 474] on textarea "Make this a 3 column as shown in the screenshot. Also create a distinction betw…" at bounding box center [505, 499] width 804 height 93
click at [34, 374] on div "More questions will appear here during the session..." at bounding box center [46, 372] width 51 height 3
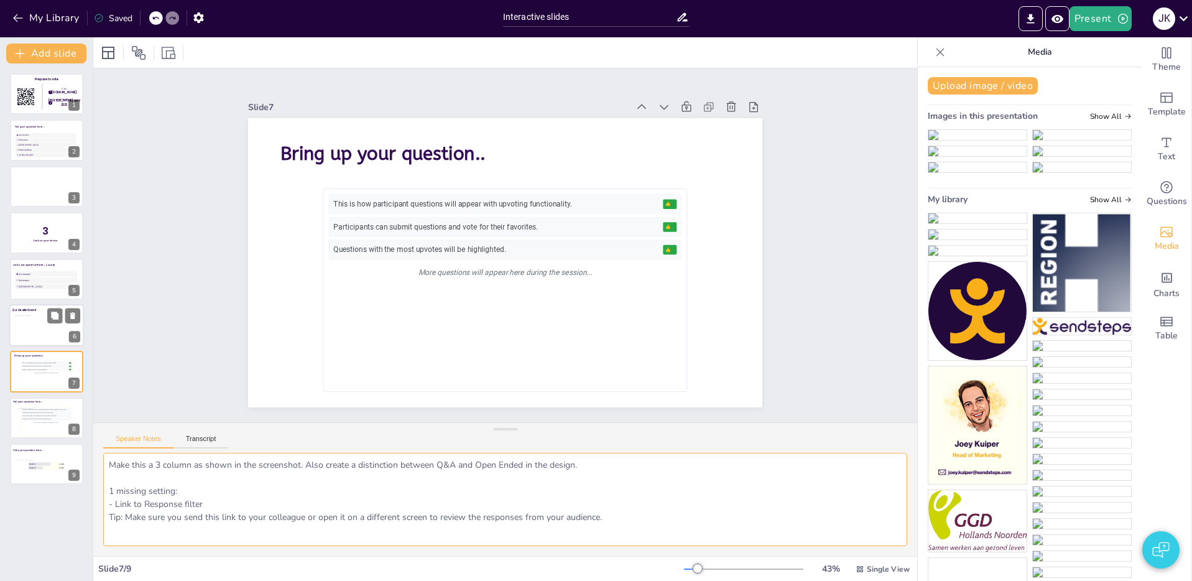
click at [39, 324] on div at bounding box center [47, 327] width 64 height 25
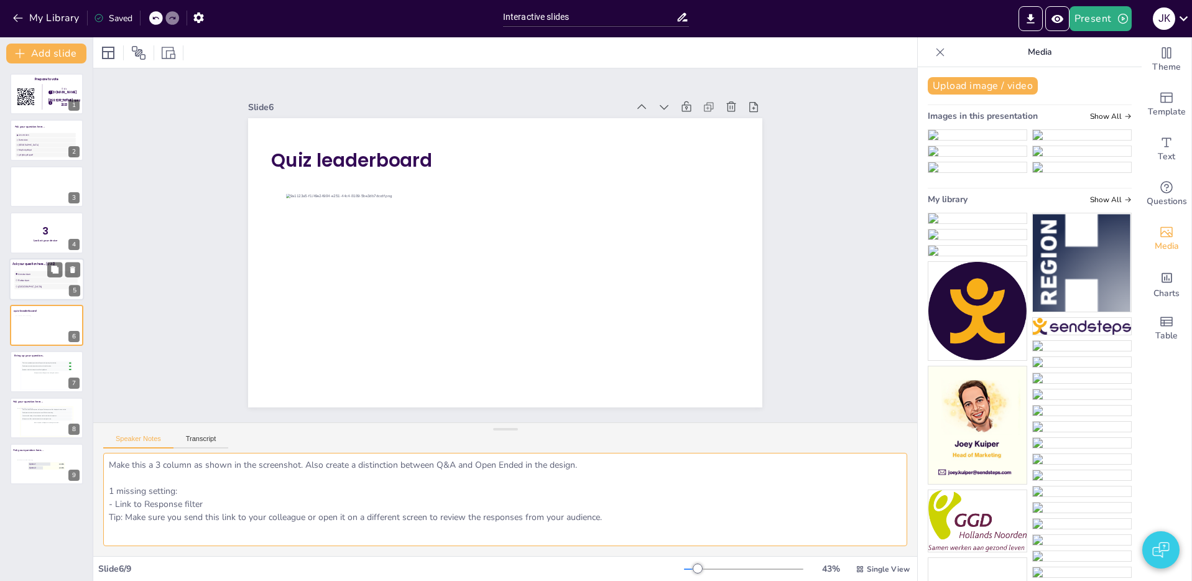
click at [39, 280] on span "Rotterdam" at bounding box center [47, 279] width 58 height 3
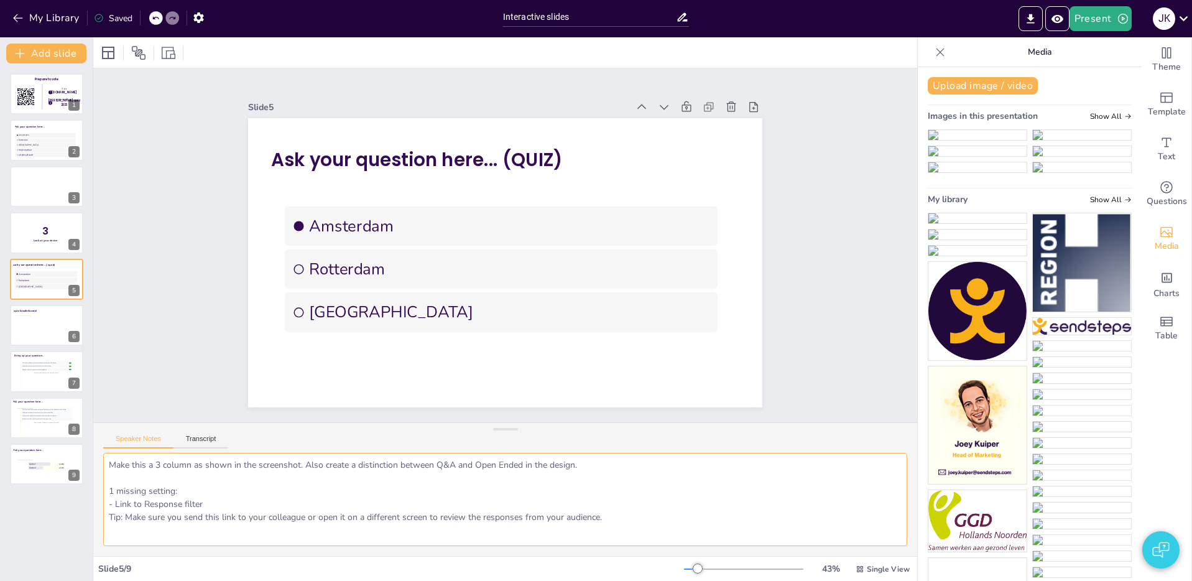
type textarea "Correct answer mode setting is missing information icon with explanation"
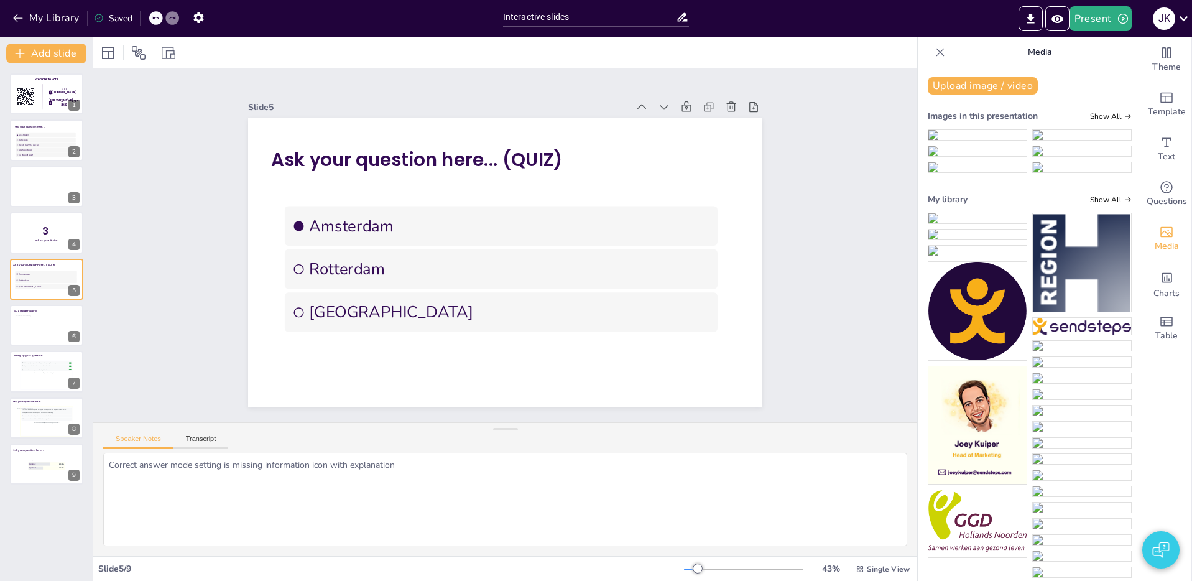
click at [176, 154] on div "Slide 1 Prepare to vote Go to Sendsteps.me login with kerst quiz 2023 1 2 Slide…" at bounding box center [505, 245] width 824 height 354
